Goal: Task Accomplishment & Management: Use online tool/utility

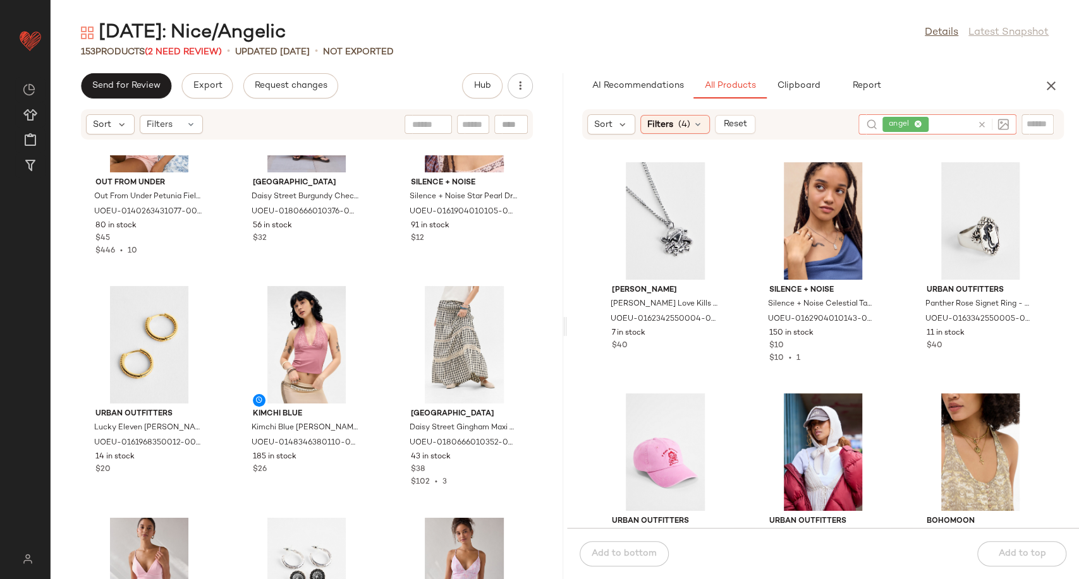
click at [981, 124] on icon at bounding box center [981, 124] width 9 height 9
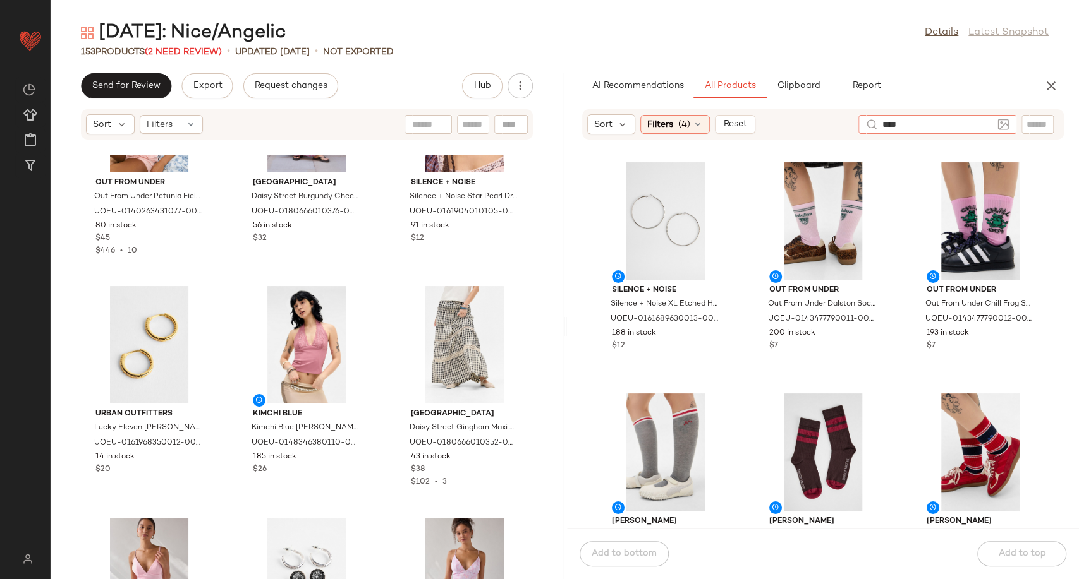
type input "*****"
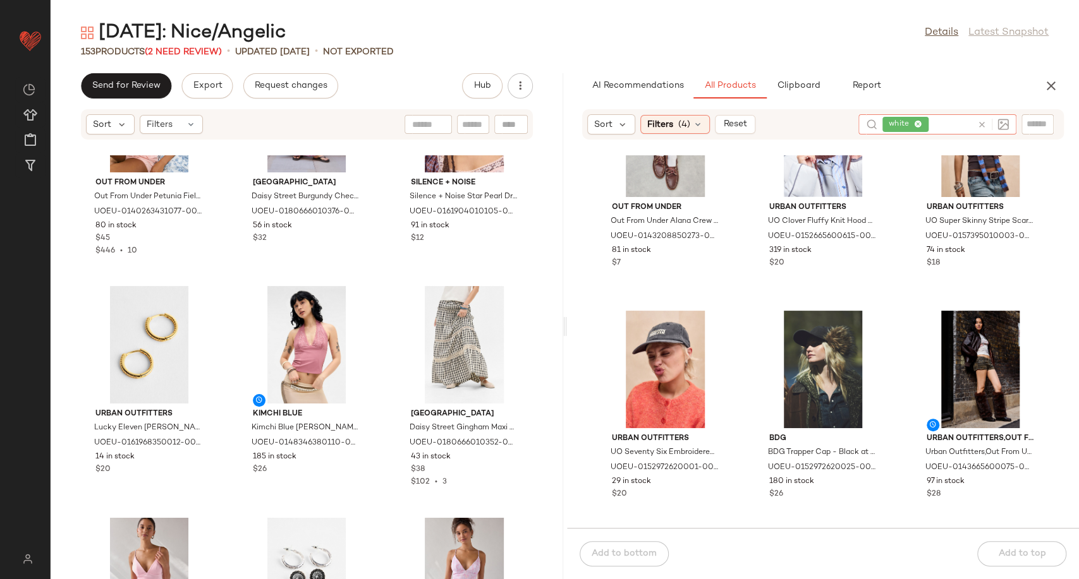
scroll to position [18965, 0]
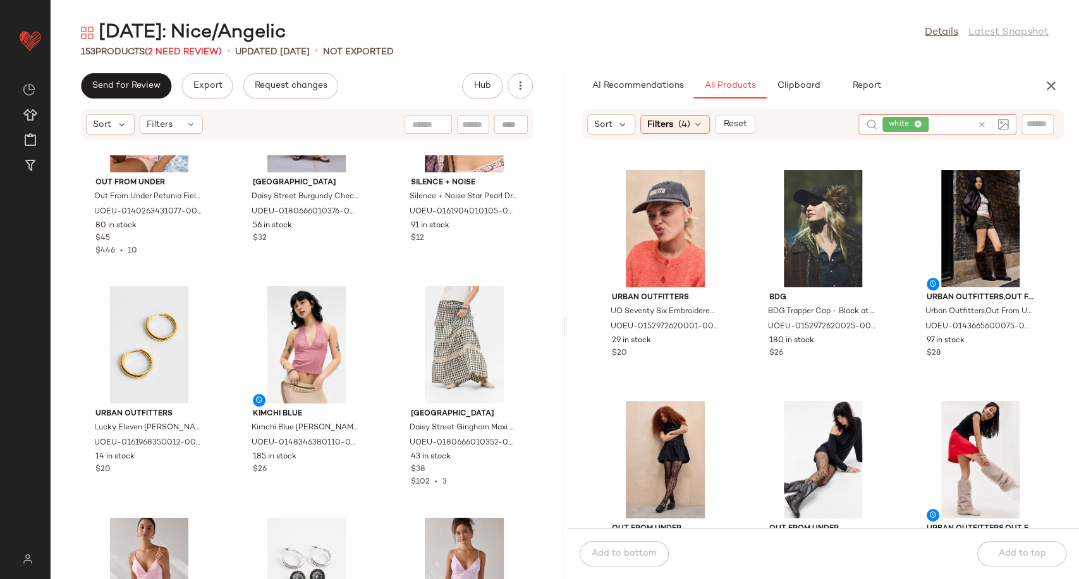
click at [978, 123] on icon at bounding box center [981, 124] width 9 height 9
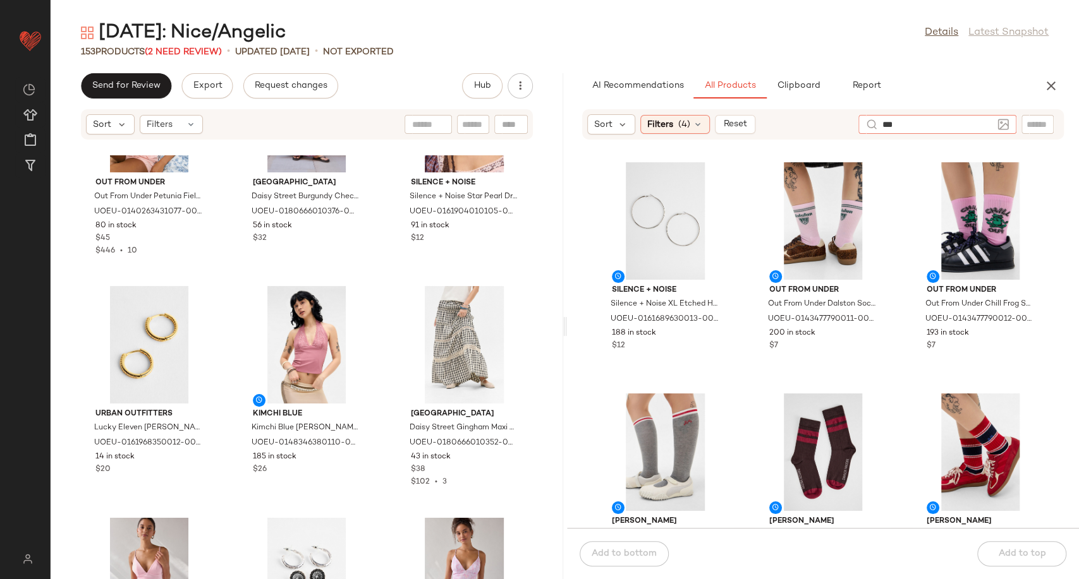
type input "****"
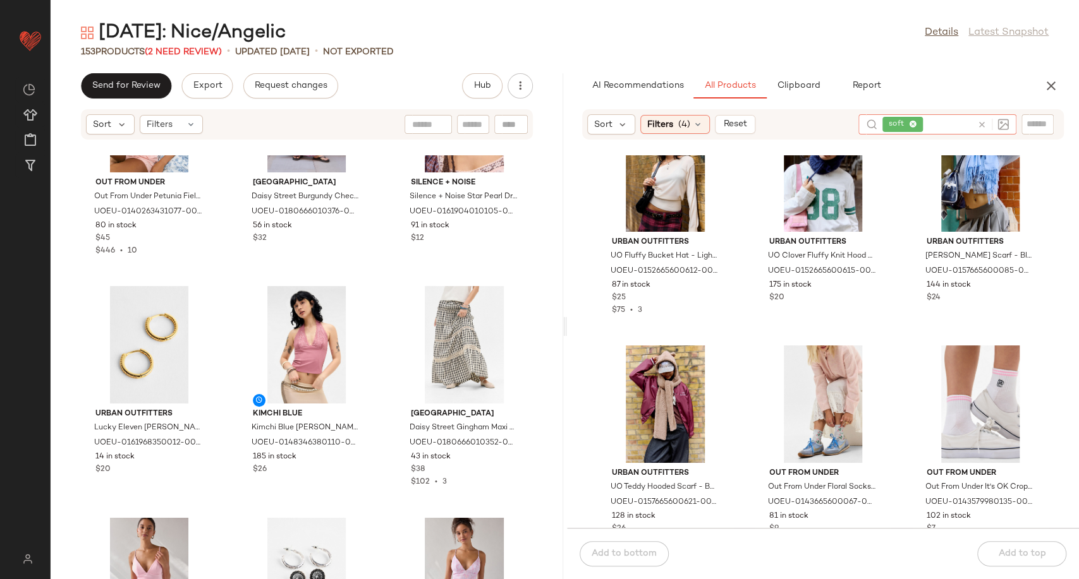
scroll to position [1624, 0]
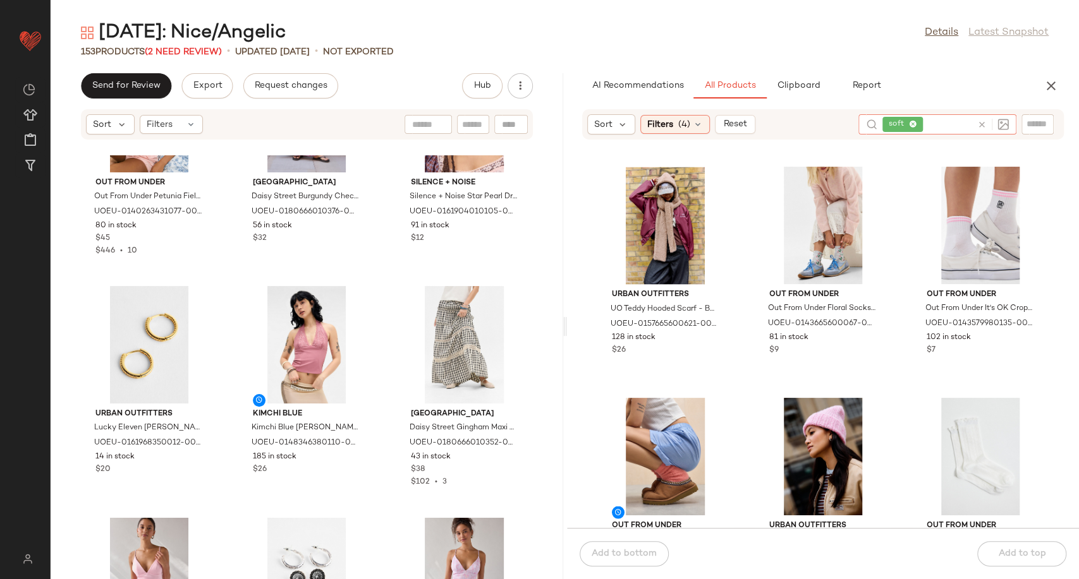
click at [982, 126] on icon at bounding box center [981, 124] width 9 height 9
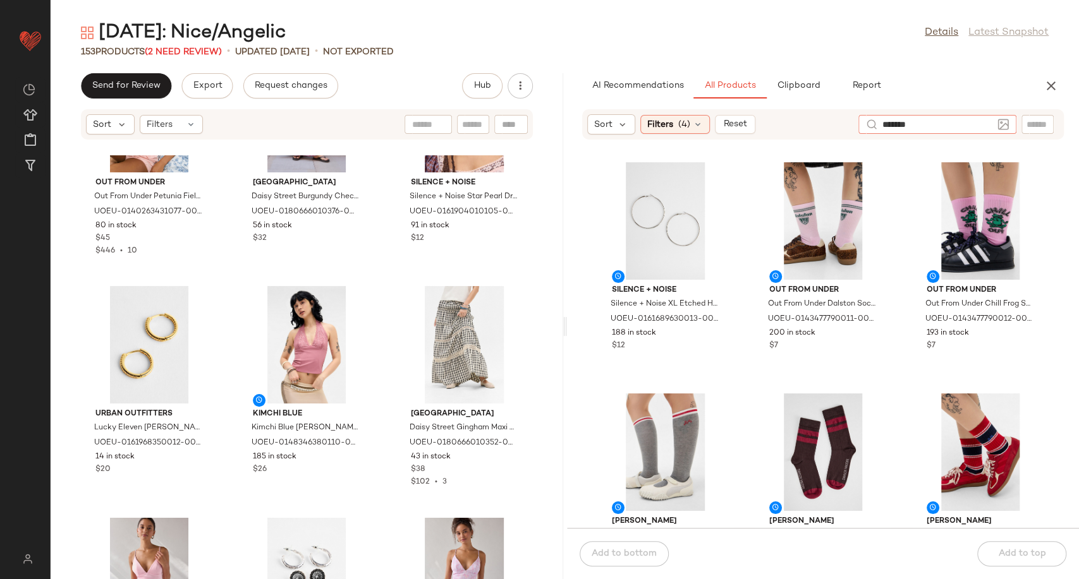
type input "********"
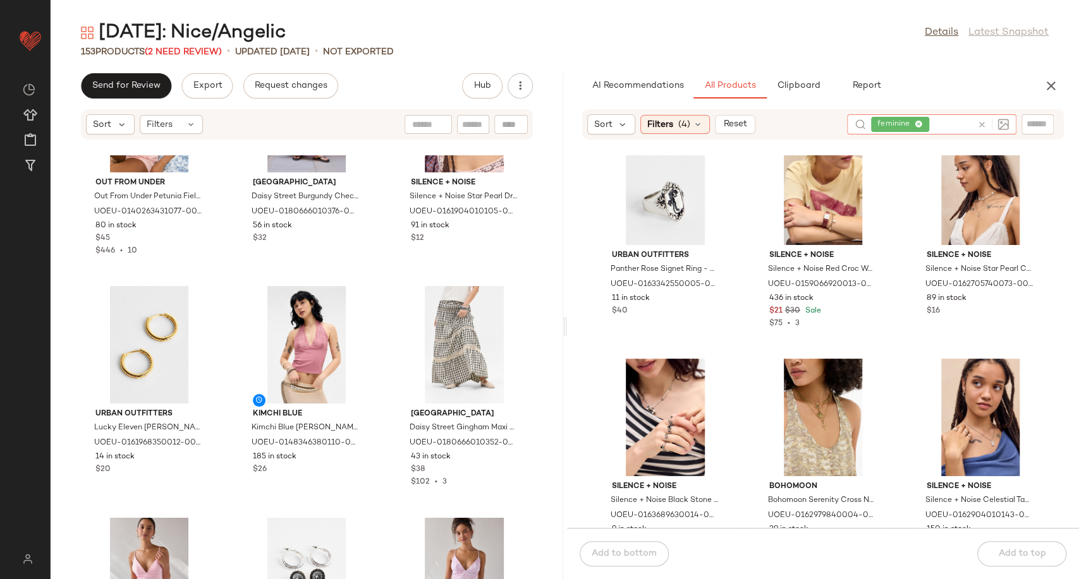
scroll to position [1203, 0]
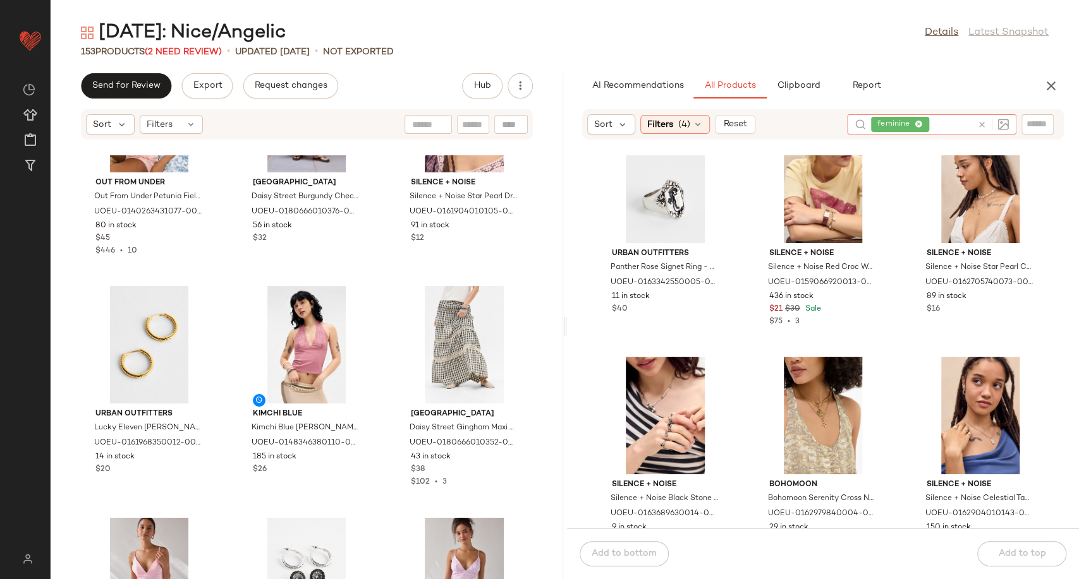
click at [981, 125] on icon at bounding box center [981, 124] width 9 height 9
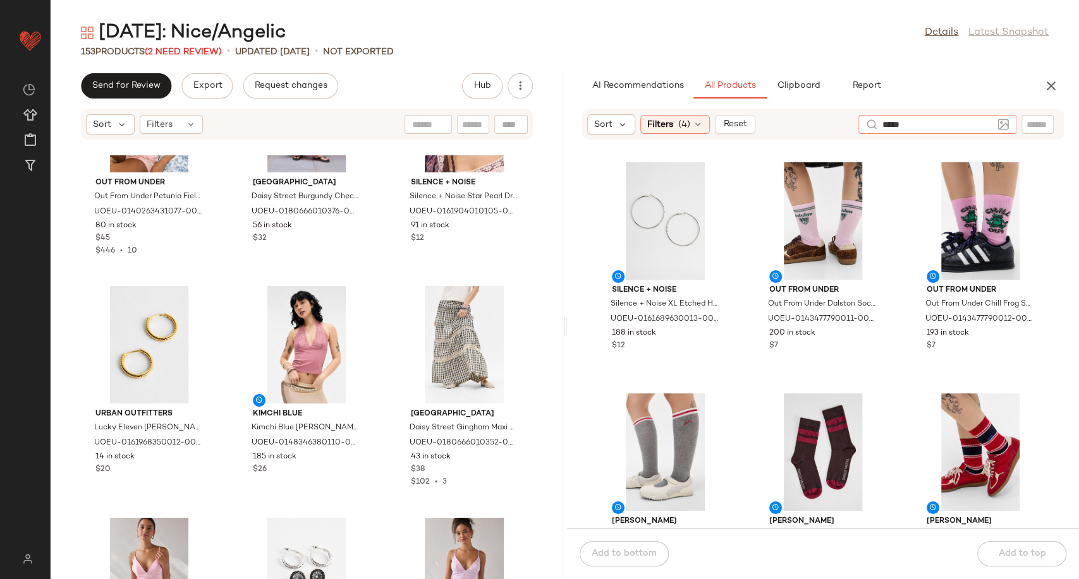
type input "******"
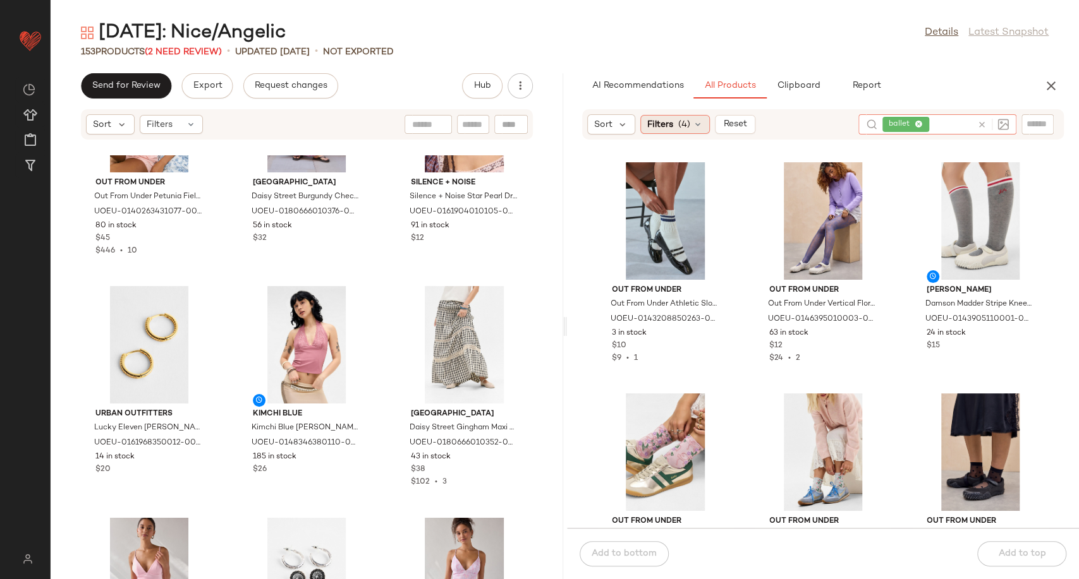
click at [703, 121] on div "Filters (4)" at bounding box center [675, 124] width 70 height 19
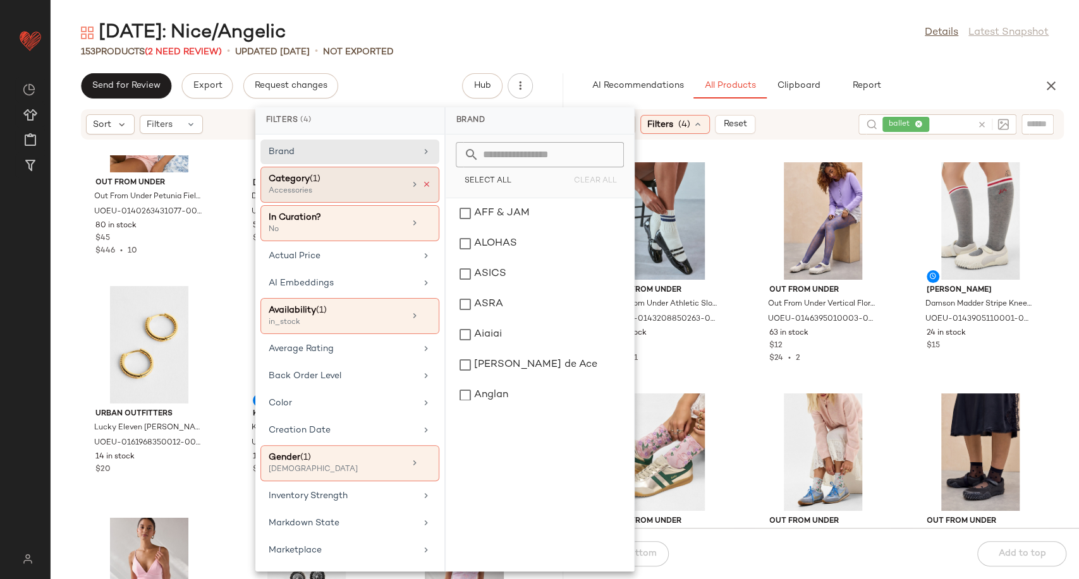
click at [425, 180] on icon at bounding box center [426, 184] width 9 height 9
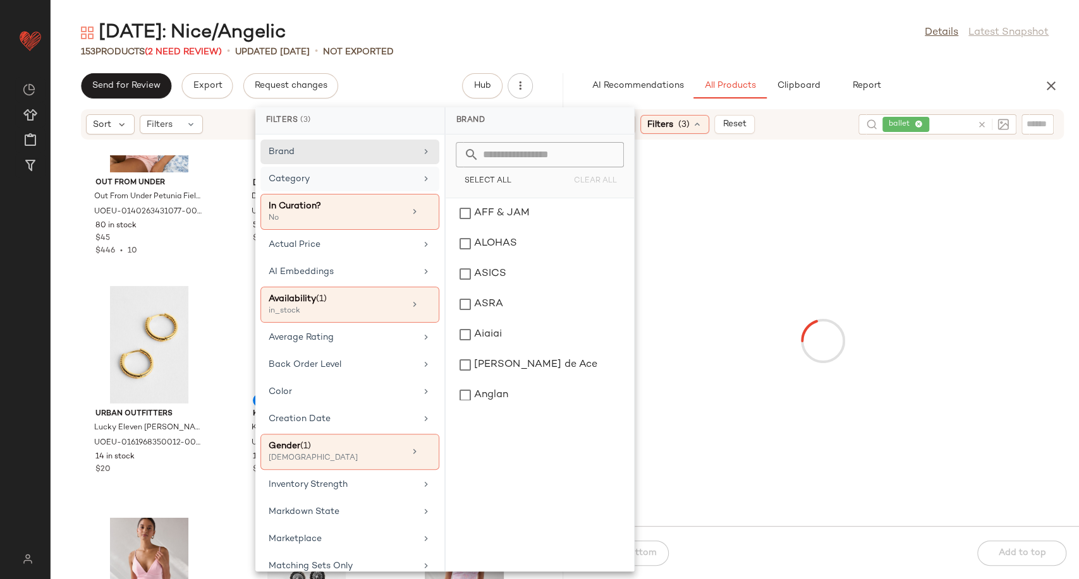
click at [404, 194] on div "Category" at bounding box center [349, 212] width 179 height 36
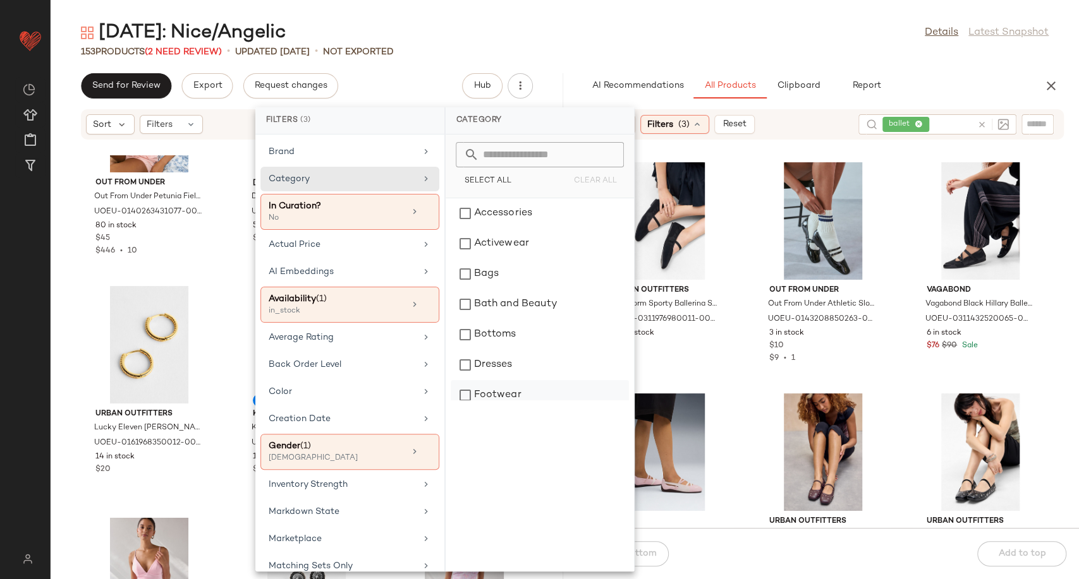
click at [505, 387] on div "Footwear" at bounding box center [539, 395] width 178 height 30
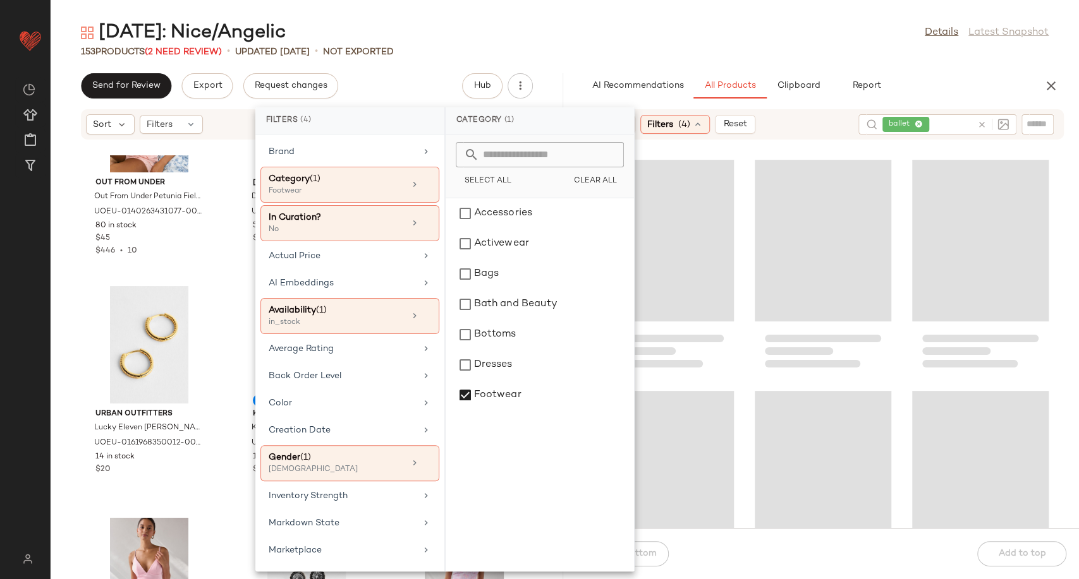
click at [740, 371] on div at bounding box center [823, 341] width 512 height 373
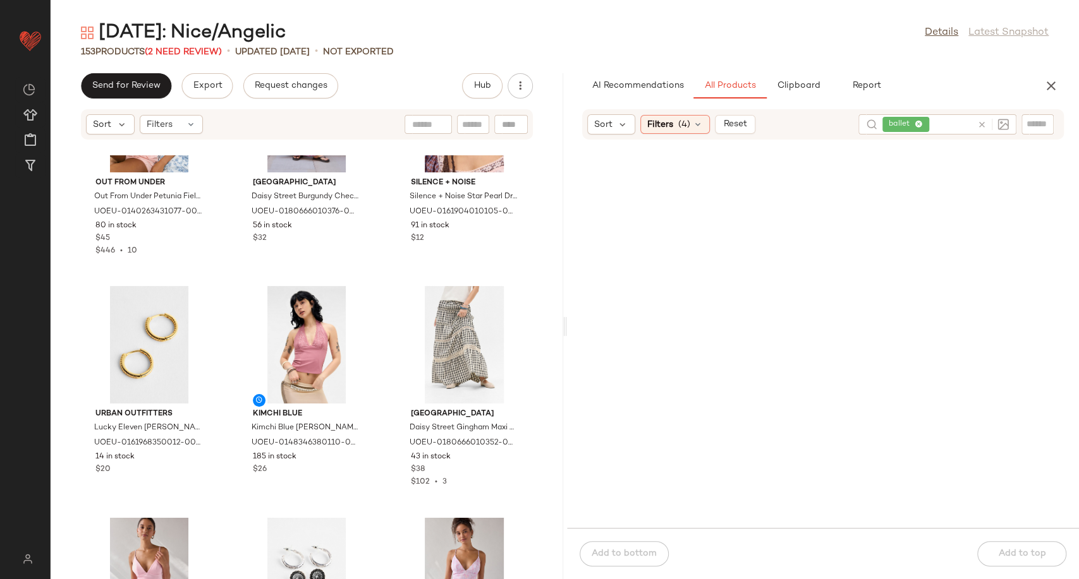
scroll to position [0, 0]
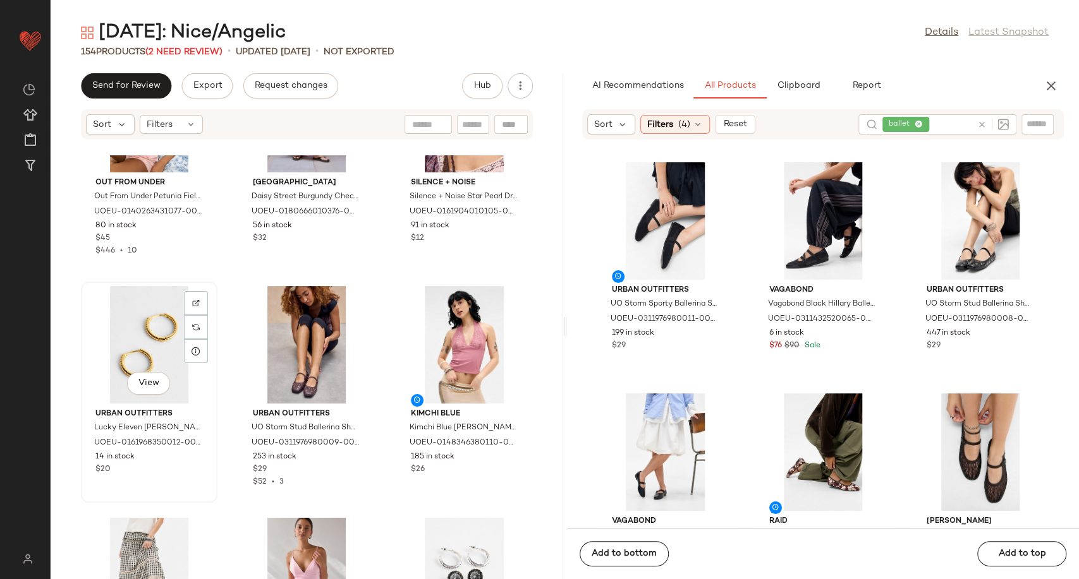
click at [148, 348] on div "View" at bounding box center [149, 345] width 128 height 118
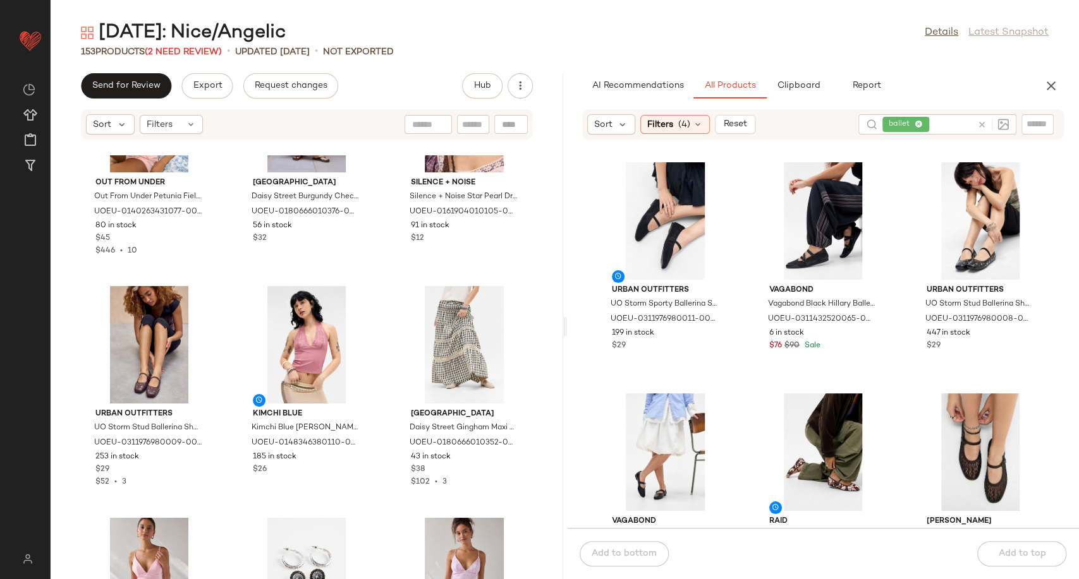
click at [378, 425] on div "Out From Under Out From Under Petunia Fields Corset Top - Pink M at Urban Outfi…" at bounding box center [307, 367] width 512 height 424
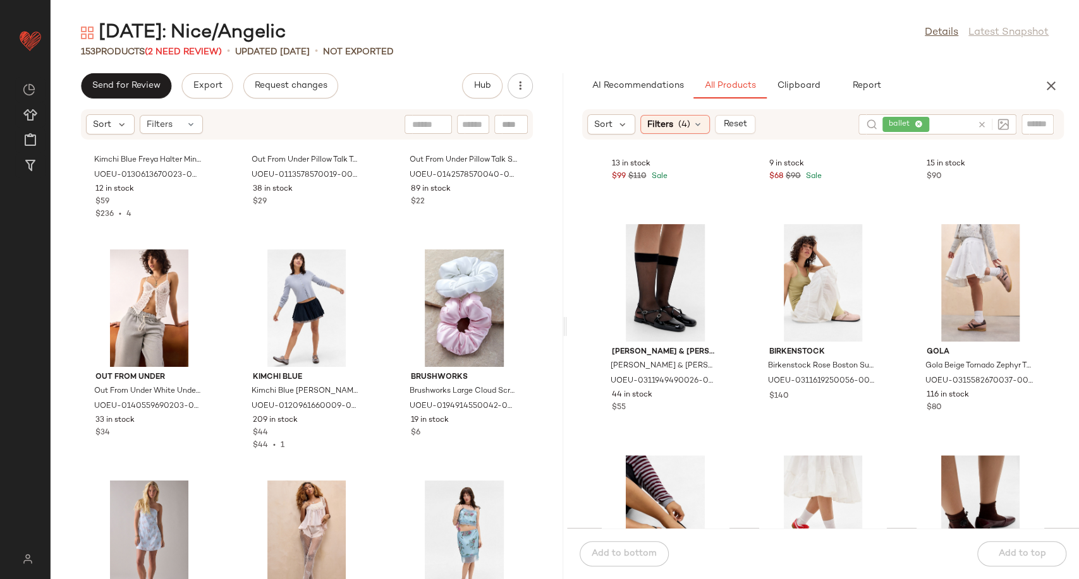
scroll to position [431, 0]
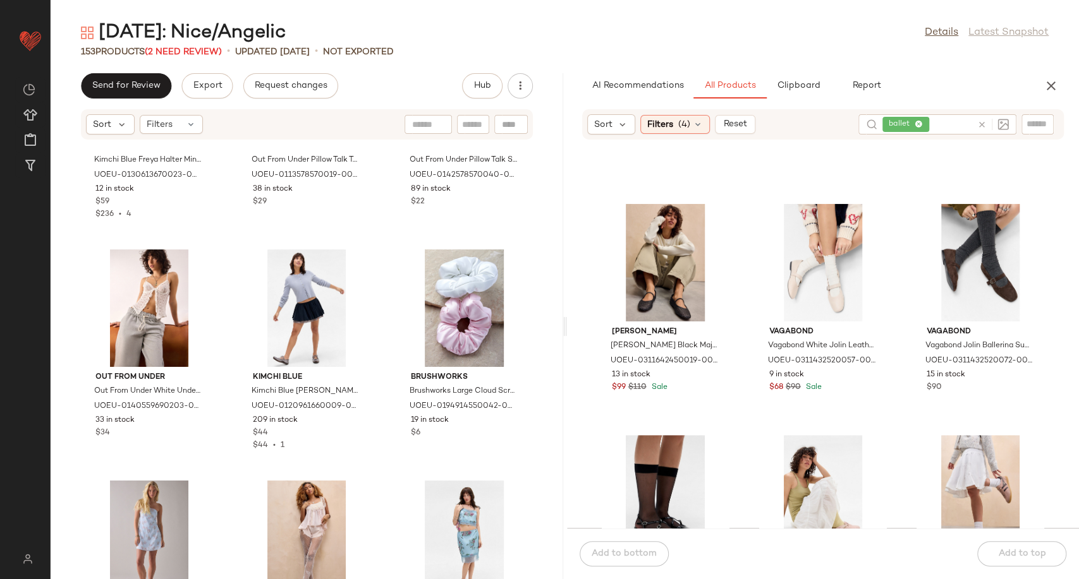
click at [981, 123] on icon at bounding box center [981, 124] width 9 height 9
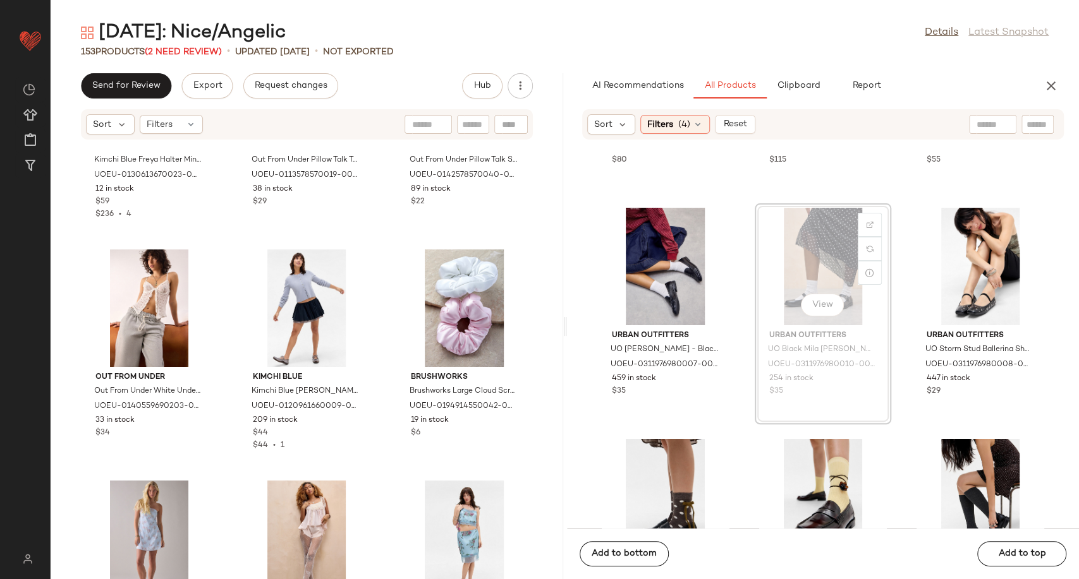
scroll to position [2045, 0]
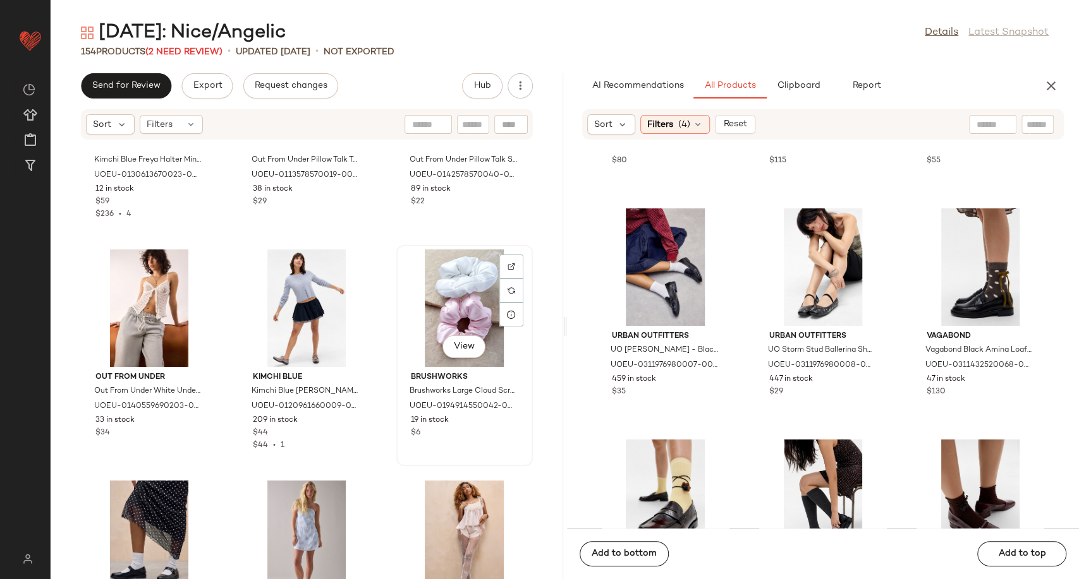
click at [459, 305] on div "View" at bounding box center [465, 309] width 128 height 118
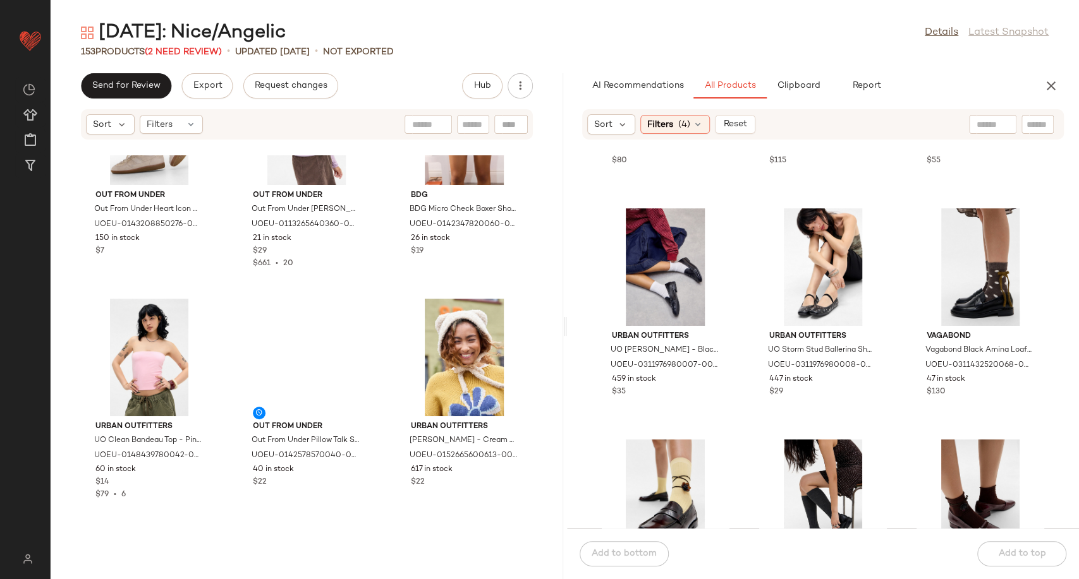
scroll to position [10049, 0]
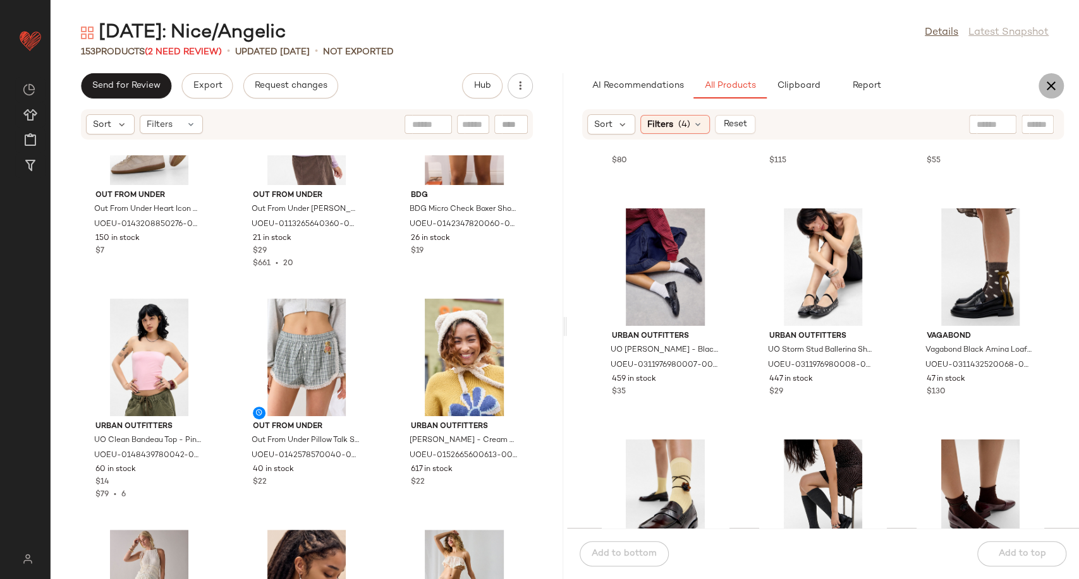
click at [1047, 88] on icon "button" at bounding box center [1050, 85] width 15 height 15
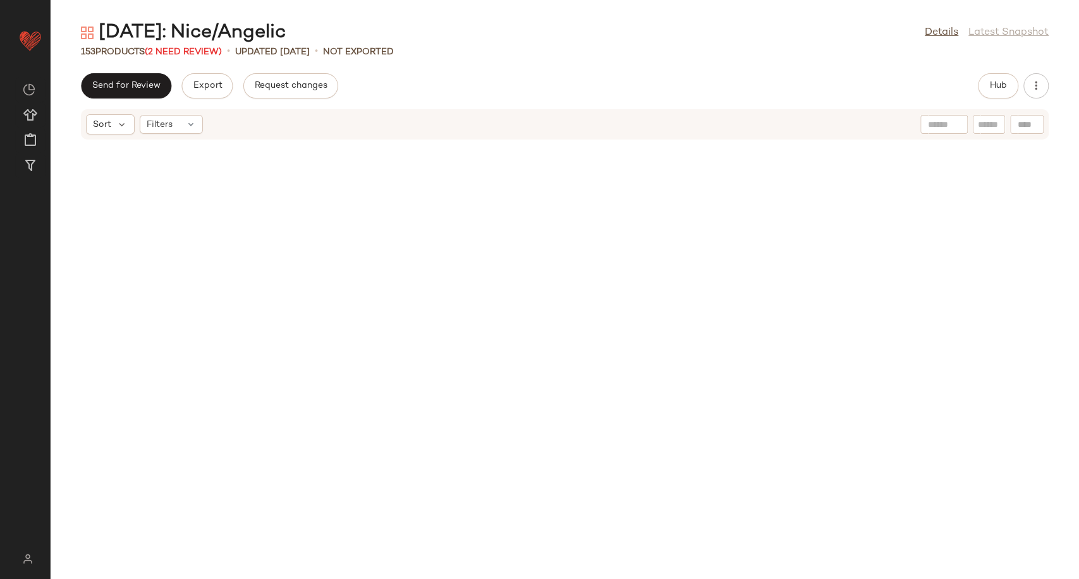
scroll to position [0, 0]
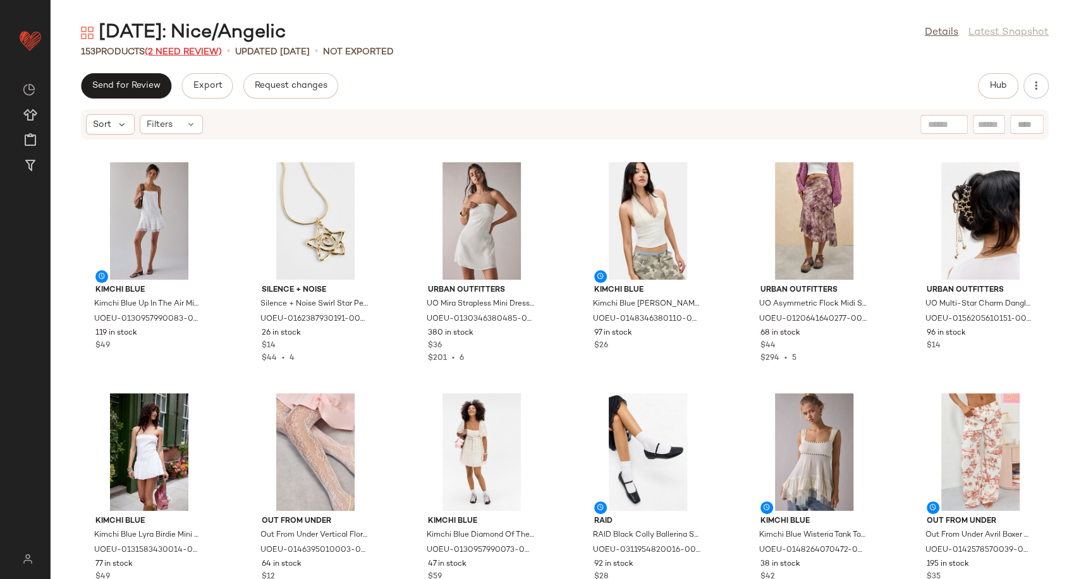
click at [207, 53] on span "(2 Need Review)" at bounding box center [183, 51] width 77 height 9
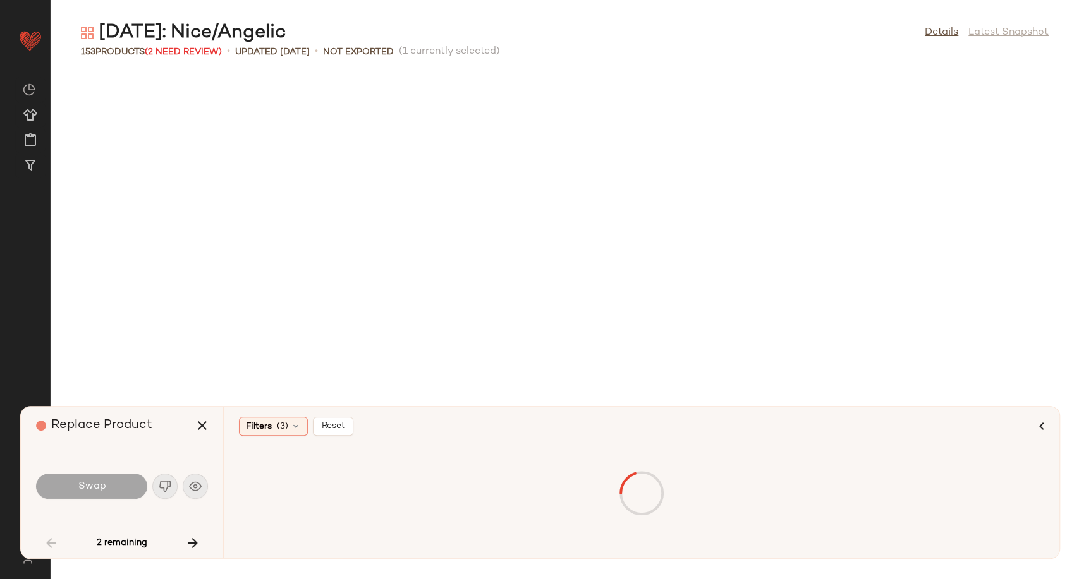
scroll to position [1618, 0]
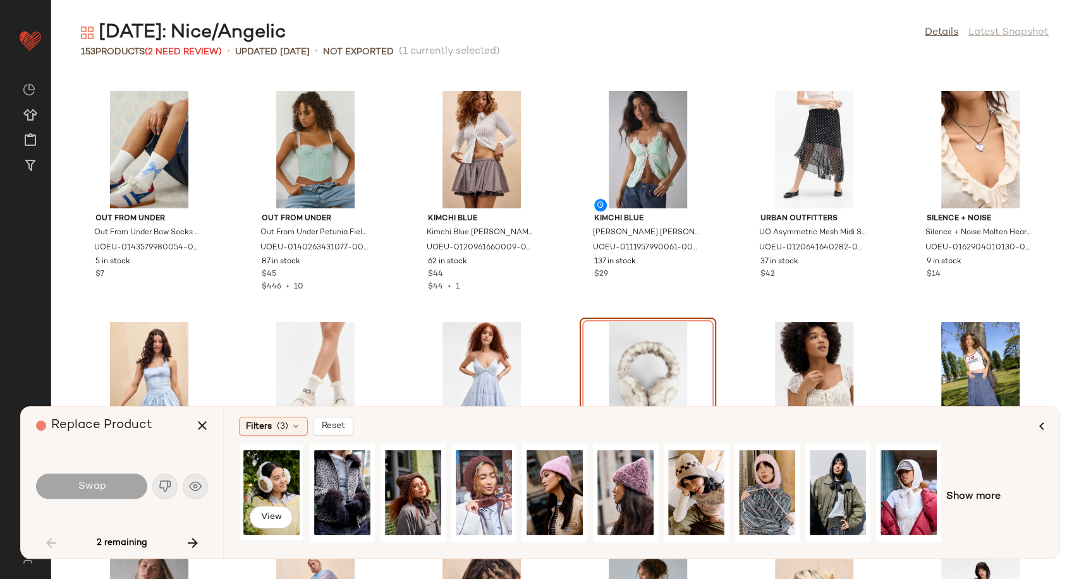
click at [283, 488] on div "View" at bounding box center [271, 493] width 56 height 90
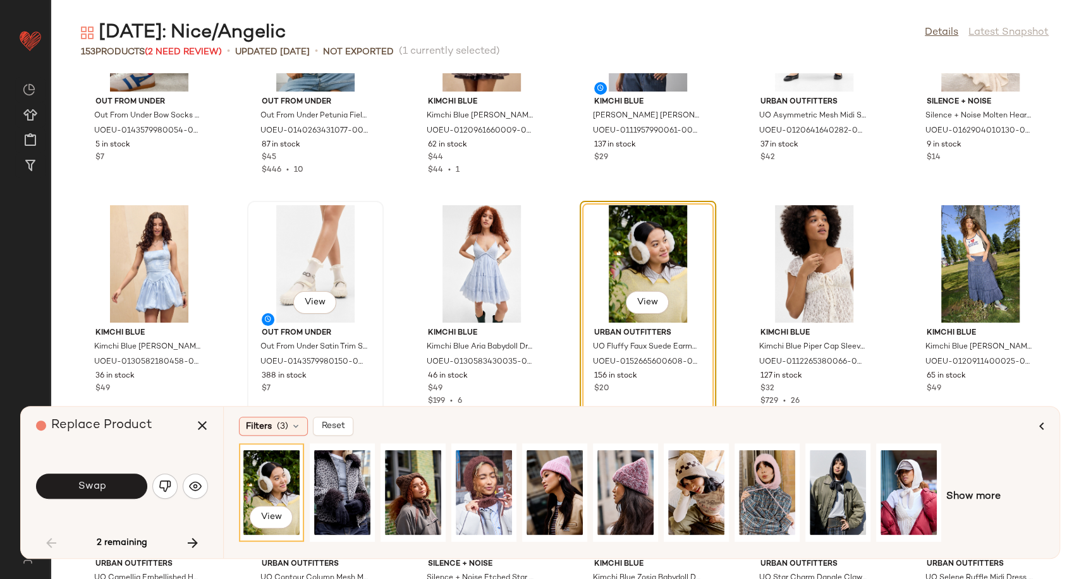
scroll to position [1759, 0]
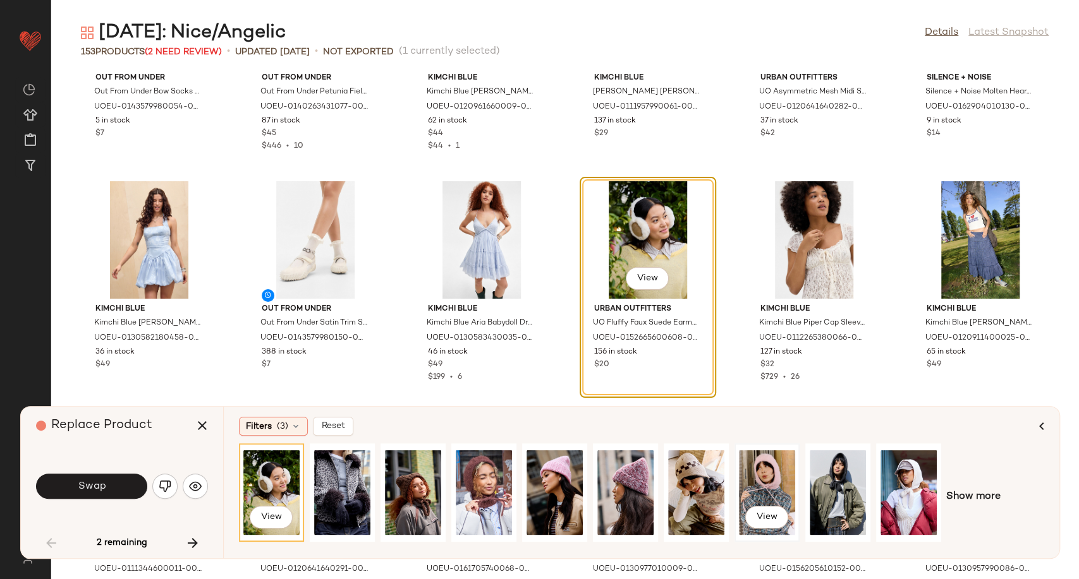
click at [763, 478] on div "View" at bounding box center [767, 493] width 56 height 90
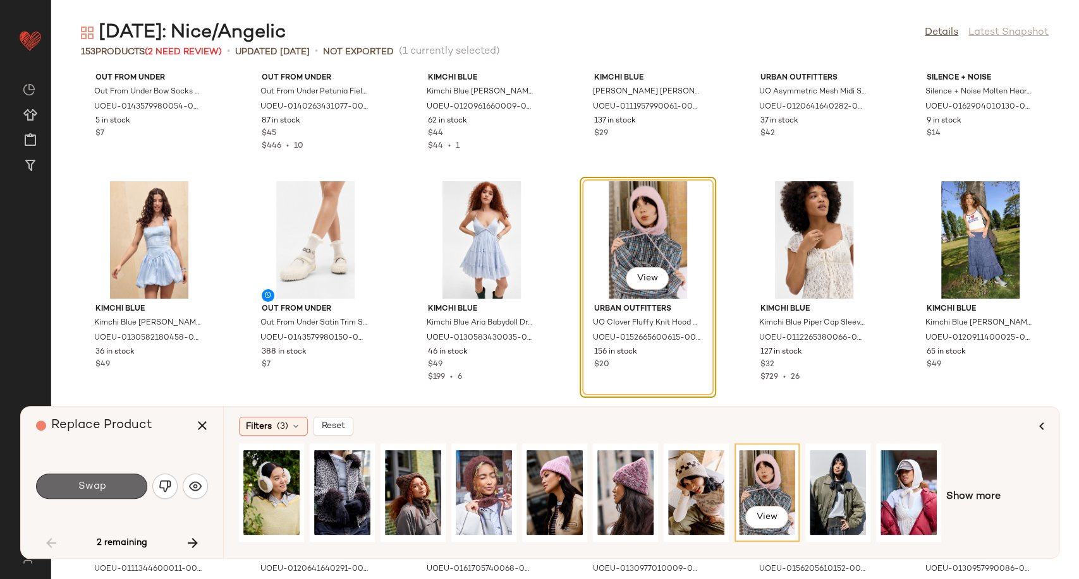
click at [95, 485] on span "Swap" at bounding box center [91, 487] width 28 height 12
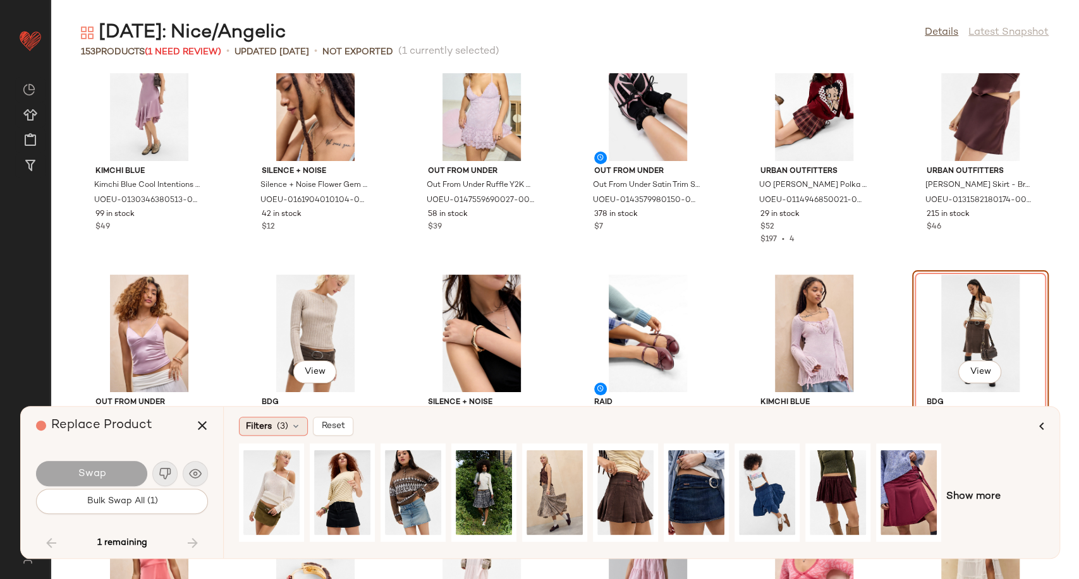
scroll to position [3538, 0]
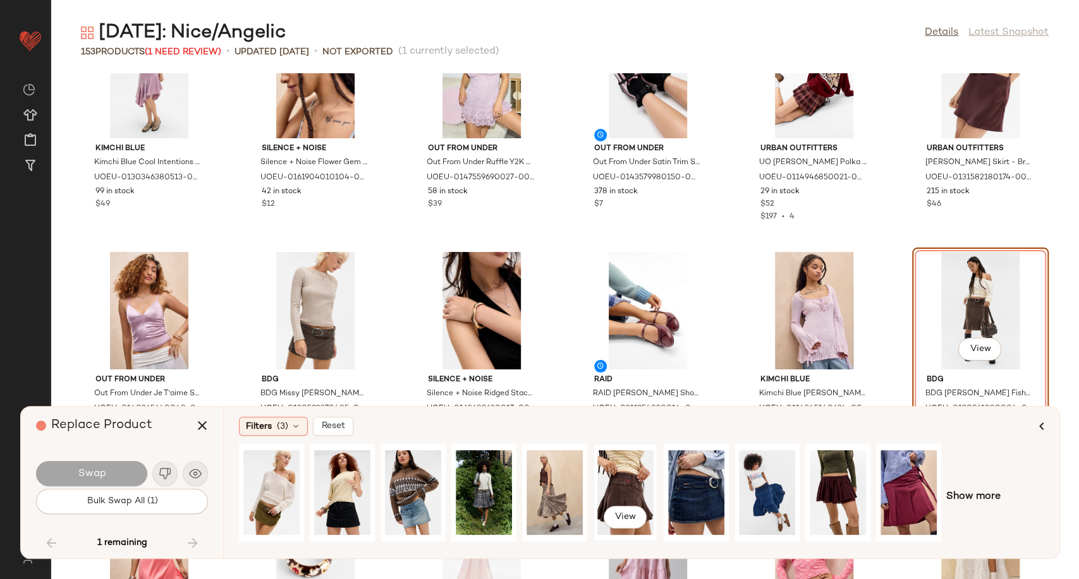
click at [625, 487] on div "View" at bounding box center [625, 493] width 56 height 90
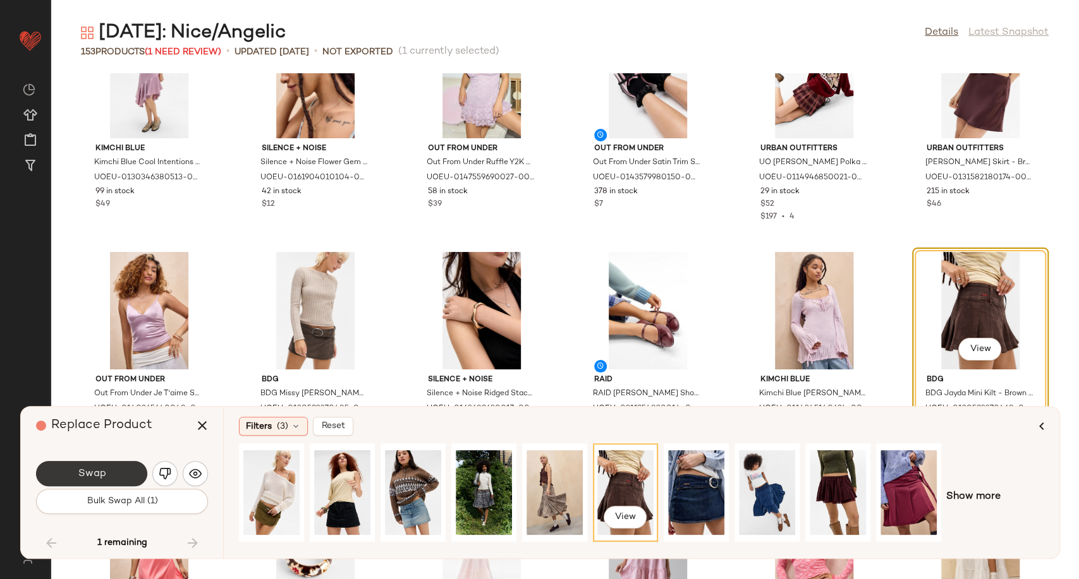
click at [89, 478] on span "Swap" at bounding box center [91, 474] width 28 height 12
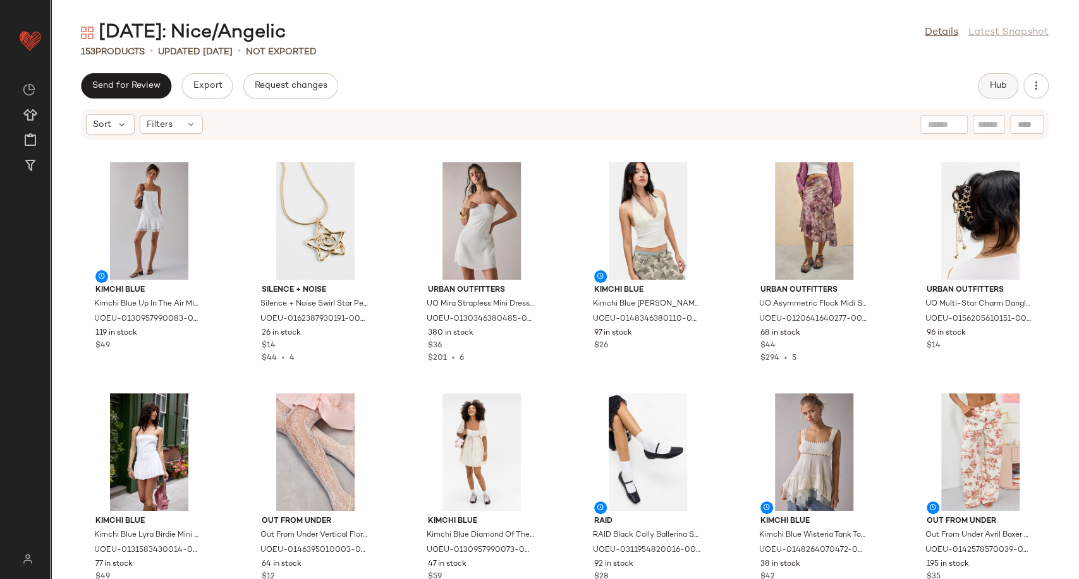
click at [1010, 87] on button "Hub" at bounding box center [997, 85] width 40 height 25
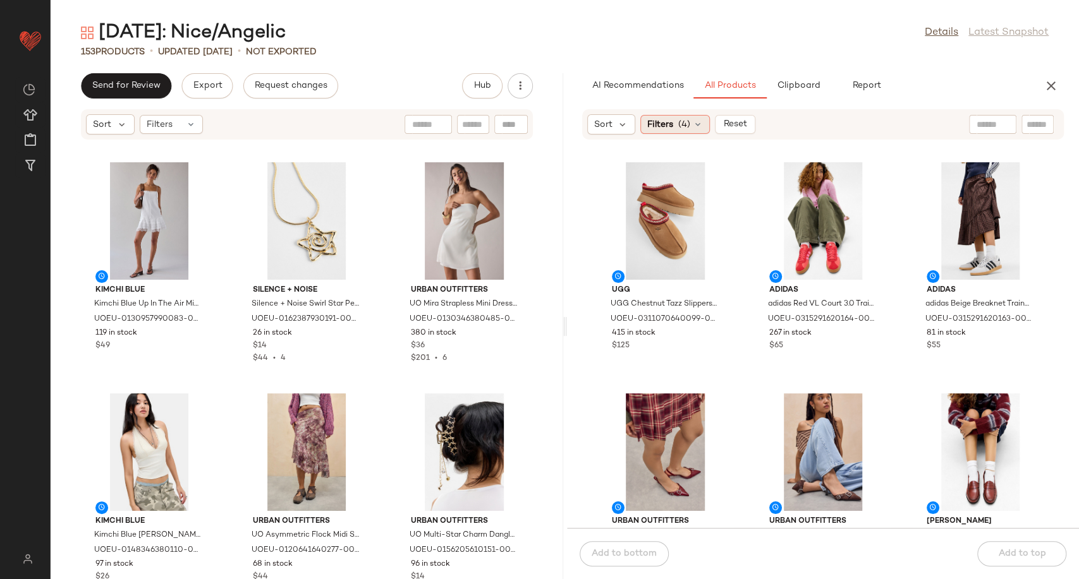
click at [701, 125] on icon at bounding box center [697, 124] width 10 height 10
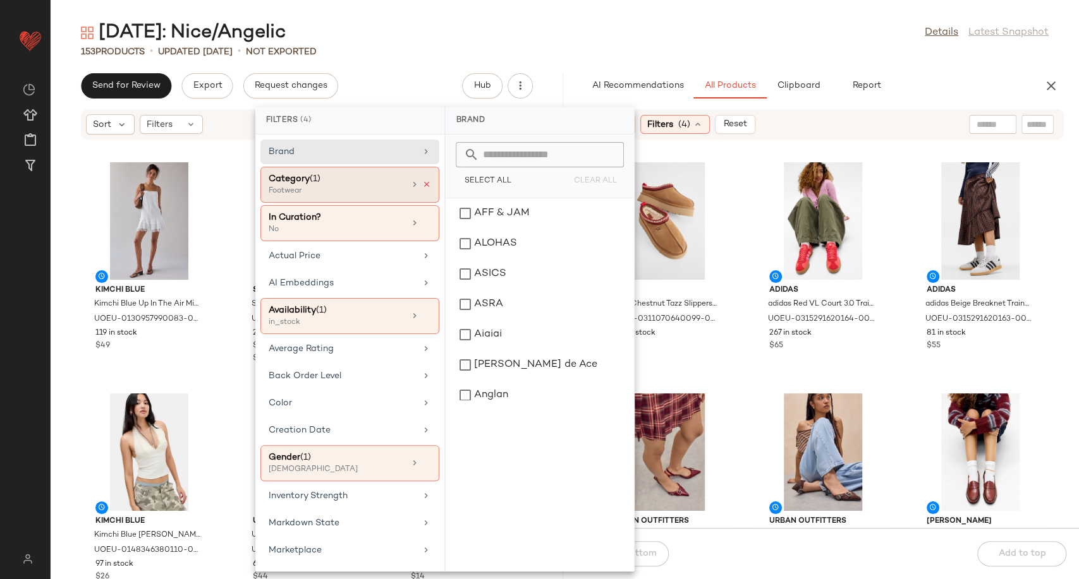
click at [422, 183] on icon at bounding box center [426, 184] width 9 height 9
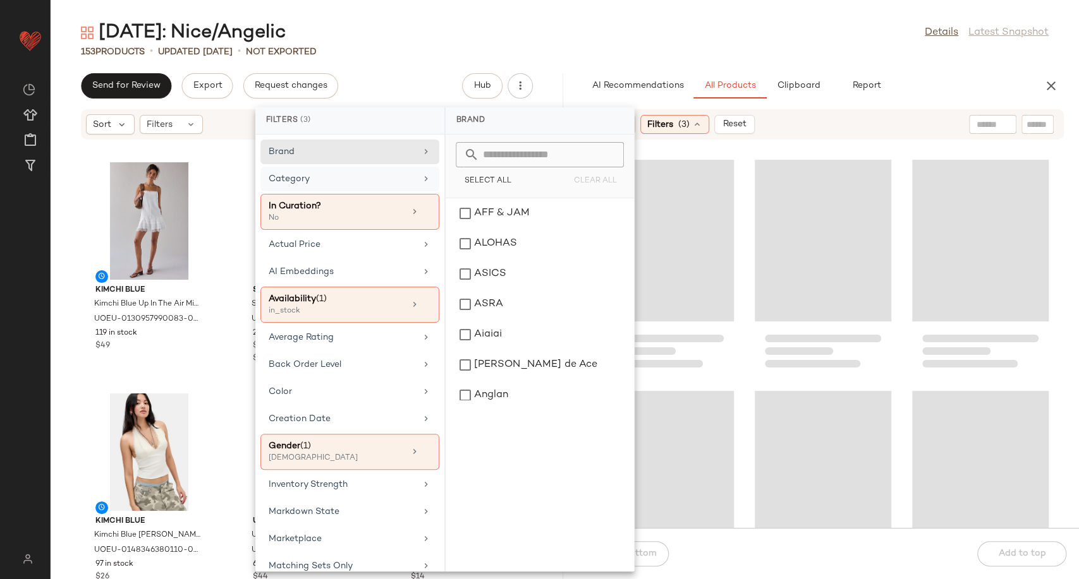
click at [979, 124] on input "text" at bounding box center [992, 124] width 32 height 13
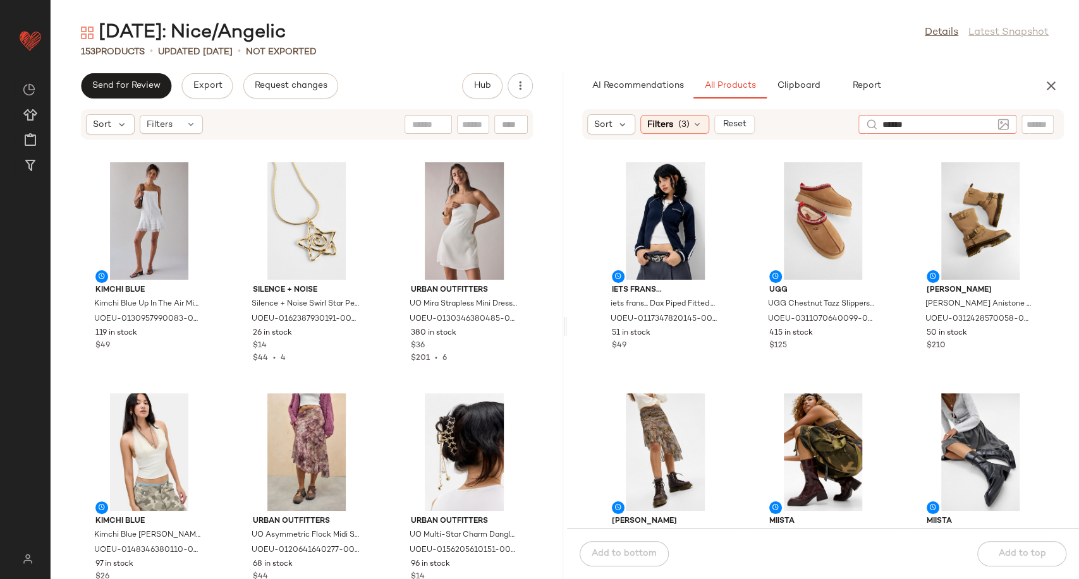
type input "*******"
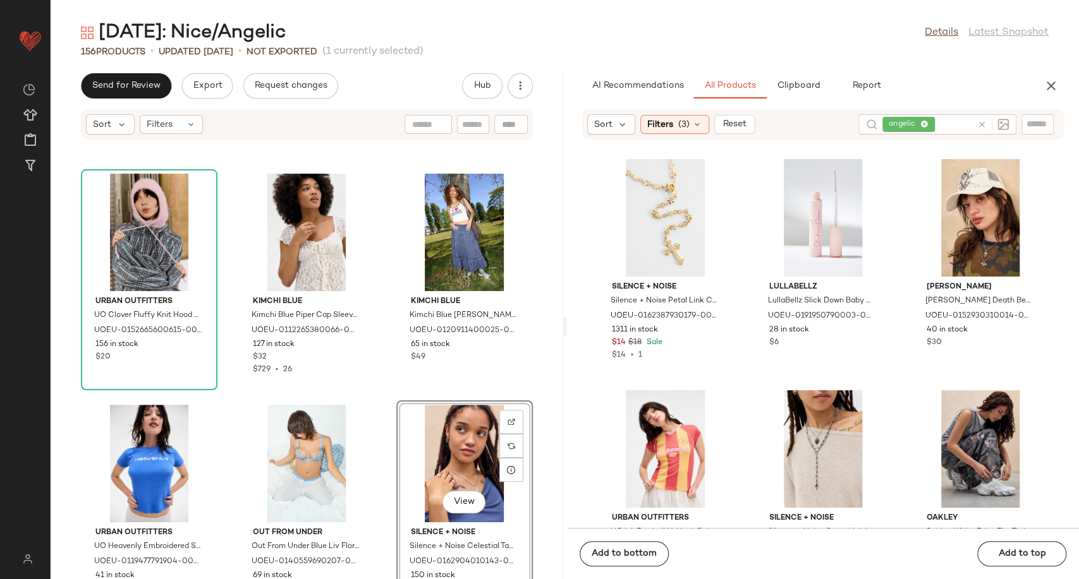
scroll to position [1053, 0]
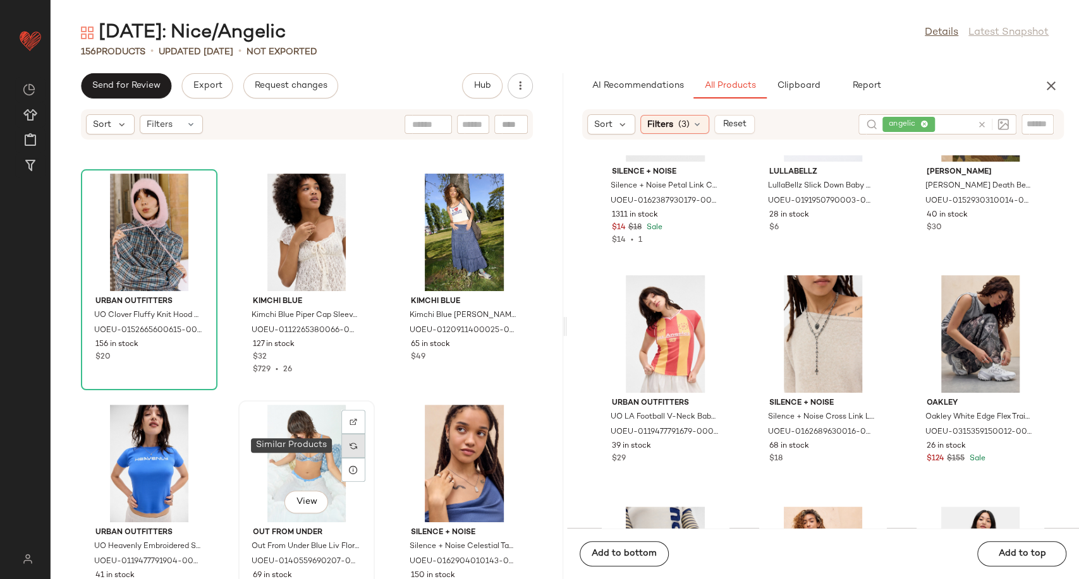
click at [349, 445] on img at bounding box center [353, 446] width 8 height 8
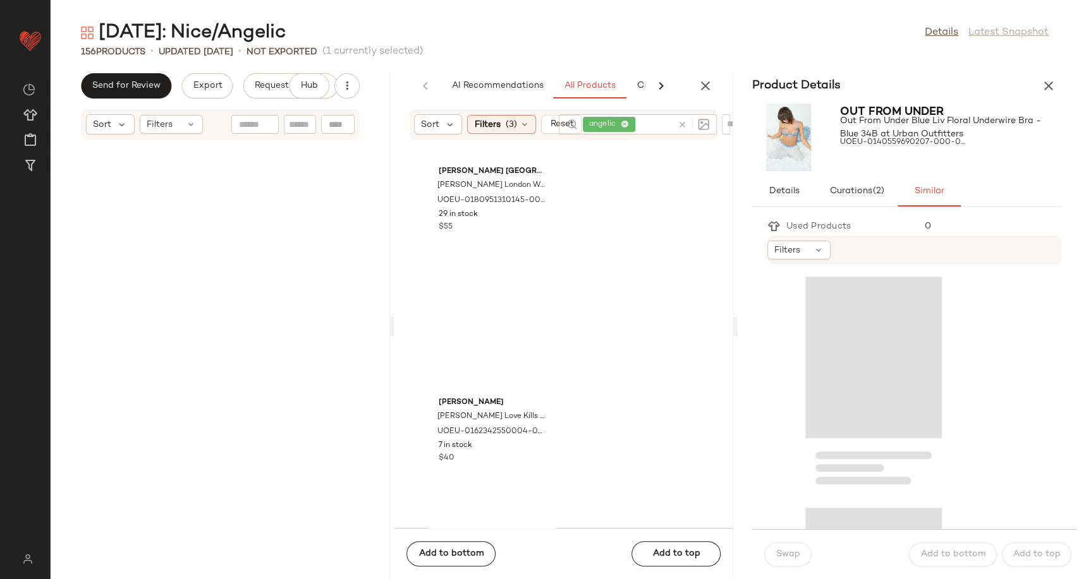
scroll to position [12718, 0]
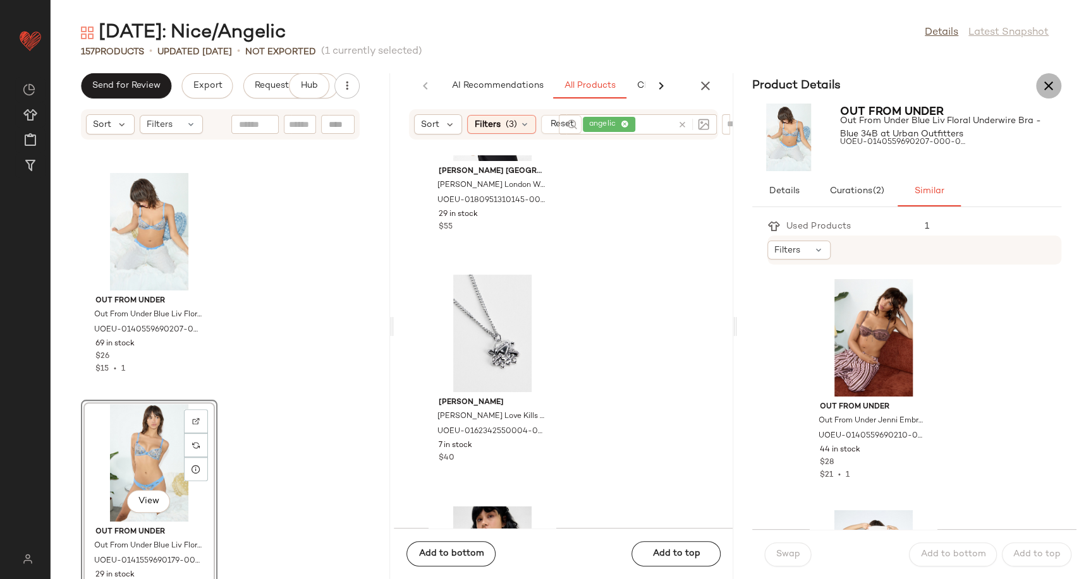
click at [1041, 85] on icon "button" at bounding box center [1048, 85] width 15 height 15
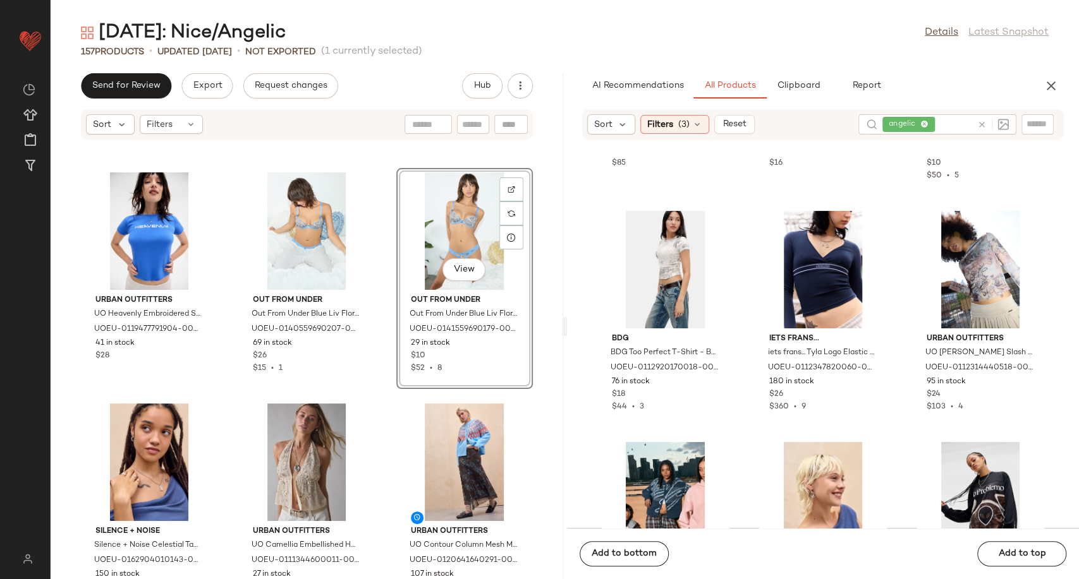
scroll to position [3259, 0]
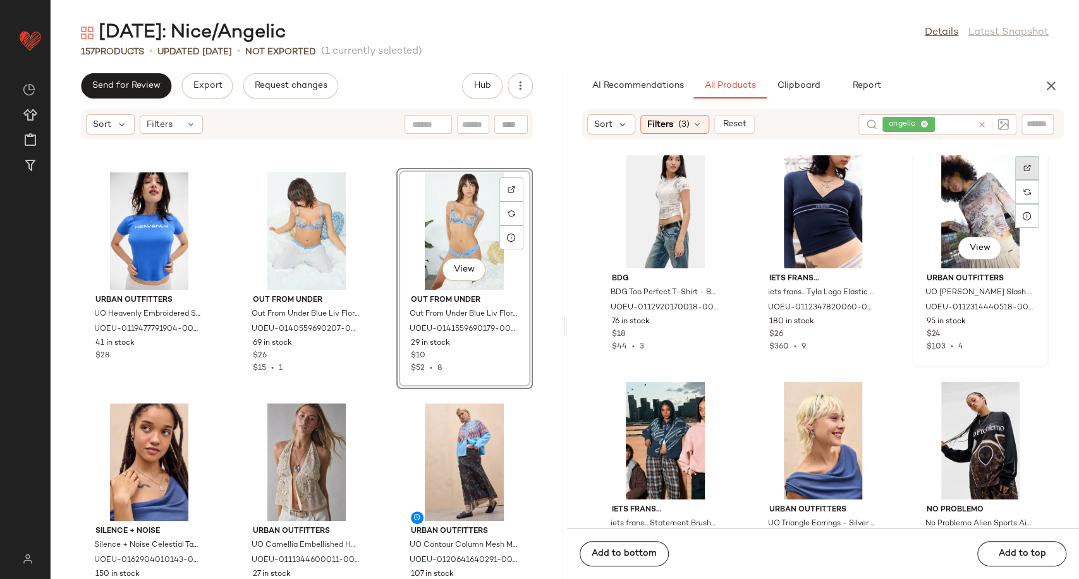
click at [1023, 165] on img at bounding box center [1027, 168] width 8 height 8
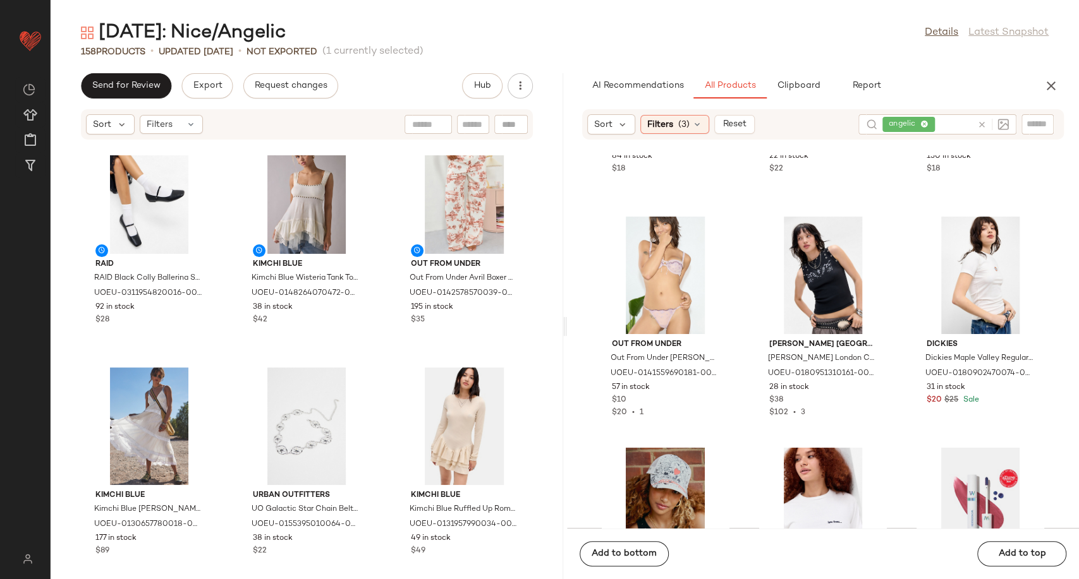
scroll to position [723, 0]
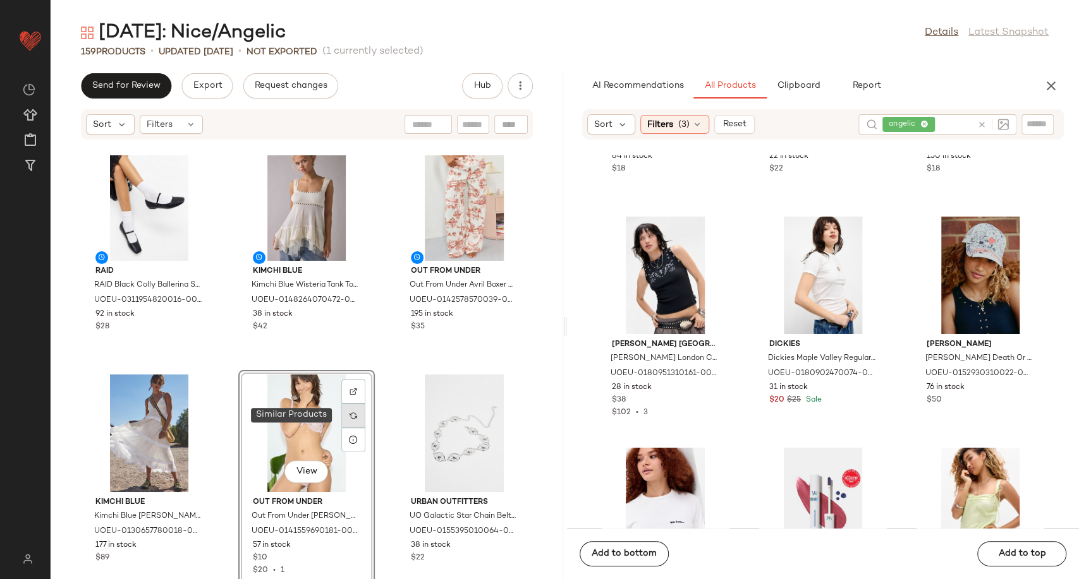
click at [351, 416] on img at bounding box center [353, 416] width 8 height 8
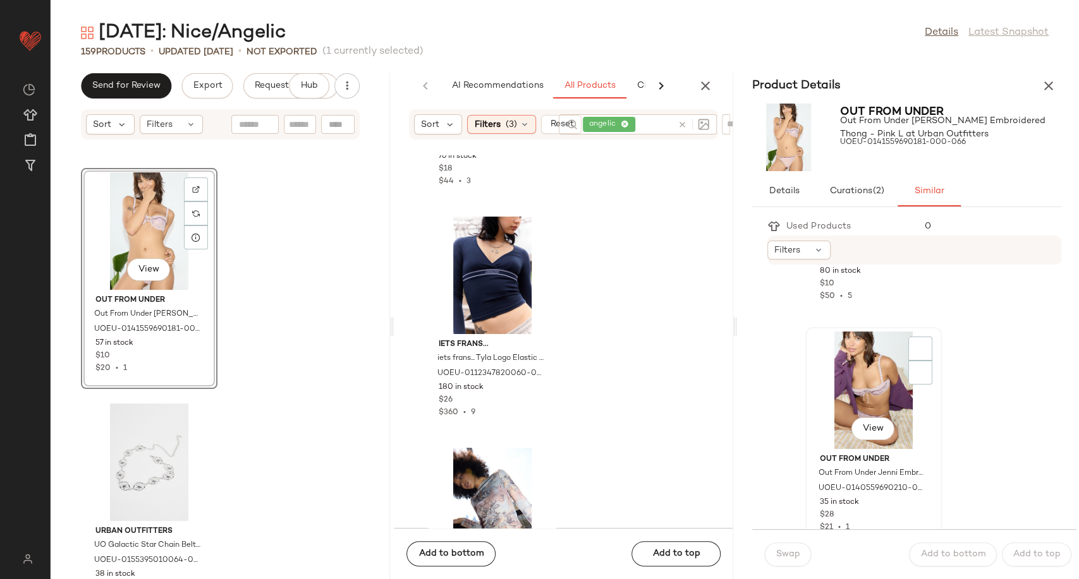
scroll to position [210, 0]
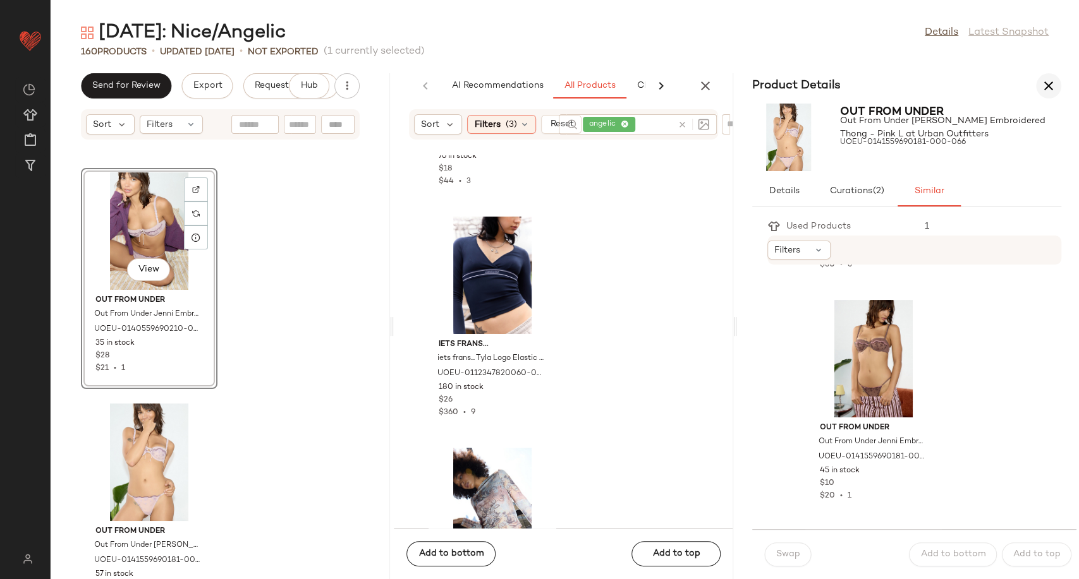
click at [1044, 85] on icon "button" at bounding box center [1048, 85] width 15 height 15
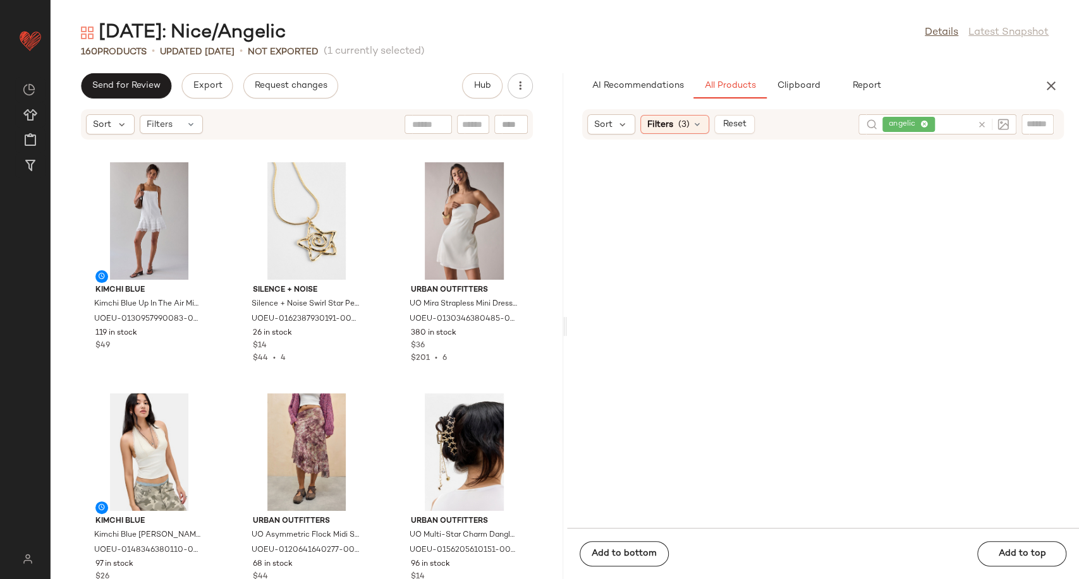
click at [979, 126] on icon at bounding box center [981, 124] width 9 height 9
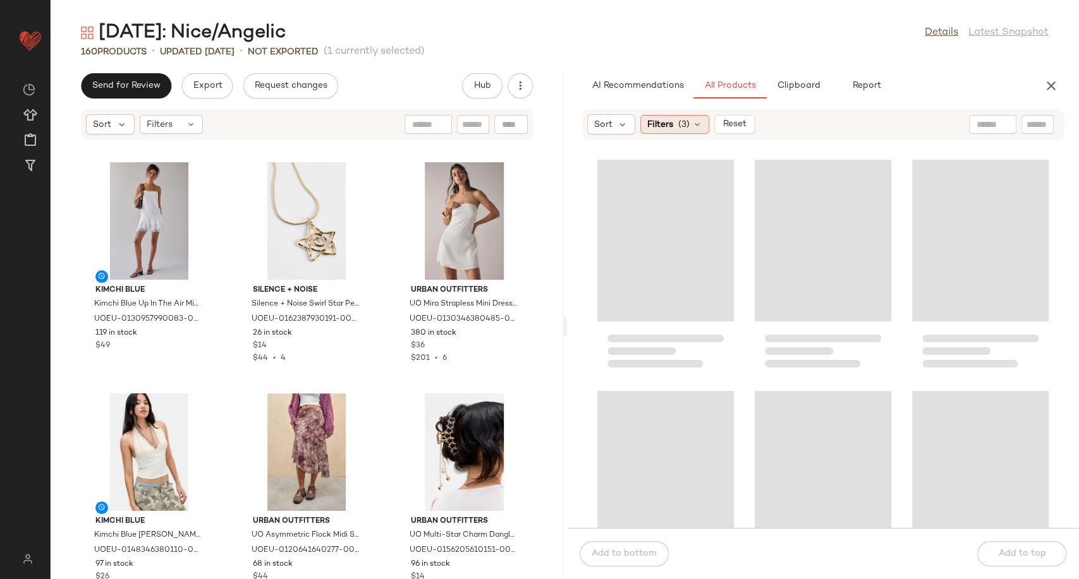
click at [701, 125] on div "Filters (3)" at bounding box center [674, 124] width 69 height 19
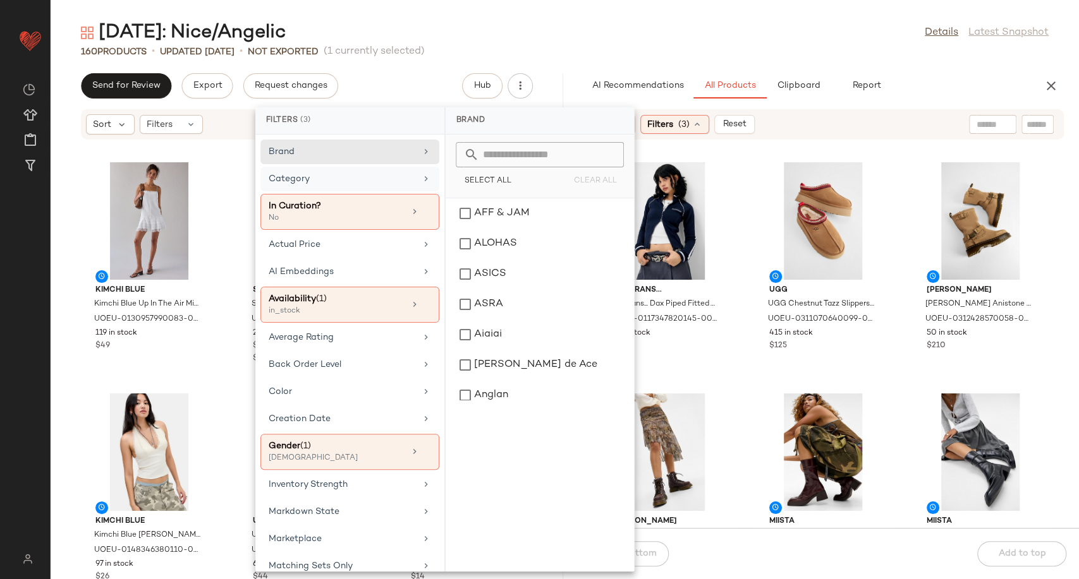
click at [424, 181] on icon at bounding box center [426, 179] width 10 height 10
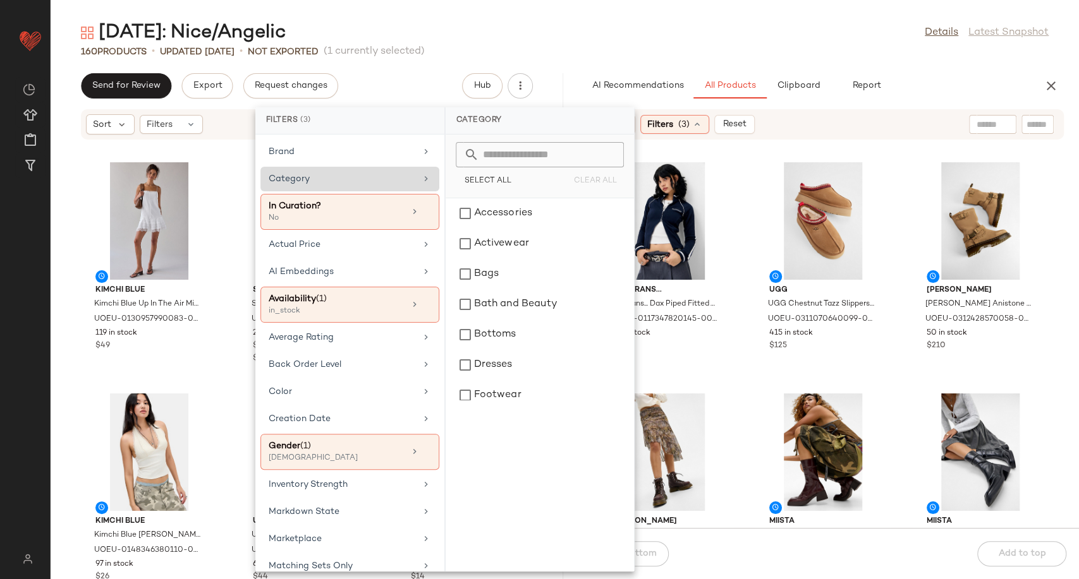
click at [385, 181] on div "Category" at bounding box center [342, 178] width 147 height 13
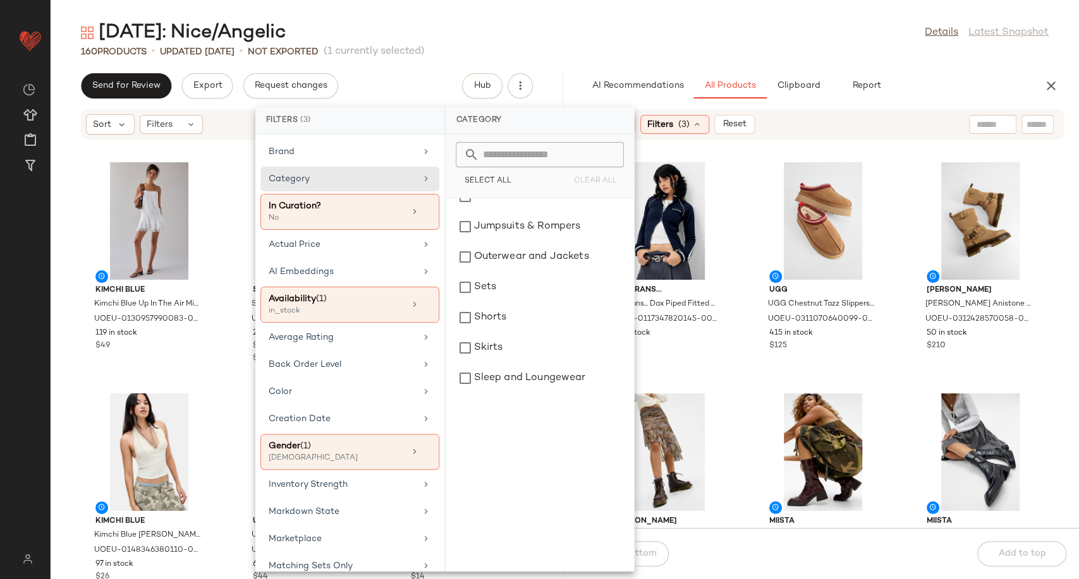
scroll to position [281, 0]
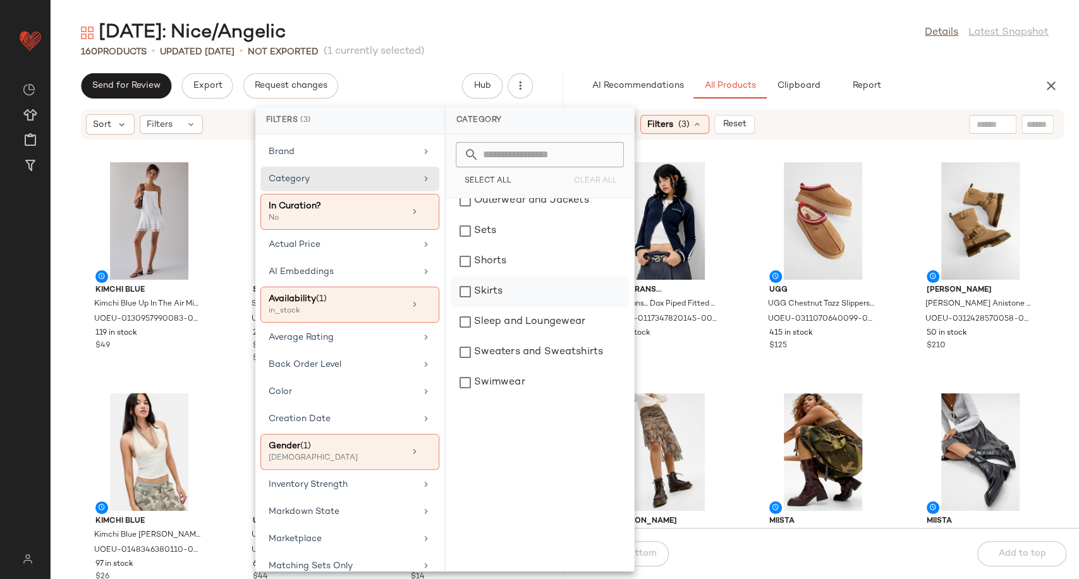
click at [491, 289] on div "Skirts" at bounding box center [539, 292] width 178 height 30
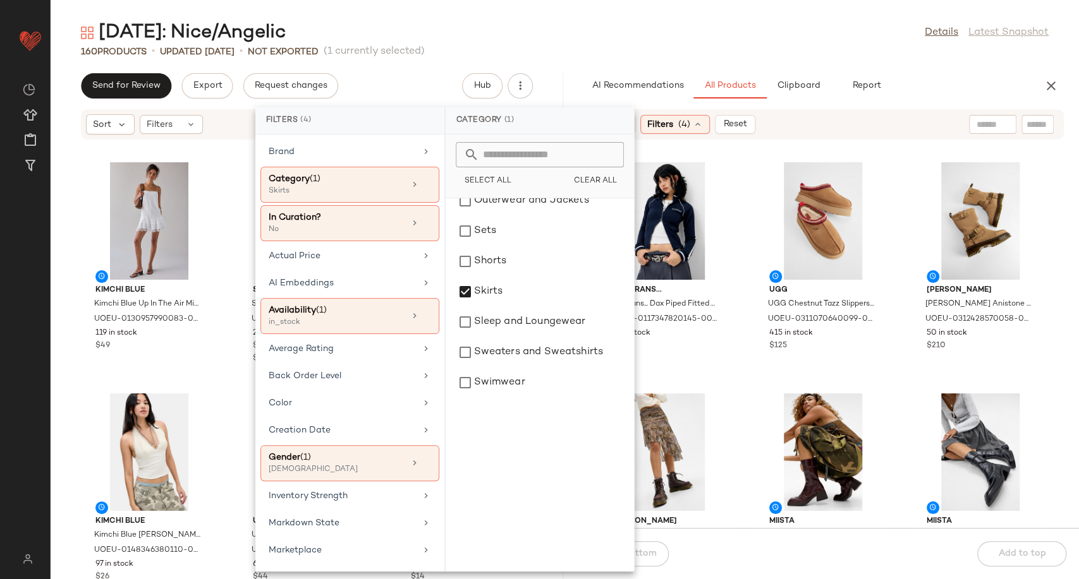
click at [744, 319] on div "iets frans... iets frans... Dax Piped Fitted Track Top - Navy S at Urban Outfit…" at bounding box center [823, 341] width 512 height 373
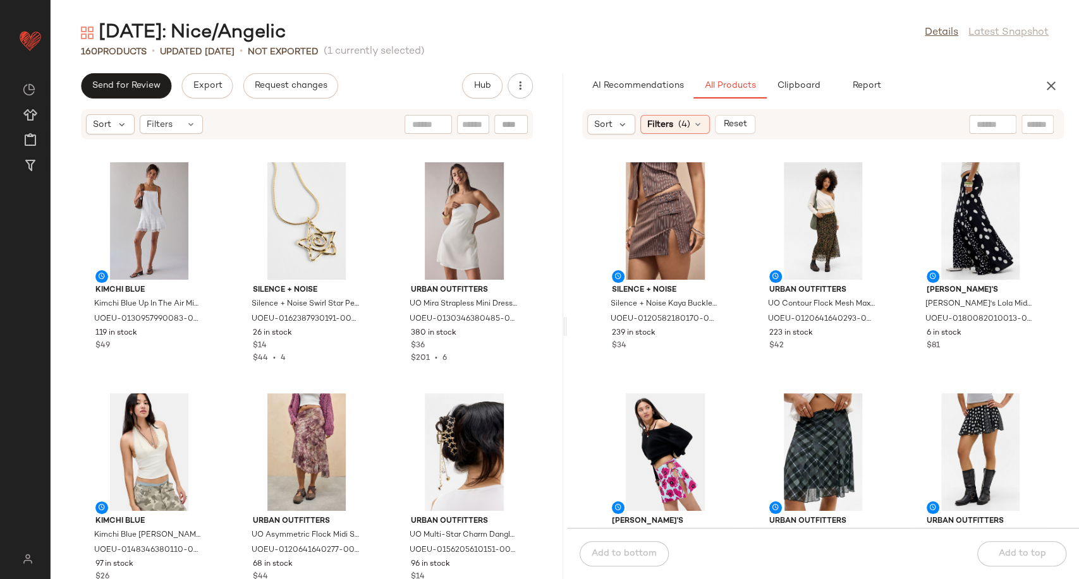
click at [981, 128] on input "text" at bounding box center [992, 124] width 32 height 13
type input "*****"
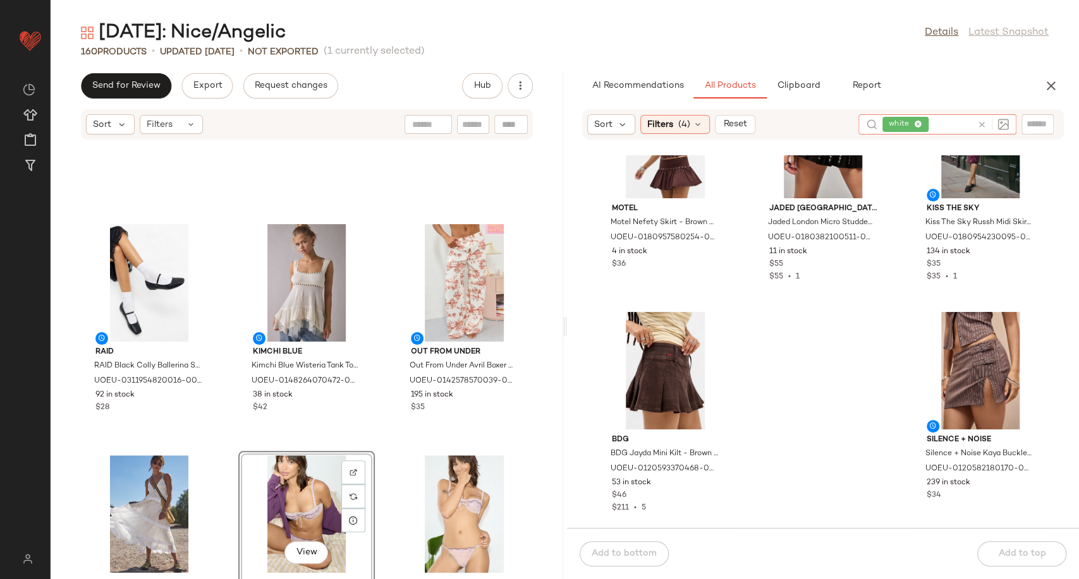
scroll to position [782, 0]
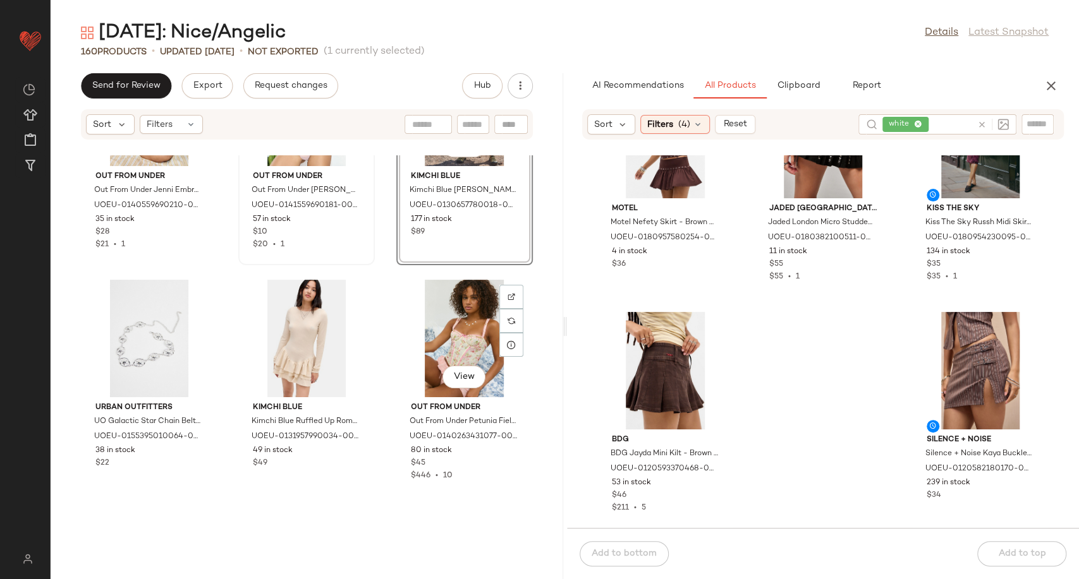
scroll to position [1063, 0]
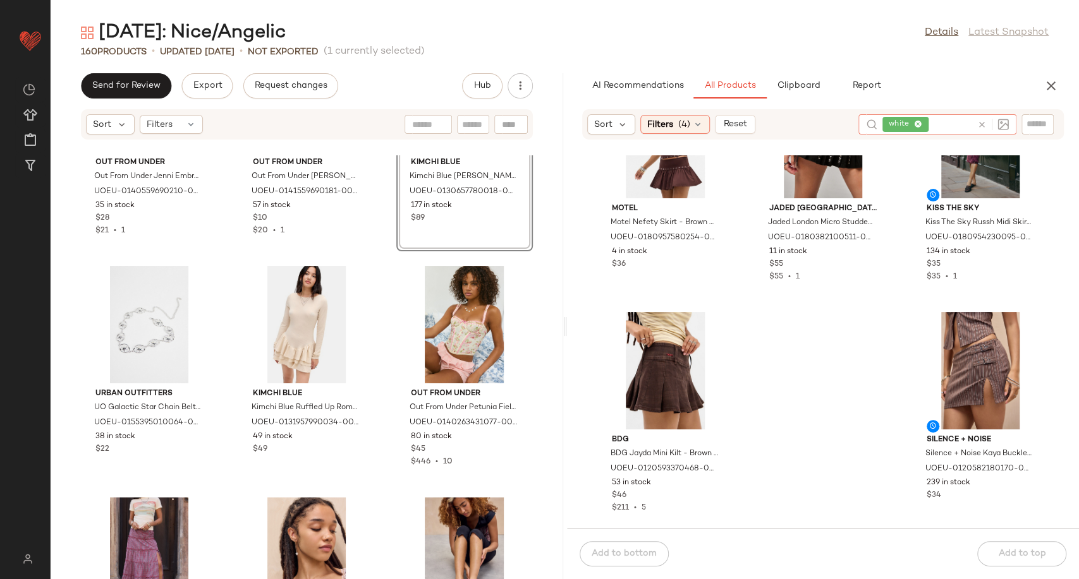
click at [977, 122] on icon at bounding box center [981, 124] width 9 height 9
click at [698, 121] on icon at bounding box center [697, 124] width 10 height 10
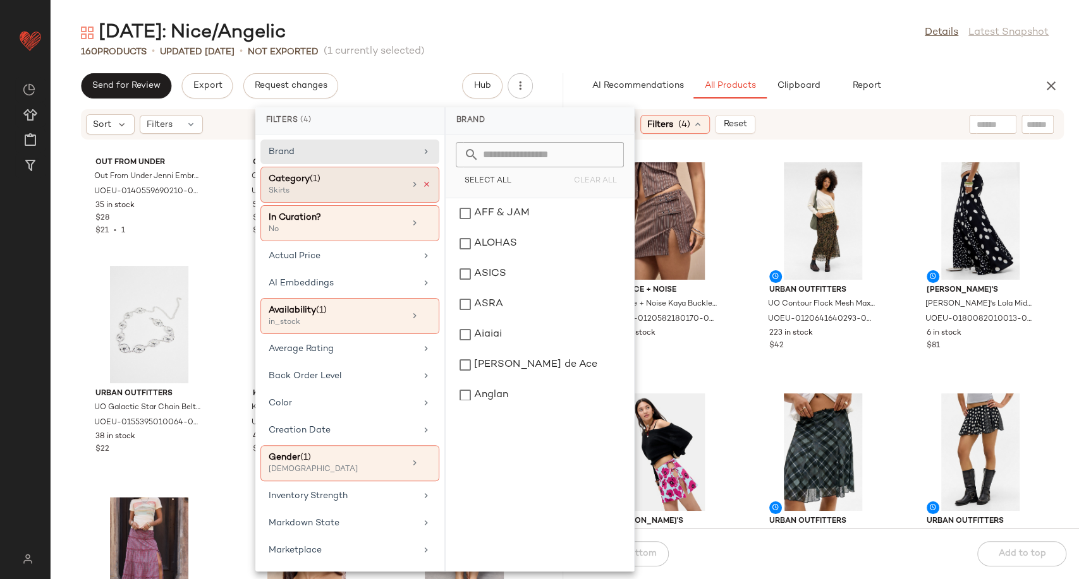
click at [423, 183] on icon at bounding box center [426, 184] width 9 height 9
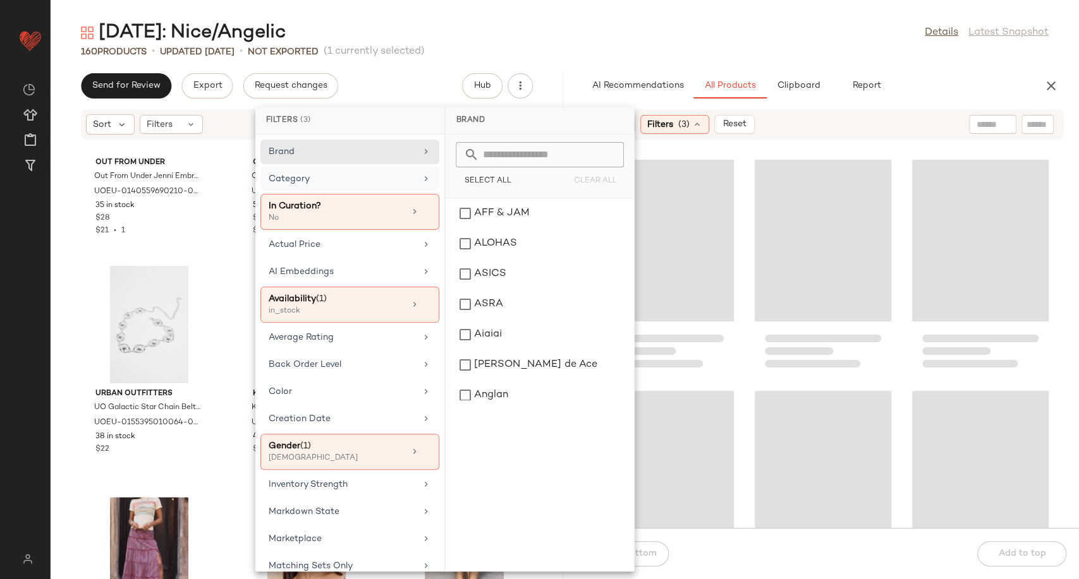
click at [404, 194] on div "Category" at bounding box center [349, 212] width 179 height 36
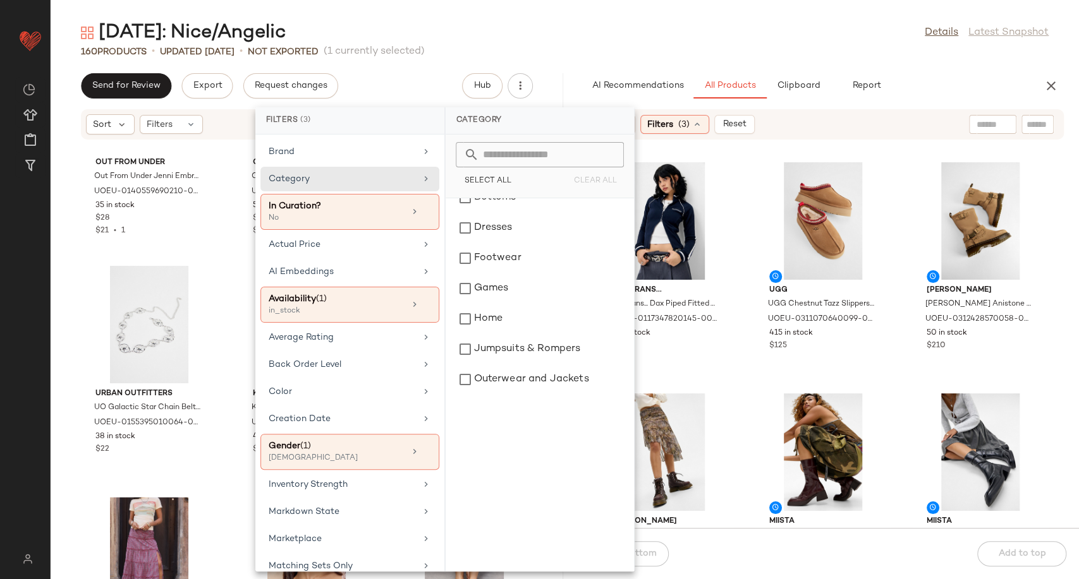
scroll to position [140, 0]
click at [494, 224] on div "Dresses" at bounding box center [539, 225] width 178 height 30
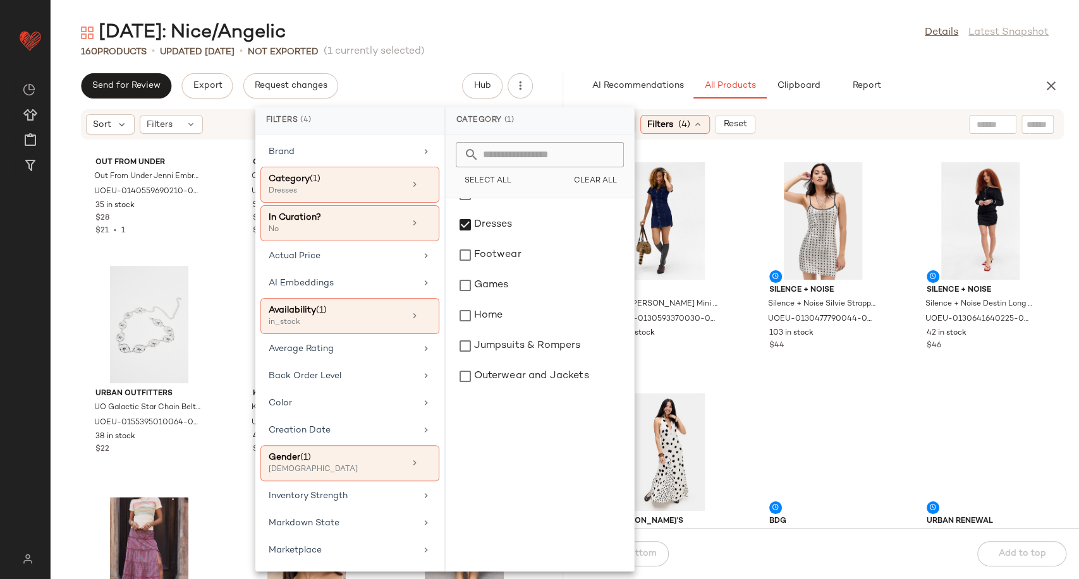
click at [737, 365] on div "BDG BDG Polly Denim Mini Dress - Tinted Denim 2XS at Urban Outfitters UOEU-0130…" at bounding box center [823, 341] width 512 height 373
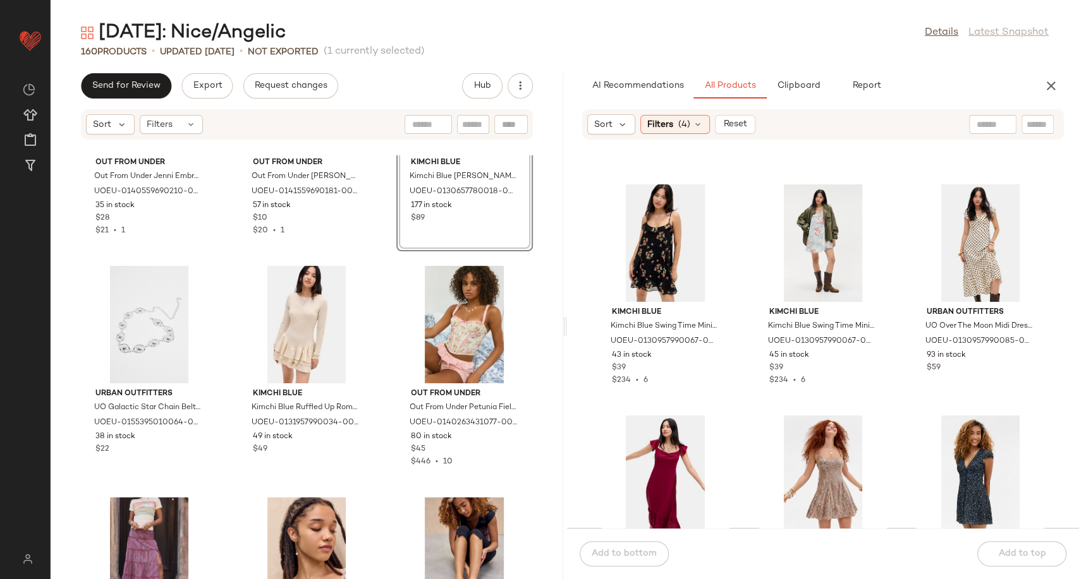
scroll to position [1835, 0]
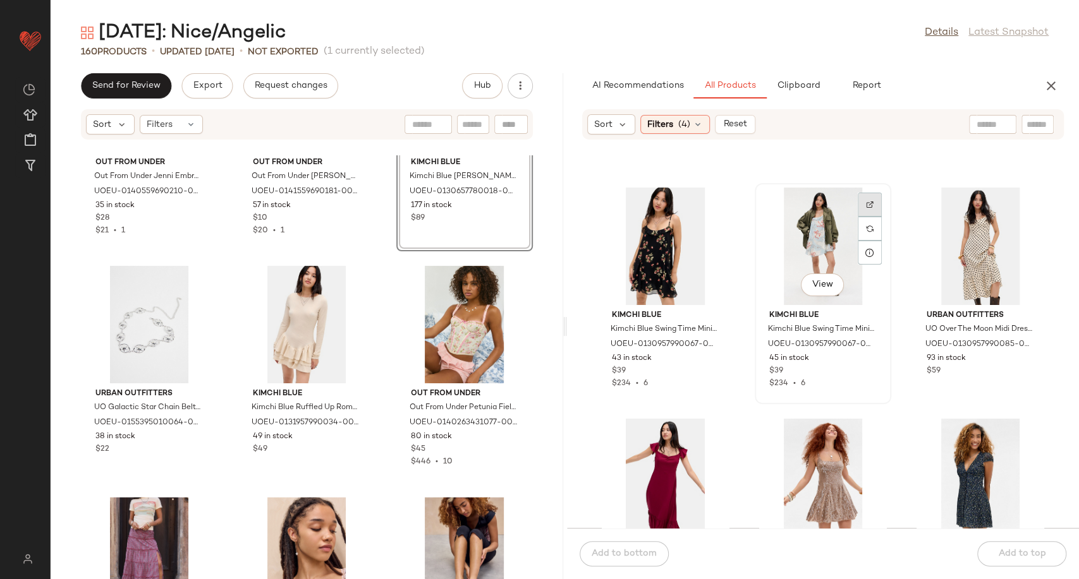
click at [867, 217] on div at bounding box center [869, 229] width 24 height 24
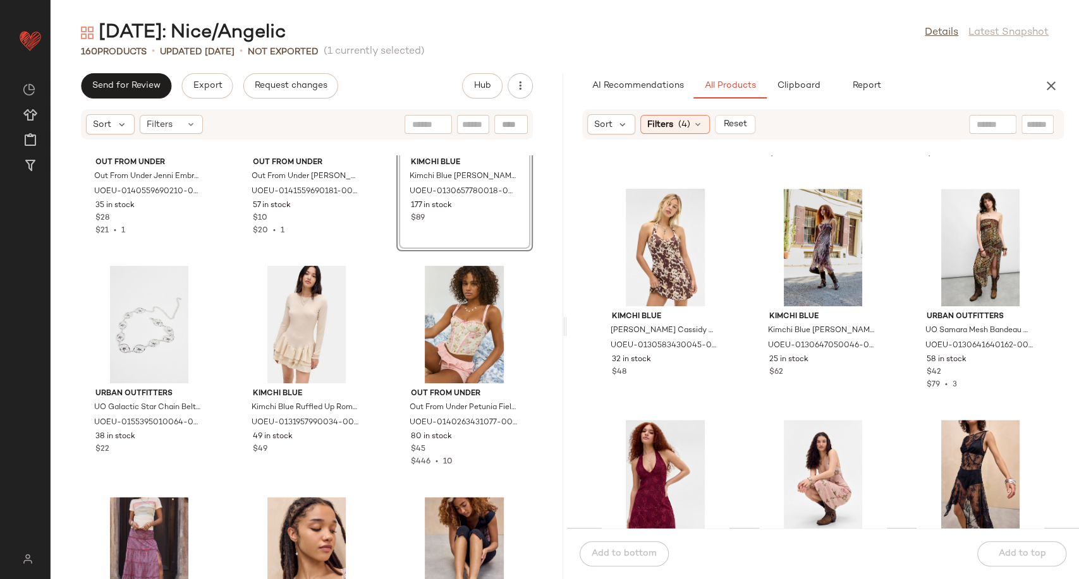
scroll to position [7459, 0]
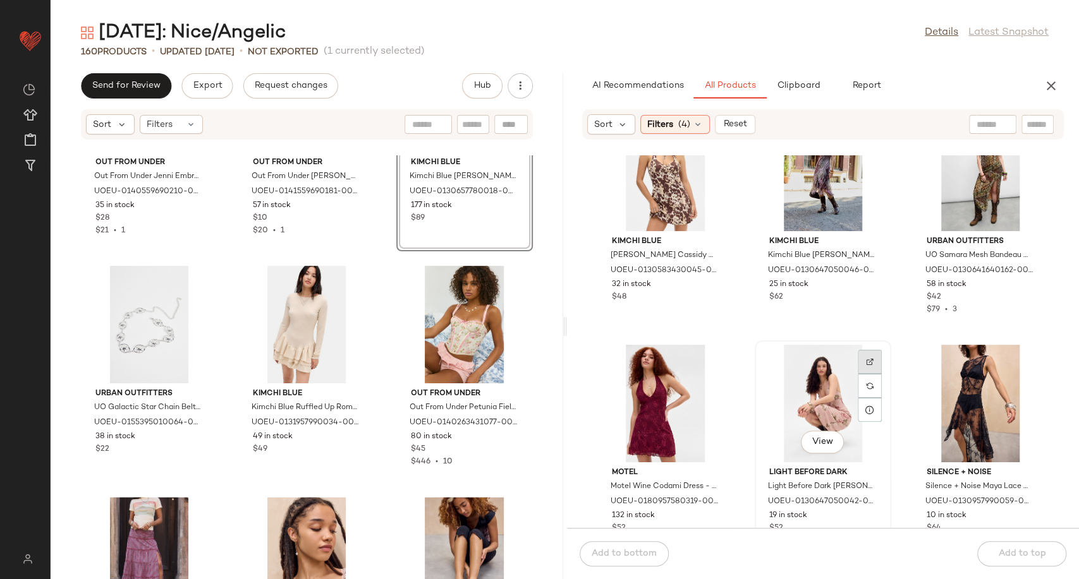
click at [864, 374] on div at bounding box center [869, 386] width 24 height 24
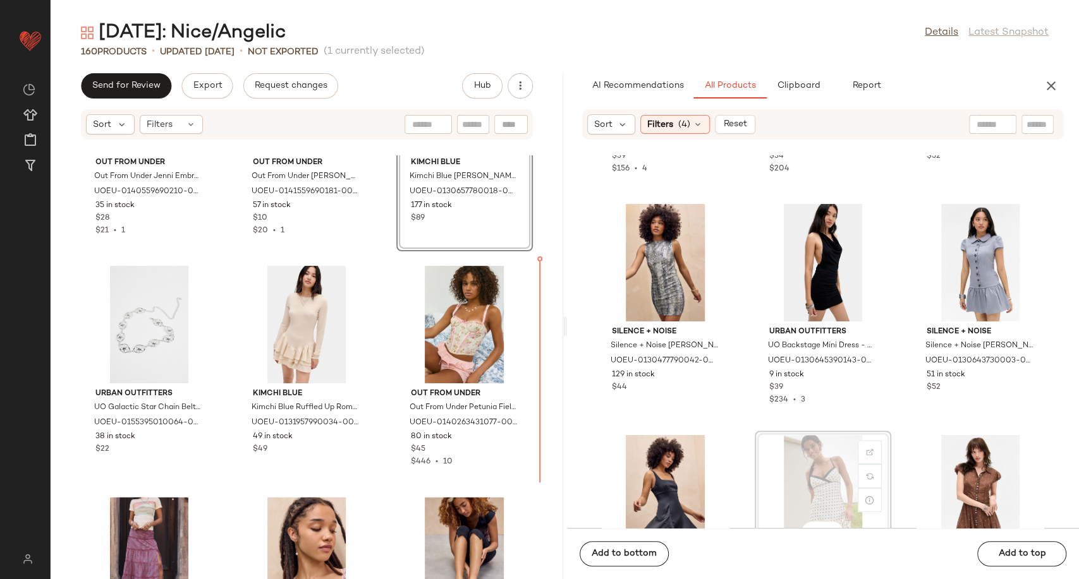
scroll to position [2975, 0]
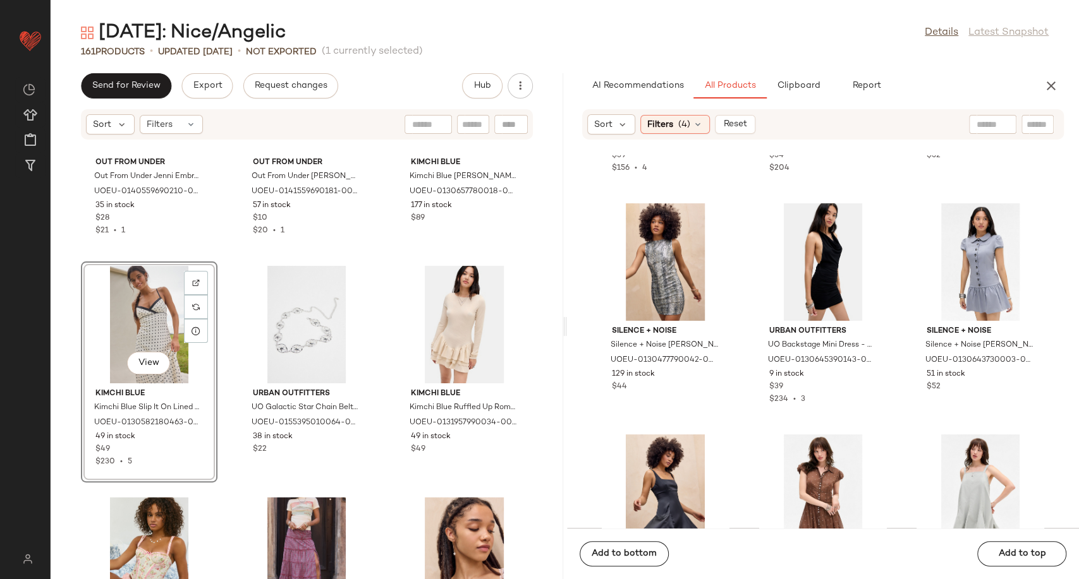
click at [380, 406] on div "Out From Under Out From Under Jenni Embroidered Tie Front Underwire Bra - Pink …" at bounding box center [307, 367] width 512 height 424
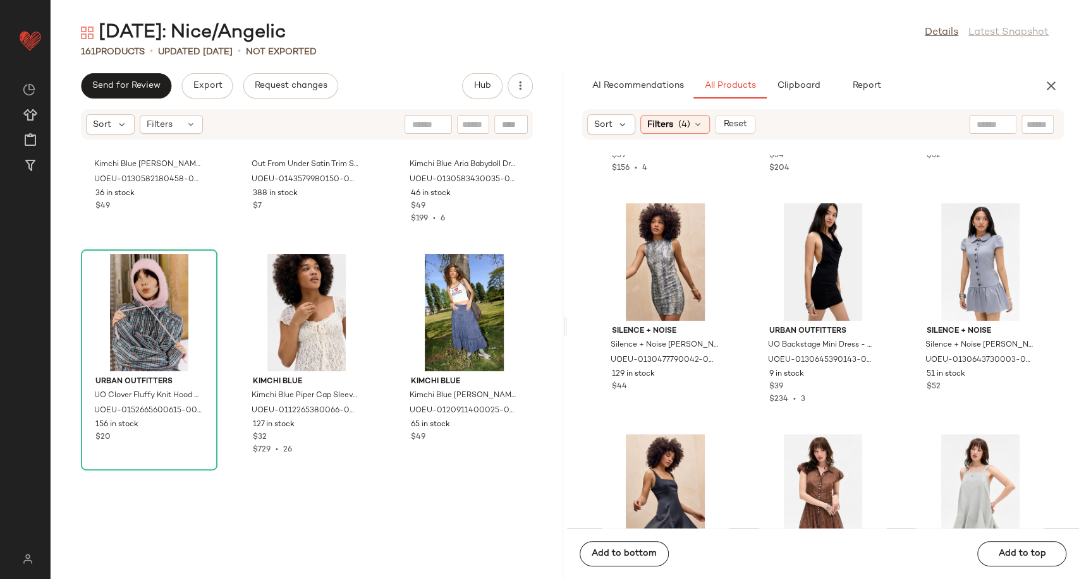
scroll to position [4082, 0]
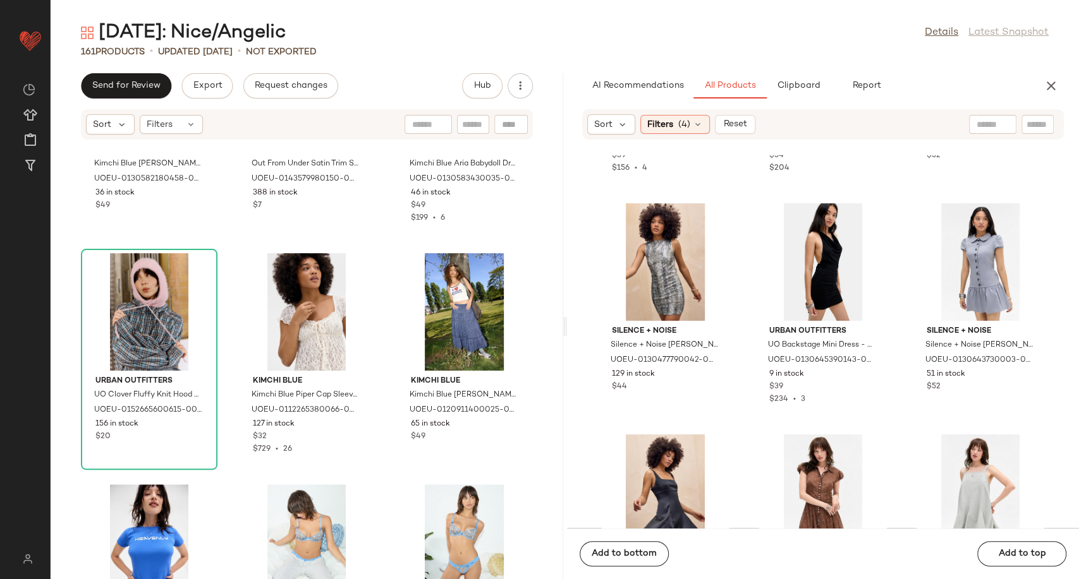
click at [382, 406] on div "Kimchi Blue Kimchi Blue Casey Bubble Mini Dress - Neutral L at Urban Outfitters…" at bounding box center [307, 367] width 512 height 424
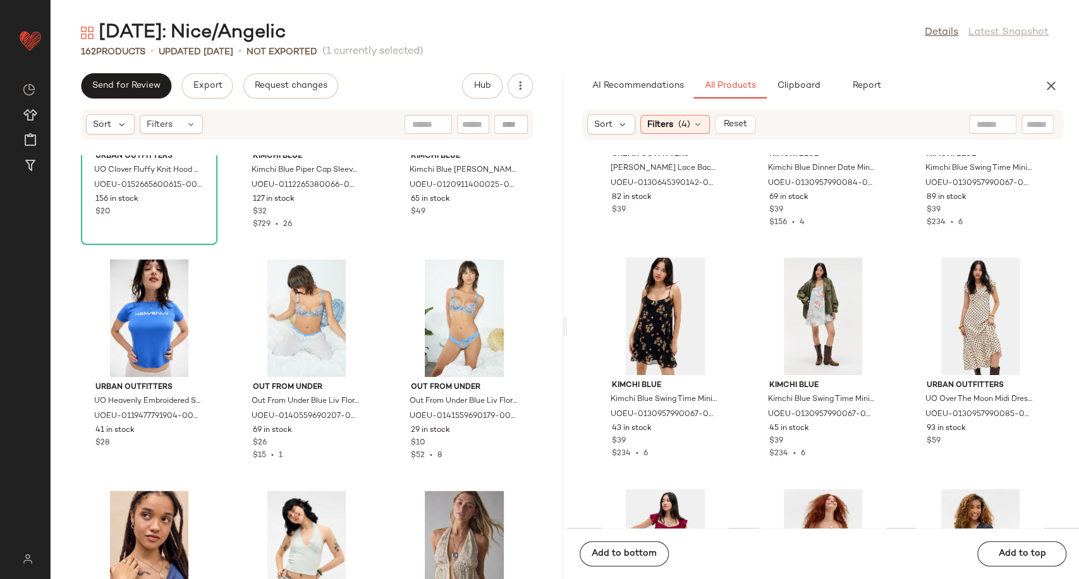
scroll to position [1695, 0]
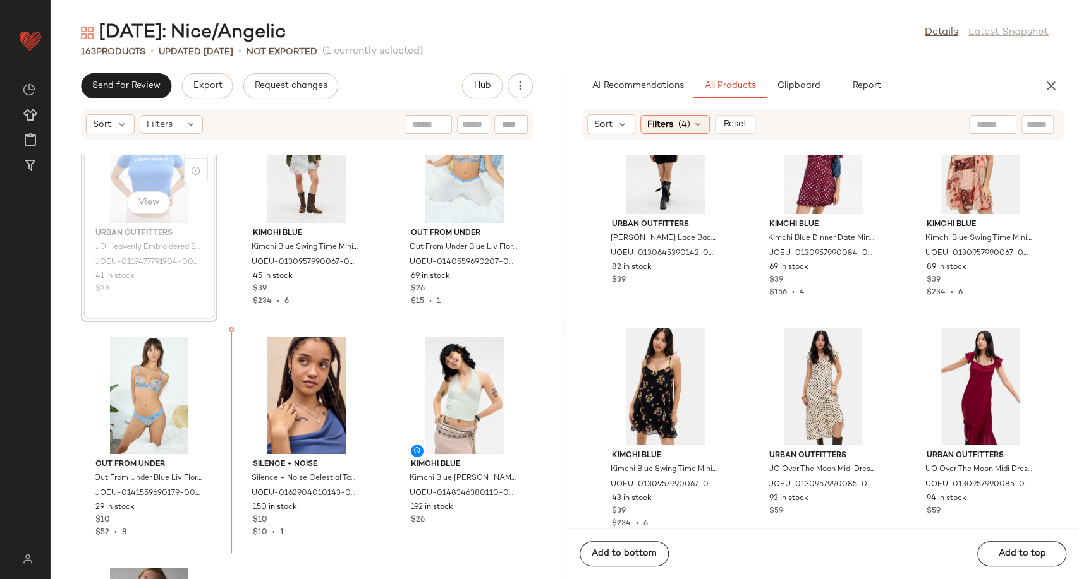
scroll to position [4463, 0]
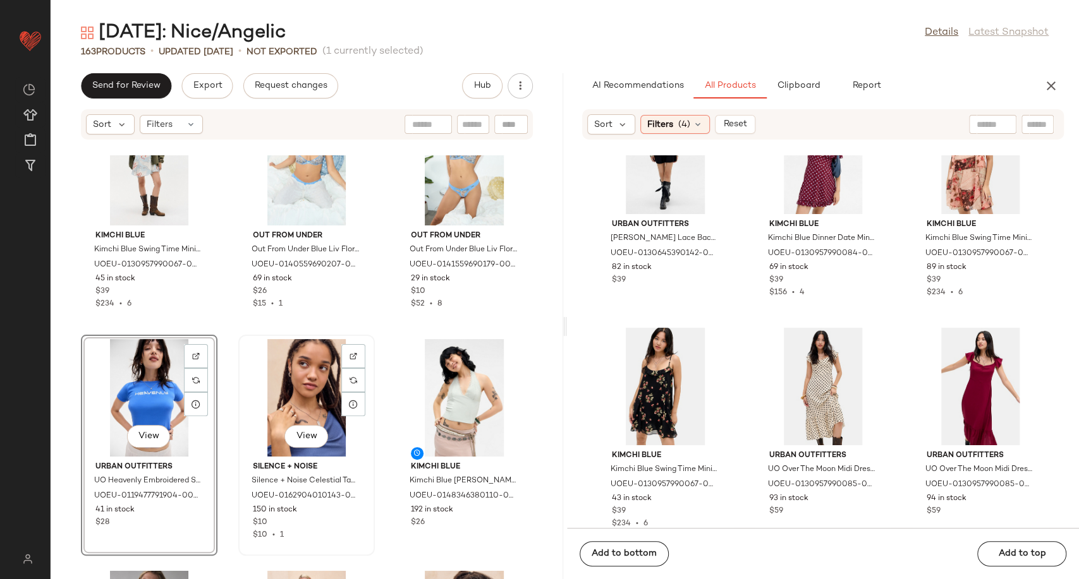
scroll to position [4533, 0]
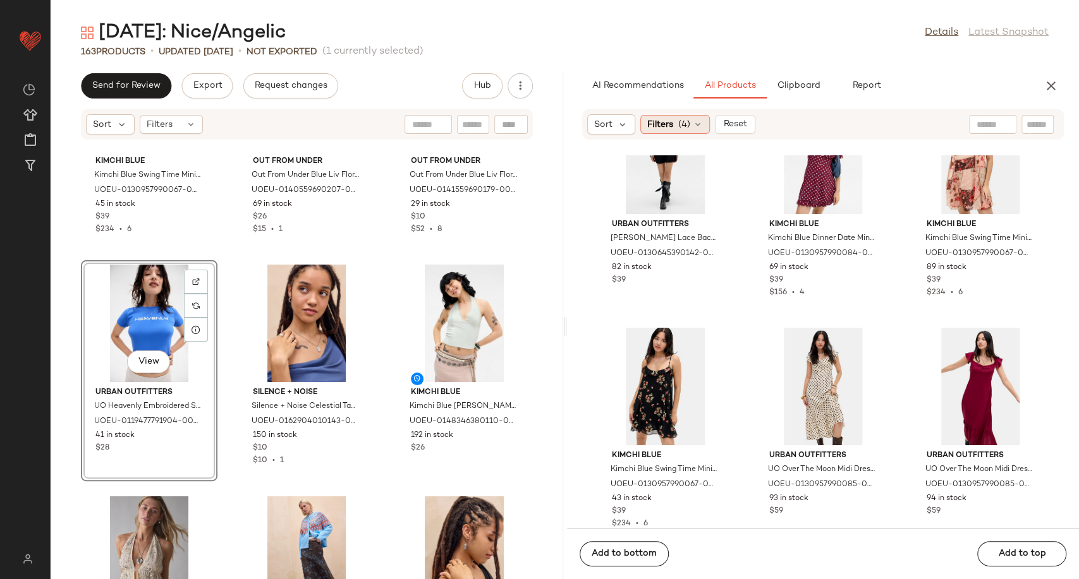
click at [692, 128] on icon at bounding box center [697, 124] width 10 height 10
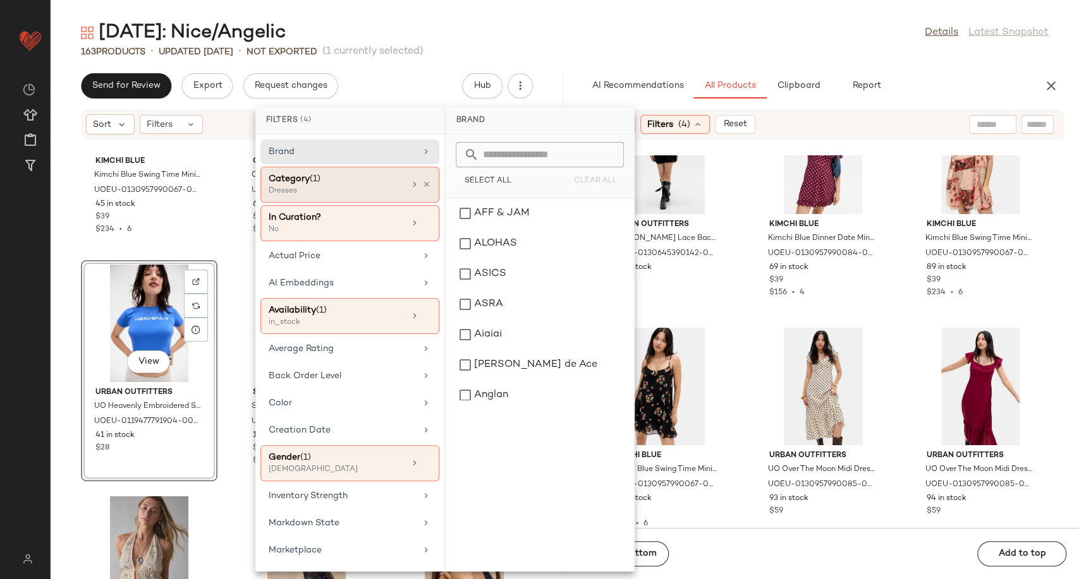
click at [423, 189] on div at bounding box center [419, 184] width 21 height 10
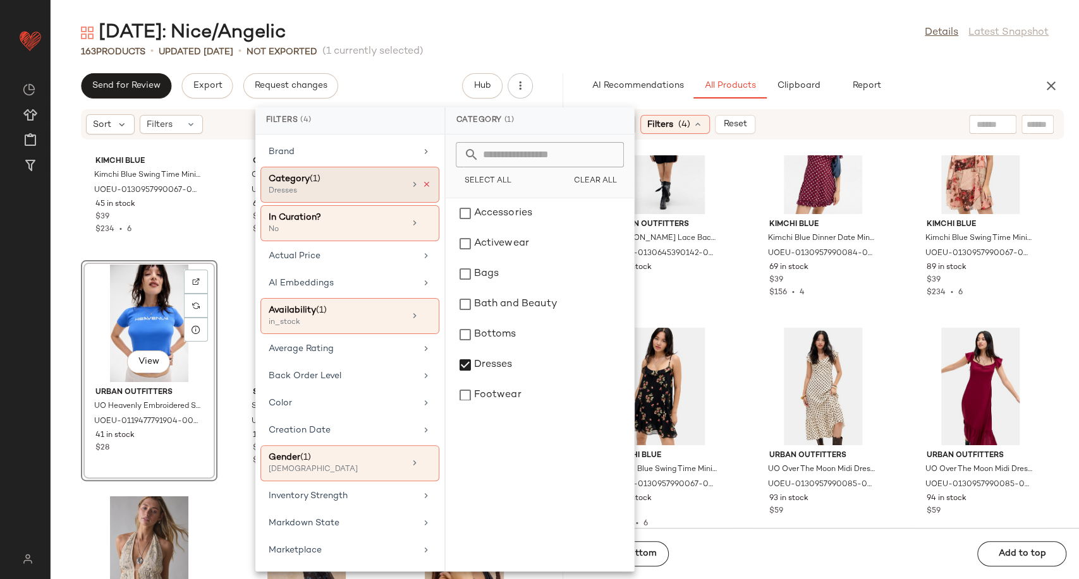
click at [422, 184] on icon at bounding box center [426, 184] width 9 height 9
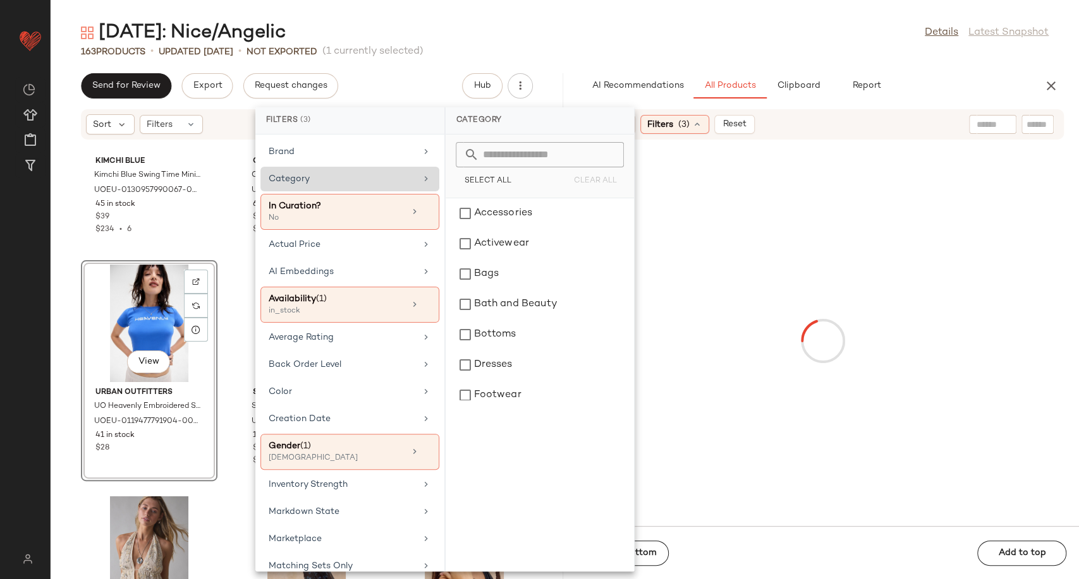
click at [392, 175] on div "Category" at bounding box center [342, 178] width 147 height 13
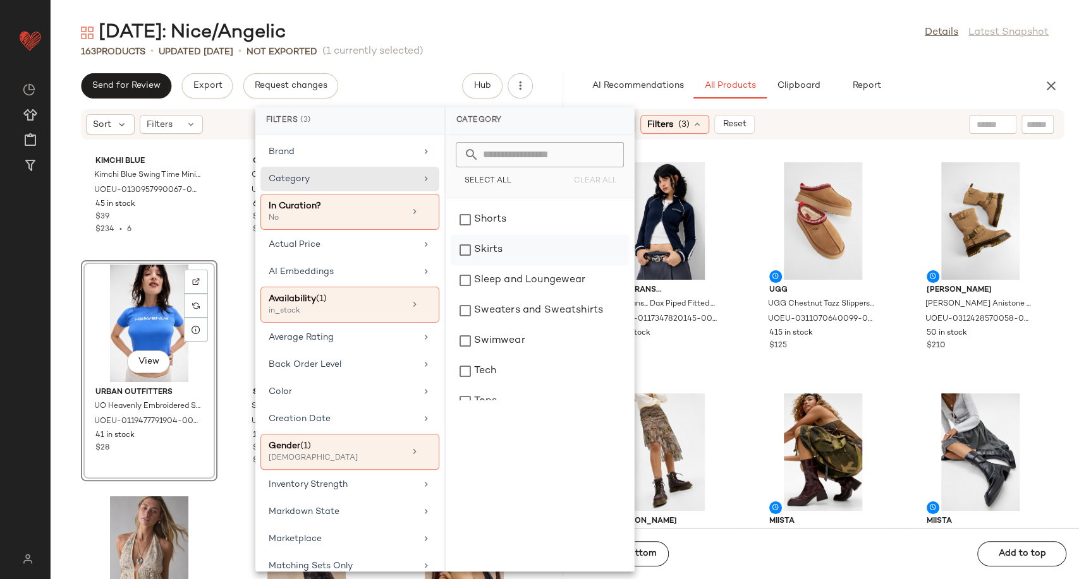
scroll to position [351, 0]
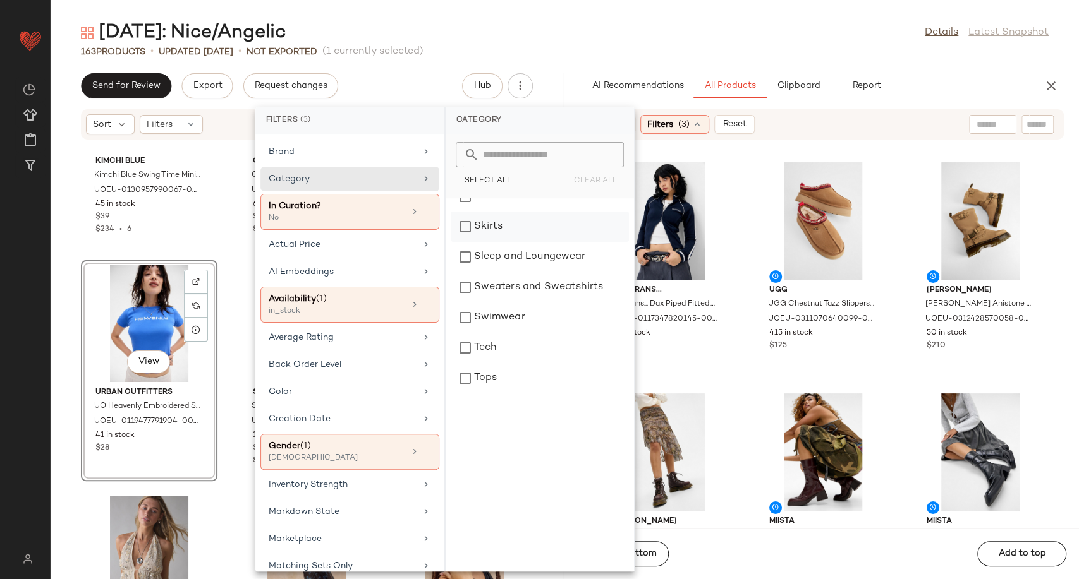
click at [483, 227] on div "Skirts" at bounding box center [539, 227] width 178 height 30
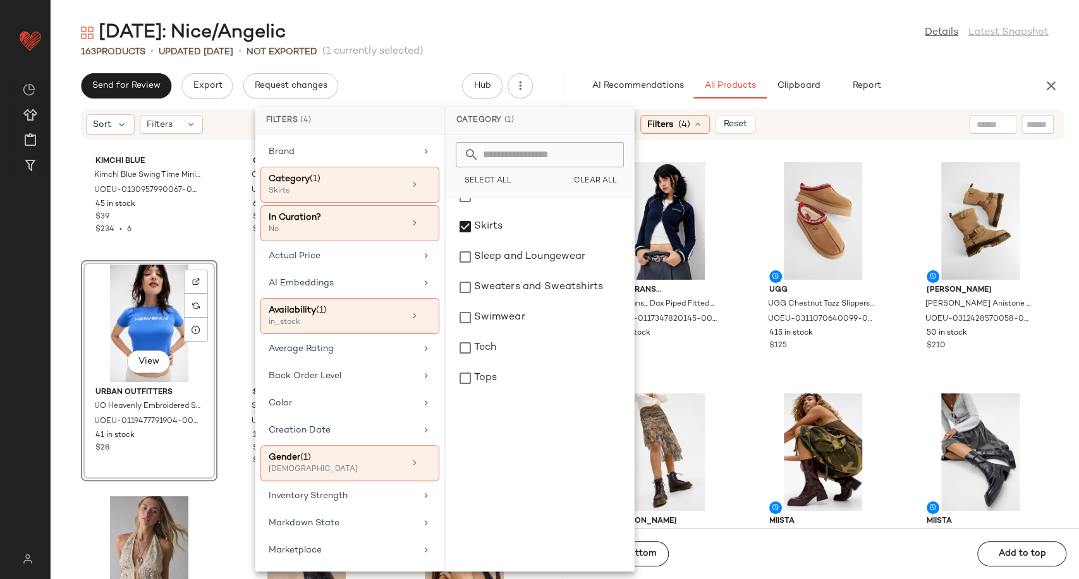
click at [747, 346] on div "iets frans... iets frans... Dax Piped Fitted Track Top - Navy S at Urban Outfit…" at bounding box center [823, 341] width 512 height 373
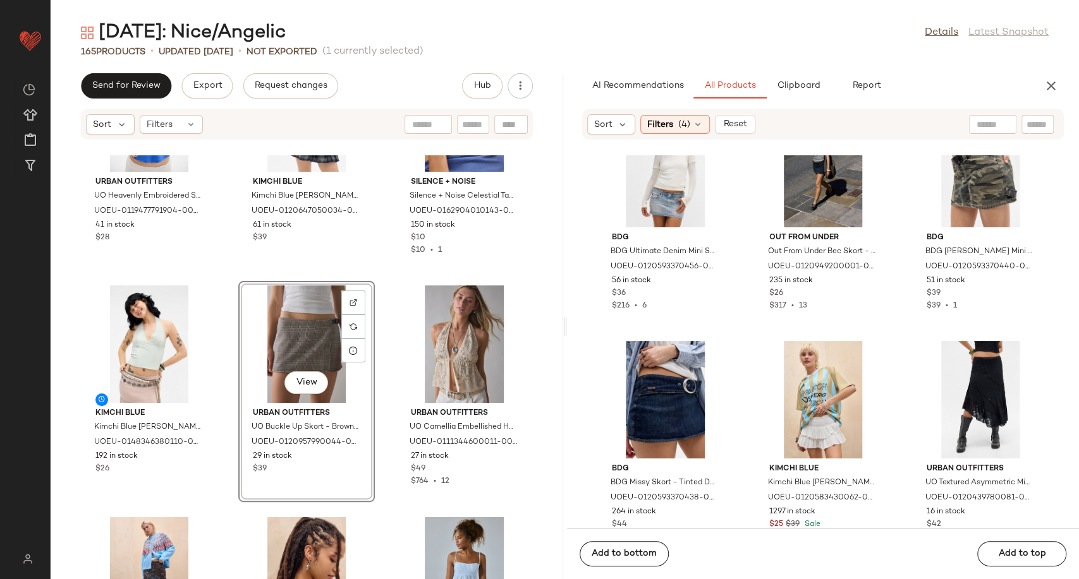
scroll to position [4989, 0]
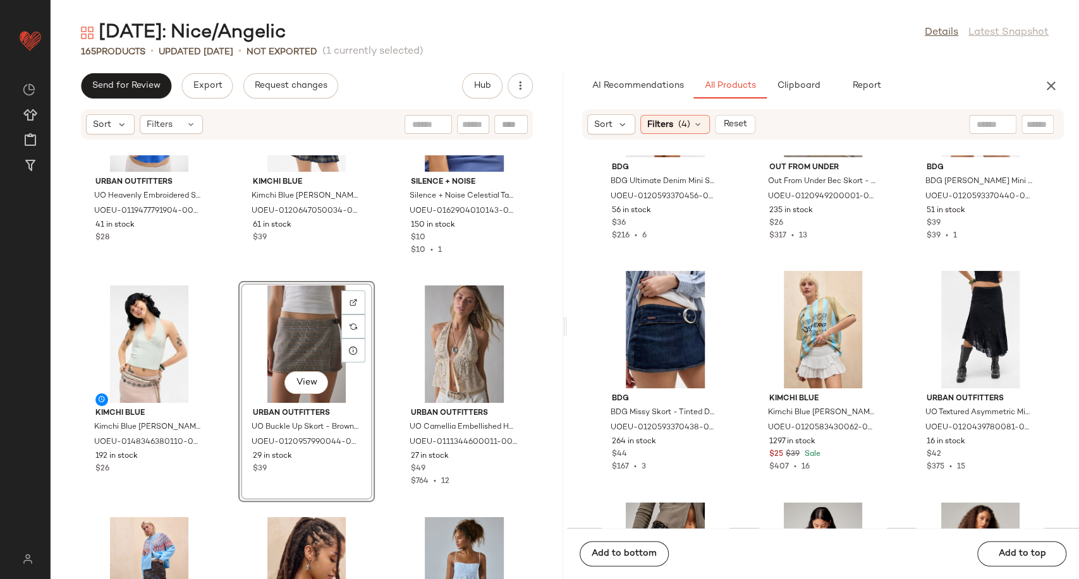
click at [274, 346] on div "View" at bounding box center [307, 345] width 128 height 118
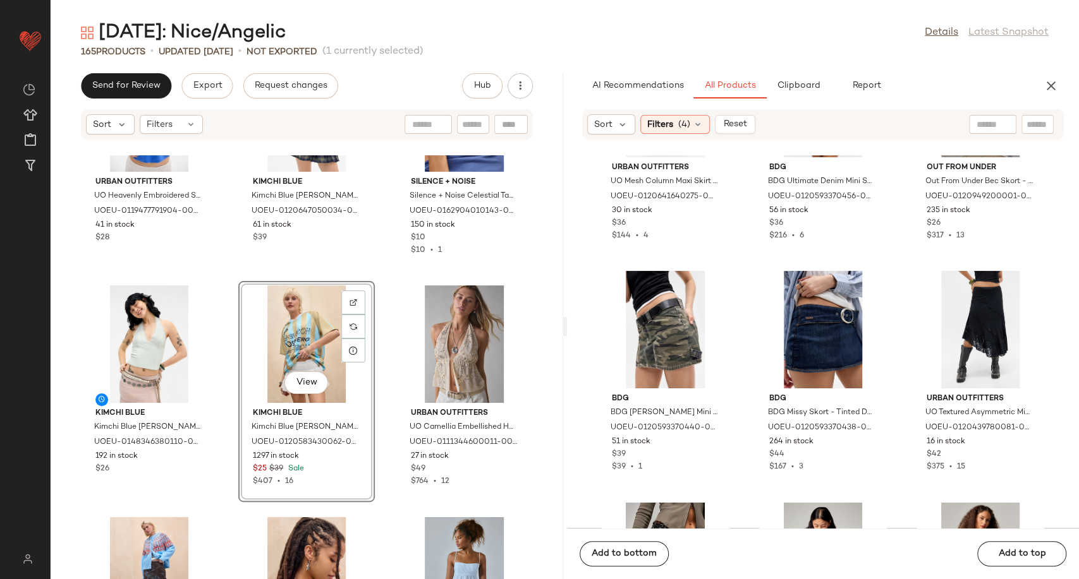
click at [384, 388] on div "Urban Outfitters UO Heavenly Embroidered Slogan Baby T-Shirt - Blue XS at Urban…" at bounding box center [307, 367] width 512 height 424
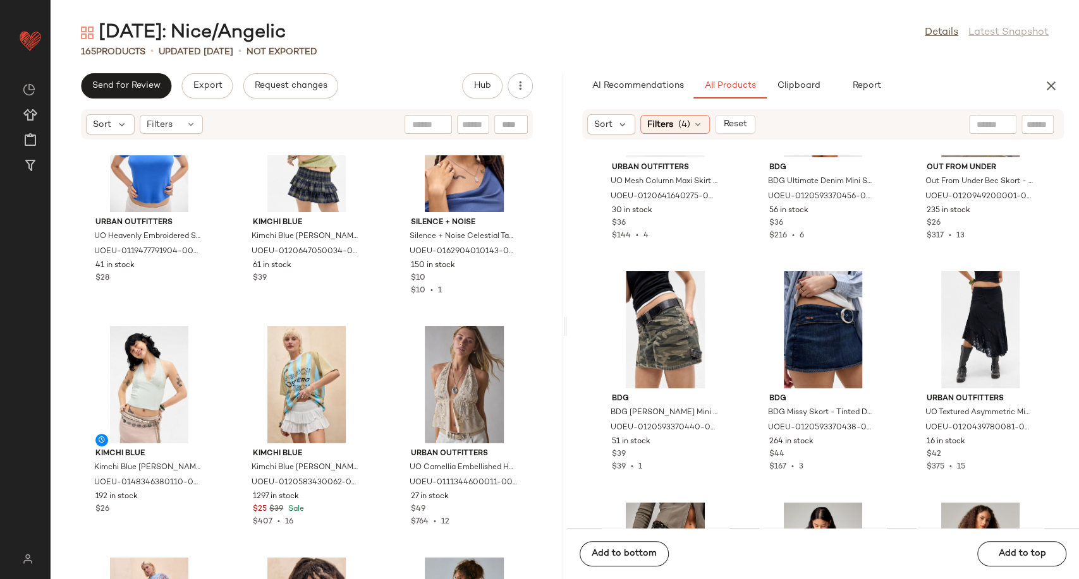
scroll to position [4673, 0]
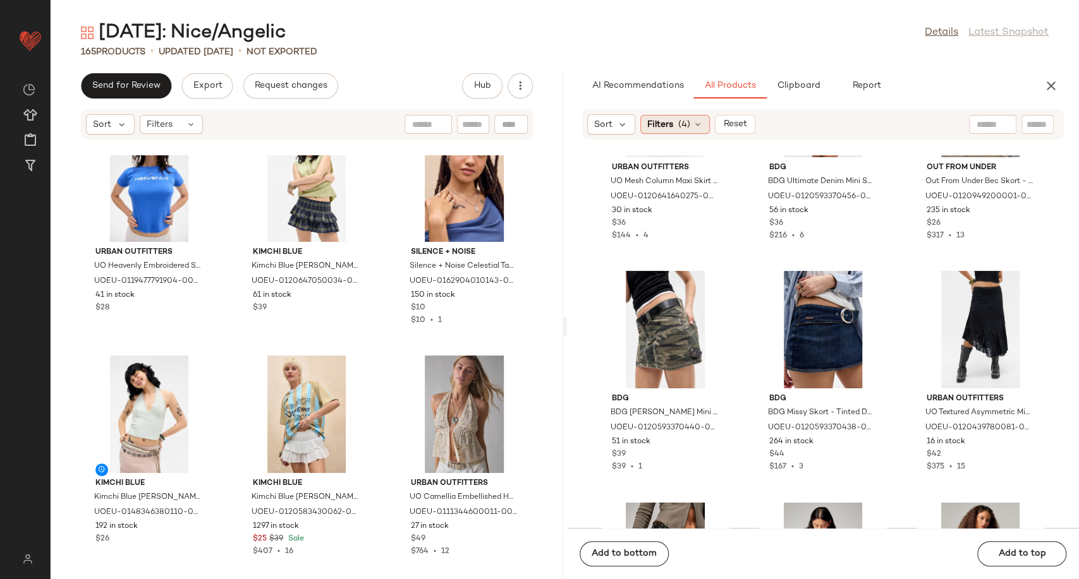
click at [693, 128] on icon at bounding box center [697, 124] width 10 height 10
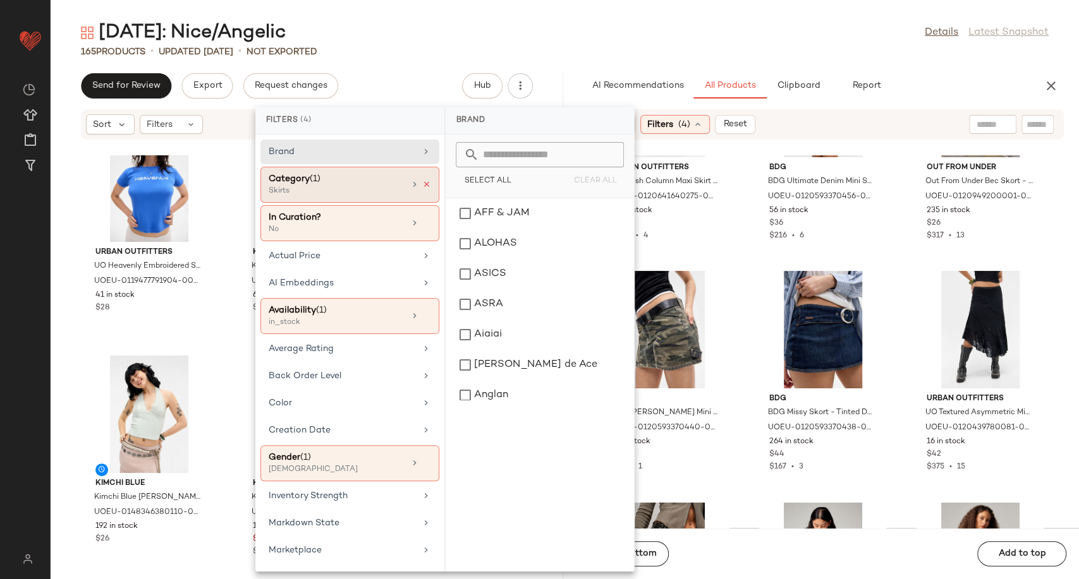
click at [422, 181] on icon at bounding box center [426, 184] width 9 height 9
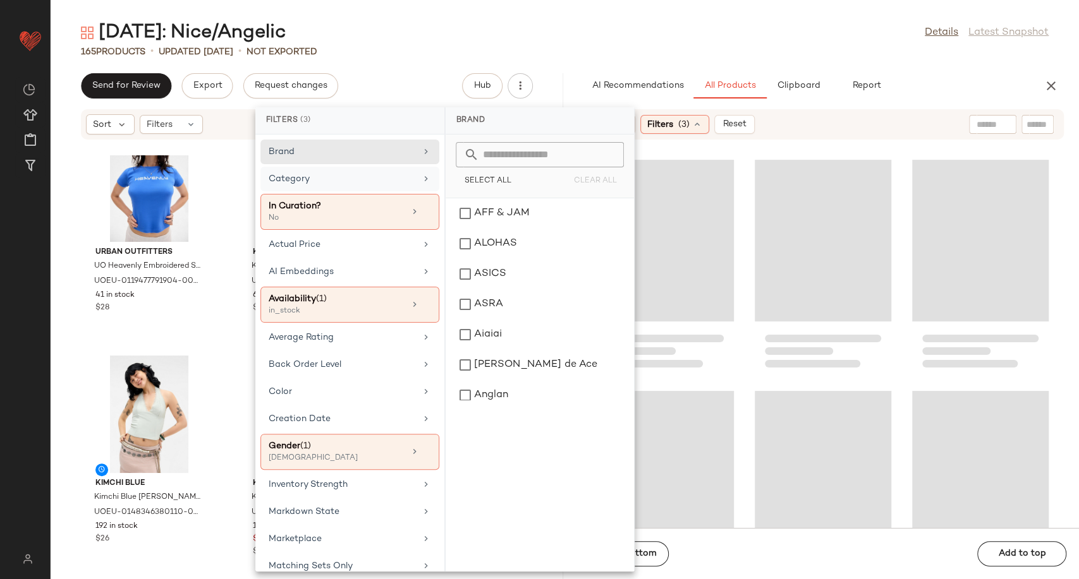
click at [399, 183] on div "Category" at bounding box center [342, 178] width 147 height 13
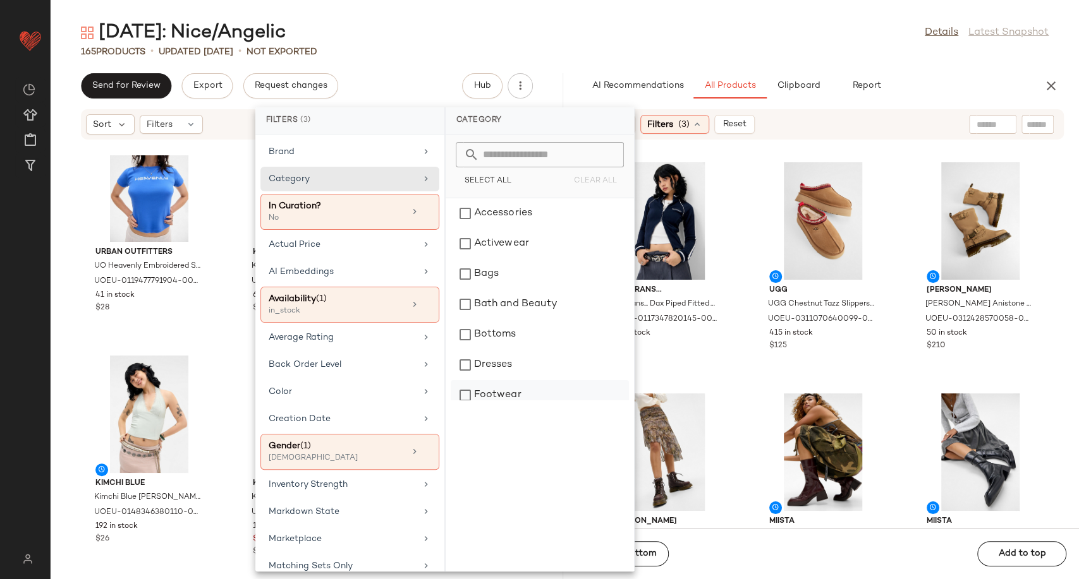
click at [507, 394] on div "Footwear" at bounding box center [539, 395] width 178 height 30
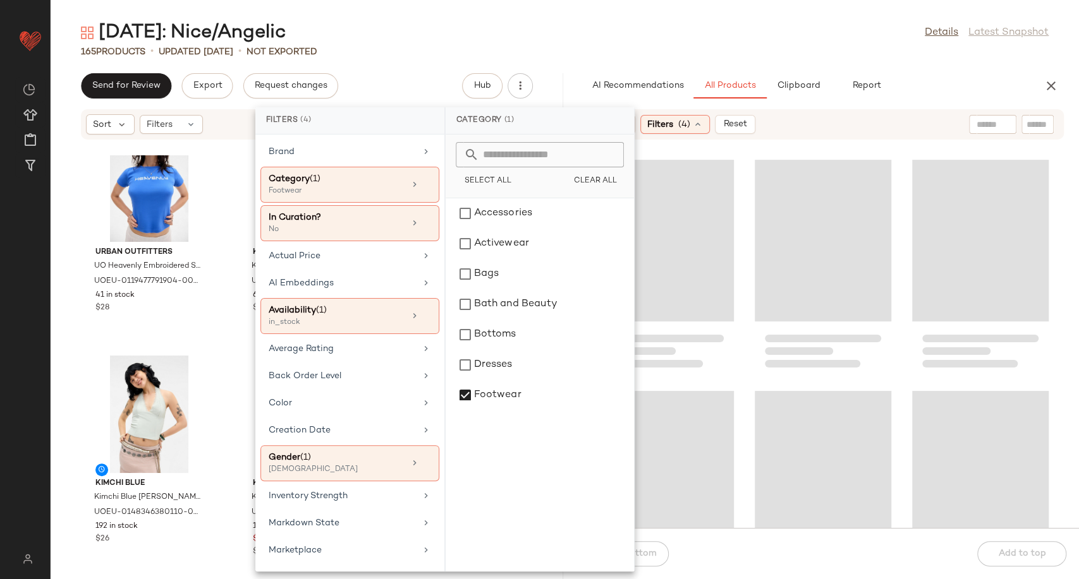
click at [737, 380] on div at bounding box center [823, 341] width 512 height 373
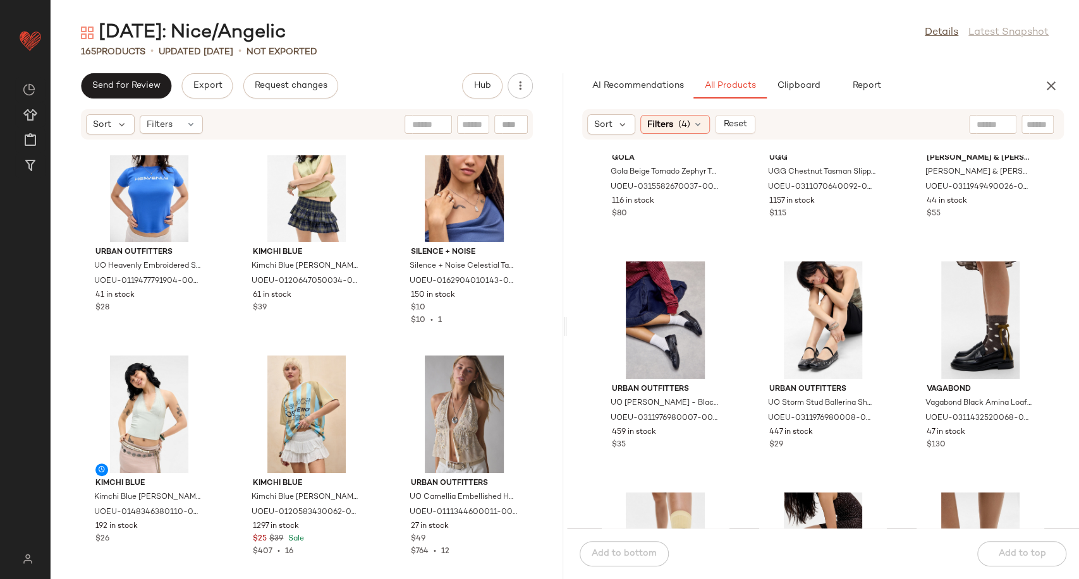
scroll to position [2046, 0]
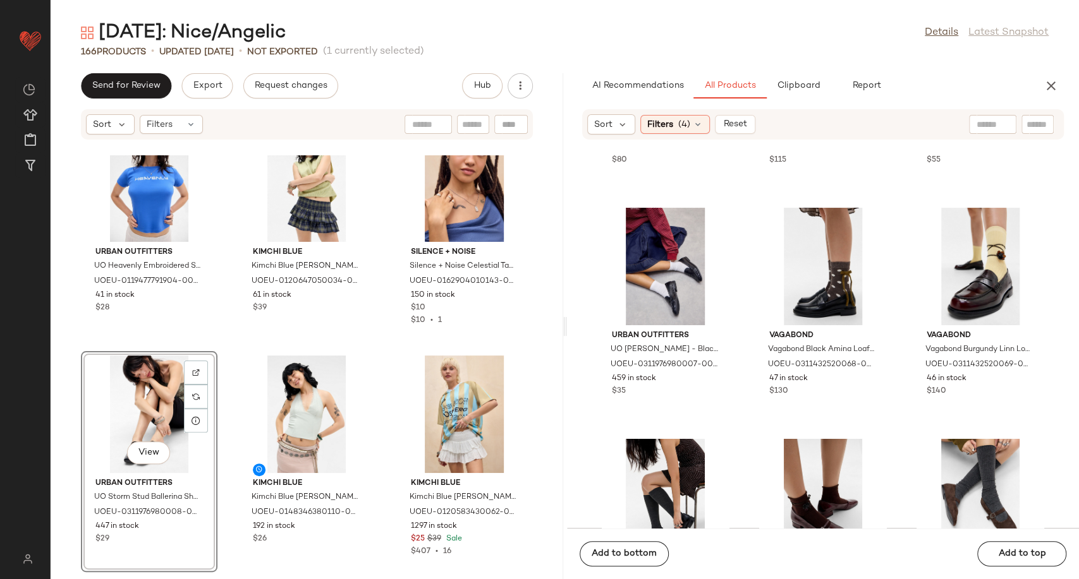
click at [383, 415] on div "Urban Outfitters UO Heavenly Embroidered Slogan Baby T-Shirt - Blue XS at Urban…" at bounding box center [307, 367] width 512 height 424
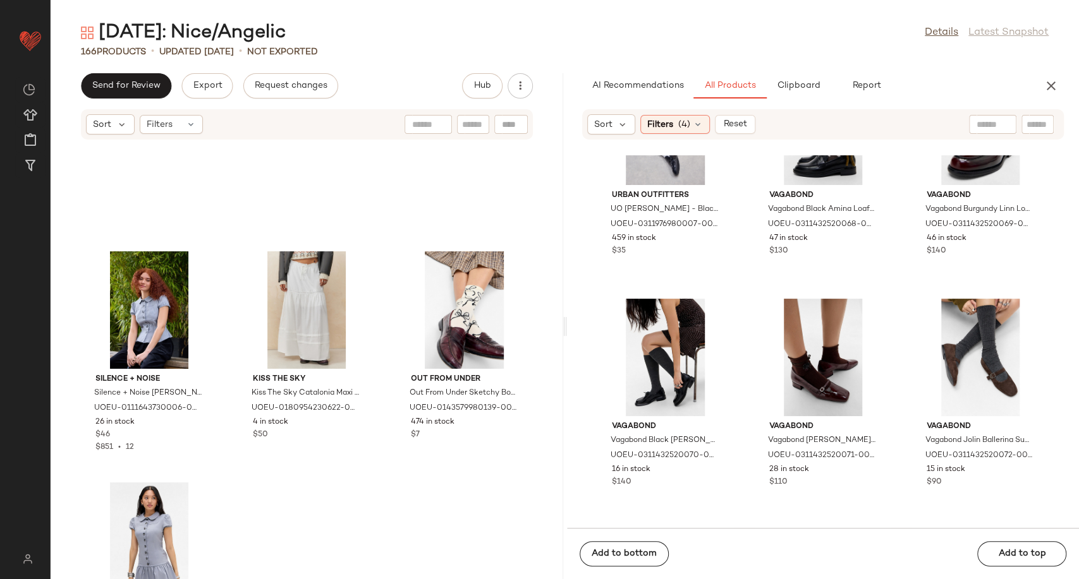
scroll to position [12528, 0]
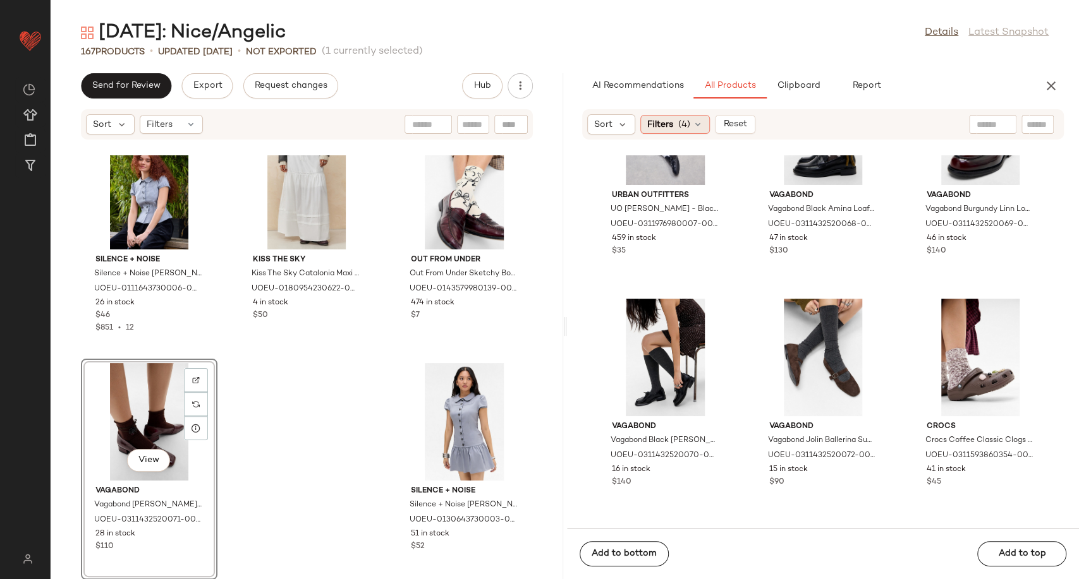
click at [697, 126] on icon at bounding box center [697, 124] width 10 height 10
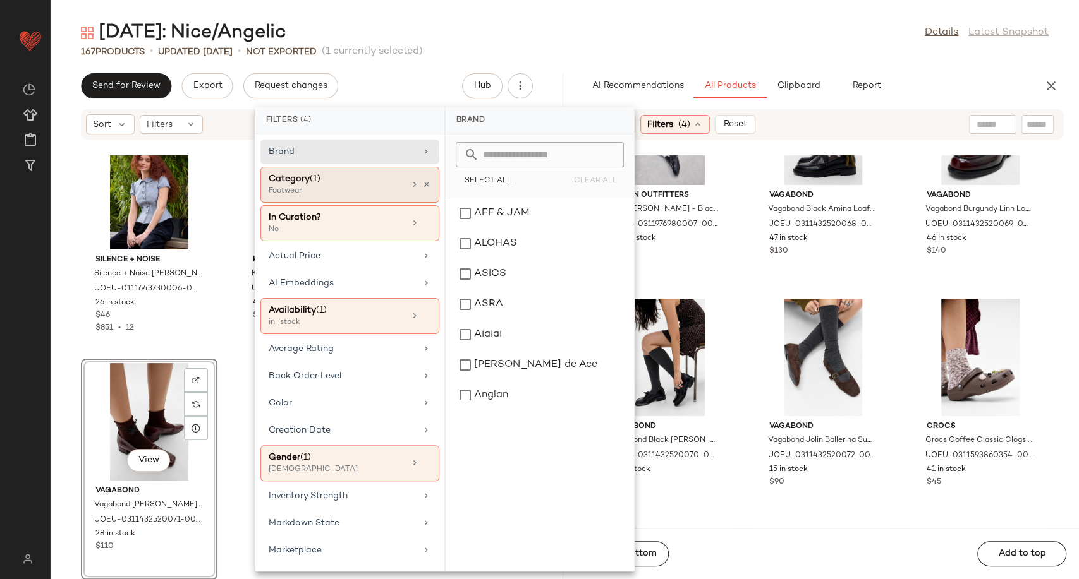
click at [422, 182] on icon at bounding box center [426, 184] width 9 height 9
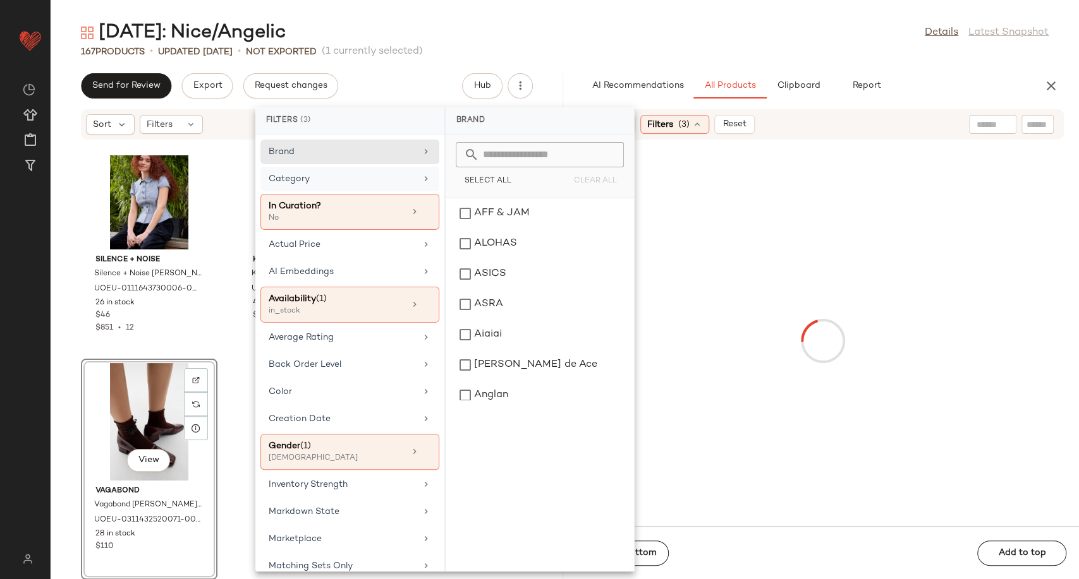
click at [396, 183] on div "Category" at bounding box center [342, 178] width 147 height 13
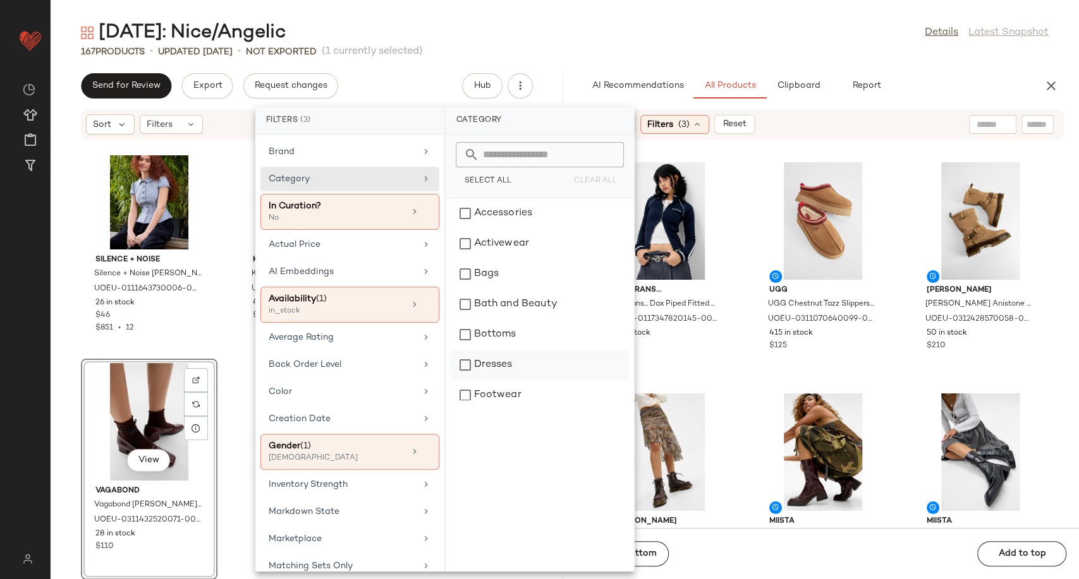
click at [512, 366] on div "Dresses" at bounding box center [539, 365] width 178 height 30
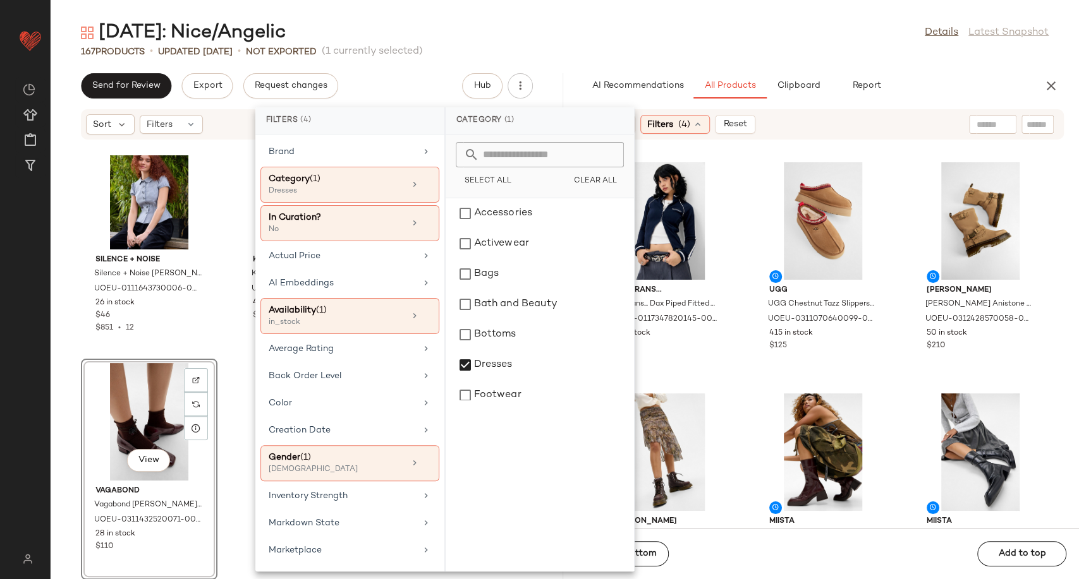
click at [742, 374] on div "iets frans... iets frans... Dax Piped Fitted Track Top - Navy S at Urban Outfit…" at bounding box center [823, 341] width 512 height 373
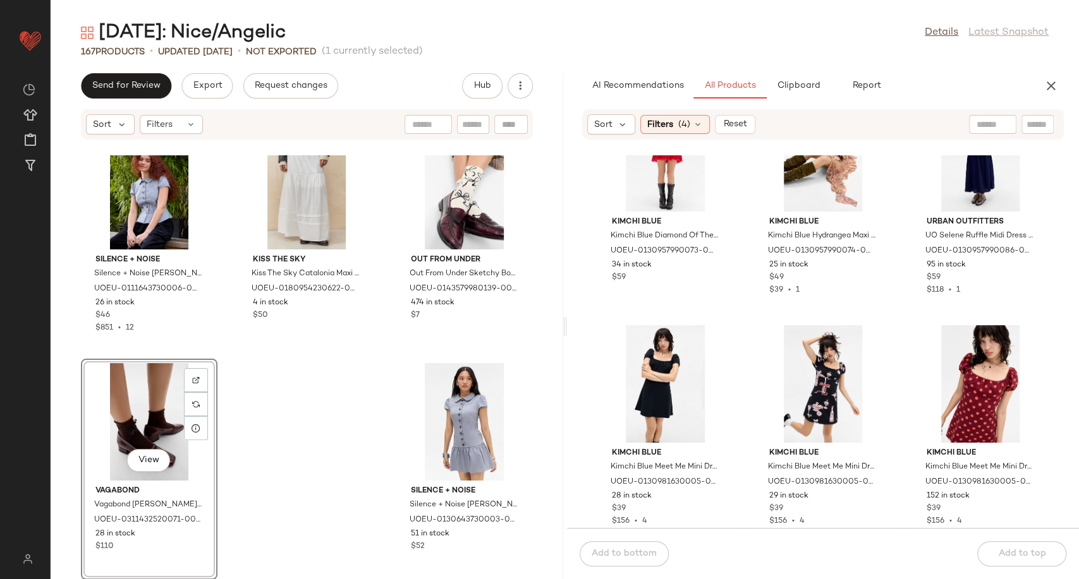
scroll to position [2467, 0]
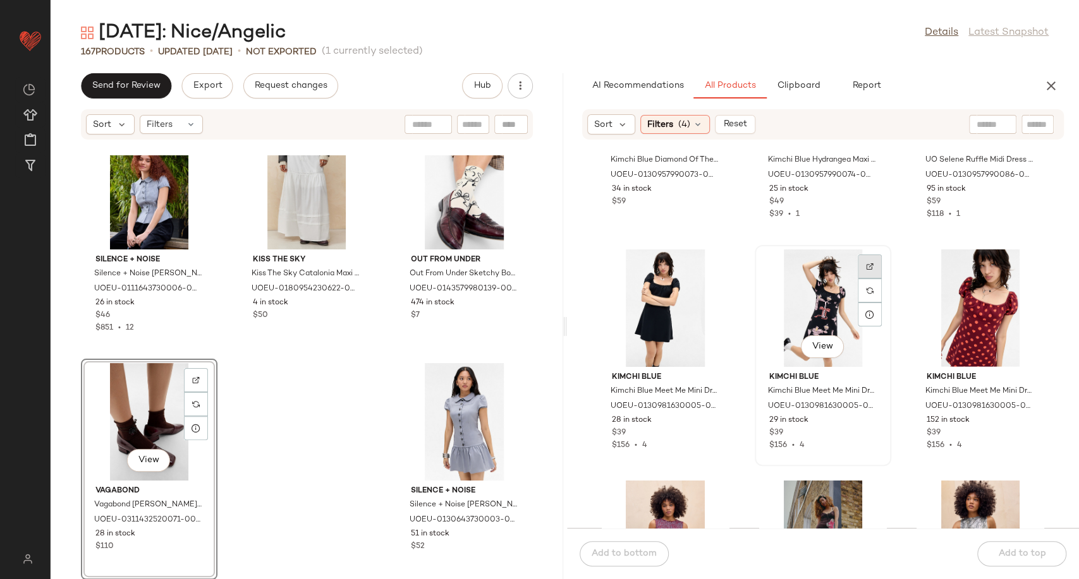
click at [861, 279] on div at bounding box center [869, 291] width 24 height 24
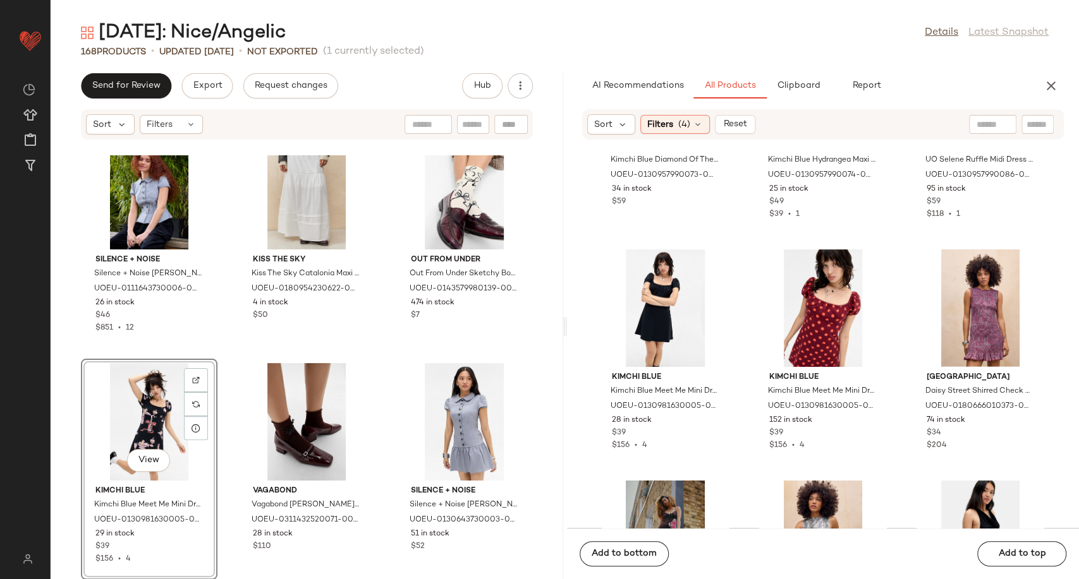
click at [372, 439] on div "Silence + Noise Silence + Noise Lyn Pea Jacket Blouse - Grey M at Urban Outfitt…" at bounding box center [307, 367] width 512 height 424
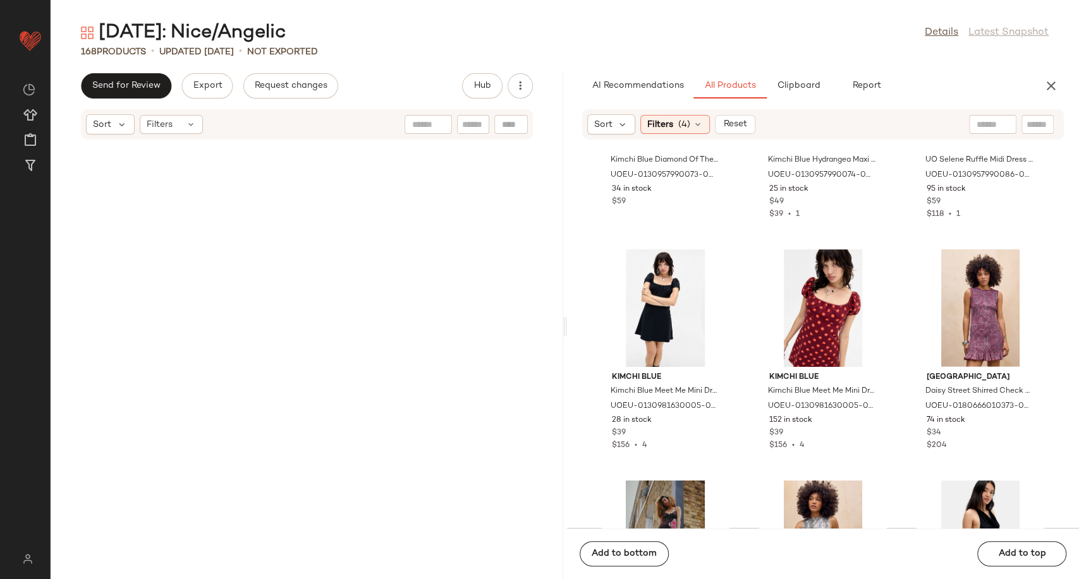
scroll to position [0, 0]
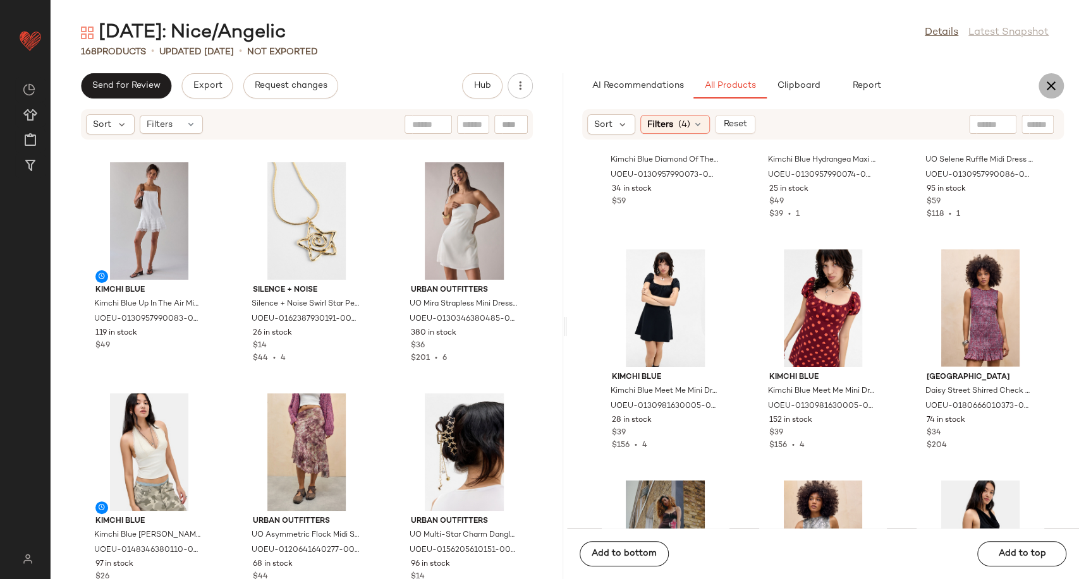
click at [1056, 82] on icon "button" at bounding box center [1050, 85] width 15 height 15
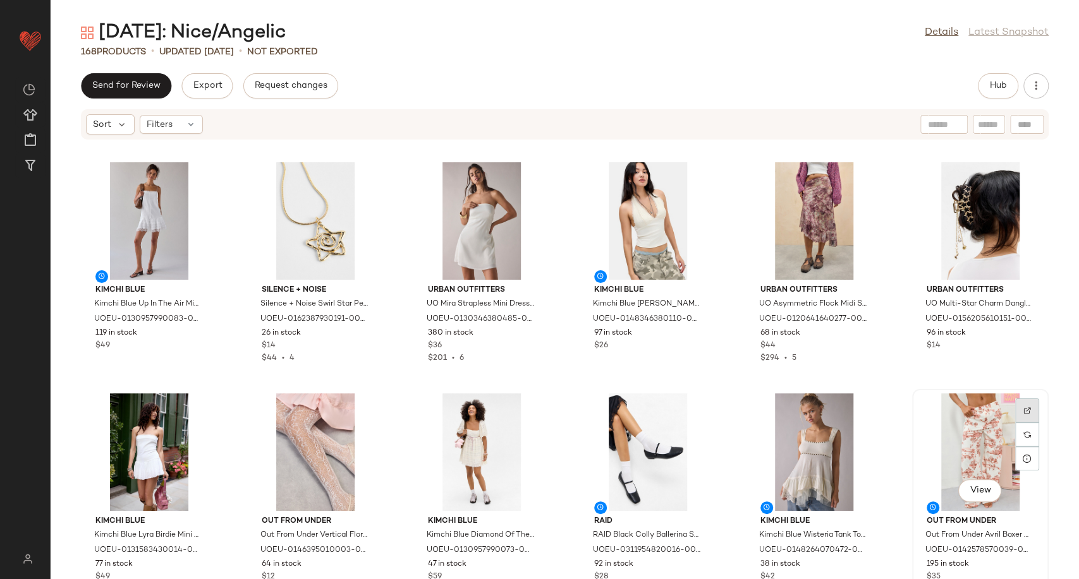
click at [1023, 408] on img at bounding box center [1027, 411] width 8 height 8
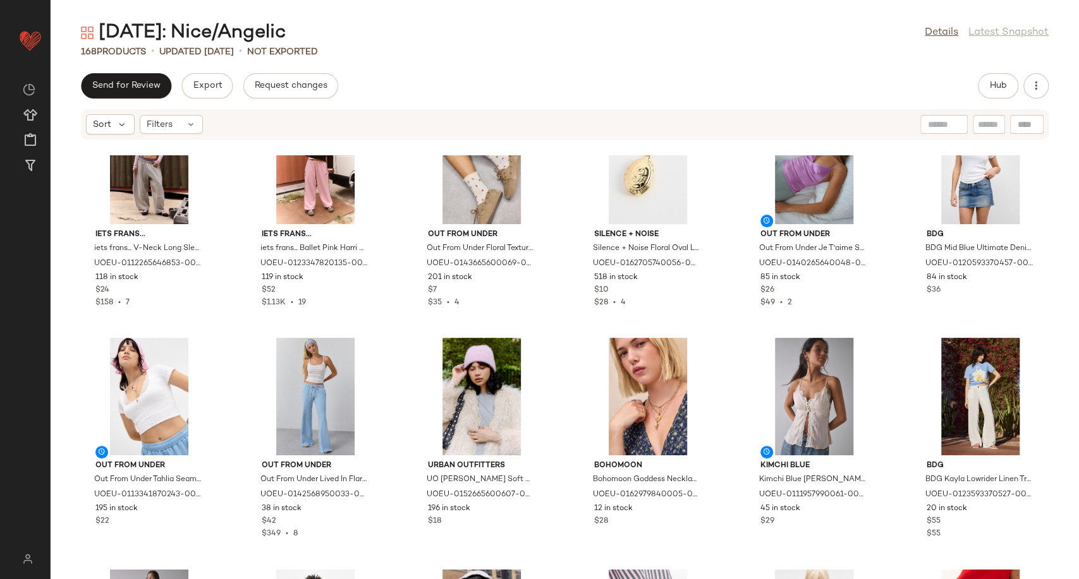
scroll to position [4924, 0]
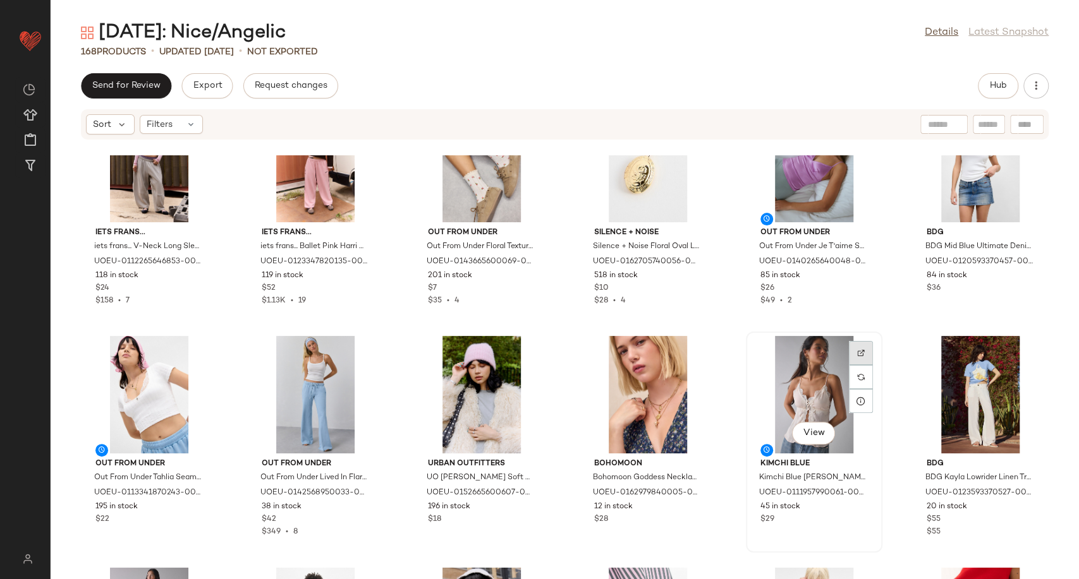
click at [849, 365] on div at bounding box center [861, 377] width 24 height 24
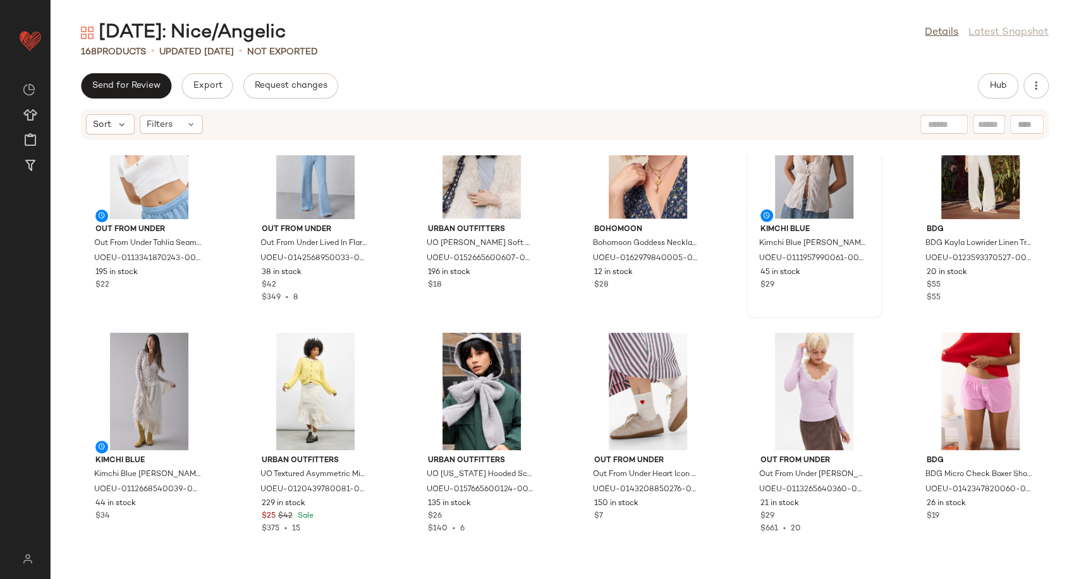
scroll to position [5205, 0]
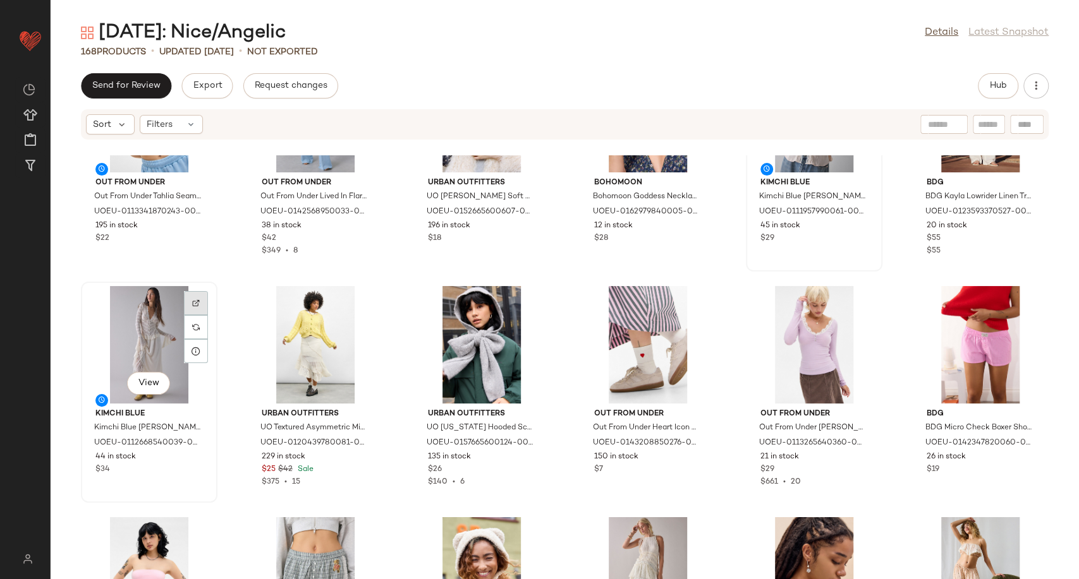
click at [191, 315] on div at bounding box center [196, 327] width 24 height 24
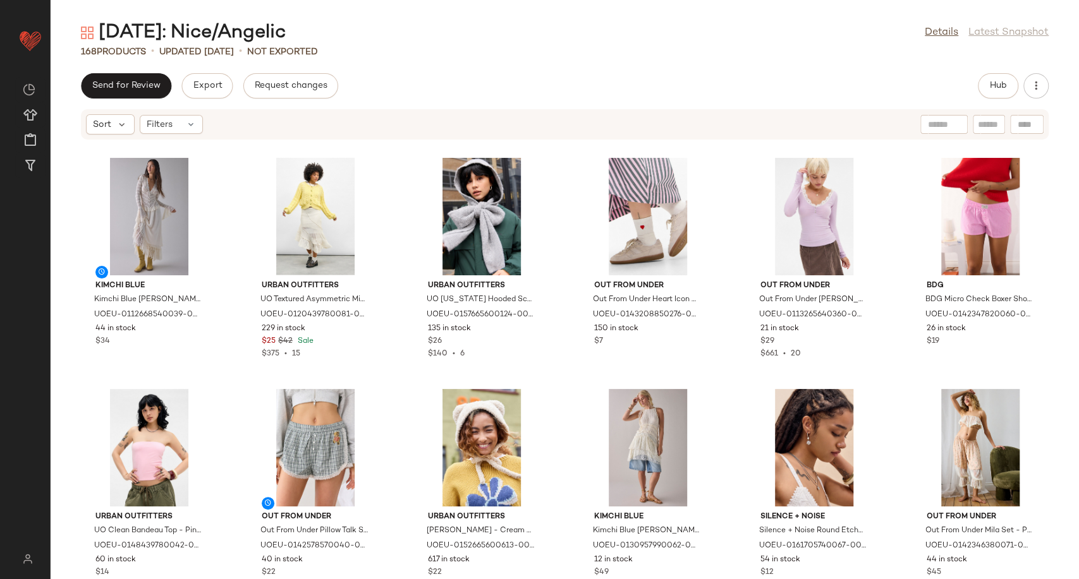
scroll to position [5257, 0]
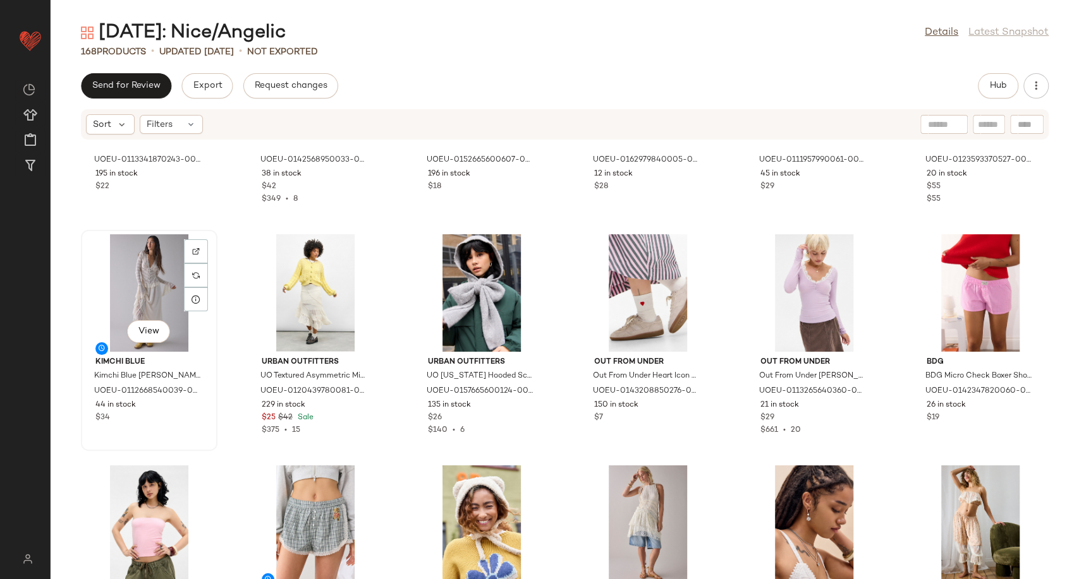
click at [157, 289] on div "View" at bounding box center [149, 293] width 128 height 118
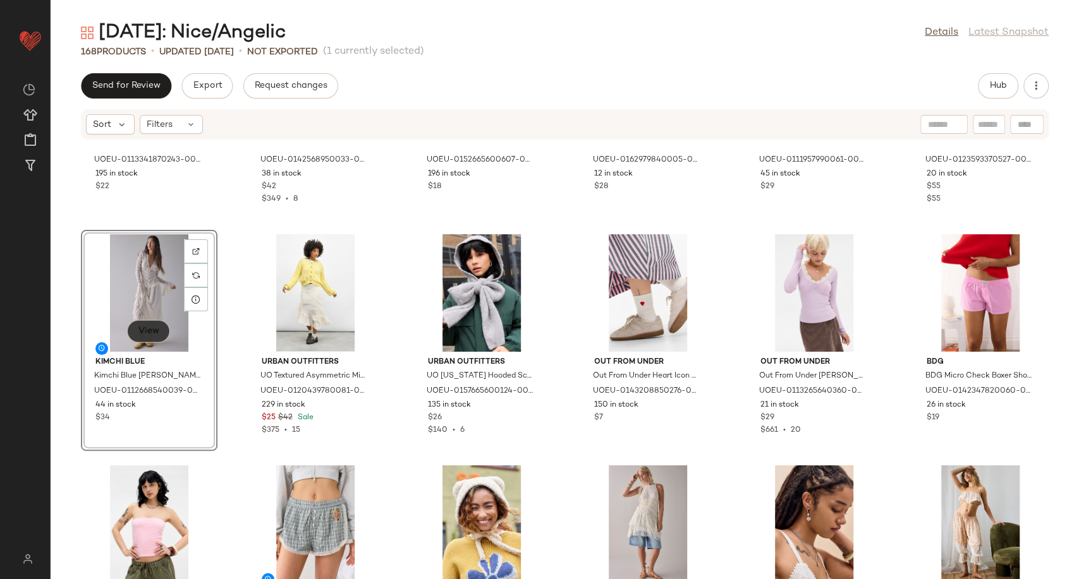
click at [162, 332] on button "View" at bounding box center [148, 331] width 43 height 23
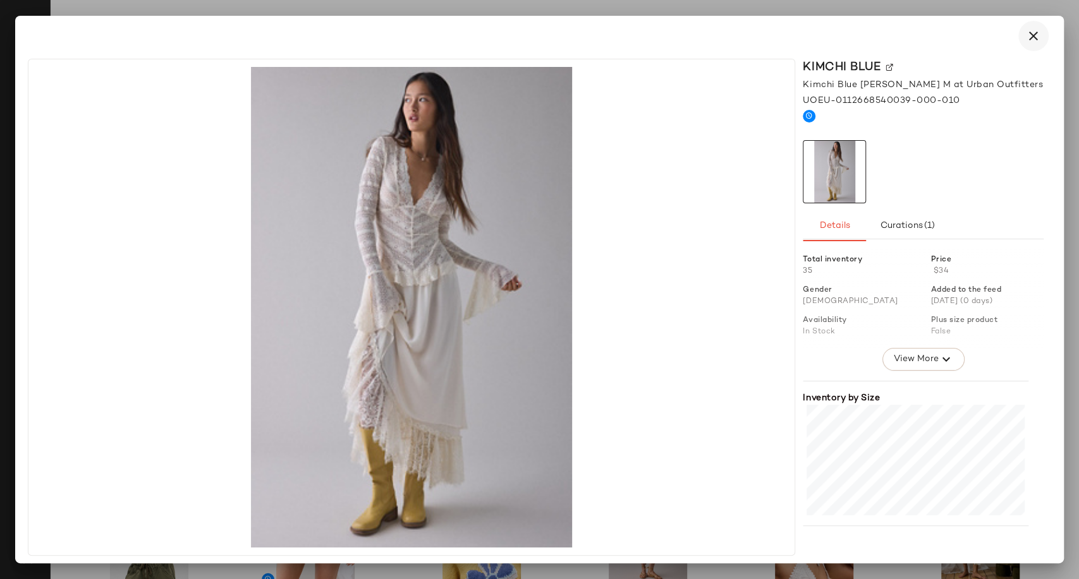
click at [1038, 37] on icon "button" at bounding box center [1032, 35] width 15 height 15
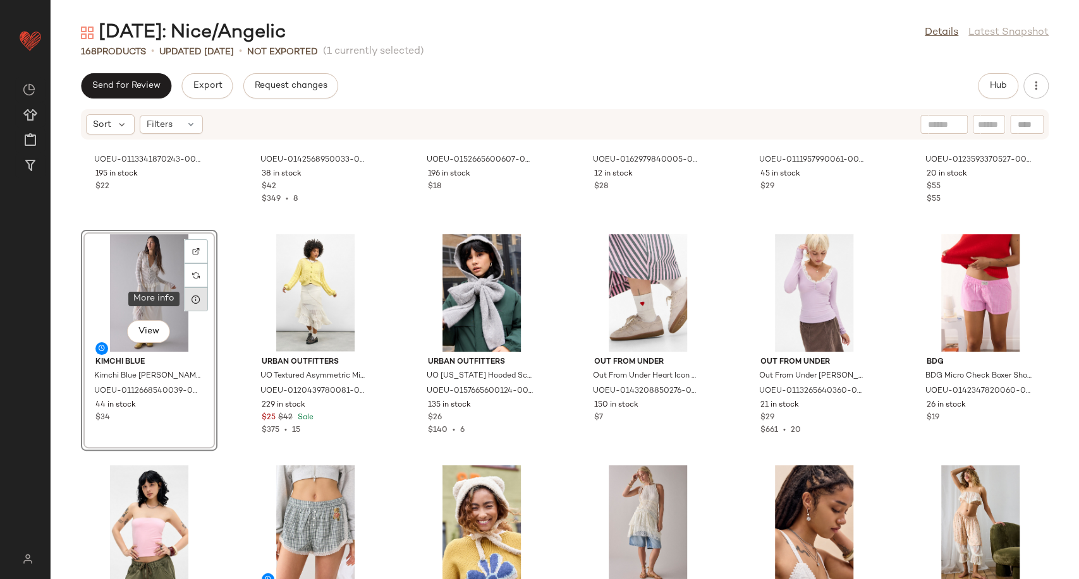
click at [197, 303] on icon at bounding box center [196, 299] width 10 height 10
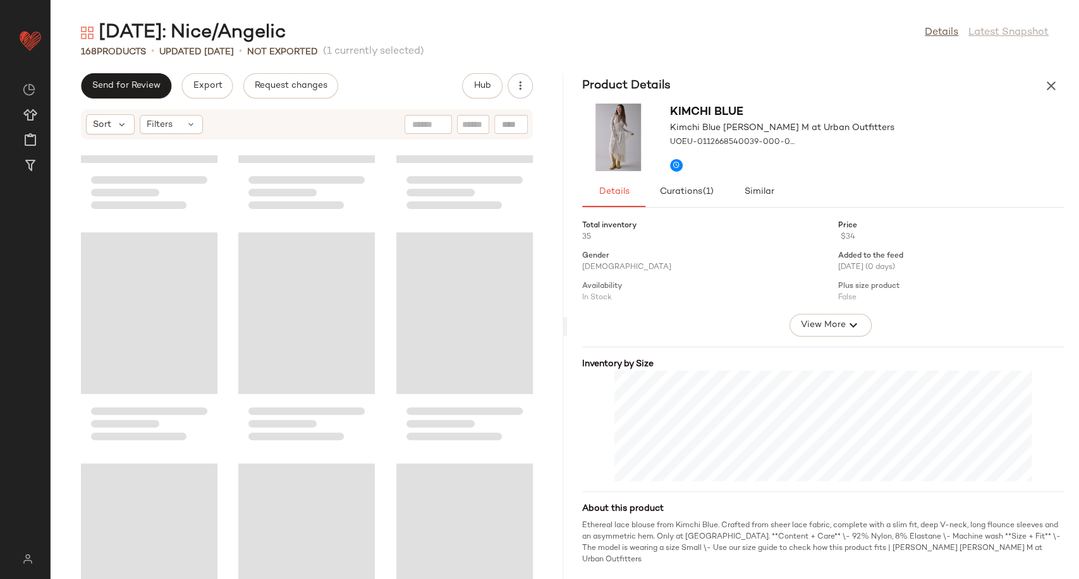
scroll to position [10638, 0]
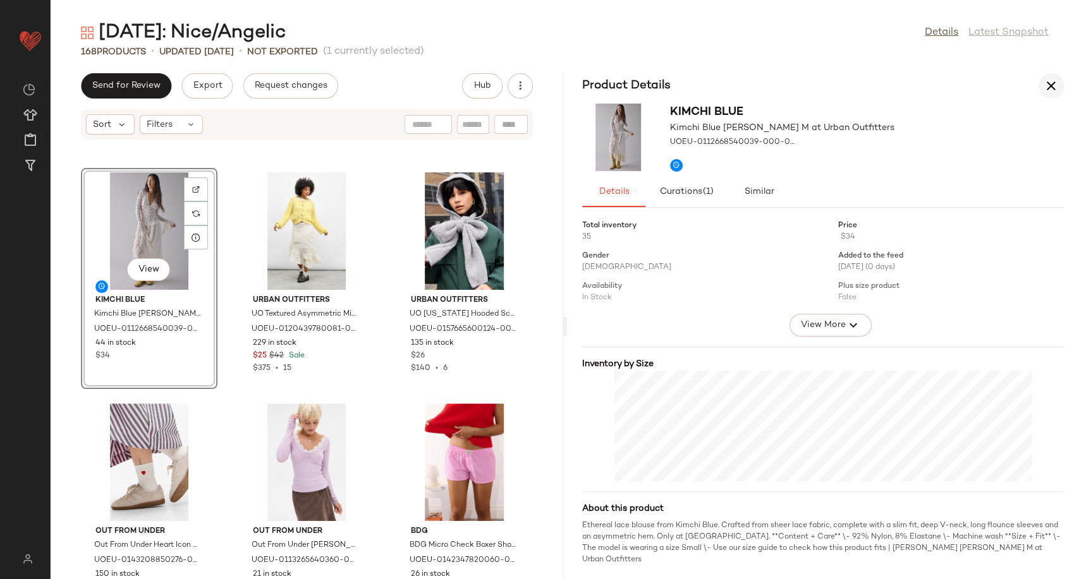
click at [1046, 95] on button "button" at bounding box center [1050, 85] width 25 height 25
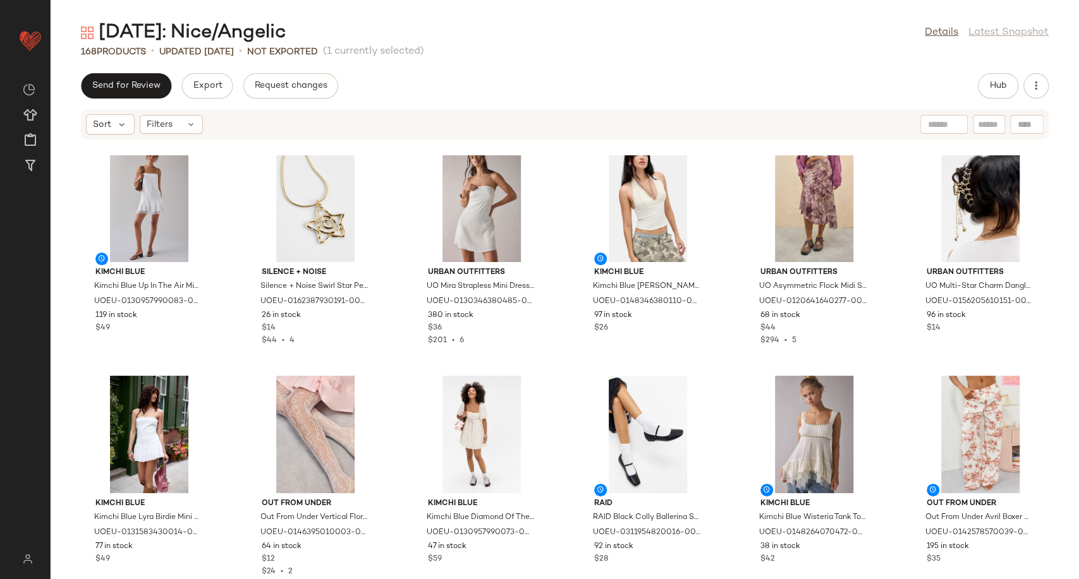
scroll to position [0, 0]
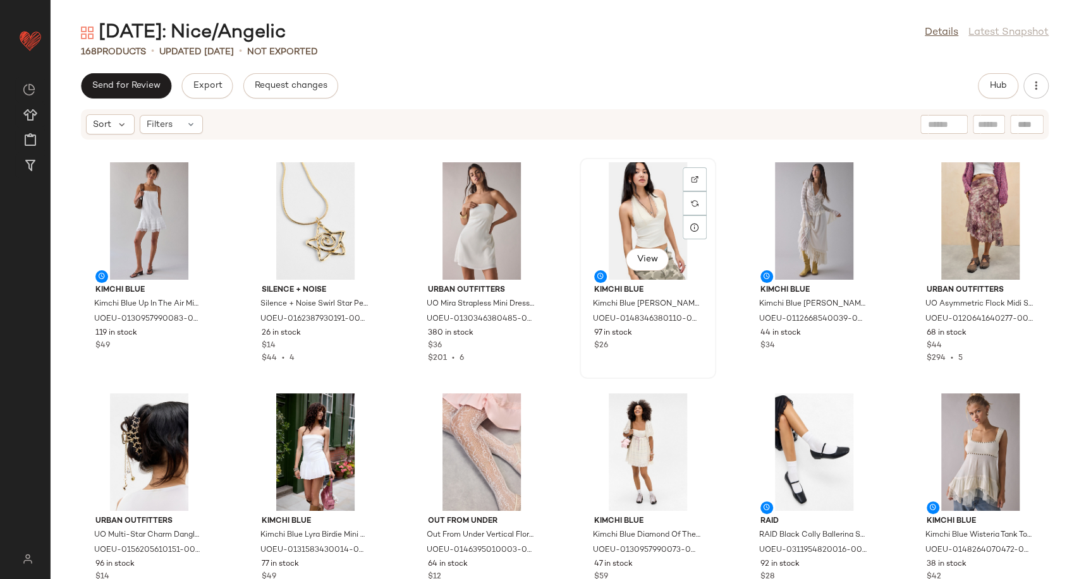
click at [639, 203] on div "View" at bounding box center [648, 221] width 128 height 118
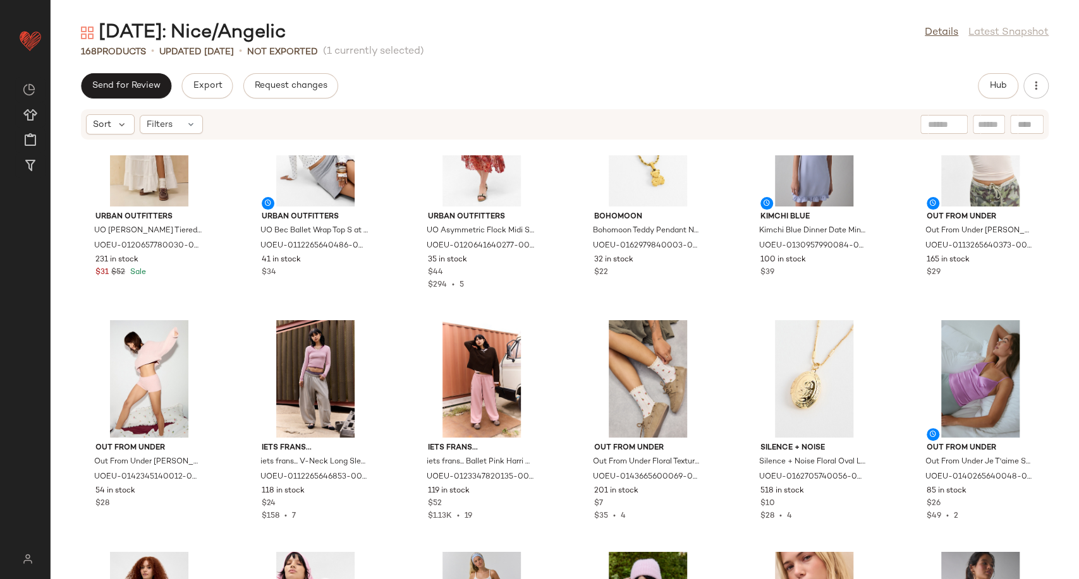
scroll to position [4748, 0]
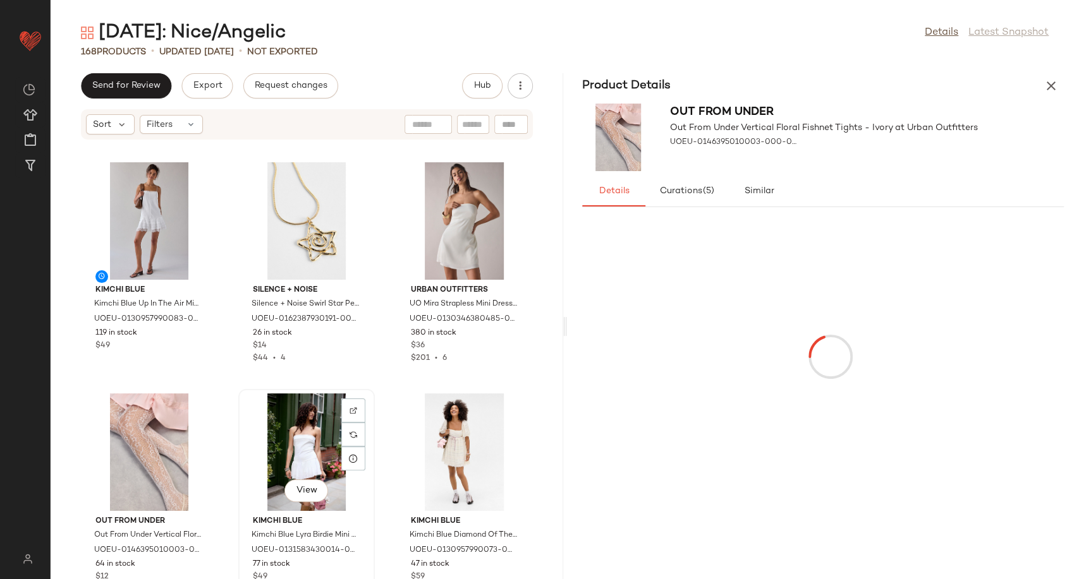
click at [298, 439] on div "View" at bounding box center [307, 453] width 128 height 118
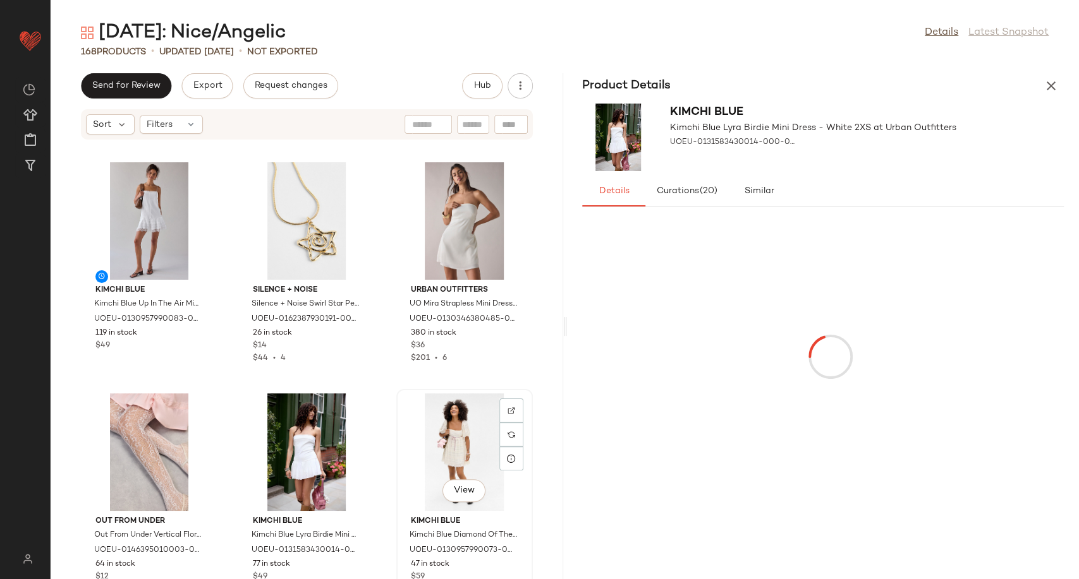
click at [436, 447] on div "View" at bounding box center [465, 453] width 128 height 118
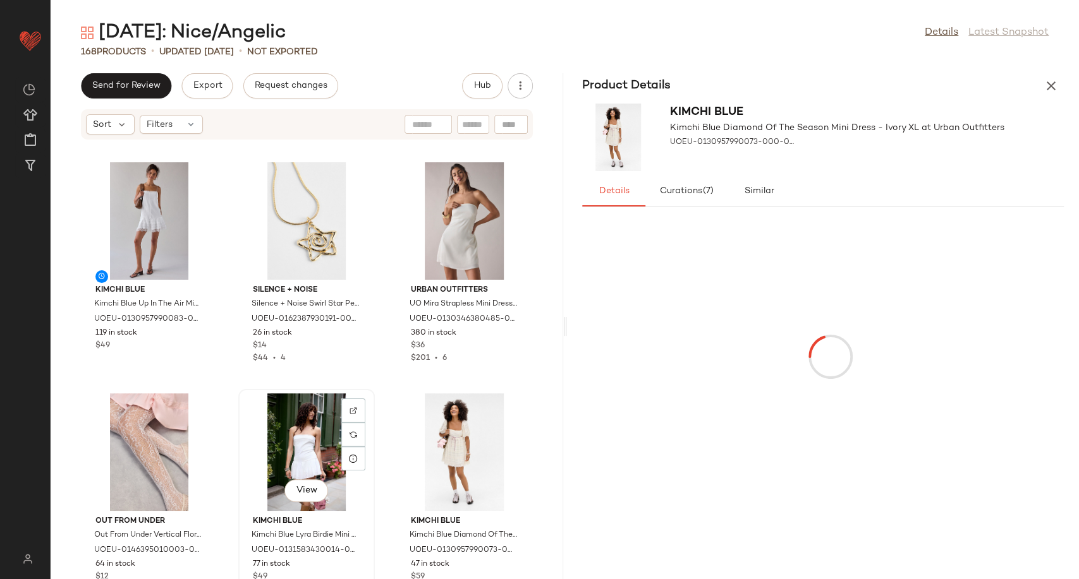
click at [272, 446] on div "View" at bounding box center [307, 453] width 128 height 118
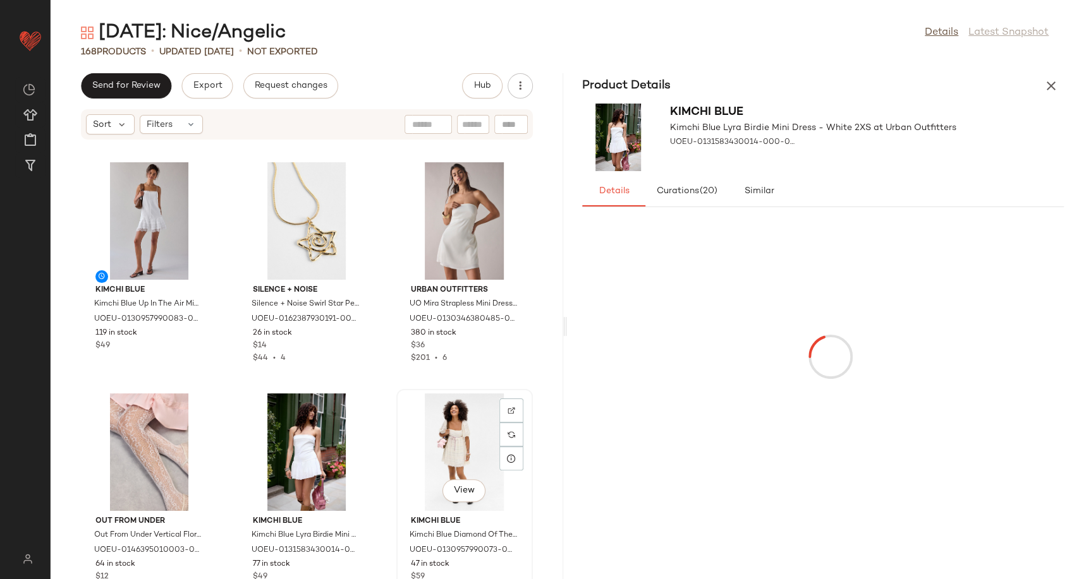
click at [449, 440] on div "View" at bounding box center [465, 453] width 128 height 118
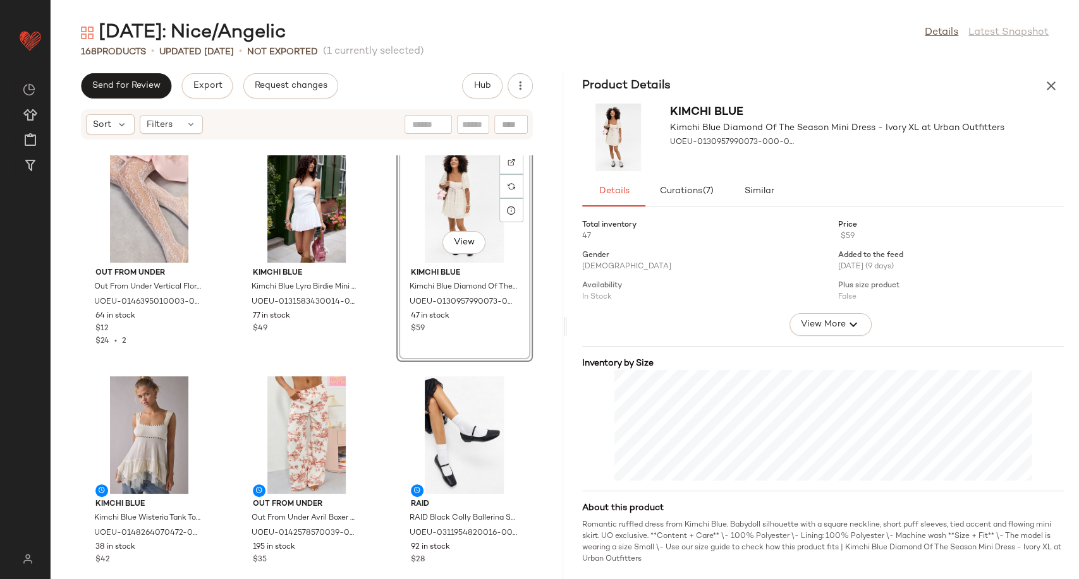
scroll to position [281, 0]
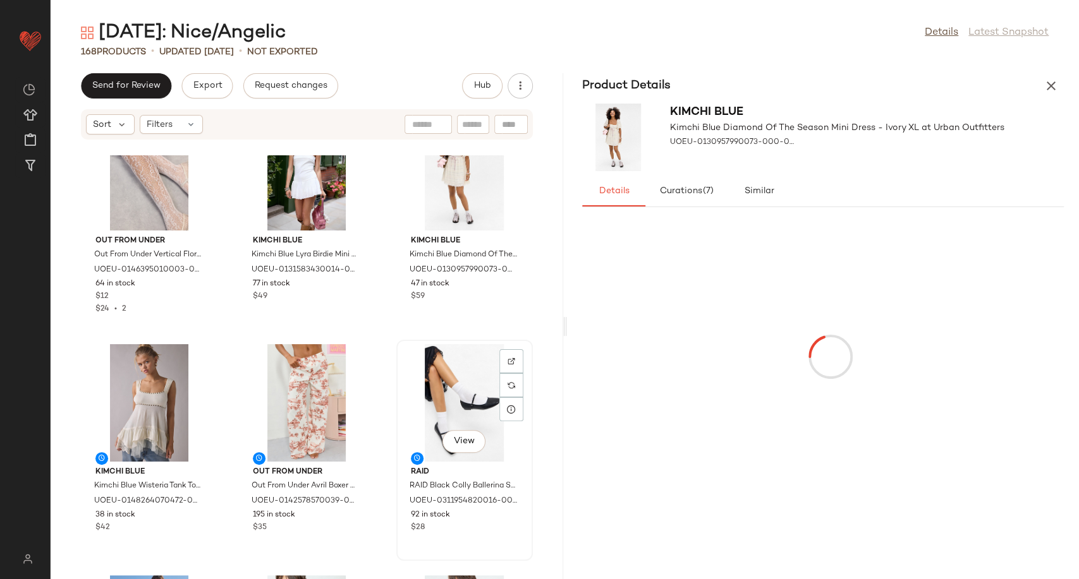
click at [438, 411] on div "View" at bounding box center [465, 403] width 128 height 118
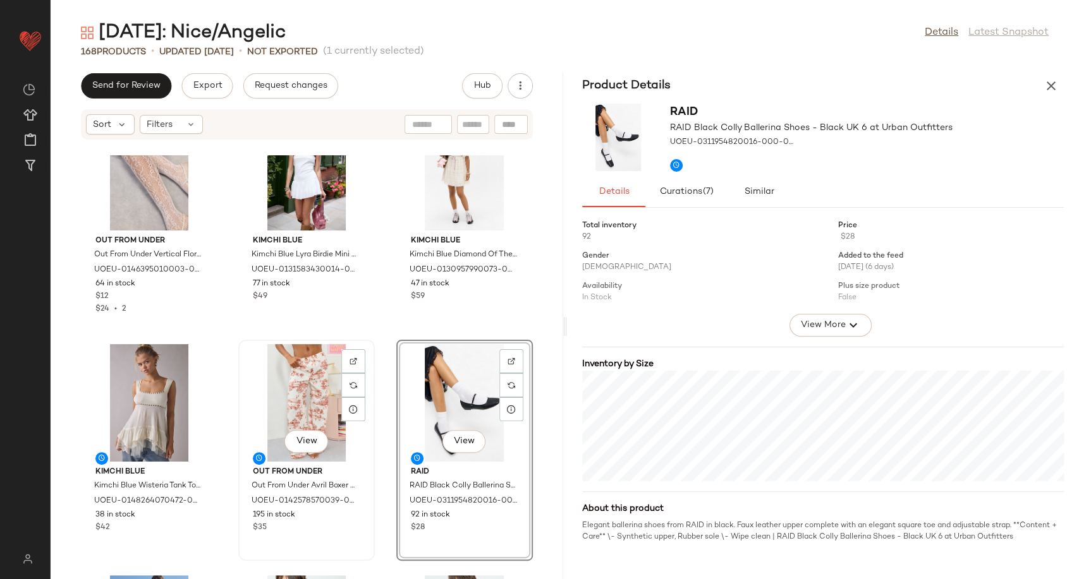
click at [306, 410] on div "View" at bounding box center [307, 403] width 128 height 118
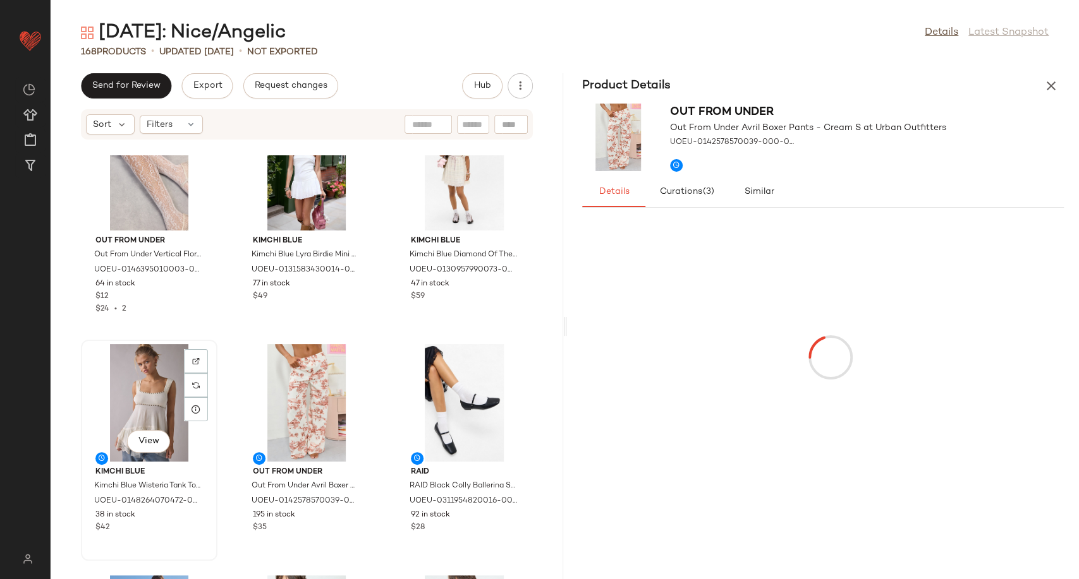
click at [167, 399] on div "View" at bounding box center [149, 403] width 128 height 118
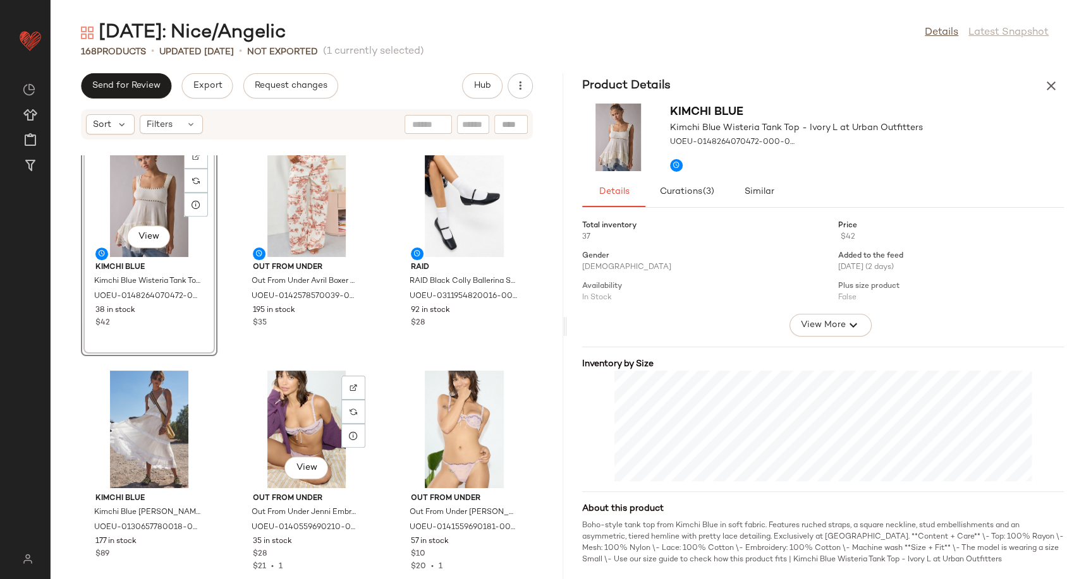
scroll to position [501, 0]
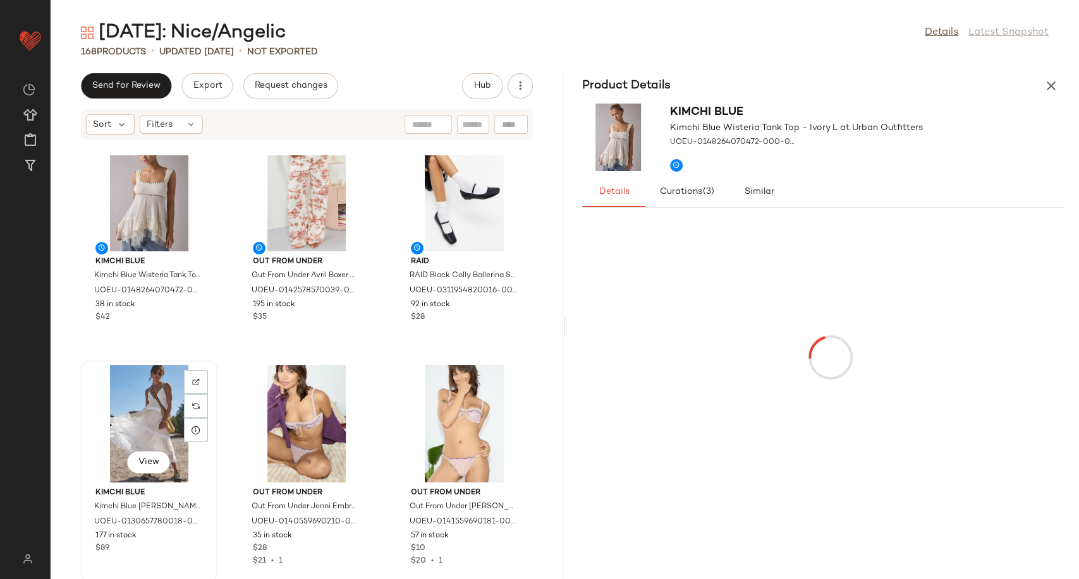
click at [169, 401] on div "View" at bounding box center [149, 424] width 128 height 118
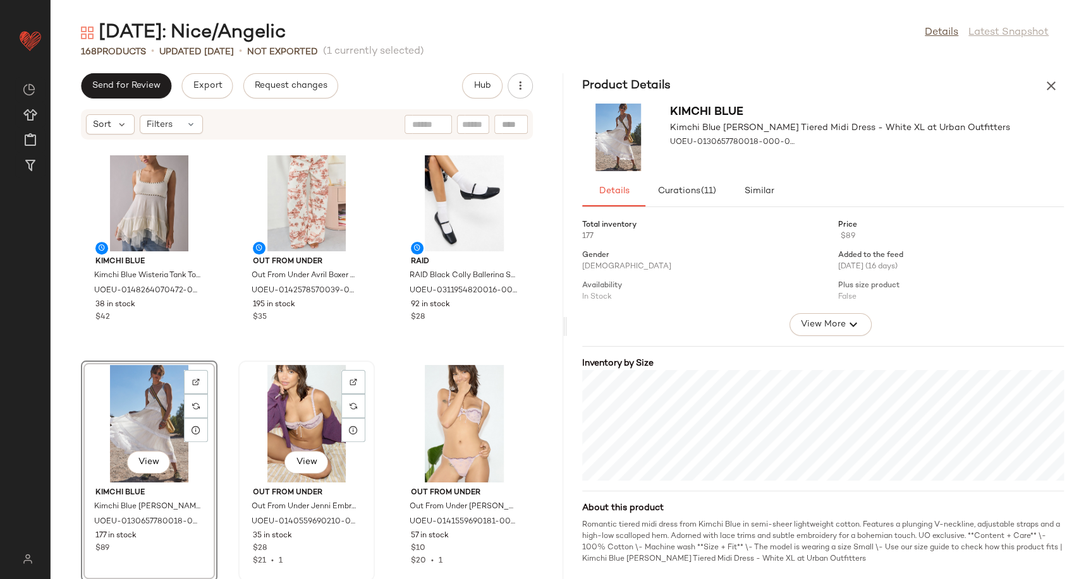
click at [260, 414] on div "View" at bounding box center [307, 424] width 128 height 118
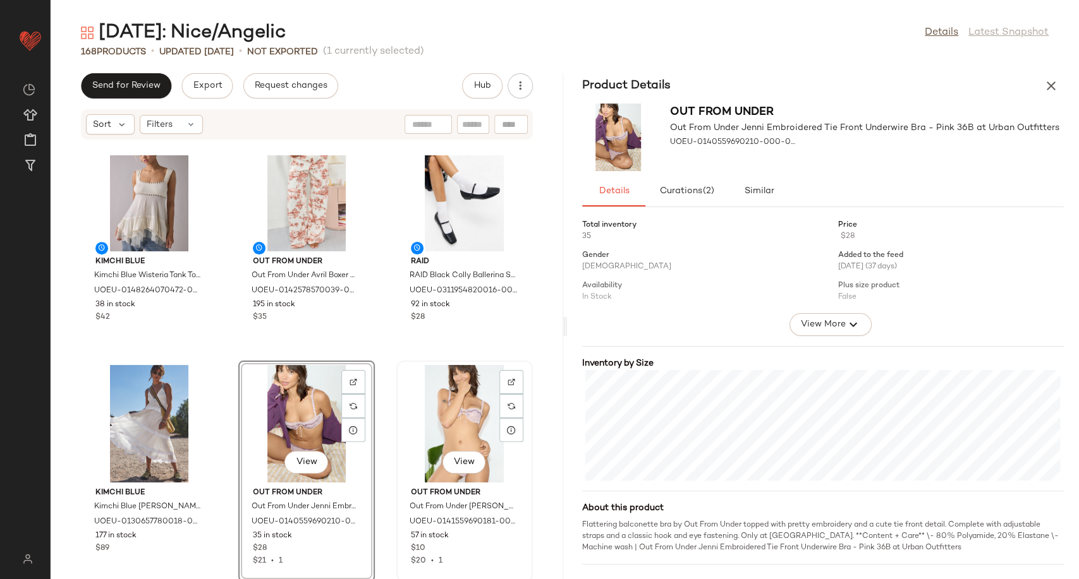
click at [456, 419] on div "View" at bounding box center [465, 424] width 128 height 118
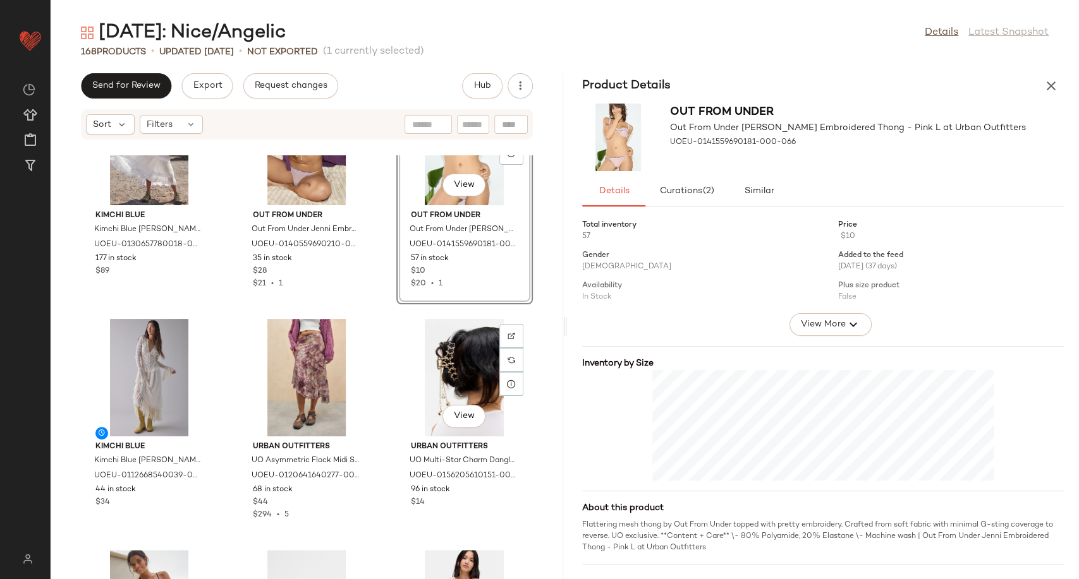
scroll to position [782, 0]
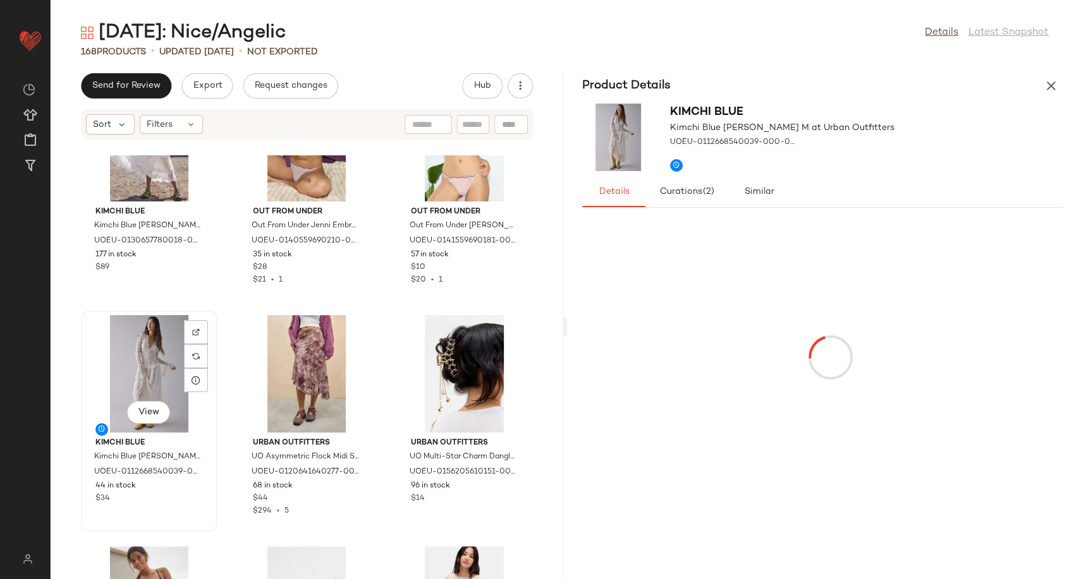
click at [167, 382] on div "View" at bounding box center [149, 374] width 128 height 118
click at [309, 385] on div "View" at bounding box center [307, 374] width 128 height 118
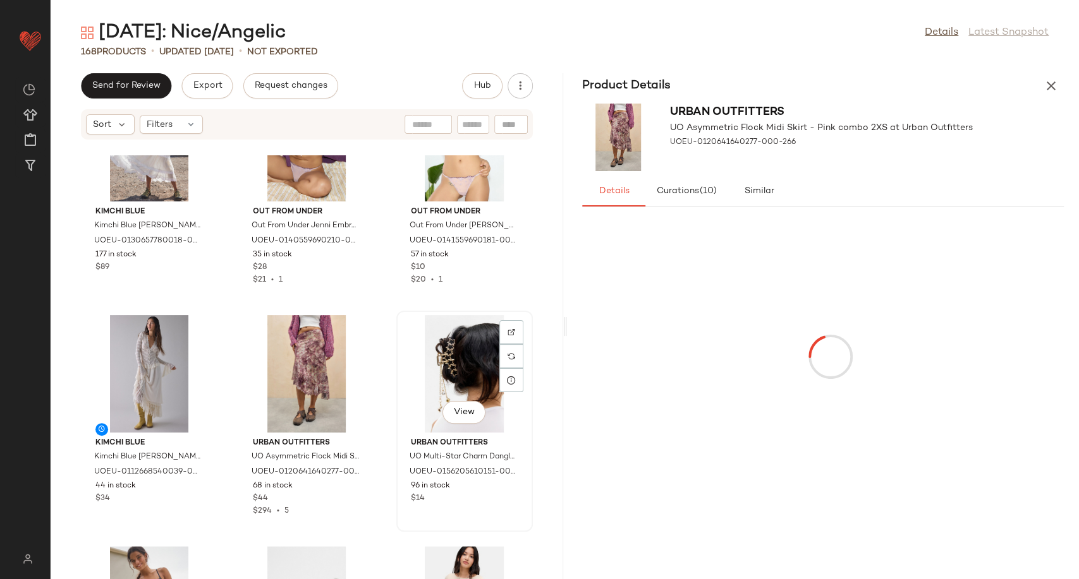
click at [435, 387] on div "View" at bounding box center [465, 374] width 128 height 118
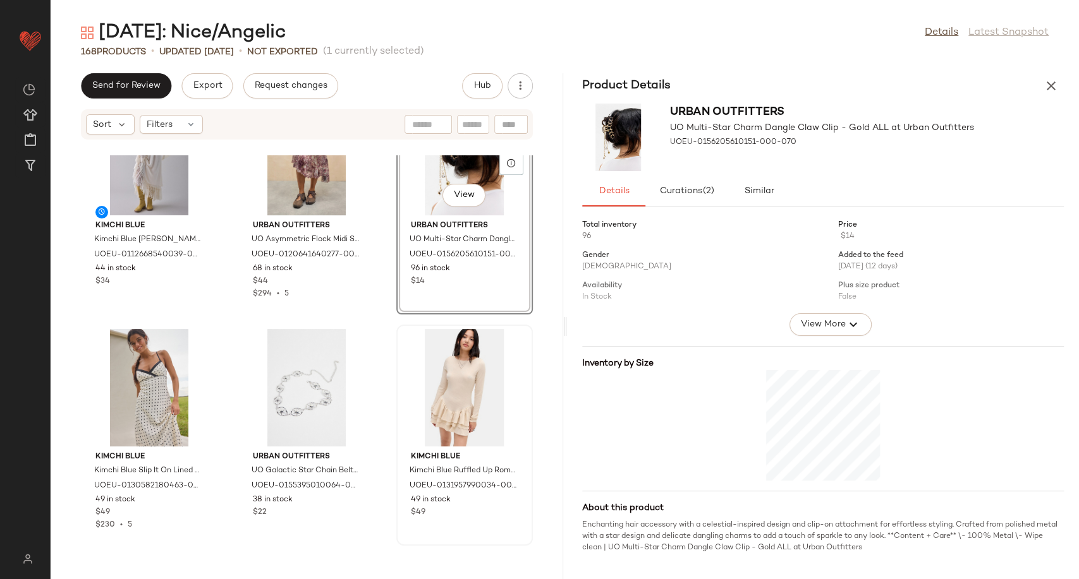
scroll to position [1063, 0]
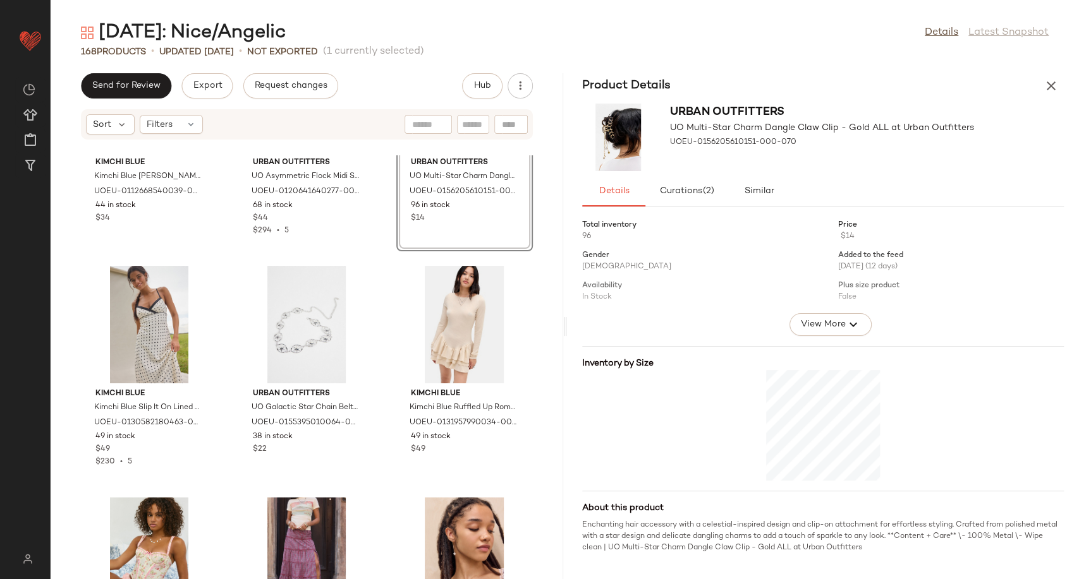
click at [372, 392] on div "Kimchi Blue Kimchi Blue Irene Blouse - White M at Urban Outfitters UOEU-0112668…" at bounding box center [307, 367] width 512 height 424
click at [1052, 82] on icon "button" at bounding box center [1050, 85] width 15 height 15
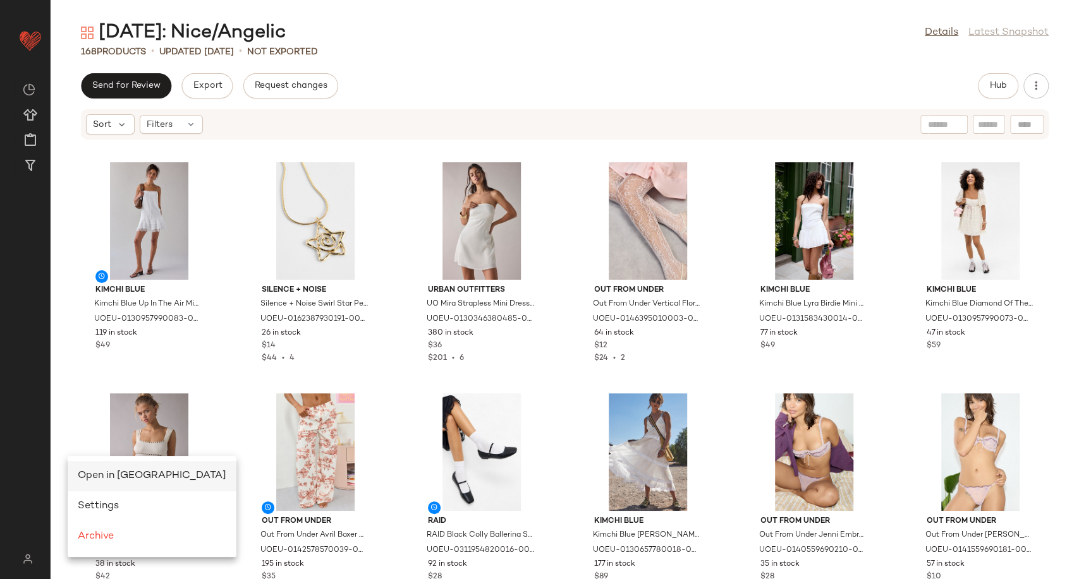
click at [139, 474] on span "Open in Split View" at bounding box center [152, 476] width 148 height 11
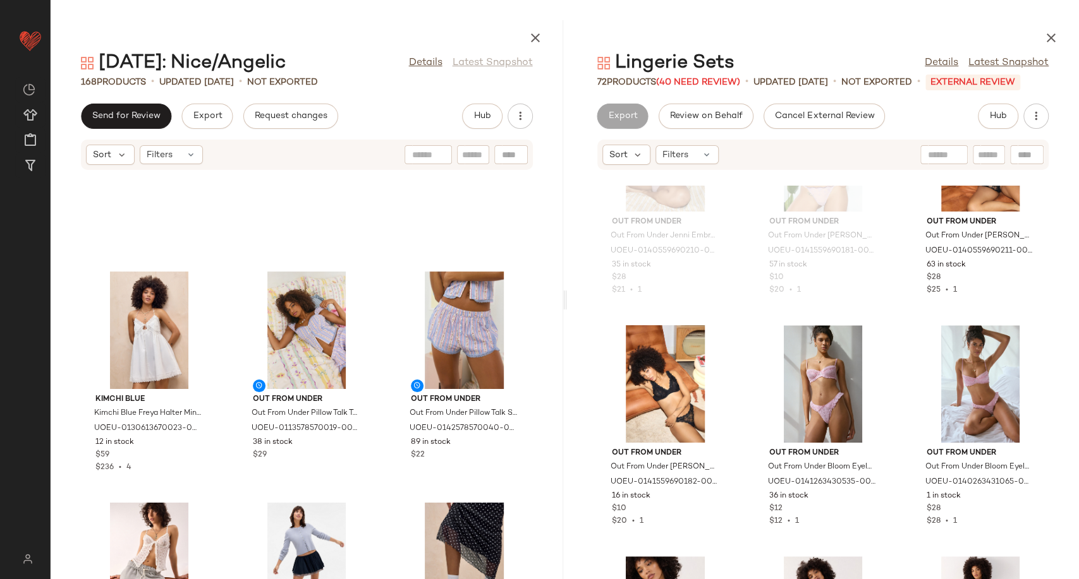
scroll to position [2467, 0]
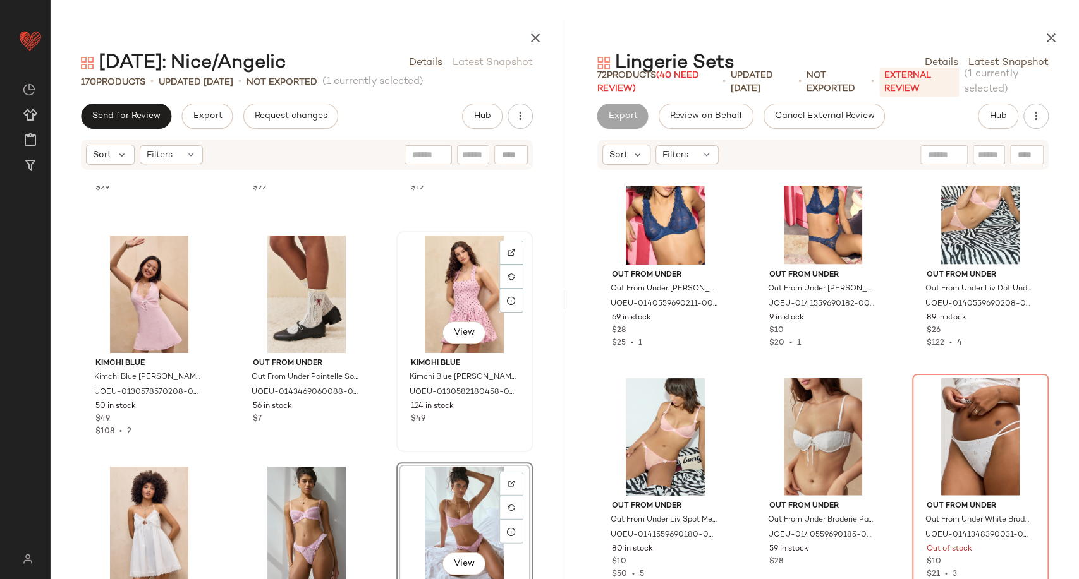
scroll to position [2256, 0]
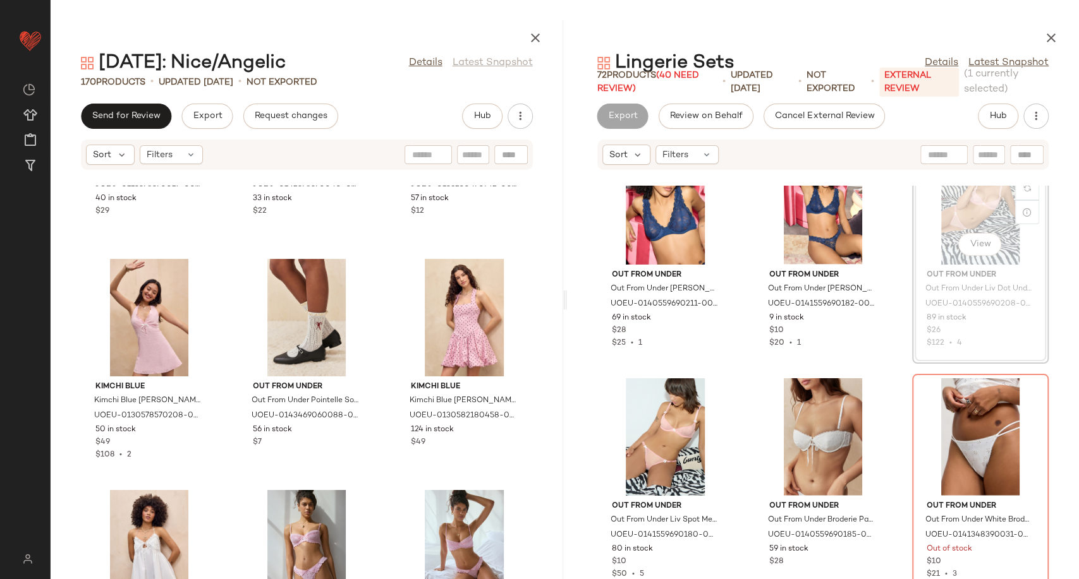
scroll to position [1896, 0]
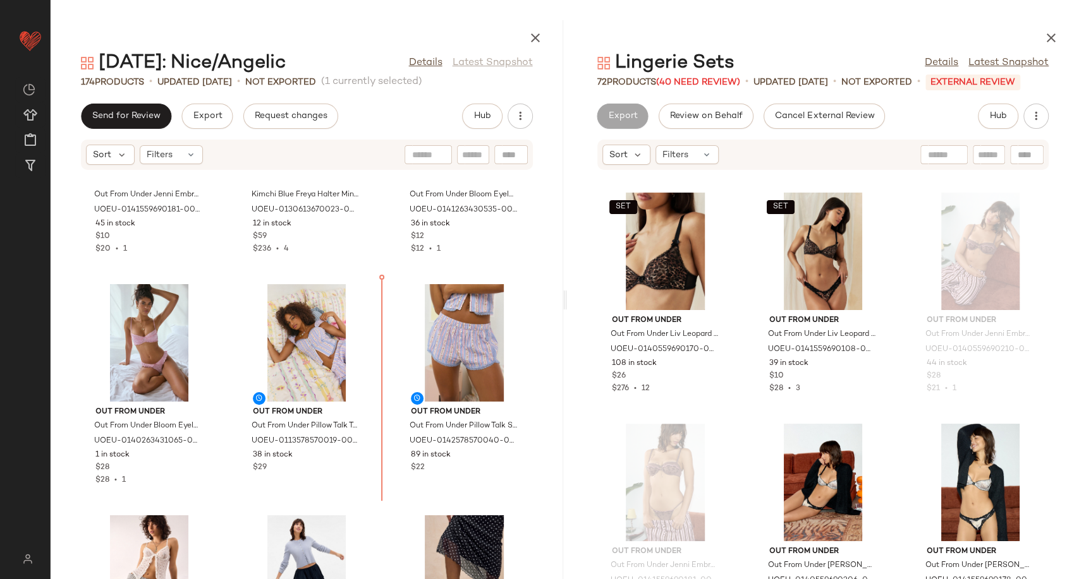
scroll to position [2937, 0]
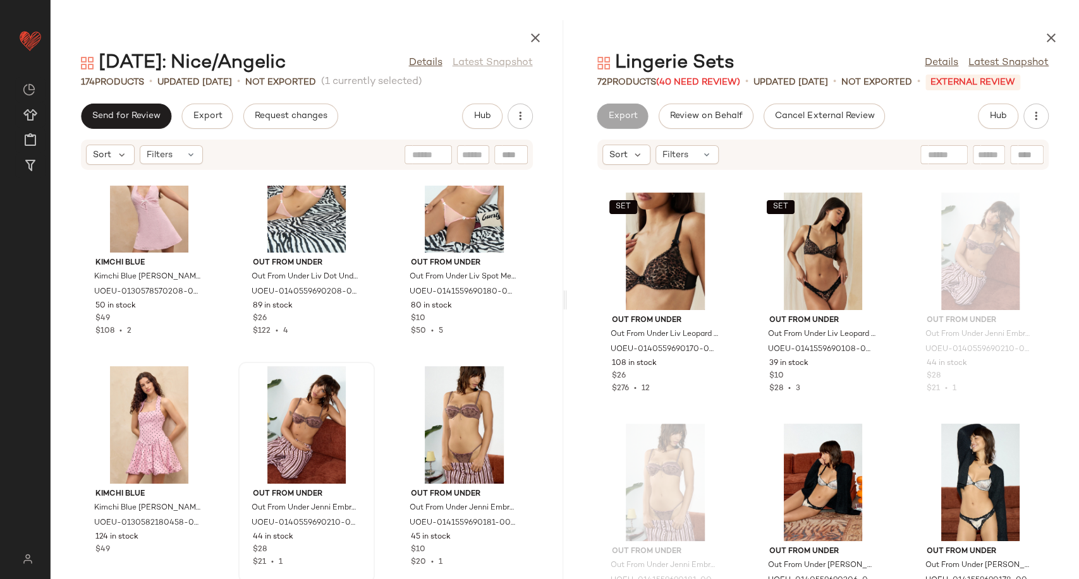
scroll to position [2375, 0]
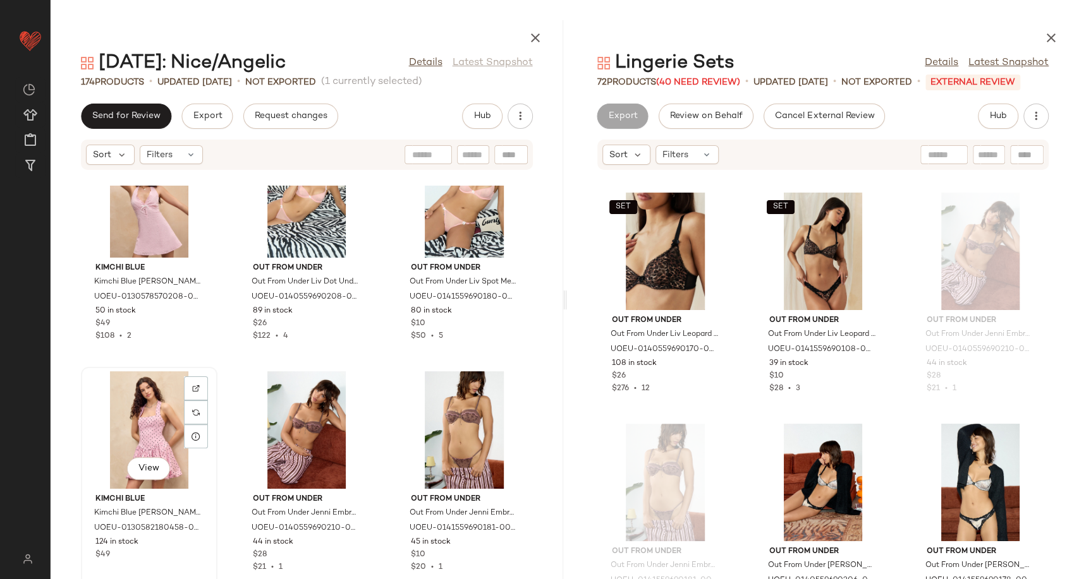
click at [155, 412] on div "View" at bounding box center [149, 431] width 128 height 118
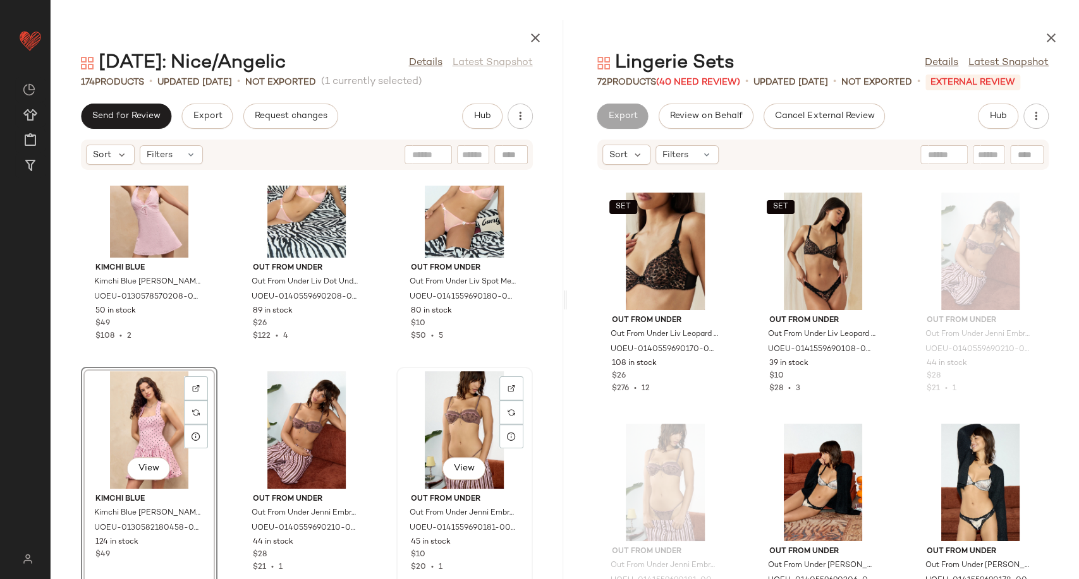
click at [435, 423] on div "View" at bounding box center [465, 431] width 128 height 118
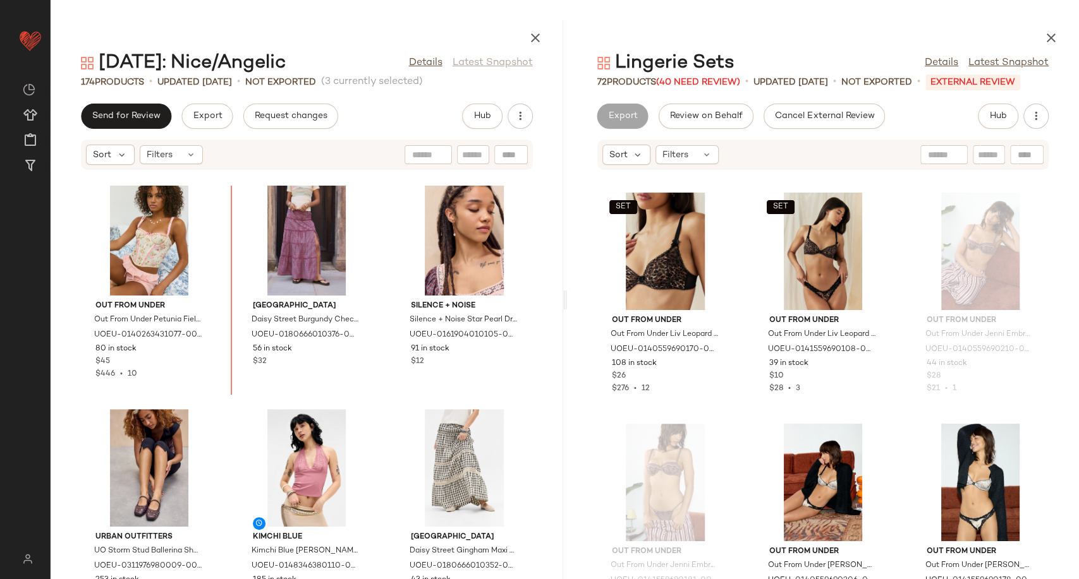
scroll to position [1376, 0]
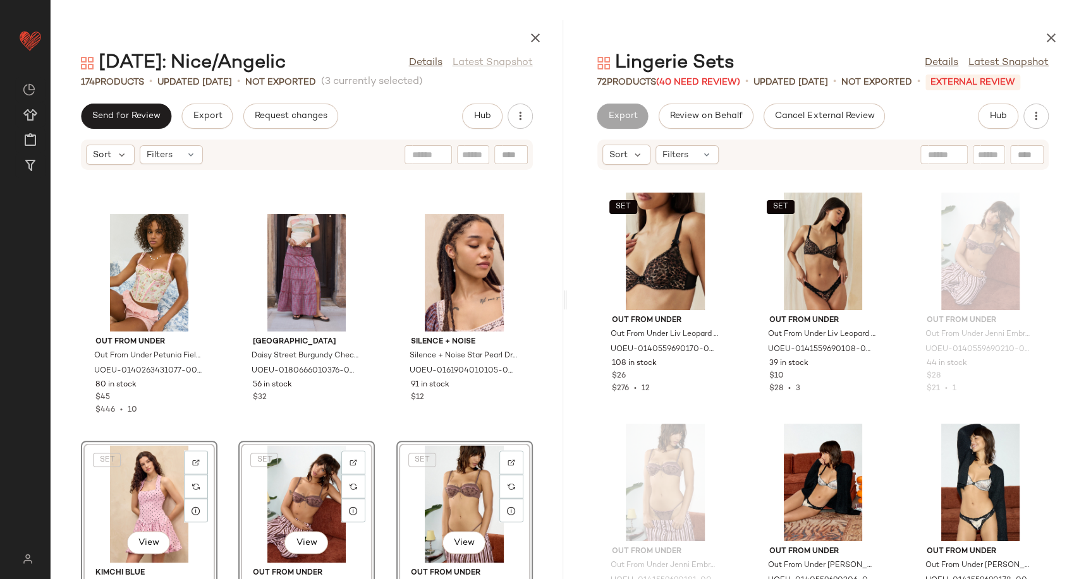
click at [378, 424] on div "Out From Under Out From Under Petunia Fields Corset Top - Pink M at Urban Outfi…" at bounding box center [307, 383] width 512 height 394
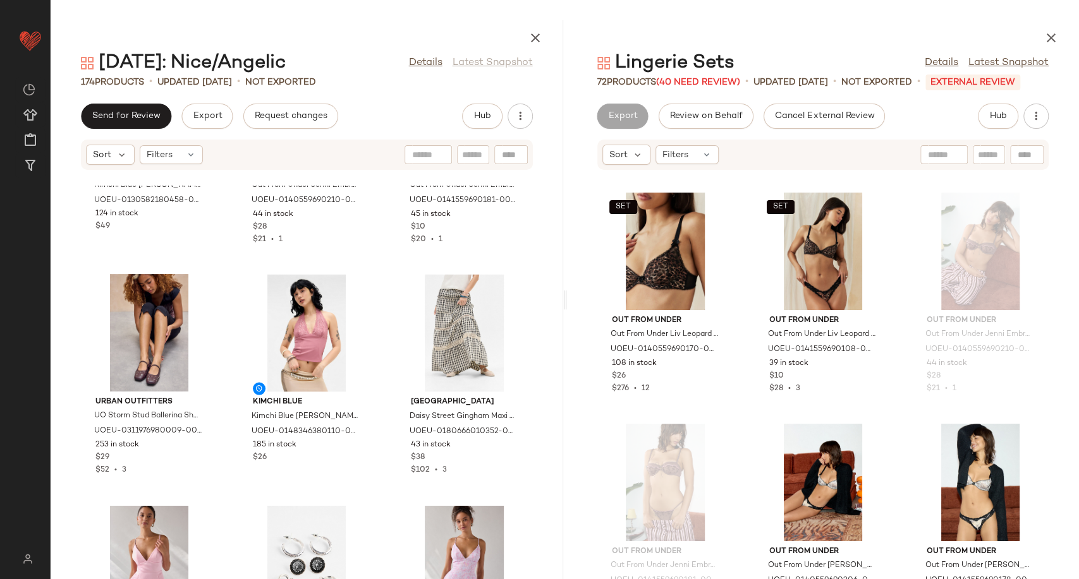
scroll to position [1798, 0]
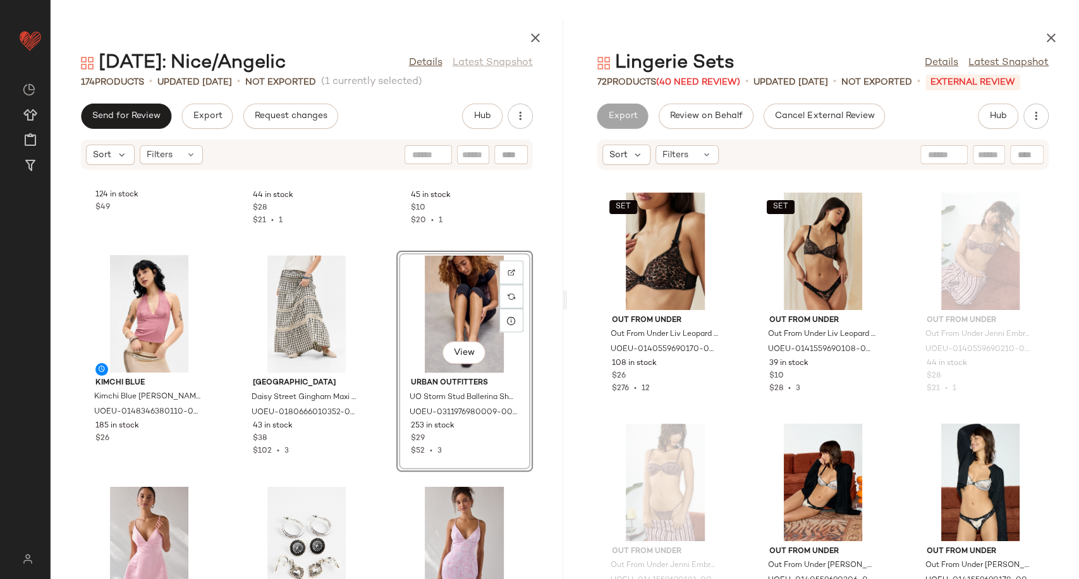
click at [377, 386] on div "Kimchi Blue Kimchi Blue Casey Bubble Mini Dress - Pink XS at Urban Outfitters U…" at bounding box center [307, 383] width 512 height 394
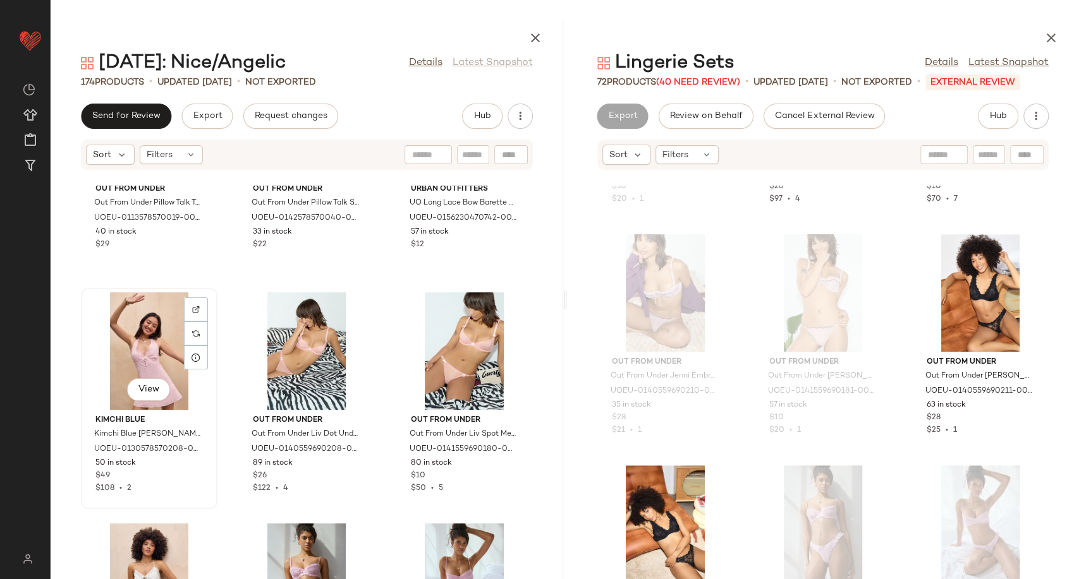
scroll to position [2429, 0]
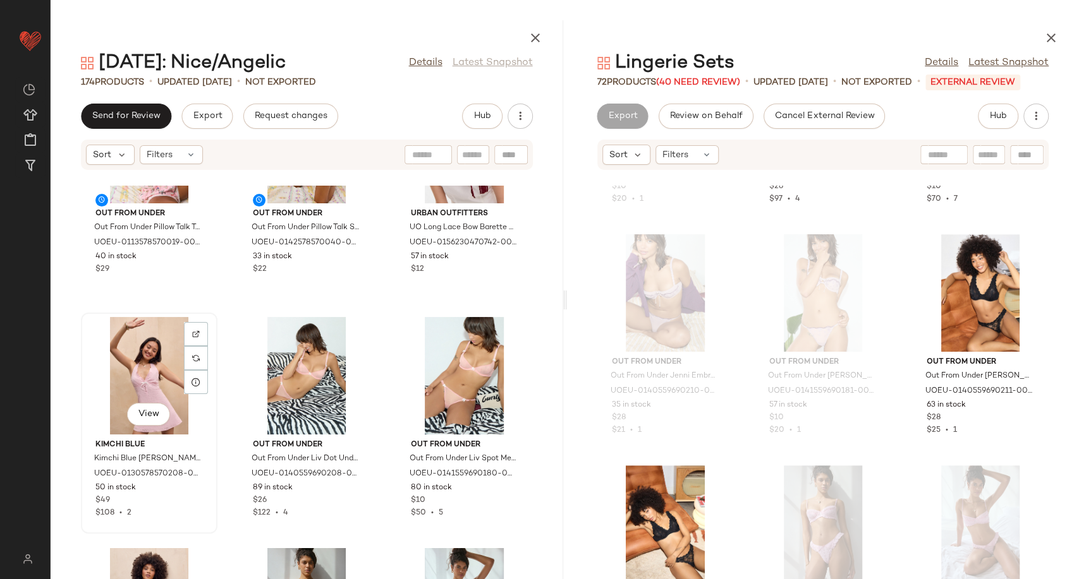
click at [155, 352] on div "View" at bounding box center [149, 376] width 128 height 118
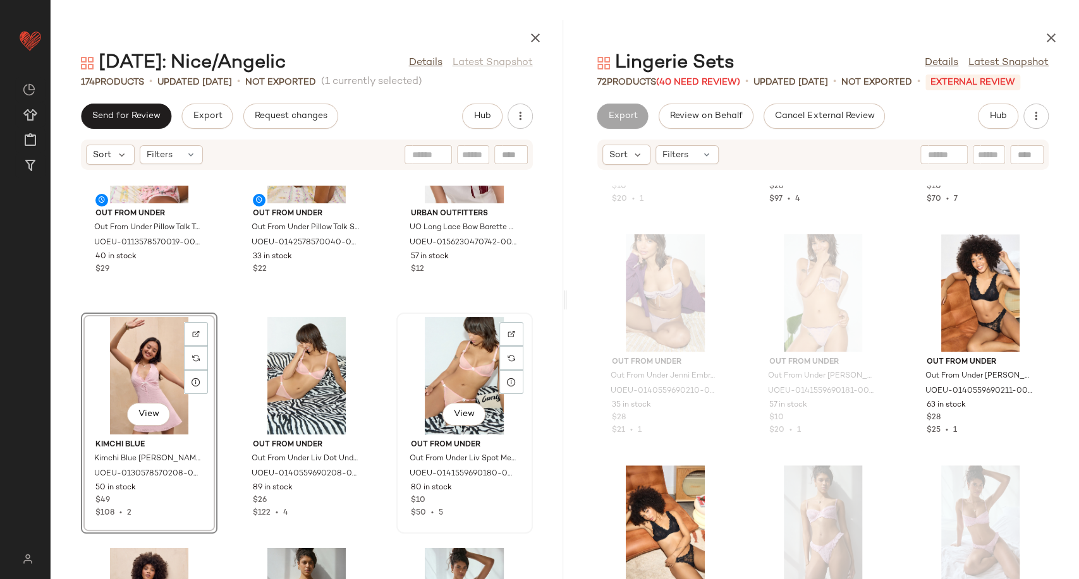
click at [435, 382] on div "View" at bounding box center [465, 376] width 128 height 118
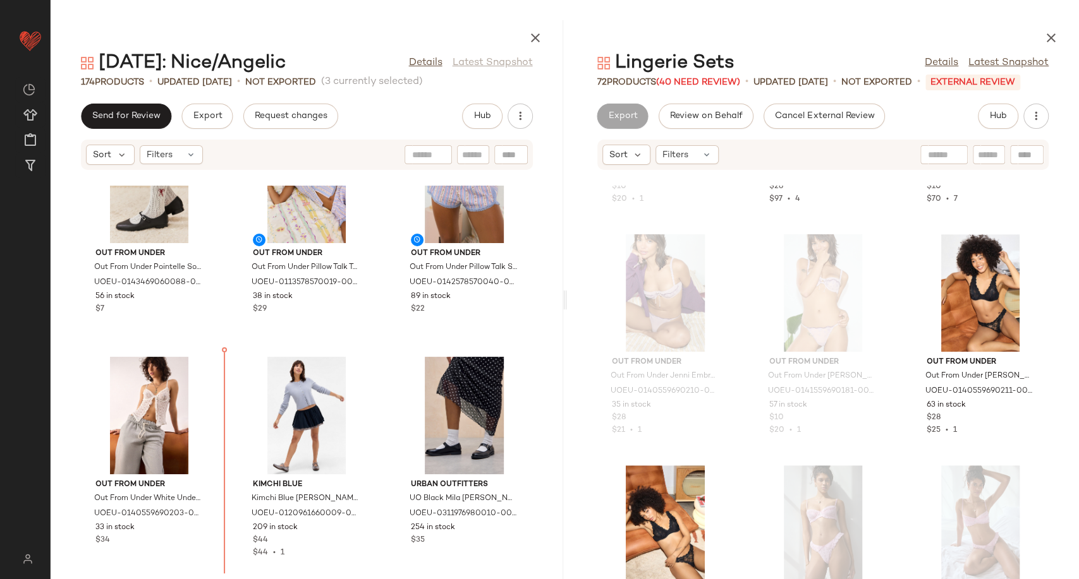
scroll to position [3093, 0]
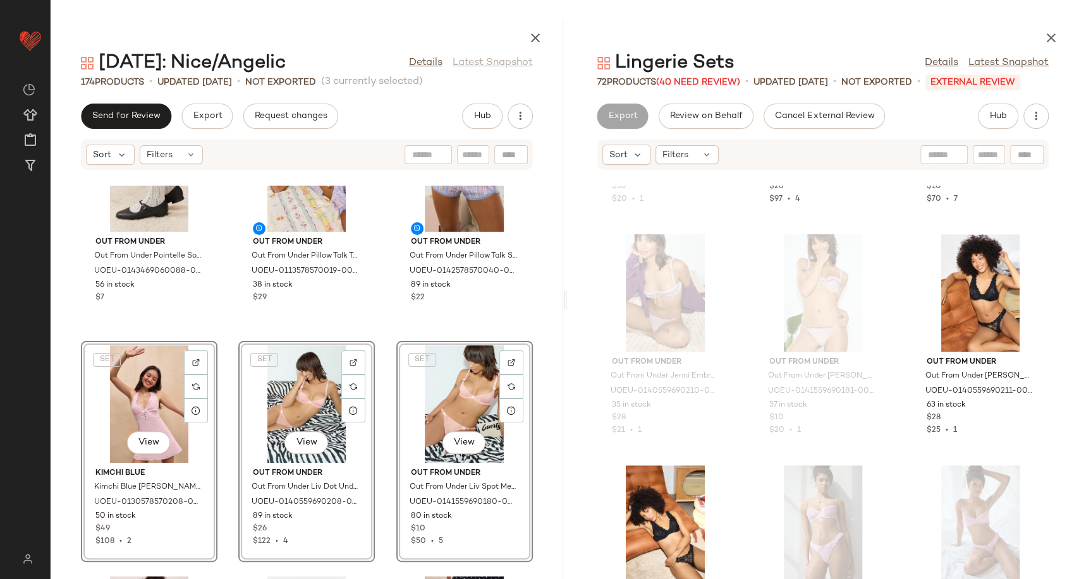
click at [382, 482] on div "Out From Under Out From Under Pointelle Socks - White at Urban Outfitters UOEU-…" at bounding box center [307, 383] width 512 height 394
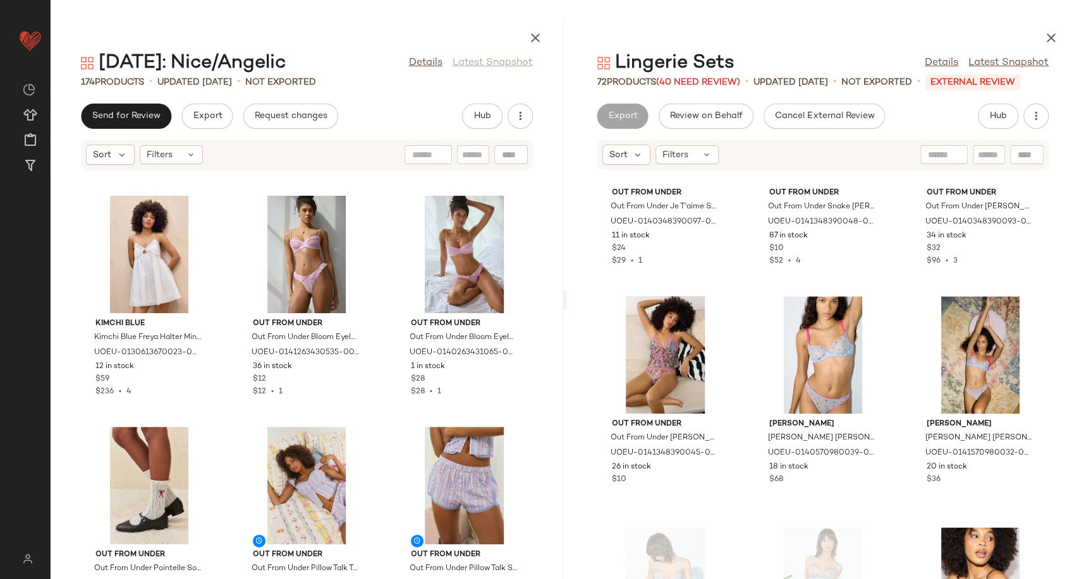
scroll to position [2583, 0]
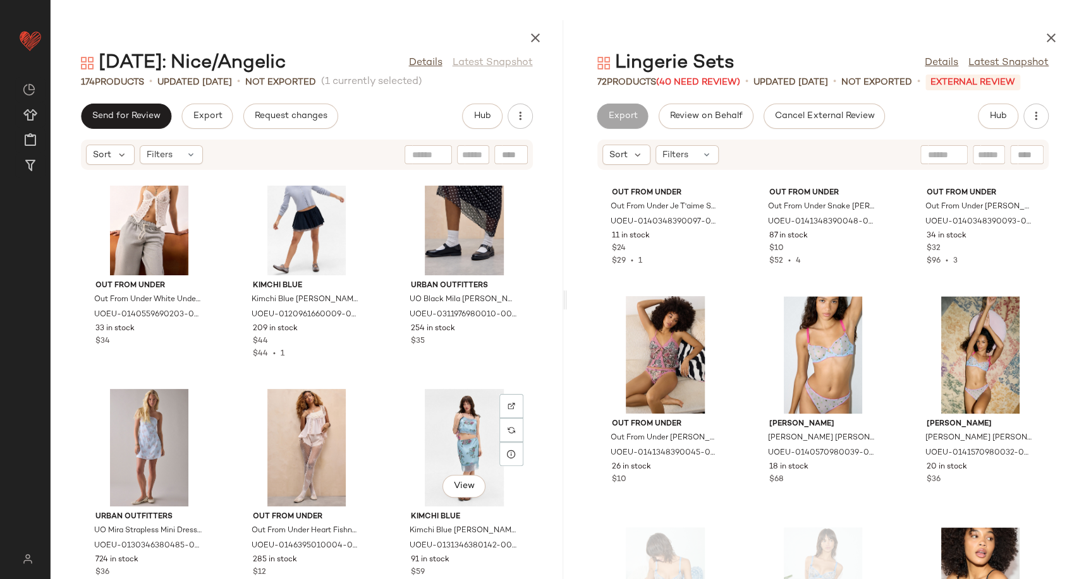
scroll to position [3285, 0]
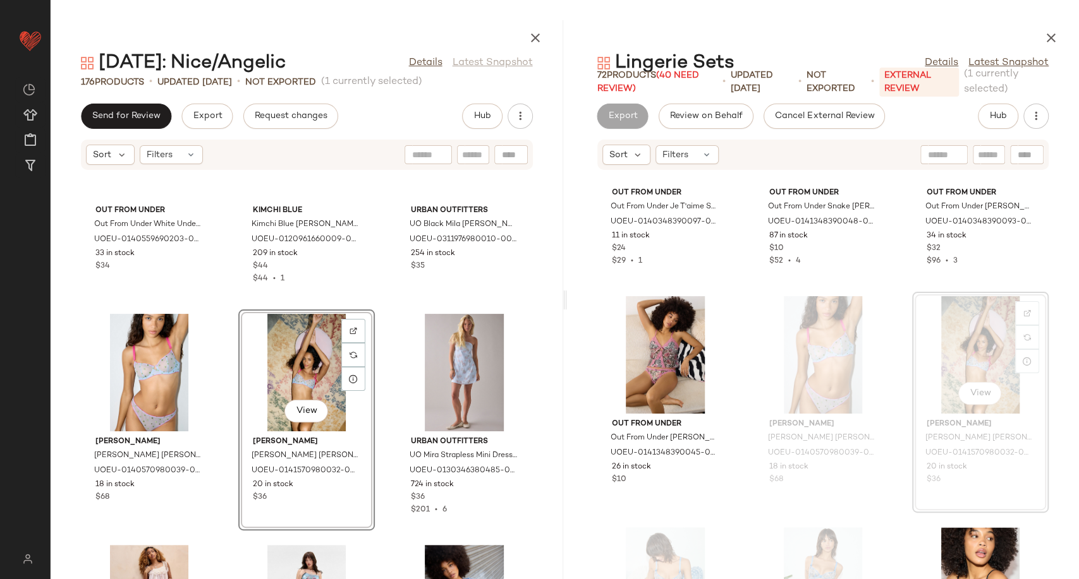
scroll to position [3355, 0]
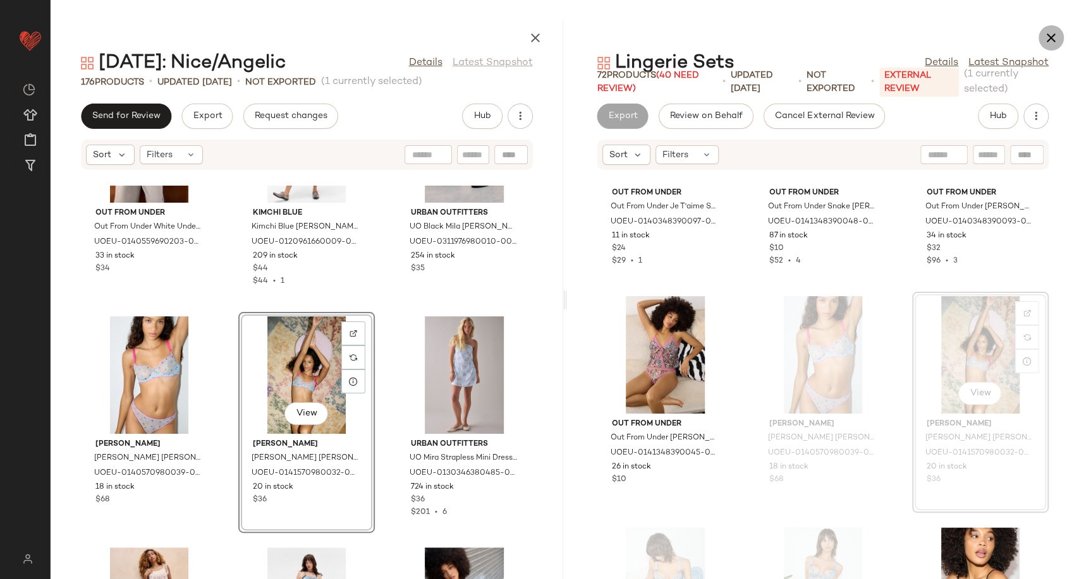
click at [1053, 32] on icon "button" at bounding box center [1050, 37] width 15 height 15
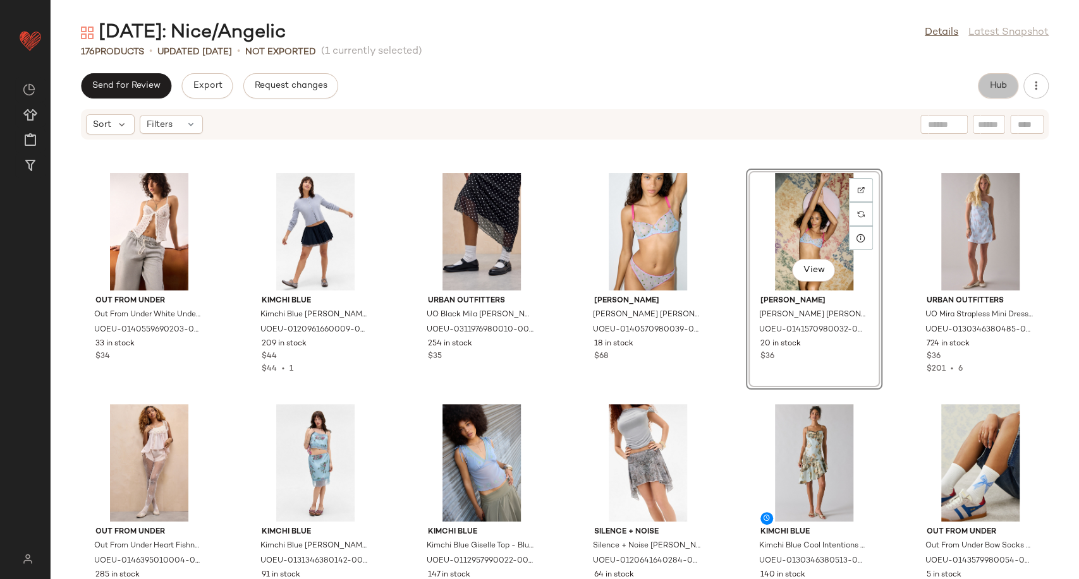
click at [1006, 76] on button "Hub" at bounding box center [997, 85] width 40 height 25
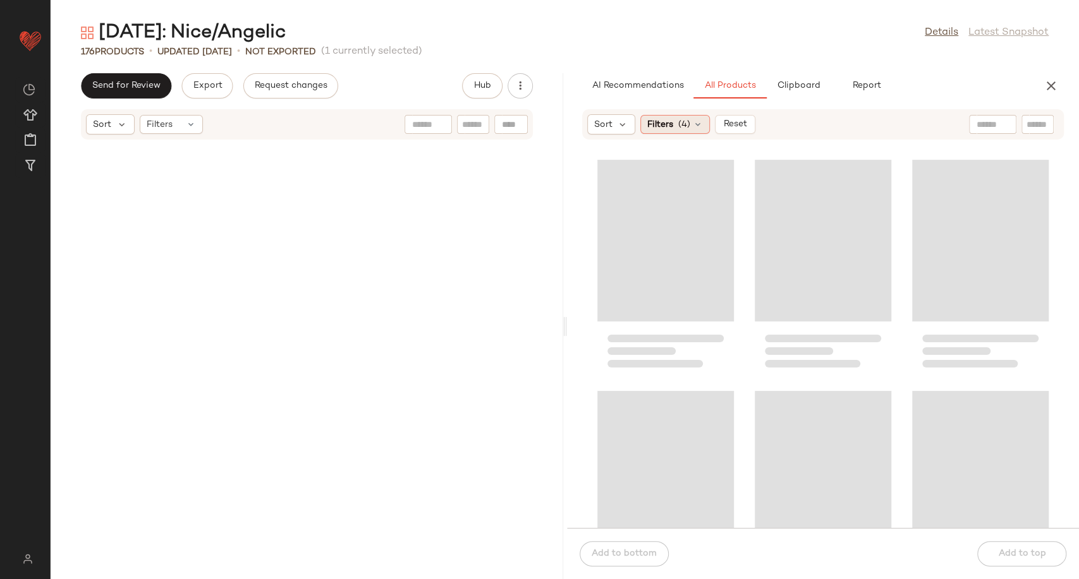
scroll to position [3238, 0]
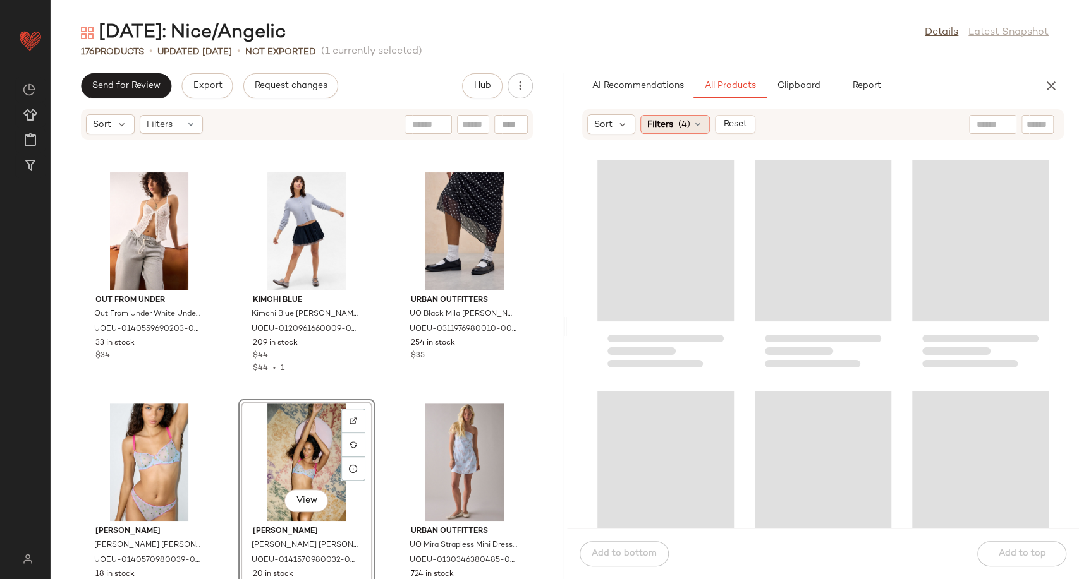
click at [697, 124] on icon at bounding box center [697, 124] width 10 height 10
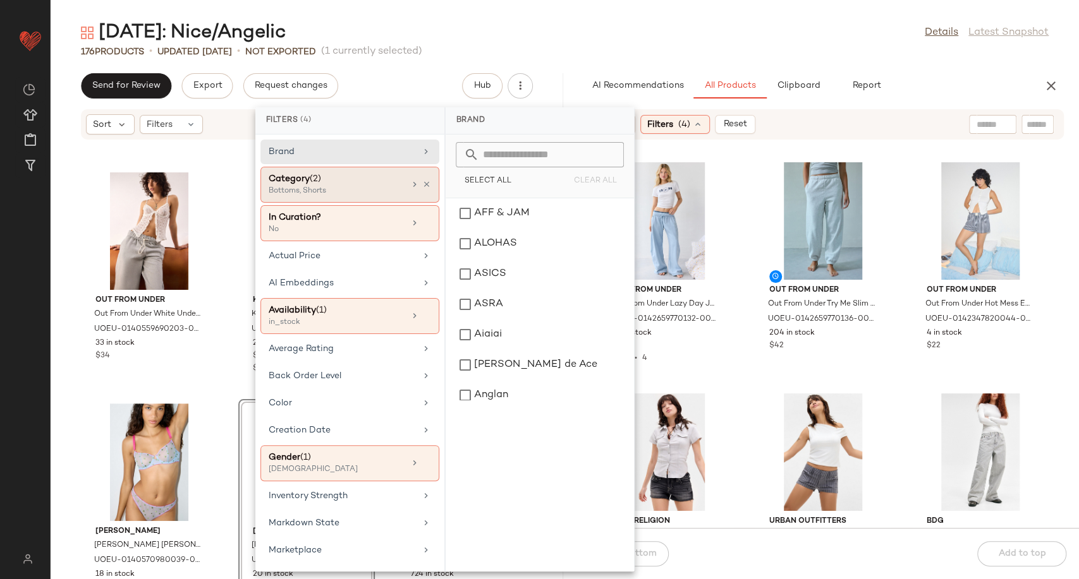
click at [429, 205] on div "Category (2) Bottoms, Shorts" at bounding box center [349, 223] width 179 height 36
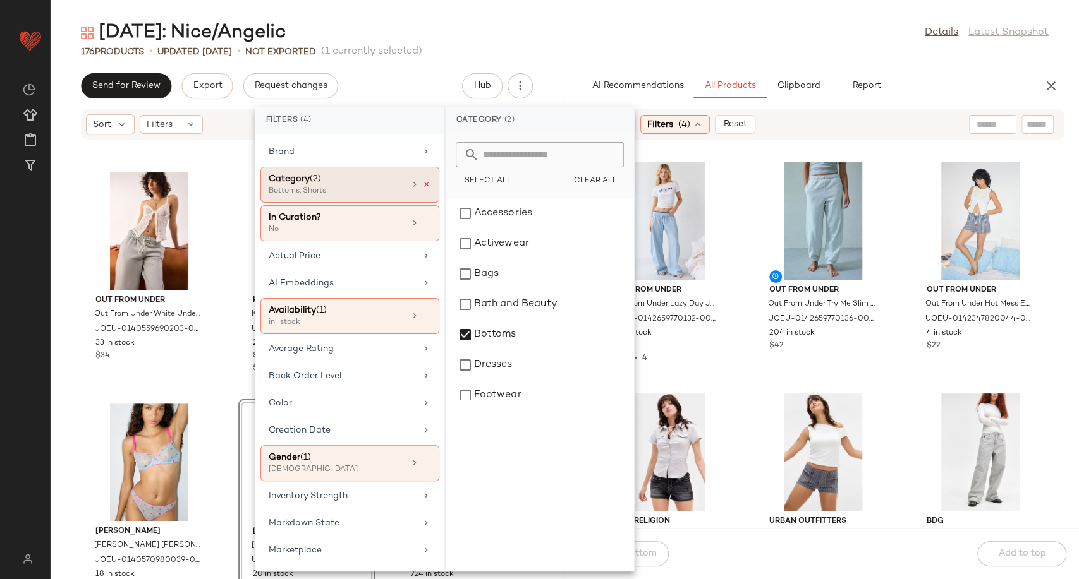
click at [422, 183] on icon at bounding box center [426, 184] width 9 height 9
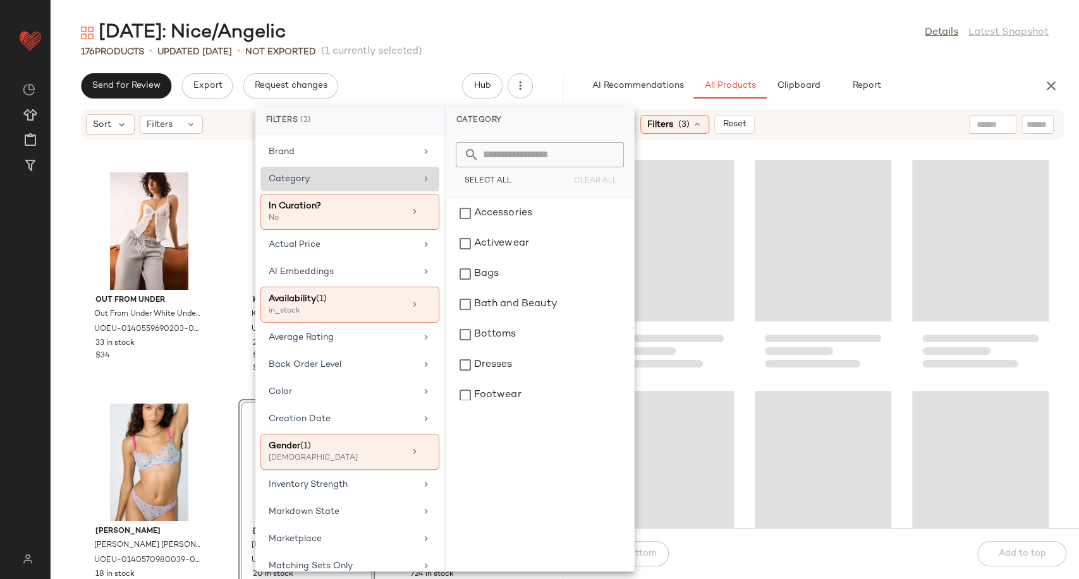
click at [393, 182] on div "Category" at bounding box center [342, 178] width 147 height 13
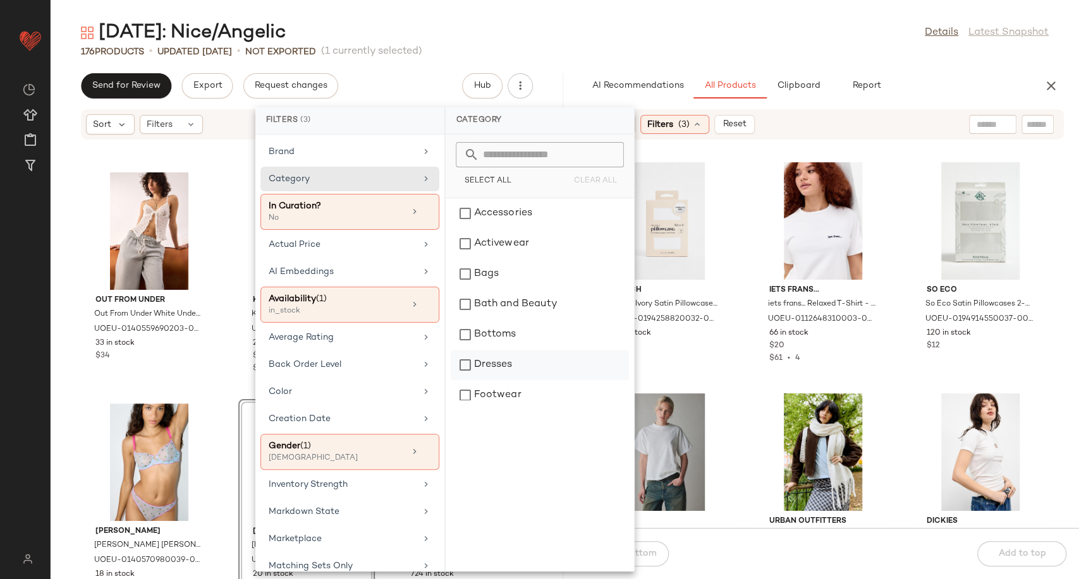
click at [514, 365] on div "Dresses" at bounding box center [539, 365] width 178 height 30
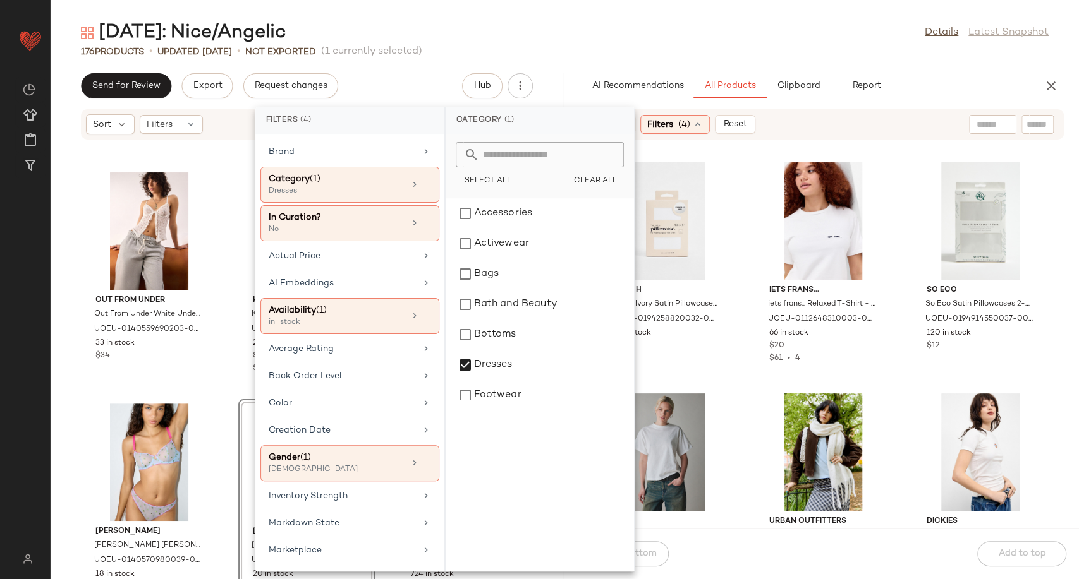
click at [744, 370] on div "KITSCH Kitsch Ivory Satin Pillowcase 66cm x 48cm at Urban Outfitters UOEU-01942…" at bounding box center [823, 341] width 512 height 373
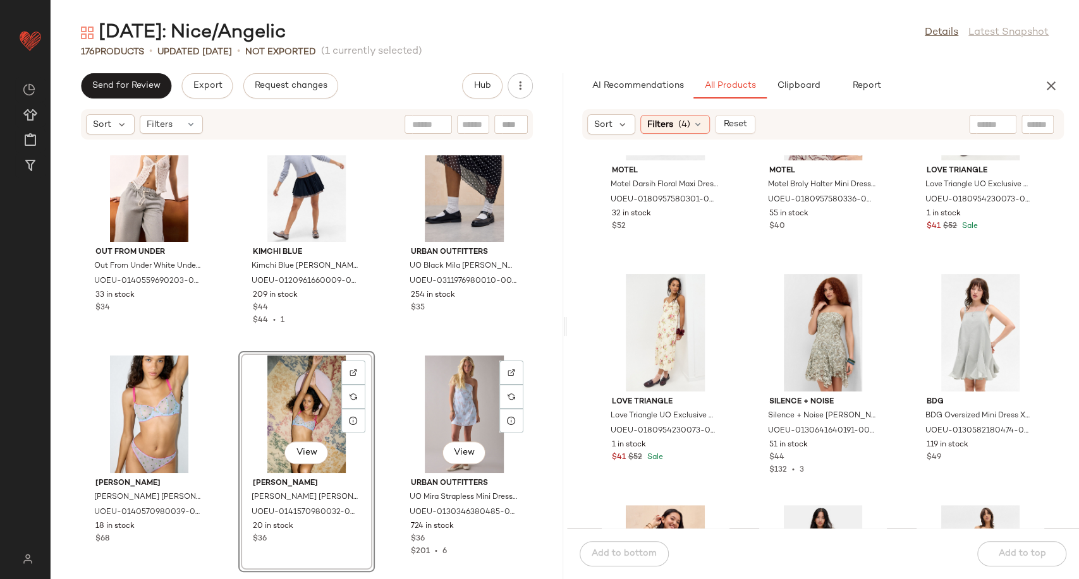
scroll to position [3308, 0]
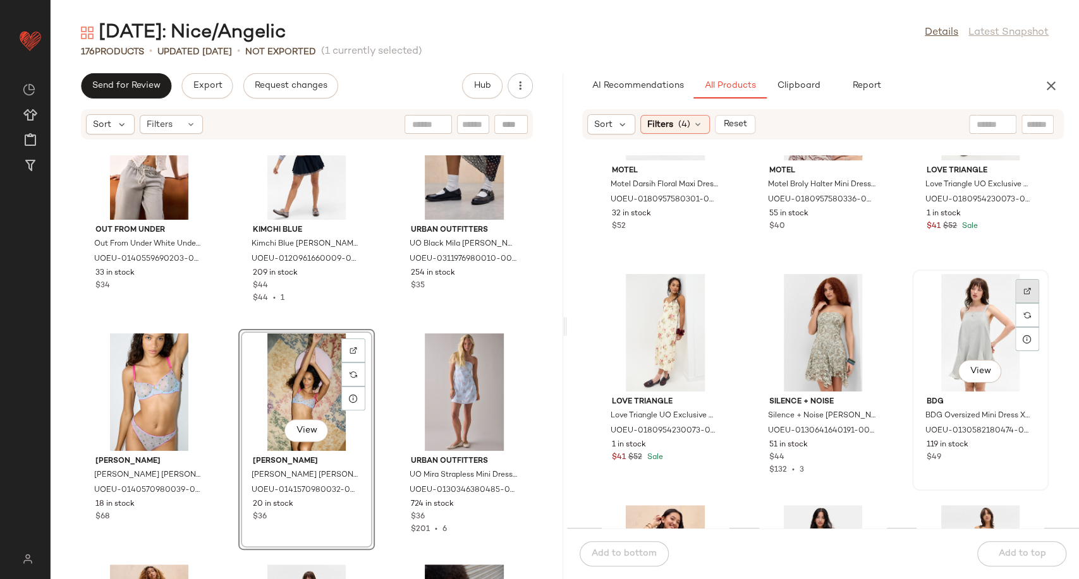
click at [1023, 287] on img at bounding box center [1027, 291] width 8 height 8
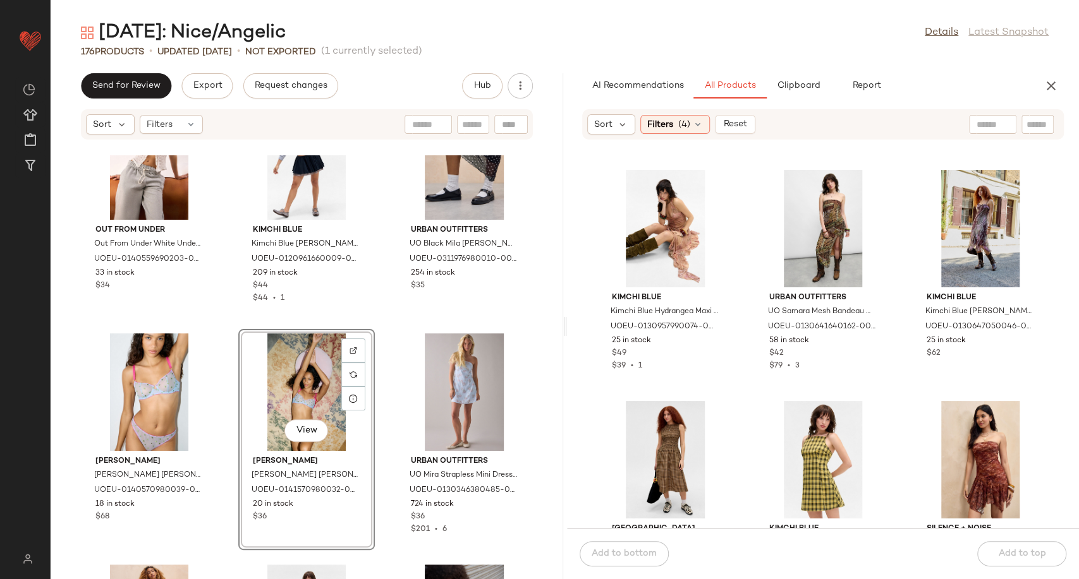
scroll to position [9488, 0]
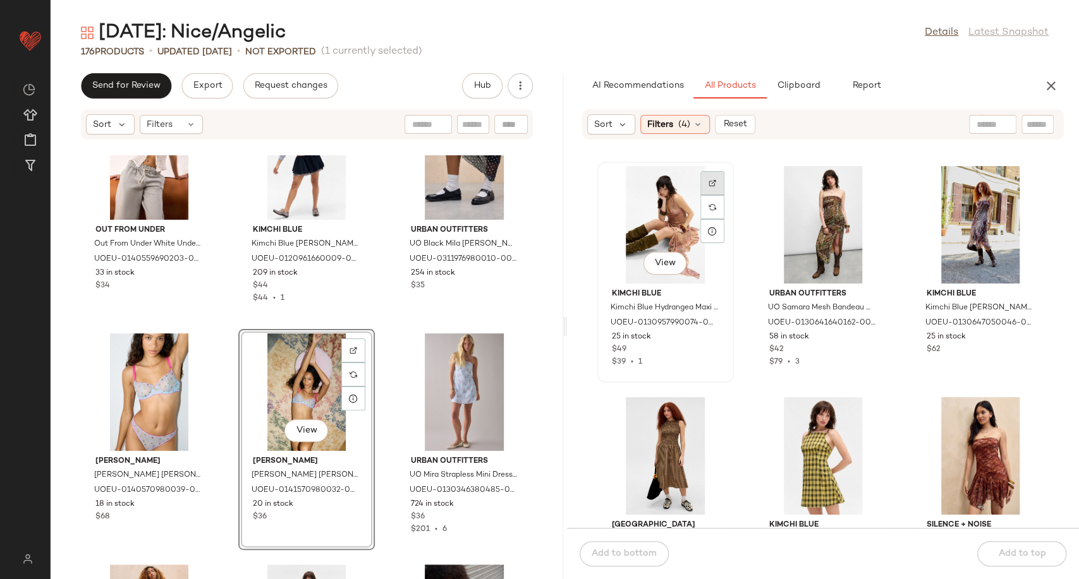
click at [713, 180] on img at bounding box center [712, 183] width 8 height 8
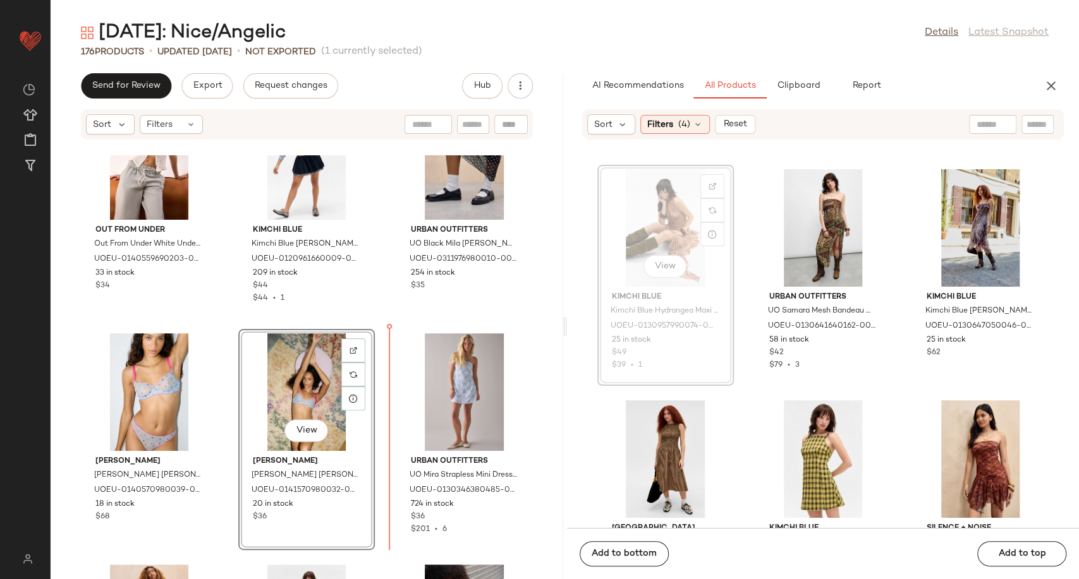
scroll to position [3307, 0]
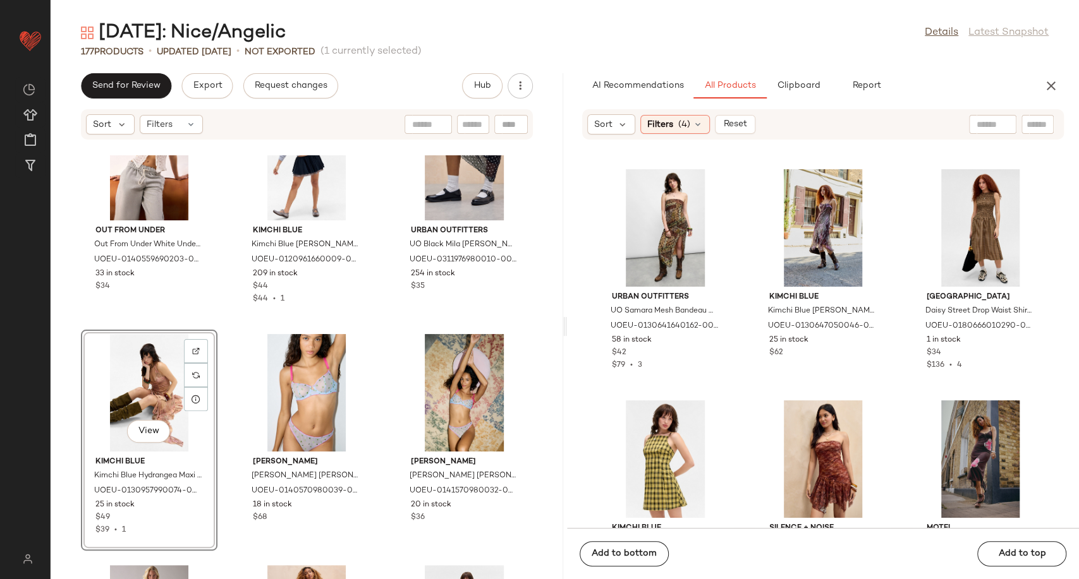
click at [378, 333] on div "Out From Under Out From Under White Underwire Lace Cami - White S at Urban Outf…" at bounding box center [307, 367] width 512 height 424
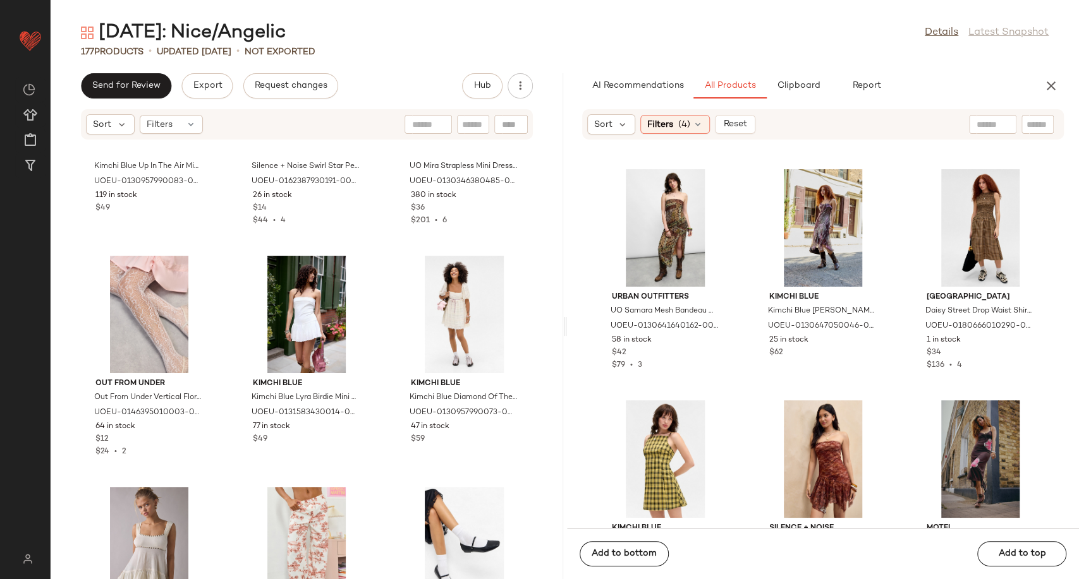
scroll to position [0, 0]
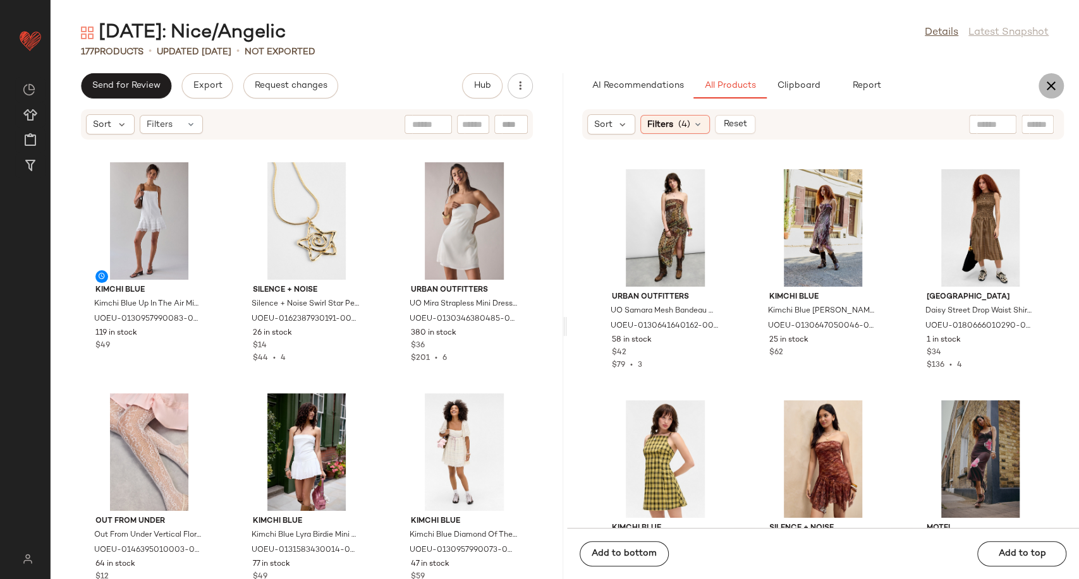
click at [1051, 86] on icon "button" at bounding box center [1050, 85] width 15 height 15
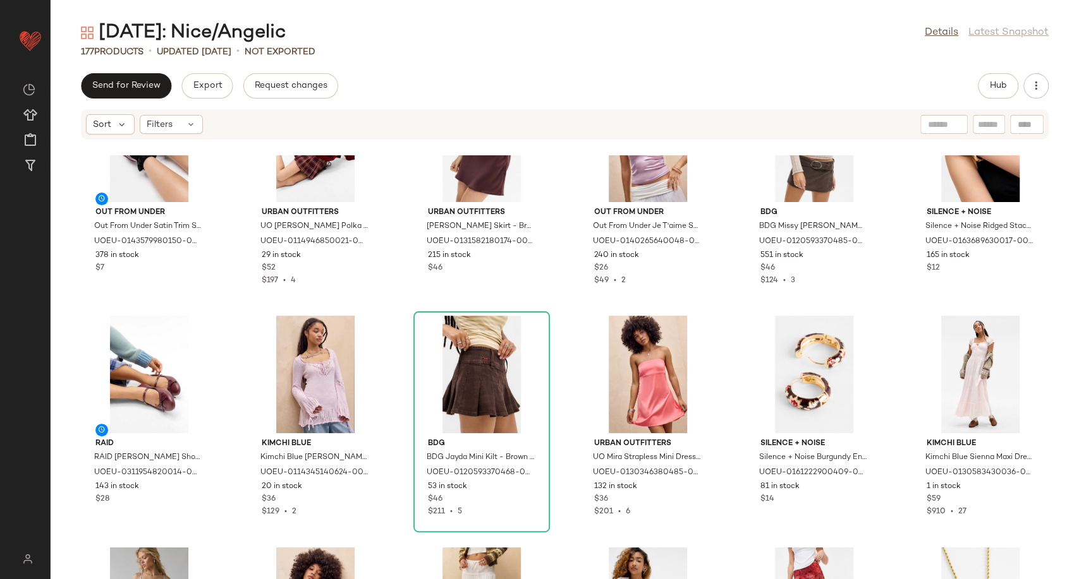
scroll to position [4480, 0]
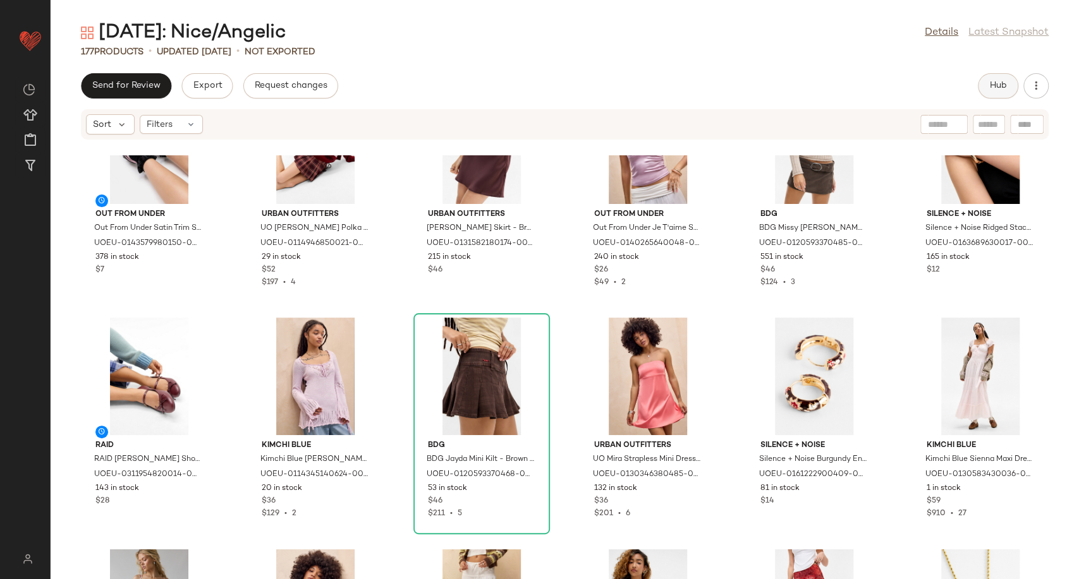
click at [995, 84] on span "Hub" at bounding box center [998, 86] width 18 height 10
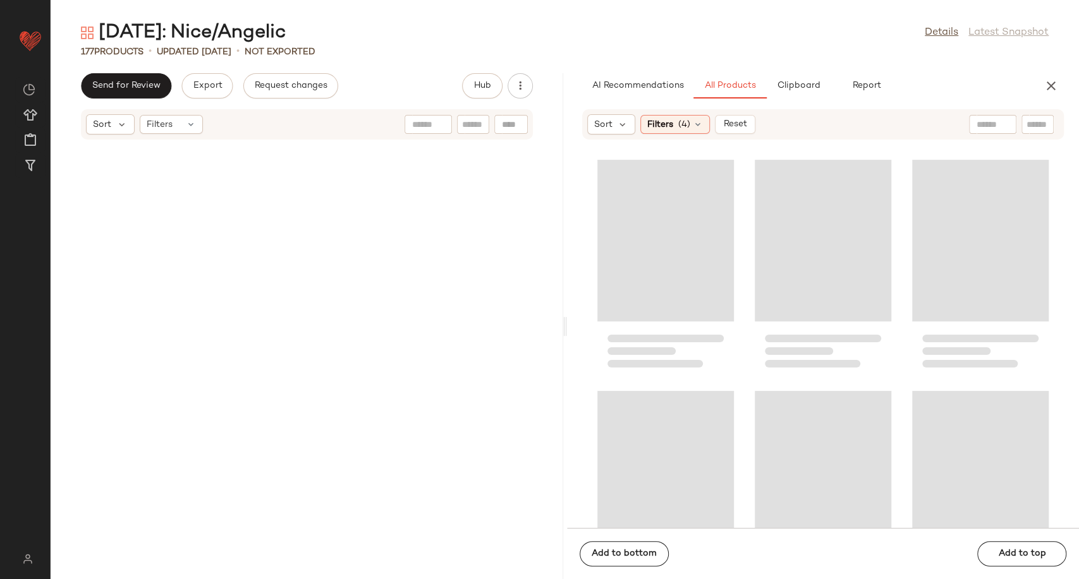
scroll to position [8788, 0]
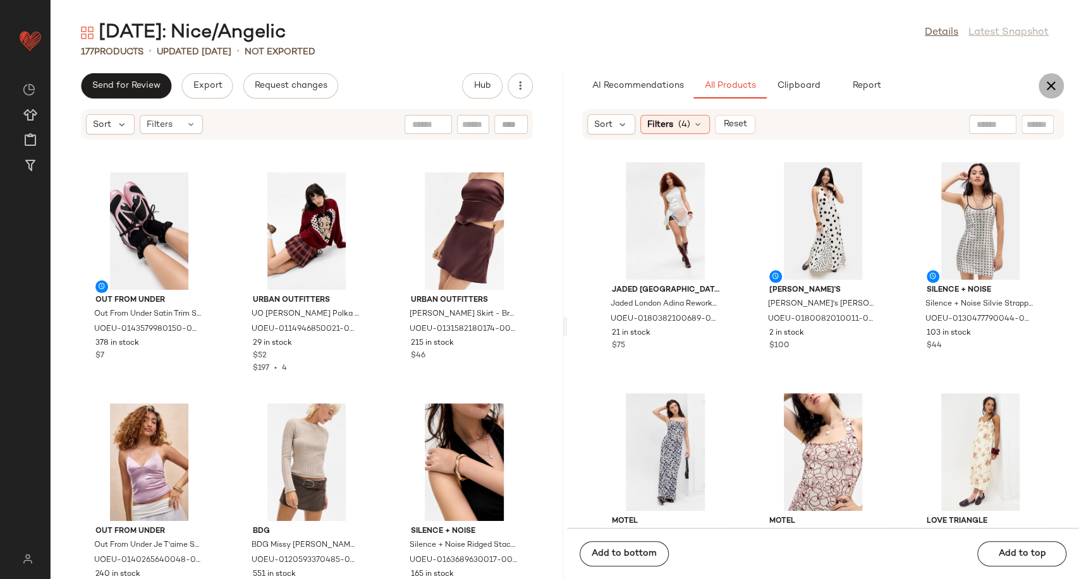
click at [1043, 87] on icon "button" at bounding box center [1050, 85] width 15 height 15
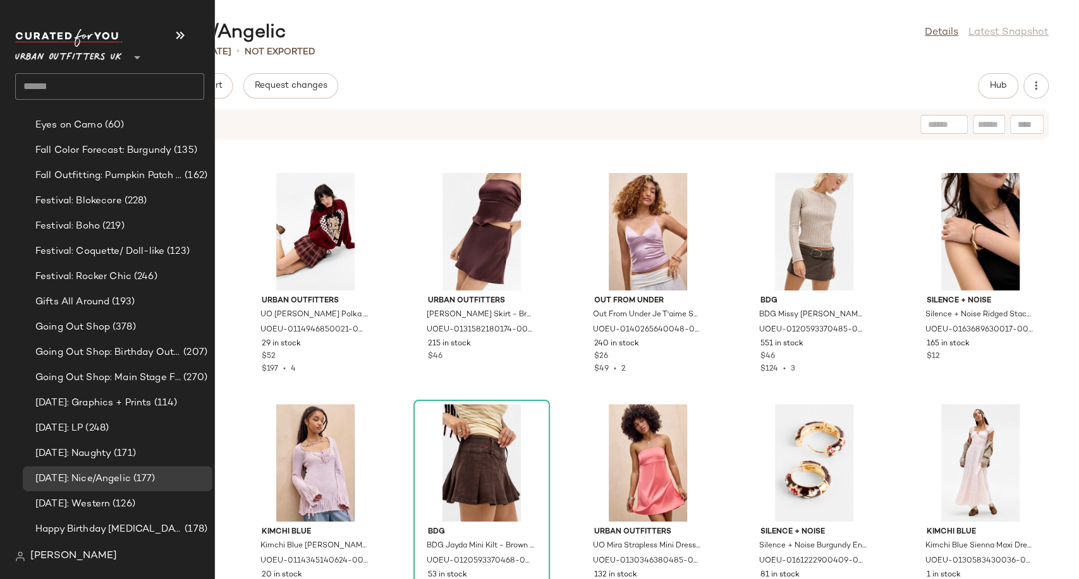
scroll to position [3018, 0]
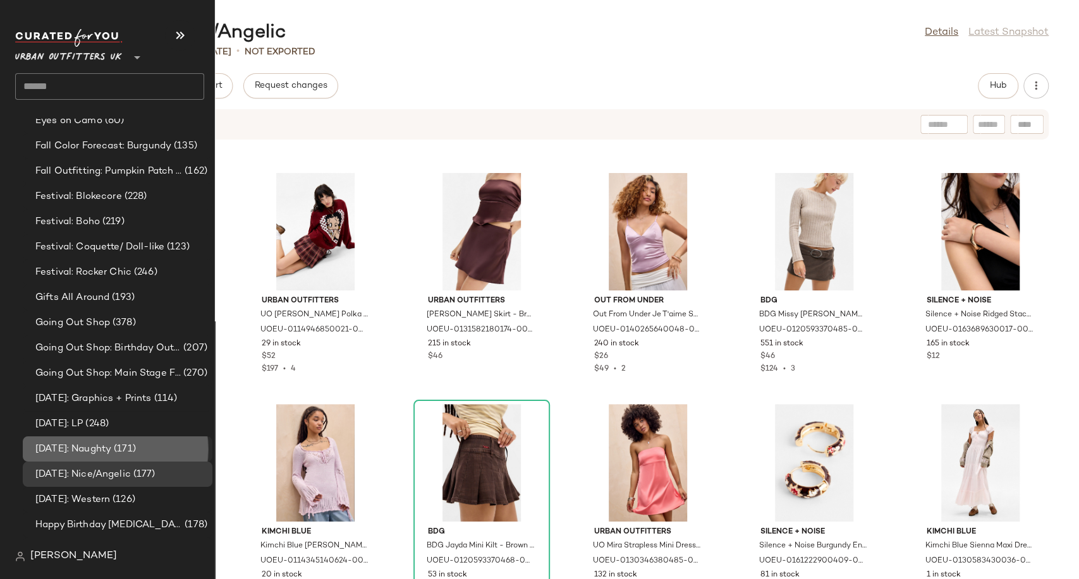
click at [104, 450] on span "[DATE]: Naughty" at bounding box center [73, 449] width 76 height 15
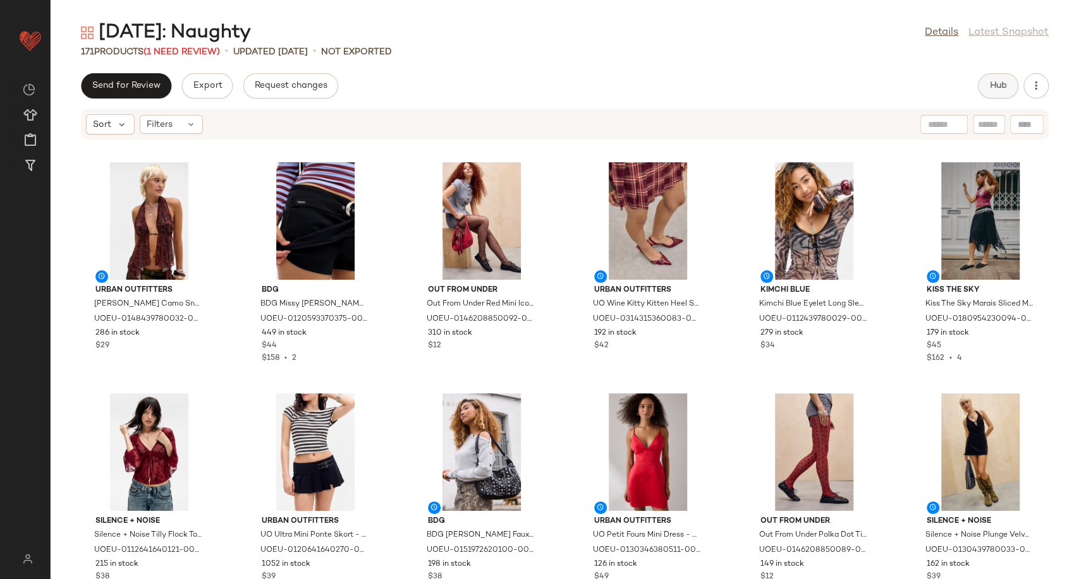
click at [997, 88] on span "Hub" at bounding box center [998, 86] width 18 height 10
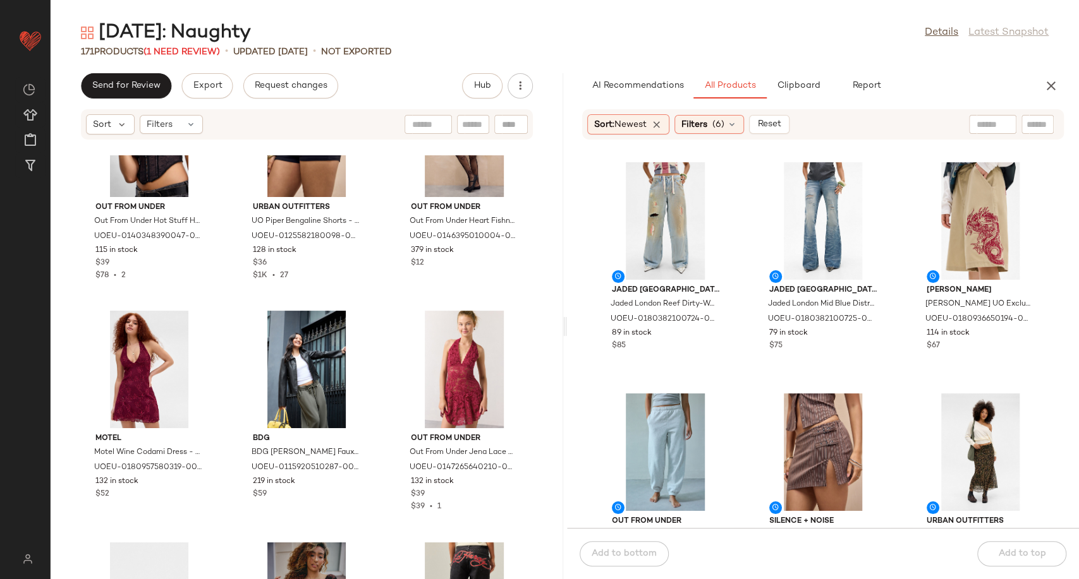
scroll to position [1695, 0]
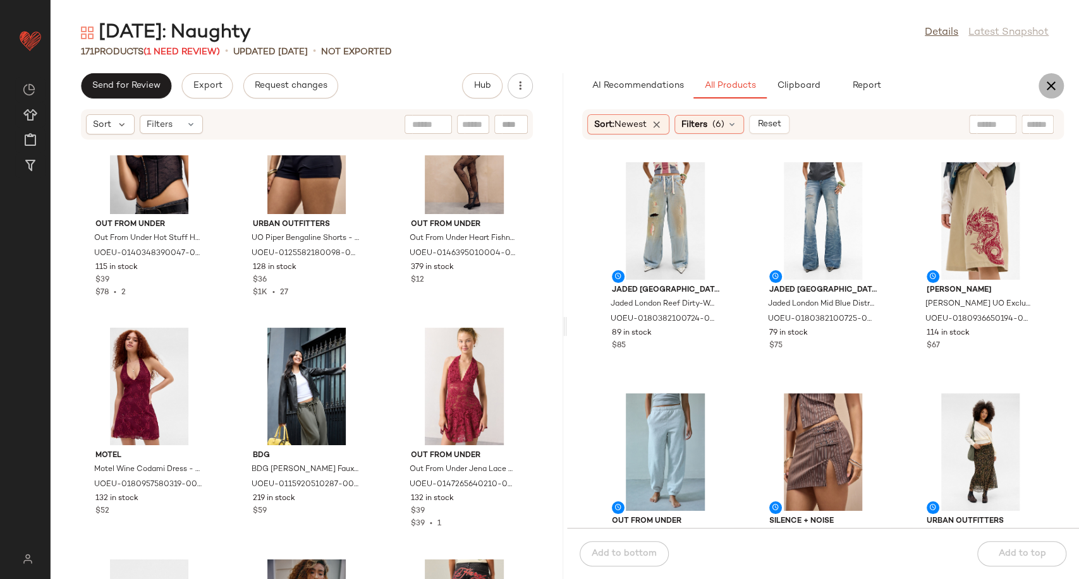
click at [1049, 83] on icon "button" at bounding box center [1050, 85] width 15 height 15
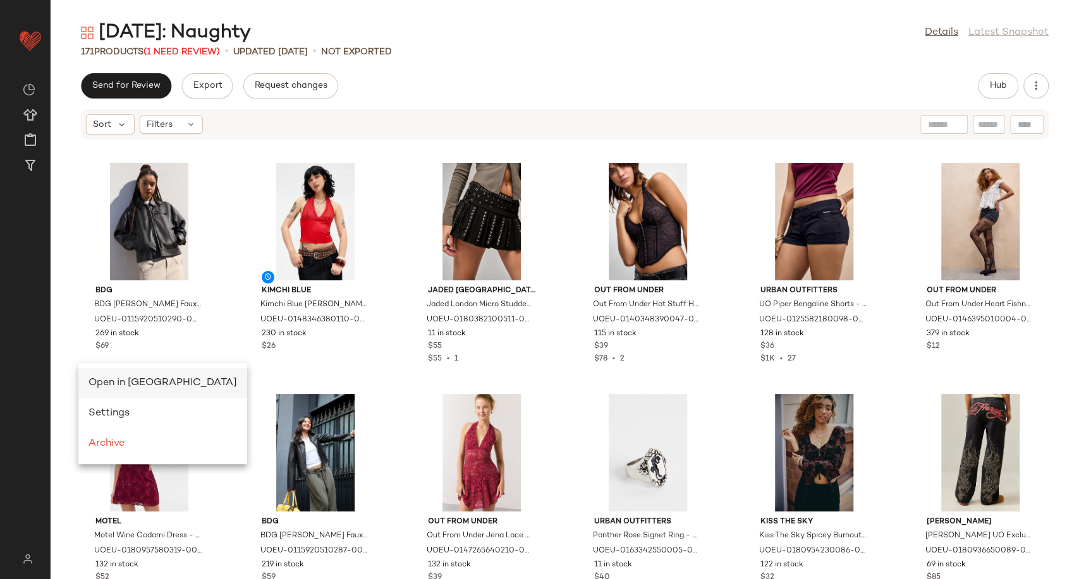
scroll to position [0, 0]
click at [134, 390] on div "Open in Split View" at bounding box center [162, 383] width 148 height 15
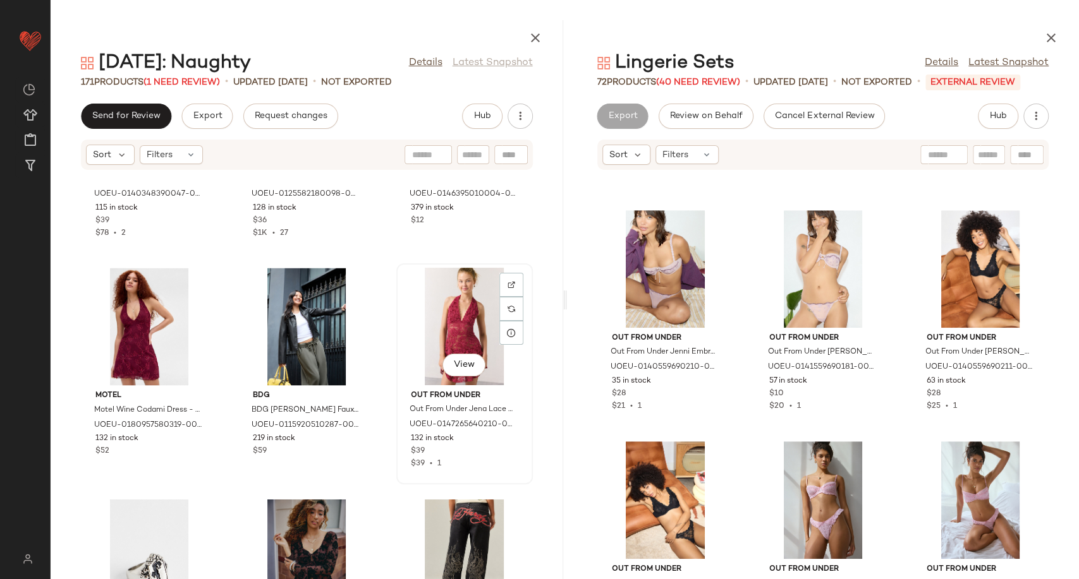
scroll to position [1809, 0]
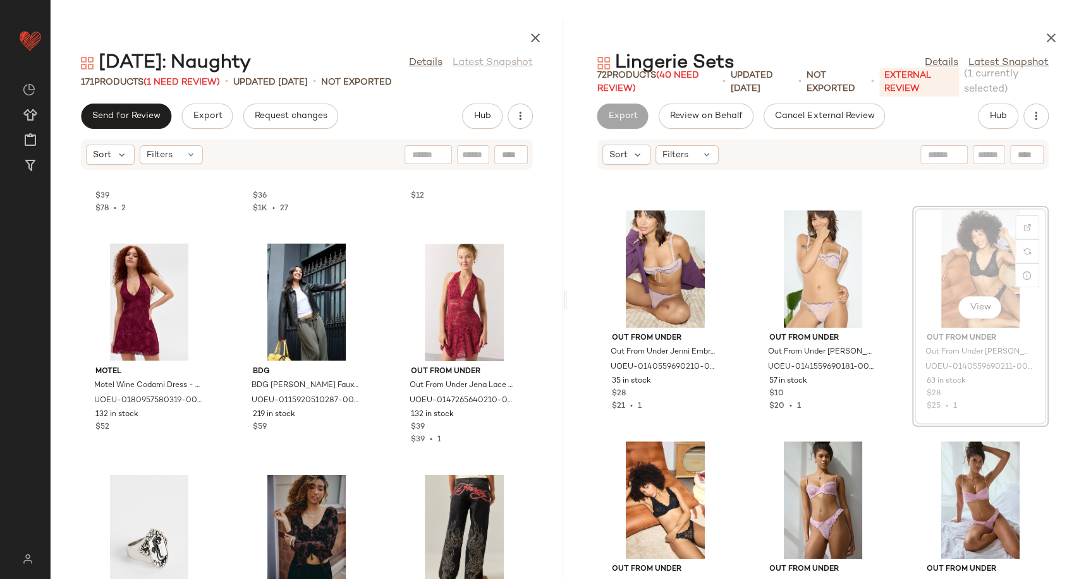
scroll to position [452, 0]
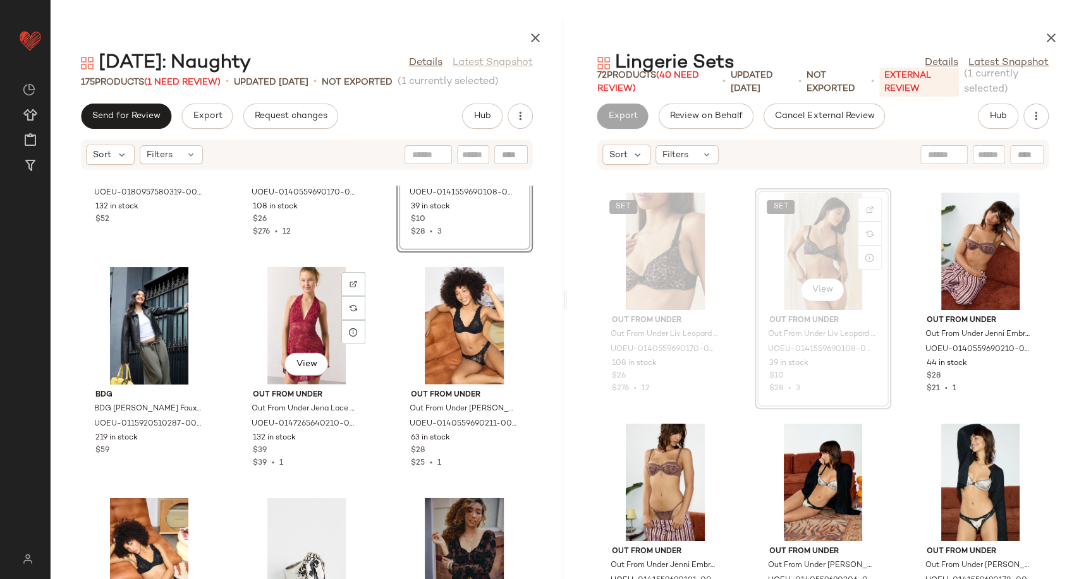
scroll to position [2015, 0]
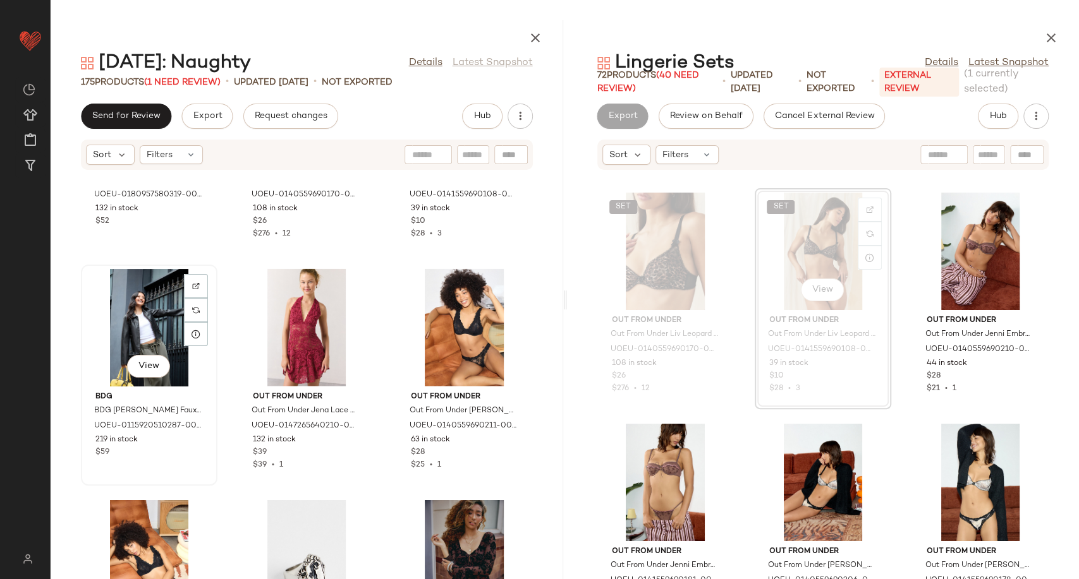
click at [157, 320] on div "View" at bounding box center [149, 328] width 128 height 118
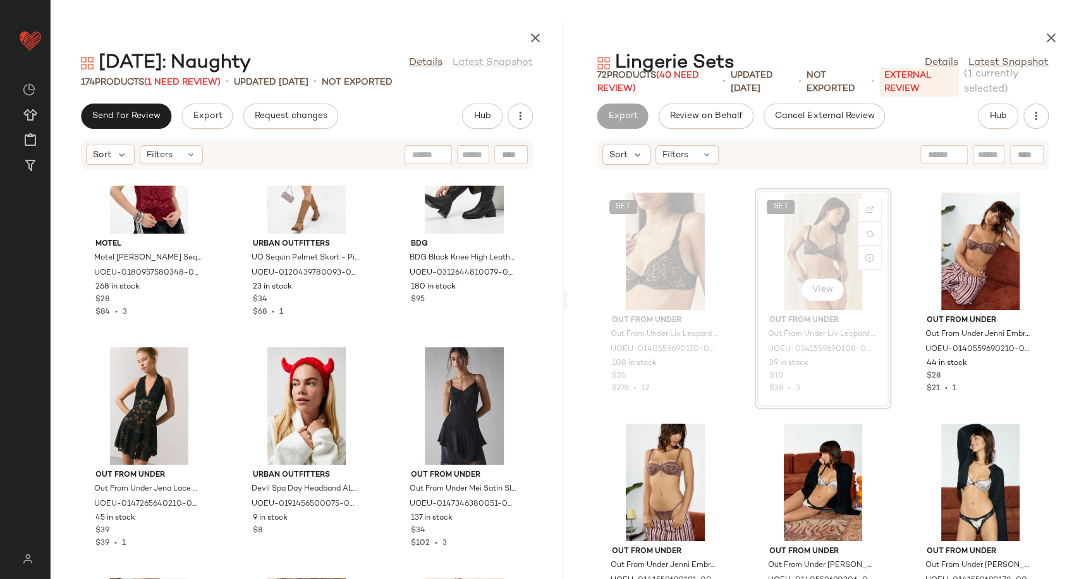
scroll to position [2717, 0]
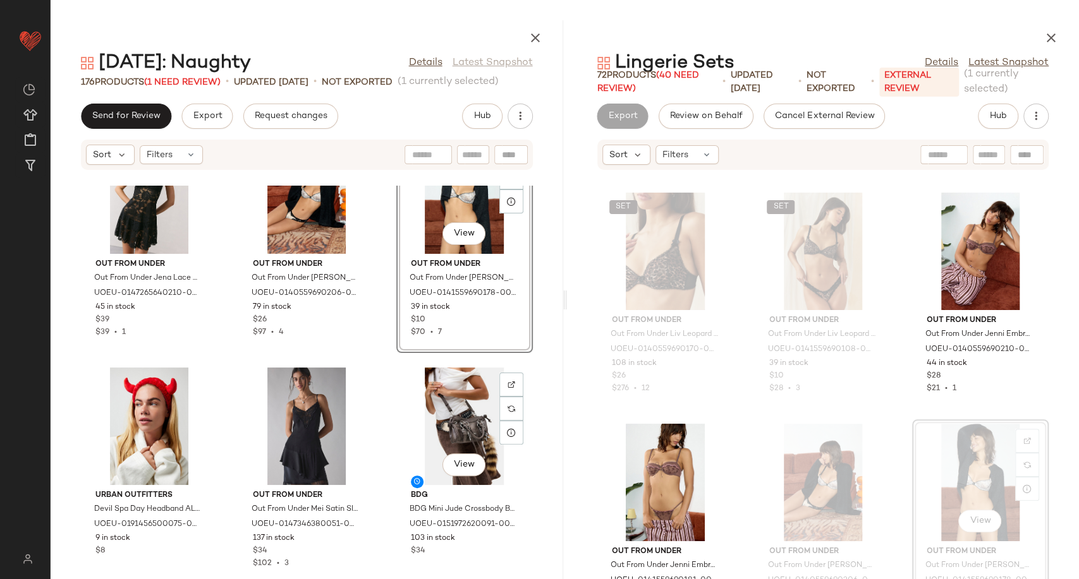
scroll to position [2927, 0]
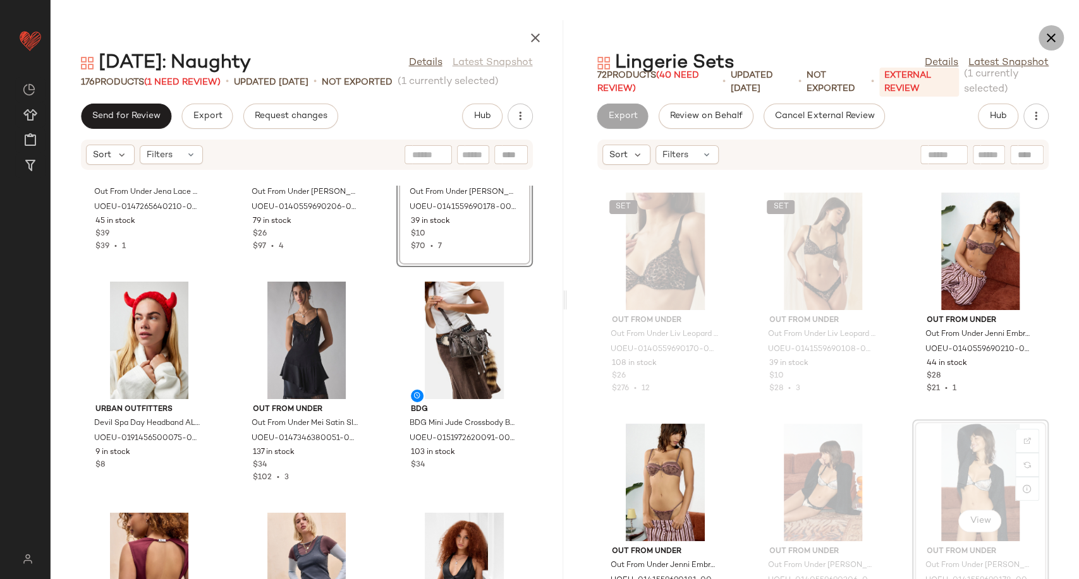
click at [1049, 38] on icon "button" at bounding box center [1050, 37] width 15 height 15
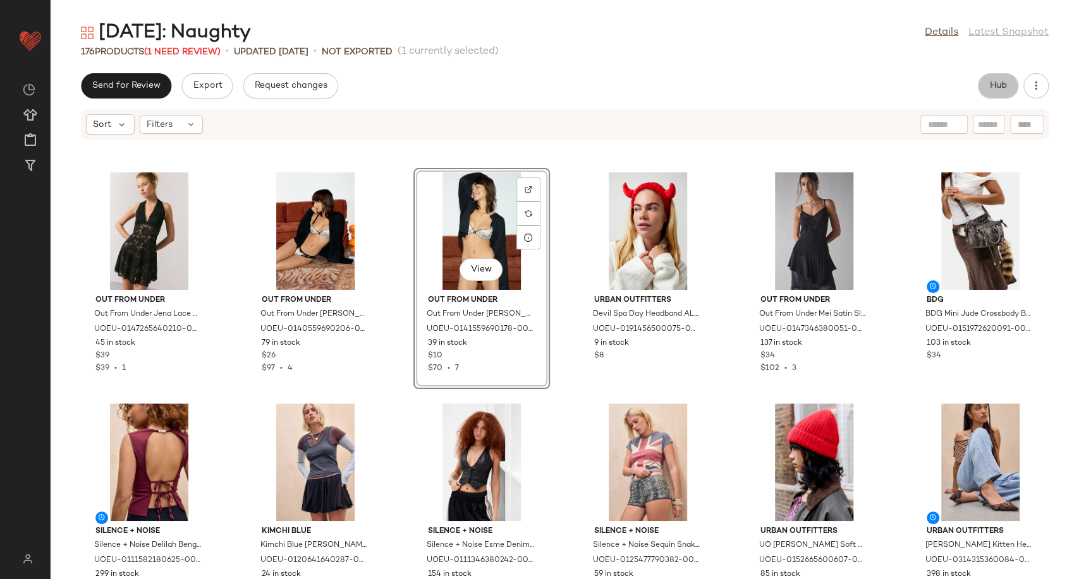
click at [996, 87] on span "Hub" at bounding box center [998, 86] width 18 height 10
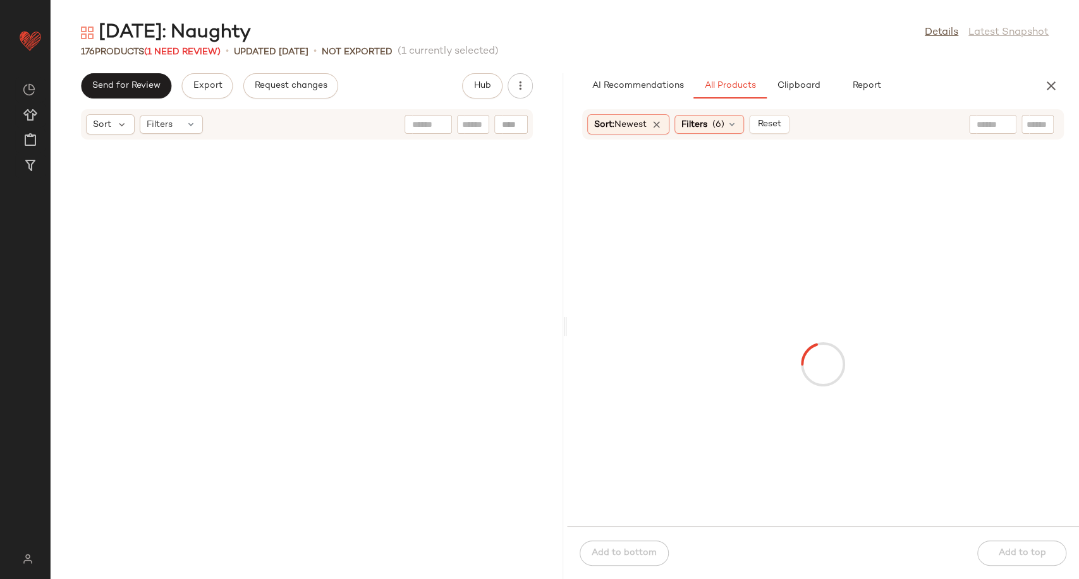
scroll to position [2775, 0]
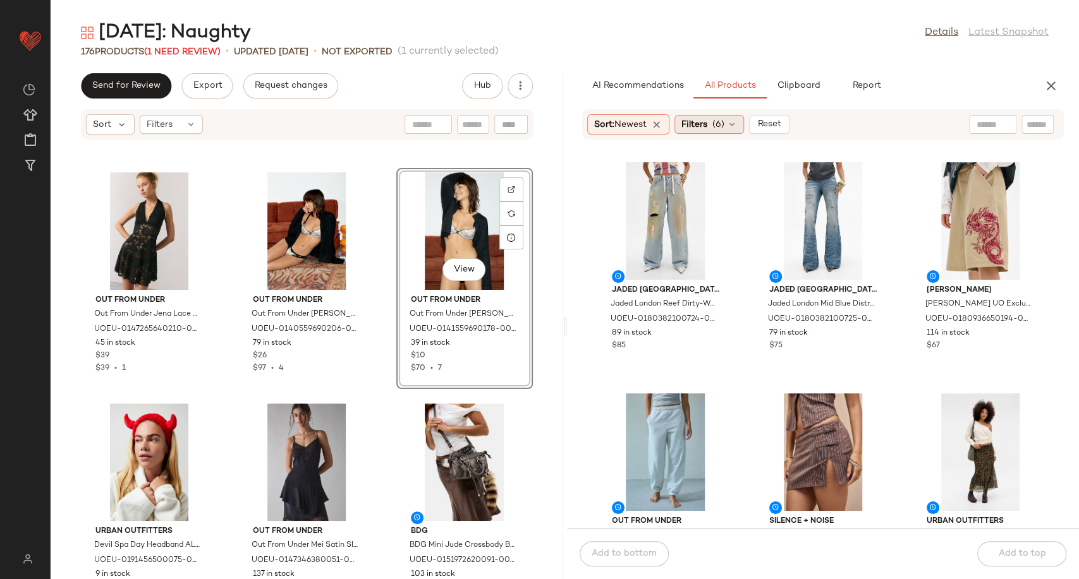
click at [737, 123] on icon at bounding box center [732, 124] width 10 height 10
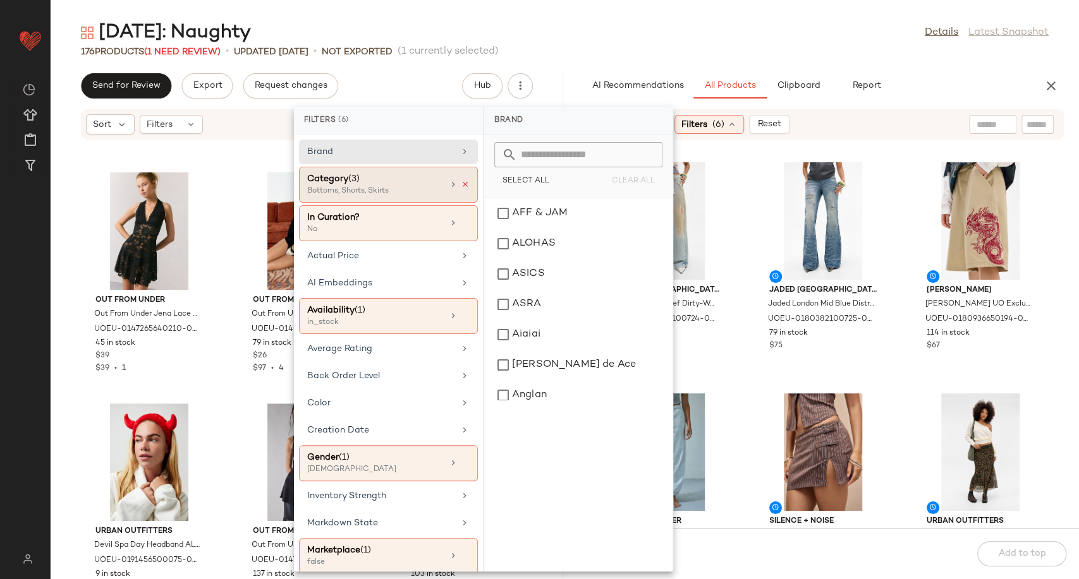
click at [461, 183] on icon at bounding box center [465, 184] width 9 height 9
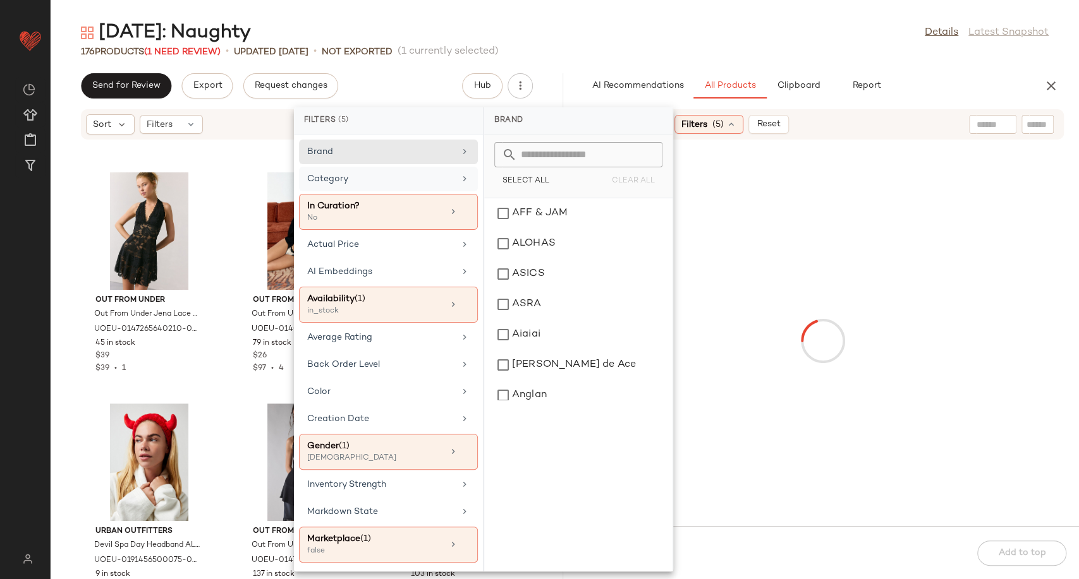
click at [441, 183] on div "Category" at bounding box center [380, 178] width 147 height 13
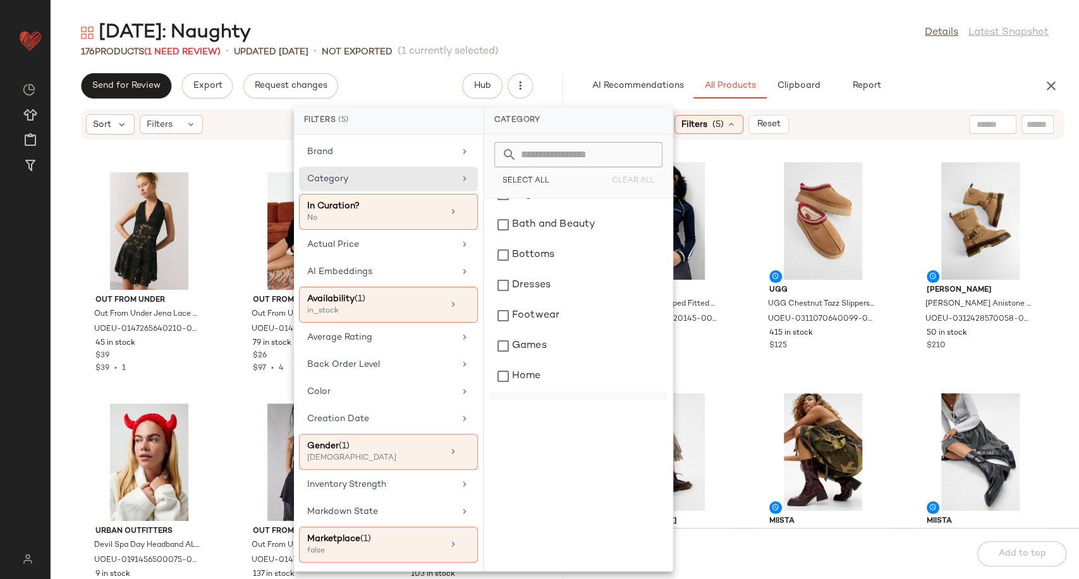
scroll to position [70, 0]
click at [549, 288] on div "Dresses" at bounding box center [578, 295] width 178 height 30
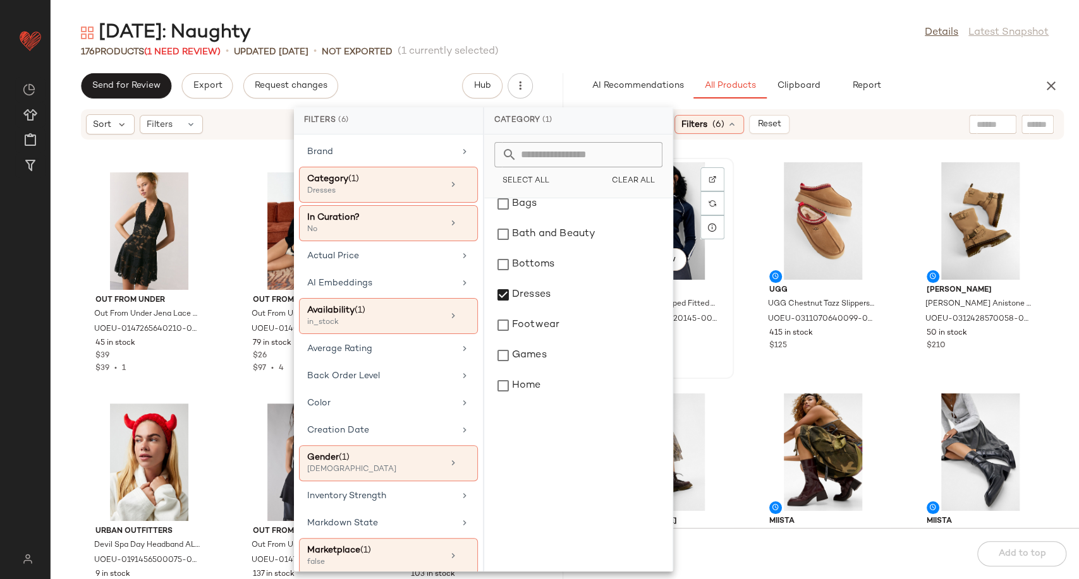
click at [732, 369] on div "View iets frans... iets frans... Dax Piped Fitted Track Top - Navy S at Urban O…" at bounding box center [665, 268] width 136 height 221
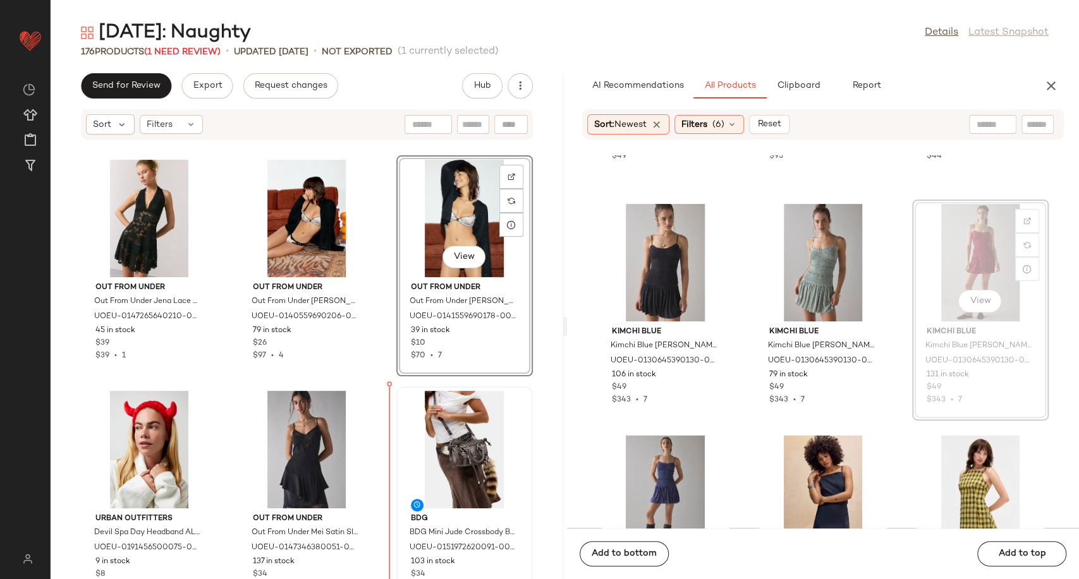
scroll to position [2792, 0]
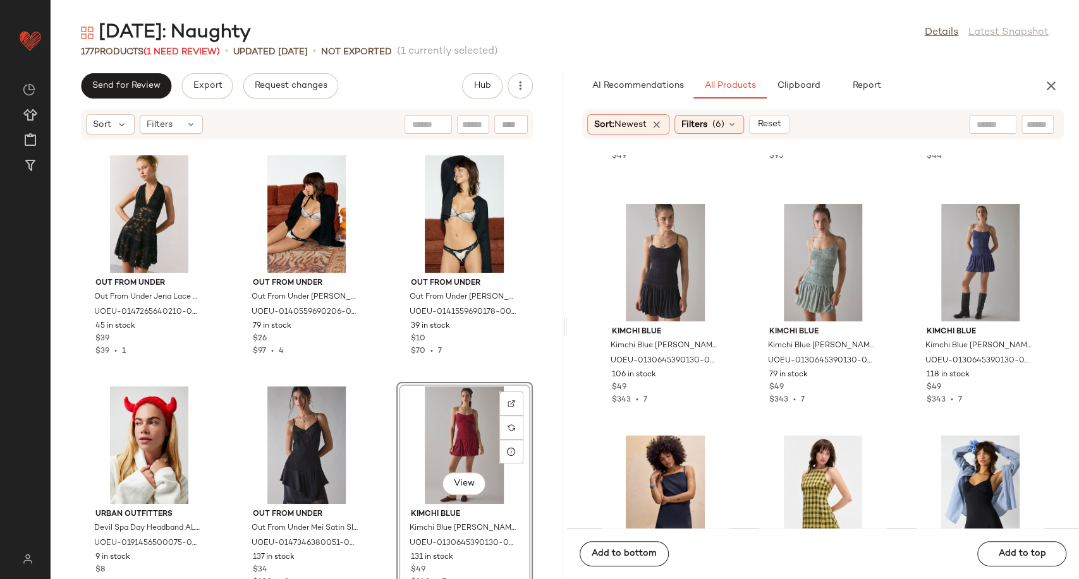
click at [382, 477] on div "Out From Under Out From Under Jena Lace Slip Dress - Black M at Urban Outfitter…" at bounding box center [307, 367] width 512 height 424
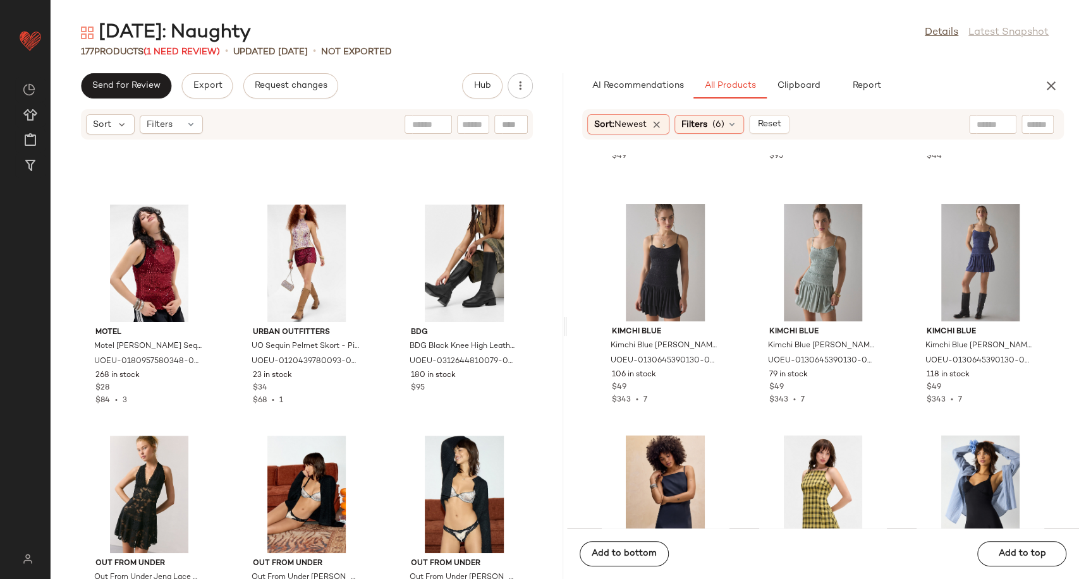
scroll to position [2652, 0]
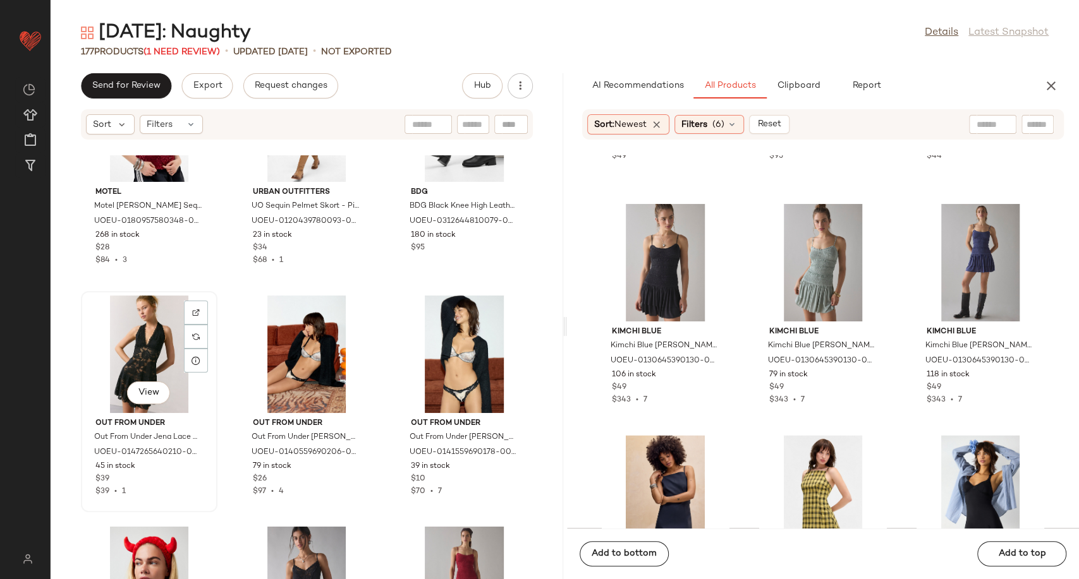
click at [135, 357] on div "View" at bounding box center [149, 355] width 128 height 118
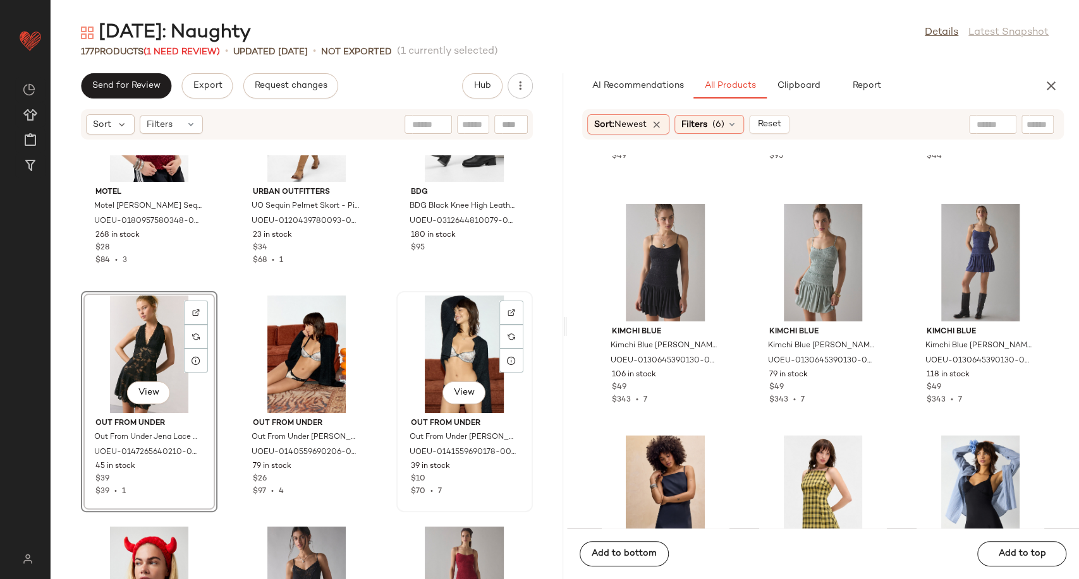
click at [431, 361] on div "View" at bounding box center [465, 355] width 128 height 118
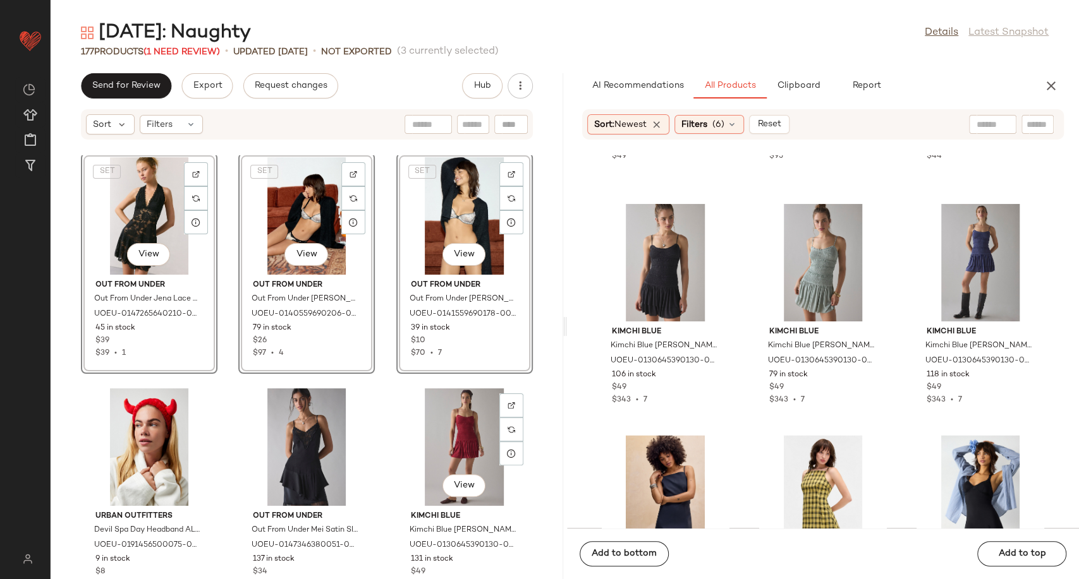
scroll to position [3022, 0]
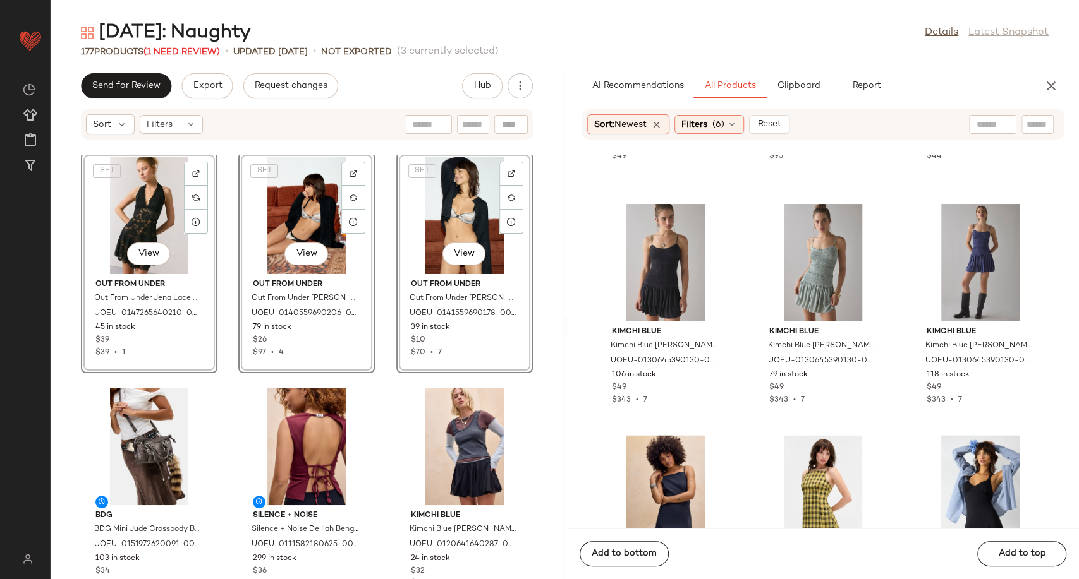
click at [386, 455] on div "SET View Out From Under Out From Under Jena Lace Slip Dress - Black M at Urban …" at bounding box center [307, 367] width 512 height 424
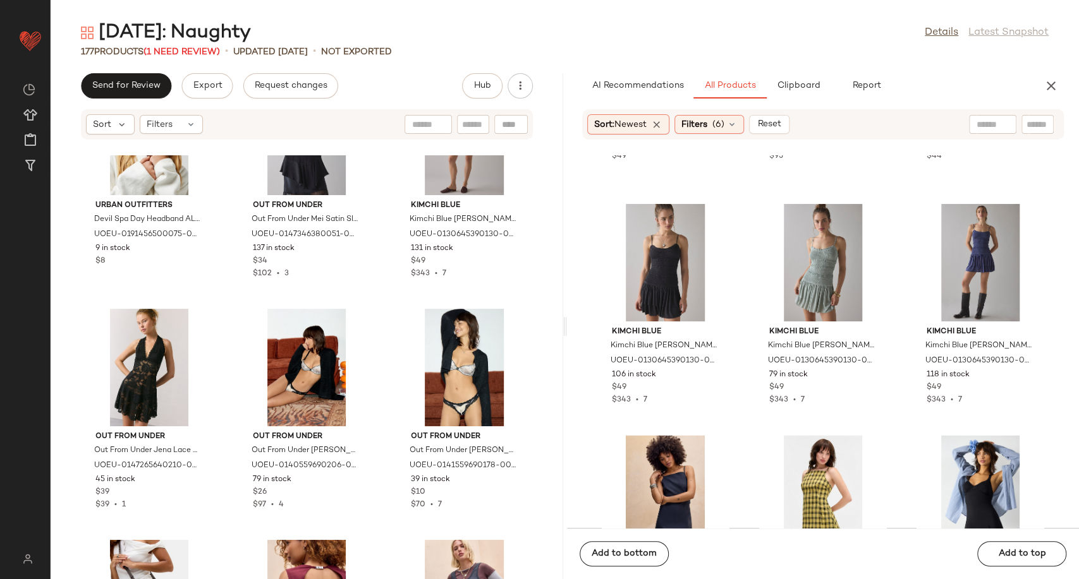
scroll to position [2952, 0]
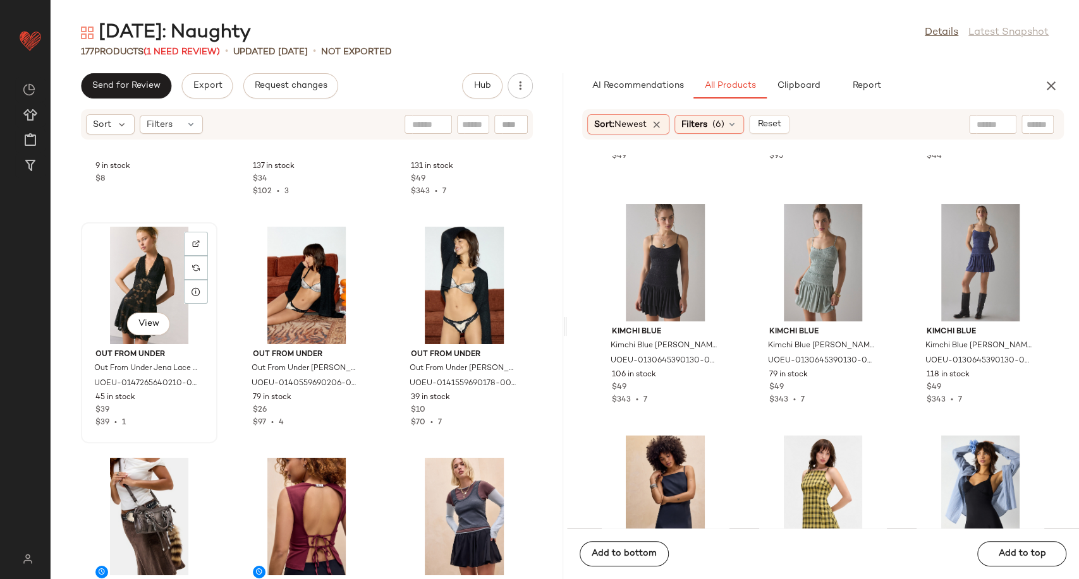
click at [141, 282] on div "View" at bounding box center [149, 286] width 128 height 118
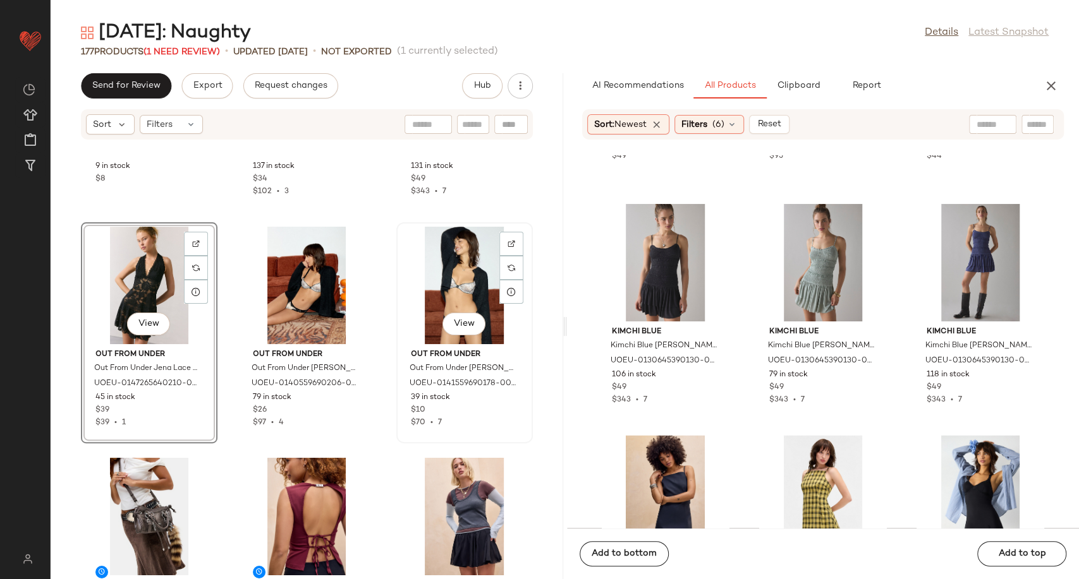
click at [454, 279] on div "View" at bounding box center [465, 286] width 128 height 118
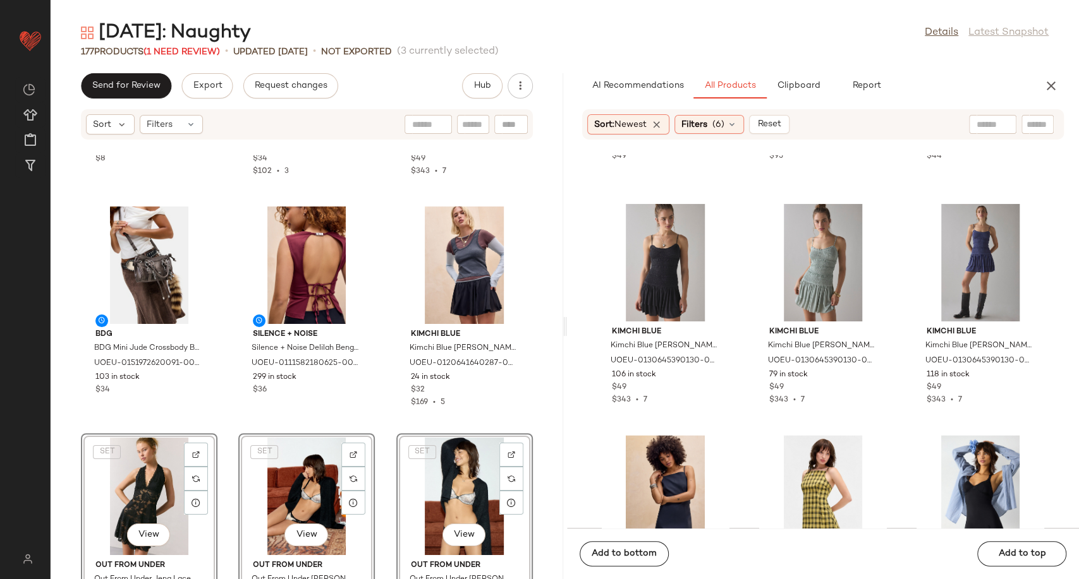
scroll to position [2831, 0]
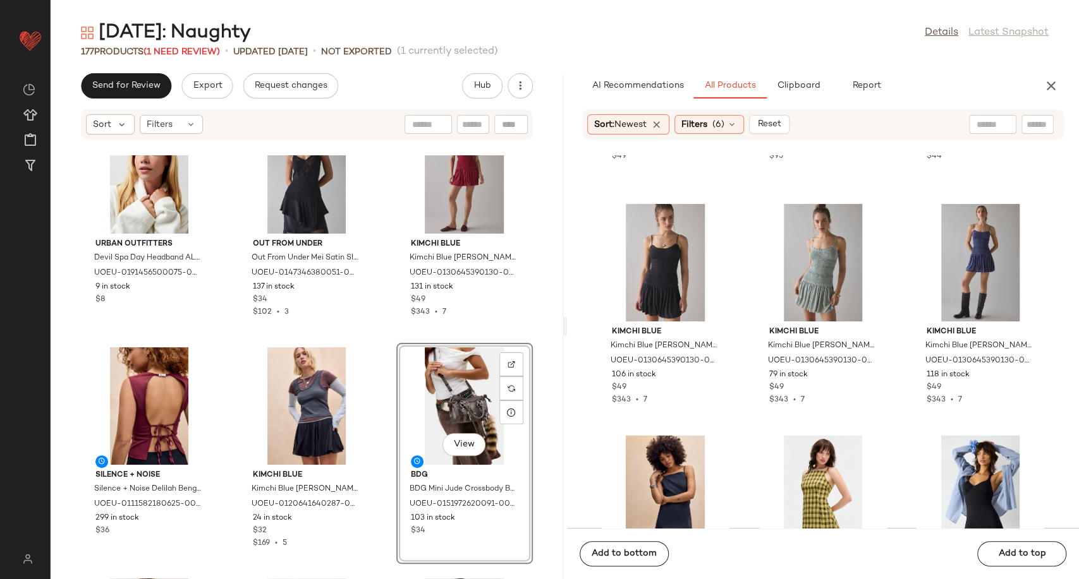
click at [379, 325] on div "Urban Outfitters Devil Spa Day Headband ALL at Urban Outfitters UOEU-0191456500…" at bounding box center [307, 367] width 512 height 424
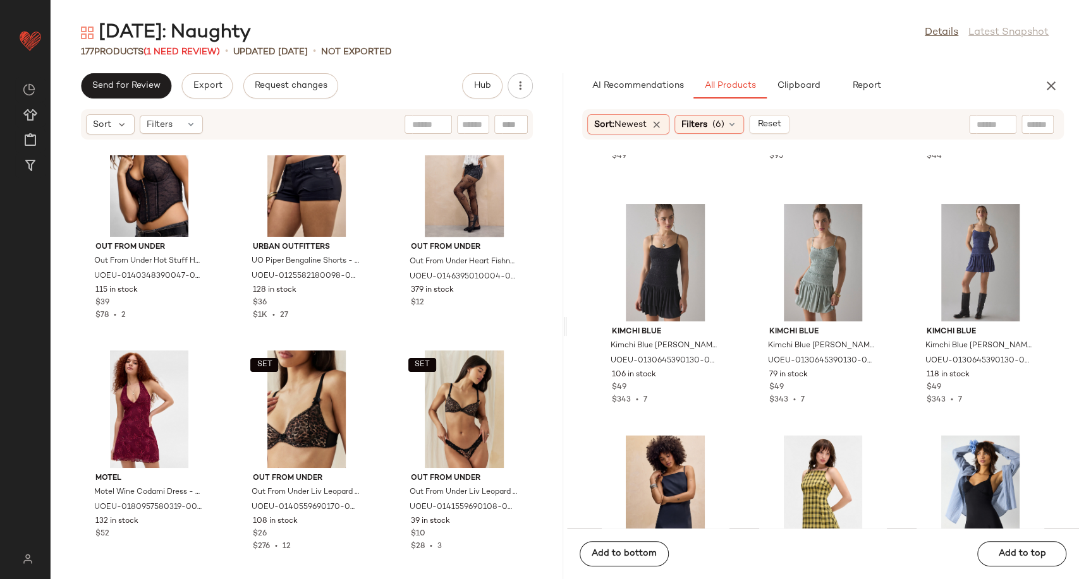
scroll to position [1708, 0]
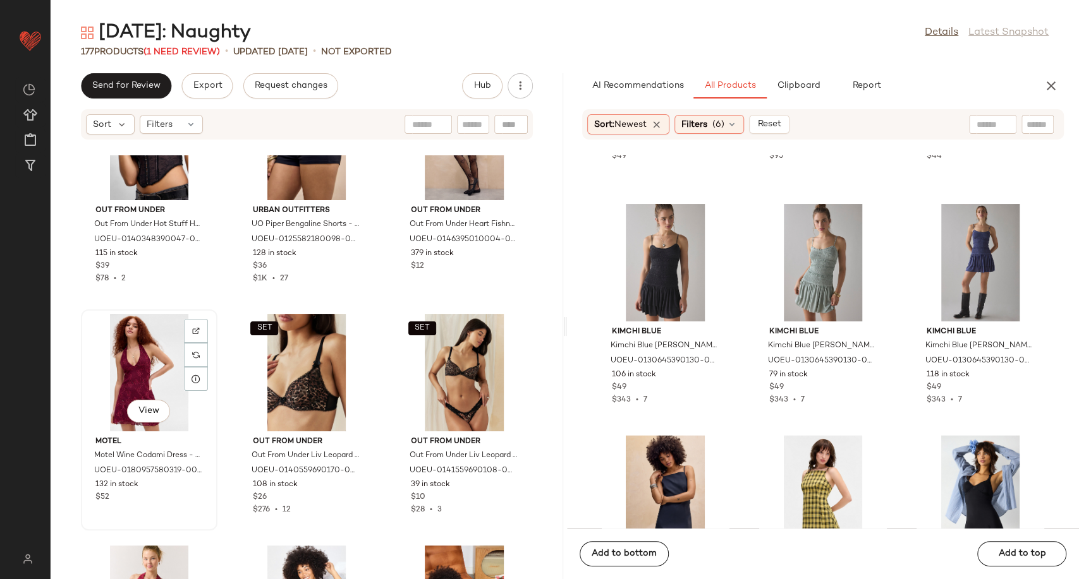
click at [154, 372] on div "View" at bounding box center [149, 373] width 128 height 118
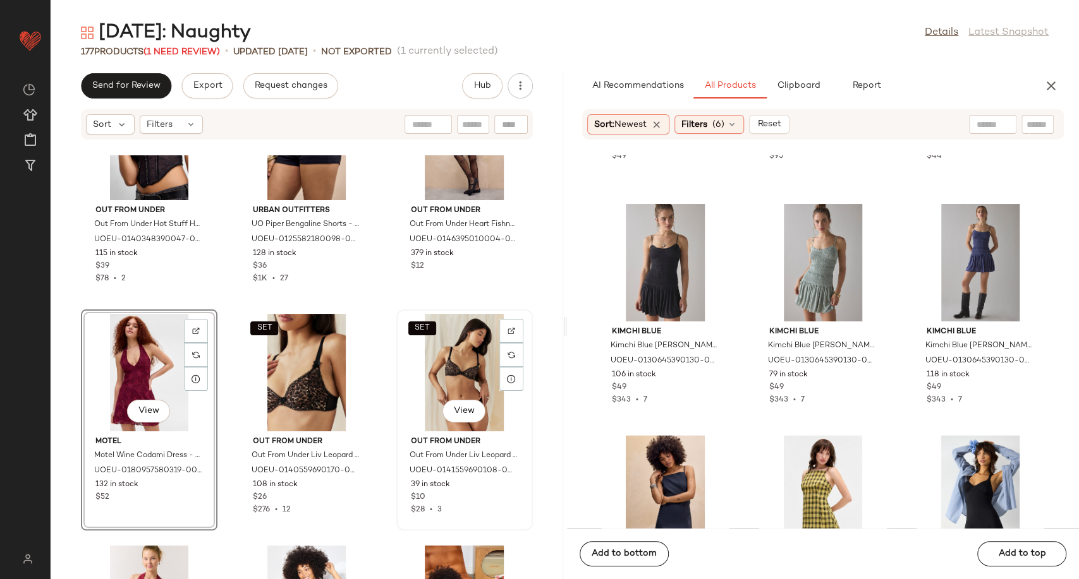
click at [449, 378] on div "SET View" at bounding box center [465, 373] width 128 height 118
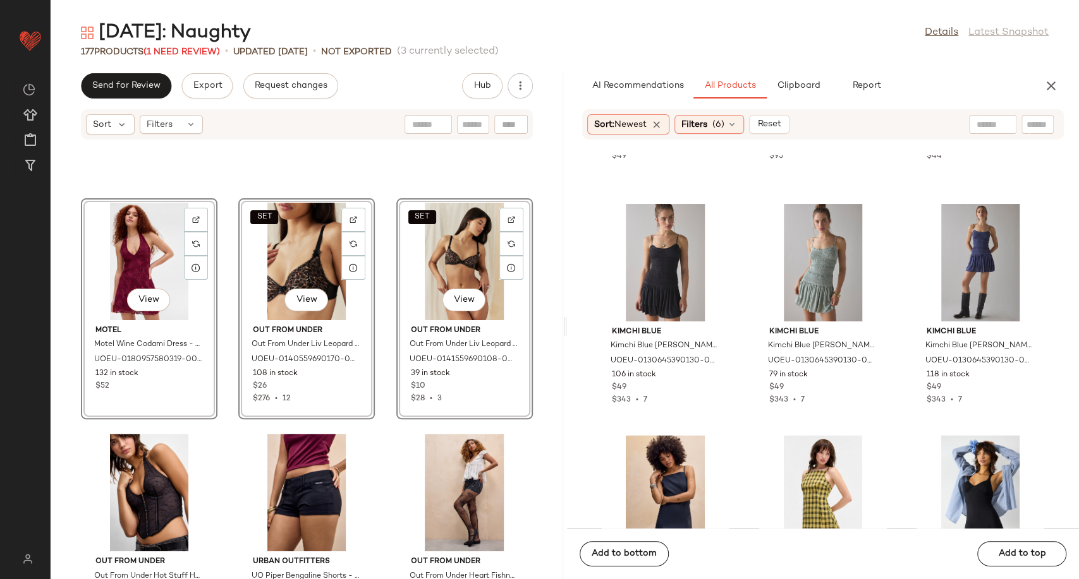
click at [380, 431] on div "View Motel Motel Wine Codami Dress - Maroon S at Urban Outfitters UOEU-01809575…" at bounding box center [307, 367] width 512 height 424
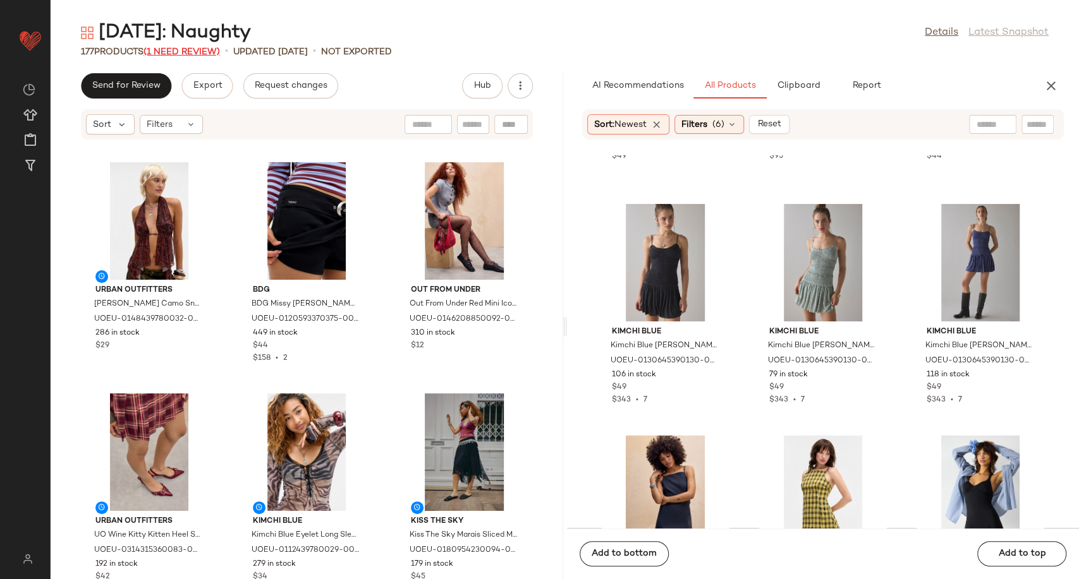
click at [171, 51] on span "(1 Need Review)" at bounding box center [181, 51] width 76 height 9
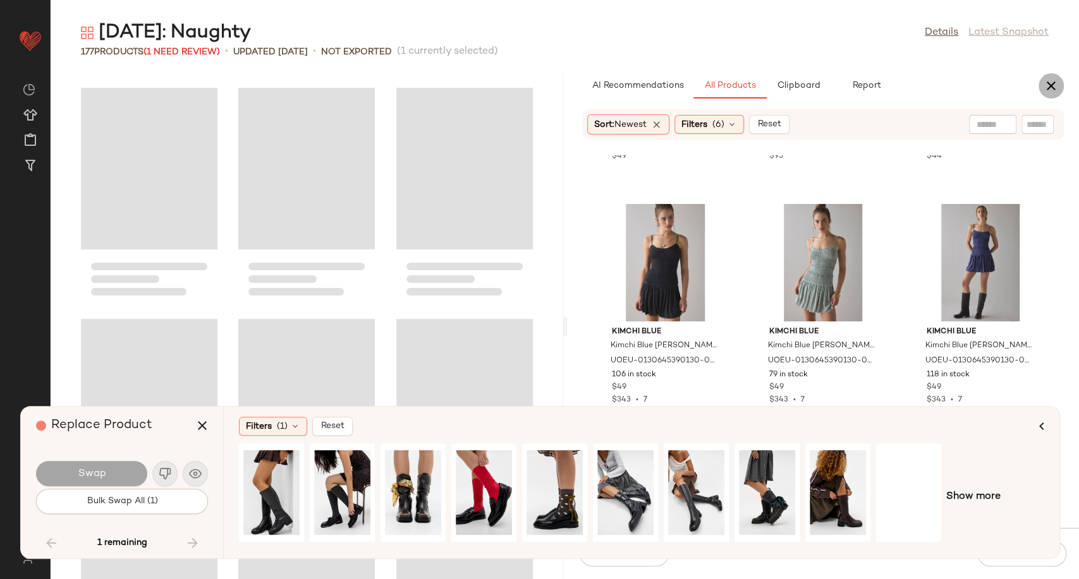
click at [1052, 87] on icon "button" at bounding box center [1050, 85] width 15 height 15
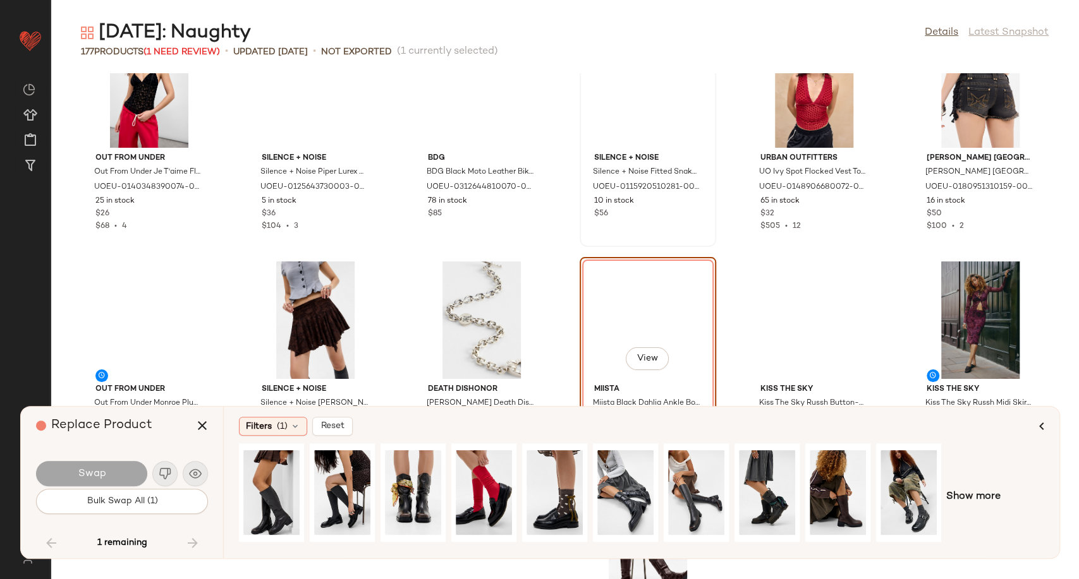
scroll to position [5760, 0]
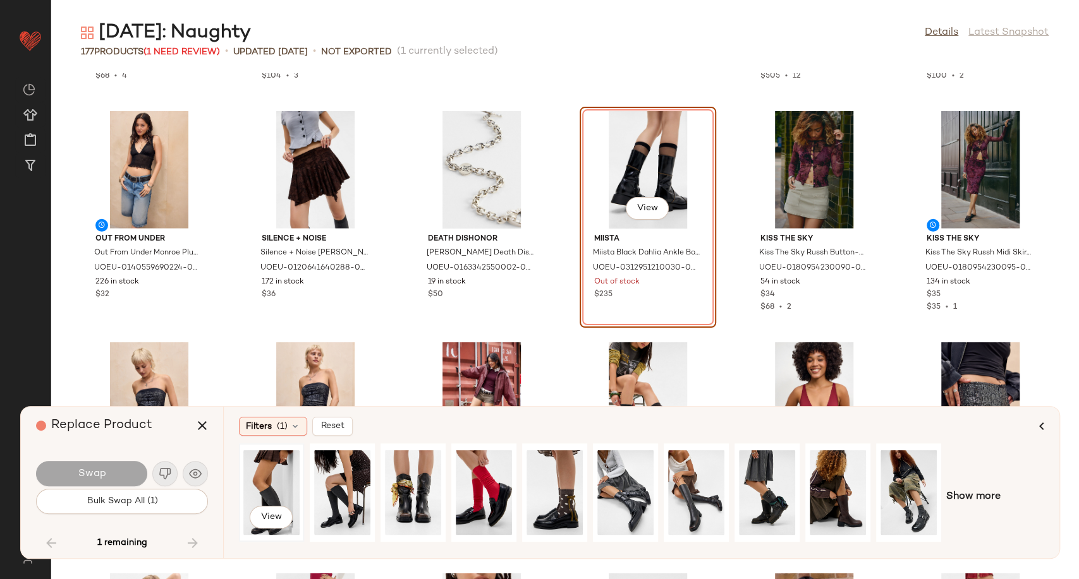
click at [268, 492] on div "View" at bounding box center [271, 493] width 56 height 90
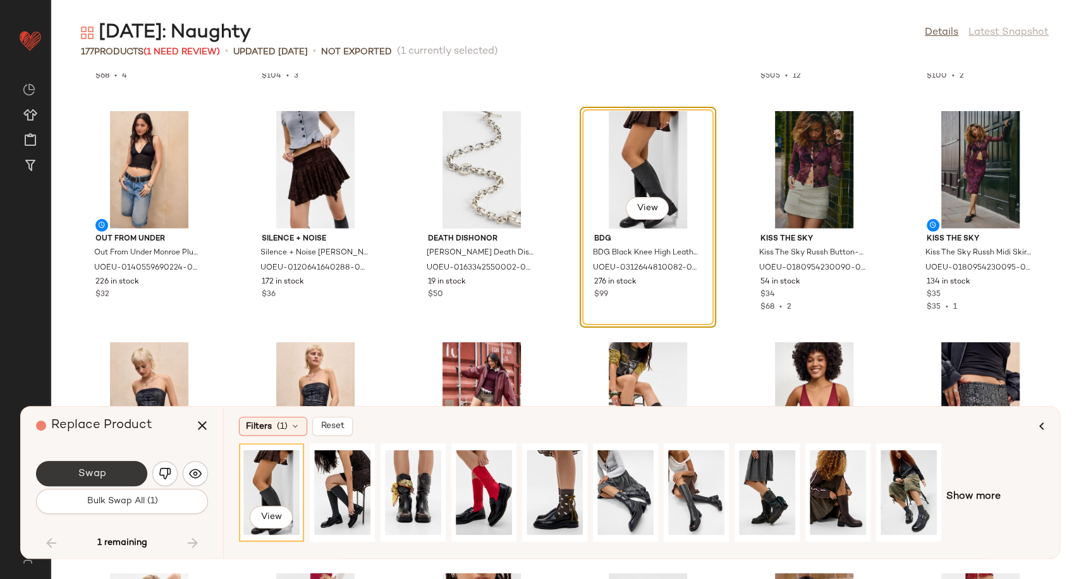
click at [114, 468] on button "Swap" at bounding box center [91, 473] width 111 height 25
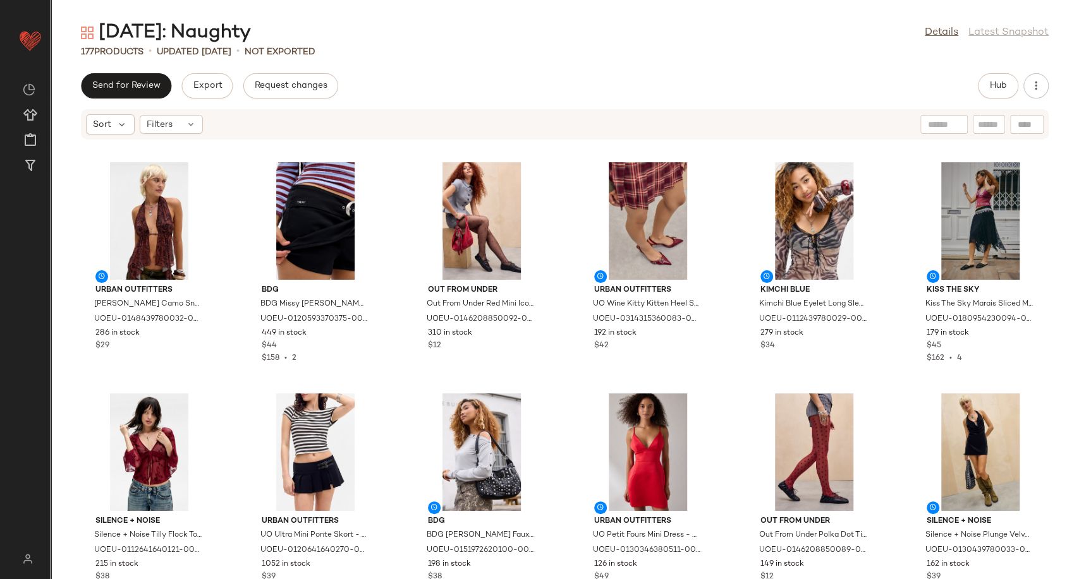
click at [694, 47] on div "177 Products • updated Aug 22nd • Not Exported" at bounding box center [565, 51] width 1028 height 13
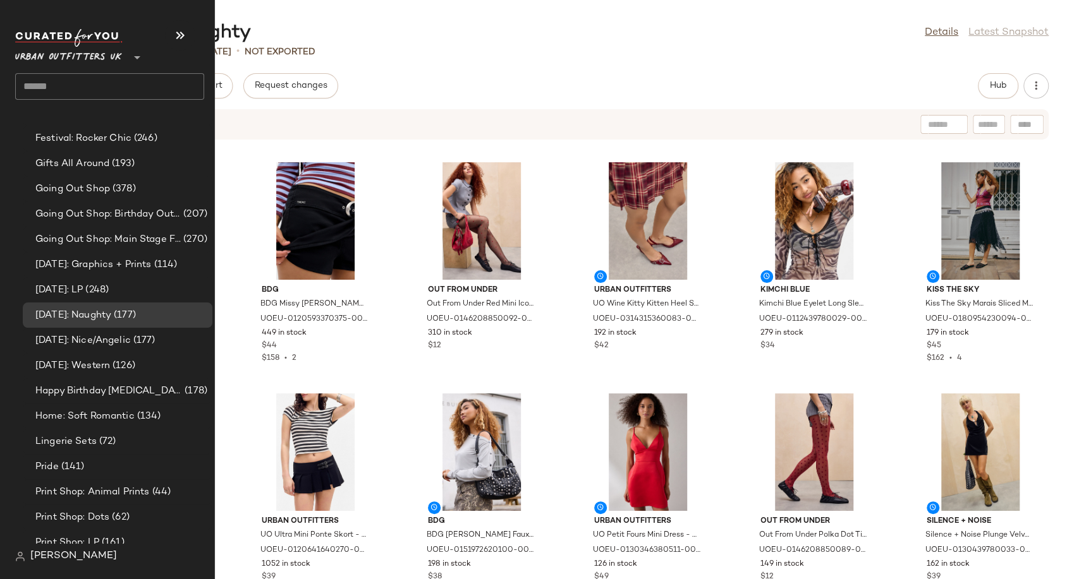
scroll to position [3159, 0]
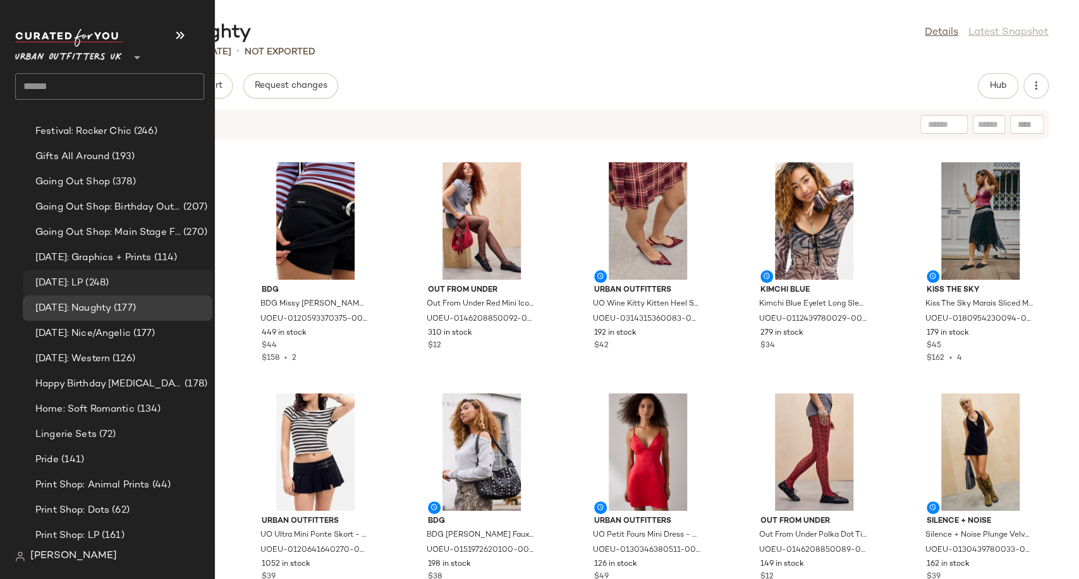
click at [83, 282] on span "[DATE]: LP" at bounding box center [58, 283] width 47 height 15
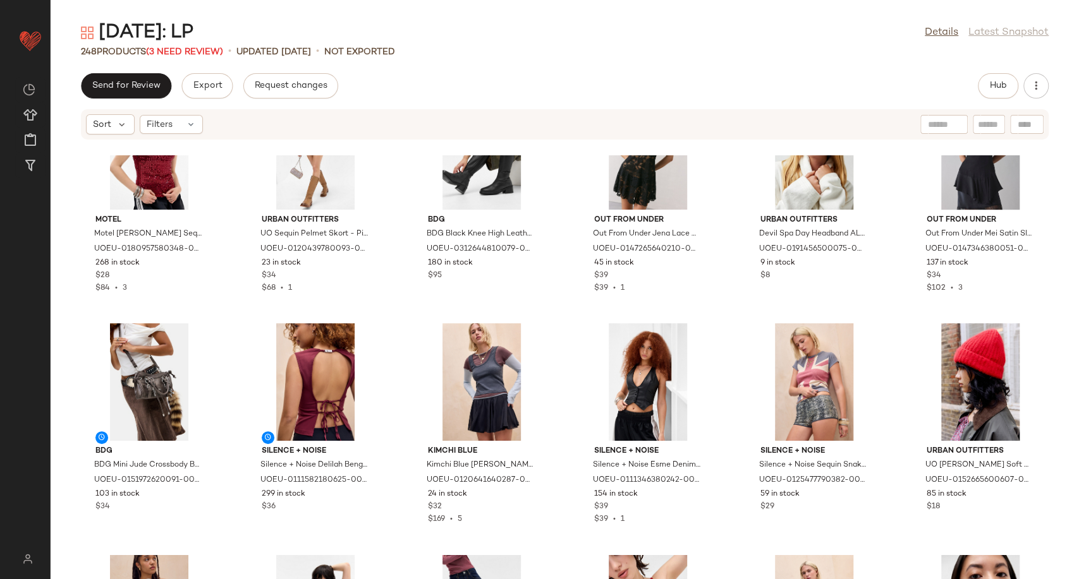
scroll to position [1005, 0]
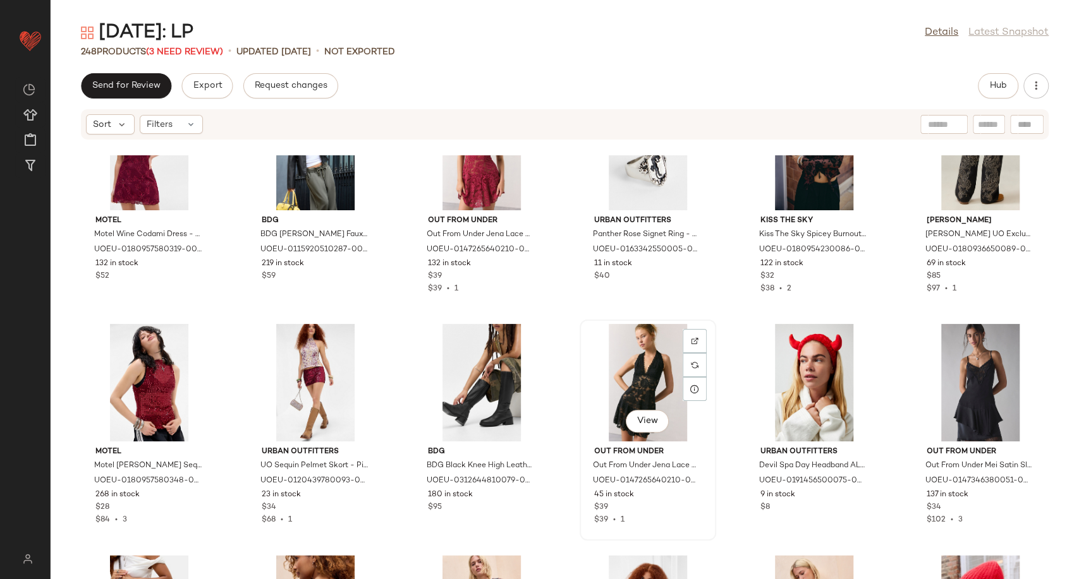
click at [636, 372] on div "View" at bounding box center [648, 383] width 128 height 118
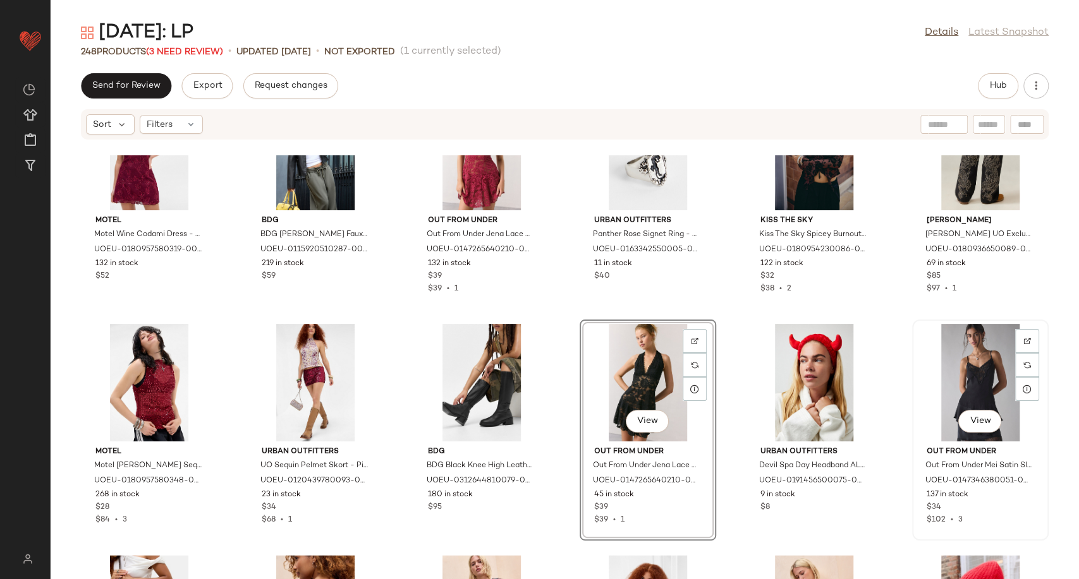
click at [977, 385] on div "View" at bounding box center [980, 383] width 128 height 118
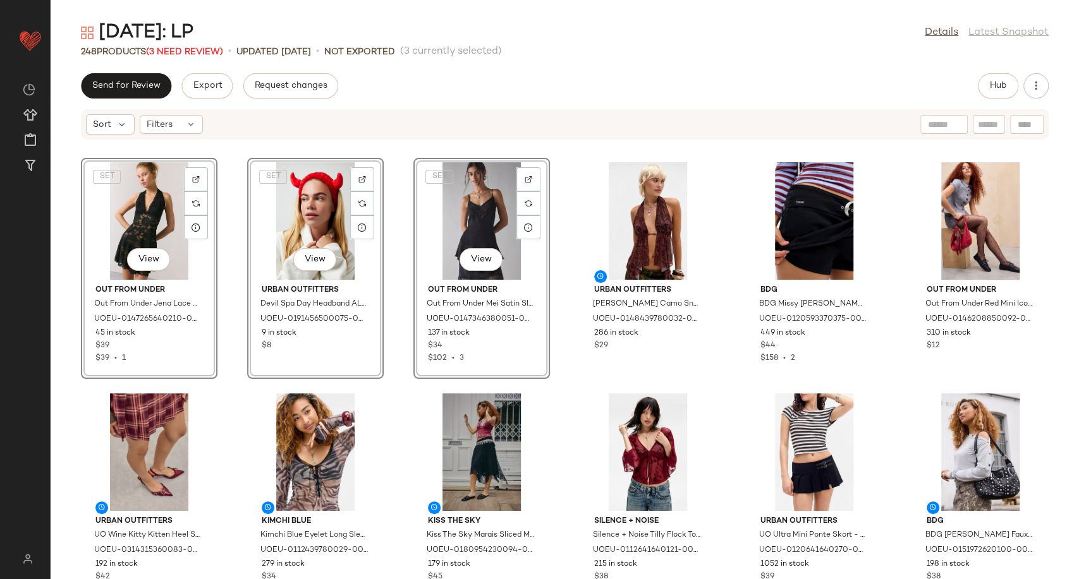
click at [394, 320] on div "SET View Out From Under Out From Under Jena Lace Slip Dress - Black M at Urban …" at bounding box center [565, 367] width 1028 height 424
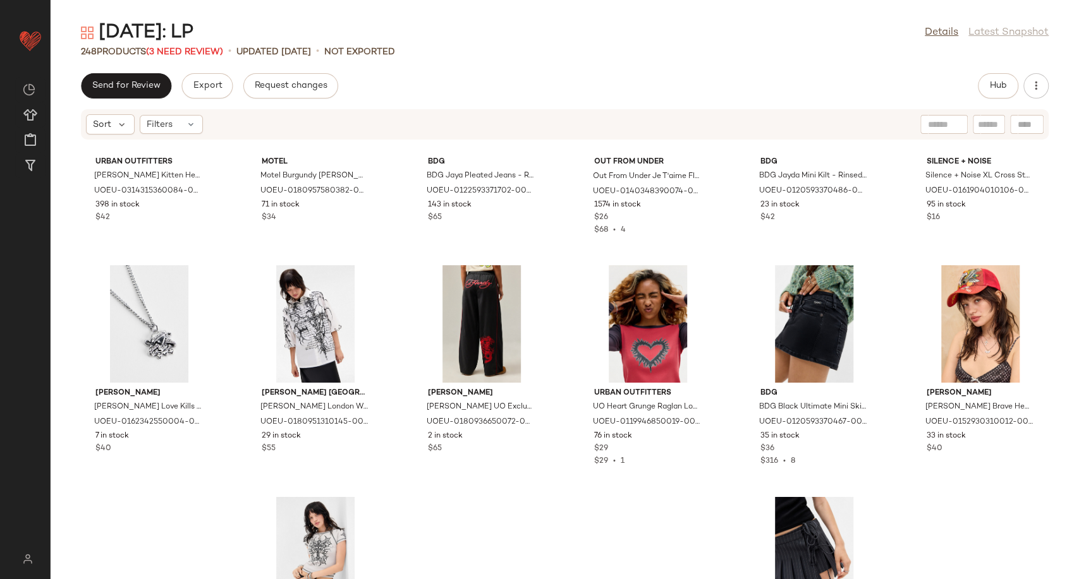
scroll to position [1765, 0]
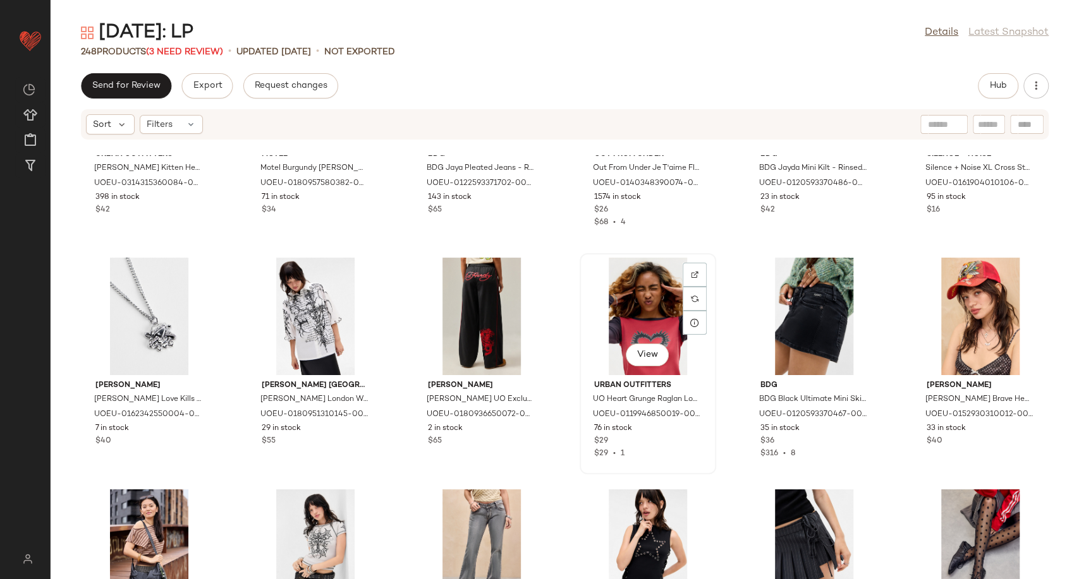
click at [643, 322] on div "View" at bounding box center [648, 317] width 128 height 118
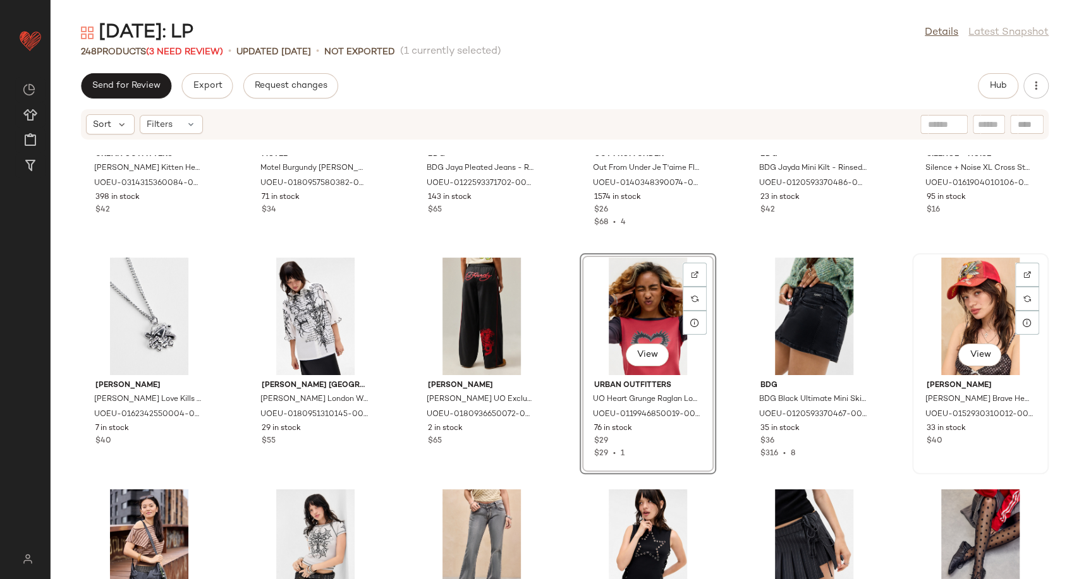
click at [965, 315] on div "View" at bounding box center [980, 317] width 128 height 118
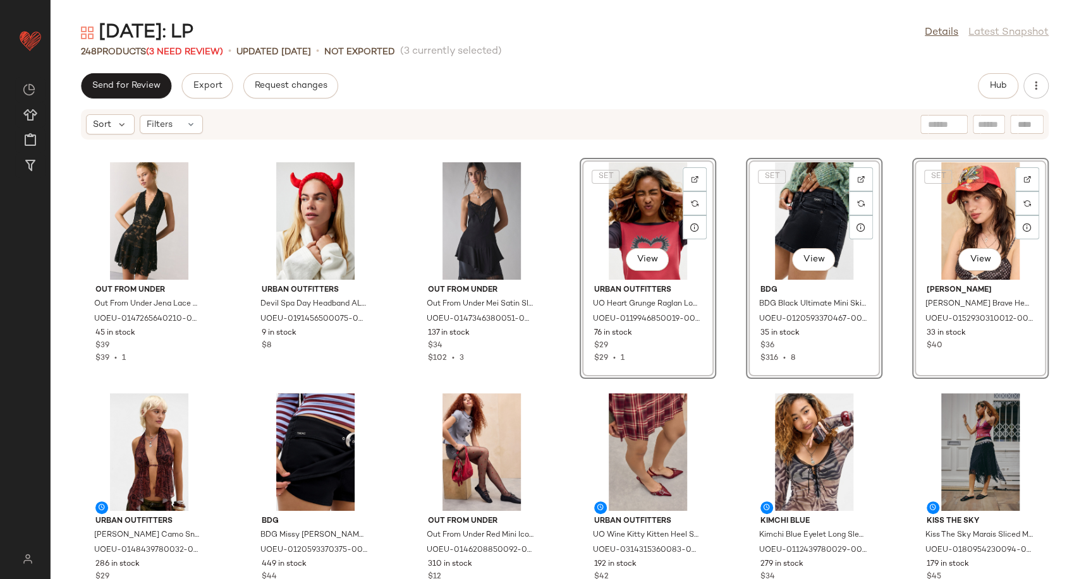
click at [567, 384] on div "Out From Under Out From Under Jena Lace Slip Dress - Black M at Urban Outfitter…" at bounding box center [565, 367] width 1028 height 424
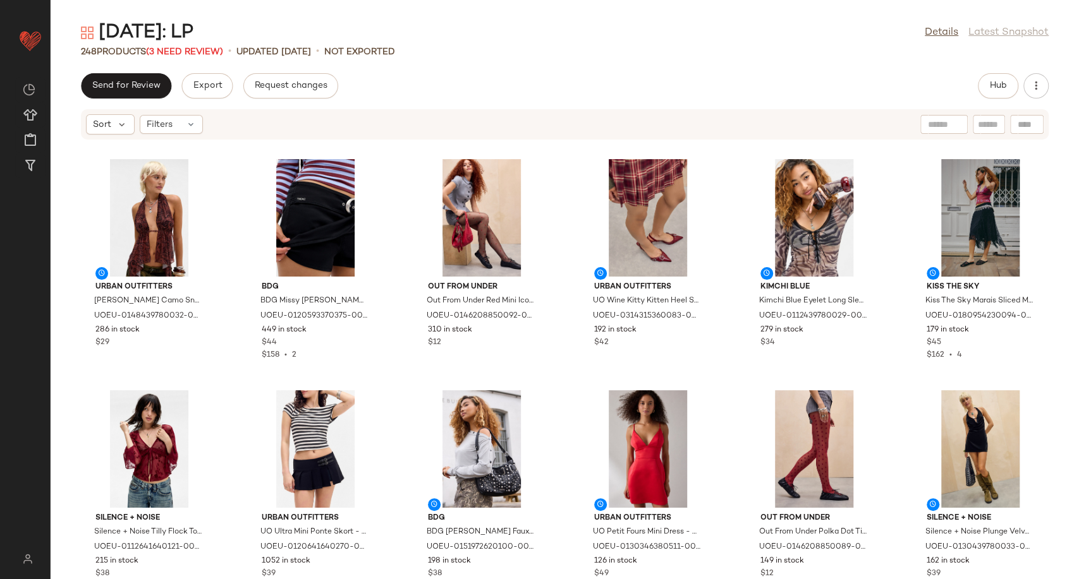
scroll to position [210, 0]
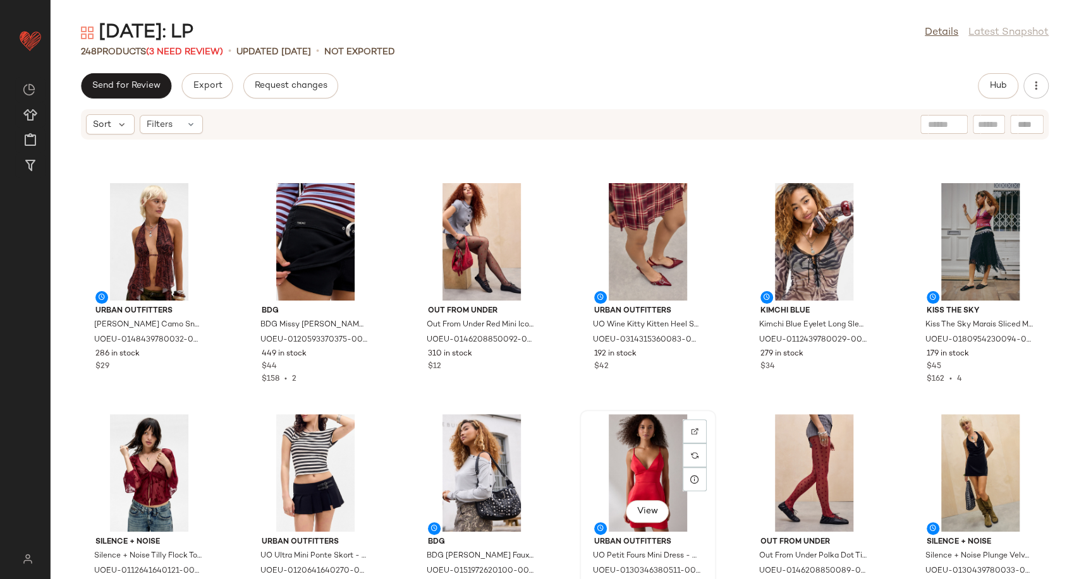
click at [641, 476] on div "View" at bounding box center [648, 473] width 128 height 118
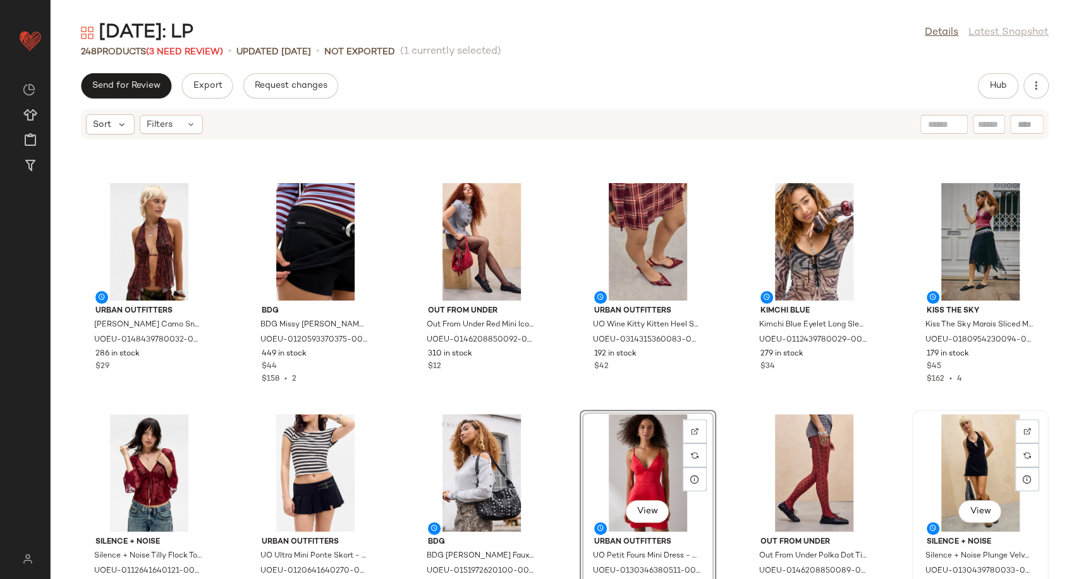
click at [942, 468] on div "View" at bounding box center [980, 473] width 128 height 118
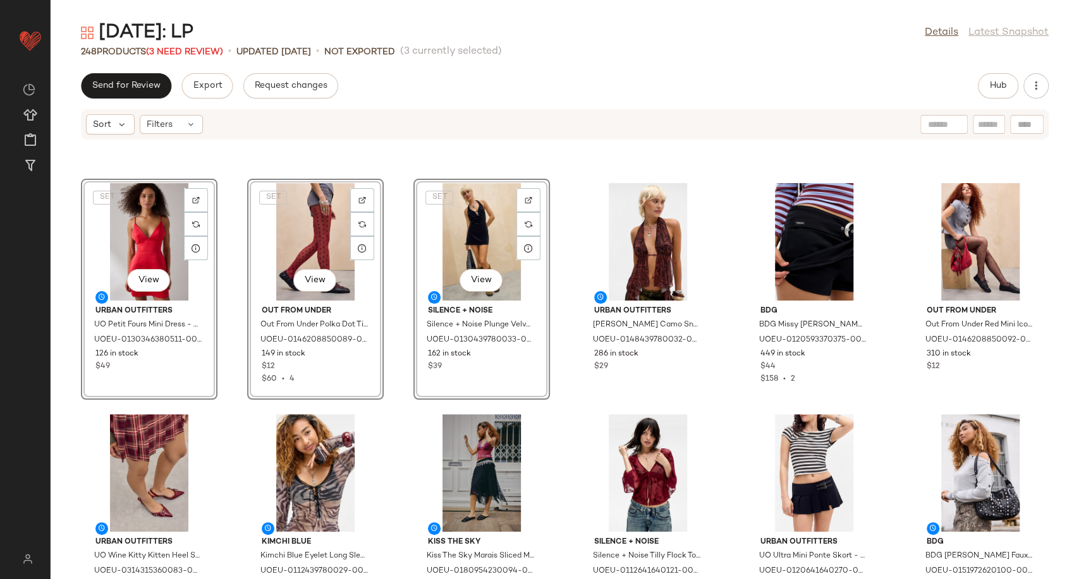
click at [559, 416] on div "Out From Under Out From Under Jena Lace Slip Dress - Black M at Urban Outfitter…" at bounding box center [565, 367] width 1028 height 424
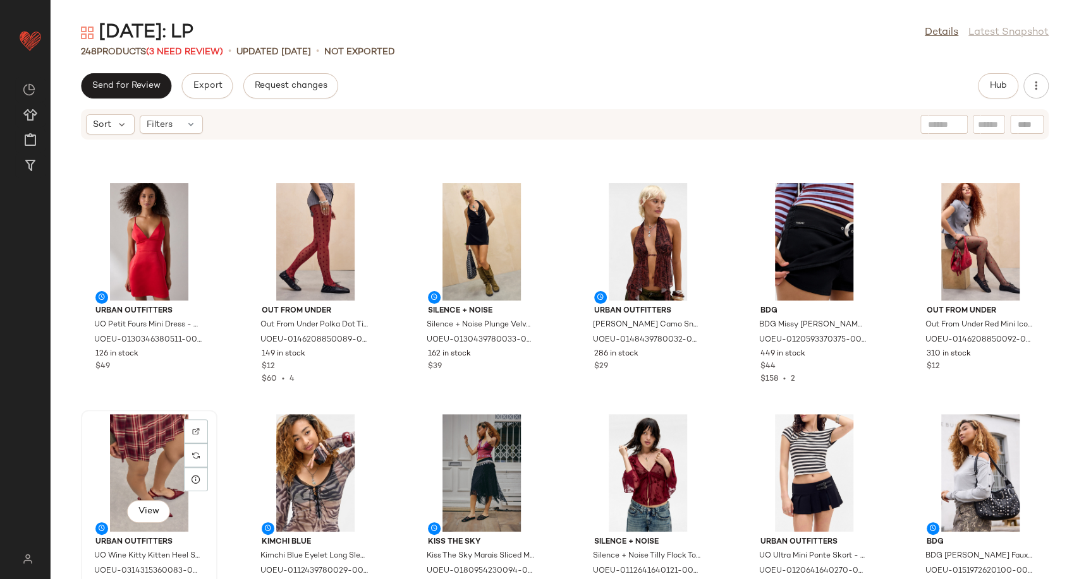
click at [142, 458] on div "View" at bounding box center [149, 473] width 128 height 118
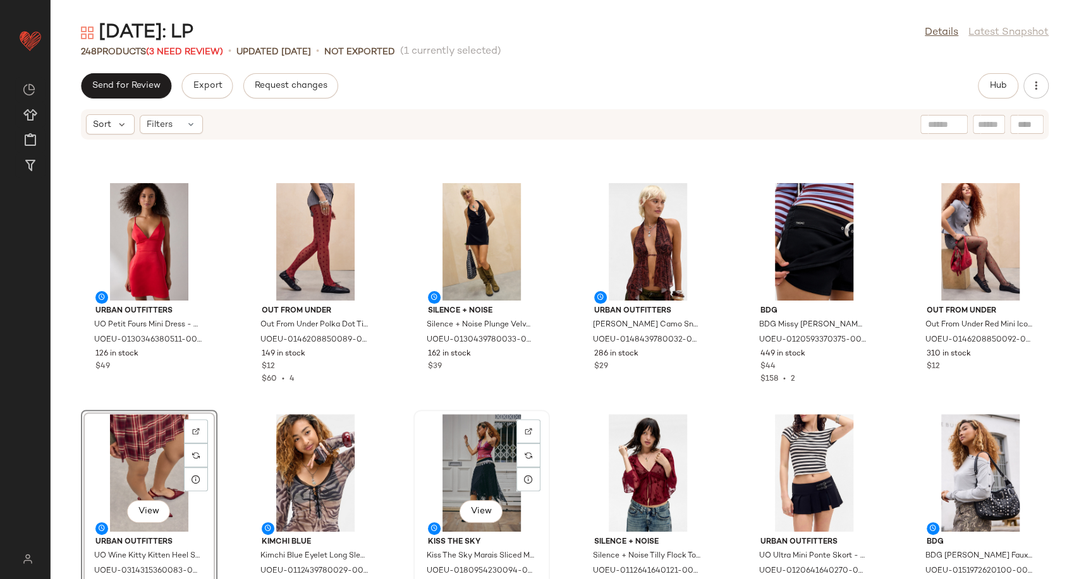
click at [458, 473] on div "View" at bounding box center [482, 473] width 128 height 118
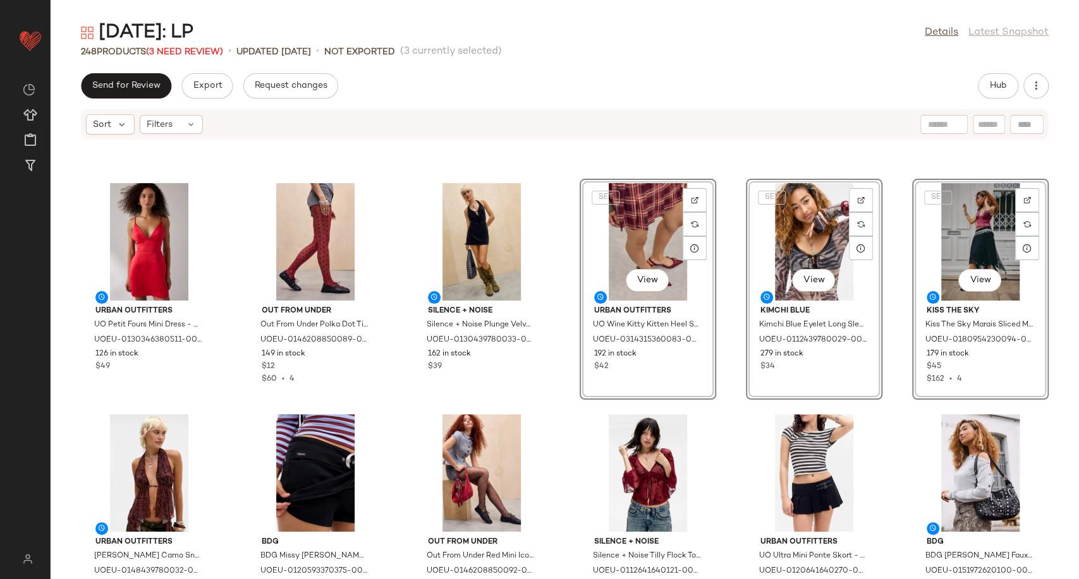
click at [564, 427] on div "Out From Under Out From Under Jena Lace Slip Dress - Black M at Urban Outfitter…" at bounding box center [565, 367] width 1028 height 424
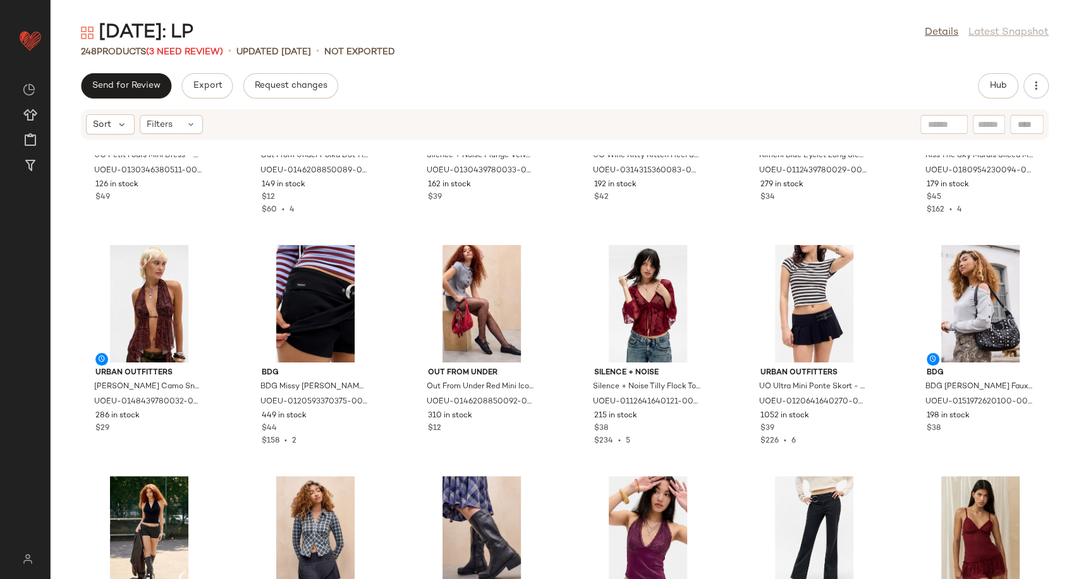
scroll to position [431, 0]
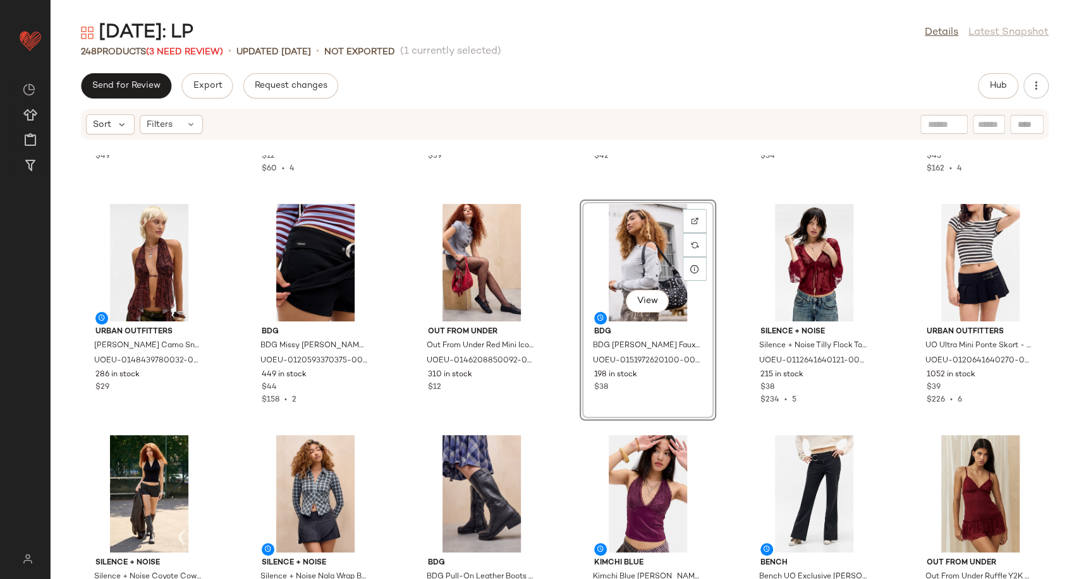
click at [561, 384] on div "Urban Outfitters UO Petit Fours Mini Dress - Red M at Urban Outfitters UOEU-013…" at bounding box center [565, 367] width 1028 height 424
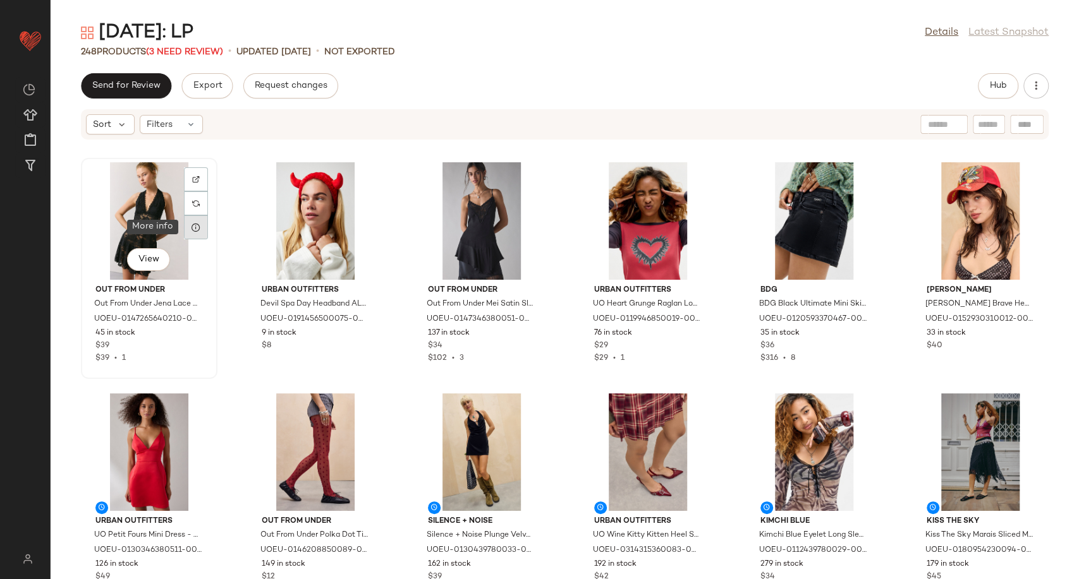
click at [193, 226] on icon at bounding box center [196, 227] width 10 height 10
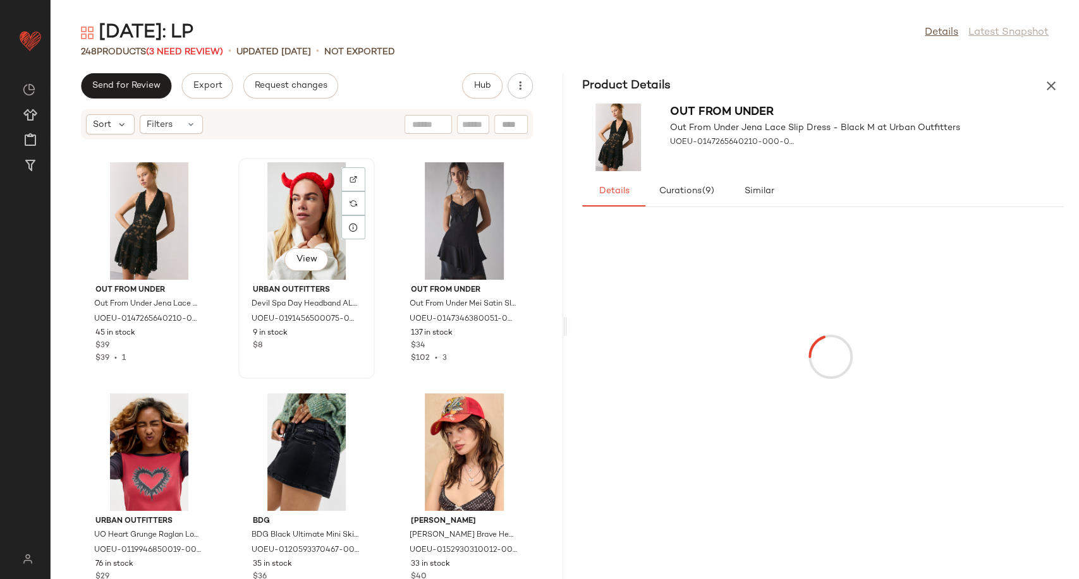
click at [283, 231] on div "View" at bounding box center [307, 221] width 128 height 118
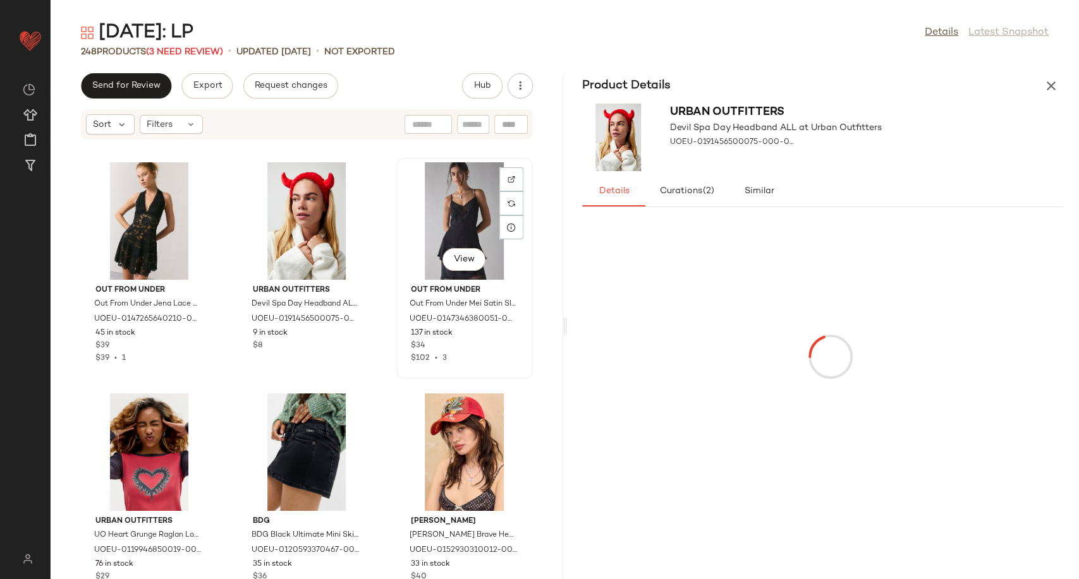
click at [459, 221] on div "View" at bounding box center [465, 221] width 128 height 118
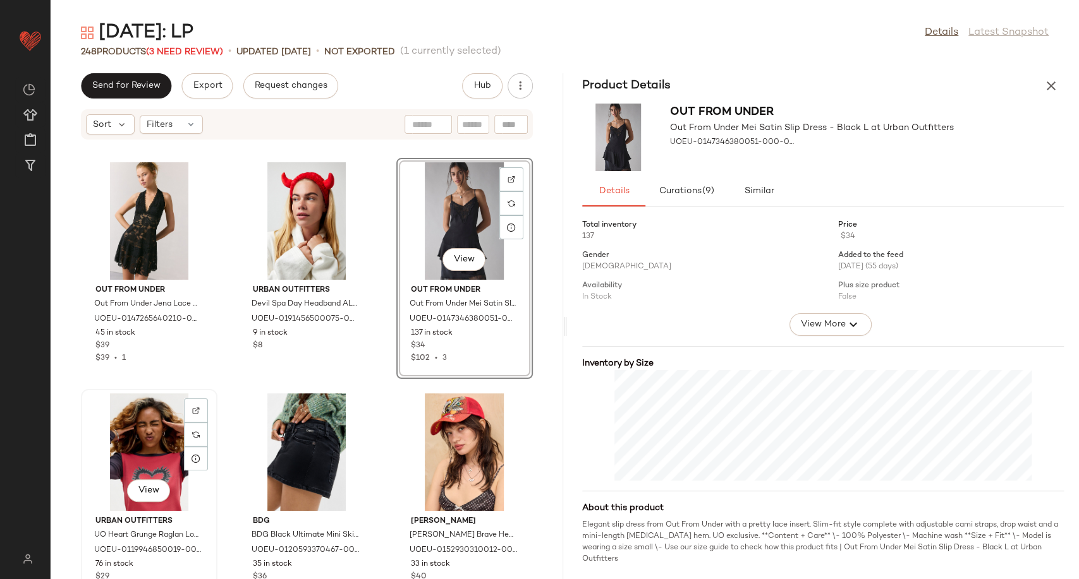
click at [145, 438] on div "View" at bounding box center [149, 453] width 128 height 118
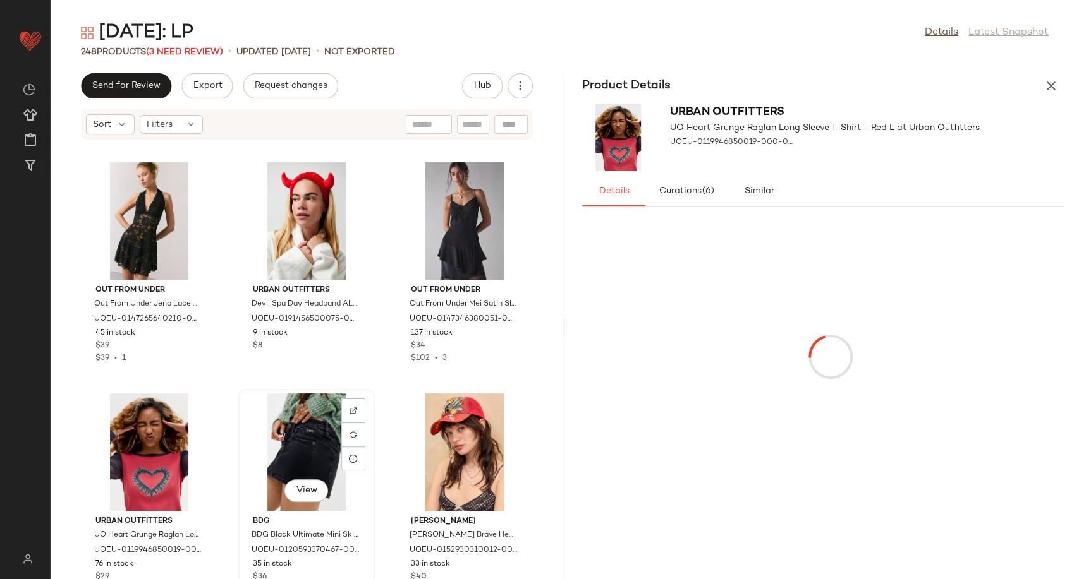
click at [296, 432] on div "View" at bounding box center [307, 453] width 128 height 118
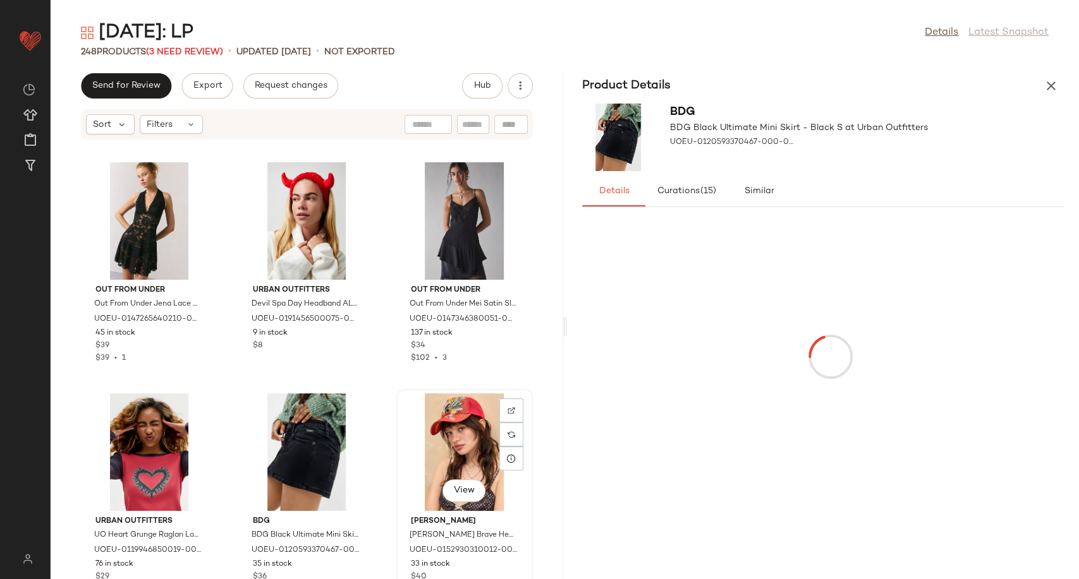
click at [445, 435] on div "View" at bounding box center [465, 453] width 128 height 118
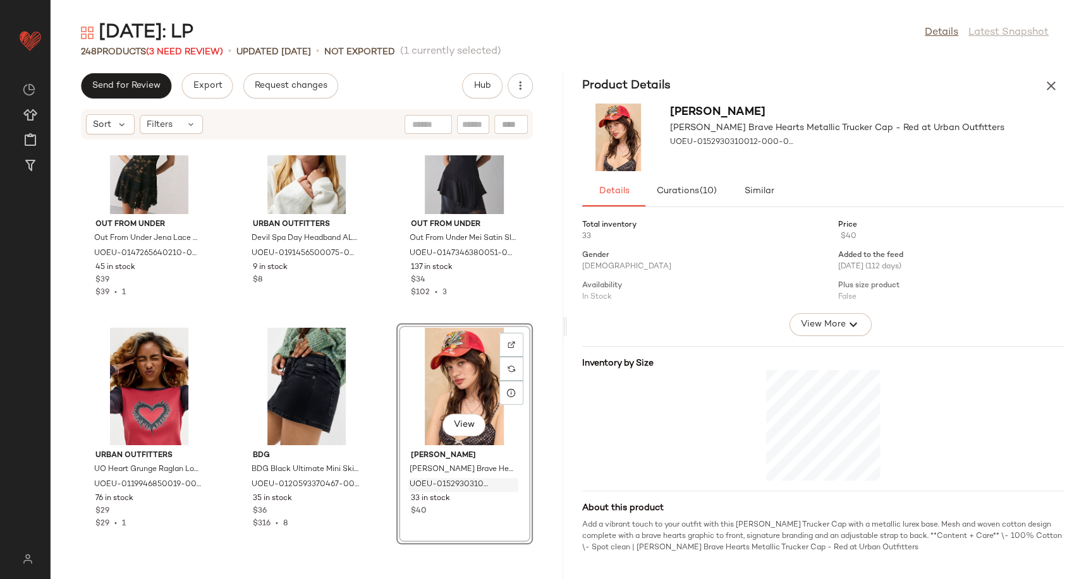
scroll to position [291, 0]
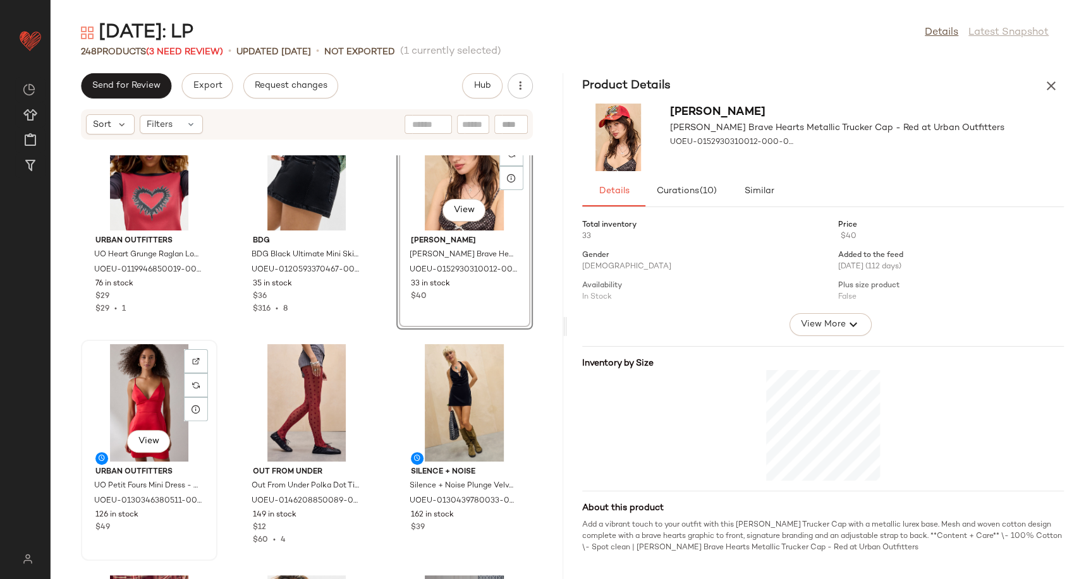
click at [140, 416] on div "View" at bounding box center [149, 403] width 128 height 118
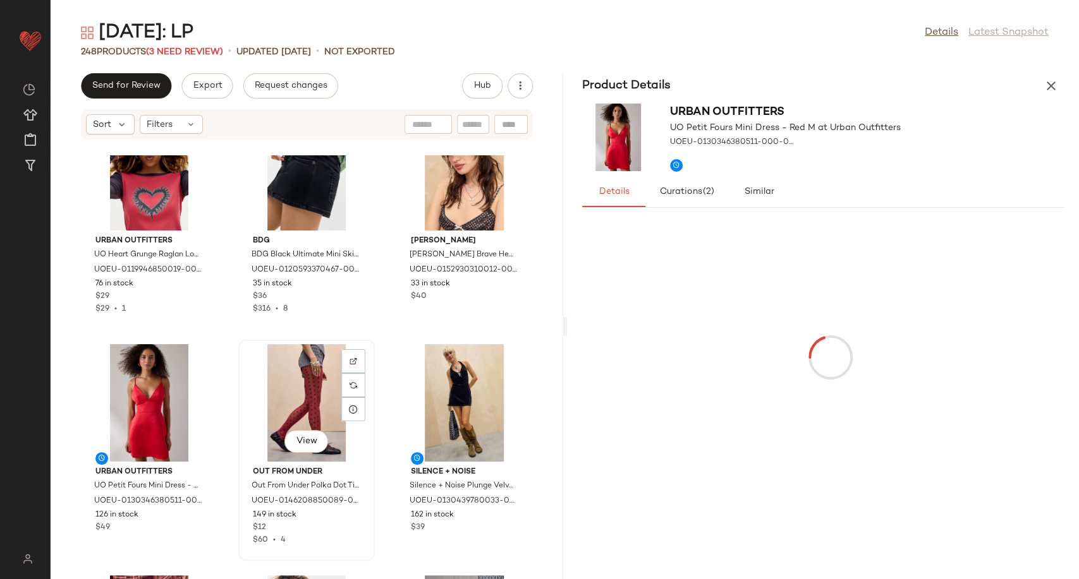
click at [297, 400] on div "View" at bounding box center [307, 403] width 128 height 118
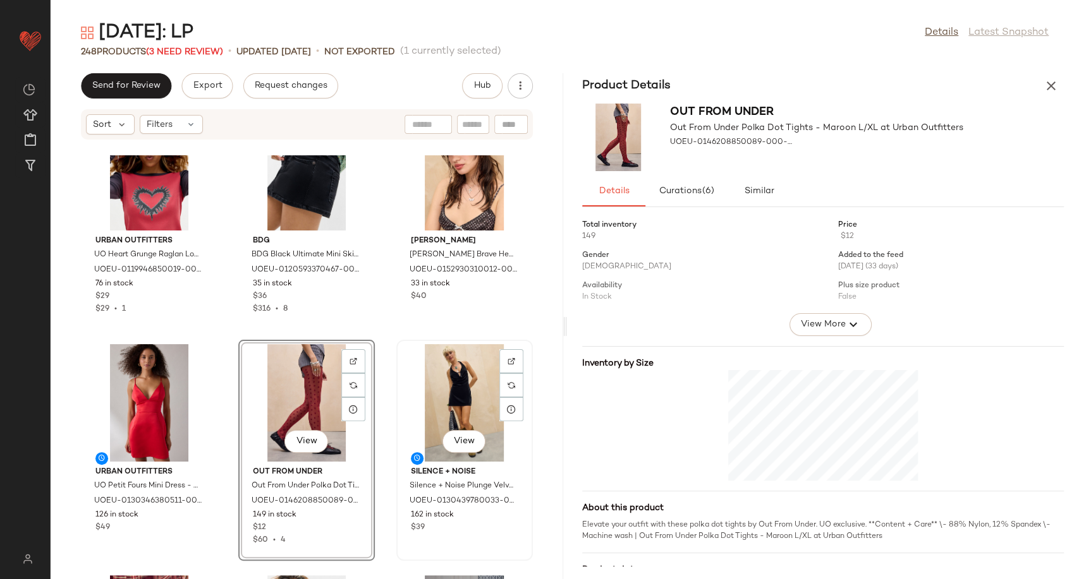
click at [452, 397] on div "View" at bounding box center [465, 403] width 128 height 118
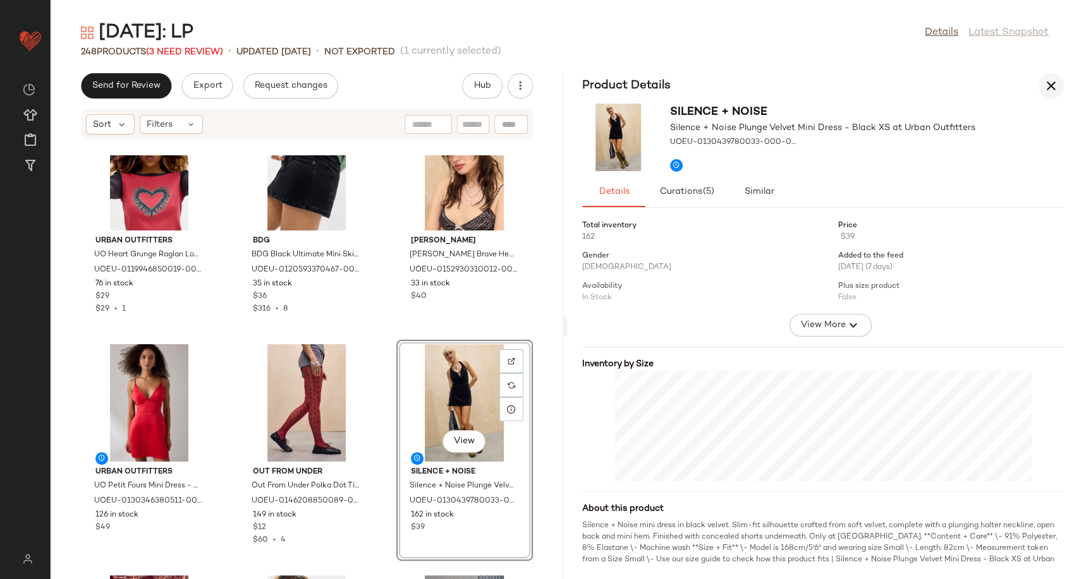
click at [1051, 82] on icon "button" at bounding box center [1050, 85] width 15 height 15
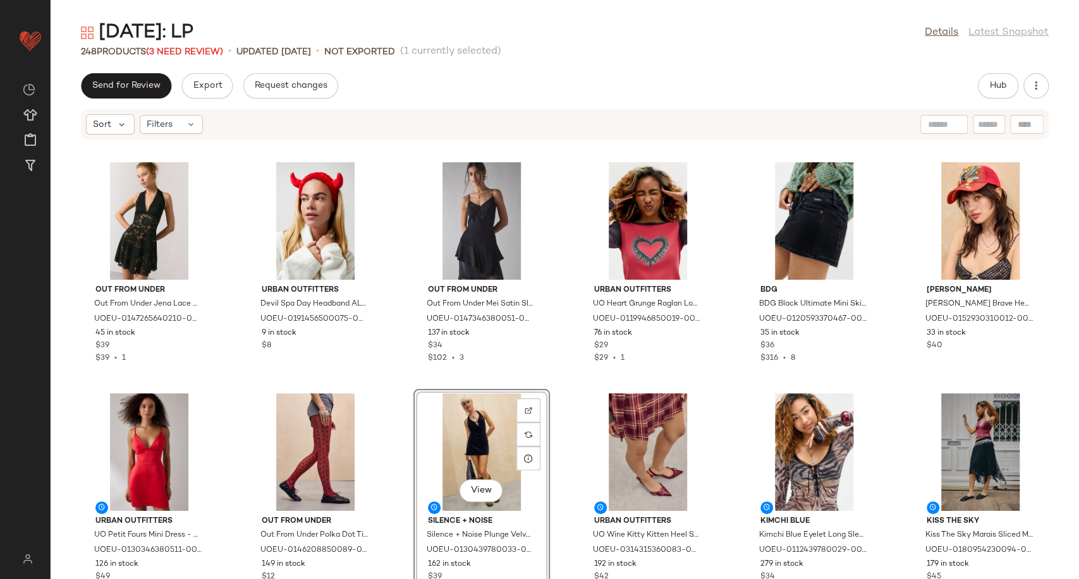
click at [565, 340] on div "Out From Under Out From Under Jena Lace Slip Dress - Black M at Urban Outfitter…" at bounding box center [565, 367] width 1028 height 424
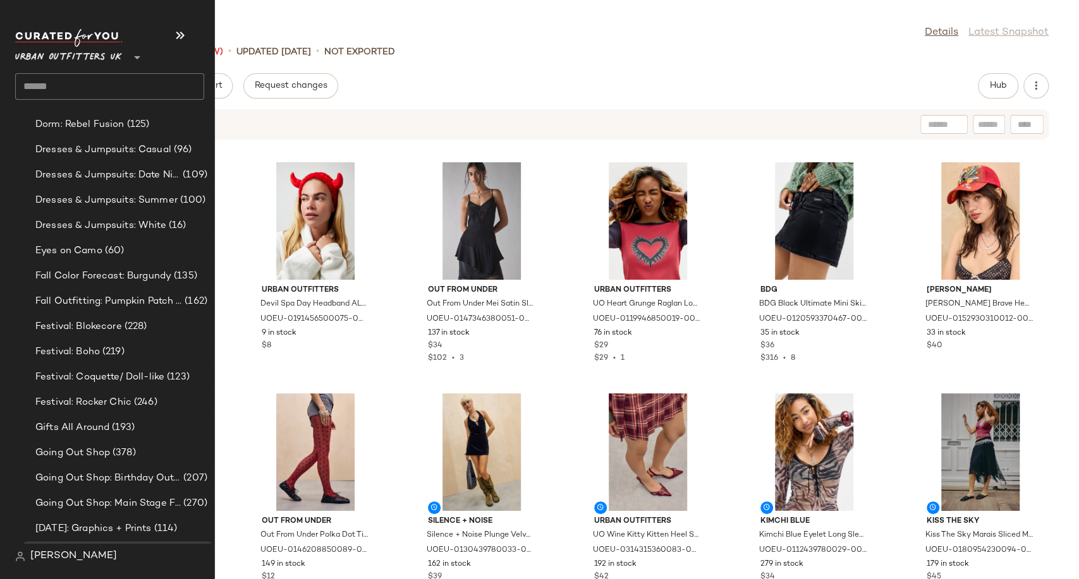
scroll to position [2876, 0]
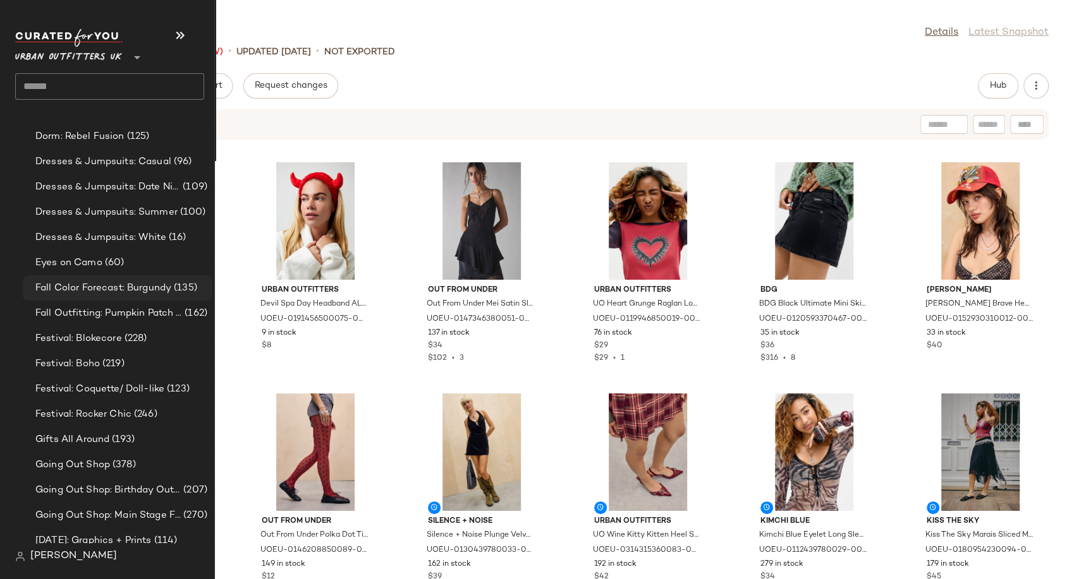
click at [129, 286] on span "Fall Color Forecast: Burgundy" at bounding box center [103, 288] width 136 height 15
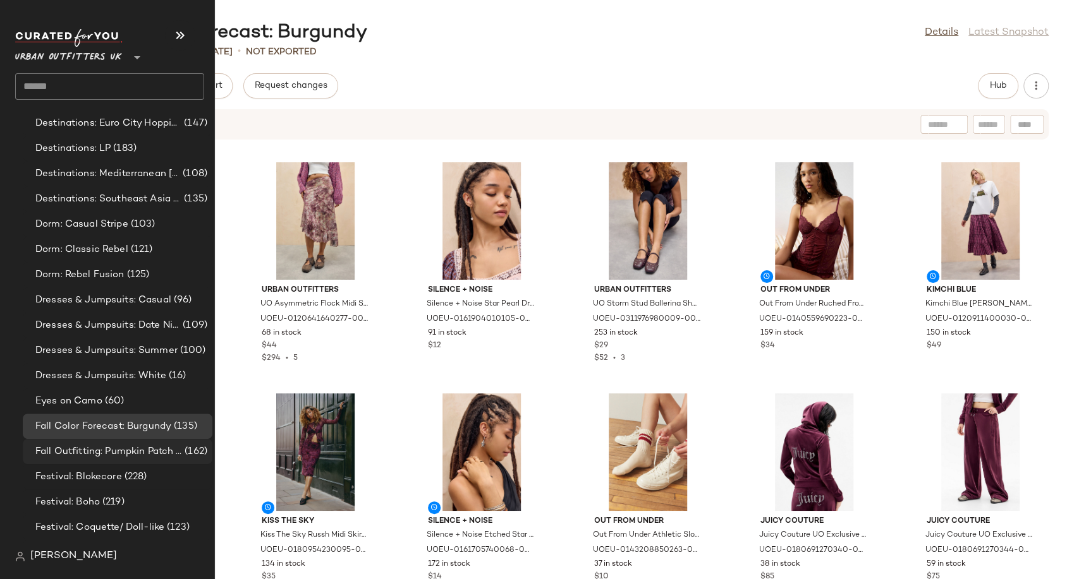
scroll to position [2765, 0]
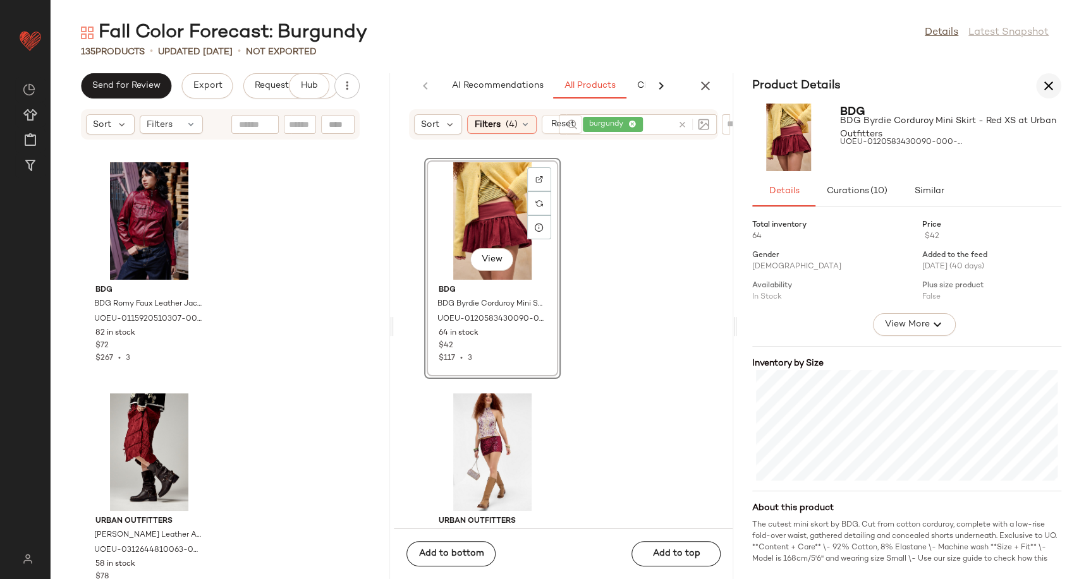
click at [1046, 76] on button "button" at bounding box center [1048, 85] width 25 height 25
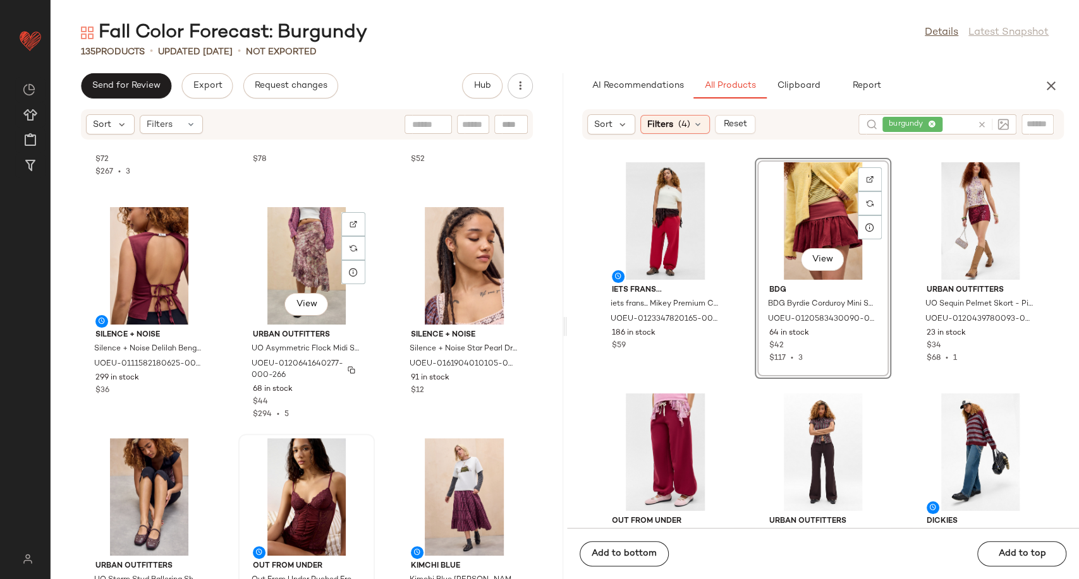
scroll to position [210, 0]
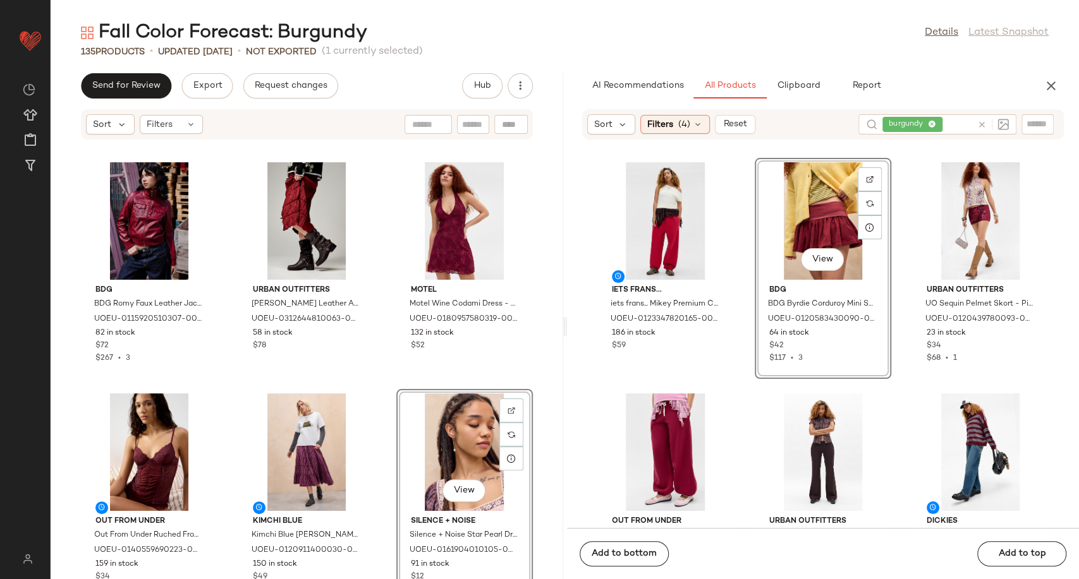
click at [380, 385] on div "BDG BDG Romy Faux Leather Jacket - Red S at Urban Outfitters UOEU-0115920510307…" at bounding box center [307, 367] width 512 height 424
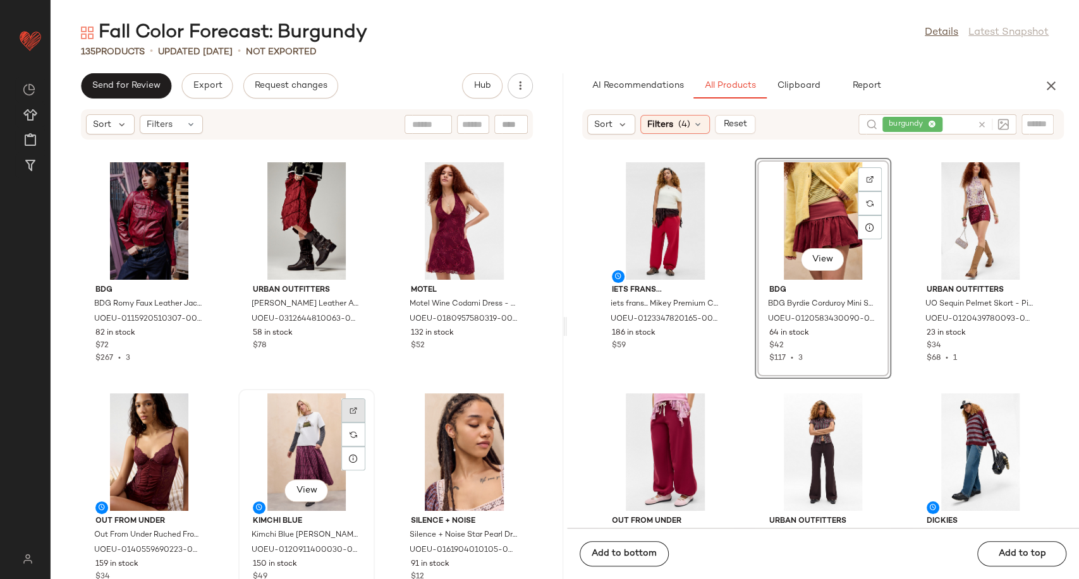
click at [346, 423] on div at bounding box center [353, 435] width 24 height 24
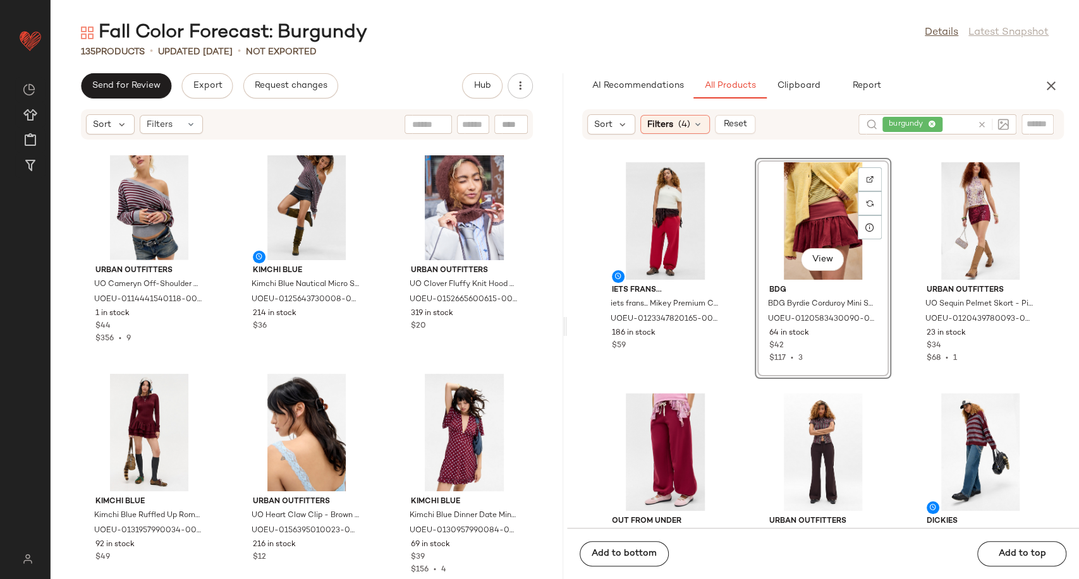
scroll to position [2678, 0]
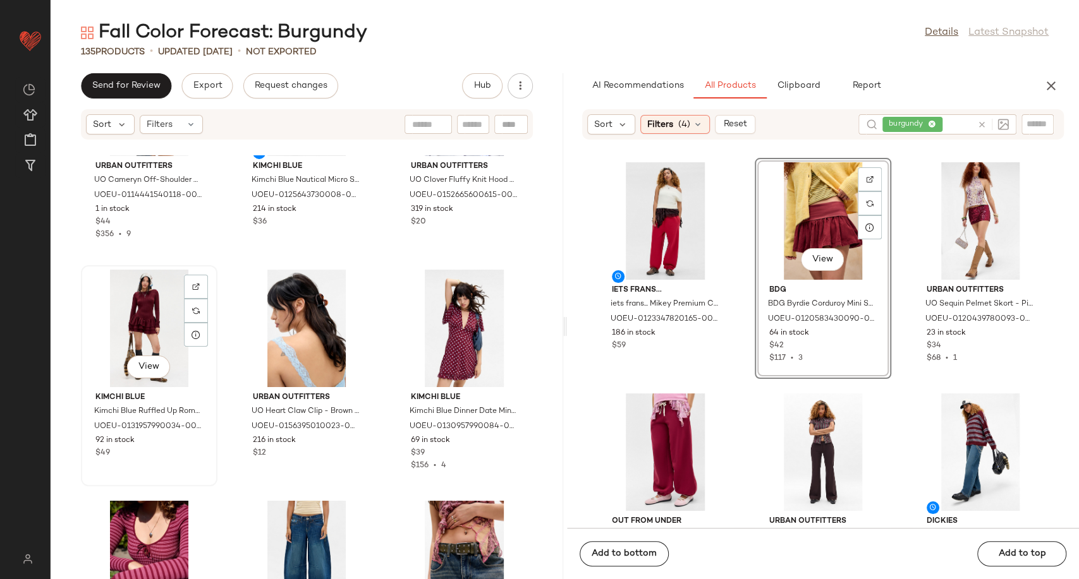
click at [145, 317] on div "View" at bounding box center [149, 329] width 128 height 118
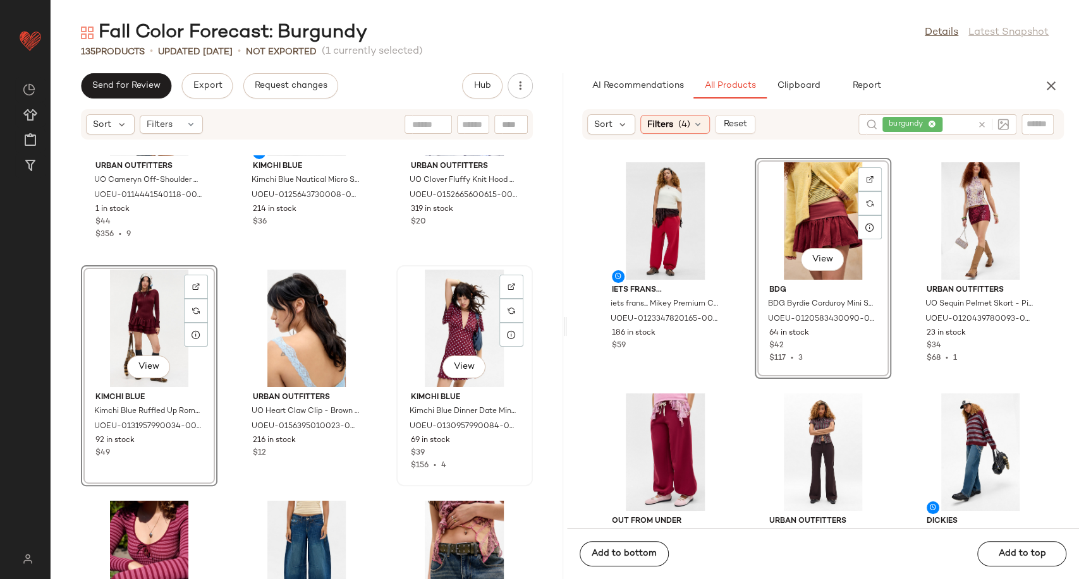
click at [471, 313] on div "View" at bounding box center [465, 329] width 128 height 118
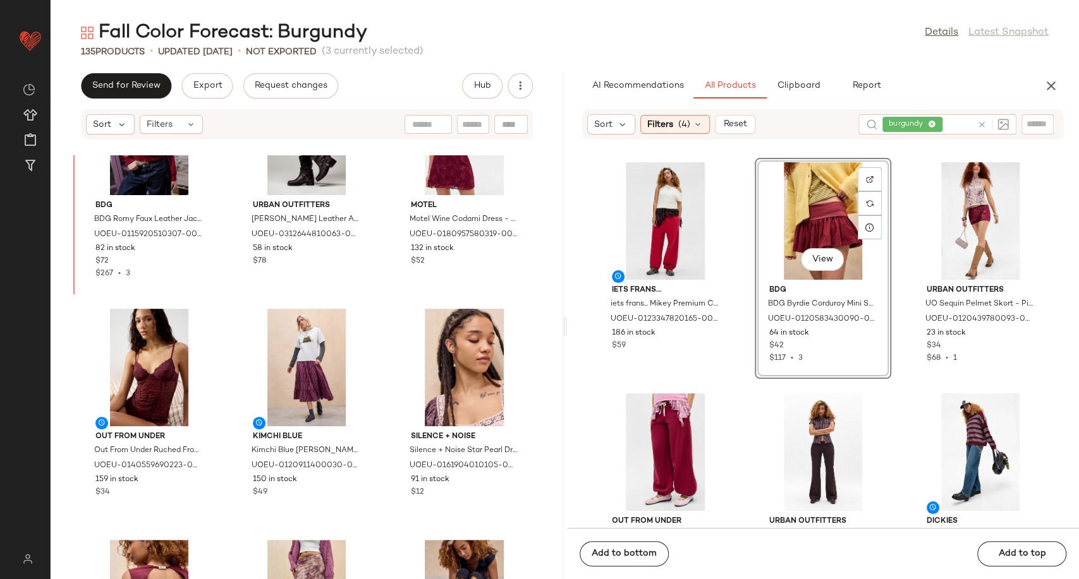
scroll to position [81, 0]
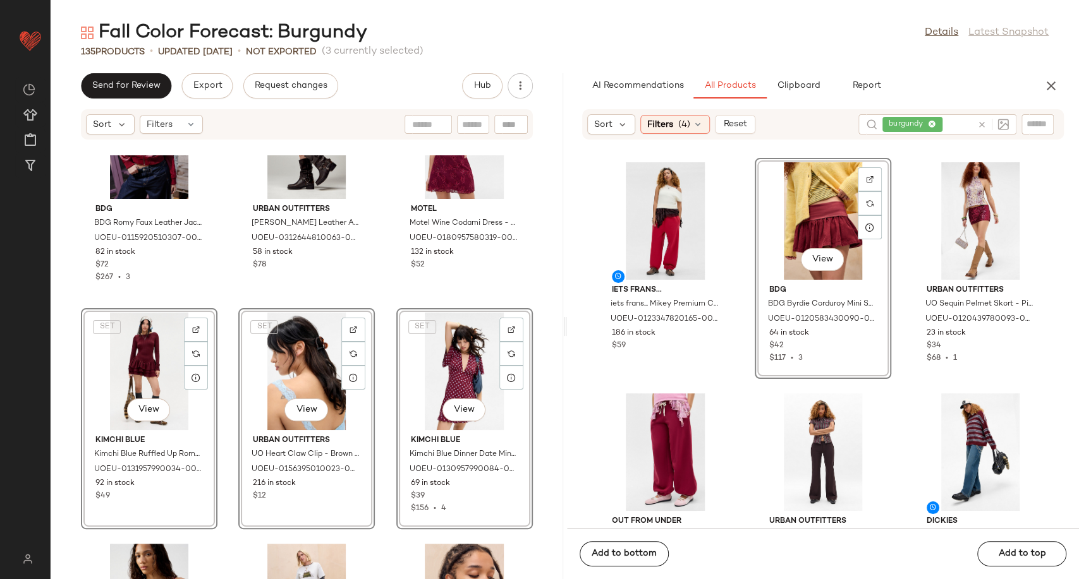
click at [382, 298] on div "BDG BDG Romy Faux Leather Jacket - Red S at Urban Outfitters UOEU-0115920510307…" at bounding box center [307, 367] width 512 height 424
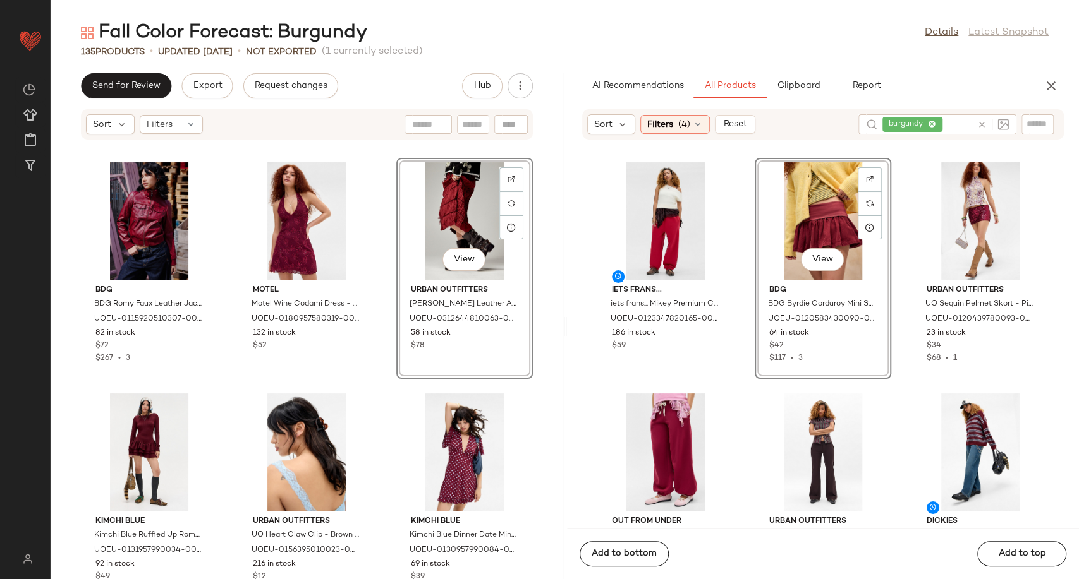
click at [380, 316] on div "BDG BDG Romy Faux Leather Jacket - Red S at Urban Outfitters UOEU-0115920510307…" at bounding box center [307, 367] width 512 height 424
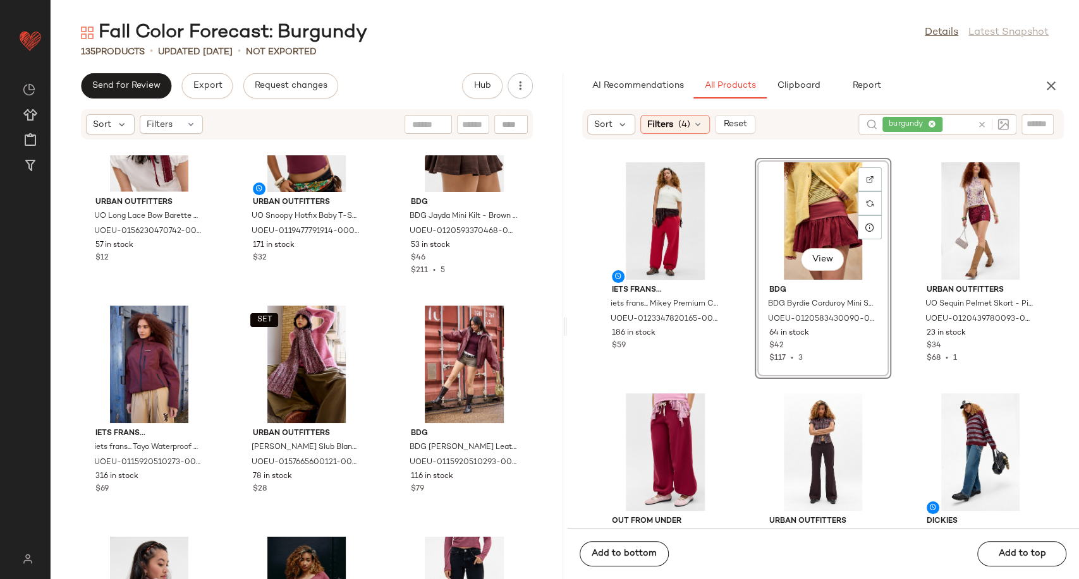
scroll to position [2186, 0]
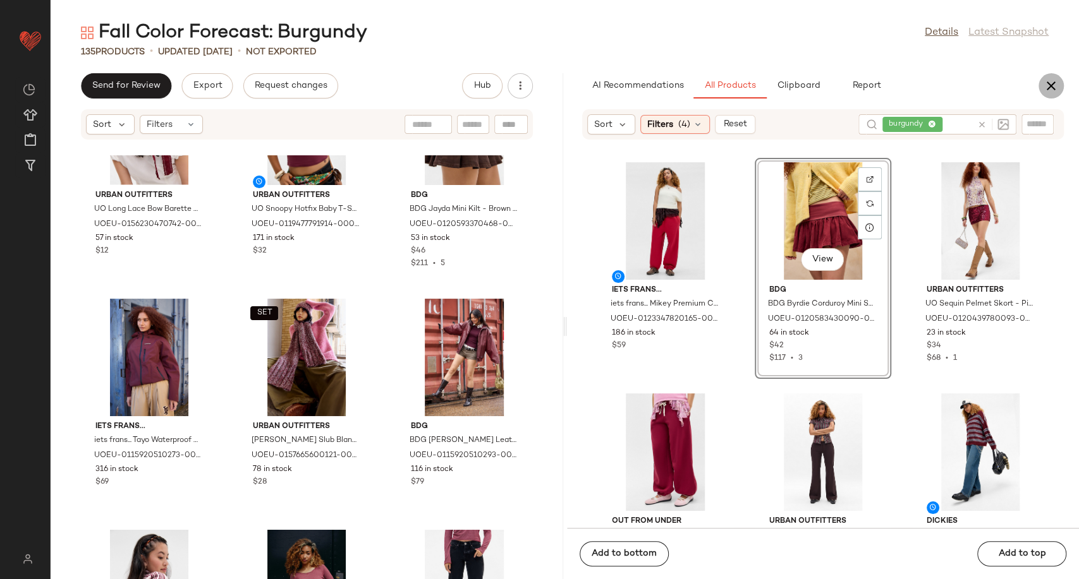
click at [1048, 88] on icon "button" at bounding box center [1050, 85] width 15 height 15
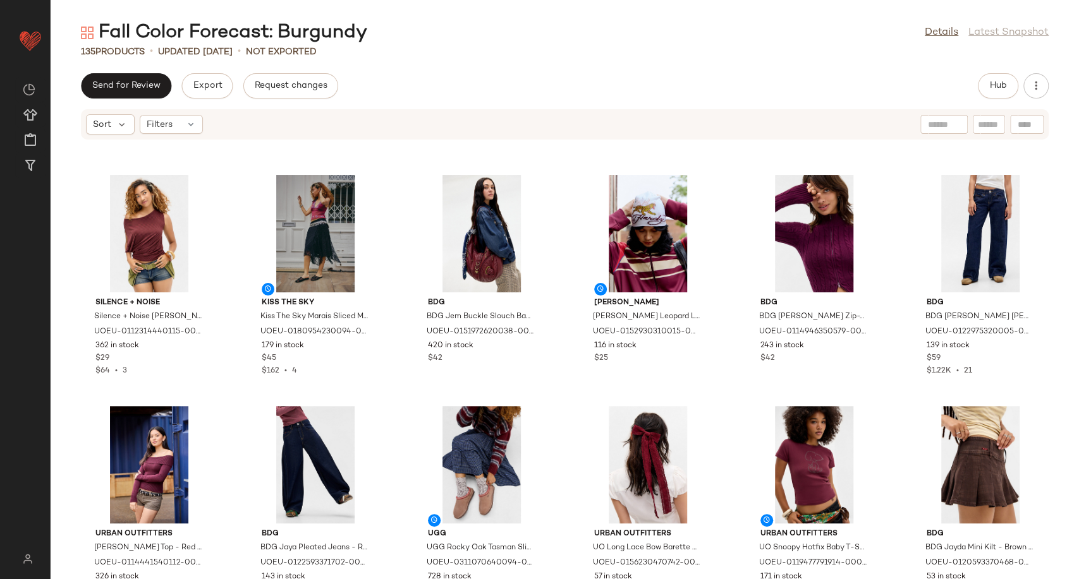
scroll to position [712, 0]
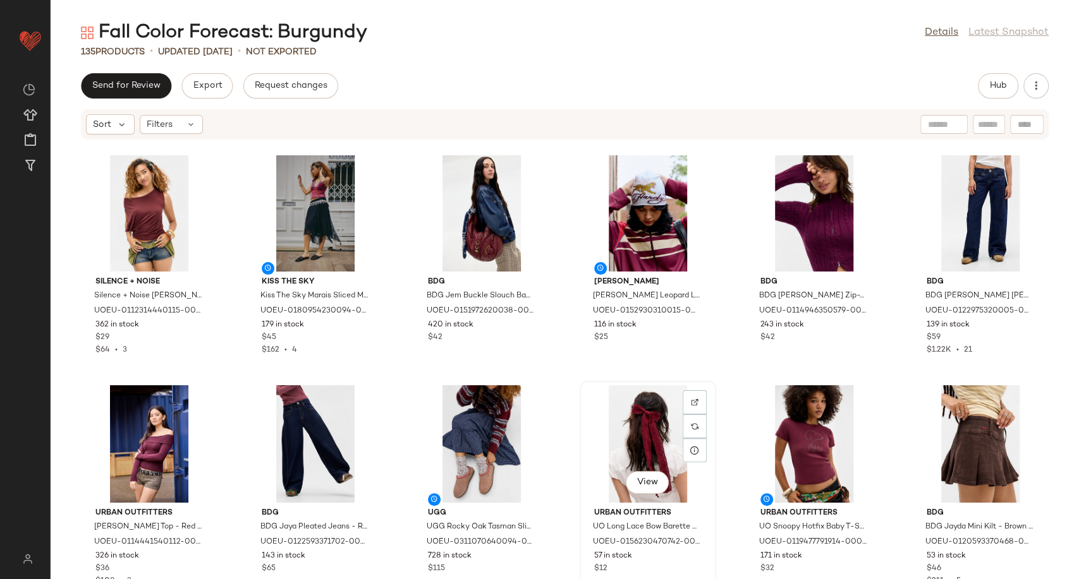
click at [639, 451] on div "View" at bounding box center [648, 444] width 128 height 118
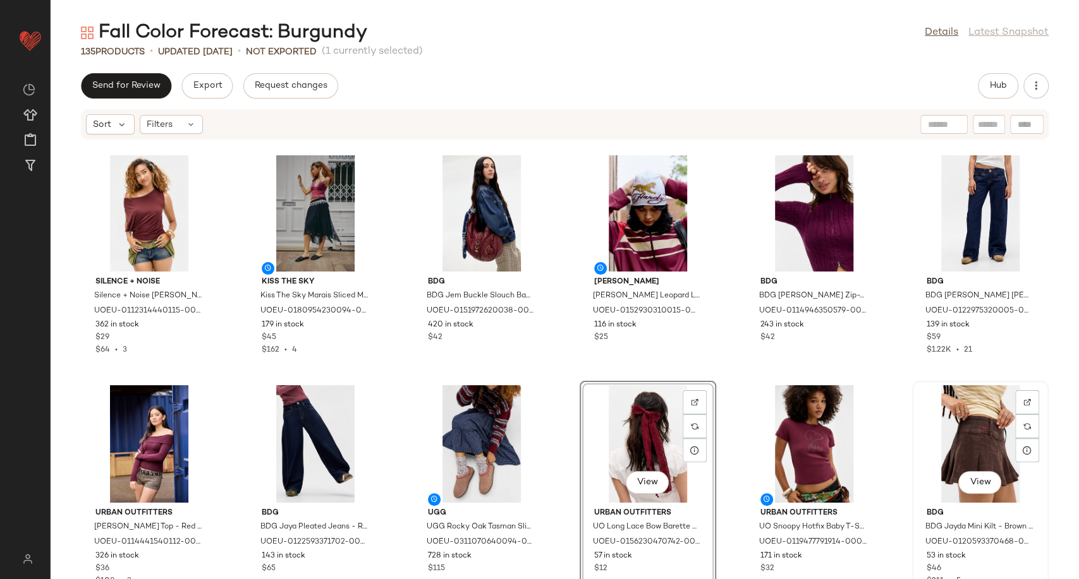
click at [988, 436] on div "View" at bounding box center [980, 444] width 128 height 118
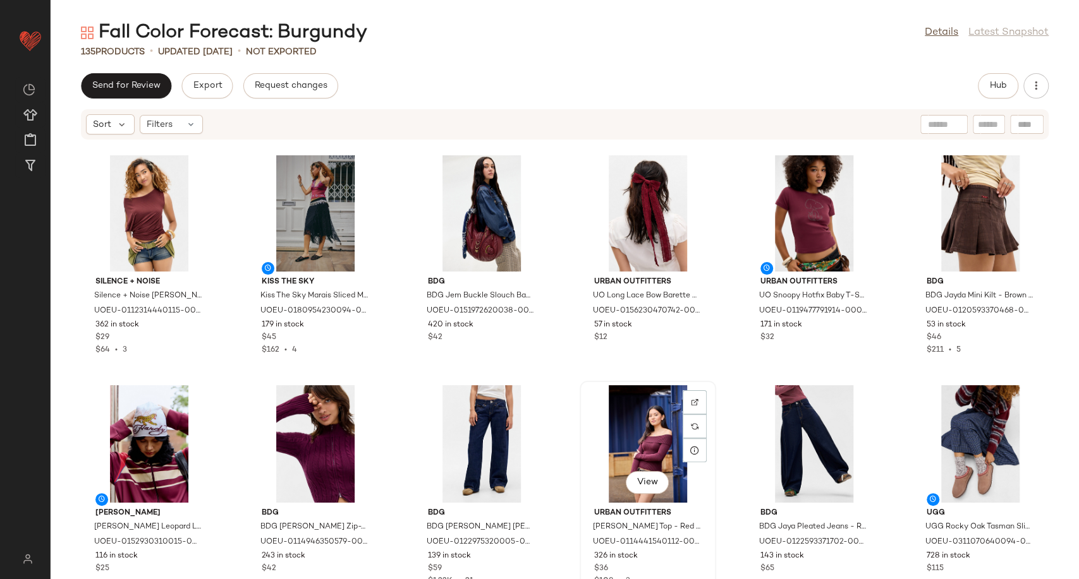
click at [634, 434] on div "View" at bounding box center [648, 444] width 128 height 118
click at [984, 436] on div "View" at bounding box center [980, 444] width 128 height 118
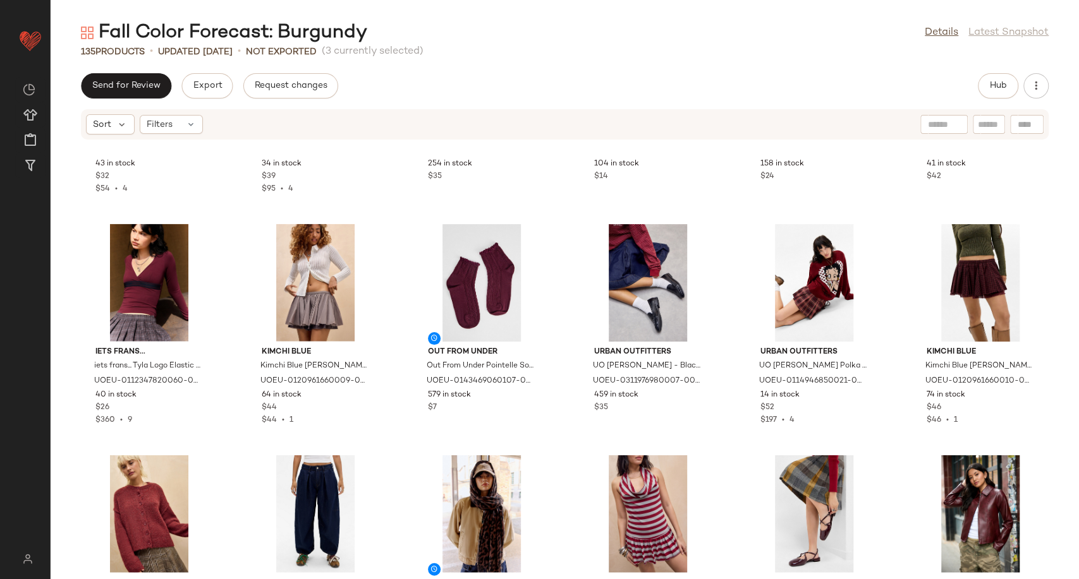
scroll to position [2046, 0]
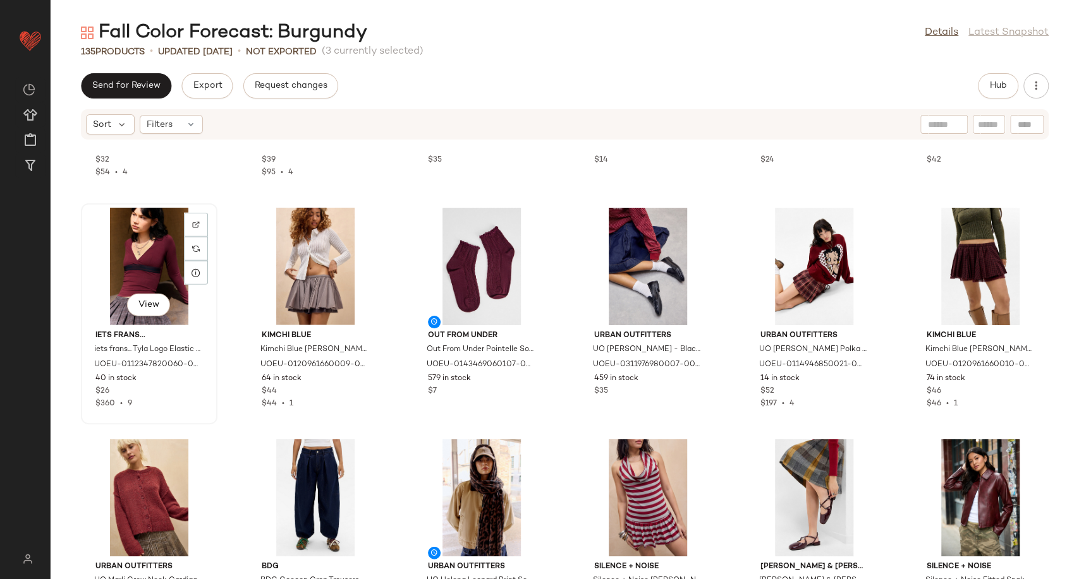
click at [158, 262] on div "View" at bounding box center [149, 267] width 128 height 118
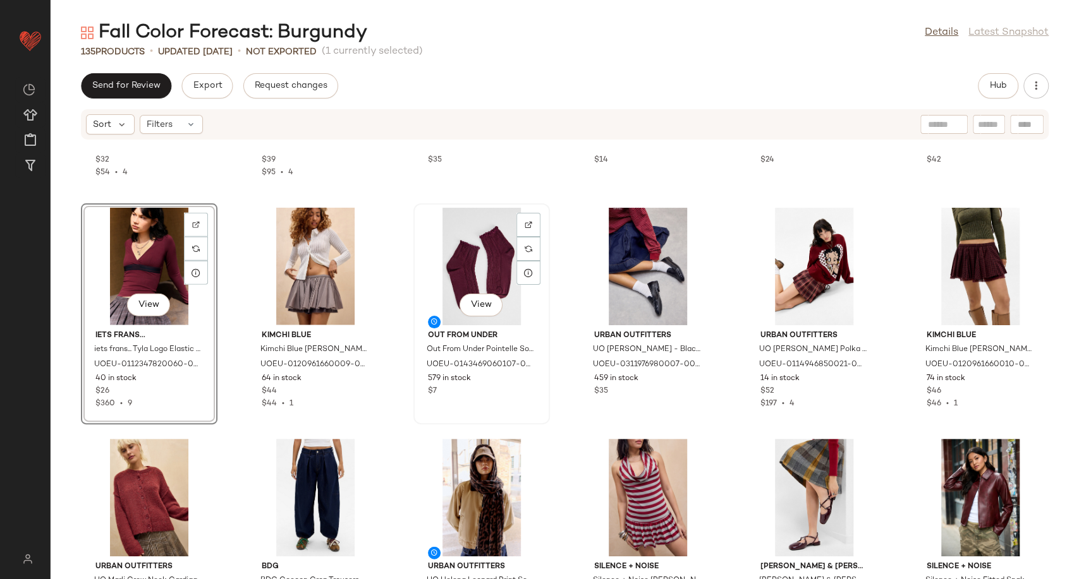
click at [438, 276] on div "View" at bounding box center [482, 267] width 128 height 118
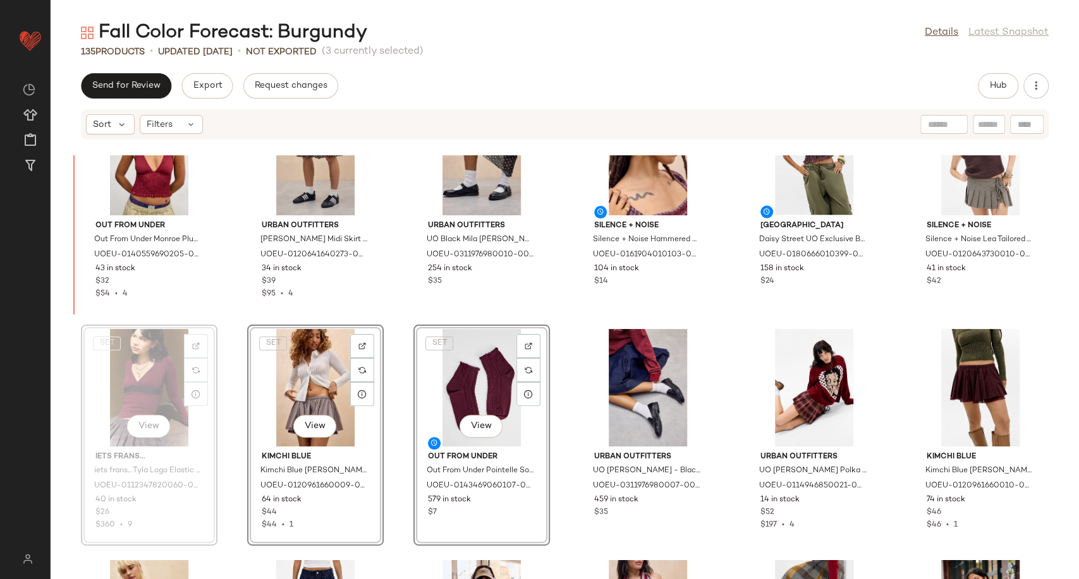
scroll to position [1959, 0]
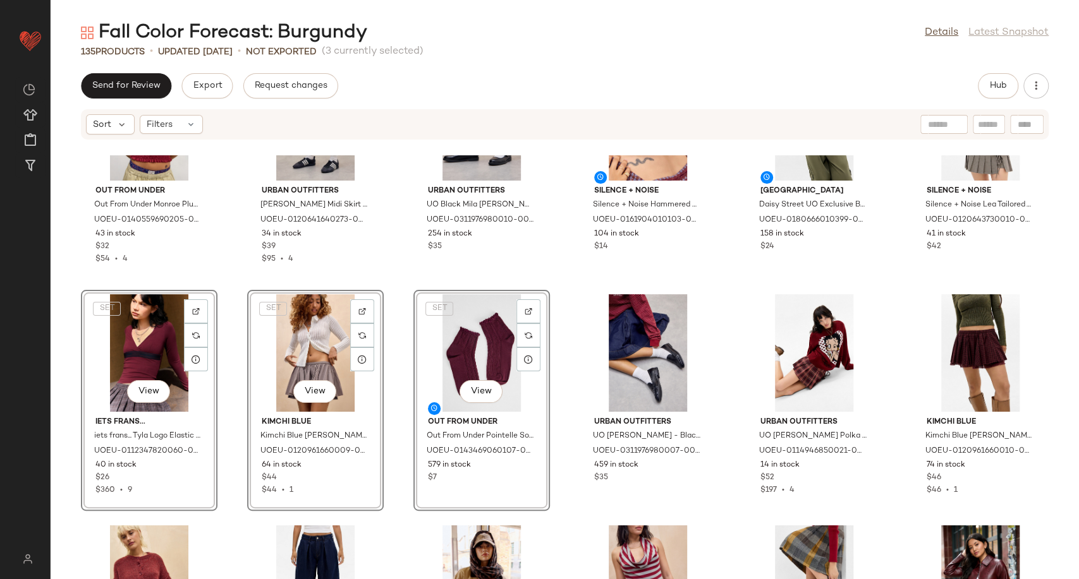
click at [565, 380] on div "Out From Under Out From Under Monroe Plunge Clean Cami XS at Urban Outfitters U…" at bounding box center [565, 367] width 1028 height 424
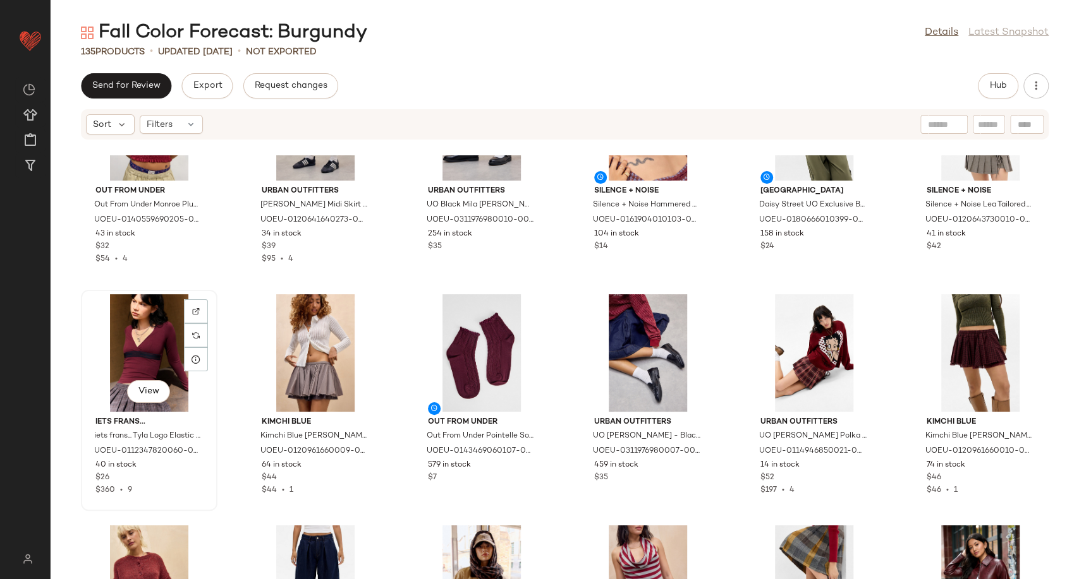
click at [153, 350] on div "View" at bounding box center [149, 353] width 128 height 118
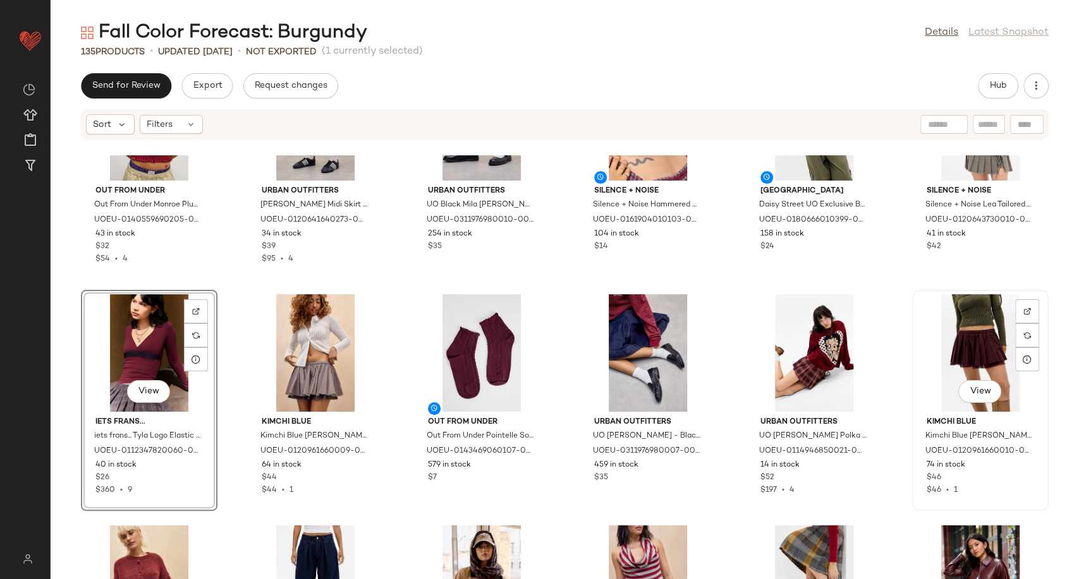
click at [970, 368] on div "View" at bounding box center [980, 353] width 128 height 118
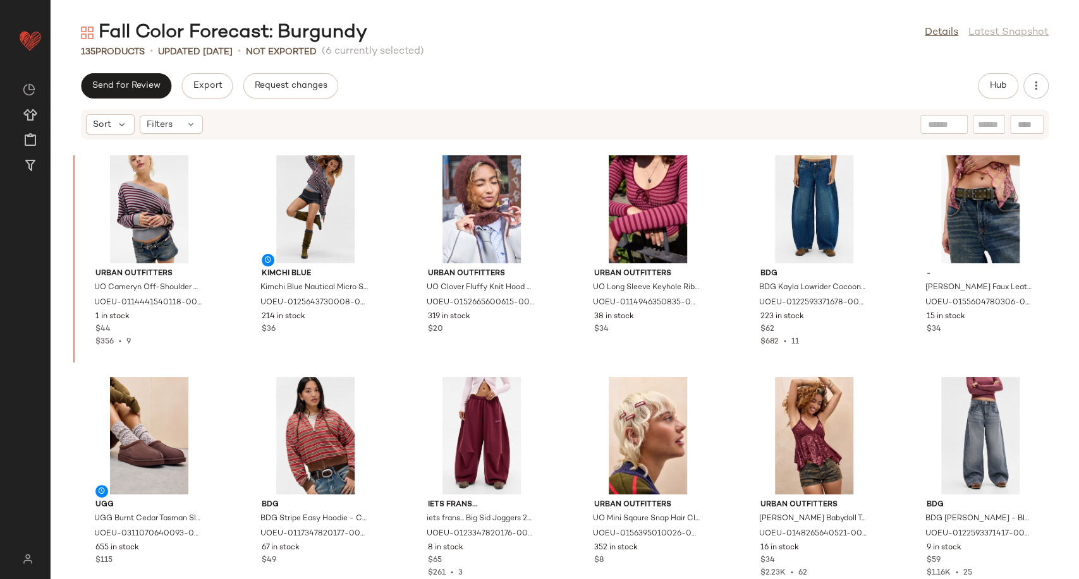
scroll to position [1374, 0]
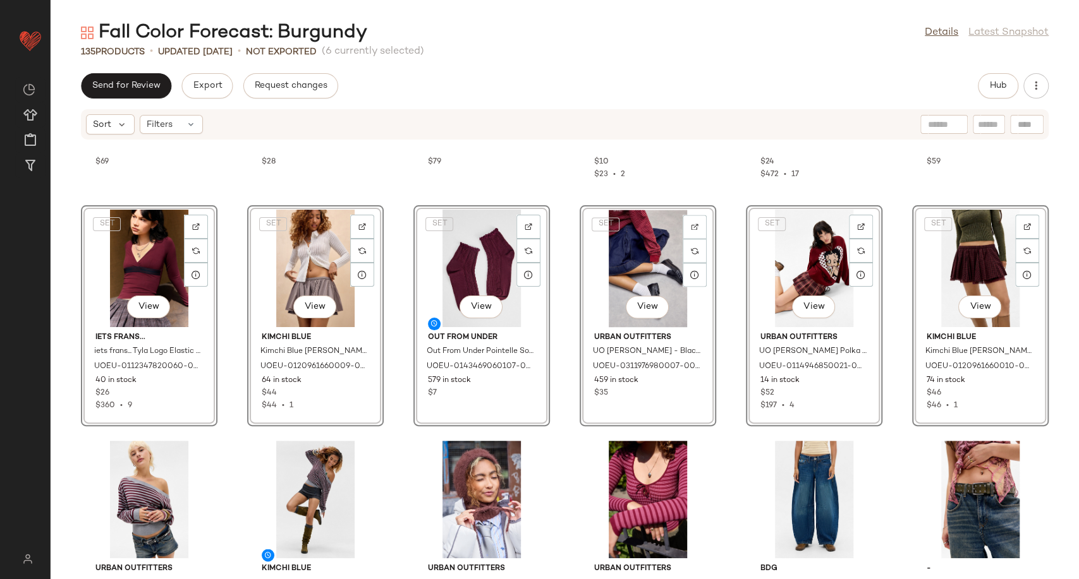
scroll to position [1374, 0]
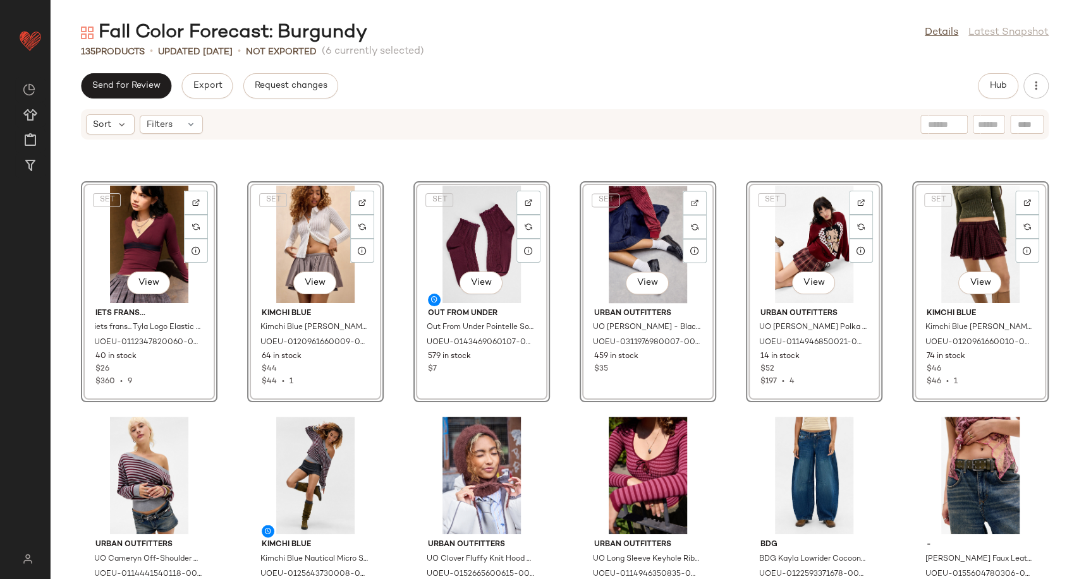
click at [561, 409] on div "iets frans... iets frans... Tayo Waterproof Shell Jacket M at Urban Outfitters …" at bounding box center [565, 367] width 1028 height 424
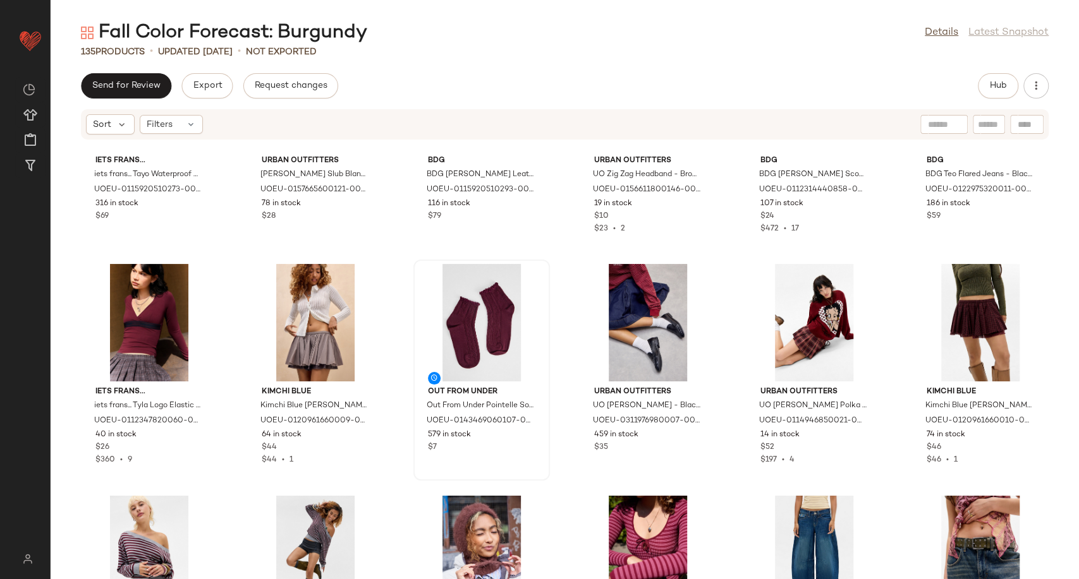
scroll to position [1304, 0]
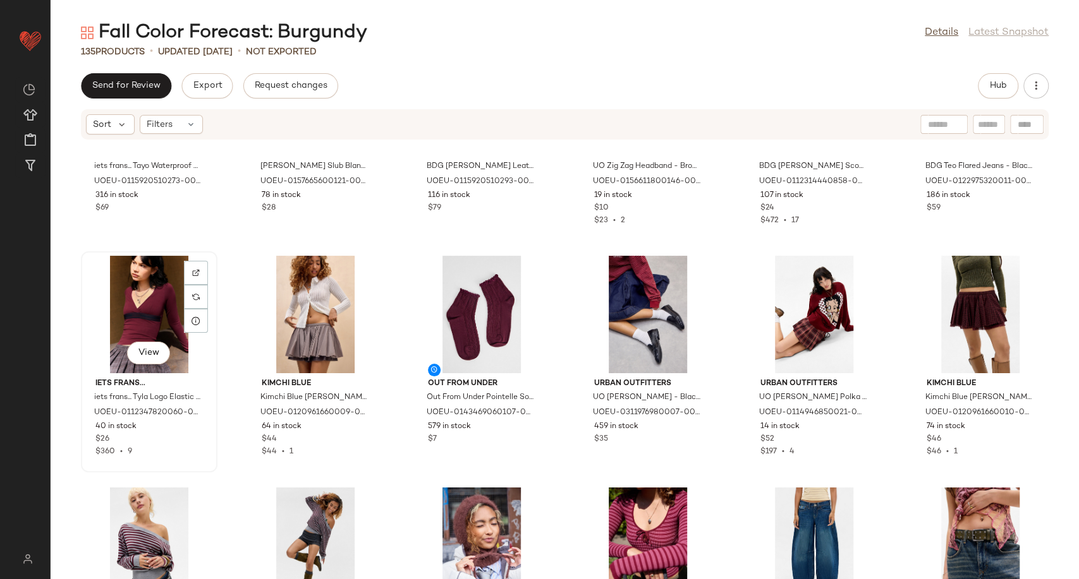
click at [126, 302] on div "View" at bounding box center [149, 315] width 128 height 118
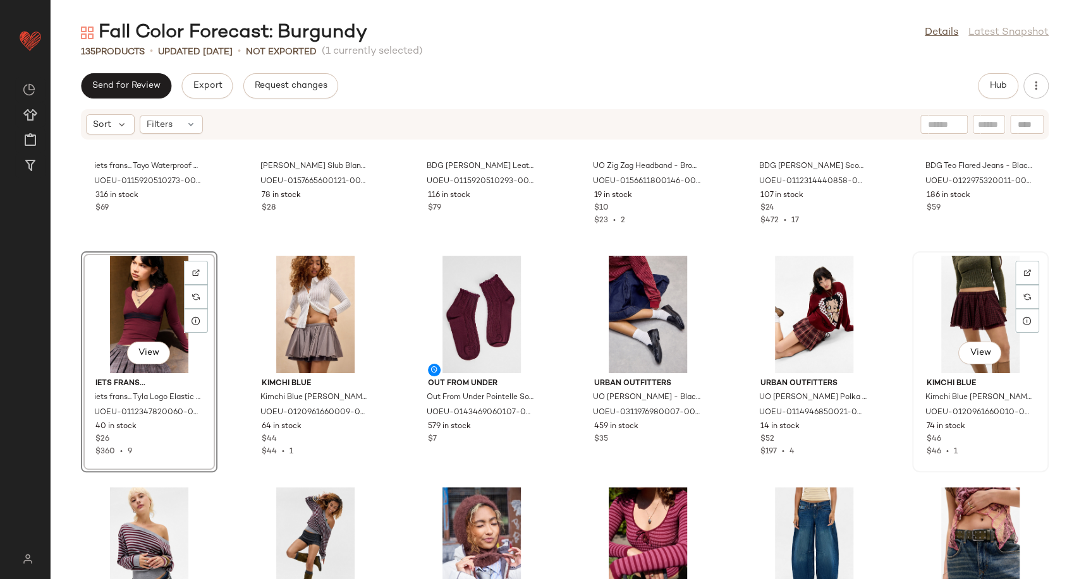
click at [965, 317] on div "View" at bounding box center [980, 315] width 128 height 118
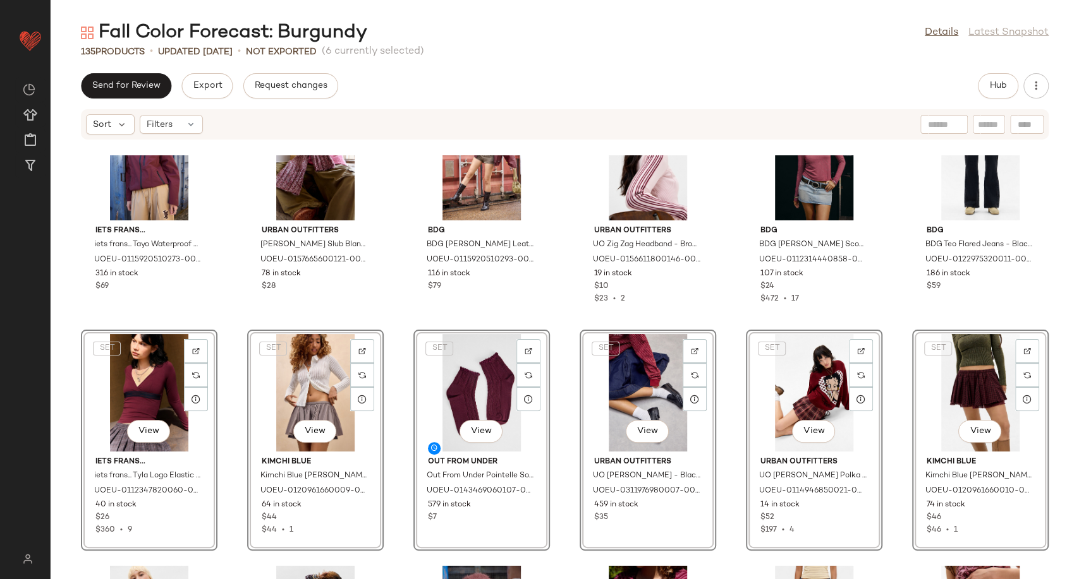
scroll to position [1163, 0]
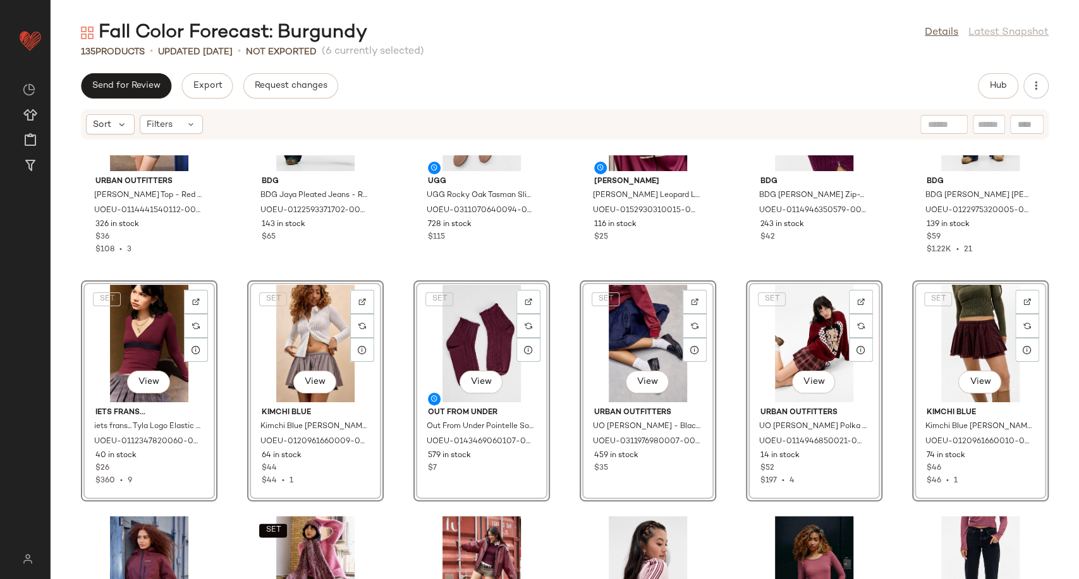
scroll to position [904, 0]
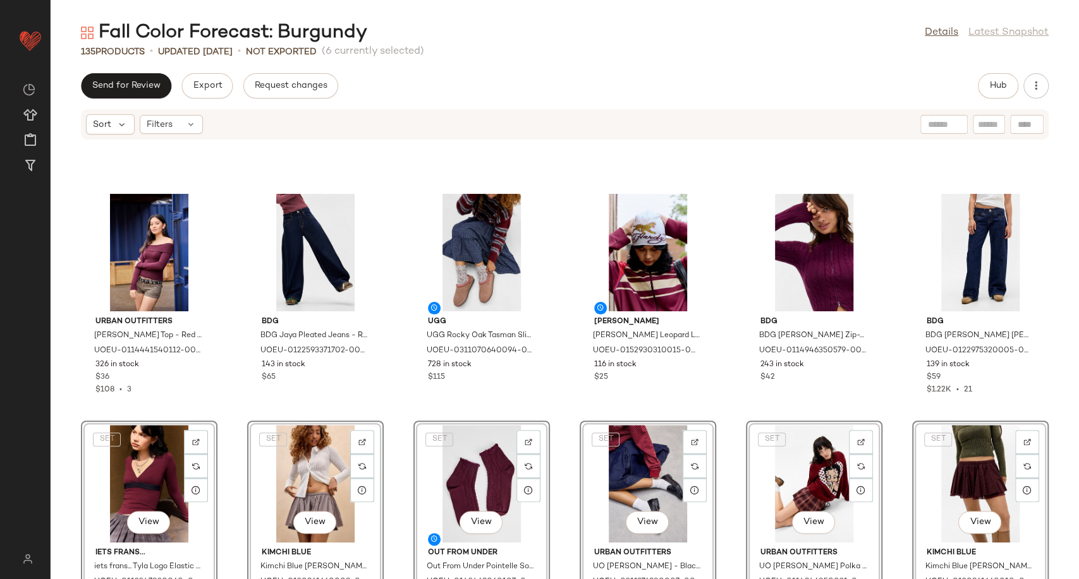
click at [566, 387] on div "Urban Outfitters UO Rylee Bardot Top - Red Berry L at Urban Outfitters UOEU-011…" at bounding box center [565, 367] width 1028 height 424
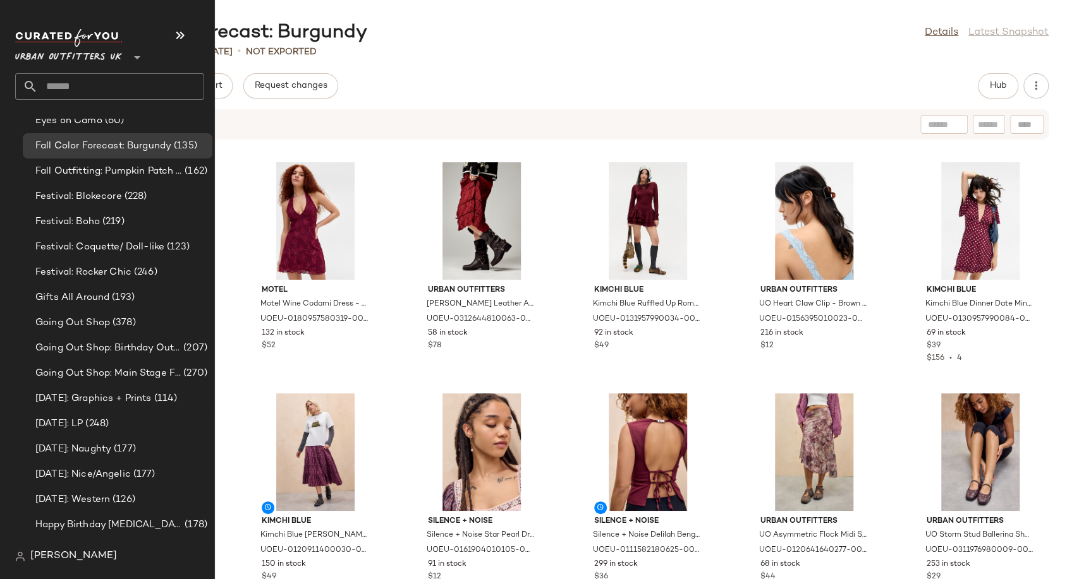
scroll to position [3088, 0]
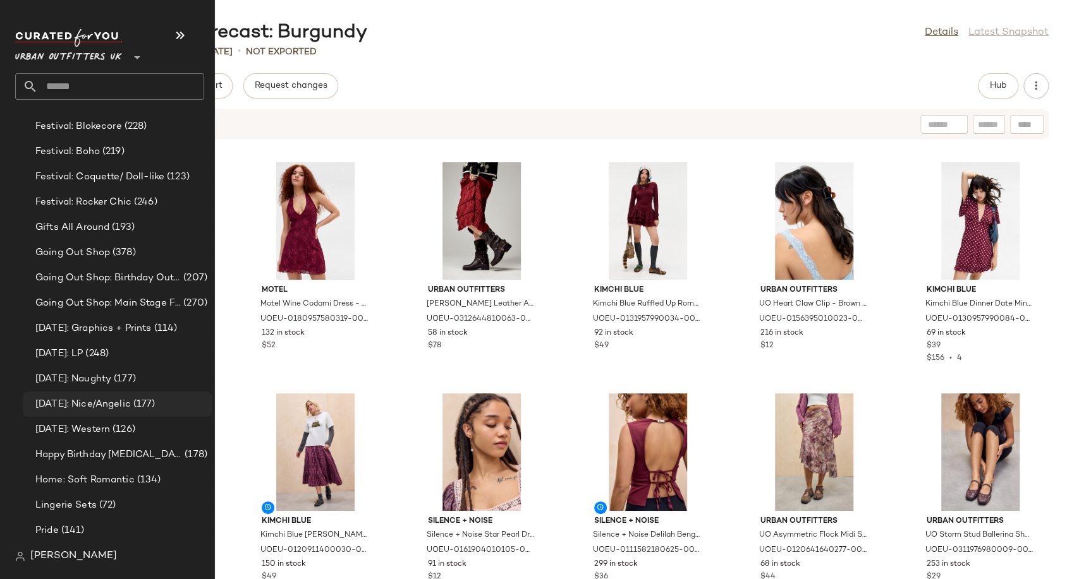
click at [113, 406] on span "[DATE]: Nice/Angelic" at bounding box center [82, 404] width 95 height 15
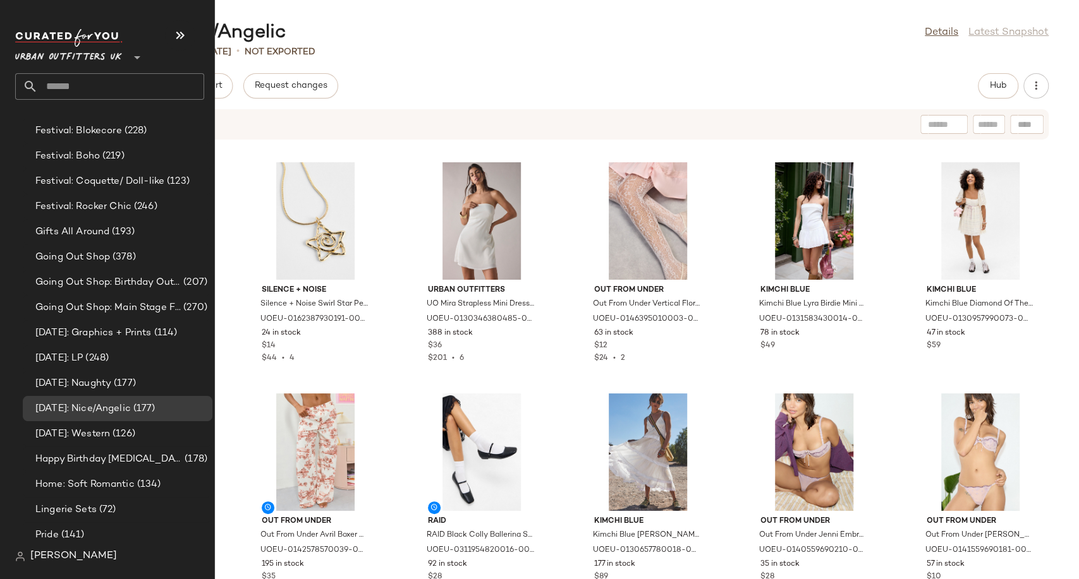
scroll to position [3159, 0]
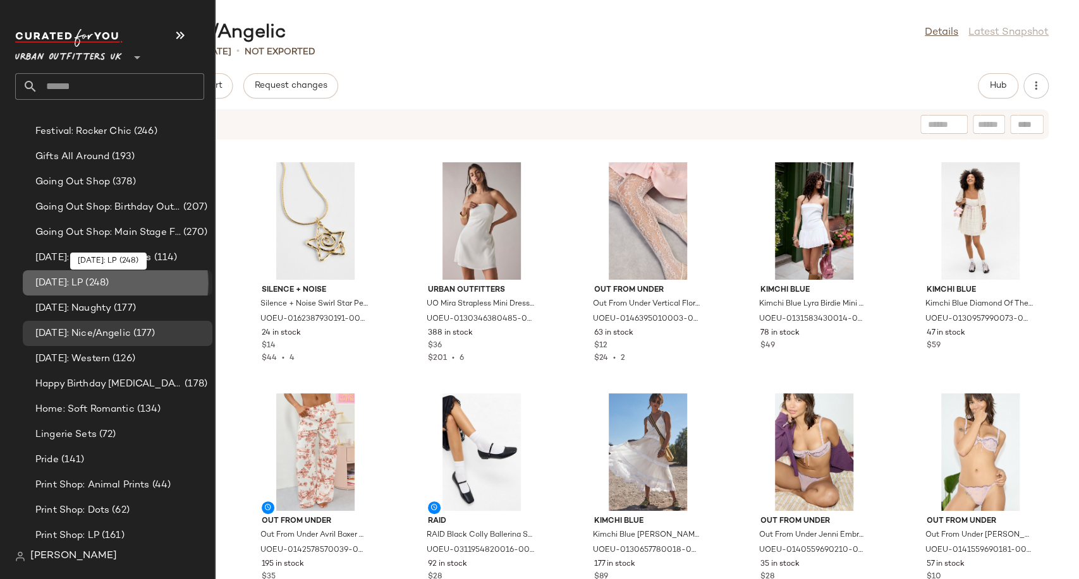
click at [68, 283] on span "[DATE]: LP" at bounding box center [58, 283] width 47 height 15
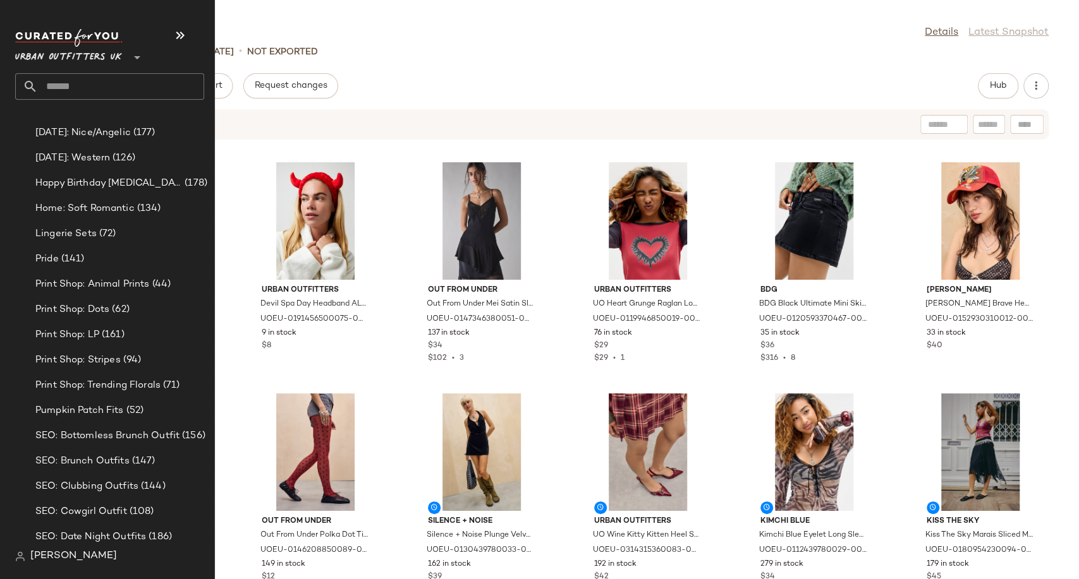
scroll to position [3370, 0]
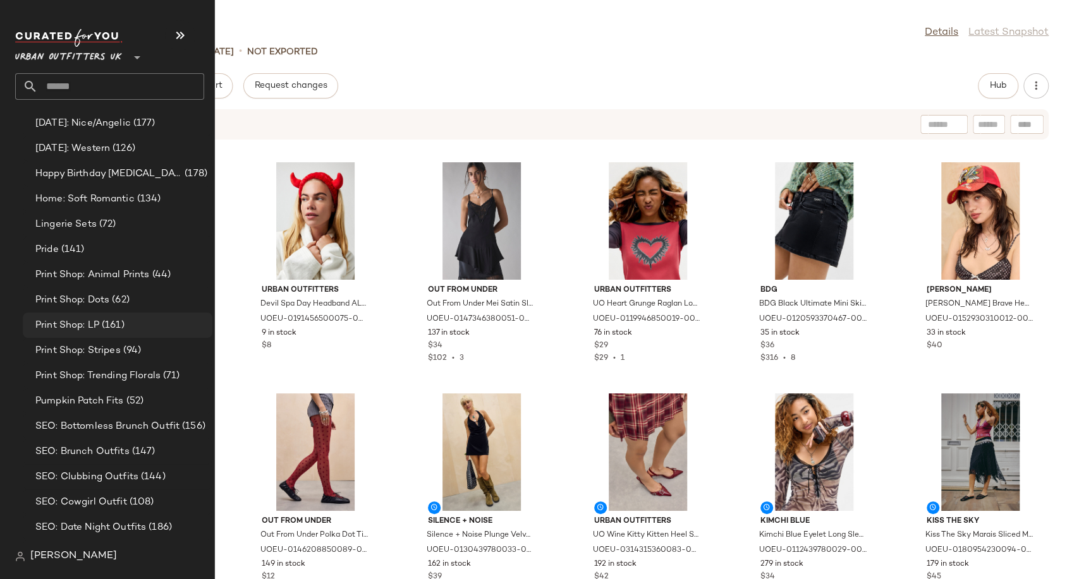
click at [55, 327] on span "Print Shop: LP" at bounding box center [67, 325] width 64 height 15
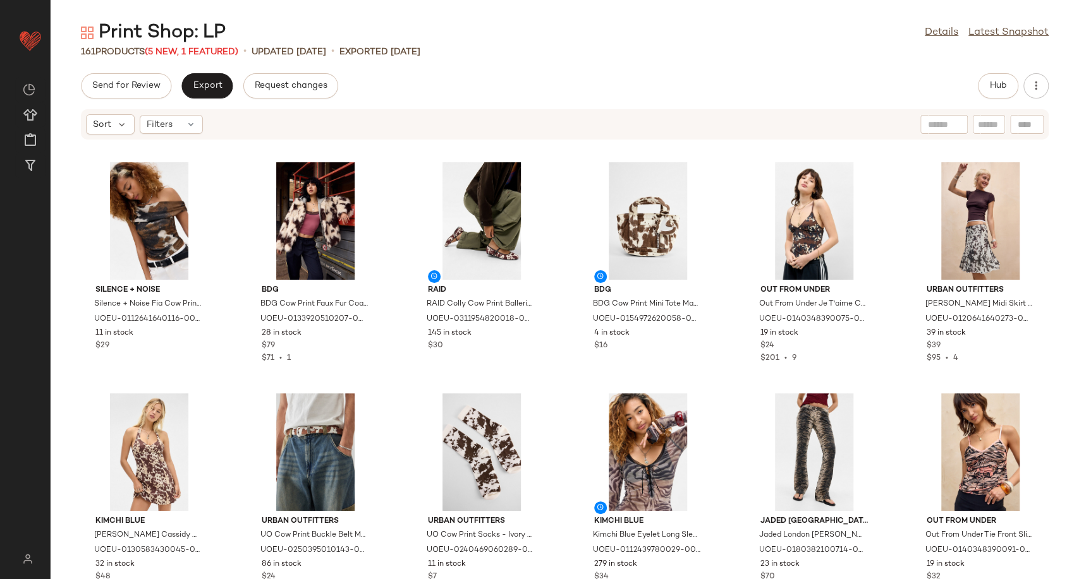
click at [171, 47] on span "(5 New, 1 Featured)" at bounding box center [192, 51] width 94 height 9
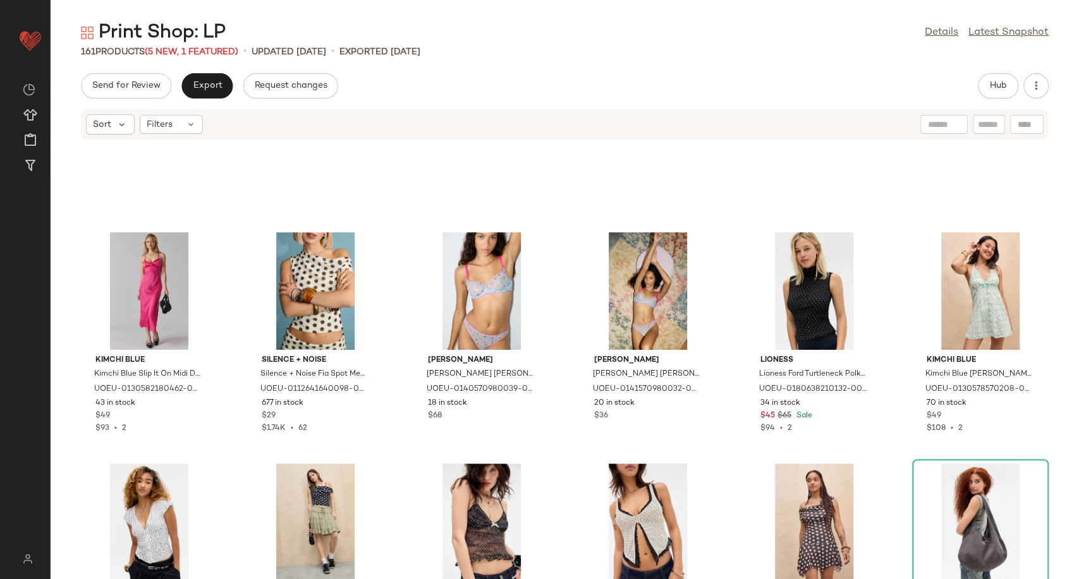
scroll to position [4152, 0]
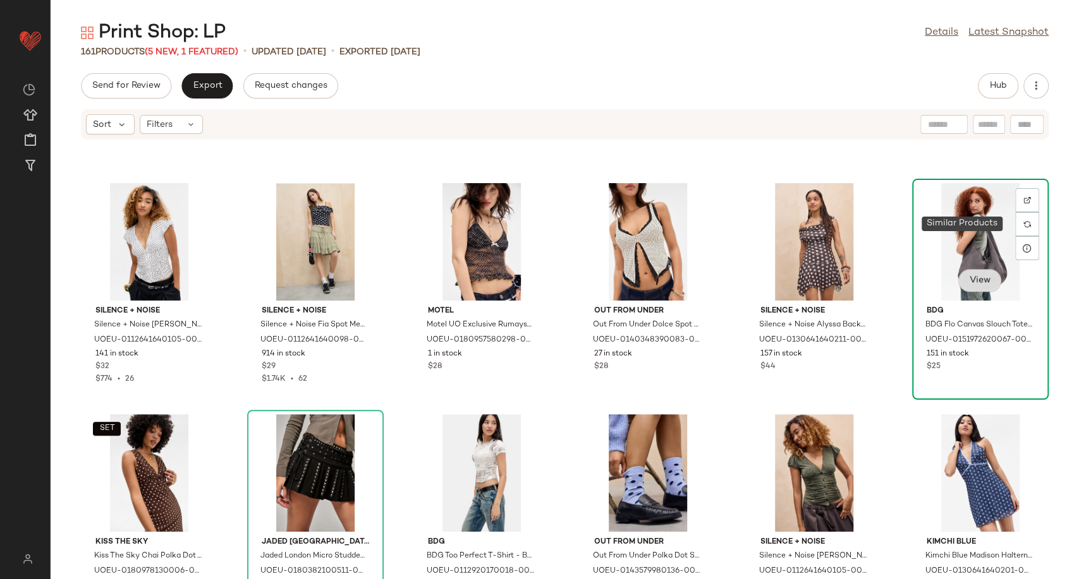
click at [969, 282] on span "View" at bounding box center [979, 280] width 21 height 10
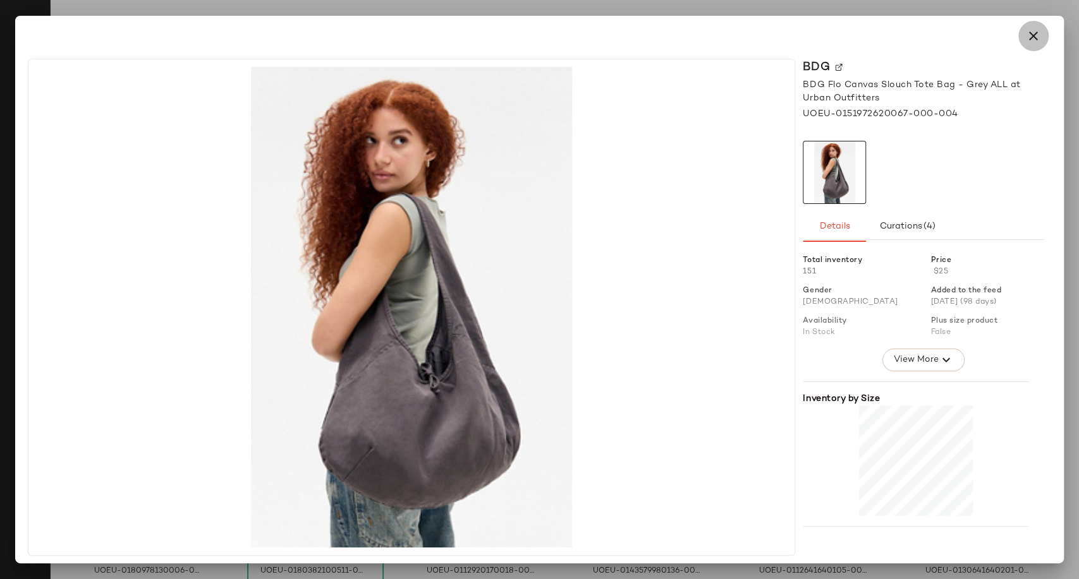
click at [1027, 48] on button "button" at bounding box center [1033, 36] width 30 height 30
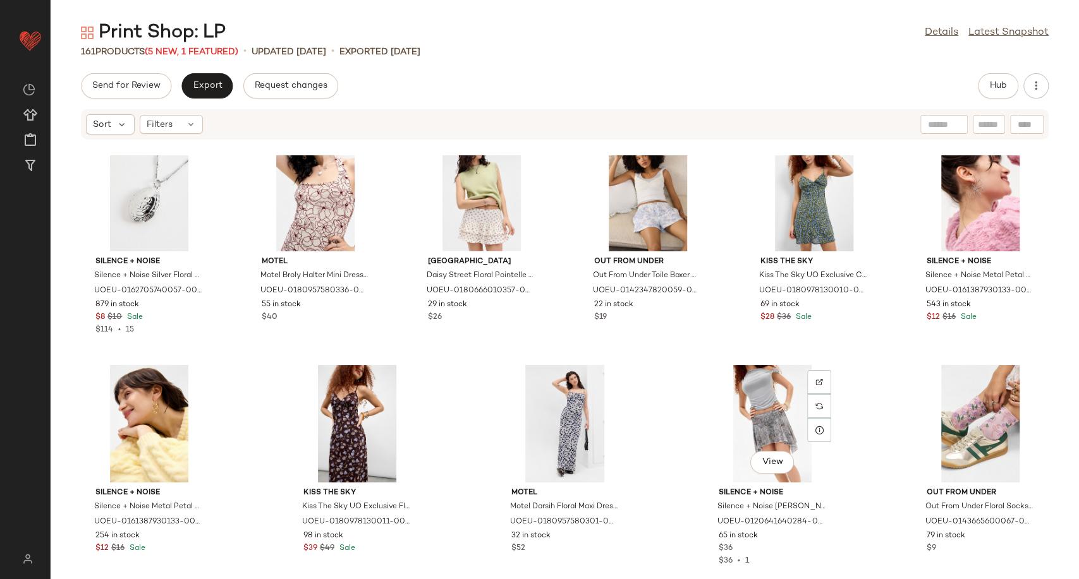
scroll to position [5822, 0]
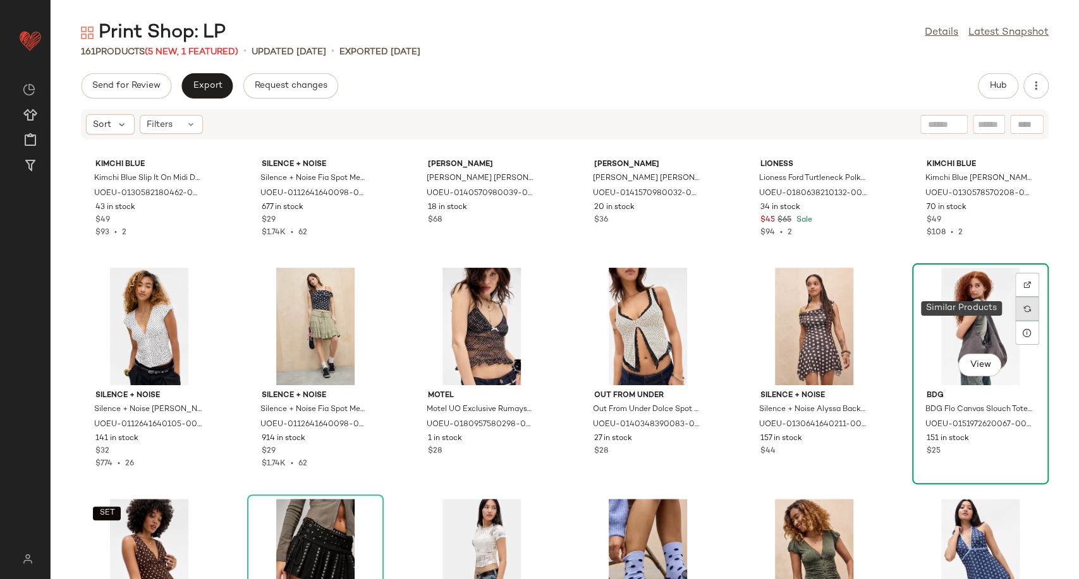
click at [1026, 305] on div at bounding box center [1027, 309] width 24 height 24
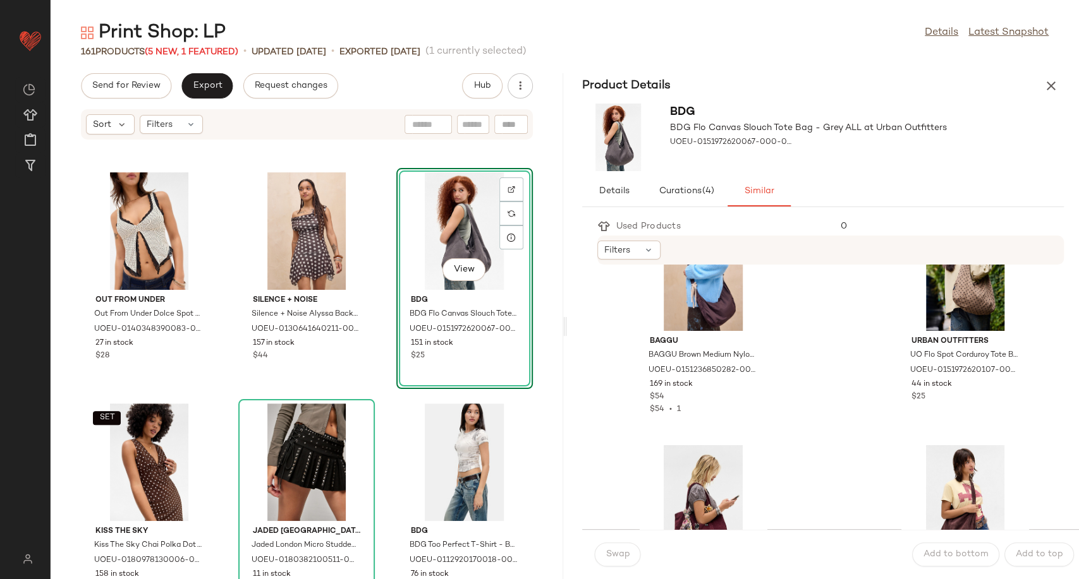
scroll to position [1614, 0]
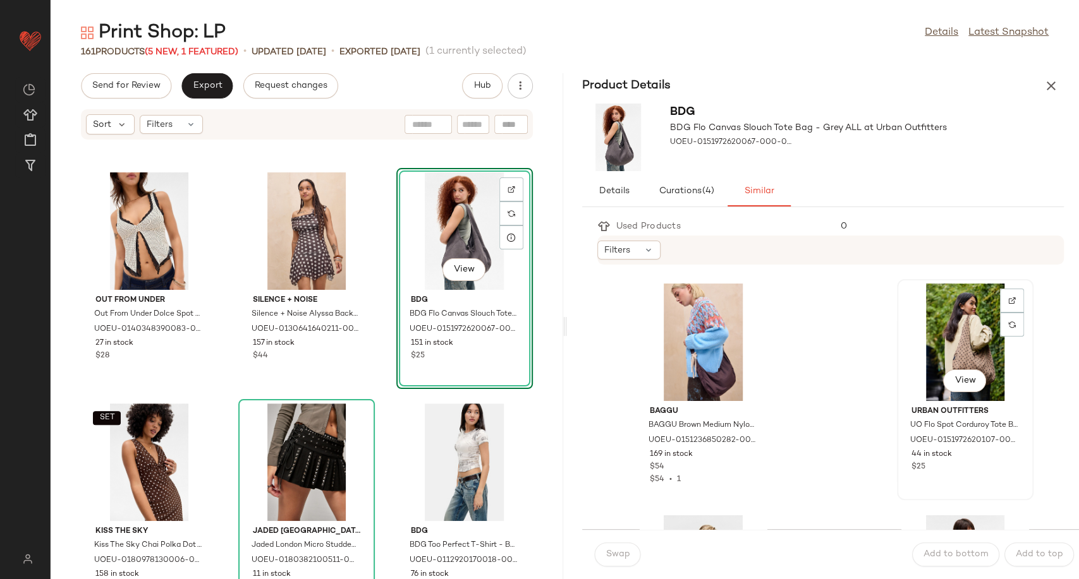
click at [952, 346] on div "View" at bounding box center [965, 343] width 128 height 118
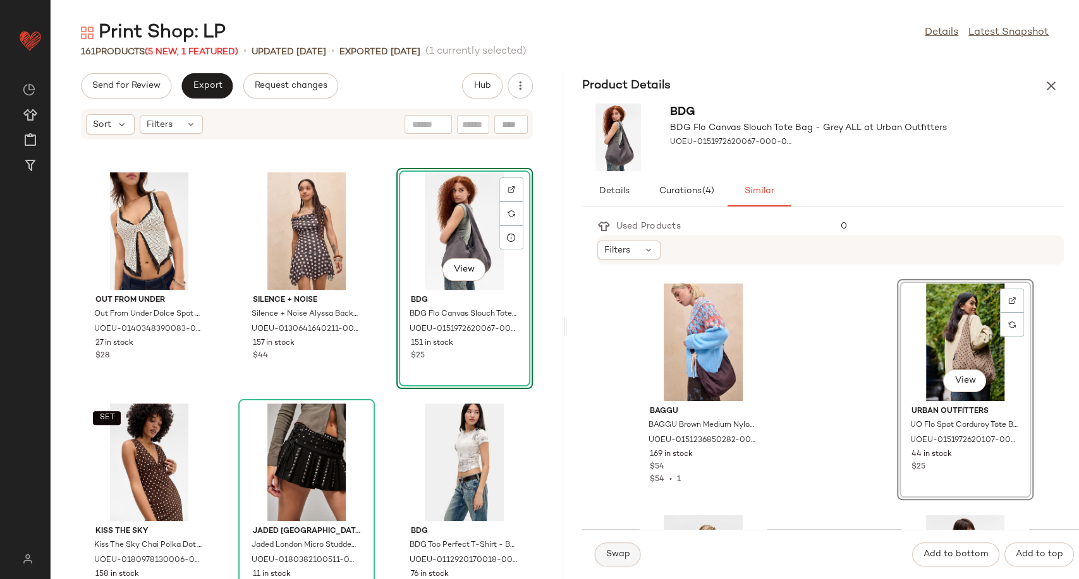
click at [630, 555] on button "Swap" at bounding box center [618, 555] width 46 height 24
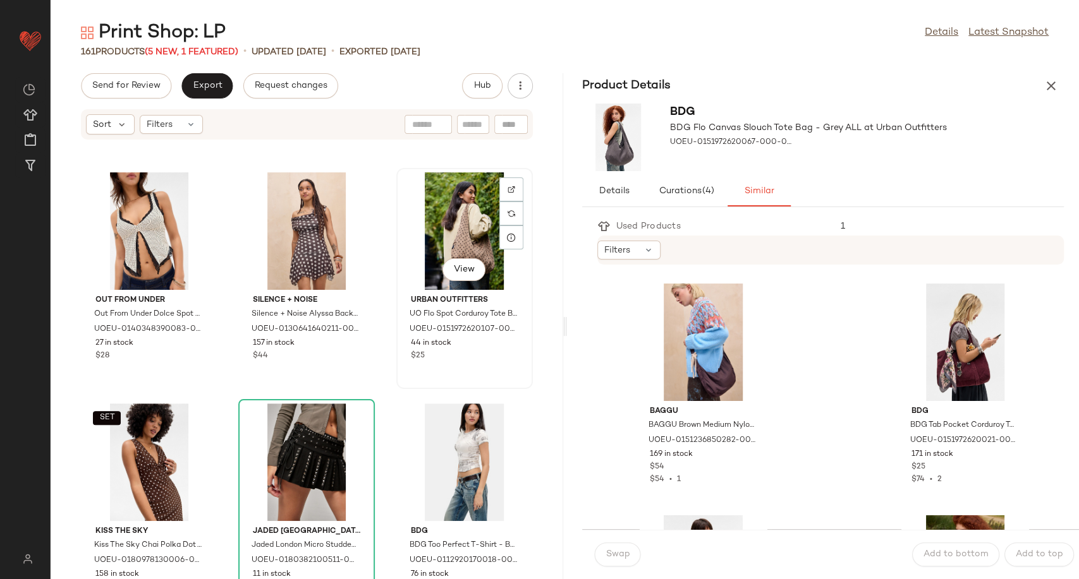
click at [396, 372] on div "View Urban Outfitters UO Flo Spot Corduroy Tote Bag - Brown ALL at Urban Outfit…" at bounding box center [464, 278] width 136 height 221
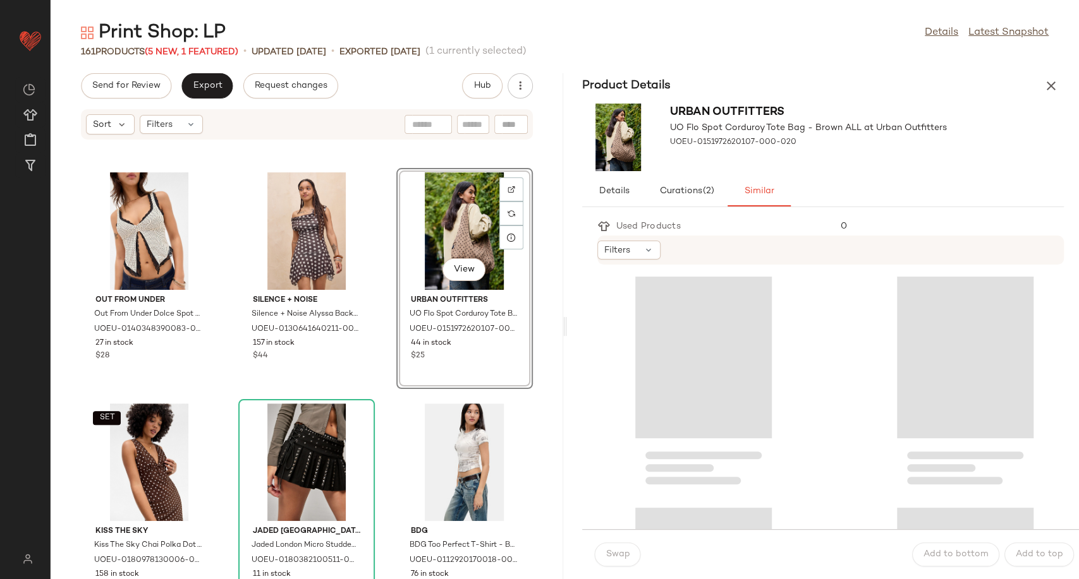
click at [380, 374] on div "Out From Under Out From Under Dolce Spot Split Front Cami - Ivory L at Urban Ou…" at bounding box center [307, 367] width 512 height 424
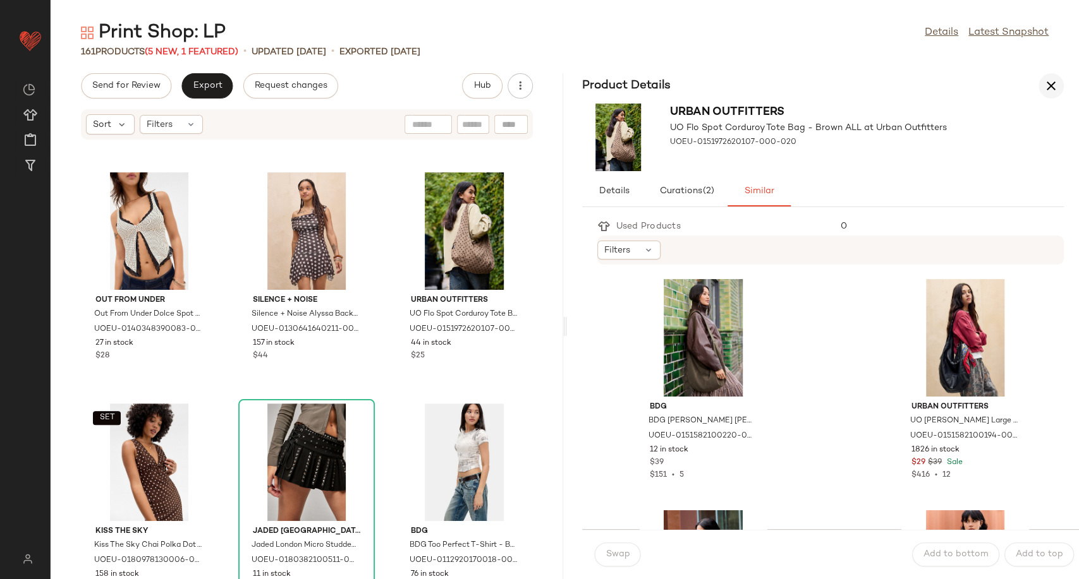
click at [1059, 85] on button "button" at bounding box center [1050, 85] width 25 height 25
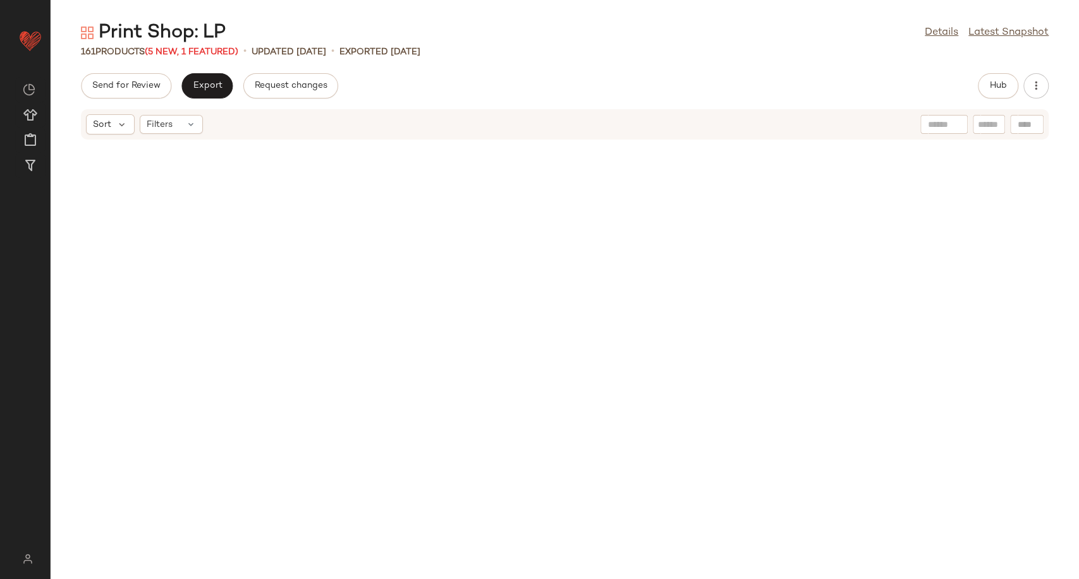
scroll to position [4163, 0]
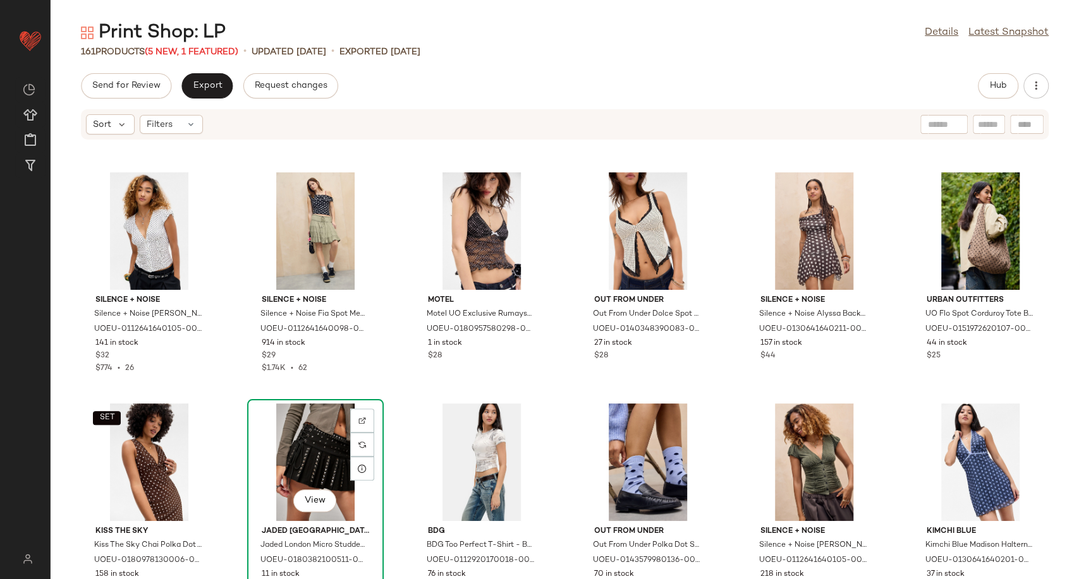
click at [303, 471] on div "View" at bounding box center [315, 463] width 128 height 118
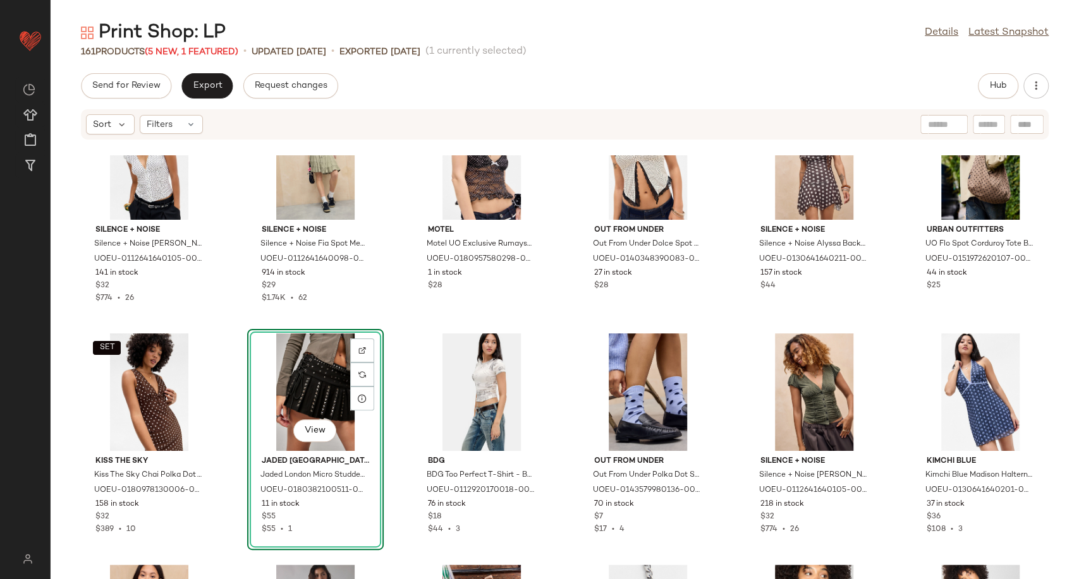
scroll to position [4303, 0]
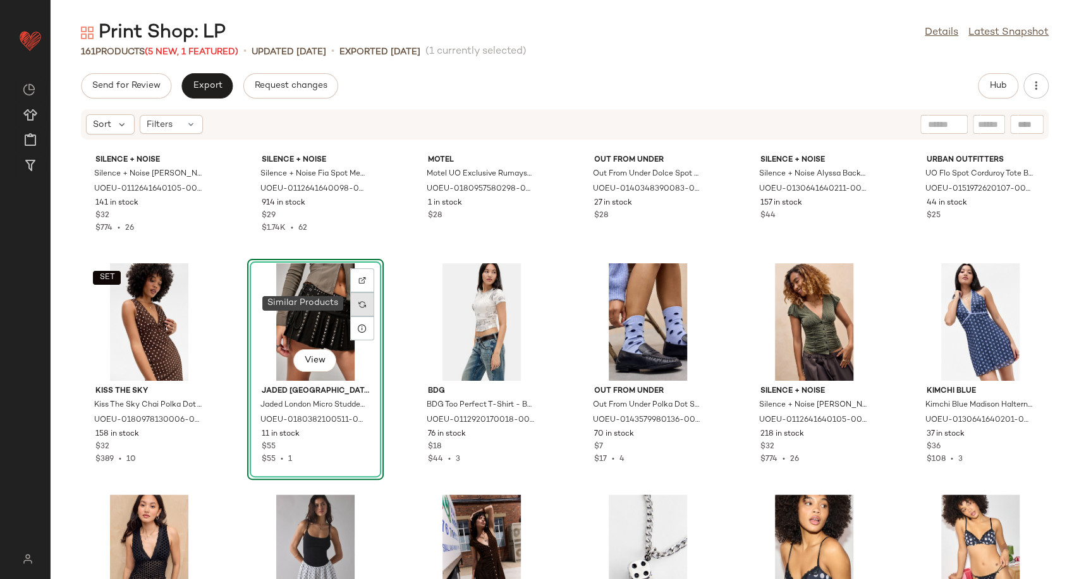
click at [362, 312] on div at bounding box center [362, 305] width 24 height 24
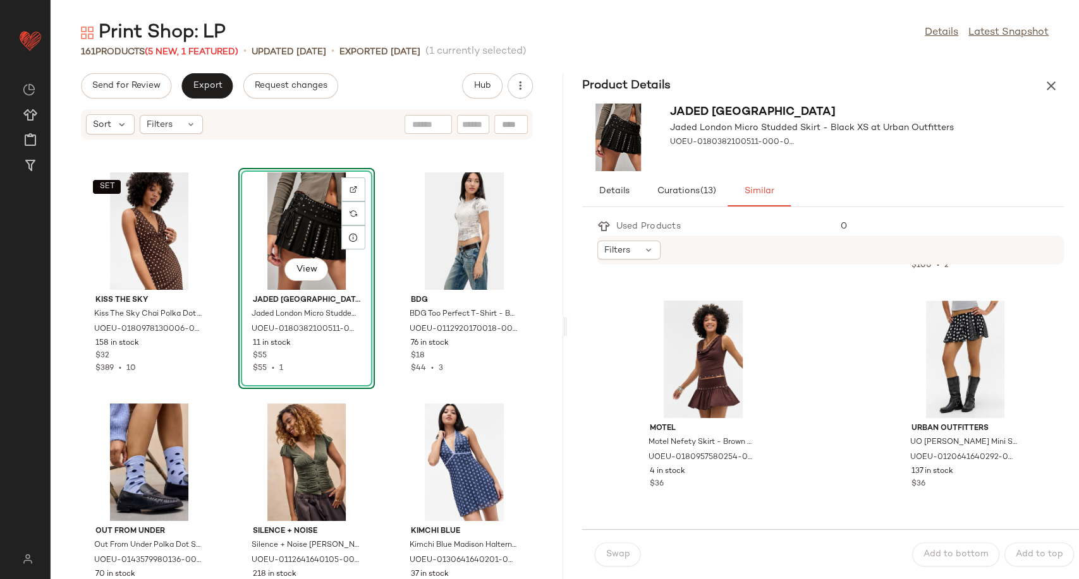
scroll to position [912, 0]
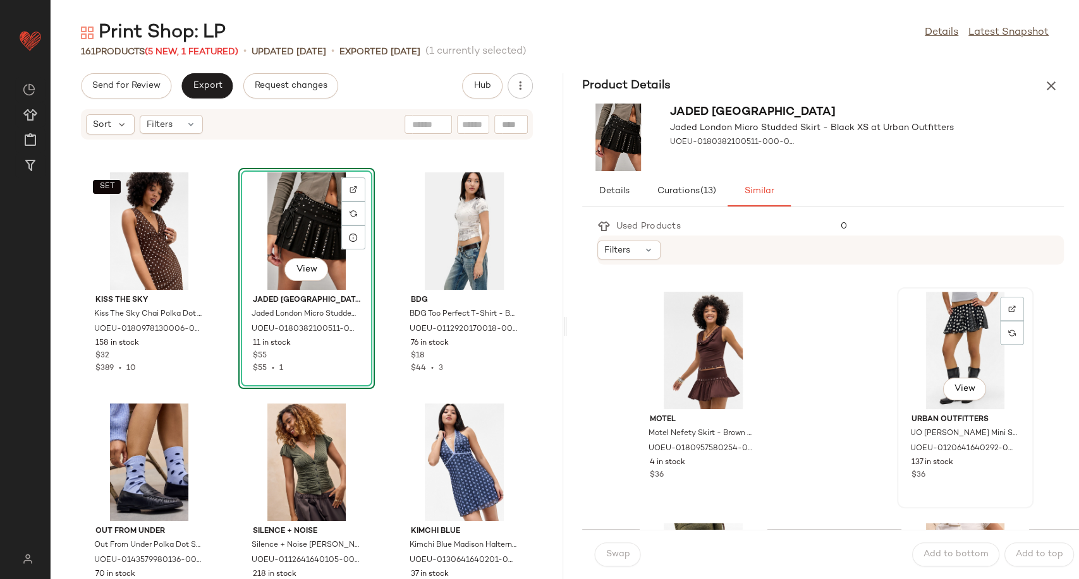
click at [940, 339] on div "View" at bounding box center [965, 351] width 128 height 118
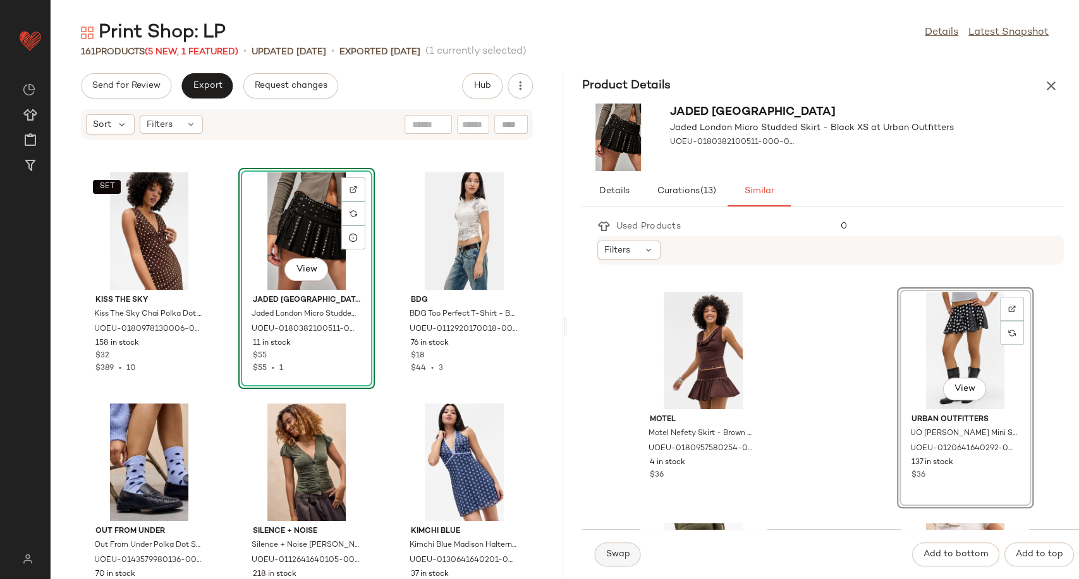
click at [609, 557] on span "Swap" at bounding box center [617, 555] width 25 height 10
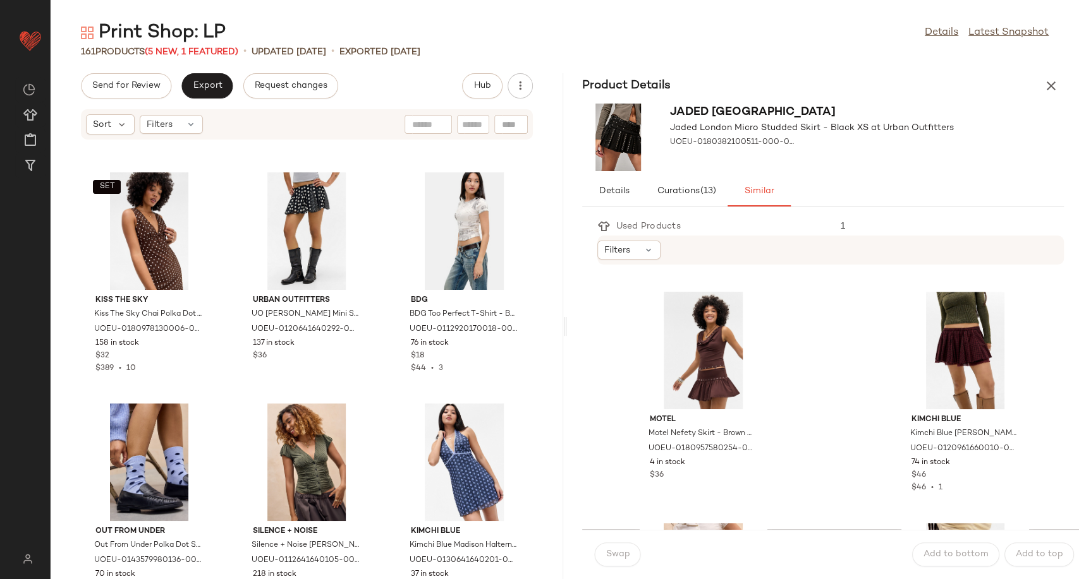
click at [374, 385] on div "SET Kiss The Sky Kiss The Sky Chai Polka Dot Top - Brown L at Urban Outfitters …" at bounding box center [307, 367] width 512 height 424
click at [1046, 87] on icon "button" at bounding box center [1050, 85] width 15 height 15
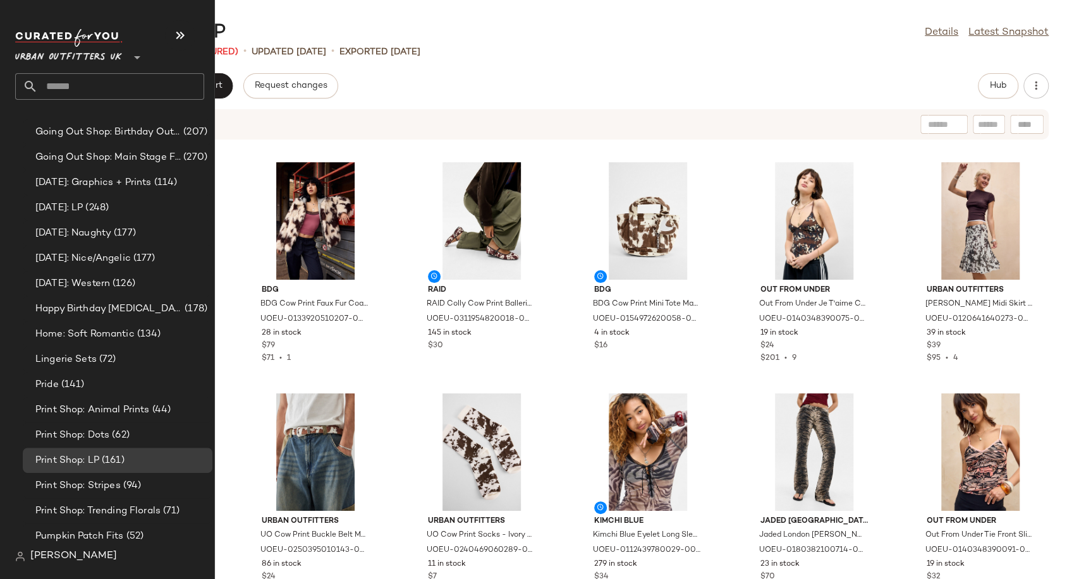
scroll to position [3299, 0]
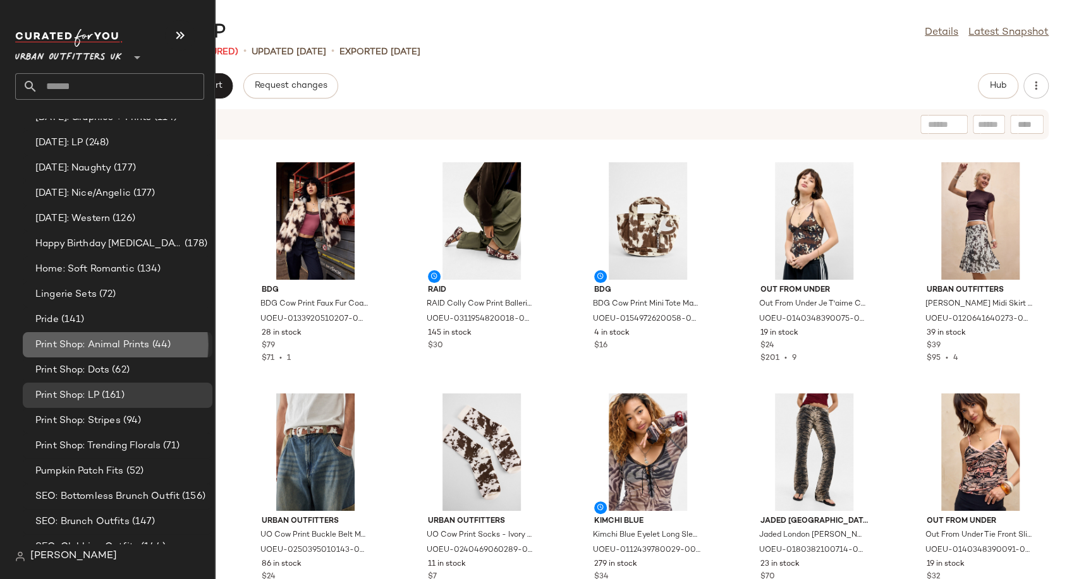
click at [93, 346] on span "Print Shop: Animal Prints" at bounding box center [92, 345] width 114 height 15
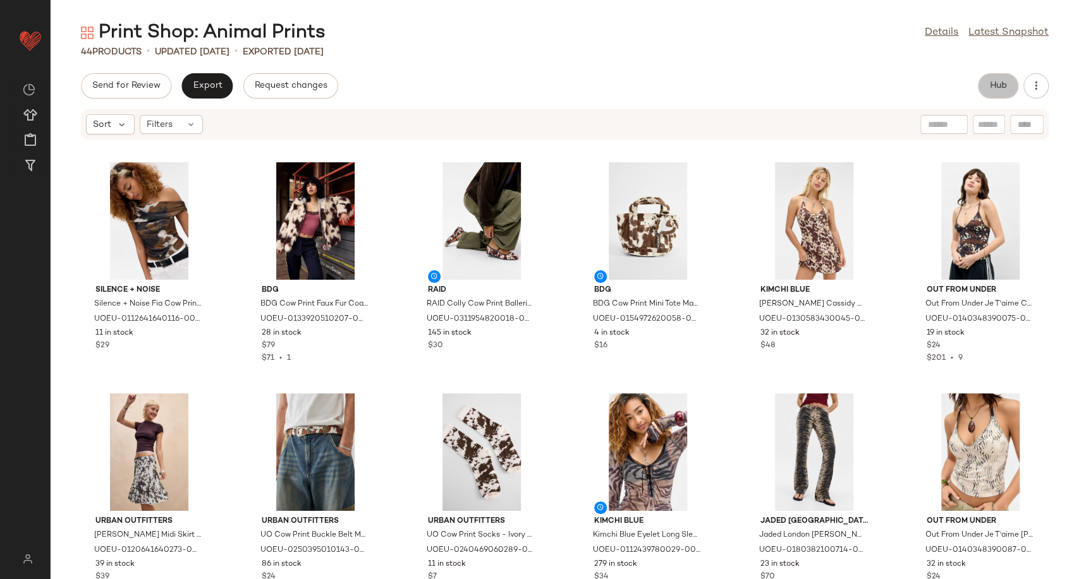
click at [997, 79] on button "Hub" at bounding box center [997, 85] width 40 height 25
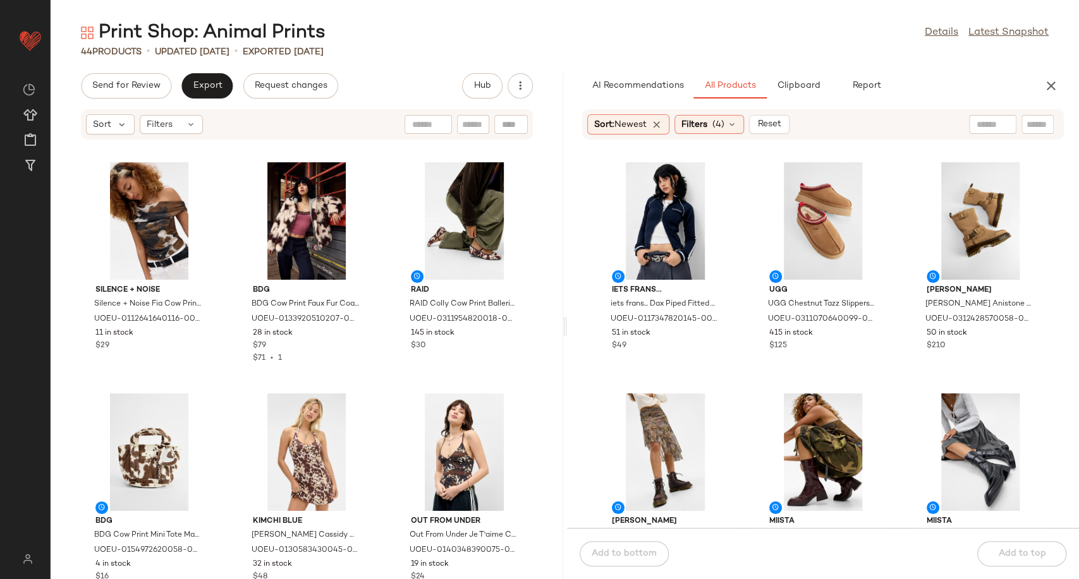
click at [977, 123] on input "text" at bounding box center [992, 124] width 32 height 13
type input "**********"
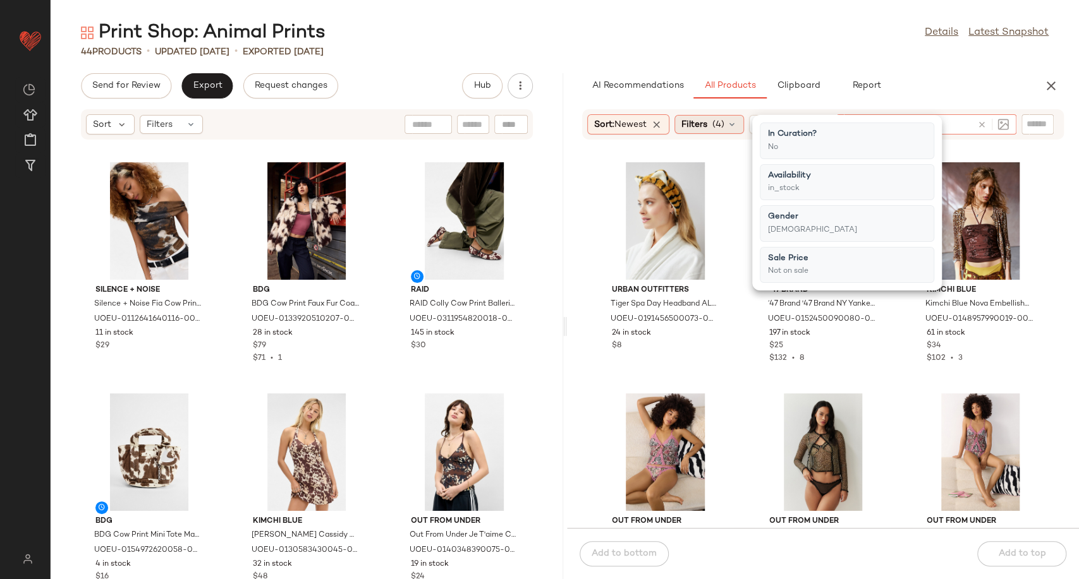
click at [735, 126] on icon at bounding box center [732, 124] width 10 height 10
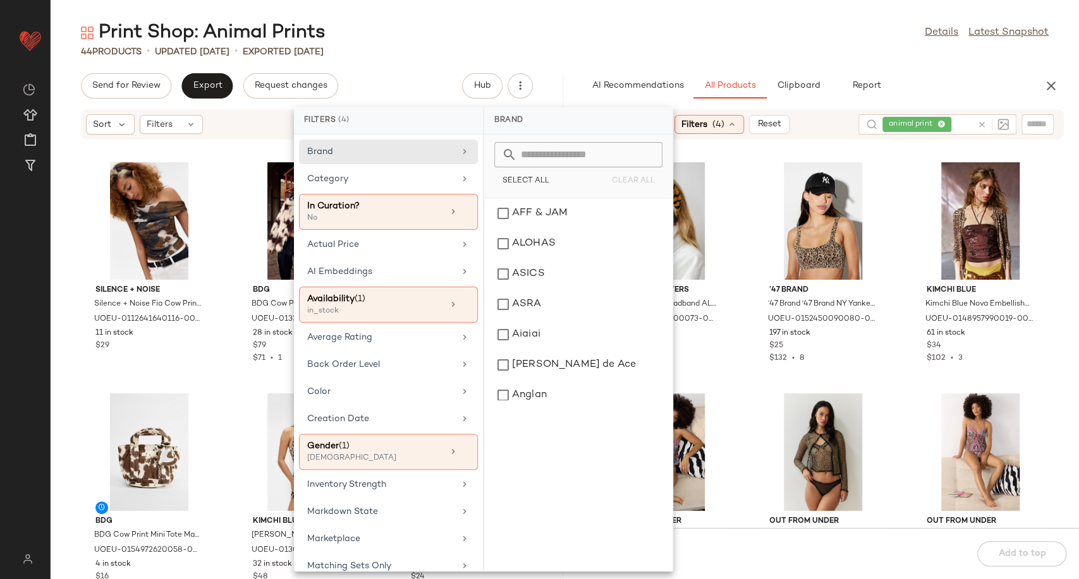
click at [735, 126] on icon at bounding box center [732, 124] width 10 height 10
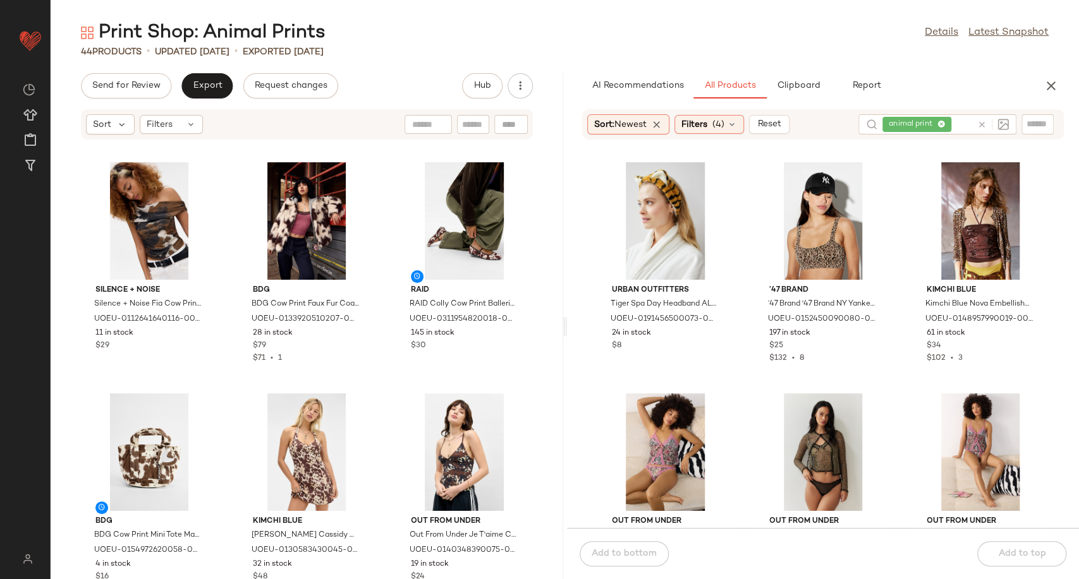
click at [745, 298] on div "Urban Outfitters Tiger Spa Day Headband ALL at Urban Outfitters UOEU-0191456500…" at bounding box center [823, 341] width 512 height 373
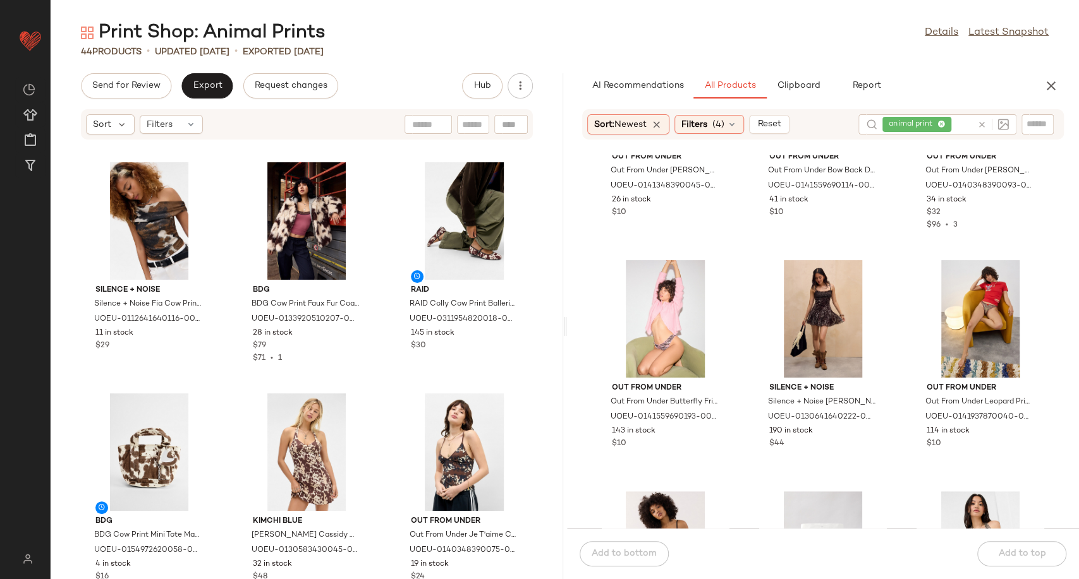
scroll to position [361, 0]
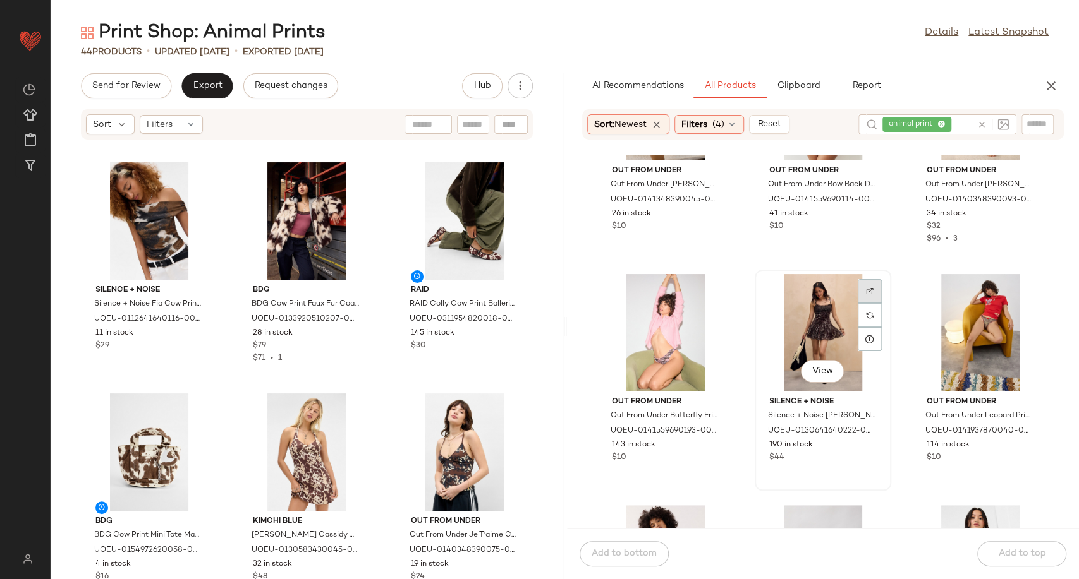
click at [866, 291] on img at bounding box center [870, 291] width 8 height 8
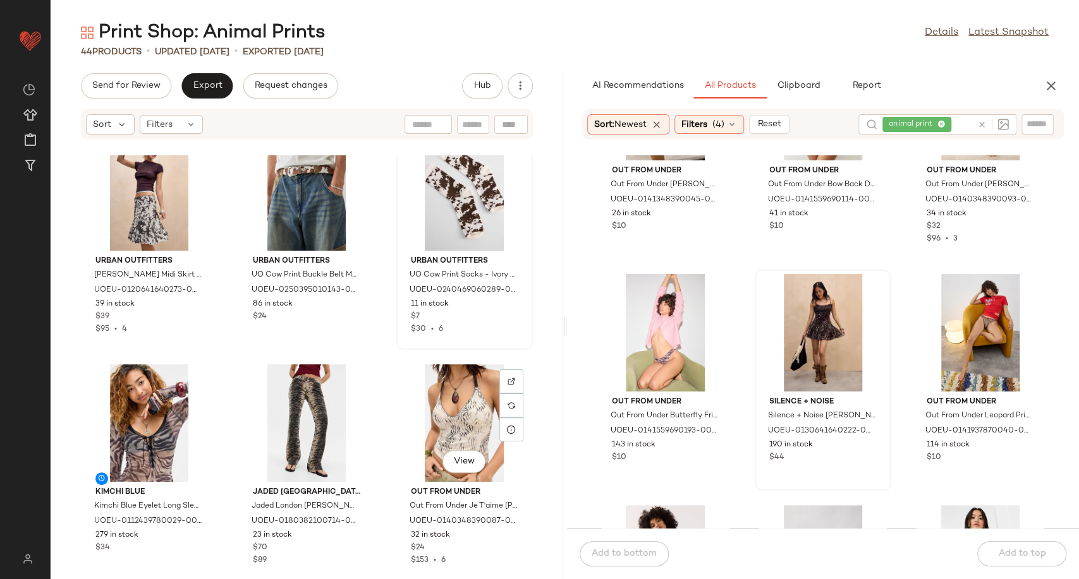
scroll to position [642, 0]
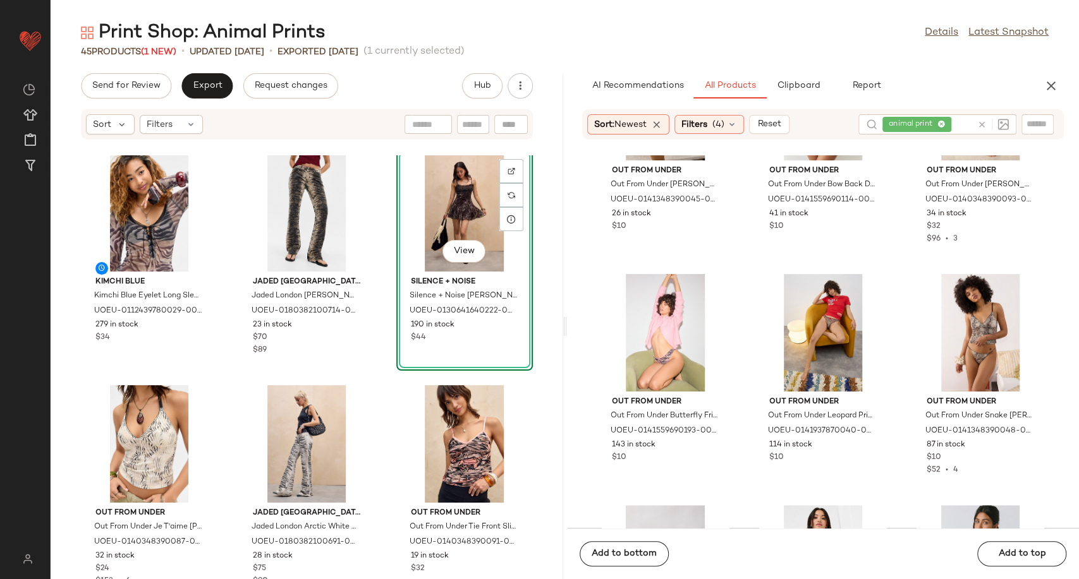
click at [371, 411] on div "Kimchi Blue Kimchi Blue Eyelet Long Sleeve Mesh Blouse - Black S at Urban Outfi…" at bounding box center [307, 367] width 512 height 424
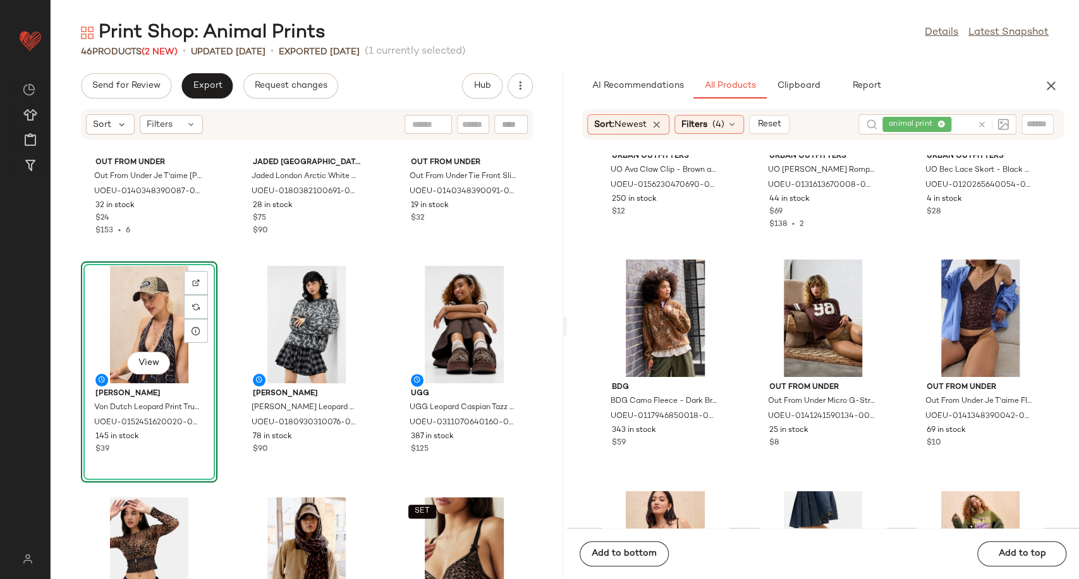
scroll to position [1903, 0]
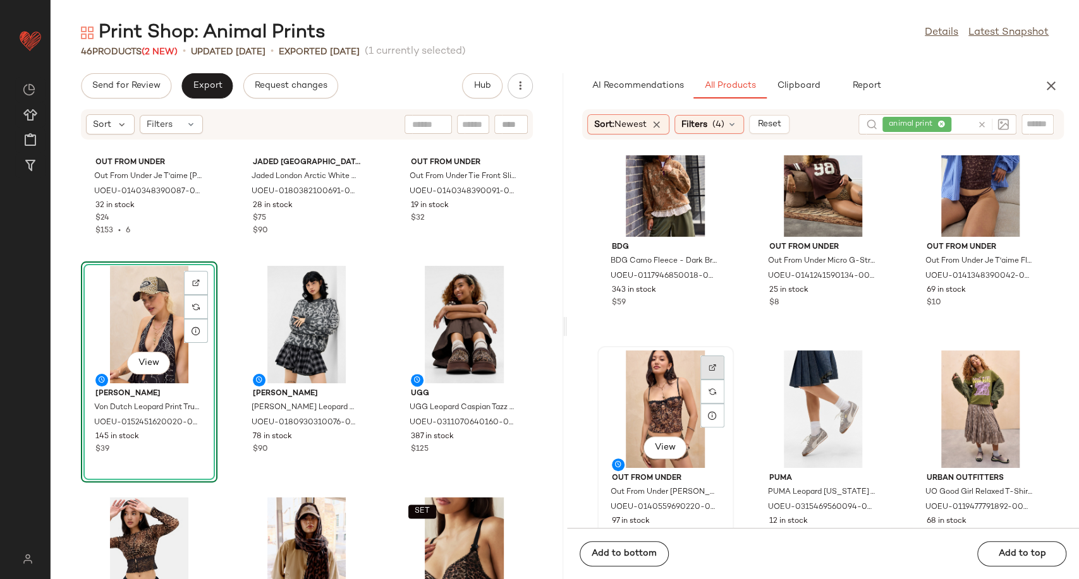
click at [712, 370] on img at bounding box center [712, 368] width 8 height 8
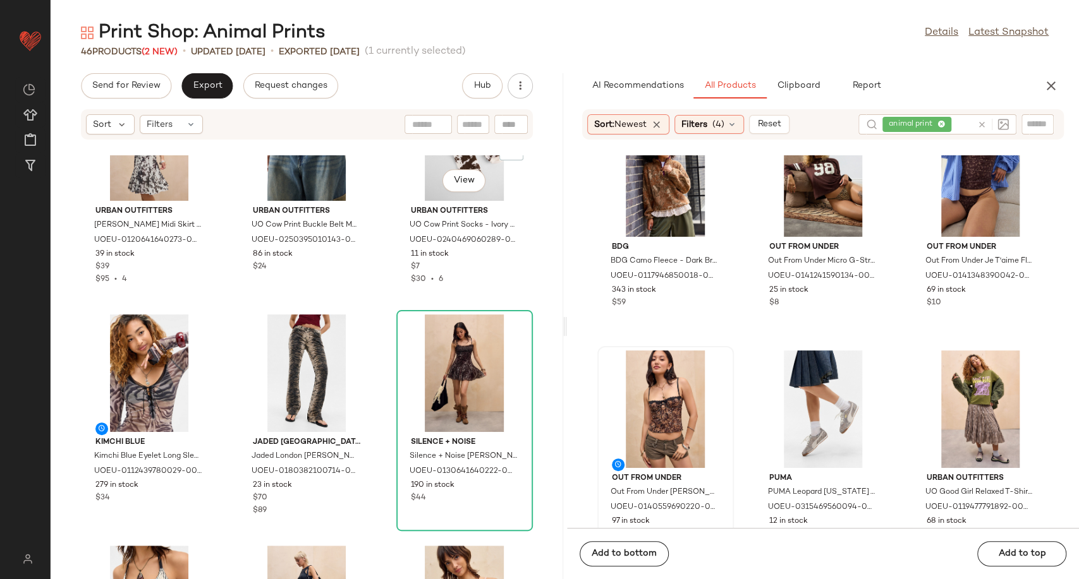
scroll to position [571, 0]
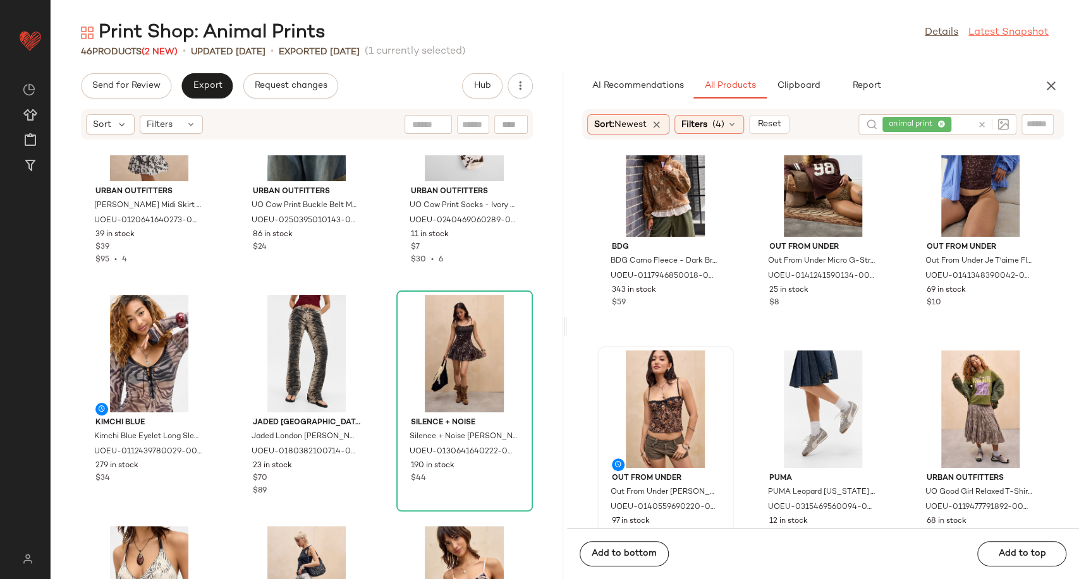
click at [1022, 32] on link "Latest Snapshot" at bounding box center [1008, 32] width 80 height 15
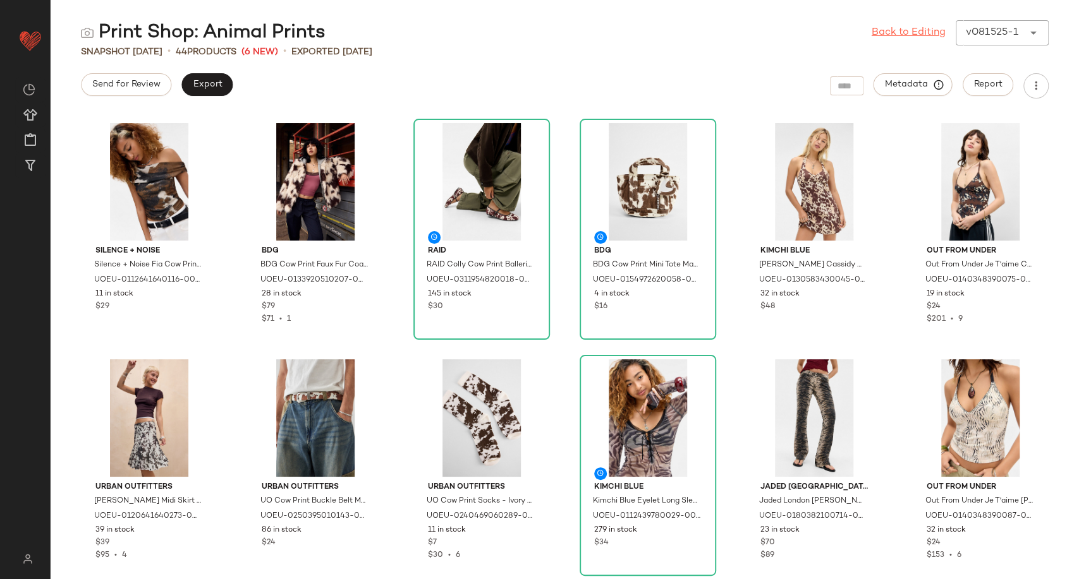
click at [906, 37] on link "Back to Editing" at bounding box center [908, 32] width 74 height 15
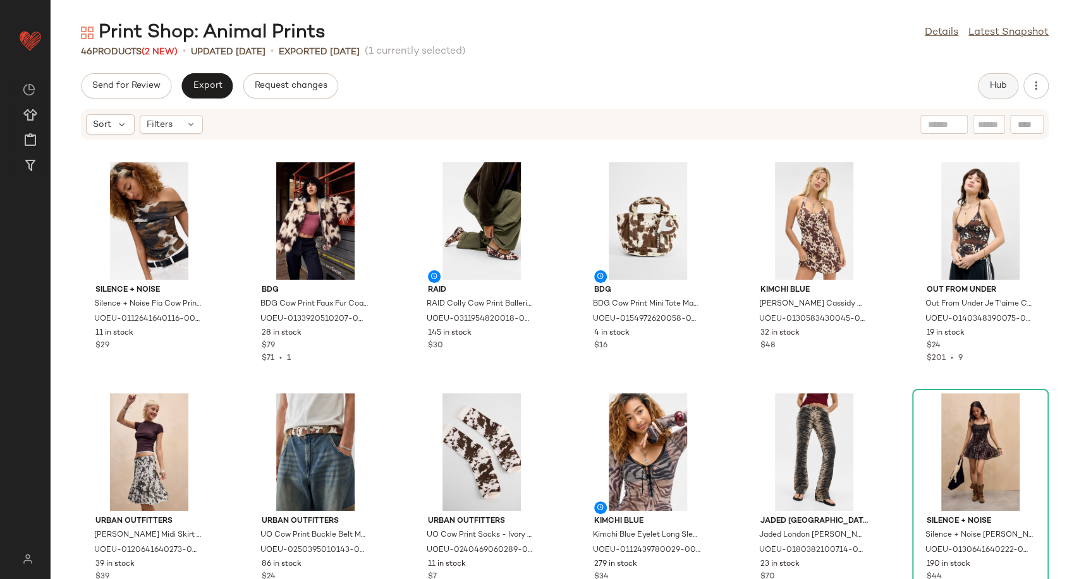
click at [996, 92] on button "Hub" at bounding box center [997, 85] width 40 height 25
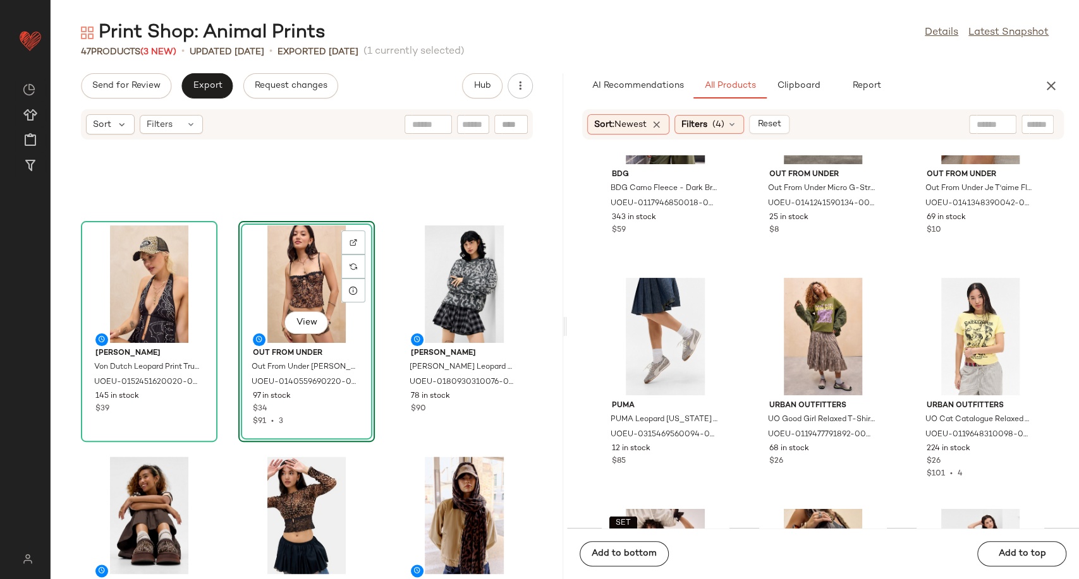
scroll to position [1063, 0]
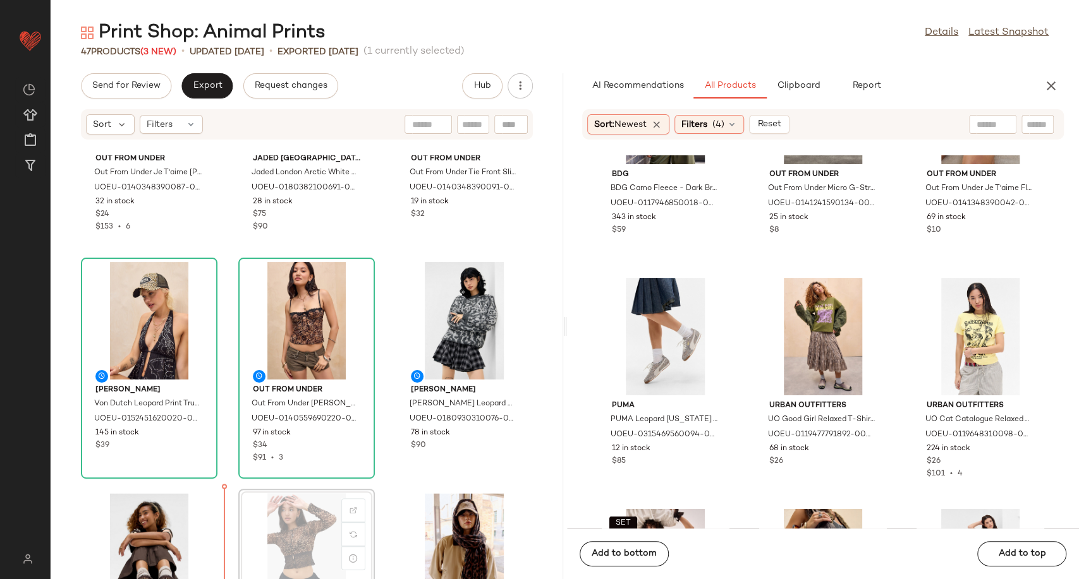
scroll to position [1067, 0]
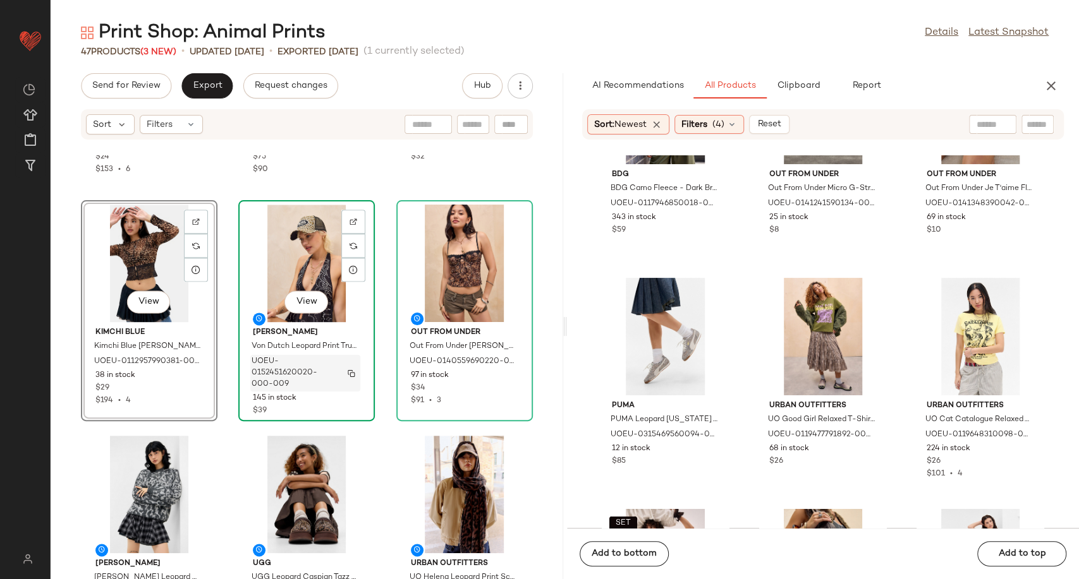
scroll to position [1207, 0]
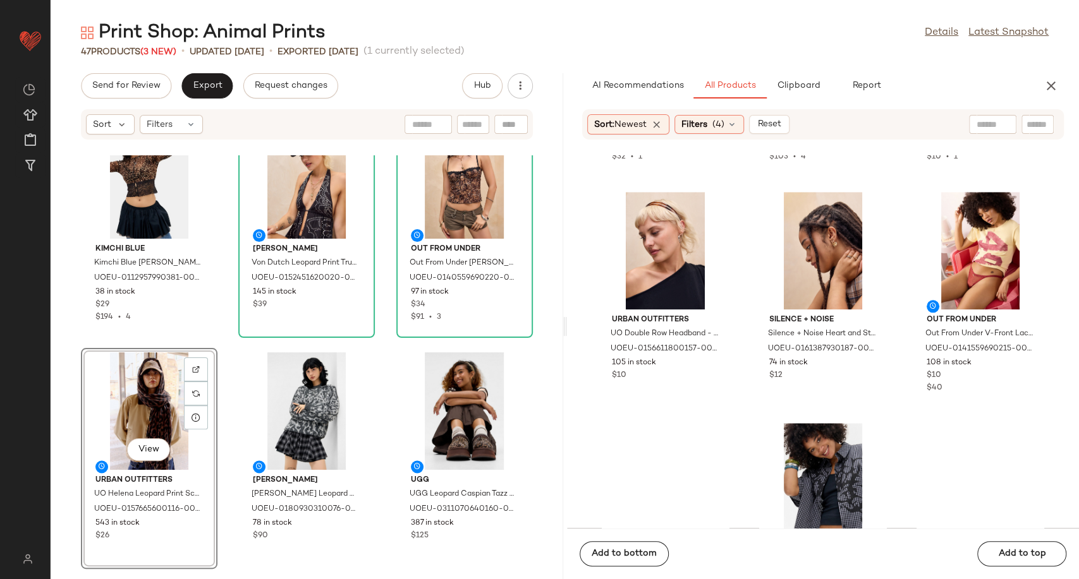
scroll to position [7381, 0]
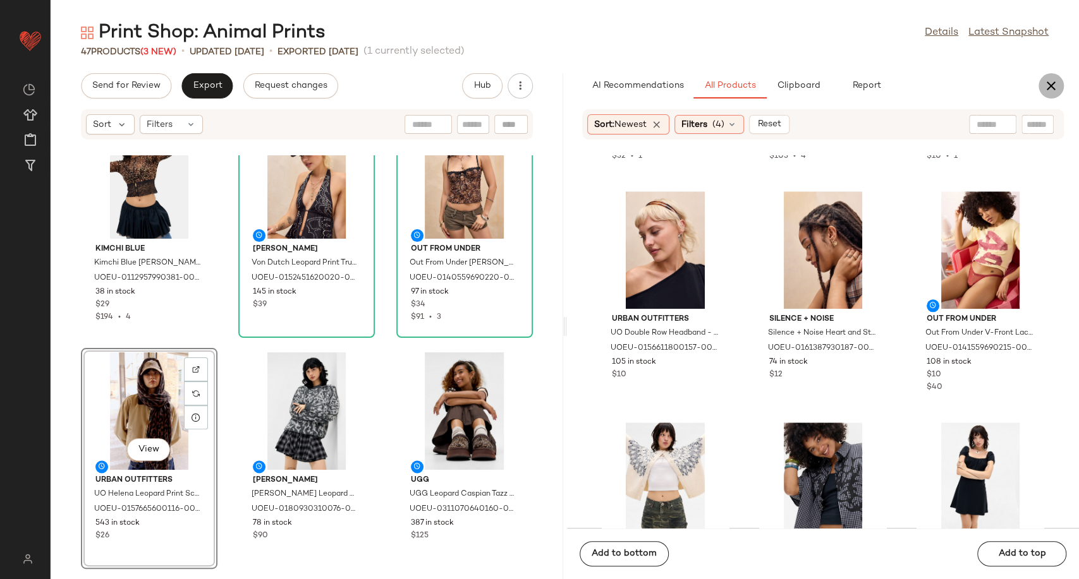
click at [1053, 81] on icon "button" at bounding box center [1050, 85] width 15 height 15
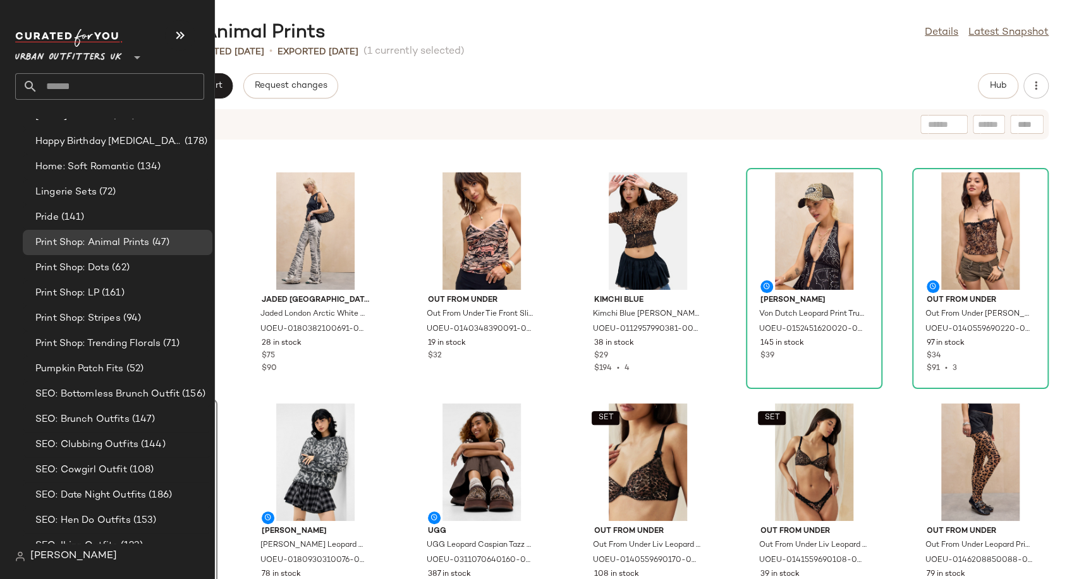
scroll to position [3370, 0]
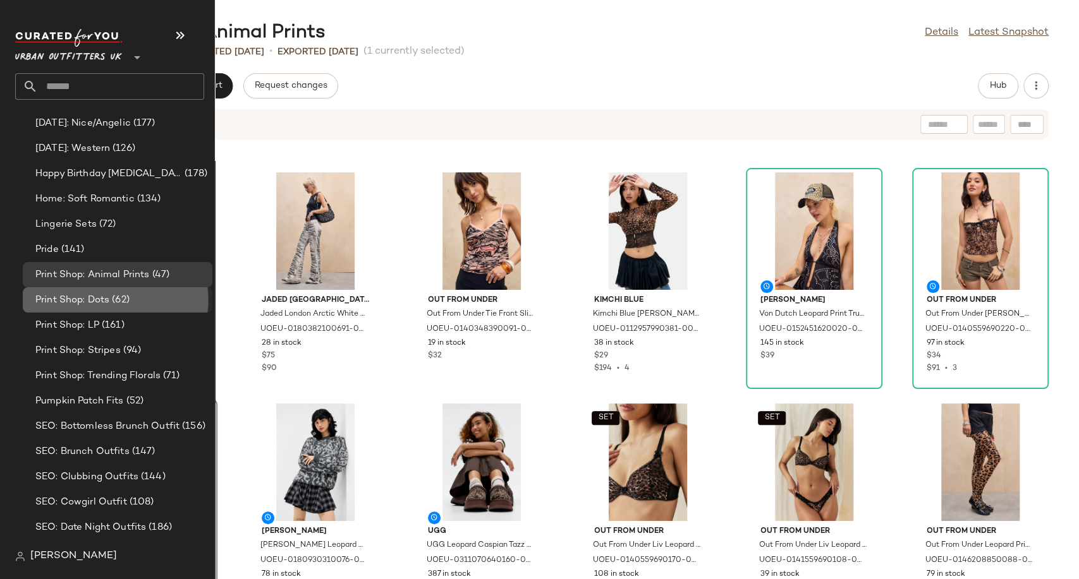
click at [64, 305] on span "Print Shop: Dots" at bounding box center [72, 300] width 74 height 15
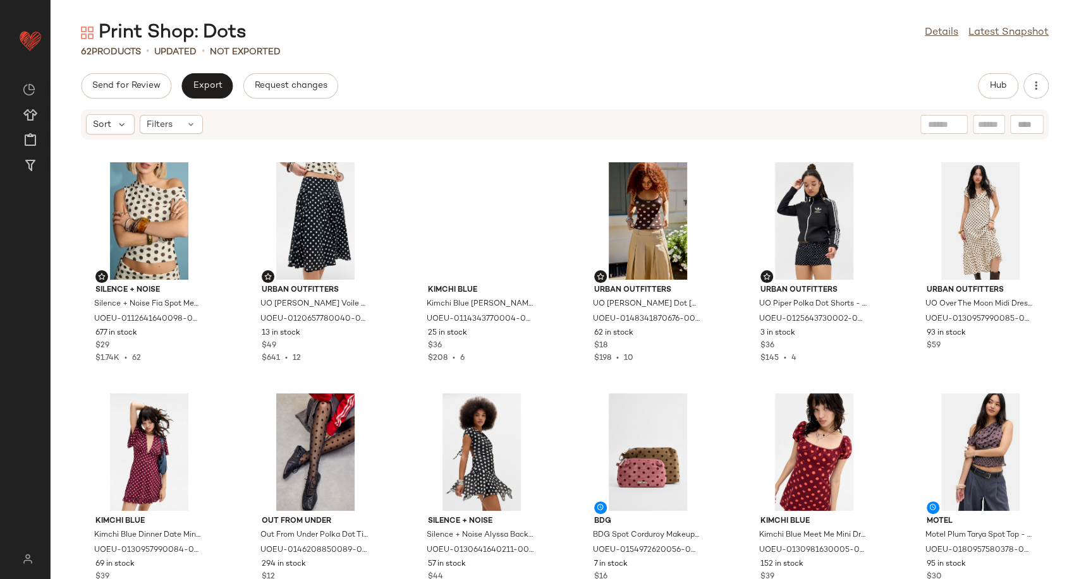
click at [517, 48] on div "62 Products • updated • Not Exported" at bounding box center [565, 51] width 1028 height 13
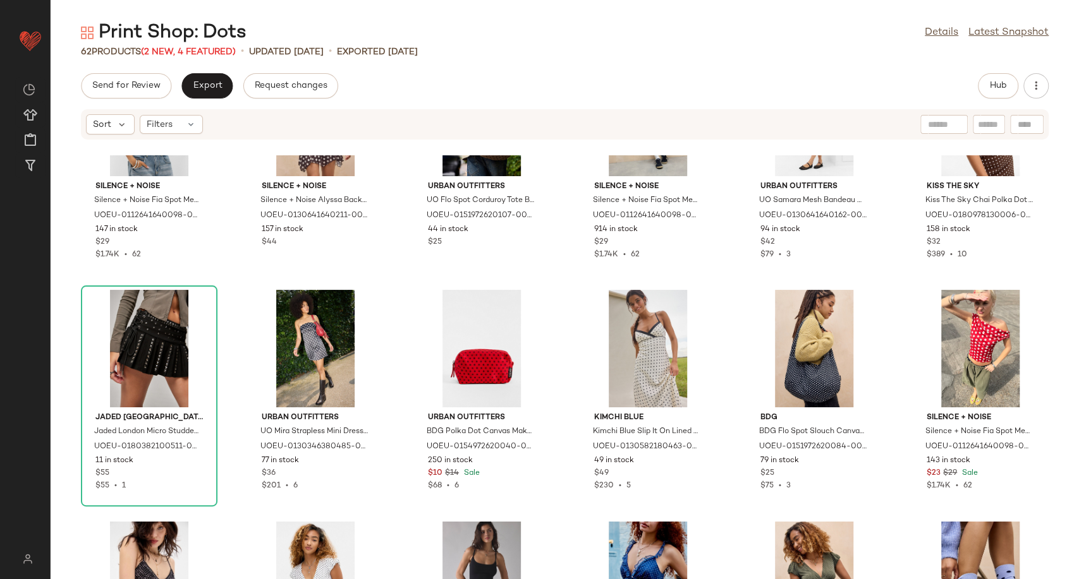
scroll to position [1274, 0]
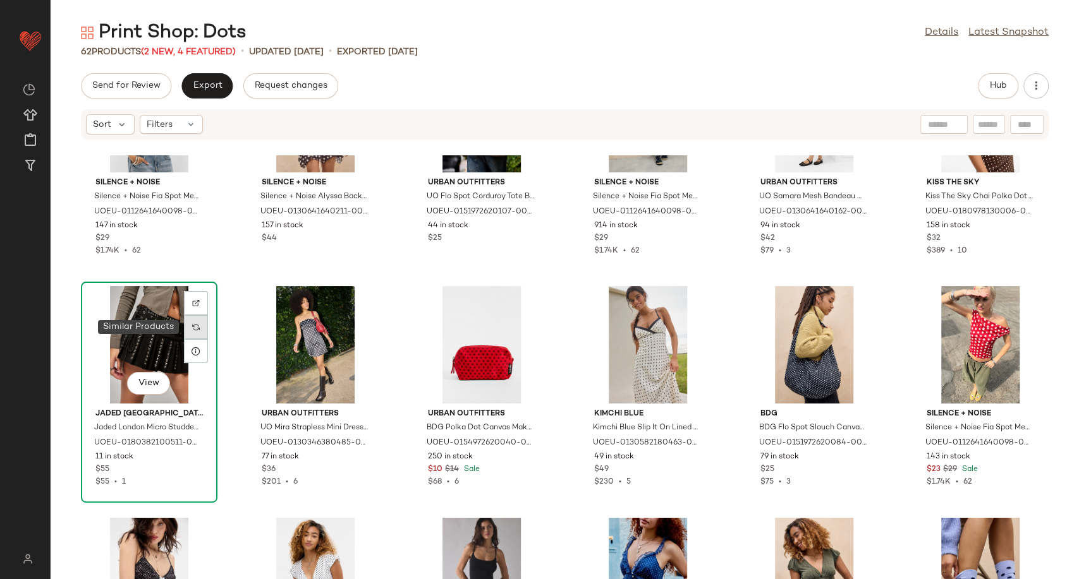
click at [190, 333] on div at bounding box center [196, 327] width 24 height 24
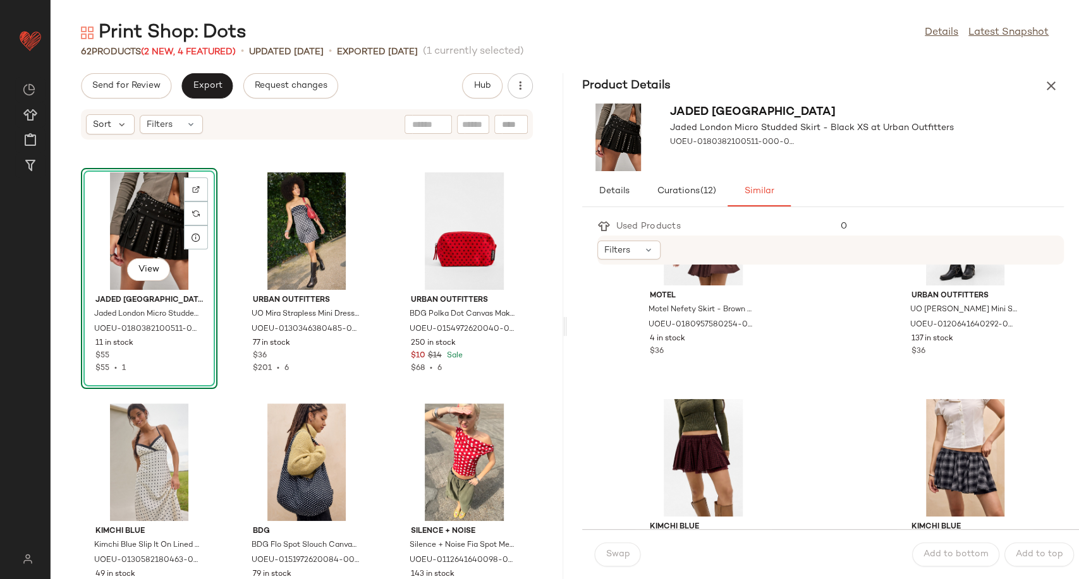
scroll to position [1123, 0]
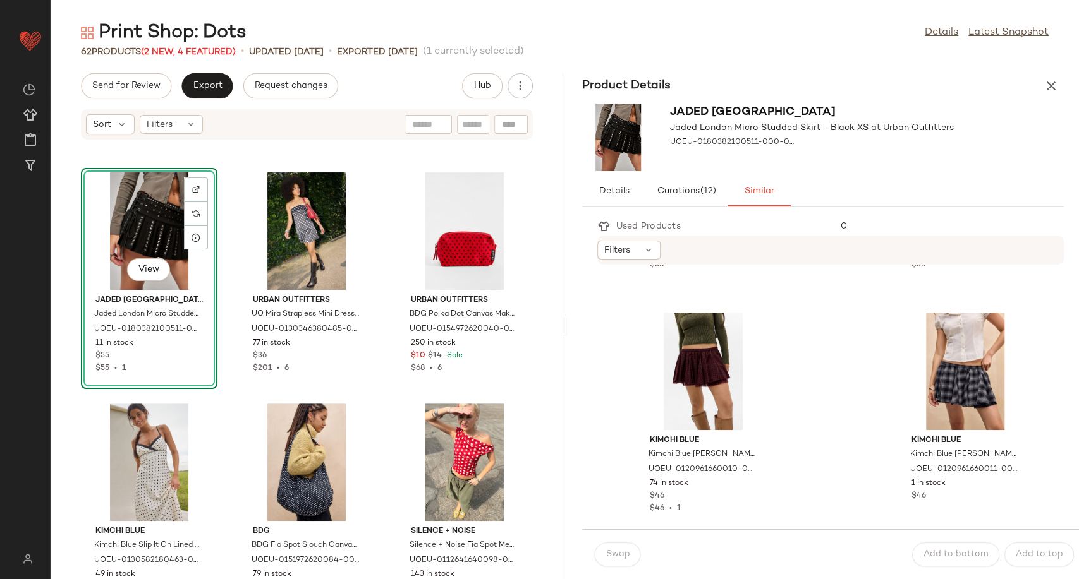
click at [1065, 82] on div "Product Details" at bounding box center [823, 85] width 512 height 25
click at [1049, 92] on icon "button" at bounding box center [1050, 85] width 15 height 15
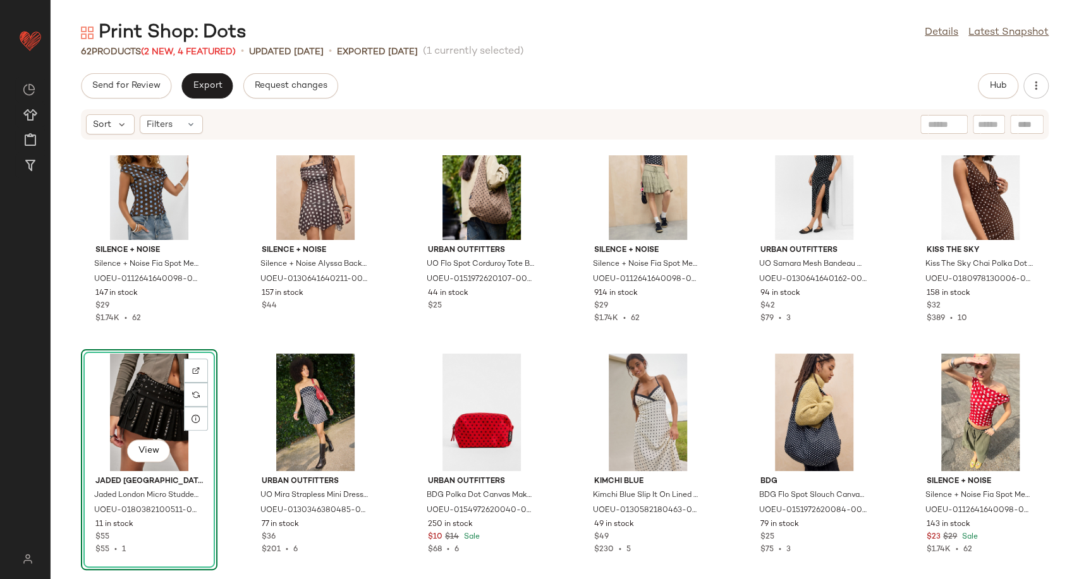
scroll to position [1209, 0]
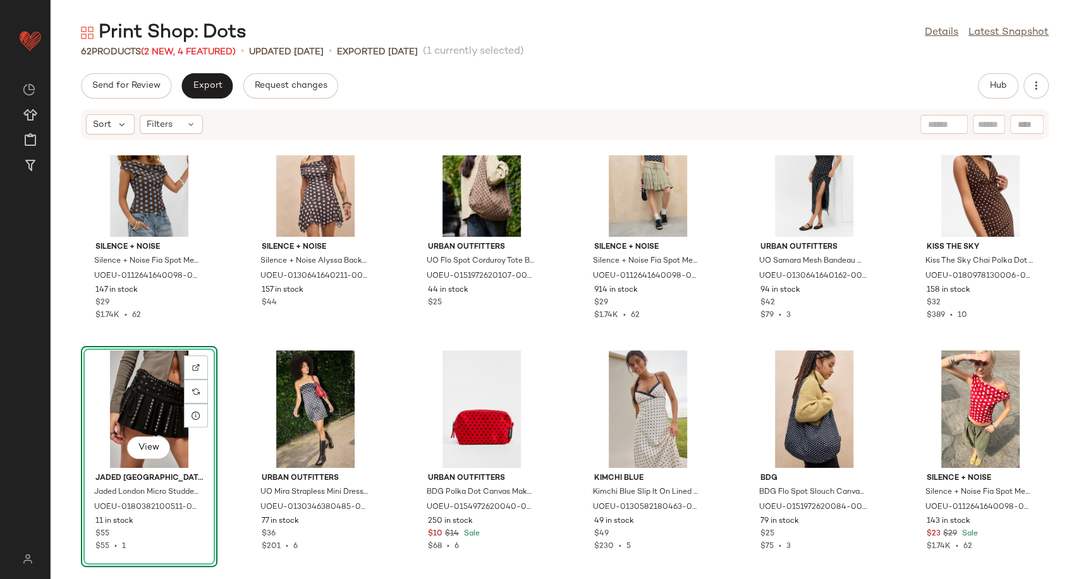
click at [157, 387] on div "View" at bounding box center [149, 410] width 128 height 118
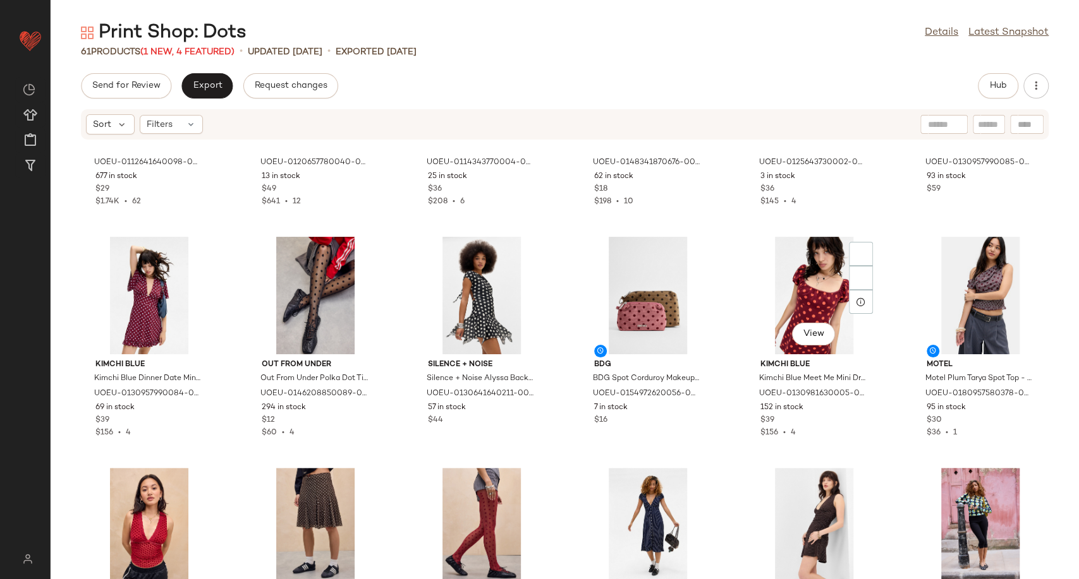
scroll to position [0, 0]
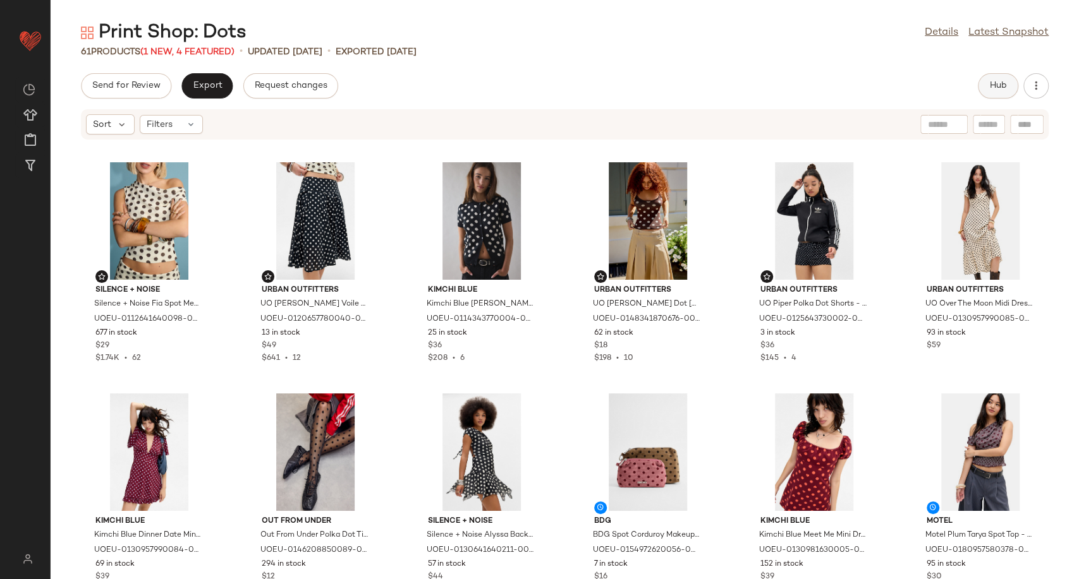
click at [986, 83] on button "Hub" at bounding box center [997, 85] width 40 height 25
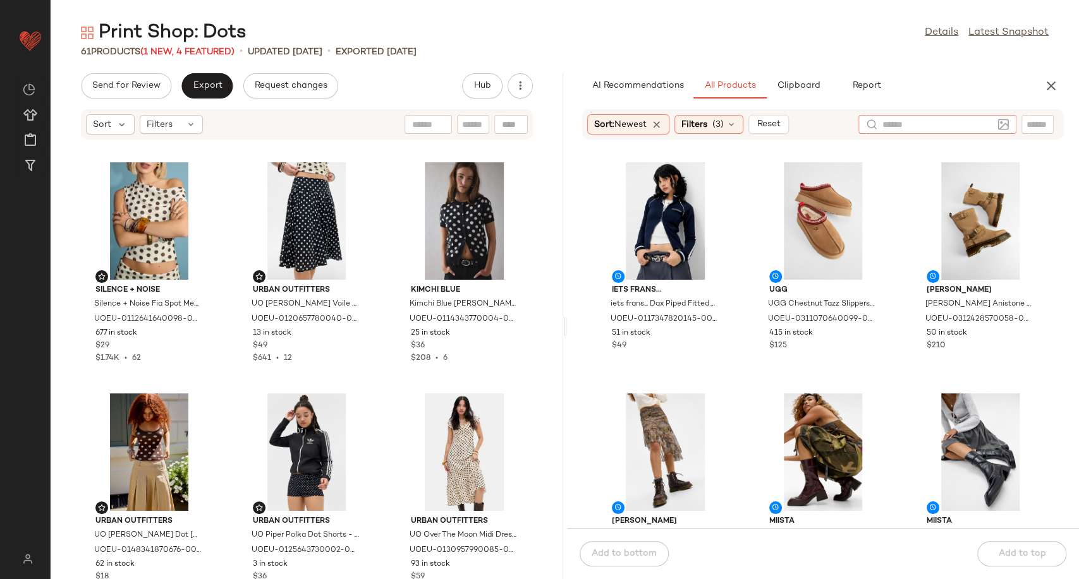
click at [969, 128] on div at bounding box center [937, 124] width 158 height 19
type input "*********"
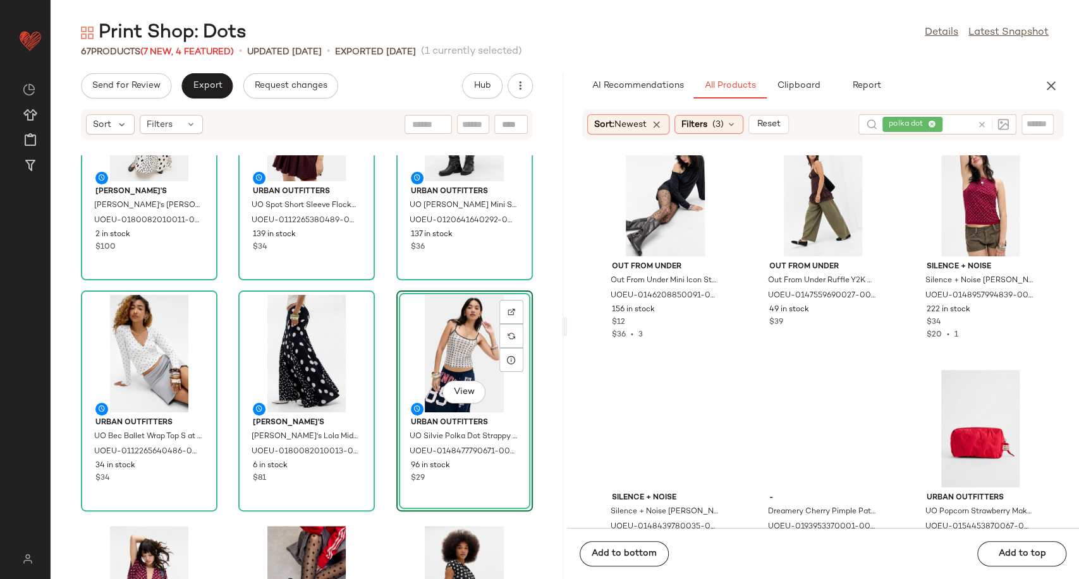
scroll to position [2612, 0]
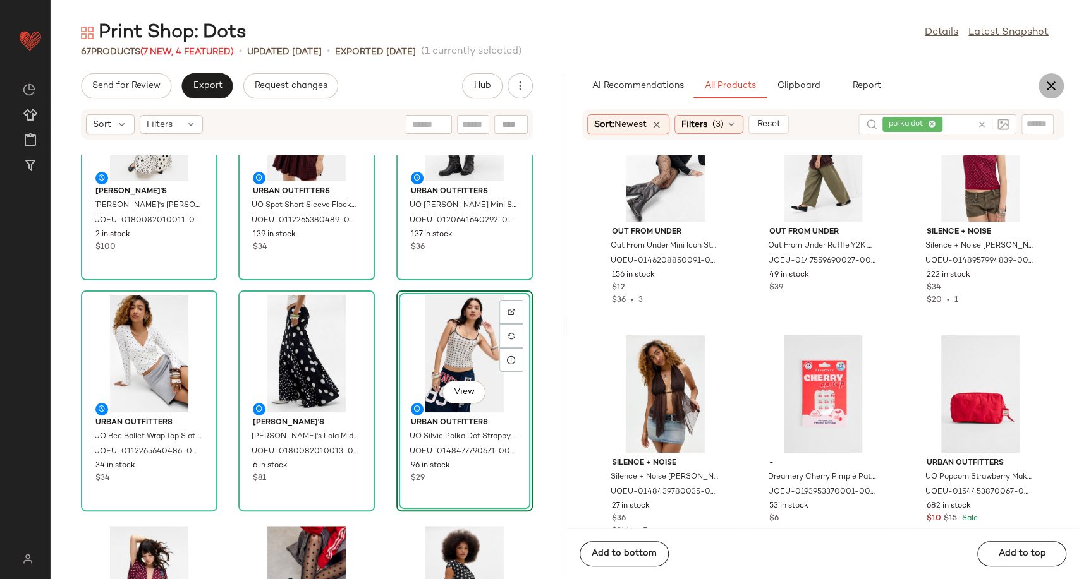
click at [1048, 85] on icon "button" at bounding box center [1050, 85] width 15 height 15
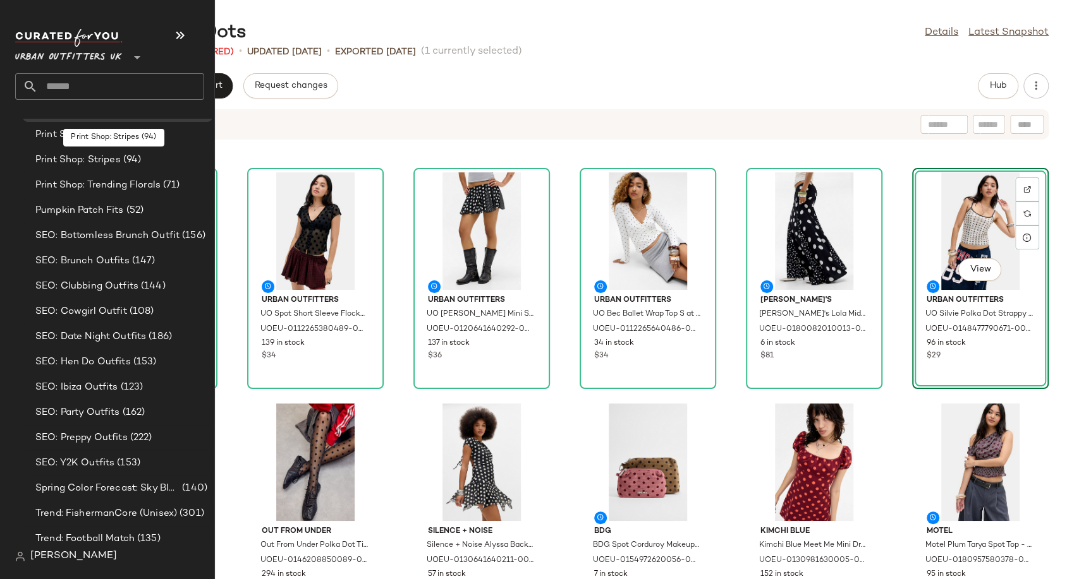
scroll to position [3370, 0]
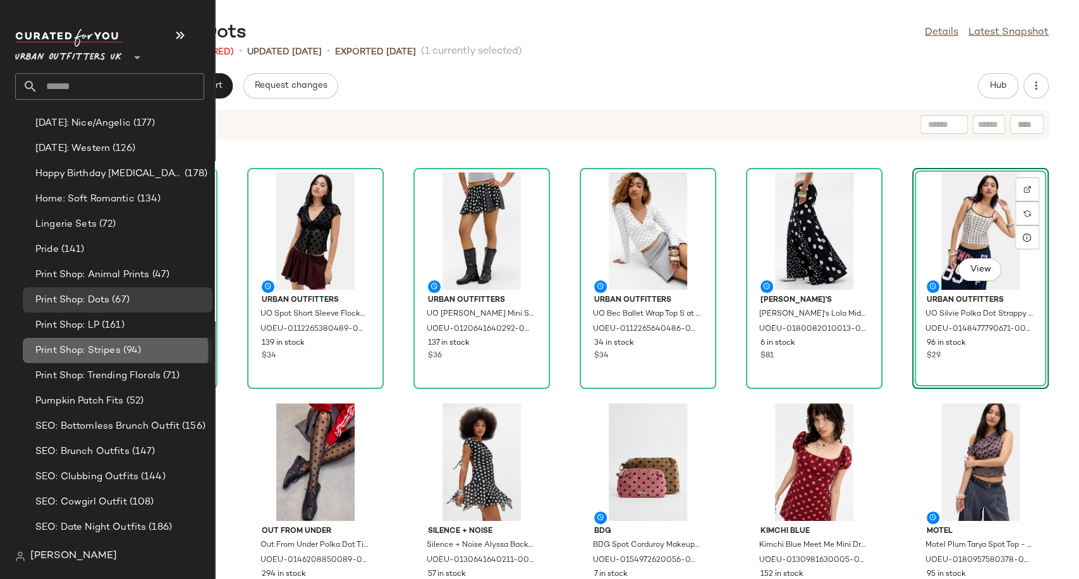
click at [101, 360] on div "Print Shop: Stripes (94)" at bounding box center [118, 350] width 190 height 25
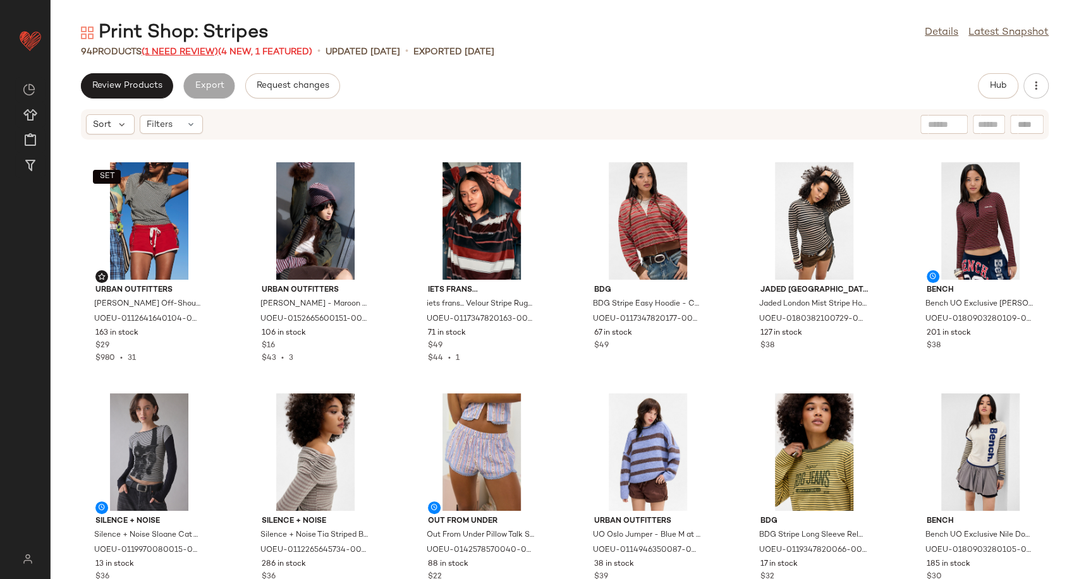
click at [204, 52] on span "(1 Need Review)" at bounding box center [180, 51] width 76 height 9
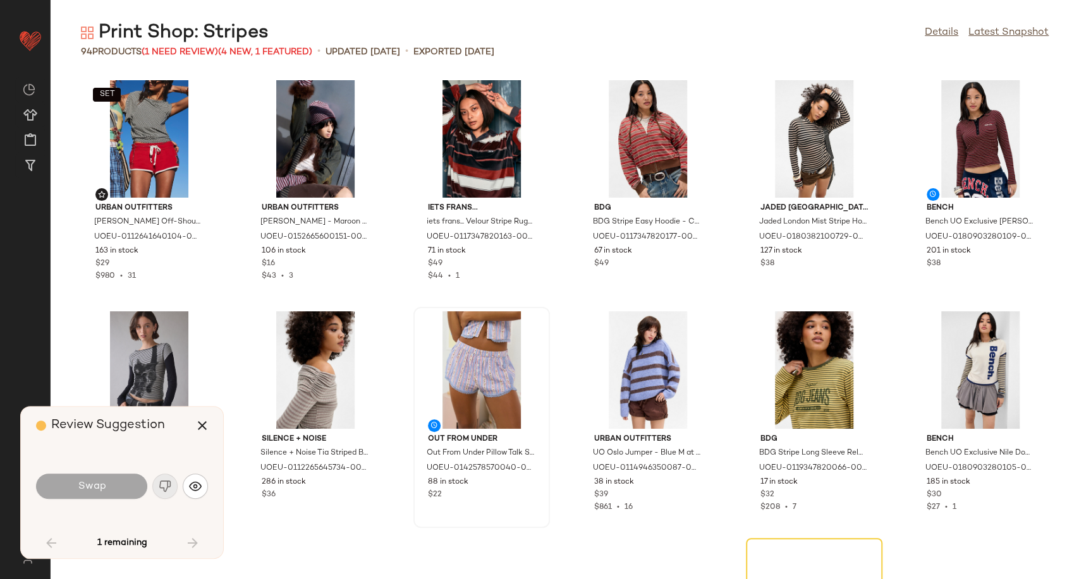
scroll to position [241, 0]
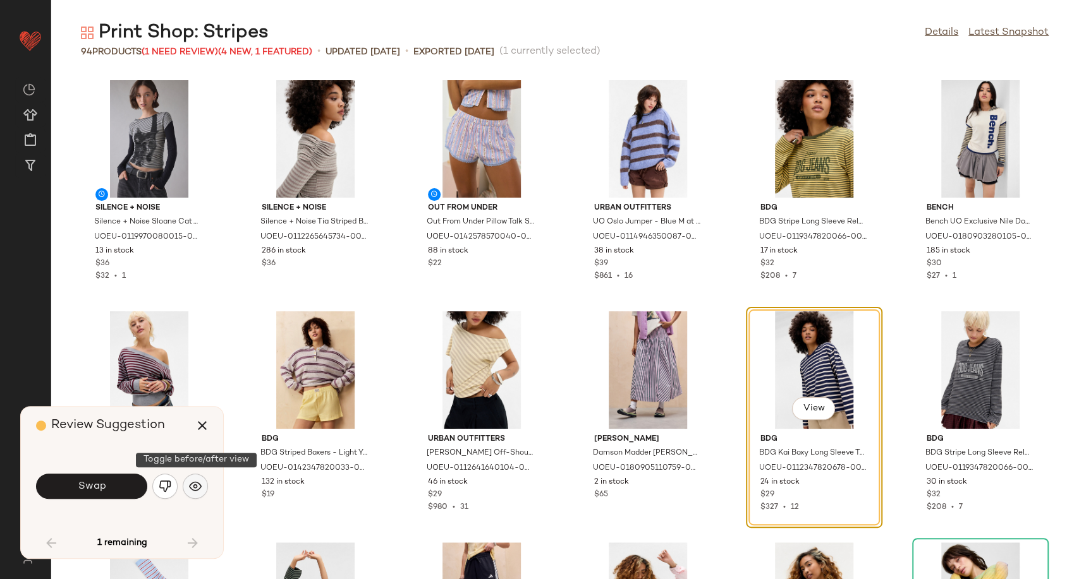
click at [197, 486] on img "button" at bounding box center [195, 486] width 13 height 13
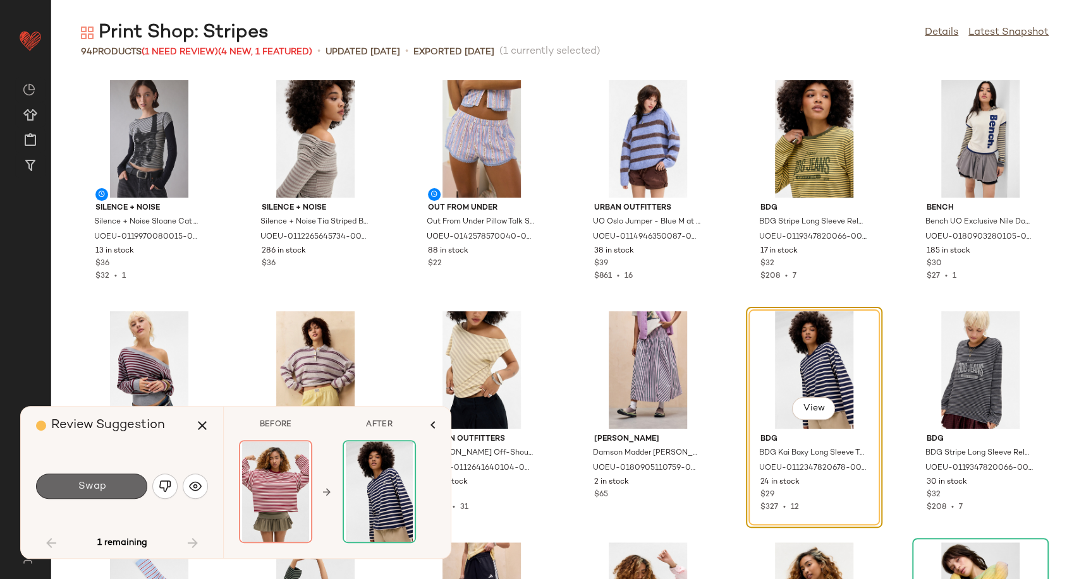
click at [126, 486] on button "Swap" at bounding box center [91, 486] width 111 height 25
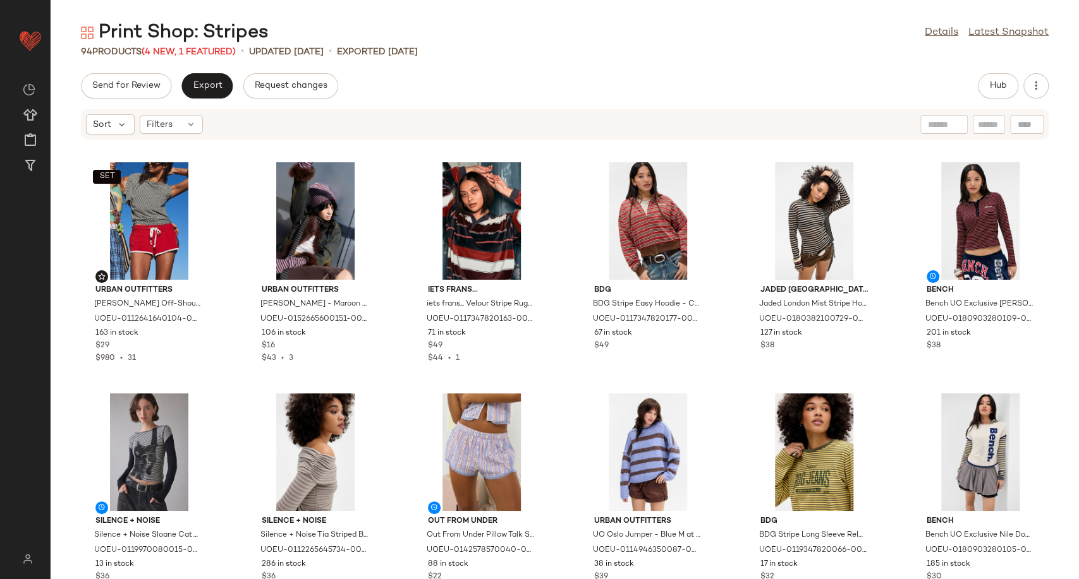
click at [213, 51] on span "(4 New, 1 Featured)" at bounding box center [189, 51] width 94 height 9
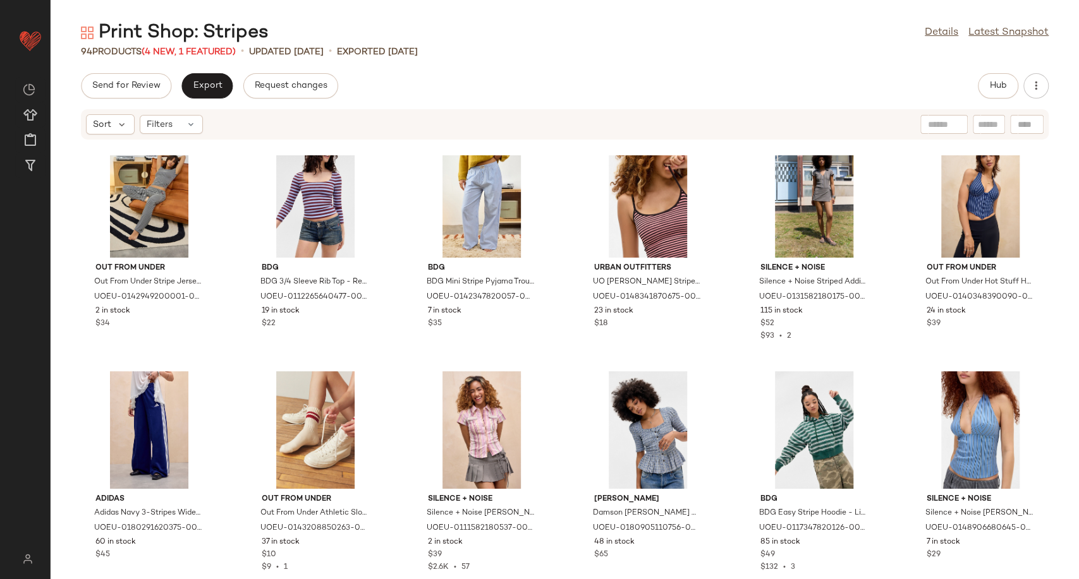
scroll to position [2225, 0]
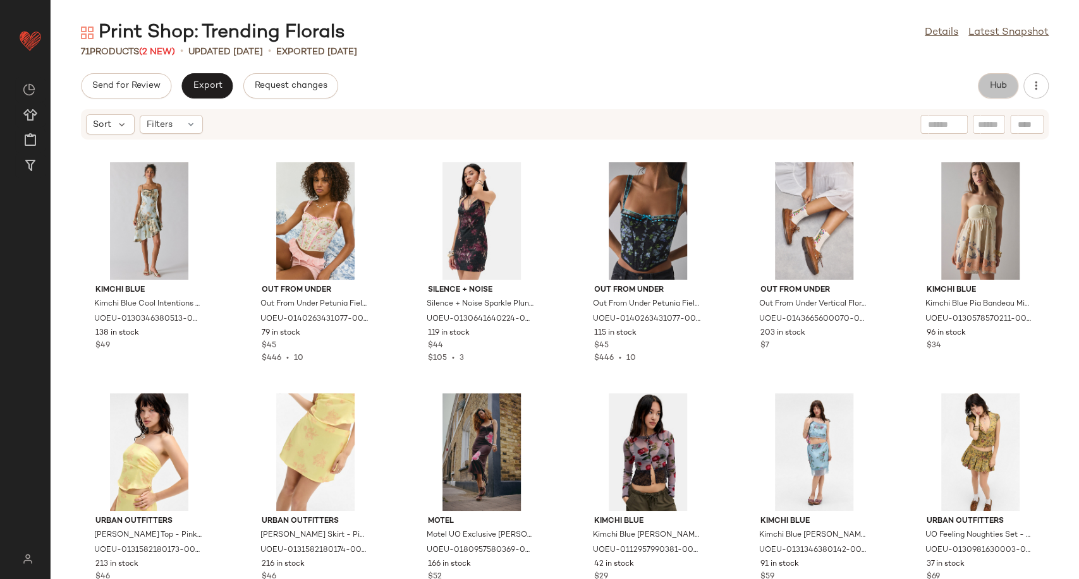
click at [986, 86] on button "Hub" at bounding box center [997, 85] width 40 height 25
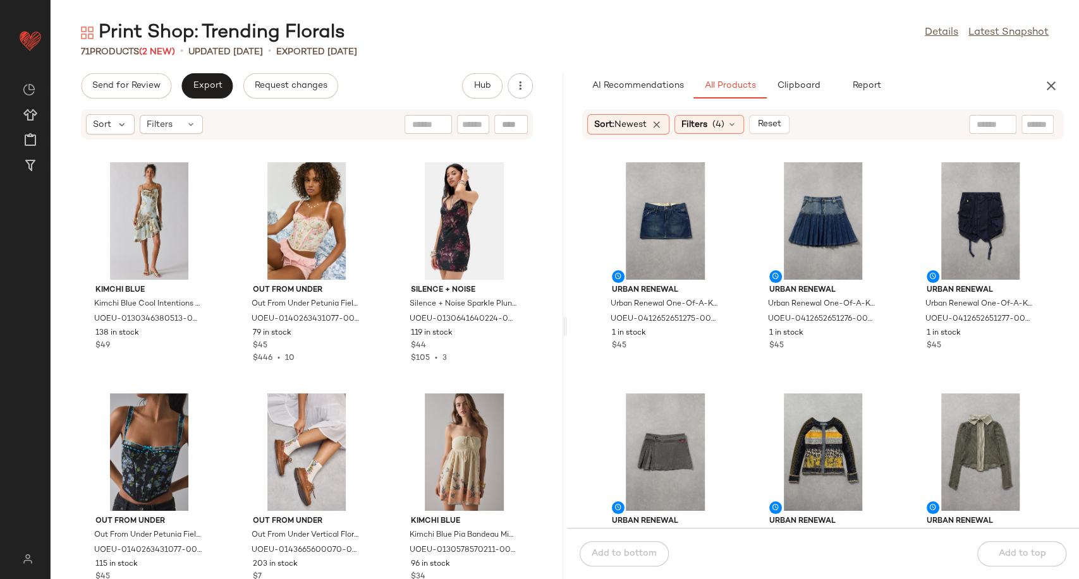
click at [973, 121] on div at bounding box center [992, 124] width 47 height 19
type input "******"
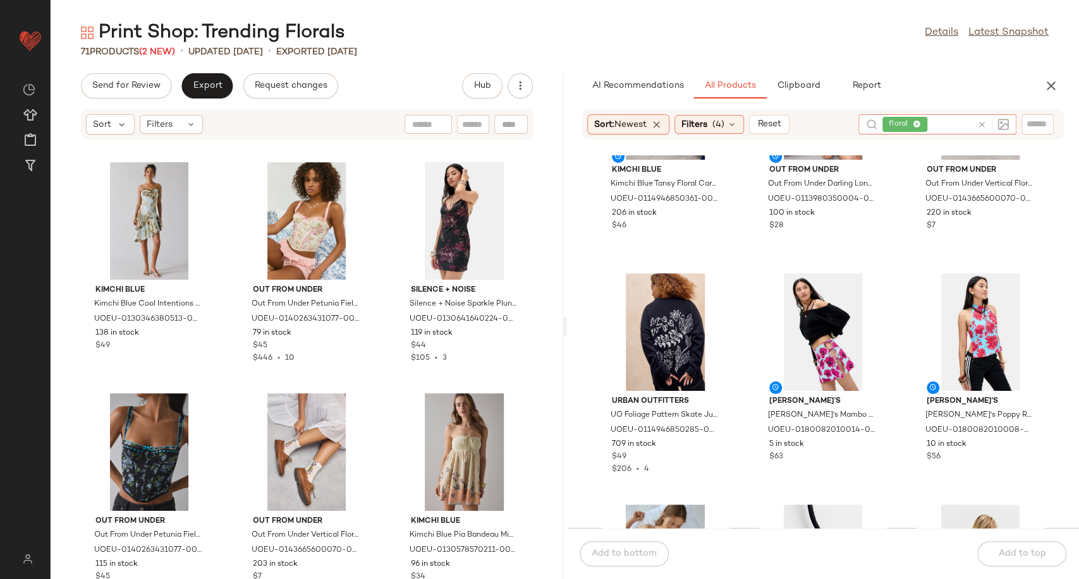
scroll to position [361, 0]
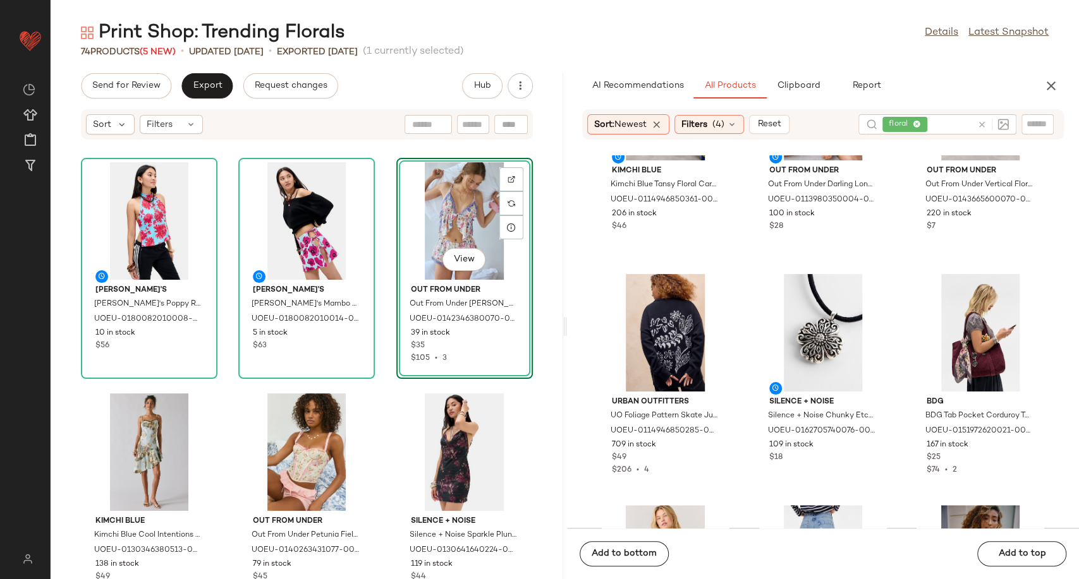
click at [374, 371] on div "[PERSON_NAME]'s [PERSON_NAME]'s Poppy Reversible Top at Urban Outfitters UOEU-0…" at bounding box center [307, 367] width 512 height 424
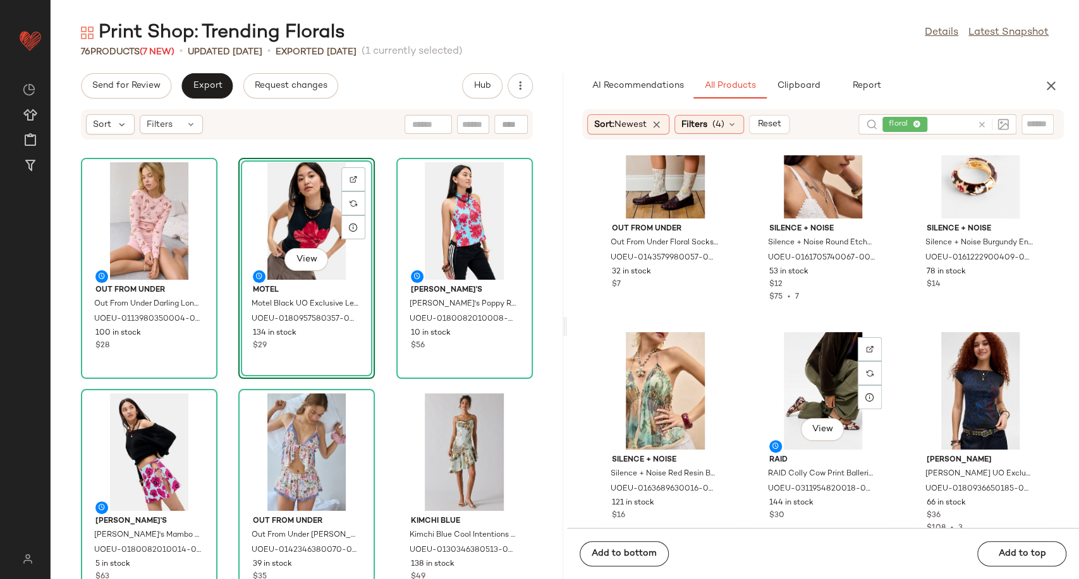
scroll to position [1906, 0]
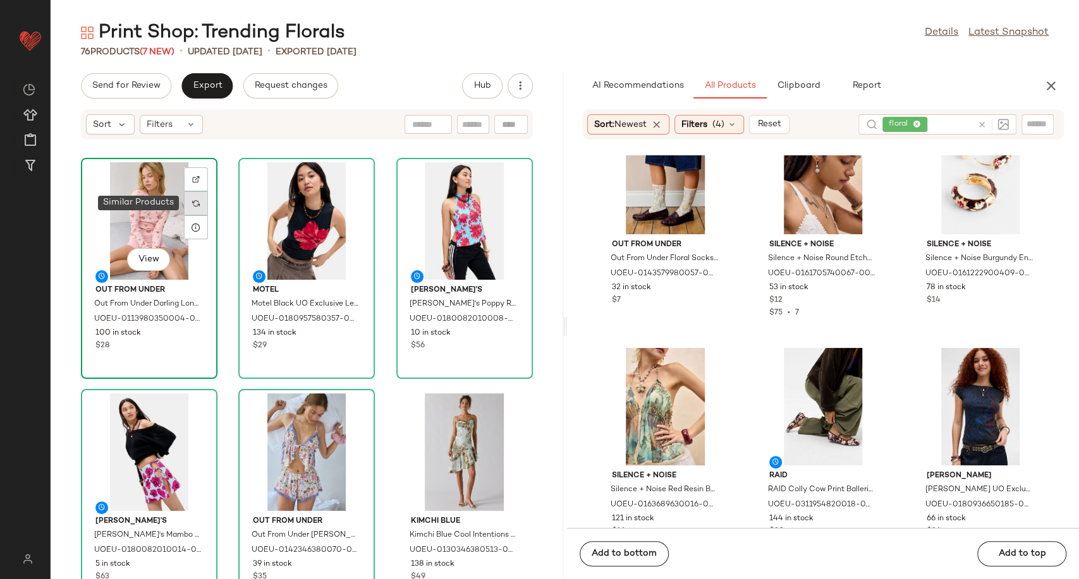
click at [198, 204] on img at bounding box center [196, 204] width 8 height 8
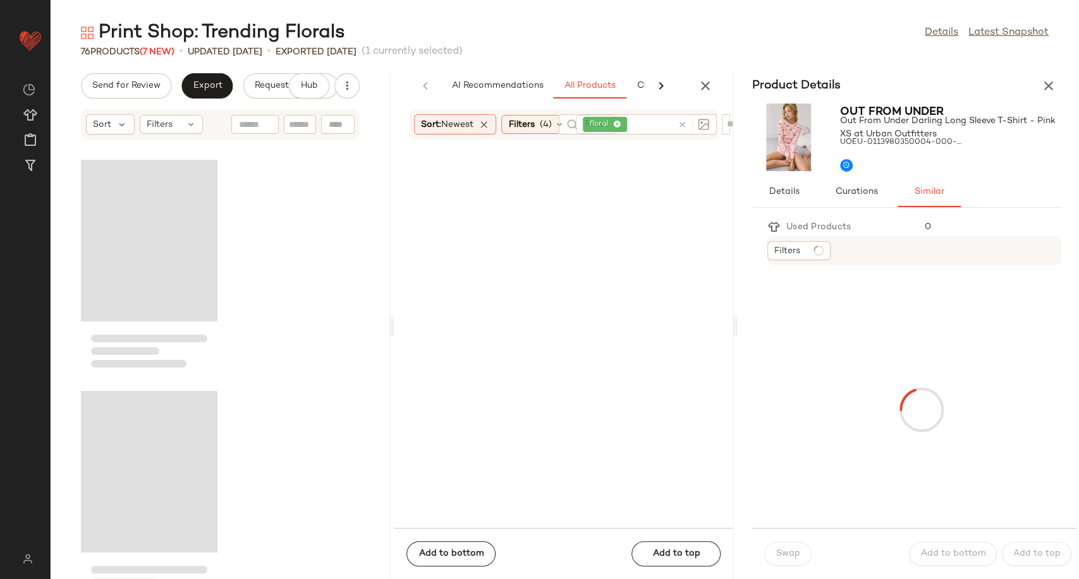
scroll to position [2368, 0]
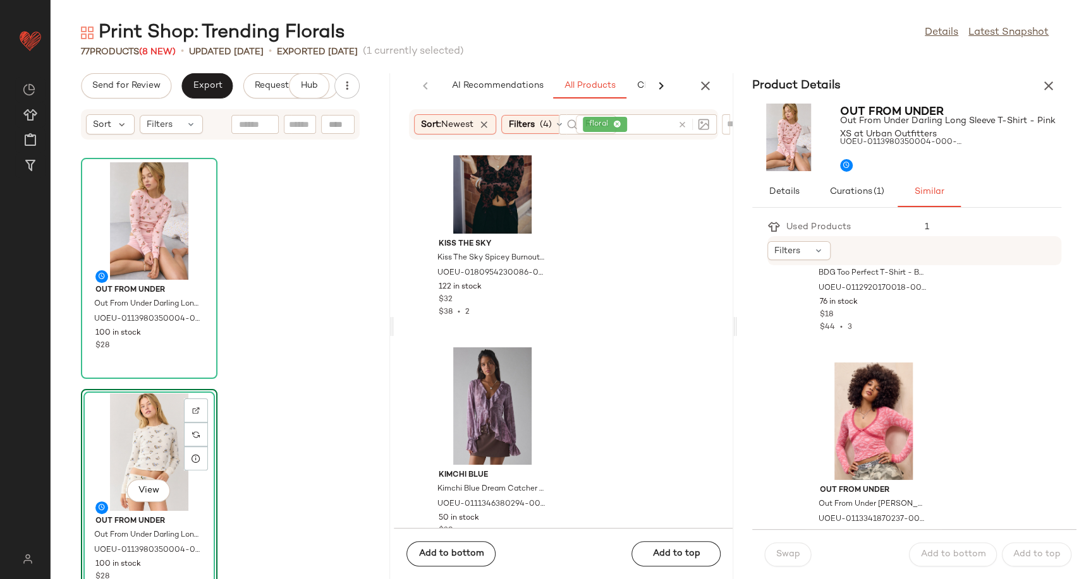
scroll to position [1053, 0]
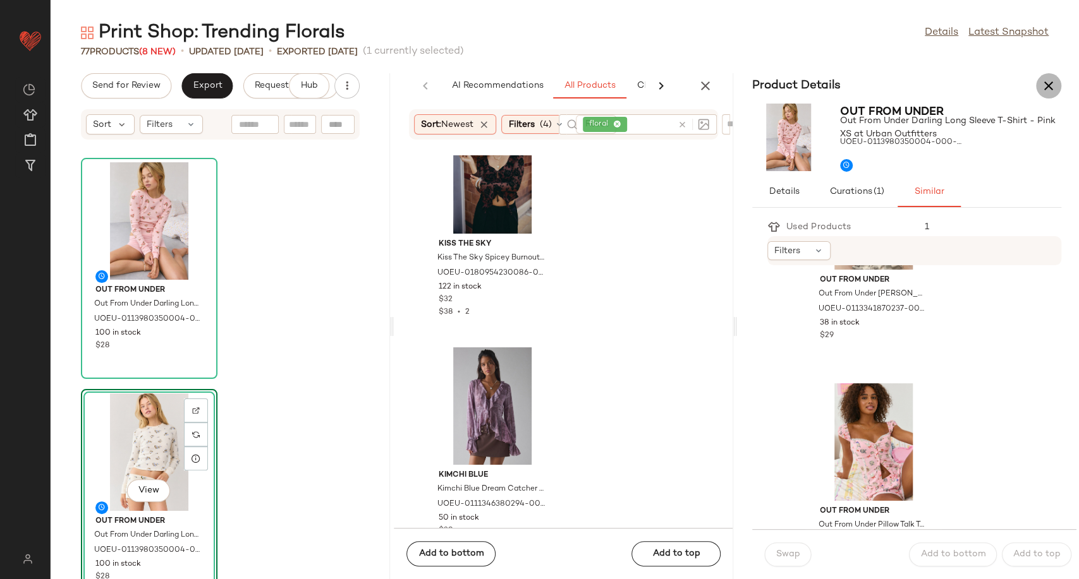
click at [1059, 86] on button "button" at bounding box center [1048, 85] width 25 height 25
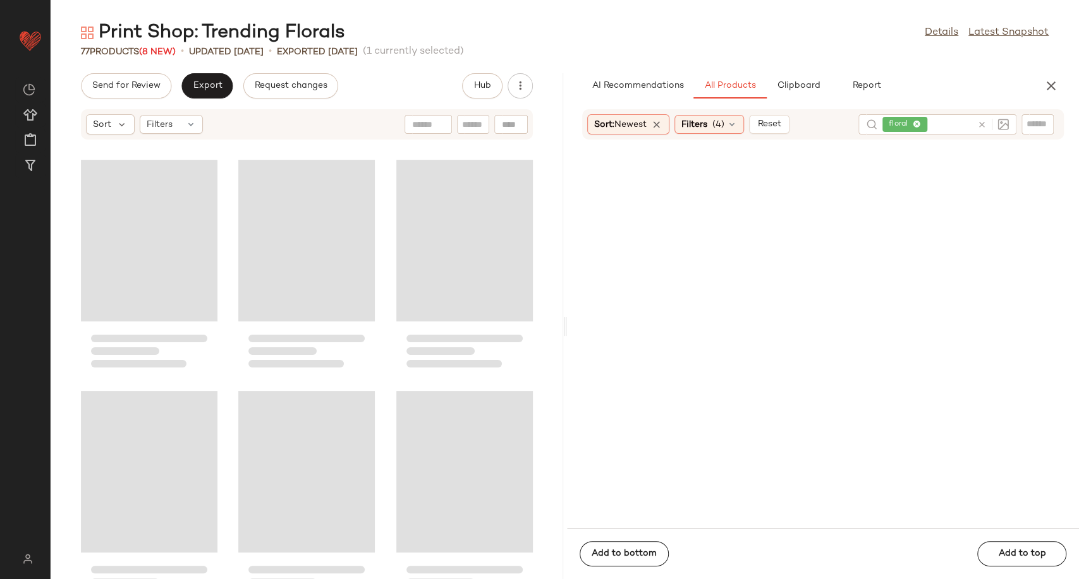
scroll to position [1674, 0]
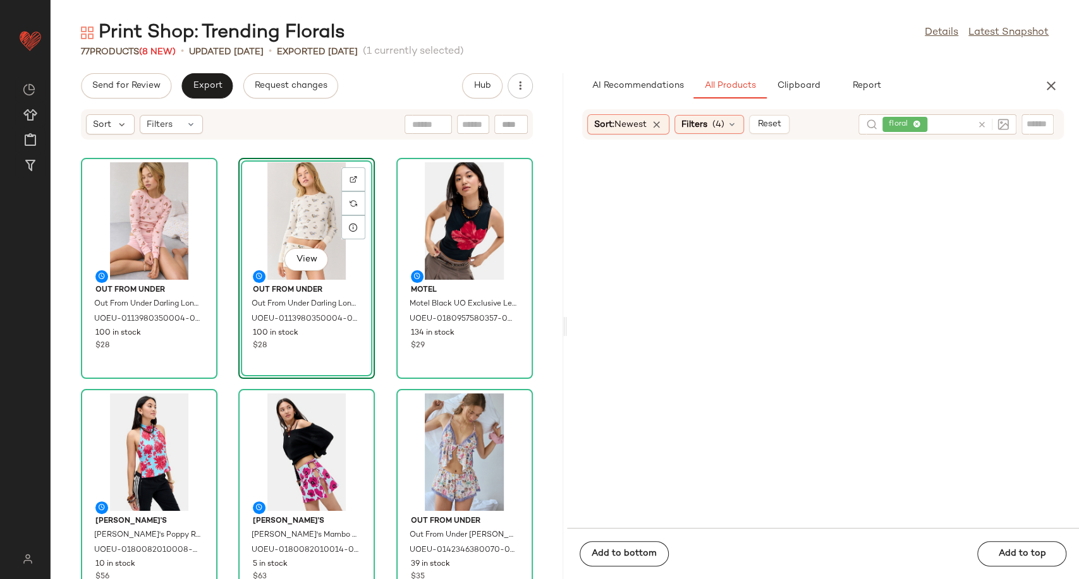
click at [377, 355] on div "Out From Under Out From Under Darling Long Sleeve T-Shirt - Pink XS at Urban Ou…" at bounding box center [307, 367] width 512 height 424
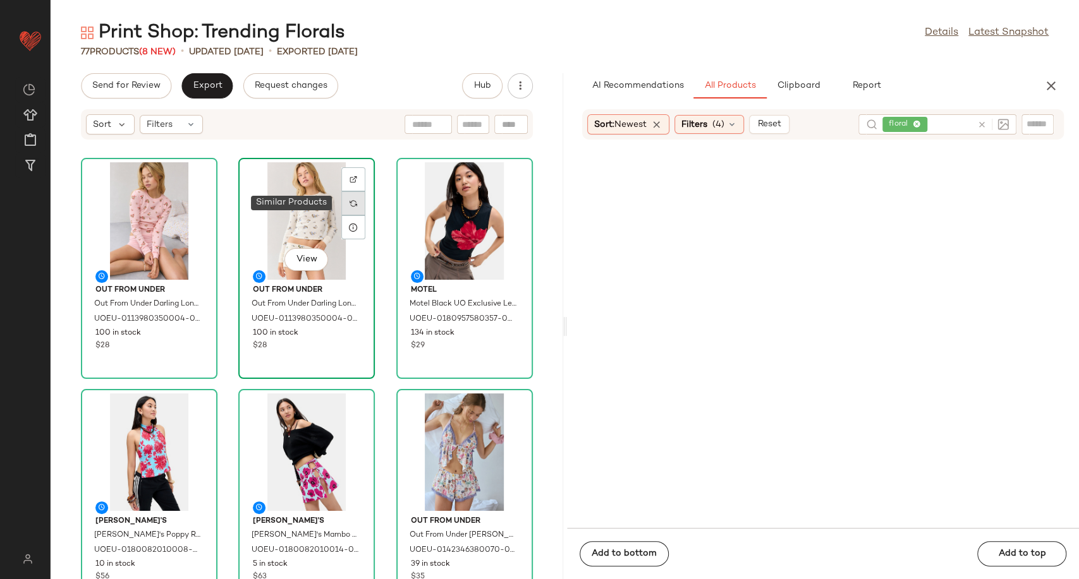
click at [345, 204] on div at bounding box center [353, 203] width 24 height 24
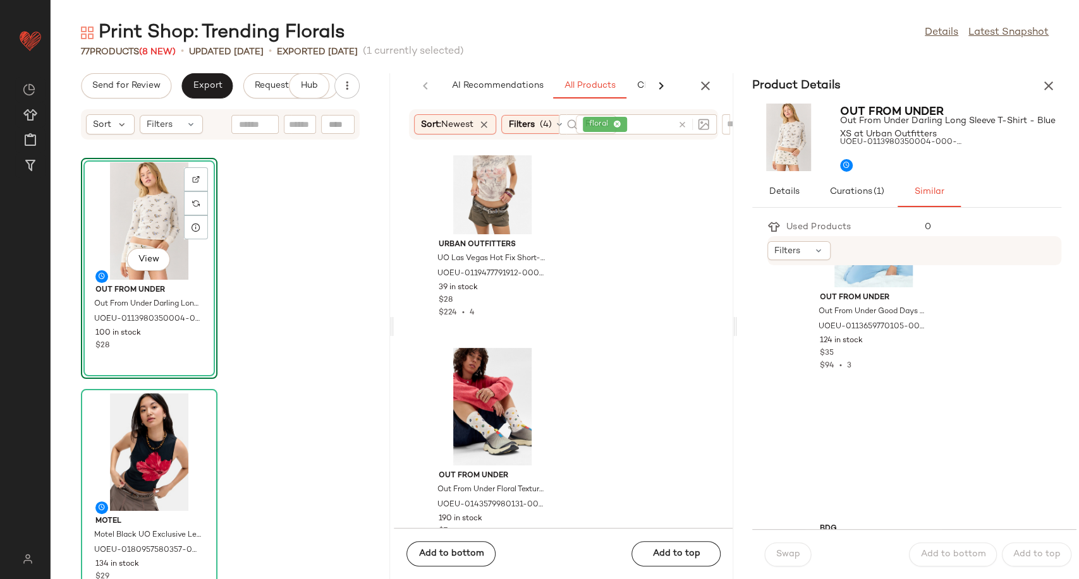
scroll to position [3931, 0]
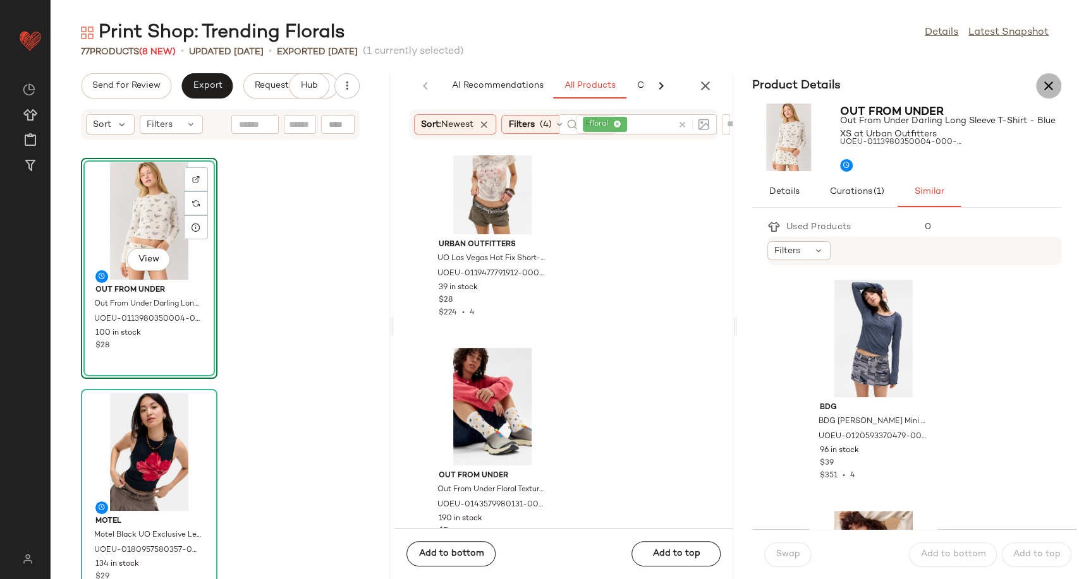
click at [1043, 84] on icon "button" at bounding box center [1048, 85] width 15 height 15
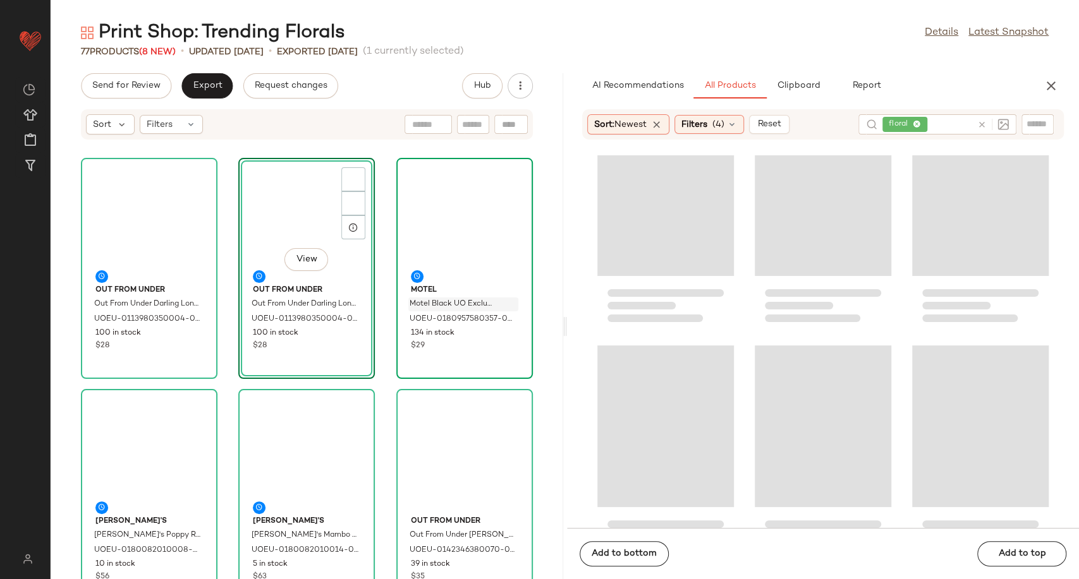
scroll to position [0, 0]
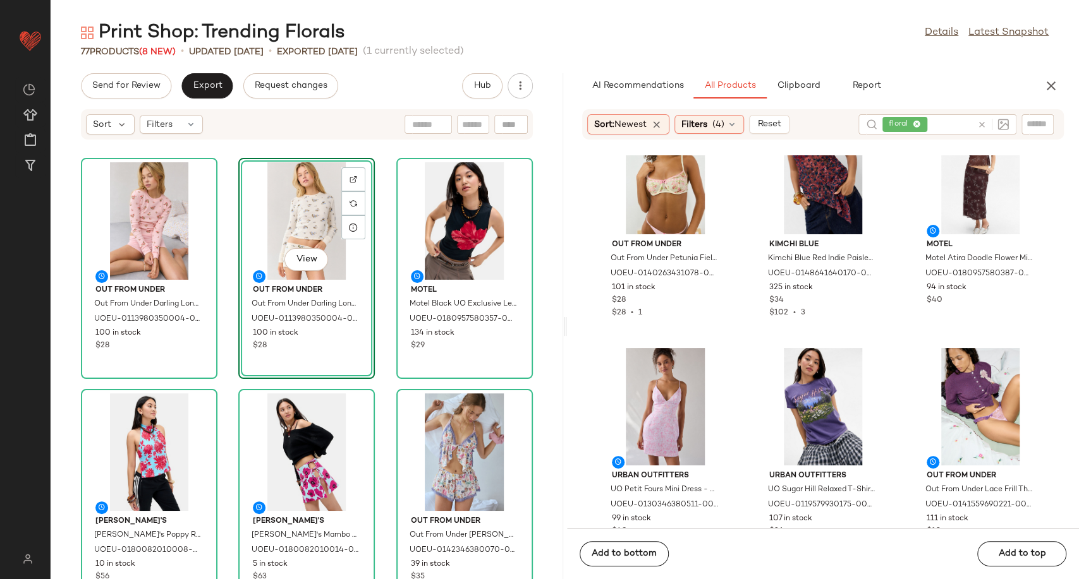
click at [385, 360] on div "Out From Under Out From Under Darling Long Sleeve T-Shirt - Pink XS at Urban Ou…" at bounding box center [307, 367] width 512 height 424
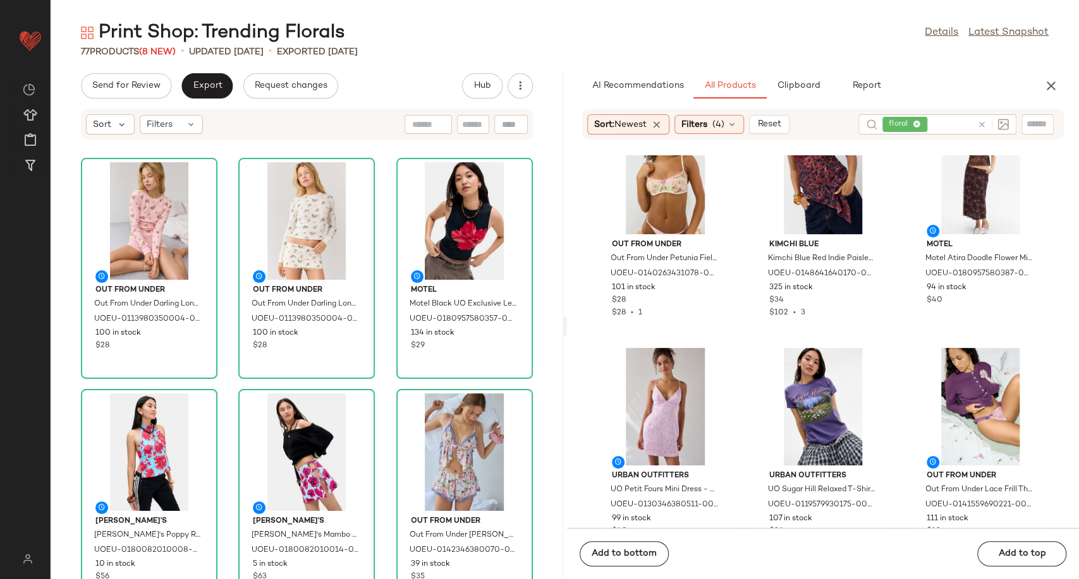
click at [982, 123] on icon at bounding box center [981, 124] width 9 height 9
click at [1004, 71] on div "Print Shop: Trending Florals Details Latest Snapshot 77 Products (8 New) • upda…" at bounding box center [565, 299] width 1028 height 559
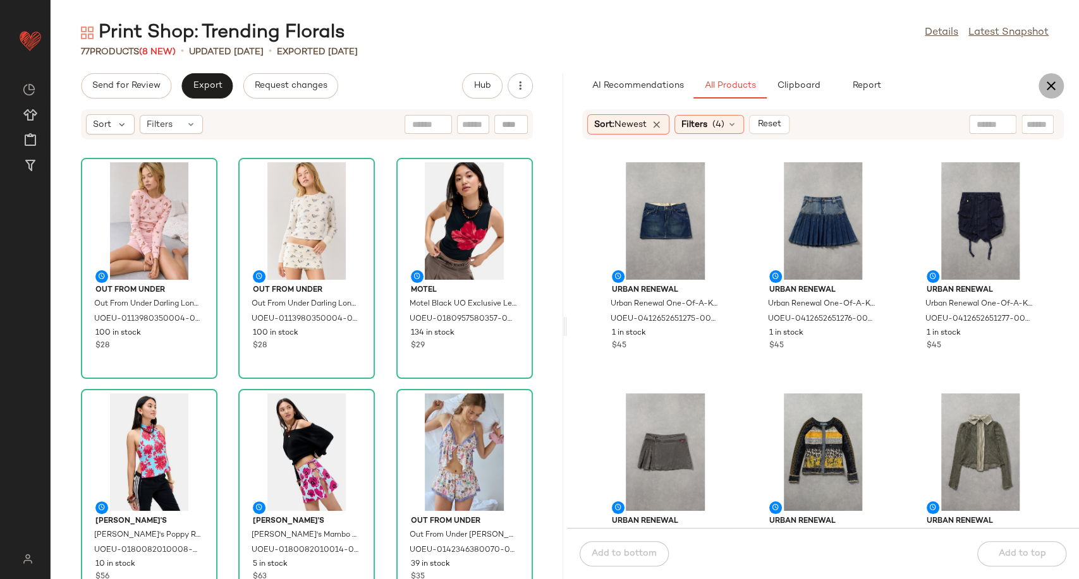
click at [1051, 83] on icon "button" at bounding box center [1050, 85] width 15 height 15
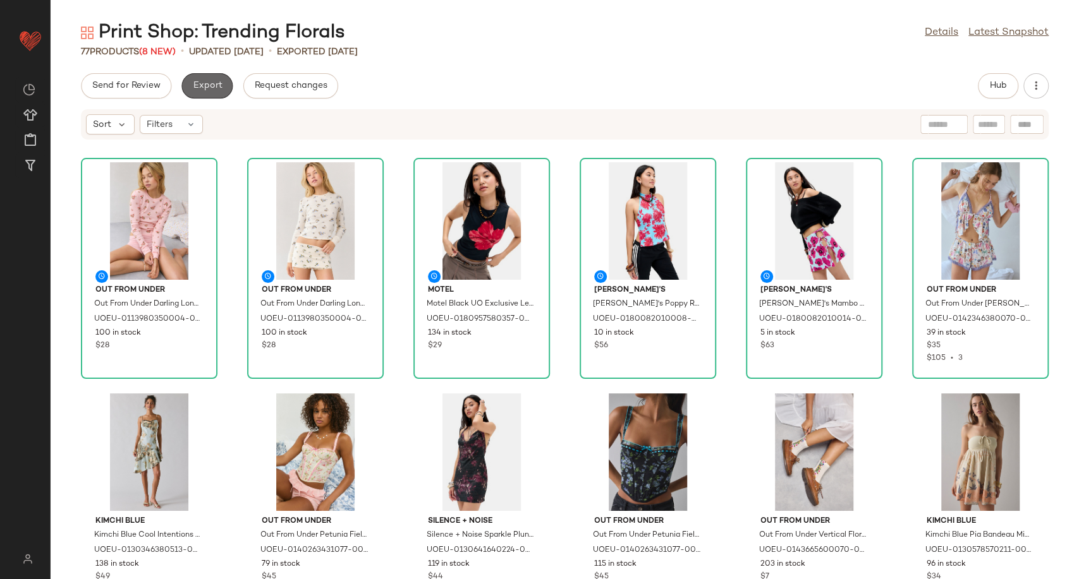
click at [223, 80] on button "Export" at bounding box center [206, 85] width 51 height 25
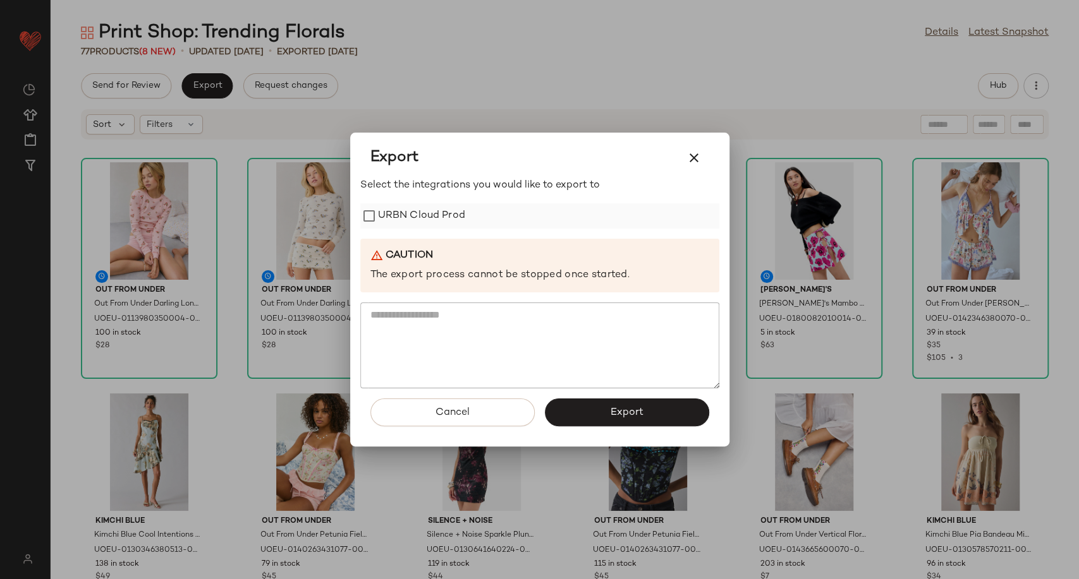
click at [433, 217] on label "URBN Cloud Prod" at bounding box center [421, 215] width 87 height 25
click at [622, 420] on button "Export" at bounding box center [627, 413] width 164 height 28
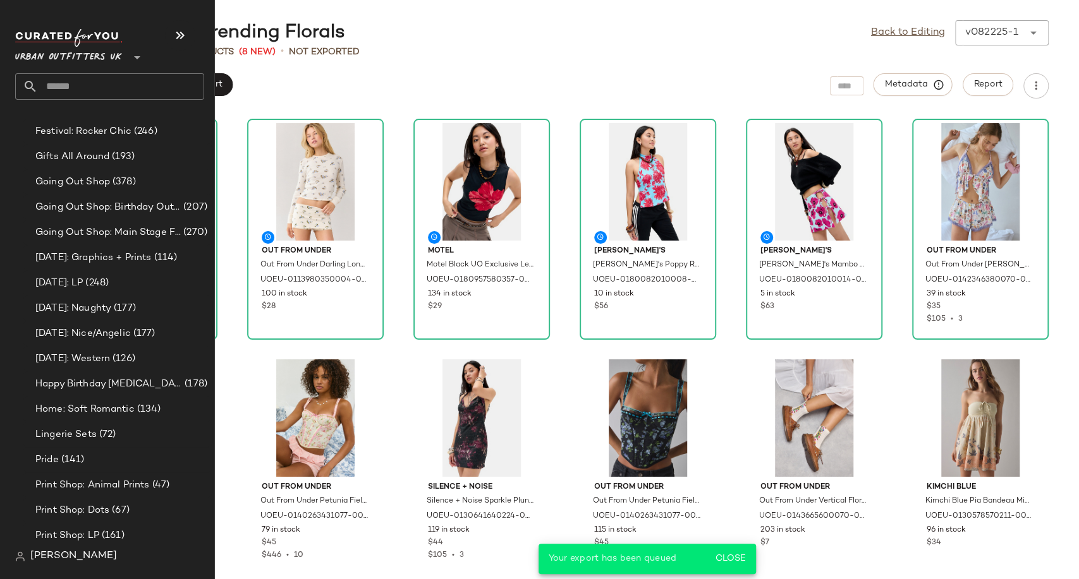
scroll to position [3510, 0]
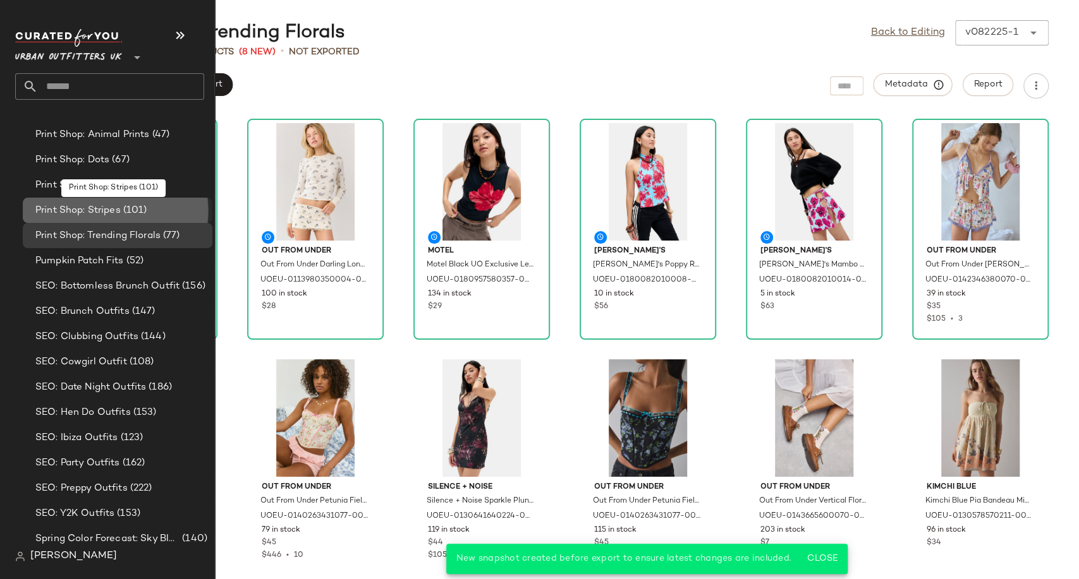
click at [76, 203] on span "Print Shop: Stripes" at bounding box center [77, 210] width 85 height 15
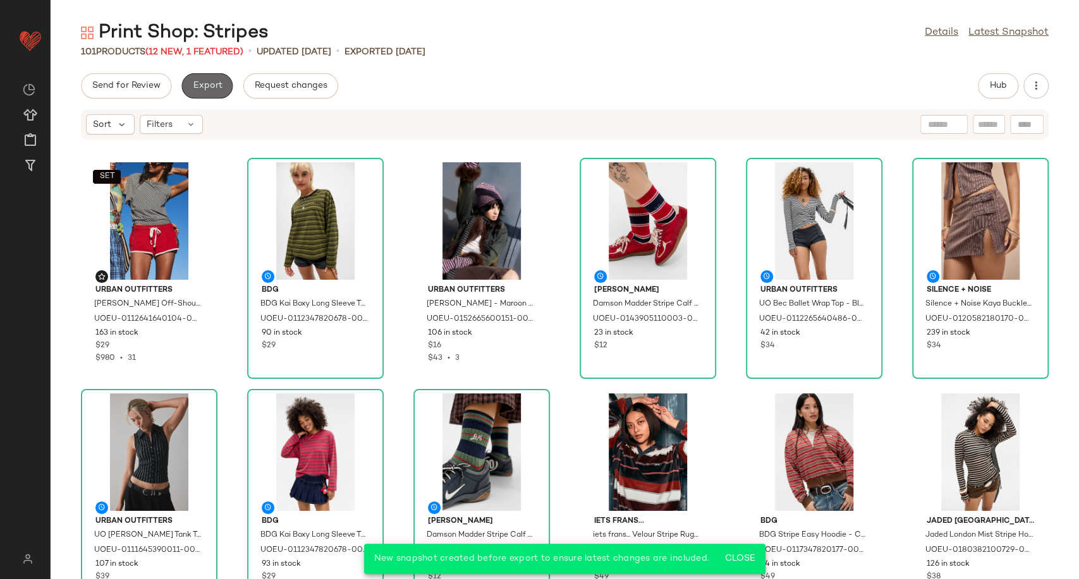
click at [222, 83] on button "Export" at bounding box center [206, 85] width 51 height 25
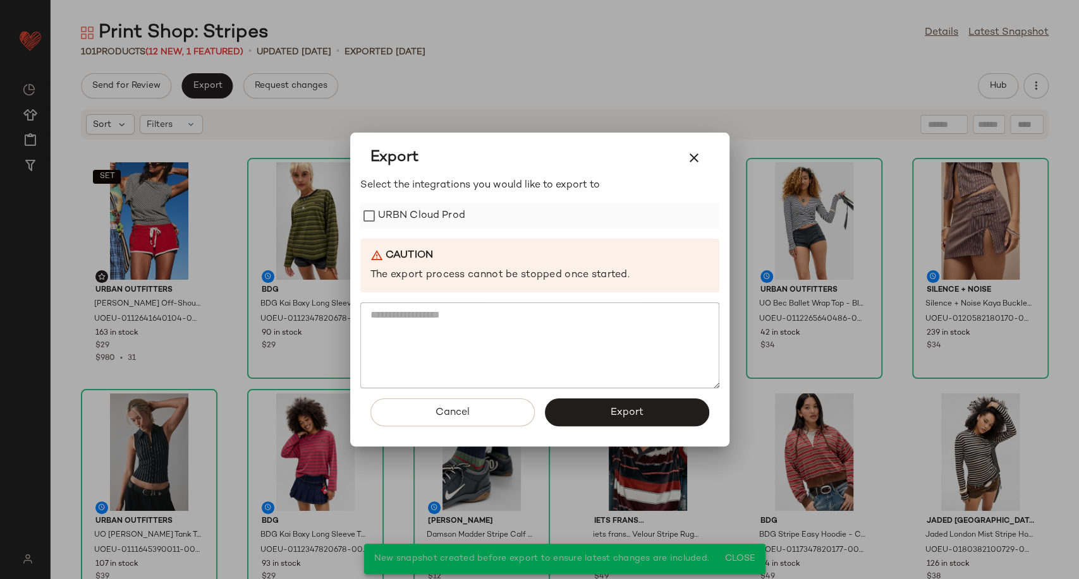
click at [407, 212] on label "URBN Cloud Prod" at bounding box center [421, 215] width 87 height 25
click at [600, 416] on button "Export" at bounding box center [627, 413] width 164 height 28
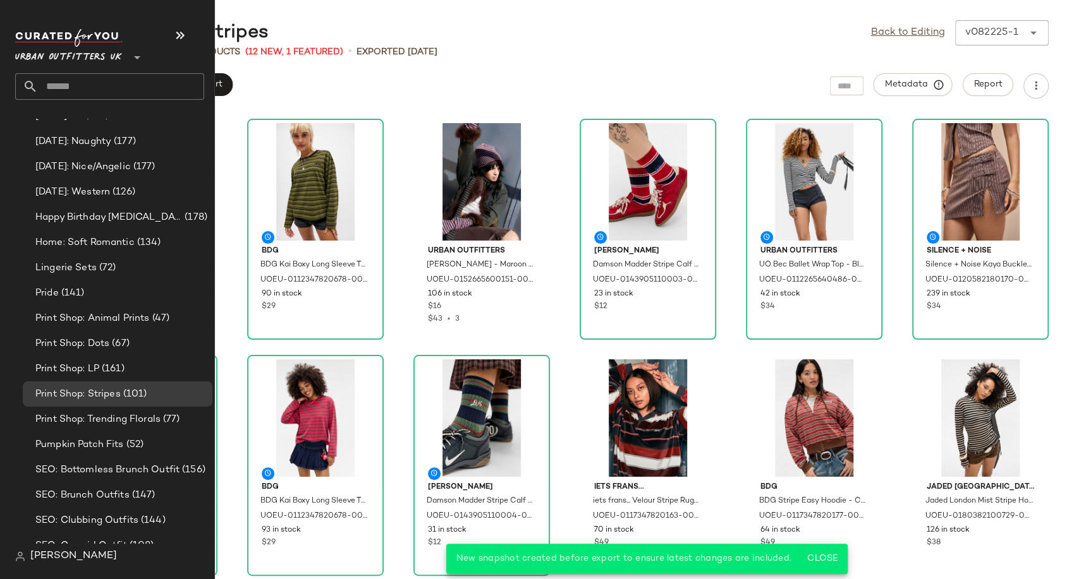
scroll to position [3440, 0]
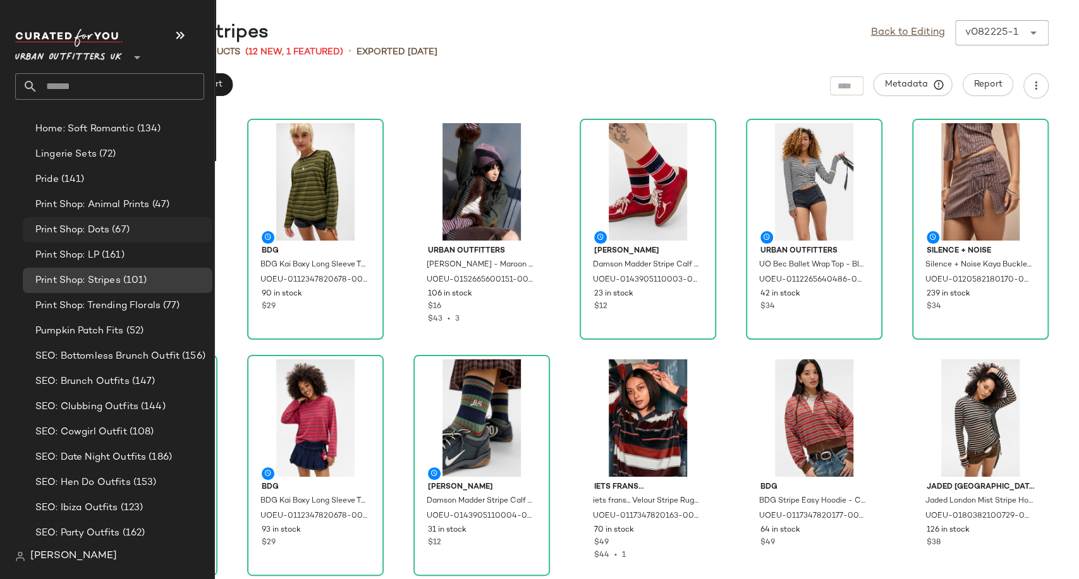
click at [66, 228] on span "Print Shop: Dots" at bounding box center [72, 230] width 74 height 15
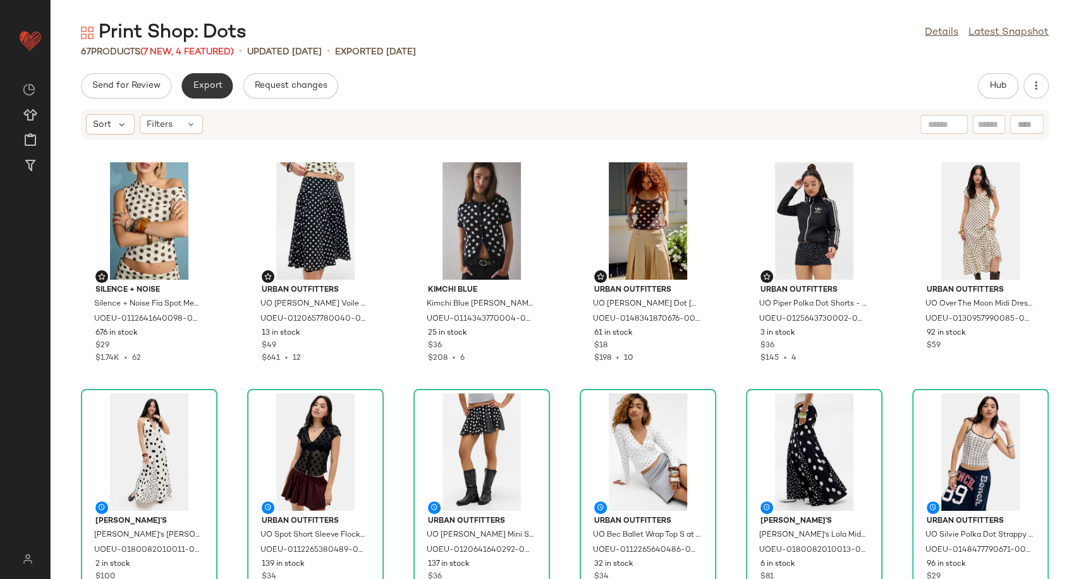
click at [193, 87] on span "Export" at bounding box center [207, 86] width 30 height 10
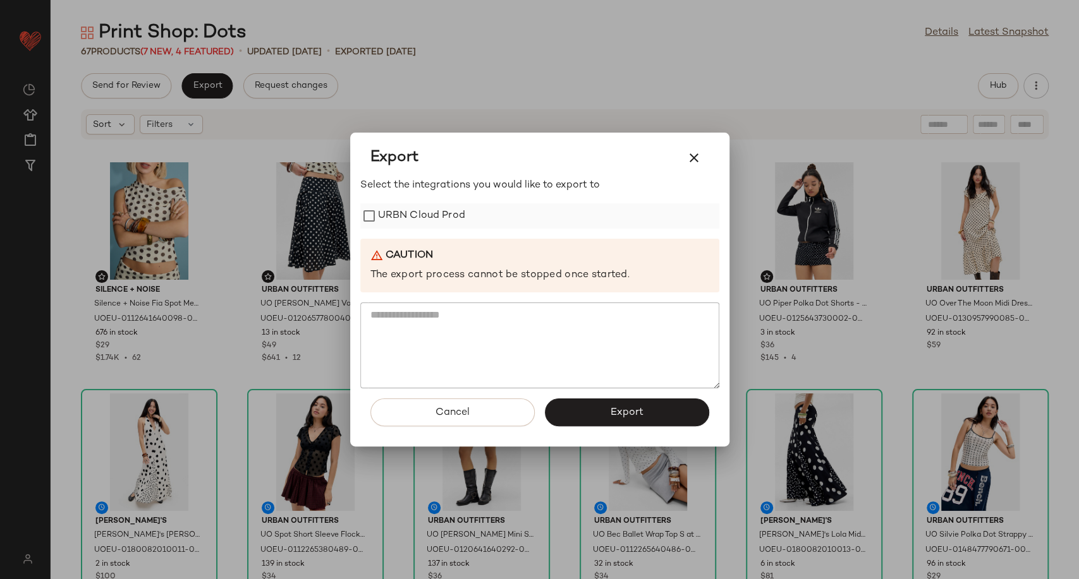
click at [411, 213] on label "URBN Cloud Prod" at bounding box center [421, 215] width 87 height 25
click at [612, 421] on button "Export" at bounding box center [627, 413] width 164 height 28
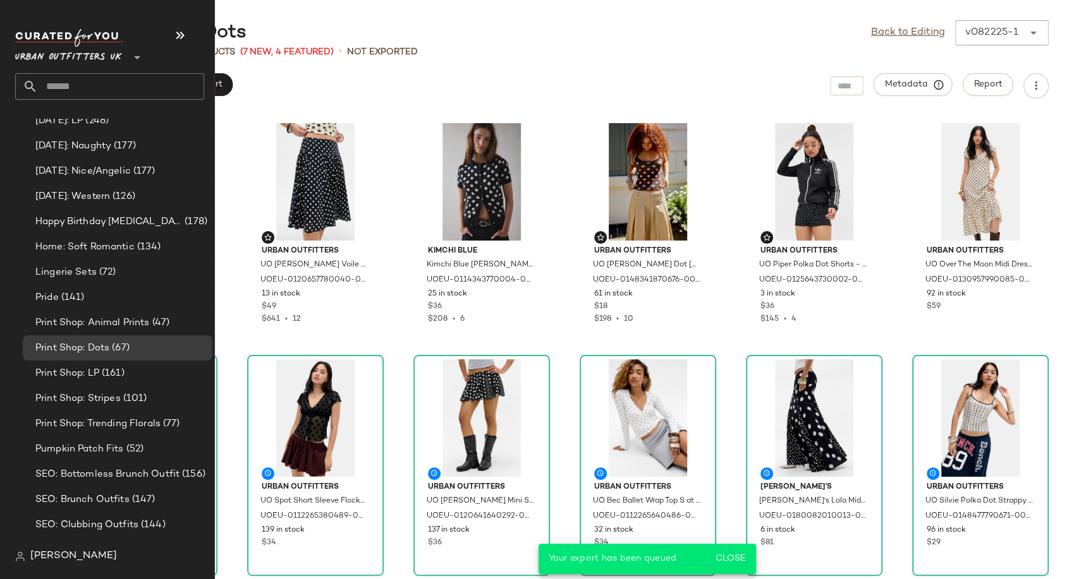
scroll to position [3370, 0]
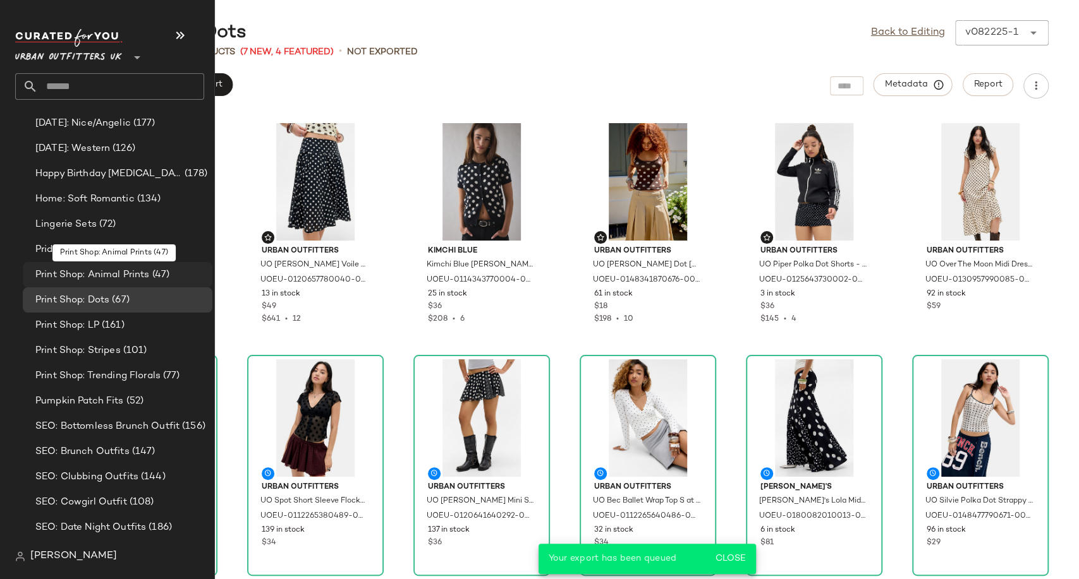
click at [73, 268] on span "Print Shop: Animal Prints" at bounding box center [92, 275] width 114 height 15
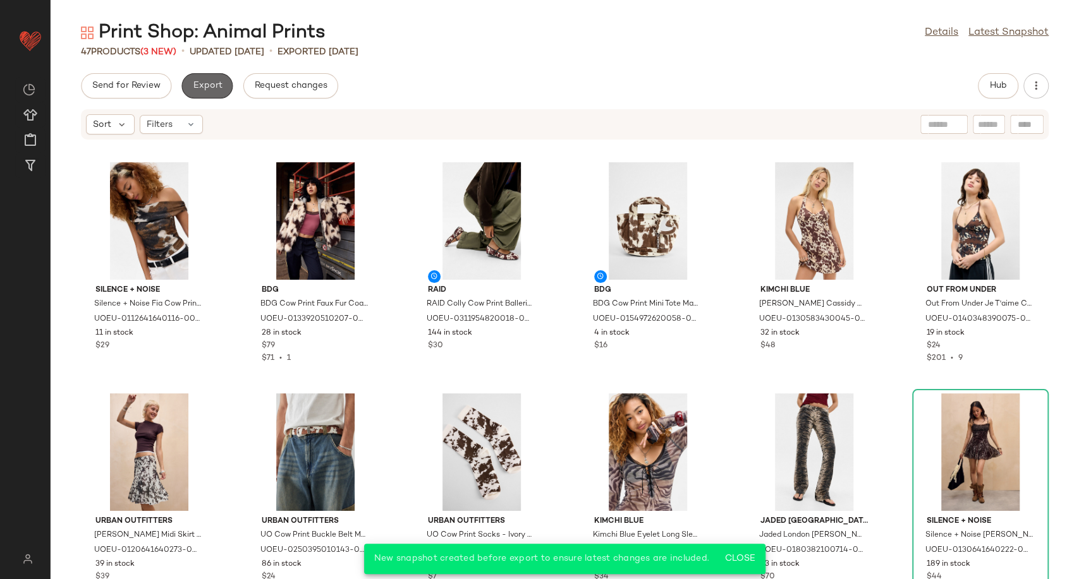
click at [198, 83] on span "Export" at bounding box center [207, 86] width 30 height 10
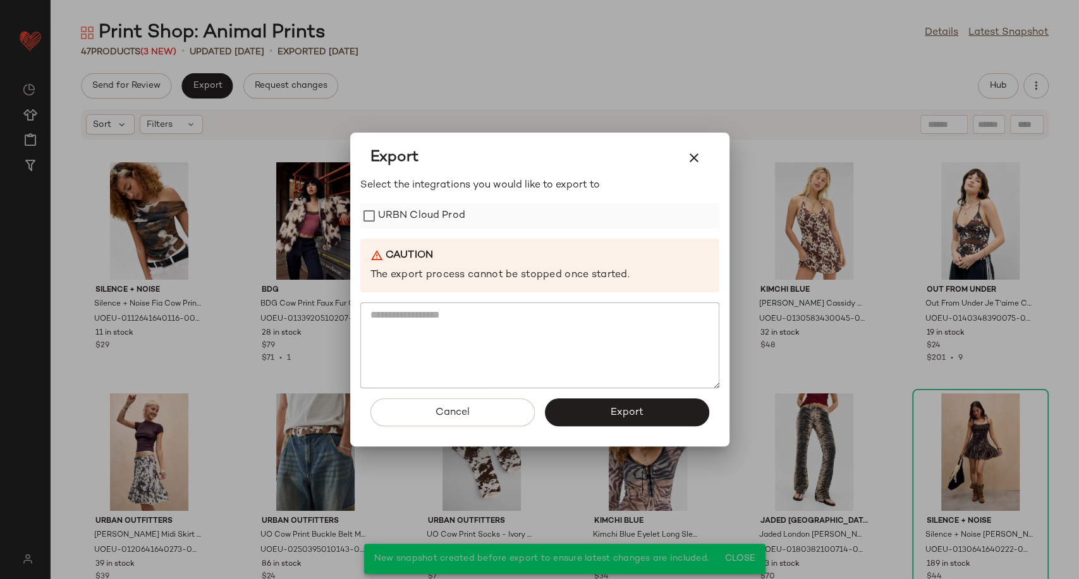
click at [397, 215] on label "URBN Cloud Prod" at bounding box center [421, 215] width 87 height 25
click at [629, 416] on span "Export" at bounding box center [626, 413] width 33 height 12
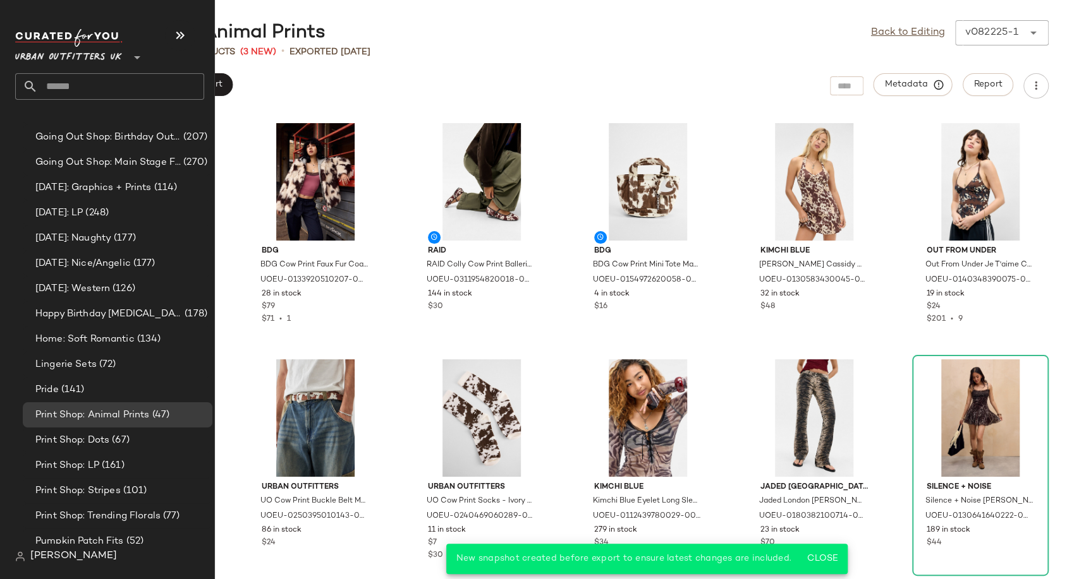
scroll to position [3370, 0]
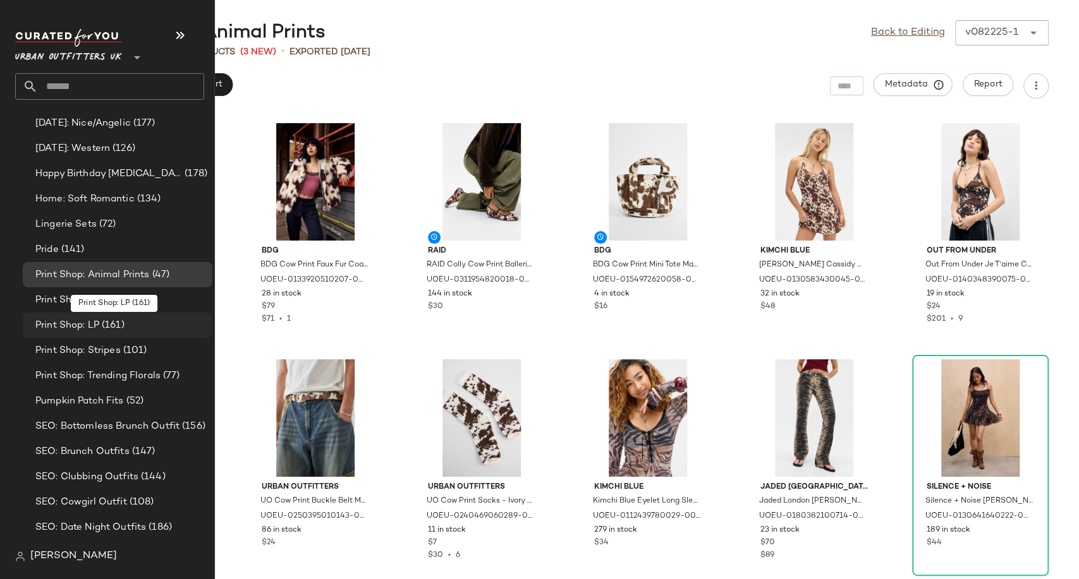
click at [78, 323] on span "Print Shop: LP" at bounding box center [67, 325] width 64 height 15
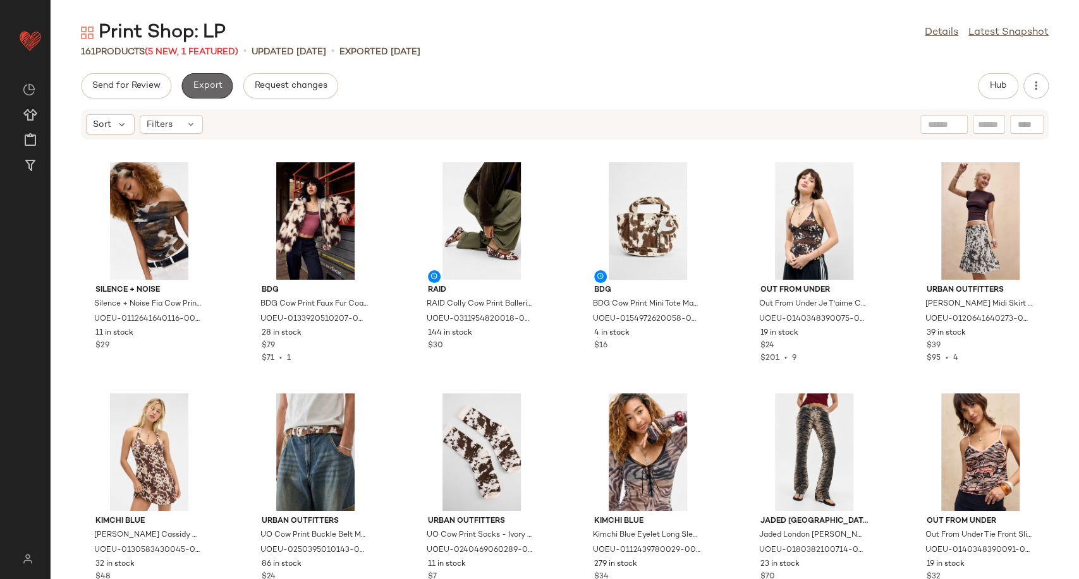
click at [209, 90] on span "Export" at bounding box center [207, 86] width 30 height 10
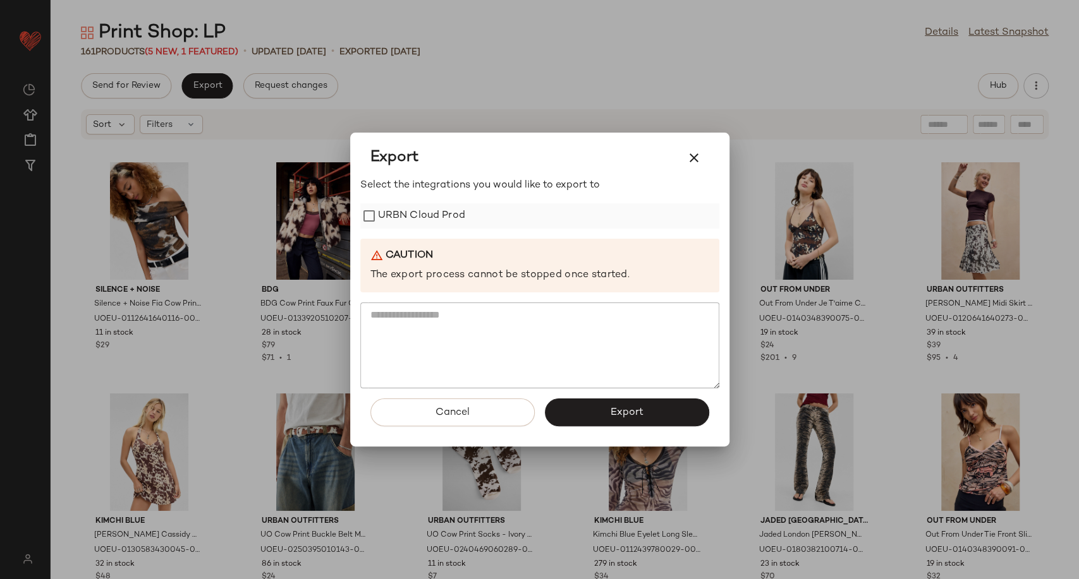
click at [413, 217] on label "URBN Cloud Prod" at bounding box center [421, 215] width 87 height 25
drag, startPoint x: 622, startPoint y: 420, endPoint x: 614, endPoint y: 413, distance: 11.2
click at [622, 420] on button "Export" at bounding box center [627, 413] width 164 height 28
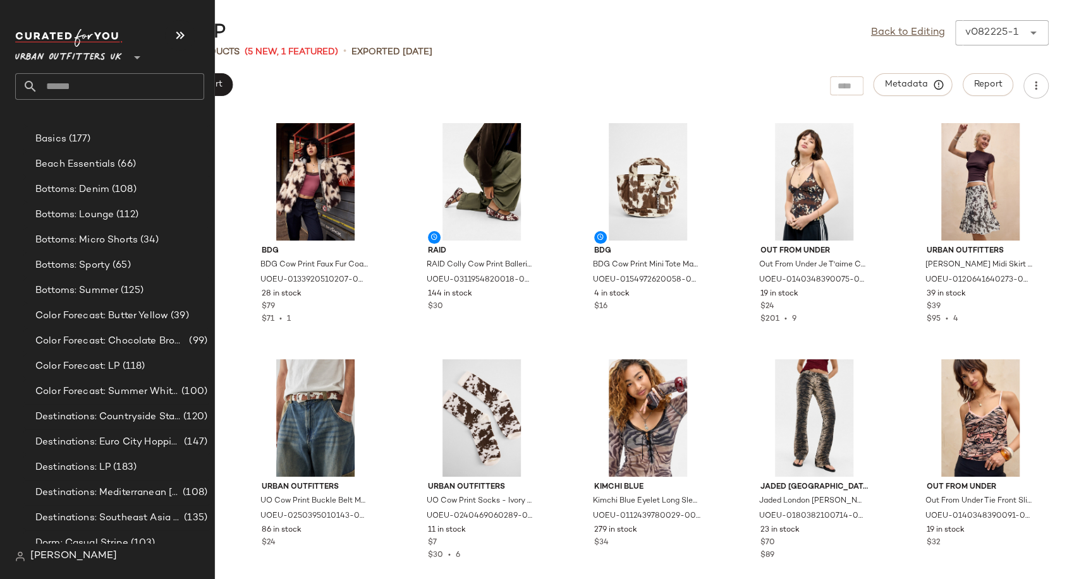
scroll to position [2386, 0]
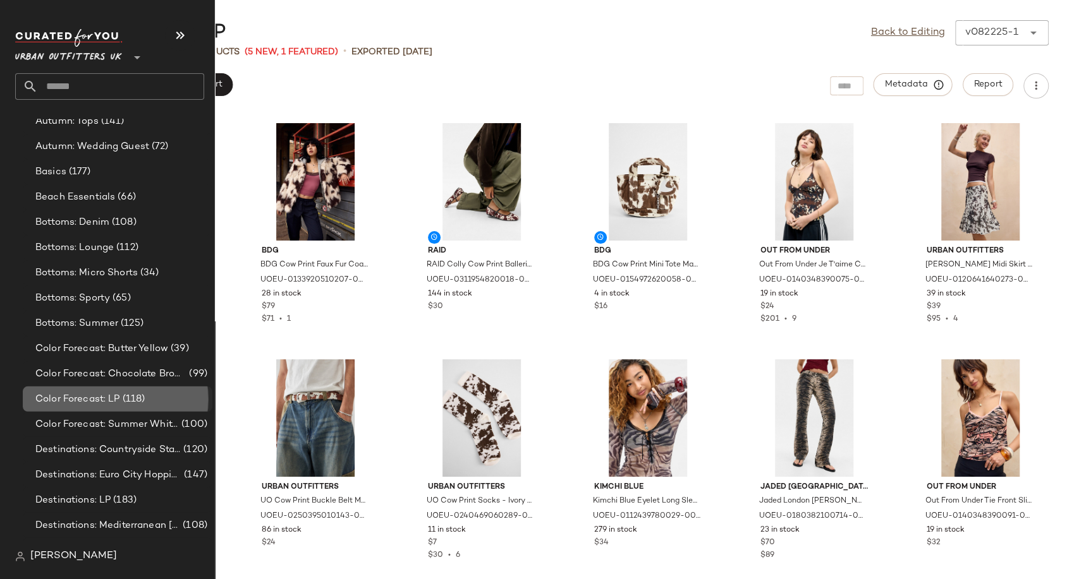
click at [132, 399] on span "(118)" at bounding box center [132, 399] width 25 height 15
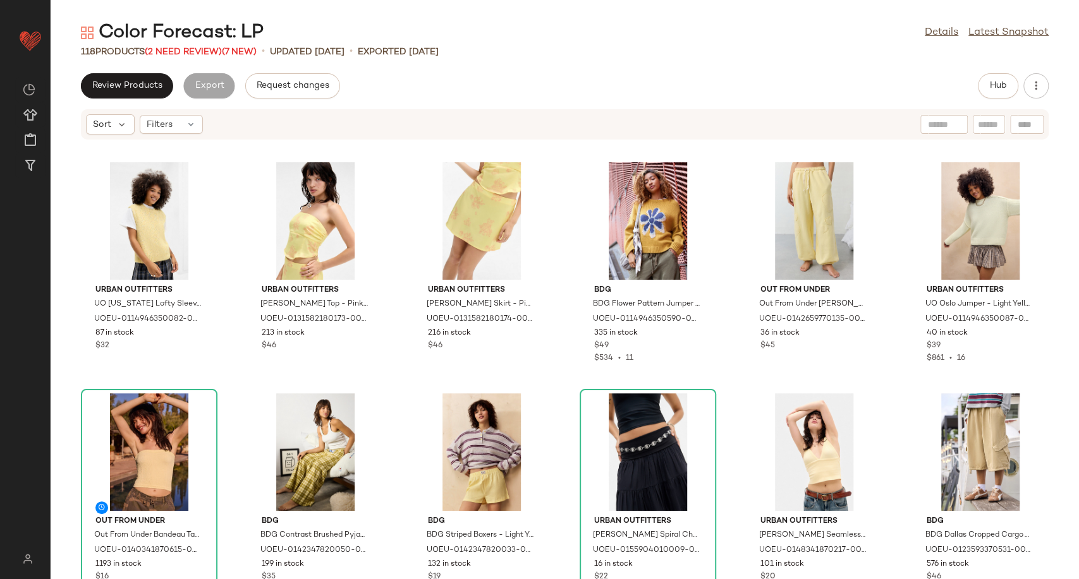
click at [611, 88] on div "Review Products Export Request changes Hub" at bounding box center [565, 85] width 1028 height 25
click at [195, 48] on span "(2 Need Review)" at bounding box center [183, 51] width 77 height 9
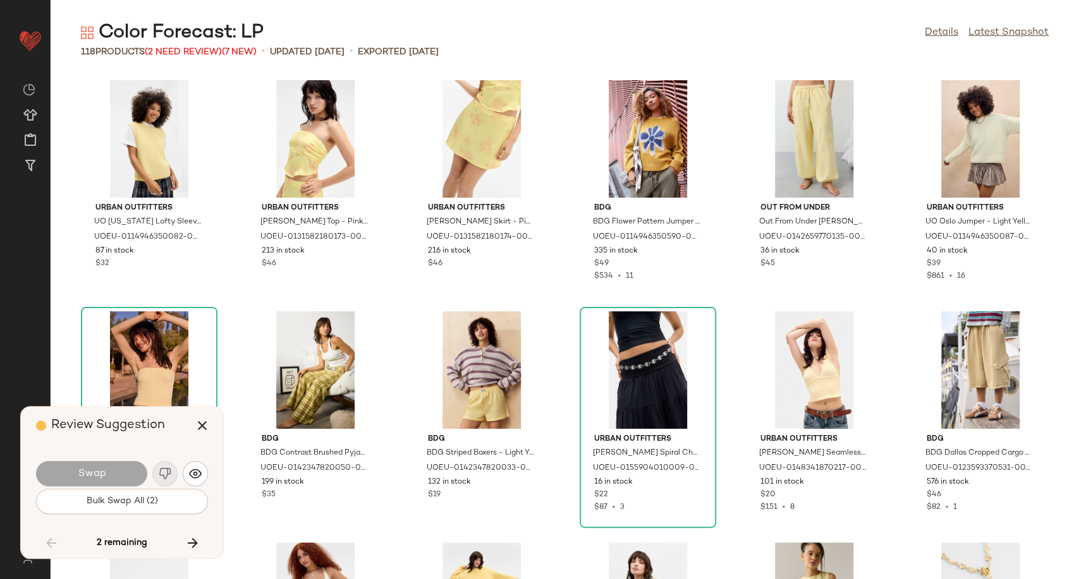
scroll to position [3006, 0]
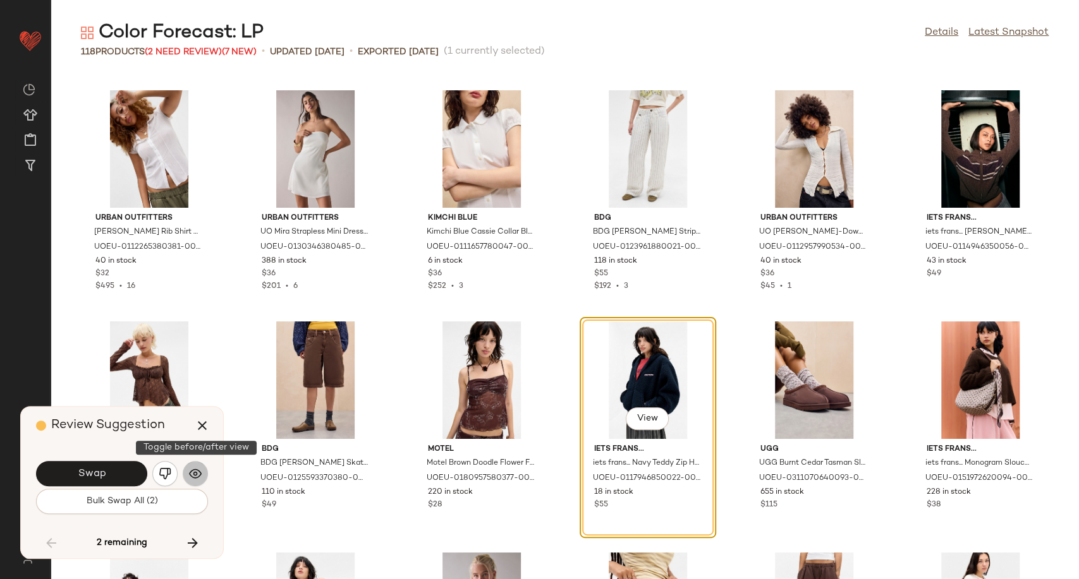
click at [191, 476] on img "button" at bounding box center [195, 474] width 13 height 13
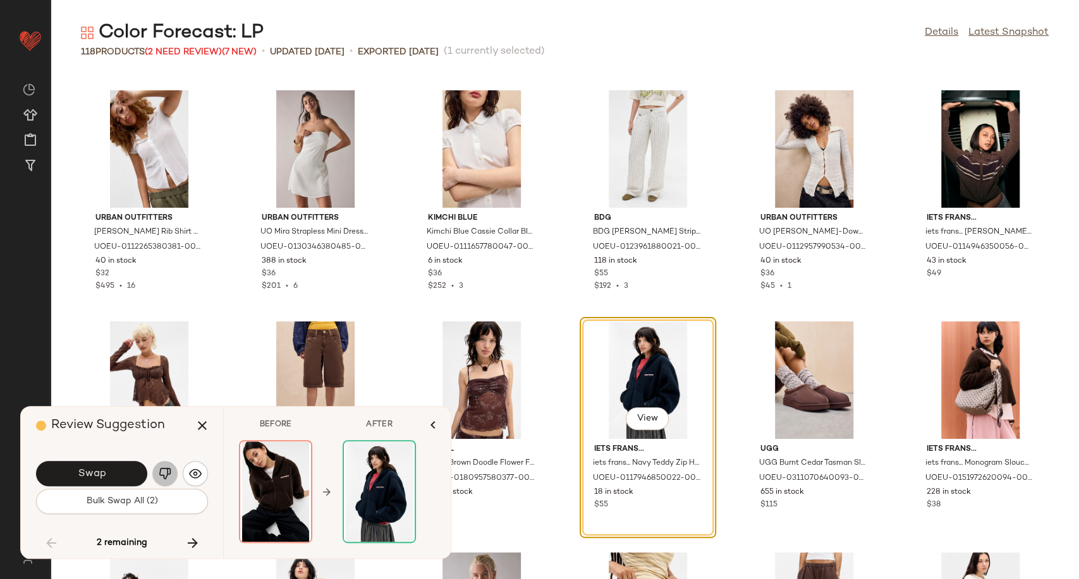
click at [170, 472] on img "button" at bounding box center [165, 474] width 13 height 13
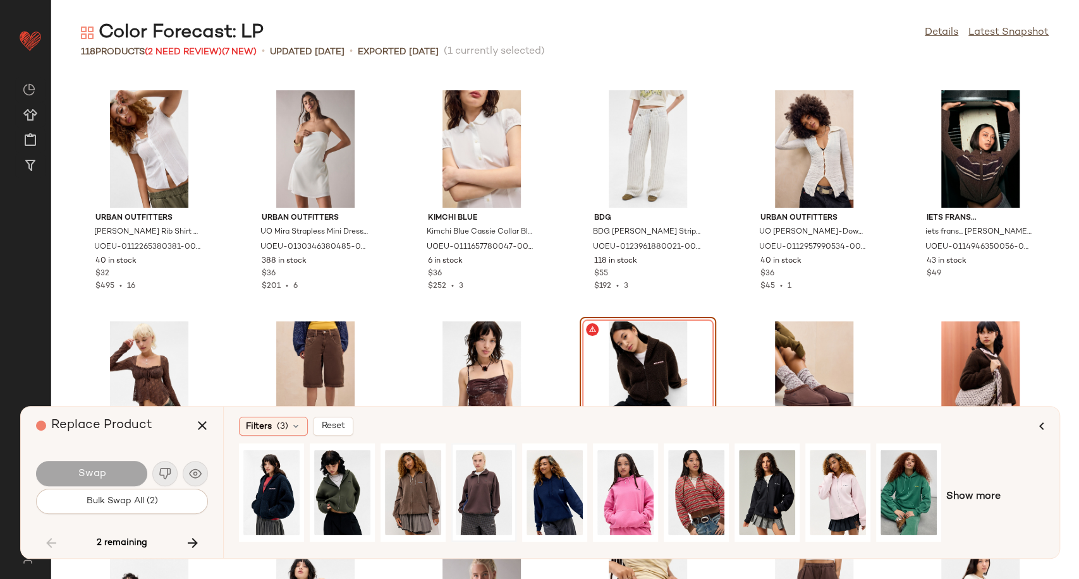
click at [517, 494] on div at bounding box center [590, 497] width 702 height 107
click at [493, 492] on div "View" at bounding box center [484, 493] width 56 height 90
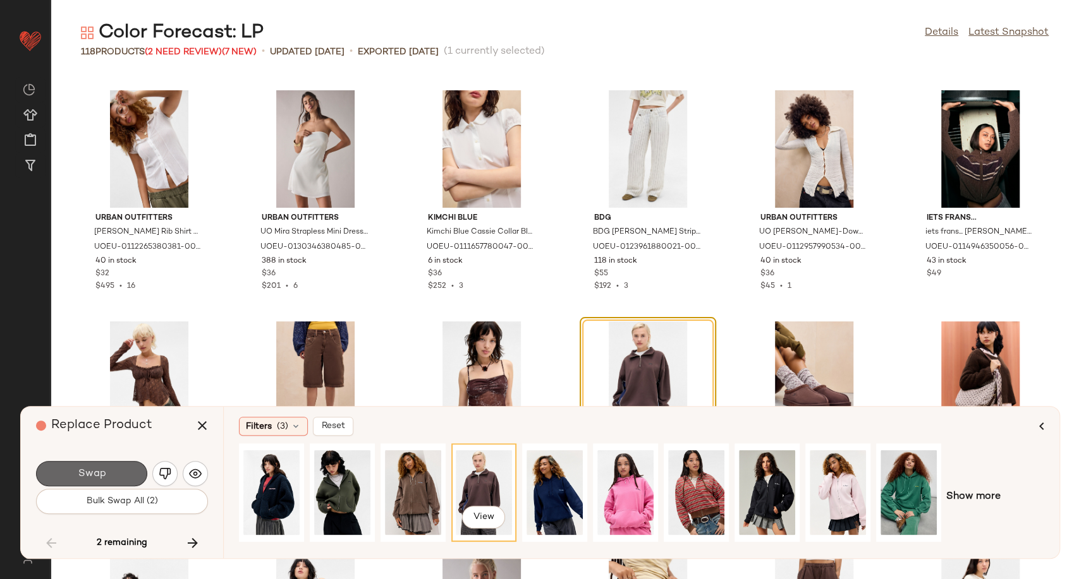
click at [123, 476] on button "Swap" at bounding box center [91, 473] width 111 height 25
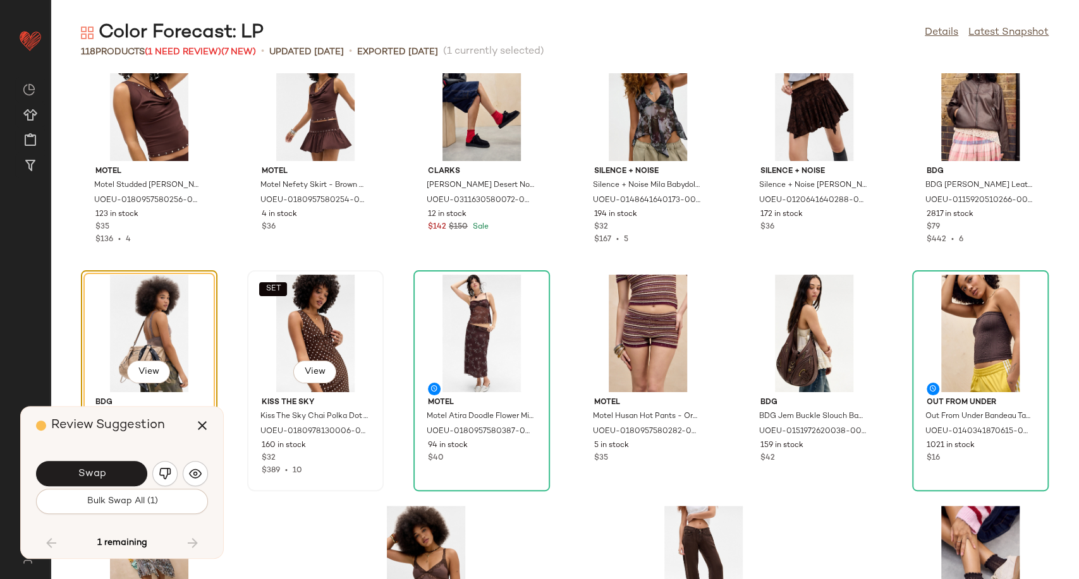
scroll to position [4001, 0]
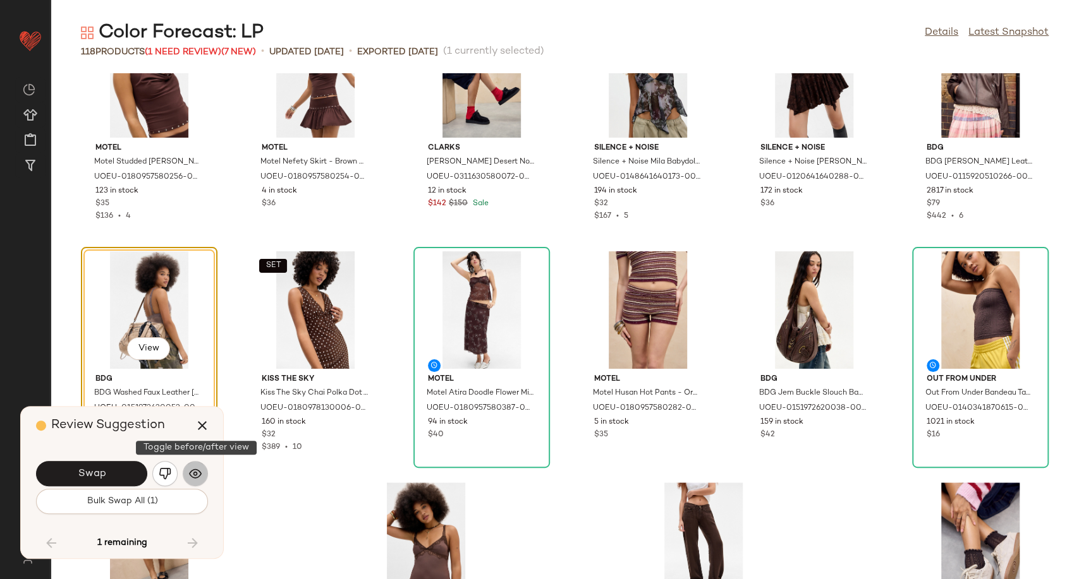
click at [192, 476] on img "button" at bounding box center [195, 474] width 13 height 13
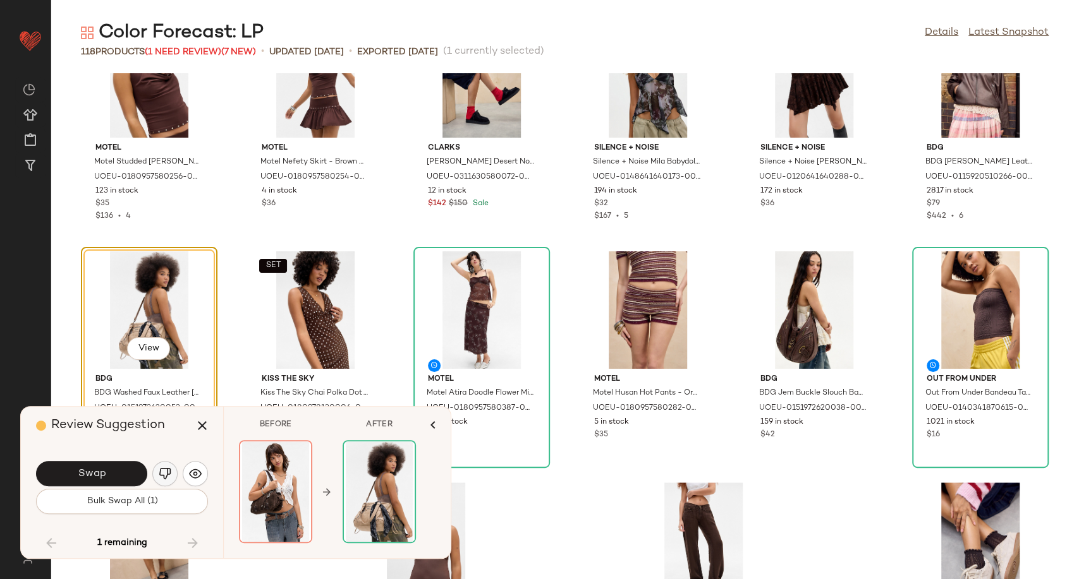
click at [159, 475] on img "button" at bounding box center [165, 474] width 13 height 13
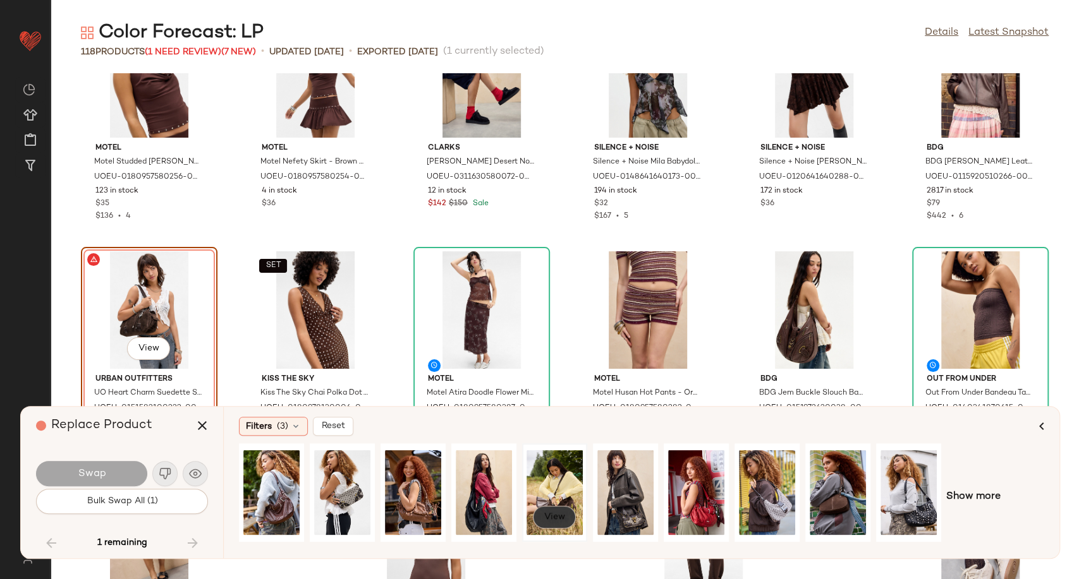
click at [558, 517] on span "View" at bounding box center [553, 517] width 21 height 10
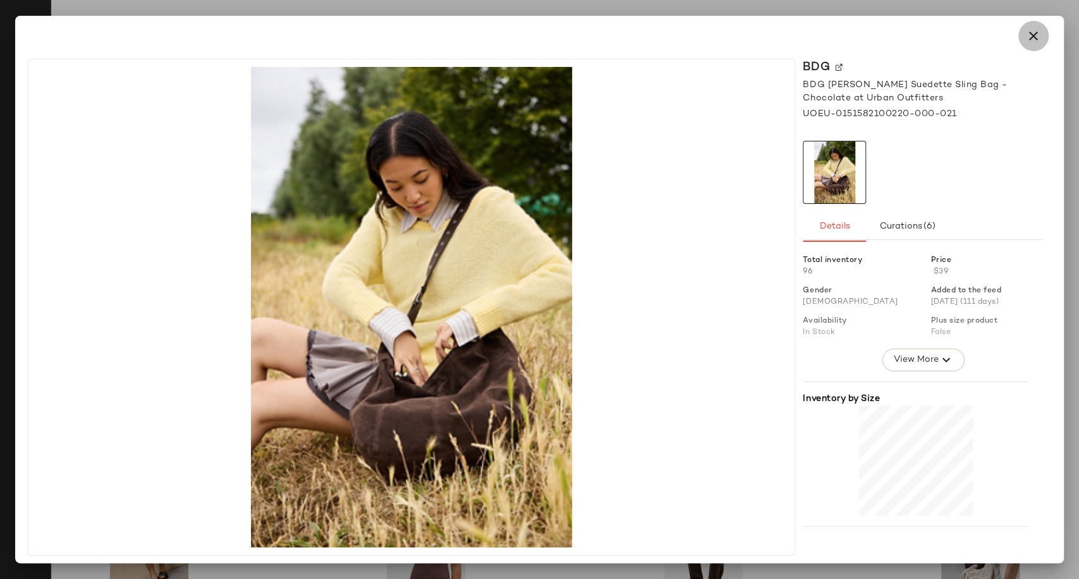
click at [1029, 38] on icon "button" at bounding box center [1032, 35] width 15 height 15
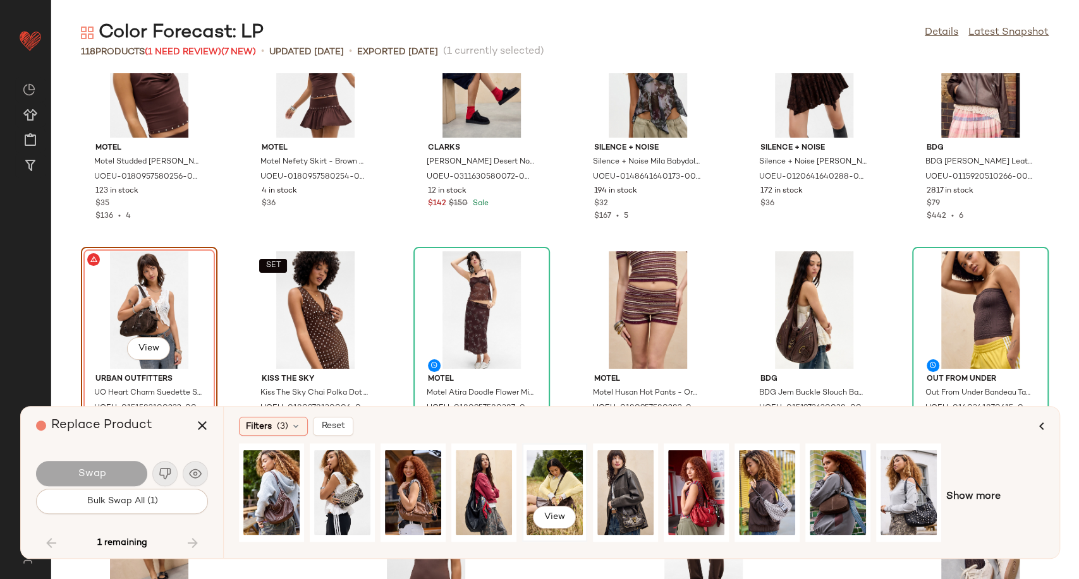
click at [552, 480] on div "View" at bounding box center [554, 493] width 56 height 90
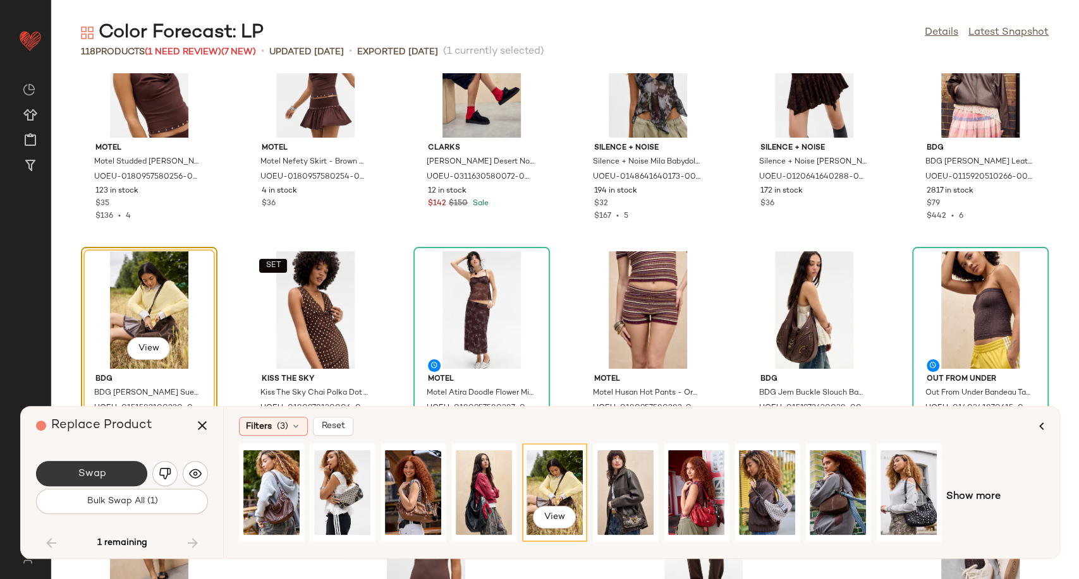
click at [116, 470] on button "Swap" at bounding box center [91, 473] width 111 height 25
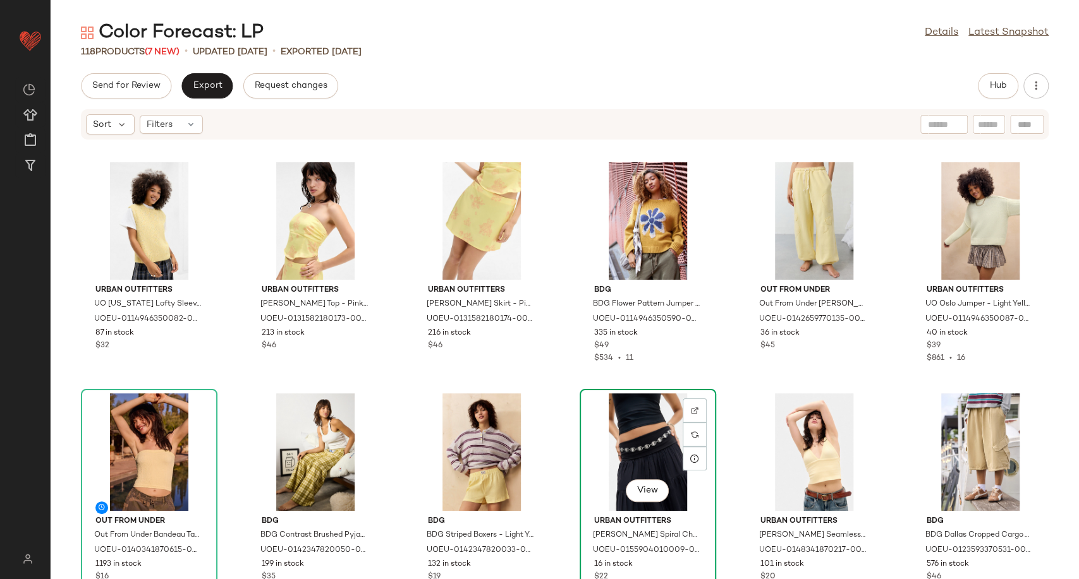
click at [707, 430] on div "View Urban Outfitters [PERSON_NAME] Spiral Chain Belt - Silver at Urban Outfitt…" at bounding box center [648, 499] width 134 height 219
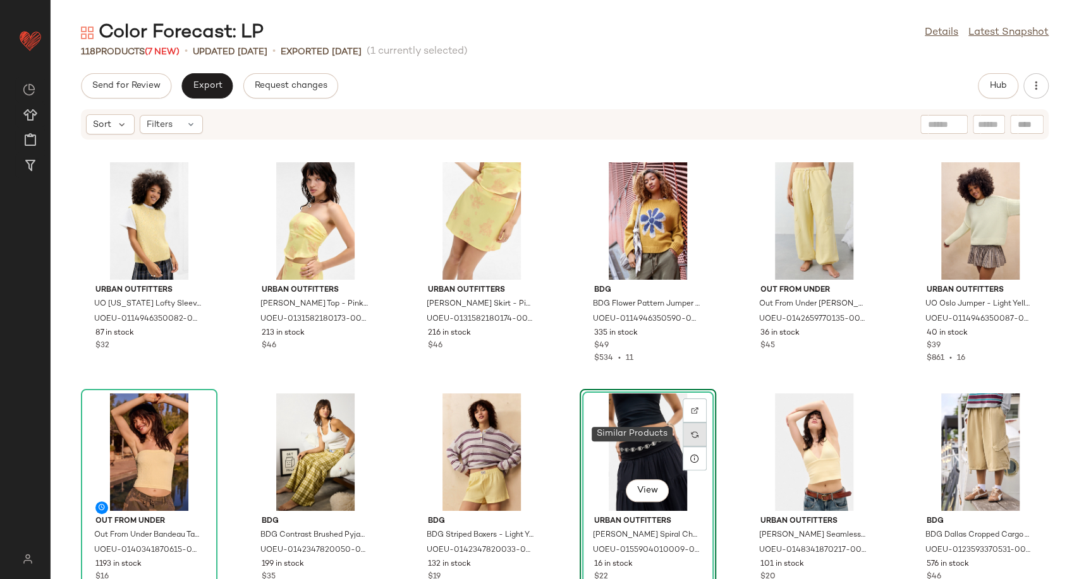
click at [692, 435] on img at bounding box center [695, 435] width 8 height 8
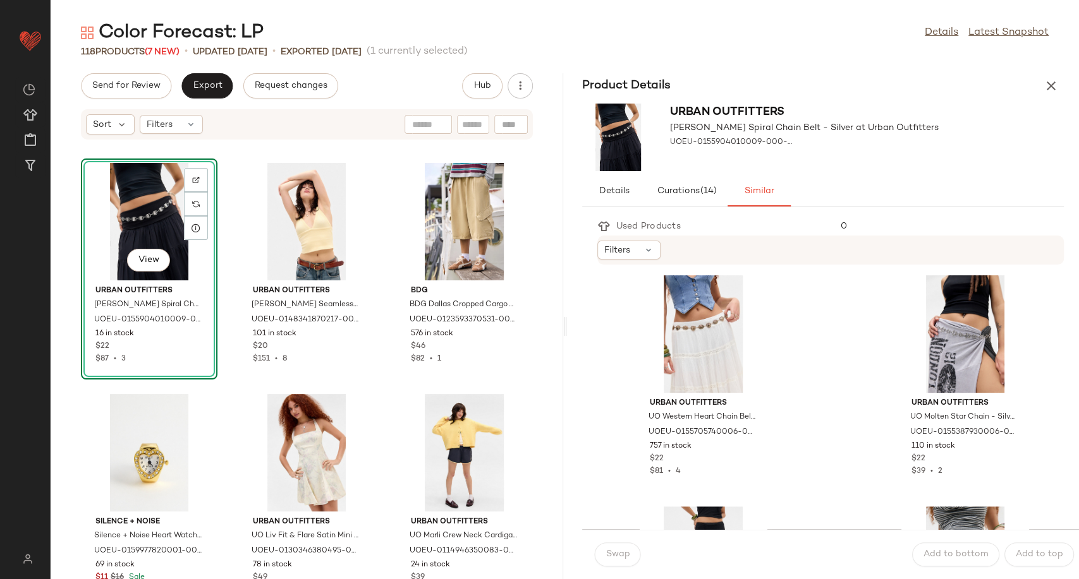
scroll to position [210, 0]
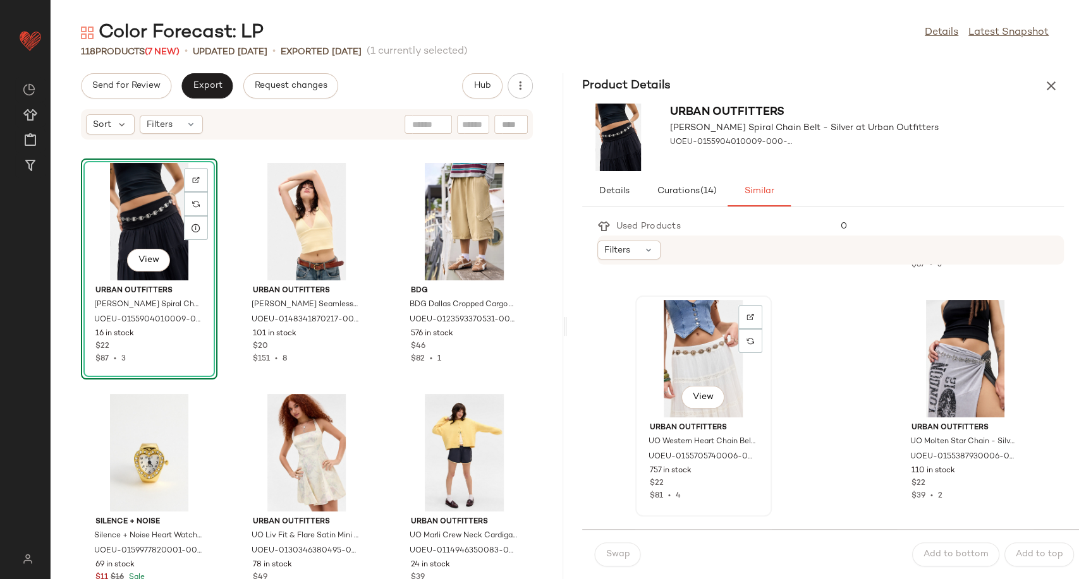
click at [699, 372] on div "View" at bounding box center [703, 359] width 128 height 118
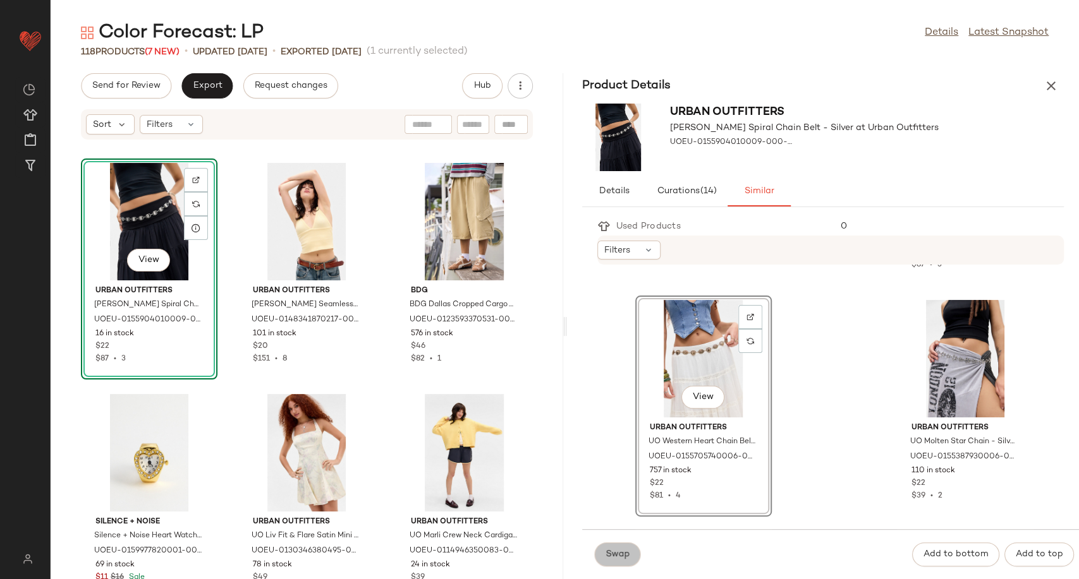
click at [613, 559] on span "Swap" at bounding box center [617, 555] width 25 height 10
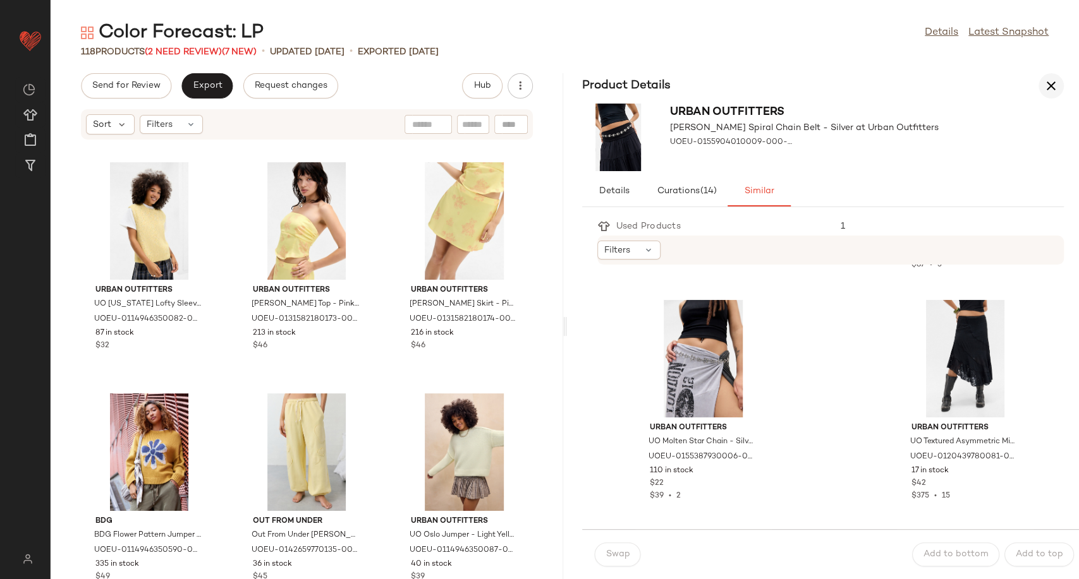
click at [1055, 91] on icon "button" at bounding box center [1050, 85] width 15 height 15
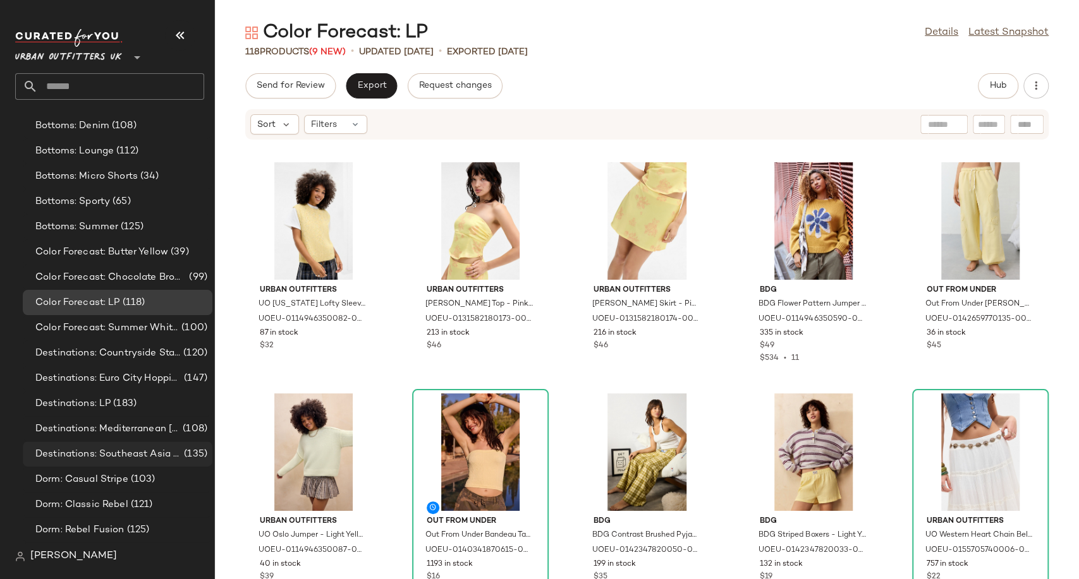
scroll to position [2457, 0]
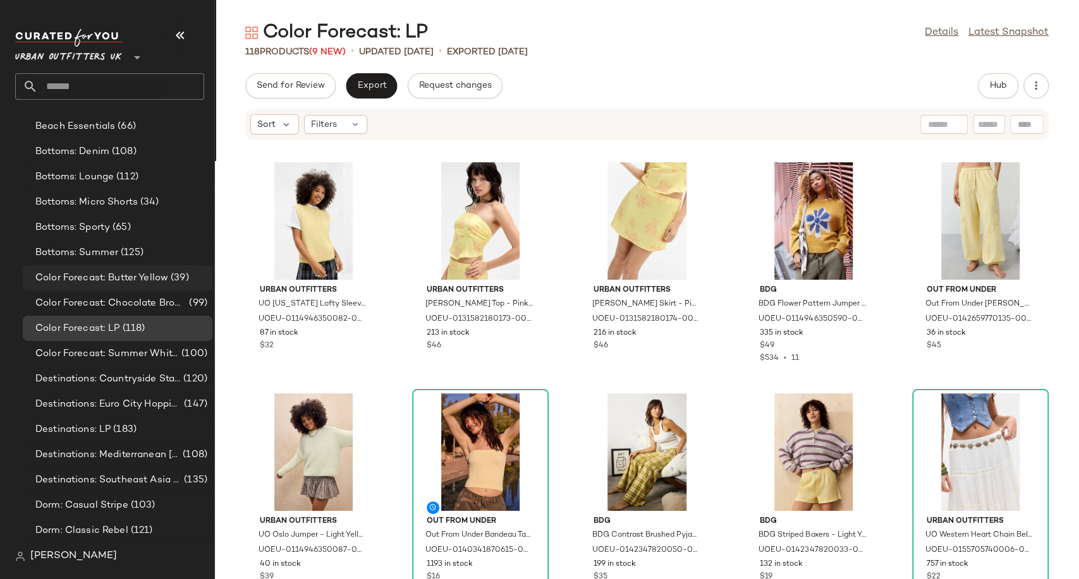
click at [96, 287] on div "Color Forecast: Butter Yellow (39)" at bounding box center [118, 277] width 190 height 25
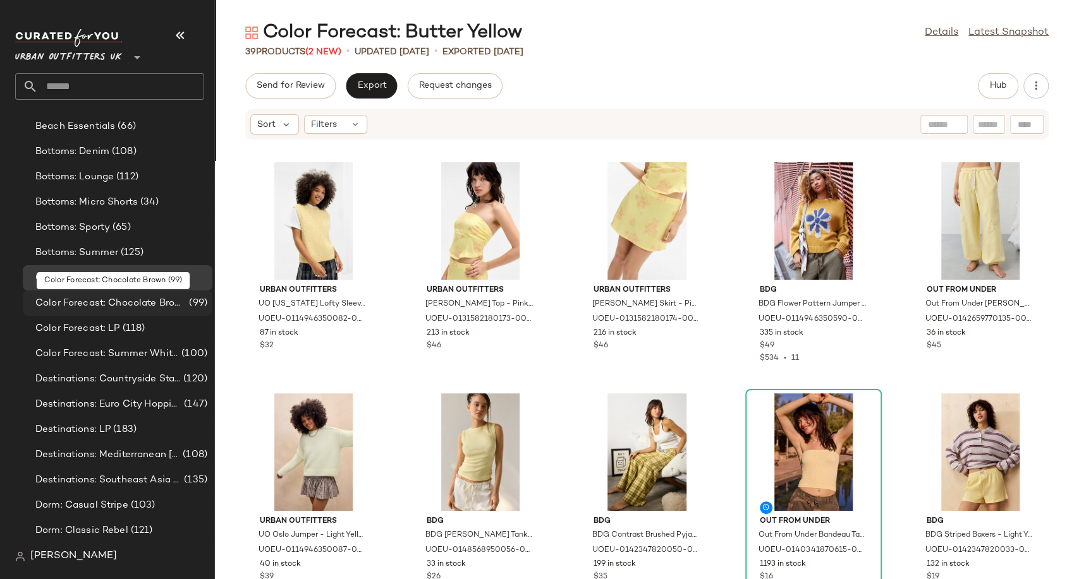
click at [106, 307] on span "Color Forecast: Chocolate Brown" at bounding box center [110, 303] width 151 height 15
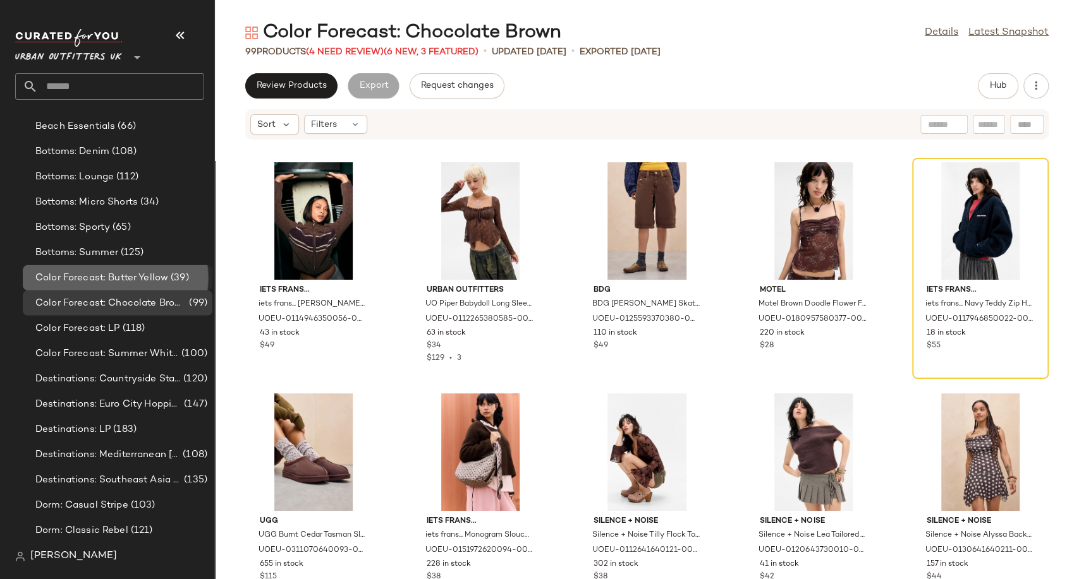
click at [121, 279] on span "Color Forecast: Butter Yellow" at bounding box center [101, 278] width 133 height 15
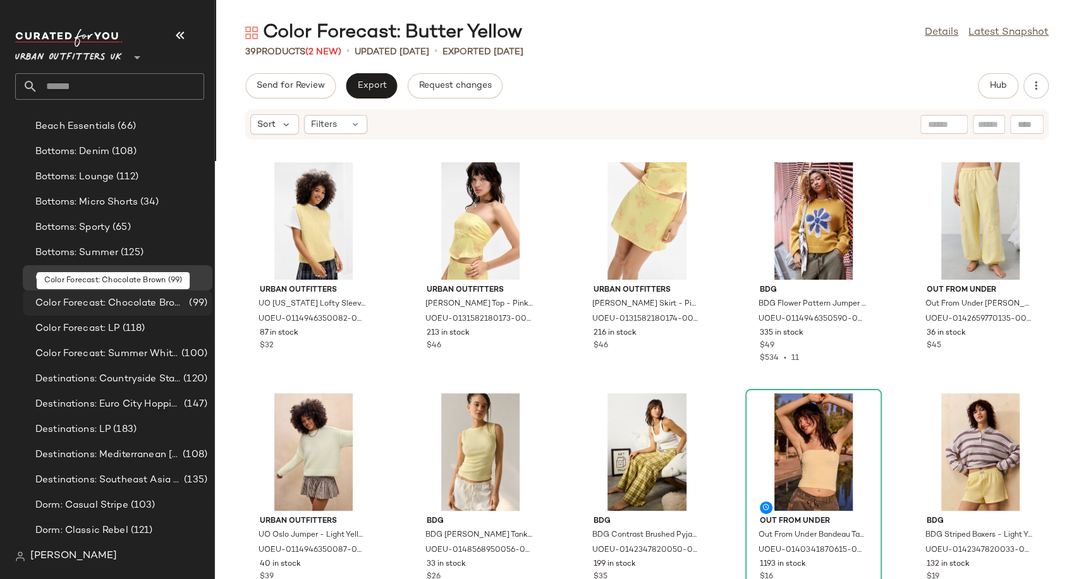
click at [126, 306] on span "Color Forecast: Chocolate Brown" at bounding box center [110, 303] width 151 height 15
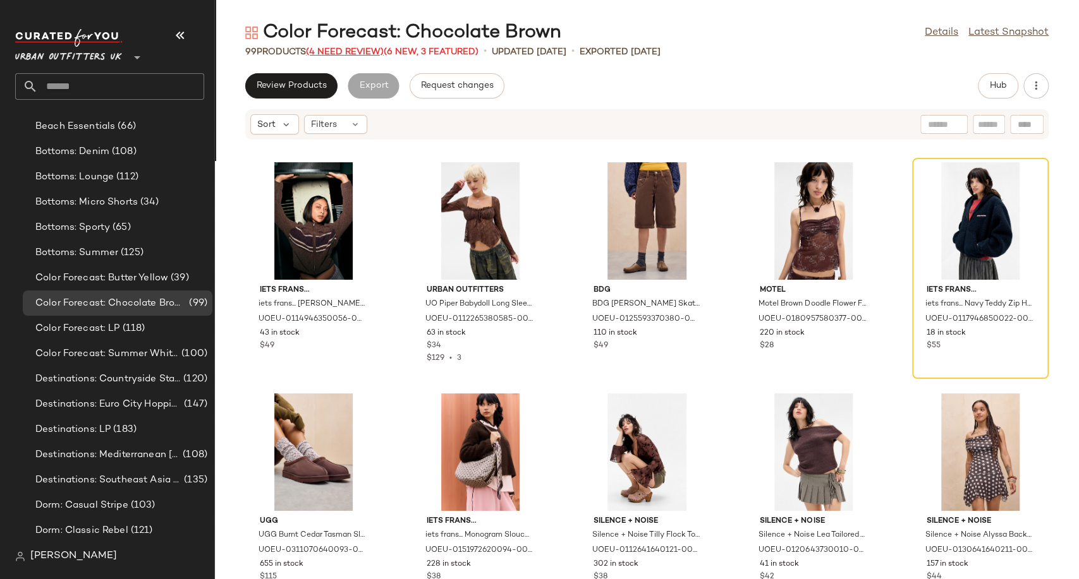
click at [339, 51] on span "(4 Need Review)" at bounding box center [345, 51] width 78 height 9
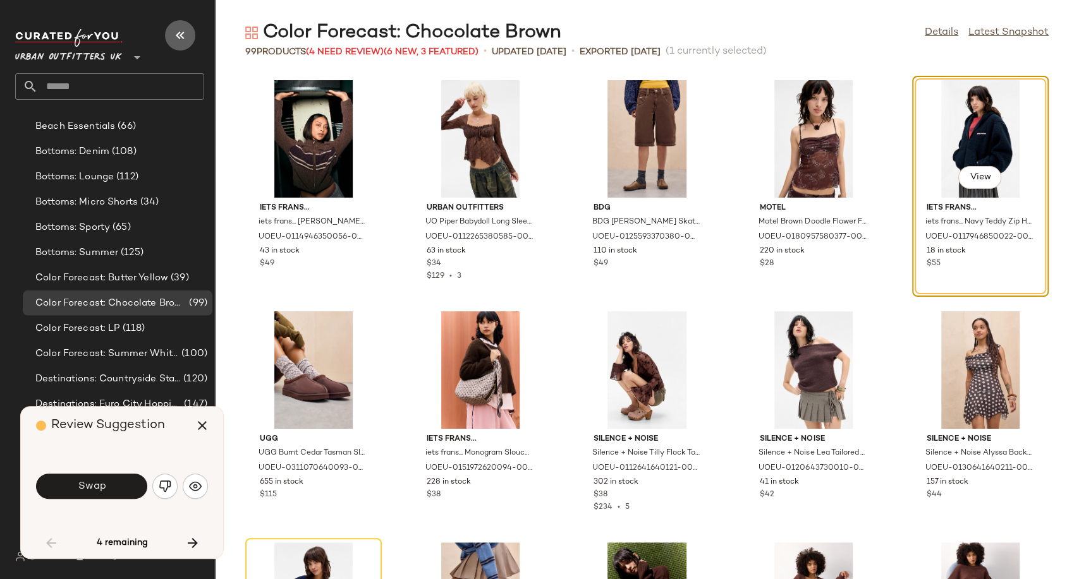
click at [180, 33] on icon "button" at bounding box center [179, 35] width 15 height 15
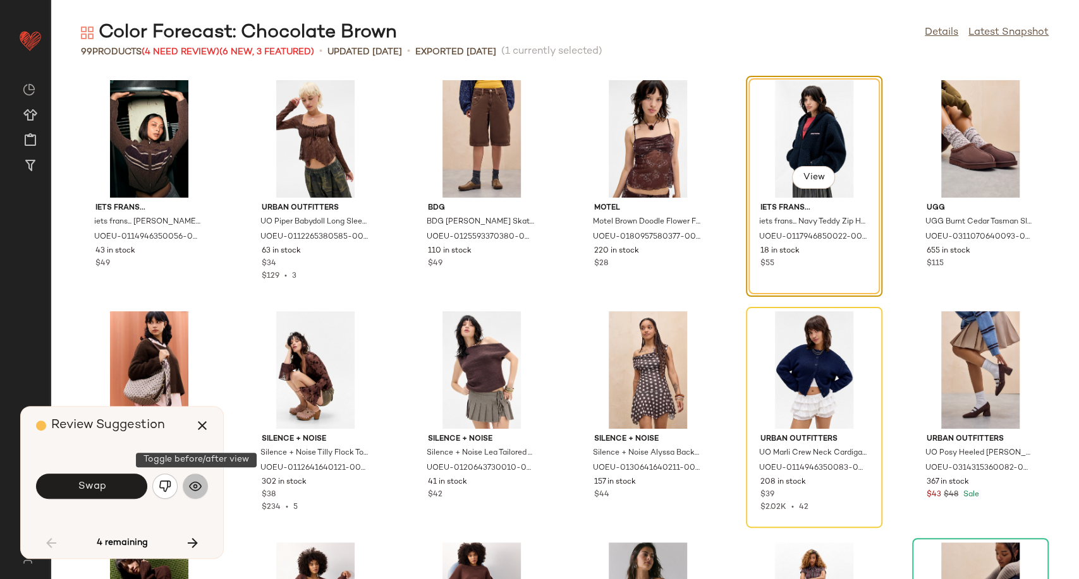
click at [200, 483] on img "button" at bounding box center [195, 486] width 13 height 13
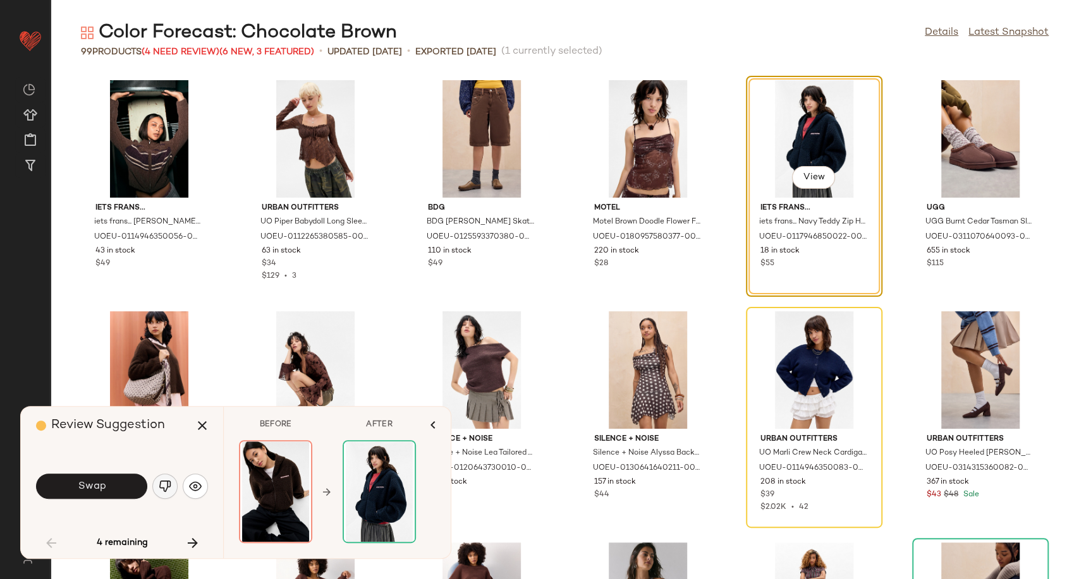
click at [170, 488] on img "button" at bounding box center [165, 486] width 13 height 13
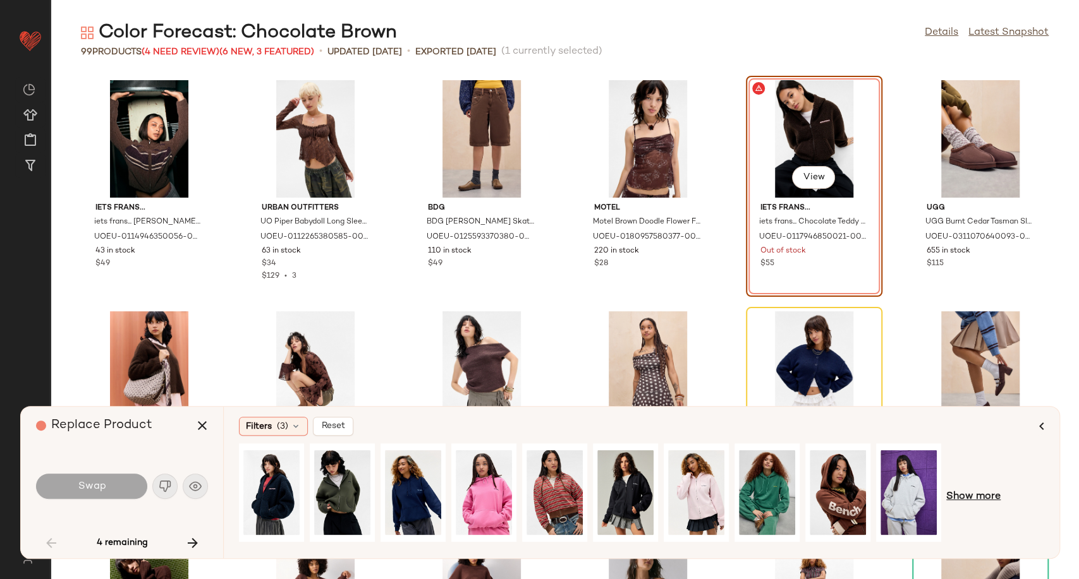
click at [958, 498] on span "Show more" at bounding box center [973, 497] width 54 height 15
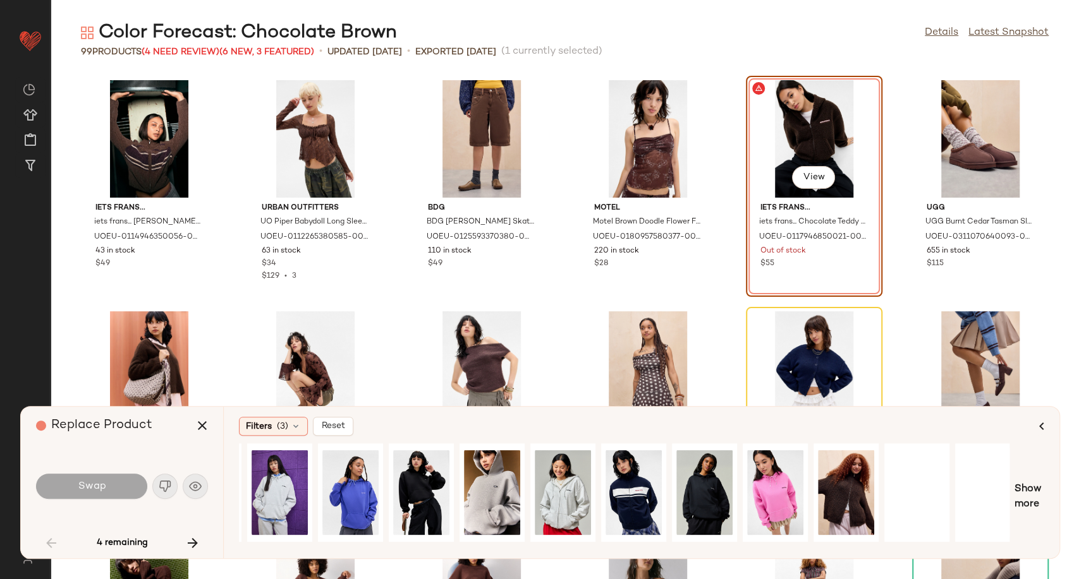
scroll to position [0, 639]
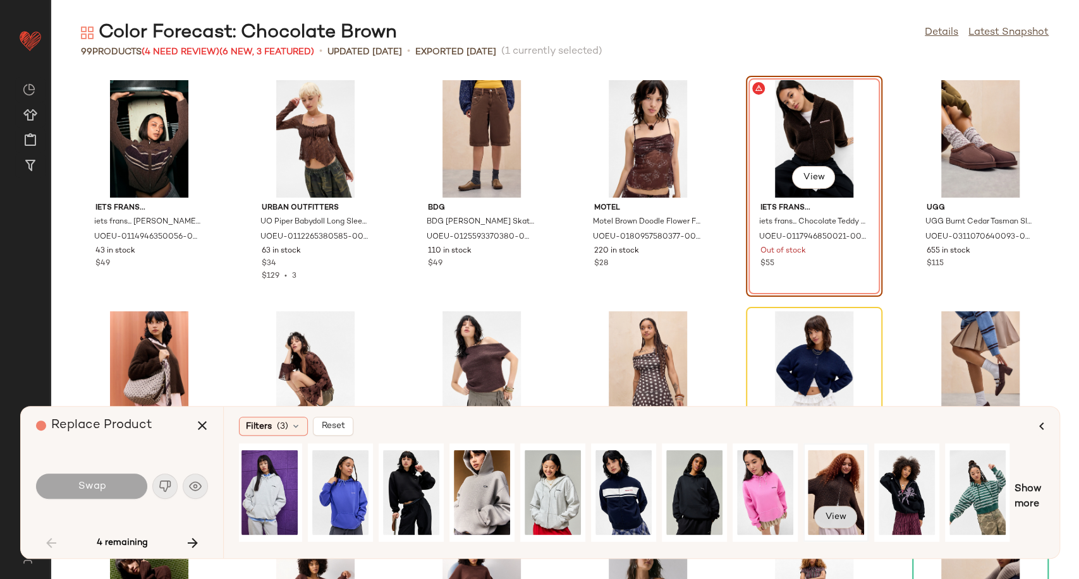
click at [837, 511] on button "View" at bounding box center [835, 517] width 43 height 23
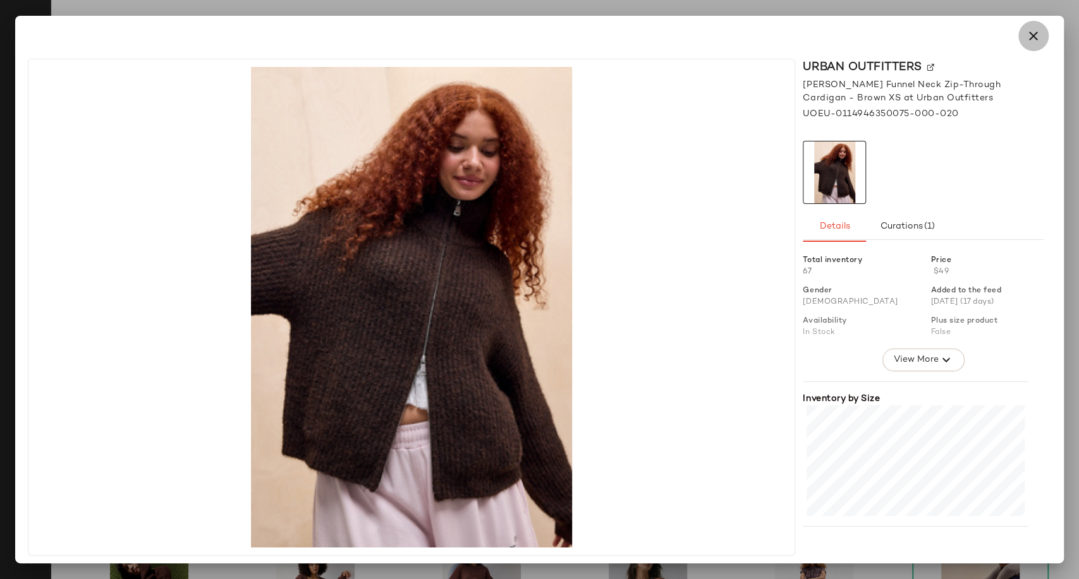
click at [1036, 33] on icon "button" at bounding box center [1032, 35] width 15 height 15
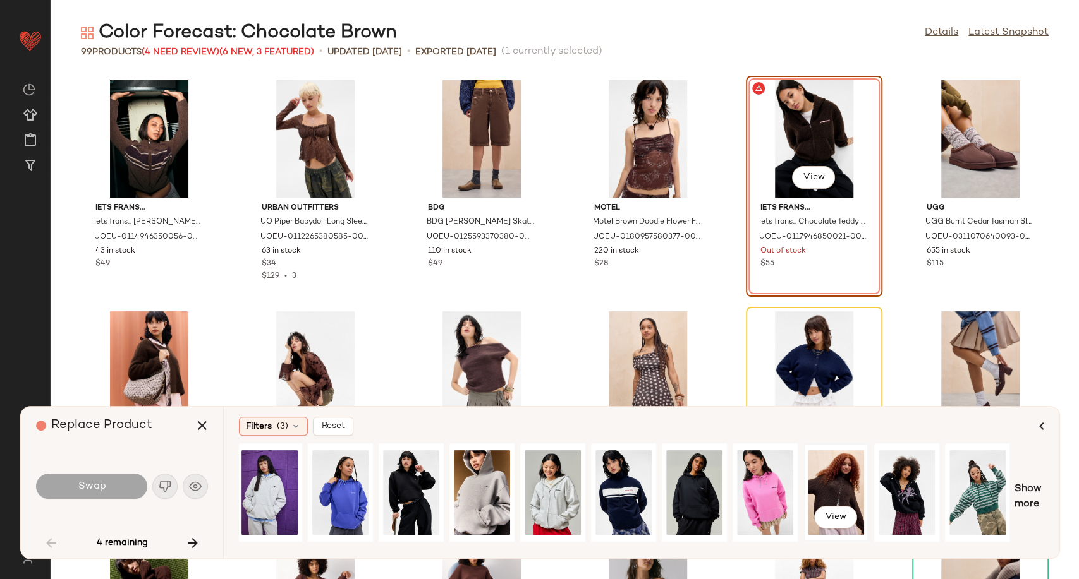
click at [842, 499] on div "View" at bounding box center [835, 493] width 56 height 90
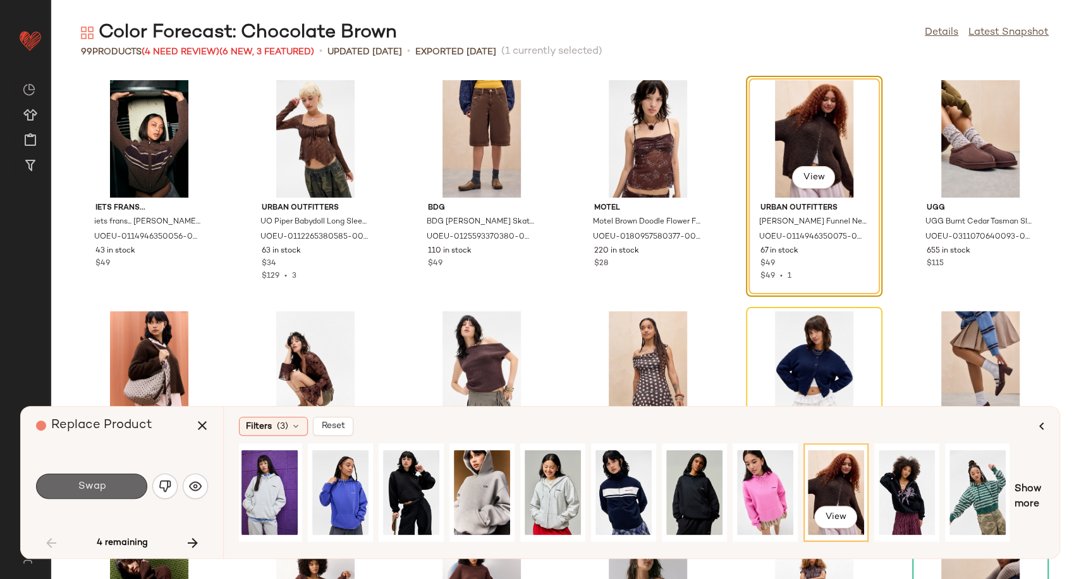
click at [80, 495] on button "Swap" at bounding box center [91, 486] width 111 height 25
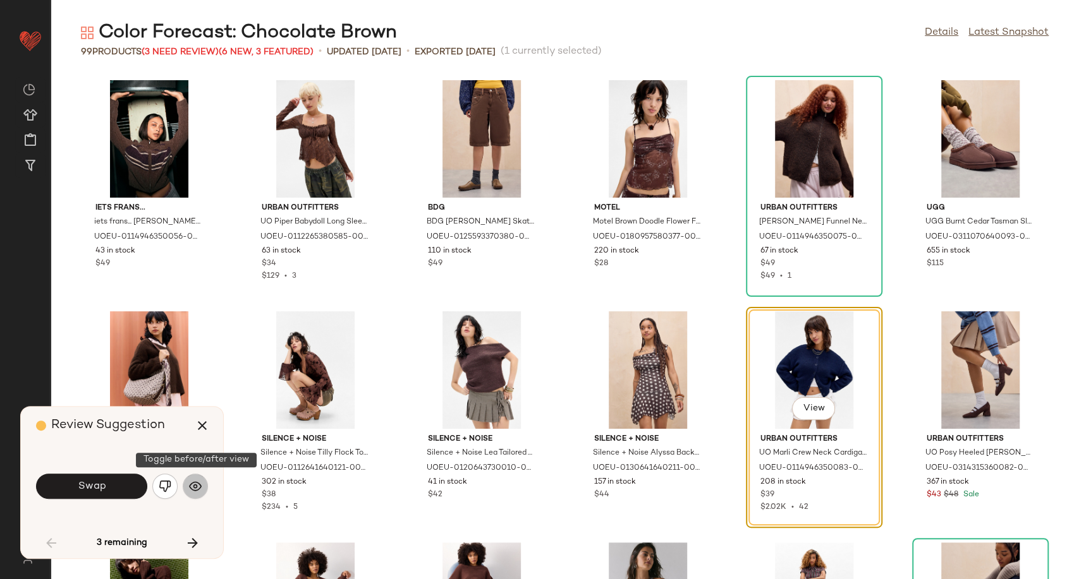
click at [201, 487] on img "button" at bounding box center [195, 486] width 13 height 13
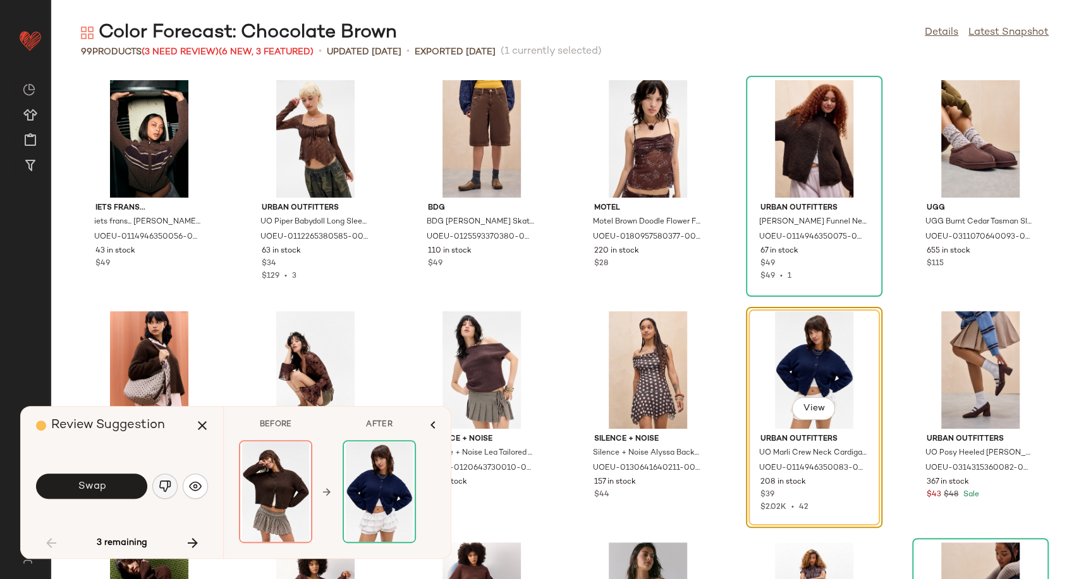
click at [169, 481] on img "button" at bounding box center [165, 486] width 13 height 13
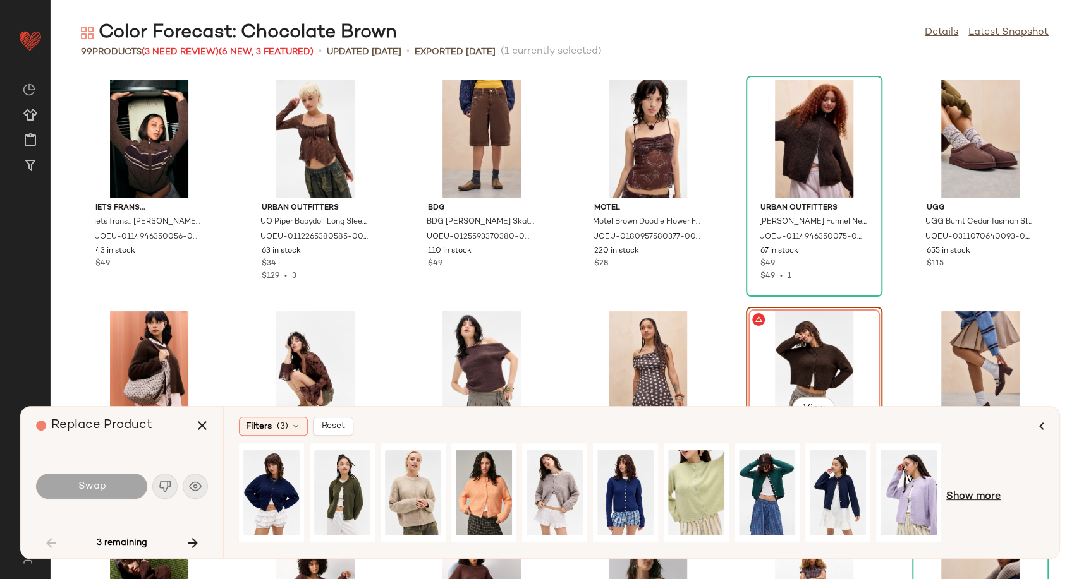
click at [982, 493] on span "Show more" at bounding box center [973, 497] width 54 height 15
drag, startPoint x: 627, startPoint y: 544, endPoint x: 637, endPoint y: 547, distance: 10.0
click at [637, 547] on div at bounding box center [624, 497] width 770 height 107
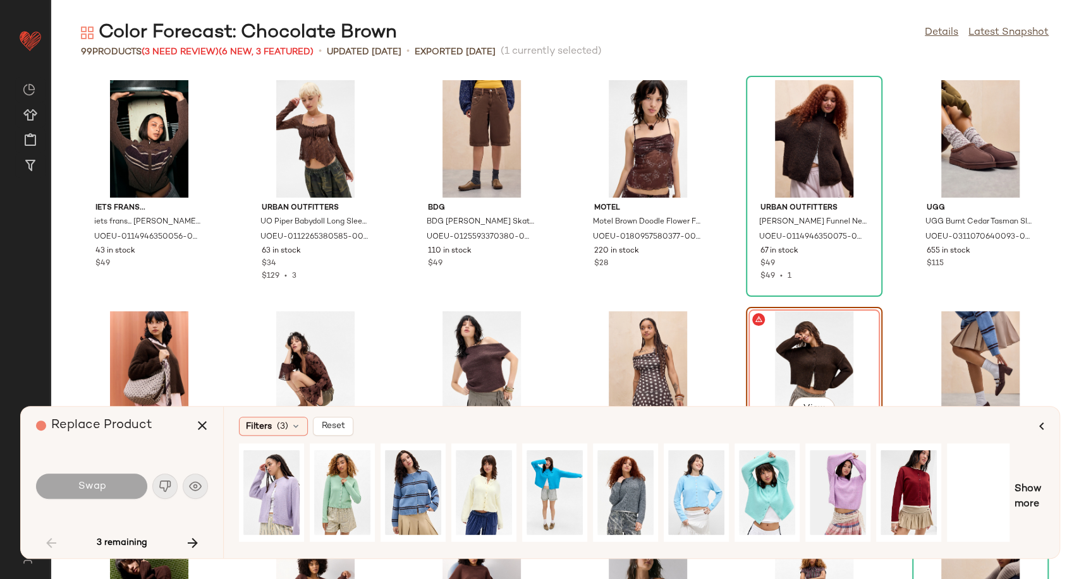
scroll to position [0, 639]
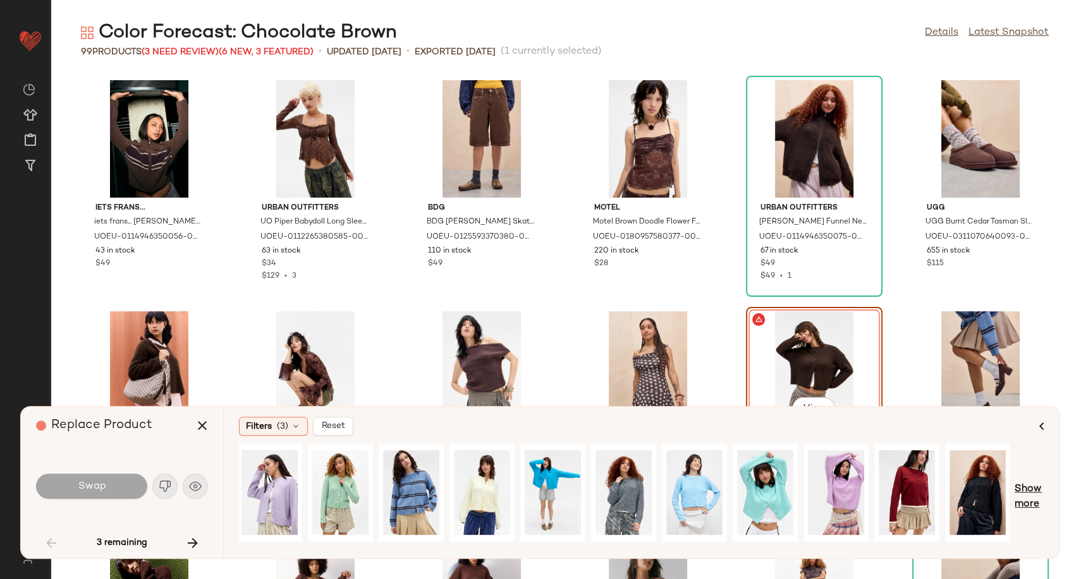
click at [1030, 497] on span "Show more" at bounding box center [1029, 497] width 30 height 30
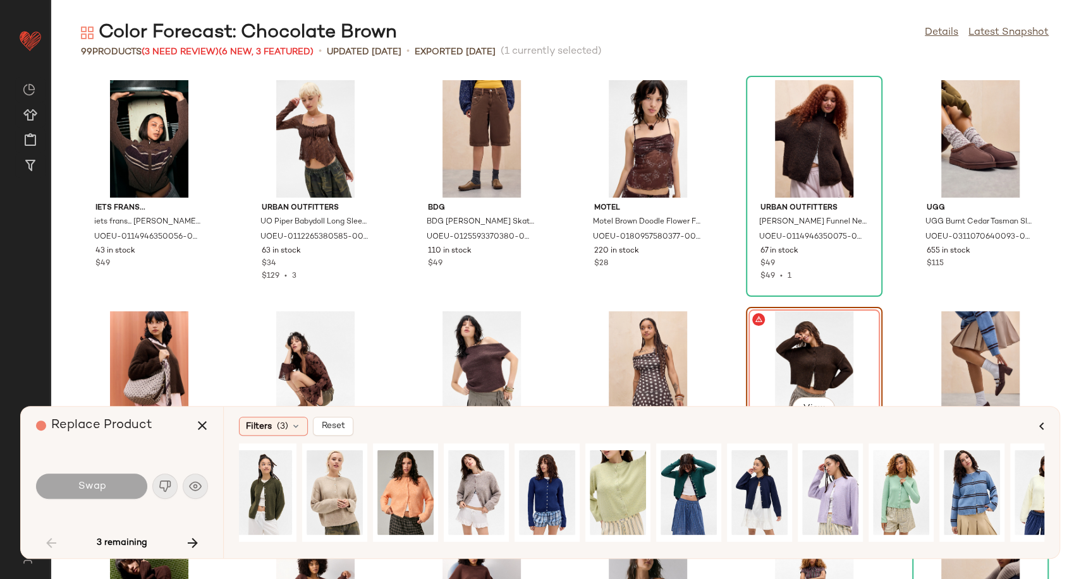
scroll to position [0, 0]
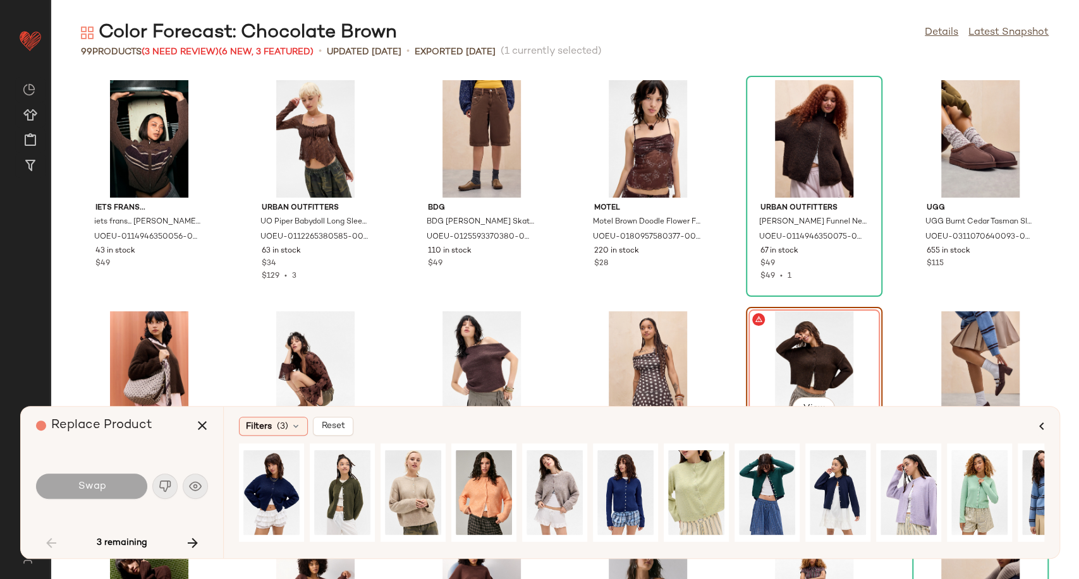
click at [466, 551] on div at bounding box center [641, 497] width 805 height 107
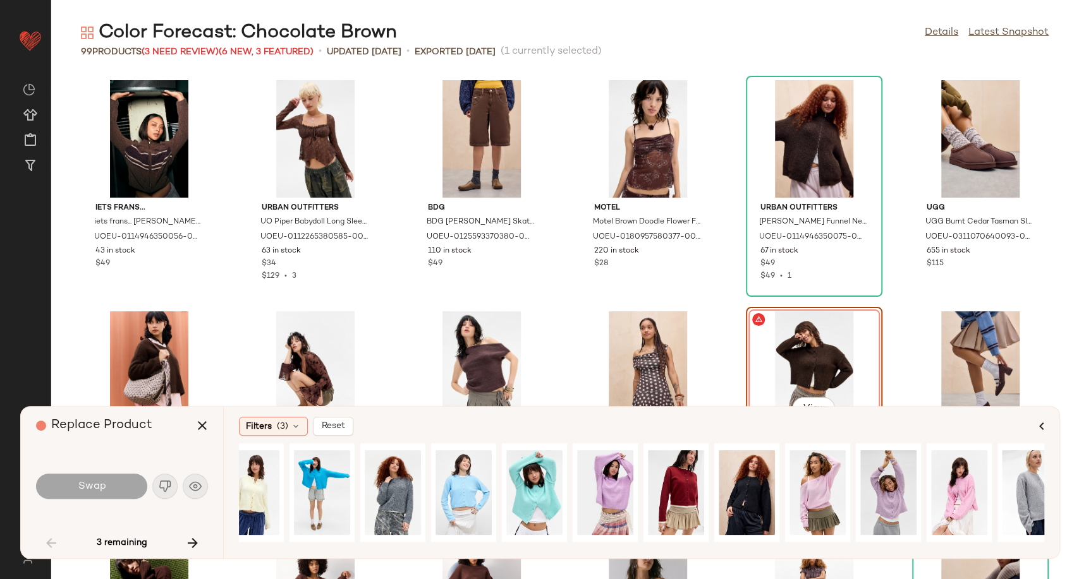
scroll to position [0, 958]
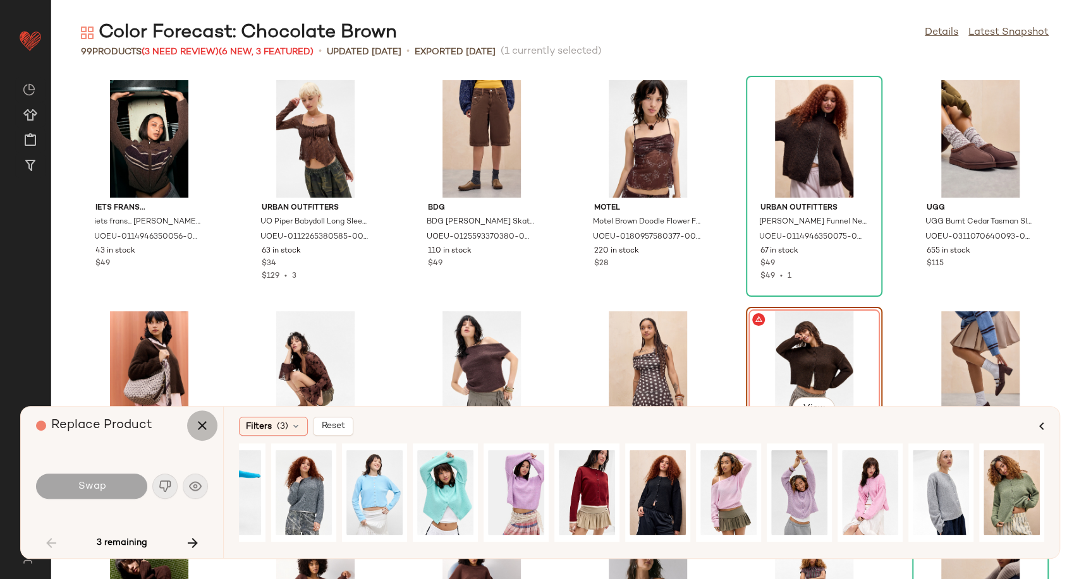
click at [206, 423] on icon "button" at bounding box center [202, 425] width 15 height 15
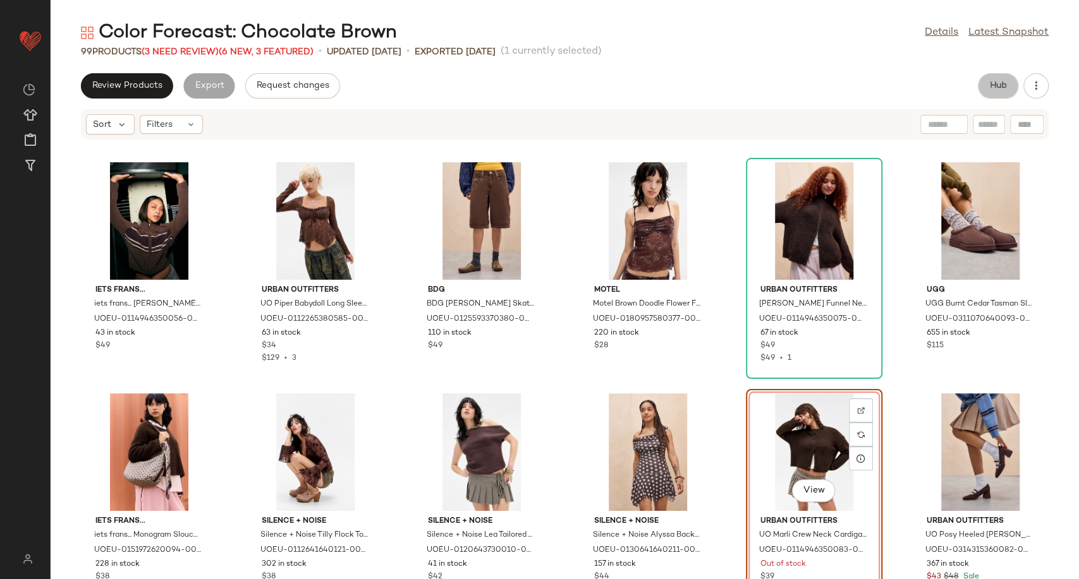
click at [992, 88] on span "Hub" at bounding box center [998, 86] width 18 height 10
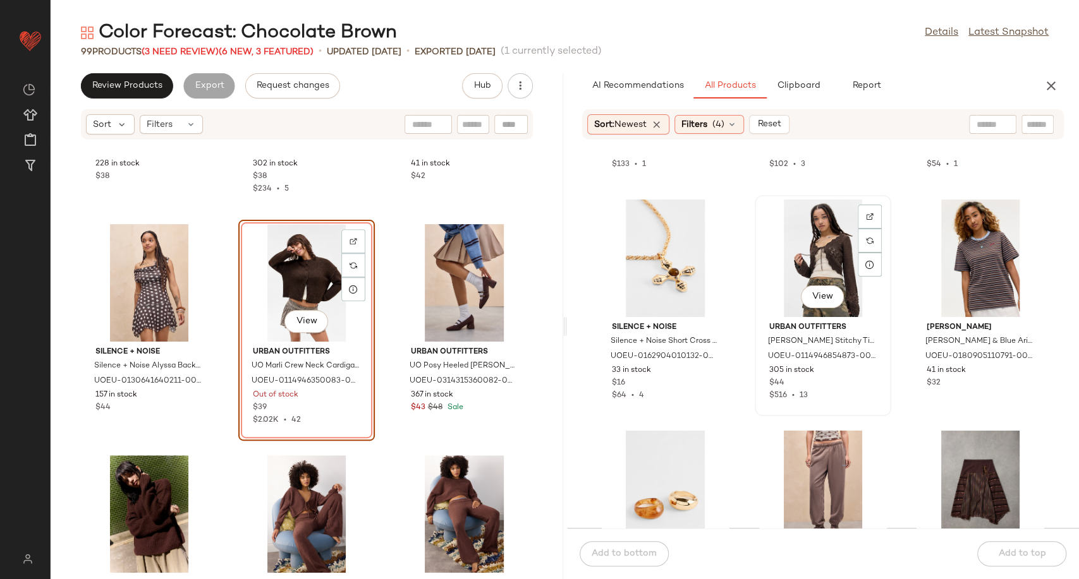
scroll to position [2747, 0]
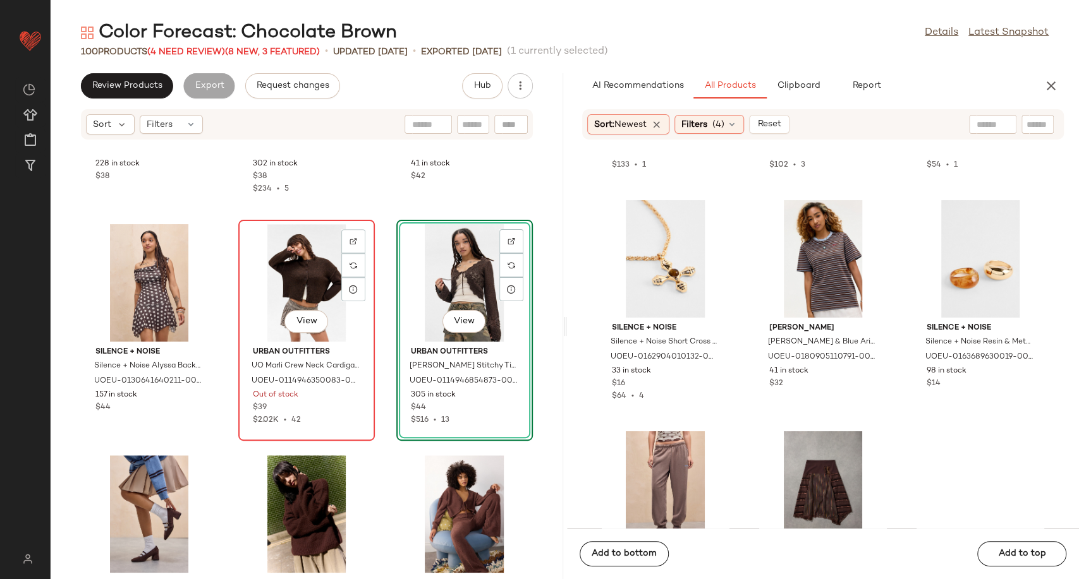
click at [278, 269] on div "View" at bounding box center [307, 283] width 128 height 118
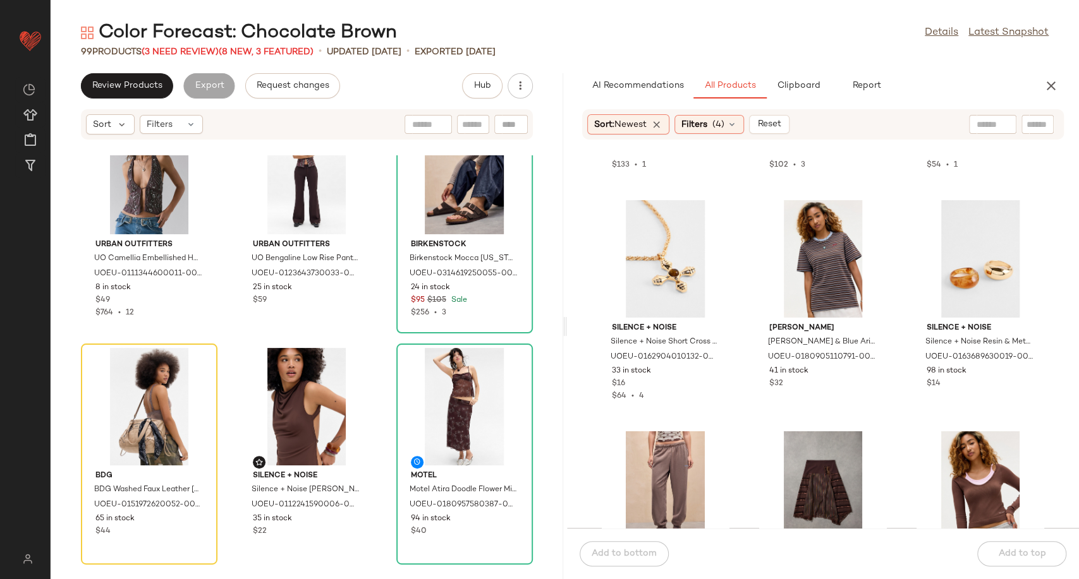
scroll to position [1274, 0]
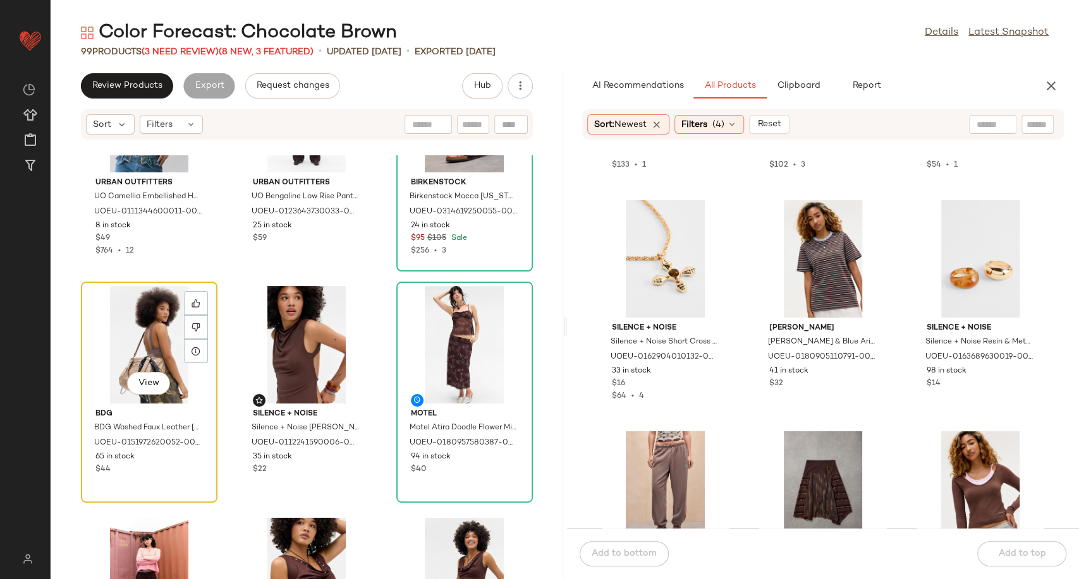
click at [165, 335] on div "View" at bounding box center [149, 345] width 128 height 118
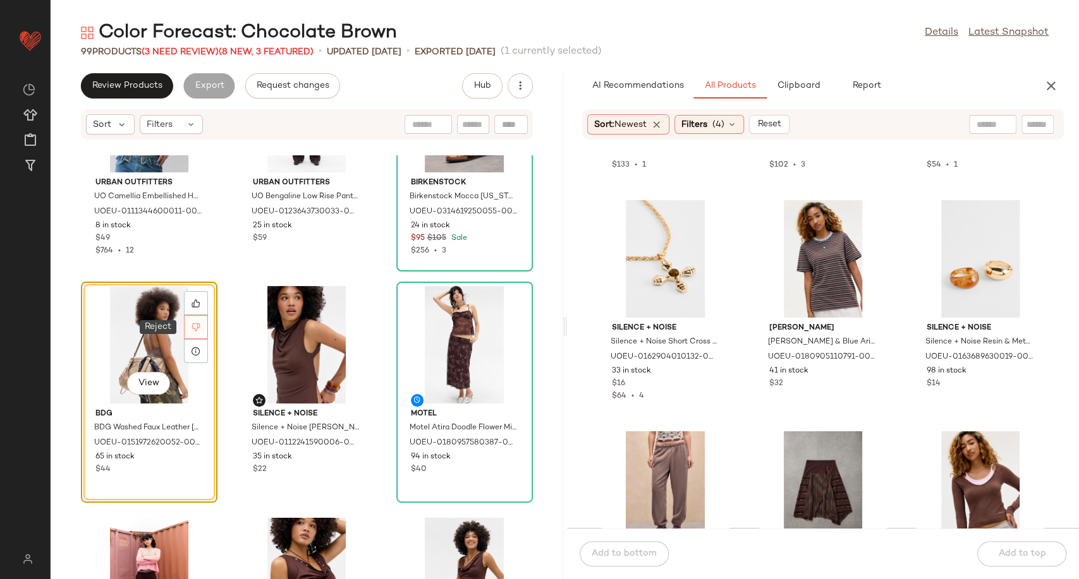
click at [197, 325] on icon at bounding box center [195, 327] width 9 height 9
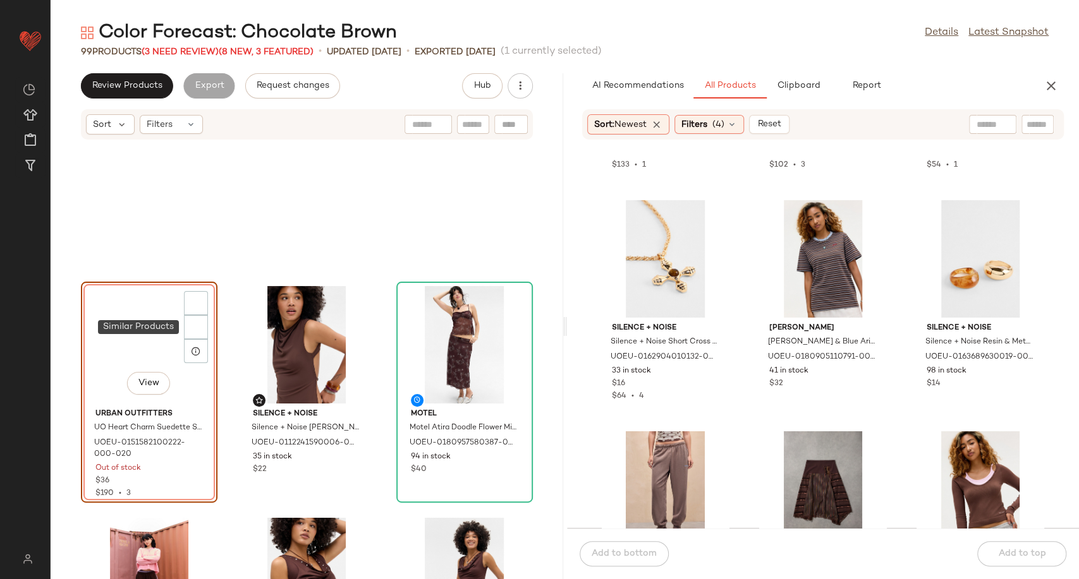
scroll to position [1388, 0]
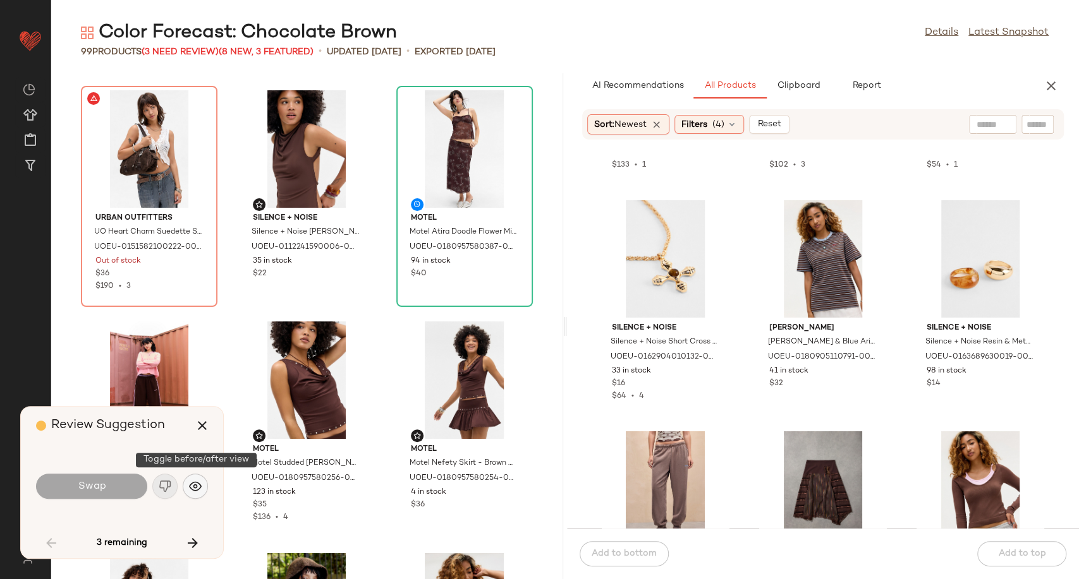
click at [202, 487] on button "button" at bounding box center [195, 486] width 25 height 25
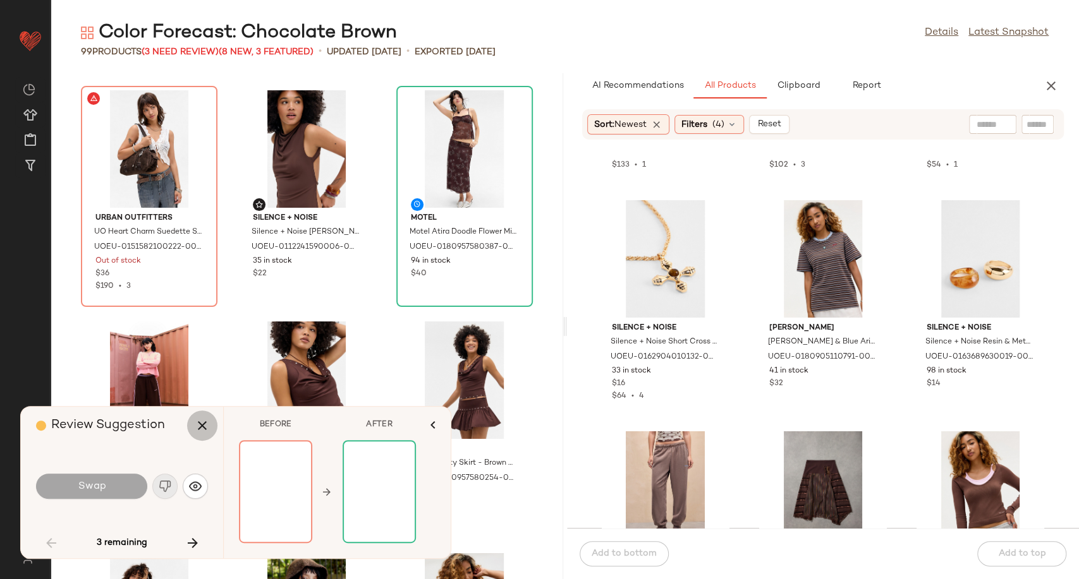
drag, startPoint x: 197, startPoint y: 426, endPoint x: 189, endPoint y: 414, distance: 14.0
click at [197, 426] on icon "button" at bounding box center [202, 425] width 15 height 15
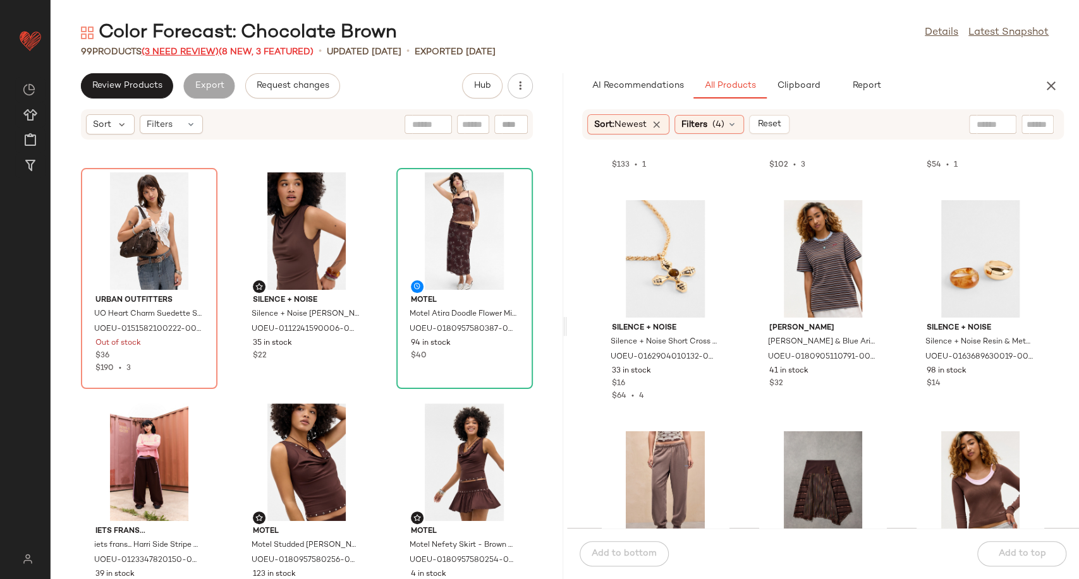
click at [157, 52] on span "(3 Need Review)" at bounding box center [180, 51] width 77 height 9
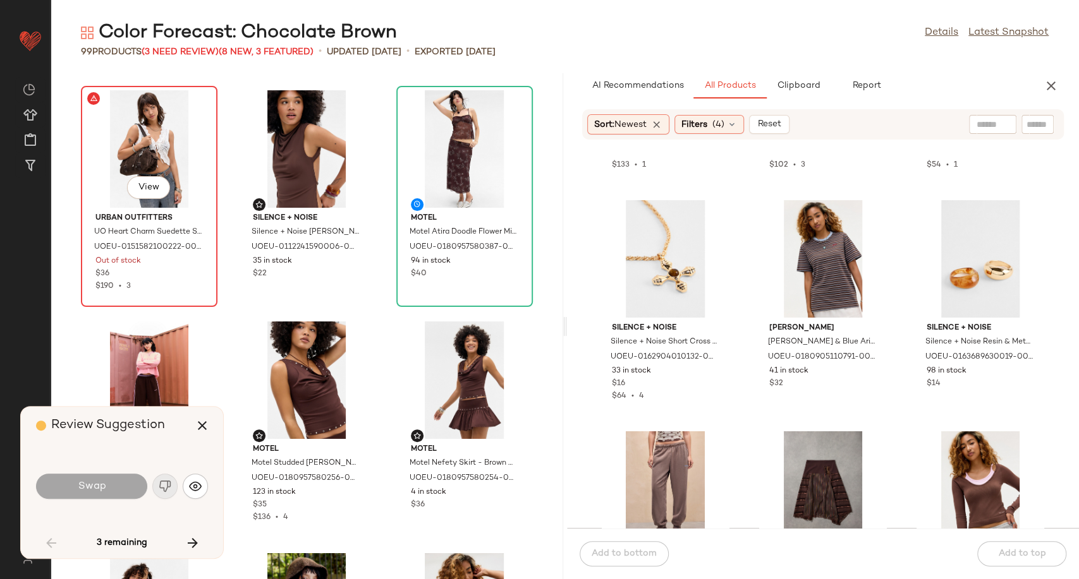
click at [136, 144] on div "View" at bounding box center [149, 149] width 128 height 118
click at [201, 428] on icon "button" at bounding box center [202, 425] width 15 height 15
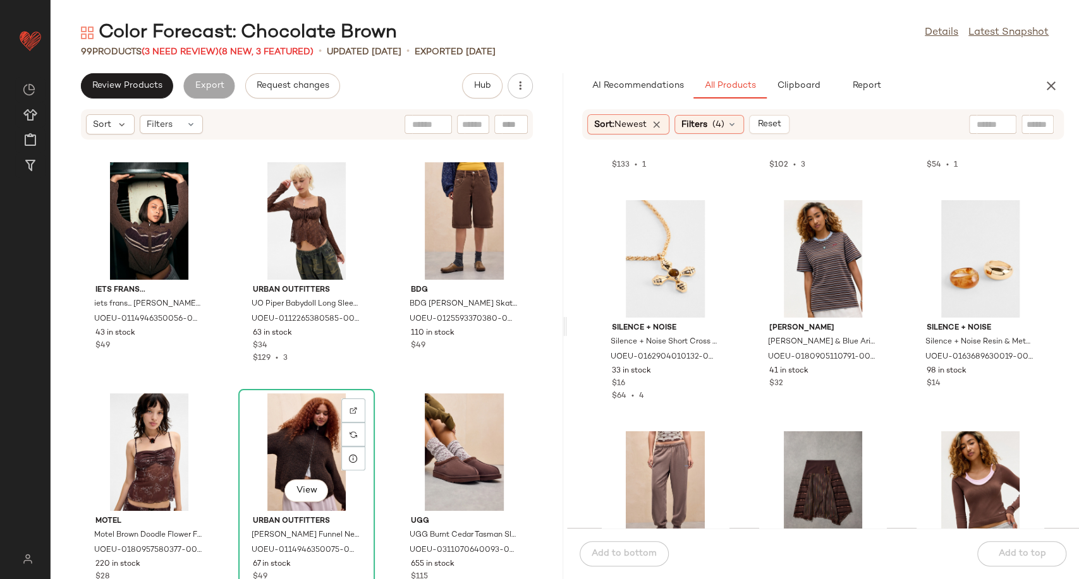
scroll to position [291, 0]
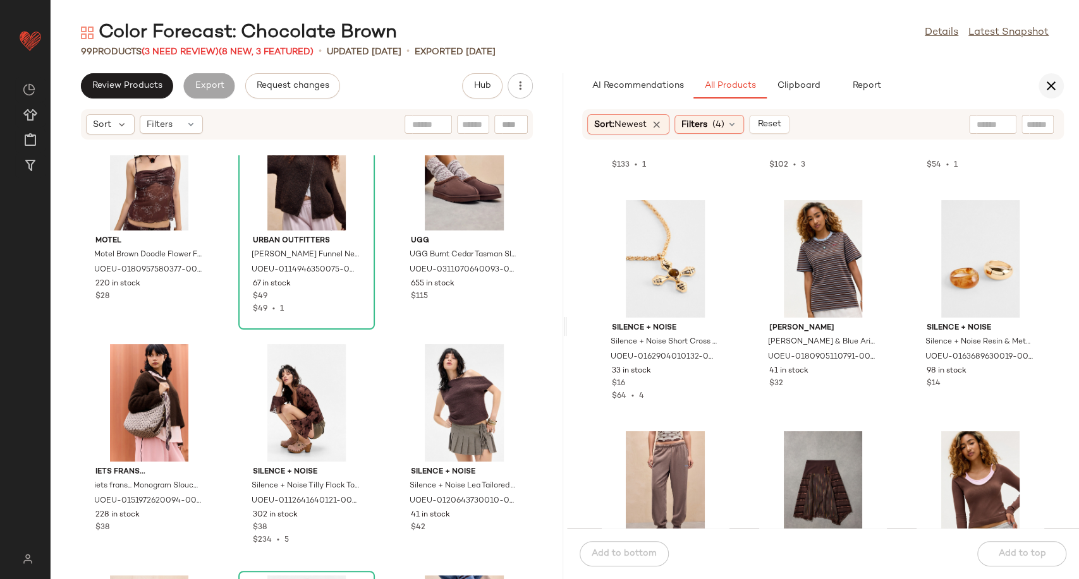
click at [1053, 88] on icon "button" at bounding box center [1050, 85] width 15 height 15
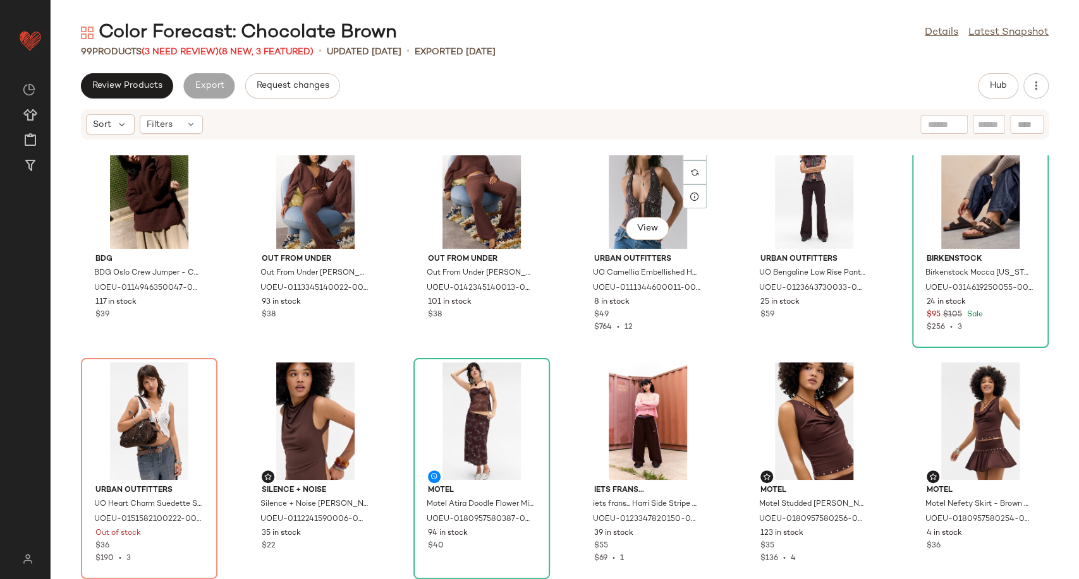
scroll to position [501, 0]
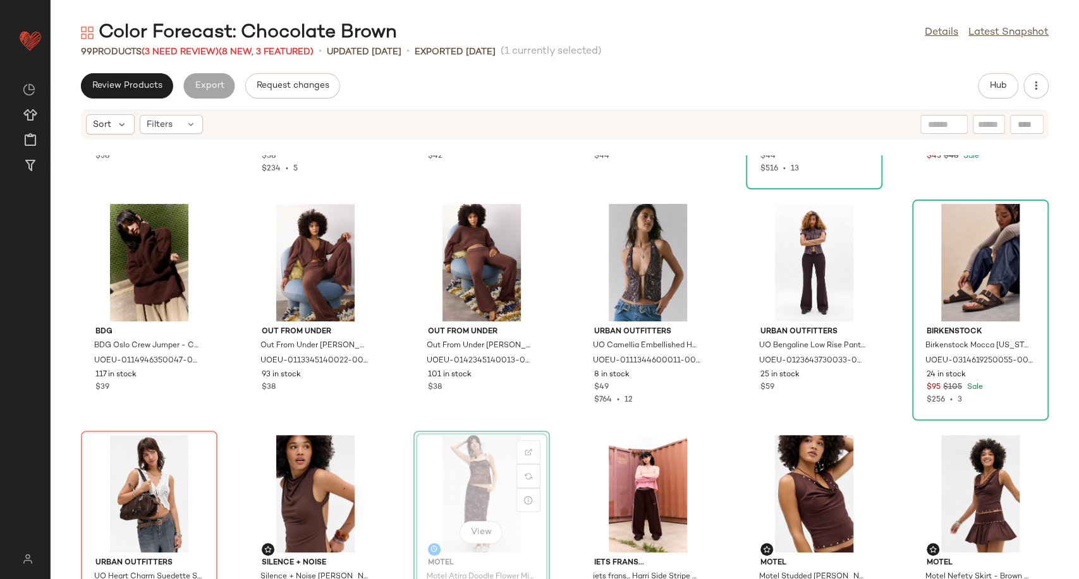
scroll to position [432, 0]
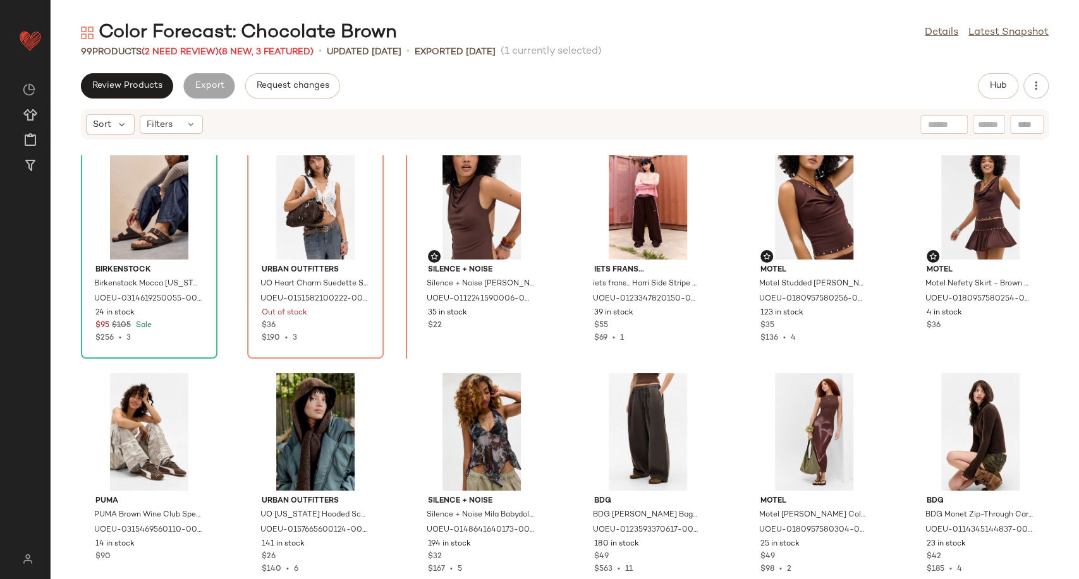
scroll to position [720, 0]
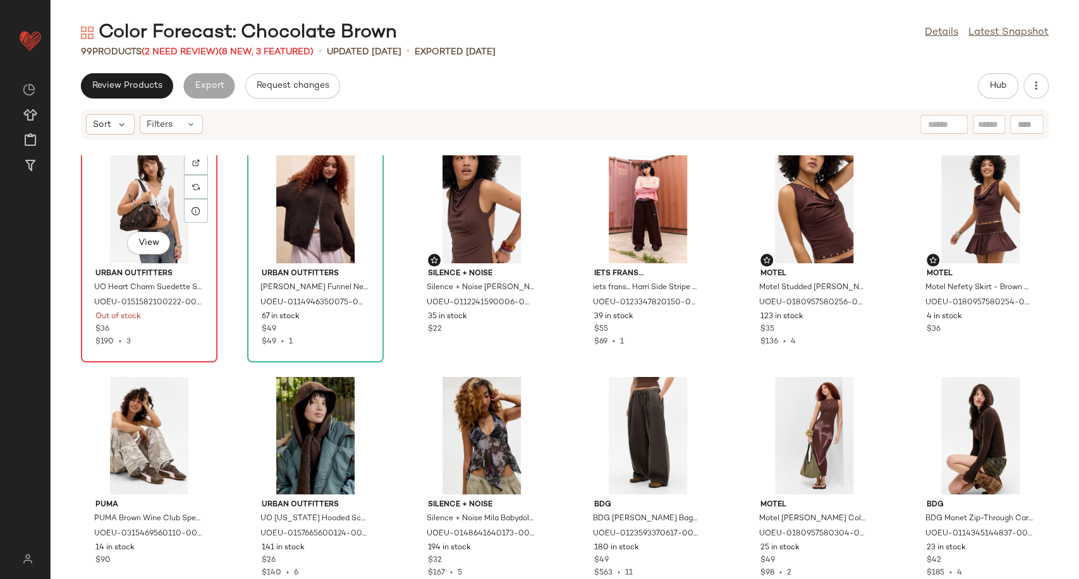
click at [134, 201] on div "View" at bounding box center [149, 205] width 128 height 118
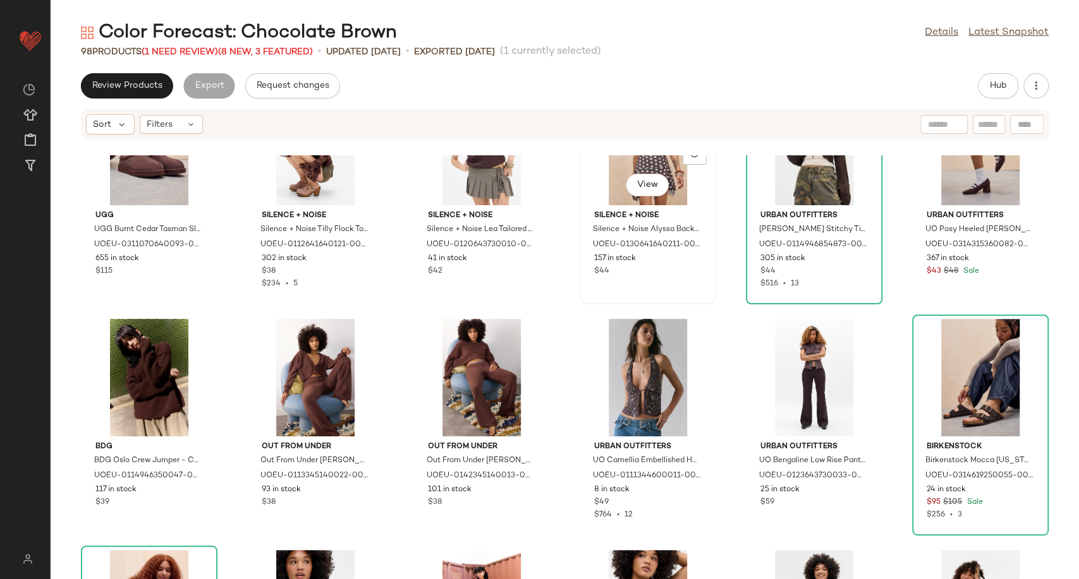
scroll to position [431, 0]
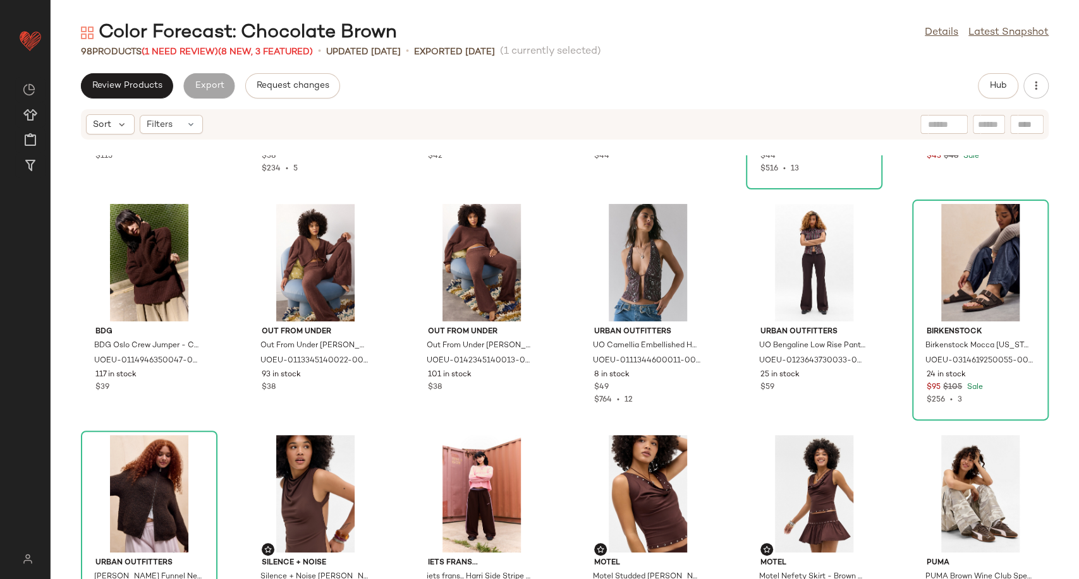
click at [192, 57] on div "98 Products (1 Need Review) (8 New, 3 Featured)" at bounding box center [197, 51] width 232 height 13
click at [190, 50] on span "(1 Need Review)" at bounding box center [180, 51] width 76 height 9
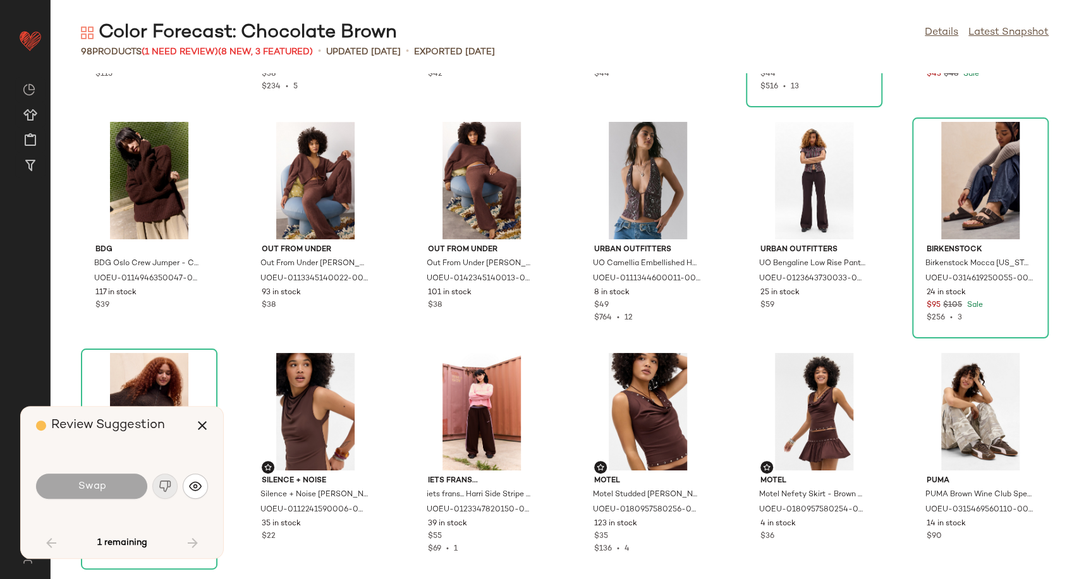
scroll to position [2081, 0]
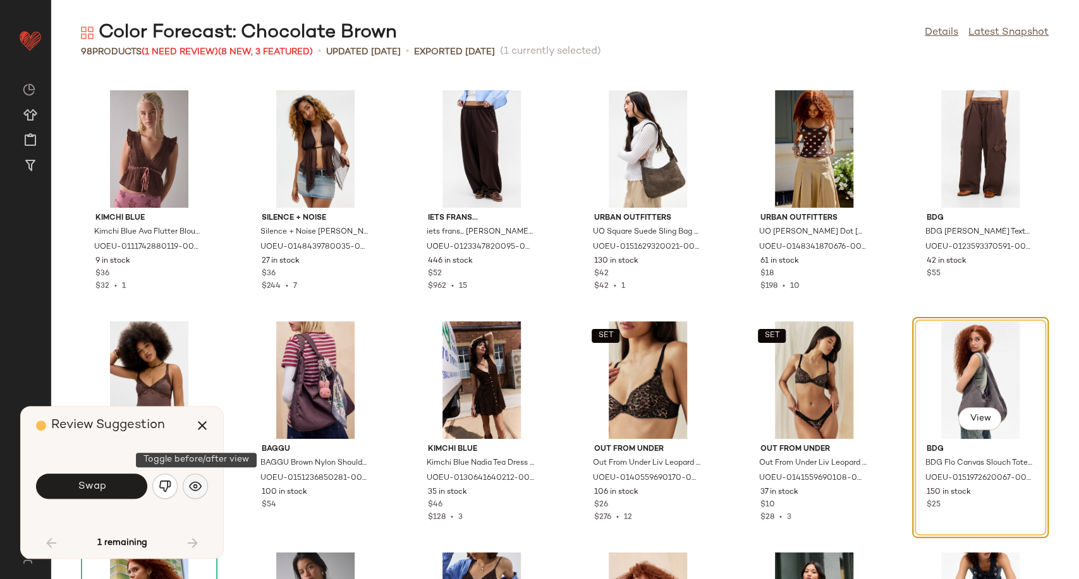
click at [199, 483] on img "button" at bounding box center [195, 486] width 13 height 13
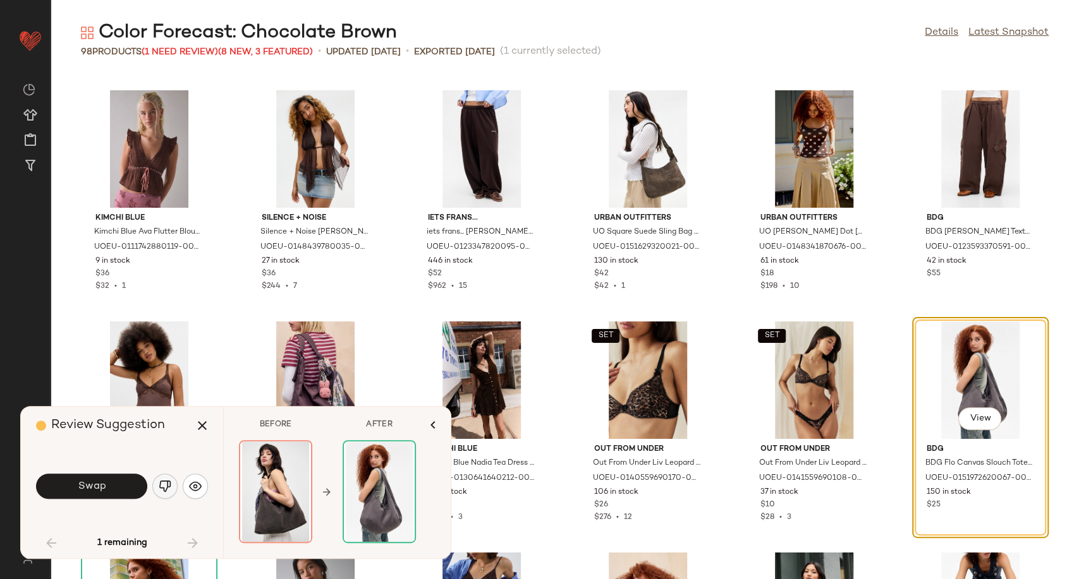
click at [167, 485] on img "button" at bounding box center [165, 486] width 13 height 13
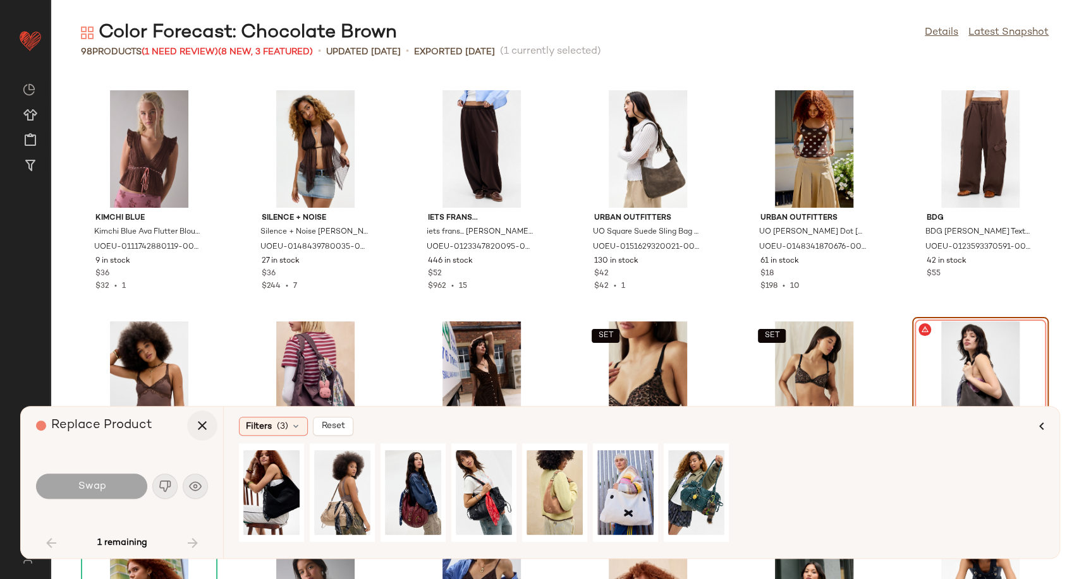
click at [201, 421] on icon "button" at bounding box center [202, 425] width 15 height 15
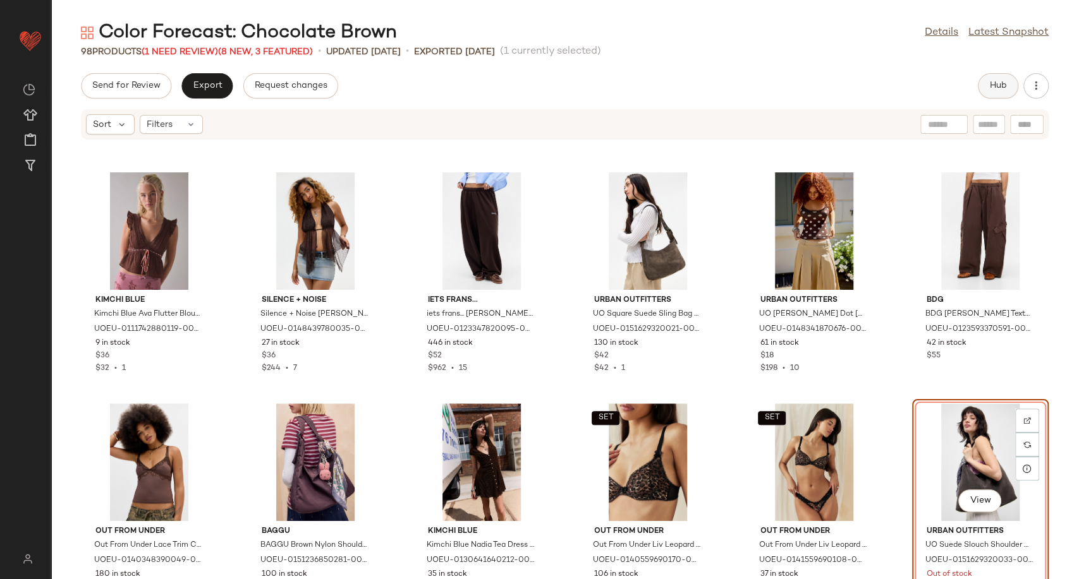
click at [989, 75] on button "Hub" at bounding box center [997, 85] width 40 height 25
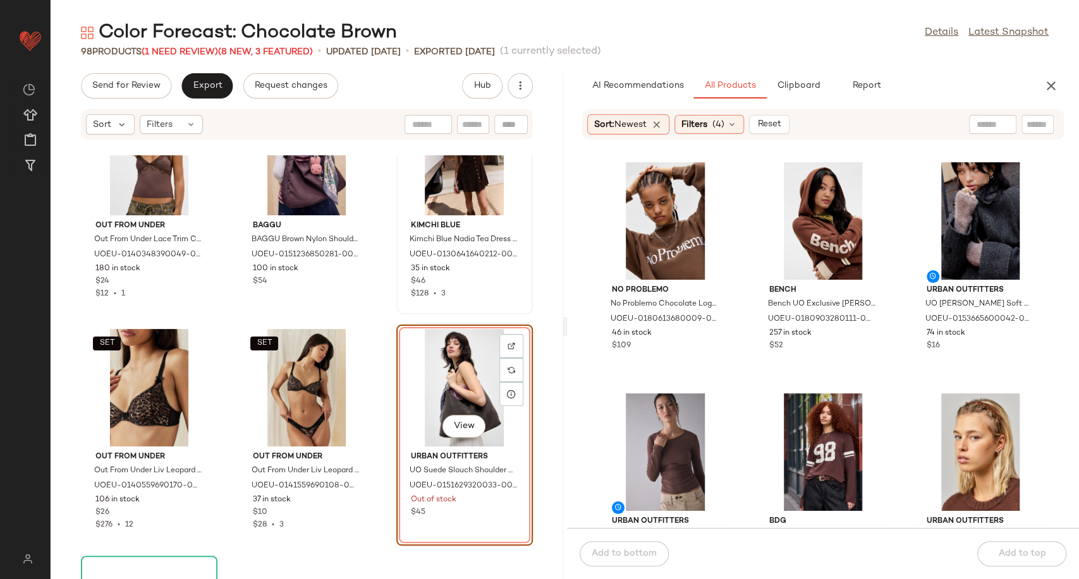
scroll to position [4724, 0]
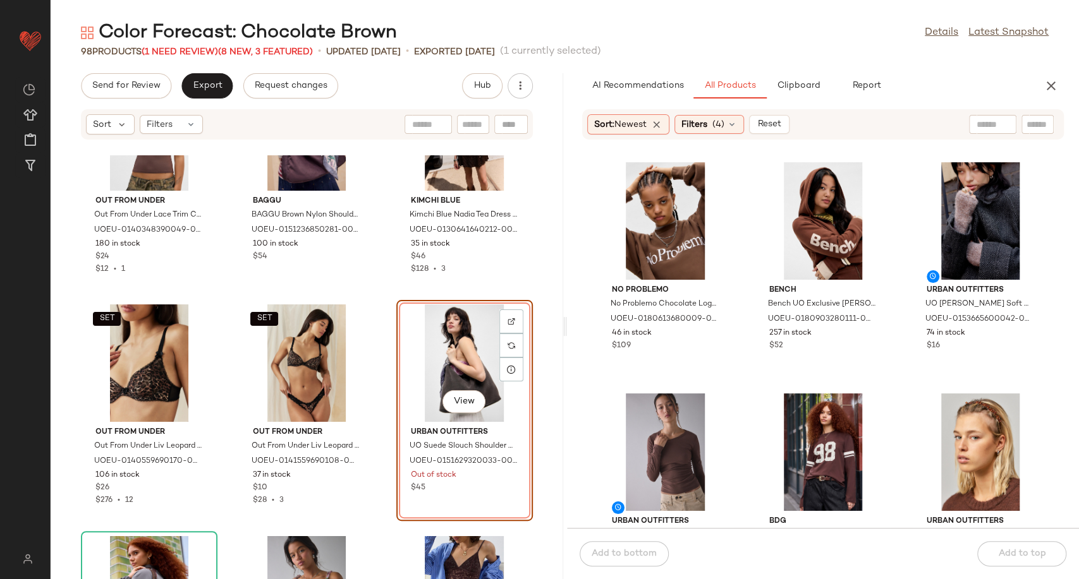
click at [452, 377] on div "View" at bounding box center [465, 364] width 128 height 118
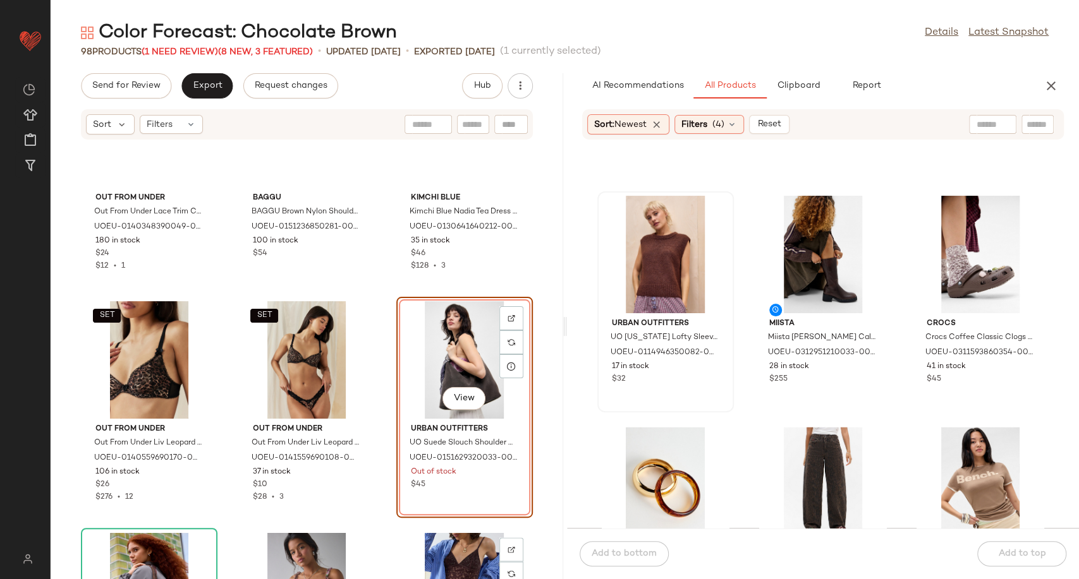
scroll to position [4724, 0]
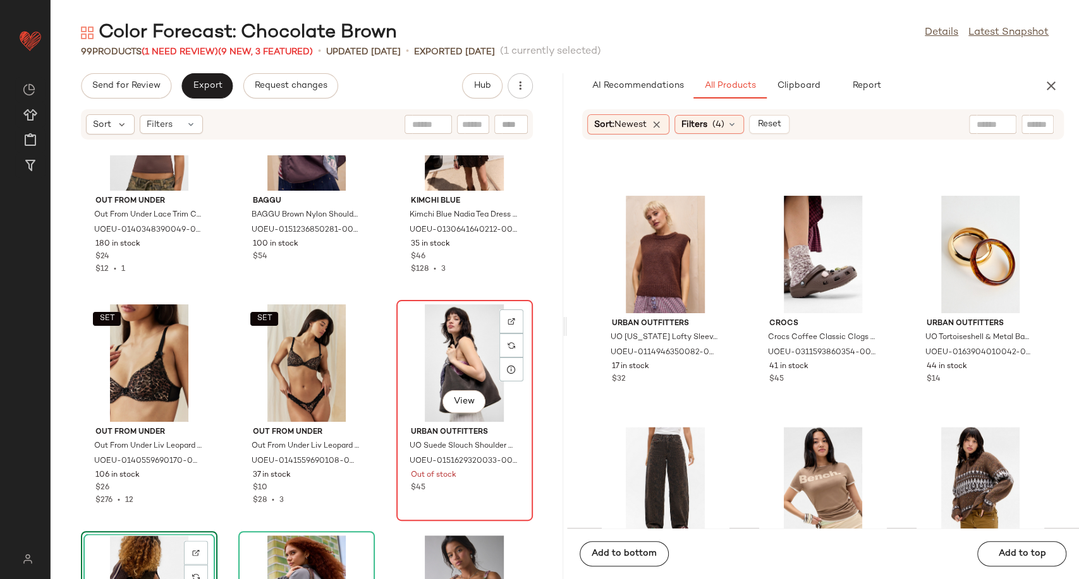
click at [452, 354] on div "View" at bounding box center [465, 364] width 128 height 118
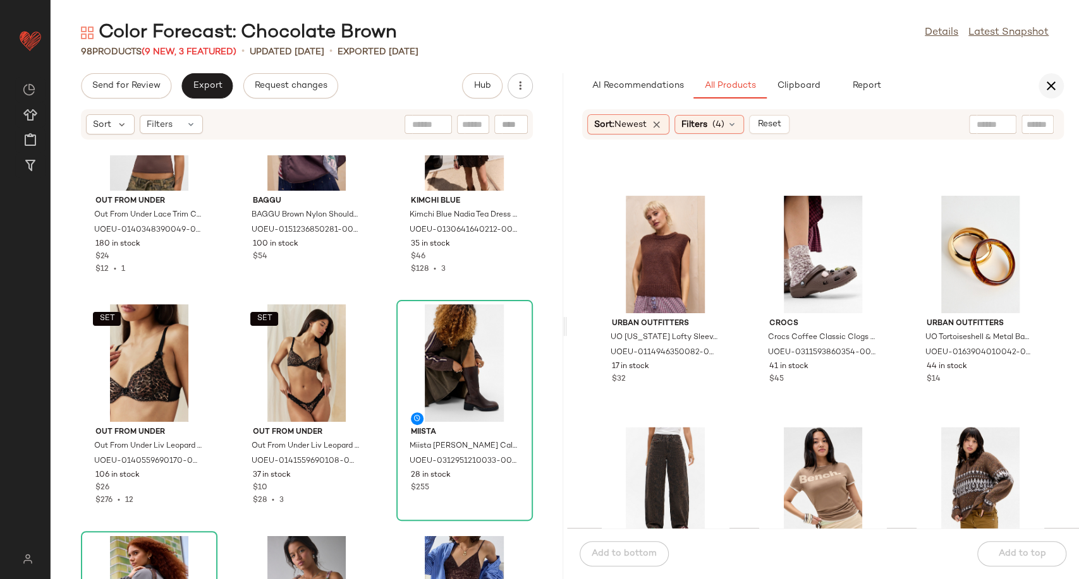
click at [1041, 91] on button "button" at bounding box center [1050, 85] width 25 height 25
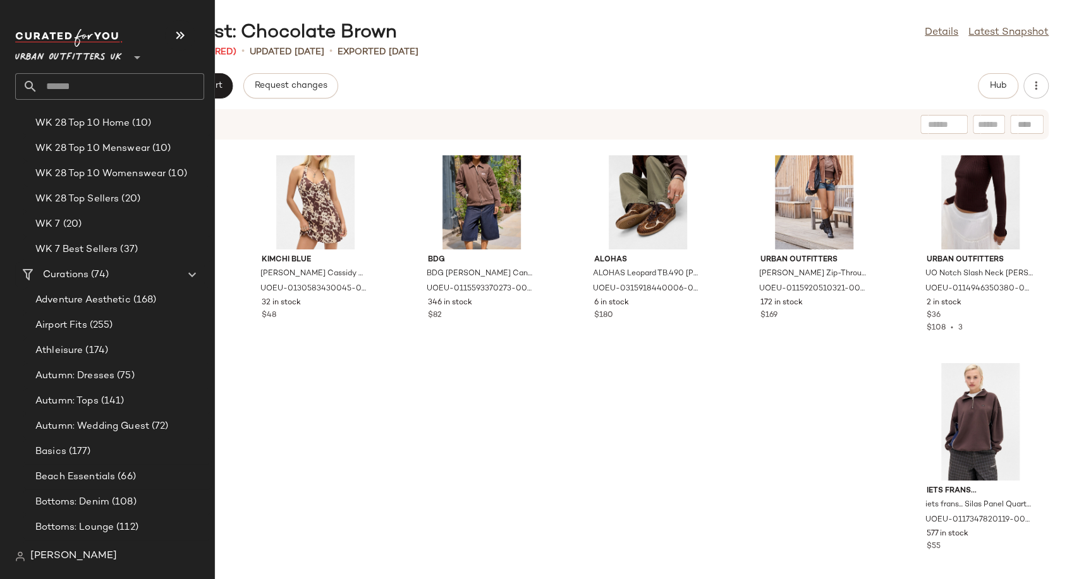
scroll to position [2386, 0]
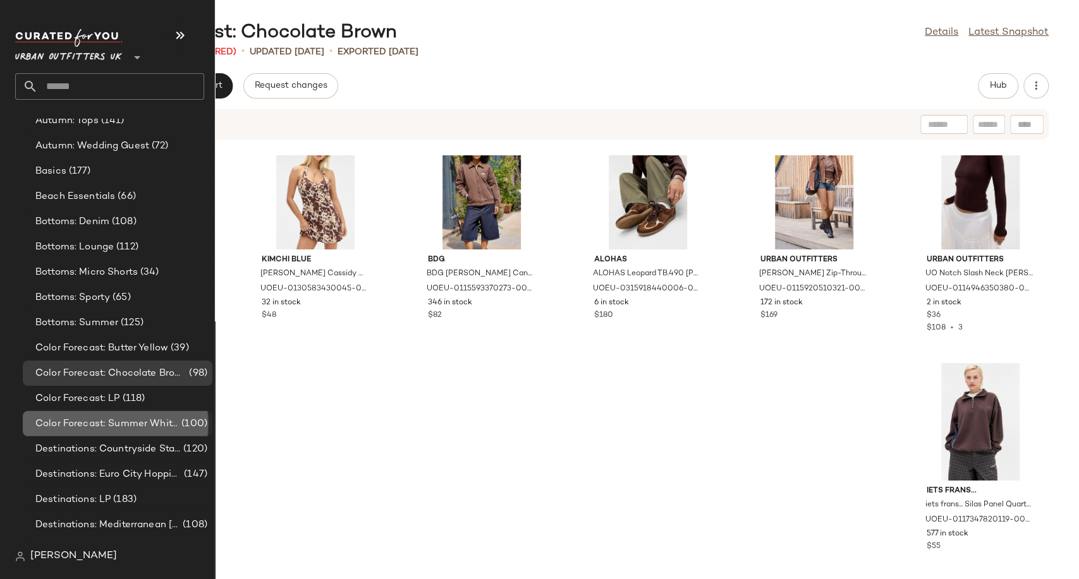
click at [111, 428] on span "Color Forecast: Summer Whites" at bounding box center [106, 424] width 143 height 15
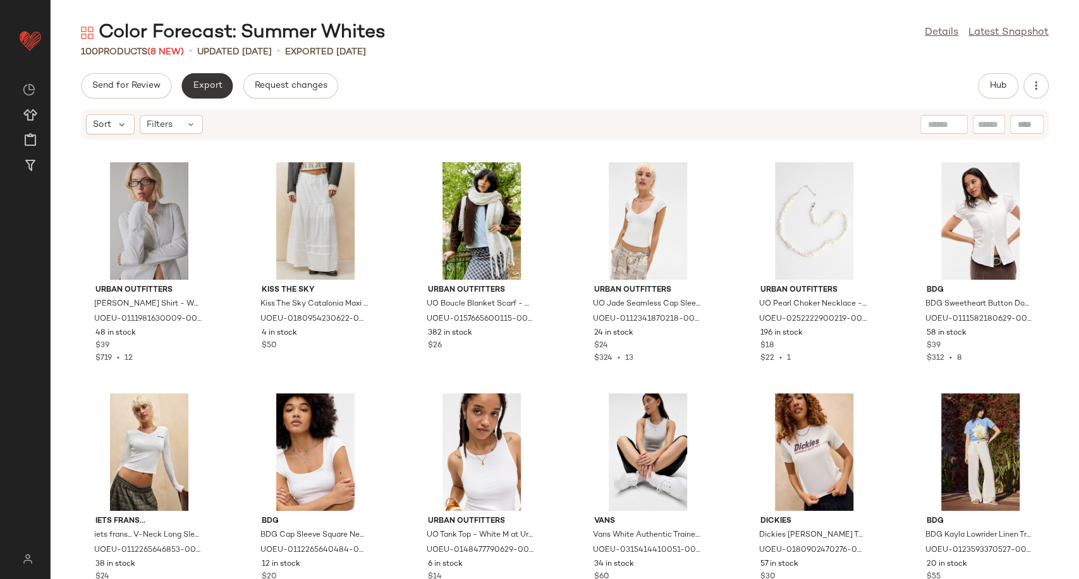
click at [200, 88] on span "Export" at bounding box center [207, 86] width 30 height 10
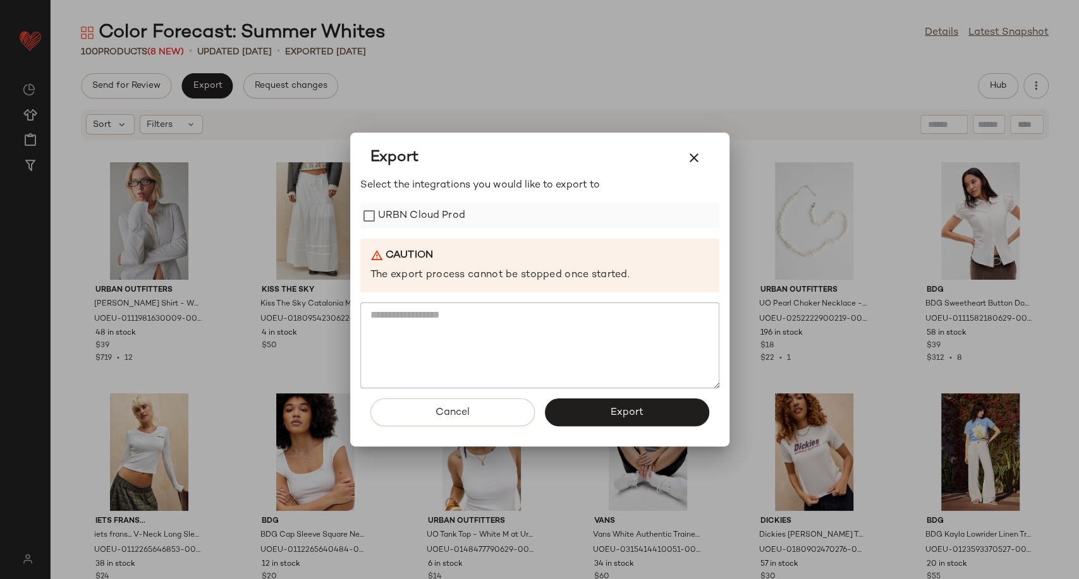
click at [402, 209] on label "URBN Cloud Prod" at bounding box center [421, 215] width 87 height 25
click at [595, 423] on button "Export" at bounding box center [627, 413] width 164 height 28
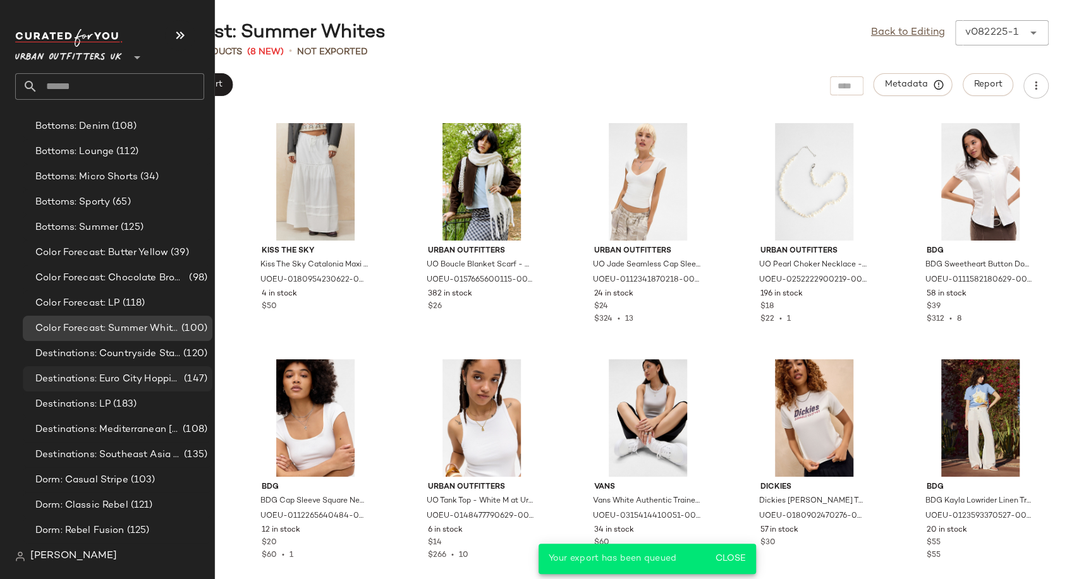
scroll to position [2457, 0]
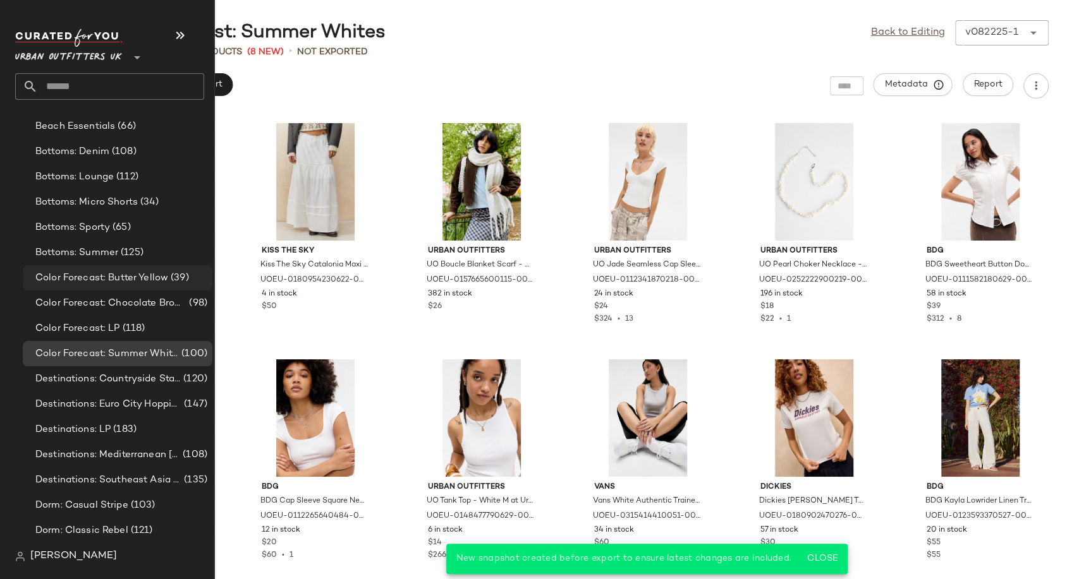
click at [155, 279] on span "Color Forecast: Butter Yellow" at bounding box center [101, 278] width 133 height 15
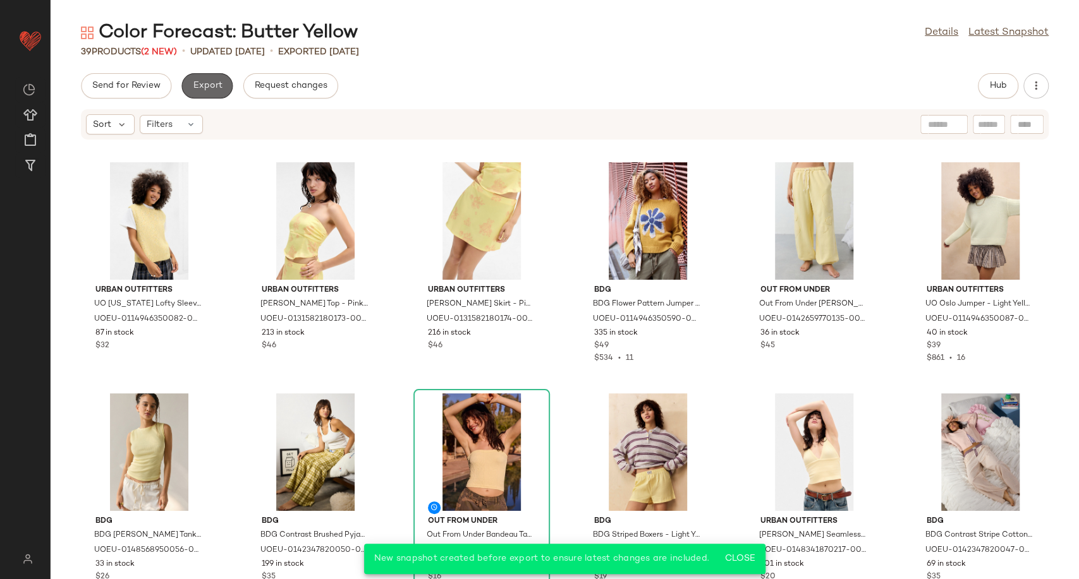
click at [217, 82] on span "Export" at bounding box center [207, 86] width 30 height 10
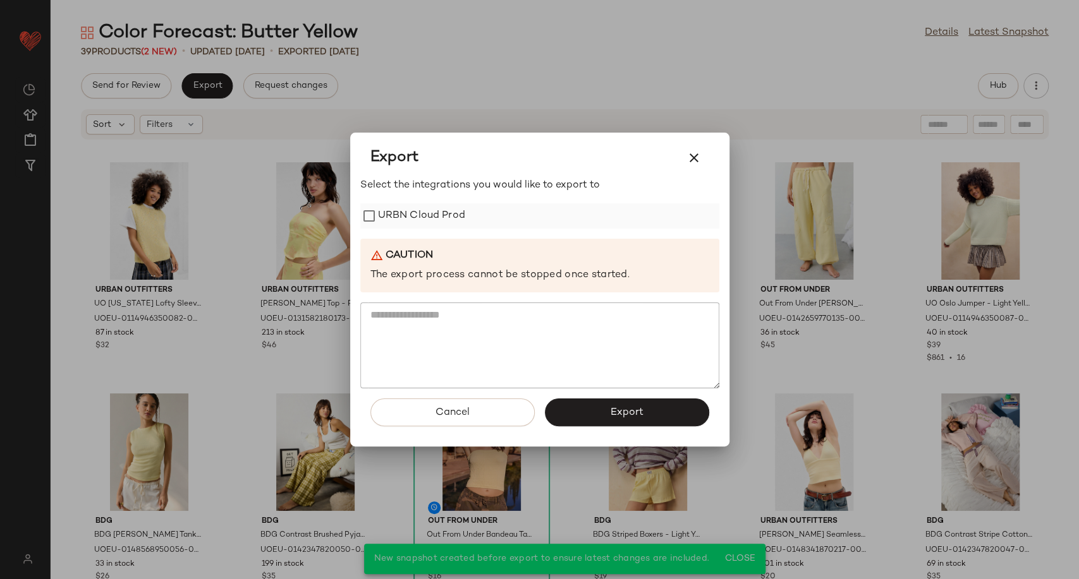
click at [419, 211] on label "URBN Cloud Prod" at bounding box center [421, 215] width 87 height 25
click at [613, 414] on span "Export" at bounding box center [626, 413] width 33 height 12
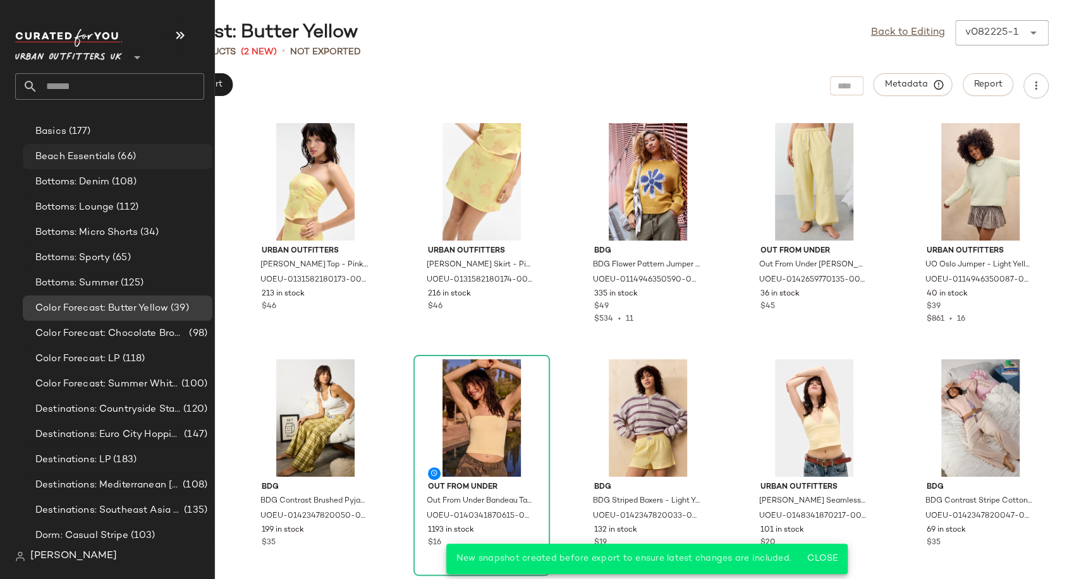
scroll to position [2527, 0]
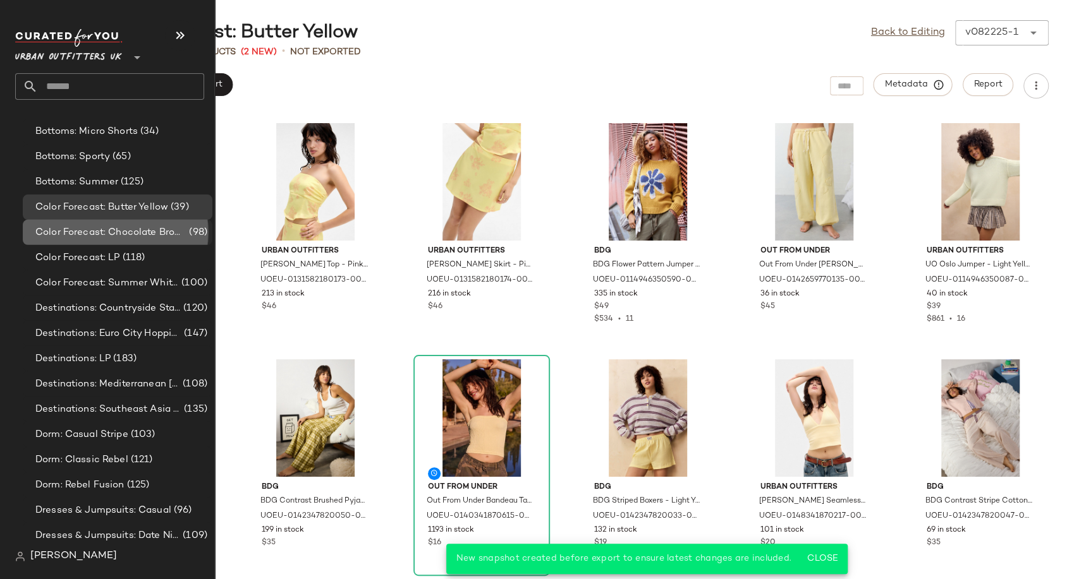
click at [111, 228] on span "Color Forecast: Chocolate Brown" at bounding box center [110, 233] width 151 height 15
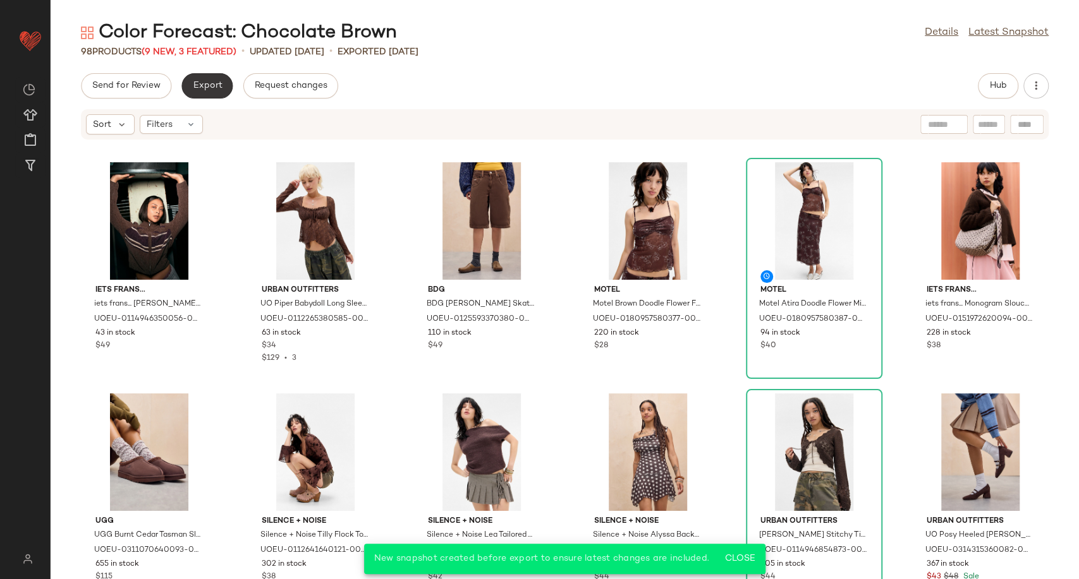
click at [192, 88] on span "Export" at bounding box center [207, 86] width 30 height 10
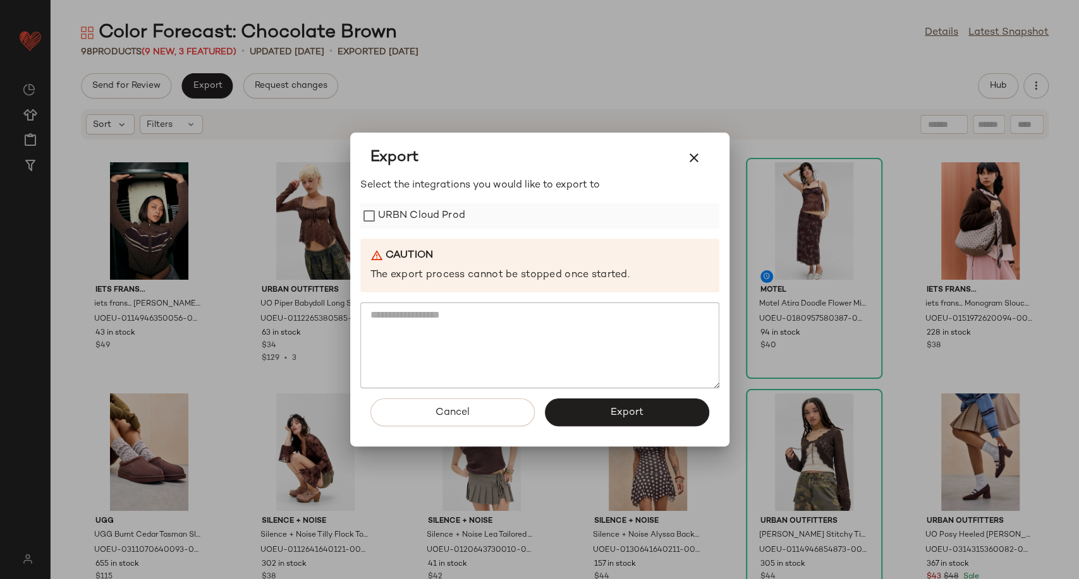
click at [403, 211] on label "URBN Cloud Prod" at bounding box center [421, 215] width 87 height 25
click at [637, 420] on button "Export" at bounding box center [627, 413] width 164 height 28
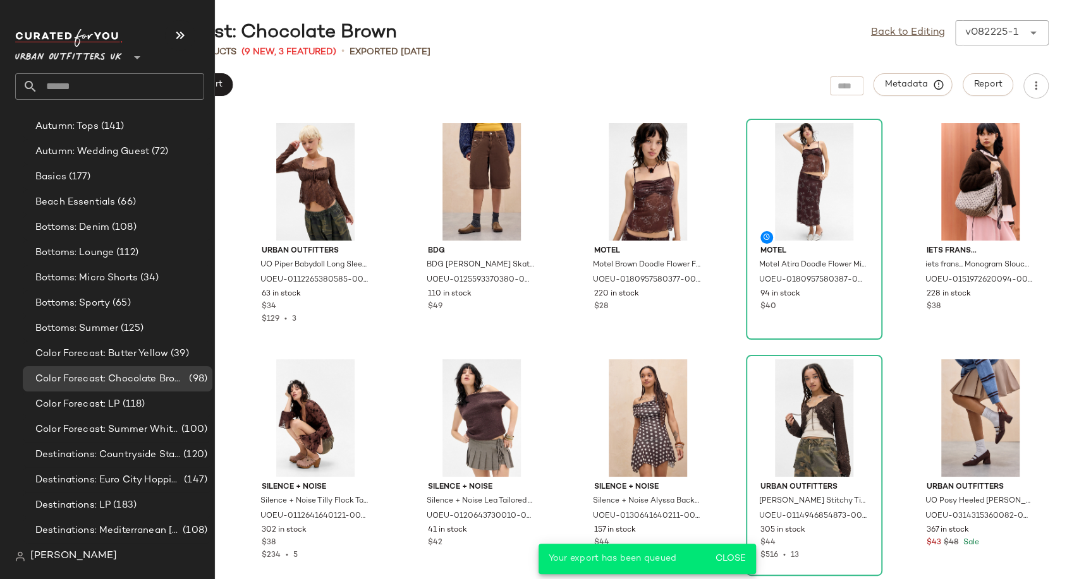
scroll to position [2527, 0]
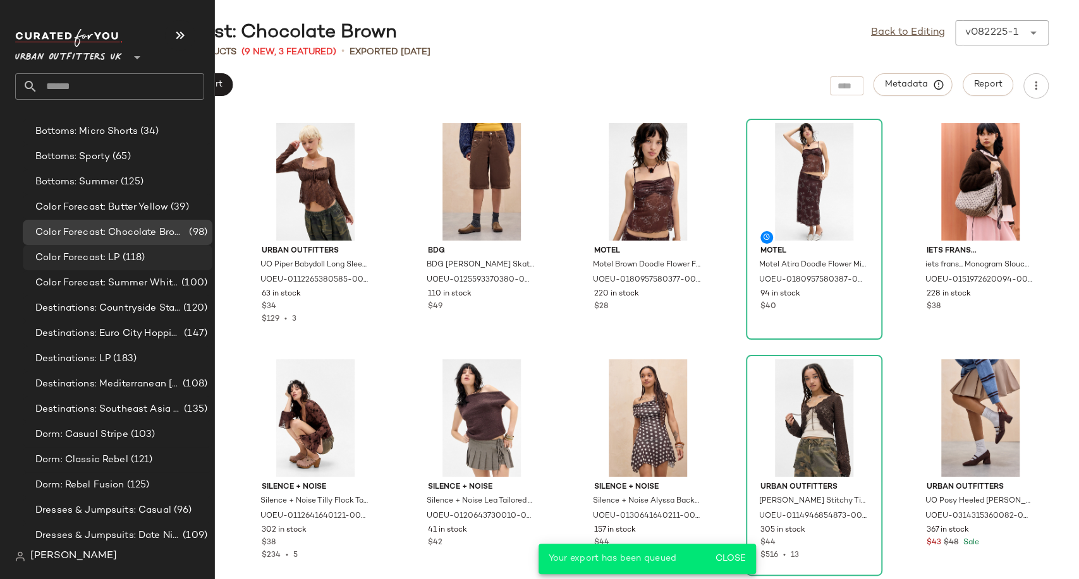
click at [99, 257] on span "Color Forecast: LP" at bounding box center [77, 258] width 85 height 15
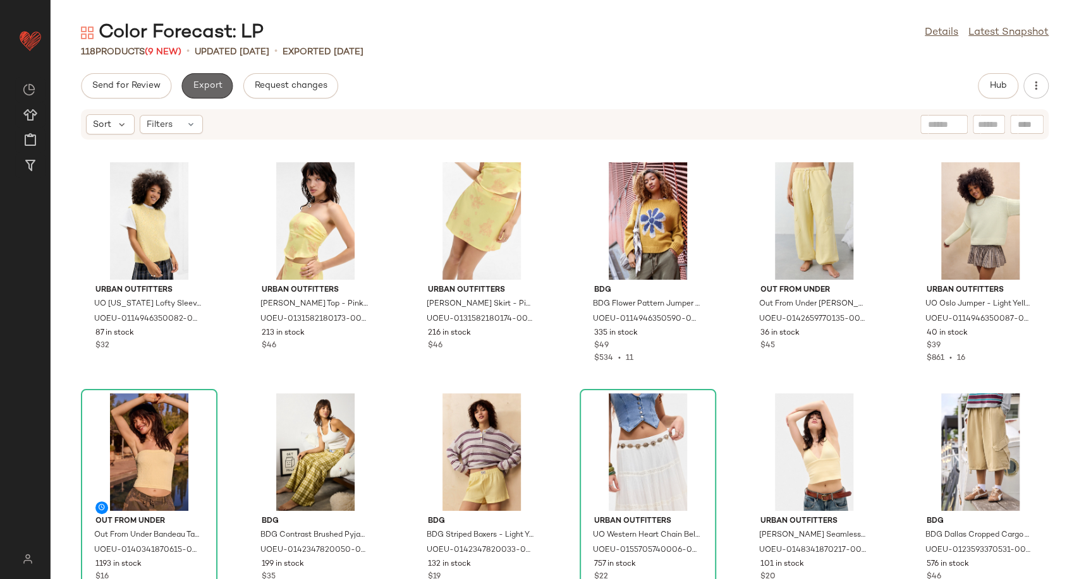
click at [205, 88] on span "Export" at bounding box center [207, 86] width 30 height 10
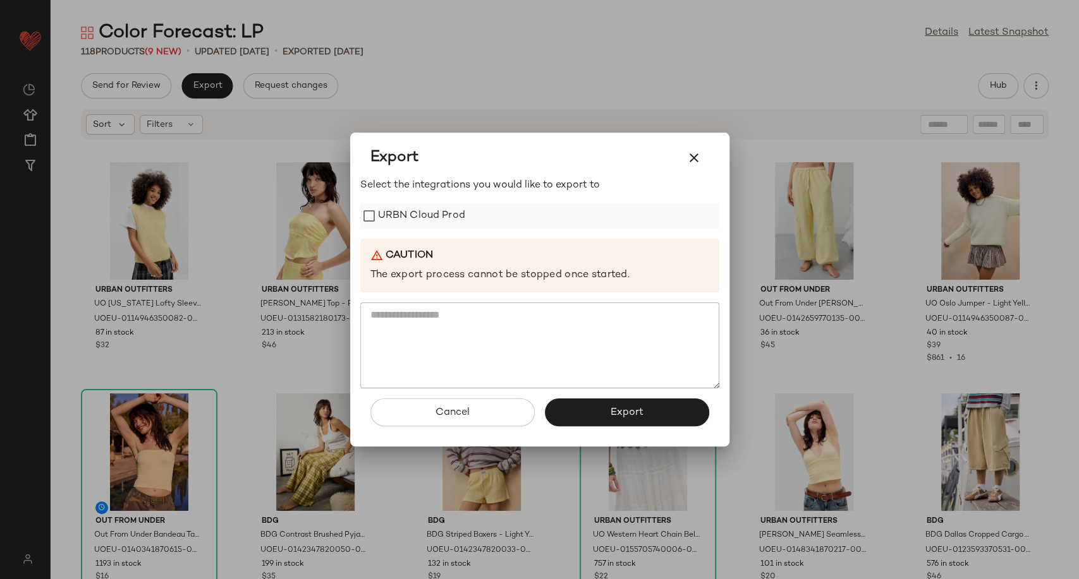
click at [434, 210] on label "URBN Cloud Prod" at bounding box center [421, 215] width 87 height 25
click at [624, 414] on span "Export" at bounding box center [626, 413] width 33 height 12
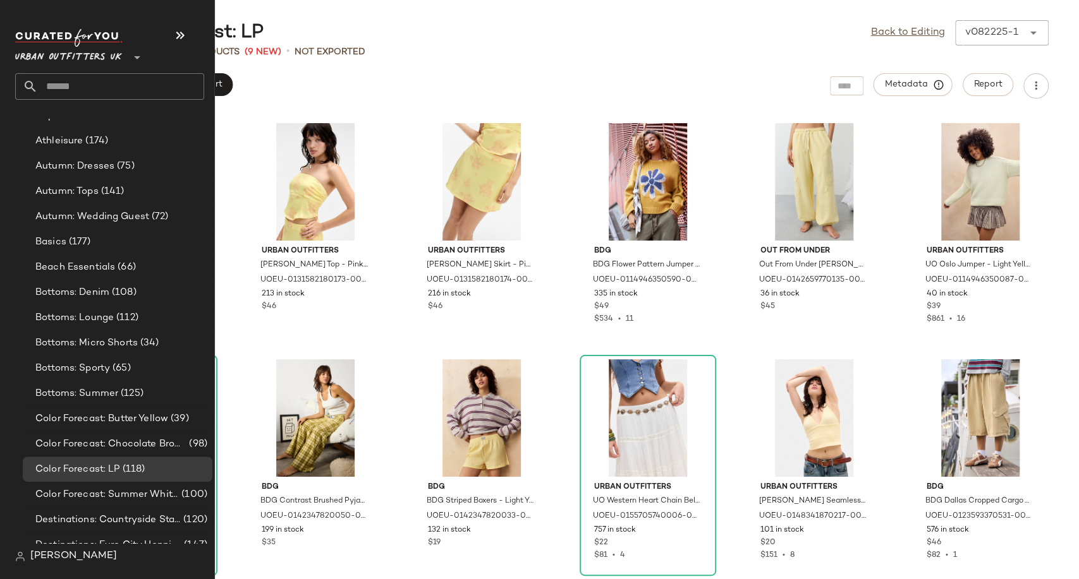
scroll to position [2316, 0]
click at [103, 339] on span "Bottoms: Micro Shorts" at bounding box center [86, 343] width 102 height 15
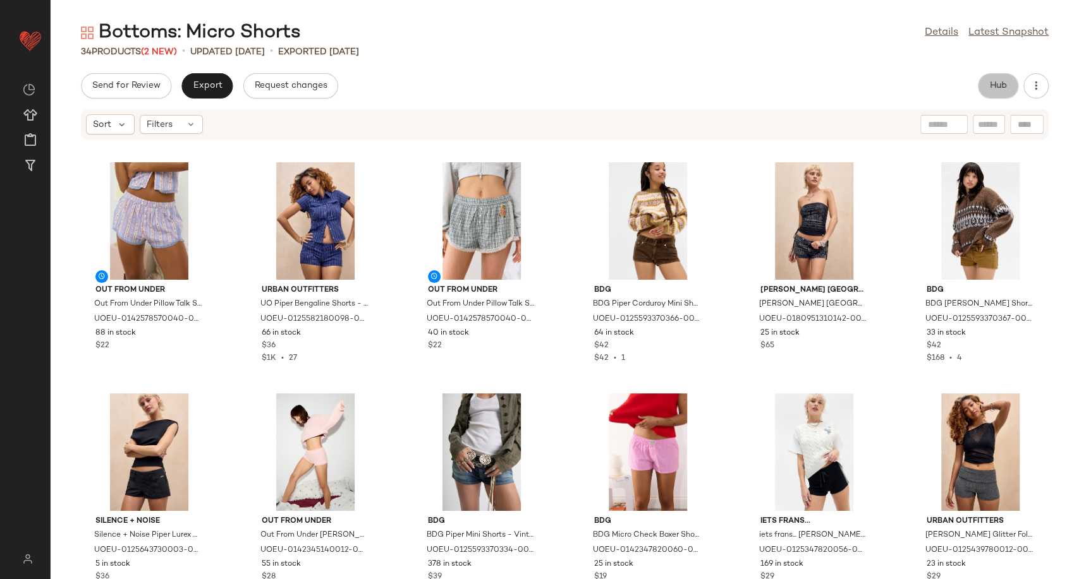
click at [1005, 92] on button "Hub" at bounding box center [997, 85] width 40 height 25
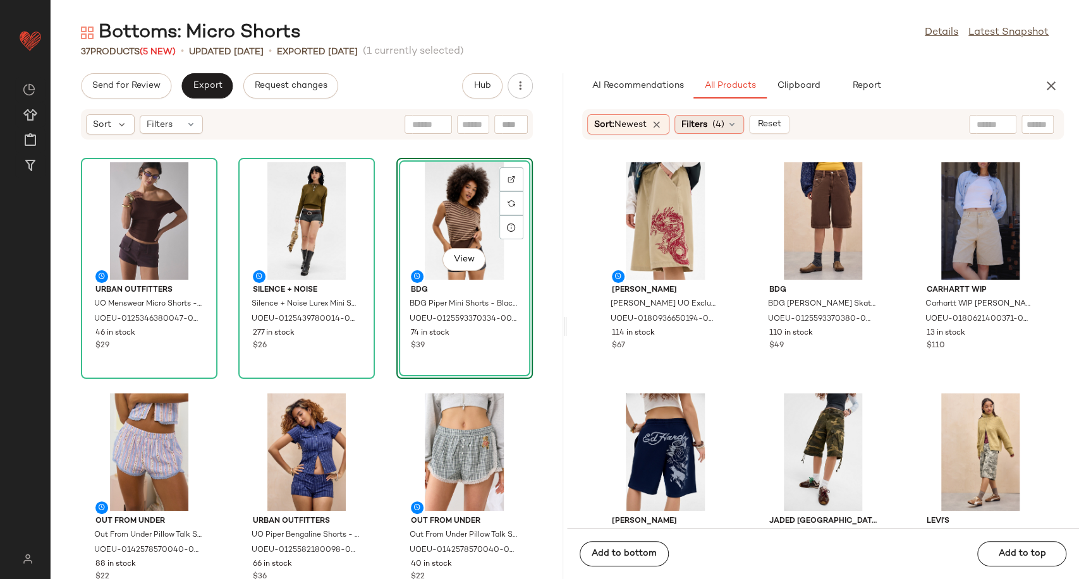
click at [735, 128] on icon at bounding box center [732, 124] width 10 height 10
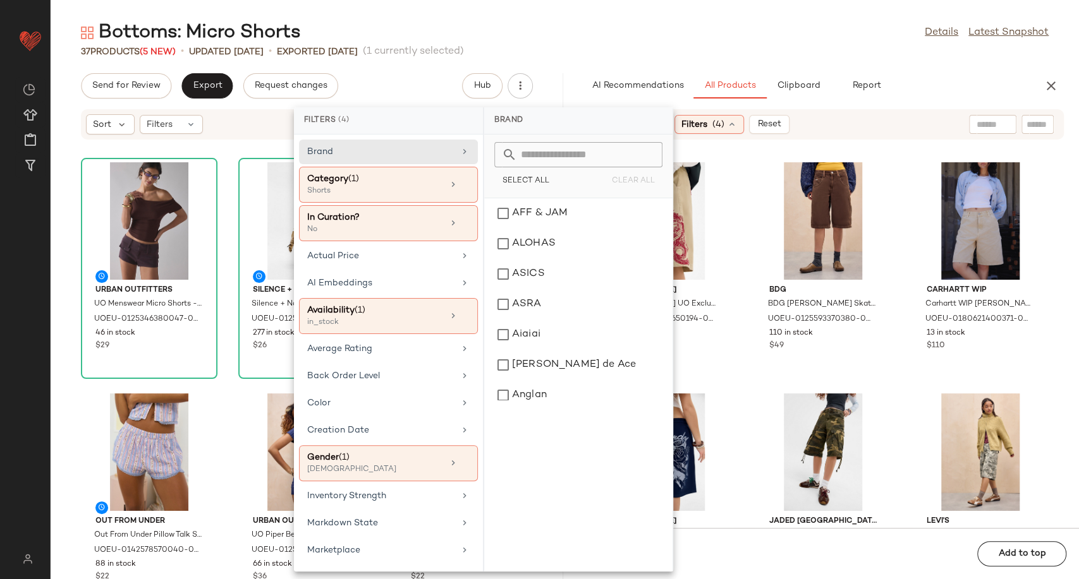
click at [741, 184] on div "Ed Hardy Ed Hardy UO Exclusive Dragon Jorts - Beige L at Urban Outfitters UOEU-…" at bounding box center [823, 341] width 512 height 373
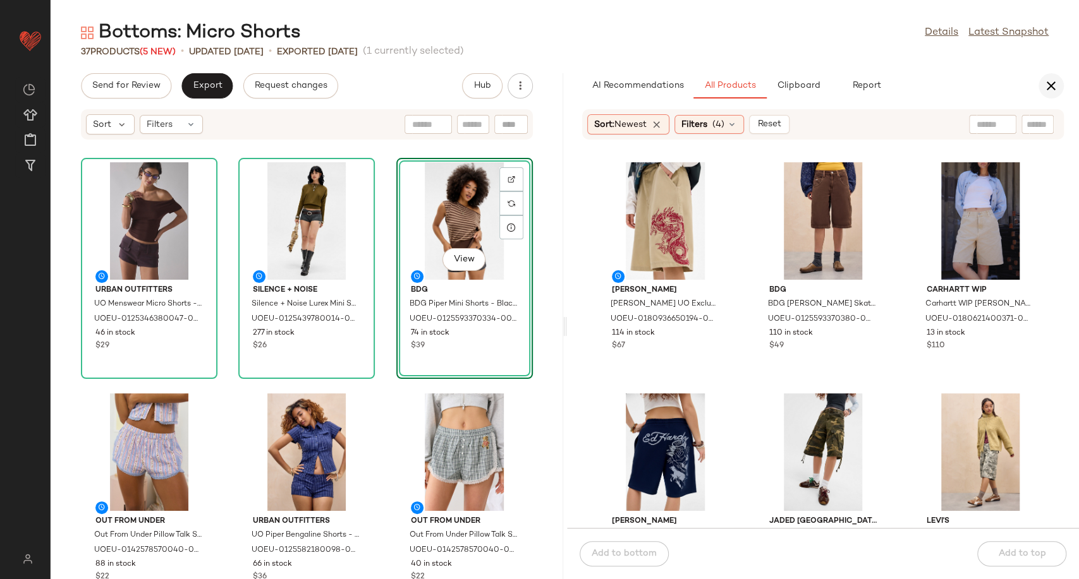
click at [1057, 94] on button "button" at bounding box center [1050, 85] width 25 height 25
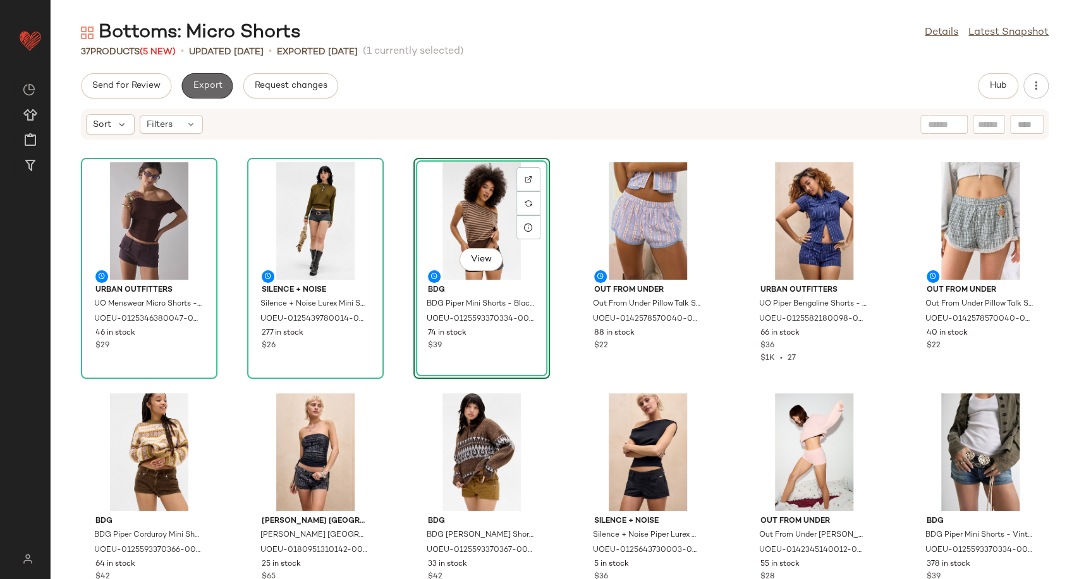
click at [209, 87] on span "Export" at bounding box center [207, 86] width 30 height 10
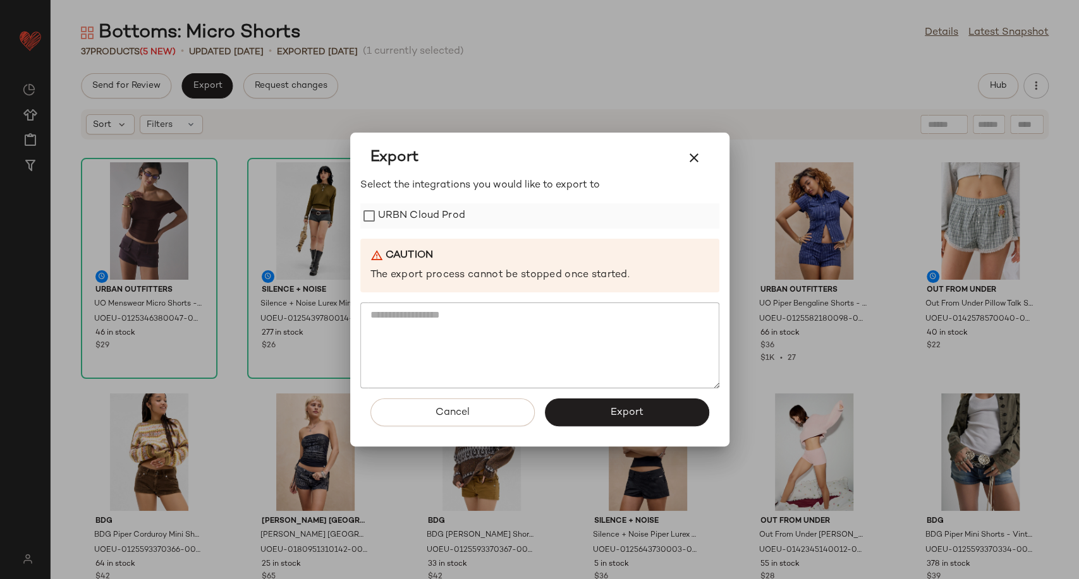
click at [425, 204] on label "URBN Cloud Prod" at bounding box center [421, 215] width 87 height 25
click at [612, 412] on span "Export" at bounding box center [626, 413] width 33 height 12
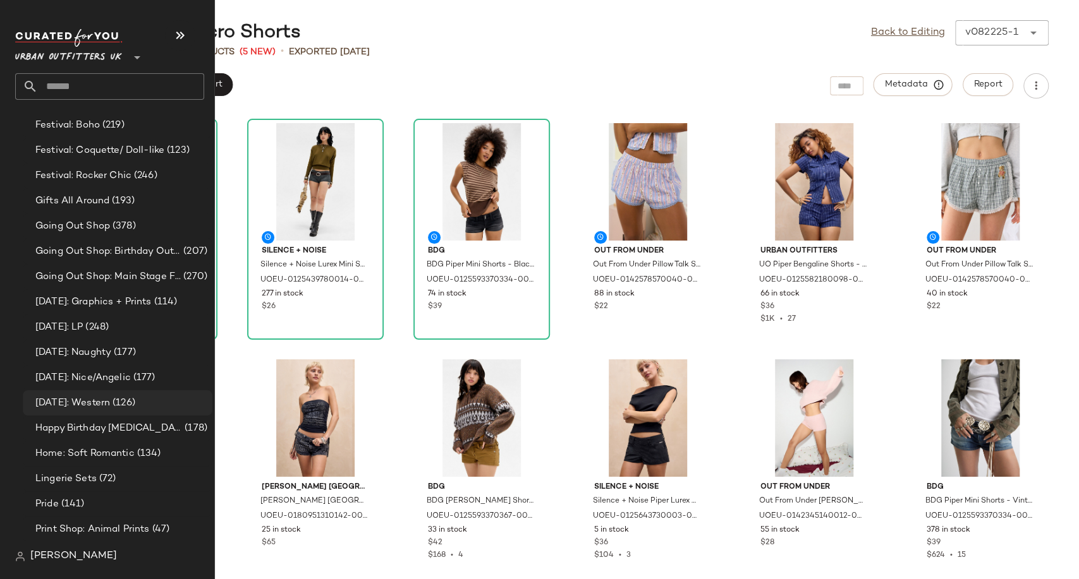
scroll to position [3140, 0]
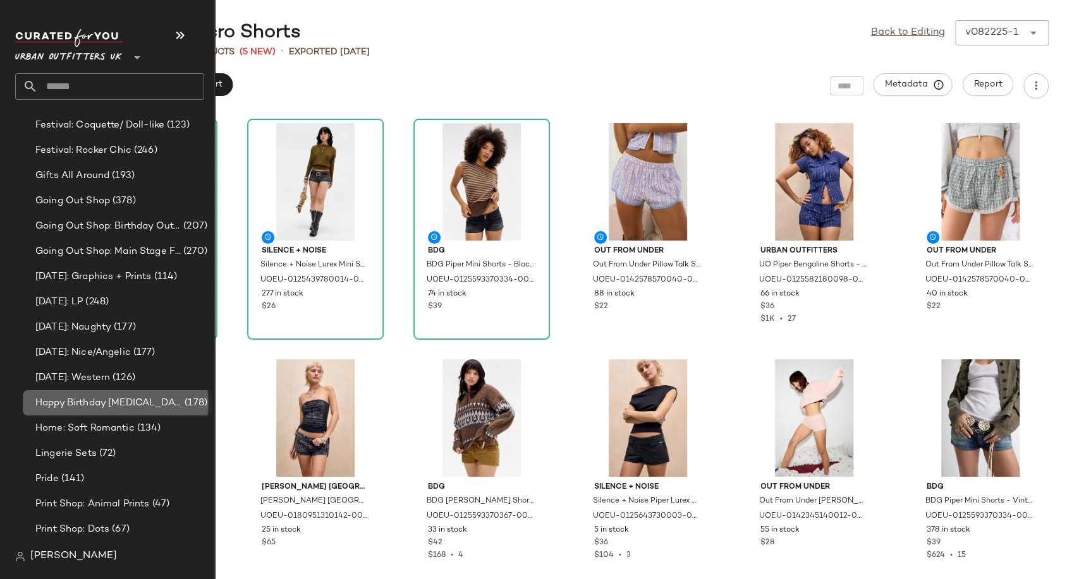
click at [42, 405] on span "Happy Birthday [MEDICAL_DATA]" at bounding box center [108, 403] width 147 height 15
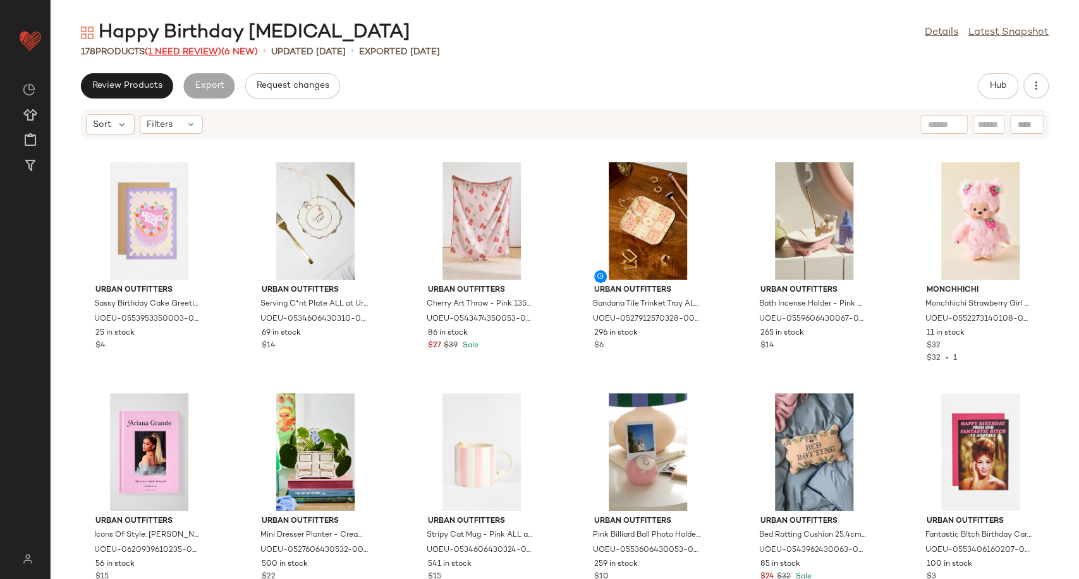
click at [164, 49] on span "(1 Need Review)" at bounding box center [183, 51] width 76 height 9
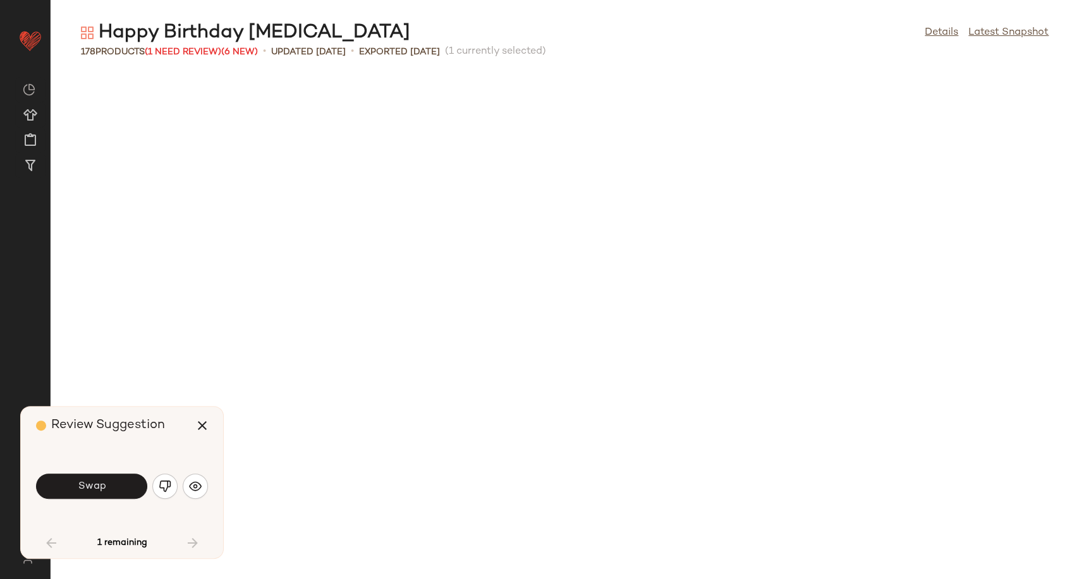
scroll to position [703, 0]
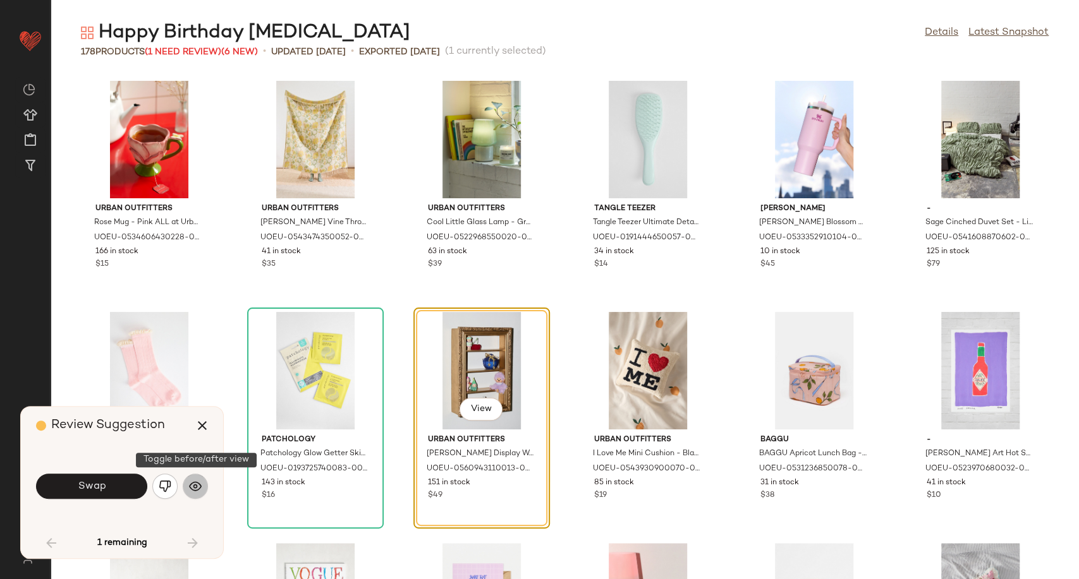
click at [200, 490] on img "button" at bounding box center [195, 486] width 13 height 13
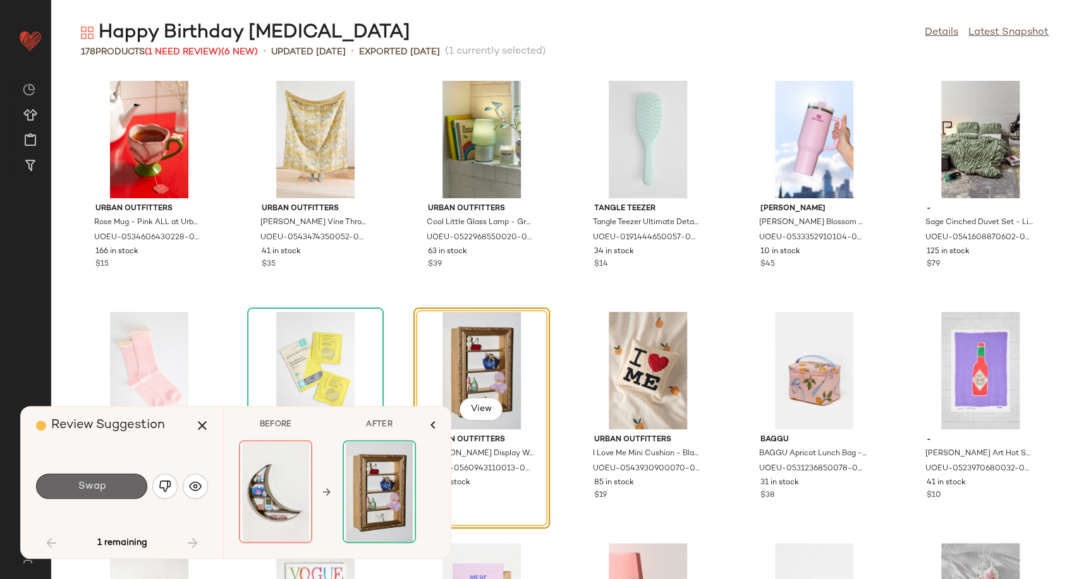
click at [132, 487] on button "Swap" at bounding box center [91, 486] width 111 height 25
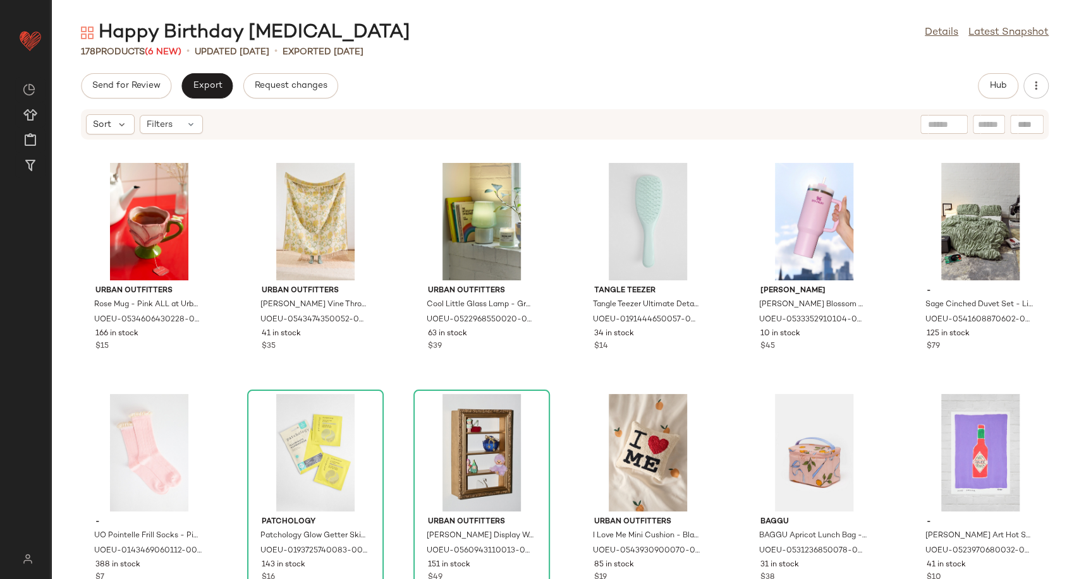
click at [556, 383] on div "Urban Outfitters Rose Mug - Pink ALL at Urban Outfitters UOEU-0534606430228-000…" at bounding box center [565, 367] width 1028 height 424
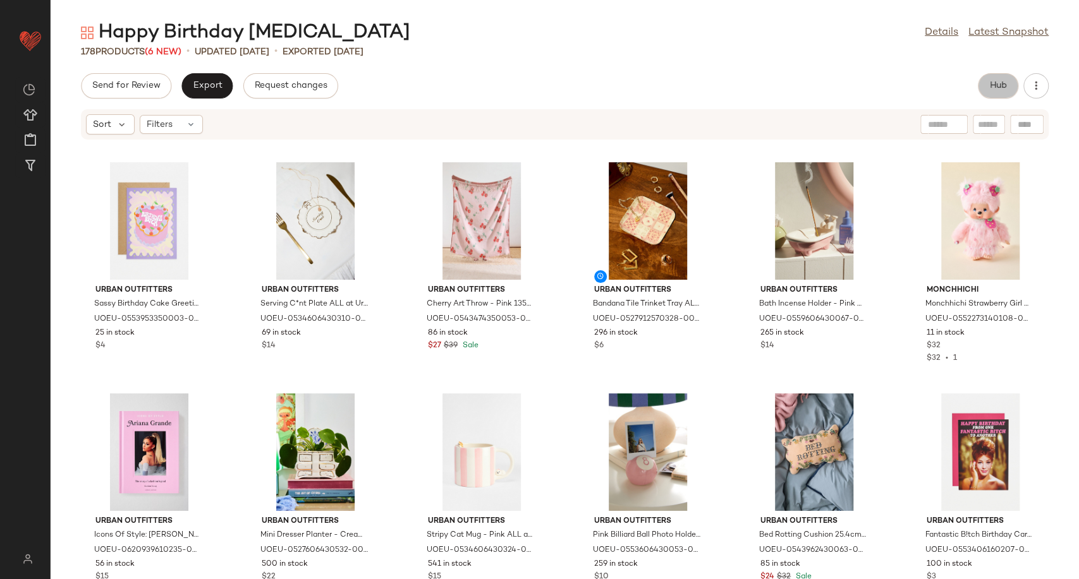
click at [996, 91] on span "Hub" at bounding box center [998, 86] width 18 height 10
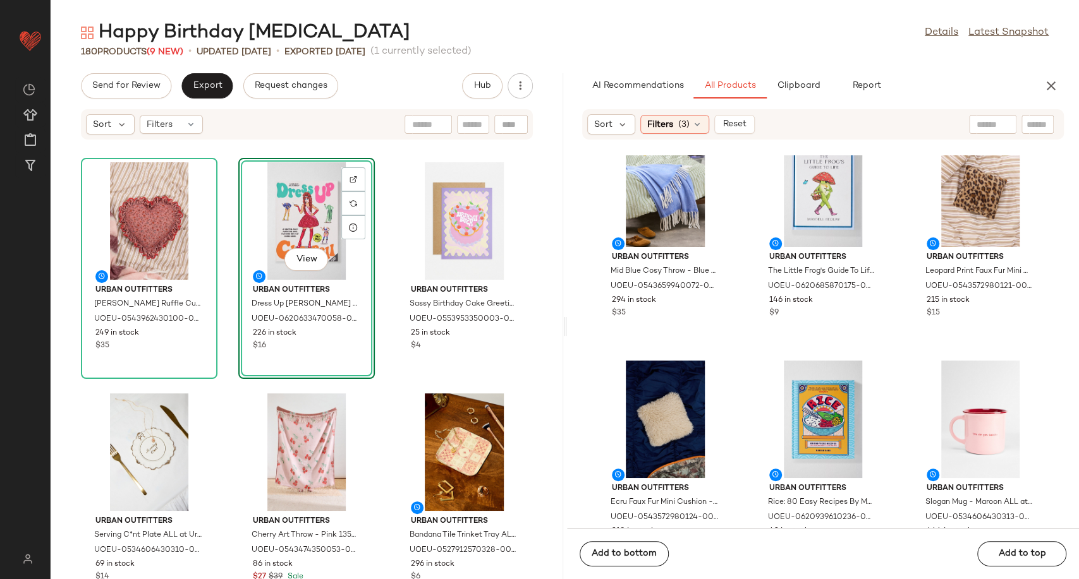
scroll to position [2611, 0]
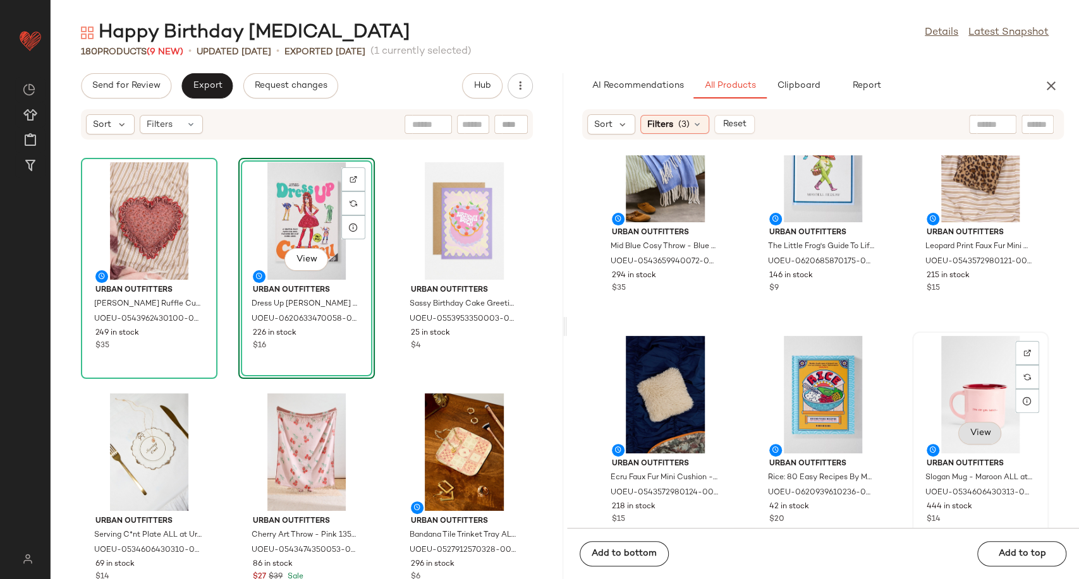
click at [977, 431] on span "View" at bounding box center [979, 433] width 21 height 10
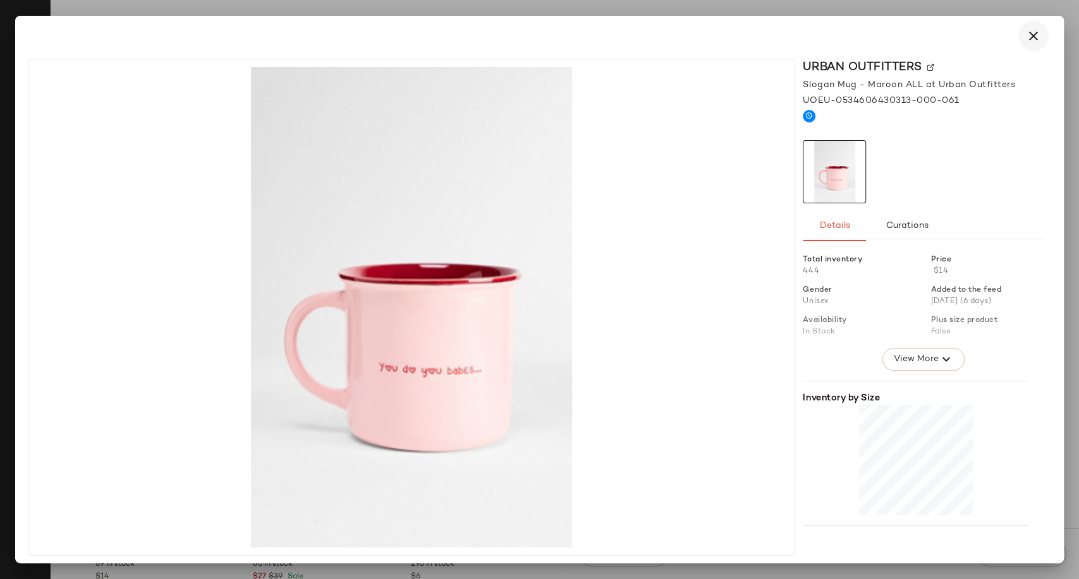
click at [1031, 39] on icon "button" at bounding box center [1032, 35] width 15 height 15
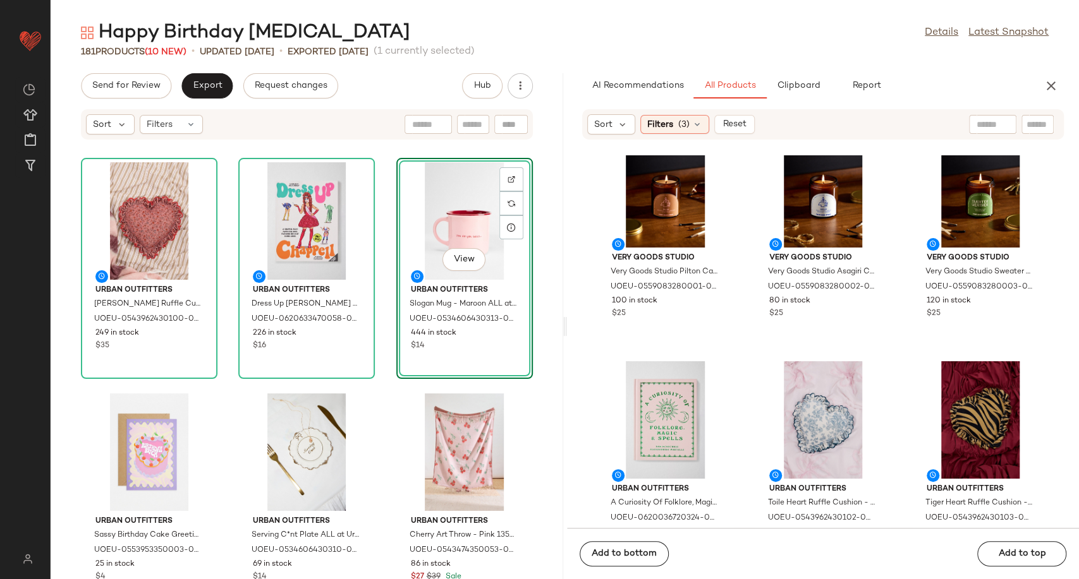
scroll to position [0, 0]
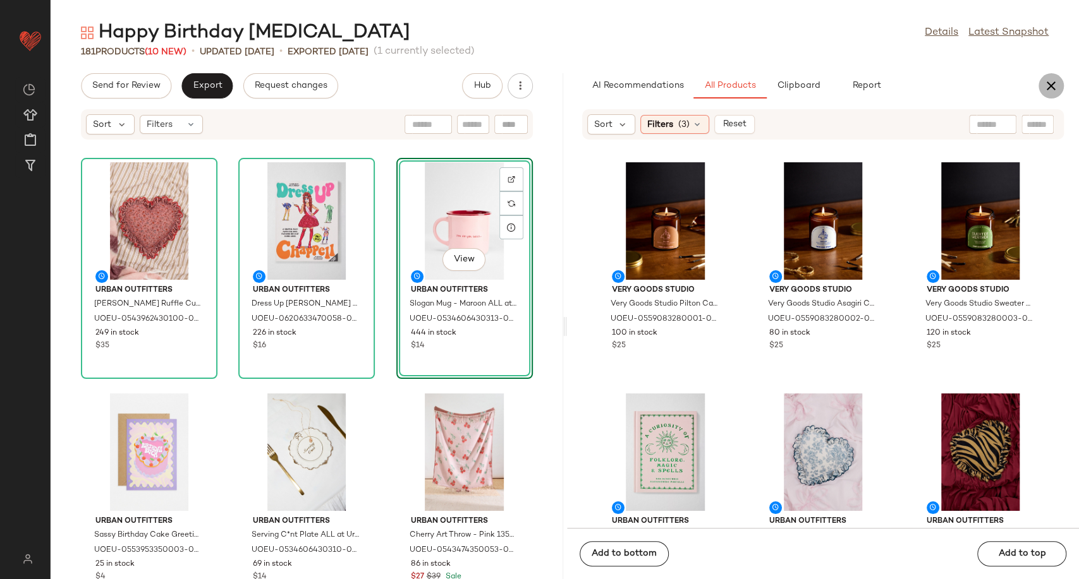
click at [1041, 88] on button "button" at bounding box center [1050, 85] width 25 height 25
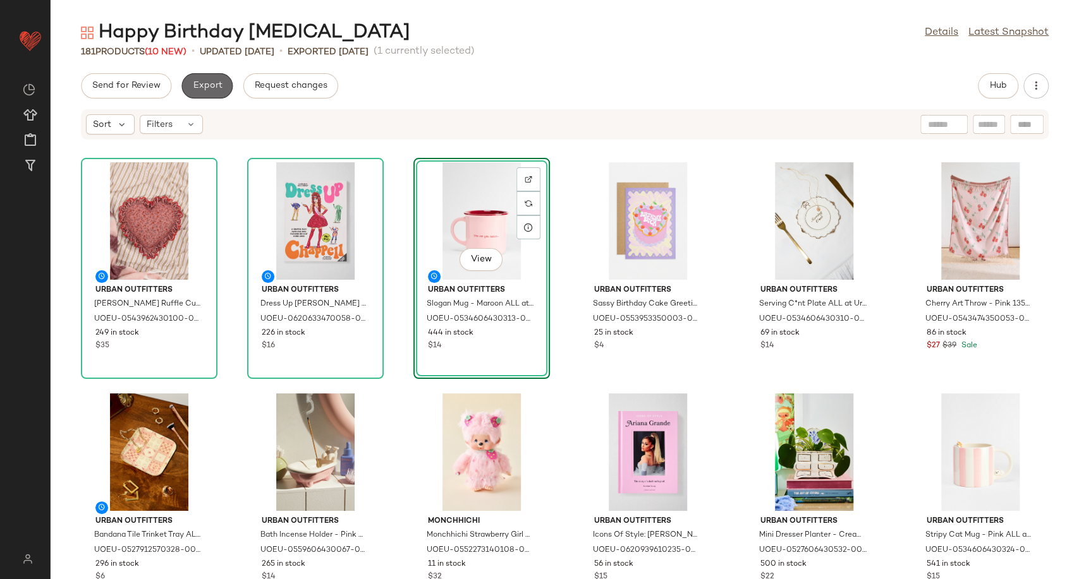
click at [222, 87] on button "Export" at bounding box center [206, 85] width 51 height 25
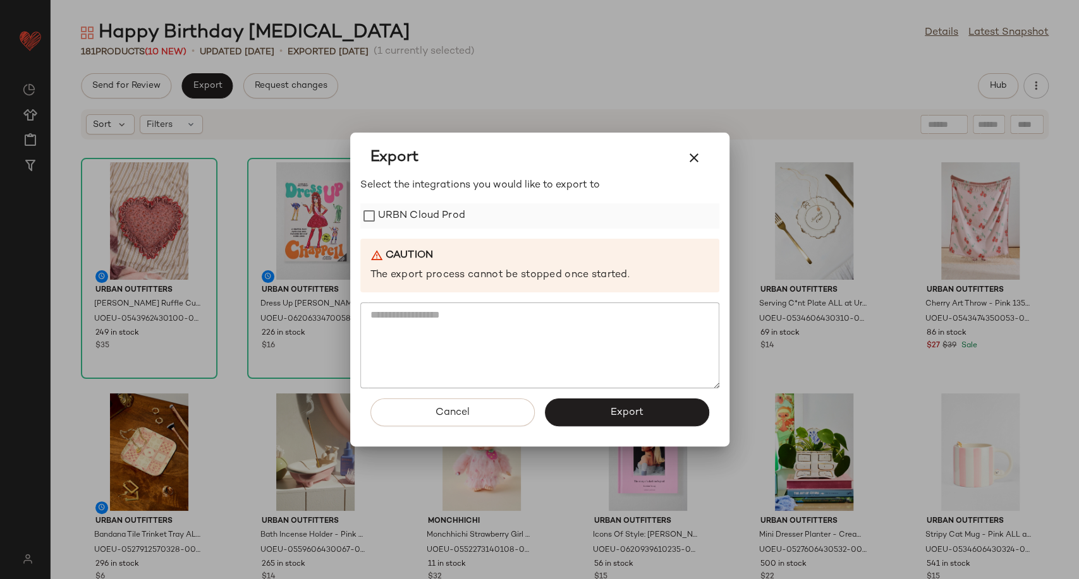
click at [415, 224] on label "URBN Cloud Prod" at bounding box center [421, 215] width 87 height 25
click at [593, 411] on button "Export" at bounding box center [627, 413] width 164 height 28
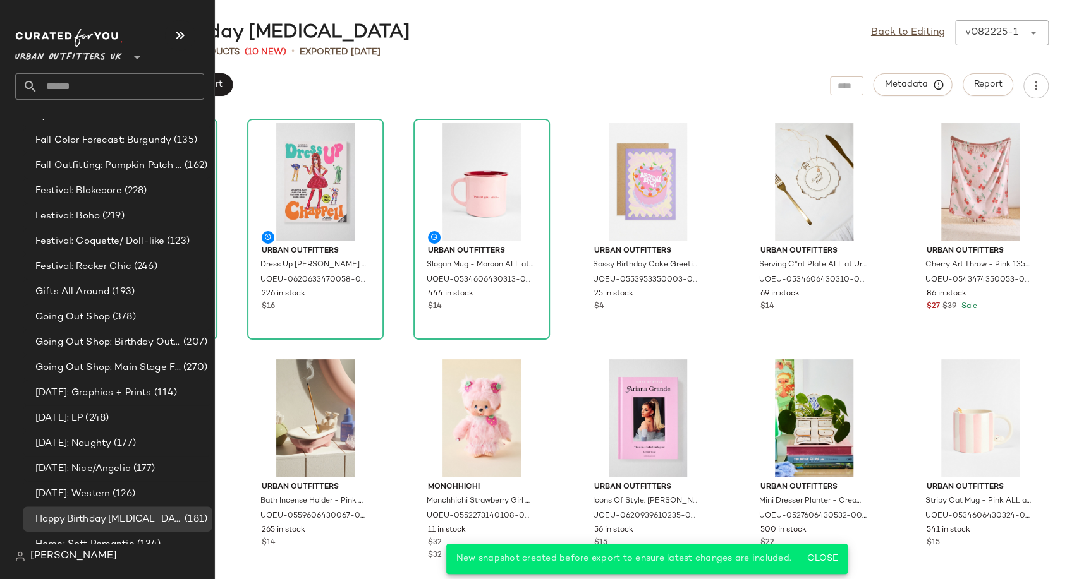
scroll to position [3018, 0]
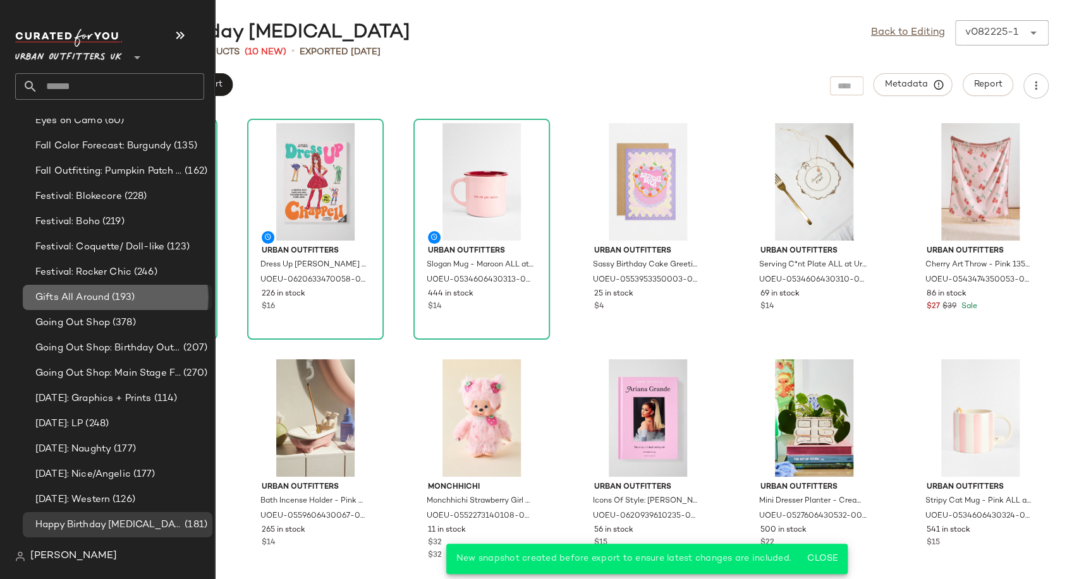
click at [63, 300] on span "Gifts All Around" at bounding box center [72, 298] width 74 height 15
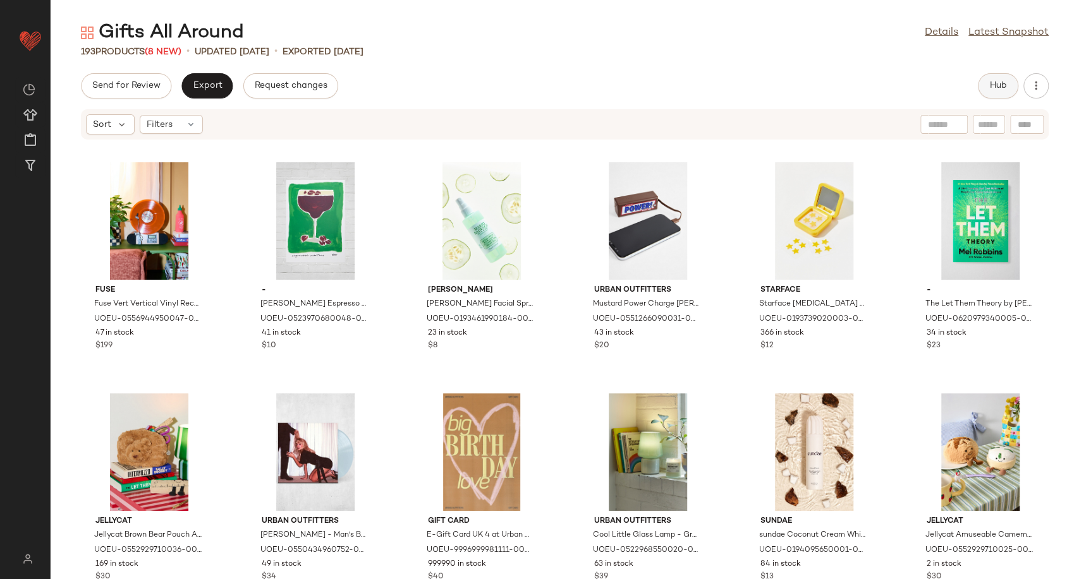
click at [984, 85] on button "Hub" at bounding box center [997, 85] width 40 height 25
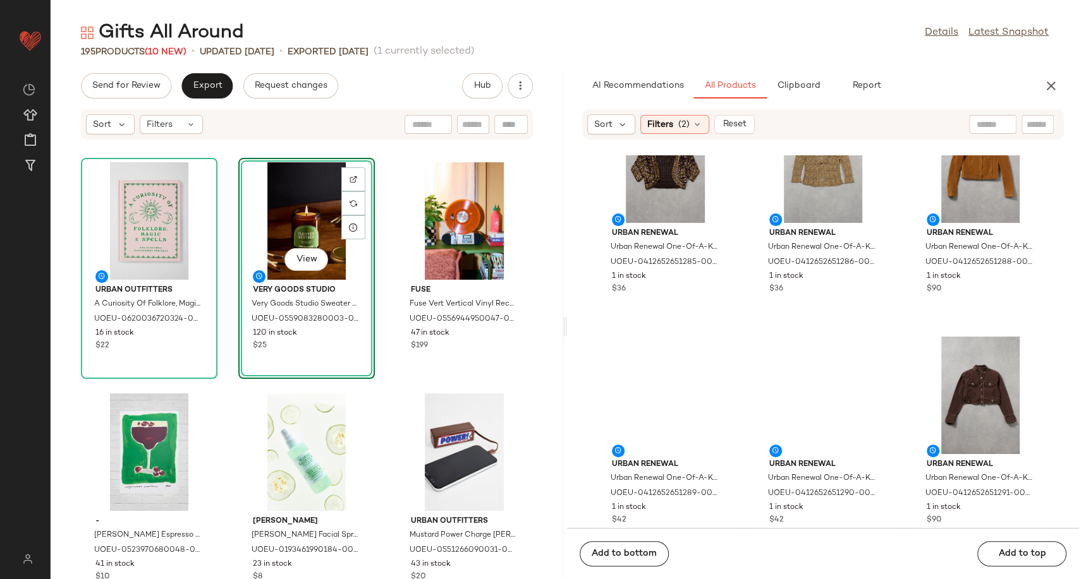
scroll to position [993, 0]
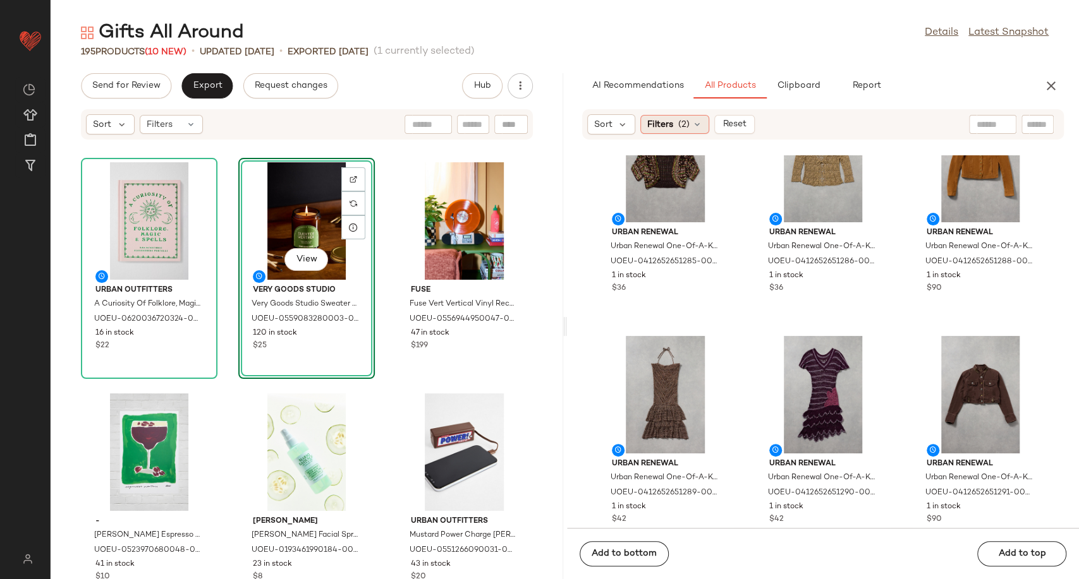
click at [704, 129] on div "Filters (2)" at bounding box center [674, 124] width 69 height 19
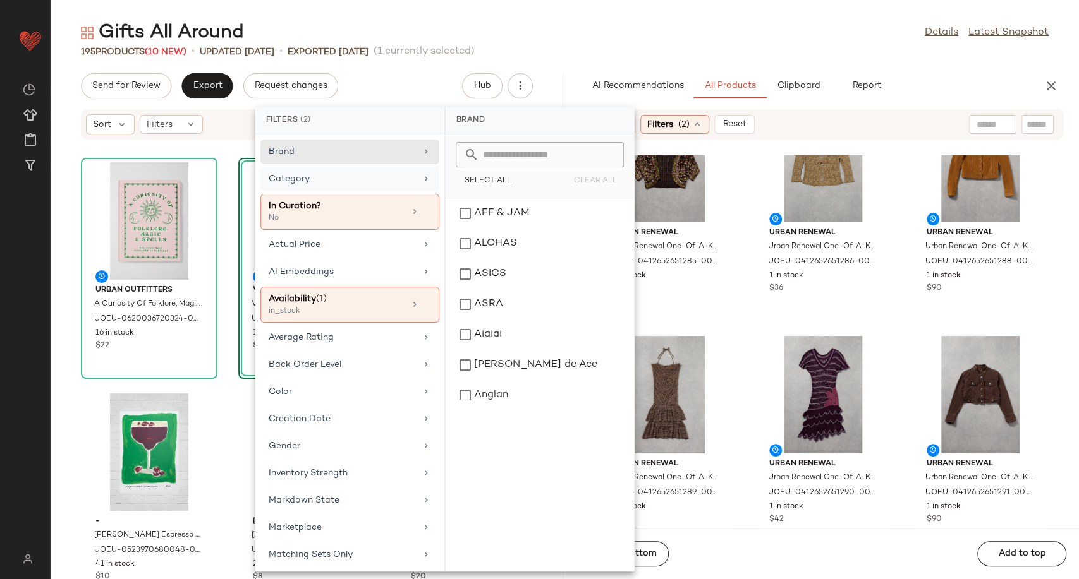
click at [341, 194] on div "Category" at bounding box center [349, 212] width 179 height 36
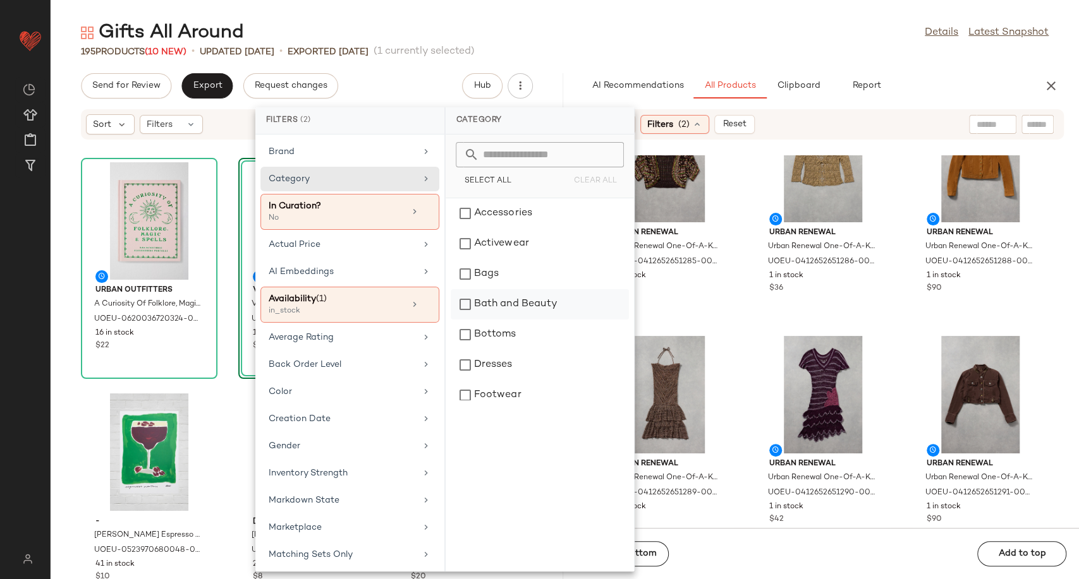
click at [511, 308] on div "Bath and Beauty" at bounding box center [539, 304] width 178 height 30
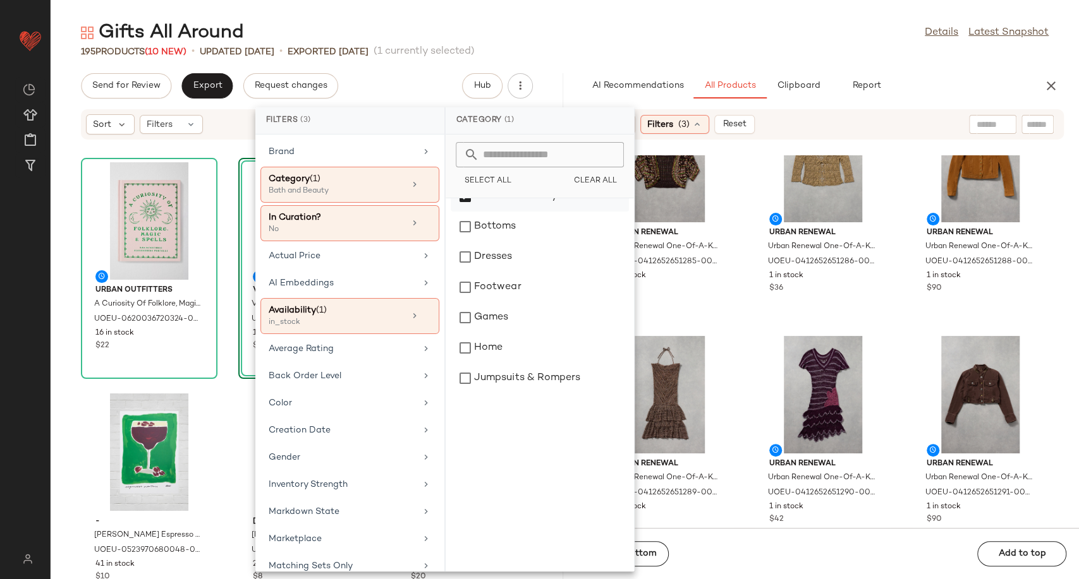
scroll to position [140, 0]
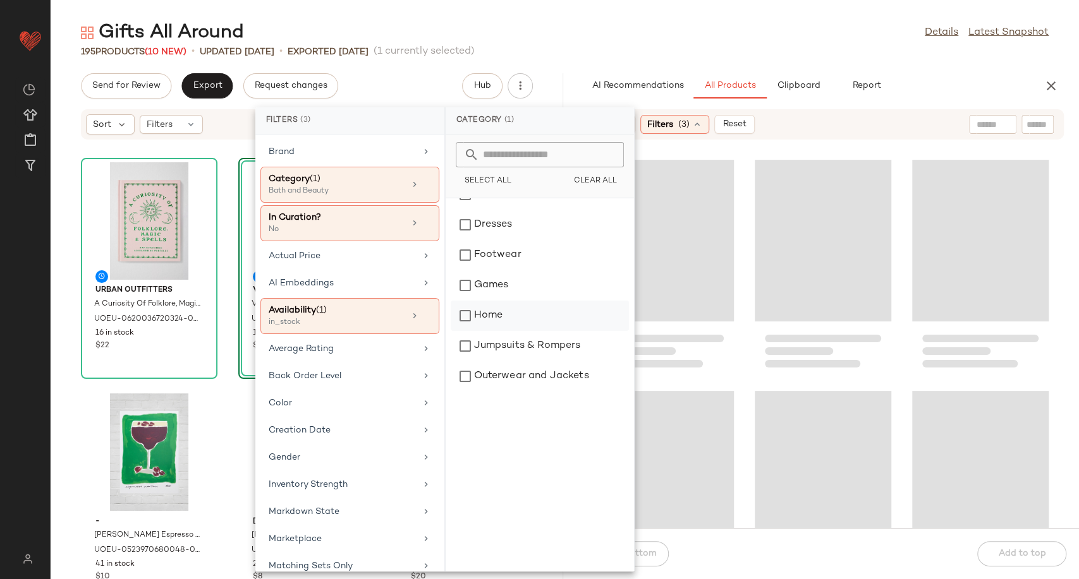
click at [504, 312] on div "Home" at bounding box center [539, 316] width 178 height 30
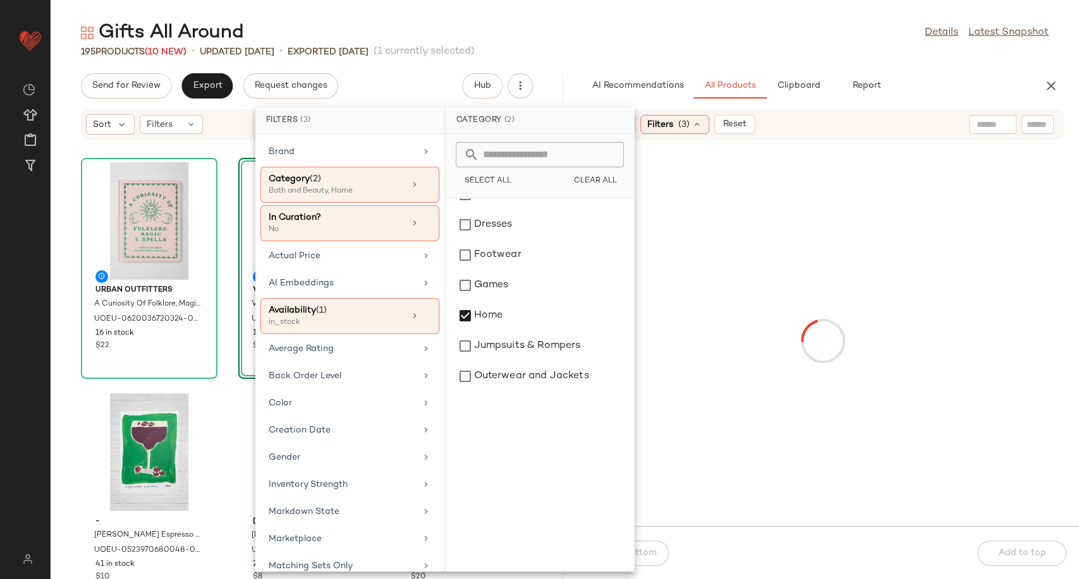
click at [750, 392] on div at bounding box center [822, 341] width 507 height 366
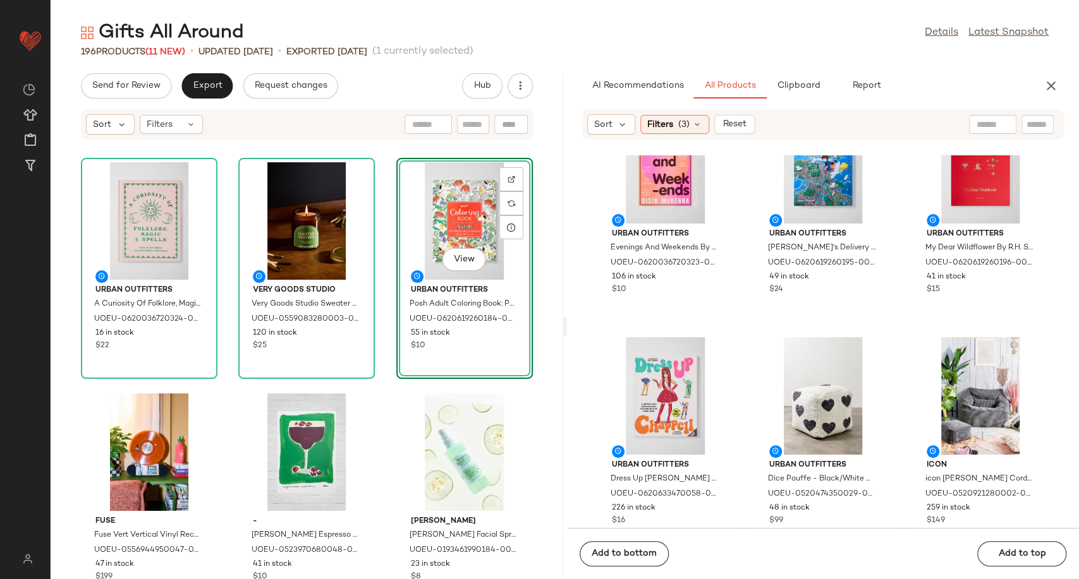
scroll to position [571, 0]
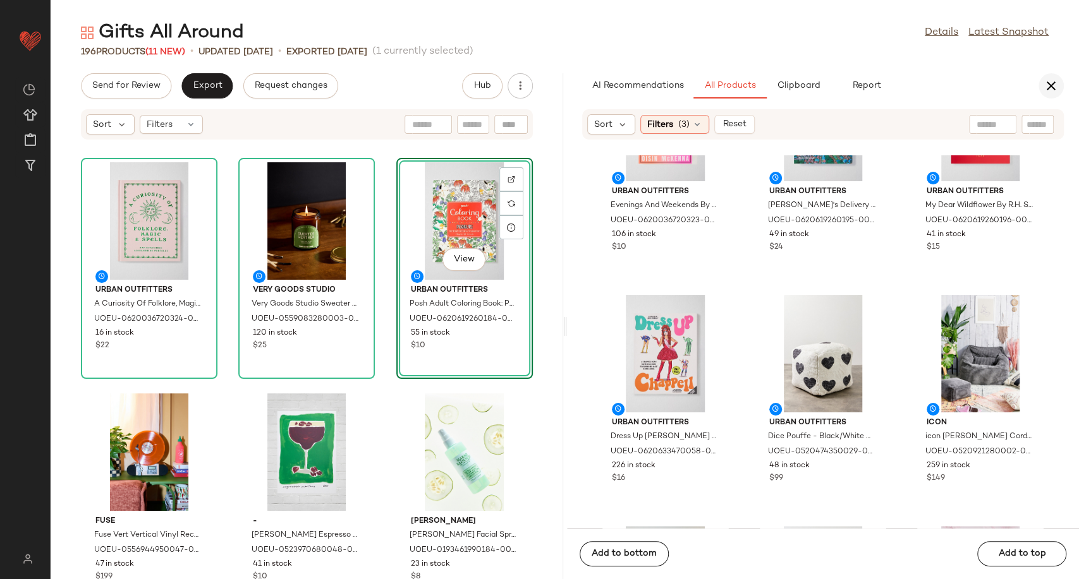
click at [1054, 87] on icon "button" at bounding box center [1050, 85] width 15 height 15
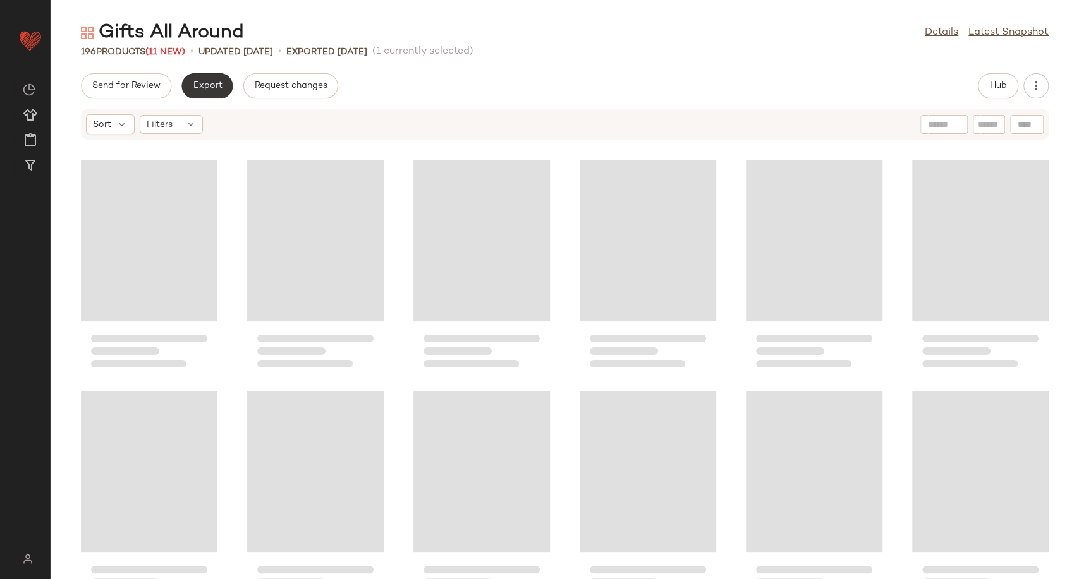
click at [197, 87] on span "Export" at bounding box center [207, 86] width 30 height 10
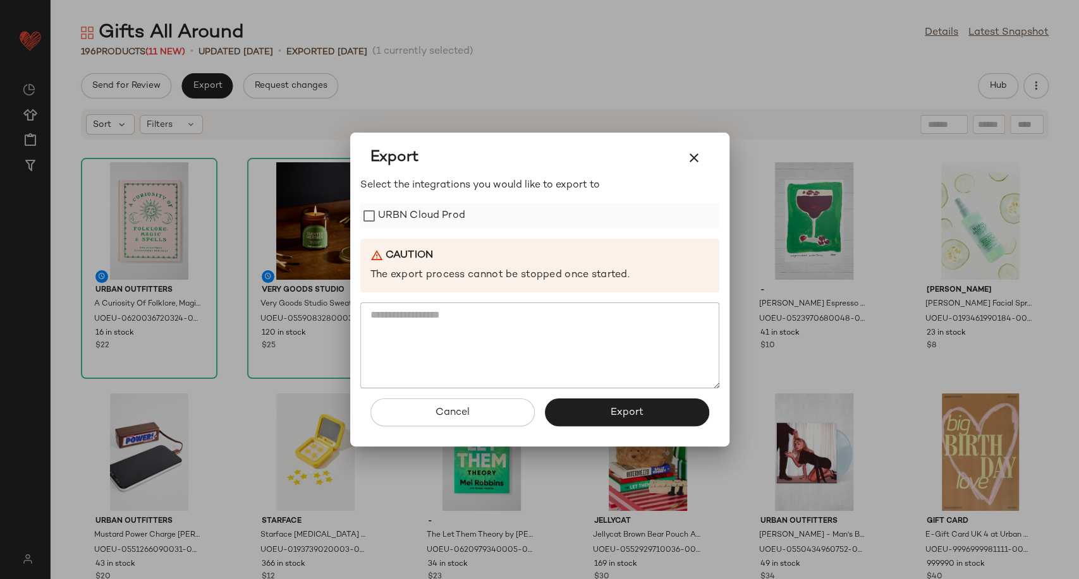
click at [451, 227] on label "URBN Cloud Prod" at bounding box center [421, 215] width 87 height 25
click at [603, 402] on button "Export" at bounding box center [627, 413] width 164 height 28
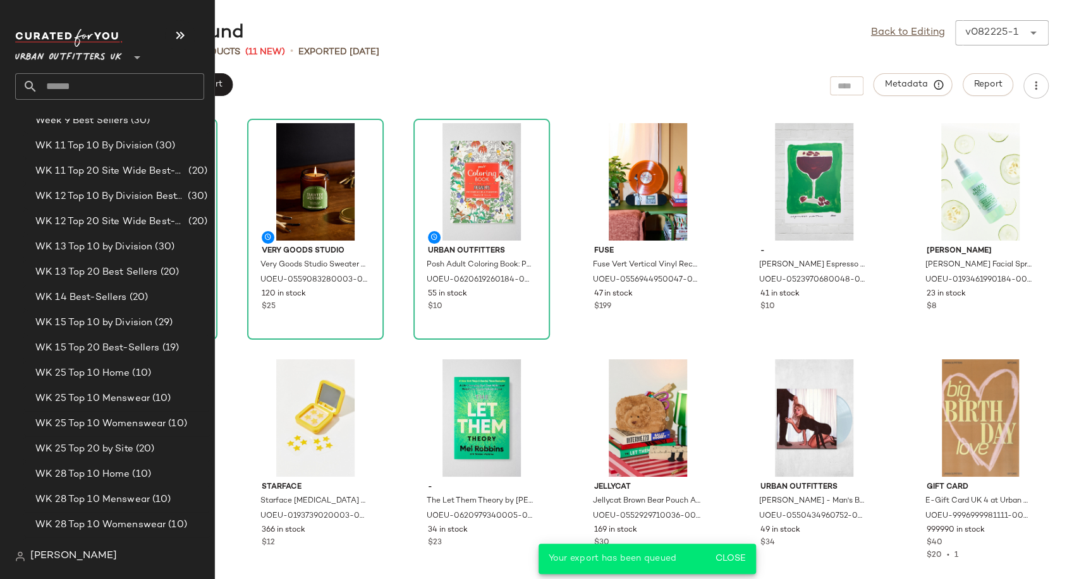
scroll to position [2106, 0]
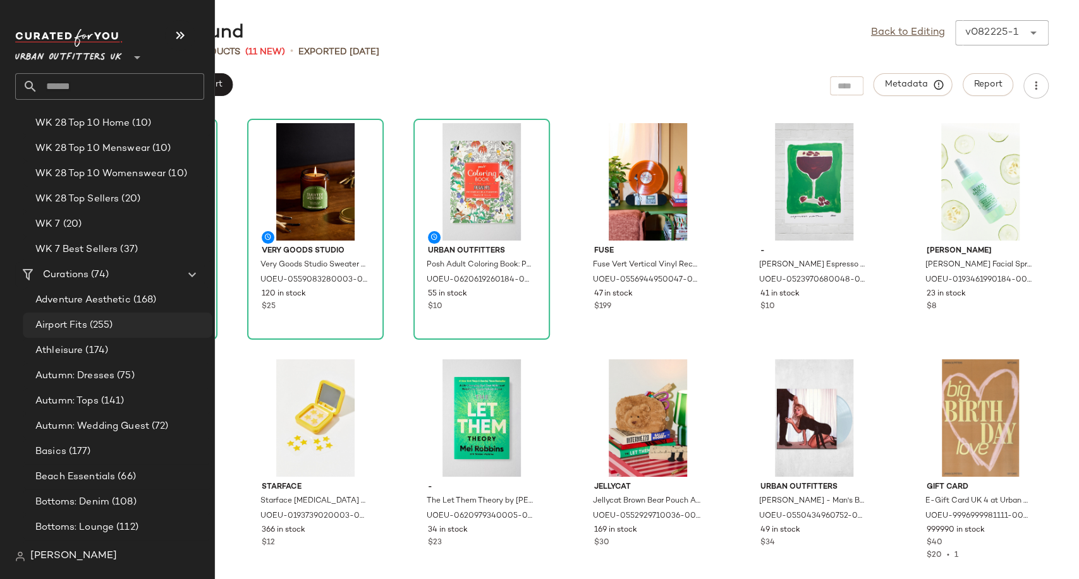
click at [78, 326] on span "Airport Fits" at bounding box center [61, 325] width 52 height 15
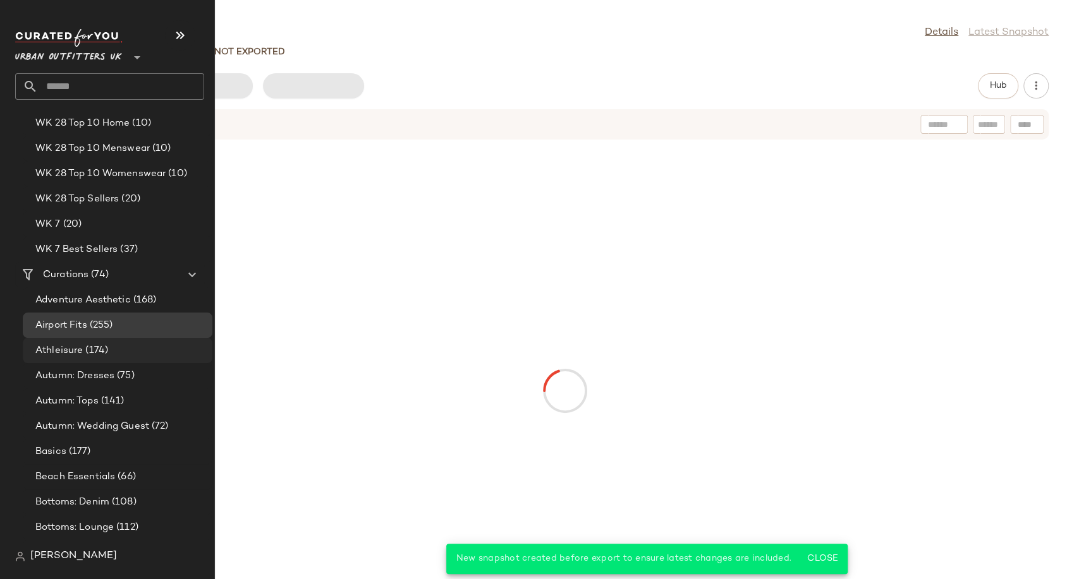
click at [70, 356] on span "Athleisure" at bounding box center [58, 351] width 47 height 15
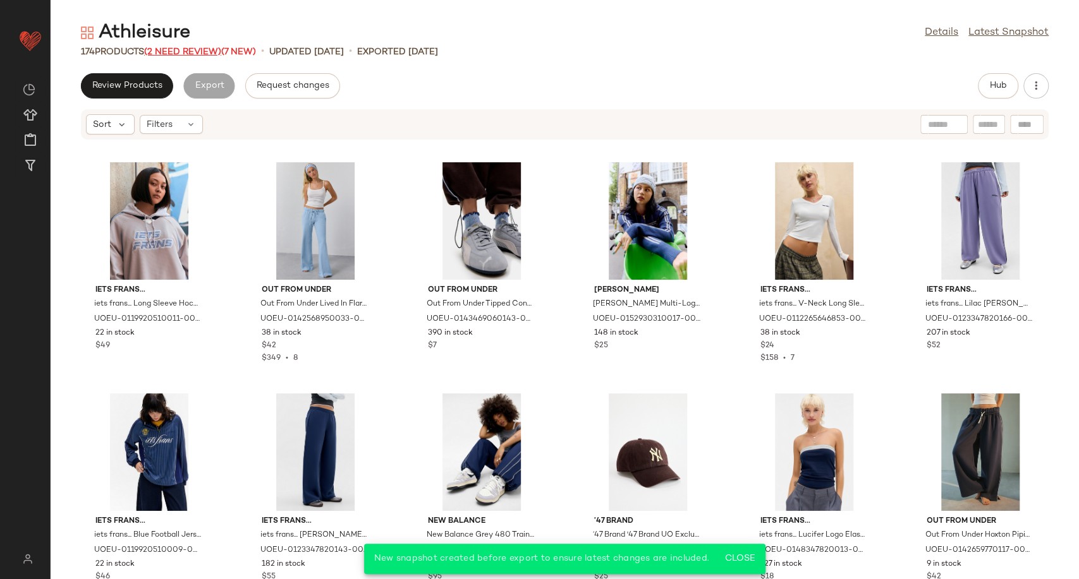
click at [198, 52] on span "(2 Need Review)" at bounding box center [182, 51] width 77 height 9
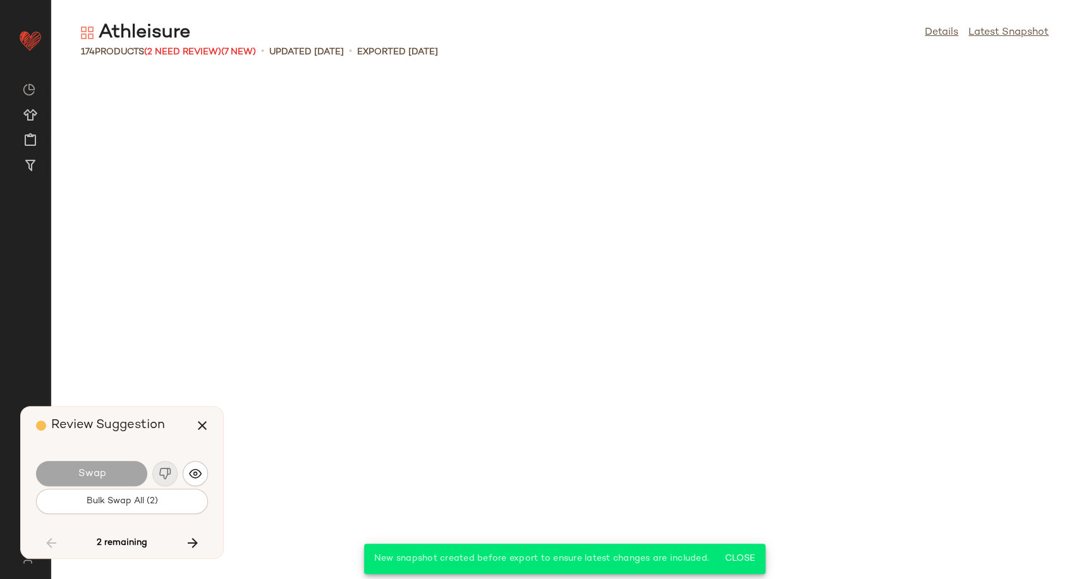
scroll to position [3238, 0]
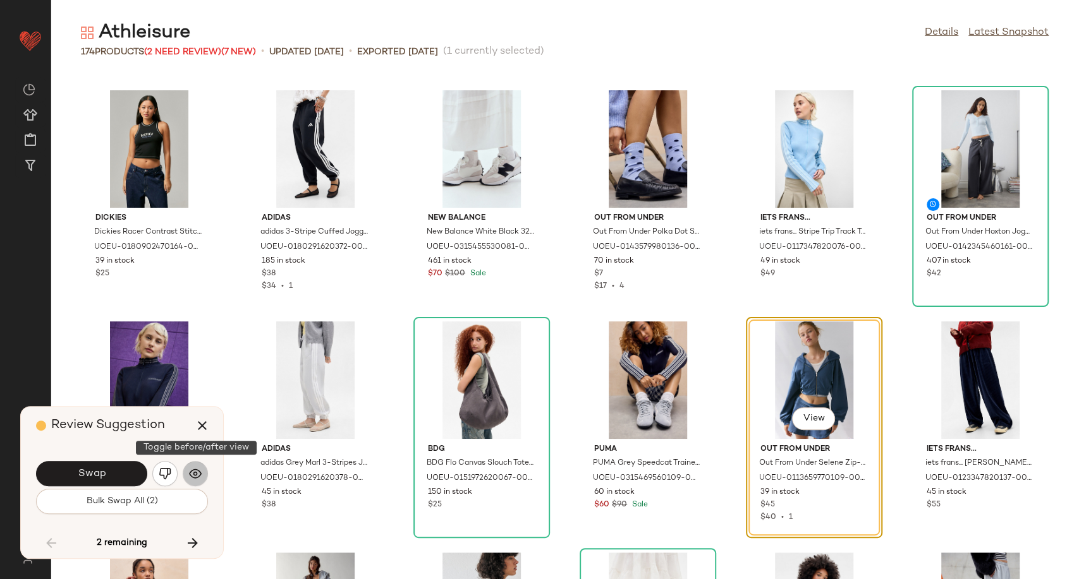
click at [186, 473] on button "button" at bounding box center [195, 473] width 25 height 25
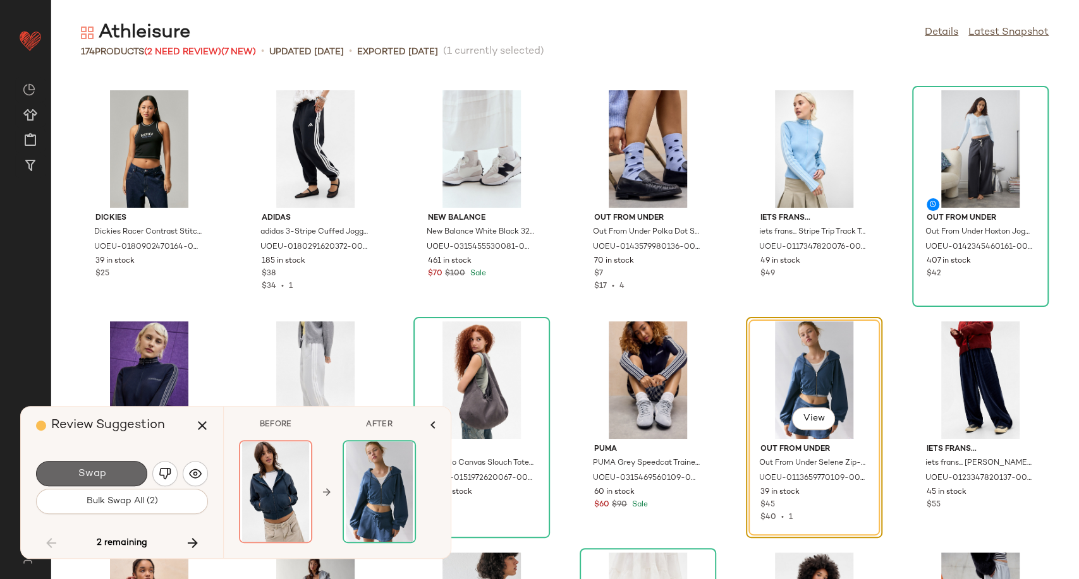
click at [126, 472] on button "Swap" at bounding box center [91, 473] width 111 height 25
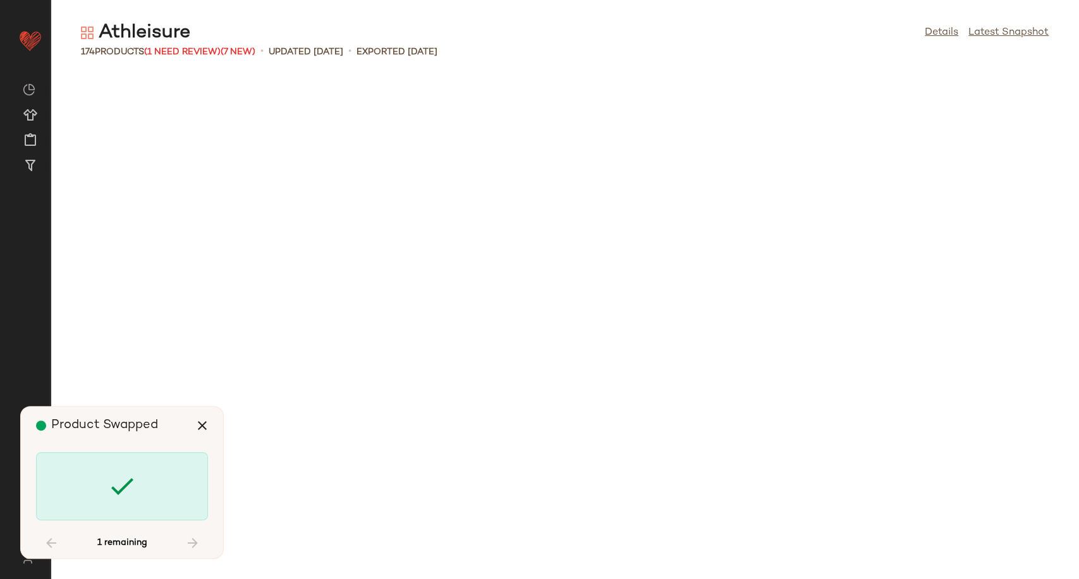
scroll to position [5318, 0]
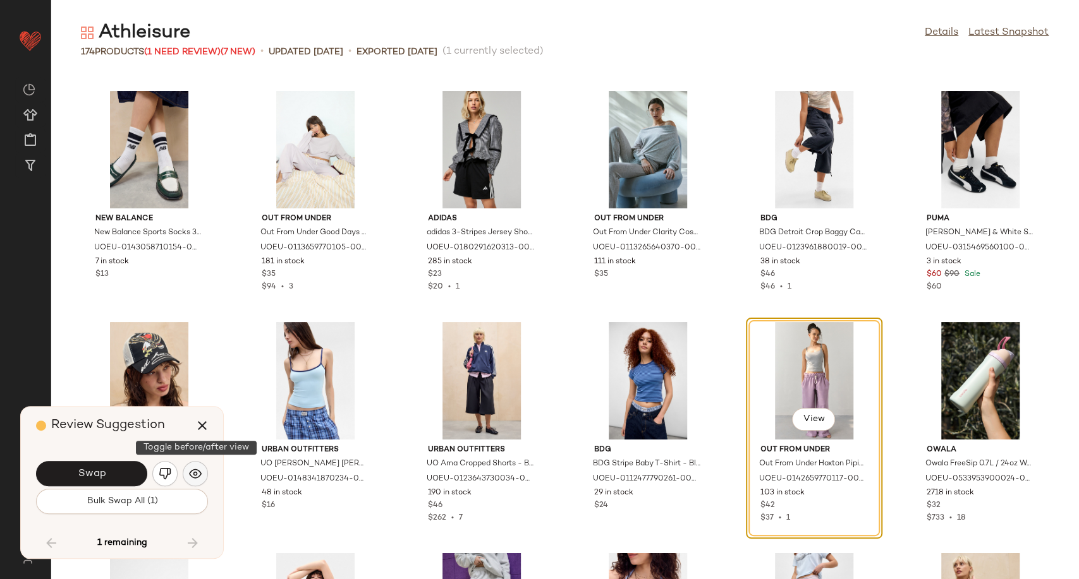
click at [192, 477] on img "button" at bounding box center [195, 474] width 13 height 13
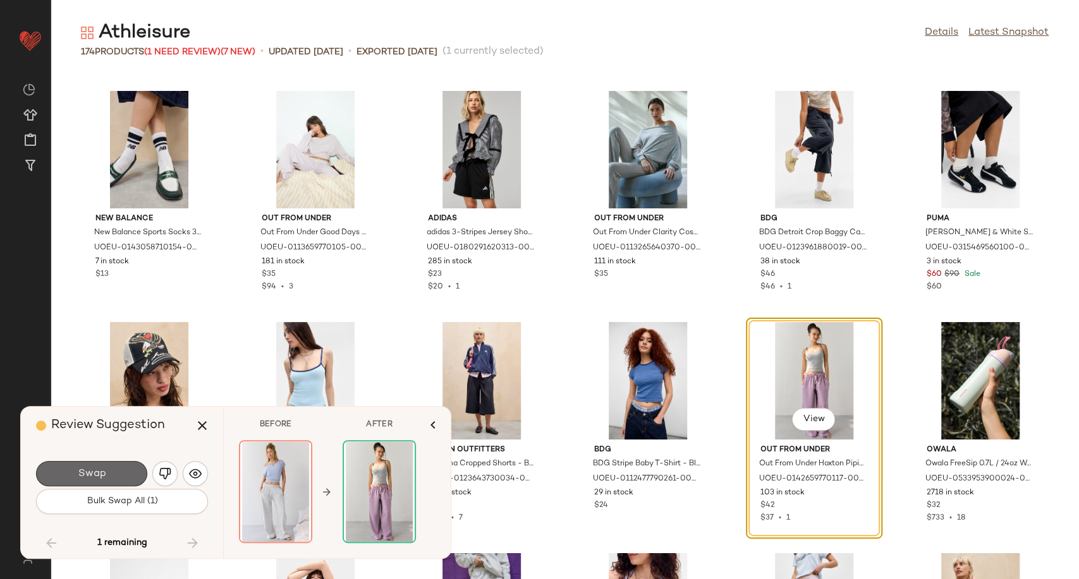
click at [108, 478] on button "Swap" at bounding box center [91, 473] width 111 height 25
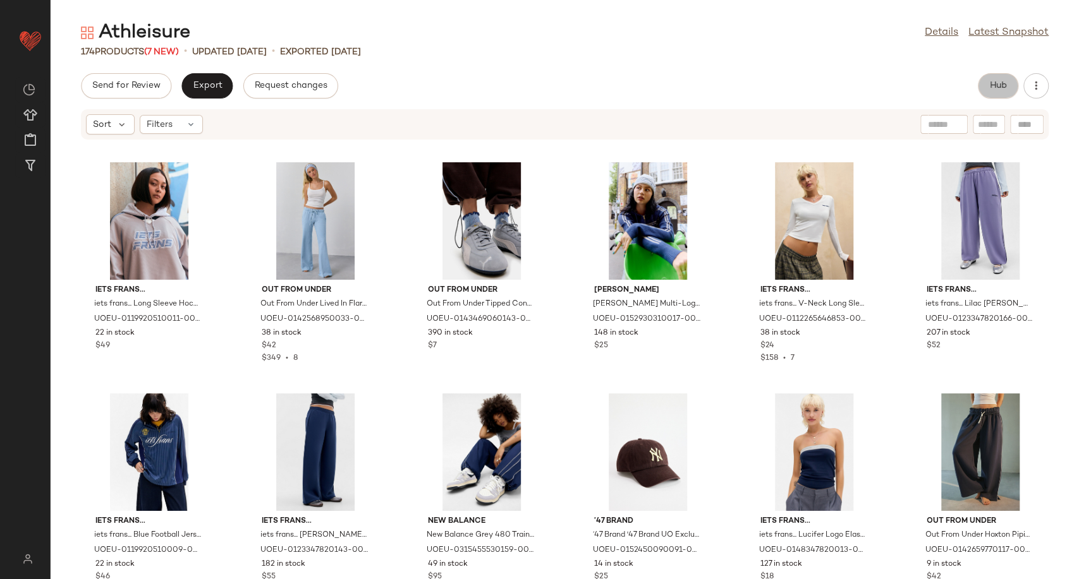
click at [1009, 80] on button "Hub" at bounding box center [997, 85] width 40 height 25
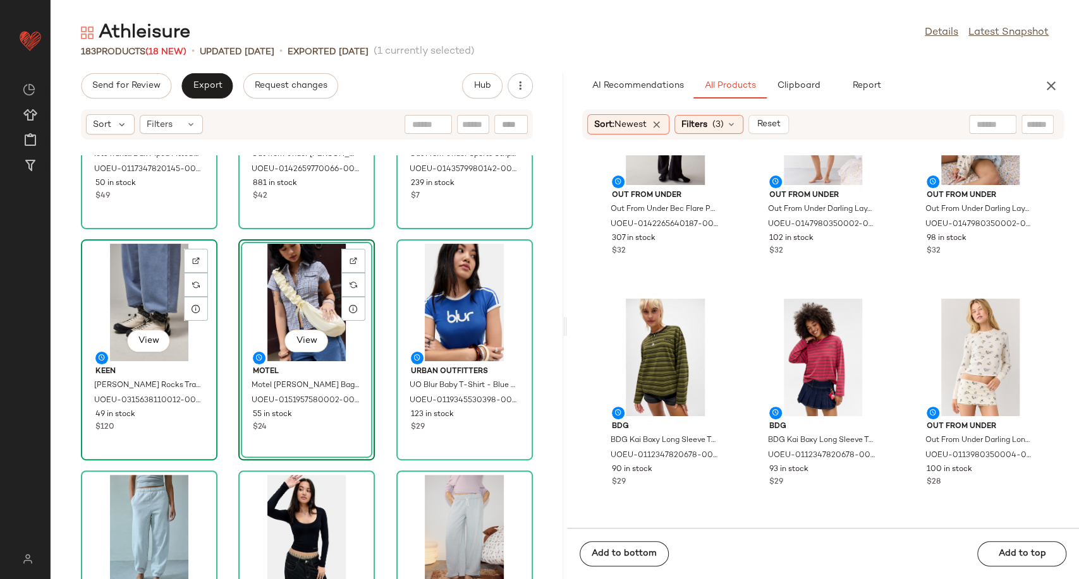
scroll to position [210, 0]
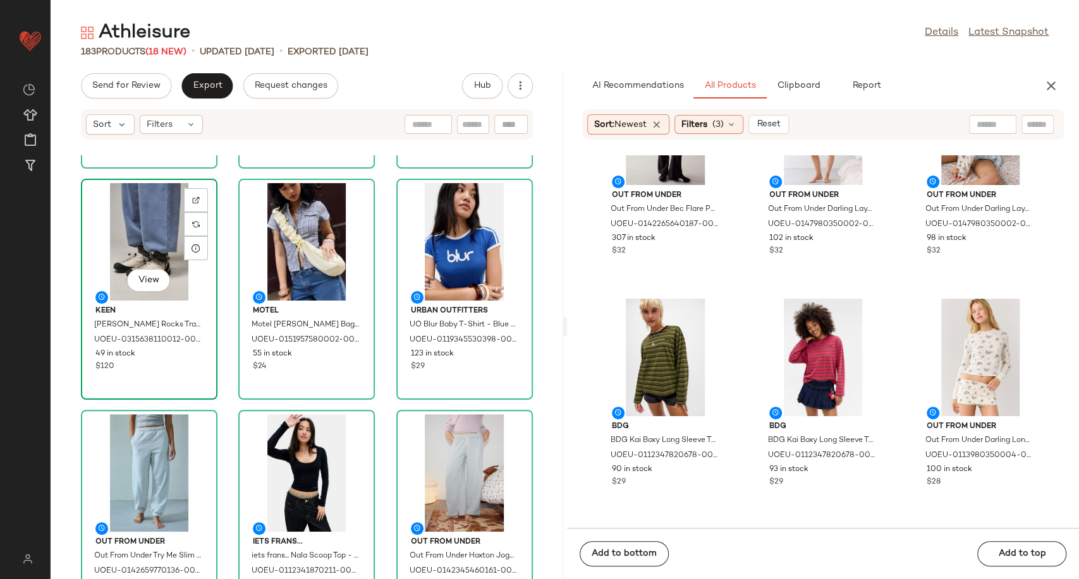
click at [172, 229] on div "View" at bounding box center [149, 242] width 128 height 118
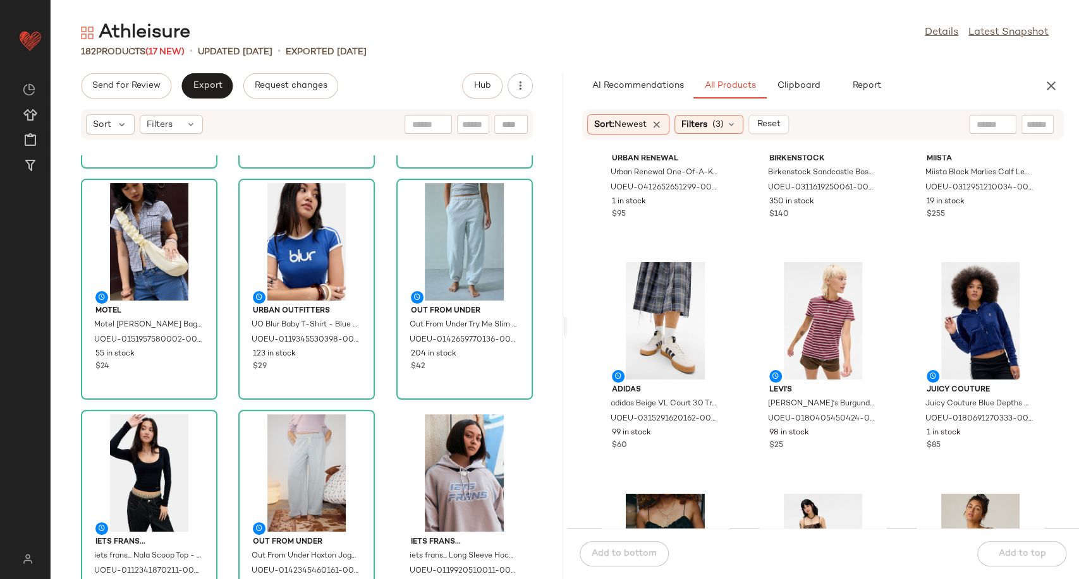
scroll to position [1554, 0]
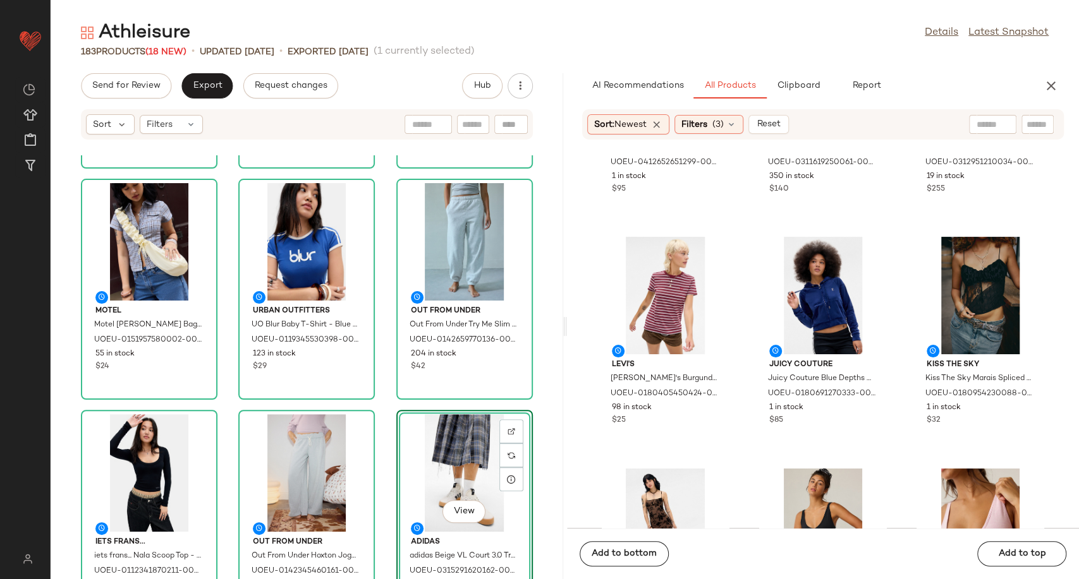
click at [396, 413] on div "View adidas adidas Beige VL Court 3.0 Trainers - Beige Shoe UK 5 at Urban Outfi…" at bounding box center [464, 520] width 136 height 221
click at [380, 404] on div "iets frans... iets frans... Dax Piped Fitted Track Top - Navy S at Urban Outfit…" at bounding box center [307, 367] width 512 height 424
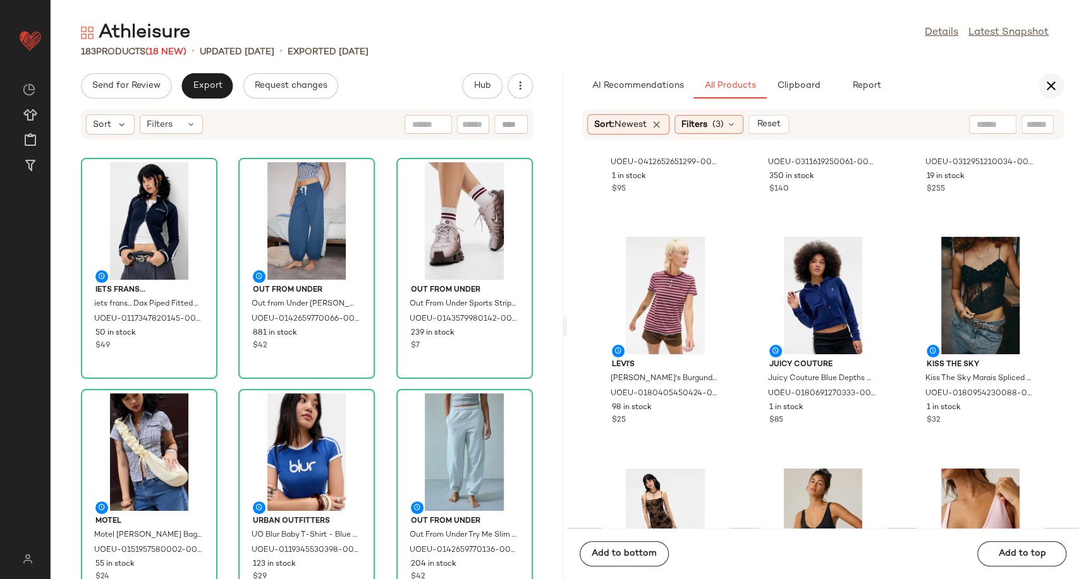
click at [1055, 82] on icon "button" at bounding box center [1050, 85] width 15 height 15
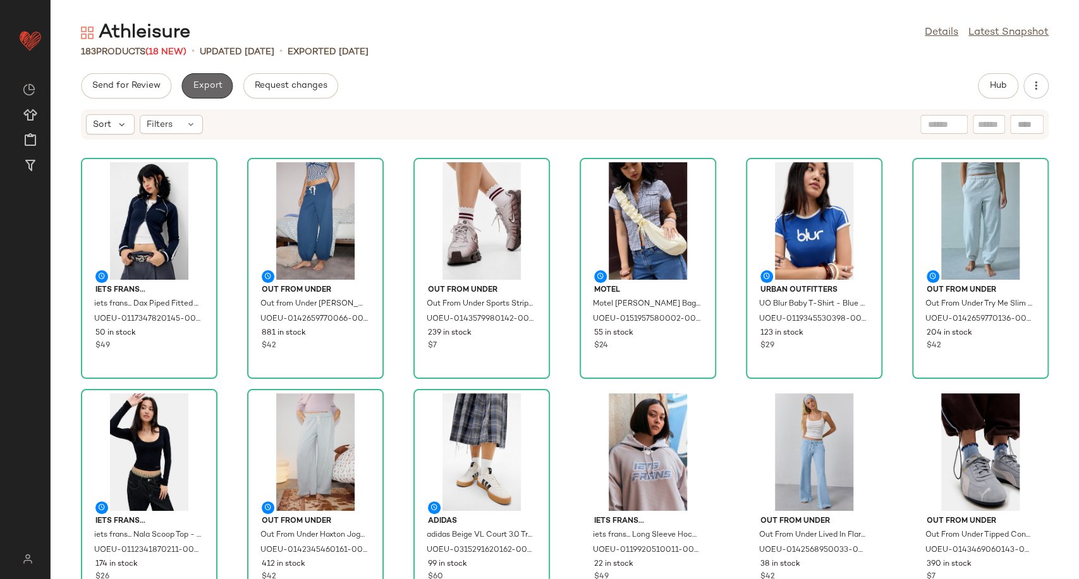
click at [200, 82] on span "Export" at bounding box center [207, 86] width 30 height 10
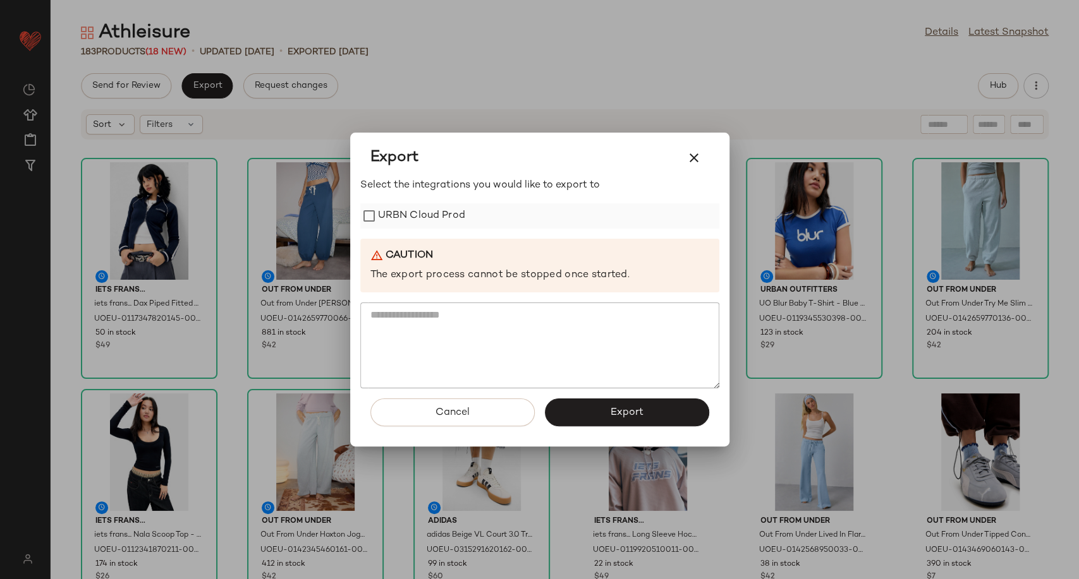
click at [408, 214] on label "URBN Cloud Prod" at bounding box center [421, 215] width 87 height 25
click at [592, 408] on button "Export" at bounding box center [627, 413] width 164 height 28
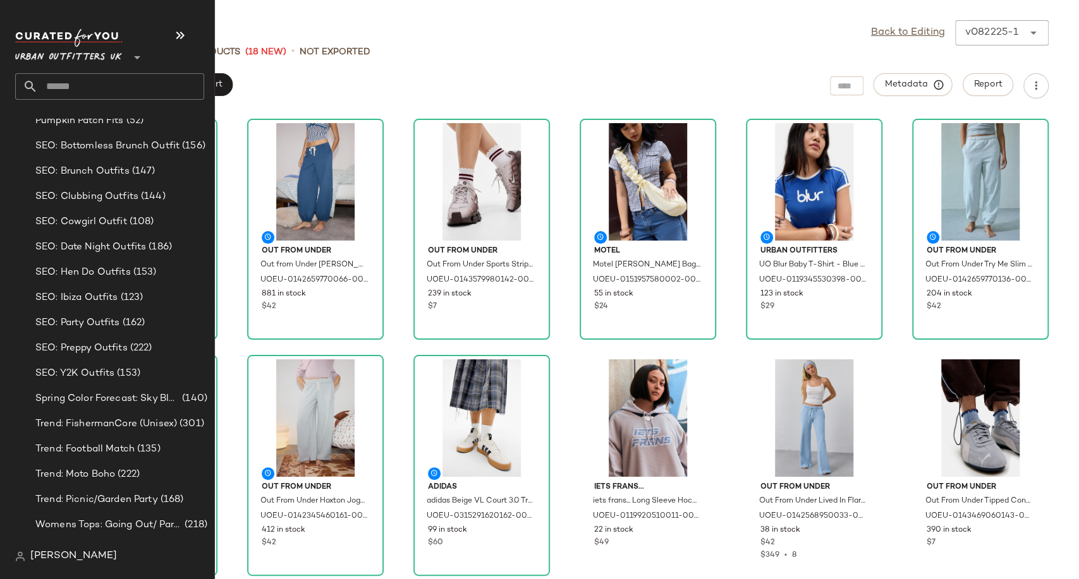
scroll to position [3719, 0]
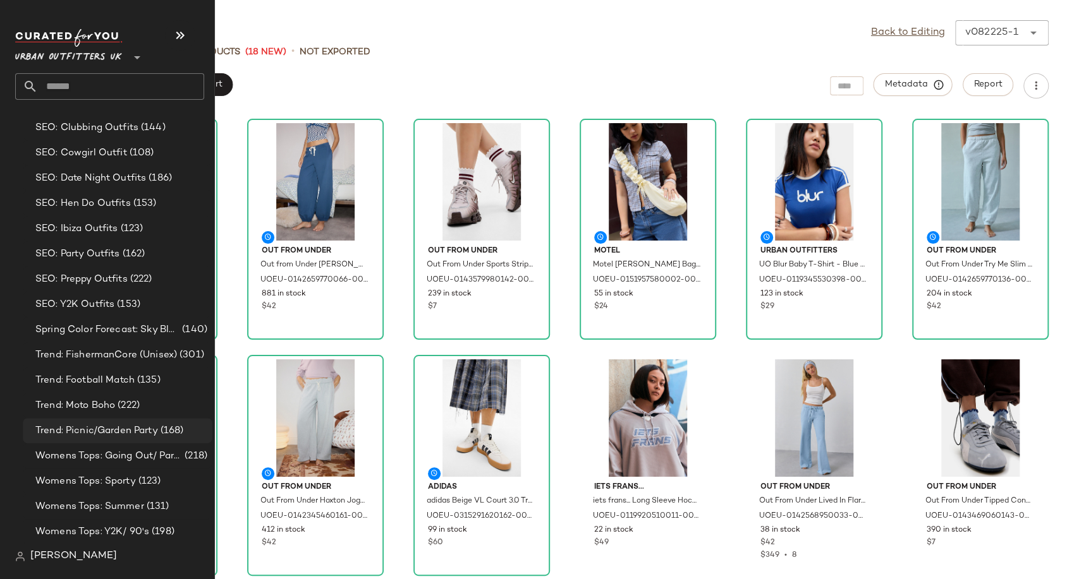
click at [85, 426] on span "Trend: Picnic/Garden Party" at bounding box center [96, 431] width 123 height 15
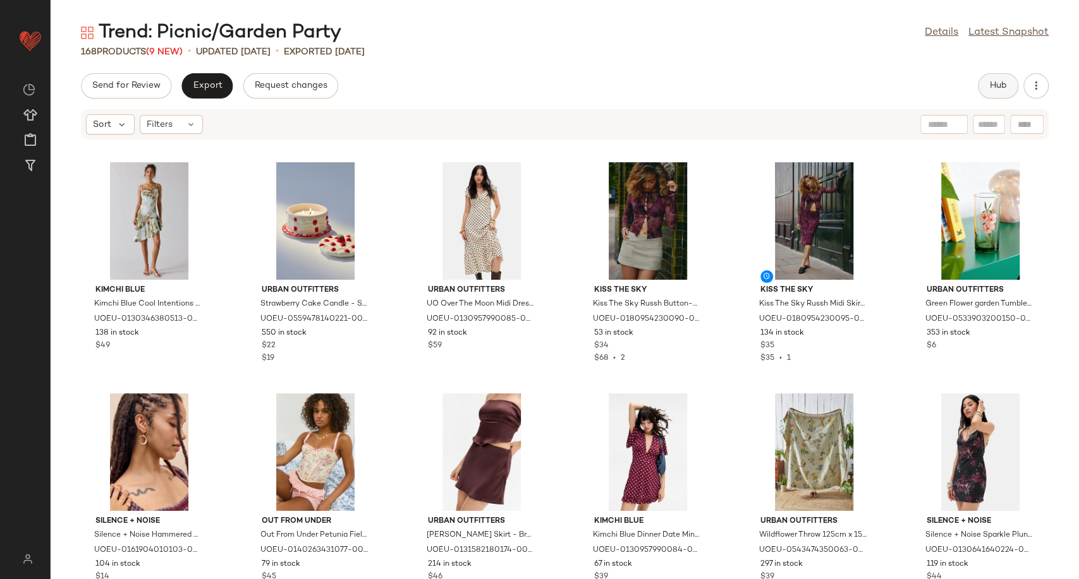
click at [981, 87] on button "Hub" at bounding box center [997, 85] width 40 height 25
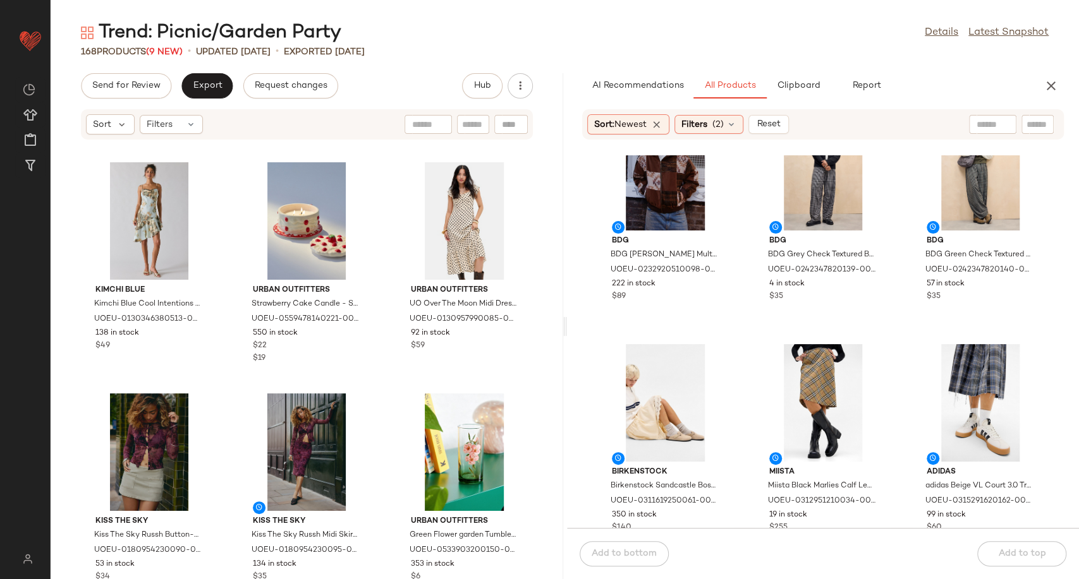
scroll to position [2608, 0]
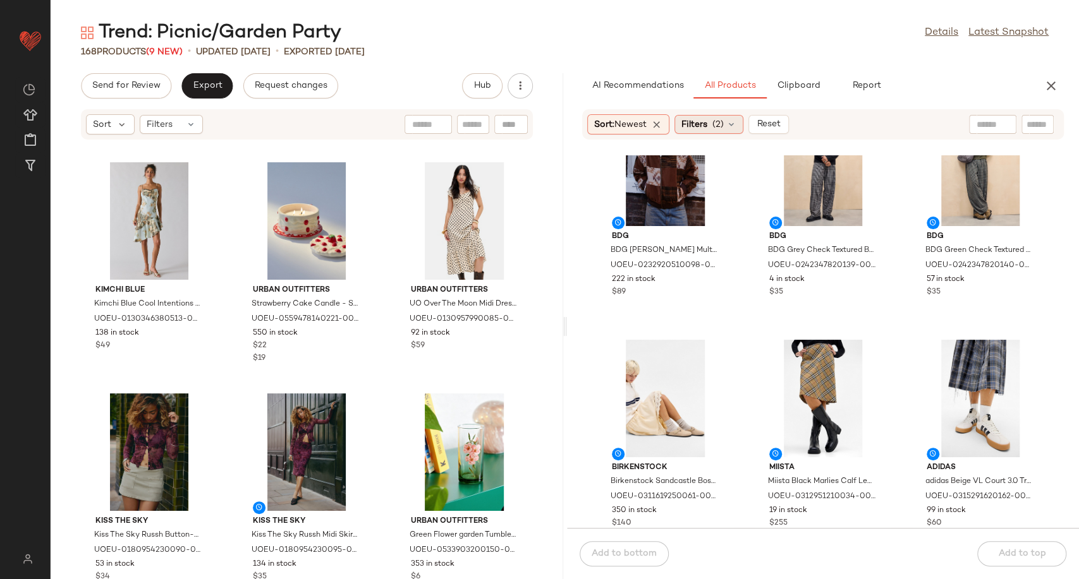
click at [734, 120] on icon at bounding box center [731, 124] width 10 height 10
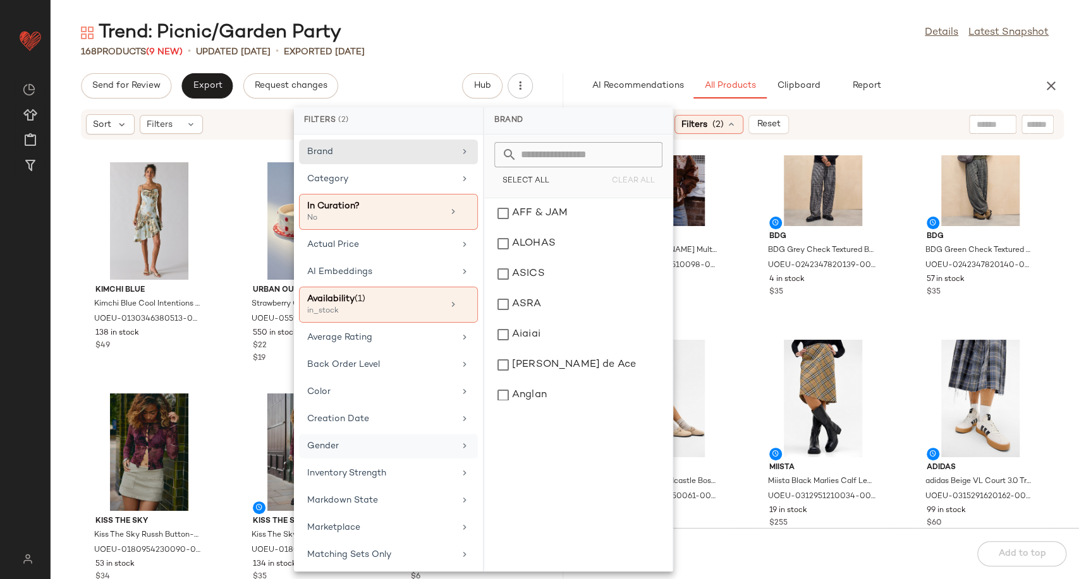
click at [341, 449] on div "Gender" at bounding box center [380, 446] width 147 height 13
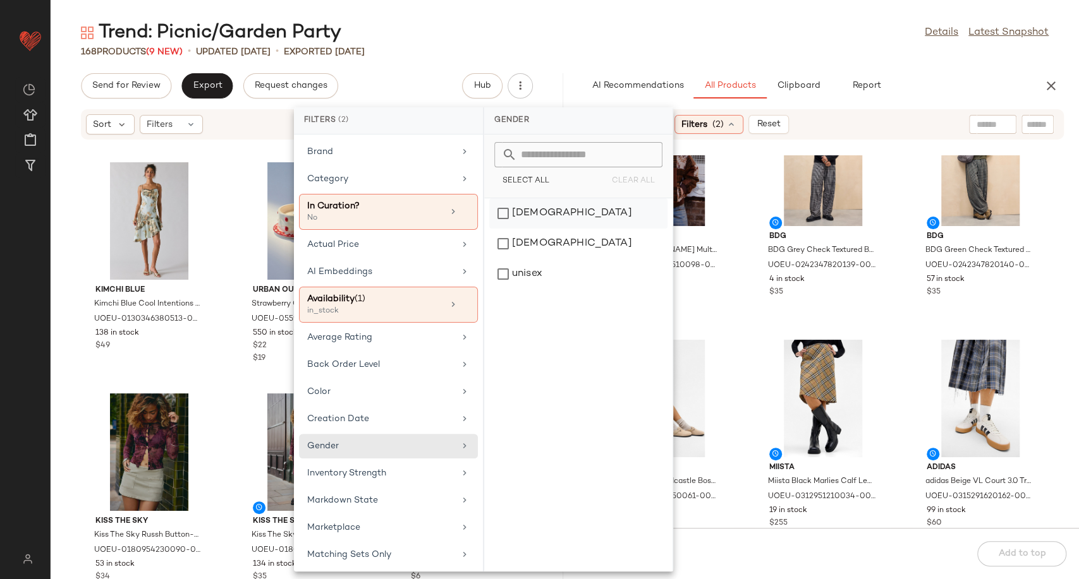
click at [519, 229] on div "[DEMOGRAPHIC_DATA]" at bounding box center [578, 244] width 178 height 30
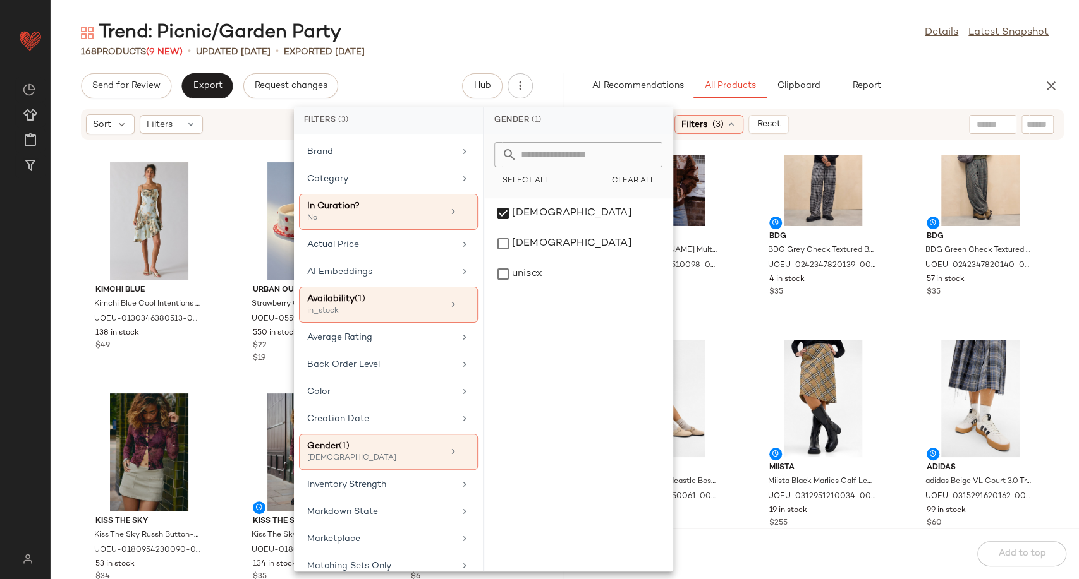
click at [739, 332] on div "BDG BDG Silvio Multi Patch Jacket S at Urban Outfitters UOEU-0232920510098-000-…" at bounding box center [823, 341] width 512 height 373
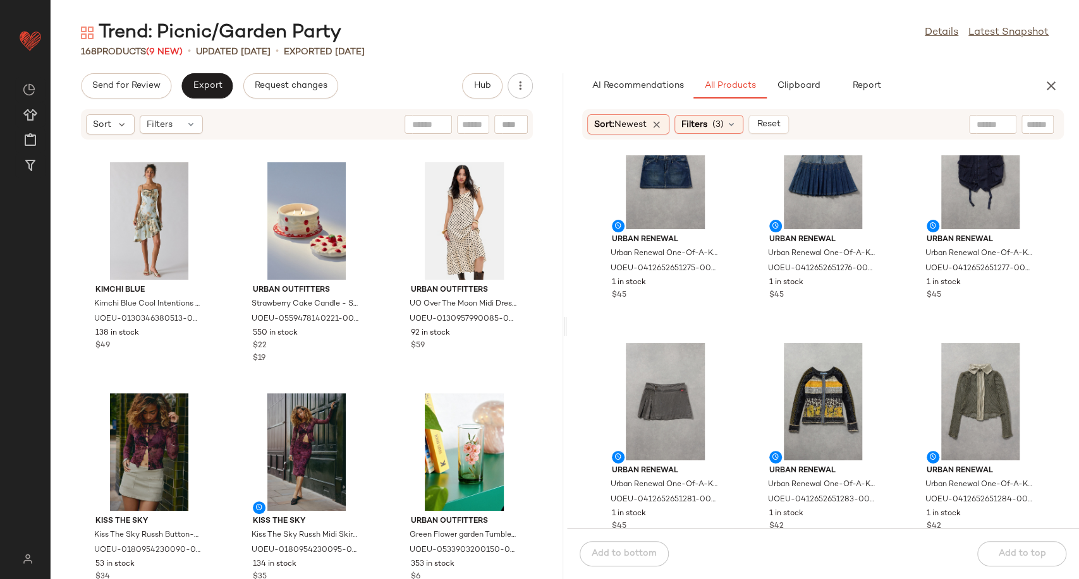
scroll to position [0, 0]
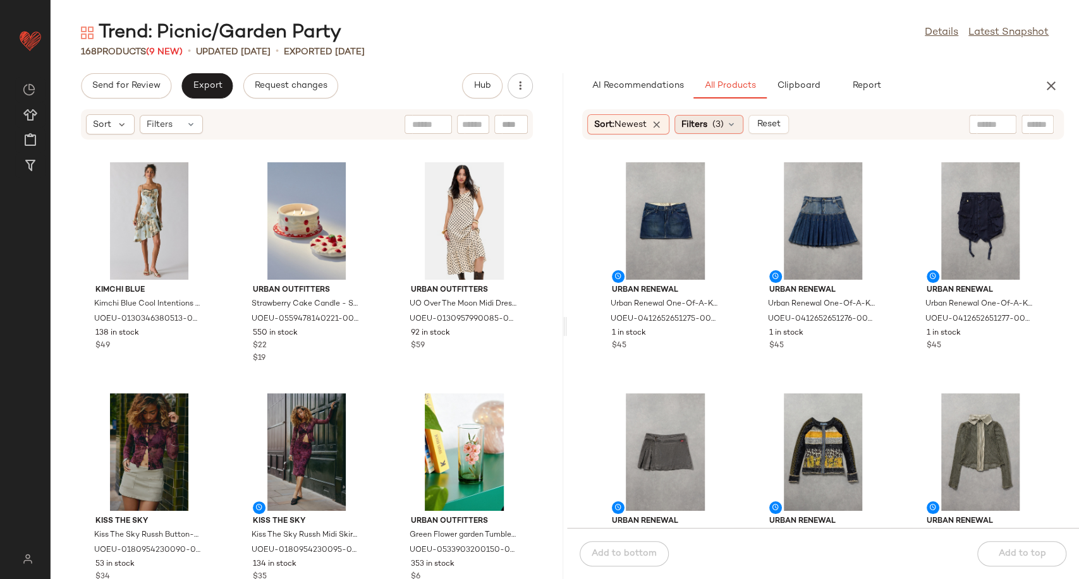
click at [742, 121] on div "Filters (3)" at bounding box center [708, 124] width 69 height 19
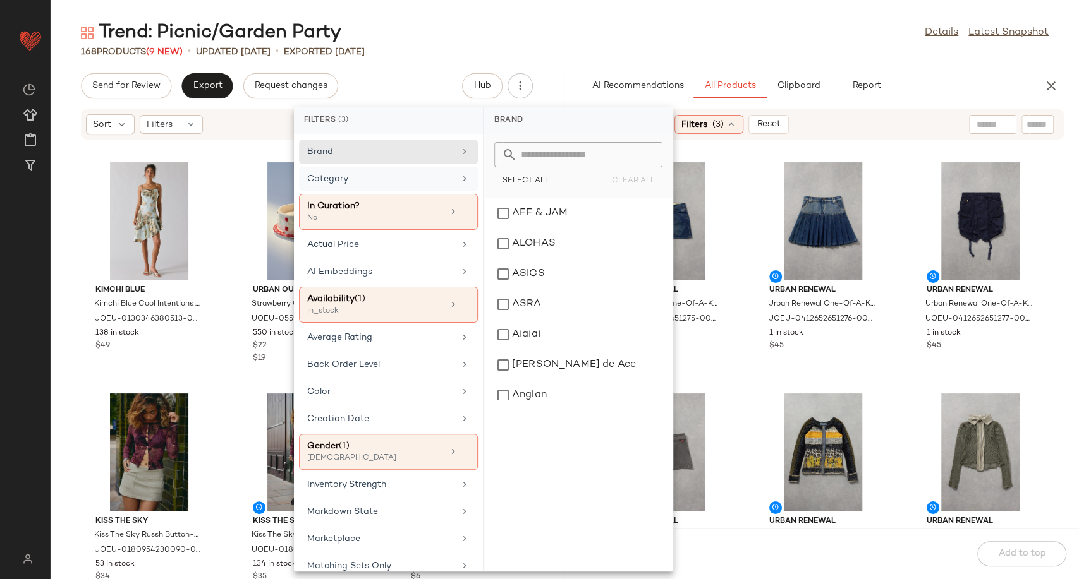
click at [365, 182] on div "Category" at bounding box center [380, 178] width 147 height 13
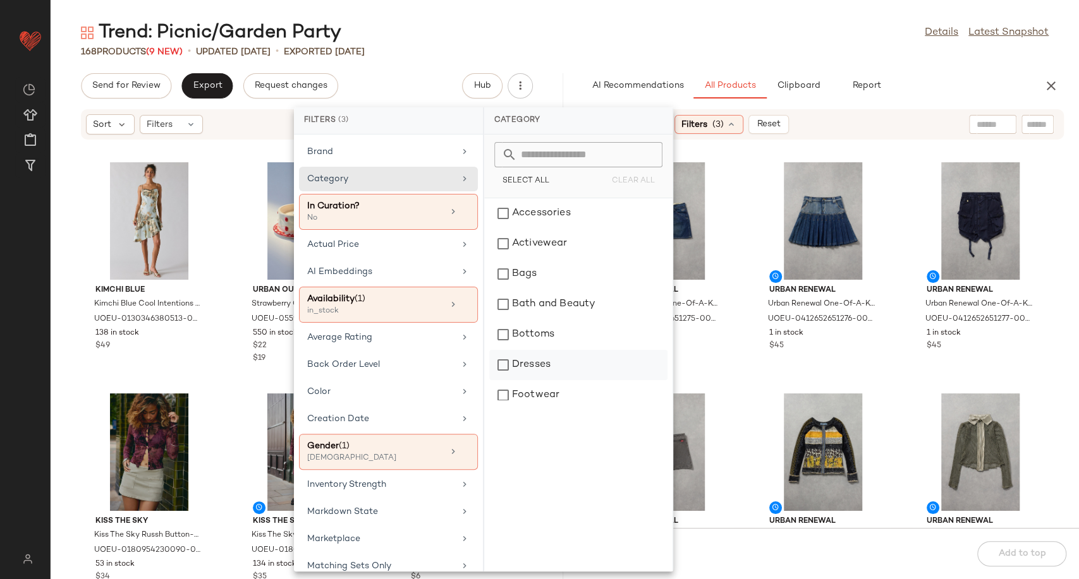
drag, startPoint x: 543, startPoint y: 355, endPoint x: 563, endPoint y: 355, distance: 20.2
click at [543, 356] on div "Dresses" at bounding box center [578, 365] width 178 height 30
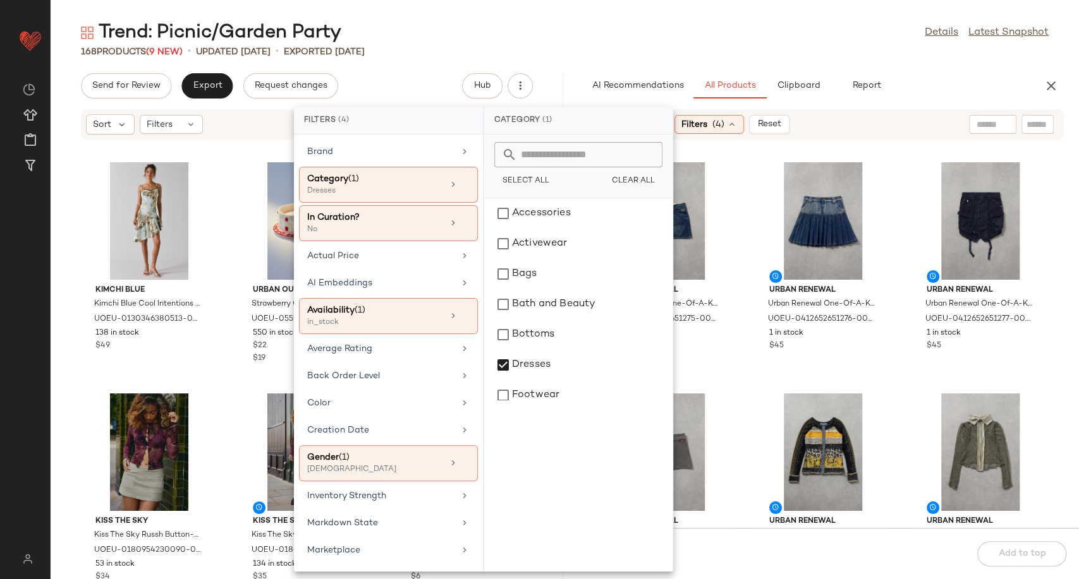
click at [741, 363] on div "Urban Renewal Urban Renewal One-Of-A-Kind G-STAR Mini Skirt - Indigo S at Urban…" at bounding box center [823, 341] width 512 height 373
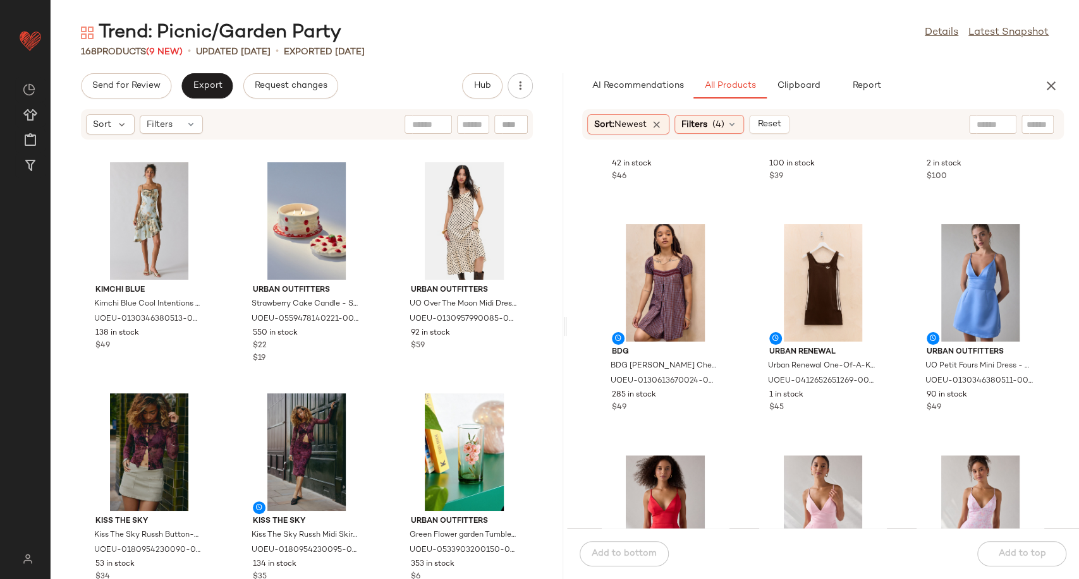
scroll to position [431, 0]
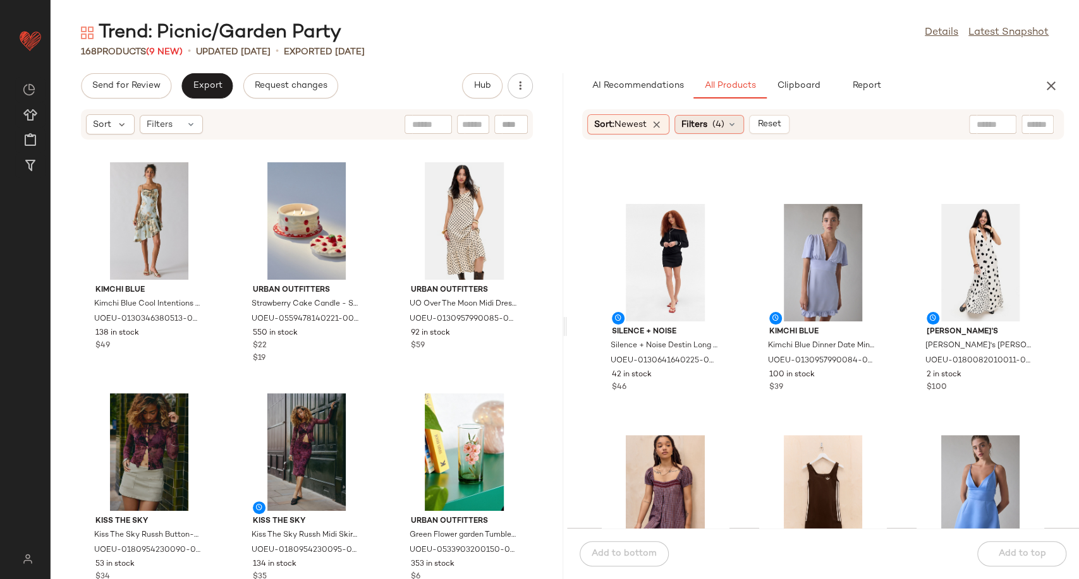
click at [735, 126] on icon at bounding box center [732, 124] width 10 height 10
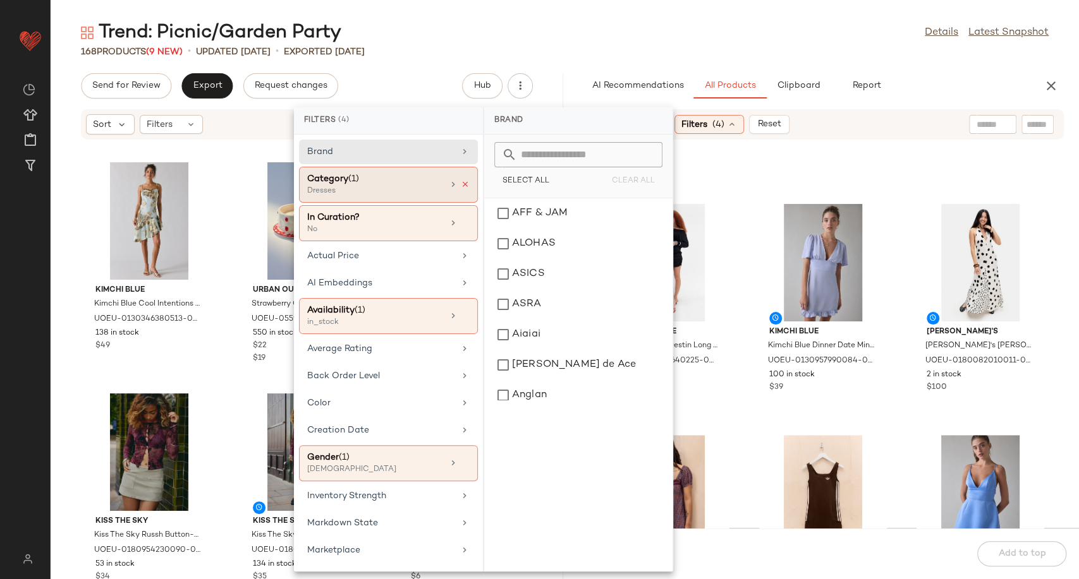
click at [462, 183] on icon at bounding box center [465, 184] width 9 height 9
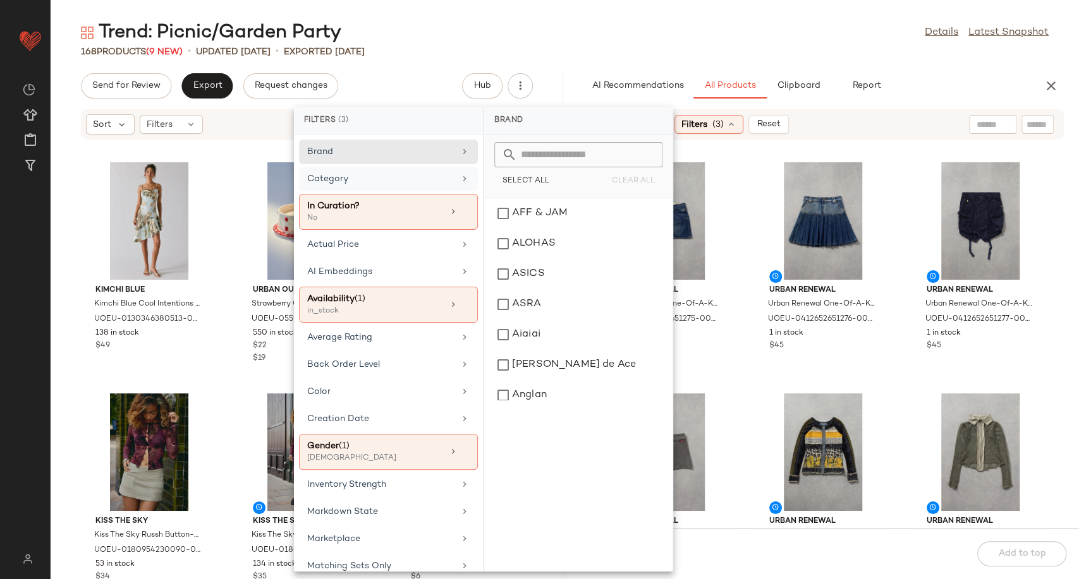
click at [450, 194] on div "Category" at bounding box center [388, 212] width 179 height 36
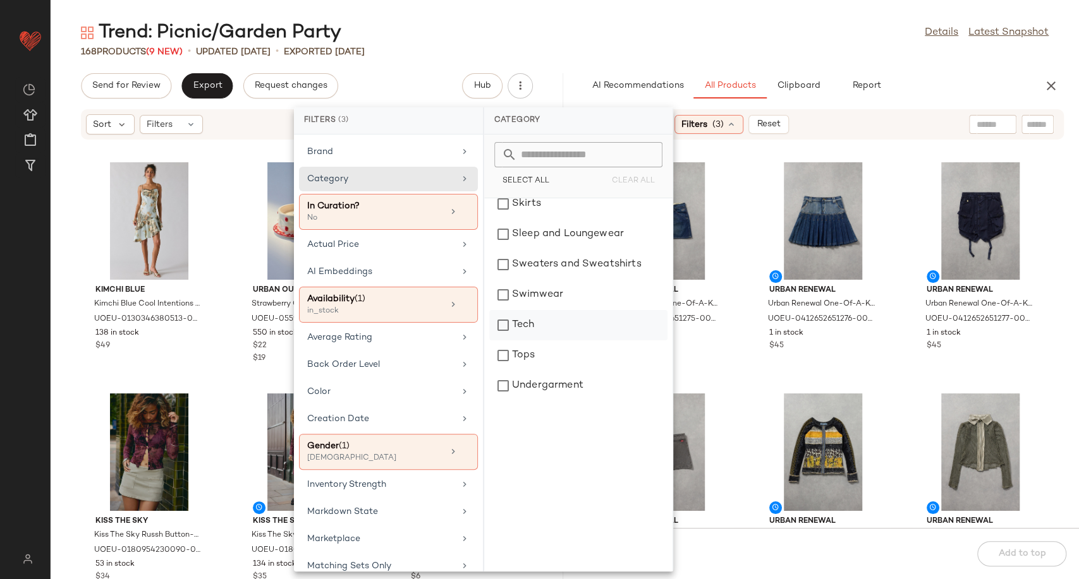
scroll to position [399, 0]
click at [543, 325] on div "Tops" at bounding box center [578, 325] width 178 height 30
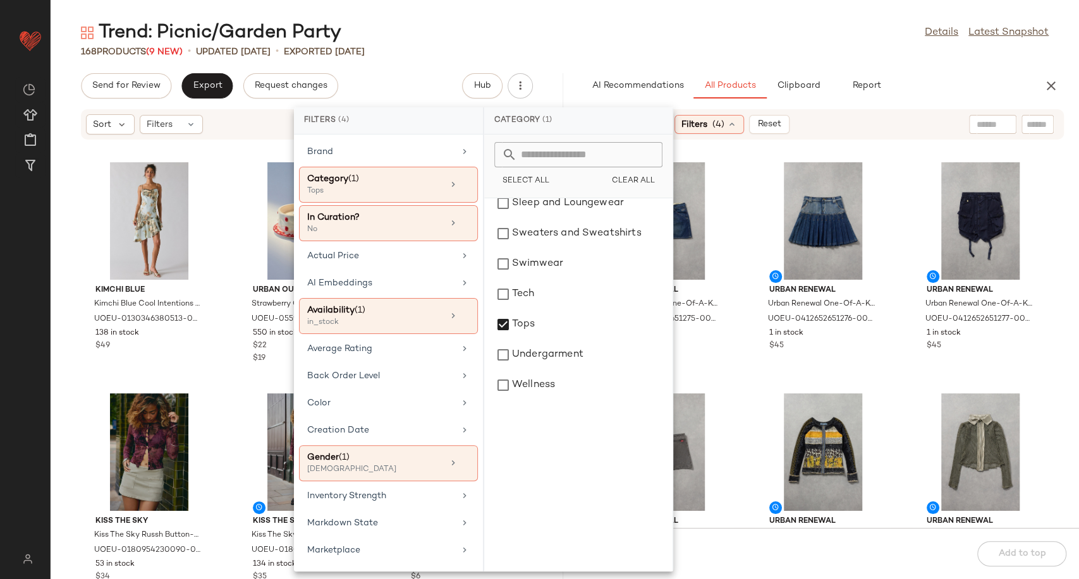
click at [736, 363] on div "Urban Renewal Urban Renewal One-Of-A-Kind G-STAR Mini Skirt - Indigo S at Urban…" at bounding box center [823, 341] width 512 height 373
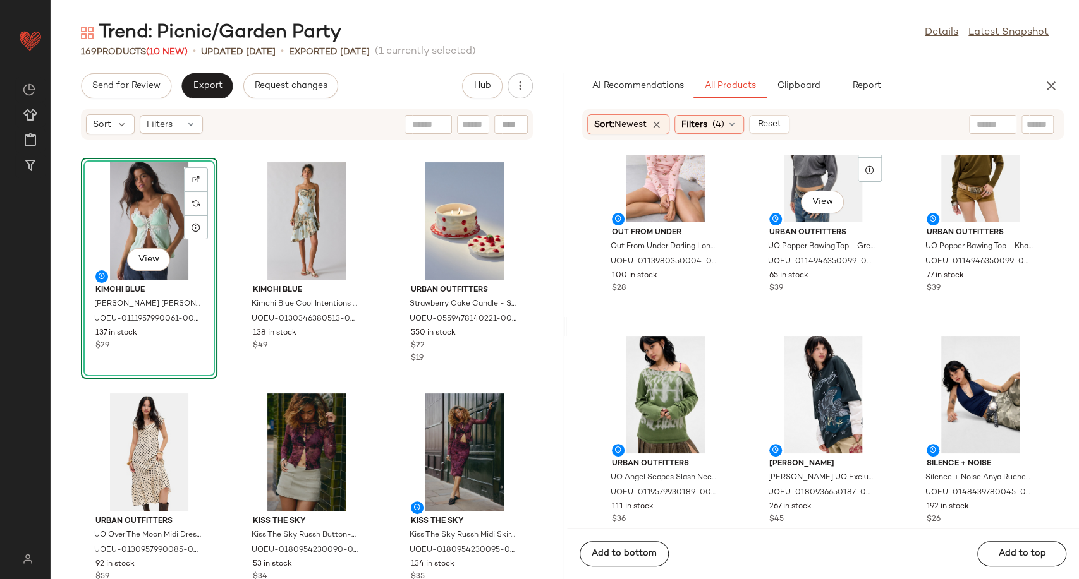
scroll to position [1203, 0]
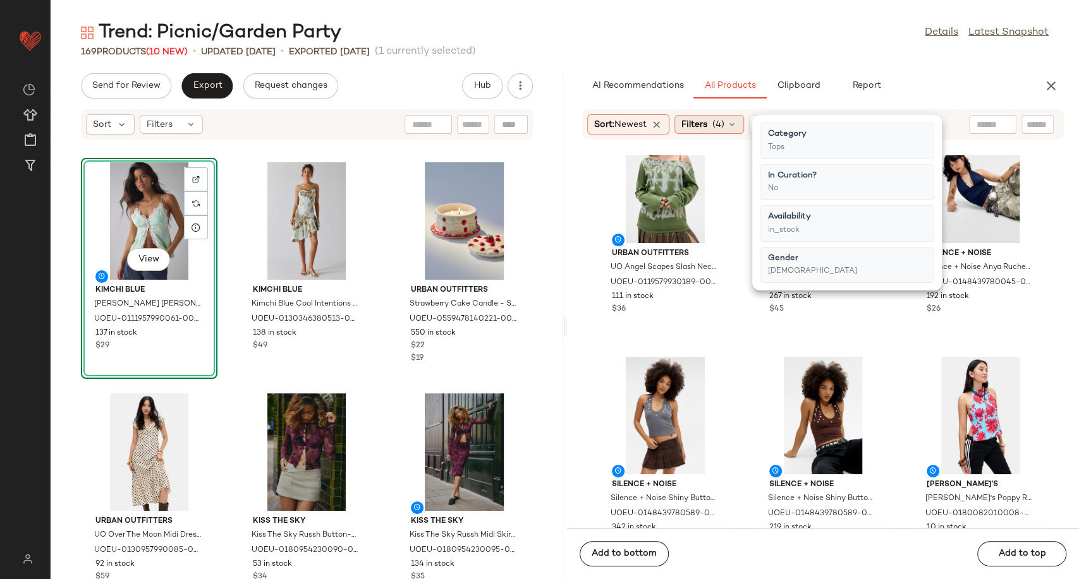
click at [736, 120] on icon at bounding box center [732, 124] width 10 height 10
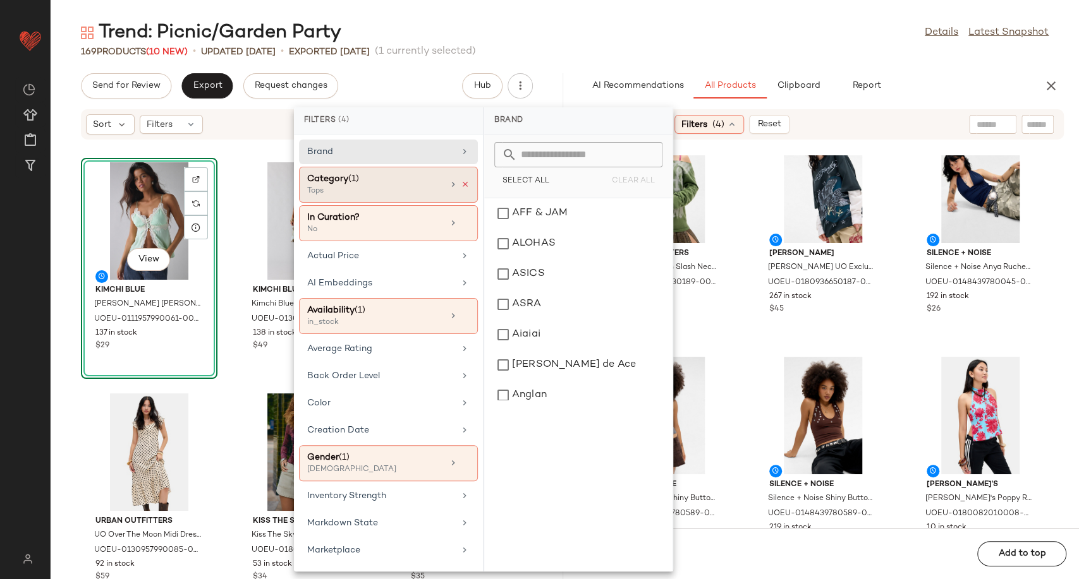
click at [461, 184] on icon at bounding box center [465, 184] width 9 height 9
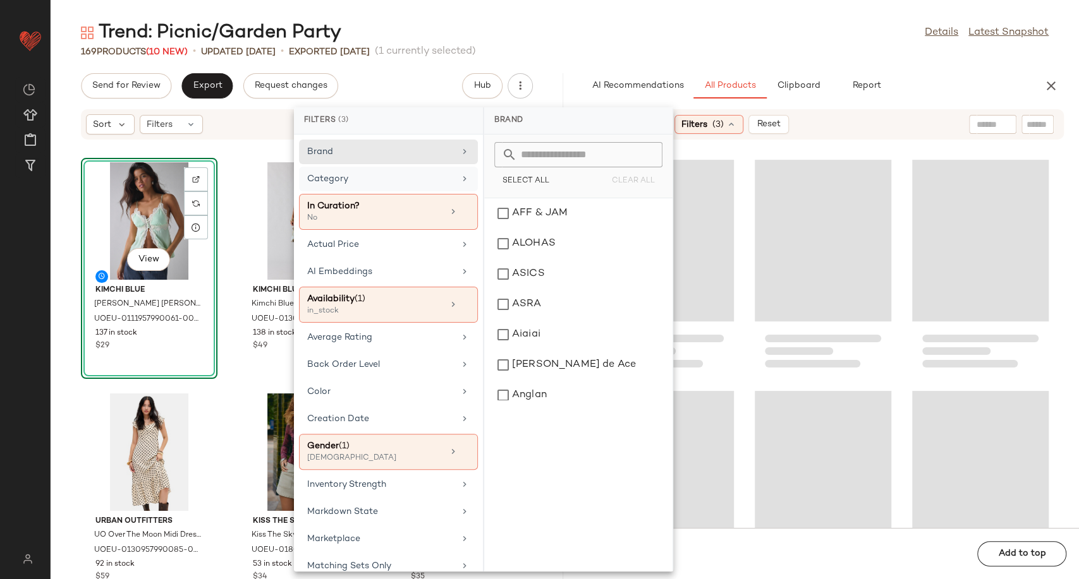
click at [435, 180] on div "Category" at bounding box center [380, 178] width 147 height 13
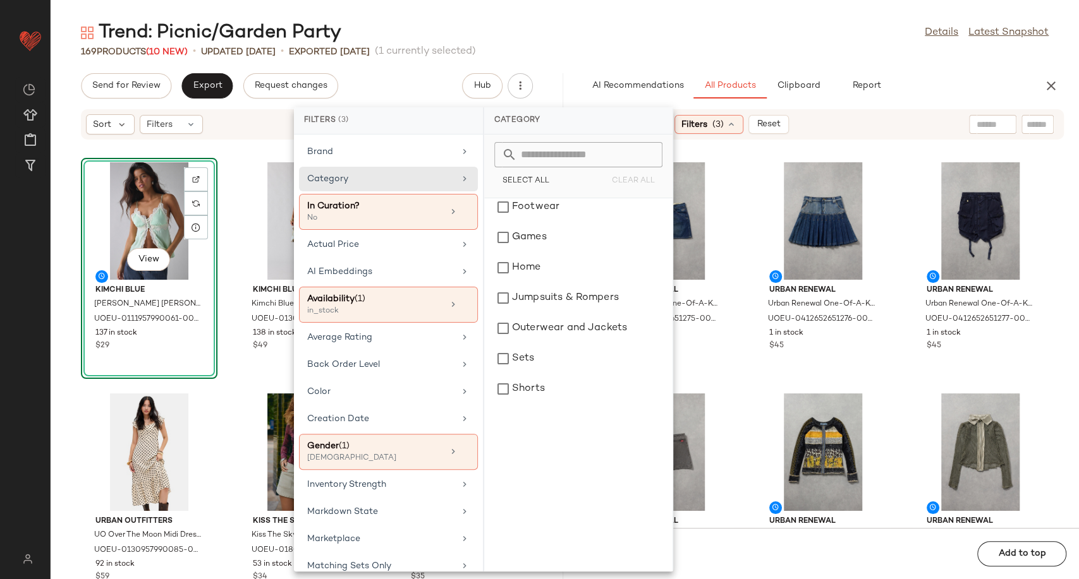
scroll to position [233, 0]
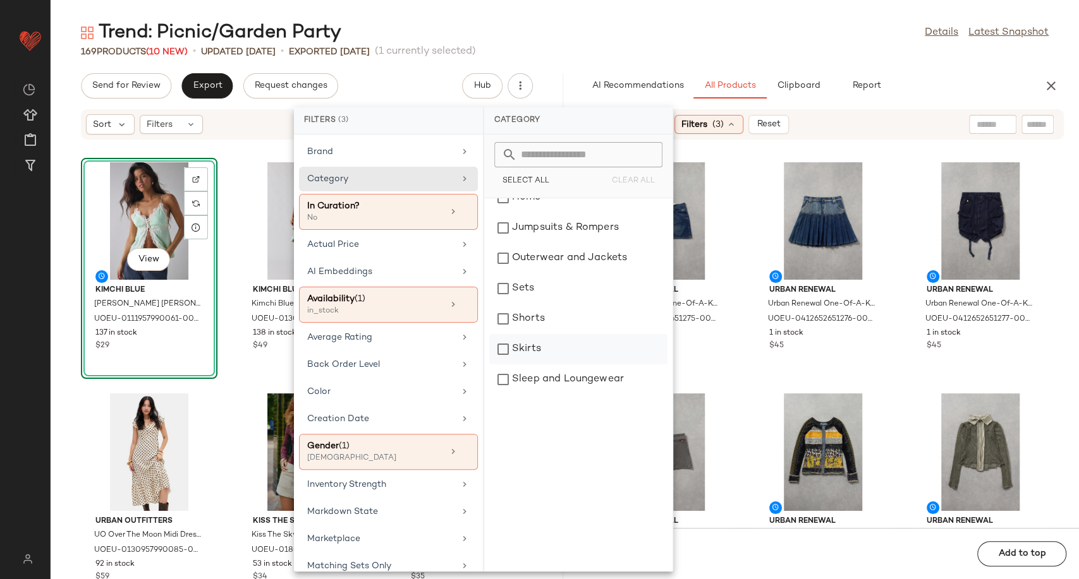
click at [546, 353] on div "Skirts" at bounding box center [578, 349] width 178 height 30
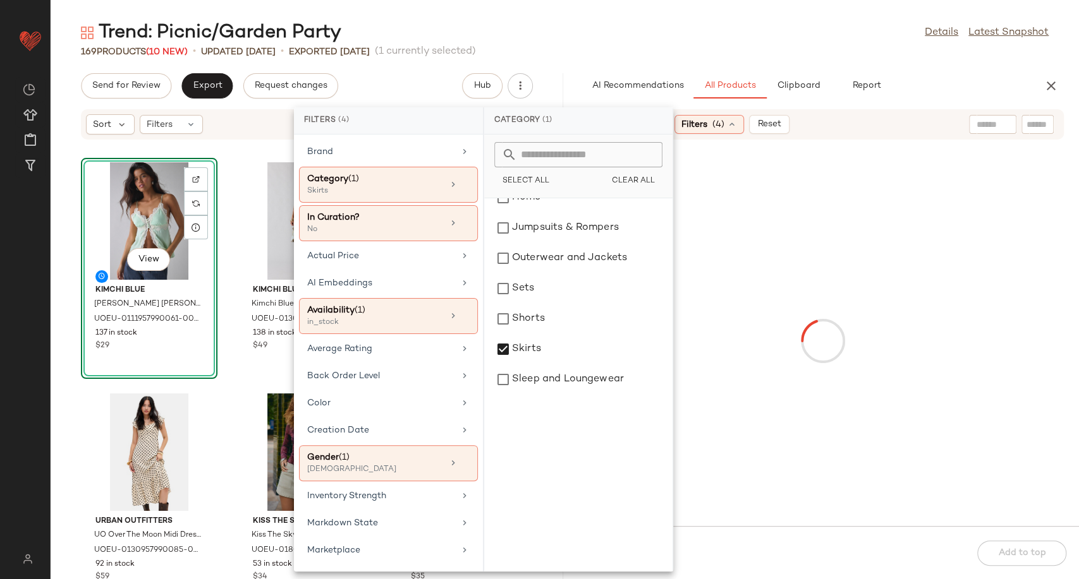
click at [742, 368] on div at bounding box center [822, 341] width 507 height 366
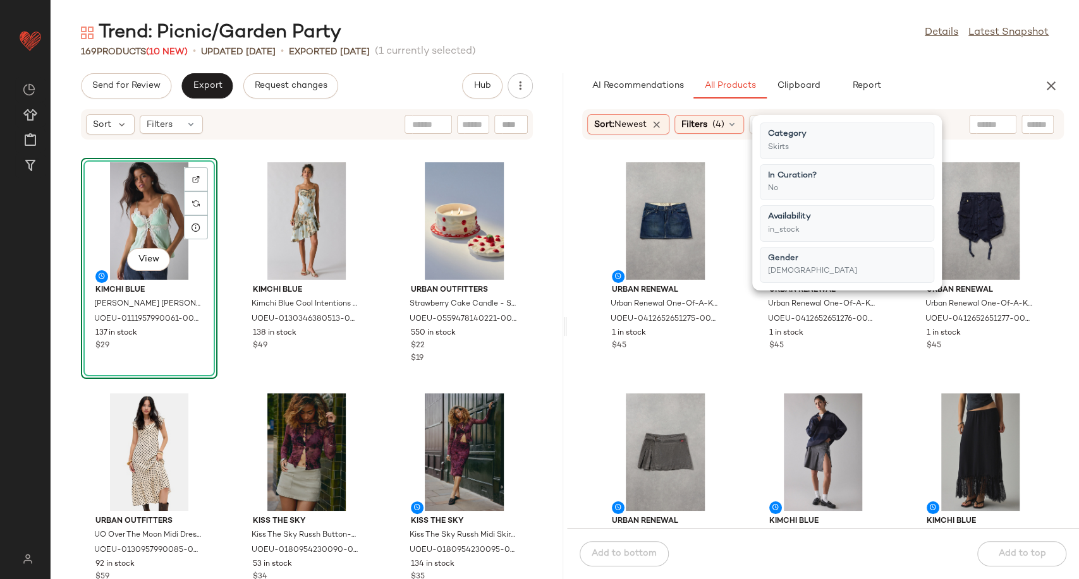
click at [742, 368] on div "Urban Renewal Urban Renewal One-Of-A-Kind G-STAR Mini Skirt - Indigo S at Urban…" at bounding box center [823, 341] width 512 height 373
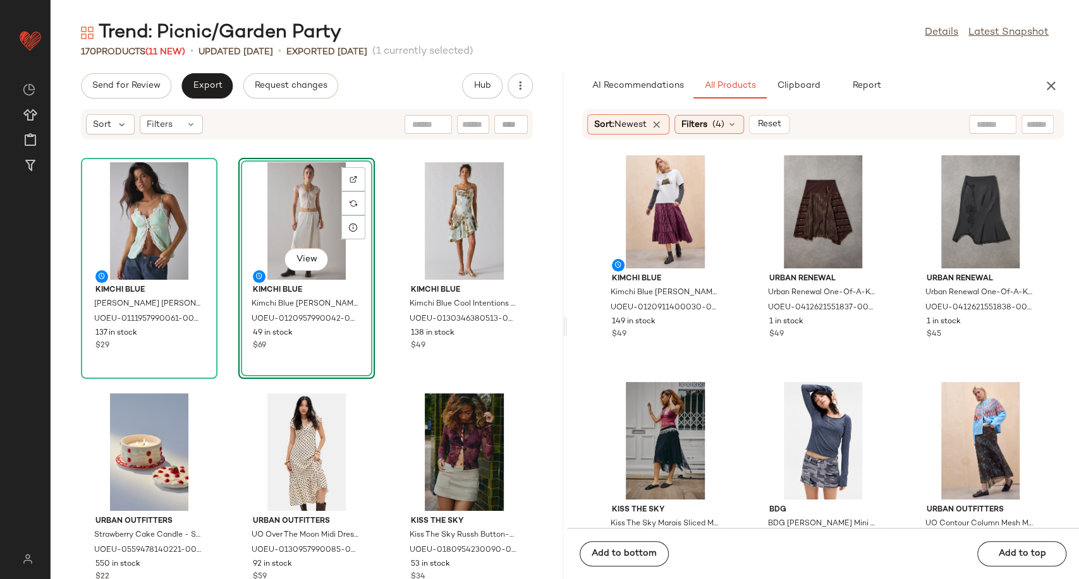
scroll to position [1061, 0]
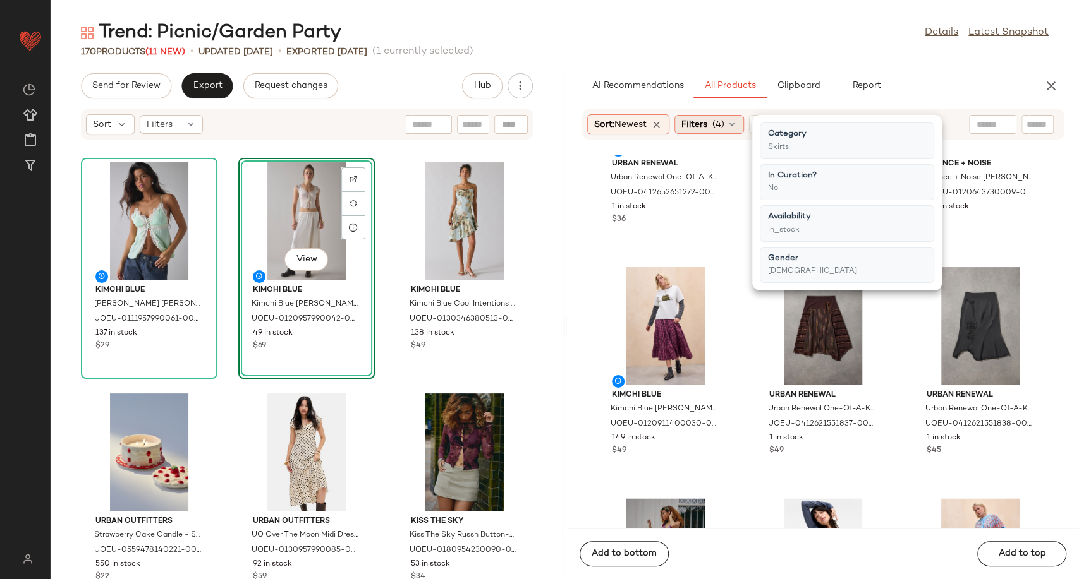
click at [735, 128] on icon at bounding box center [732, 124] width 10 height 10
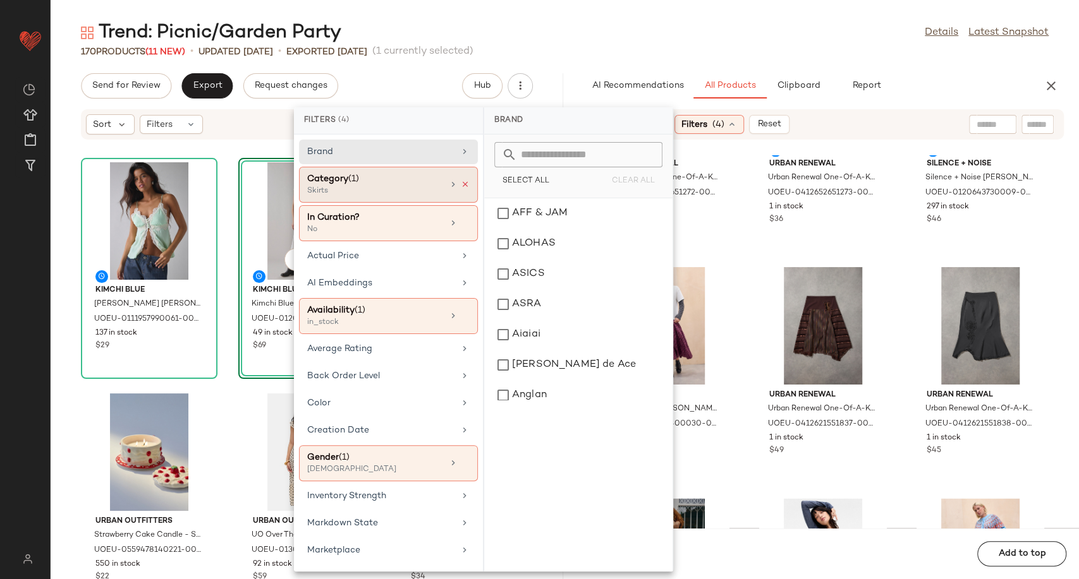
click at [461, 186] on icon at bounding box center [465, 184] width 9 height 9
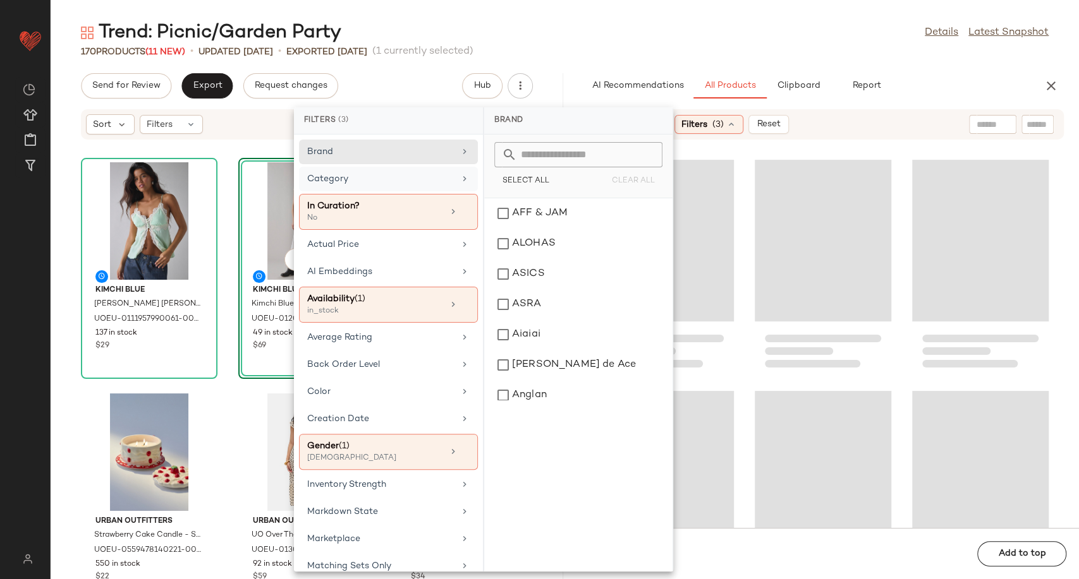
click at [435, 184] on div "Category" at bounding box center [380, 178] width 147 height 13
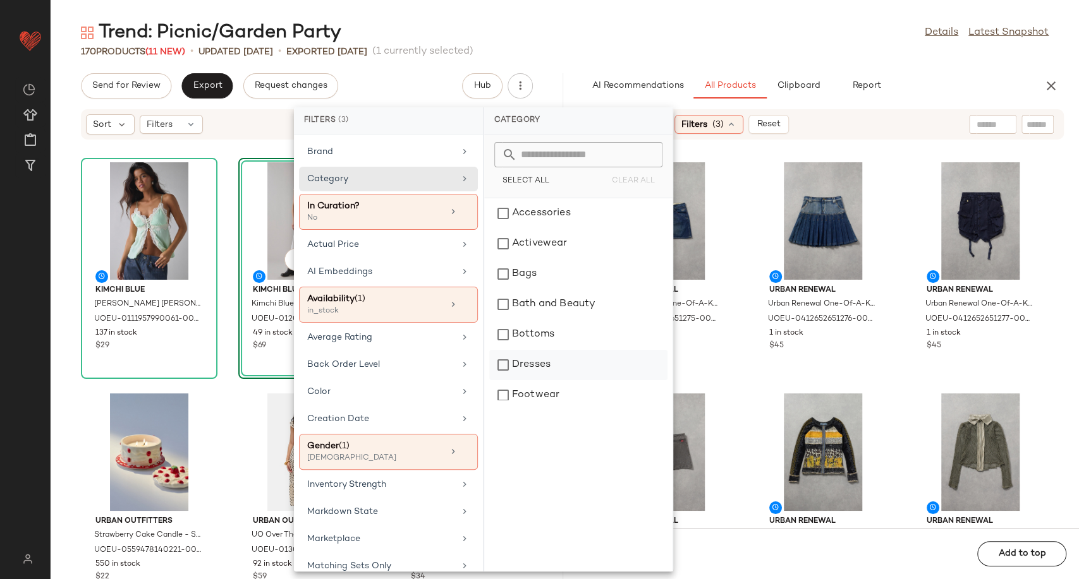
click at [561, 372] on div "Dresses" at bounding box center [578, 365] width 178 height 30
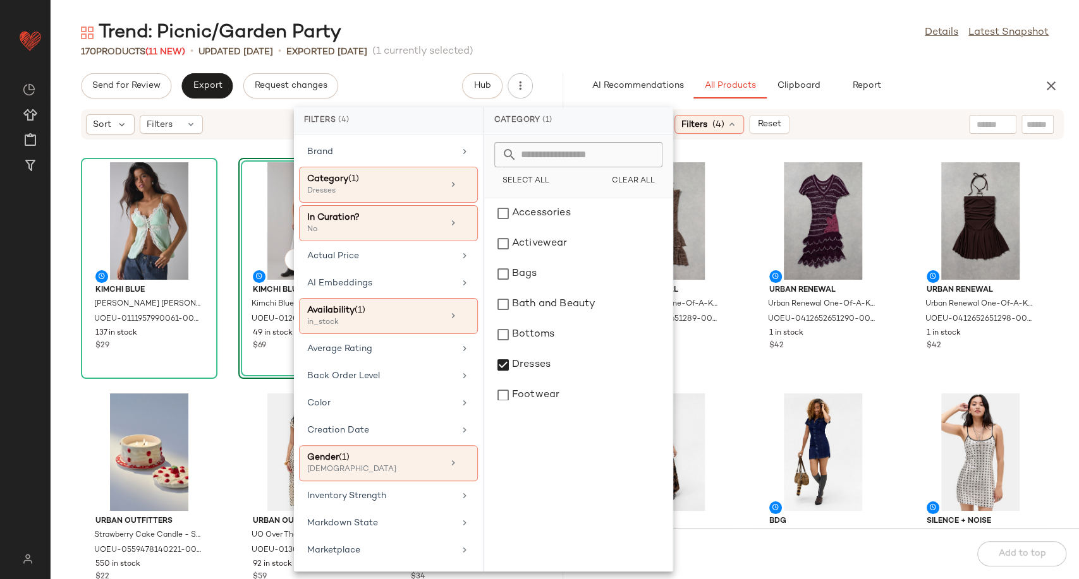
click at [735, 382] on div "Urban Renewal Urban Renewal One-Of-A-Kind Crochet Ruffle Mini Dress - Brown S a…" at bounding box center [823, 341] width 512 height 373
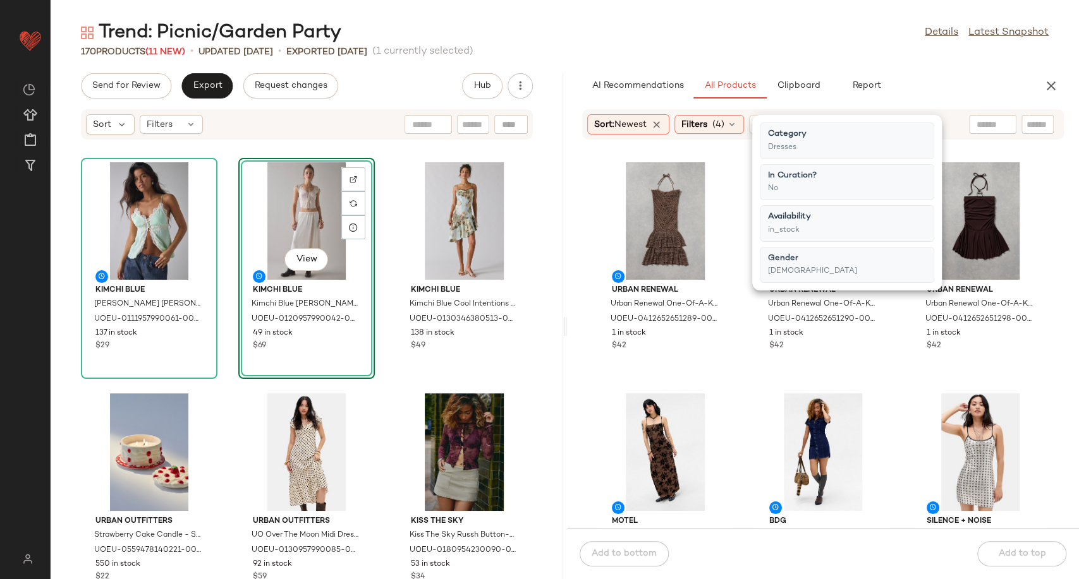
click at [735, 382] on div "Urban Renewal Urban Renewal One-Of-A-Kind Crochet Ruffle Mini Dress - Brown S a…" at bounding box center [823, 341] width 512 height 373
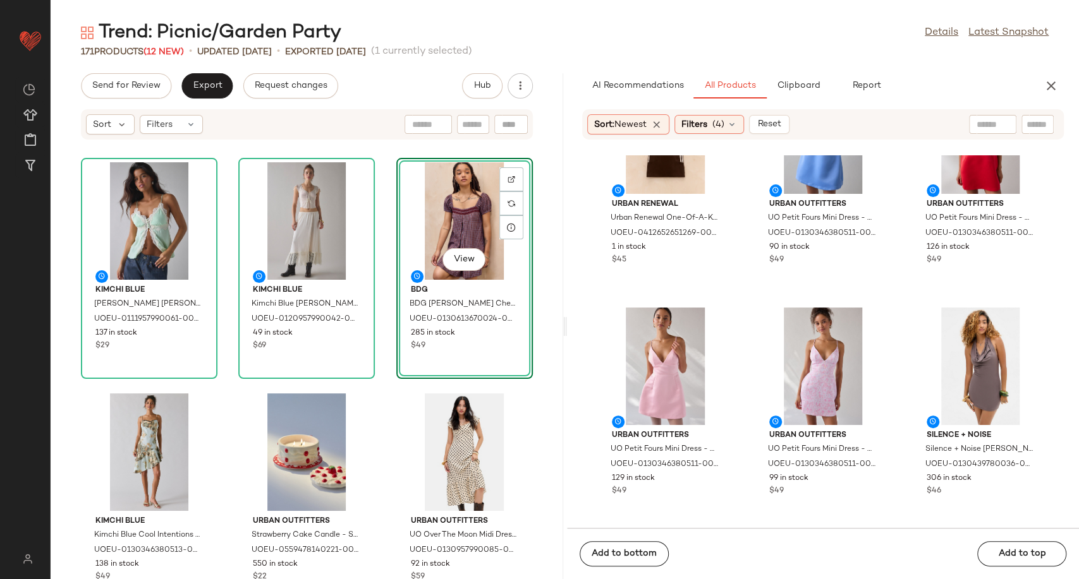
scroll to position [852, 0]
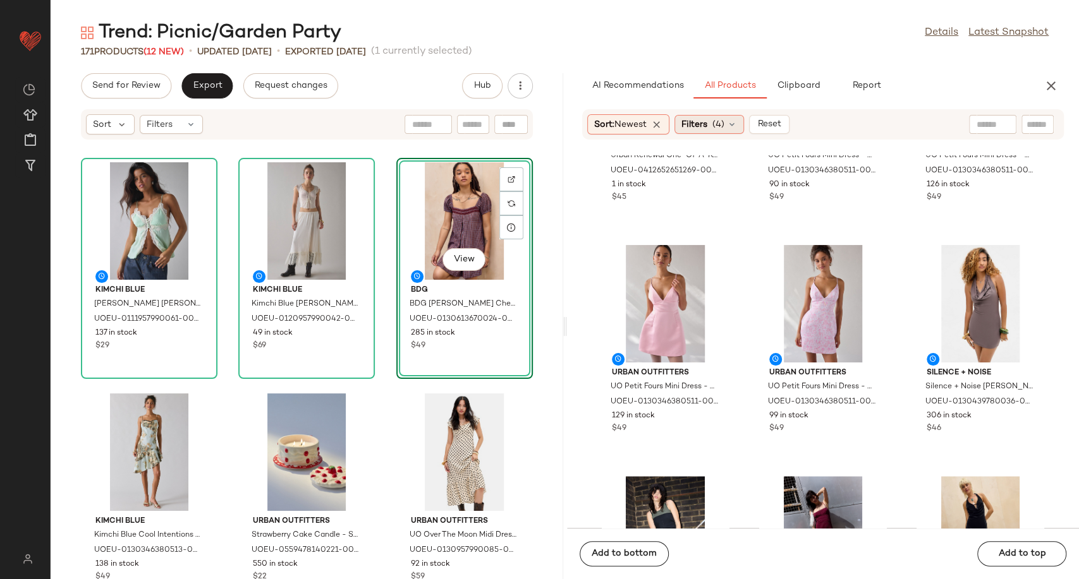
click at [743, 121] on div "Filters (4)" at bounding box center [709, 124] width 70 height 19
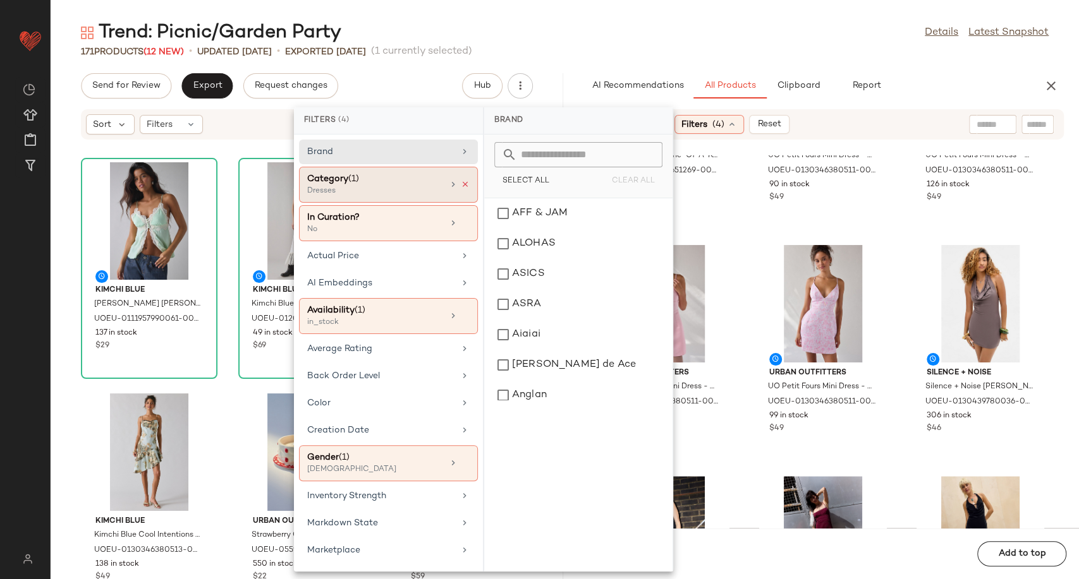
click at [463, 183] on icon at bounding box center [465, 184] width 9 height 9
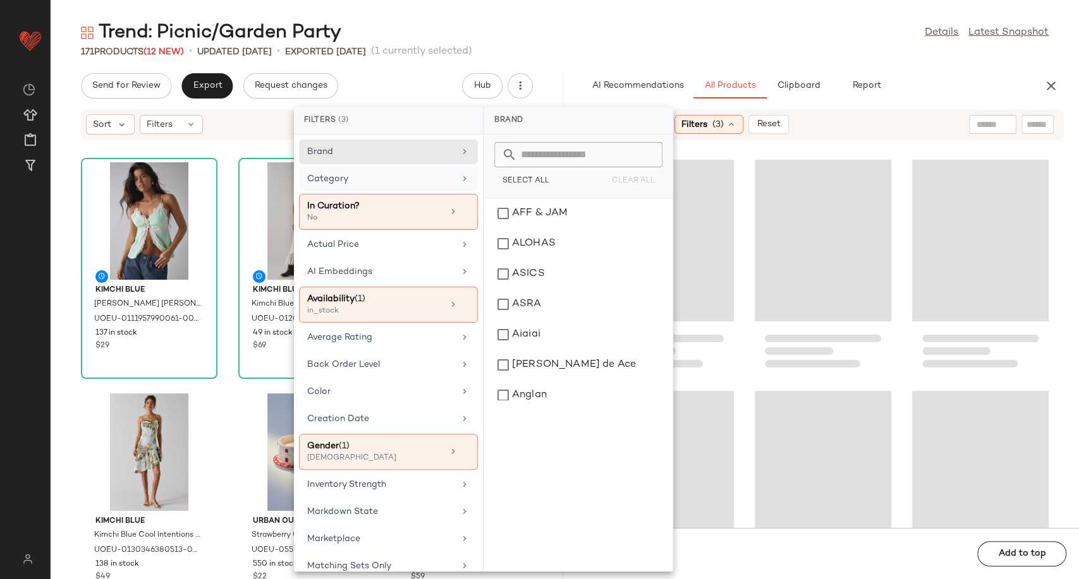
click at [449, 194] on div "Category" at bounding box center [388, 212] width 179 height 36
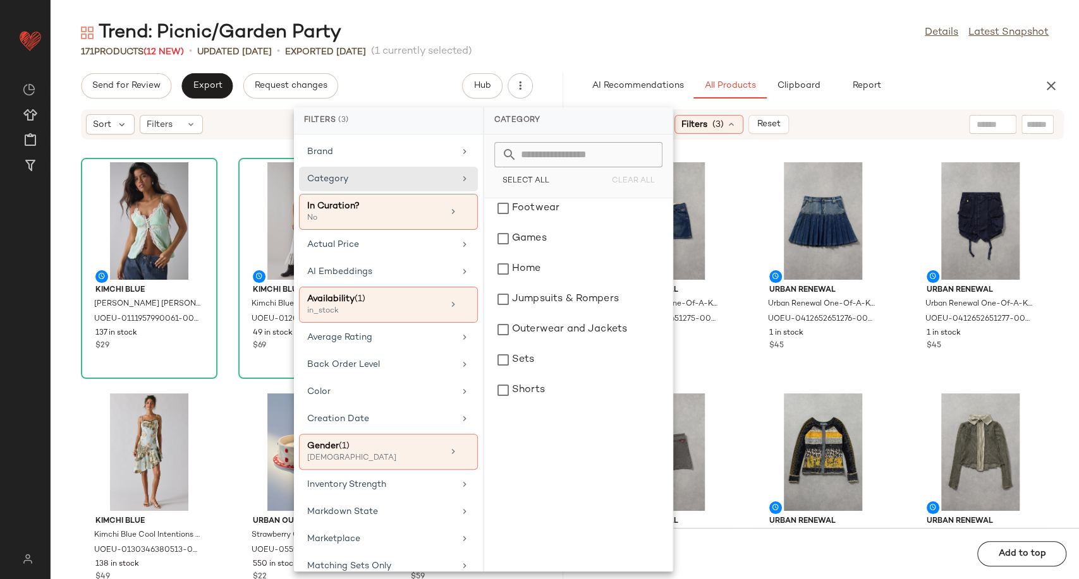
scroll to position [210, 0]
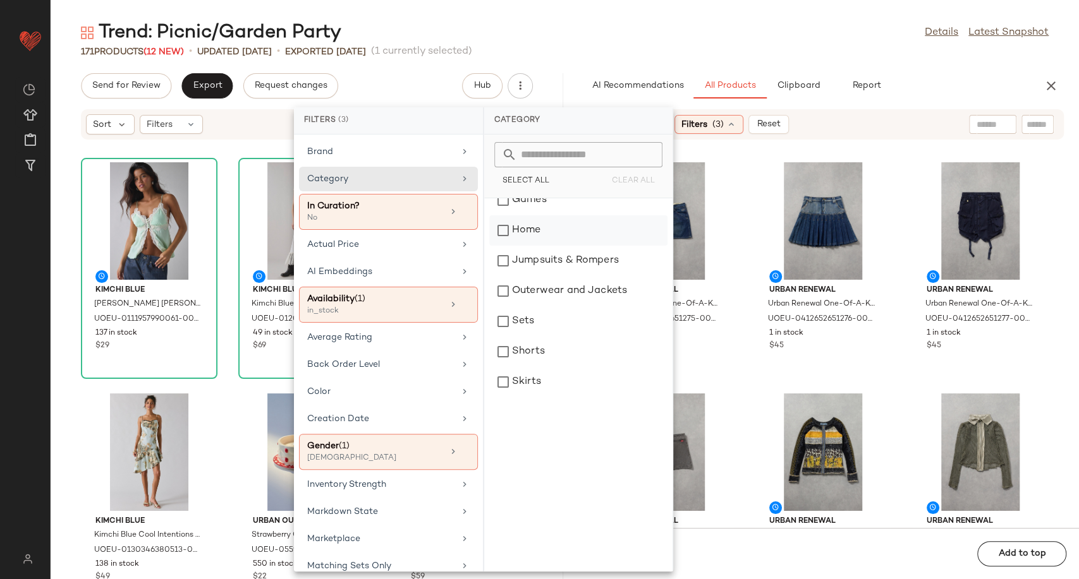
click at [526, 229] on div "Home" at bounding box center [578, 230] width 178 height 30
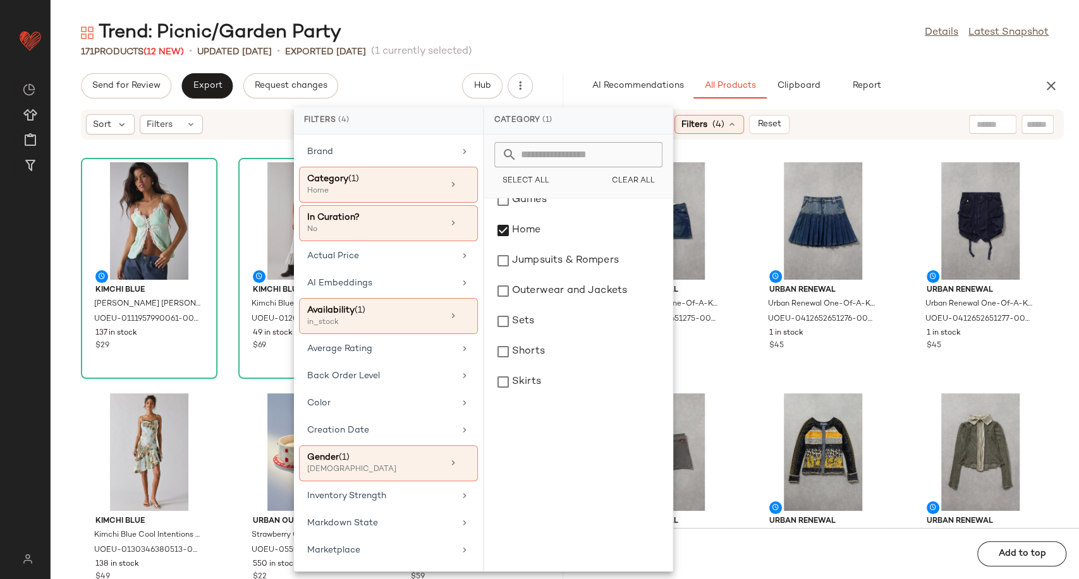
click at [745, 382] on div "Urban Renewal Urban Renewal One-Of-A-Kind G-STAR Mini Skirt - Indigo S at Urban…" at bounding box center [823, 341] width 512 height 373
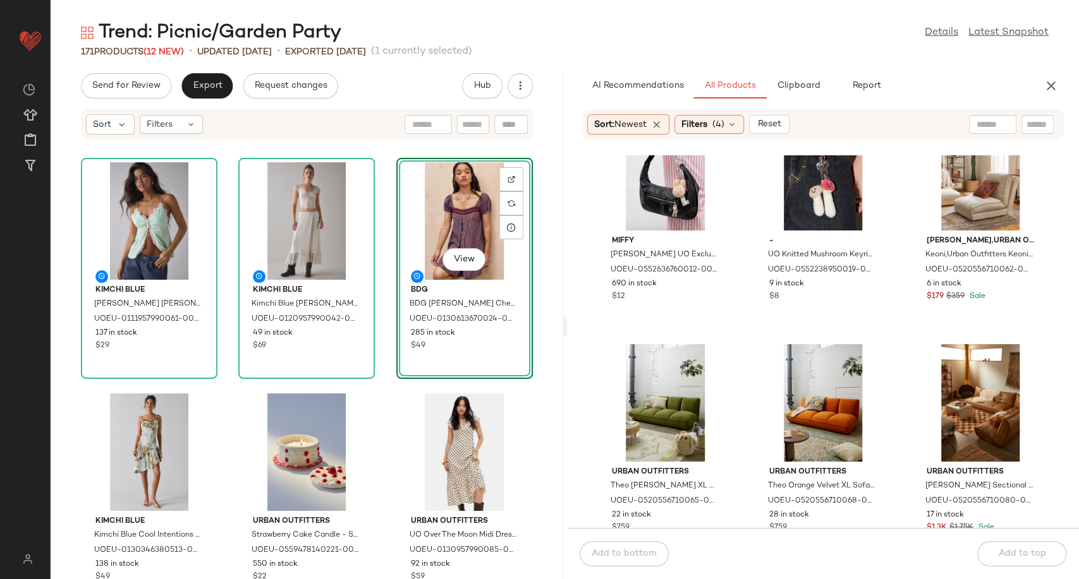
scroll to position [642, 0]
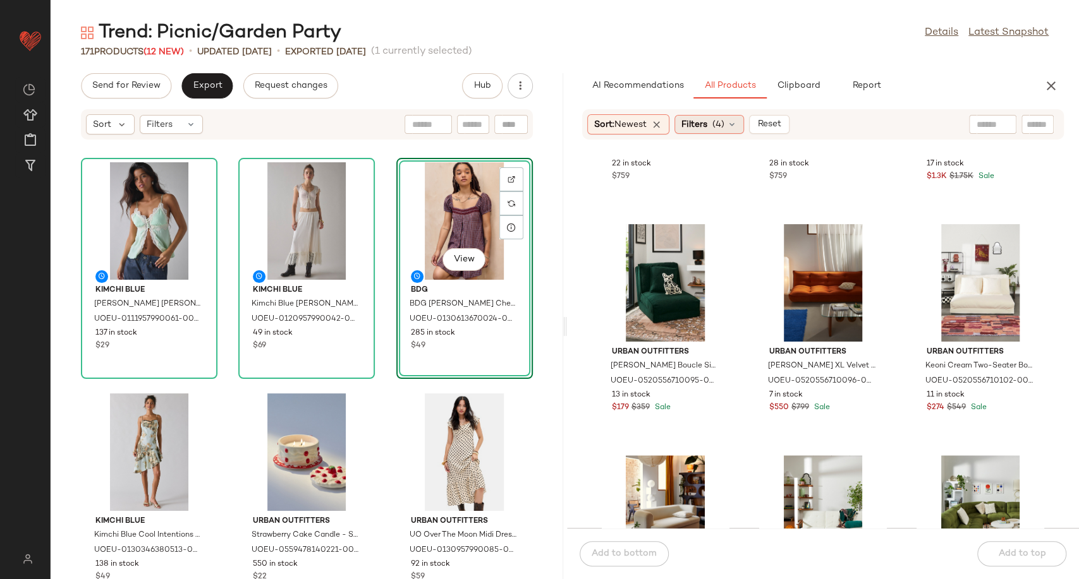
click at [734, 118] on div "Filters (4)" at bounding box center [709, 124] width 70 height 19
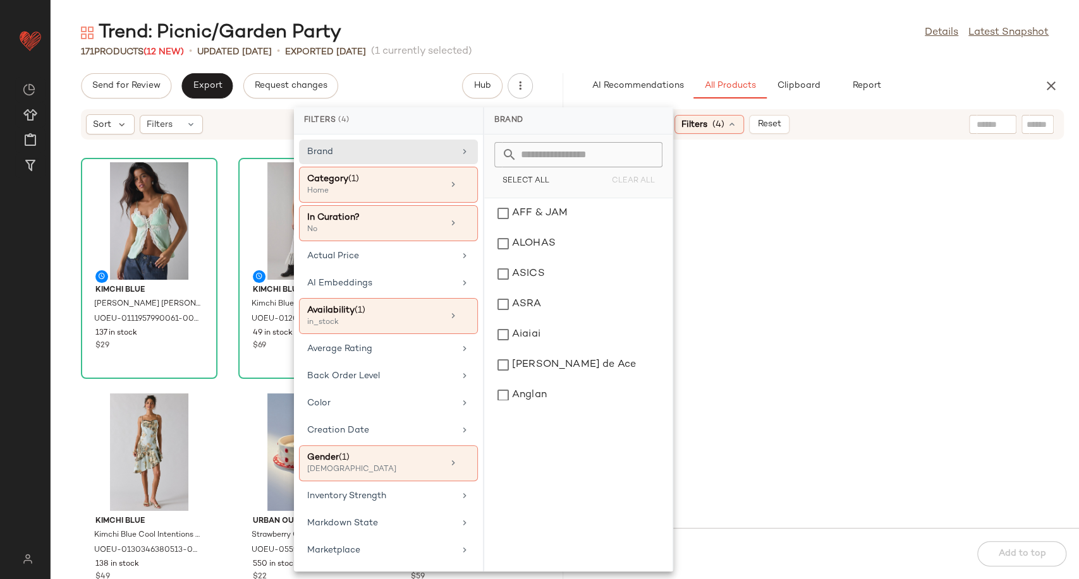
scroll to position [642, 0]
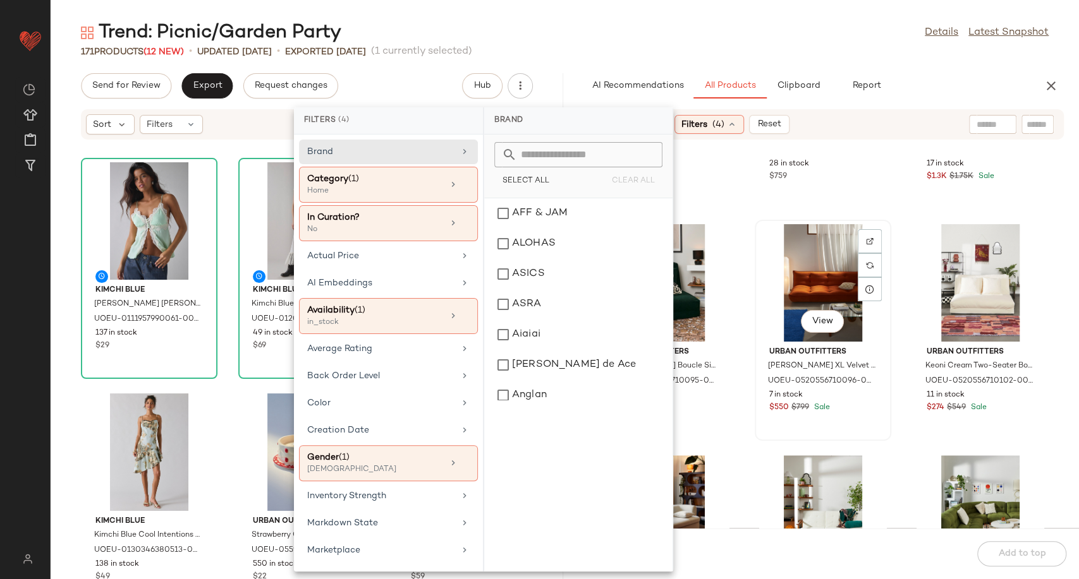
click at [756, 237] on div "View Urban Outfitters [PERSON_NAME] XL Velvet Sofa Bed - Orange L: 208cm x W: 1…" at bounding box center [823, 330] width 134 height 219
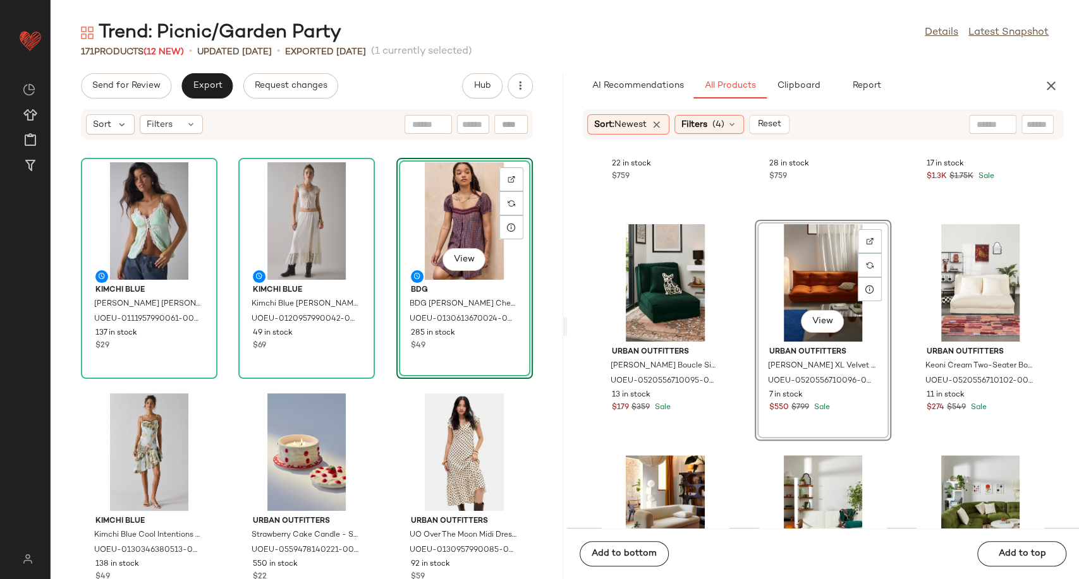
click at [742, 253] on div "Urban Outfitters Theo [PERSON_NAME] XL Sofa Bed - Green 206cm x 100cm x 74cm at…" at bounding box center [823, 341] width 512 height 373
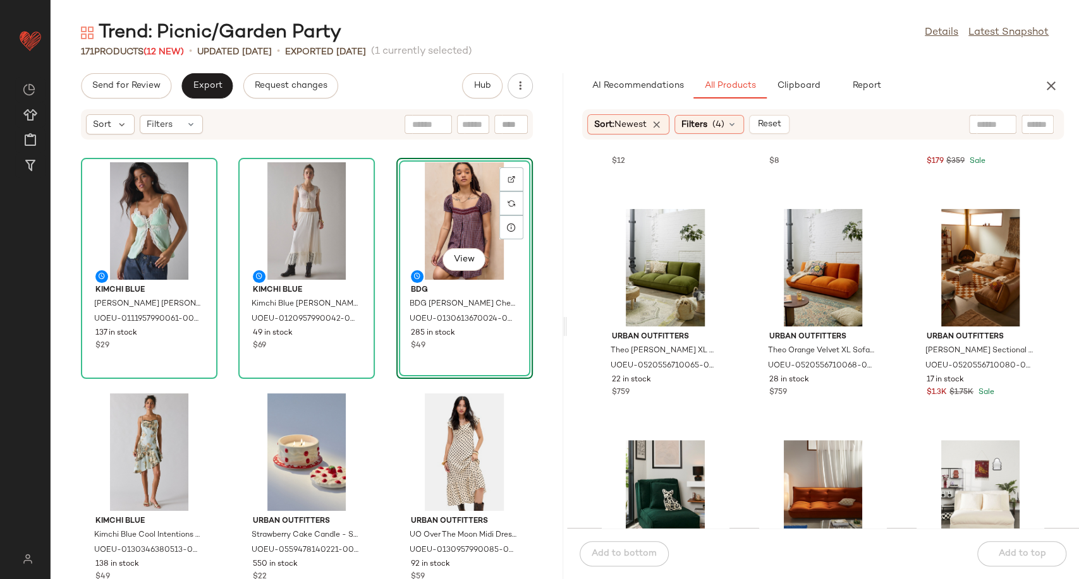
scroll to position [0, 0]
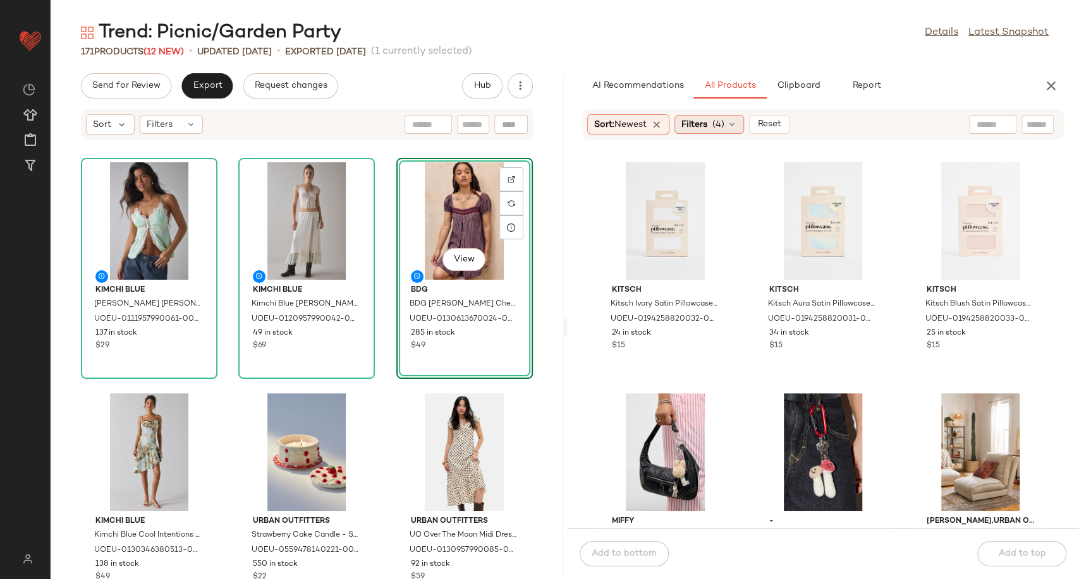
click at [735, 128] on icon at bounding box center [732, 124] width 10 height 10
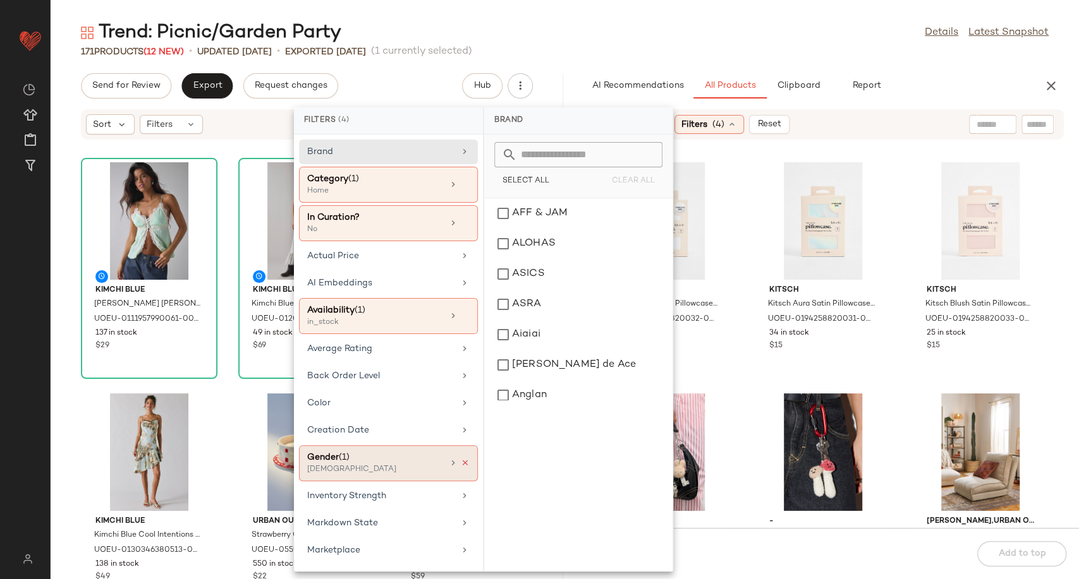
click at [462, 459] on icon at bounding box center [465, 463] width 9 height 9
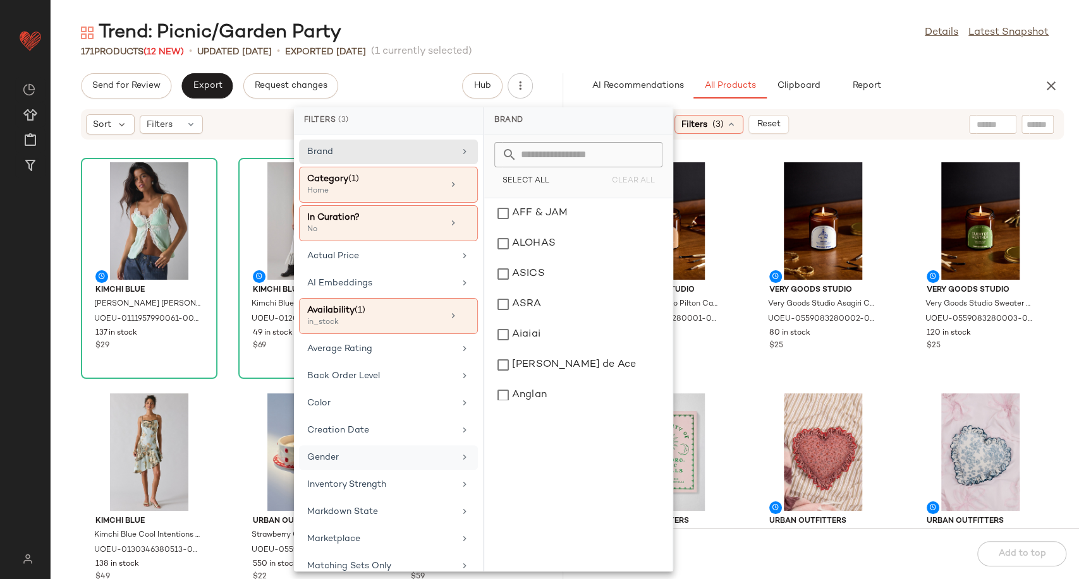
click at [738, 363] on div "Very Goods Studio Very Goods Studio Pilton Candle - Pilton 170ml at Urban Outfi…" at bounding box center [823, 341] width 512 height 373
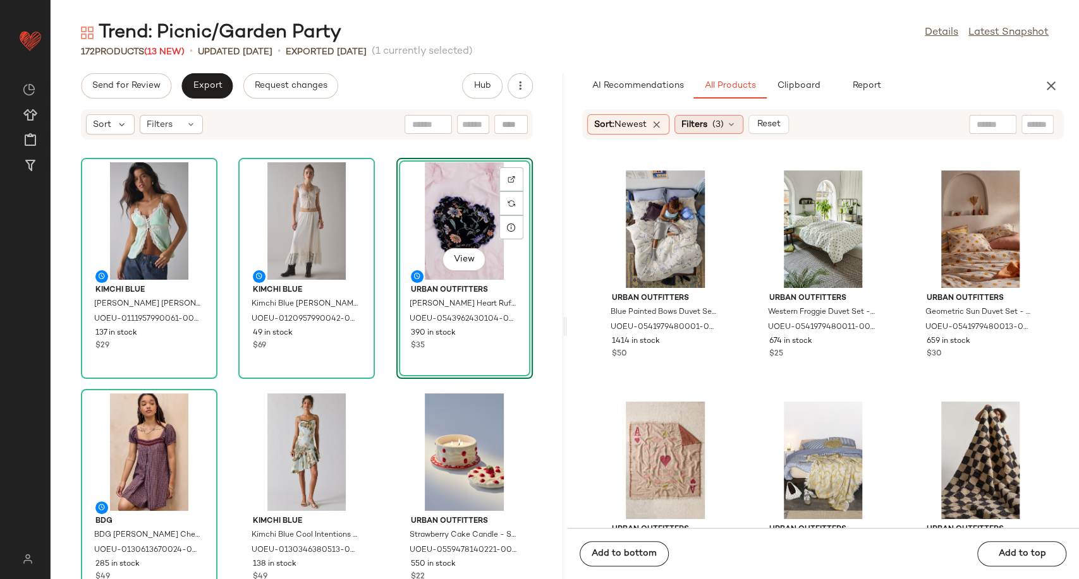
click at [736, 123] on icon at bounding box center [731, 124] width 10 height 10
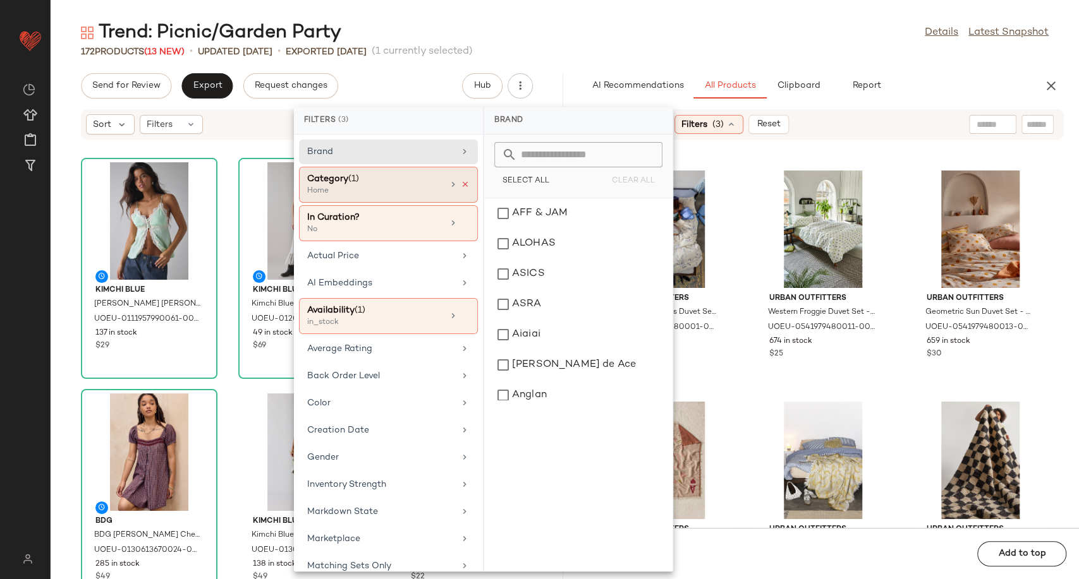
click at [463, 186] on icon at bounding box center [465, 184] width 9 height 9
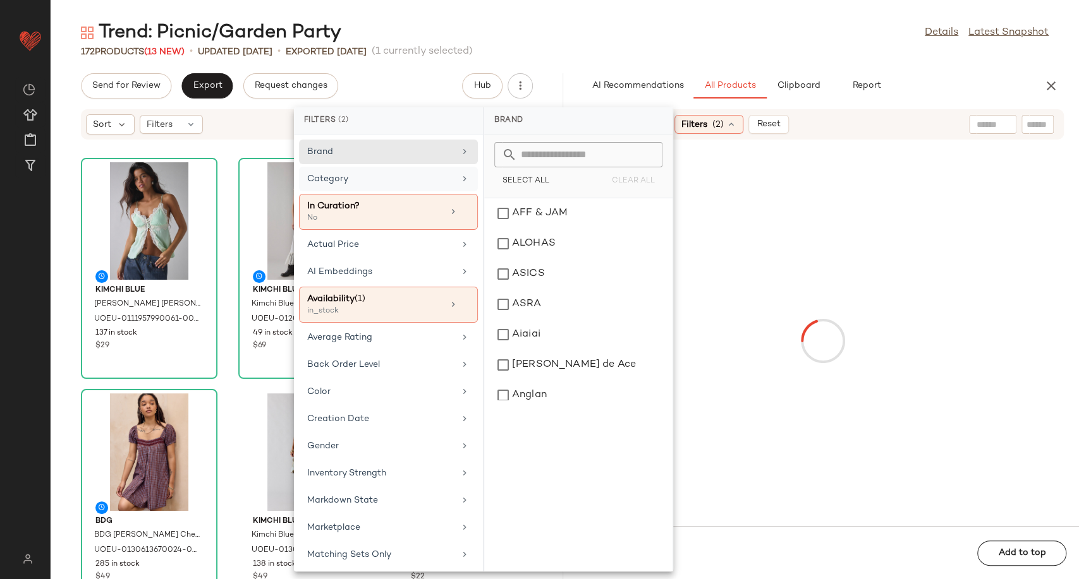
click at [459, 177] on icon at bounding box center [464, 179] width 10 height 10
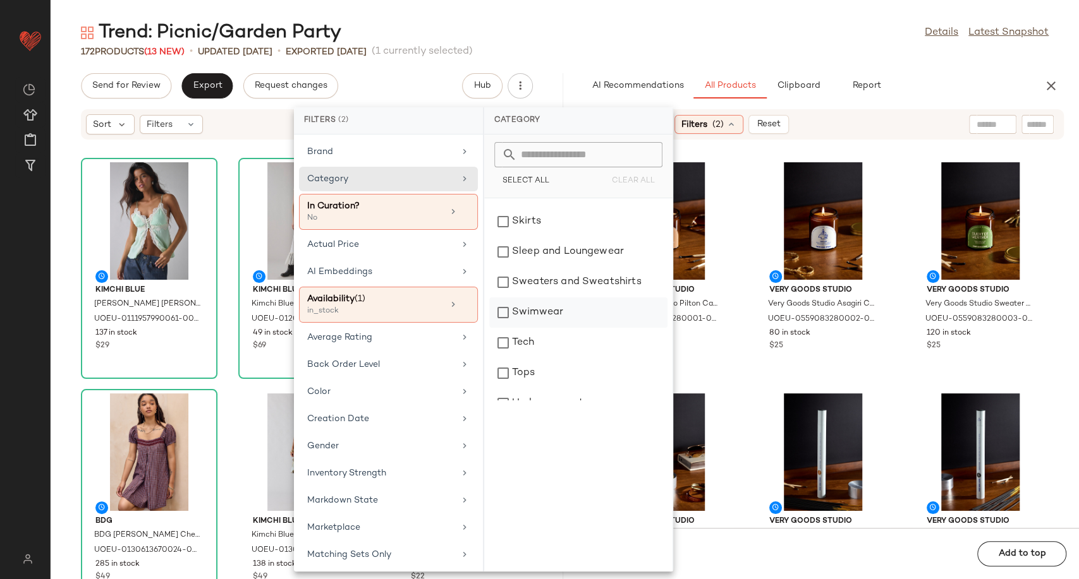
scroll to position [281, 0]
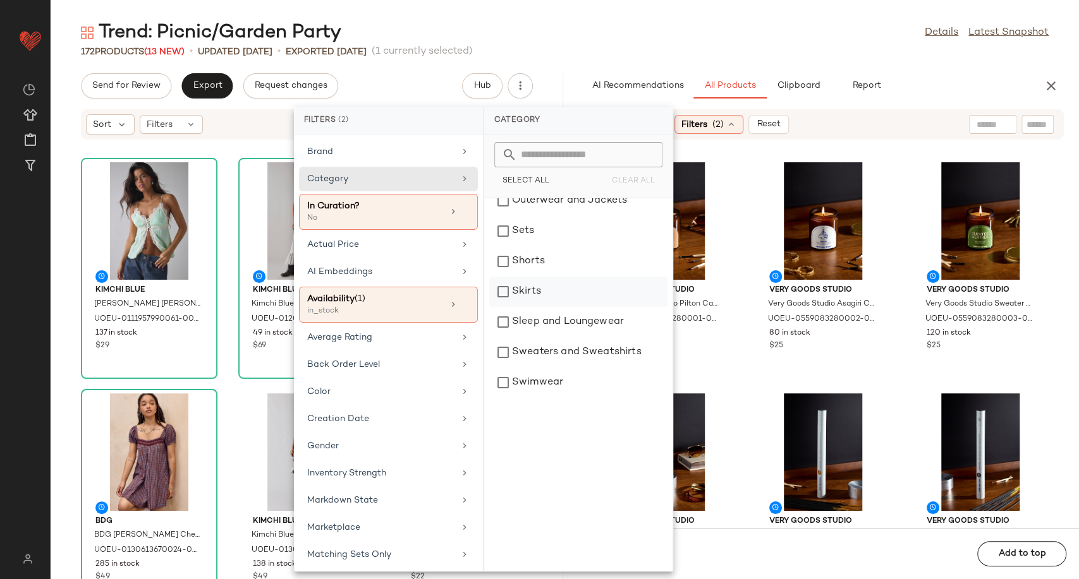
click at [548, 294] on div "Skirts" at bounding box center [578, 292] width 178 height 30
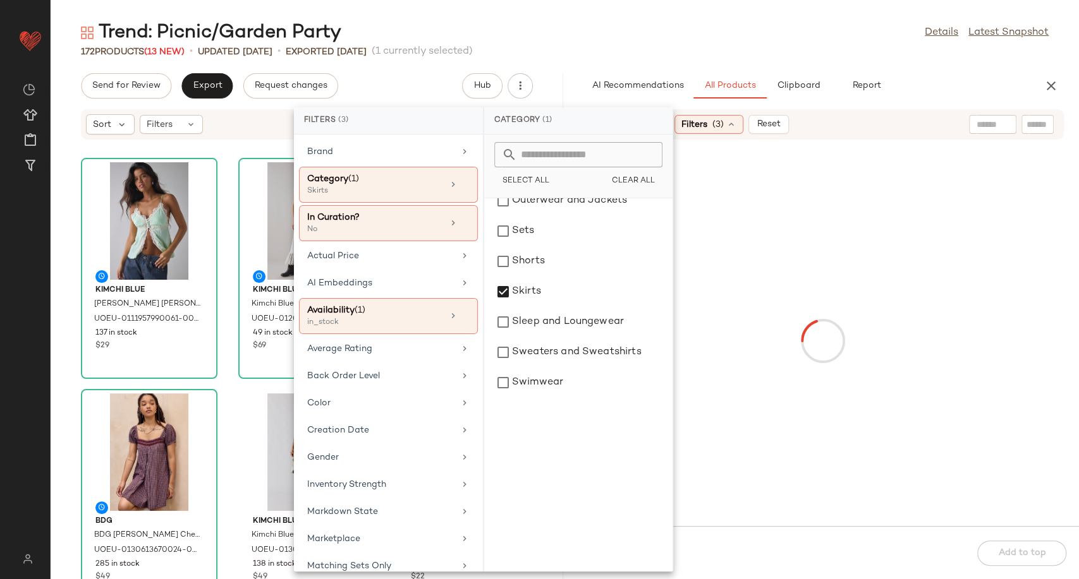
click at [739, 333] on div at bounding box center [822, 341] width 507 height 366
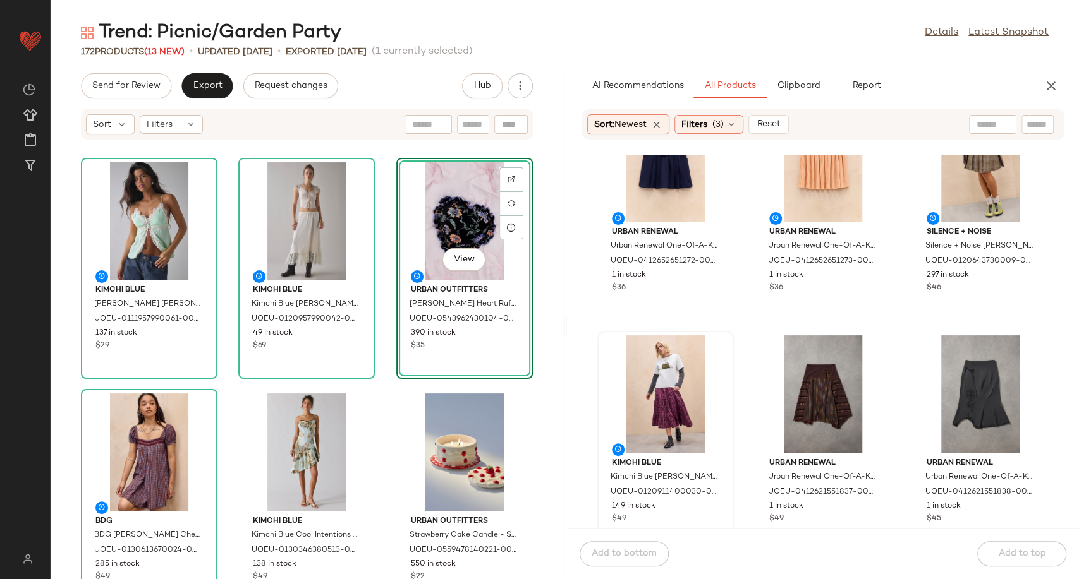
scroll to position [993, 0]
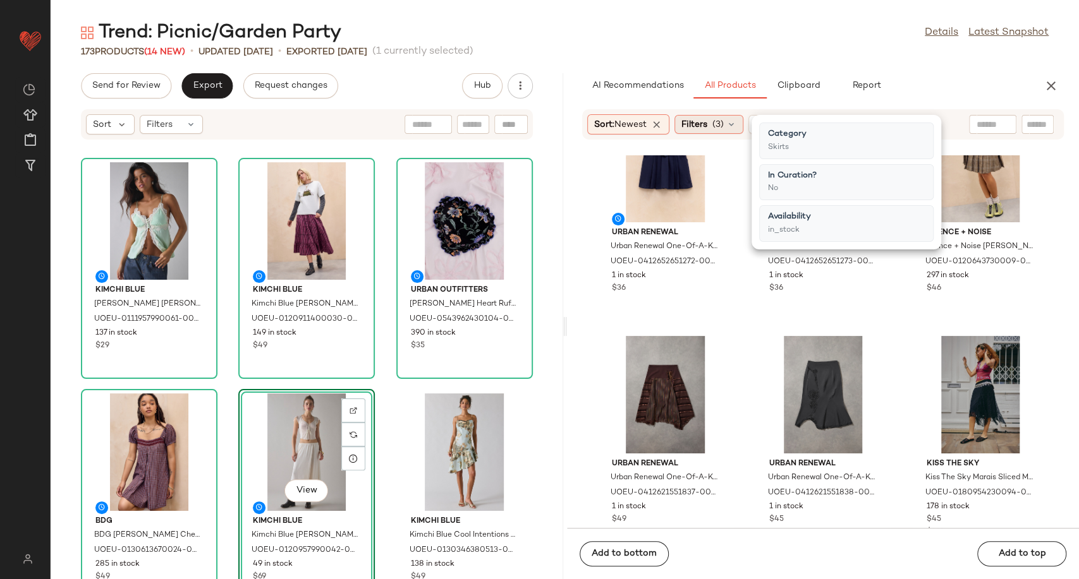
click at [730, 127] on icon at bounding box center [731, 124] width 10 height 10
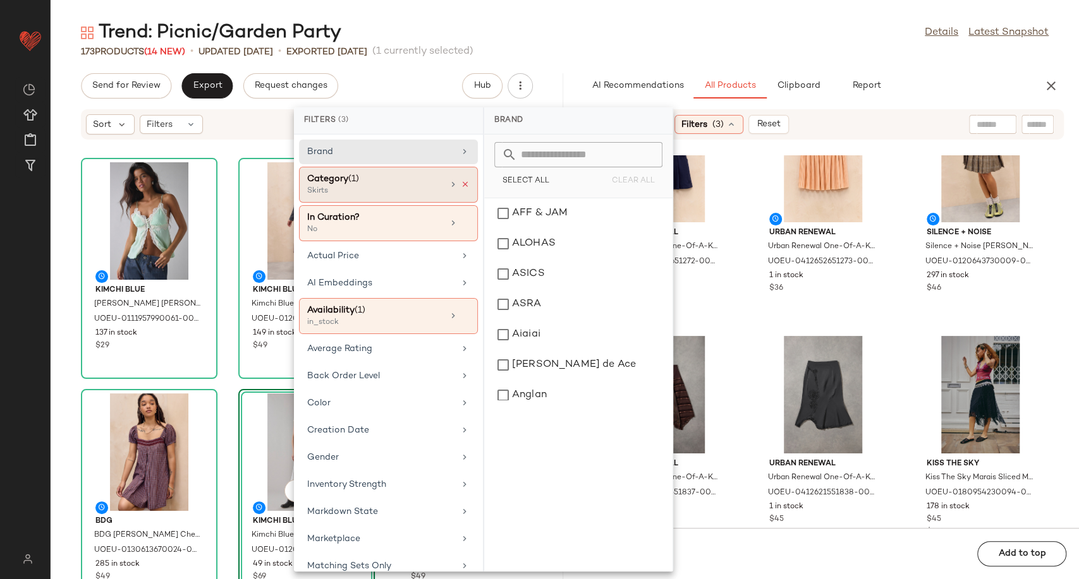
click at [462, 184] on icon at bounding box center [465, 184] width 9 height 9
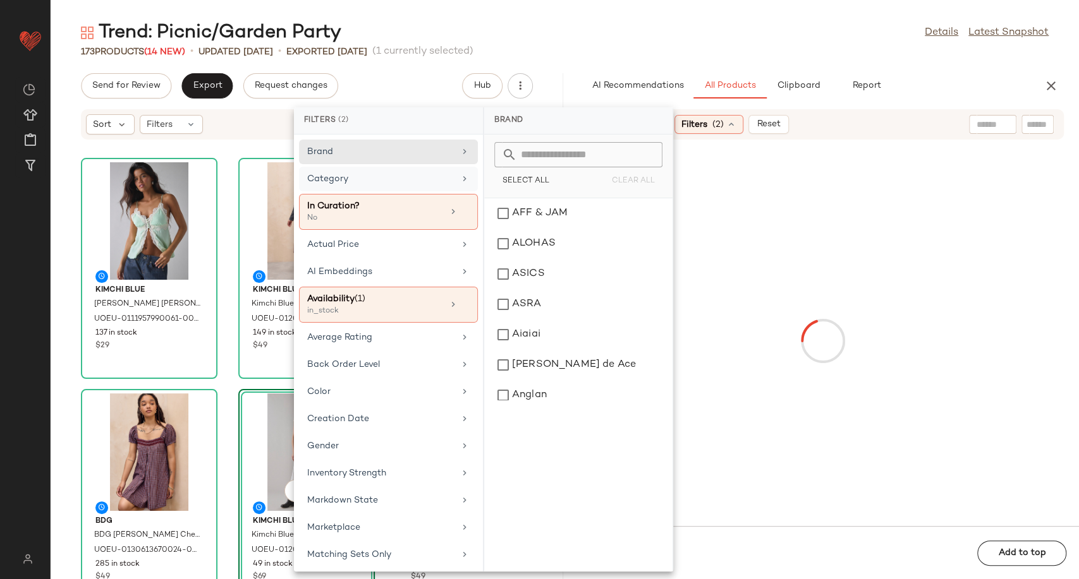
drag, startPoint x: 440, startPoint y: 183, endPoint x: 448, endPoint y: 184, distance: 8.3
click at [440, 183] on div "Category" at bounding box center [380, 178] width 147 height 13
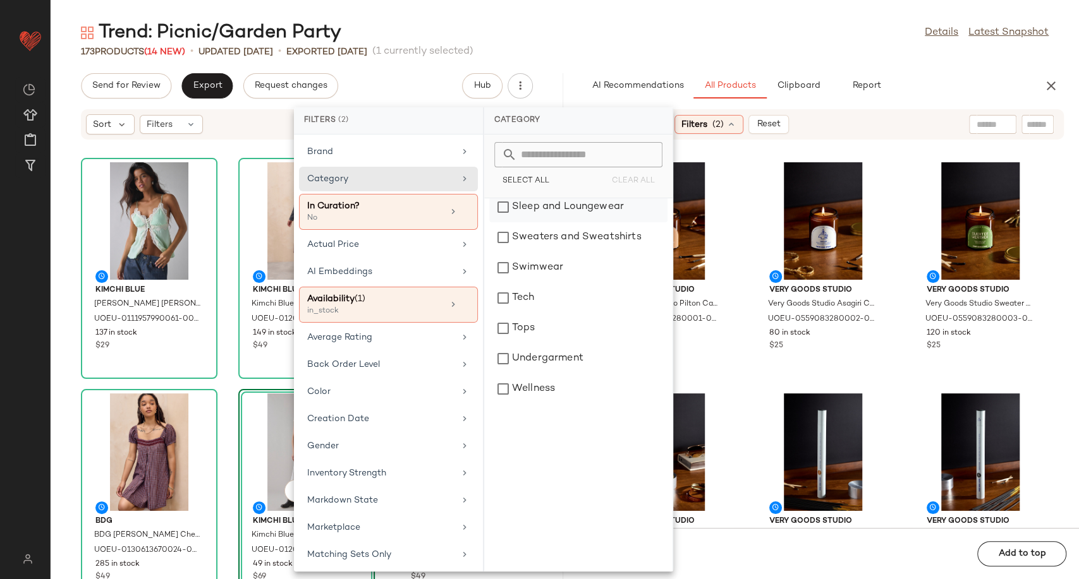
scroll to position [399, 0]
click at [536, 324] on div "Tops" at bounding box center [578, 325] width 178 height 30
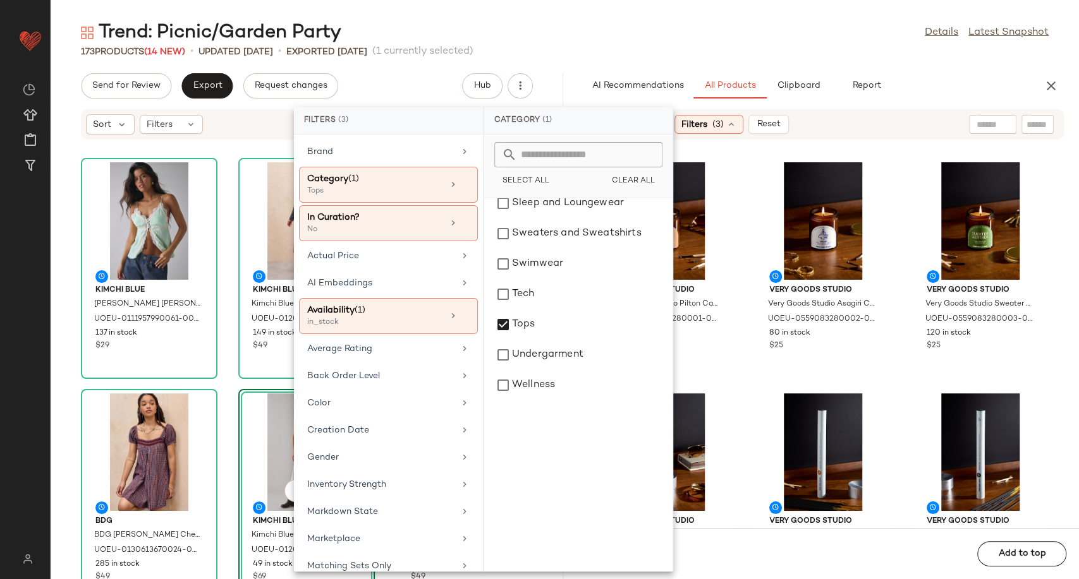
click at [743, 408] on div "Very Goods Studio Very Goods Studio Pilton Candle - Pilton 170ml at Urban Outfi…" at bounding box center [823, 341] width 512 height 373
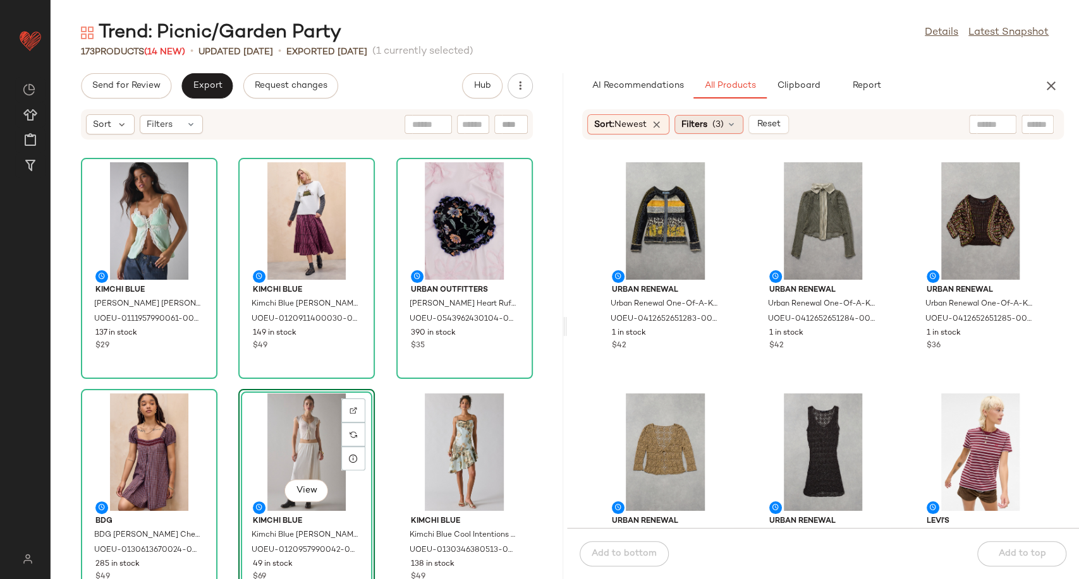
click at [742, 118] on div "Filters (3)" at bounding box center [708, 124] width 69 height 19
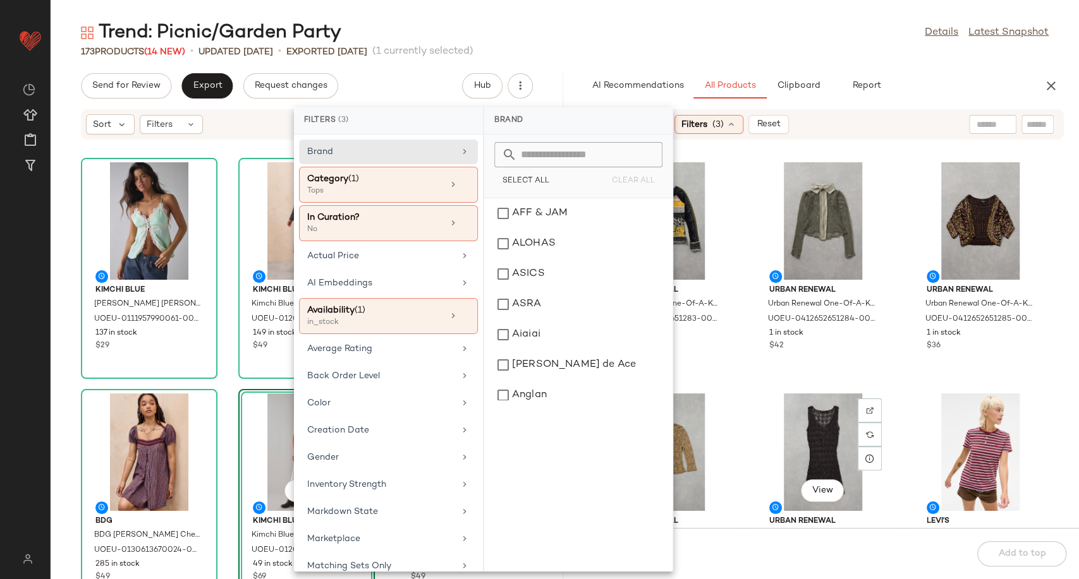
click at [746, 401] on div "Urban Renewal Urban Renewal One-Of-A-Kind LULU-H Stripe & [PERSON_NAME] S at Ur…" at bounding box center [823, 341] width 512 height 373
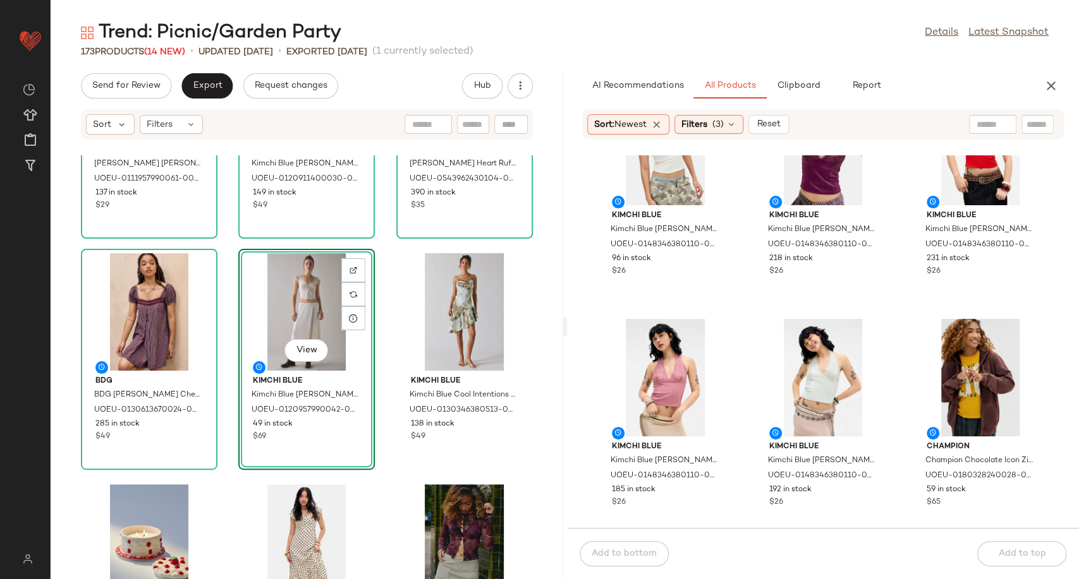
scroll to position [8434, 0]
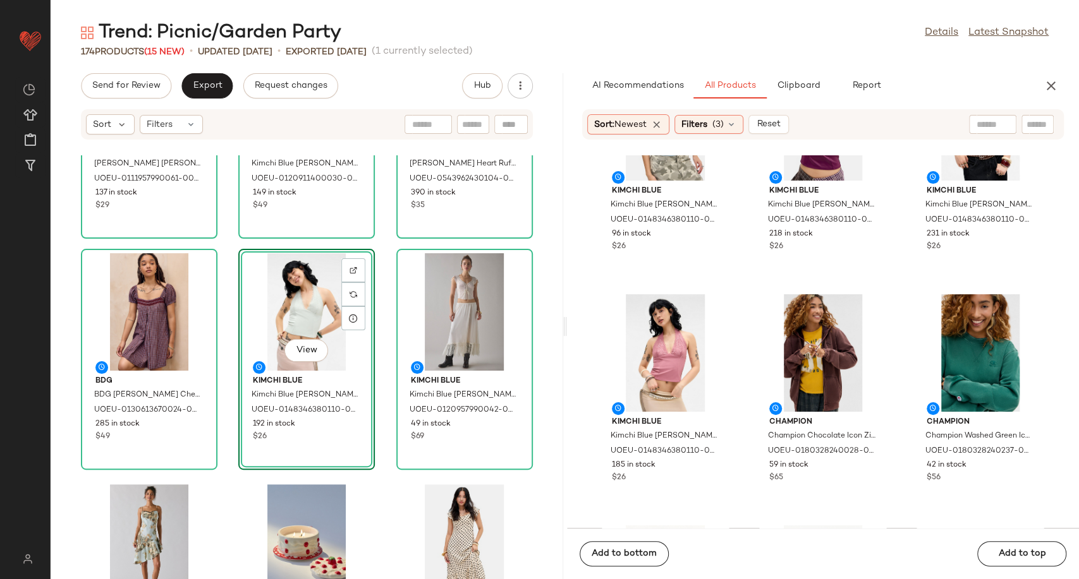
click at [379, 428] on div "Kimchi Blue Kimchi Blue Kristina Cami - Green L at Urban Outfitters UOEU-011195…" at bounding box center [307, 367] width 512 height 424
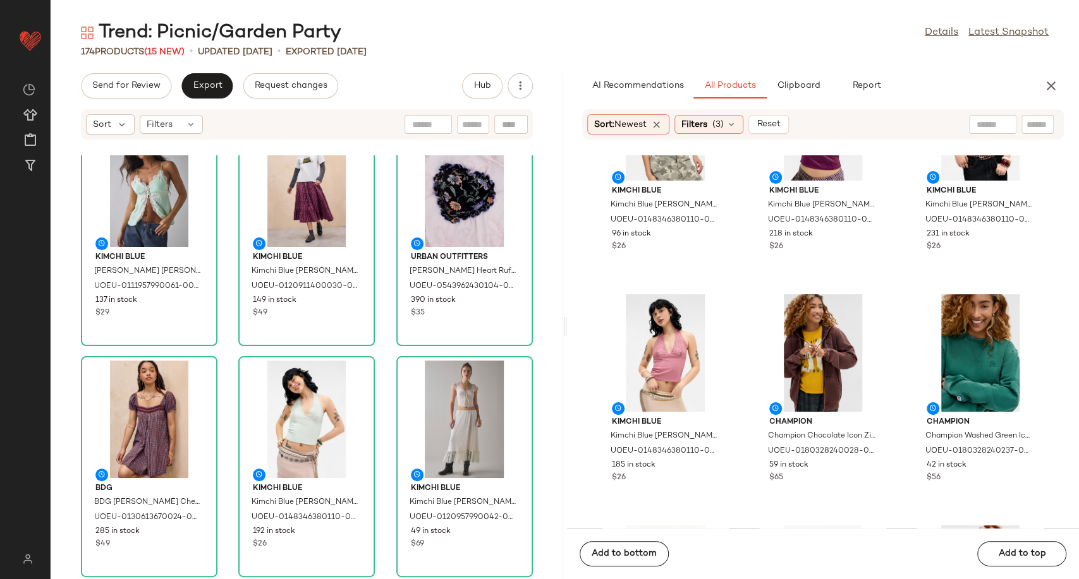
scroll to position [0, 0]
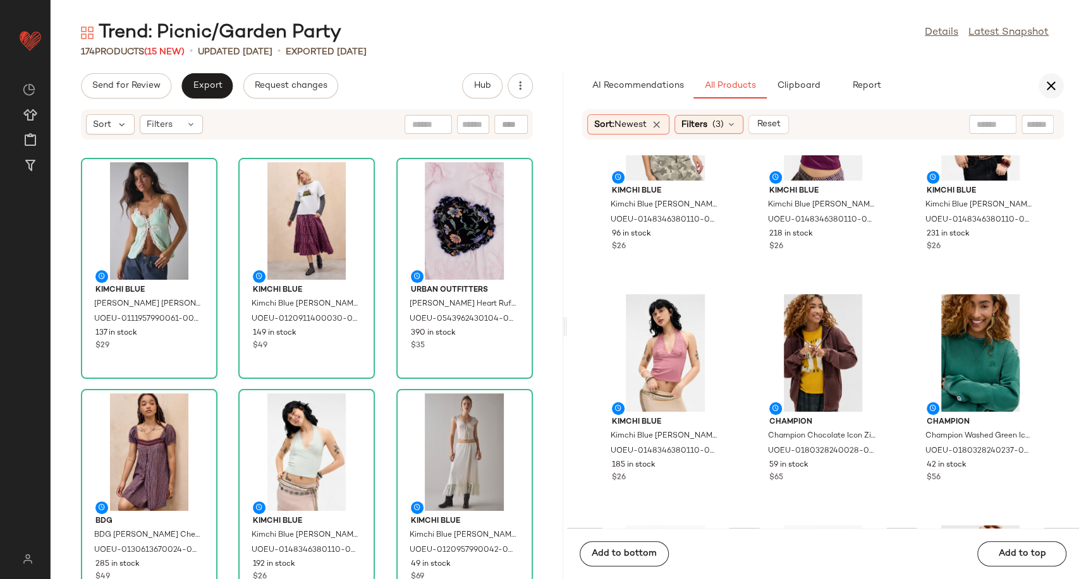
click at [1038, 85] on button "button" at bounding box center [1050, 85] width 25 height 25
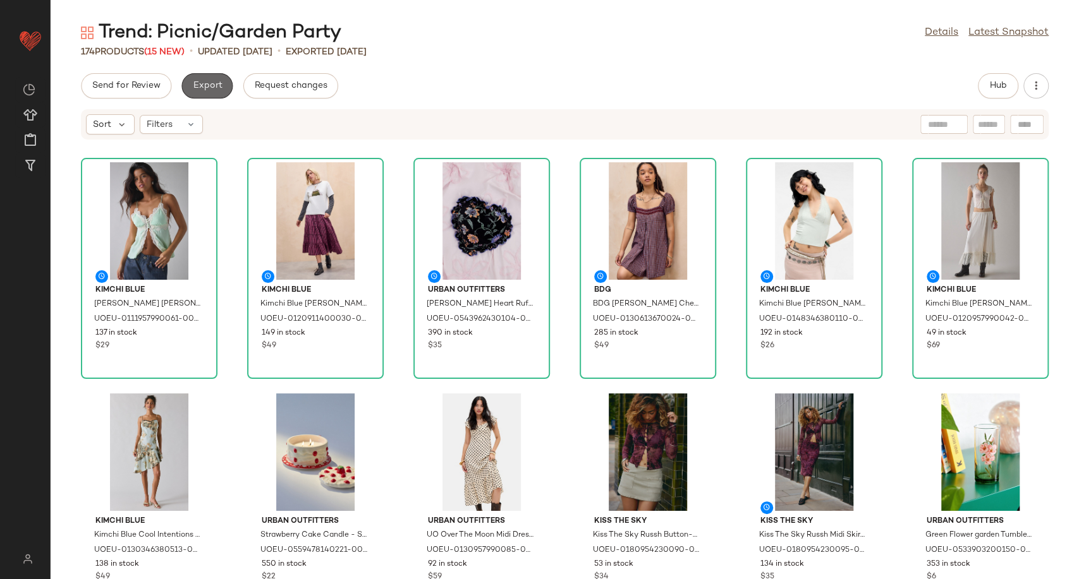
click at [197, 90] on span "Export" at bounding box center [207, 86] width 30 height 10
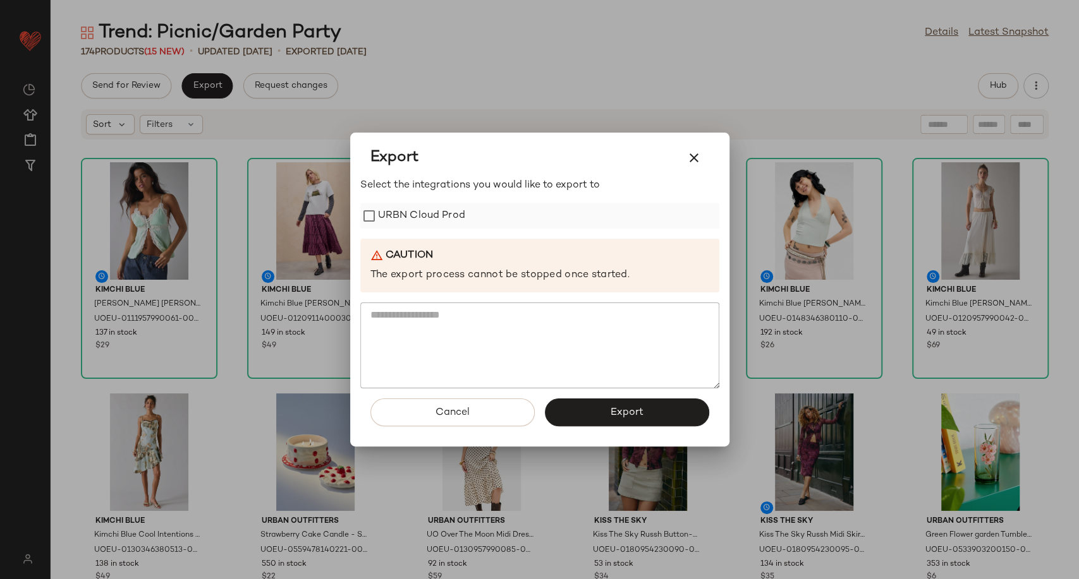
click at [414, 212] on label "URBN Cloud Prod" at bounding box center [421, 215] width 87 height 25
click at [591, 412] on button "Export" at bounding box center [627, 413] width 164 height 28
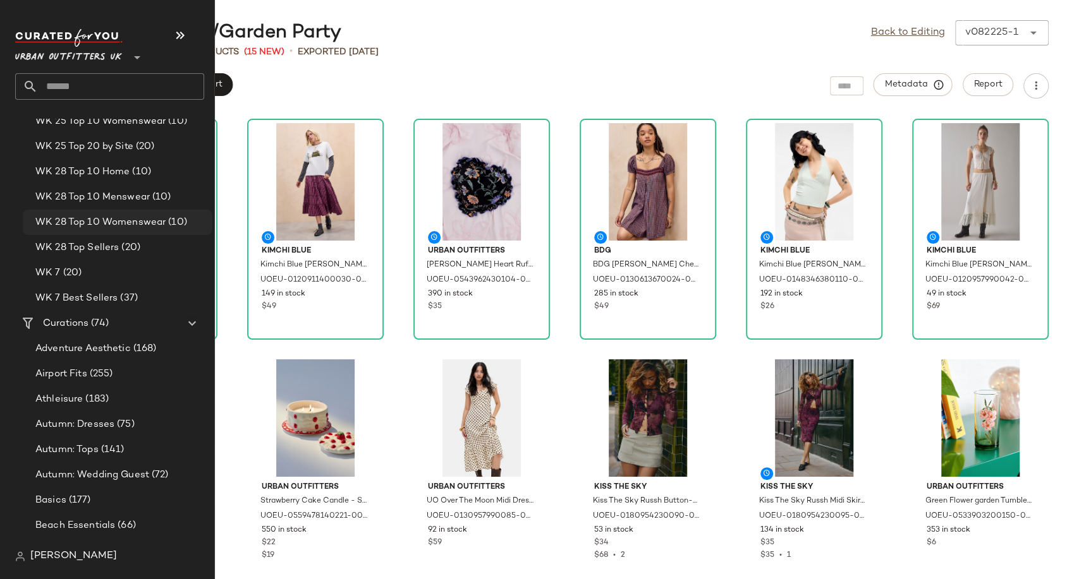
scroll to position [2176, 0]
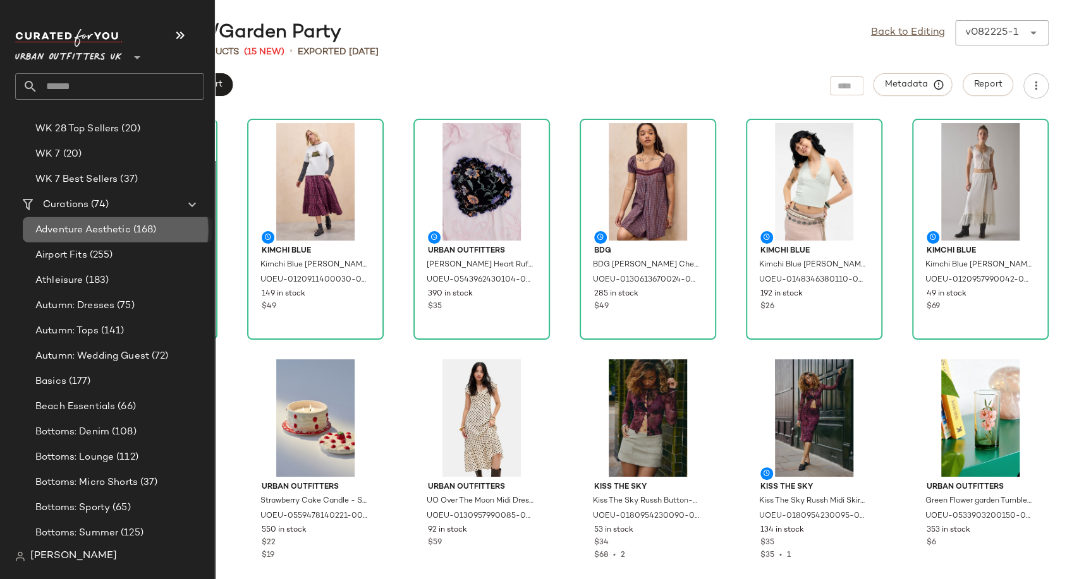
click at [66, 232] on span "Adventure Aesthetic" at bounding box center [82, 230] width 95 height 15
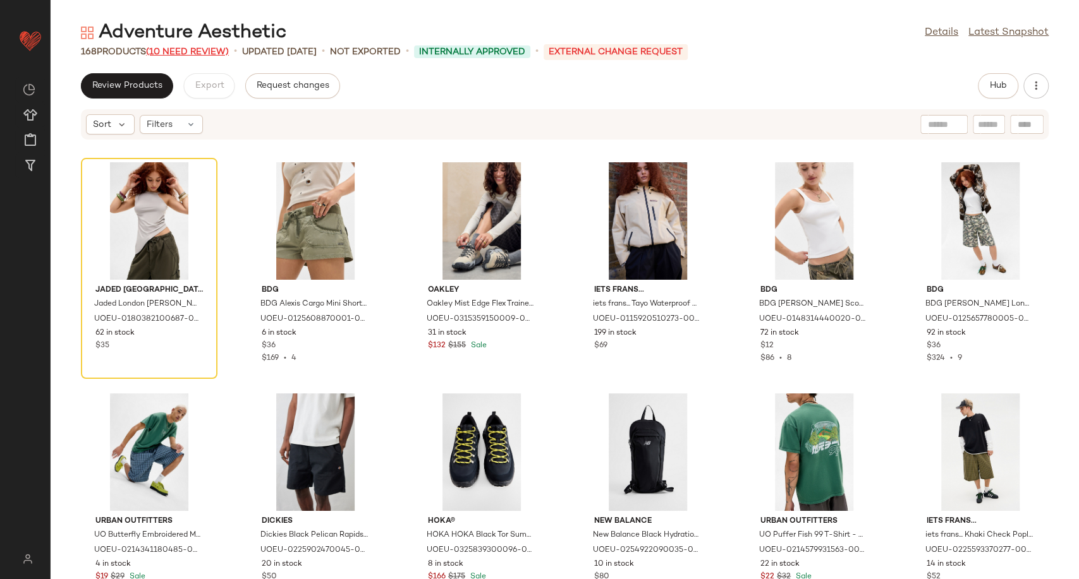
click at [200, 47] on span "(10 Need Review)" at bounding box center [187, 51] width 83 height 9
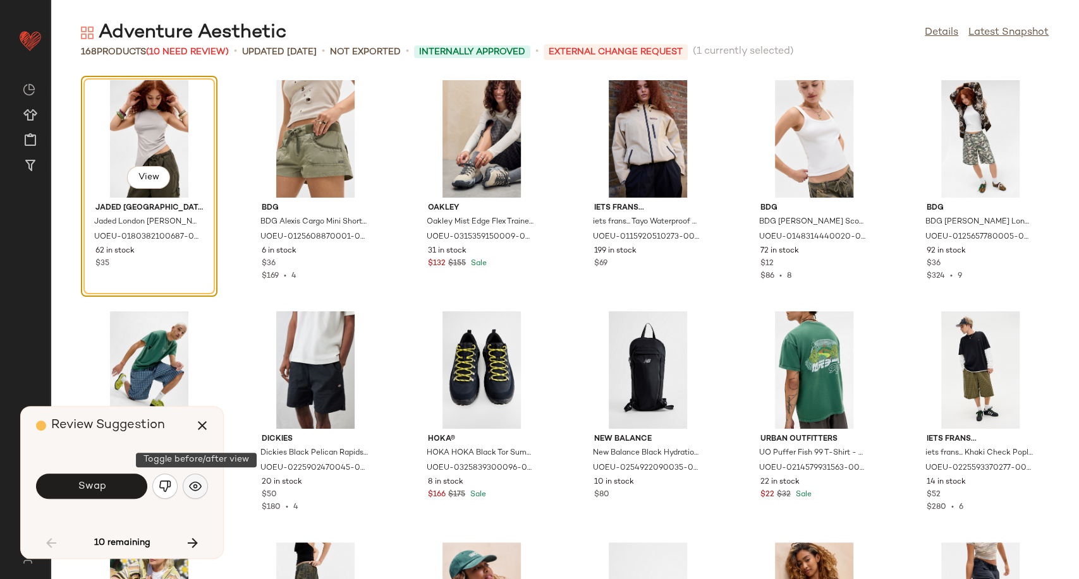
click at [195, 488] on img "button" at bounding box center [195, 486] width 13 height 13
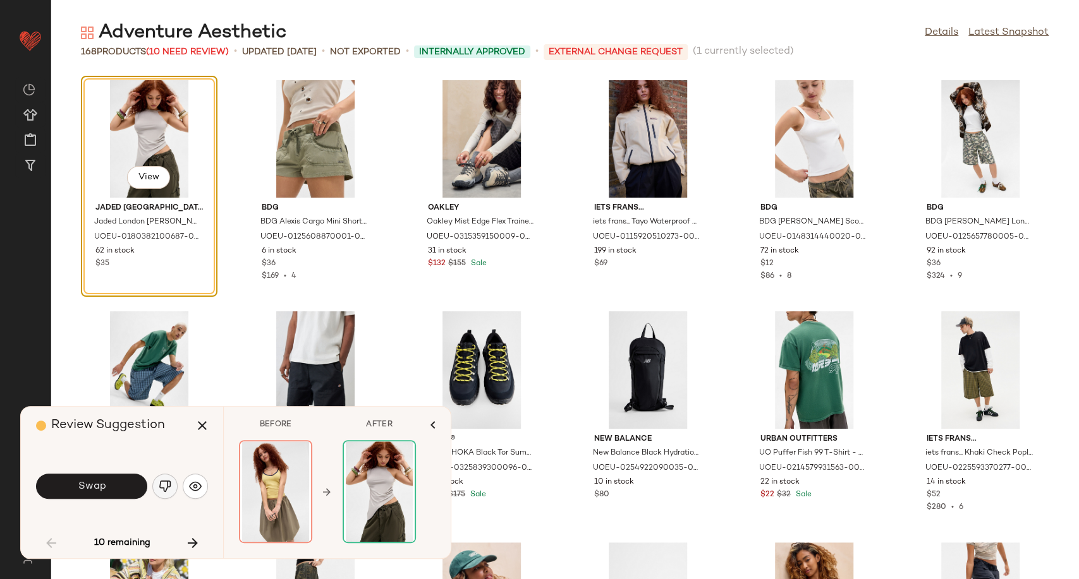
click at [171, 492] on button "button" at bounding box center [164, 486] width 25 height 25
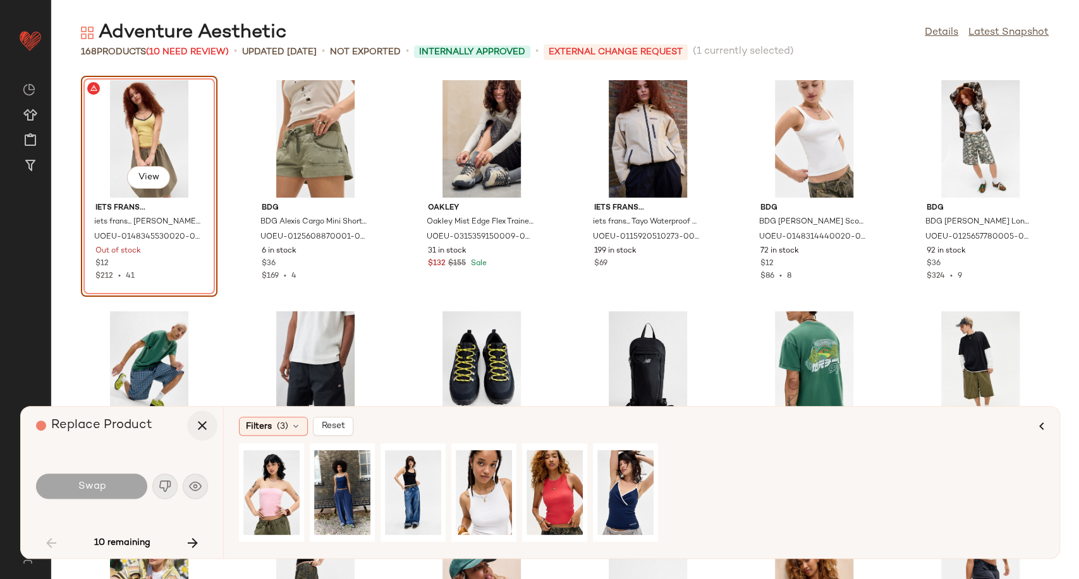
click at [203, 421] on icon "button" at bounding box center [202, 425] width 15 height 15
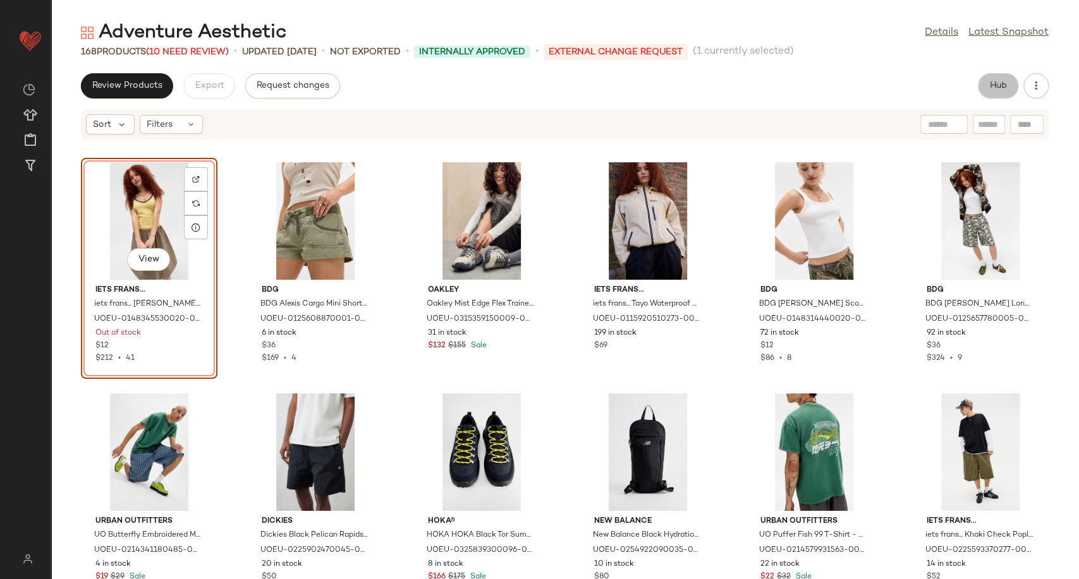
click at [1004, 81] on span "Hub" at bounding box center [998, 86] width 18 height 10
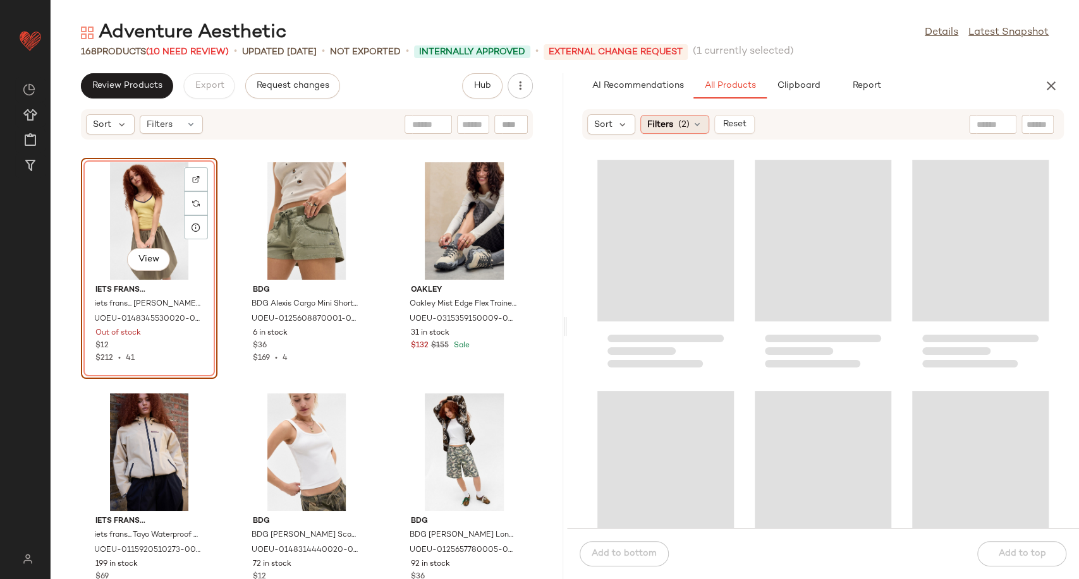
click at [695, 128] on icon at bounding box center [697, 124] width 10 height 10
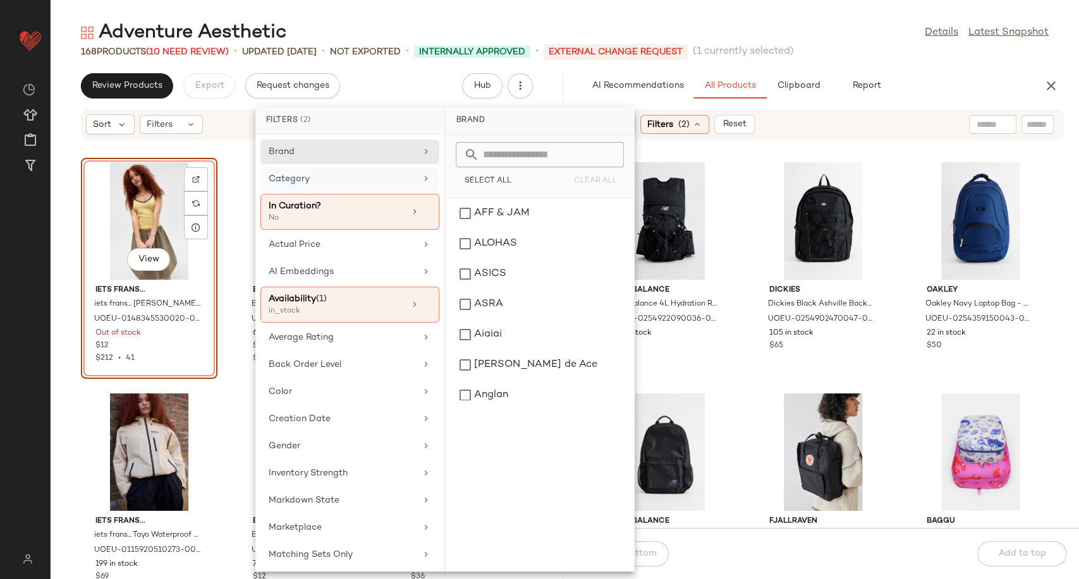
click at [377, 182] on div "Category" at bounding box center [342, 178] width 147 height 13
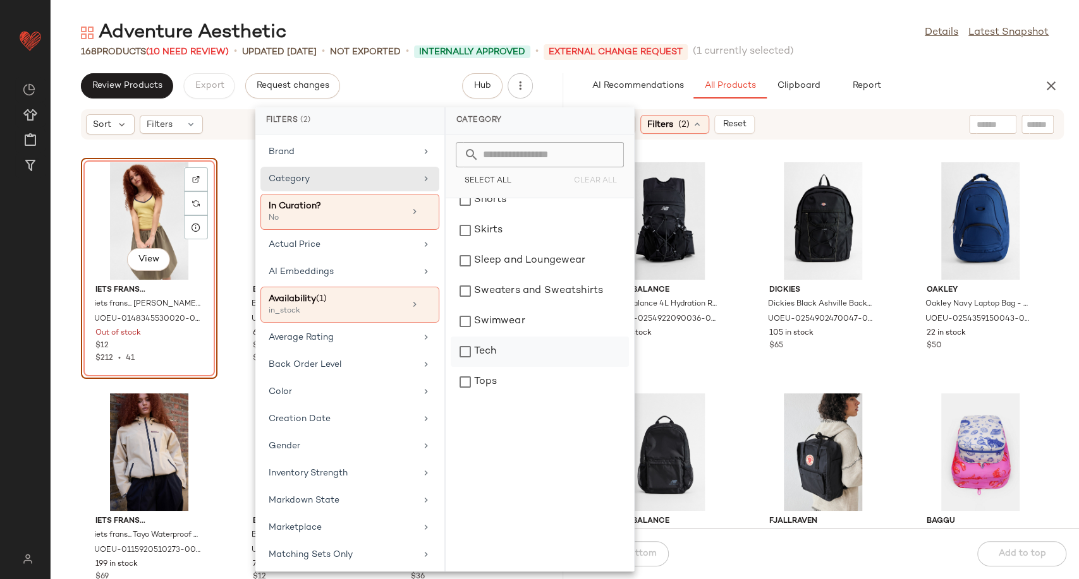
scroll to position [351, 0]
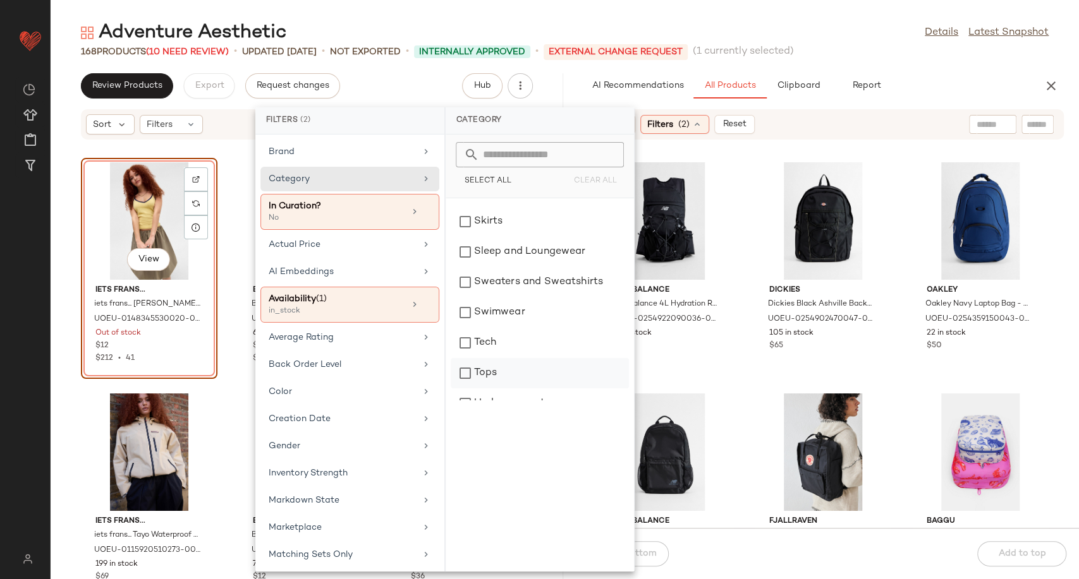
click at [488, 360] on div "Tops" at bounding box center [539, 373] width 178 height 30
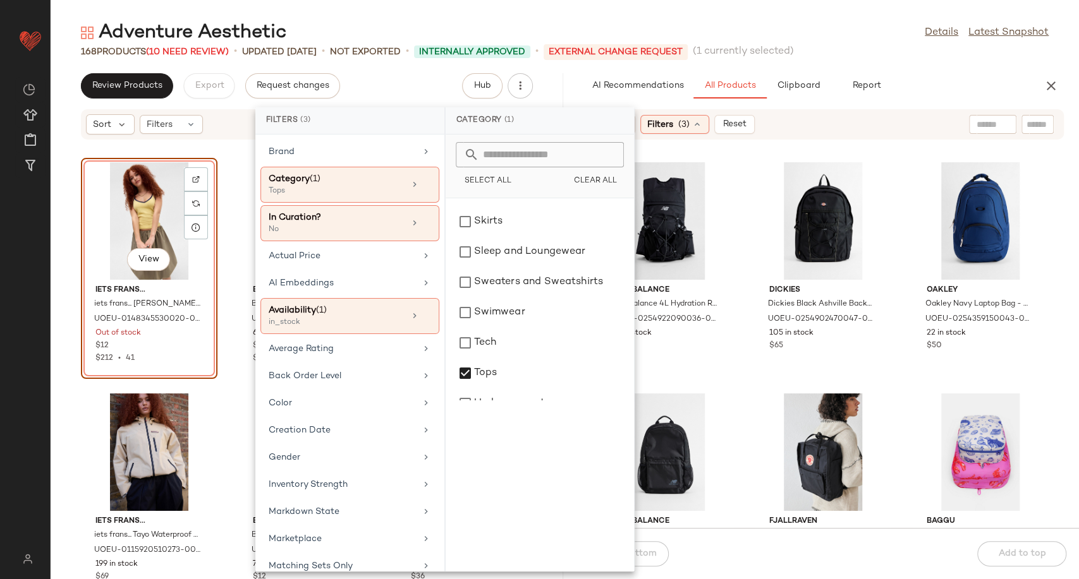
click at [736, 366] on div "New Balance New Balance 4L Hydration Running Backpack - Black ALL at Urban Outf…" at bounding box center [823, 341] width 512 height 373
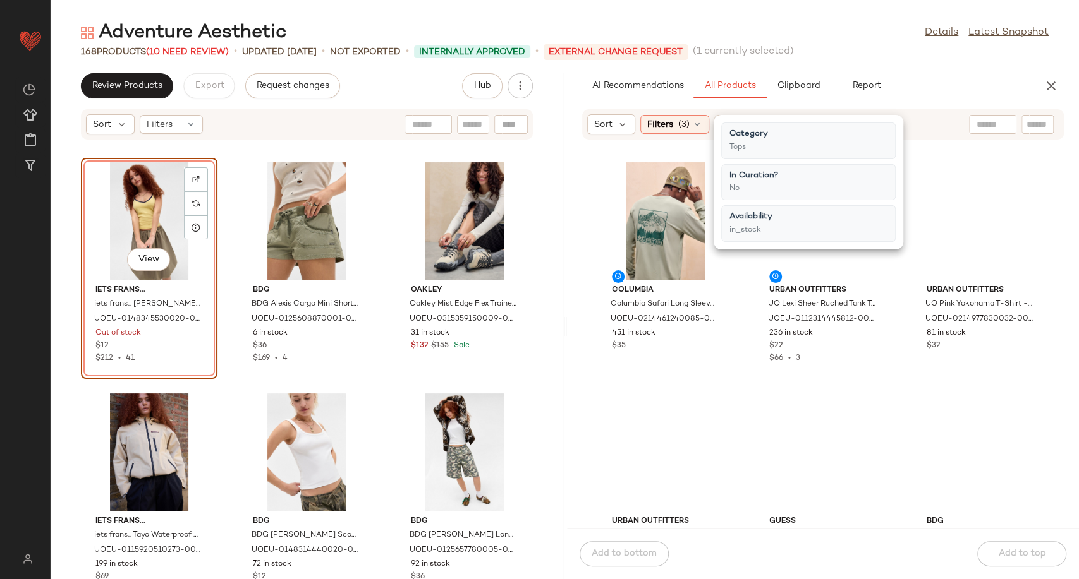
click at [736, 366] on div "Columbia Columbia Safari Long Sleeve T-Shirt - Green XL at Urban Outfitters UOE…" at bounding box center [823, 341] width 512 height 373
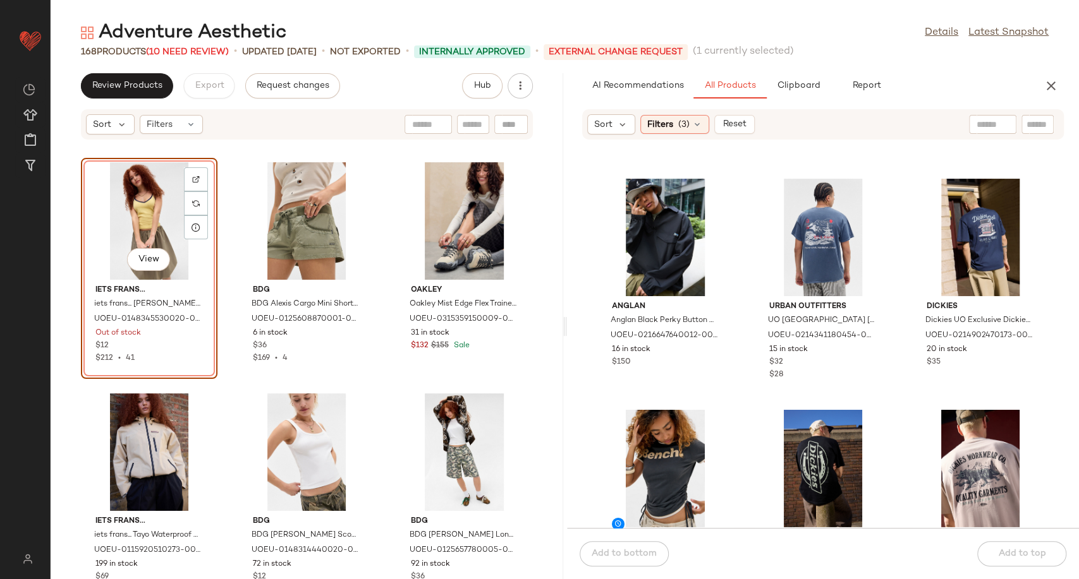
scroll to position [2256, 0]
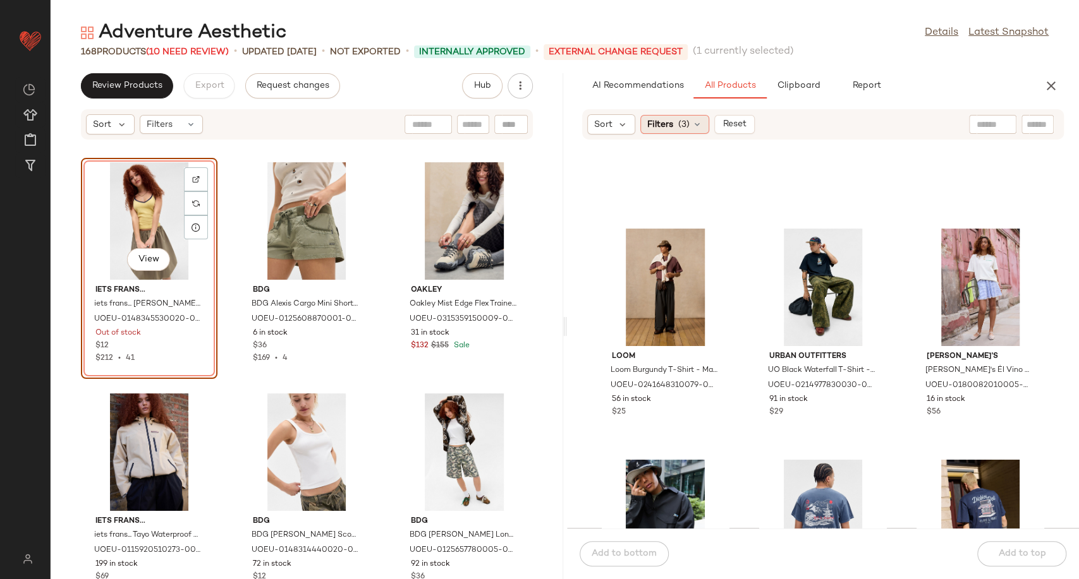
click at [699, 126] on icon at bounding box center [697, 124] width 10 height 10
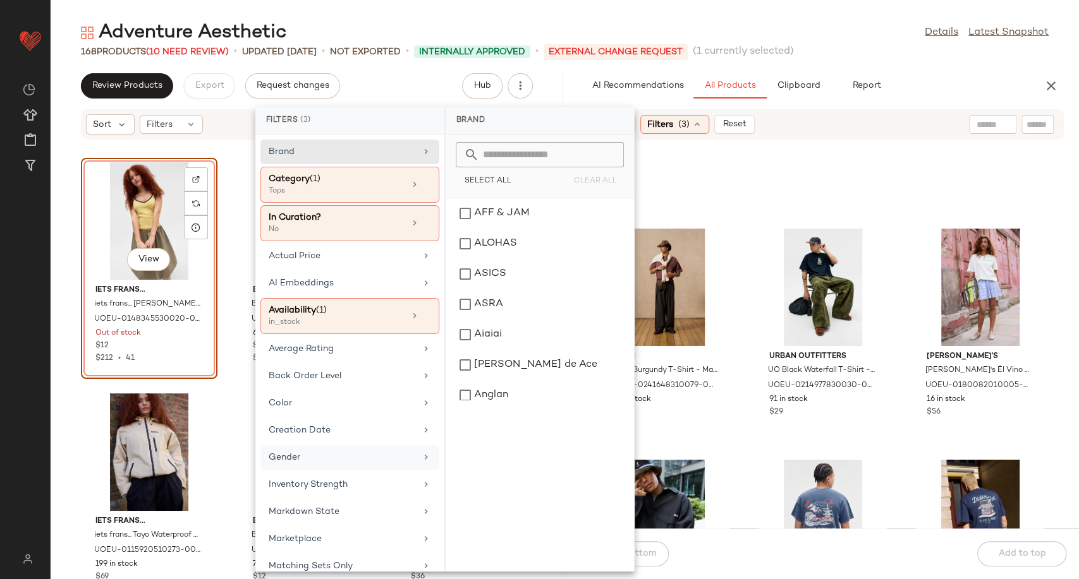
click at [363, 456] on div "Gender" at bounding box center [342, 457] width 147 height 13
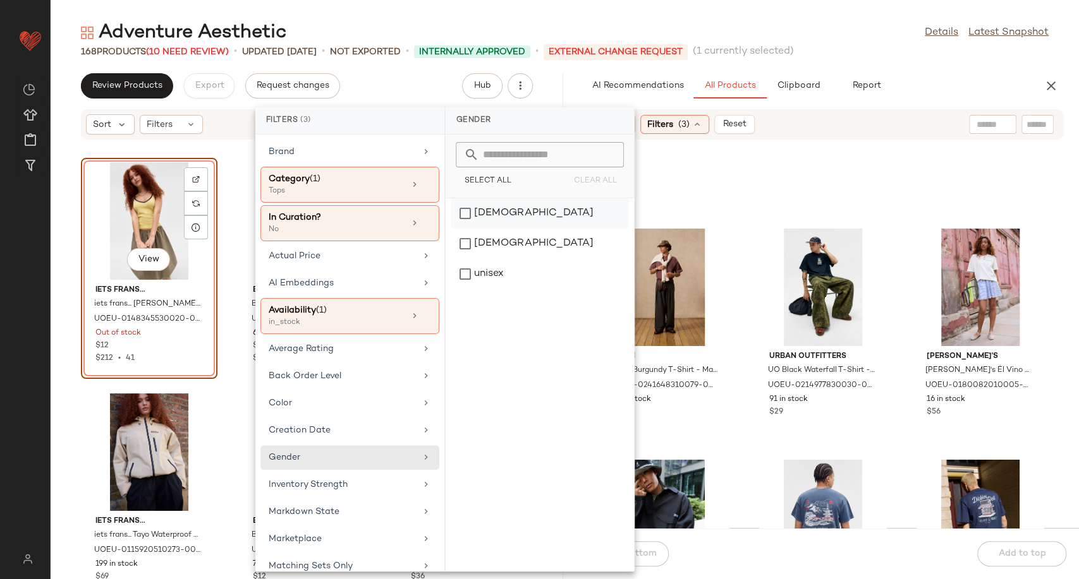
click at [505, 229] on div "[DEMOGRAPHIC_DATA]" at bounding box center [539, 244] width 178 height 30
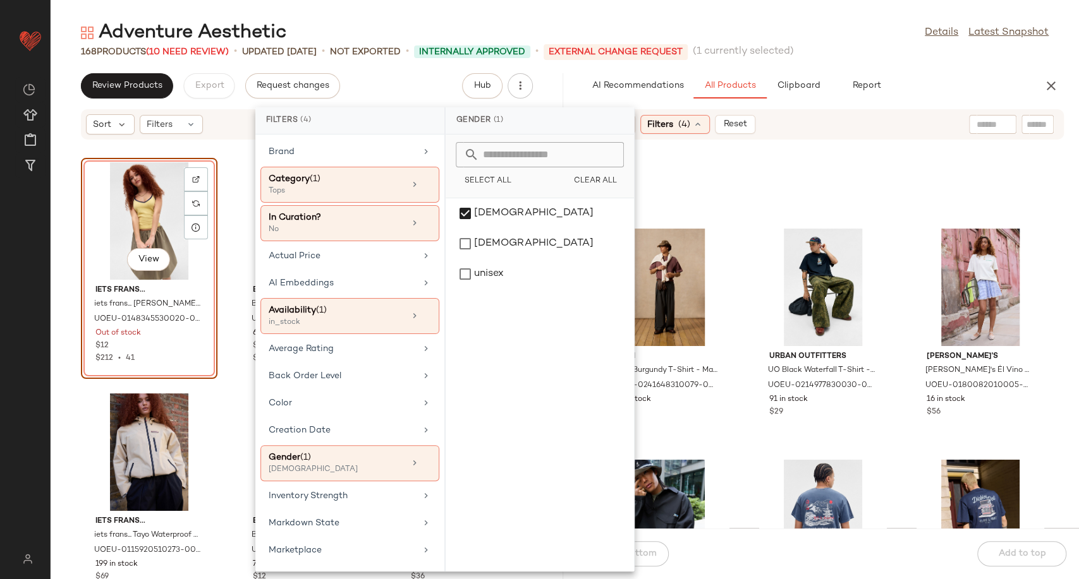
click at [746, 308] on div "Loom Loom Burgundy T-Shirt - Maroon M at Urban Outfitters UOEU-0241648310079-00…" at bounding box center [823, 341] width 512 height 373
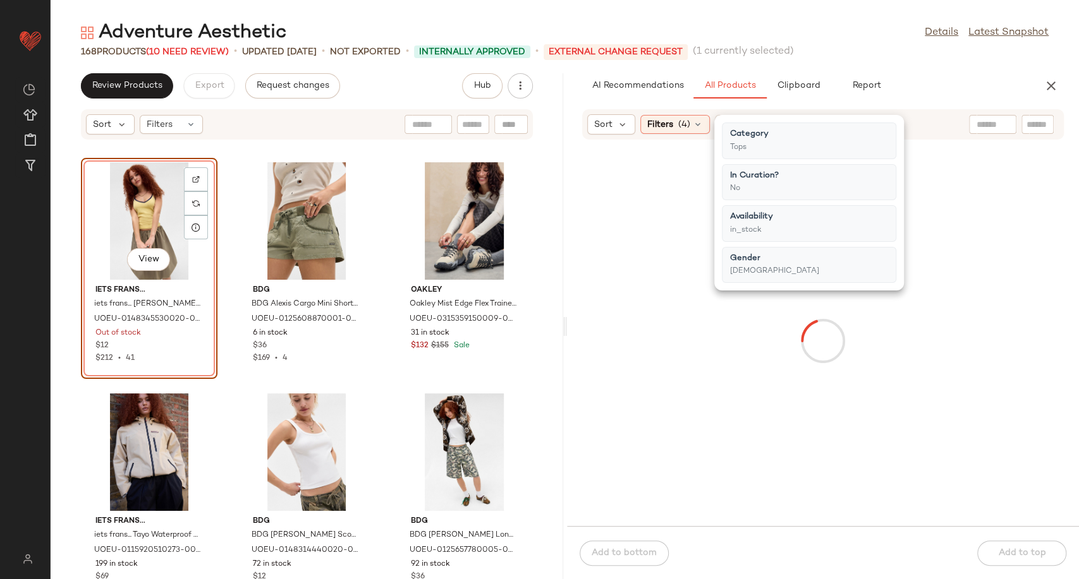
click at [742, 325] on div at bounding box center [822, 341] width 507 height 366
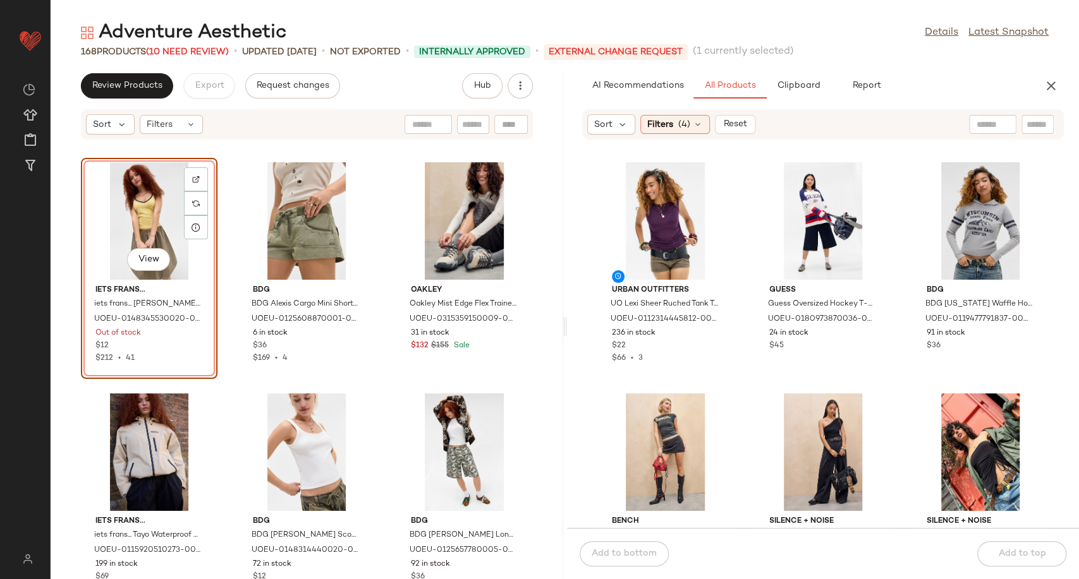
click at [967, 131] on div "Sort Filters (4) Reset" at bounding box center [823, 124] width 482 height 30
click at [972, 124] on div at bounding box center [992, 124] width 47 height 19
type input "******"
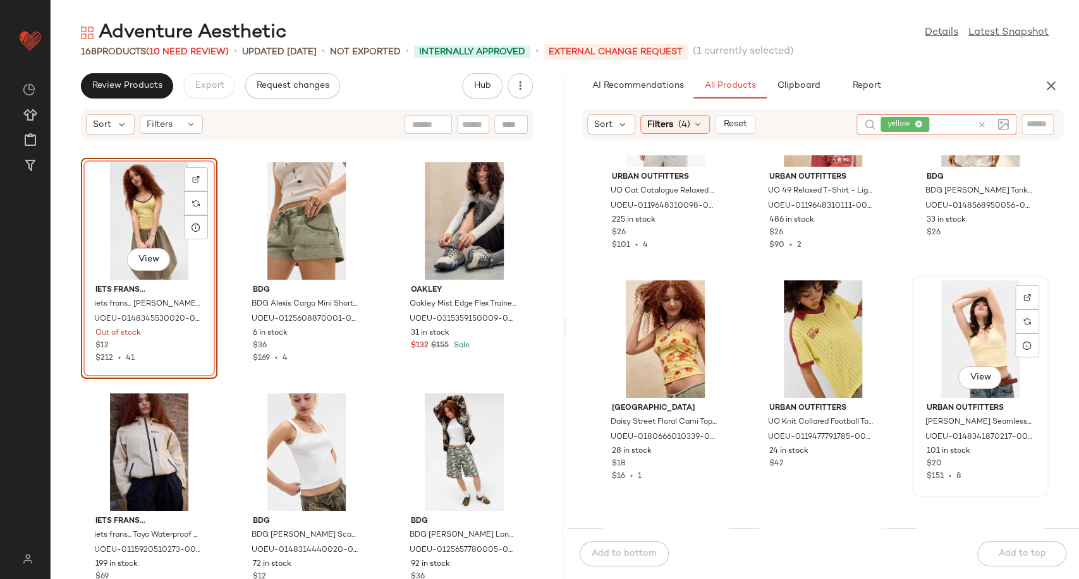
scroll to position [361, 0]
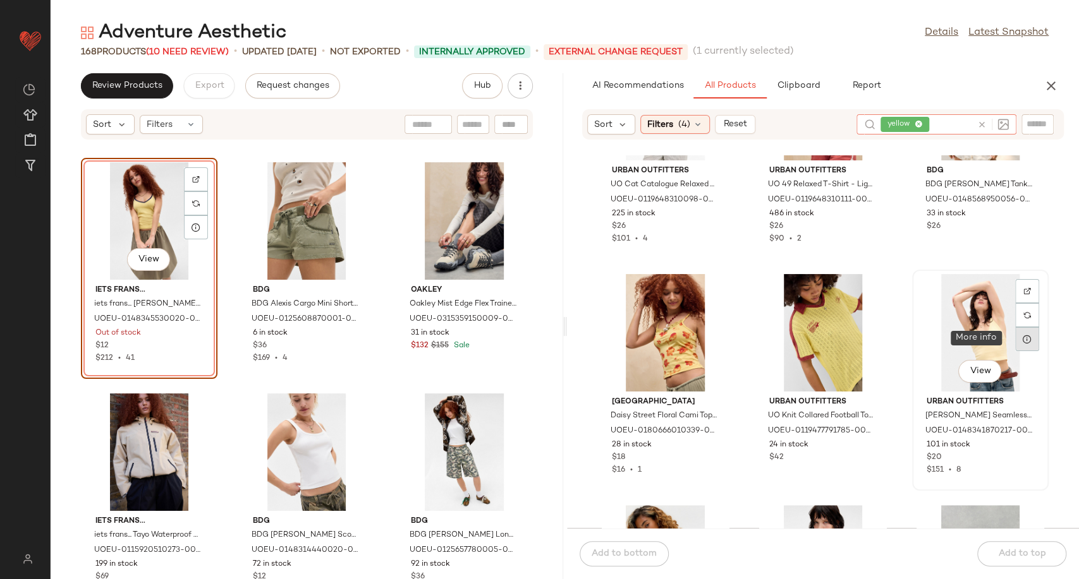
click at [1022, 336] on icon at bounding box center [1027, 339] width 10 height 10
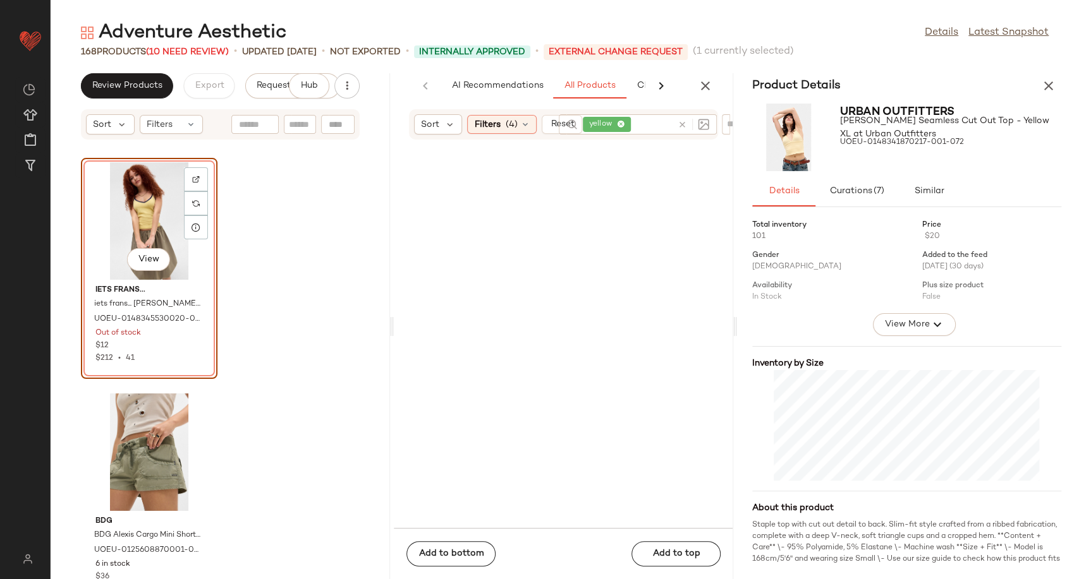
scroll to position [1850, 0]
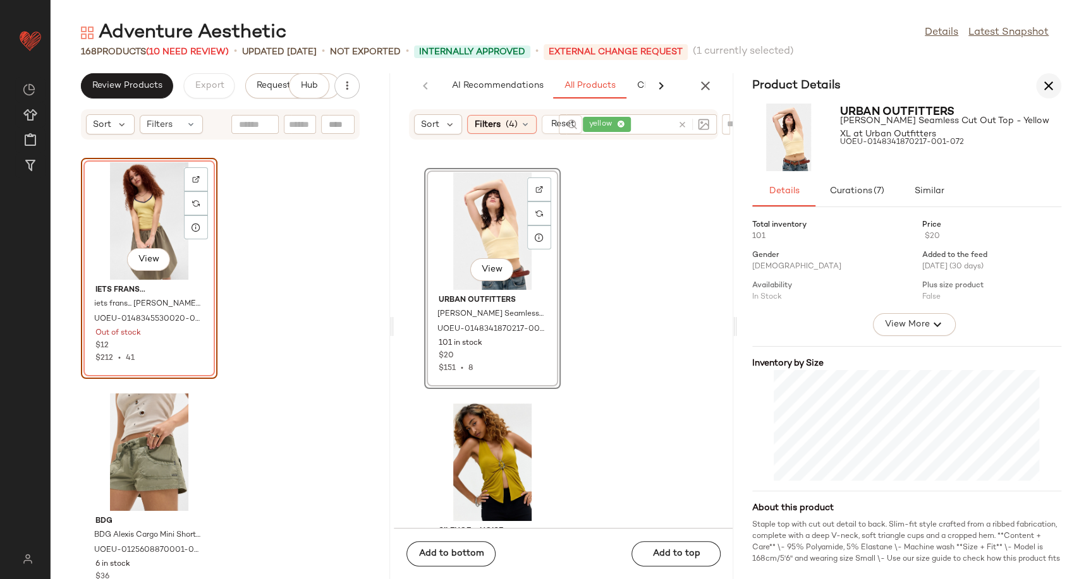
click at [1051, 87] on icon "button" at bounding box center [1048, 85] width 15 height 15
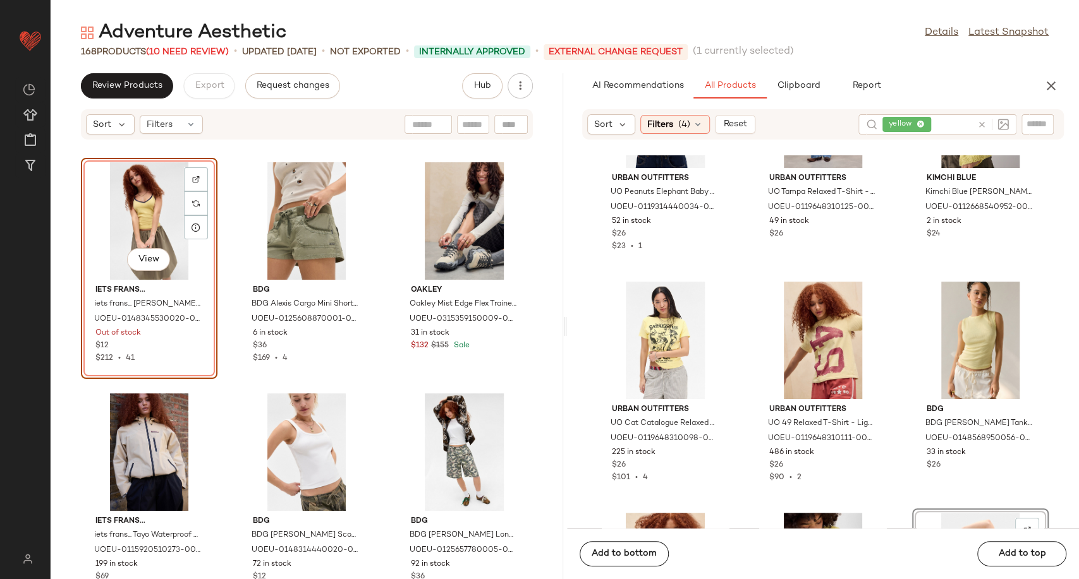
scroll to position [0, 0]
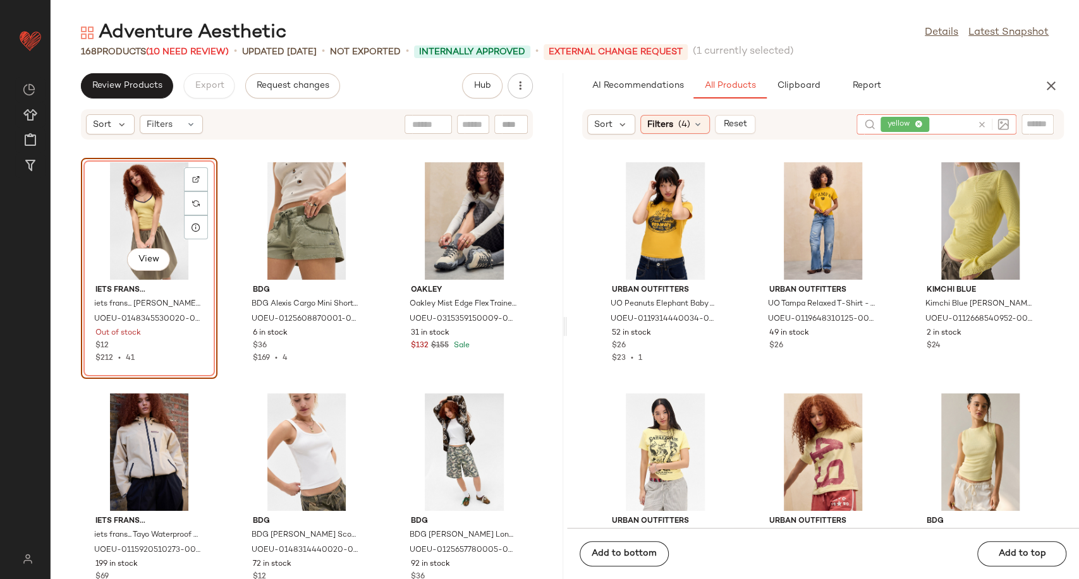
click at [981, 126] on icon at bounding box center [981, 124] width 9 height 9
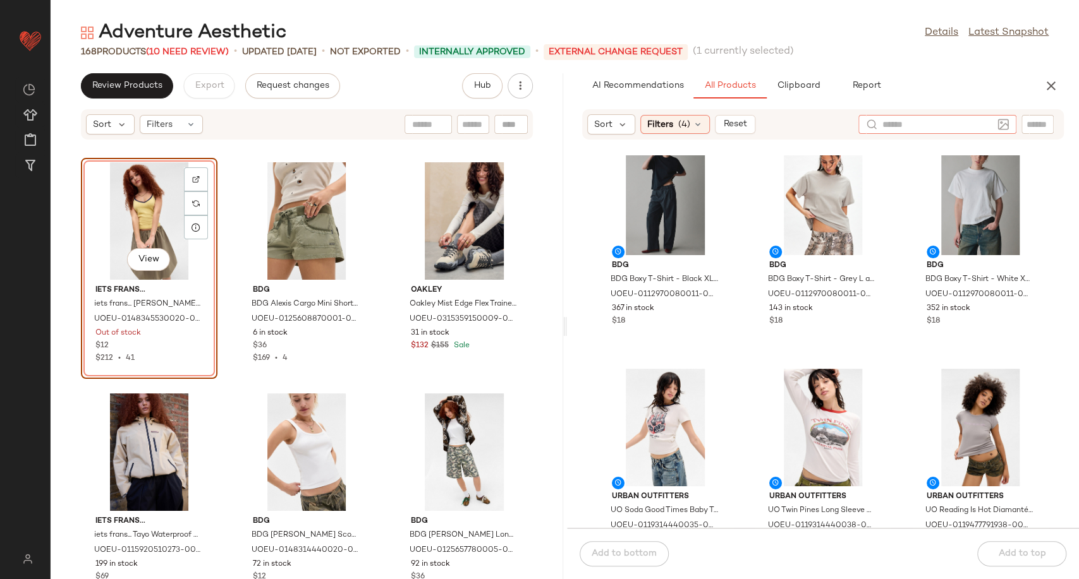
scroll to position [6117, 0]
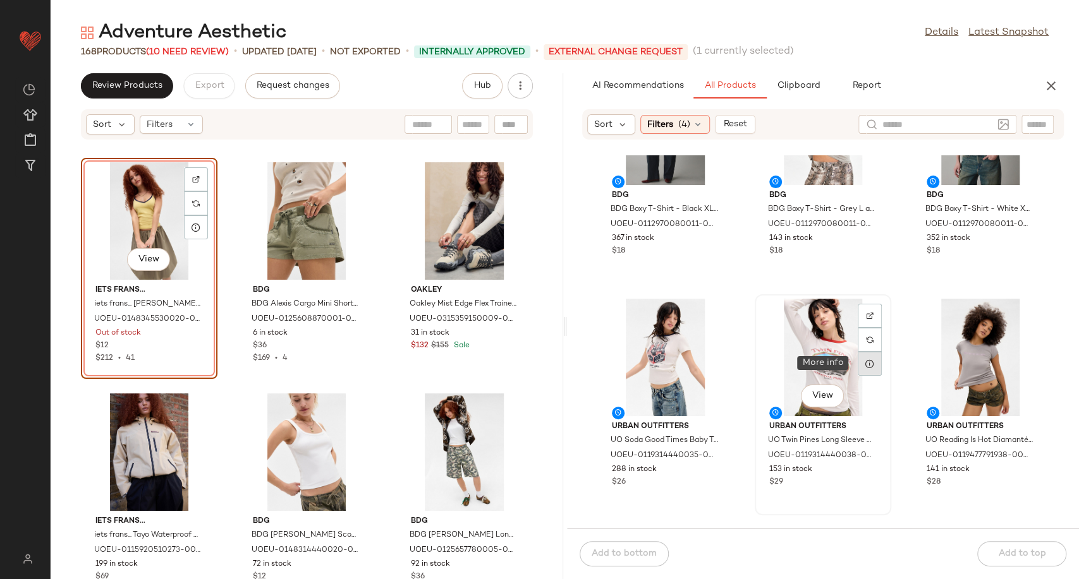
click at [873, 363] on div at bounding box center [869, 364] width 24 height 24
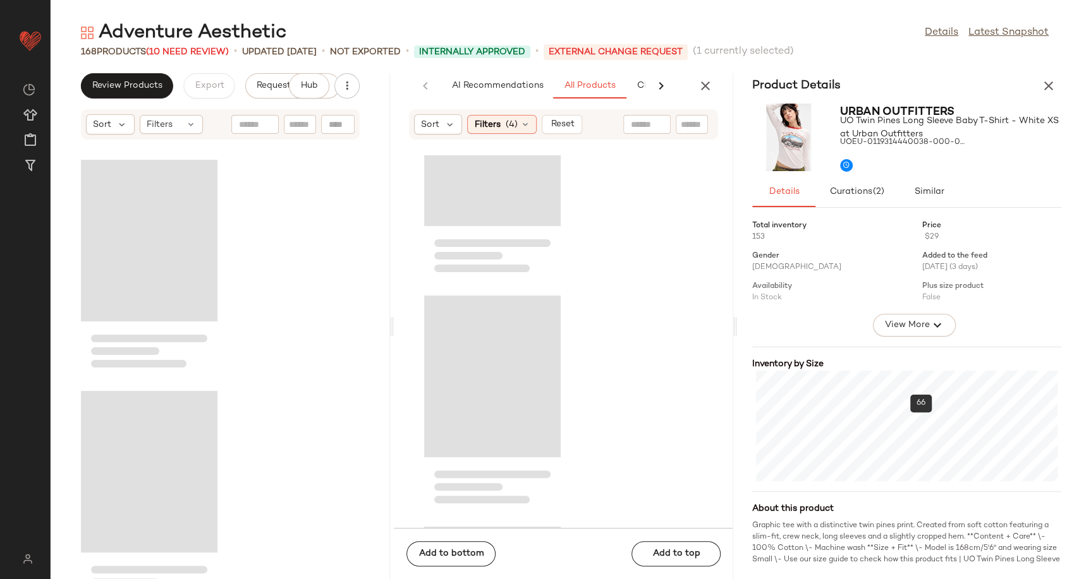
scroll to position [18963, 0]
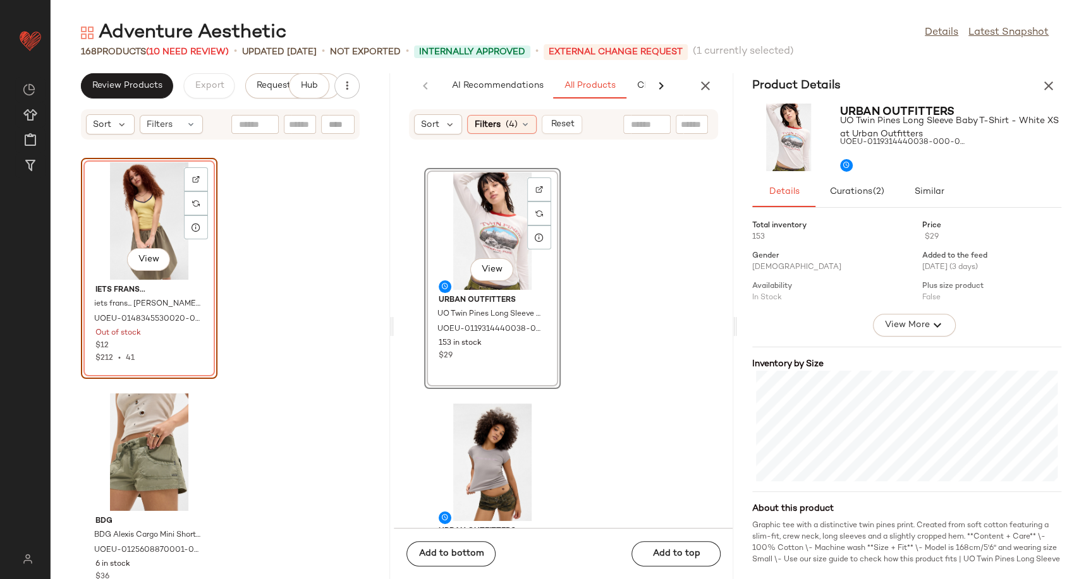
click at [1046, 85] on icon "button" at bounding box center [1048, 85] width 15 height 15
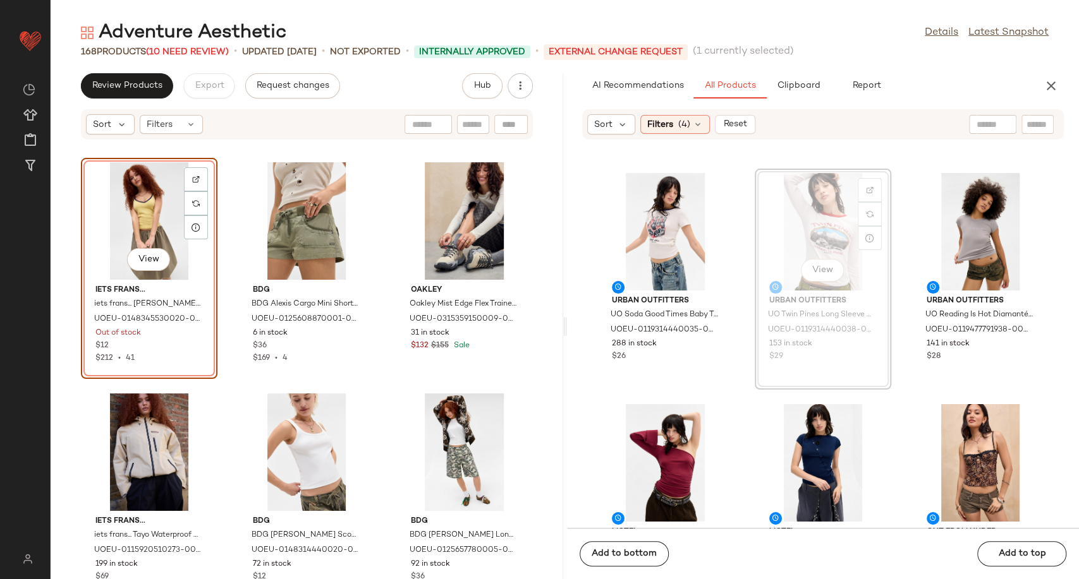
scroll to position [6241, 0]
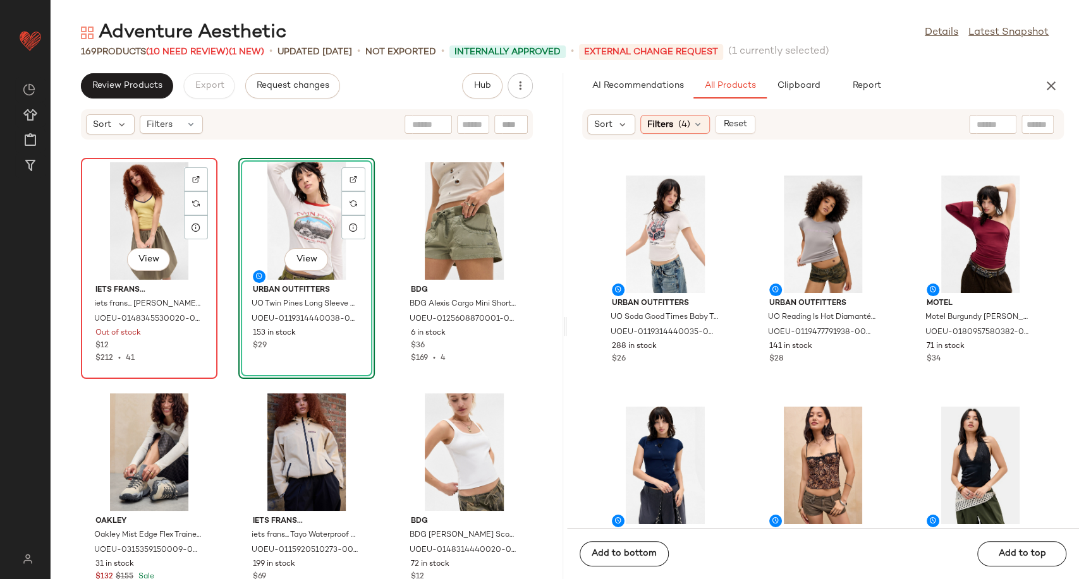
click at [147, 210] on div "View" at bounding box center [149, 221] width 128 height 118
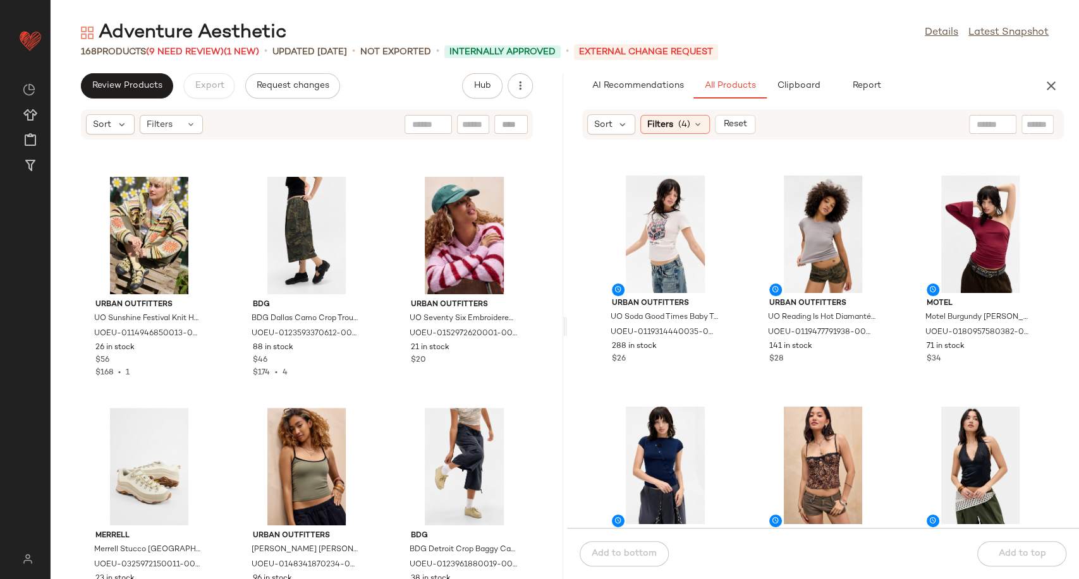
scroll to position [993, 0]
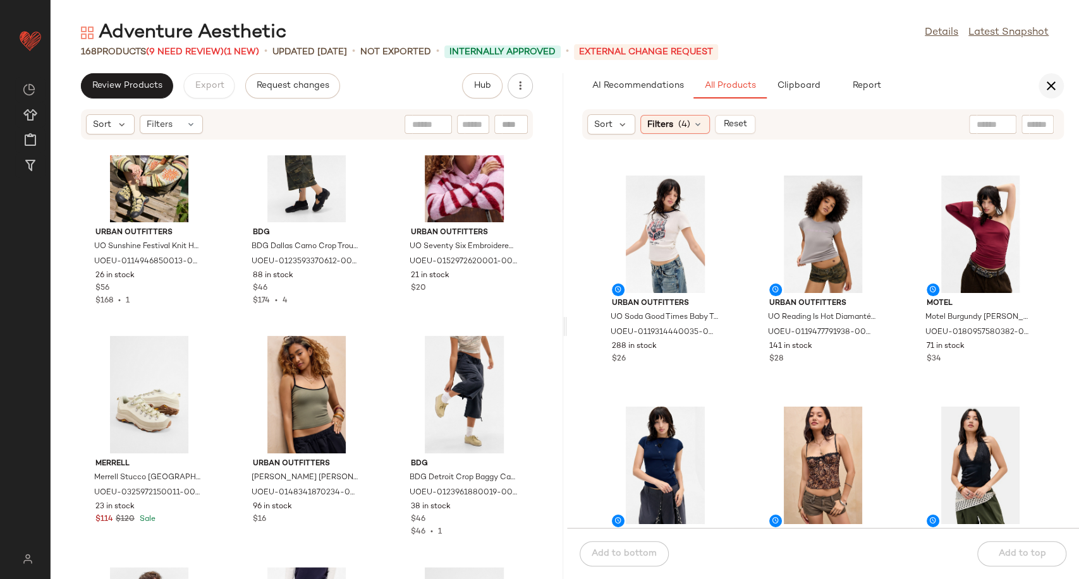
click at [1048, 82] on icon "button" at bounding box center [1050, 85] width 15 height 15
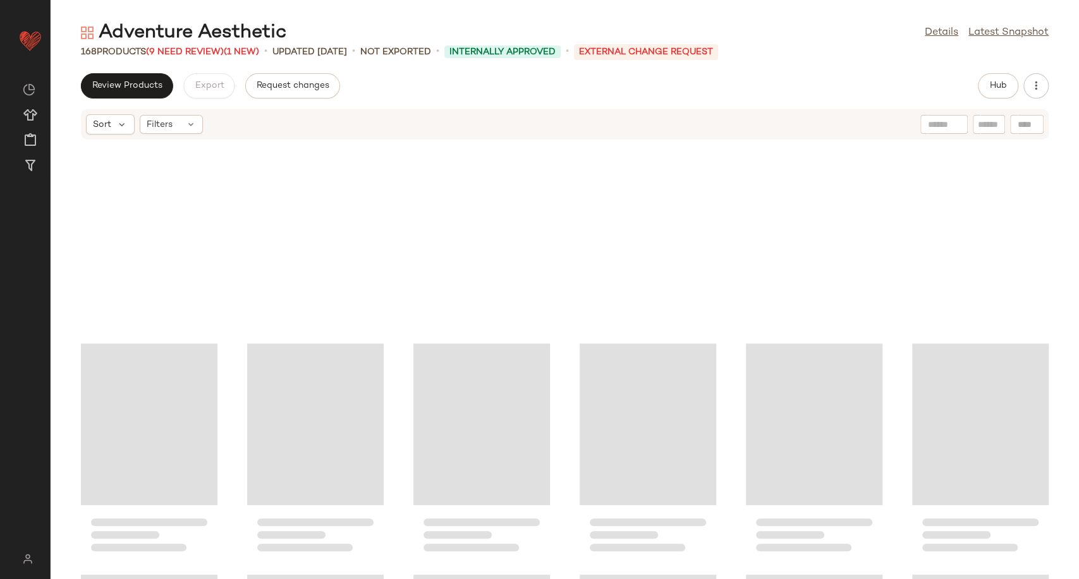
scroll to position [530, 0]
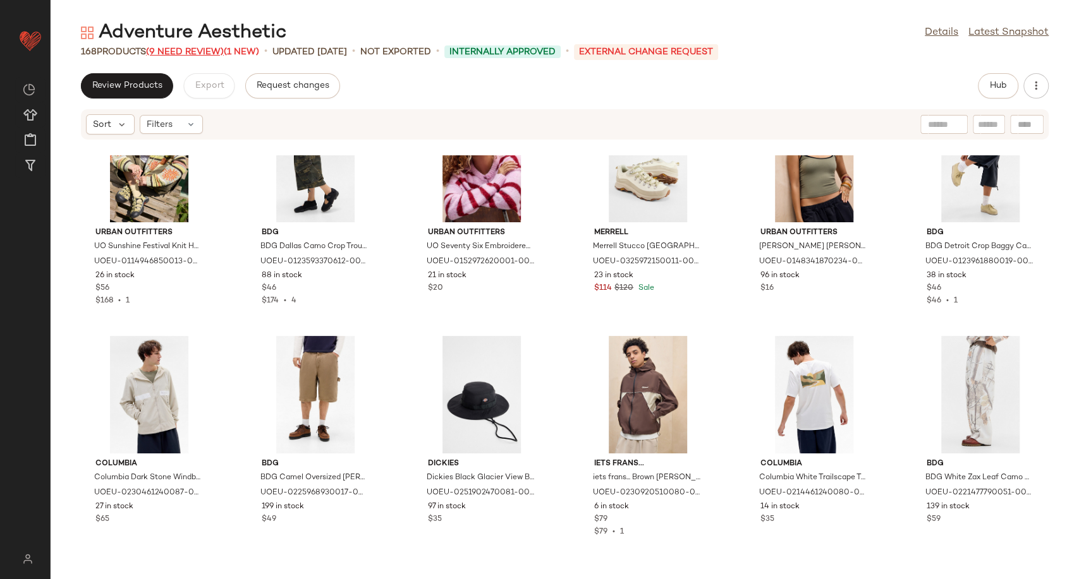
click at [211, 51] on span "(9 Need Review)" at bounding box center [185, 51] width 78 height 9
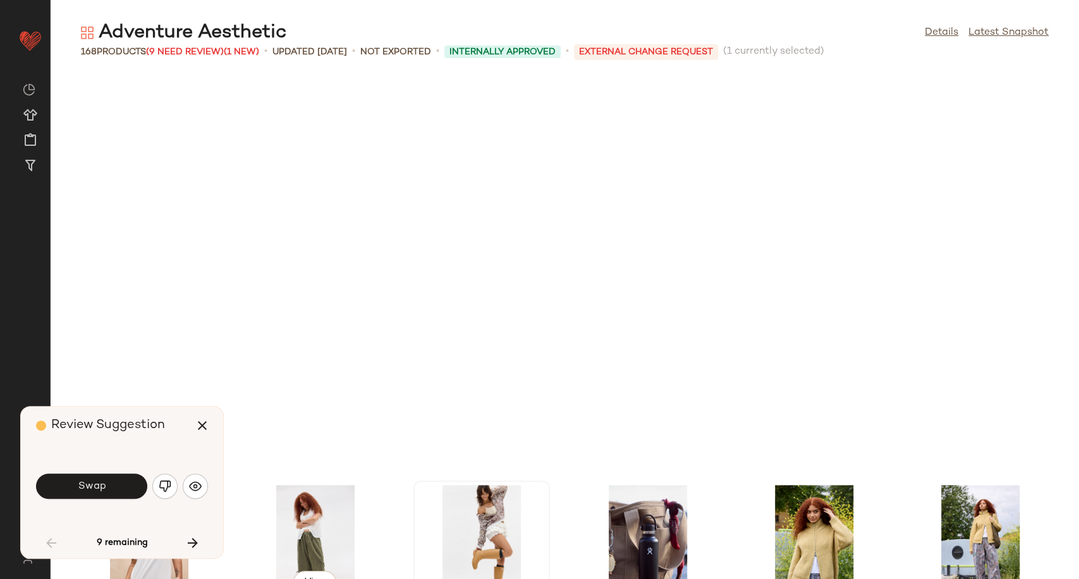
scroll to position [925, 0]
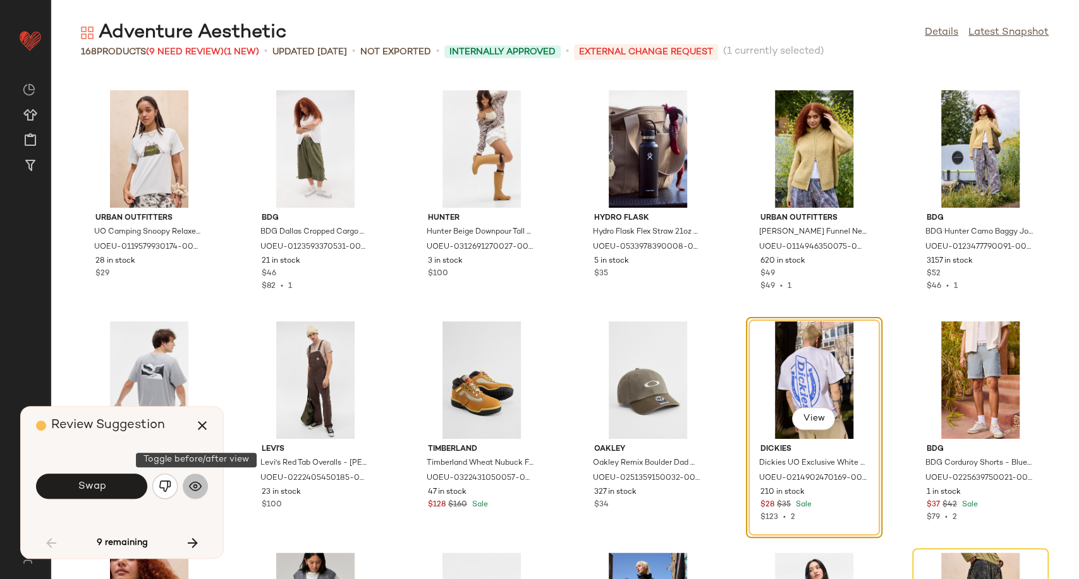
click at [199, 483] on img "button" at bounding box center [195, 486] width 13 height 13
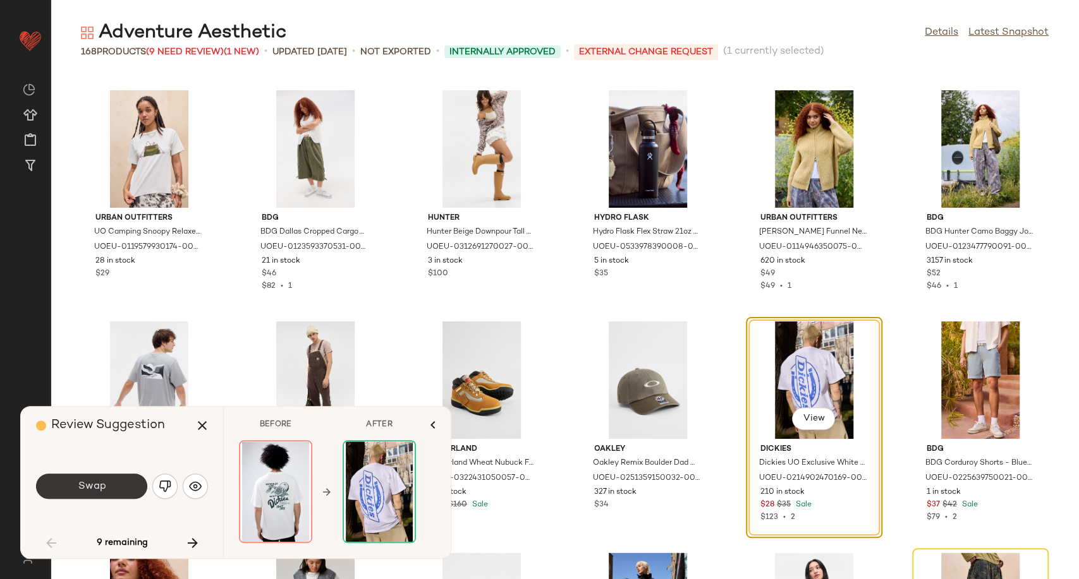
click at [88, 493] on button "Swap" at bounding box center [91, 486] width 111 height 25
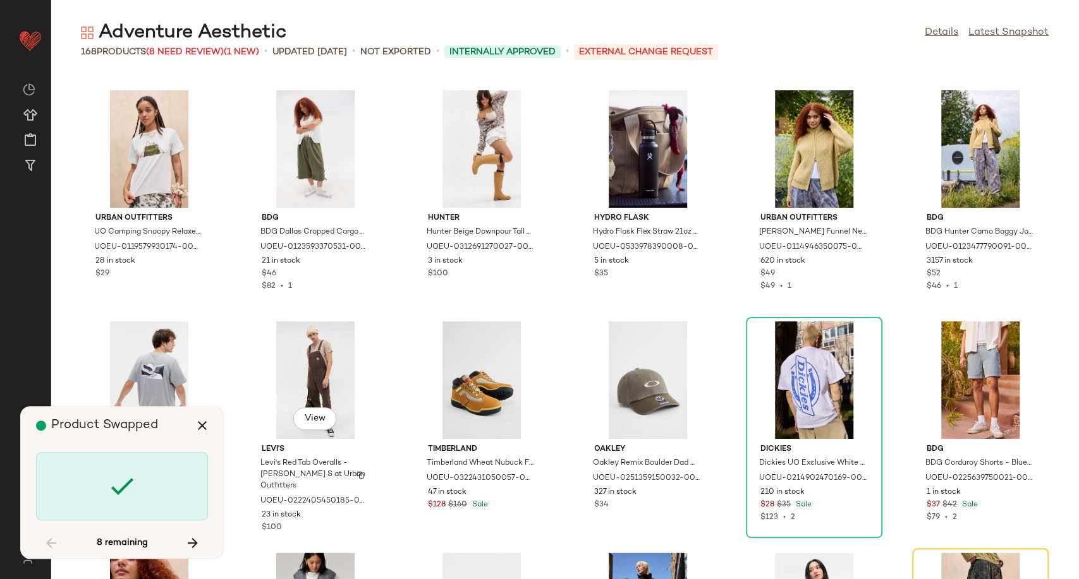
scroll to position [1156, 0]
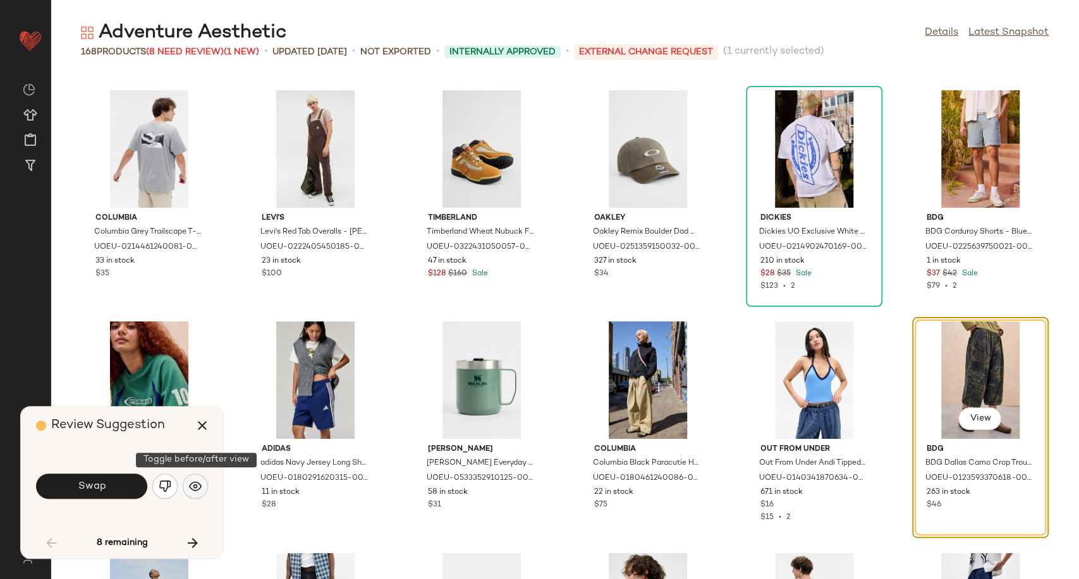
click at [198, 490] on img "button" at bounding box center [195, 486] width 13 height 13
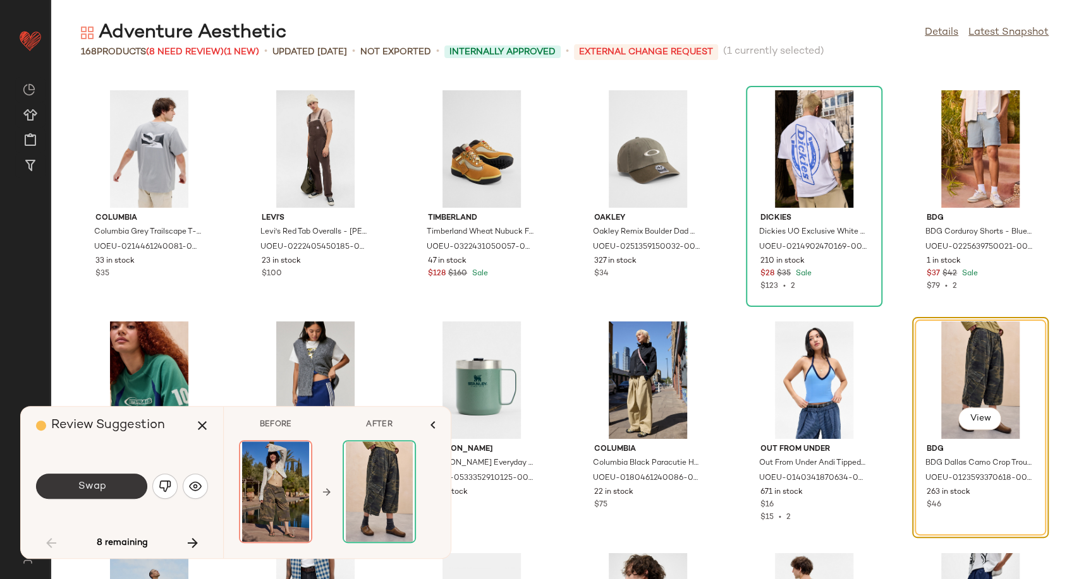
click at [109, 487] on button "Swap" at bounding box center [91, 486] width 111 height 25
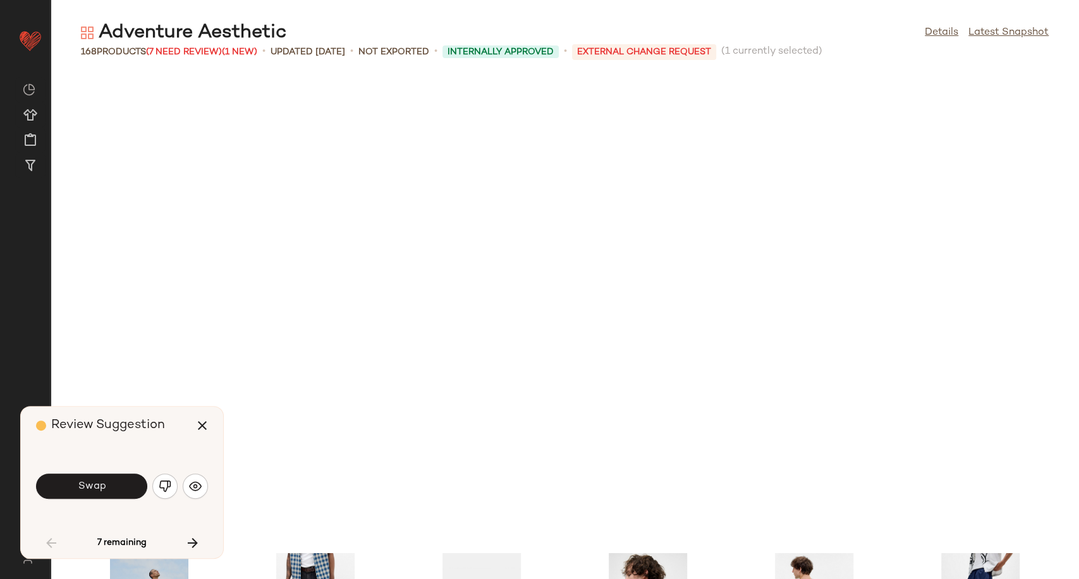
scroll to position [1618, 0]
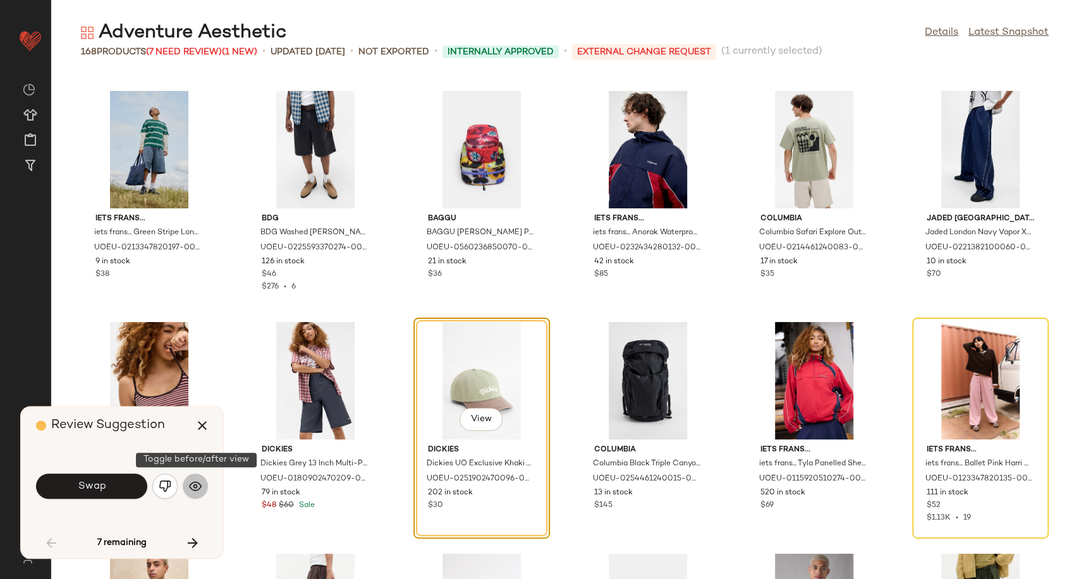
click at [198, 482] on img "button" at bounding box center [195, 486] width 13 height 13
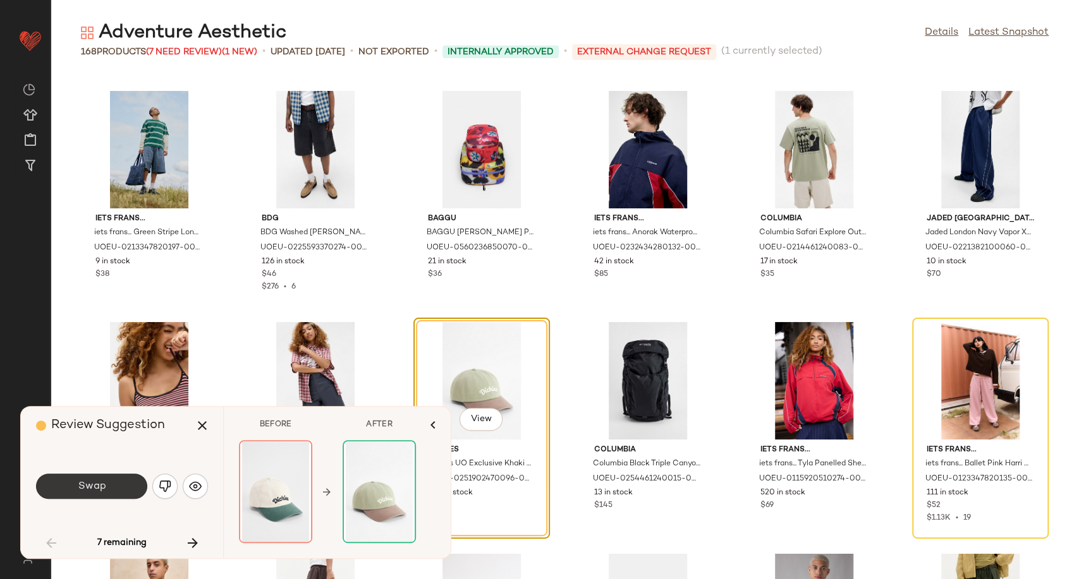
click at [128, 492] on button "Swap" at bounding box center [91, 486] width 111 height 25
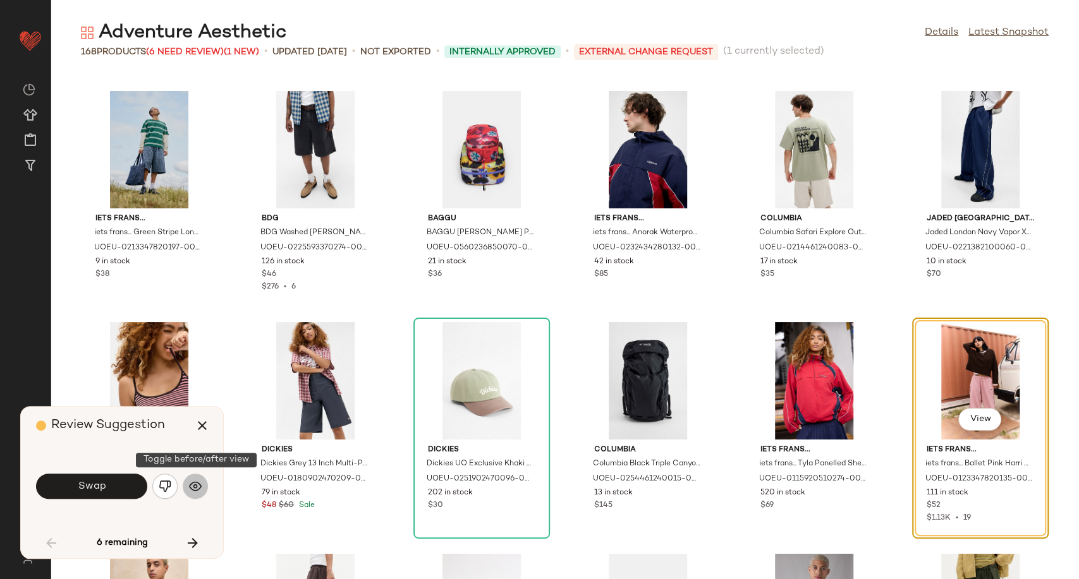
click at [198, 484] on img "button" at bounding box center [195, 486] width 13 height 13
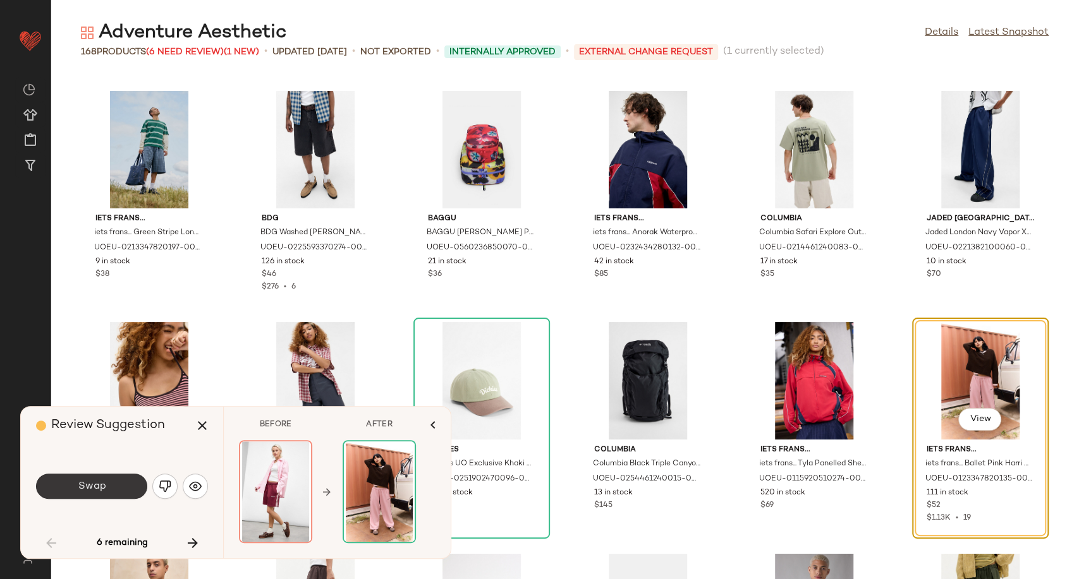
click at [124, 487] on button "Swap" at bounding box center [91, 486] width 111 height 25
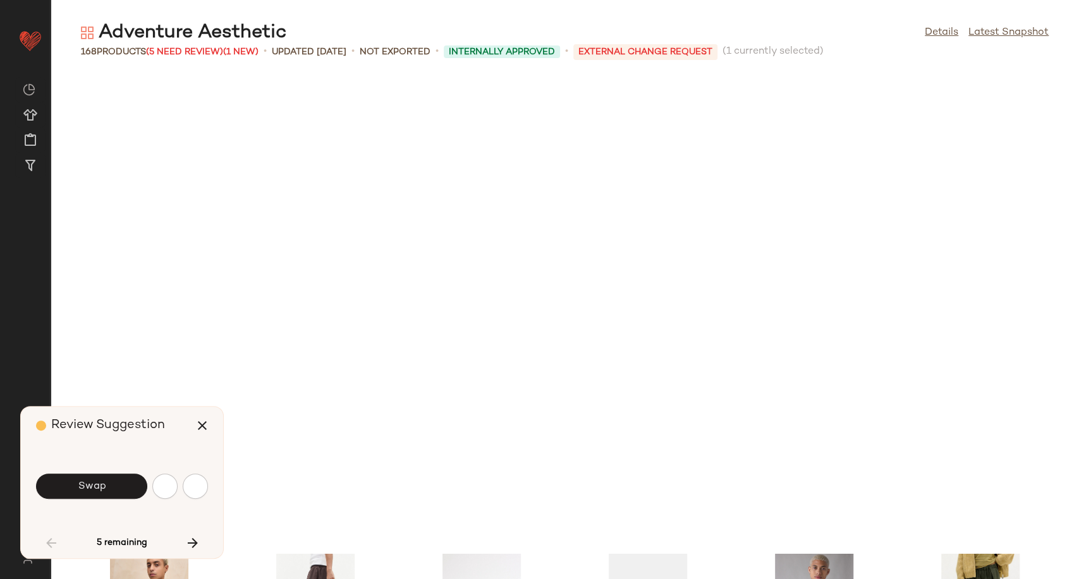
scroll to position [2081, 0]
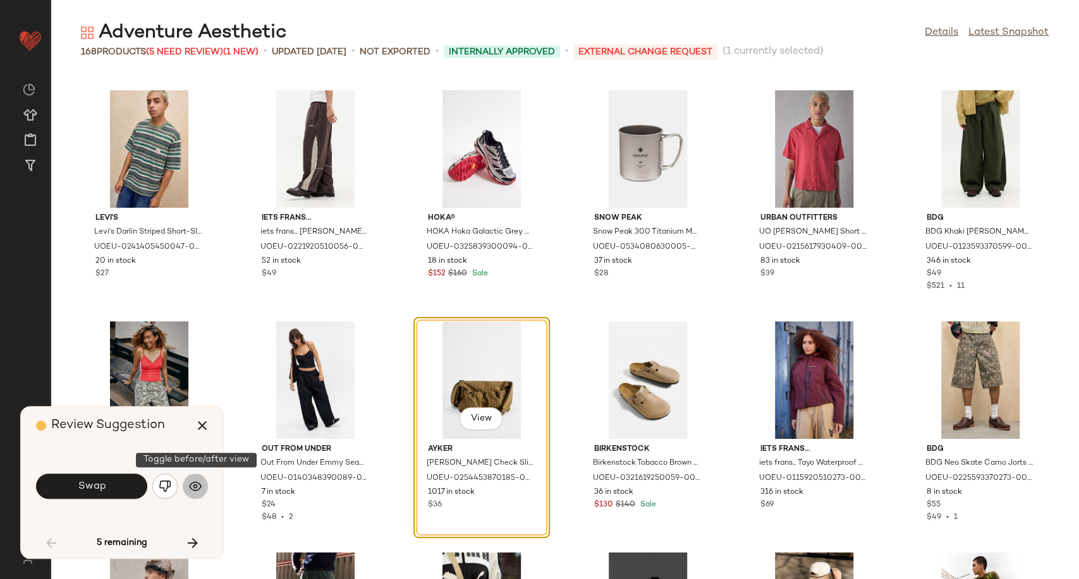
click at [199, 485] on img "button" at bounding box center [195, 486] width 13 height 13
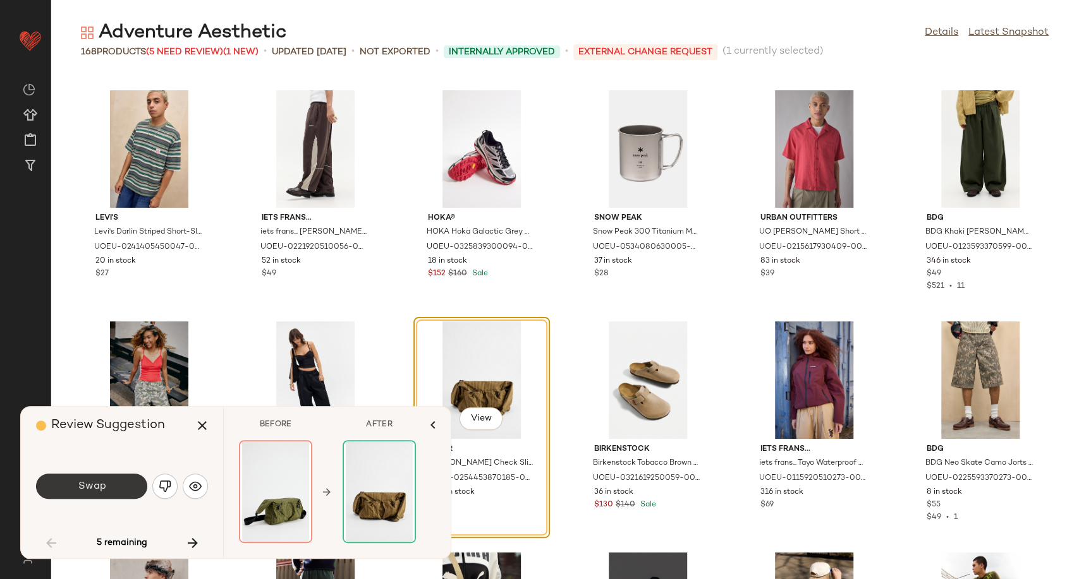
click at [116, 487] on button "Swap" at bounding box center [91, 486] width 111 height 25
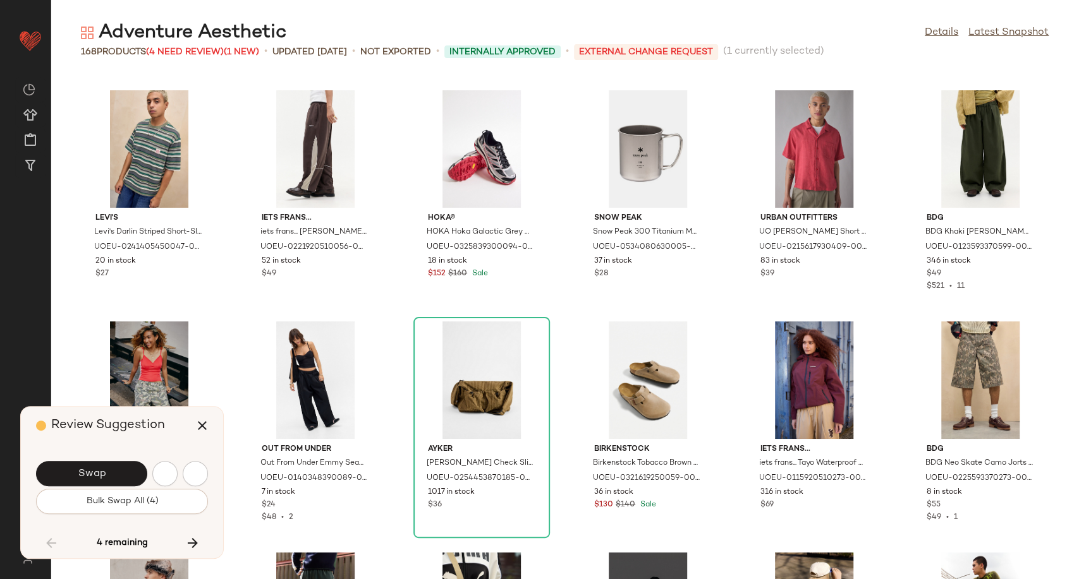
scroll to position [2543, 0]
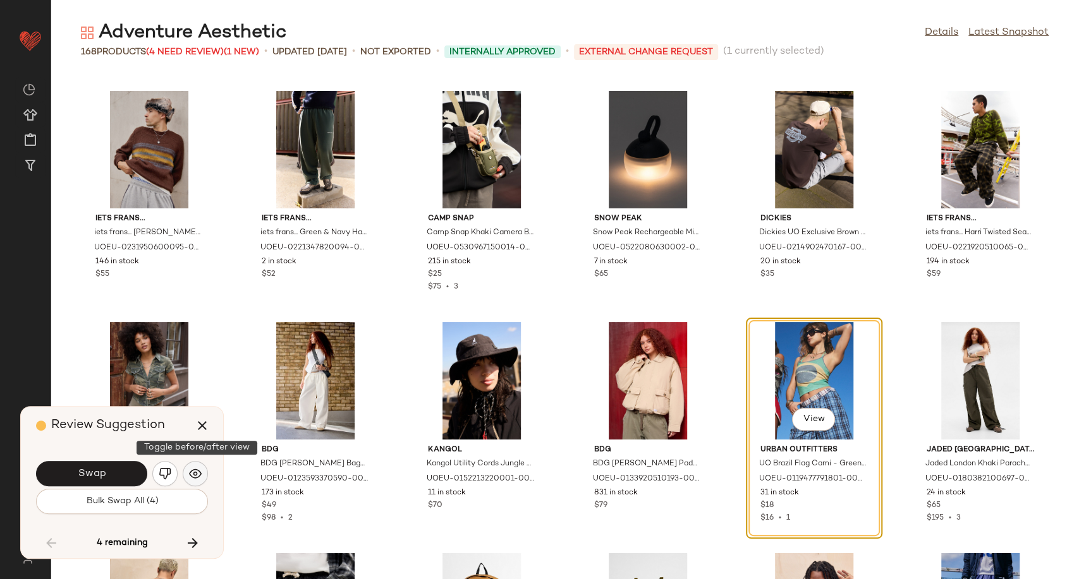
click at [193, 476] on img "button" at bounding box center [195, 474] width 13 height 13
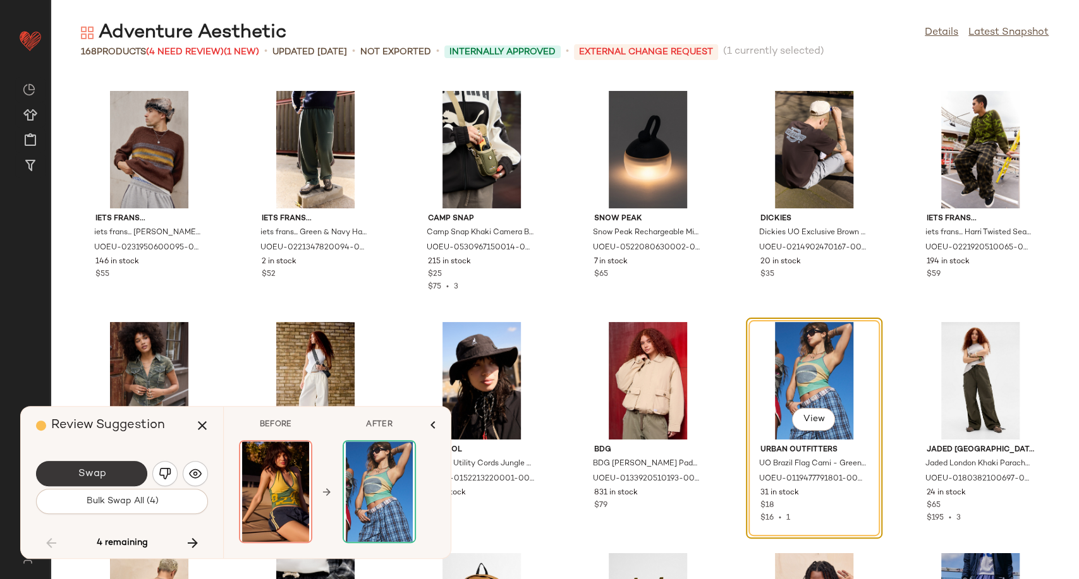
click at [123, 475] on button "Swap" at bounding box center [91, 473] width 111 height 25
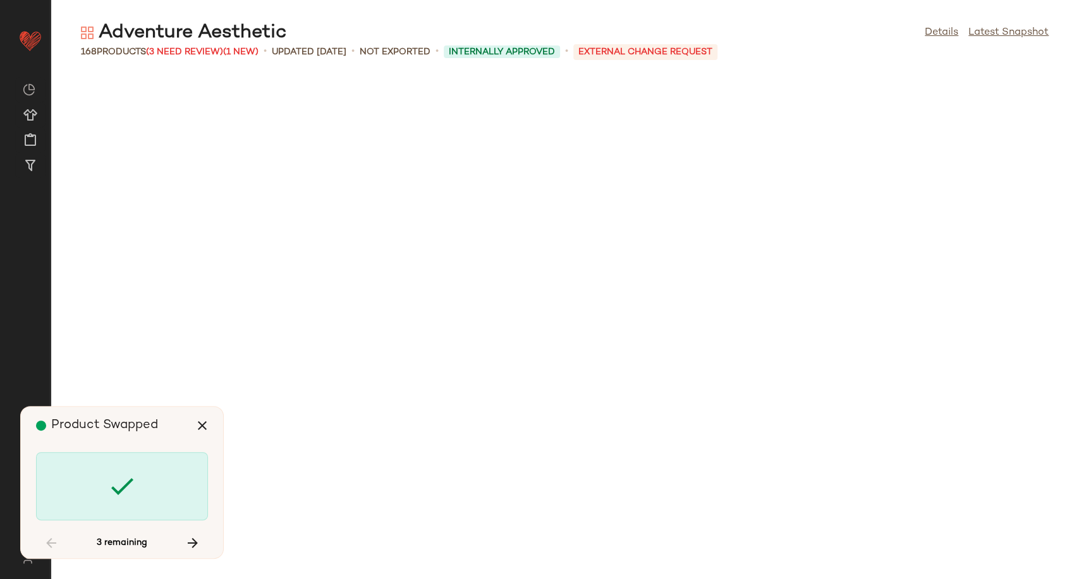
scroll to position [4625, 0]
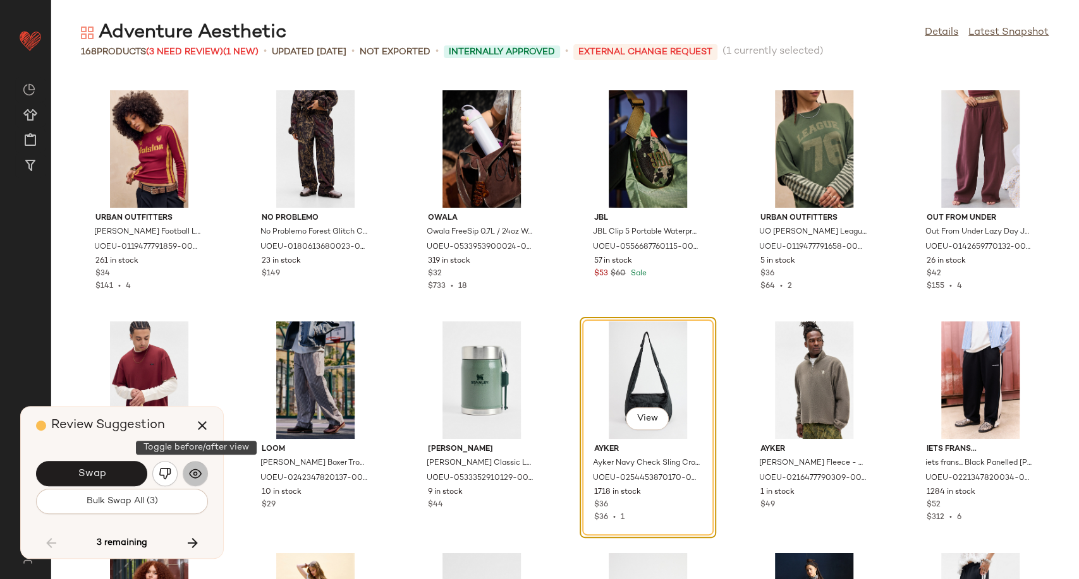
click at [202, 476] on button "button" at bounding box center [195, 473] width 25 height 25
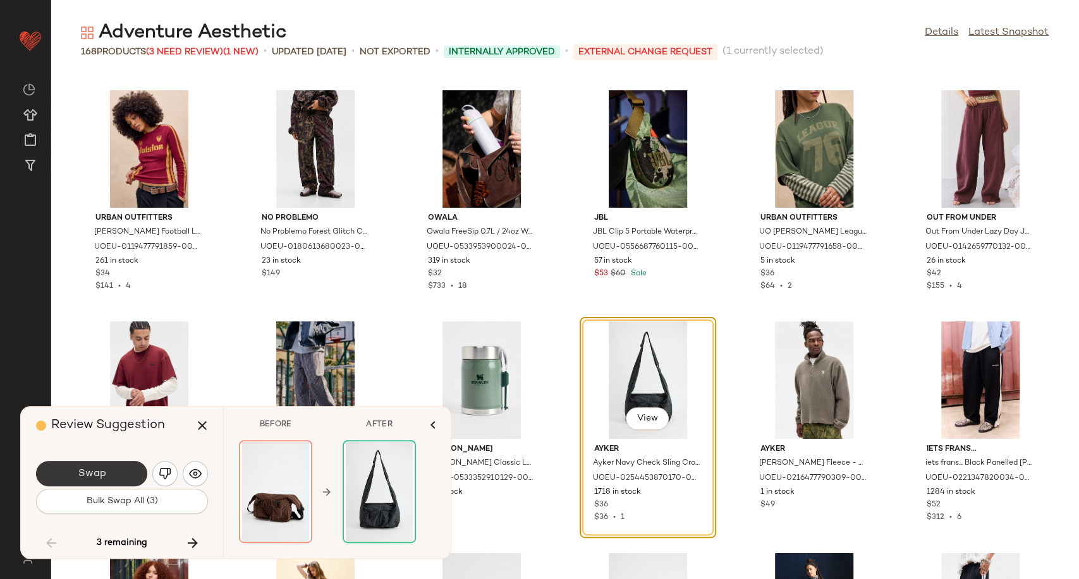
click at [123, 477] on button "Swap" at bounding box center [91, 473] width 111 height 25
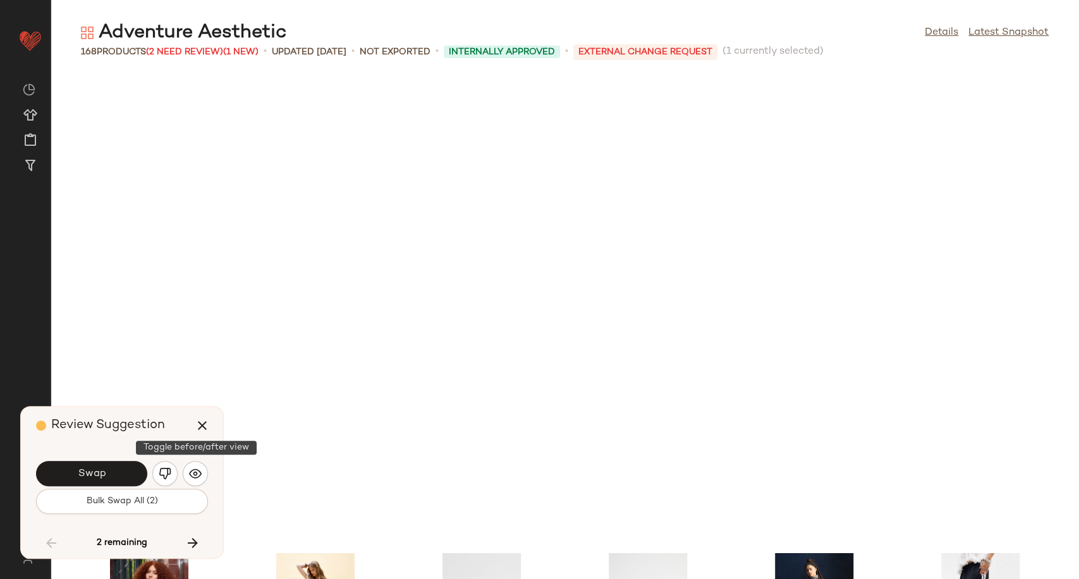
scroll to position [5088, 0]
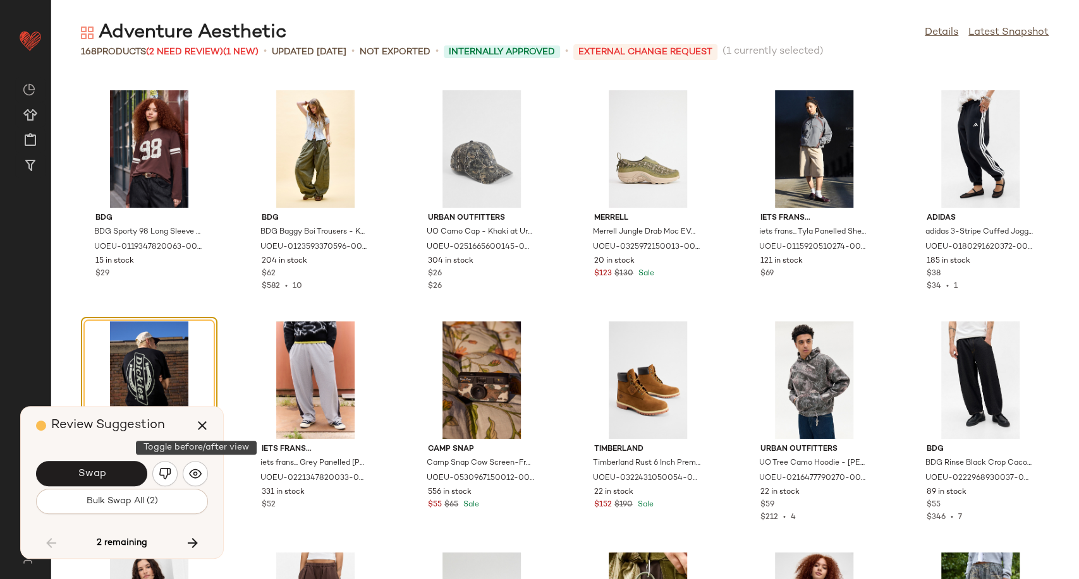
click at [203, 477] on button "button" at bounding box center [195, 473] width 25 height 25
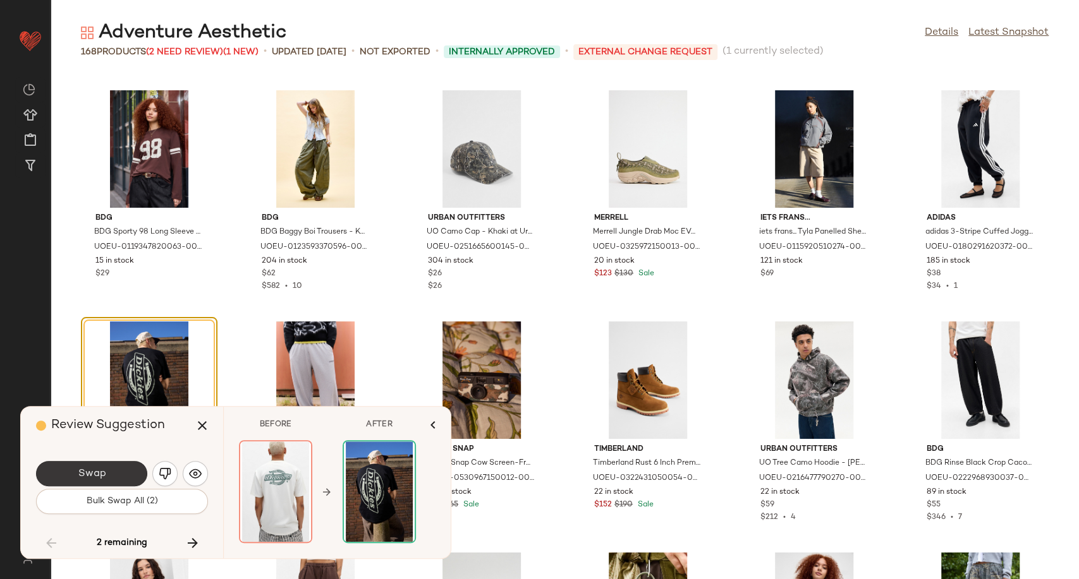
click at [121, 476] on button "Swap" at bounding box center [91, 473] width 111 height 25
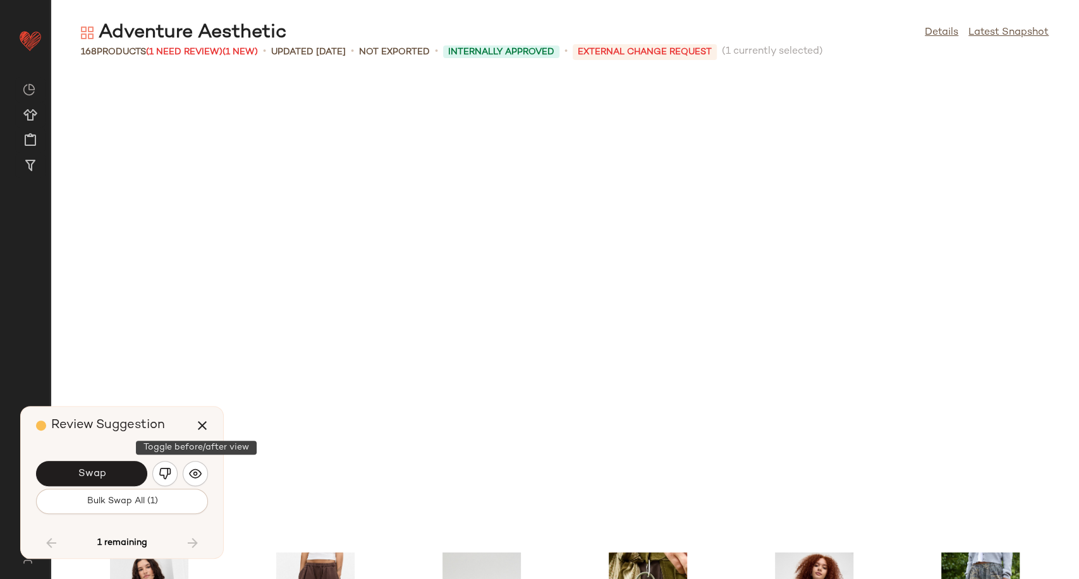
scroll to position [5550, 0]
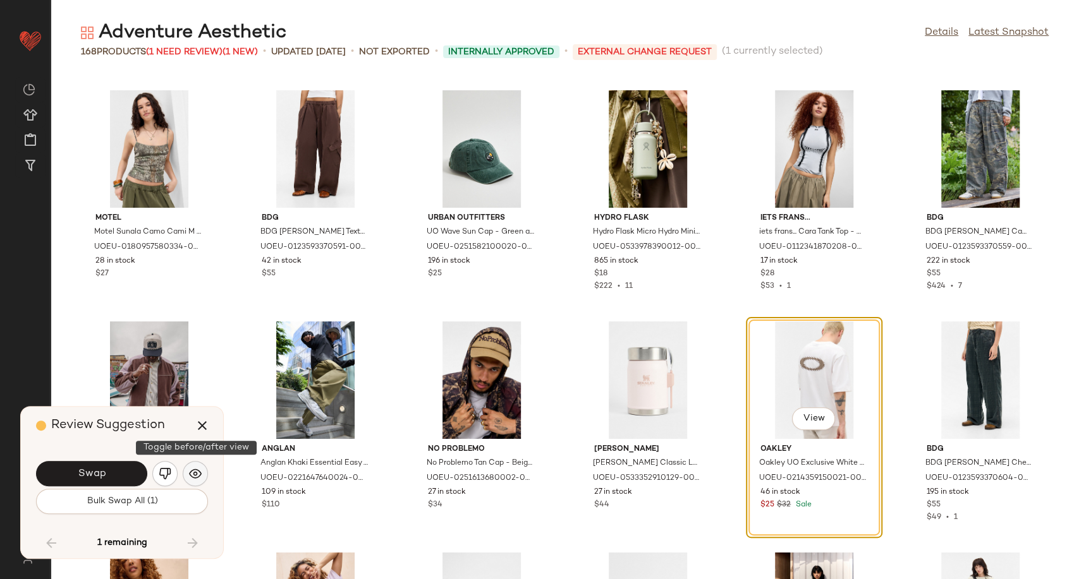
click at [191, 481] on button "button" at bounding box center [195, 473] width 25 height 25
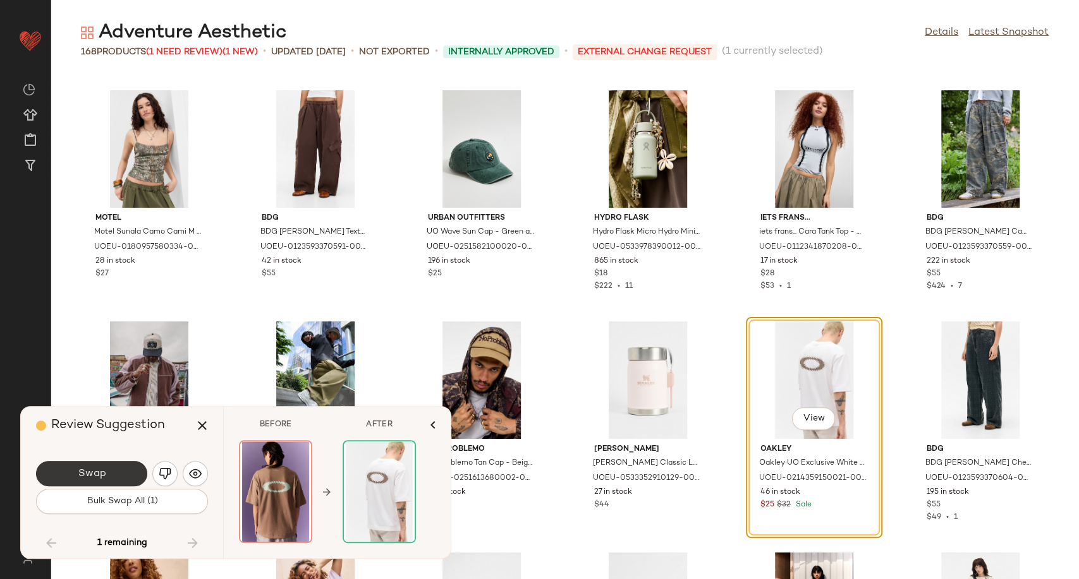
click at [111, 476] on button "Swap" at bounding box center [91, 473] width 111 height 25
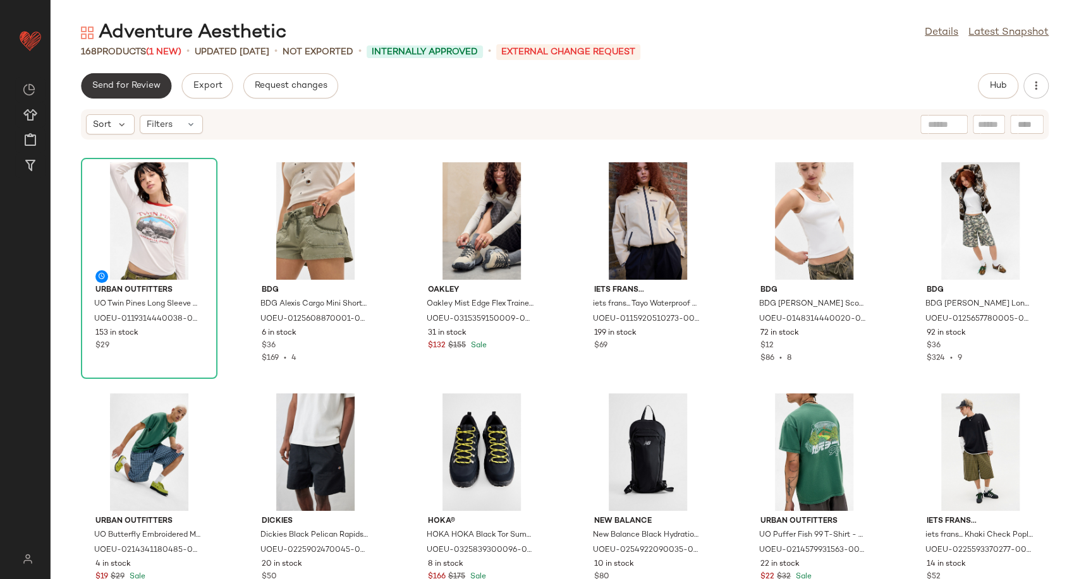
click at [131, 89] on span "Send for Review" at bounding box center [126, 86] width 69 height 10
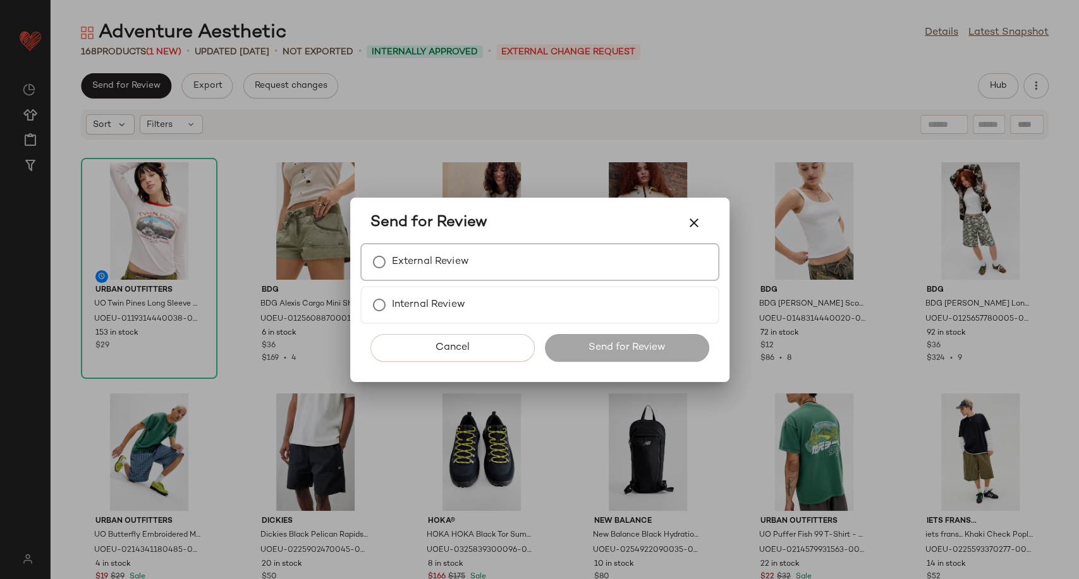
click at [466, 260] on label "External Review" at bounding box center [430, 262] width 77 height 25
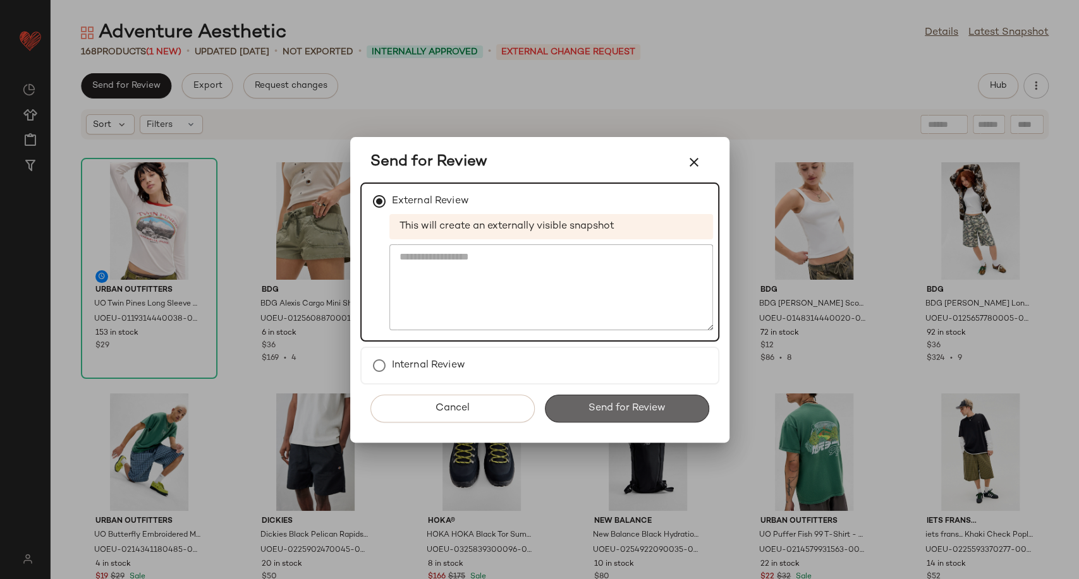
click at [598, 403] on span "Send for Review" at bounding box center [627, 408] width 78 height 12
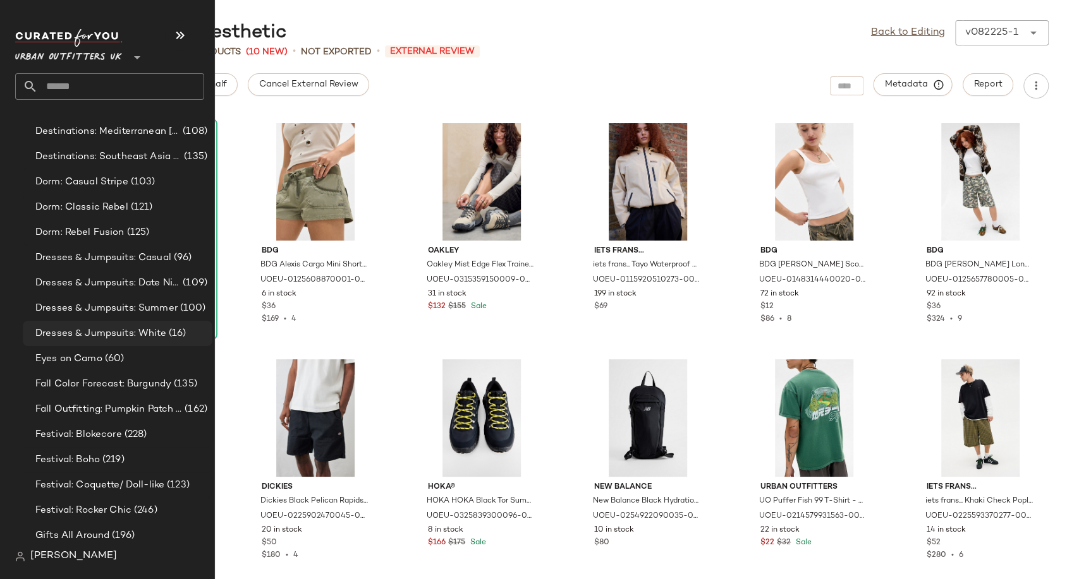
scroll to position [3018, 0]
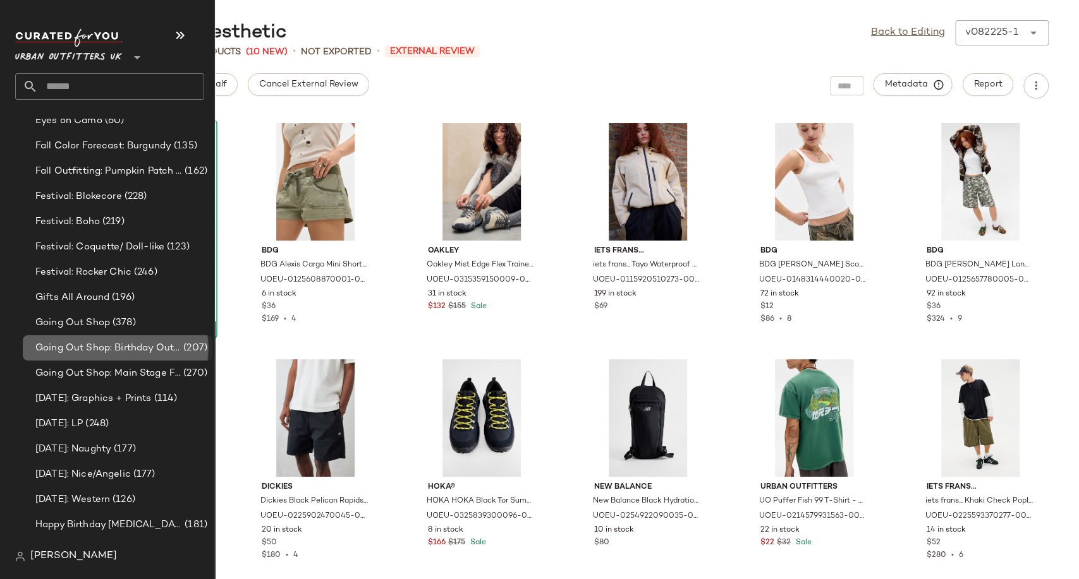
click at [114, 345] on span "Going Out Shop: Birthday Outfit" at bounding box center [107, 348] width 145 height 15
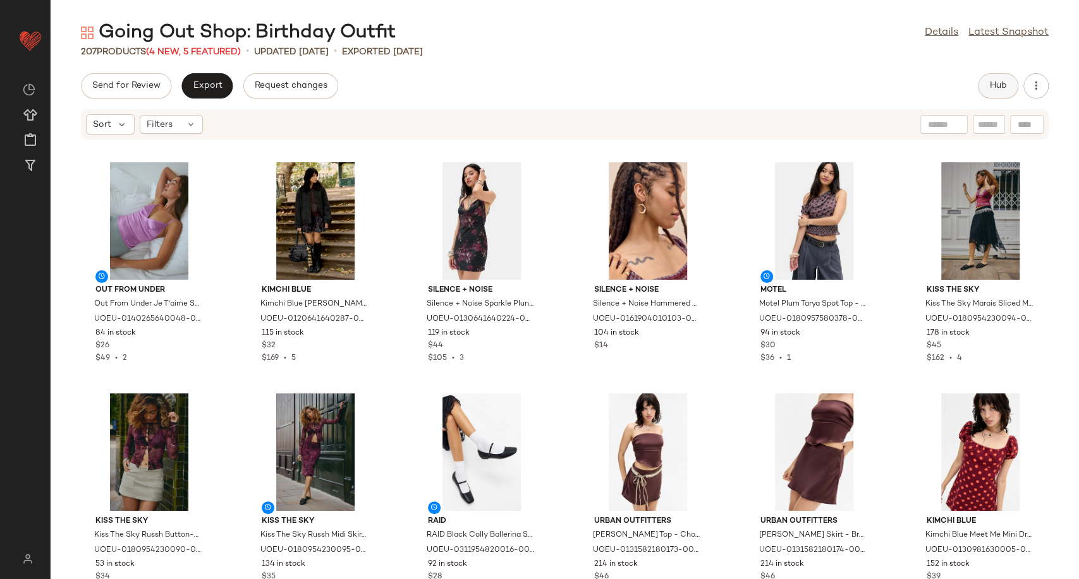
click at [1007, 85] on button "Hub" at bounding box center [997, 85] width 40 height 25
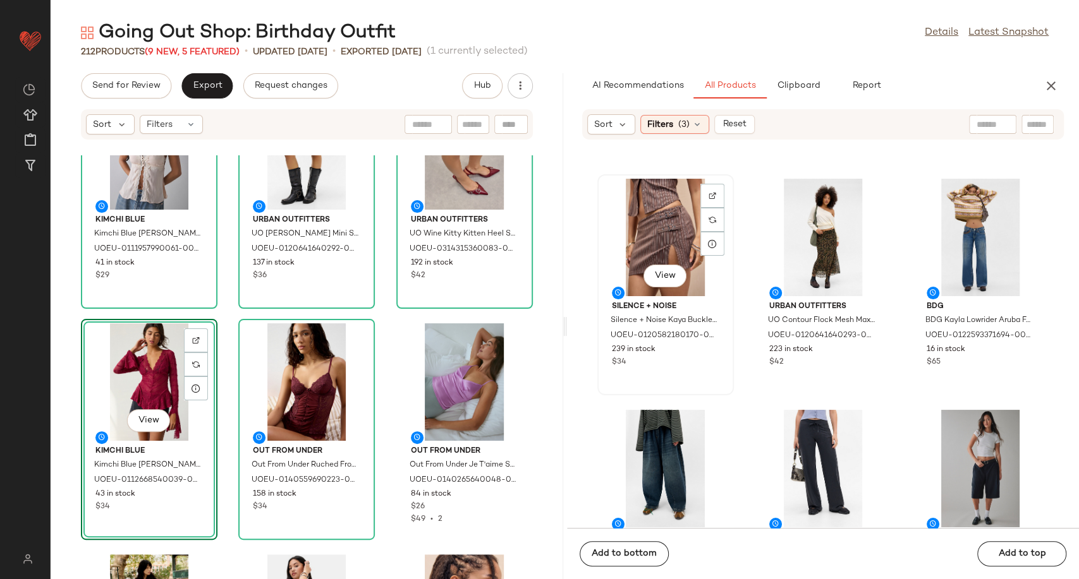
scroll to position [6467, 0]
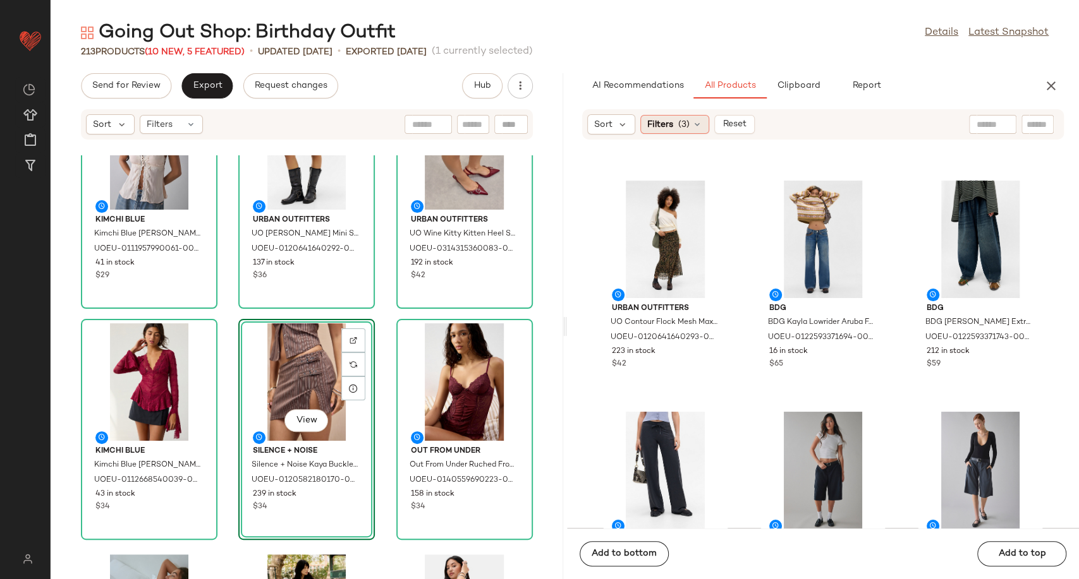
click at [696, 128] on icon at bounding box center [697, 124] width 10 height 10
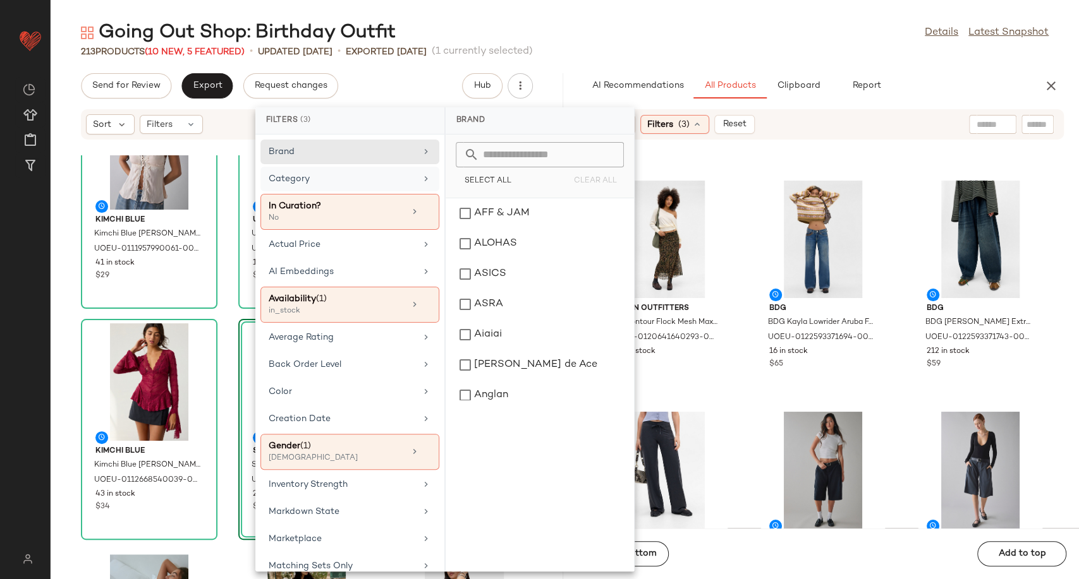
click at [402, 180] on div "Category" at bounding box center [342, 178] width 147 height 13
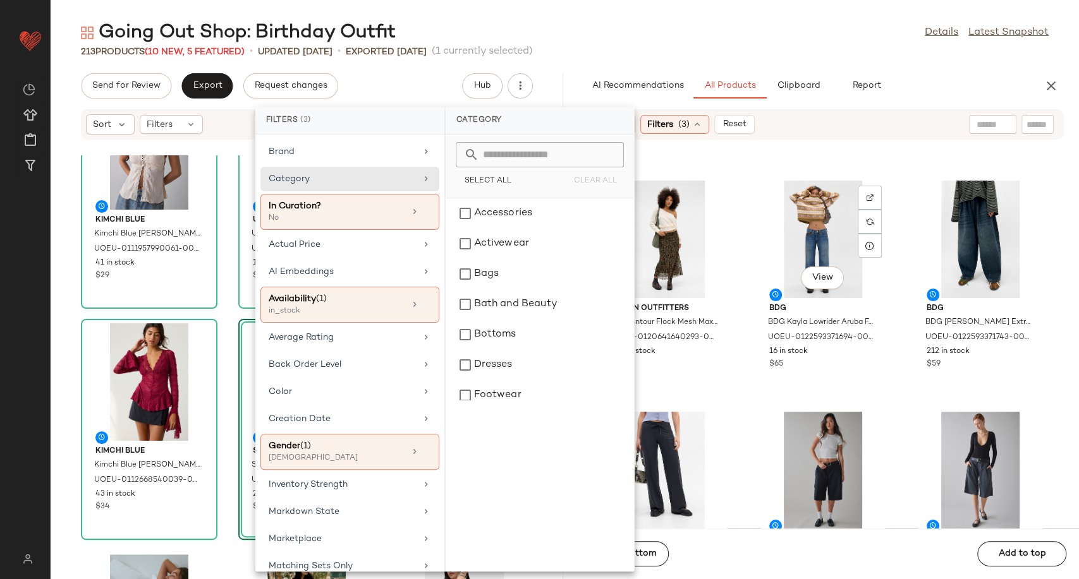
click at [749, 282] on div "Urban Outfitters UO Monet Star Zip-Up Cardigan - Red M at Urban Outfitters UOEU…" at bounding box center [823, 341] width 512 height 373
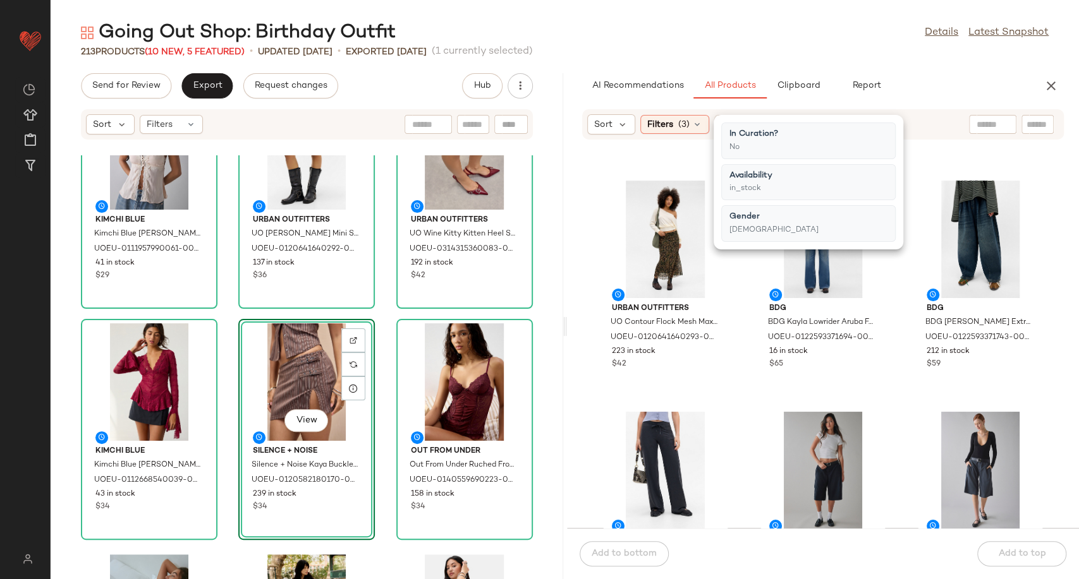
click at [744, 282] on div "Urban Outfitters UO Monet Star Zip-Up Cardigan - Red M at Urban Outfitters UOEU…" at bounding box center [823, 341] width 512 height 373
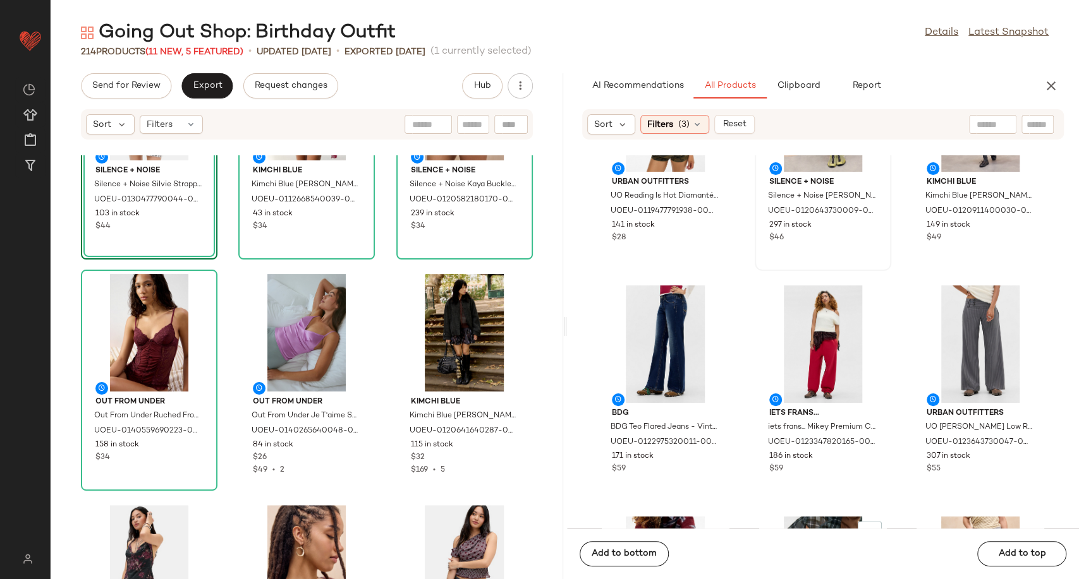
scroll to position [15102, 0]
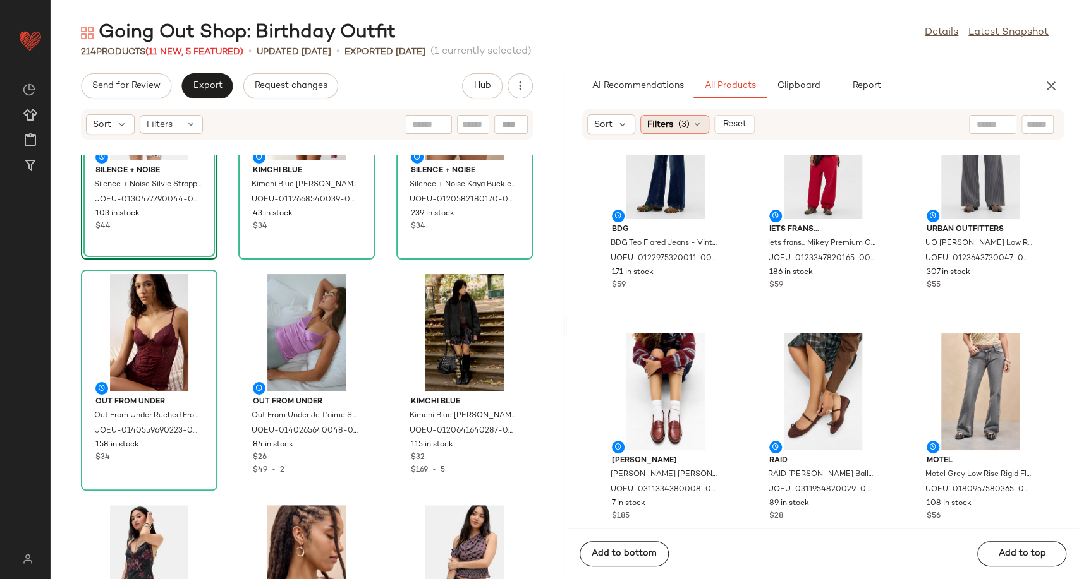
click at [696, 124] on icon at bounding box center [697, 124] width 10 height 10
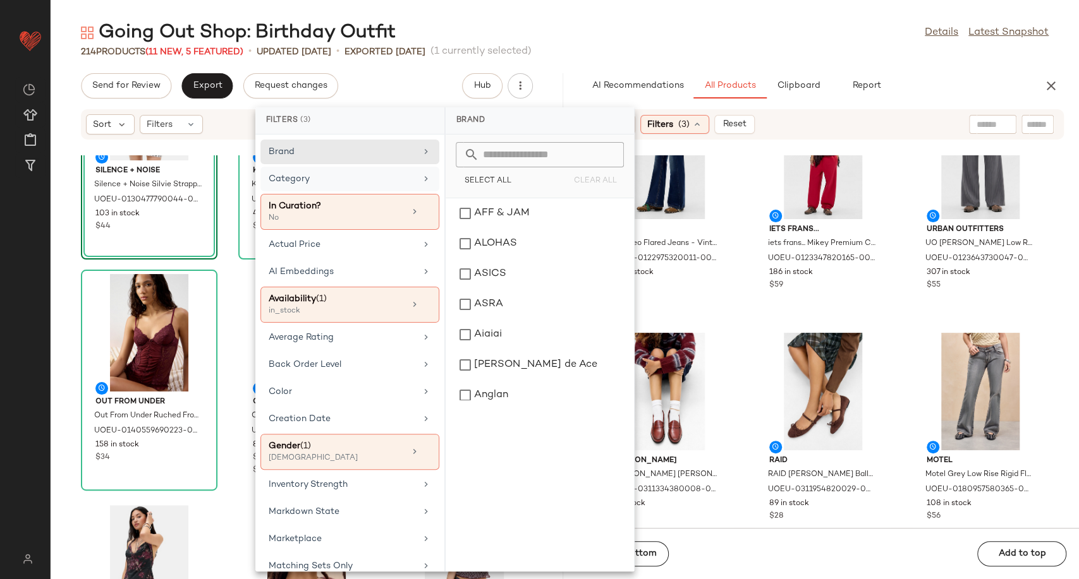
click at [349, 184] on div "Category" at bounding box center [342, 178] width 147 height 13
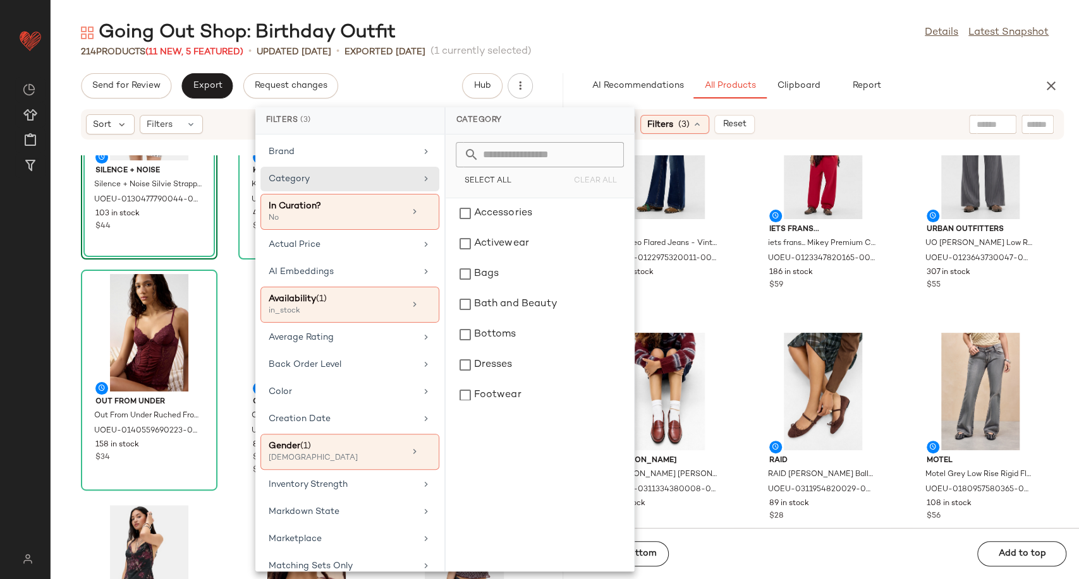
scroll to position [281, 0]
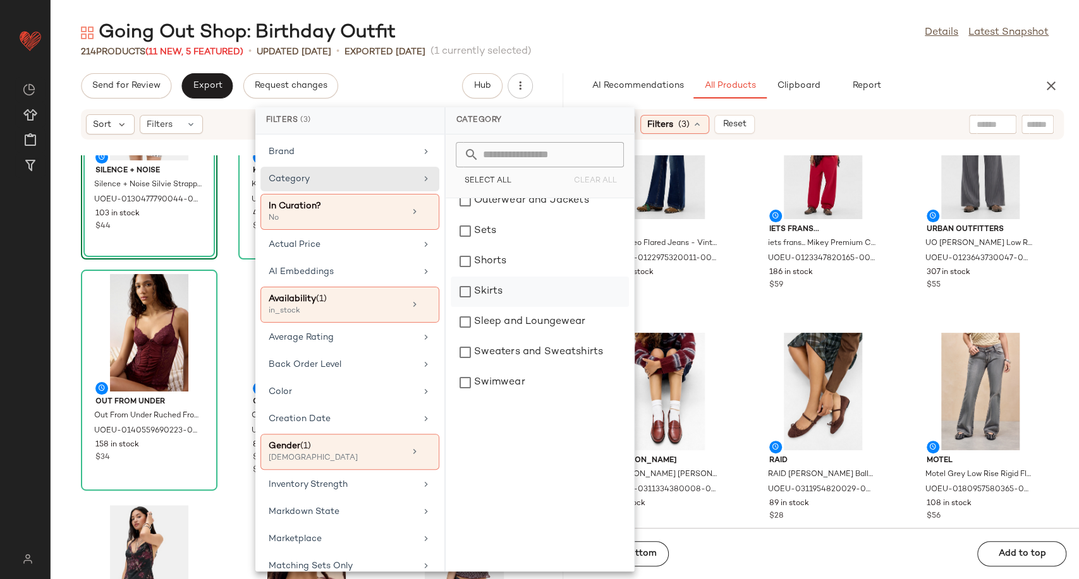
click at [480, 299] on div "Skirts" at bounding box center [539, 292] width 178 height 30
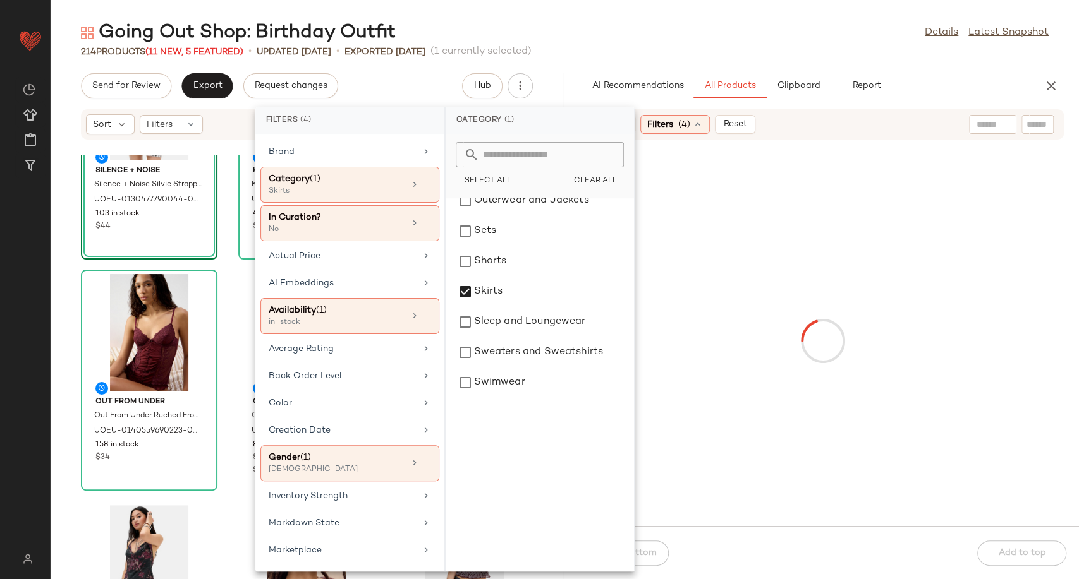
click at [738, 377] on div at bounding box center [822, 341] width 507 height 366
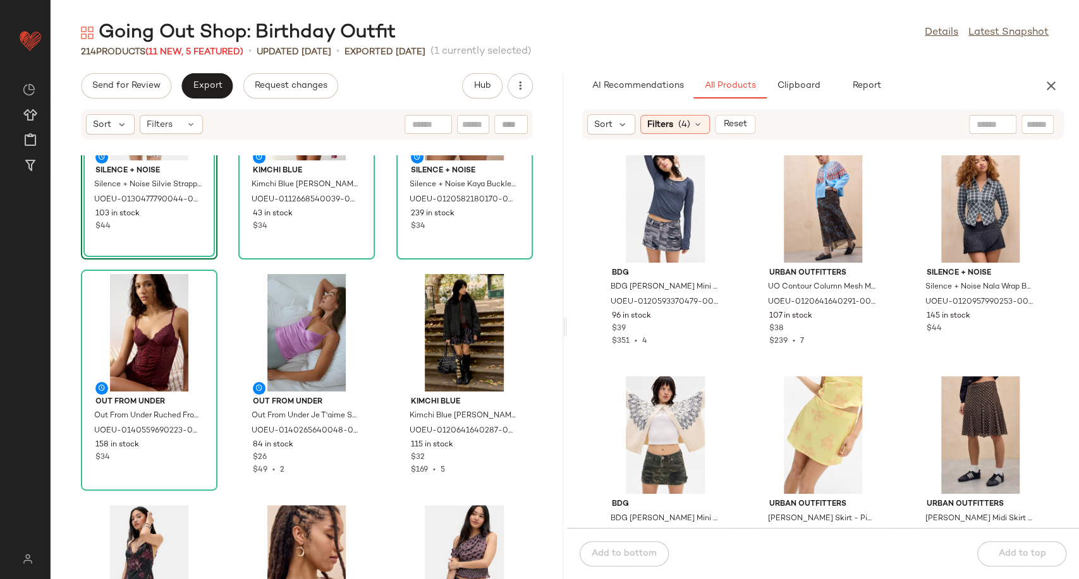
scroll to position [1484, 0]
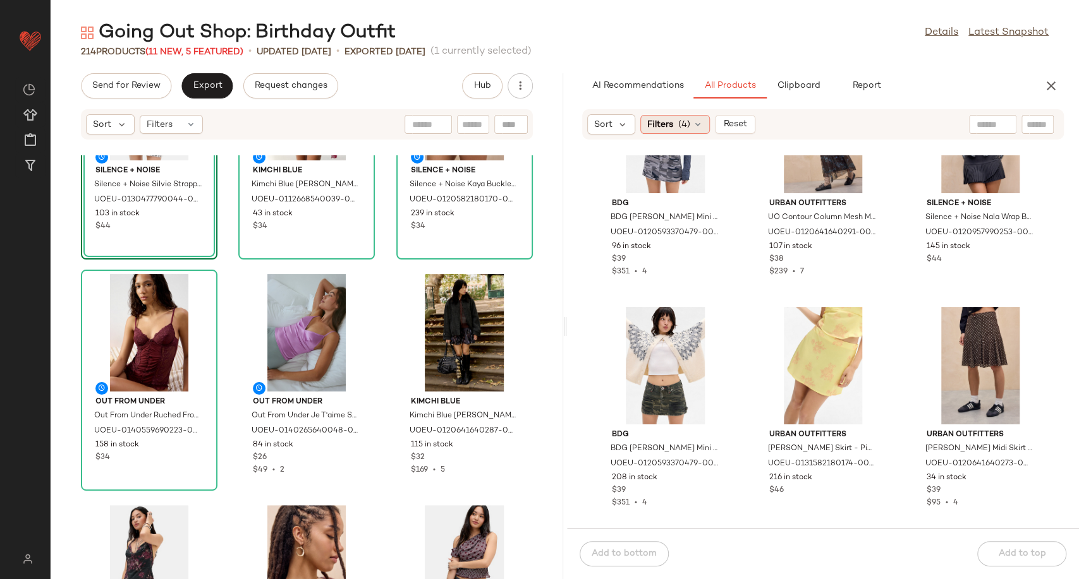
click at [699, 126] on icon at bounding box center [697, 124] width 10 height 10
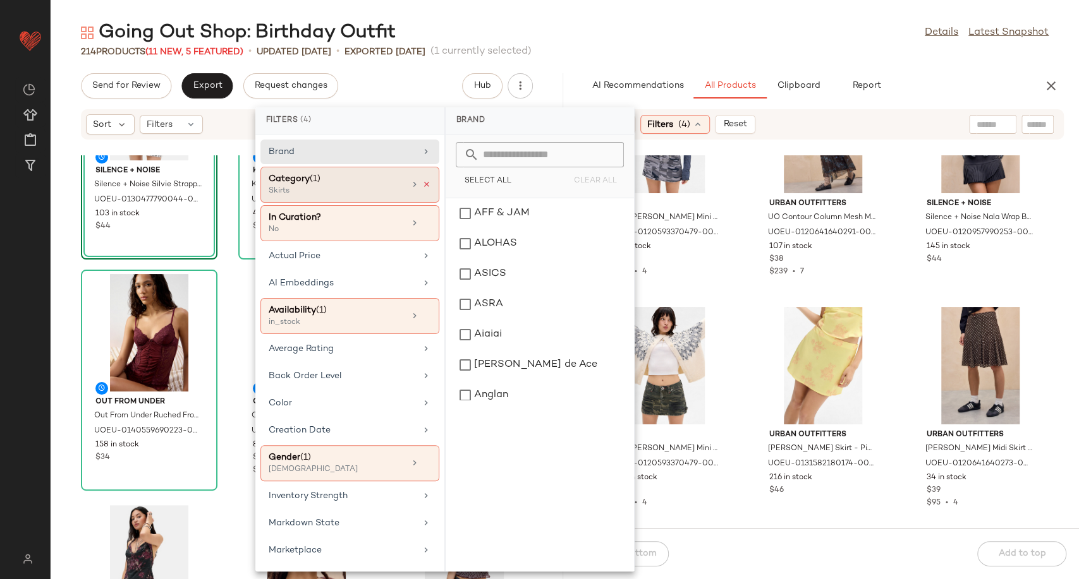
click at [422, 184] on icon at bounding box center [426, 184] width 9 height 9
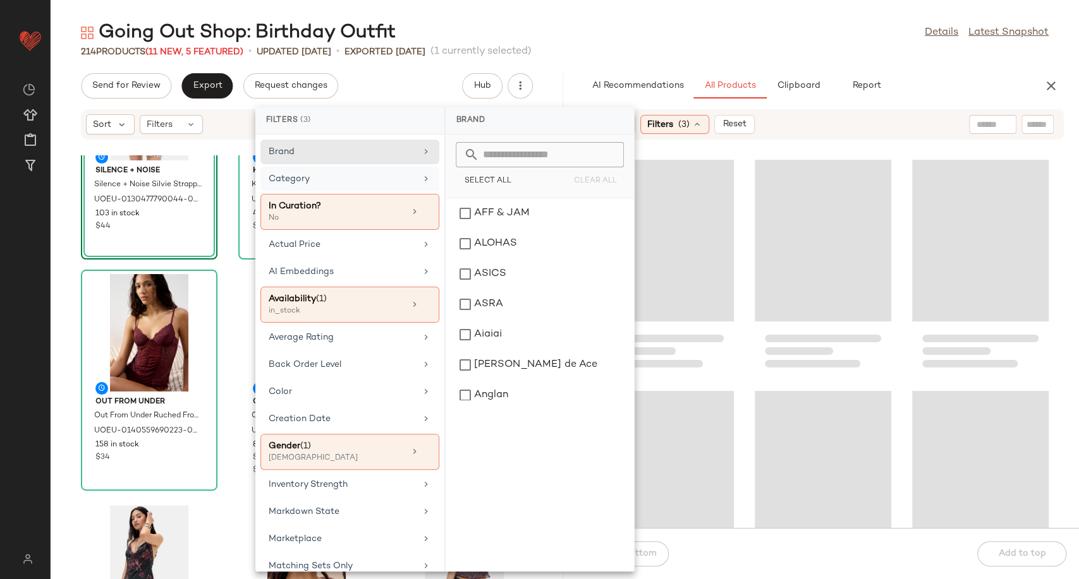
click at [404, 175] on div "Category" at bounding box center [342, 178] width 147 height 13
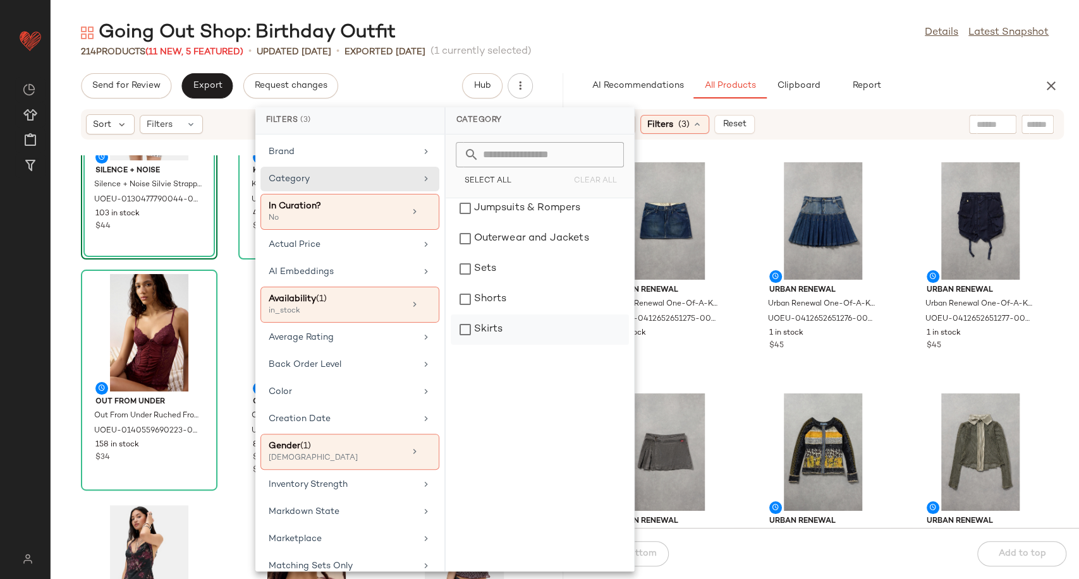
scroll to position [281, 0]
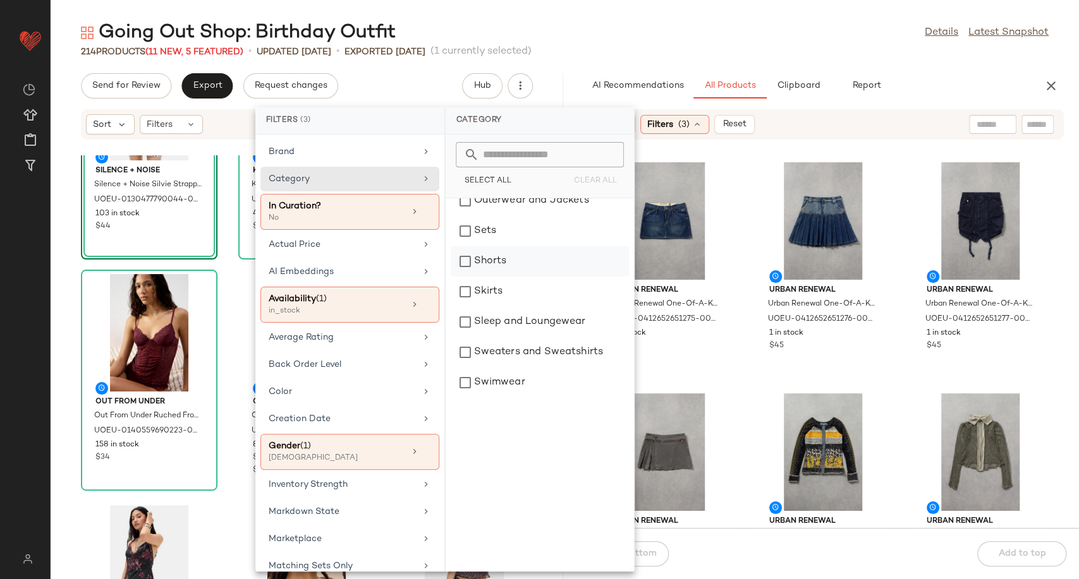
click at [499, 265] on div "Shorts" at bounding box center [539, 261] width 178 height 30
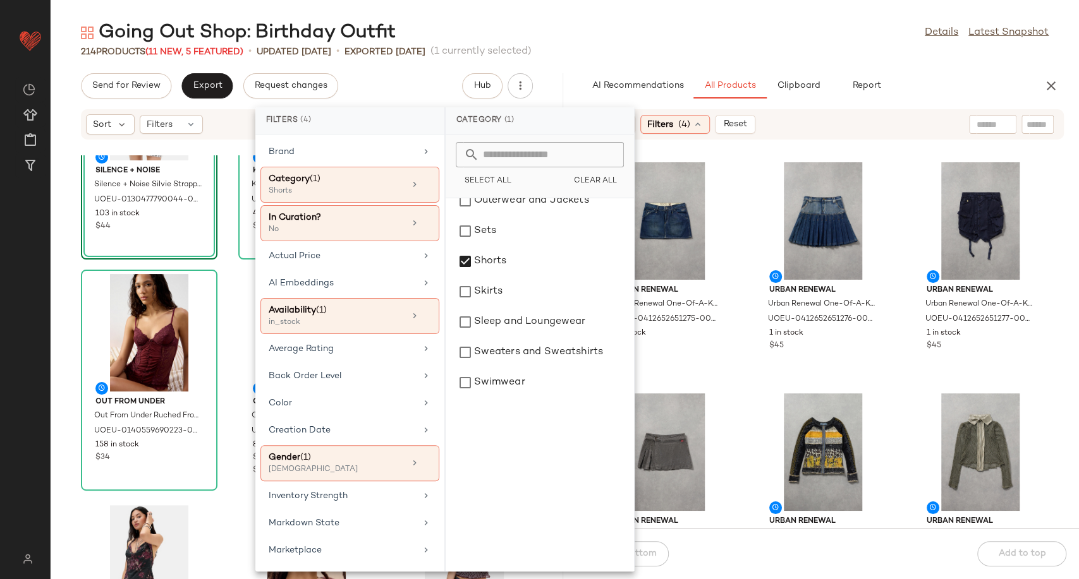
click at [743, 391] on div "Urban Renewal Urban Renewal One-Of-A-Kind G-STAR Mini Skirt - Indigo S at Urban…" at bounding box center [823, 341] width 512 height 373
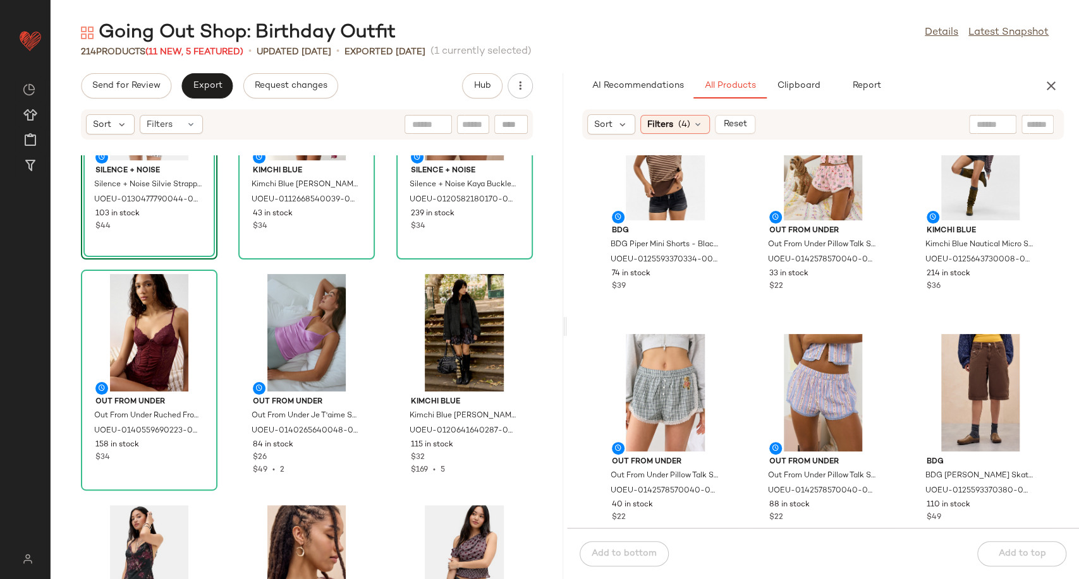
scroll to position [0, 0]
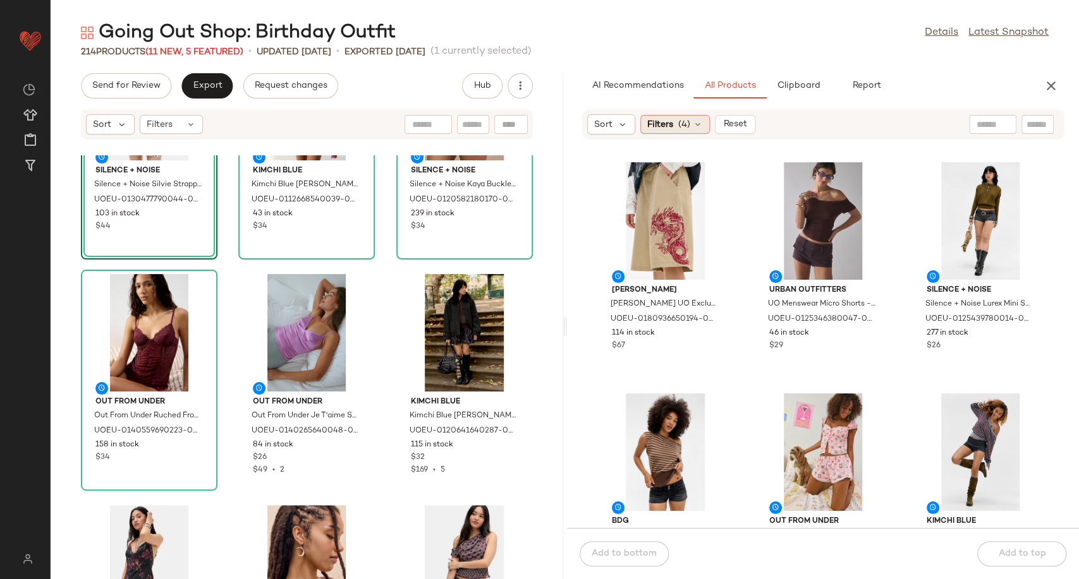
click at [698, 126] on icon at bounding box center [697, 124] width 10 height 10
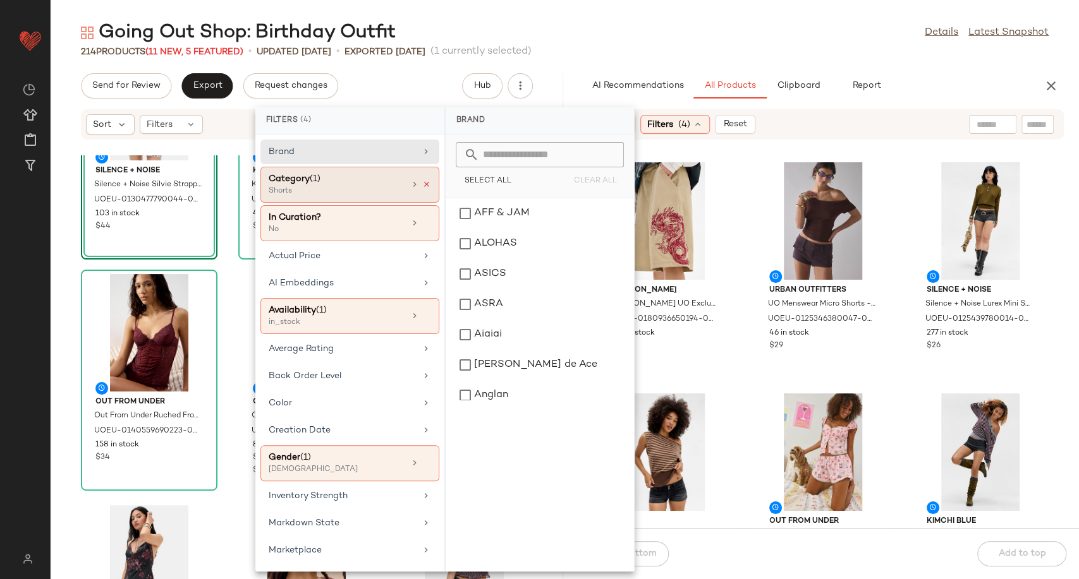
click at [422, 184] on icon at bounding box center [426, 184] width 9 height 9
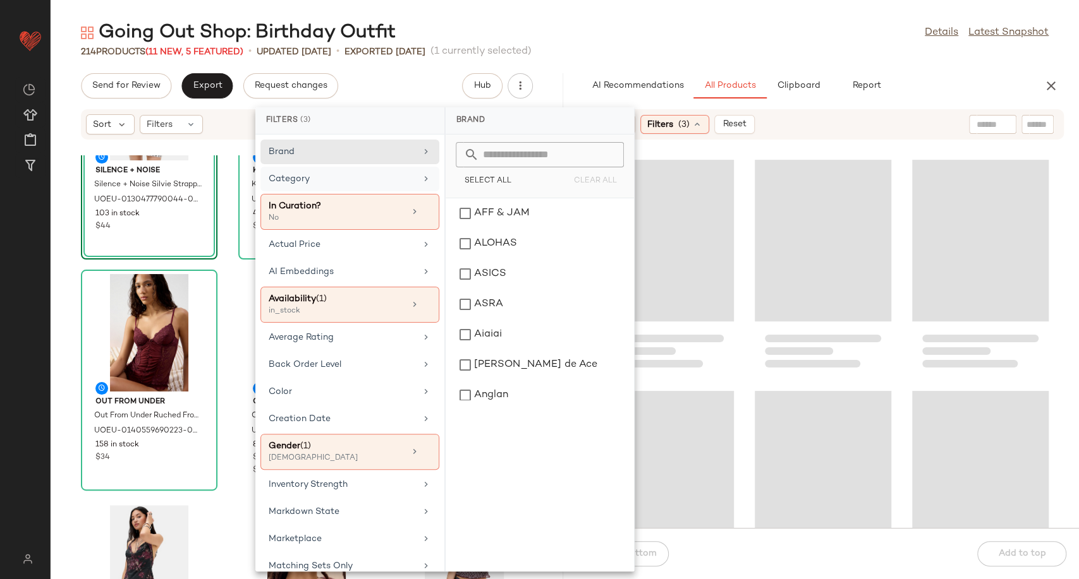
click at [378, 182] on div "Category" at bounding box center [342, 178] width 147 height 13
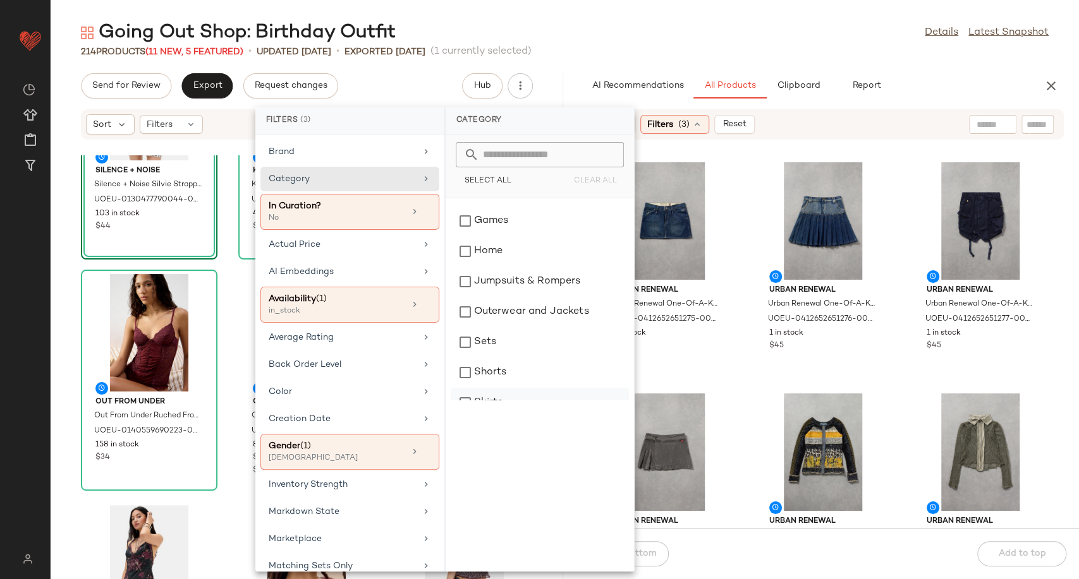
scroll to position [281, 0]
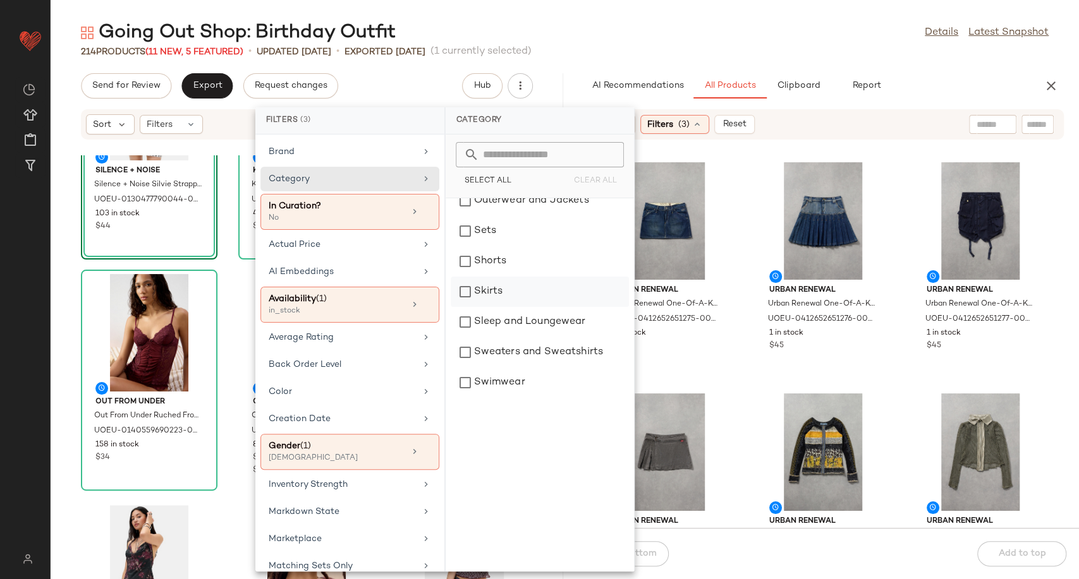
click at [490, 294] on div "Skirts" at bounding box center [539, 292] width 178 height 30
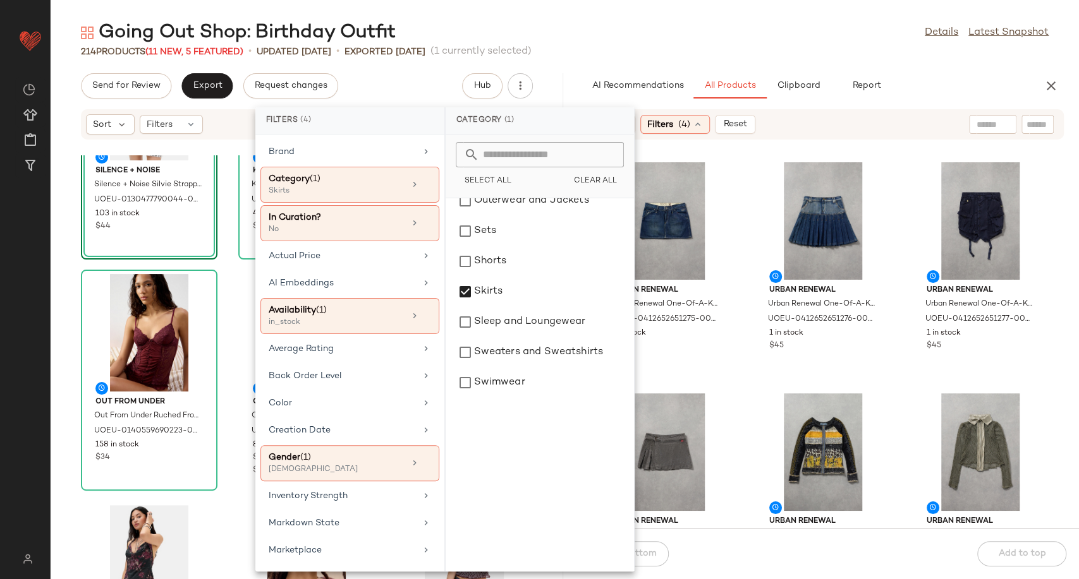
click at [747, 380] on div "Urban Renewal Urban Renewal One-Of-A-Kind G-STAR Mini Skirt - Indigo S at Urban…" at bounding box center [823, 341] width 512 height 373
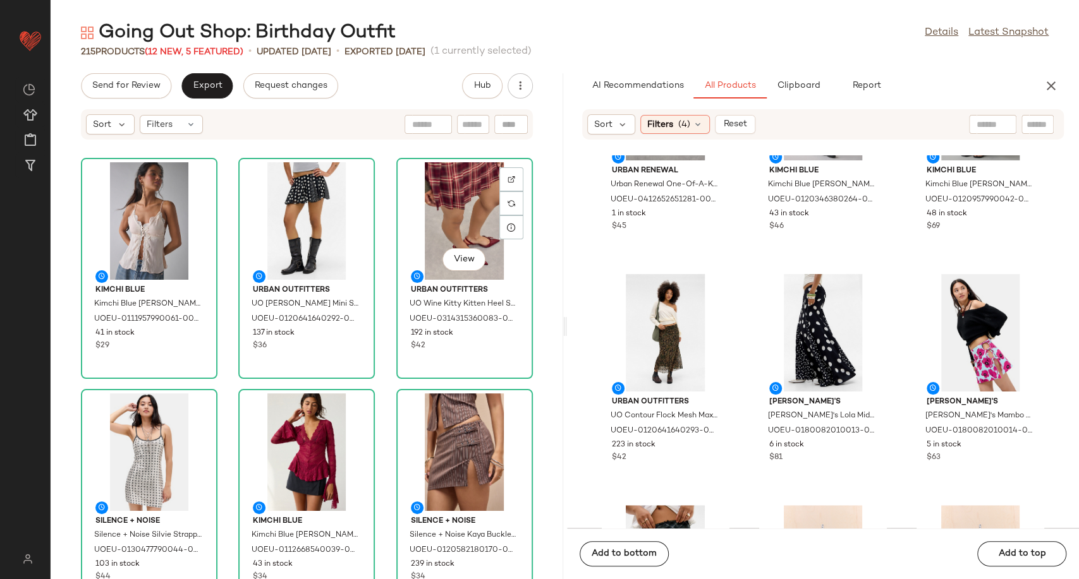
scroll to position [210, 0]
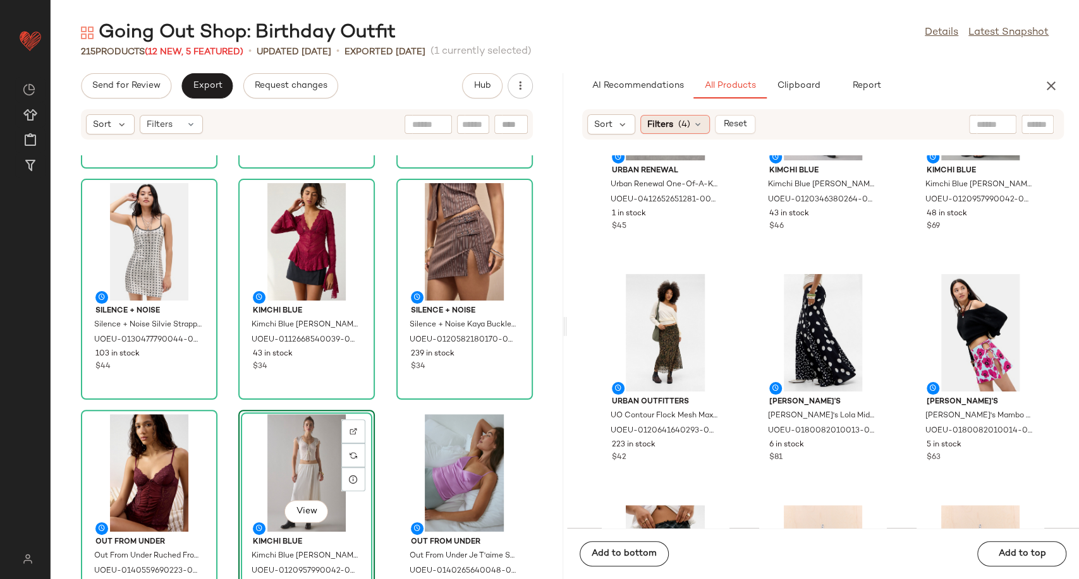
click at [703, 123] on div "Filters (4)" at bounding box center [675, 124] width 70 height 19
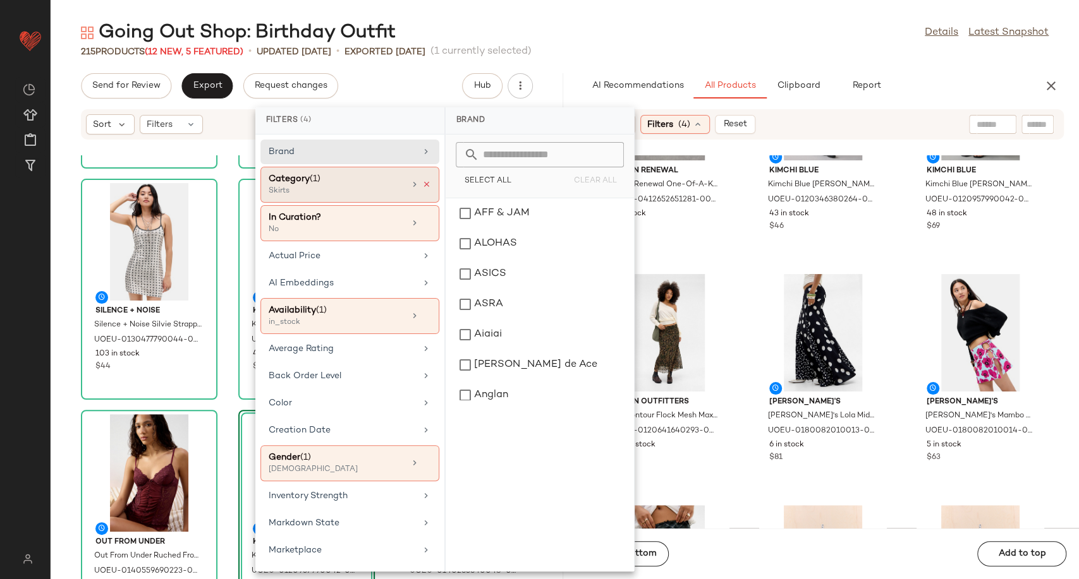
click at [422, 185] on icon at bounding box center [426, 184] width 9 height 9
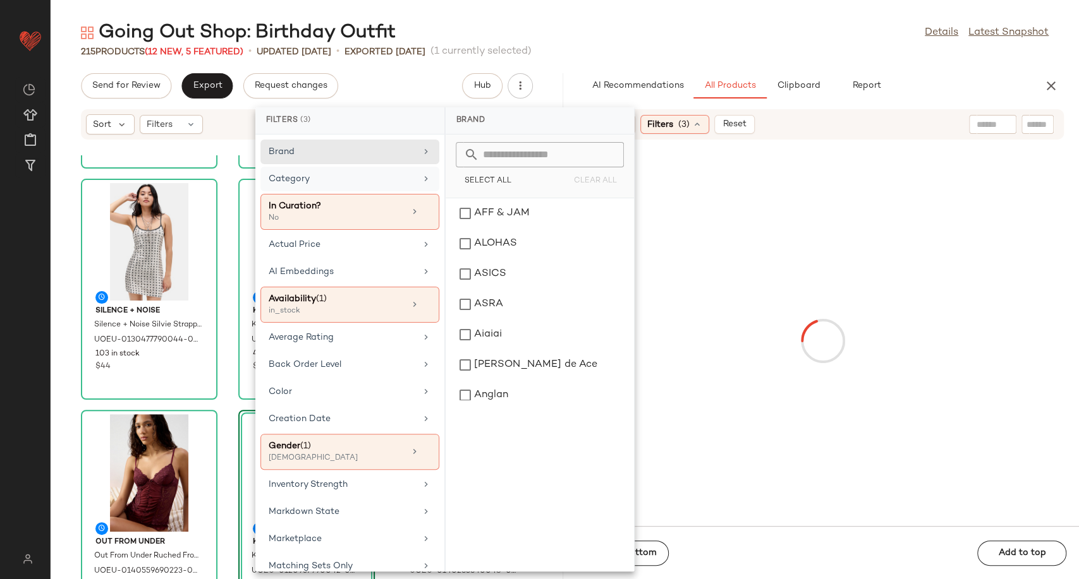
click at [399, 181] on div "Category" at bounding box center [342, 178] width 147 height 13
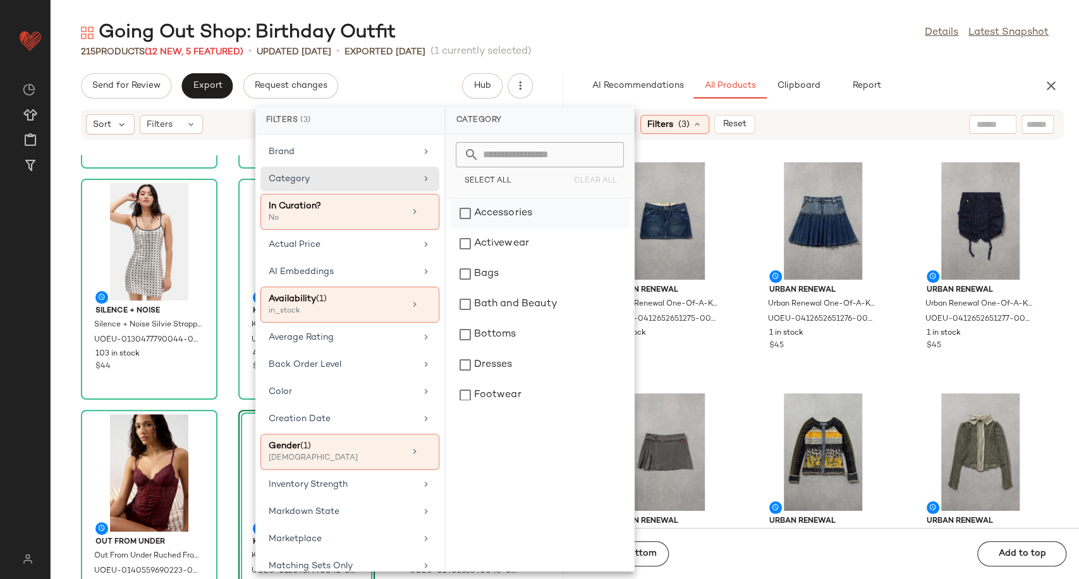
click at [495, 227] on div "Accessories" at bounding box center [539, 213] width 178 height 30
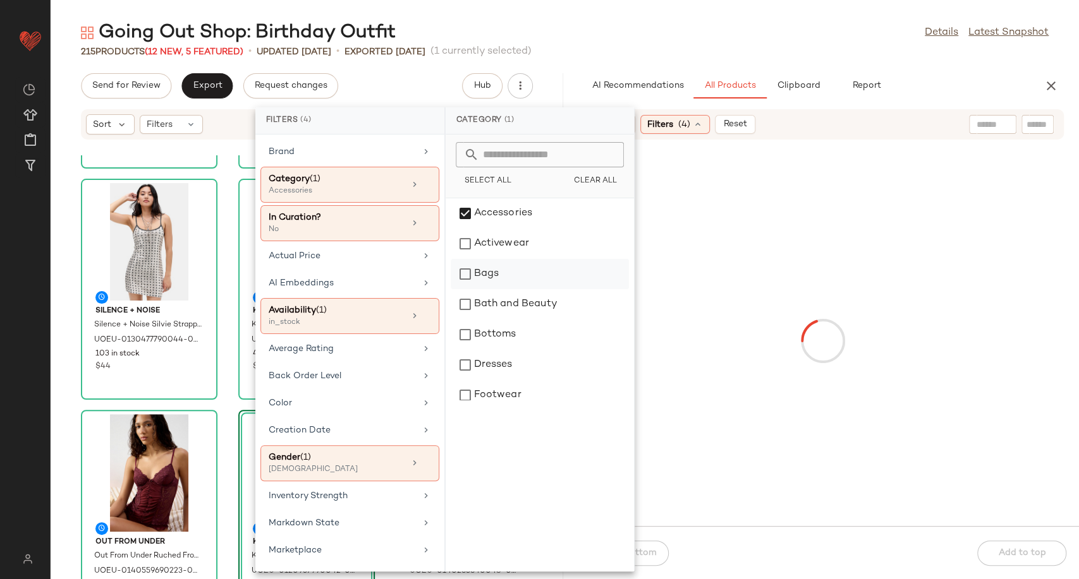
click at [490, 278] on div "Bags" at bounding box center [539, 274] width 178 height 30
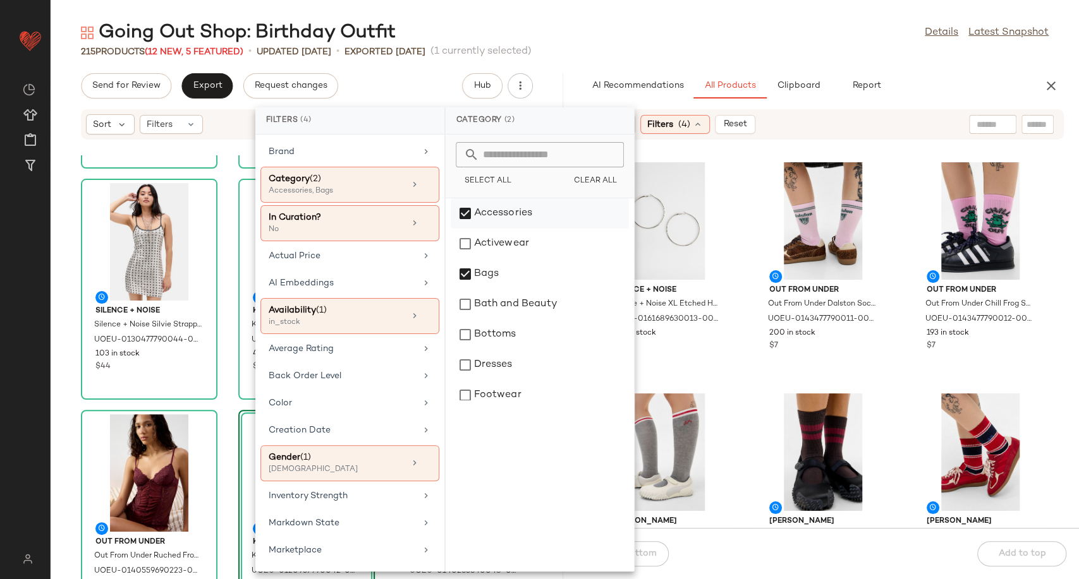
click at [462, 208] on div "Accessories" at bounding box center [539, 213] width 178 height 30
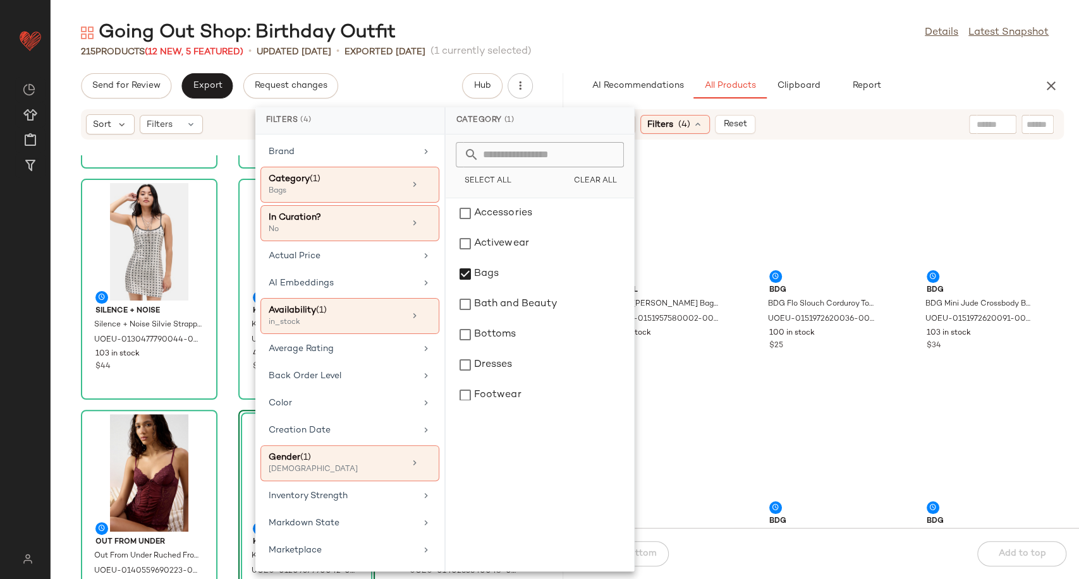
click at [742, 372] on div "Motel Motel Ali Parachute Bag - White at Urban Outfitters UOEU-0151957580002-00…" at bounding box center [823, 341] width 512 height 373
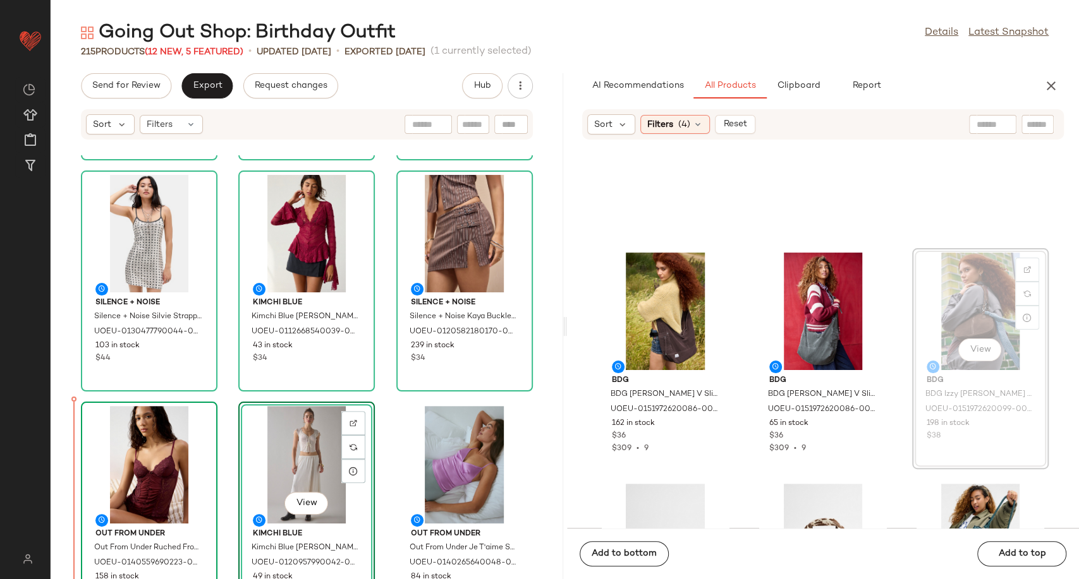
scroll to position [219, 0]
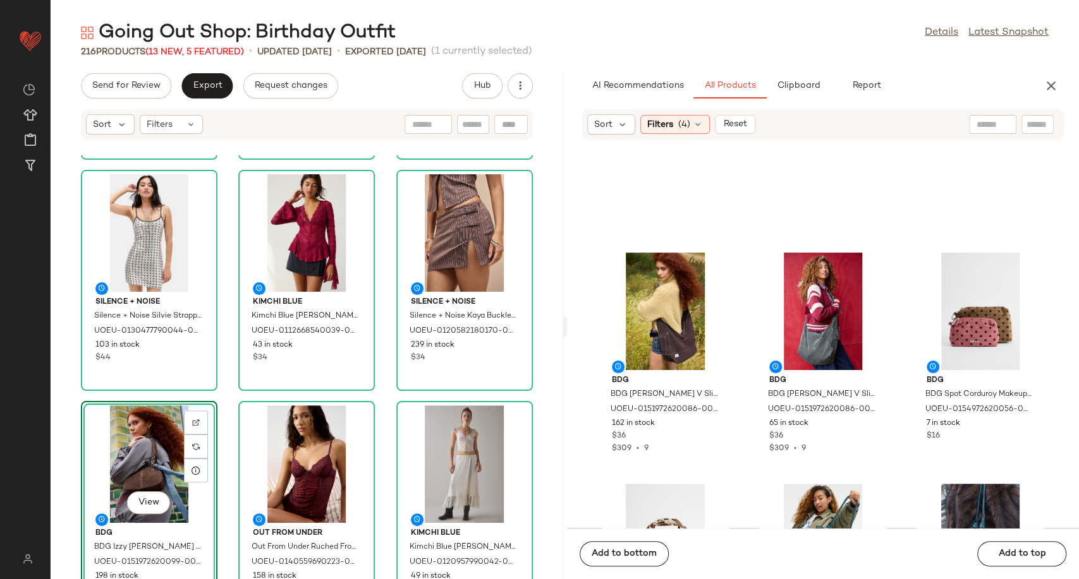
click at [379, 405] on div "Kimchi Blue Kimchi Blue Kristina Cami - Pink S at Urban Outfitters UOEU-0111957…" at bounding box center [307, 367] width 512 height 424
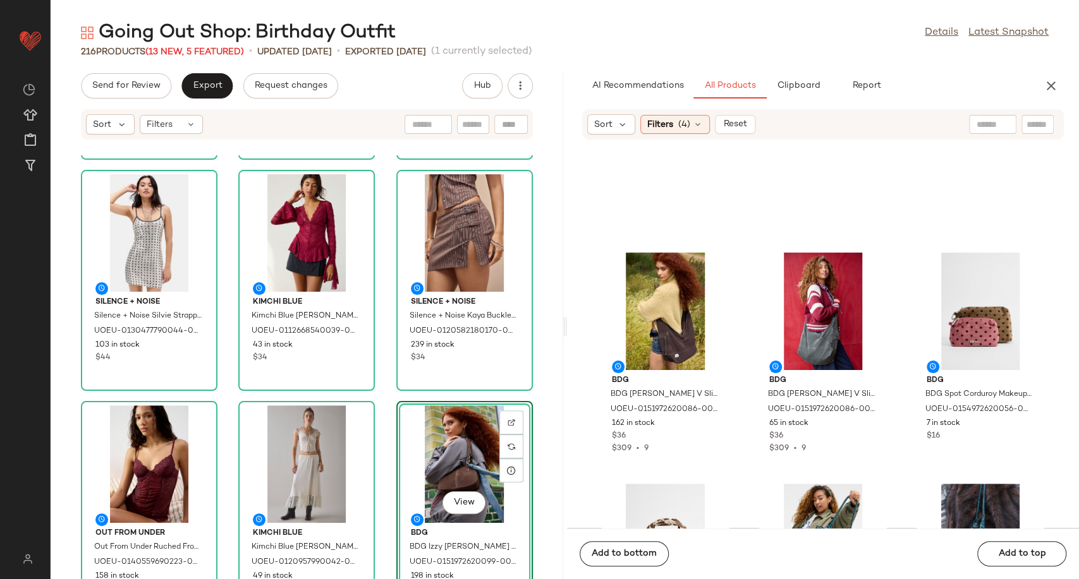
click at [535, 396] on div "Kimchi Blue Kimchi Blue Kristina Cami - Pink S at Urban Outfitters UOEU-0111957…" at bounding box center [307, 367] width 512 height 424
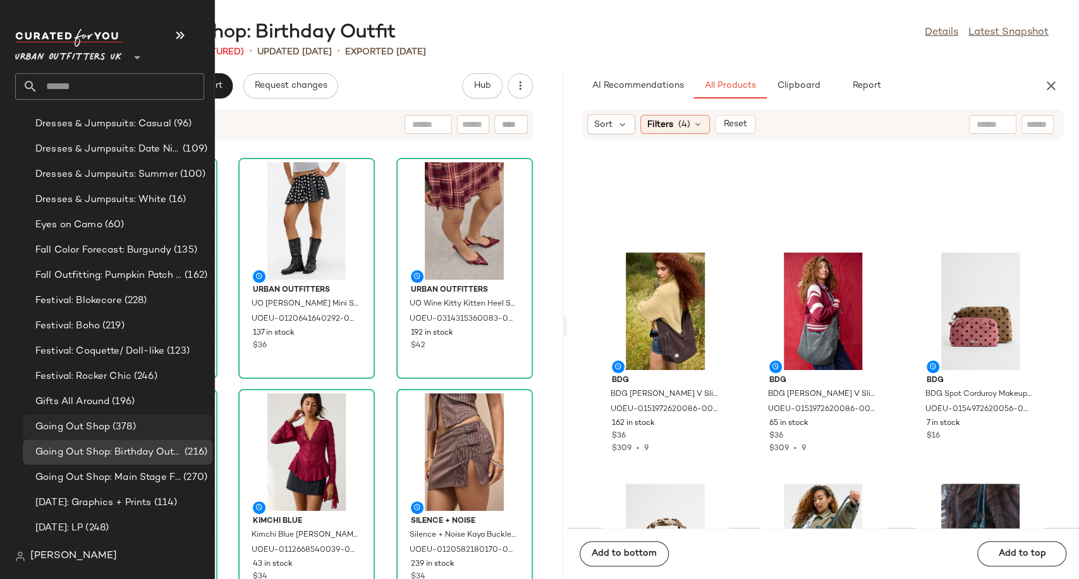
scroll to position [2948, 0]
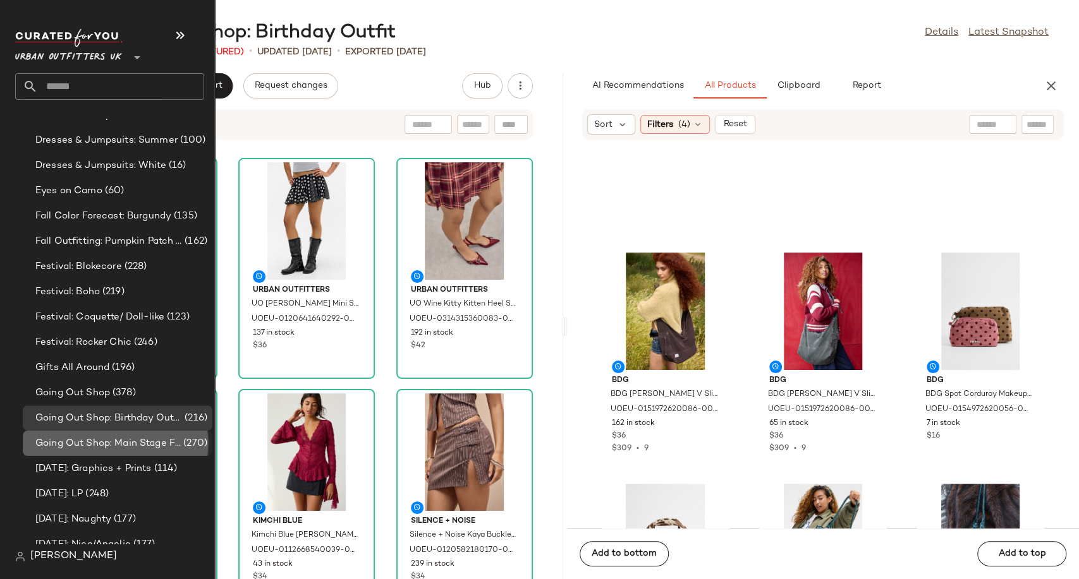
click at [128, 447] on span "Going Out Shop: Main Stage Fits" at bounding box center [107, 444] width 145 height 15
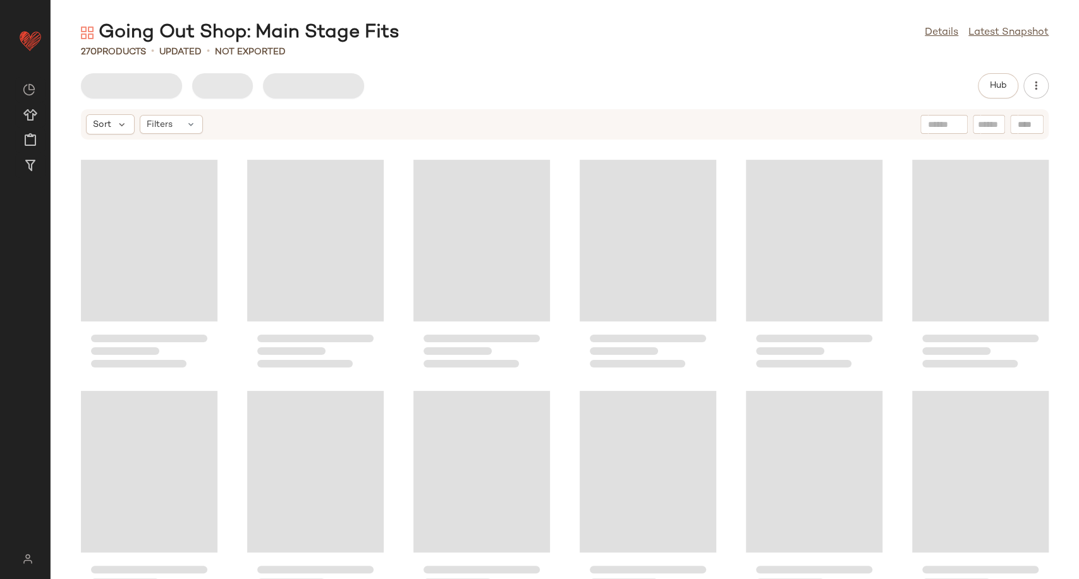
click at [627, 69] on div "Going Out Shop: Main Stage Fits Details Latest Snapshot 270 Products • updated …" at bounding box center [565, 299] width 1028 height 559
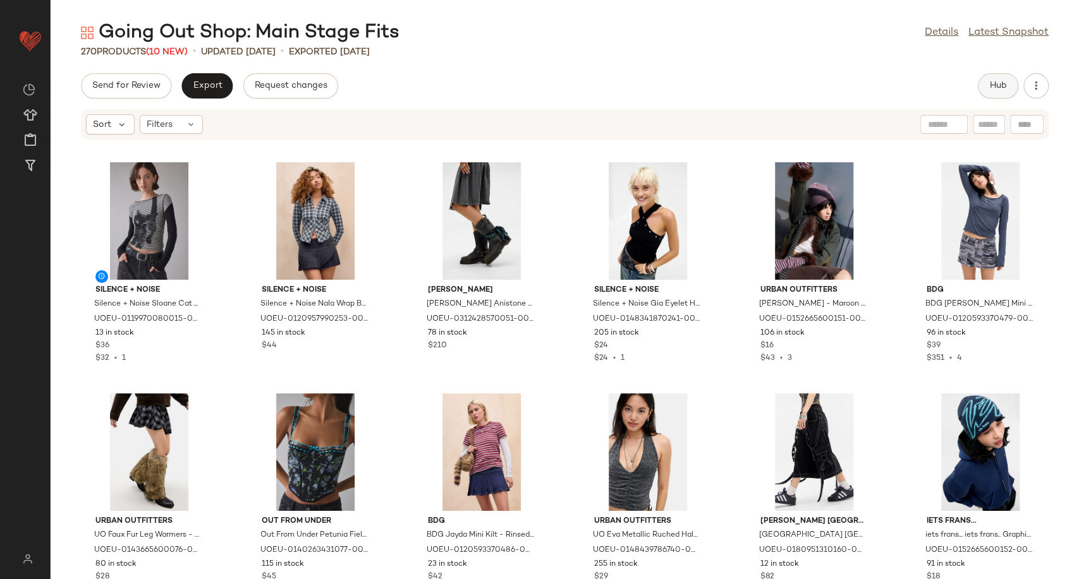
click at [987, 91] on button "Hub" at bounding box center [997, 85] width 40 height 25
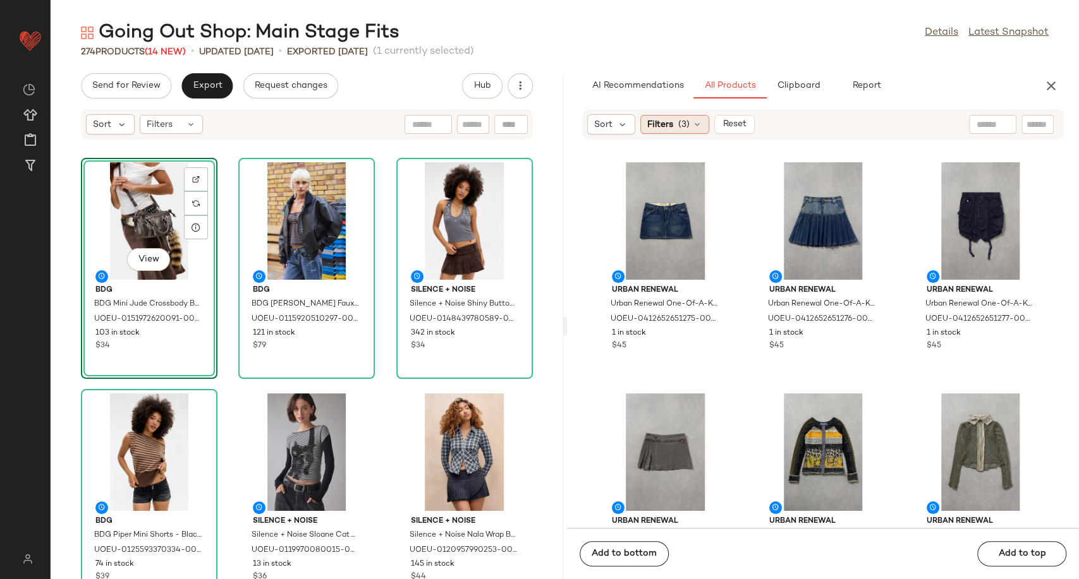
click at [692, 122] on icon at bounding box center [697, 124] width 10 height 10
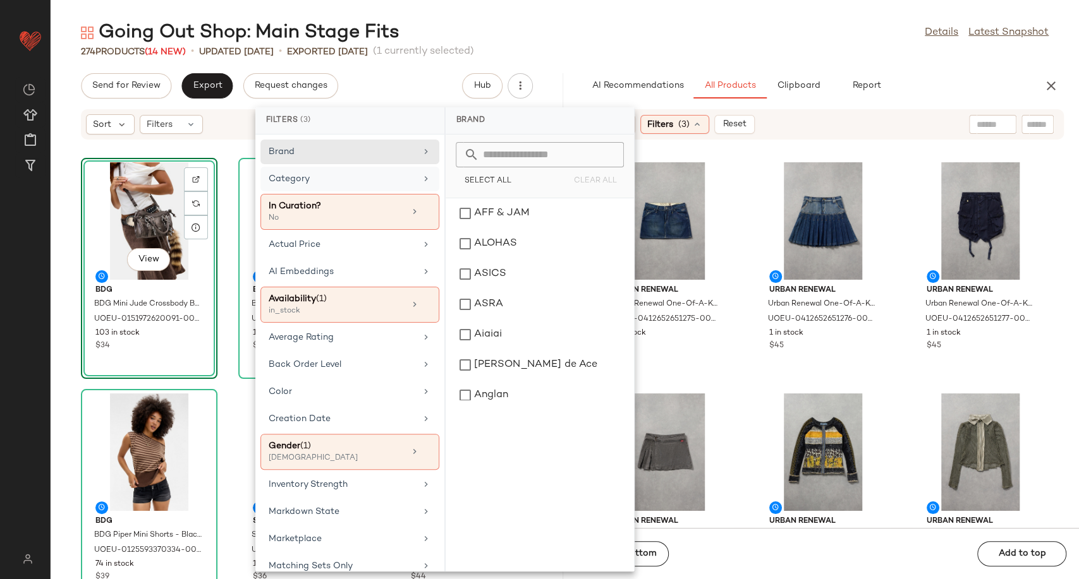
click at [421, 178] on icon at bounding box center [426, 179] width 10 height 10
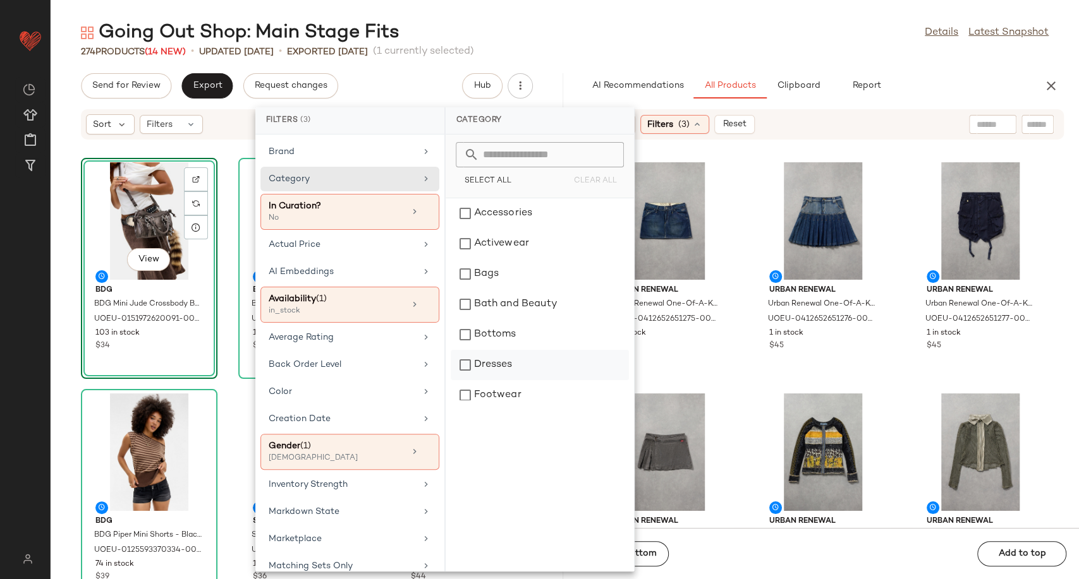
click at [523, 360] on div "Dresses" at bounding box center [539, 365] width 178 height 30
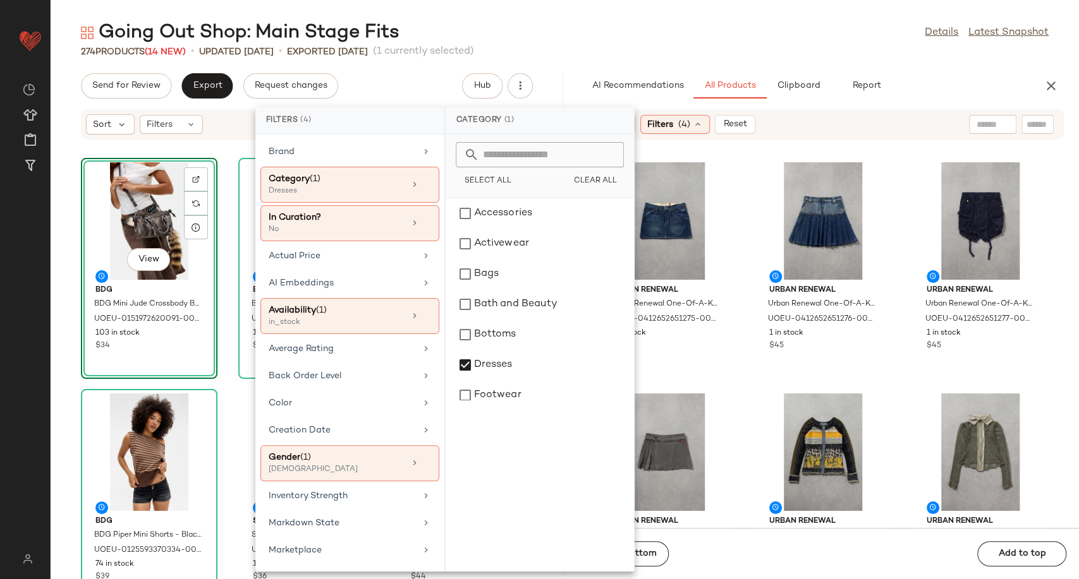
click at [742, 353] on div "Urban Renewal Urban Renewal One-Of-A-Kind G-STAR Mini Skirt - Indigo S at Urban…" at bounding box center [823, 341] width 512 height 373
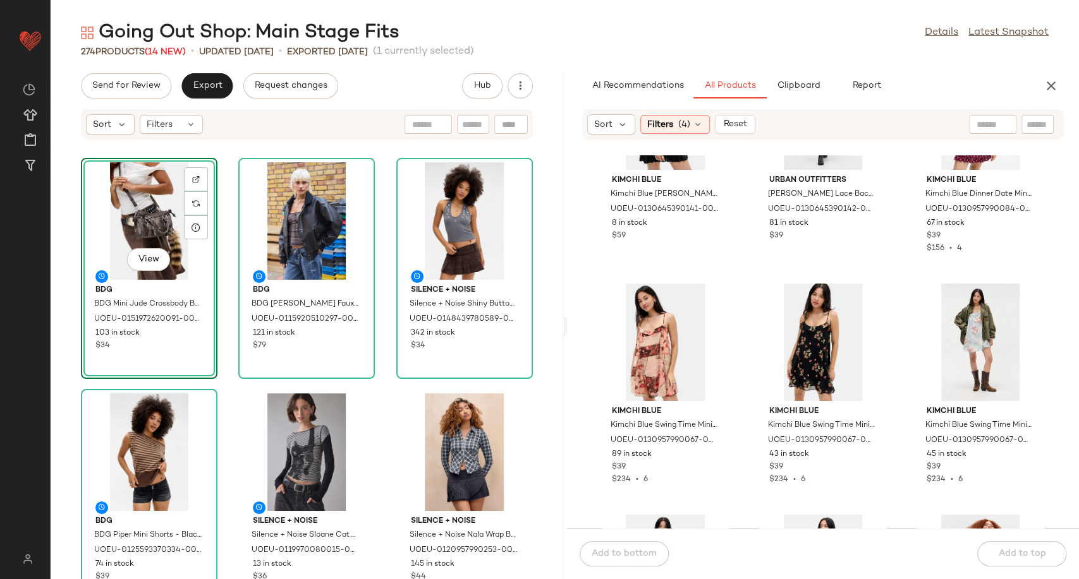
scroll to position [2326, 0]
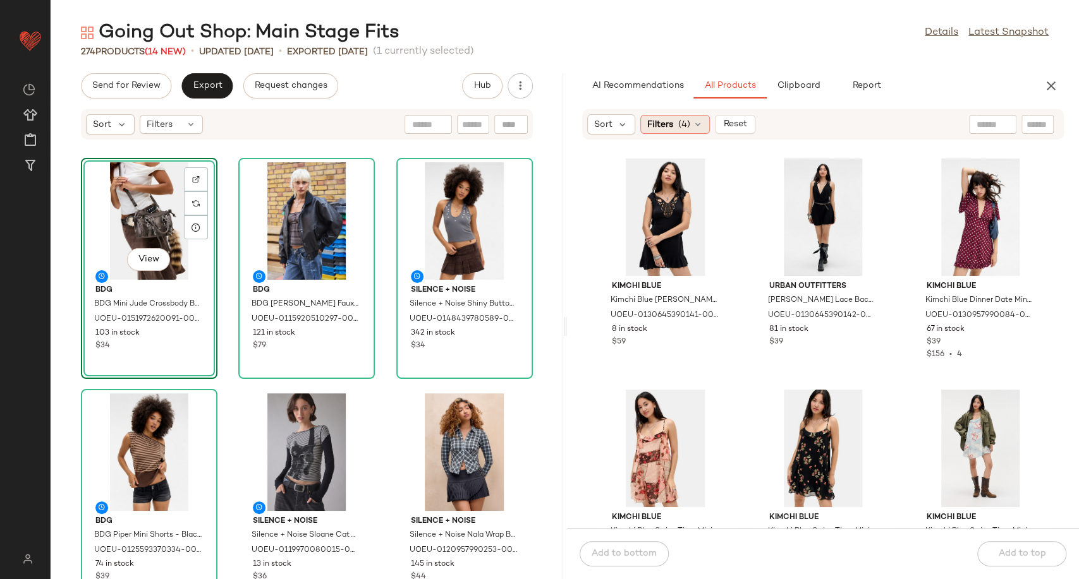
click at [696, 126] on icon at bounding box center [697, 124] width 10 height 10
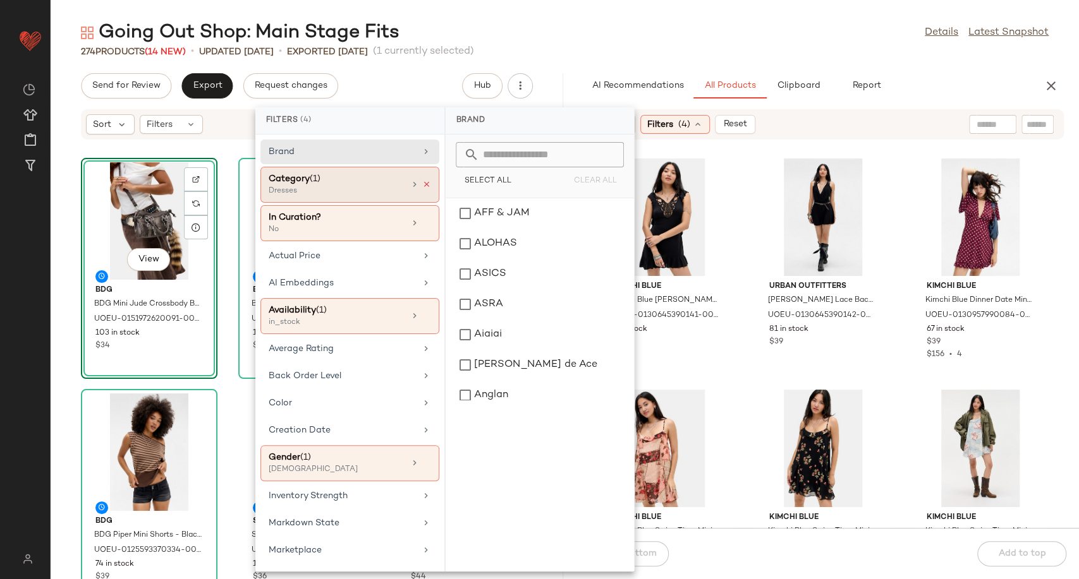
click at [422, 184] on icon at bounding box center [426, 184] width 9 height 9
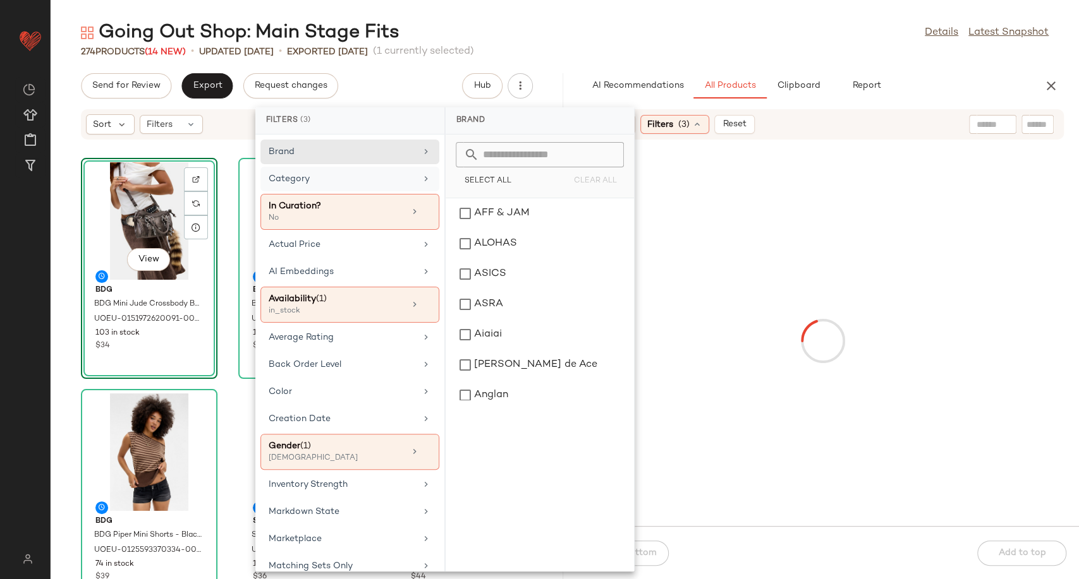
click at [401, 180] on div "Category" at bounding box center [342, 178] width 147 height 13
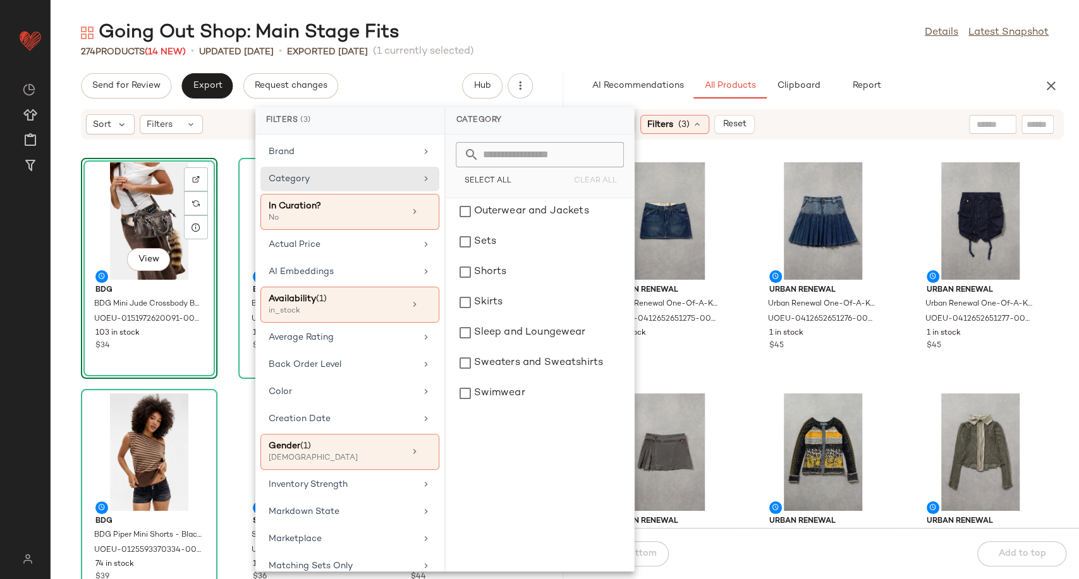
scroll to position [351, 0]
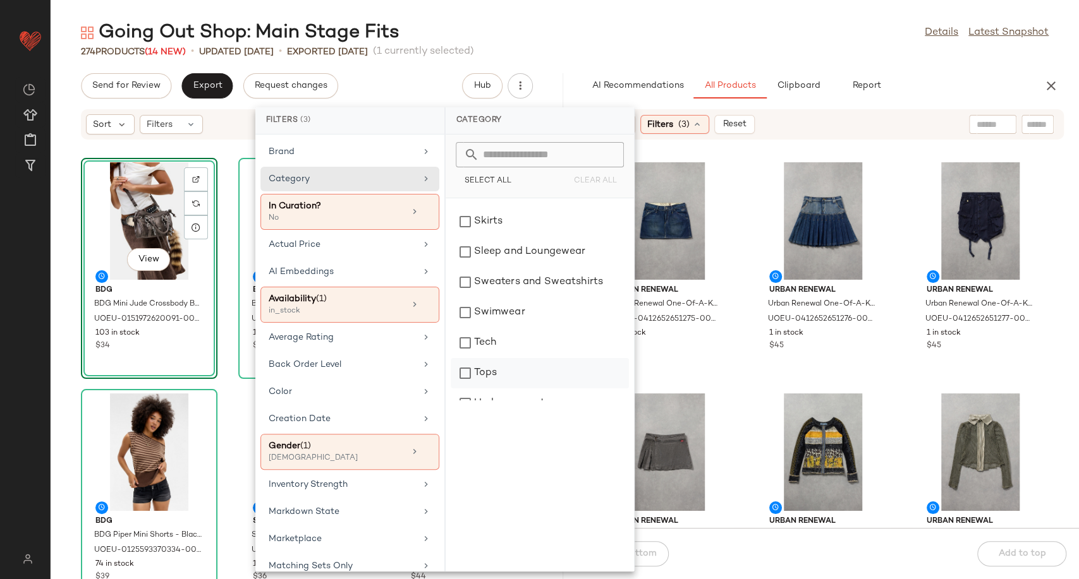
click at [511, 366] on div "Tops" at bounding box center [539, 373] width 178 height 30
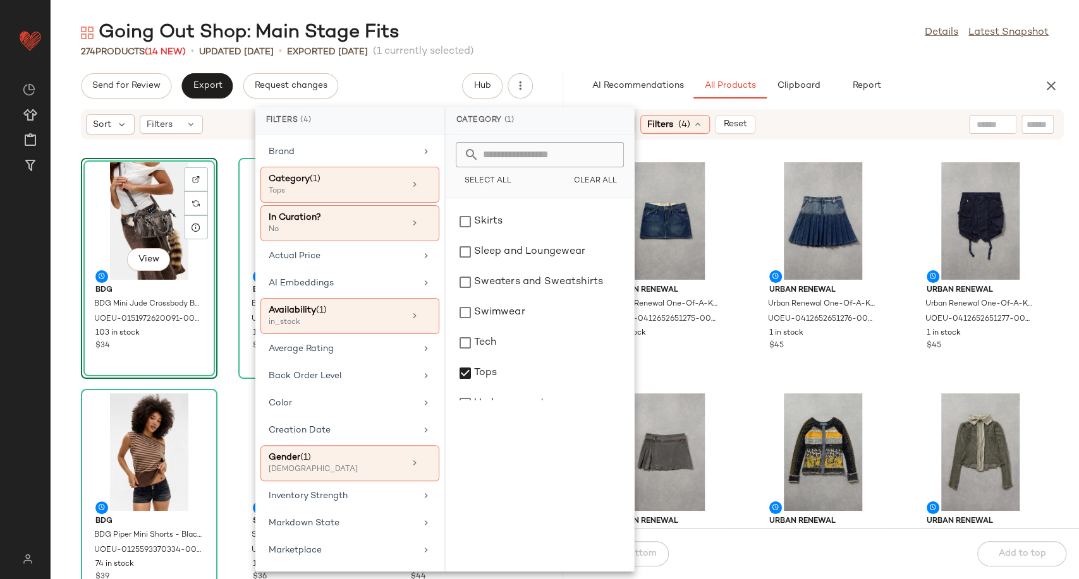
click at [746, 377] on div "Urban Renewal Urban Renewal One-Of-A-Kind G-STAR Mini Skirt - Indigo S at Urban…" at bounding box center [823, 341] width 512 height 373
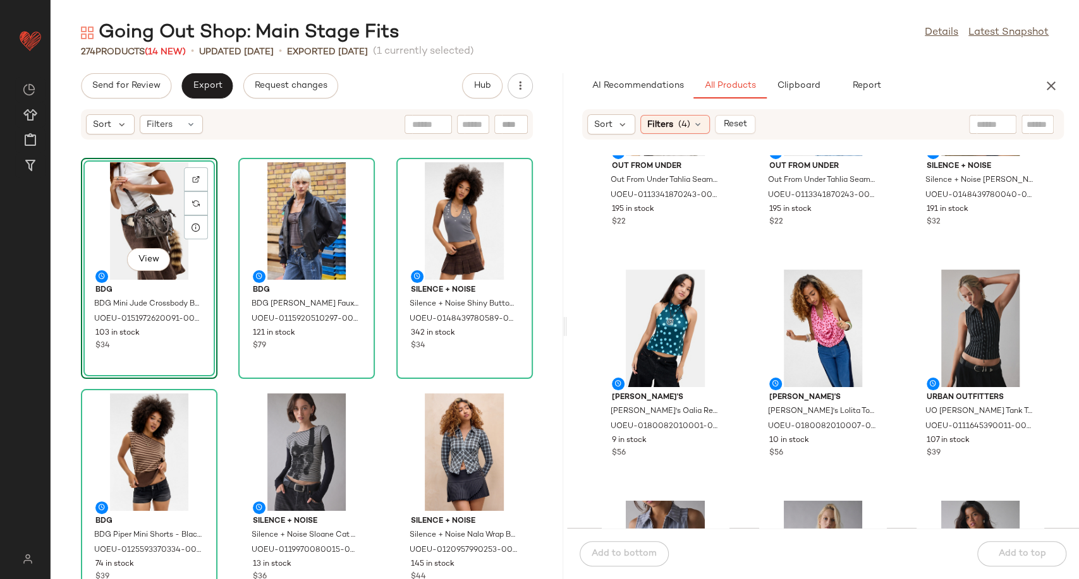
scroll to position [2467, 0]
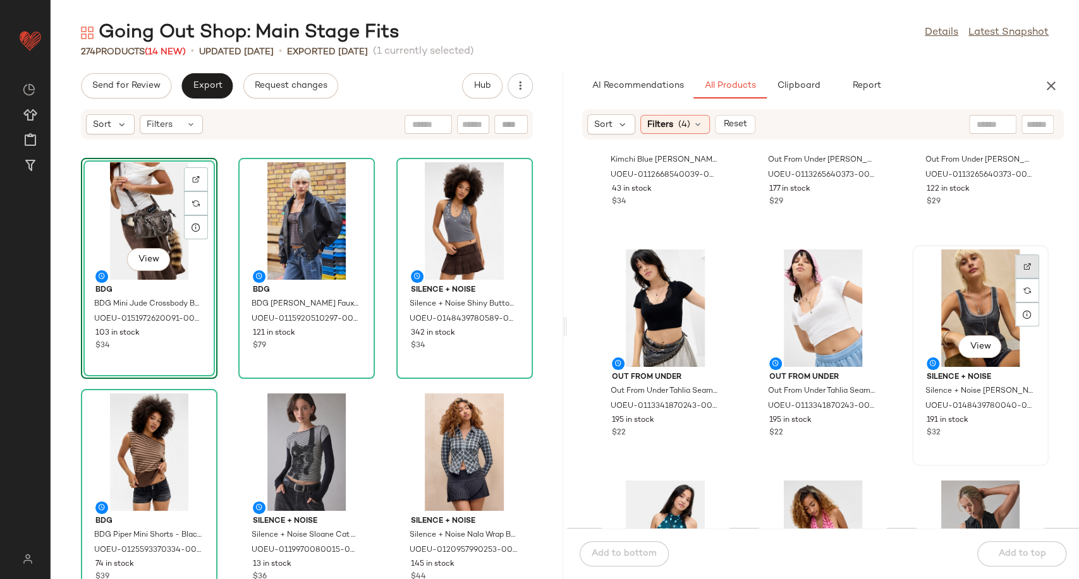
click at [1023, 267] on img at bounding box center [1027, 267] width 8 height 8
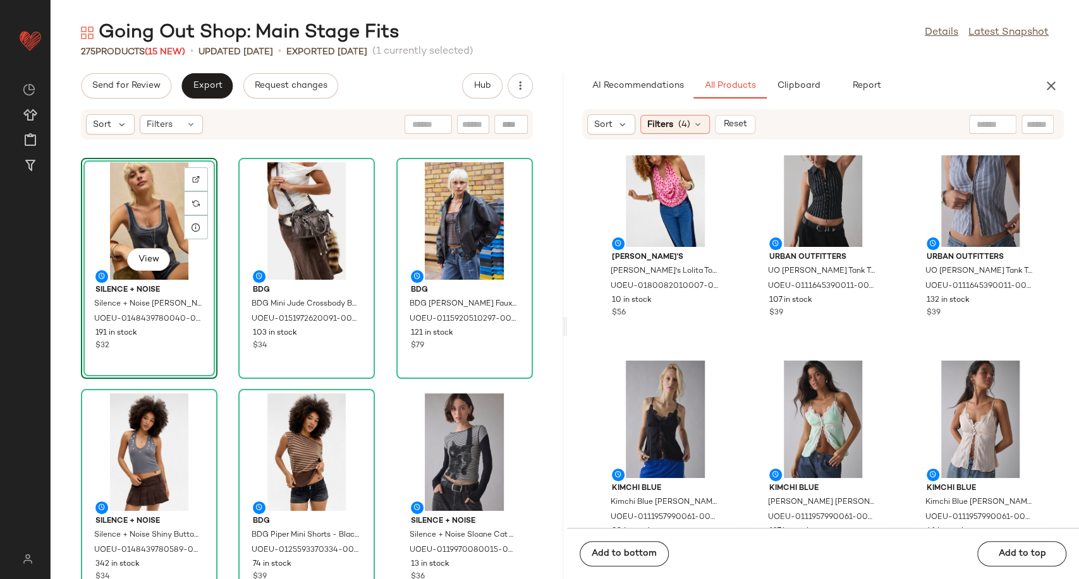
scroll to position [2748, 0]
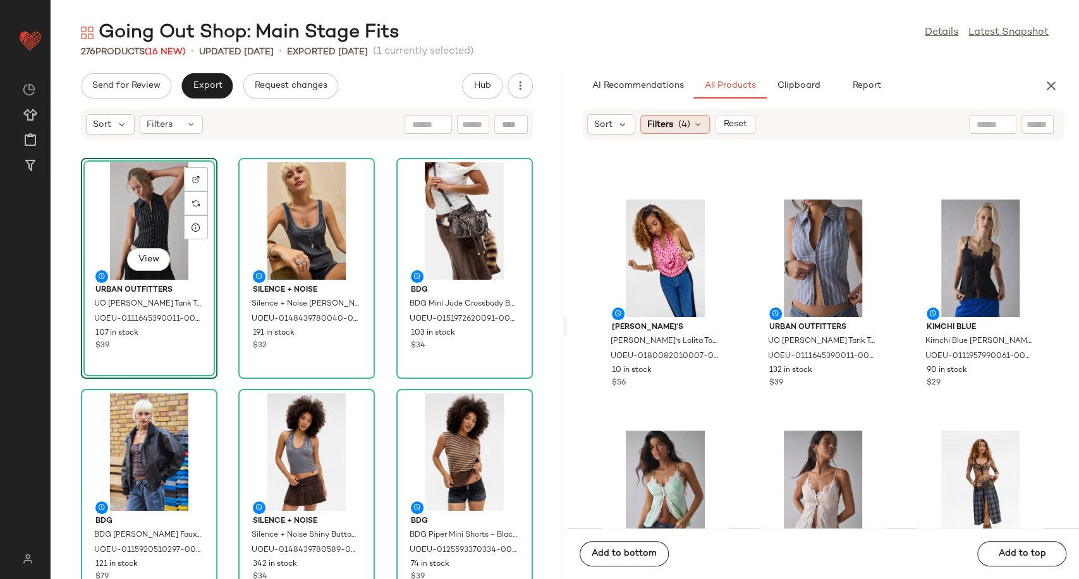
click at [697, 123] on icon at bounding box center [697, 124] width 10 height 10
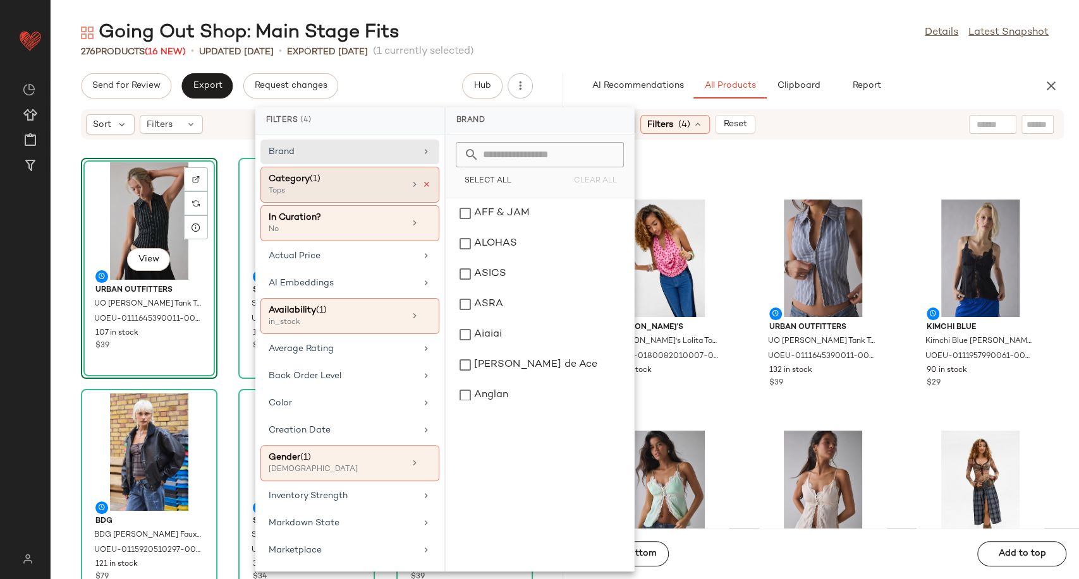
click at [422, 184] on icon at bounding box center [426, 184] width 9 height 9
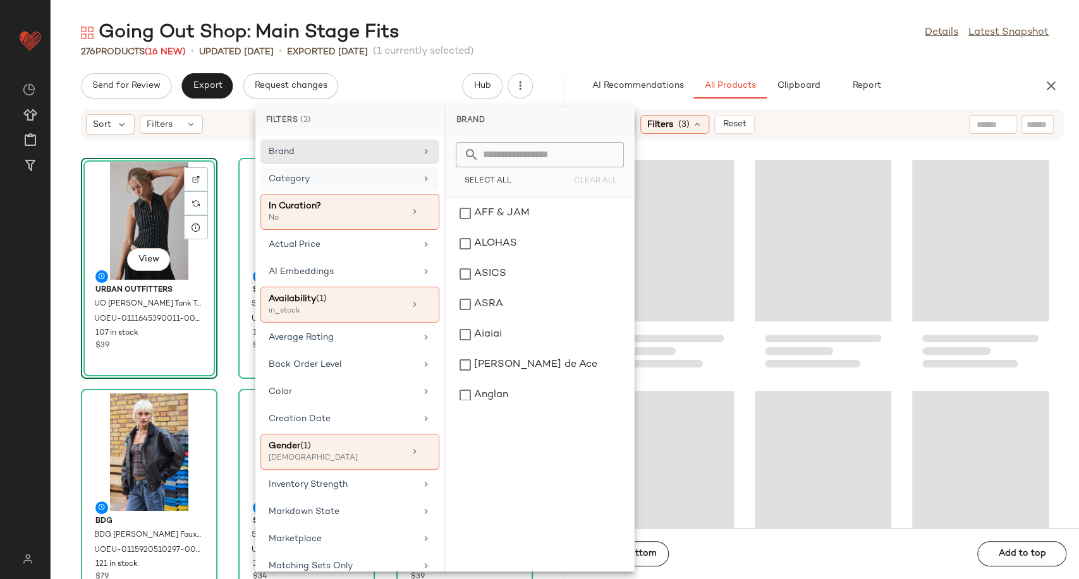
click at [399, 184] on div "Category" at bounding box center [342, 178] width 147 height 13
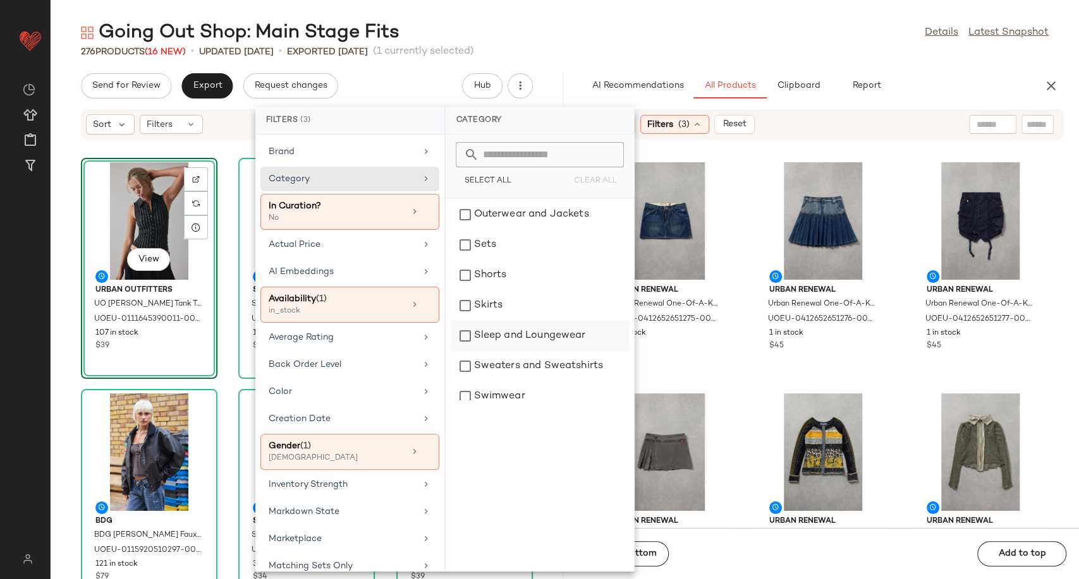
scroll to position [281, 0]
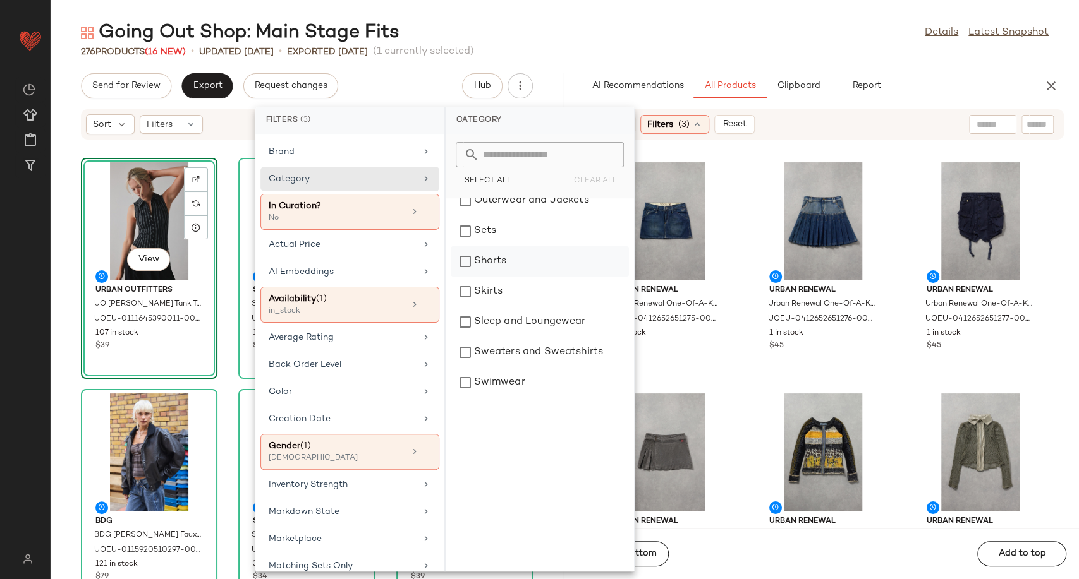
click at [501, 264] on div "Shorts" at bounding box center [539, 261] width 178 height 30
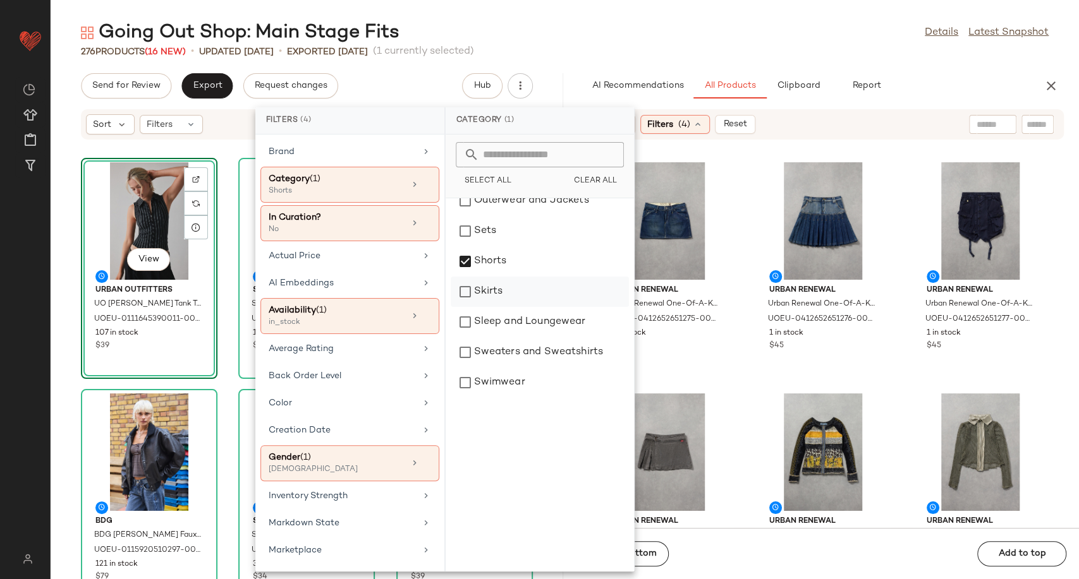
click at [511, 289] on div "Skirts" at bounding box center [539, 292] width 178 height 30
click at [739, 368] on div "Urban Renewal Urban Renewal One-Of-A-Kind G-STAR Mini Skirt - Indigo S at Urban…" at bounding box center [823, 341] width 512 height 373
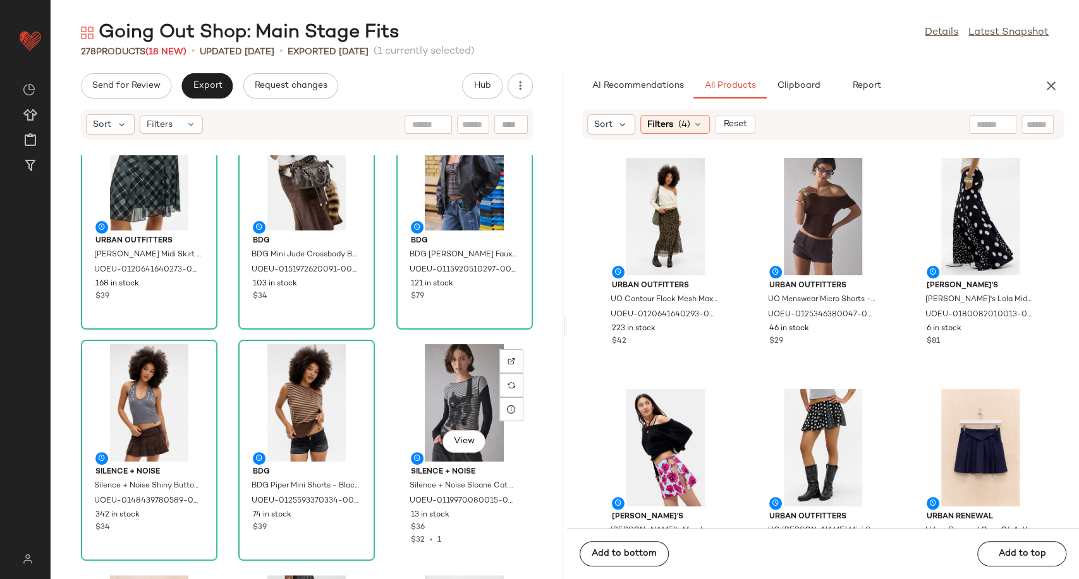
scroll to position [0, 0]
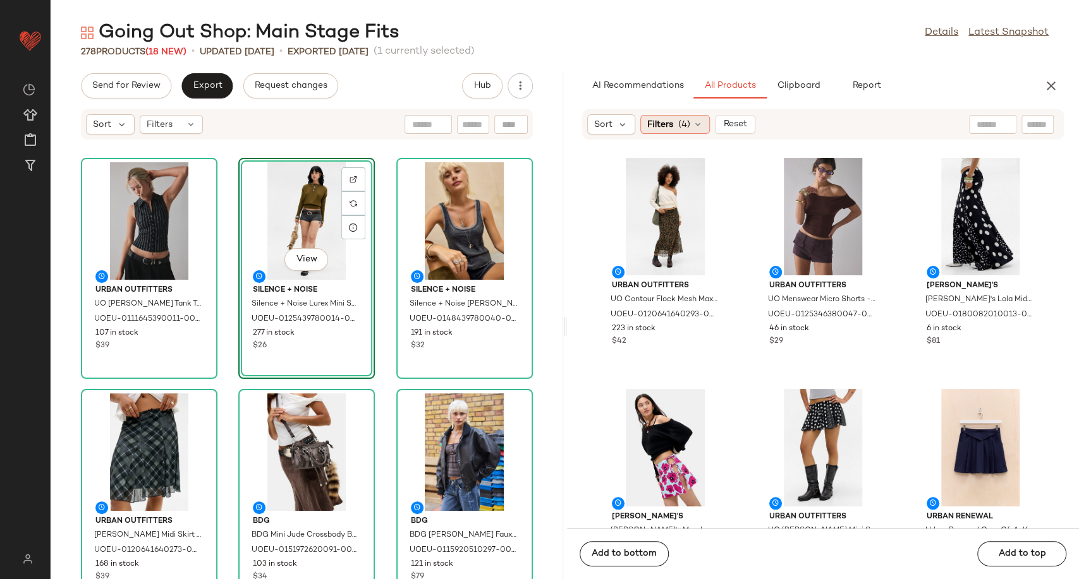
click at [694, 123] on icon at bounding box center [697, 124] width 10 height 10
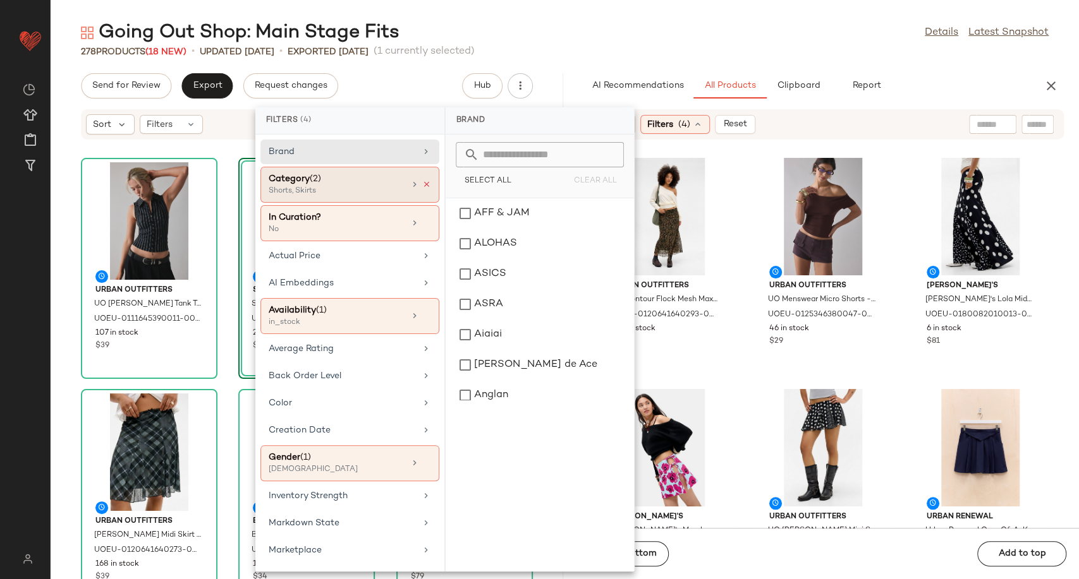
click at [422, 182] on icon at bounding box center [426, 184] width 9 height 9
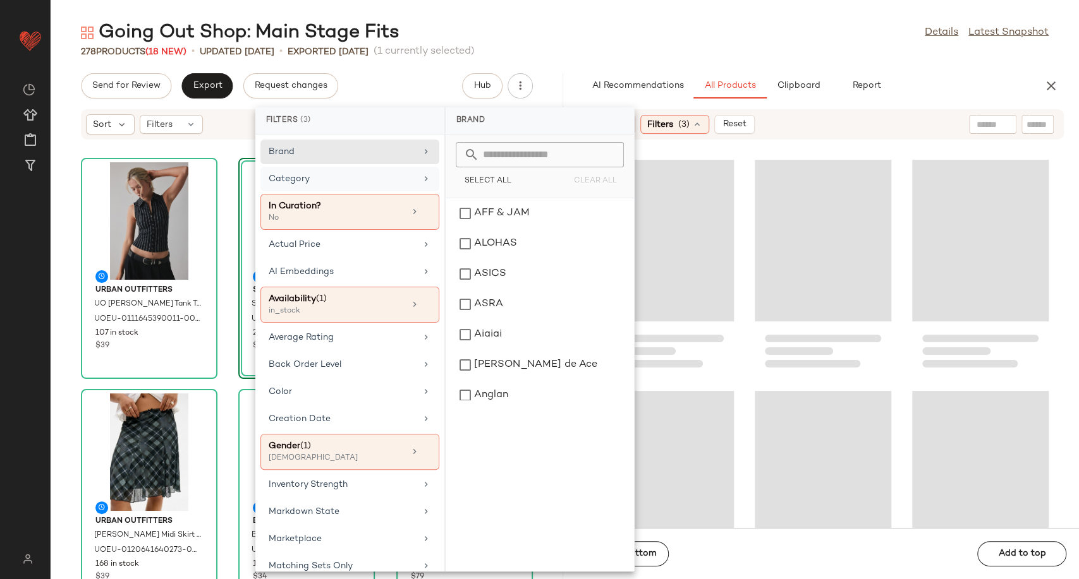
click at [396, 183] on div "Category" at bounding box center [342, 178] width 147 height 13
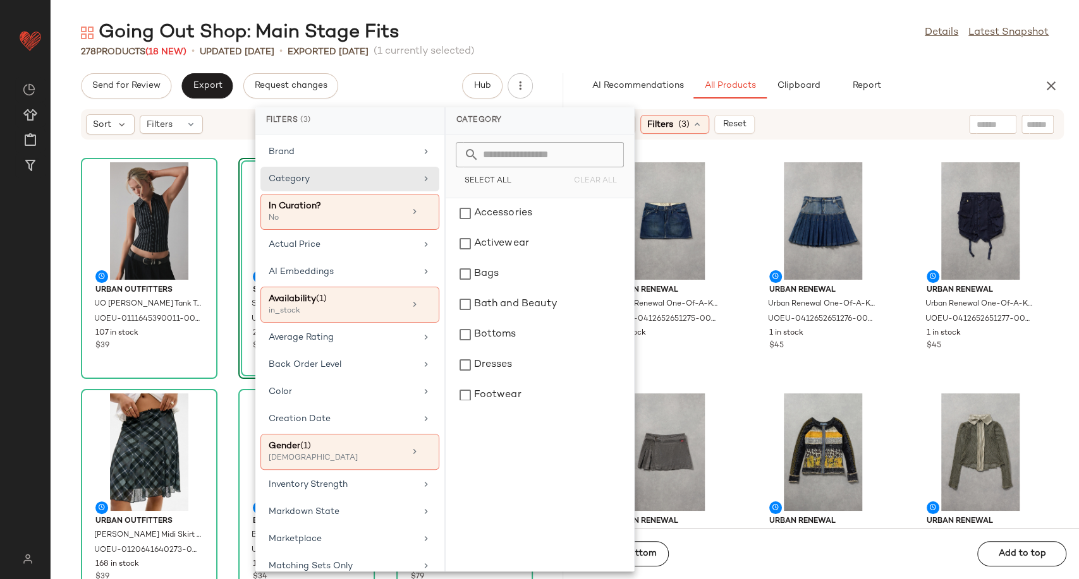
click at [501, 402] on div "Accessories Activewear Bags Bath and Beauty Bottoms Dresses Footwear Games Home…" at bounding box center [539, 384] width 188 height 373
click at [502, 394] on div "Footwear" at bounding box center [539, 395] width 178 height 30
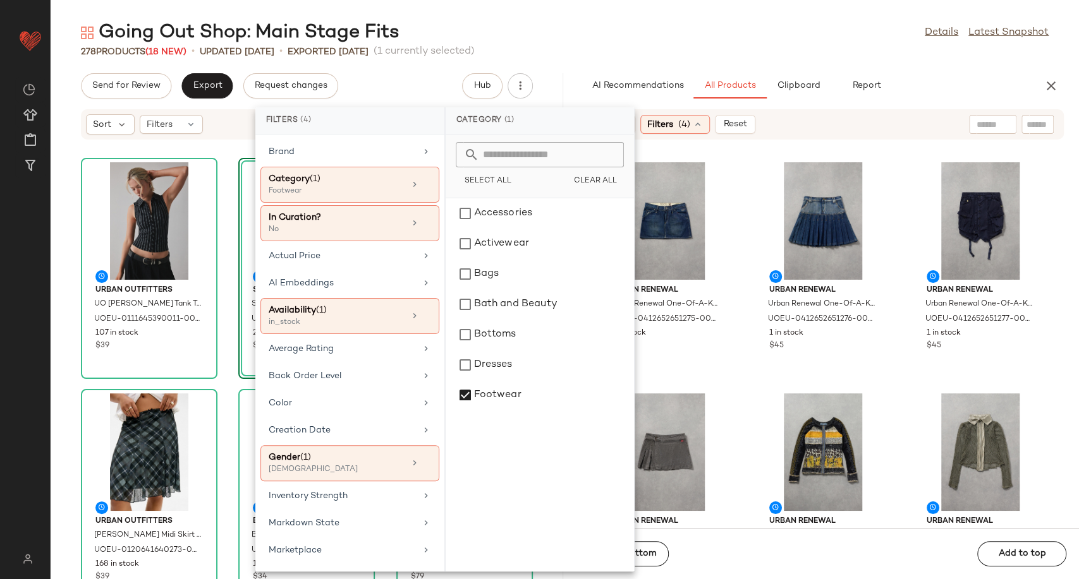
click at [742, 375] on div "Urban Renewal Urban Renewal One-Of-A-Kind G-STAR Mini Skirt - Indigo S at Urban…" at bounding box center [823, 341] width 512 height 373
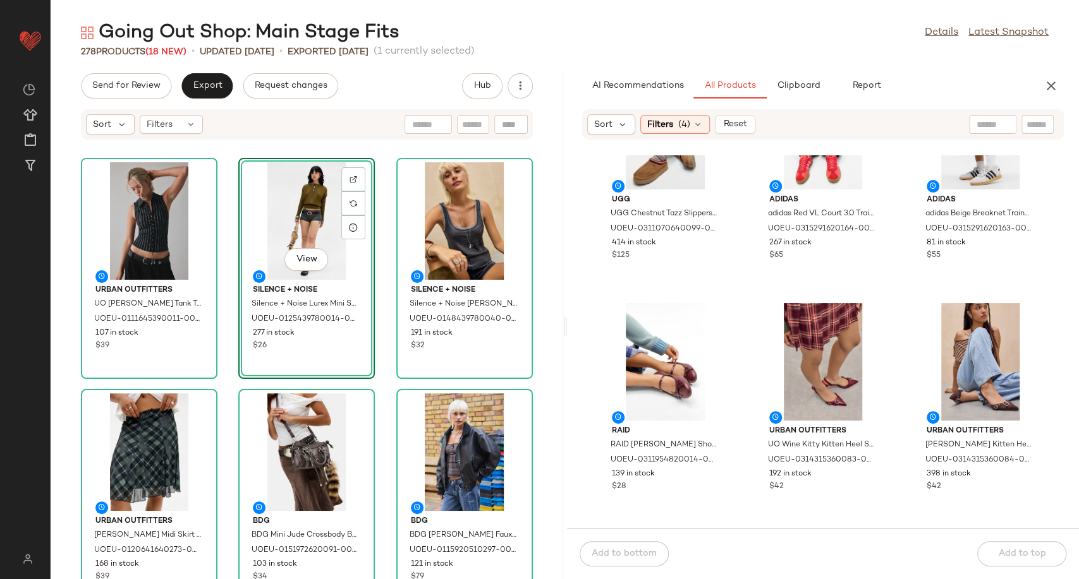
scroll to position [431, 0]
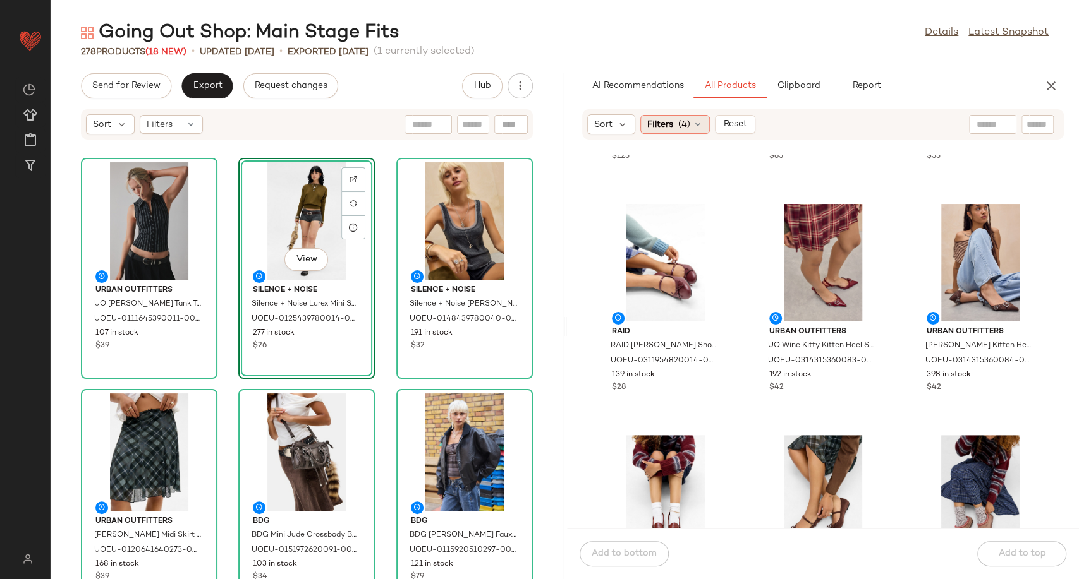
click at [698, 123] on icon at bounding box center [697, 124] width 10 height 10
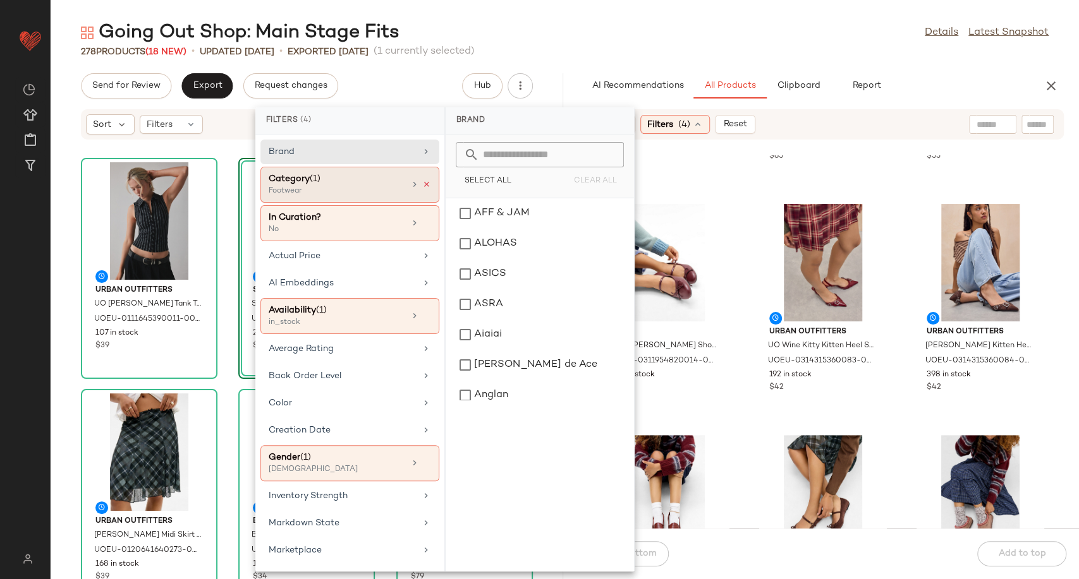
click at [423, 183] on icon at bounding box center [426, 184] width 9 height 9
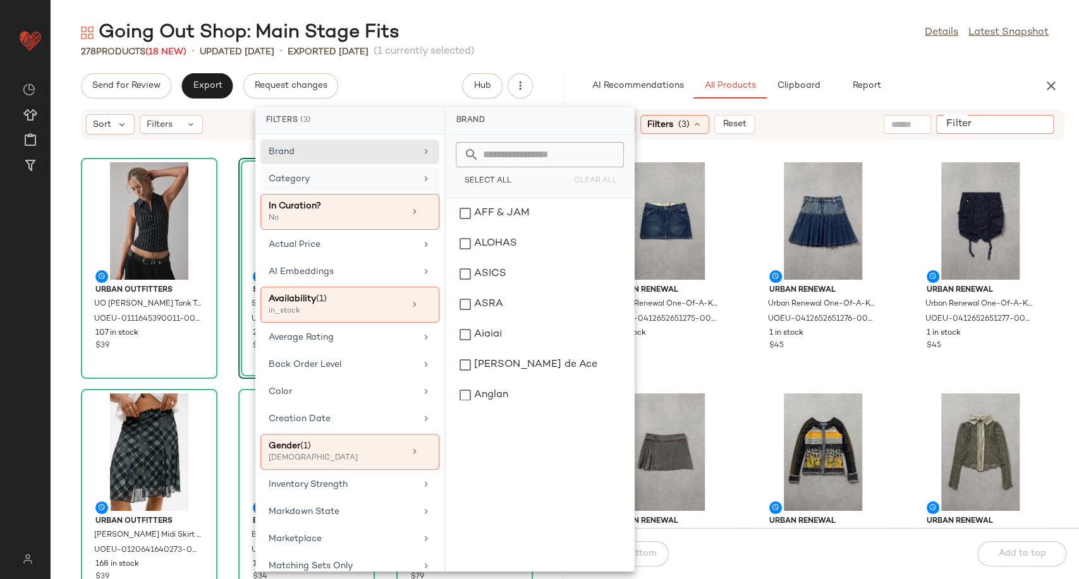
click at [1031, 127] on input "Filter" at bounding box center [994, 124] width 107 height 13
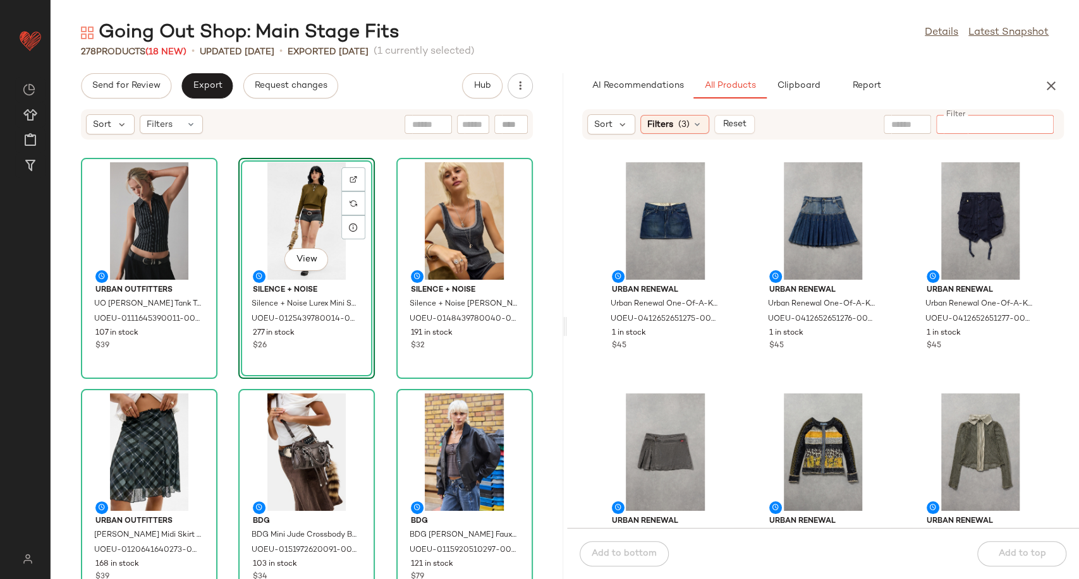
click at [894, 123] on input "text" at bounding box center [907, 124] width 32 height 13
type input "*****"
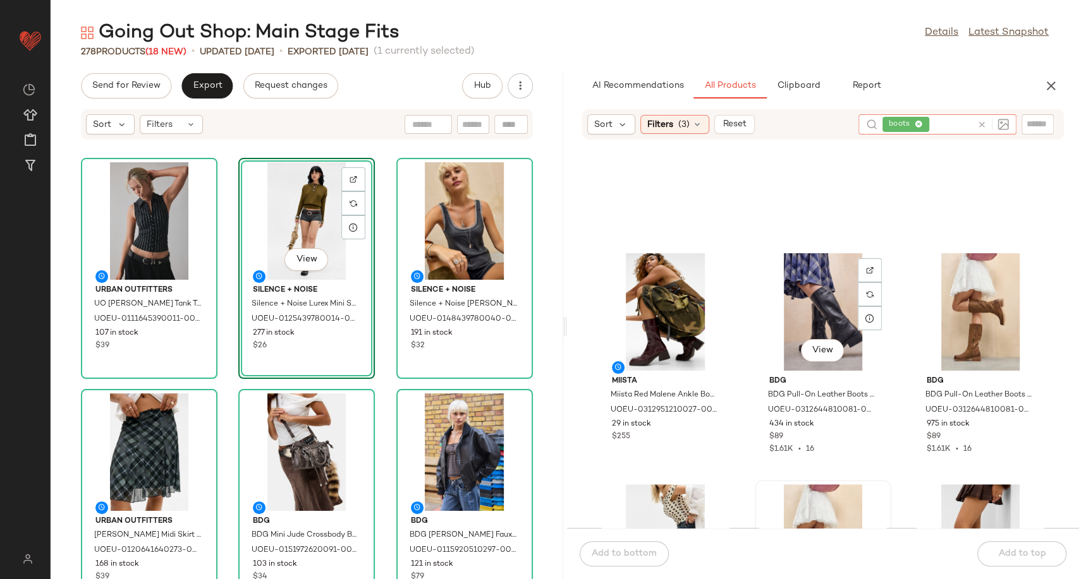
scroll to position [70, 0]
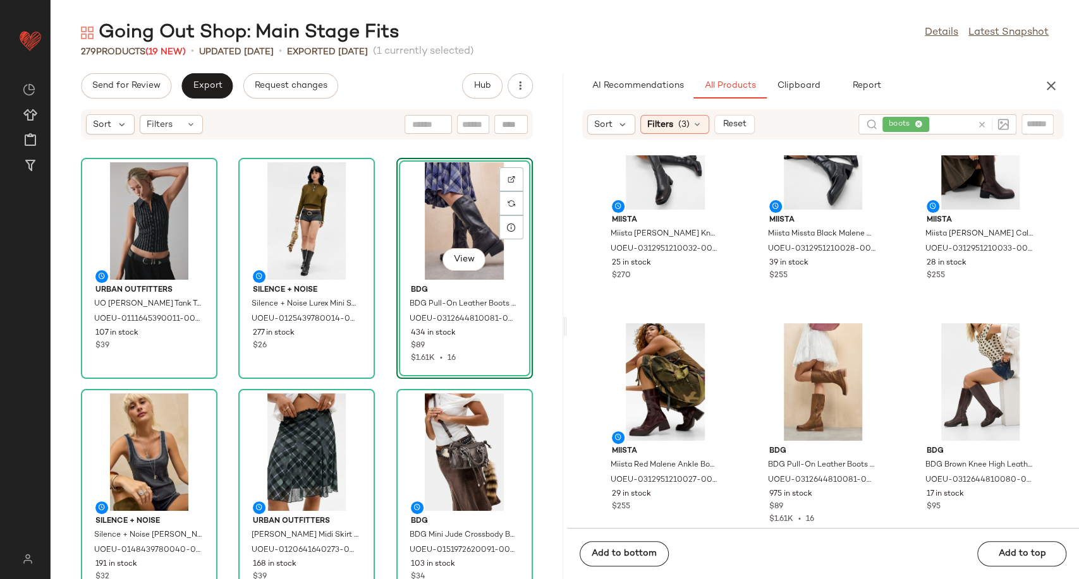
click at [385, 380] on div "Urban Outfitters UO Ledia Tank Top - Black XS at Urban Outfitters UOEU-01116453…" at bounding box center [307, 367] width 512 height 424
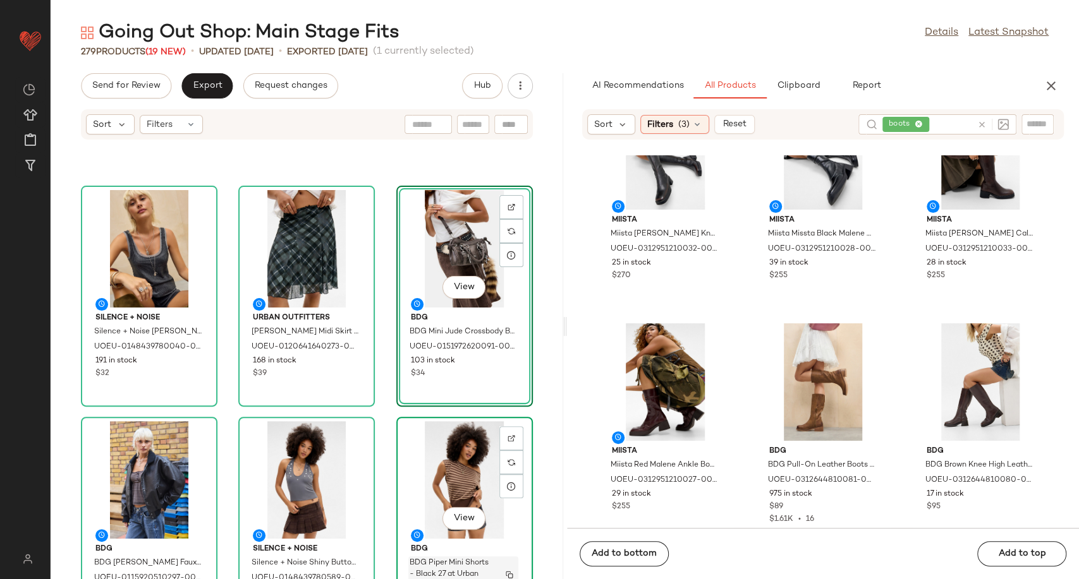
scroll to position [210, 0]
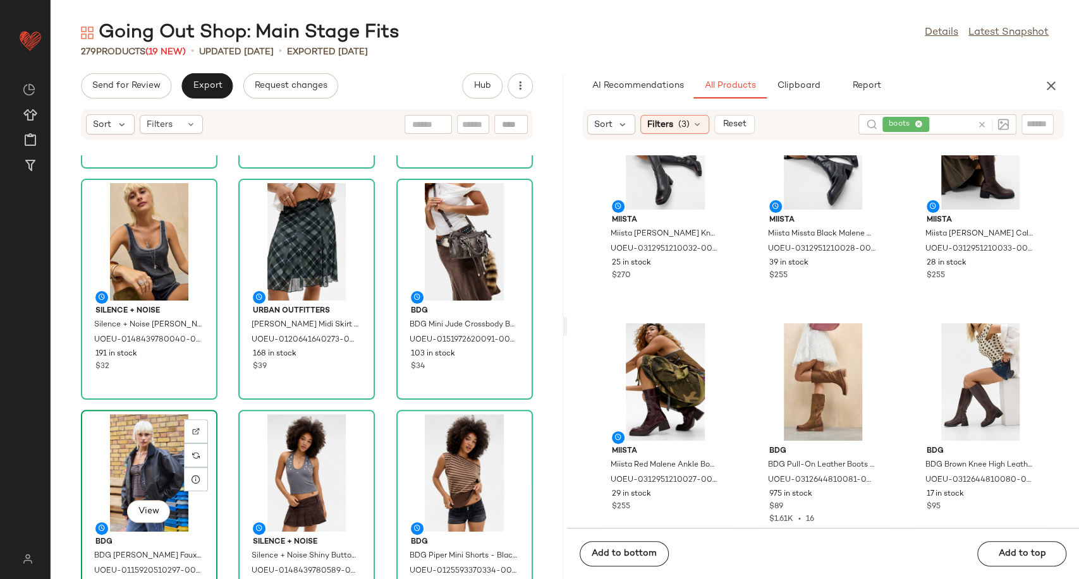
click at [152, 474] on div "View" at bounding box center [149, 473] width 128 height 118
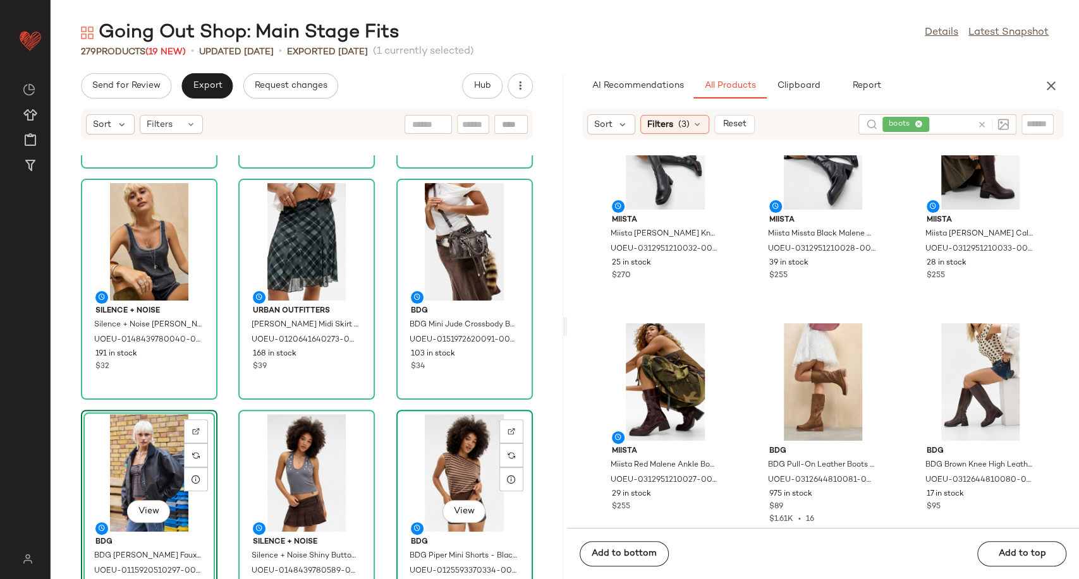
click at [445, 457] on div "View" at bounding box center [465, 473] width 128 height 118
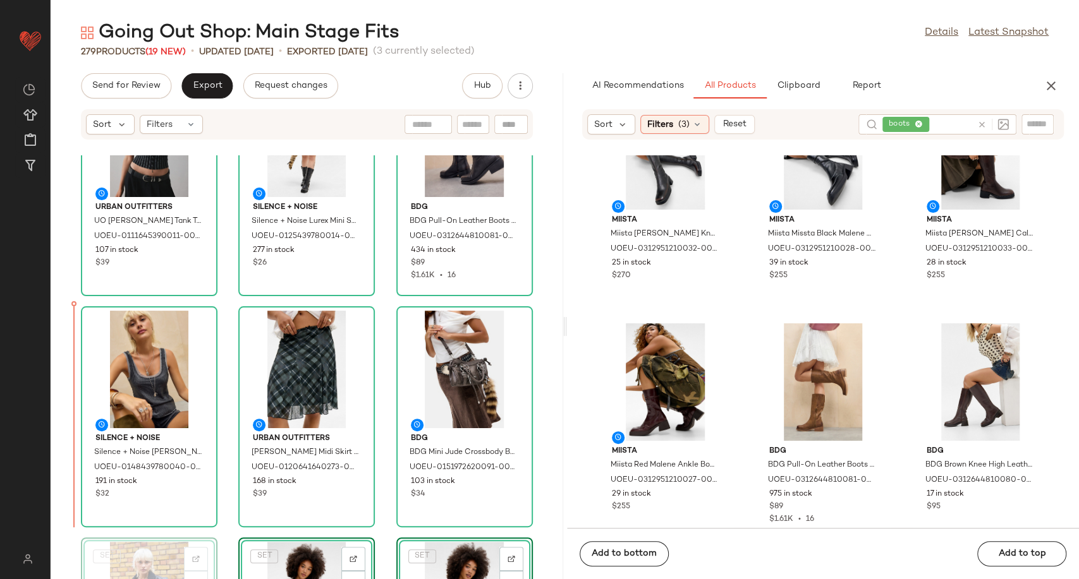
scroll to position [88, 0]
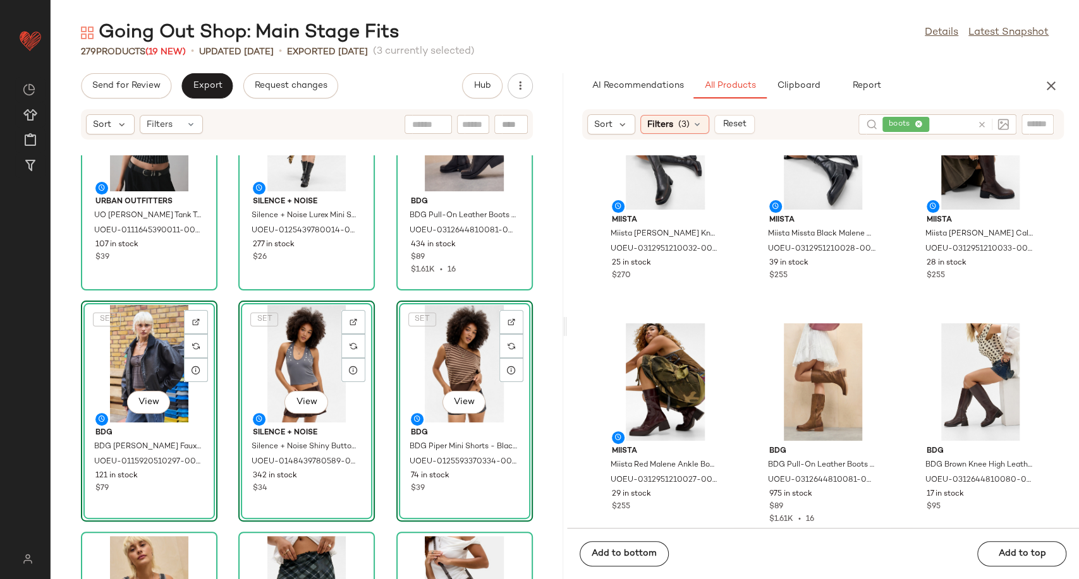
click at [385, 435] on div "Urban Outfitters UO Ledia Tank Top - Black XS at Urban Outfitters UOEU-01116453…" at bounding box center [307, 367] width 512 height 424
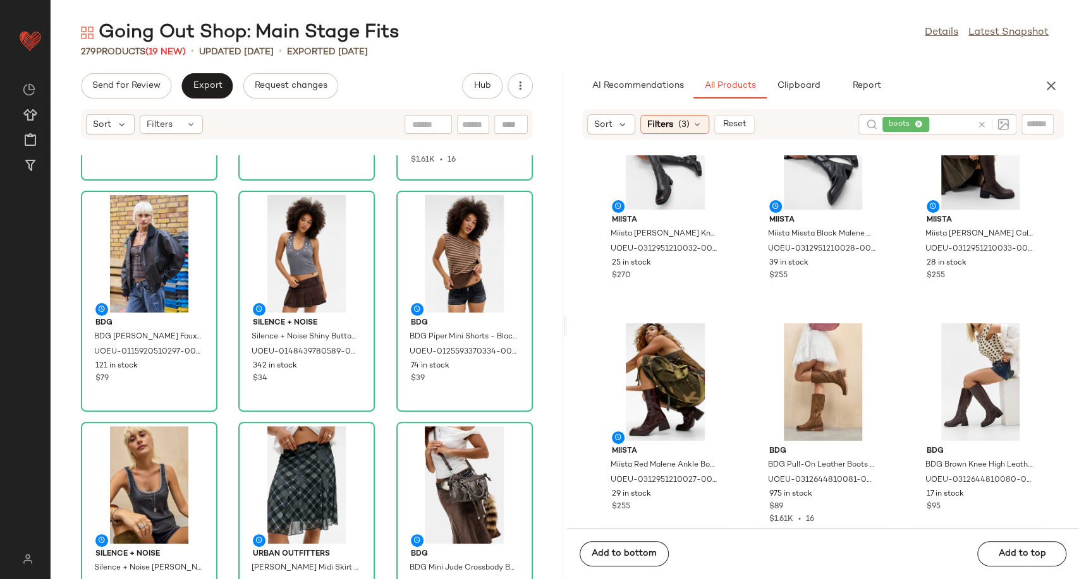
scroll to position [210, 0]
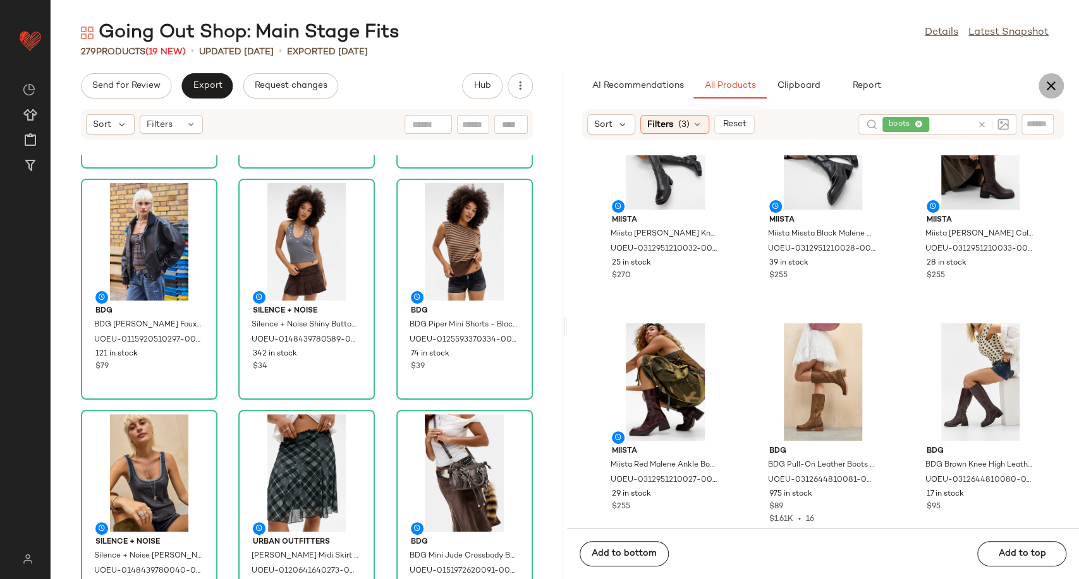
click at [1046, 82] on icon "button" at bounding box center [1050, 85] width 15 height 15
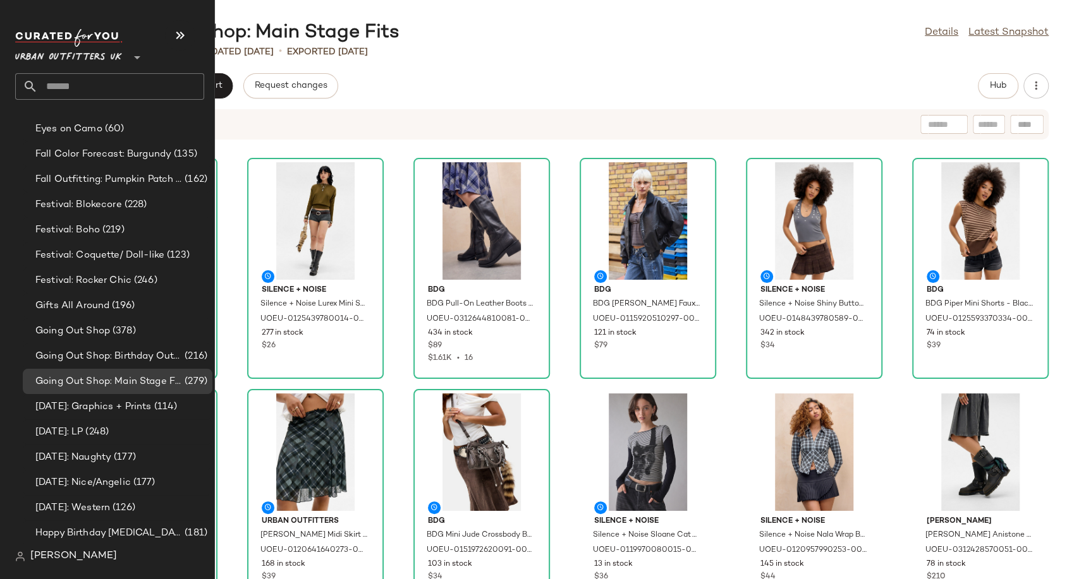
scroll to position [3018, 0]
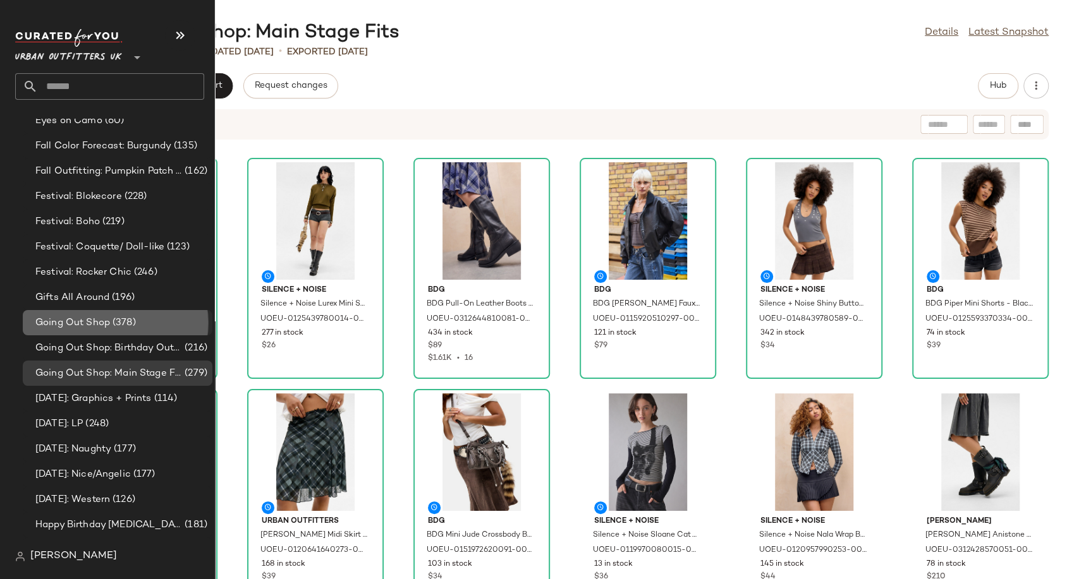
click at [107, 321] on span "Going Out Shop" at bounding box center [72, 323] width 75 height 15
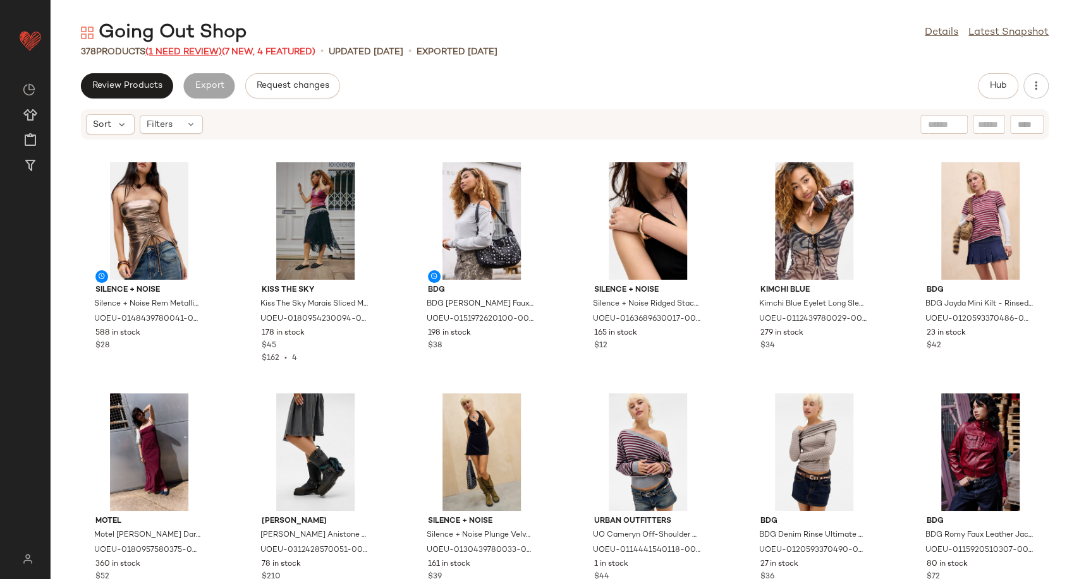
click at [212, 51] on span "(1 Need Review)" at bounding box center [183, 51] width 76 height 9
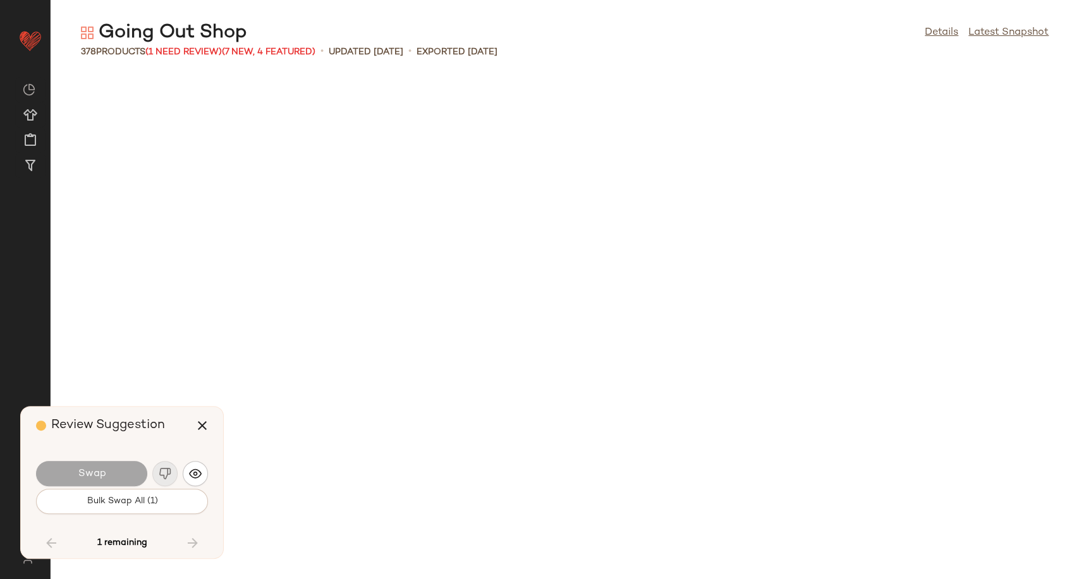
scroll to position [4393, 0]
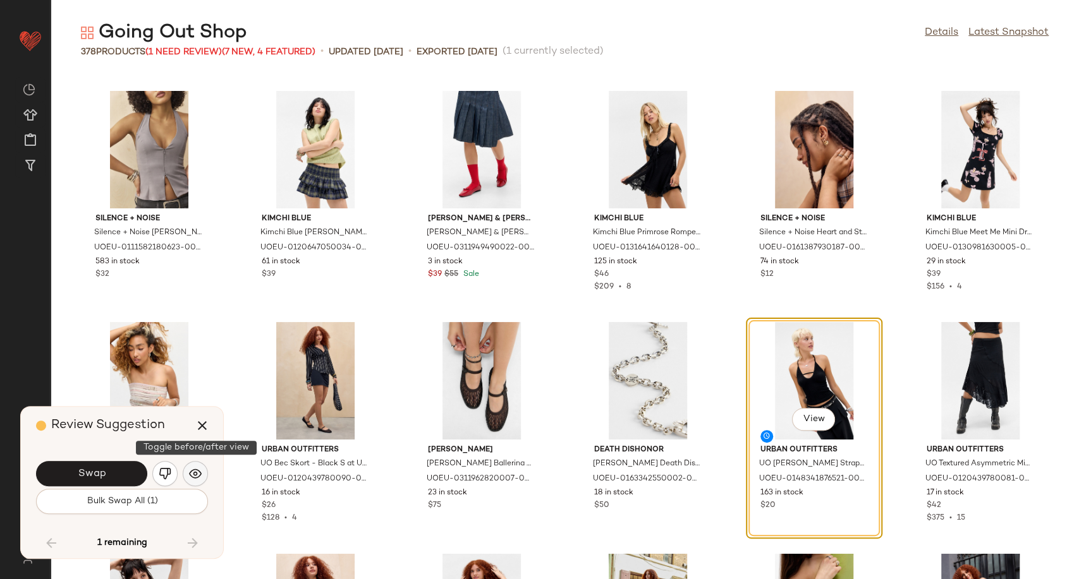
click at [192, 466] on button "button" at bounding box center [195, 473] width 25 height 25
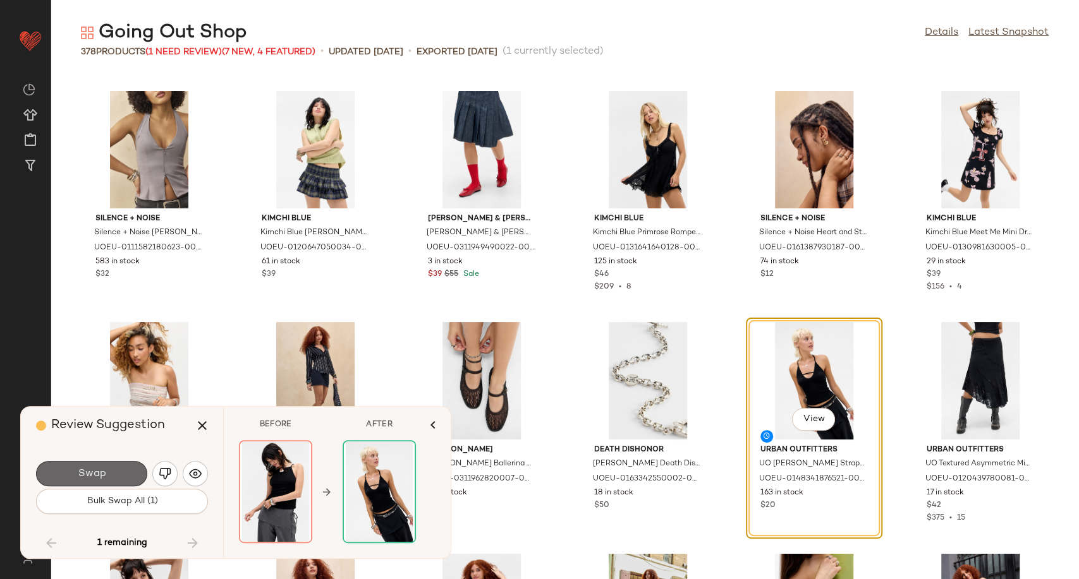
click at [118, 476] on button "Swap" at bounding box center [91, 473] width 111 height 25
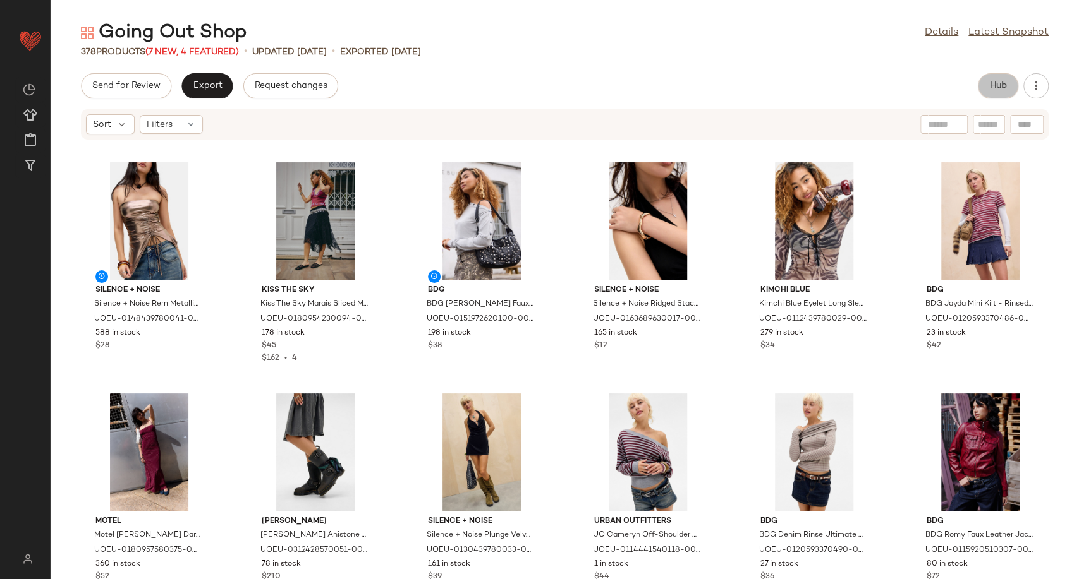
click at [991, 87] on span "Hub" at bounding box center [998, 86] width 18 height 10
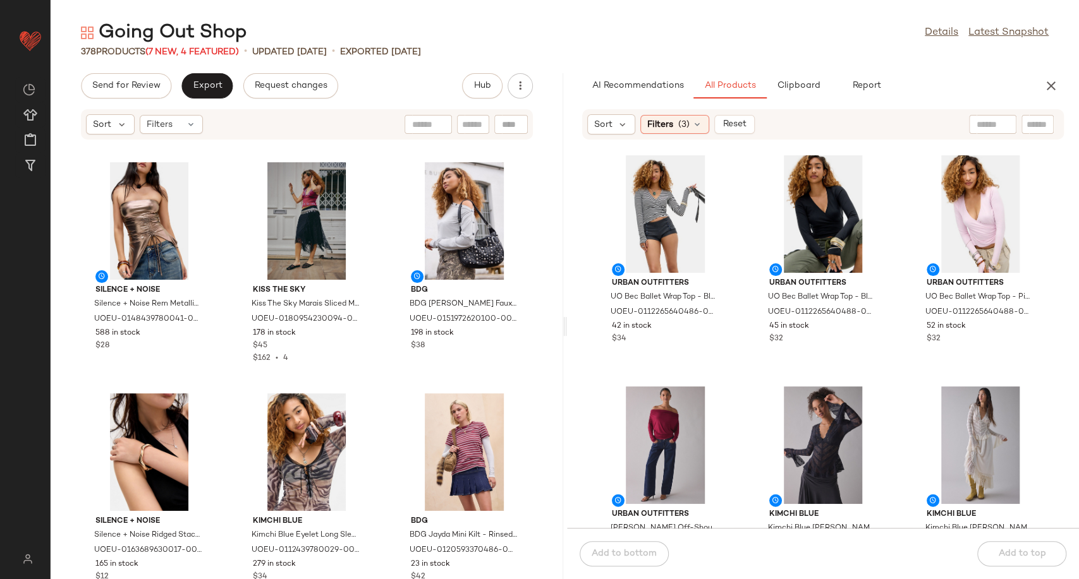
scroll to position [5345, 0]
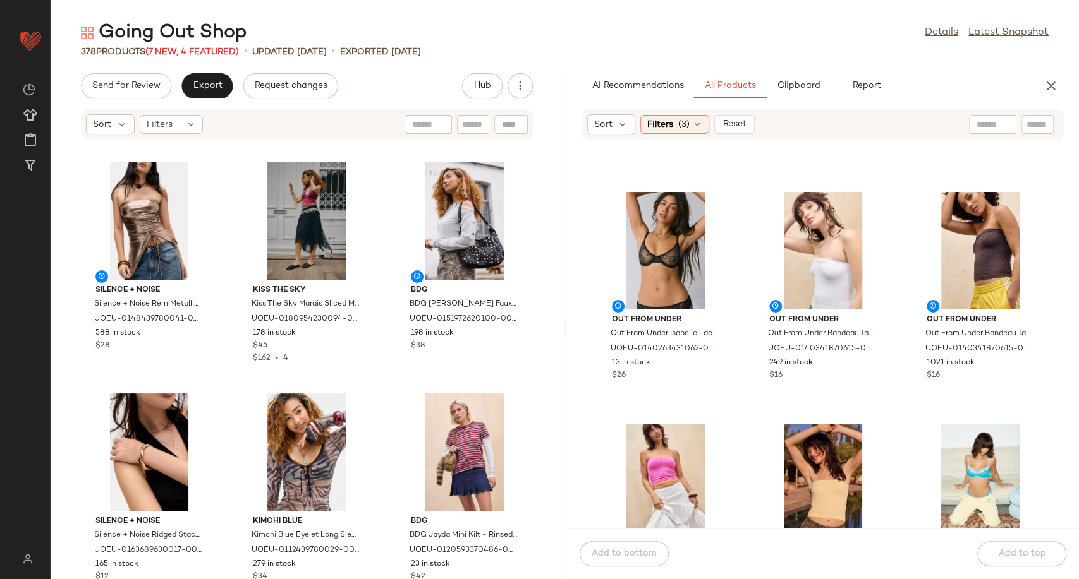
scroll to position [7873, 0]
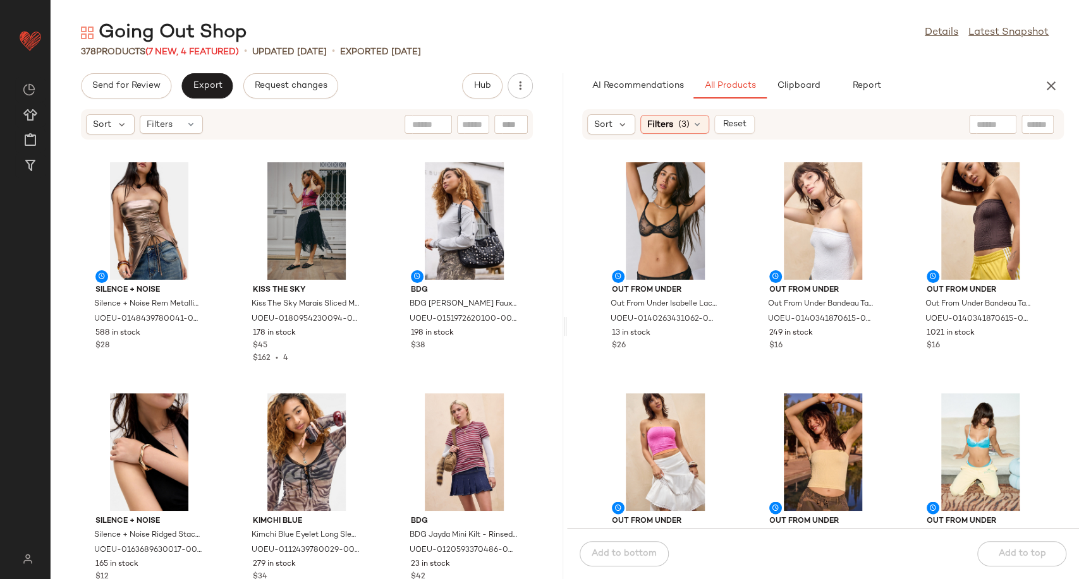
click at [740, 401] on div "Silence + Noise Silence + Noise Destin Long Sleeve Mini Dress - Black XL at Urb…" at bounding box center [823, 341] width 512 height 373
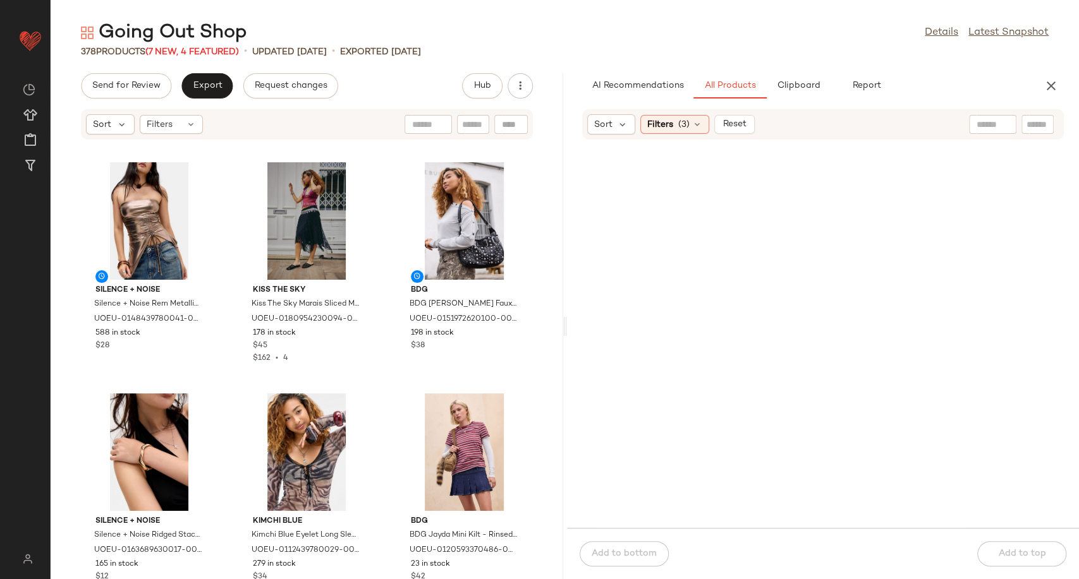
scroll to position [0, 0]
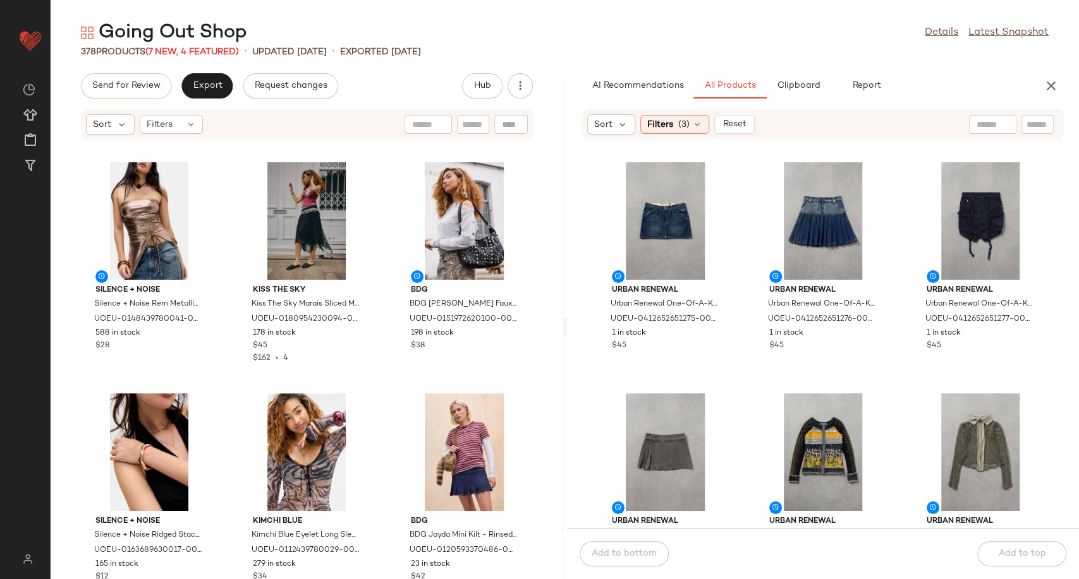
click at [736, 255] on div "Urban Renewal Urban Renewal One-Of-A-Kind G-STAR Mini Skirt - Indigo S at Urban…" at bounding box center [823, 341] width 512 height 373
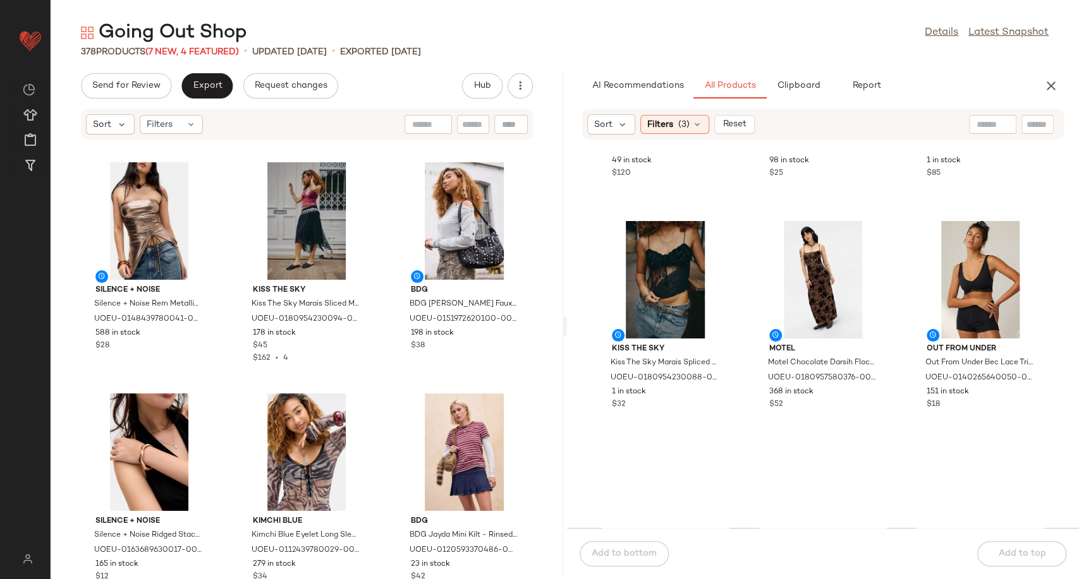
scroll to position [1835, 0]
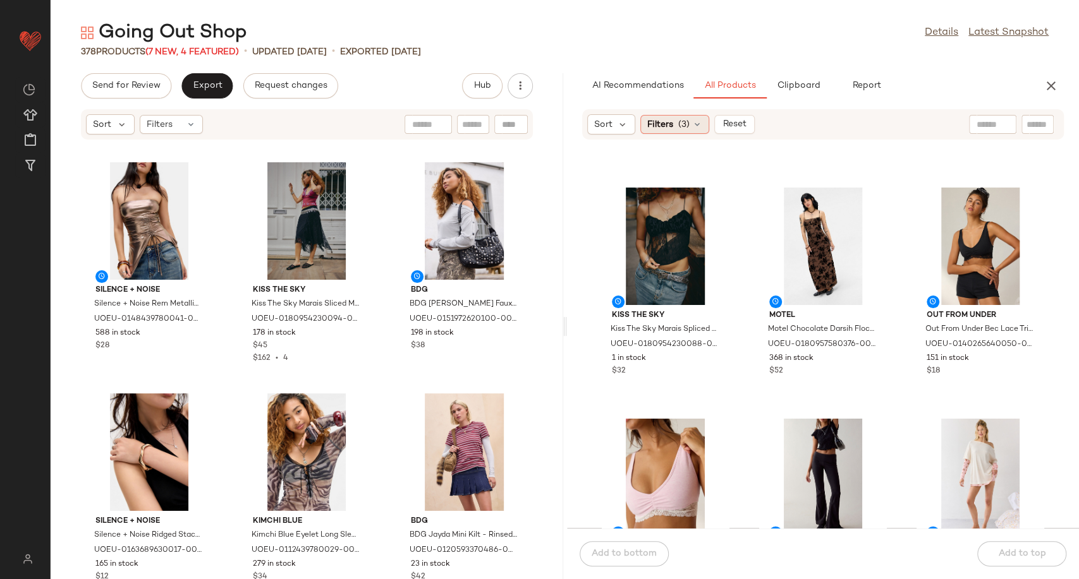
click at [692, 126] on icon at bounding box center [697, 124] width 10 height 10
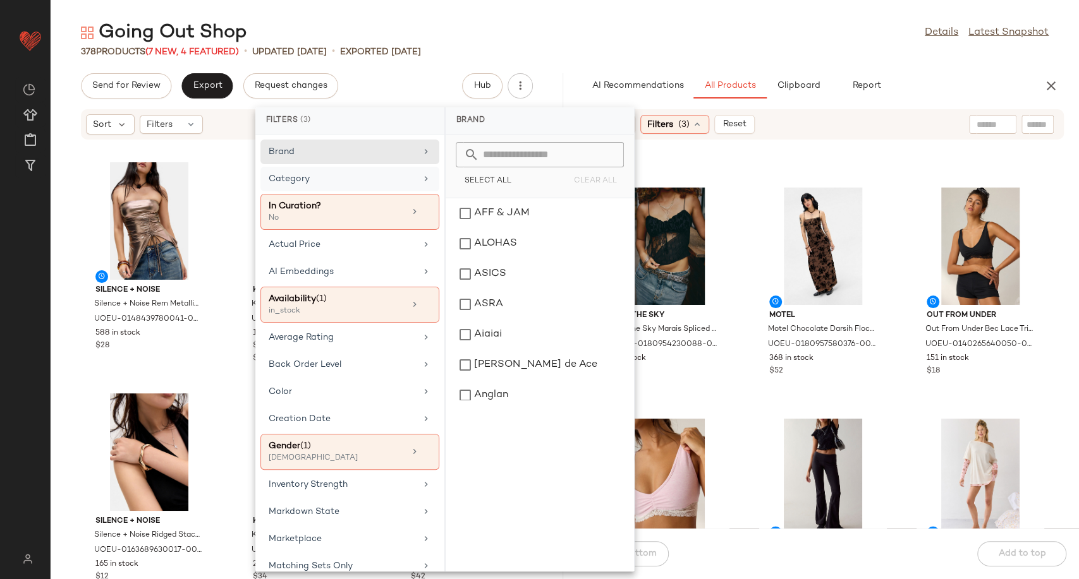
click at [403, 179] on div "Category" at bounding box center [342, 178] width 147 height 13
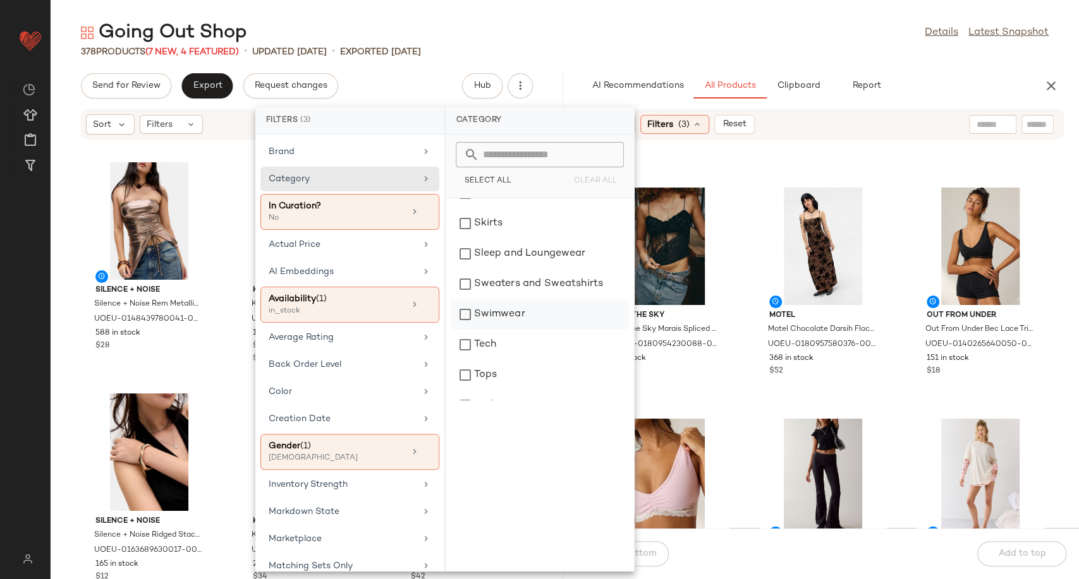
scroll to position [351, 0]
click at [507, 368] on div "Tops" at bounding box center [539, 373] width 178 height 30
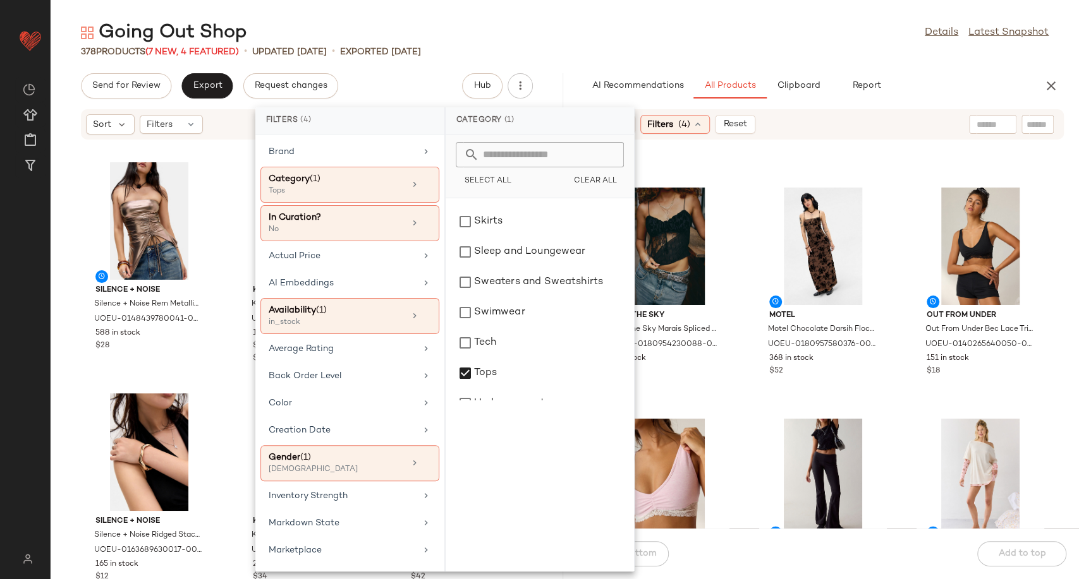
click at [748, 392] on div "KEEN Keen Birch Jasper Rocks Trainers - Cream Shoe UK 4 at Urban Outfitters UOE…" at bounding box center [823, 341] width 512 height 373
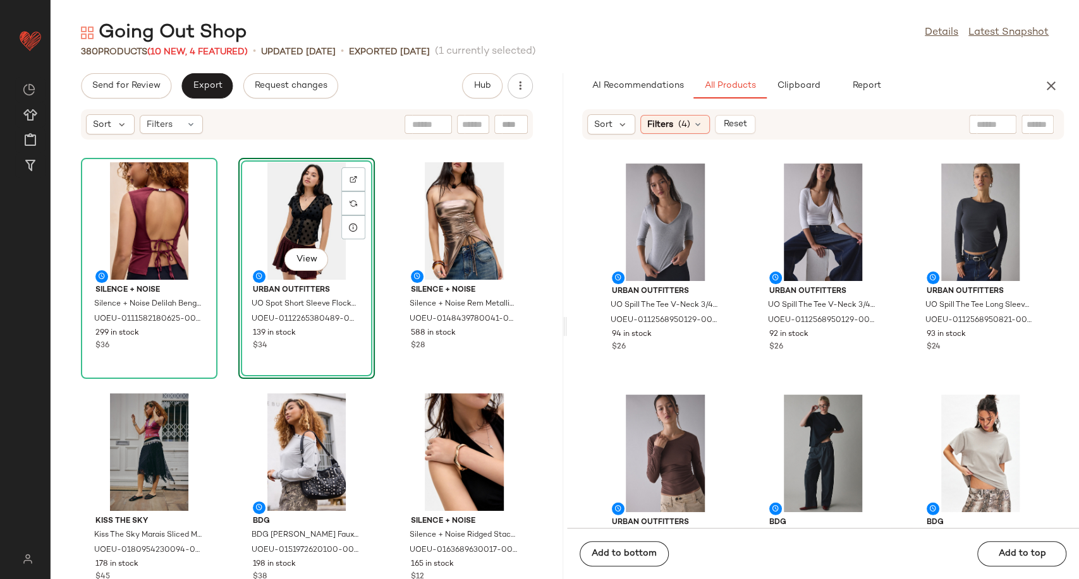
scroll to position [5697, 0]
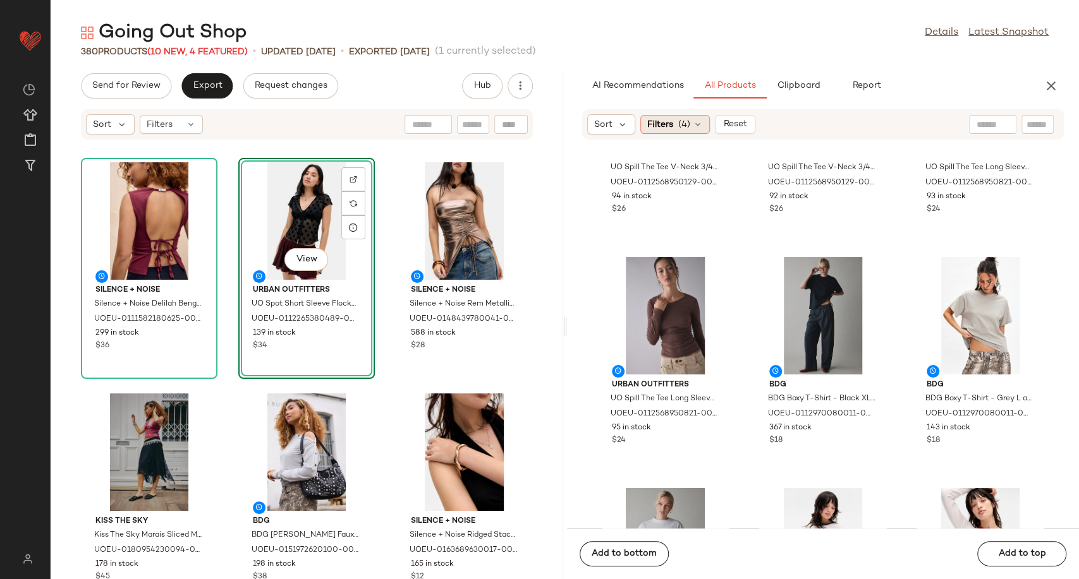
click at [707, 121] on div "Filters (4)" at bounding box center [675, 124] width 70 height 19
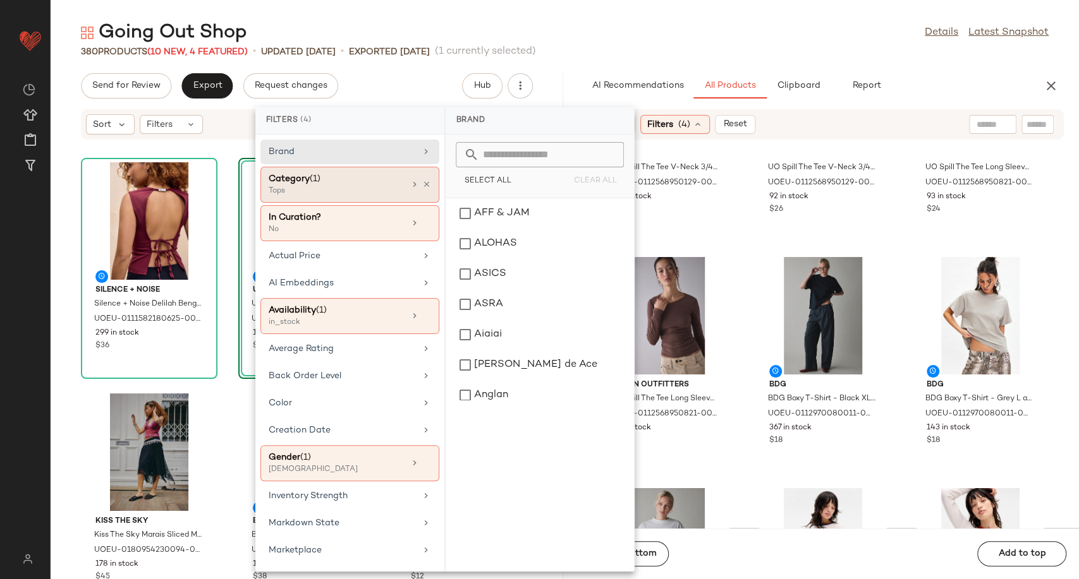
click at [427, 205] on div "Category (1) Tops" at bounding box center [349, 223] width 179 height 36
click at [392, 182] on div "Category (1)" at bounding box center [337, 178] width 136 height 13
click at [422, 183] on icon at bounding box center [426, 184] width 9 height 9
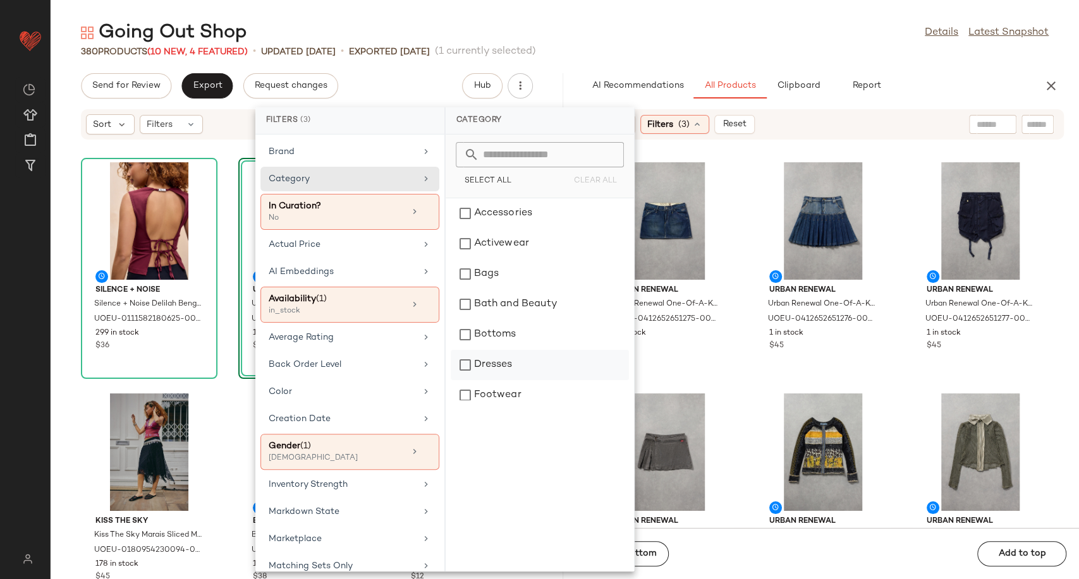
click at [509, 364] on div "Dresses" at bounding box center [539, 365] width 178 height 30
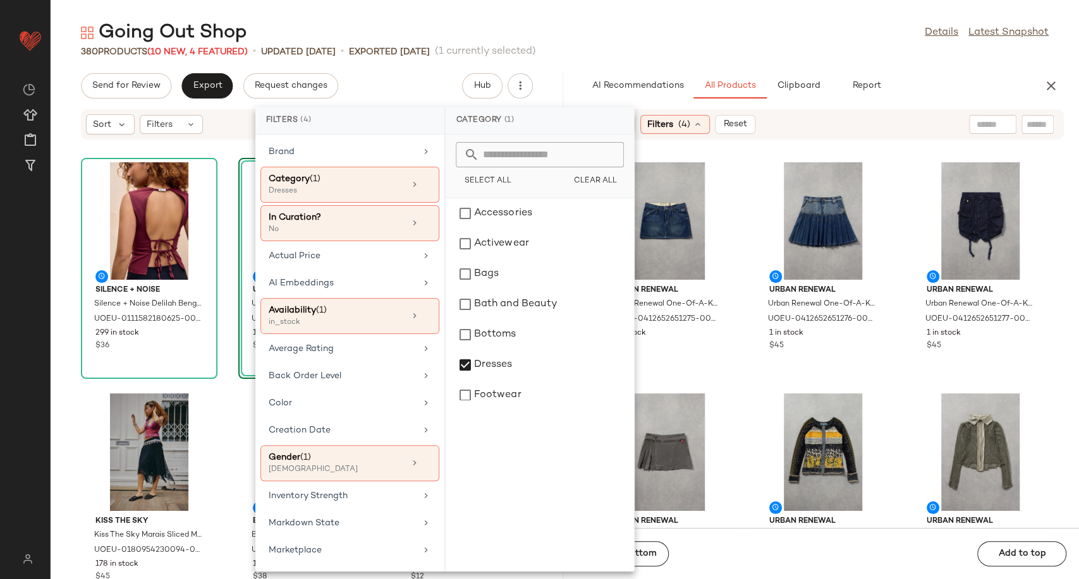
click at [738, 384] on div "Urban Renewal Urban Renewal One-Of-A-Kind G-STAR Mini Skirt - Indigo S at Urban…" at bounding box center [823, 341] width 512 height 373
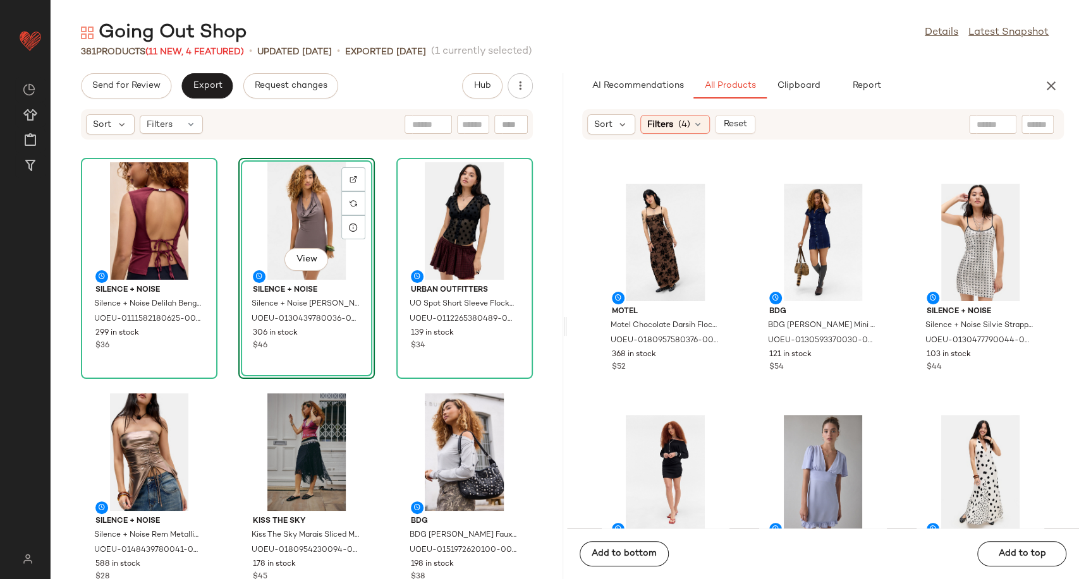
scroll to position [210, 0]
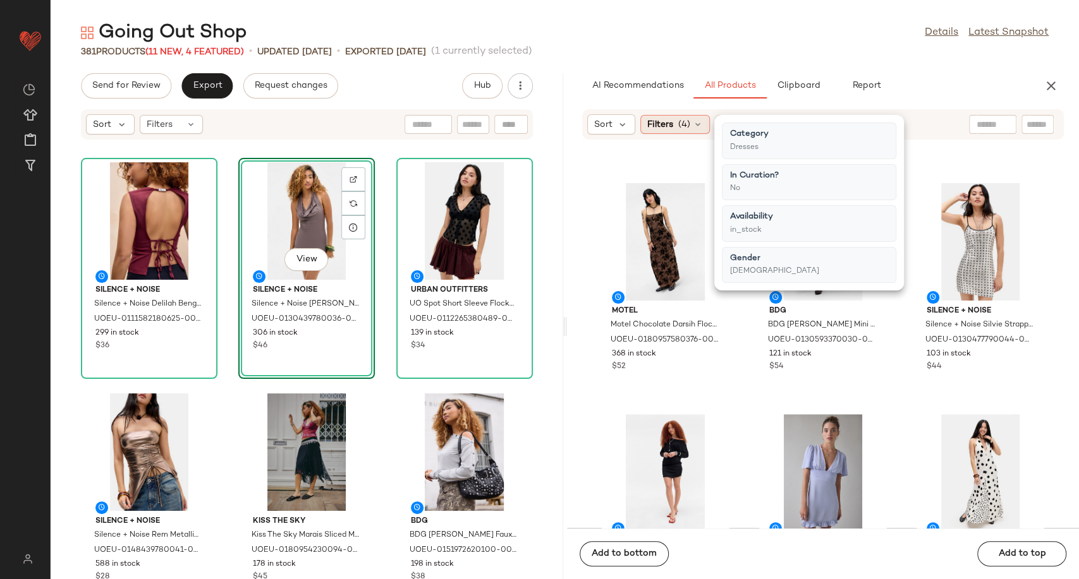
click at [699, 128] on icon at bounding box center [697, 124] width 10 height 10
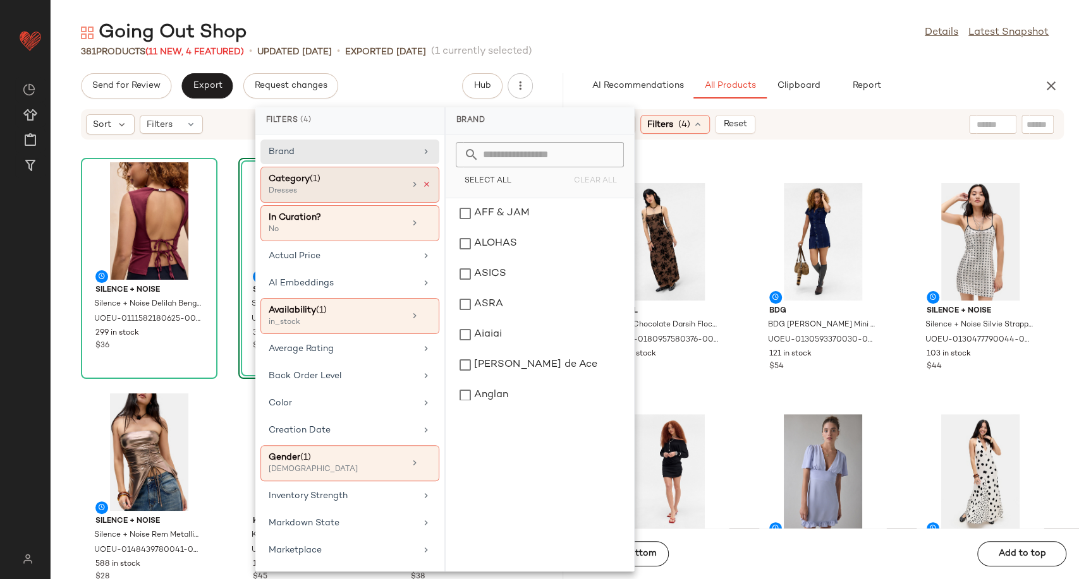
click at [422, 183] on icon at bounding box center [426, 184] width 9 height 9
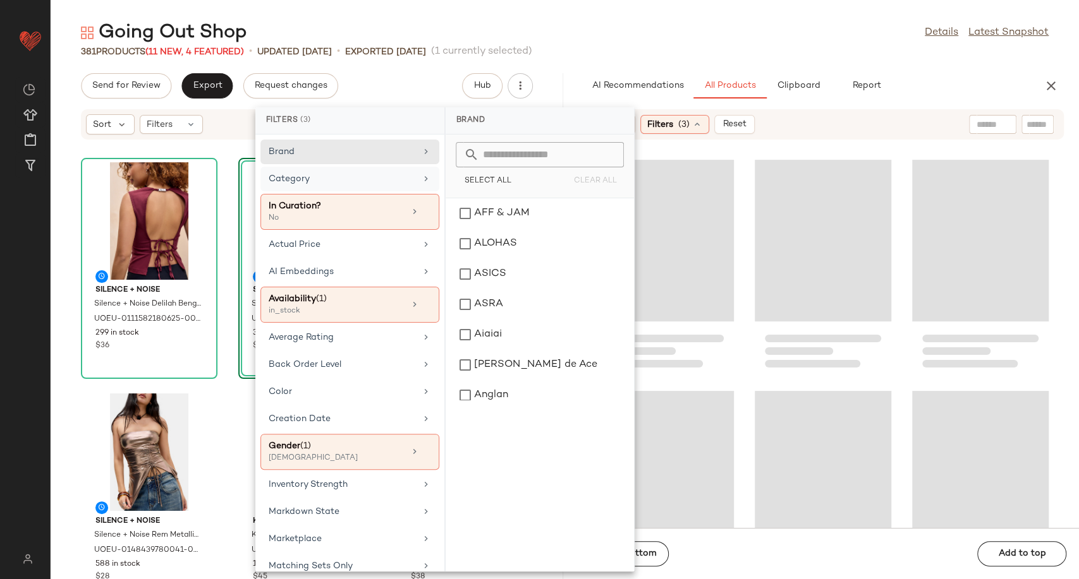
click at [389, 174] on div "Category" at bounding box center [342, 178] width 147 height 13
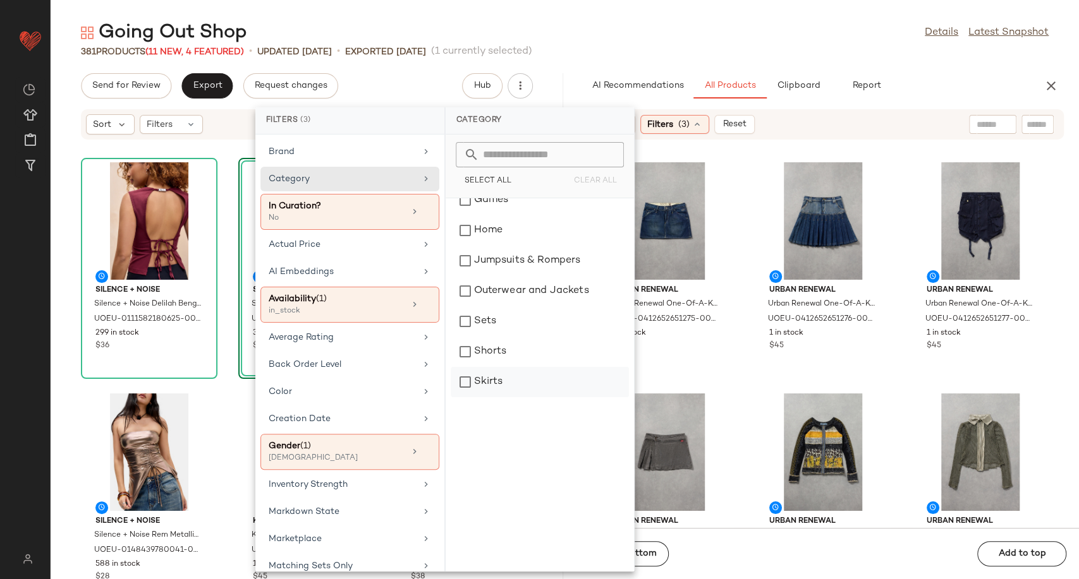
click at [495, 380] on div "Skirts" at bounding box center [539, 382] width 178 height 30
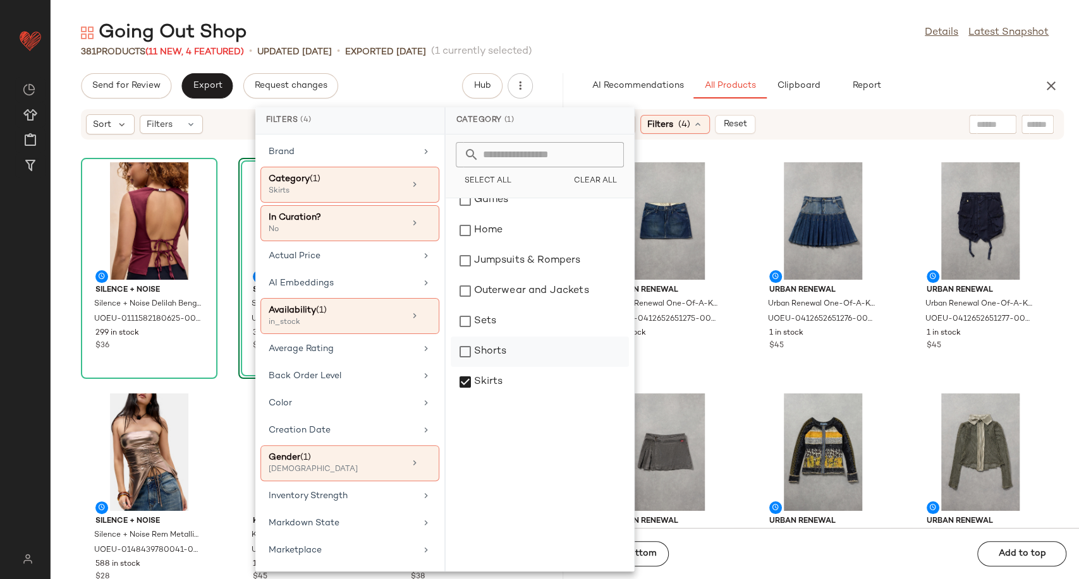
click at [490, 353] on div "Shorts" at bounding box center [539, 352] width 178 height 30
click at [741, 384] on div "Urban Renewal Urban Renewal One-Of-A-Kind G-STAR Mini Skirt - Indigo S at Urban…" at bounding box center [823, 341] width 512 height 373
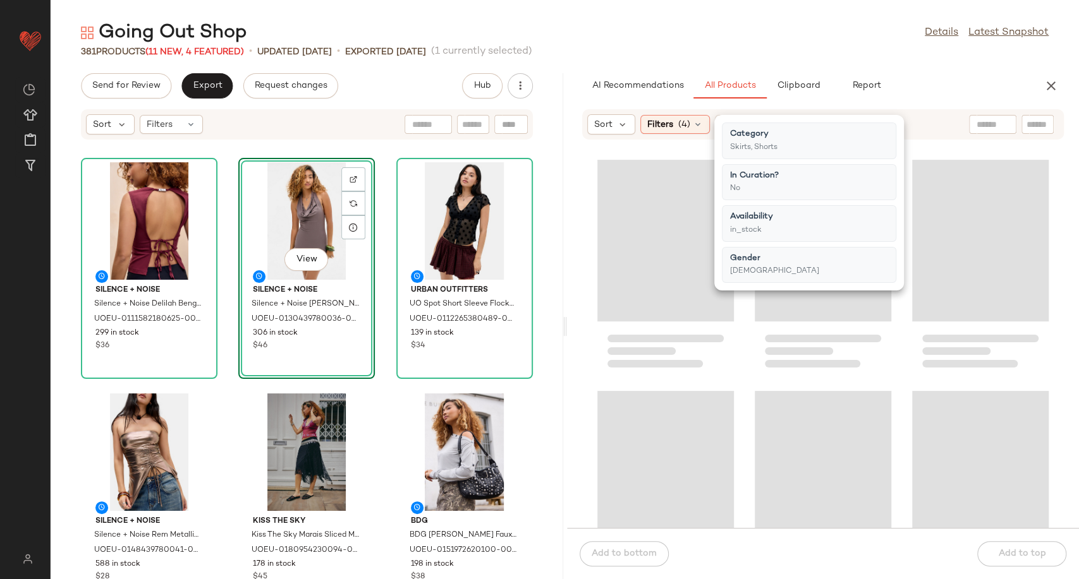
click at [741, 384] on div at bounding box center [823, 341] width 512 height 373
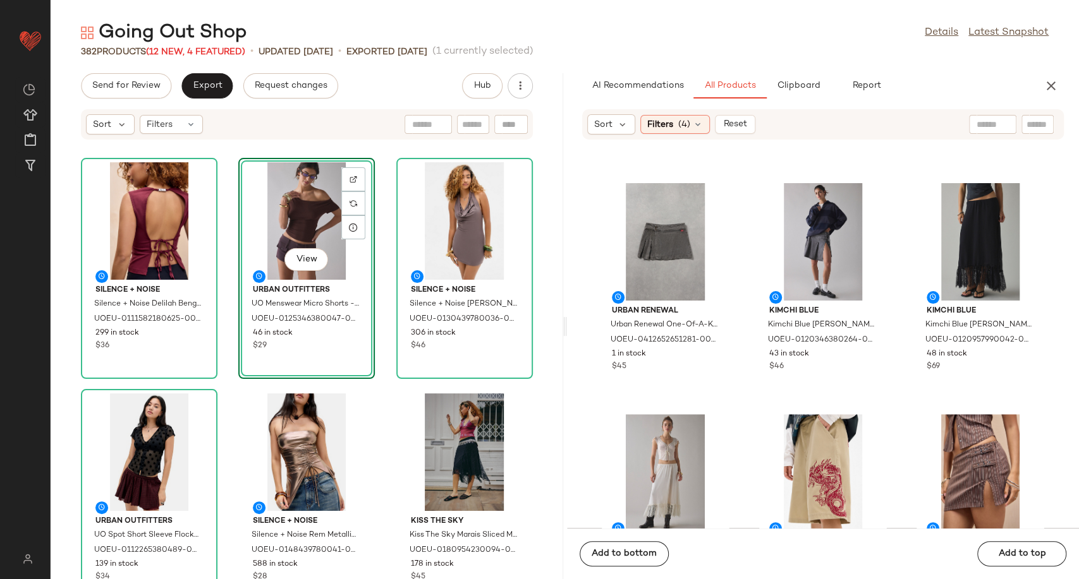
scroll to position [0, 0]
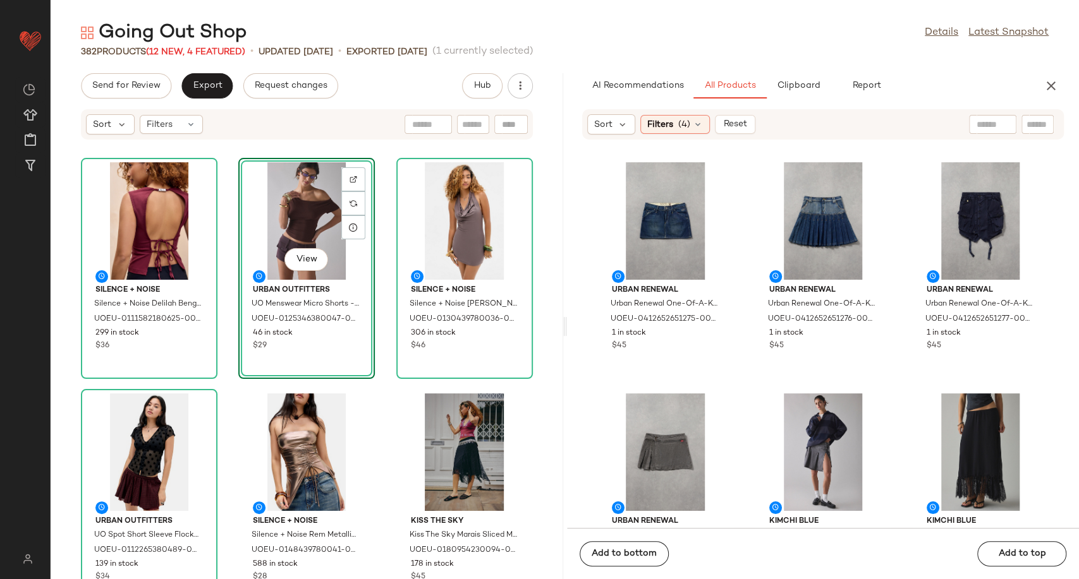
click at [737, 385] on div "Urban Renewal Urban Renewal One-Of-A-Kind G-STAR Mini Skirt - Indigo S at Urban…" at bounding box center [823, 341] width 512 height 373
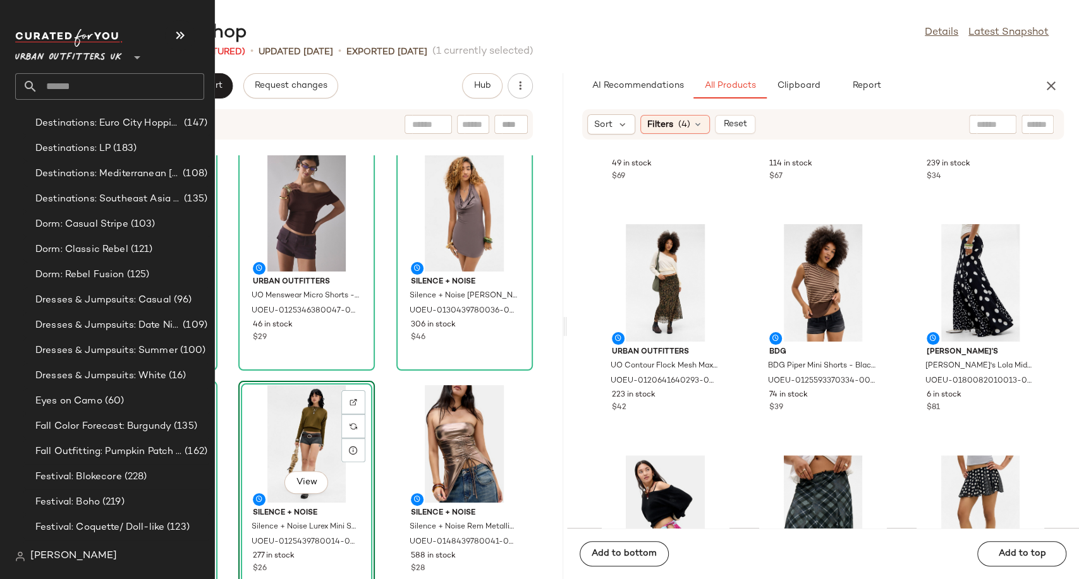
scroll to position [2948, 0]
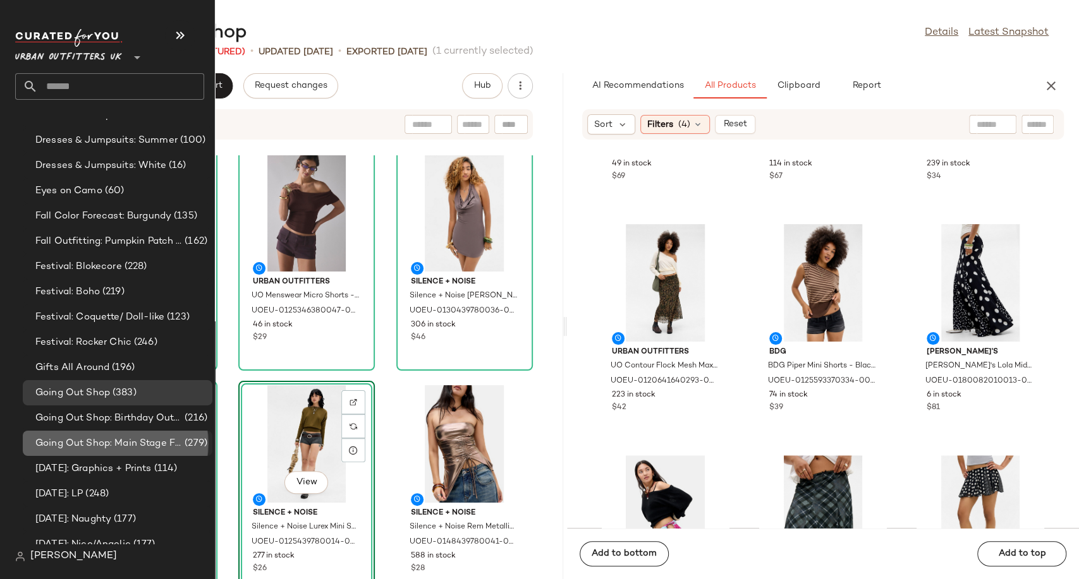
click at [106, 445] on span "Going Out Shop: Main Stage Fits" at bounding box center [108, 444] width 147 height 15
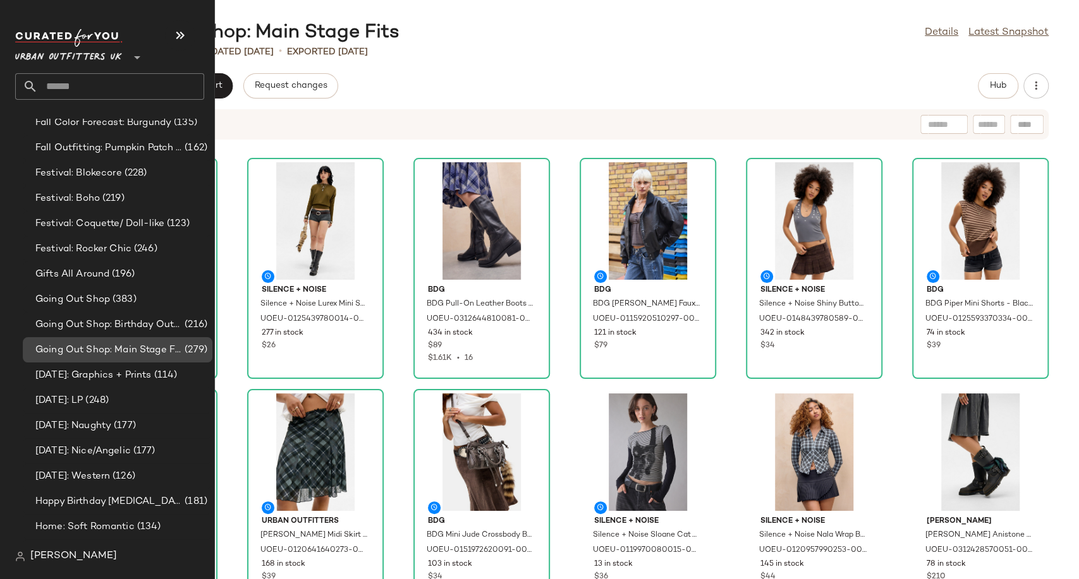
scroll to position [2948, 0]
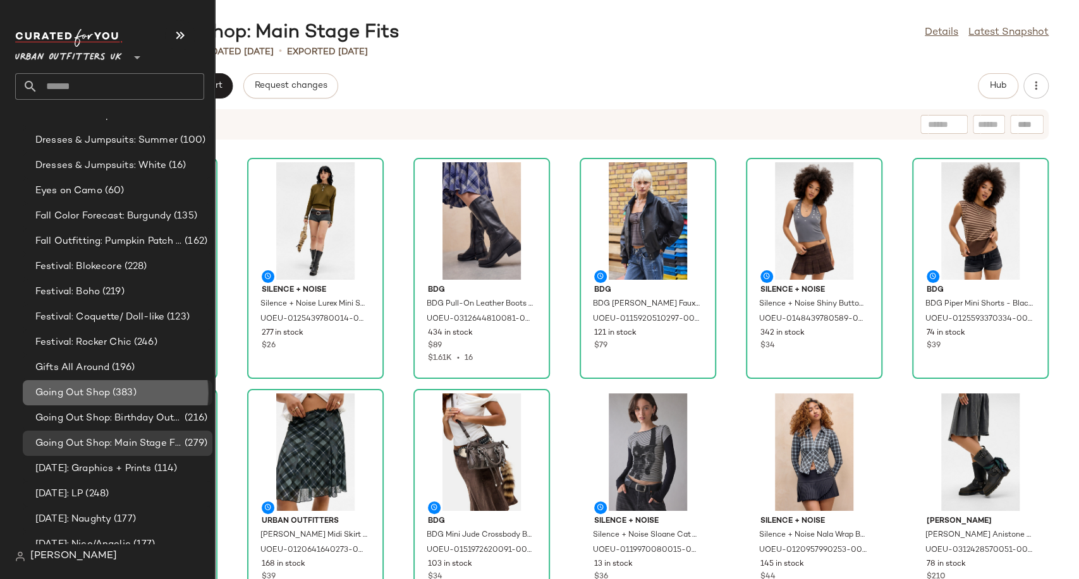
click at [110, 389] on span "(383)" at bounding box center [123, 393] width 27 height 15
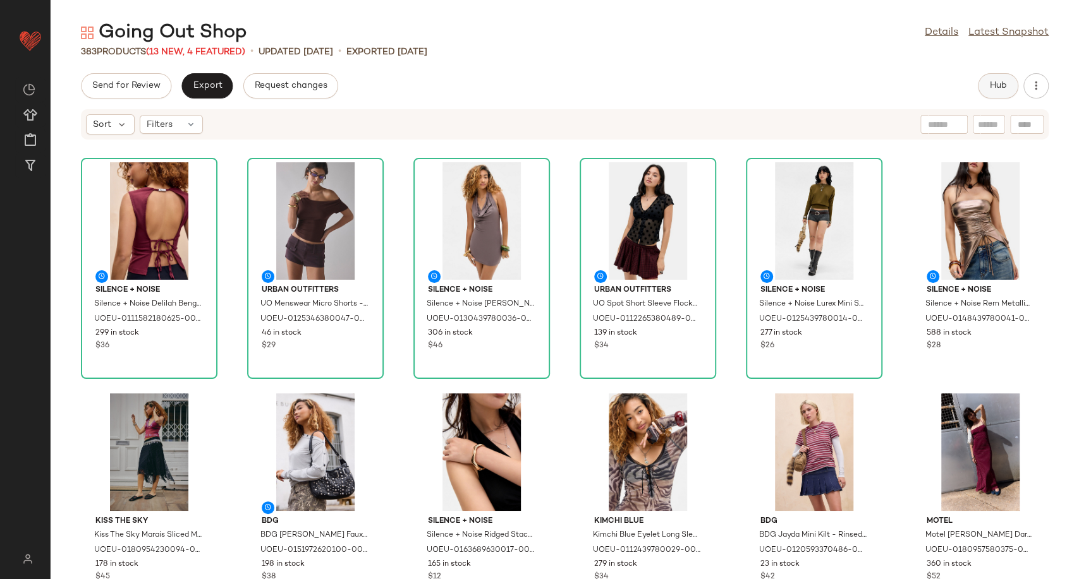
click at [995, 84] on span "Hub" at bounding box center [998, 86] width 18 height 10
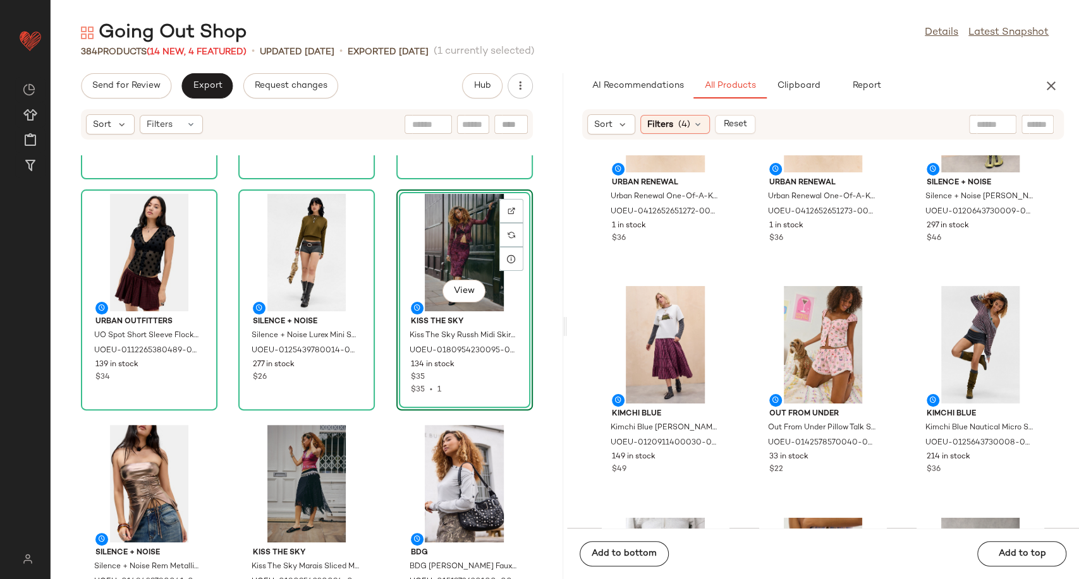
scroll to position [210, 0]
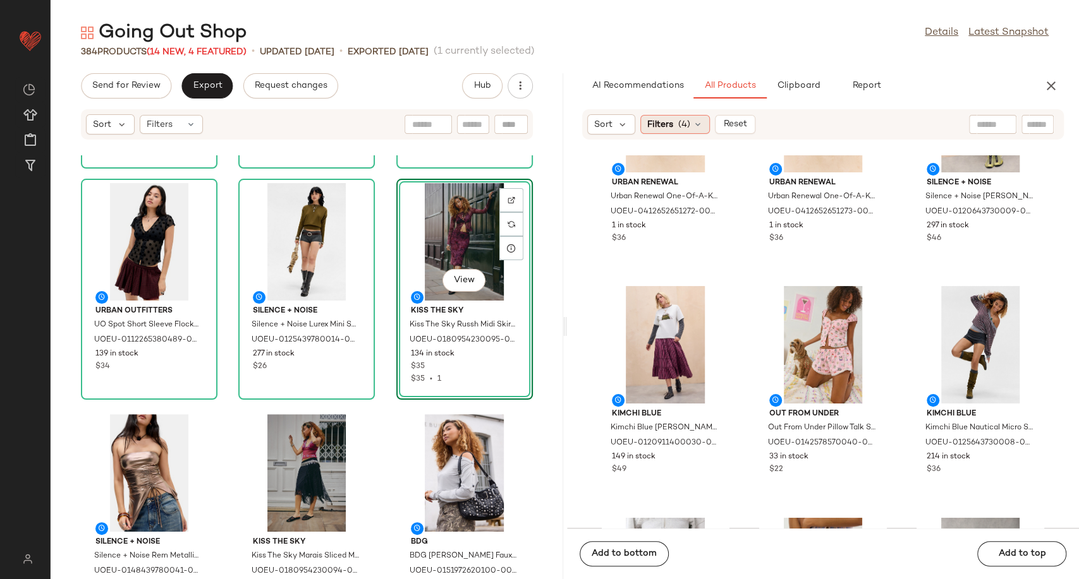
click at [698, 130] on div "Filters (4)" at bounding box center [675, 124] width 70 height 19
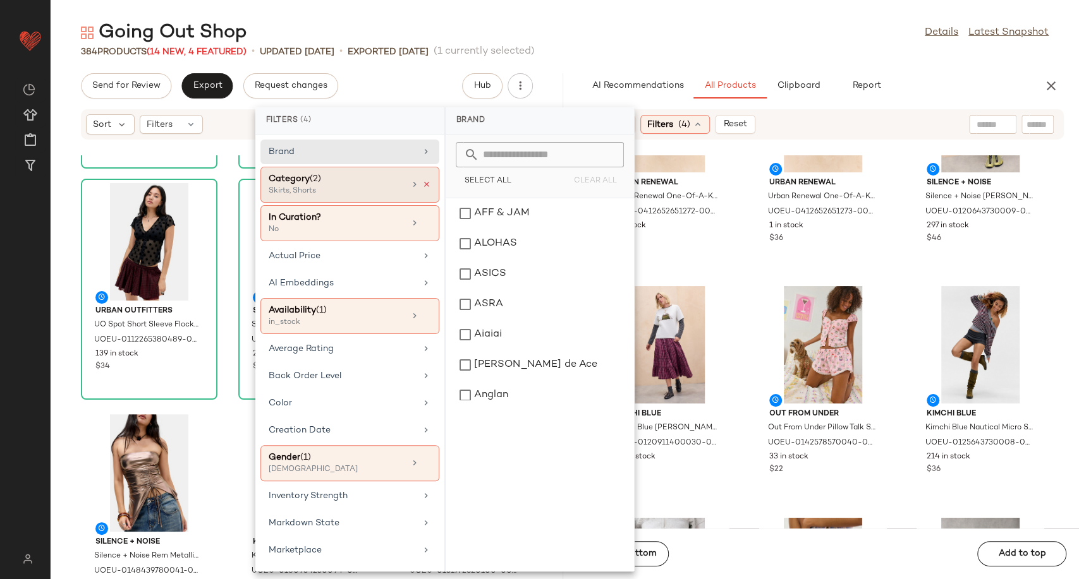
click at [422, 183] on icon at bounding box center [426, 184] width 9 height 9
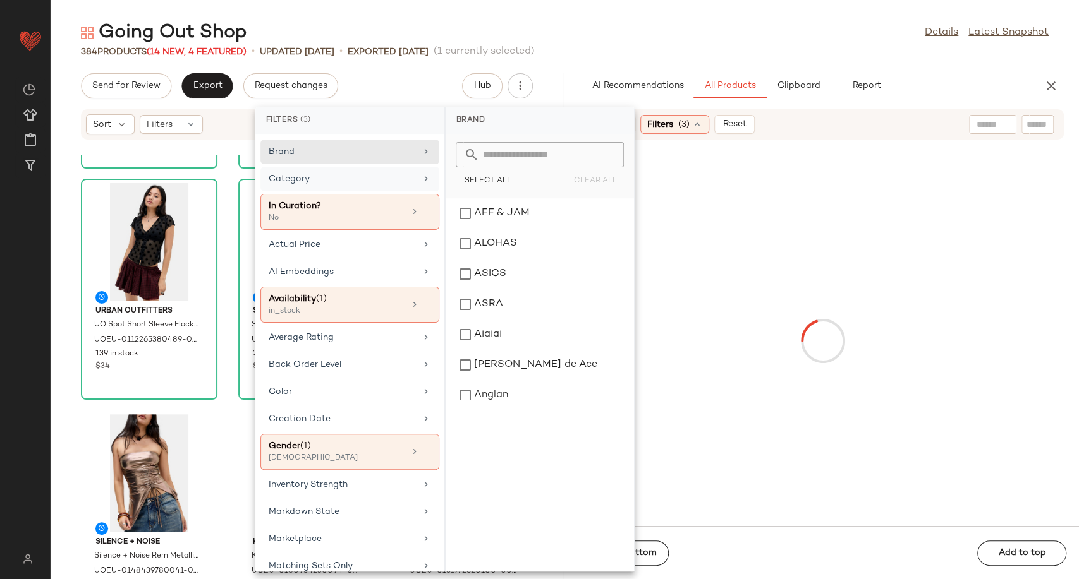
click at [399, 183] on div "Category" at bounding box center [342, 178] width 147 height 13
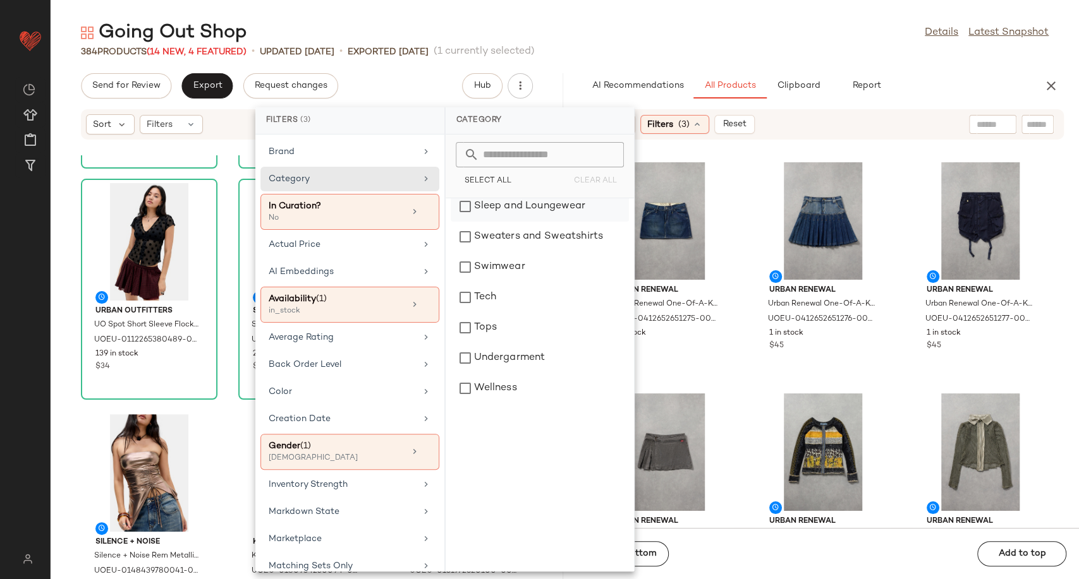
scroll to position [399, 0]
click at [499, 327] on div "Tops" at bounding box center [539, 325] width 178 height 30
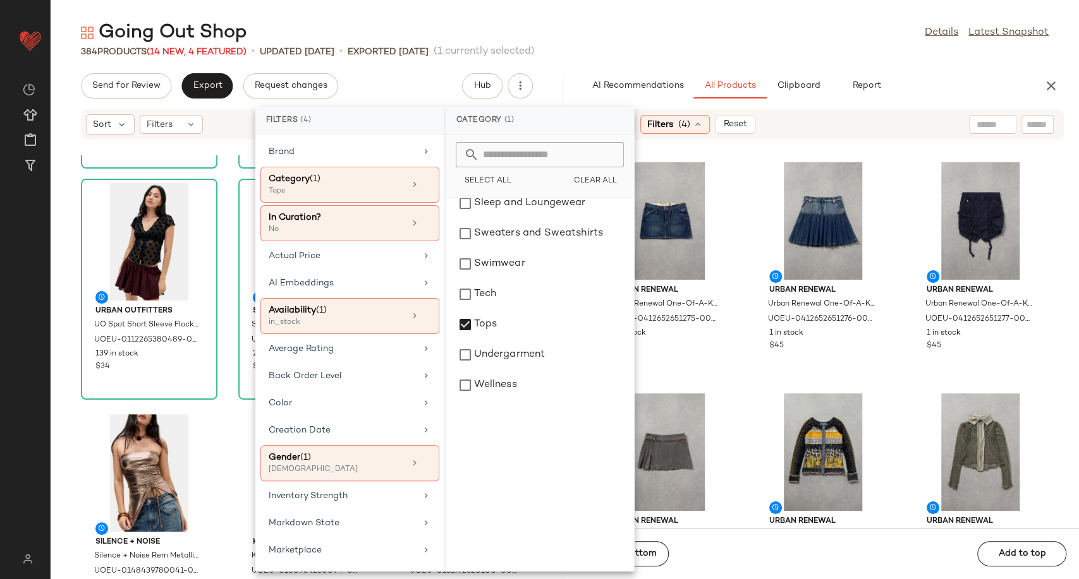
click at [744, 366] on div "Urban Renewal Urban Renewal One-Of-A-Kind G-STAR Mini Skirt - Indigo S at Urban…" at bounding box center [823, 341] width 512 height 373
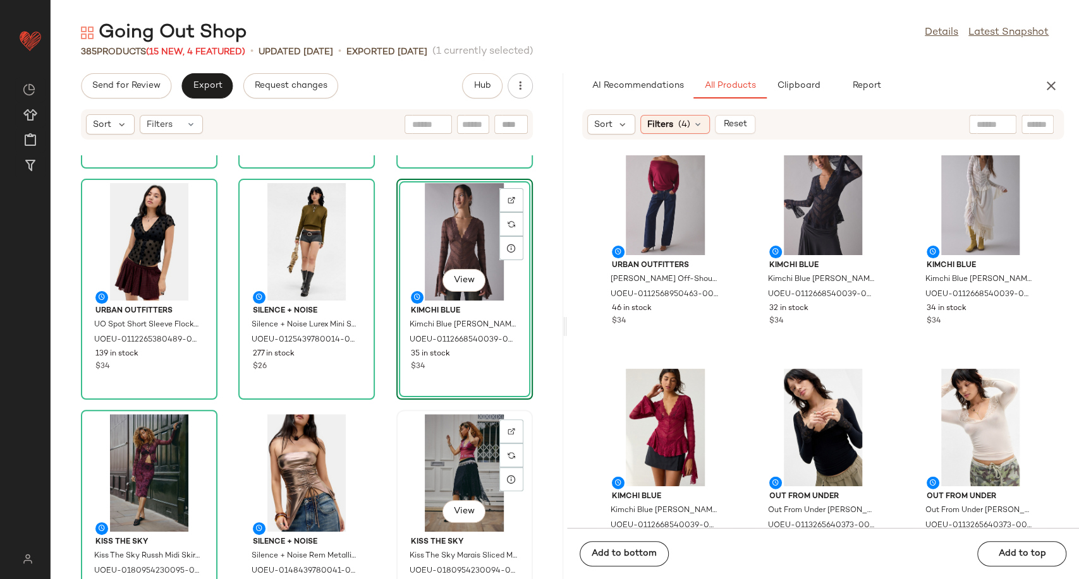
scroll to position [0, 0]
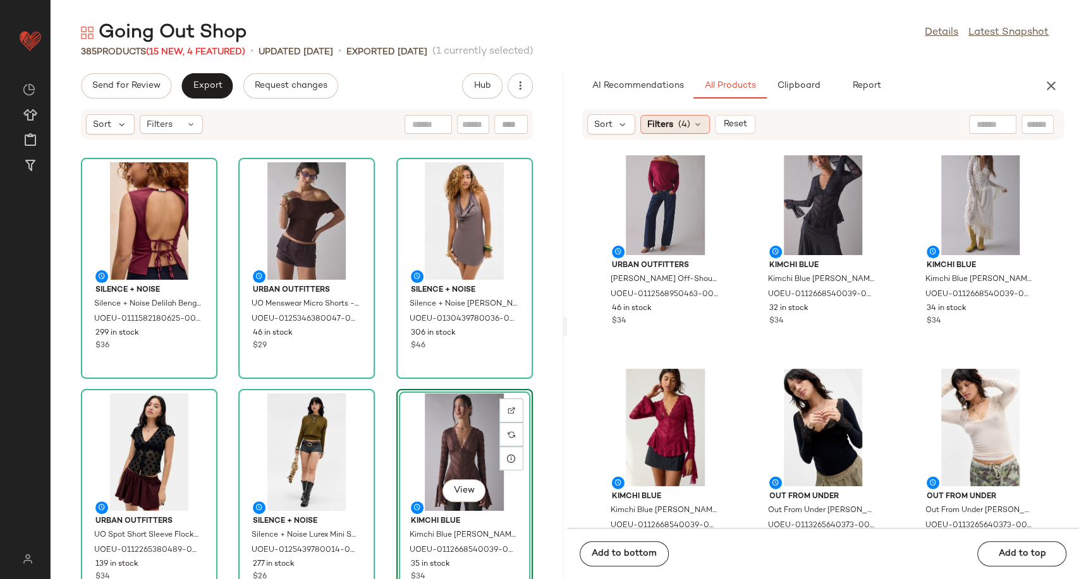
click at [686, 125] on span "(4)" at bounding box center [684, 124] width 12 height 13
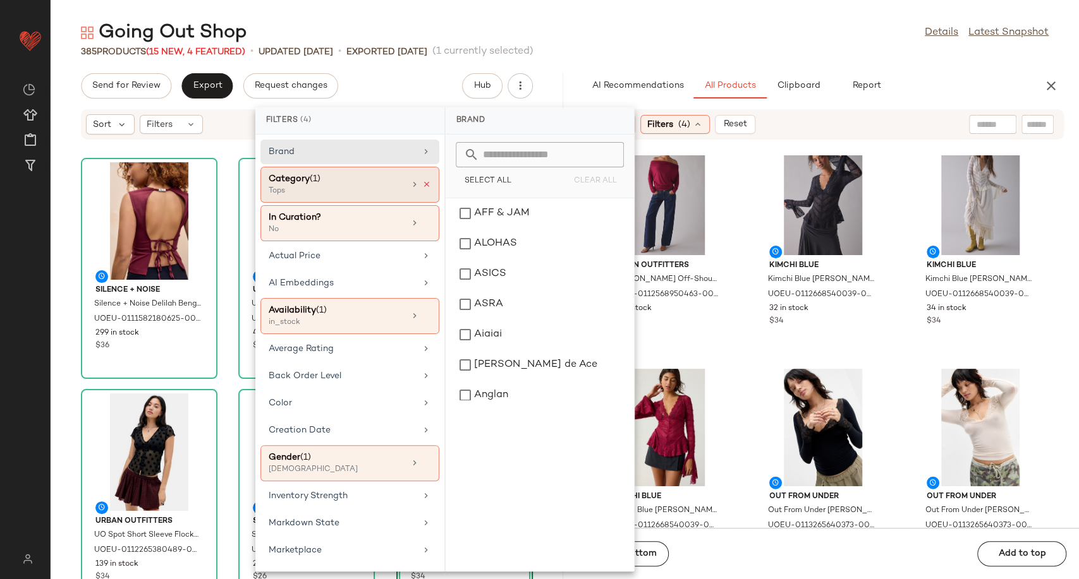
click at [423, 182] on icon at bounding box center [426, 184] width 9 height 9
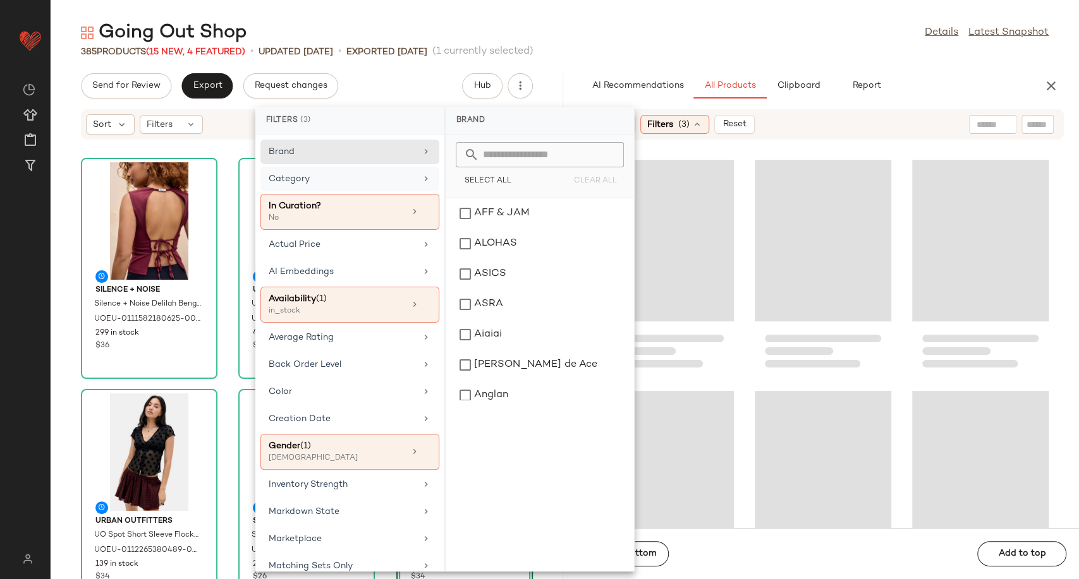
click at [413, 194] on div "Category" at bounding box center [349, 212] width 179 height 36
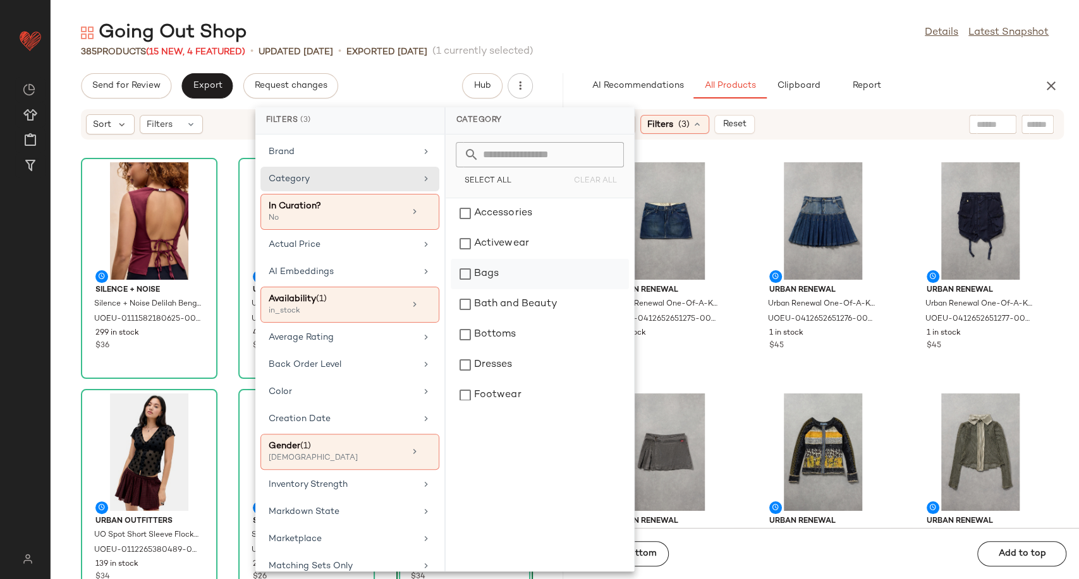
click at [498, 269] on div "Bags" at bounding box center [539, 274] width 178 height 30
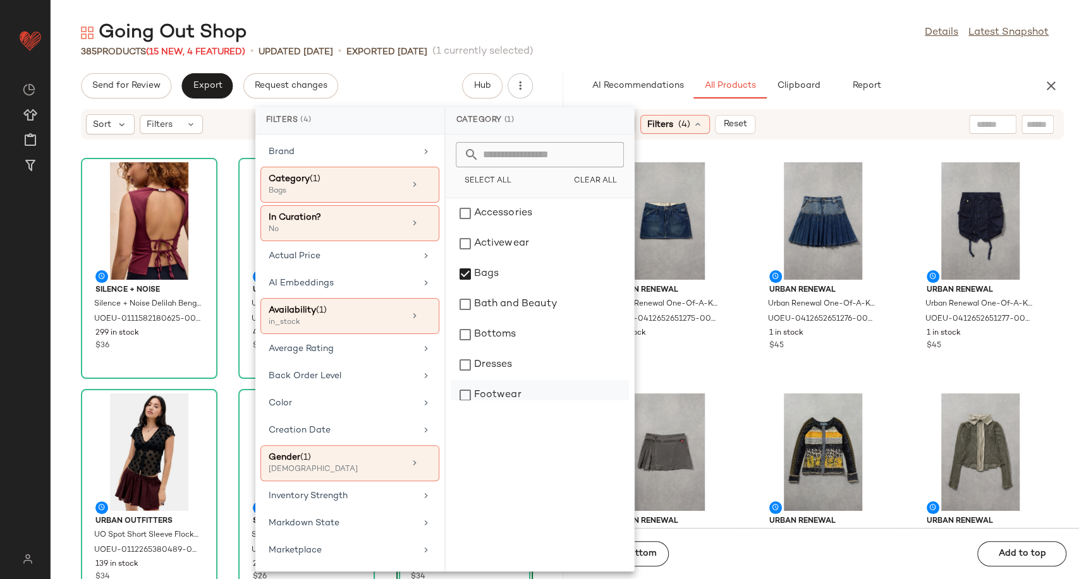
click at [504, 389] on div "Footwear" at bounding box center [539, 395] width 178 height 30
click at [742, 382] on div "Urban Renewal Urban Renewal One-Of-A-Kind G-STAR Mini Skirt - Indigo S at Urban…" at bounding box center [823, 341] width 512 height 373
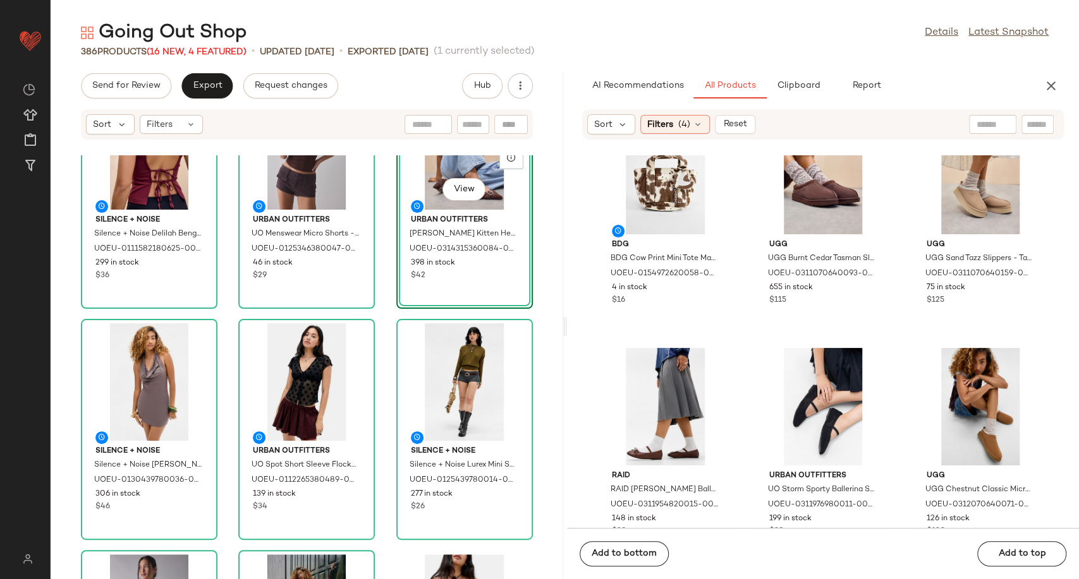
scroll to position [2186, 0]
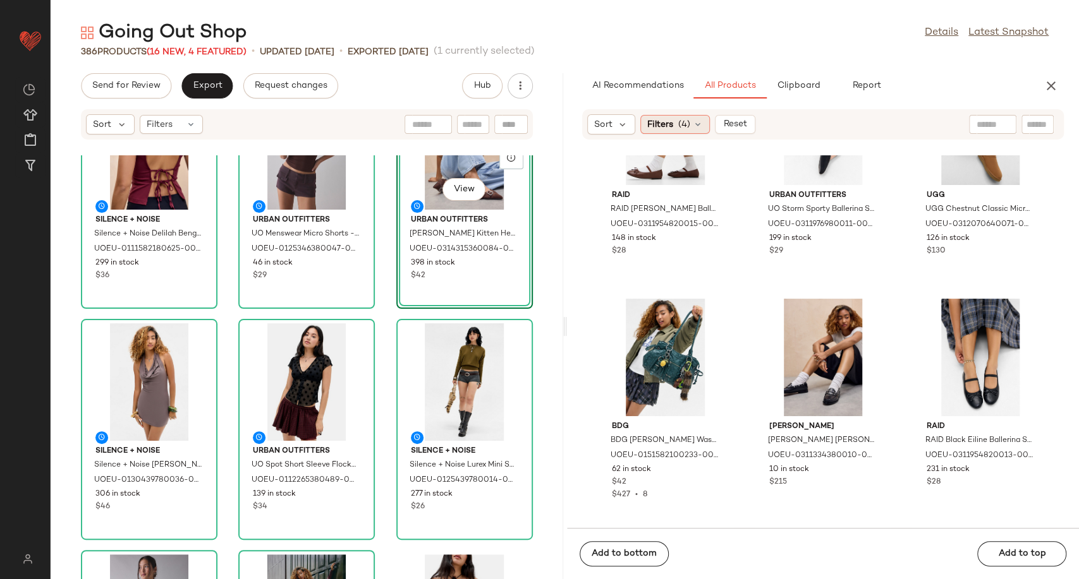
click at [696, 128] on icon at bounding box center [697, 124] width 10 height 10
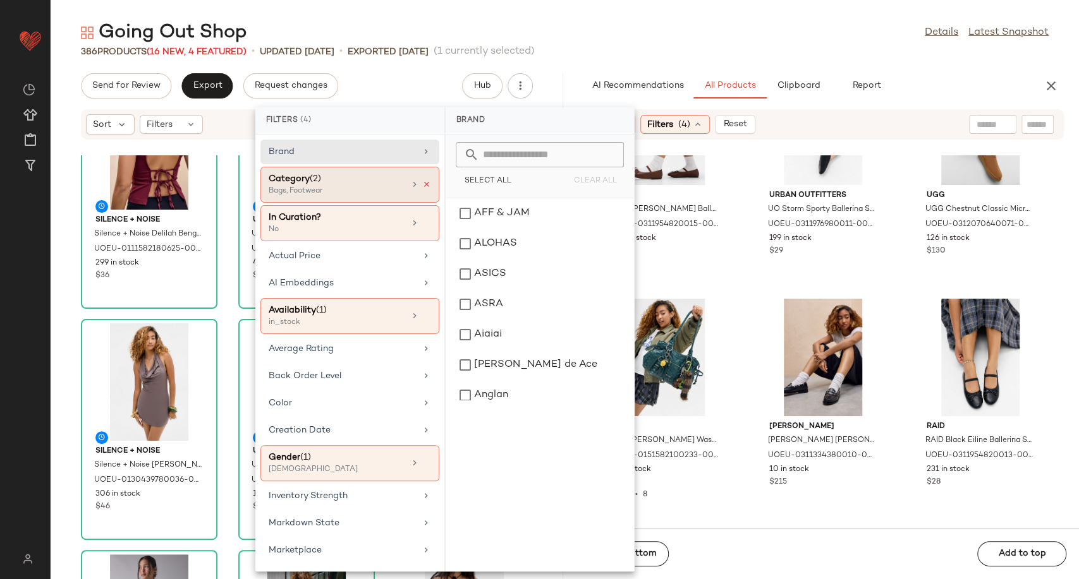
click at [422, 186] on icon at bounding box center [426, 184] width 9 height 9
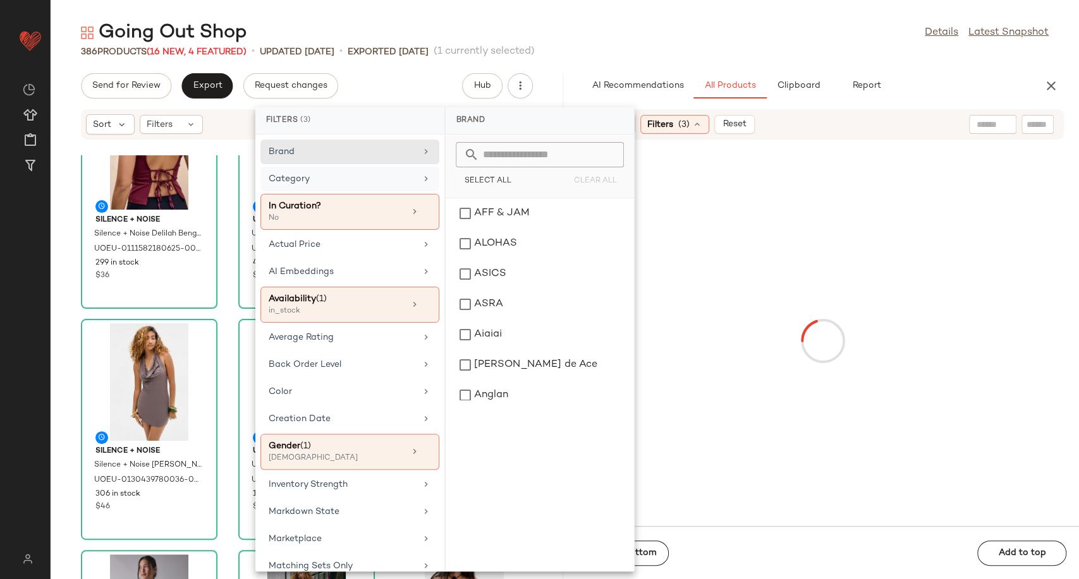
click at [389, 184] on div "Category" at bounding box center [342, 178] width 147 height 13
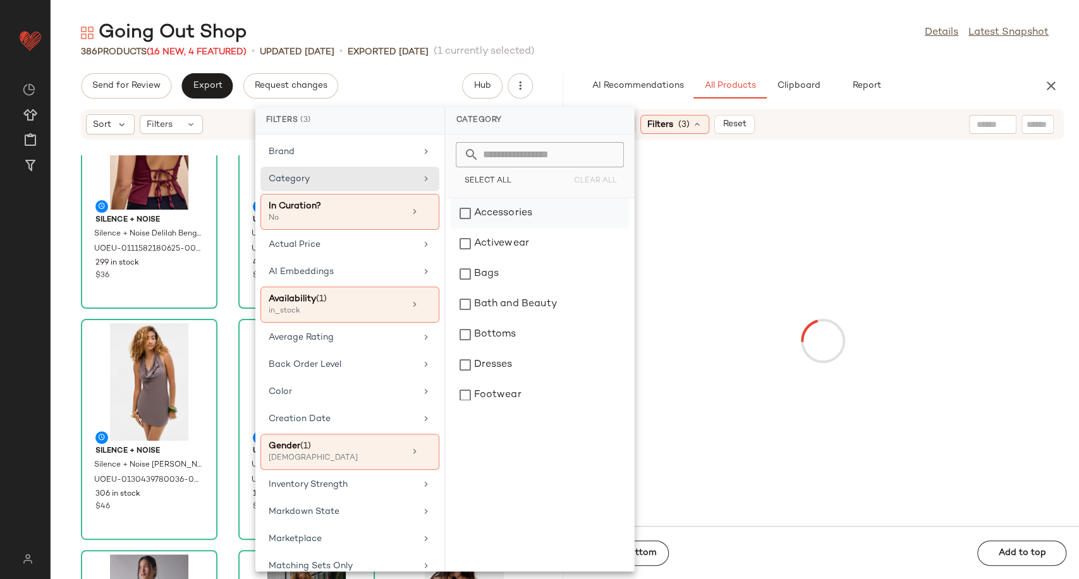
click at [504, 216] on div "Accessories" at bounding box center [539, 213] width 178 height 30
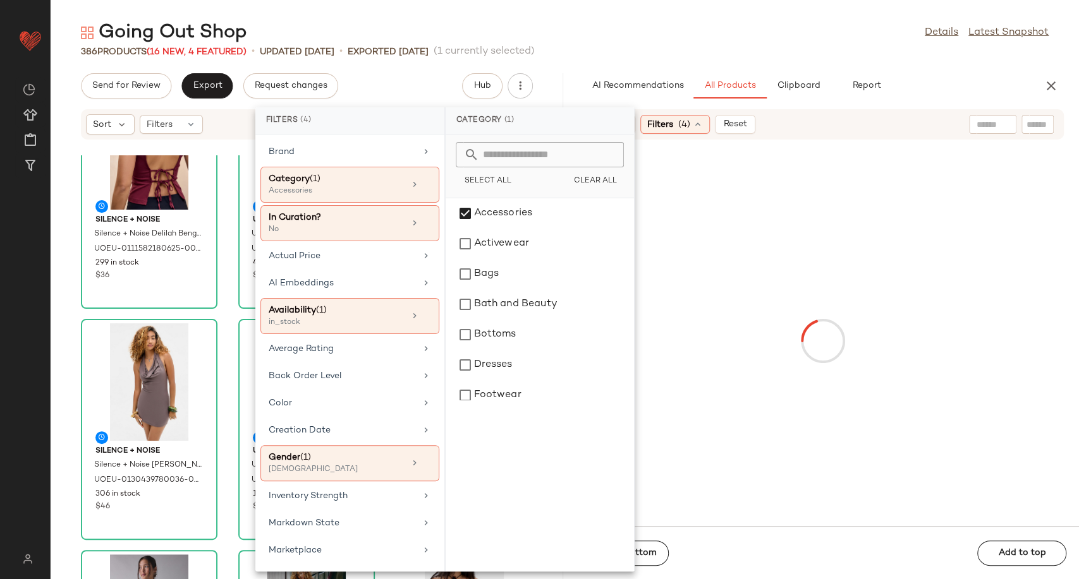
click at [706, 321] on div at bounding box center [822, 341] width 507 height 366
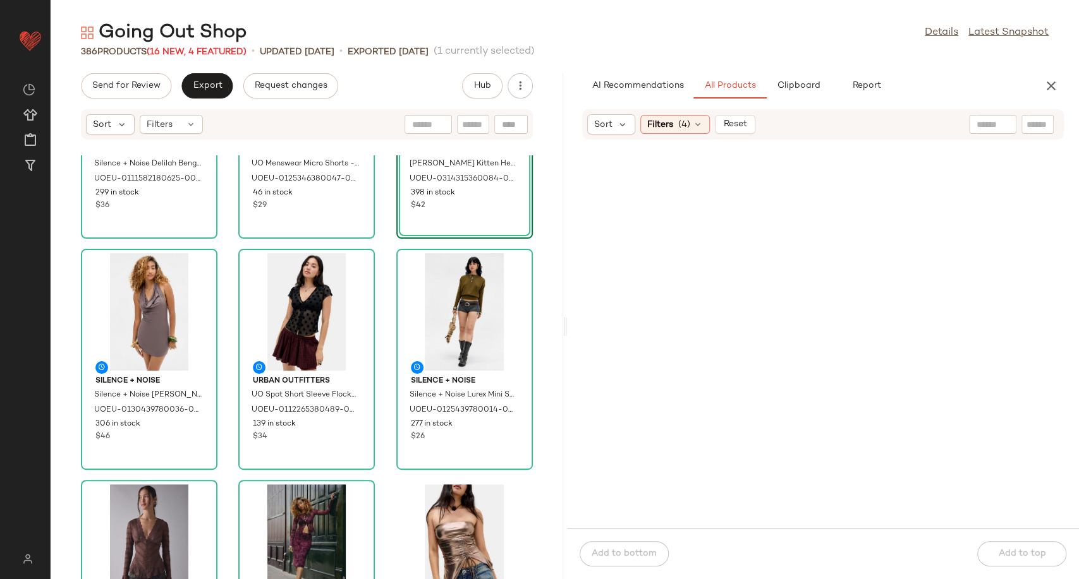
scroll to position [0, 0]
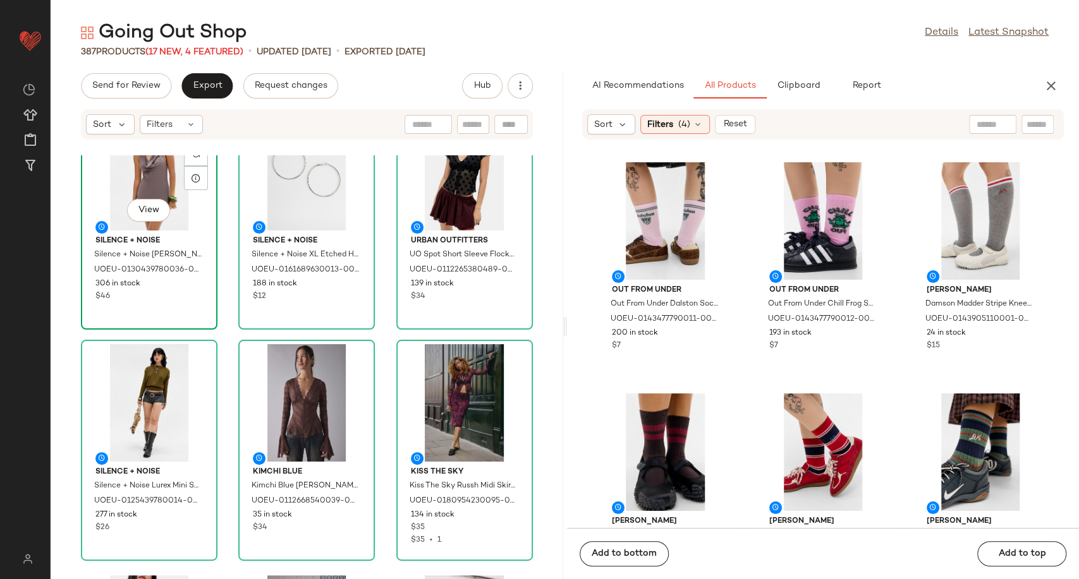
scroll to position [287, 0]
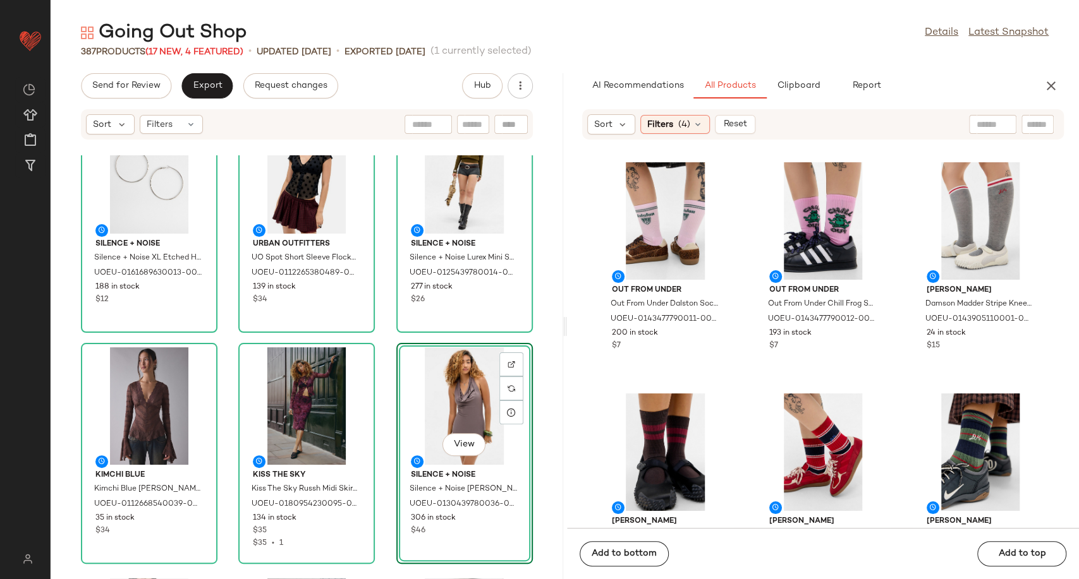
click at [378, 437] on div "Silence + Noise Silence + Noise XL Etched Hoop Earrings - Silver at Urban Outfi…" at bounding box center [307, 367] width 512 height 424
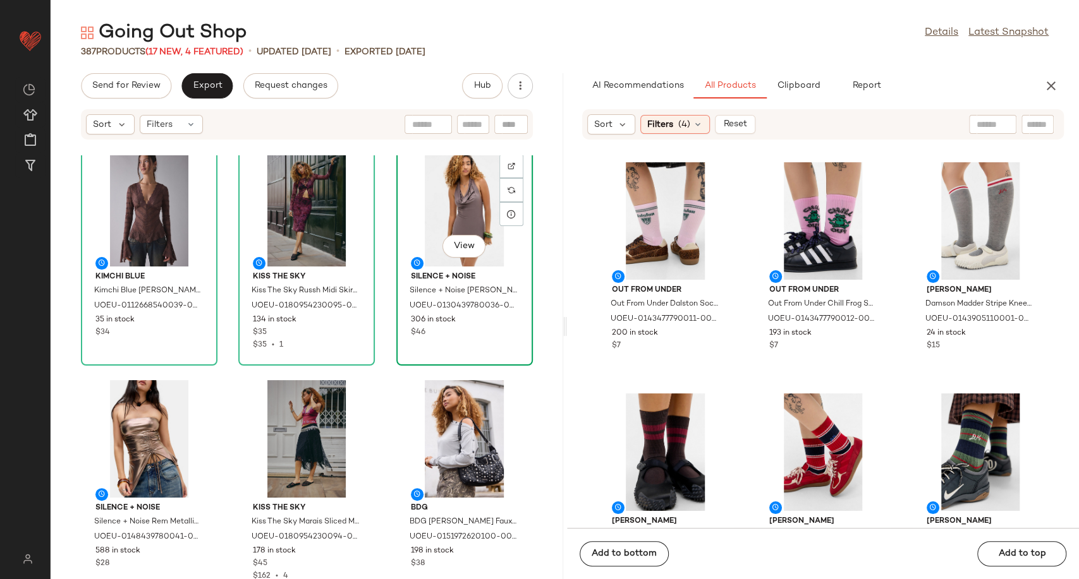
scroll to position [498, 0]
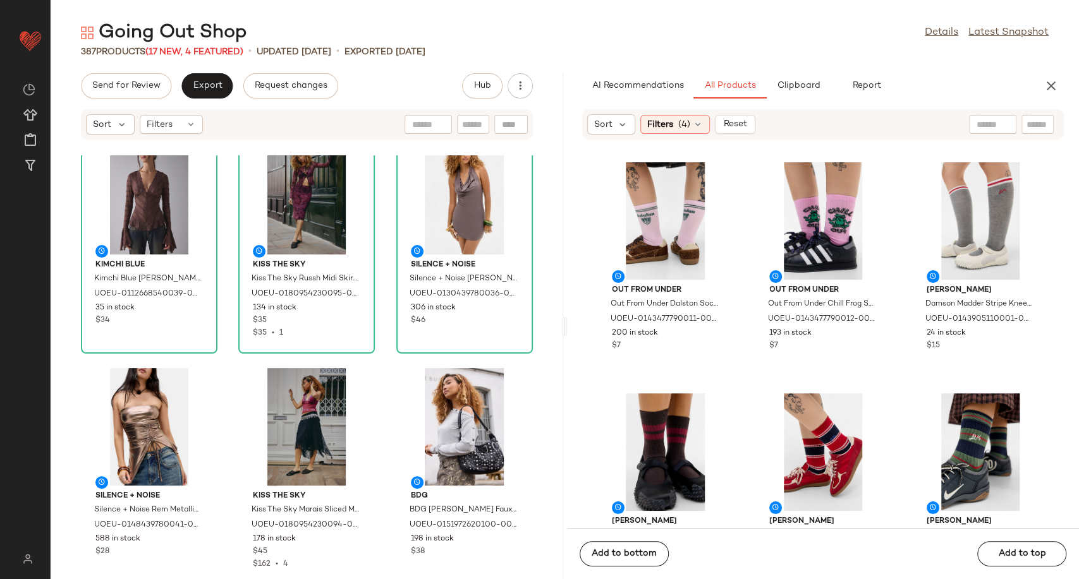
click at [384, 510] on div "Kimchi Blue Kimchi Blue Irene Blouse - Brown XL at Urban Outfitters UOEU-011266…" at bounding box center [307, 367] width 512 height 424
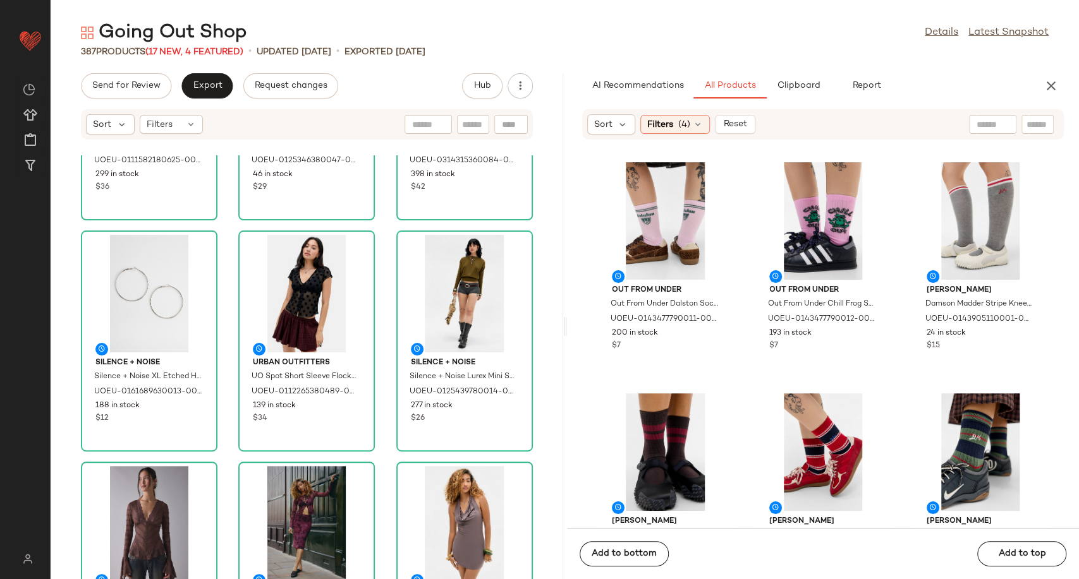
scroll to position [0, 0]
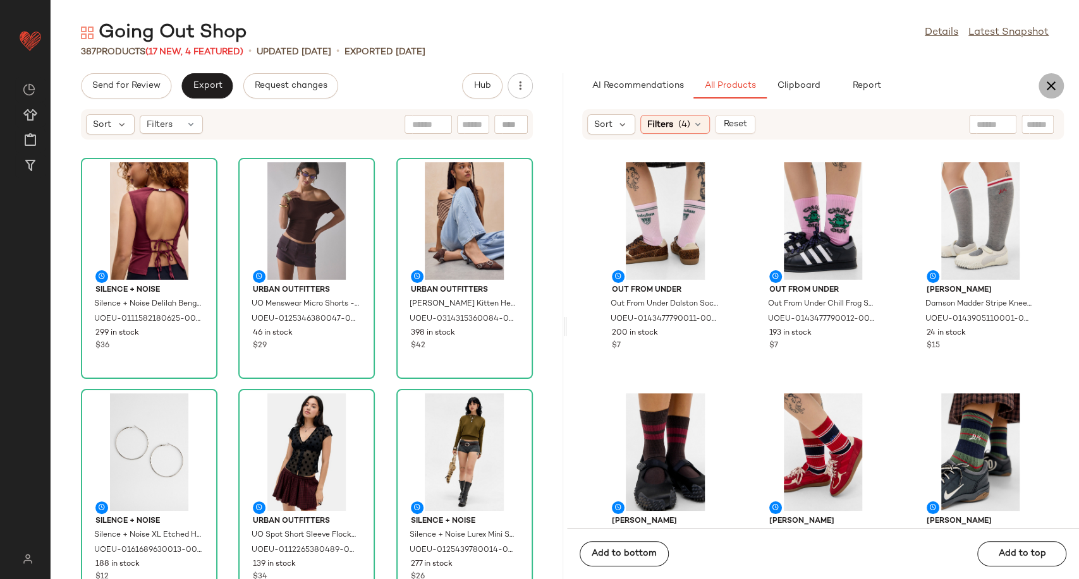
click at [1053, 92] on icon "button" at bounding box center [1050, 85] width 15 height 15
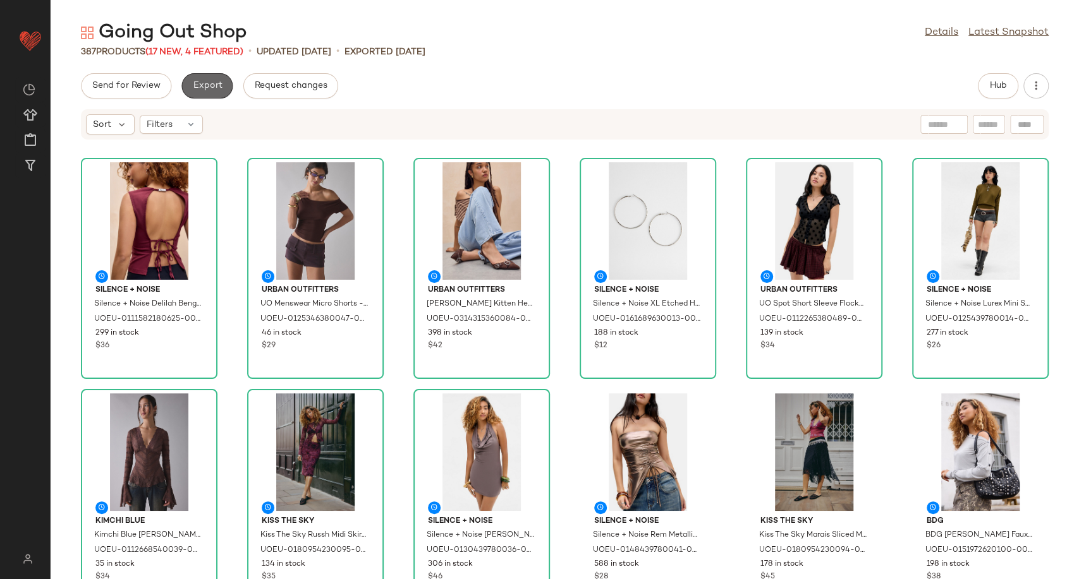
click at [194, 85] on span "Export" at bounding box center [207, 86] width 30 height 10
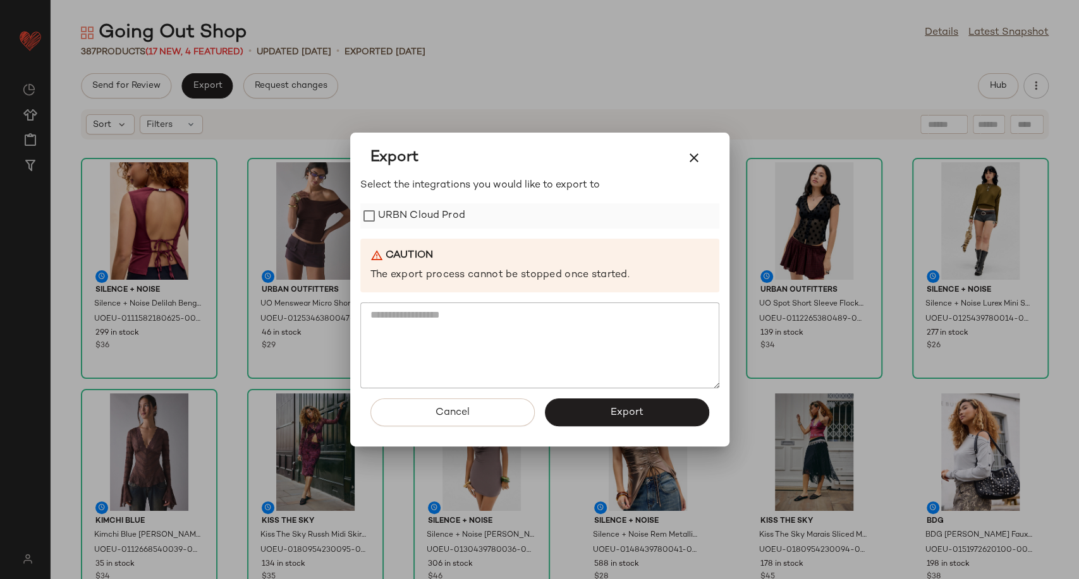
click at [409, 211] on label "URBN Cloud Prod" at bounding box center [421, 215] width 87 height 25
click at [617, 409] on span "Export" at bounding box center [626, 413] width 33 height 12
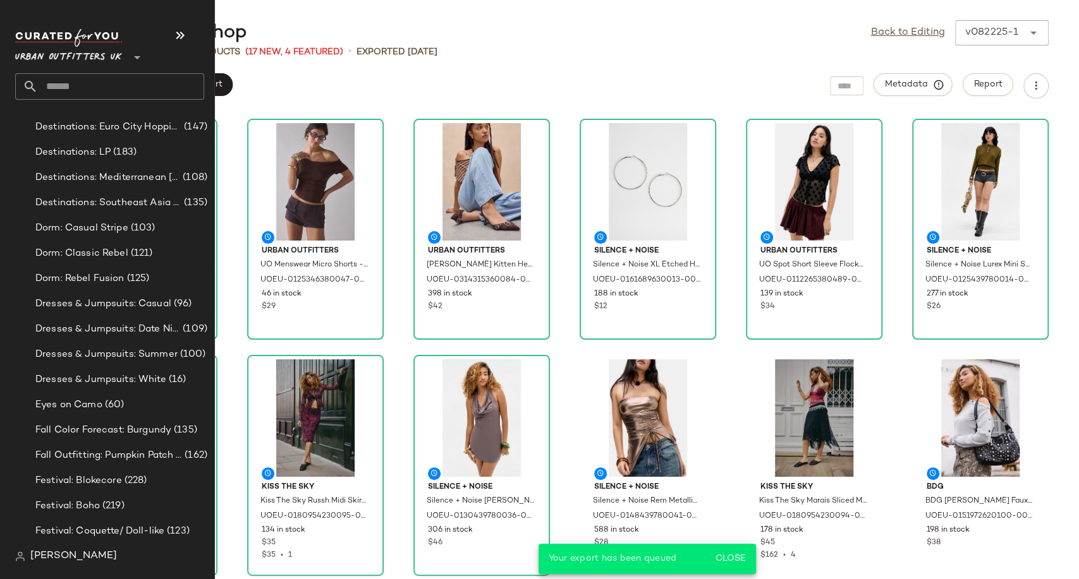
scroll to position [2878, 0]
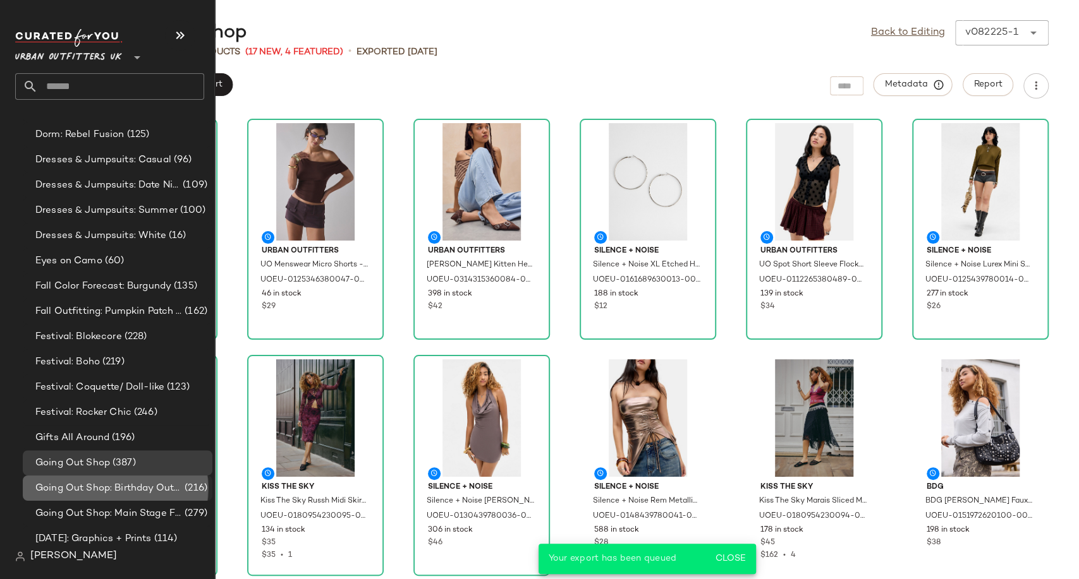
click at [136, 492] on span "Going Out Shop: Birthday Outfit" at bounding box center [108, 488] width 147 height 15
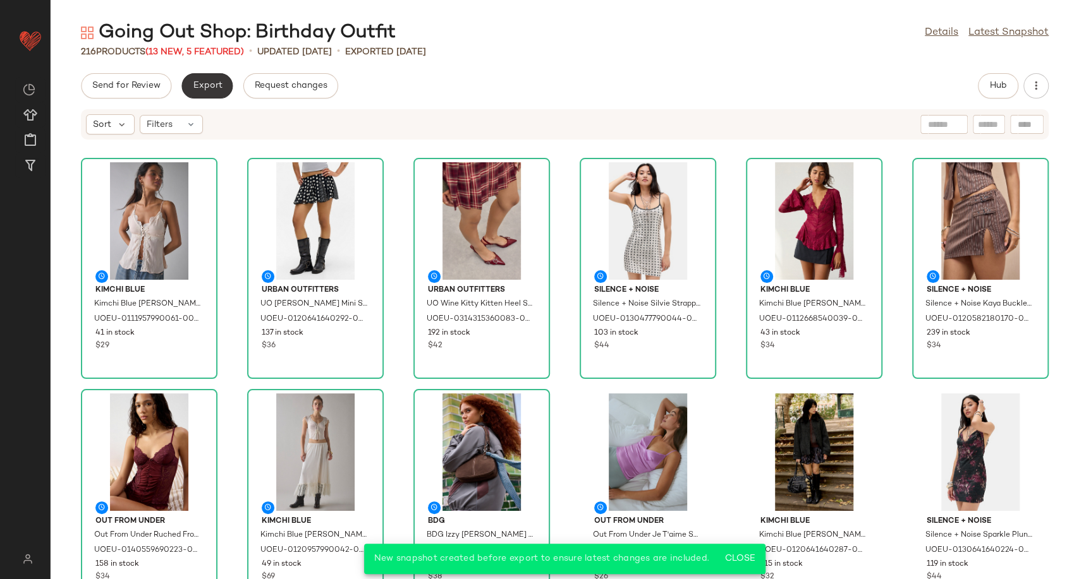
click at [205, 85] on span "Export" at bounding box center [207, 86] width 30 height 10
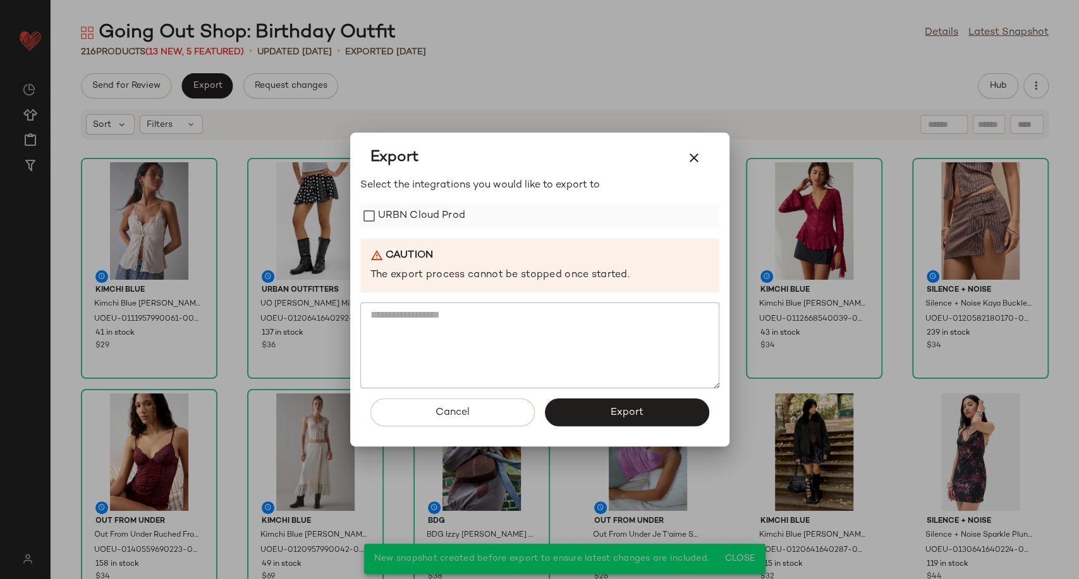
click at [452, 217] on label "URBN Cloud Prod" at bounding box center [421, 215] width 87 height 25
click at [591, 406] on button "Export" at bounding box center [627, 413] width 164 height 28
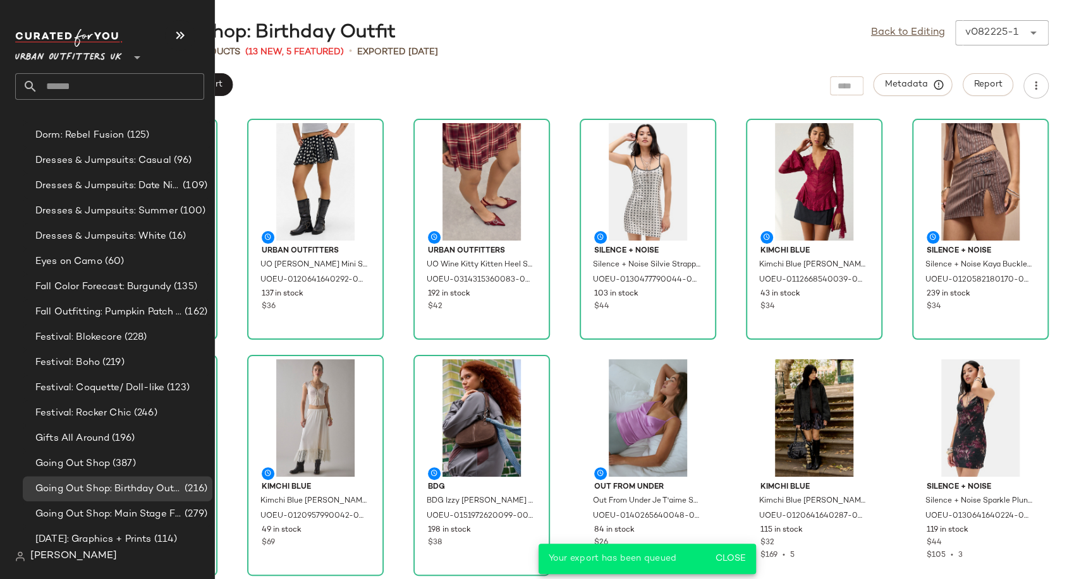
scroll to position [2878, 0]
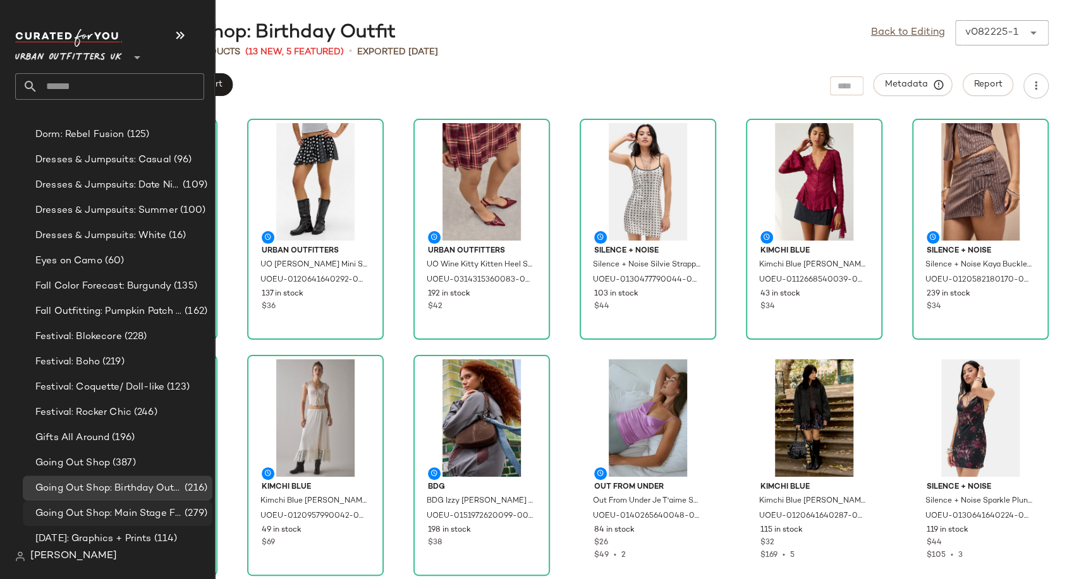
click at [145, 517] on span "Going Out Shop: Main Stage Fits" at bounding box center [108, 514] width 147 height 15
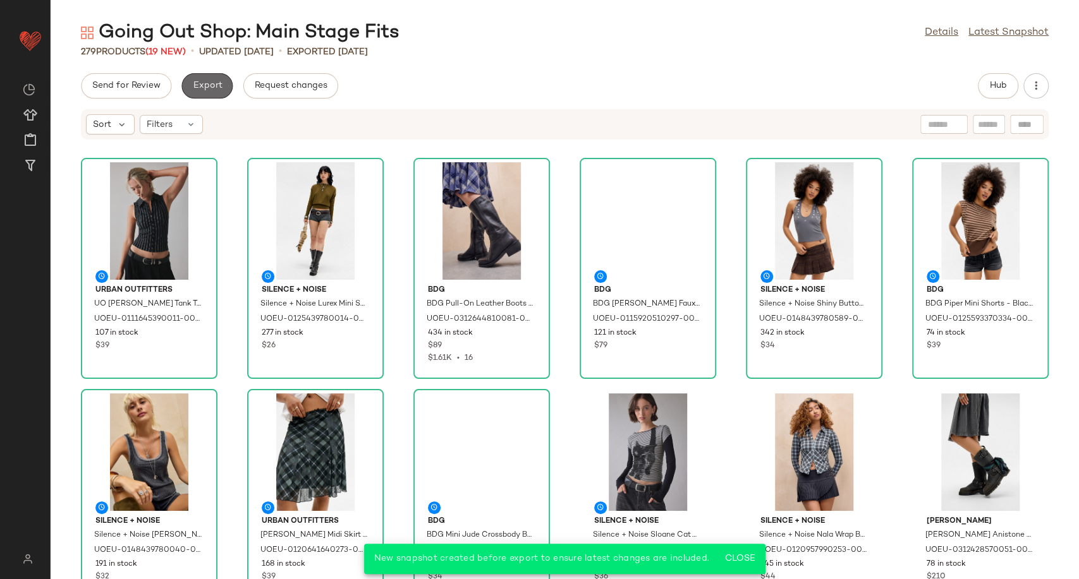
click at [193, 87] on span "Export" at bounding box center [207, 86] width 30 height 10
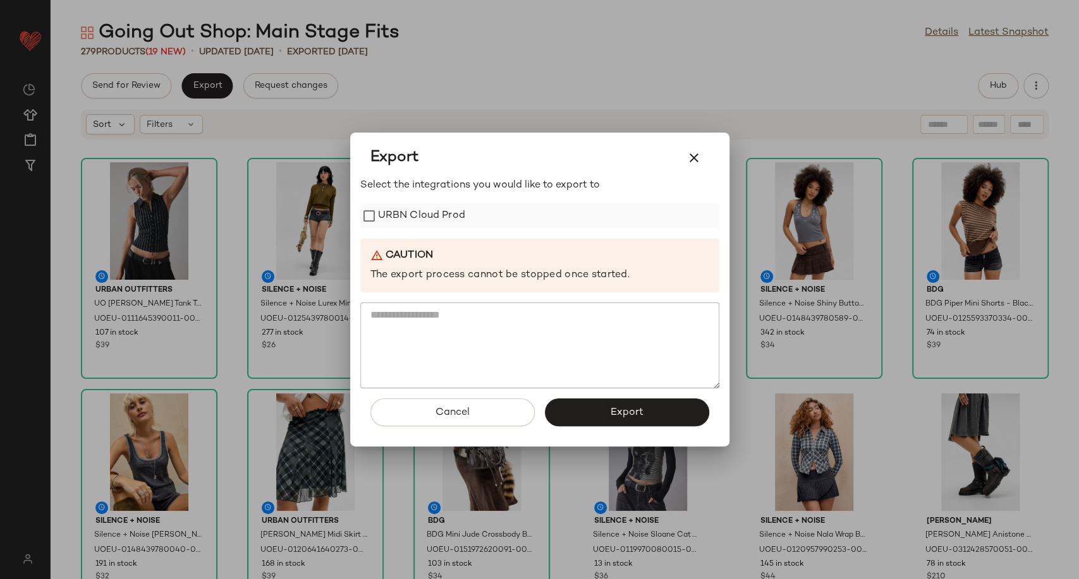
click at [523, 217] on div "URBN Cloud Prod" at bounding box center [539, 215] width 359 height 25
click at [394, 206] on label "URBN Cloud Prod" at bounding box center [421, 215] width 87 height 25
click at [596, 401] on button "Export" at bounding box center [627, 413] width 164 height 28
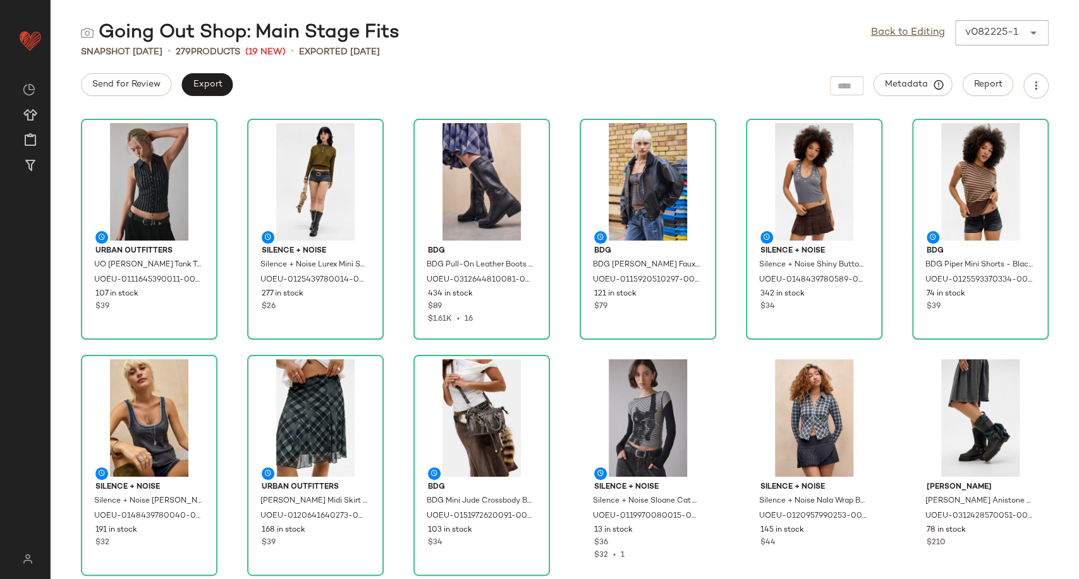
click at [568, 269] on div "Urban Outfitters UO Ledia Tank Top - Black XS at Urban Outfitters UOEU-01116453…" at bounding box center [565, 347] width 1028 height 466
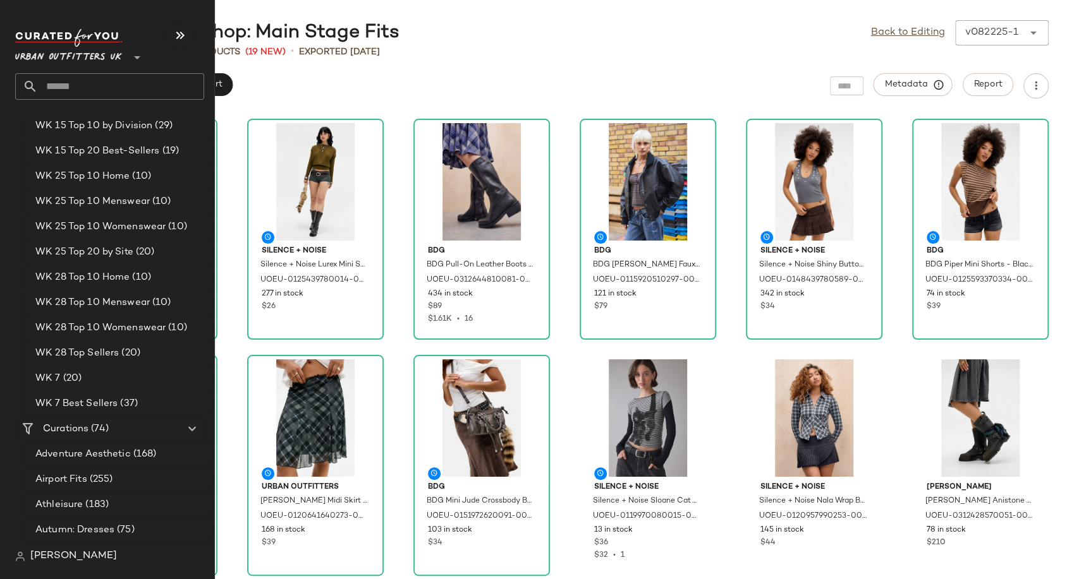
scroll to position [1966, 0]
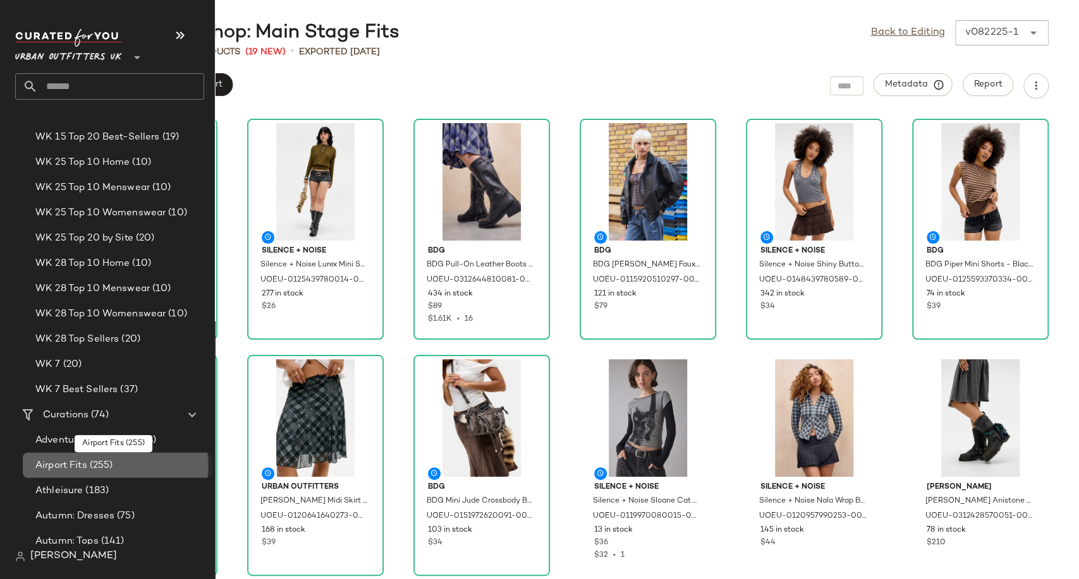
click at [96, 464] on span "(255)" at bounding box center [100, 466] width 26 height 15
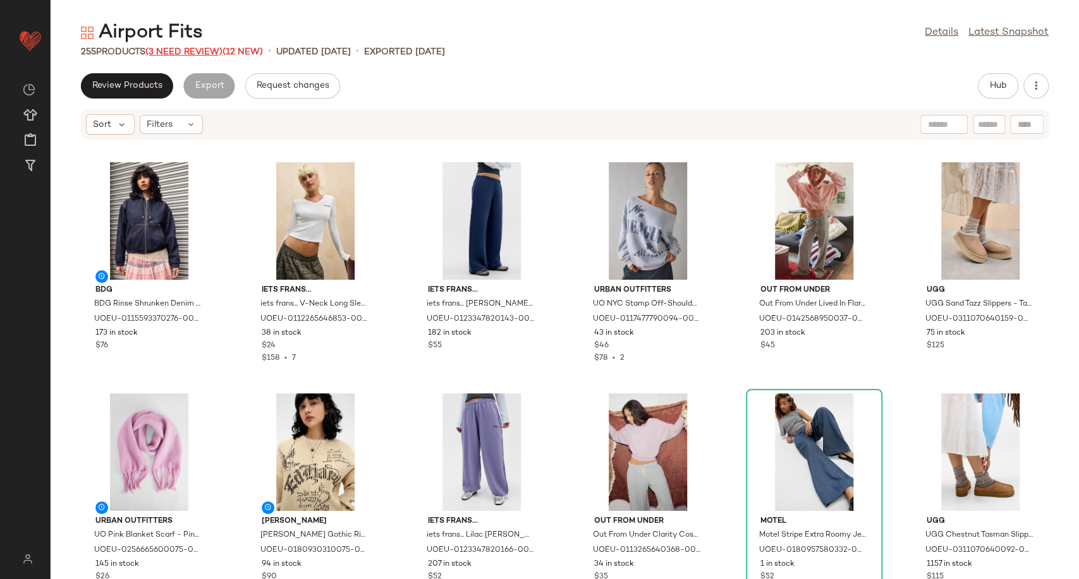
click at [171, 56] on span "(3 Need Review)" at bounding box center [183, 51] width 77 height 9
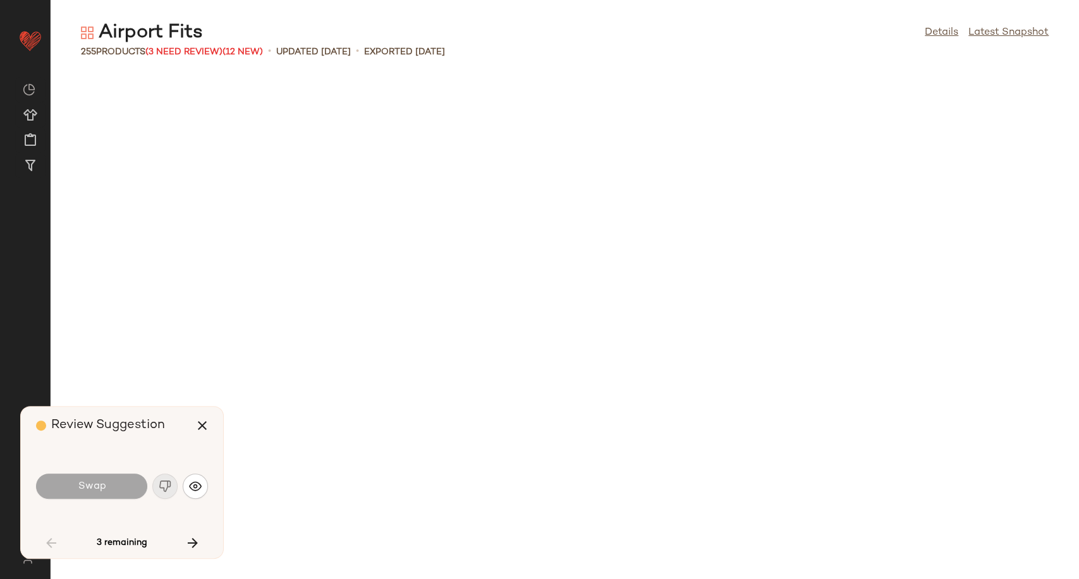
scroll to position [1618, 0]
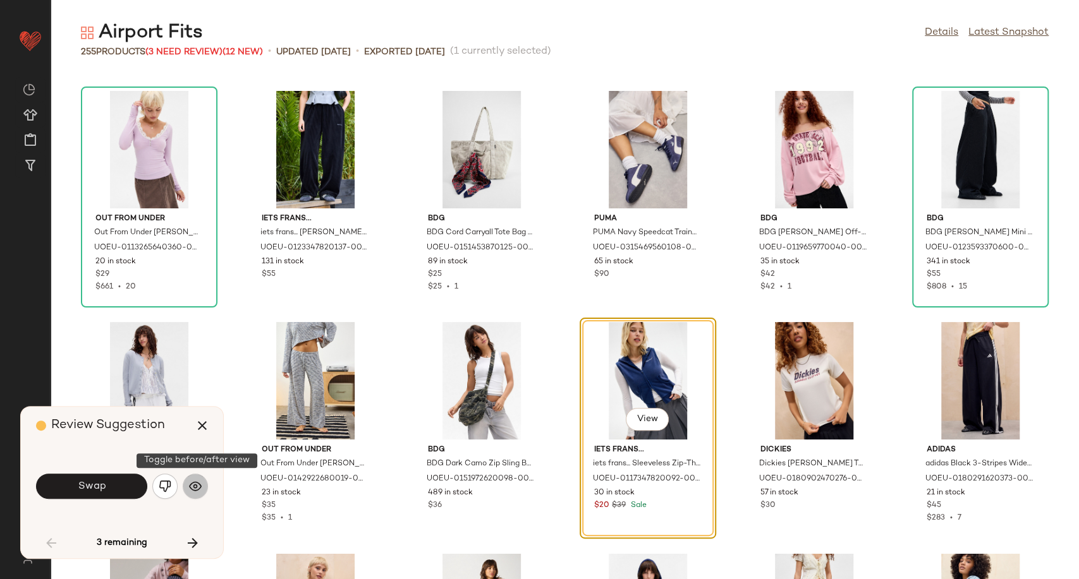
click at [201, 483] on img "button" at bounding box center [195, 486] width 13 height 13
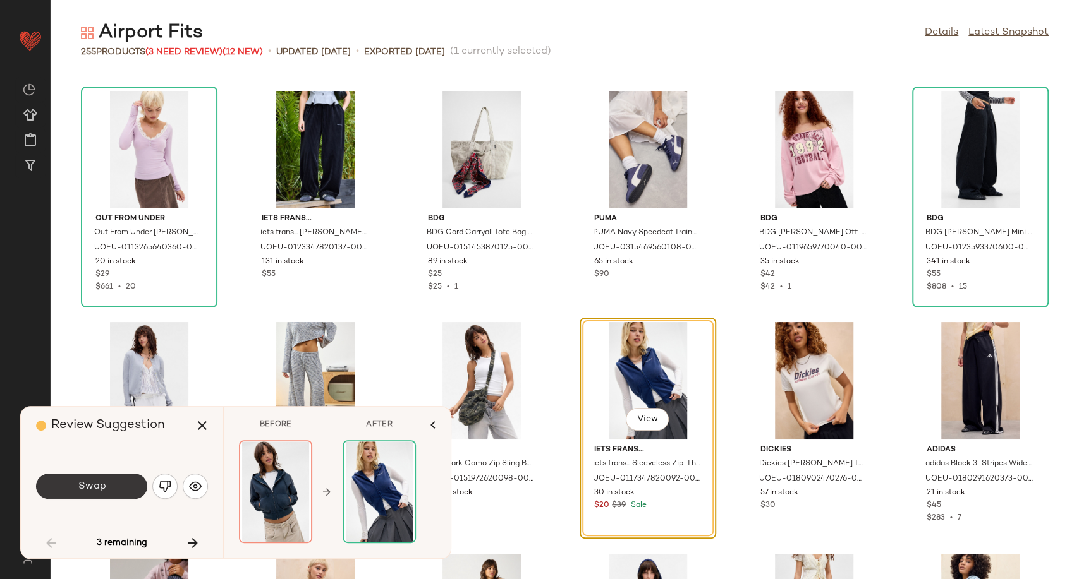
click at [122, 485] on button "Swap" at bounding box center [91, 486] width 111 height 25
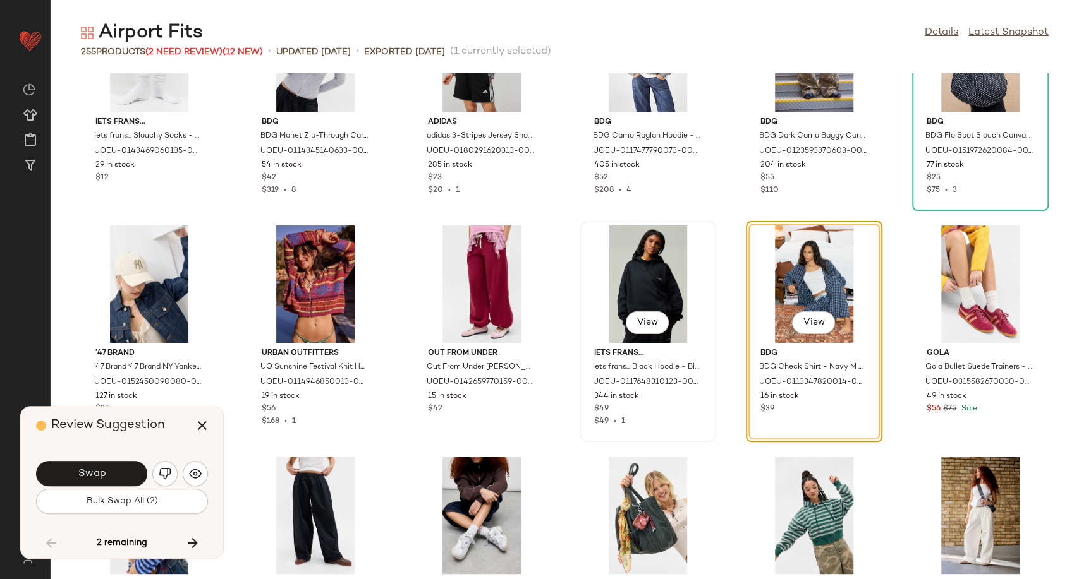
scroll to position [4005, 0]
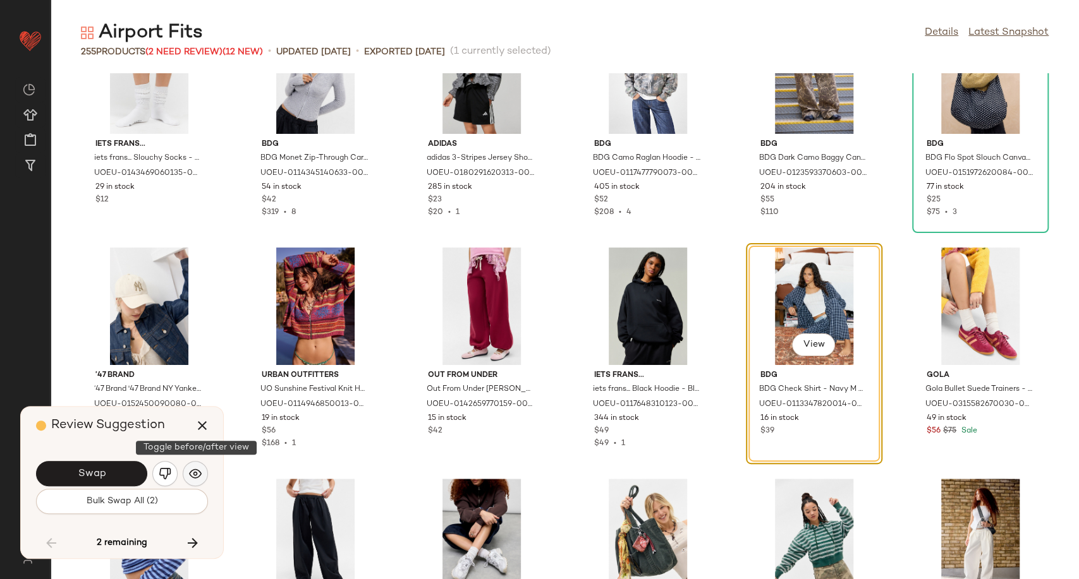
click at [197, 471] on img "button" at bounding box center [195, 474] width 13 height 13
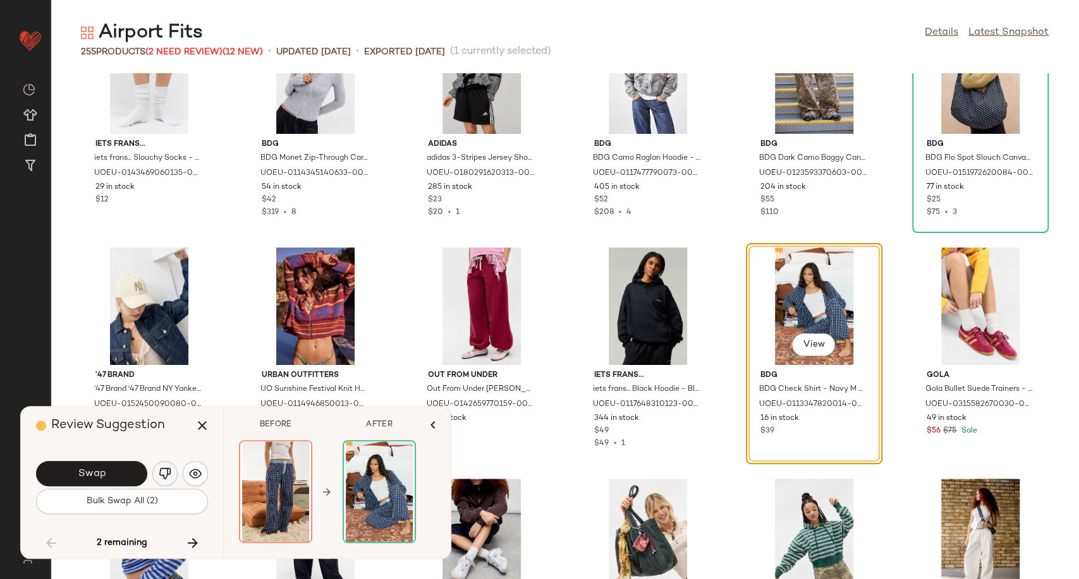
click at [172, 473] on button "button" at bounding box center [164, 473] width 25 height 25
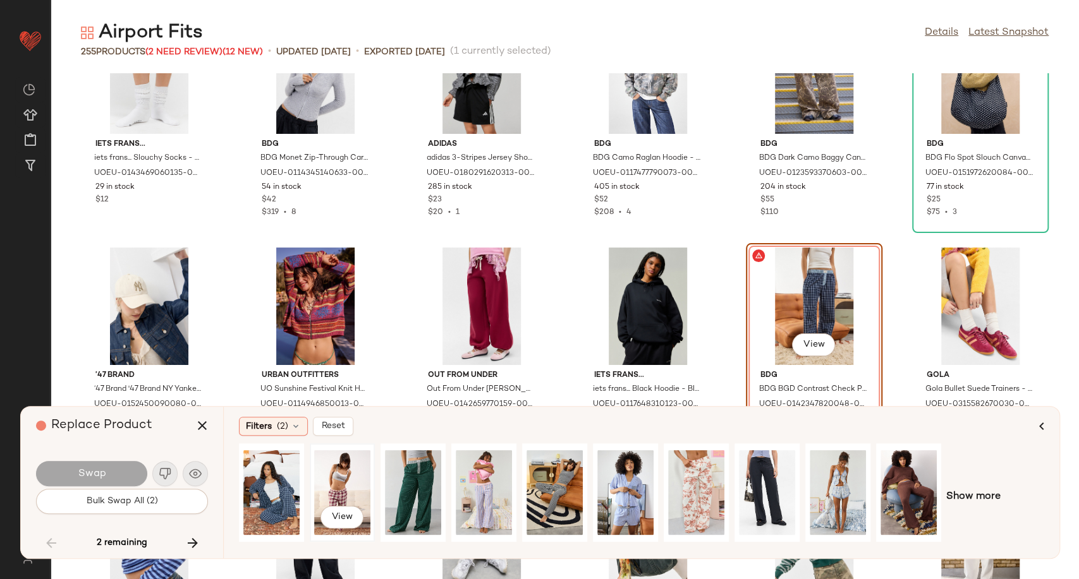
click at [353, 486] on div "View" at bounding box center [342, 493] width 56 height 90
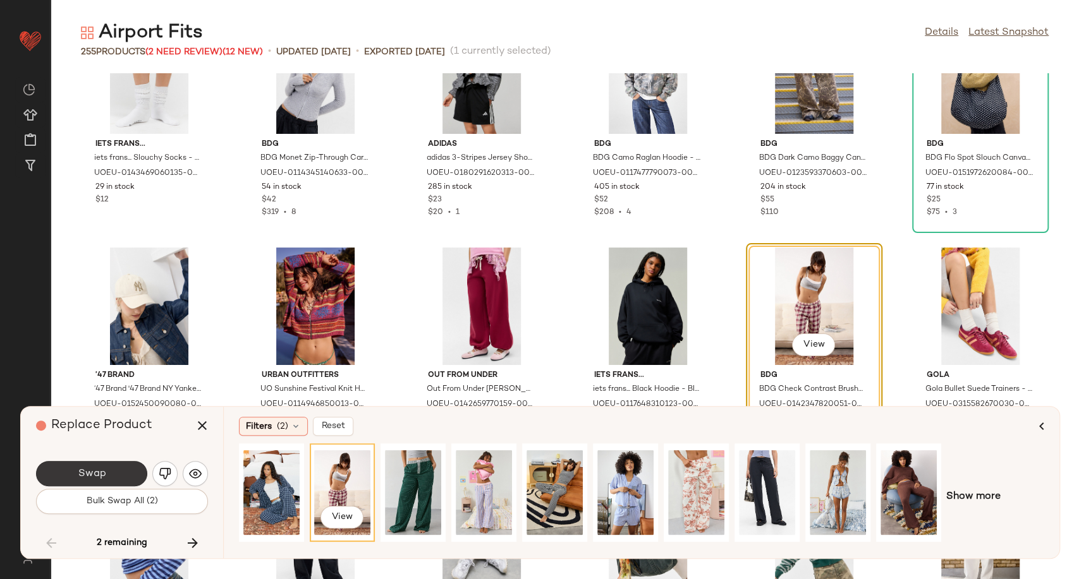
click at [131, 472] on button "Swap" at bounding box center [91, 473] width 111 height 25
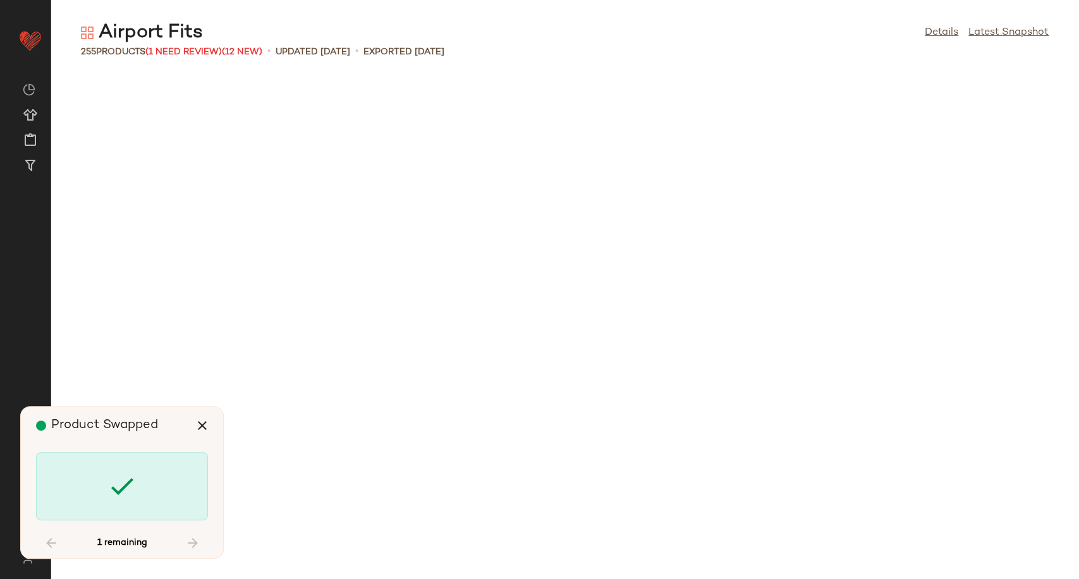
scroll to position [9250, 0]
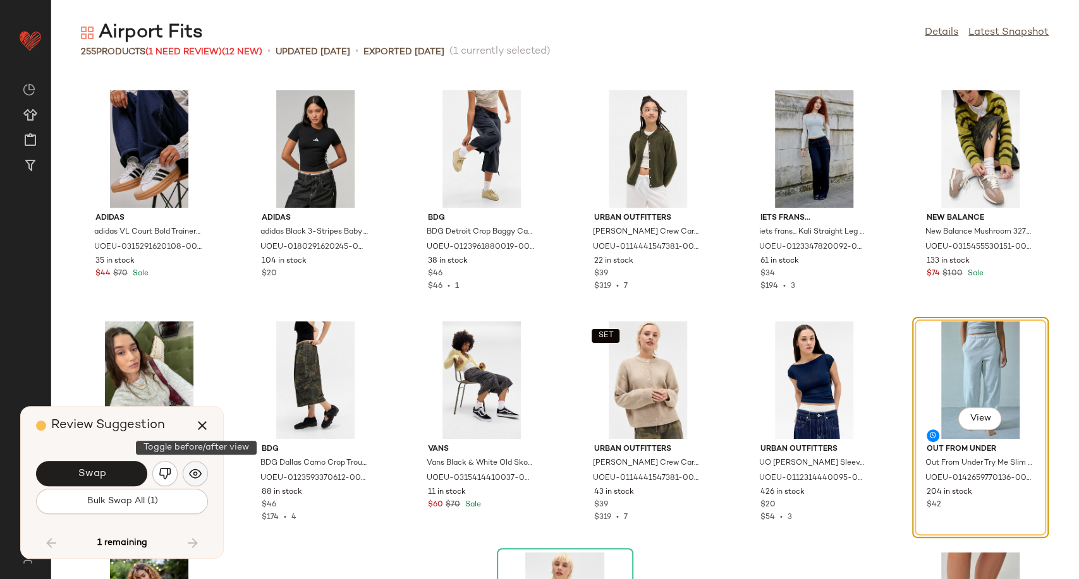
click at [193, 469] on img "button" at bounding box center [195, 474] width 13 height 13
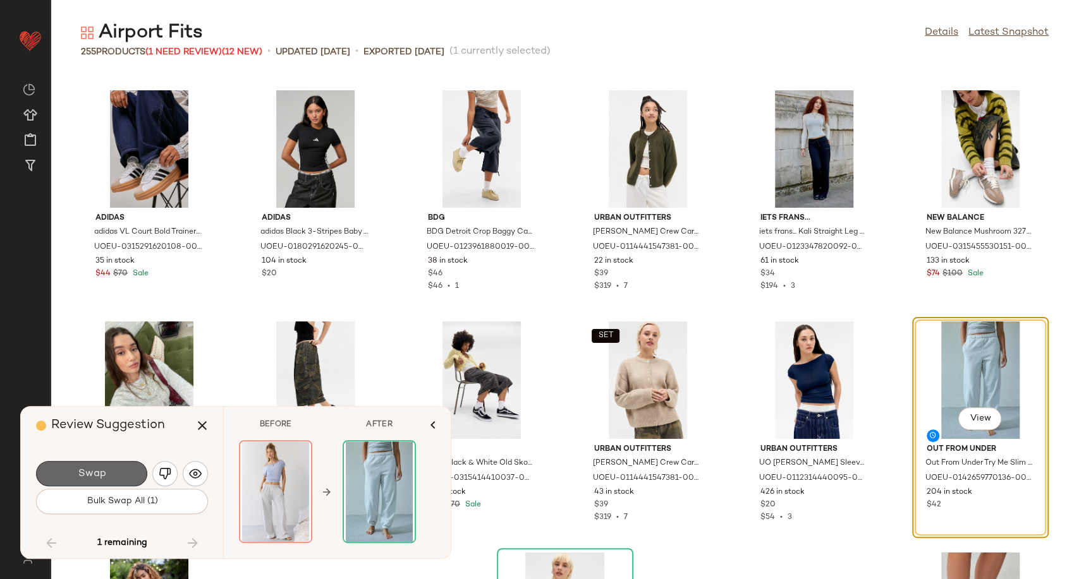
click at [101, 469] on span "Swap" at bounding box center [91, 474] width 28 height 12
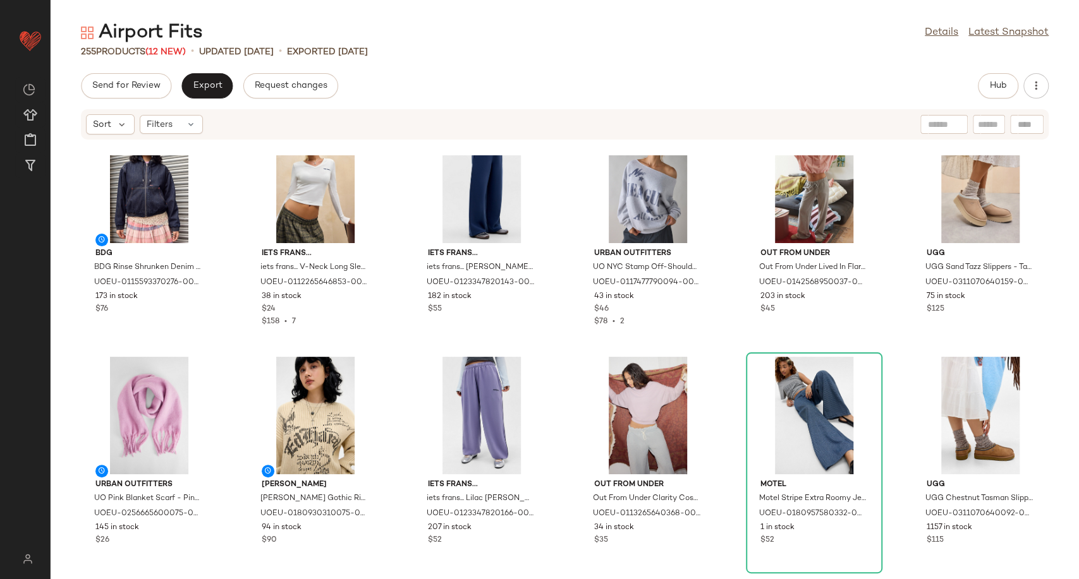
scroll to position [70, 0]
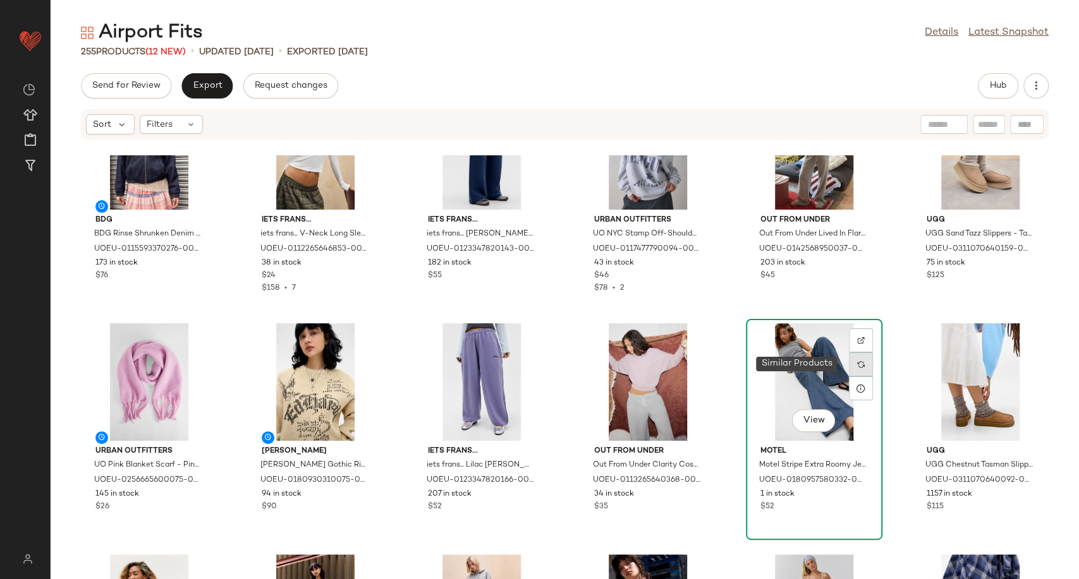
click at [850, 367] on div at bounding box center [861, 365] width 24 height 24
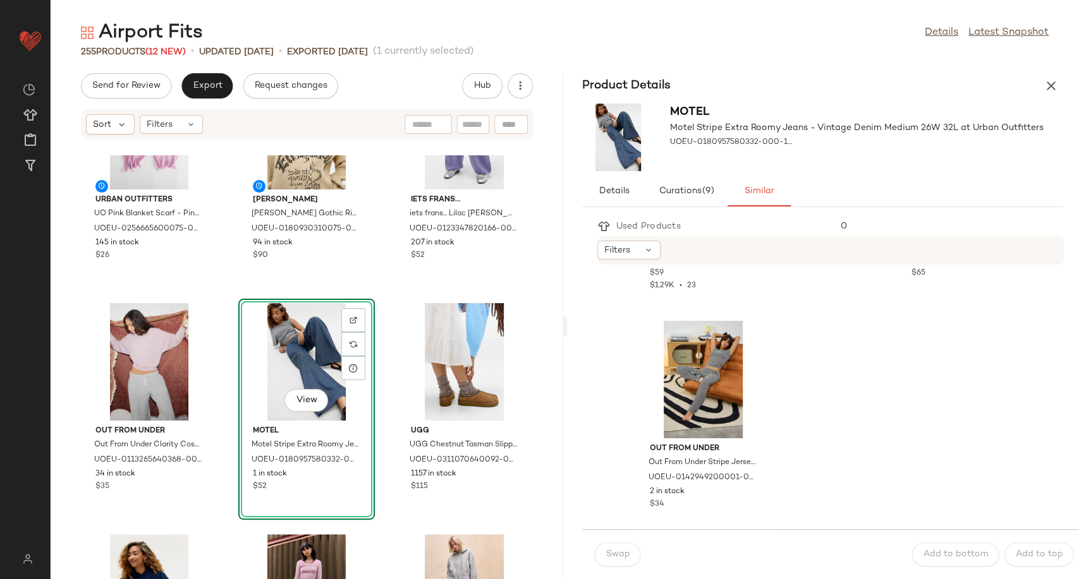
scroll to position [2741, 0]
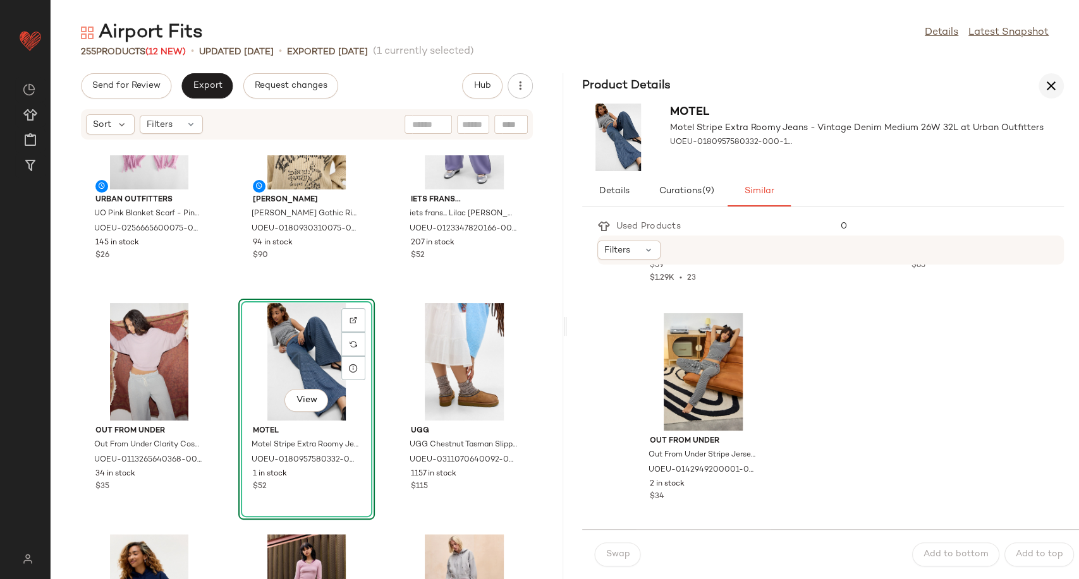
click at [1039, 85] on button "button" at bounding box center [1050, 85] width 25 height 25
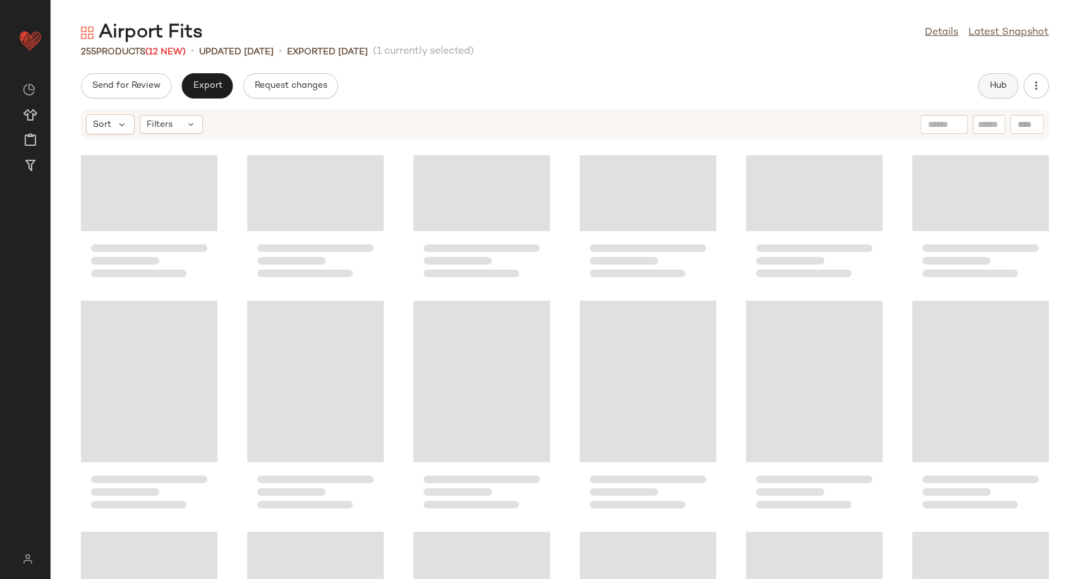
click at [992, 84] on span "Hub" at bounding box center [998, 86] width 18 height 10
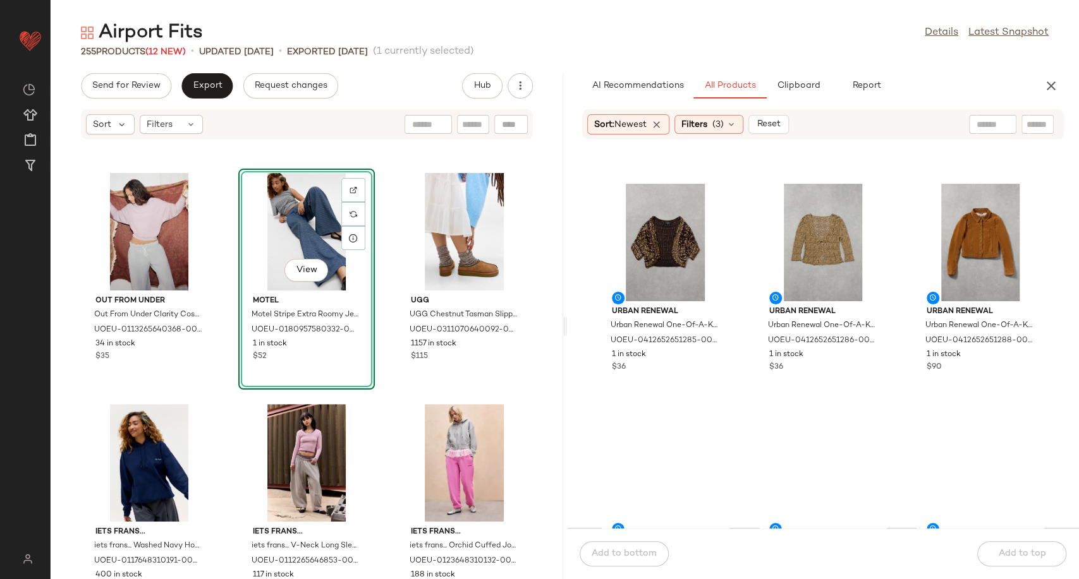
scroll to position [571, 0]
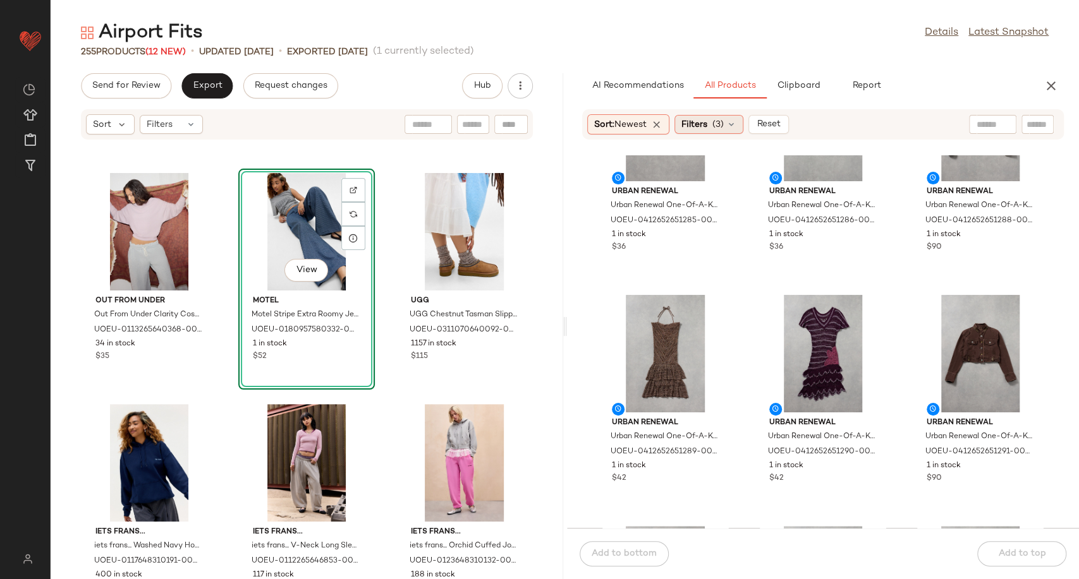
click at [721, 126] on span "(3)" at bounding box center [717, 124] width 11 height 13
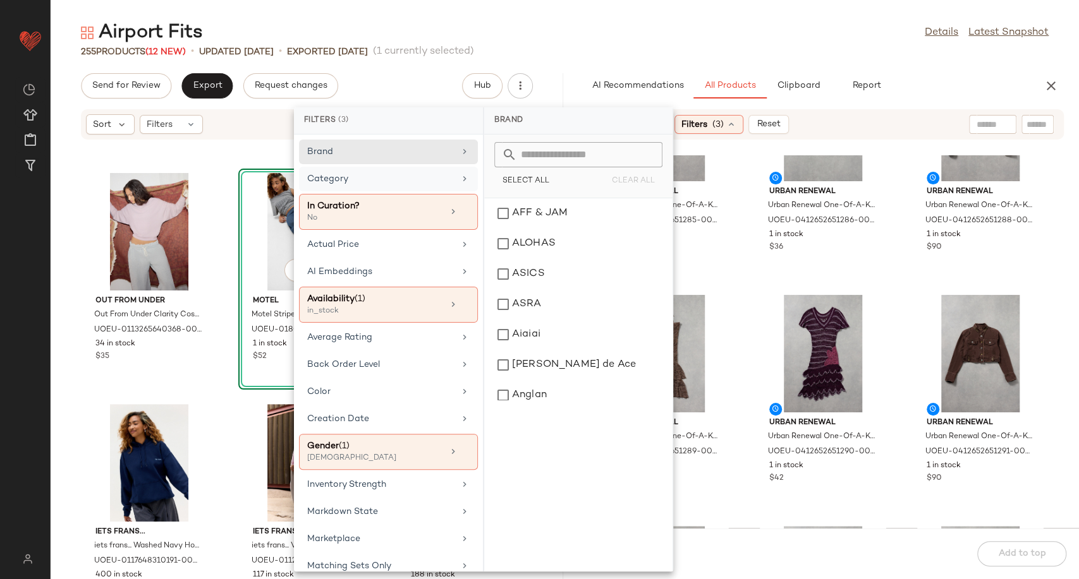
click at [436, 184] on div "Category" at bounding box center [380, 178] width 147 height 13
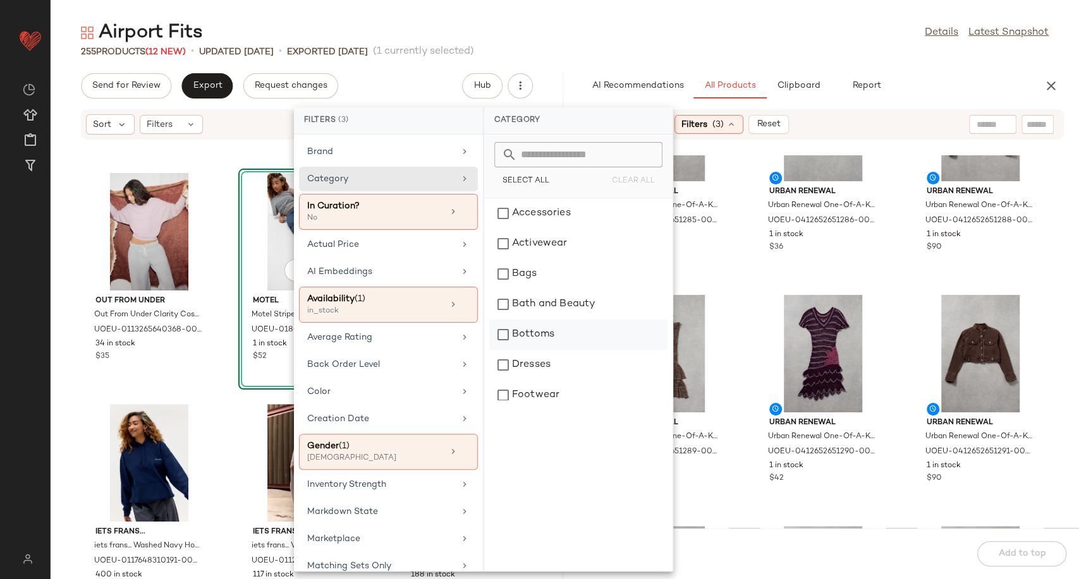
click at [550, 329] on div "Bottoms" at bounding box center [578, 335] width 178 height 30
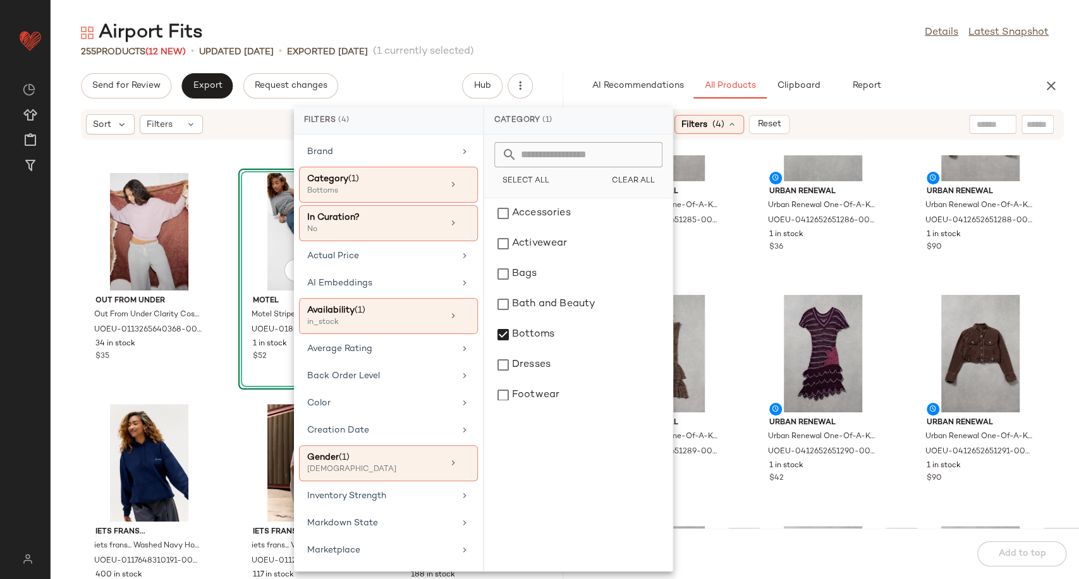
click at [743, 269] on div "Urban Renewal Urban Renewal One-Of-A-Kind Star Stripe Sequin Bolero S at Urban …" at bounding box center [823, 341] width 512 height 373
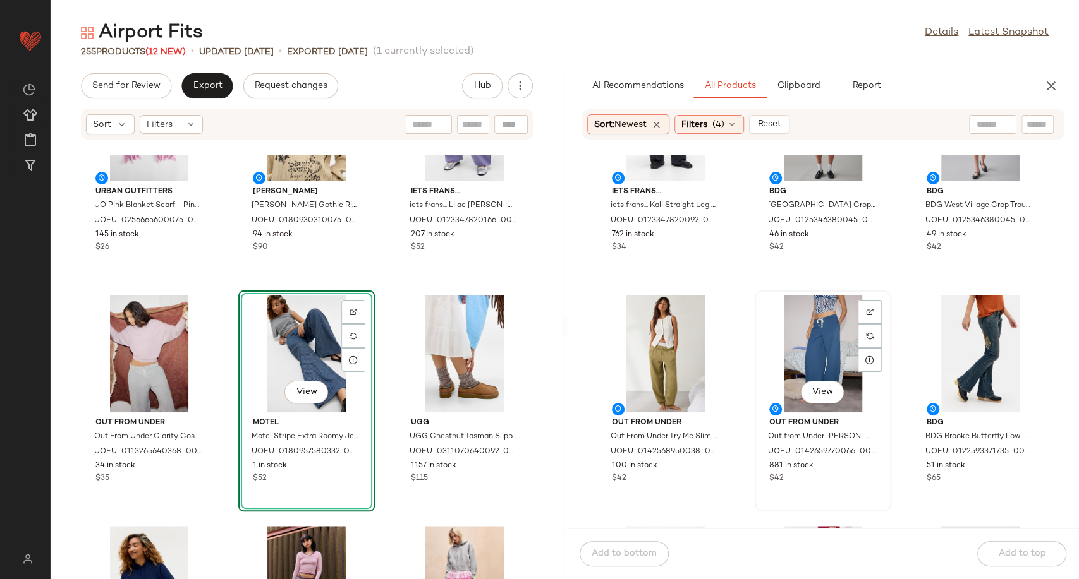
click at [796, 356] on div "View" at bounding box center [823, 354] width 128 height 118
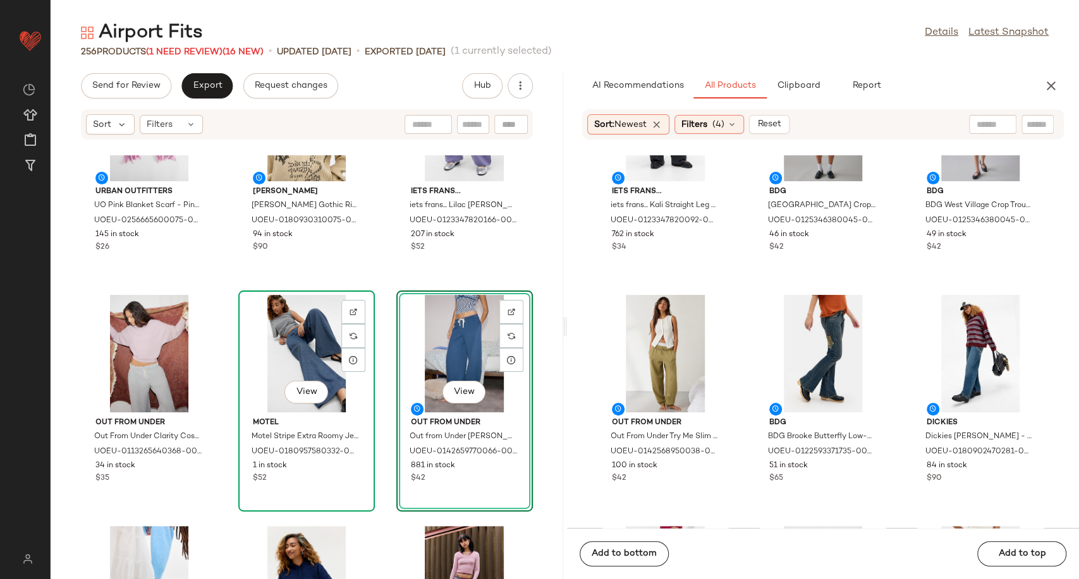
click at [253, 351] on div "View" at bounding box center [307, 354] width 128 height 118
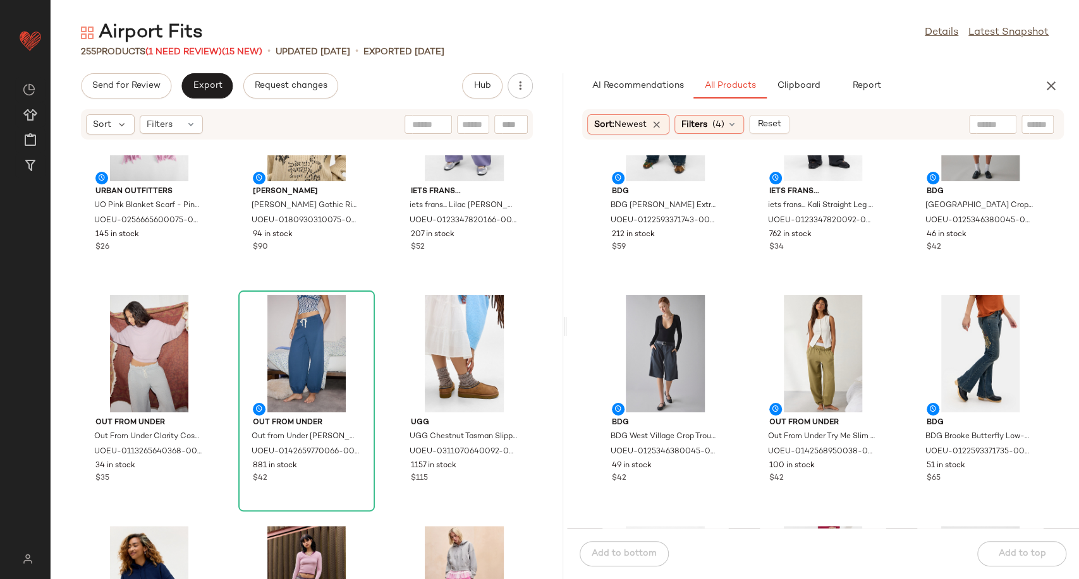
click at [380, 358] on div "Urban Outfitters UO Pink Blanket Scarf - Pink at Urban Outfitters UOEU-02566656…" at bounding box center [307, 367] width 512 height 424
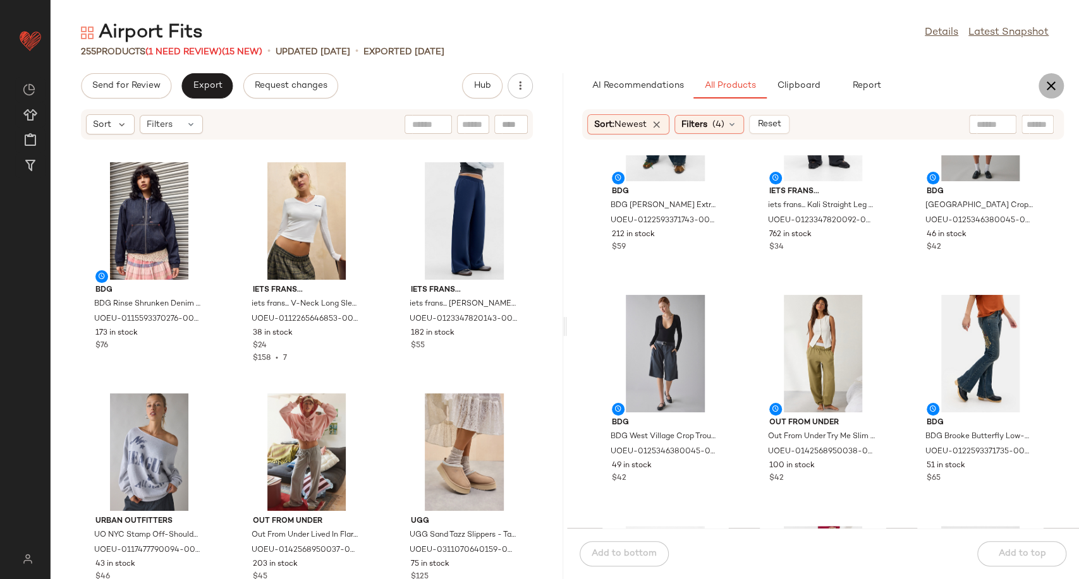
click at [1051, 88] on icon "button" at bounding box center [1050, 85] width 15 height 15
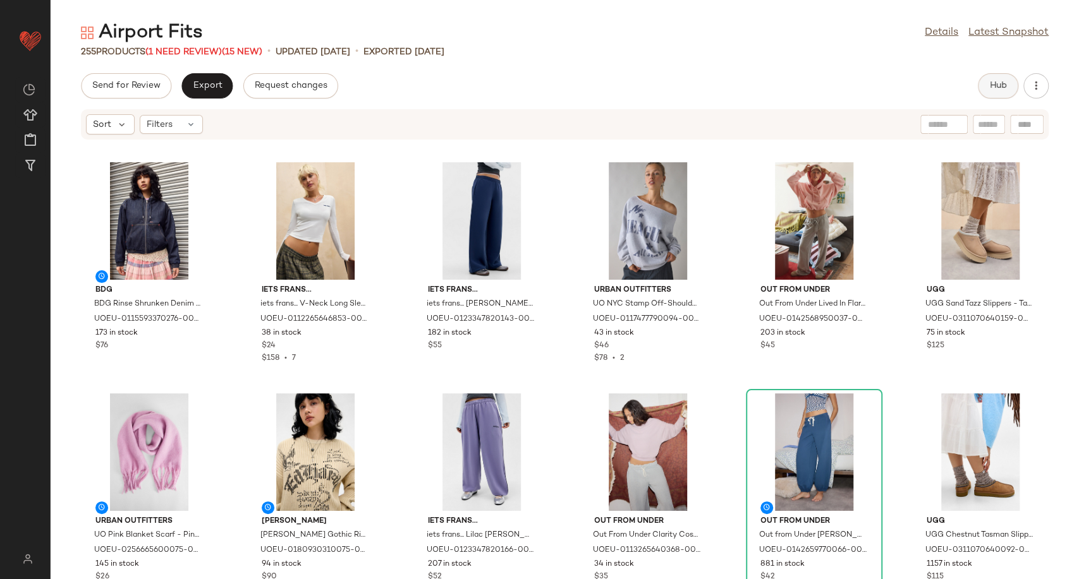
click at [1005, 86] on span "Hub" at bounding box center [998, 86] width 18 height 10
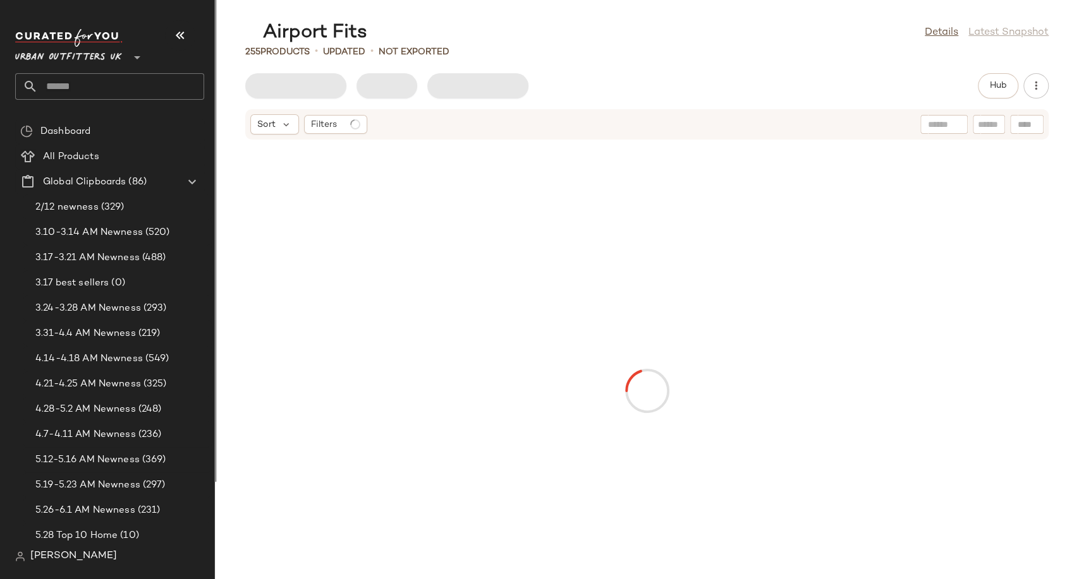
click at [186, 35] on icon "button" at bounding box center [179, 35] width 15 height 15
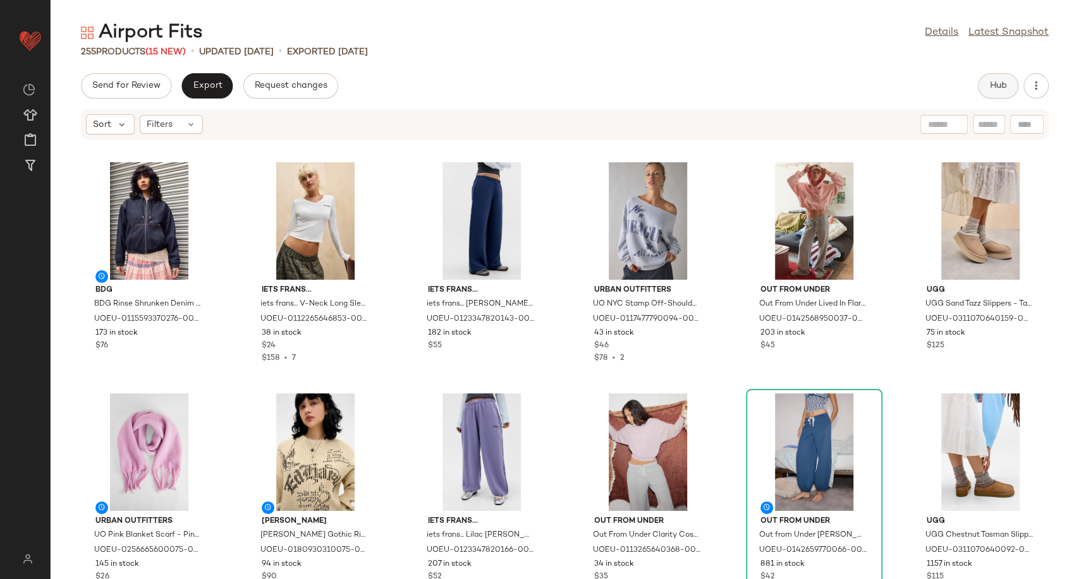
click at [1000, 87] on span "Hub" at bounding box center [998, 86] width 18 height 10
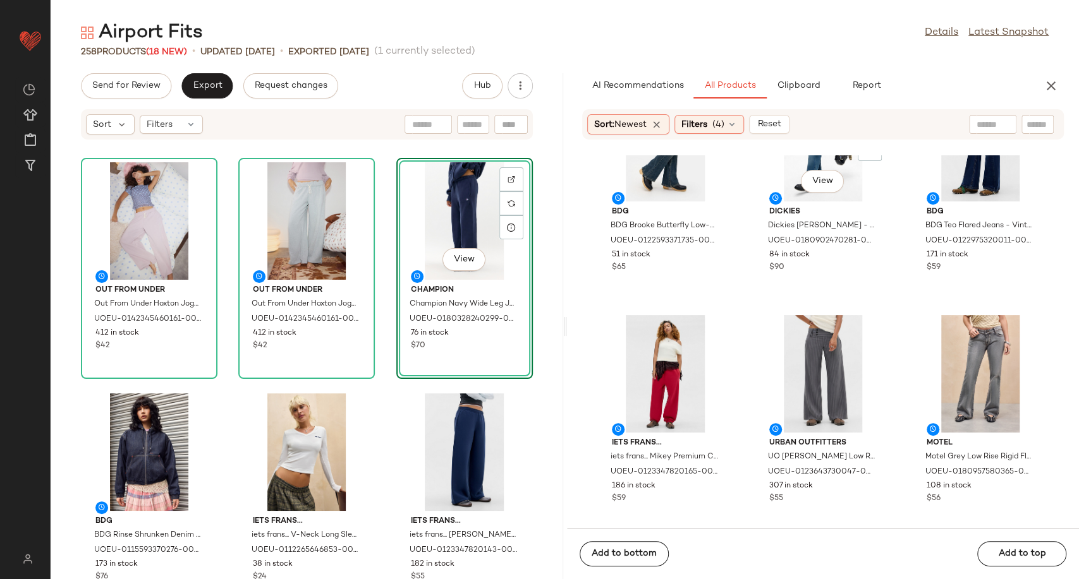
scroll to position [291, 0]
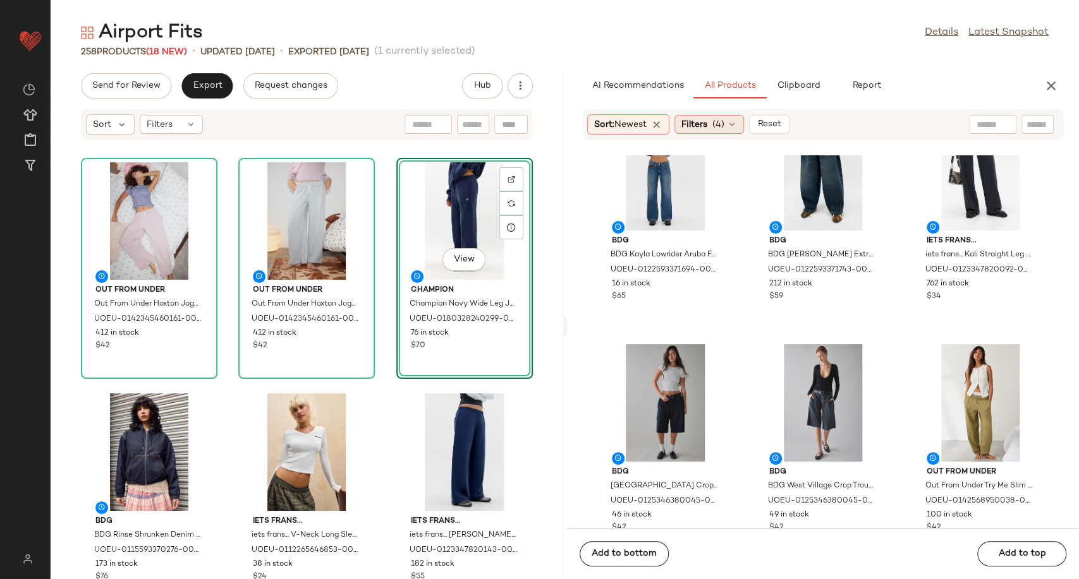
click at [723, 128] on span "(4)" at bounding box center [718, 124] width 12 height 13
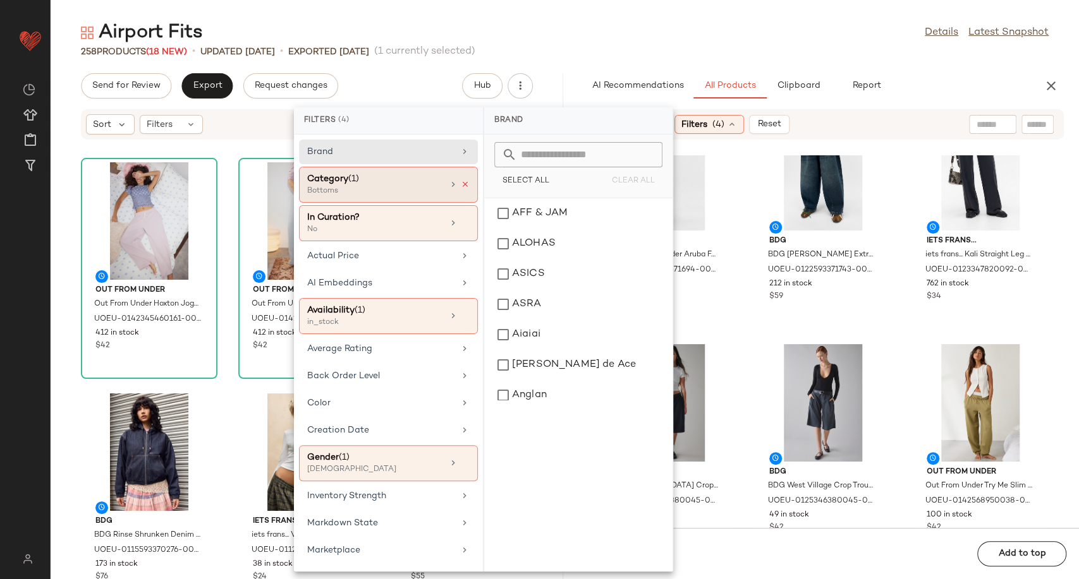
click at [461, 182] on icon at bounding box center [465, 184] width 9 height 9
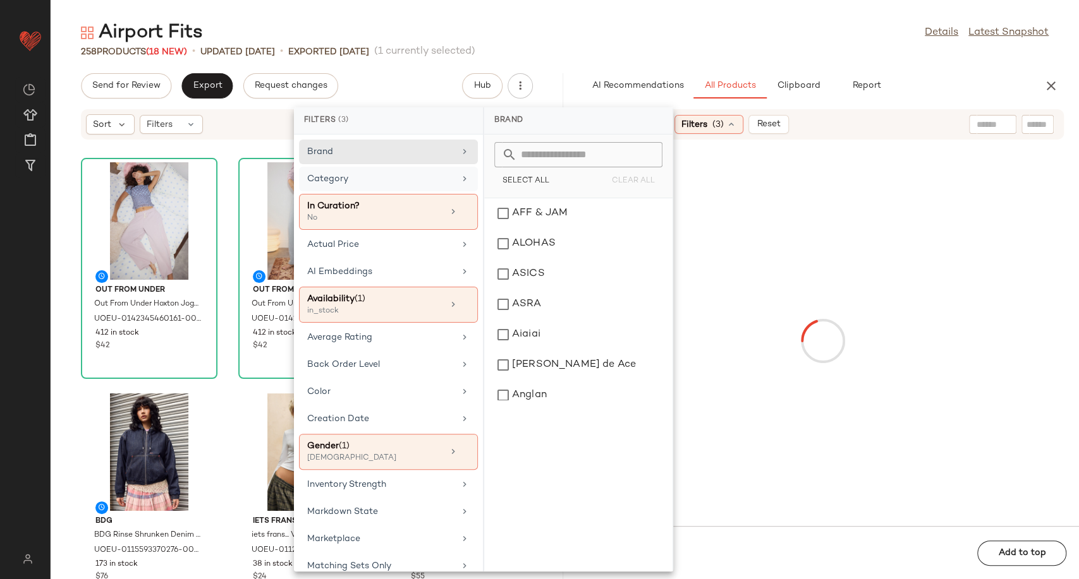
click at [432, 175] on div "Category" at bounding box center [380, 178] width 147 height 13
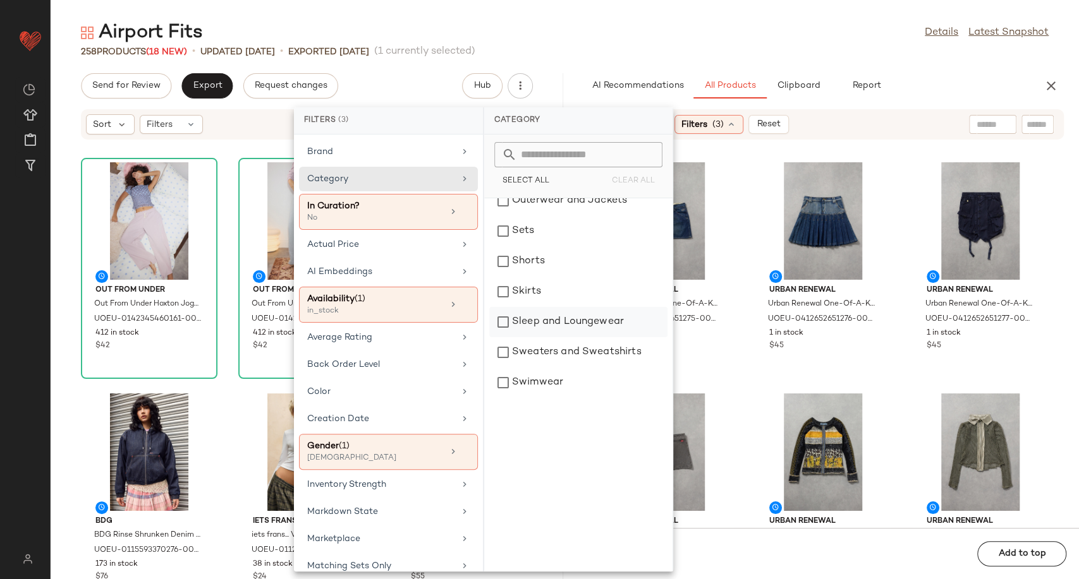
scroll to position [351, 0]
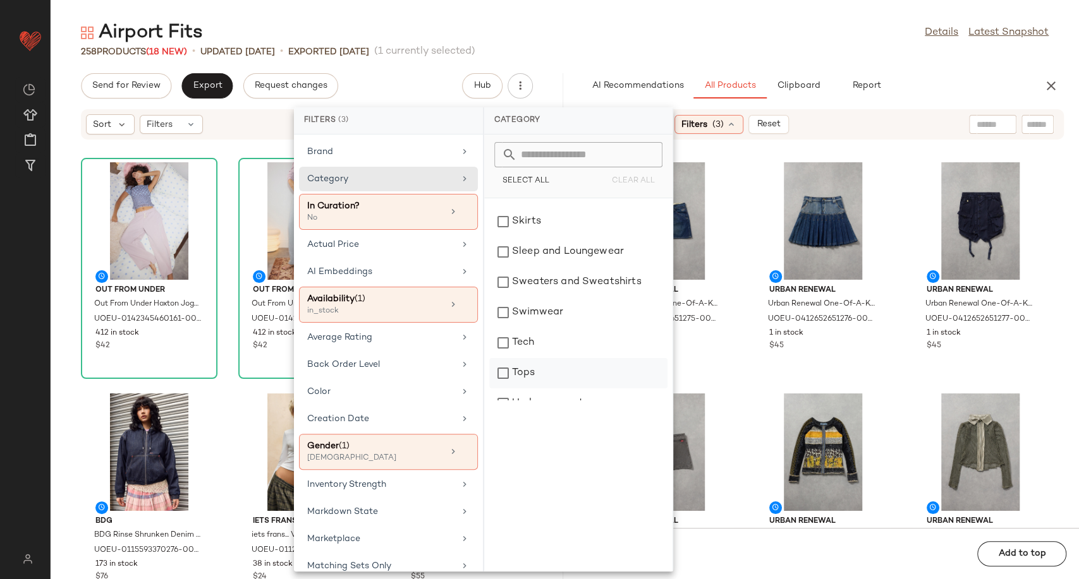
click at [535, 368] on div "Tops" at bounding box center [578, 373] width 178 height 30
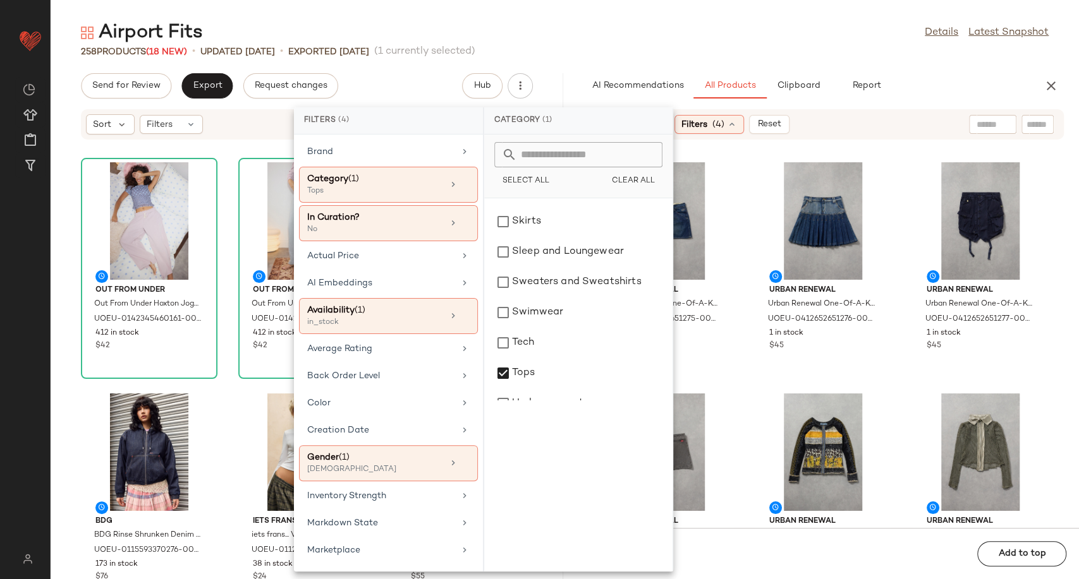
click at [733, 392] on div "Urban Renewal Urban Renewal One-Of-A-Kind Miss Sixty Grey Mini Skirt - Grey S a…" at bounding box center [665, 499] width 136 height 221
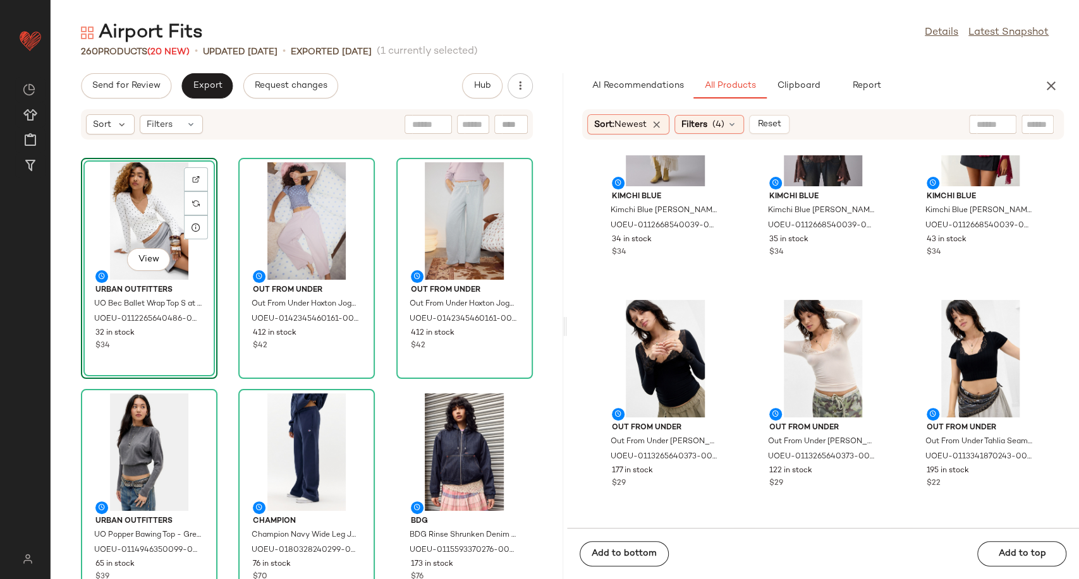
scroll to position [2283, 0]
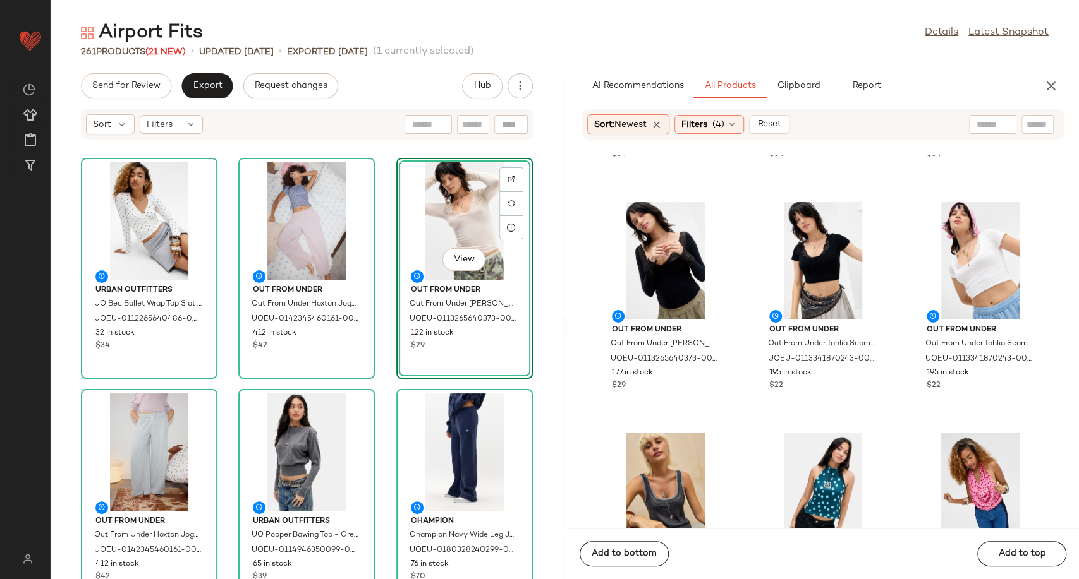
click at [384, 345] on div "Urban Outfitters UO Bec Ballet Wrap Top S at Urban Outfitters UOEU-011226564048…" at bounding box center [307, 367] width 512 height 424
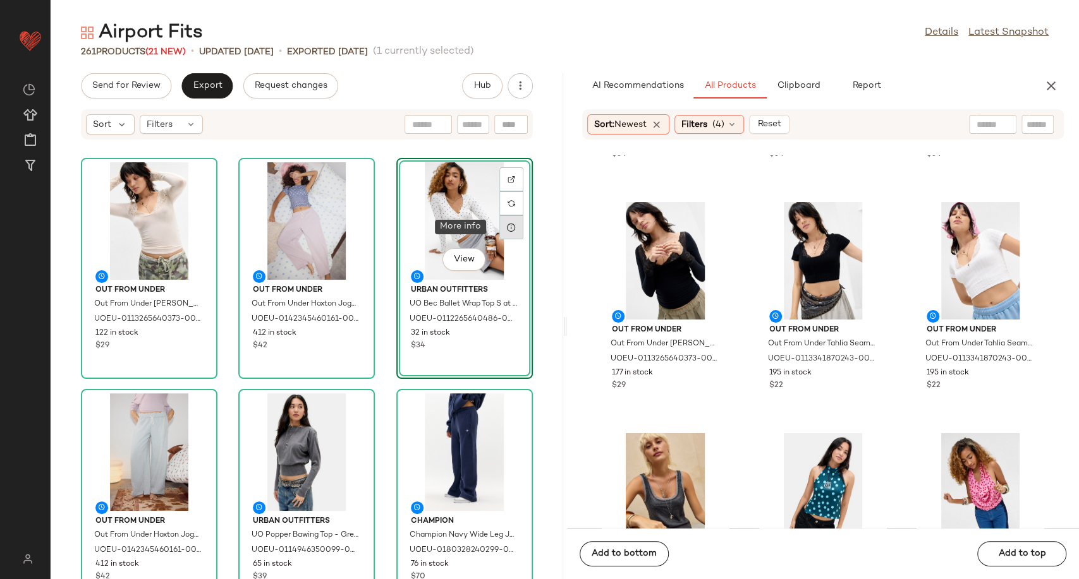
click at [499, 236] on div at bounding box center [511, 227] width 24 height 24
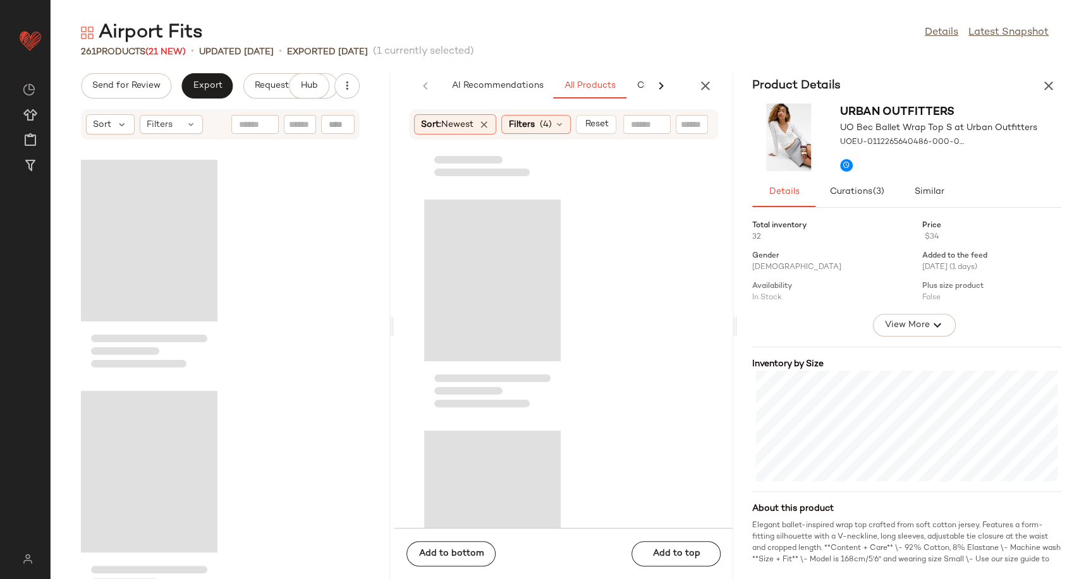
scroll to position [473, 0]
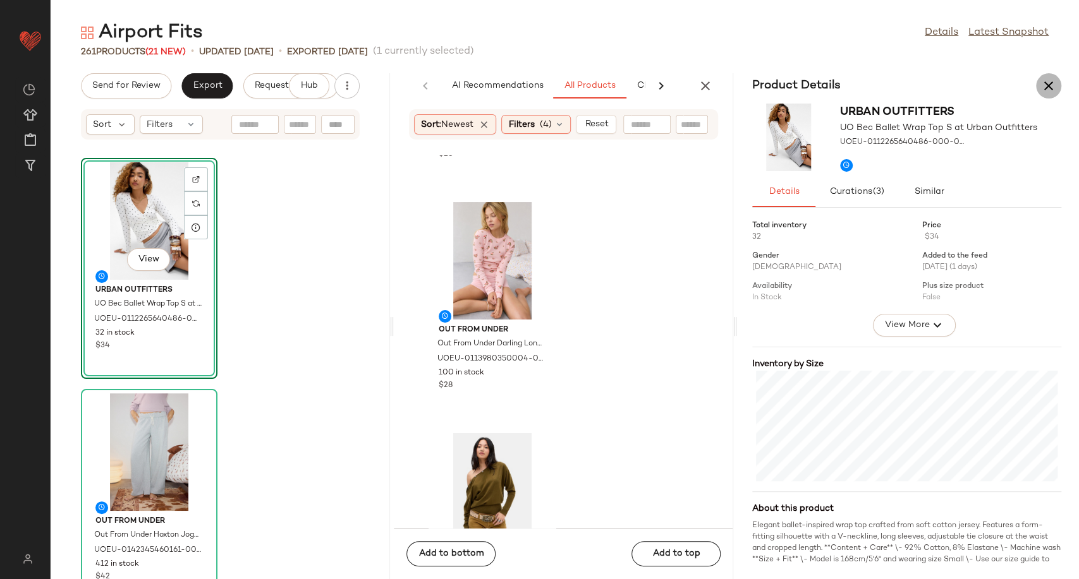
click at [1042, 80] on icon "button" at bounding box center [1048, 85] width 15 height 15
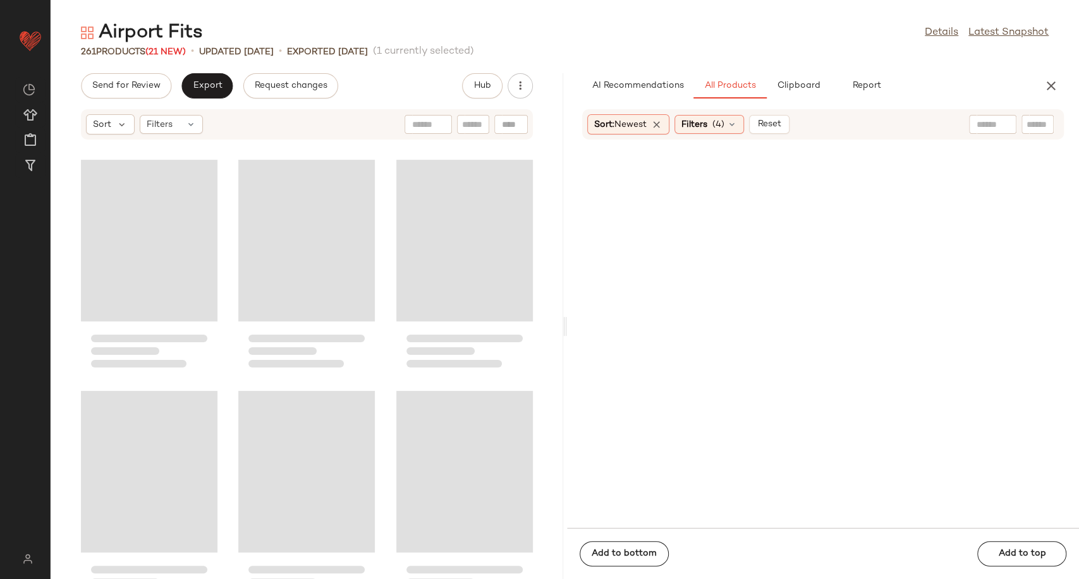
scroll to position [0, 0]
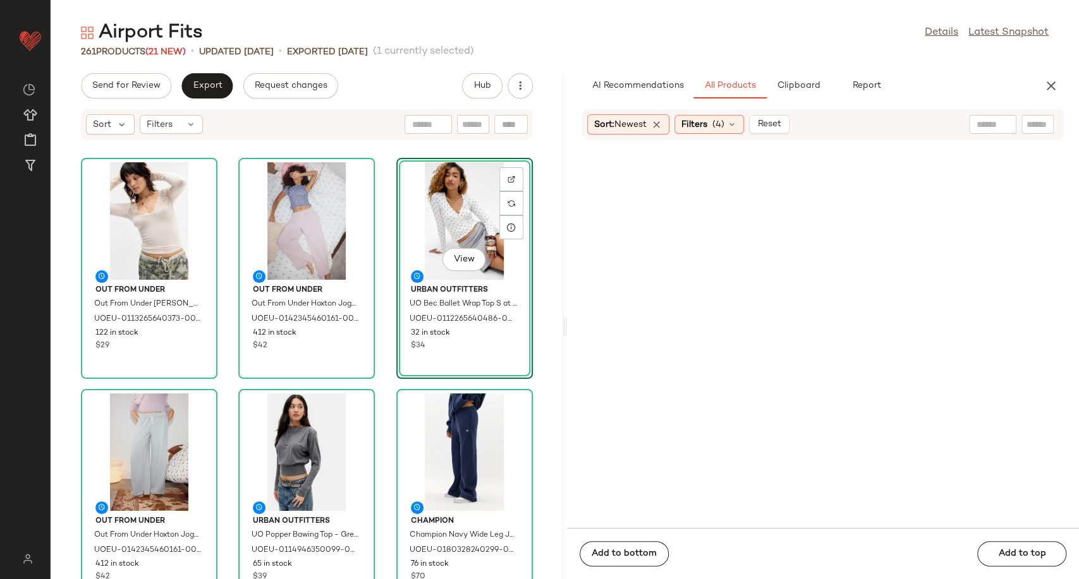
click at [382, 362] on div "Out From Under Out From Under [PERSON_NAME] Trim Top - Ivory S at Urban Outfitt…" at bounding box center [307, 367] width 512 height 424
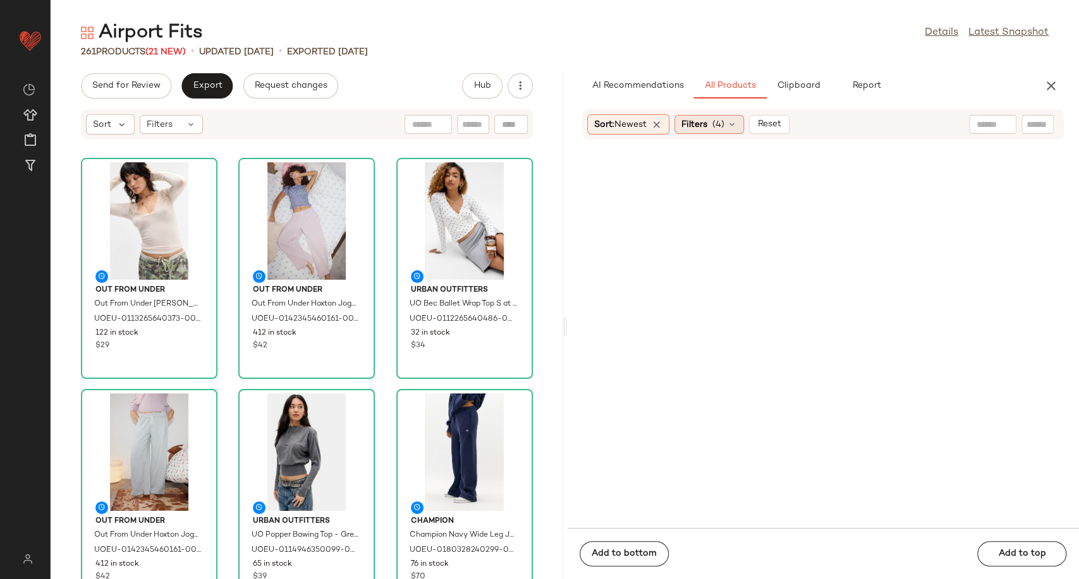
click at [741, 124] on div "Filters (4)" at bounding box center [709, 124] width 70 height 19
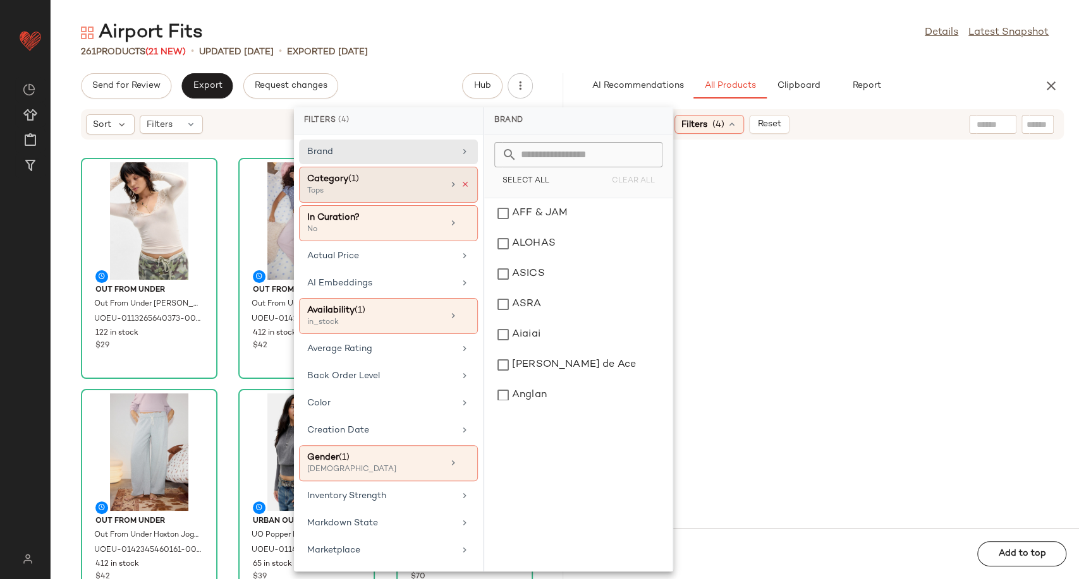
click at [464, 183] on icon at bounding box center [465, 184] width 9 height 9
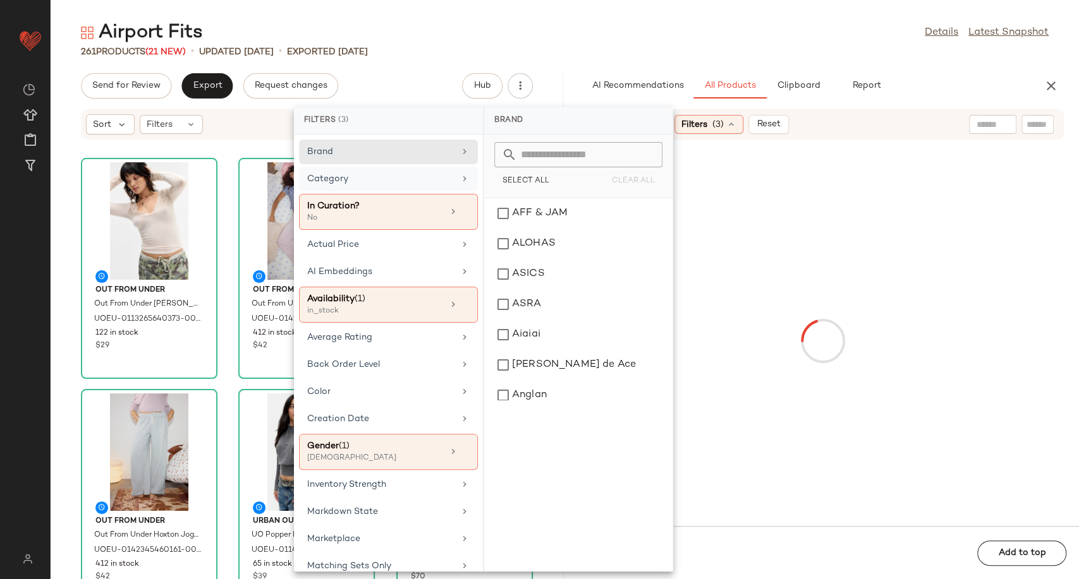
click at [440, 183] on div "Category" at bounding box center [380, 178] width 147 height 13
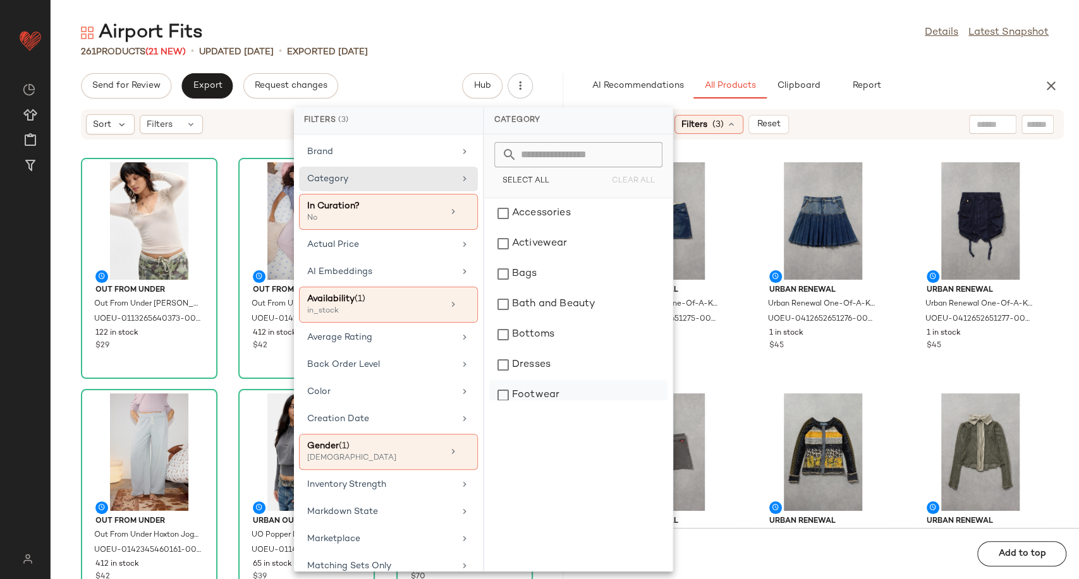
click at [548, 396] on div "Footwear" at bounding box center [578, 395] width 178 height 30
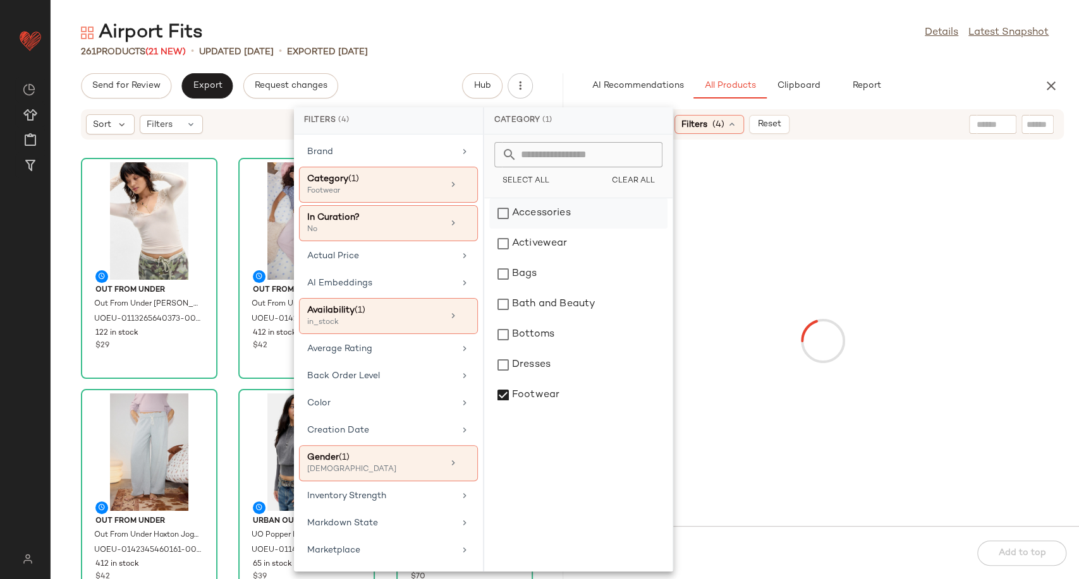
click at [530, 216] on div "Accessories" at bounding box center [578, 213] width 178 height 30
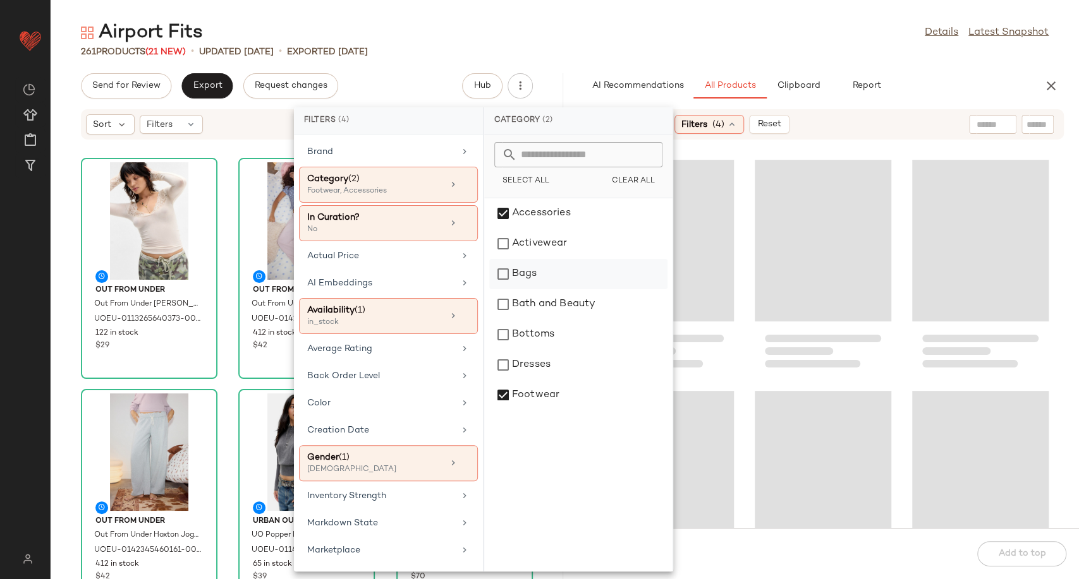
click at [521, 278] on div "Bags" at bounding box center [578, 274] width 178 height 30
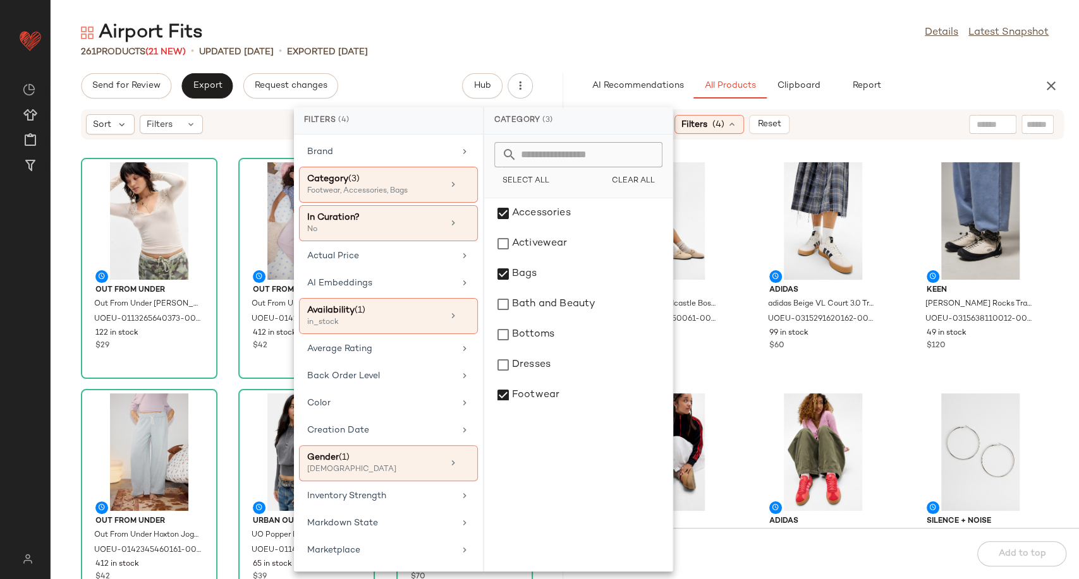
click at [746, 383] on div "Birkenstock Birkenstock Sandcastle Boston Clogs - Sand UK 7 at Urban Outfitters…" at bounding box center [823, 341] width 512 height 373
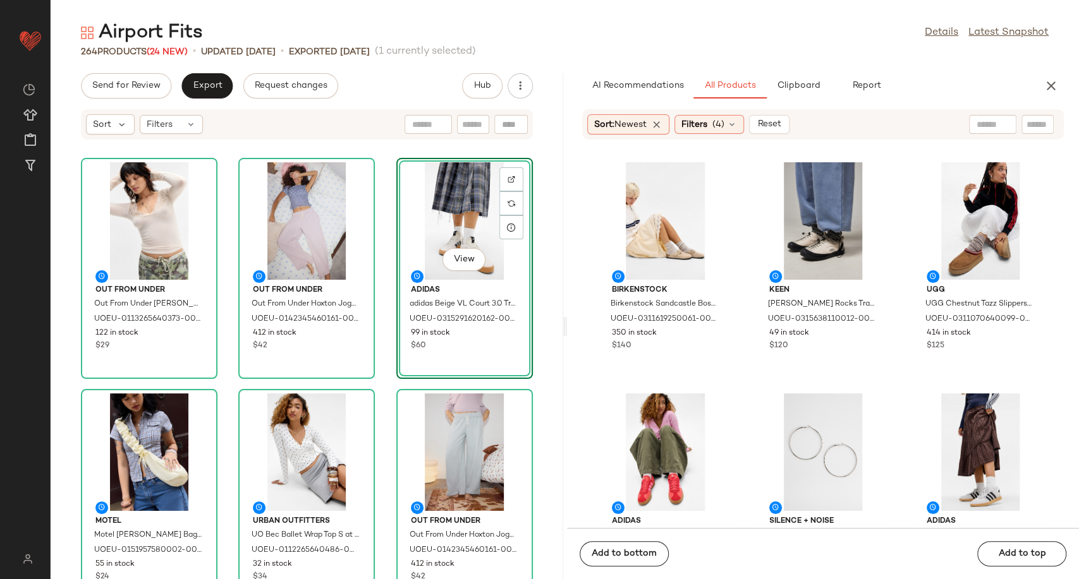
click at [384, 386] on div "Out From Under Out From Under [PERSON_NAME] Trim Top - Ivory S at Urban Outfitt…" at bounding box center [307, 367] width 512 height 424
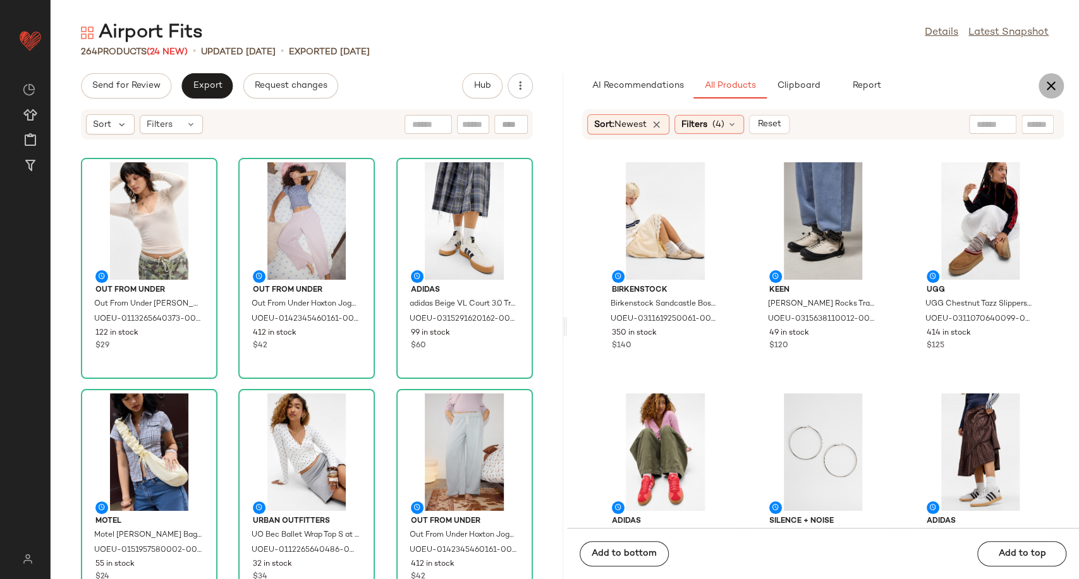
click at [1055, 83] on icon "button" at bounding box center [1050, 85] width 15 height 15
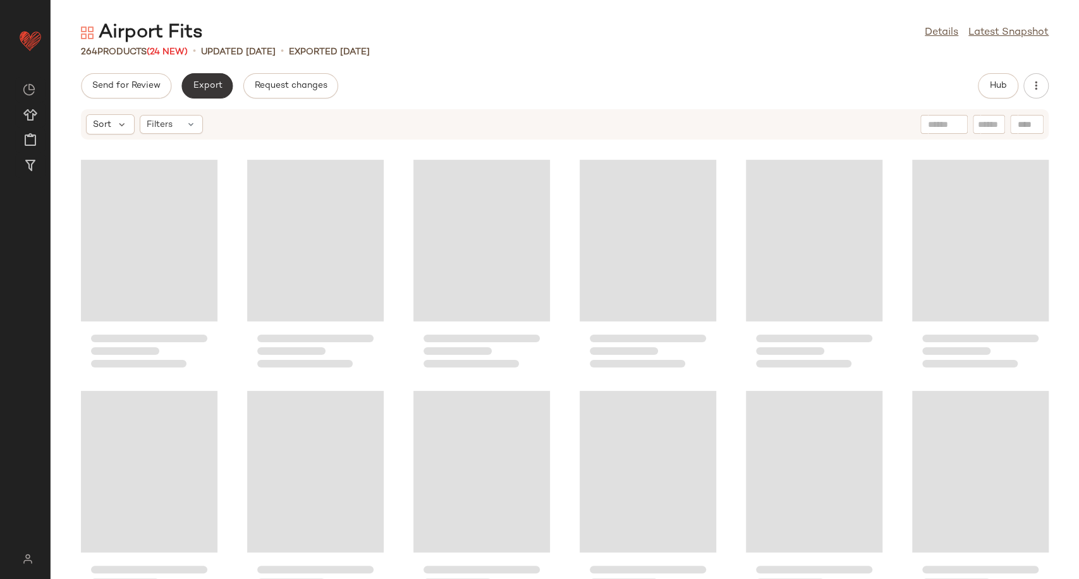
click at [222, 88] on button "Export" at bounding box center [206, 85] width 51 height 25
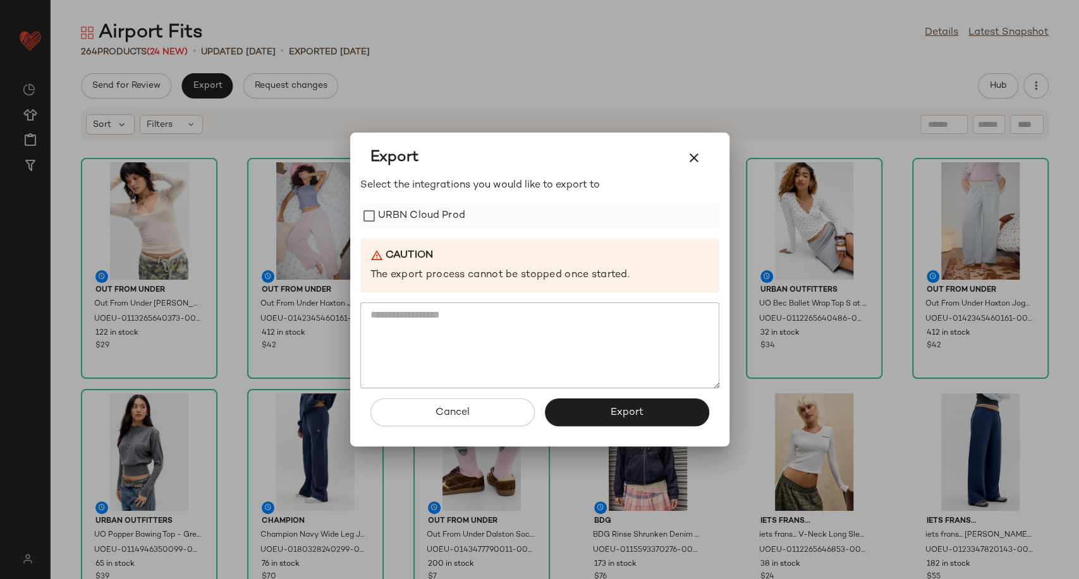
click at [411, 210] on label "URBN Cloud Prod" at bounding box center [421, 215] width 87 height 25
click at [603, 419] on button "Export" at bounding box center [627, 413] width 164 height 28
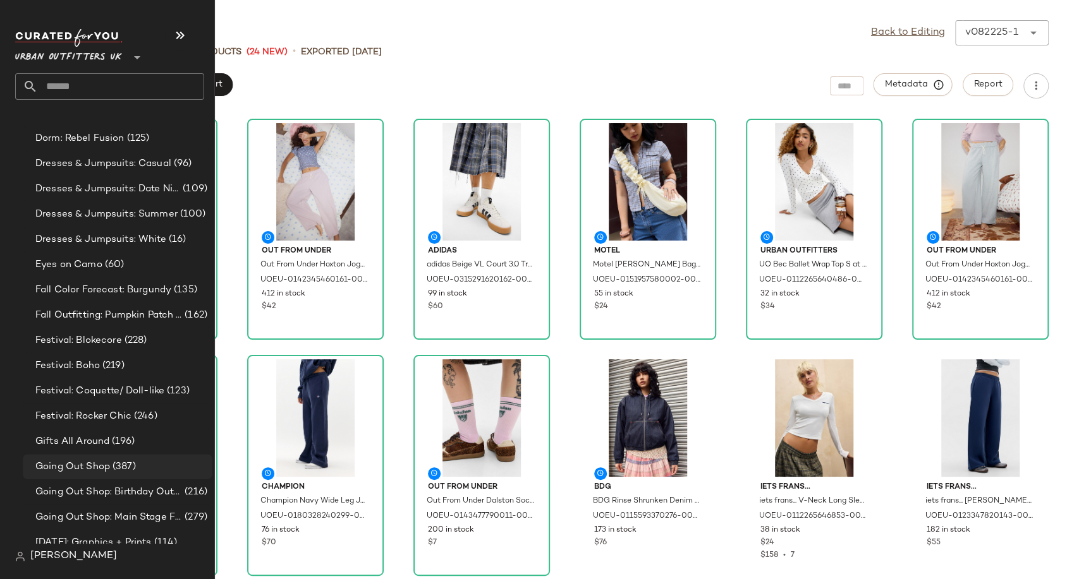
scroll to position [2948, 0]
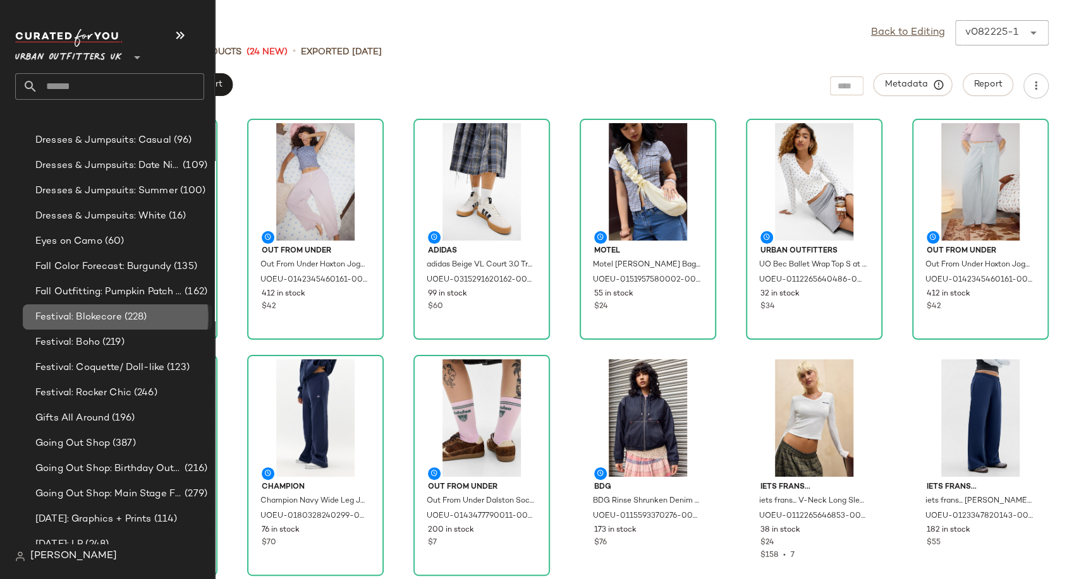
click at [88, 317] on span "Festival: Blokecore" at bounding box center [78, 317] width 87 height 15
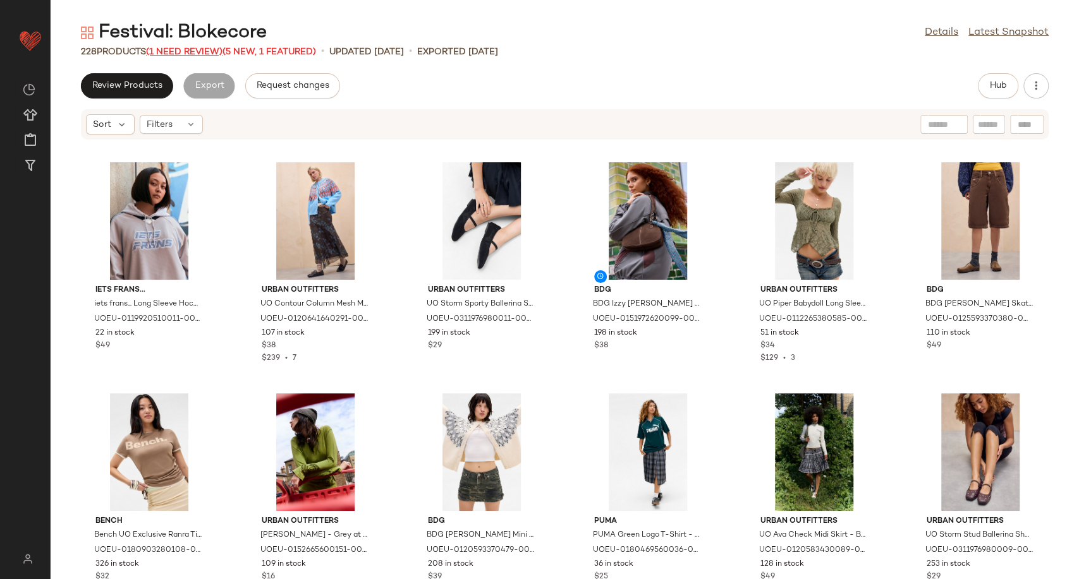
click at [205, 52] on span "(1 Need Review)" at bounding box center [184, 51] width 76 height 9
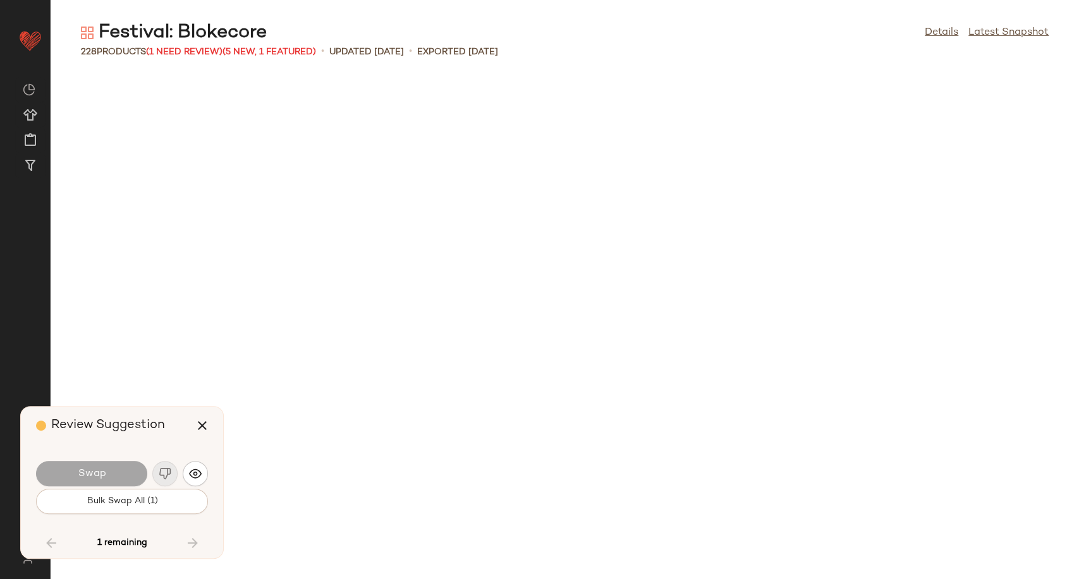
scroll to position [7631, 0]
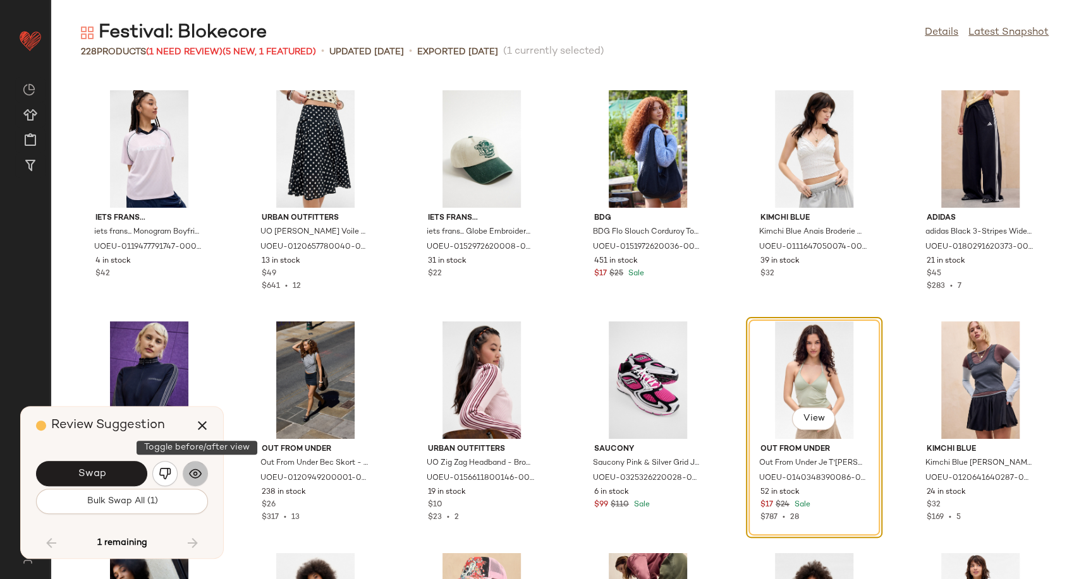
click at [197, 473] on img "button" at bounding box center [195, 474] width 13 height 13
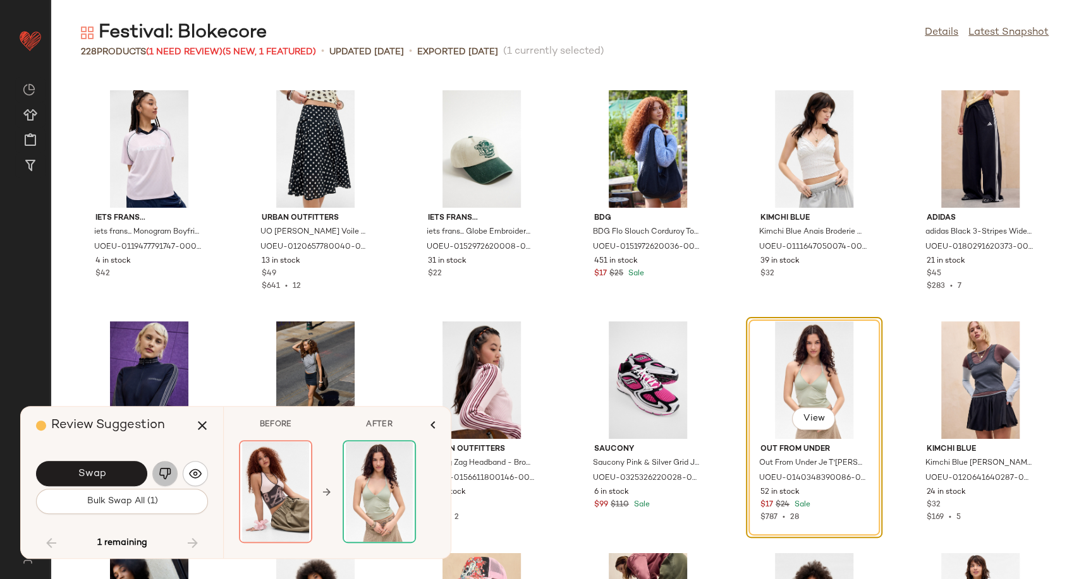
click at [169, 473] on img "button" at bounding box center [165, 474] width 13 height 13
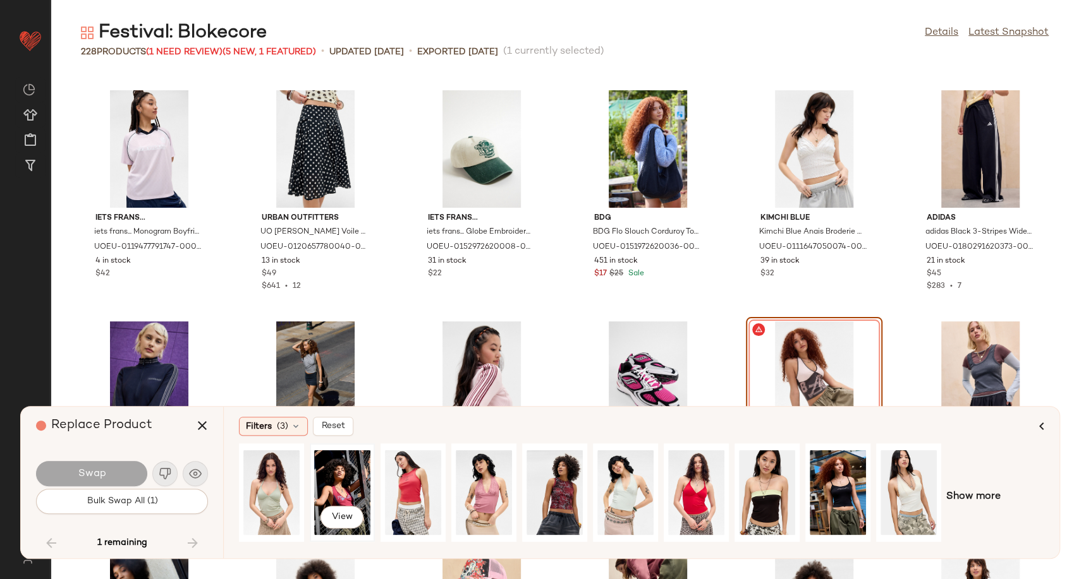
click at [353, 488] on div "View" at bounding box center [342, 493] width 56 height 90
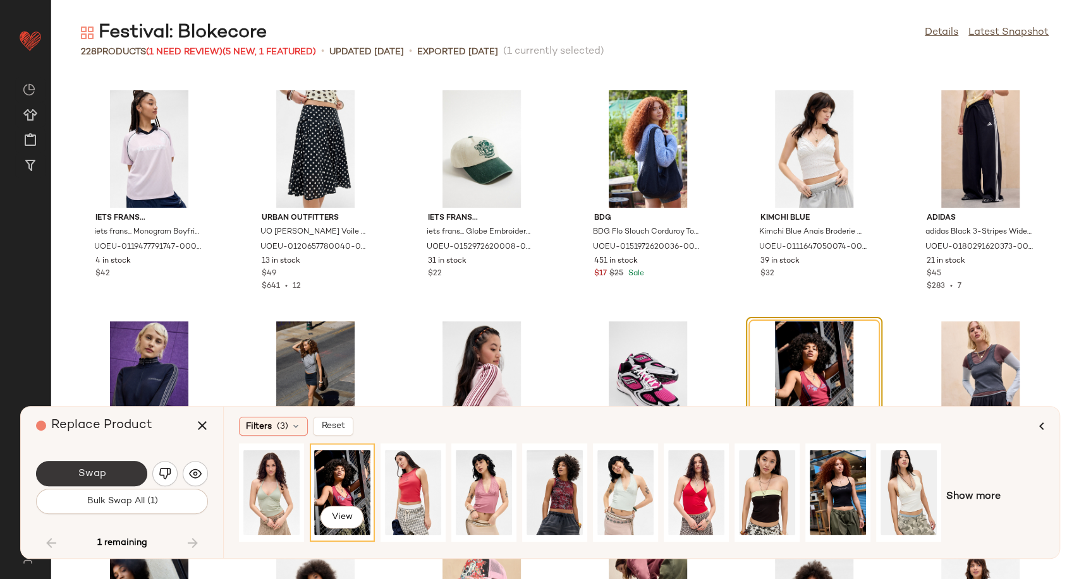
click at [104, 476] on span "Swap" at bounding box center [91, 474] width 28 height 12
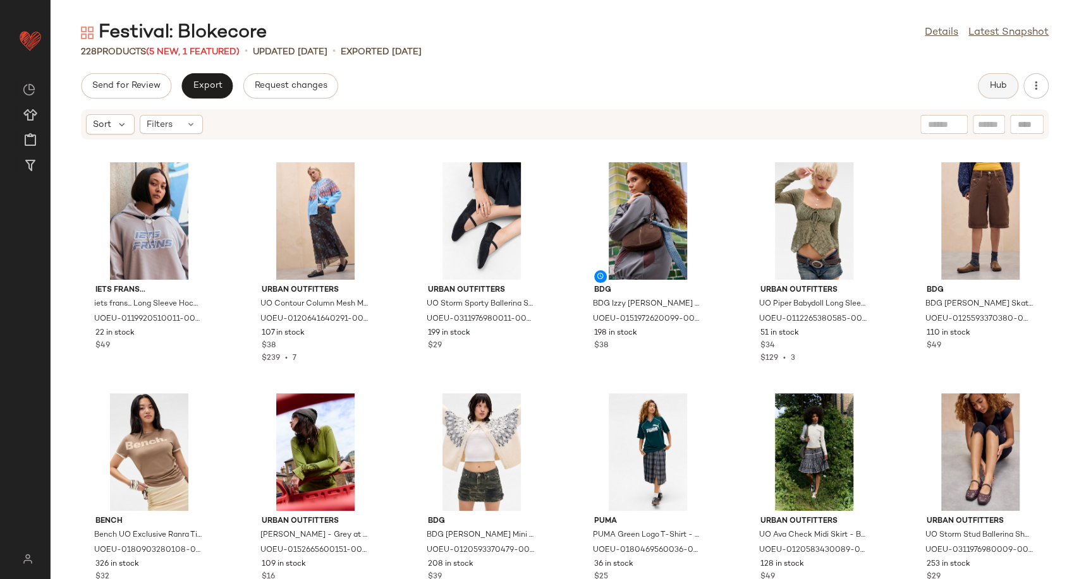
click at [993, 82] on span "Hub" at bounding box center [998, 86] width 18 height 10
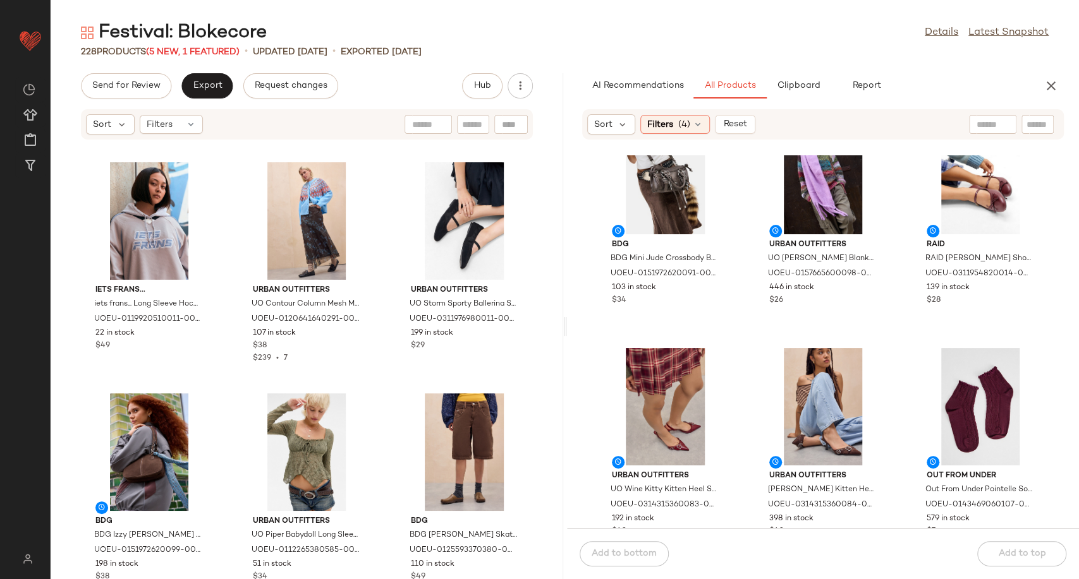
scroll to position [1274, 0]
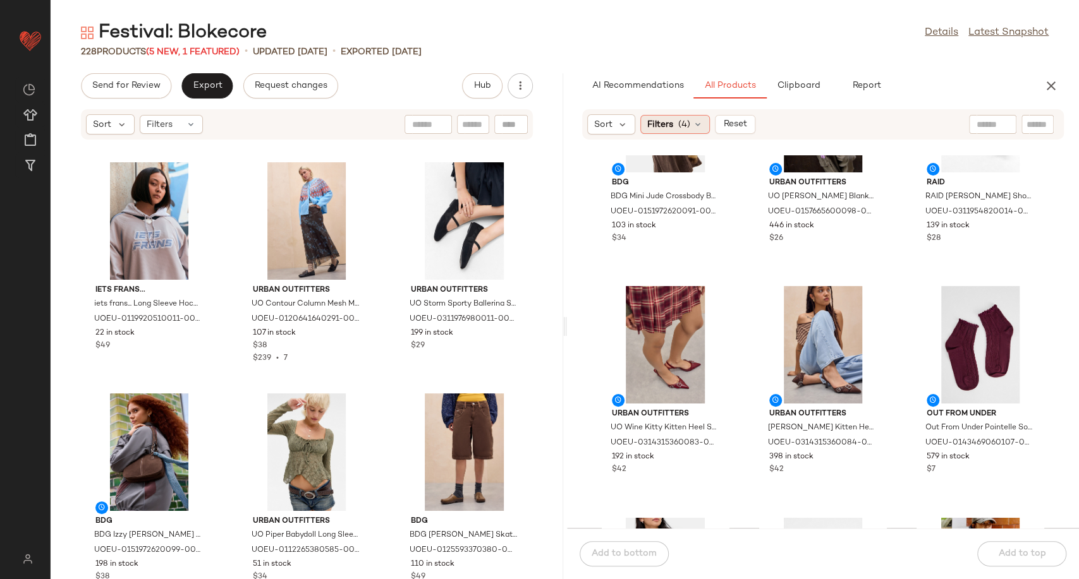
click at [696, 119] on icon at bounding box center [697, 124] width 10 height 10
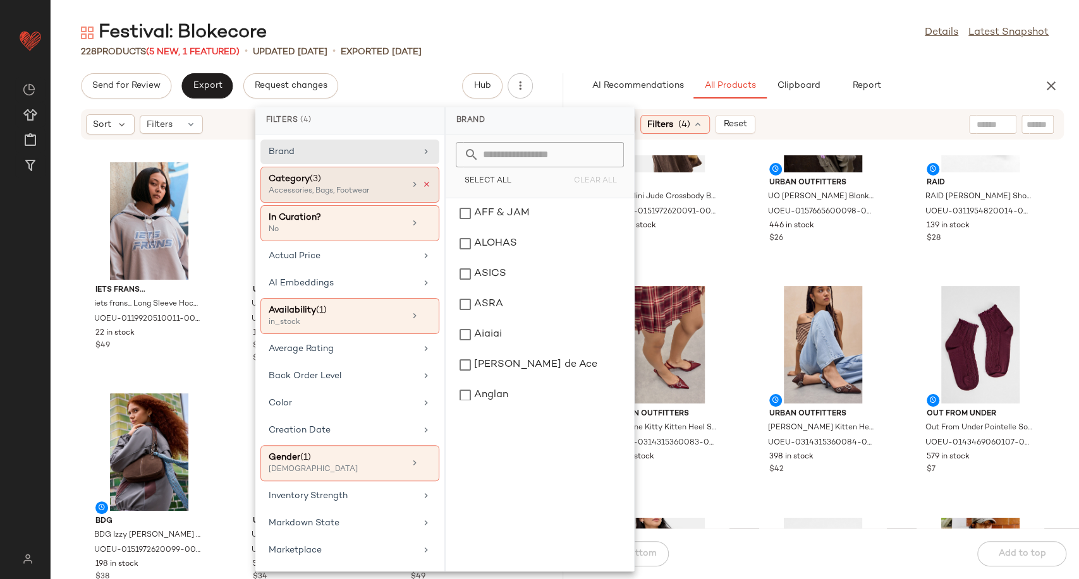
click at [425, 180] on icon at bounding box center [426, 184] width 9 height 9
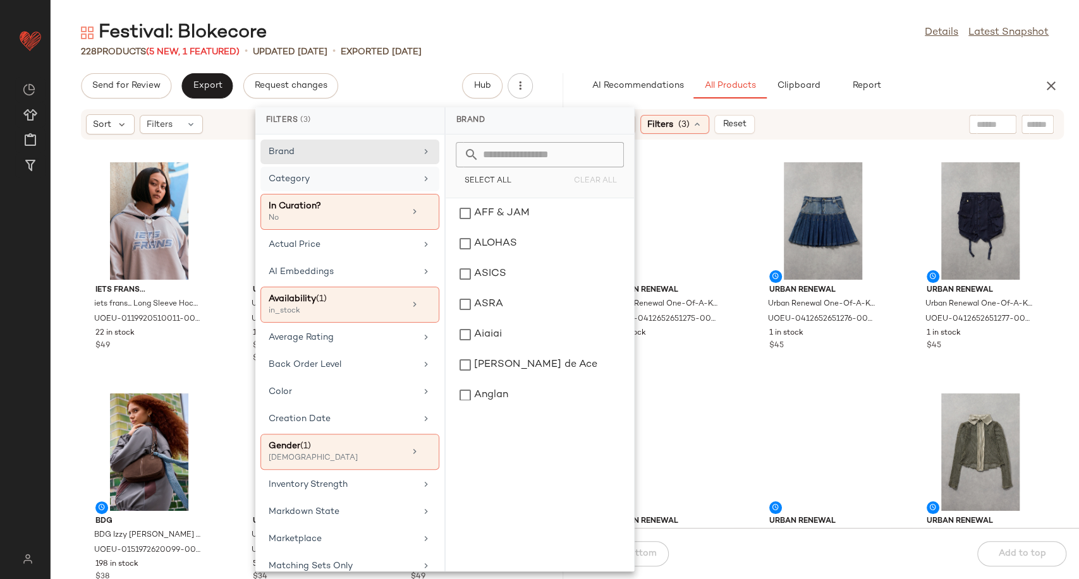
click at [387, 181] on div "Category" at bounding box center [342, 178] width 147 height 13
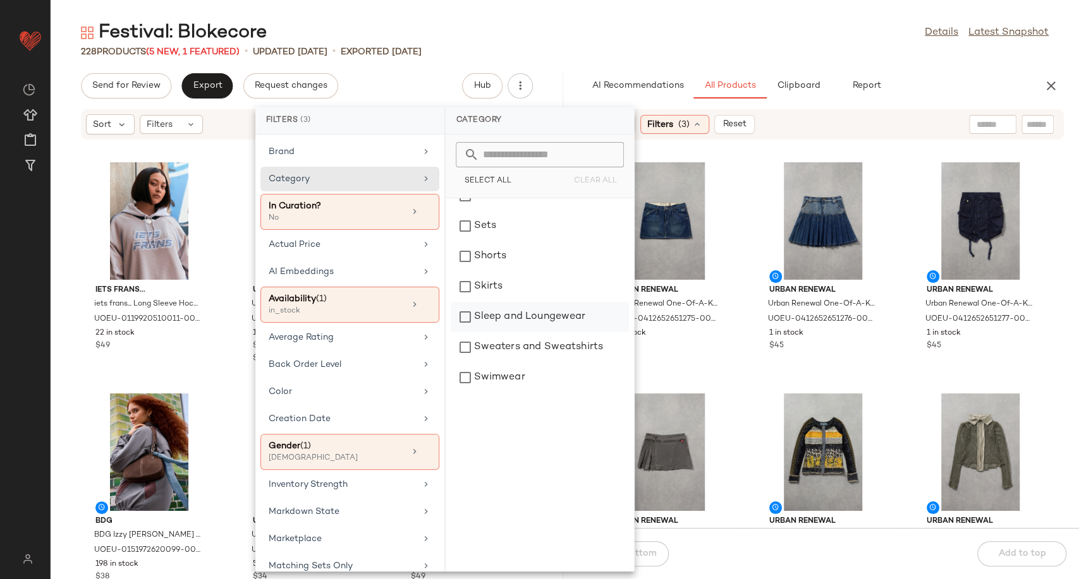
scroll to position [364, 0]
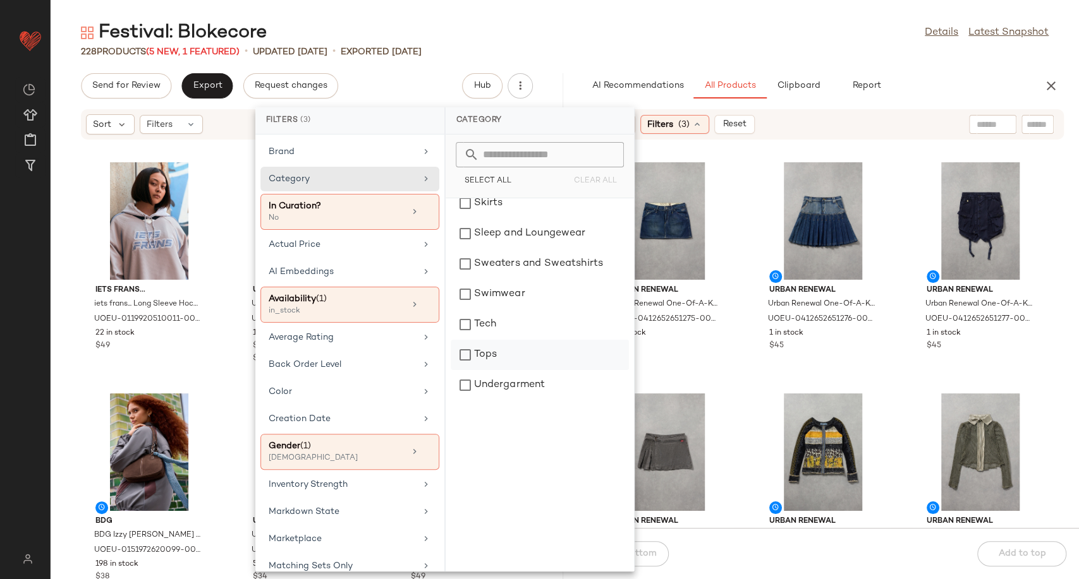
click at [497, 348] on div "Tops" at bounding box center [539, 355] width 178 height 30
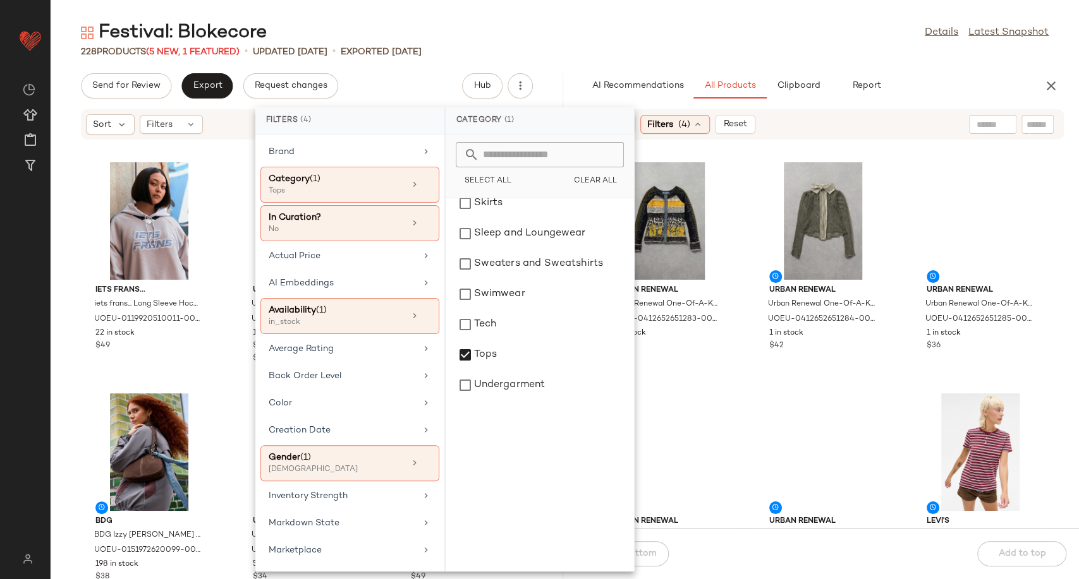
click at [737, 365] on div "Urban Renewal Urban Renewal One-Of-A-Kind LULU-H Stripe & [PERSON_NAME] S at Ur…" at bounding box center [823, 341] width 512 height 373
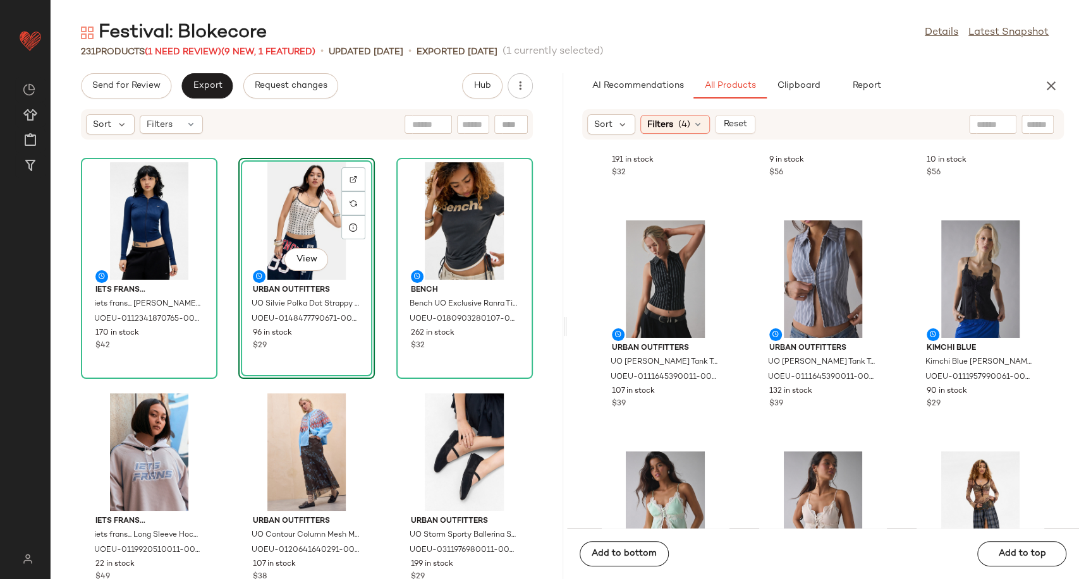
scroll to position [3099, 0]
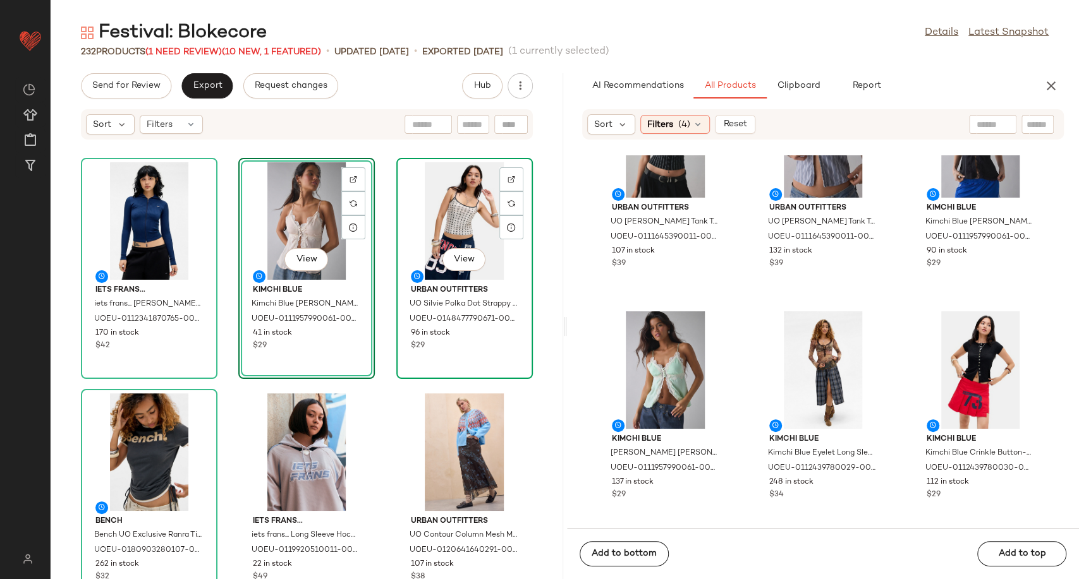
click at [445, 204] on div "View" at bounding box center [465, 221] width 128 height 118
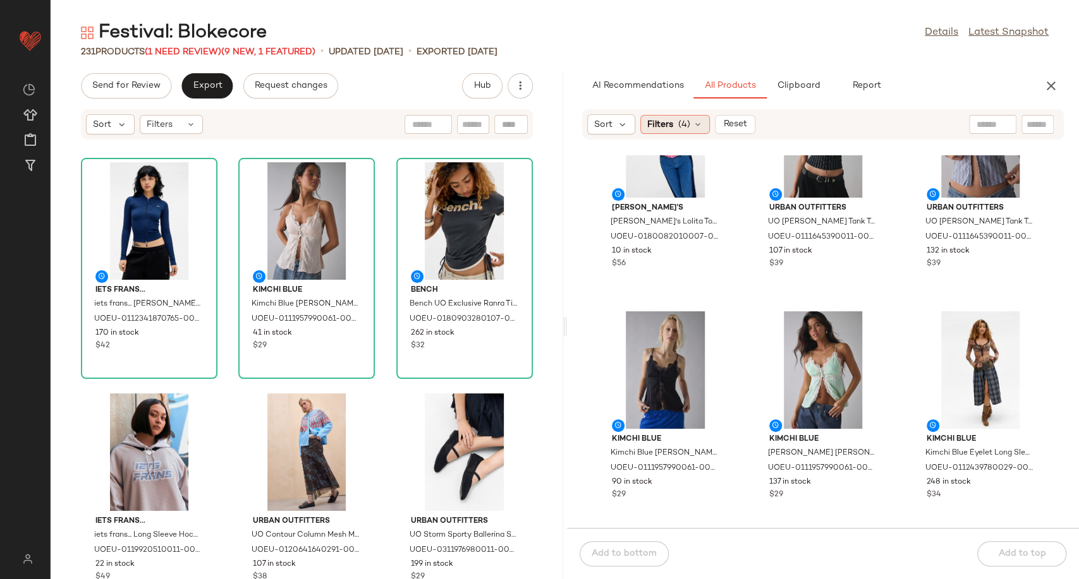
click at [692, 126] on icon at bounding box center [697, 124] width 10 height 10
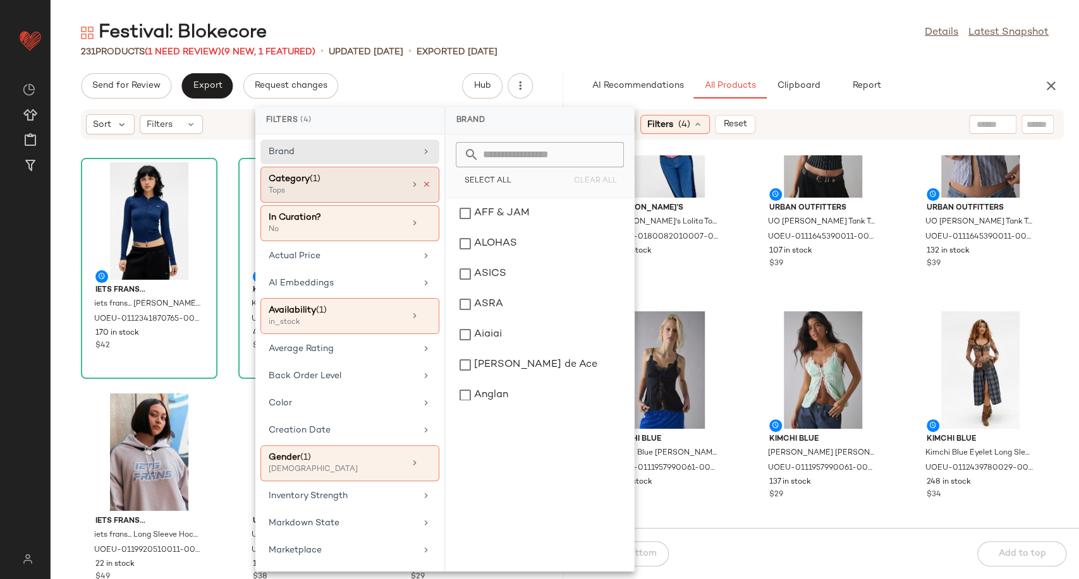
click at [423, 188] on icon at bounding box center [426, 184] width 9 height 9
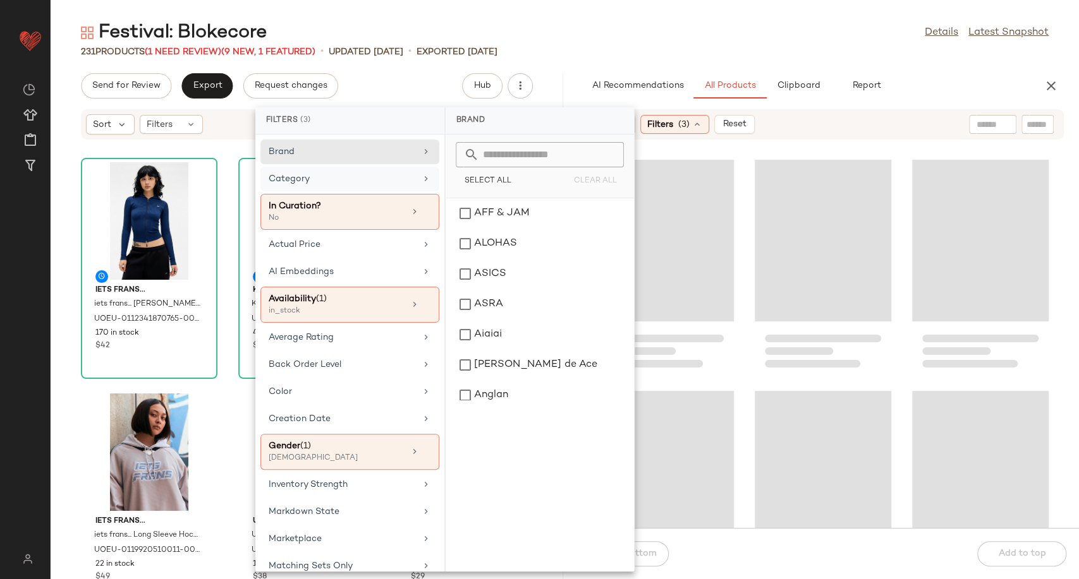
click at [403, 179] on div "Category" at bounding box center [342, 178] width 147 height 13
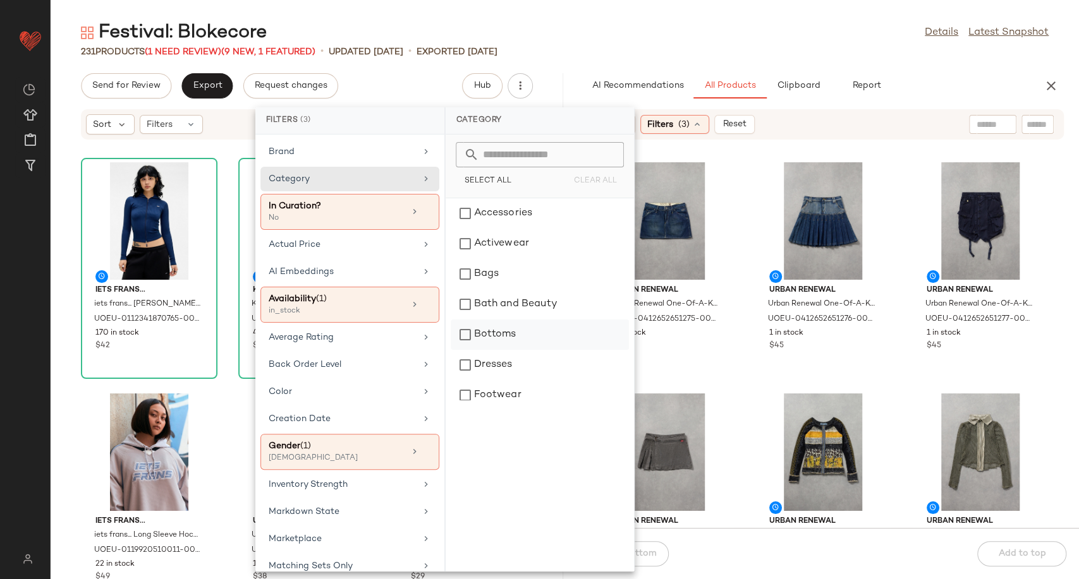
click at [511, 335] on div "Bottoms" at bounding box center [539, 335] width 178 height 30
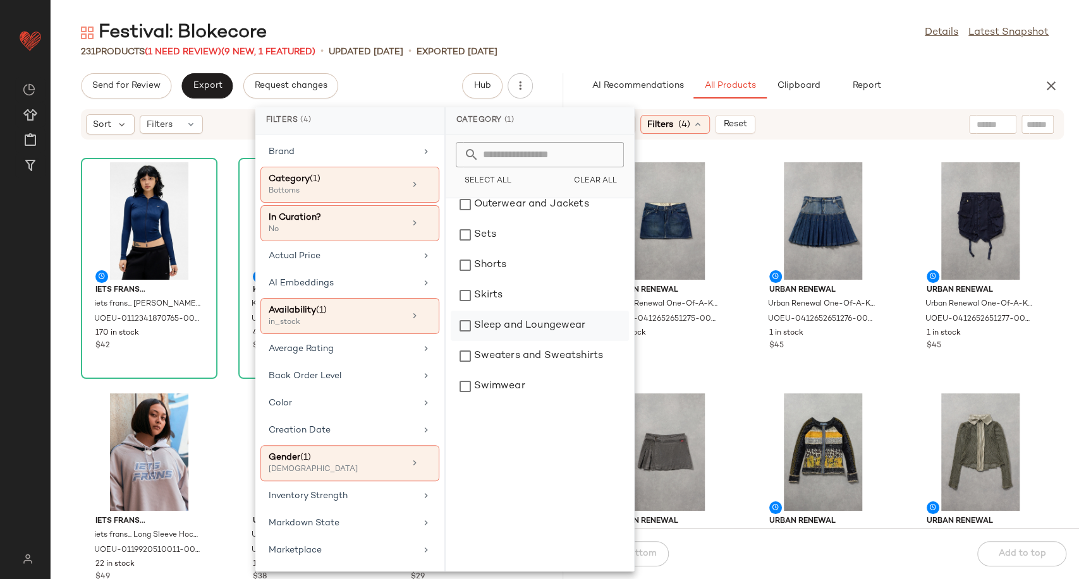
scroll to position [281, 0]
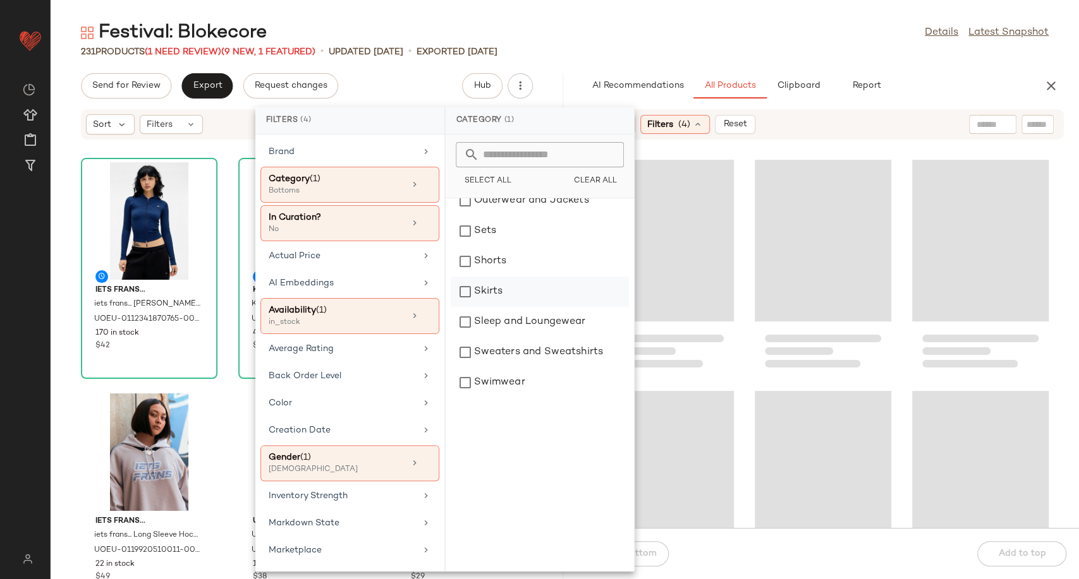
click at [509, 289] on div "Skirts" at bounding box center [539, 292] width 178 height 30
click at [506, 258] on div "Shorts" at bounding box center [539, 261] width 178 height 30
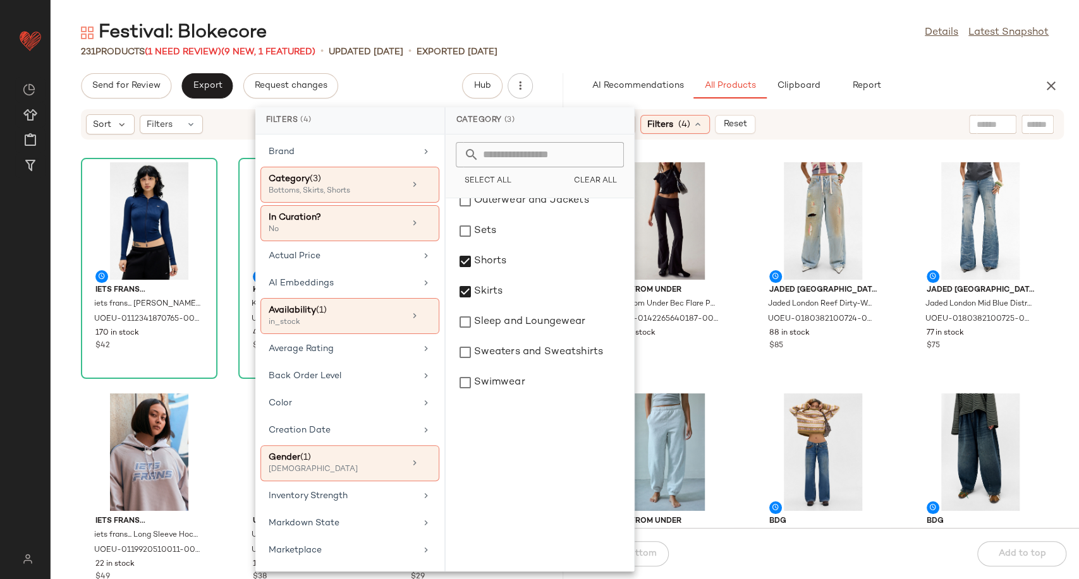
click at [741, 336] on div "Out From Under Out From Under Bec Flare Pants - Black S at Urban Outfitters UOE…" at bounding box center [823, 341] width 512 height 373
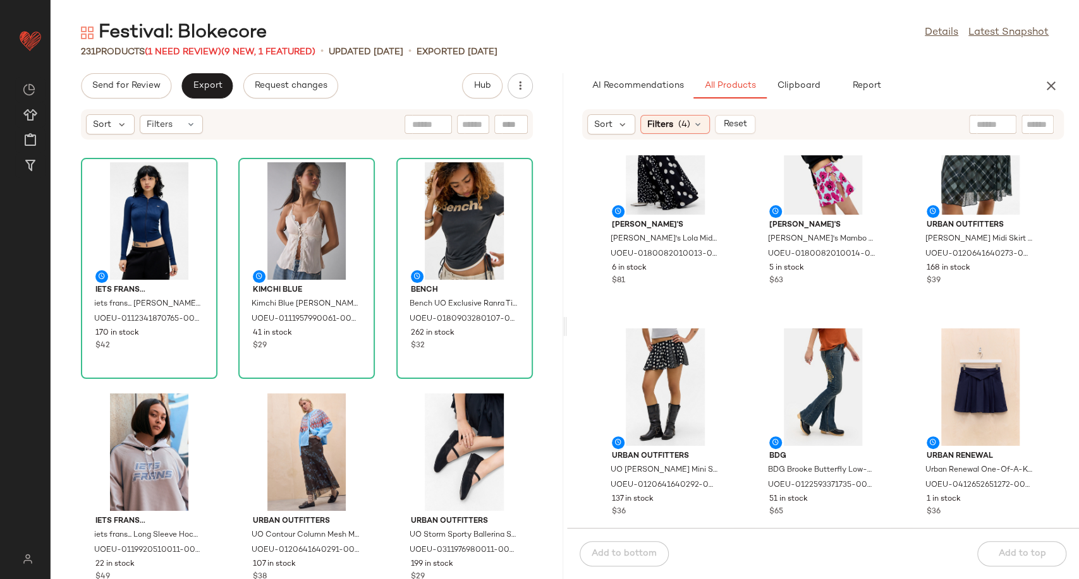
scroll to position [1906, 0]
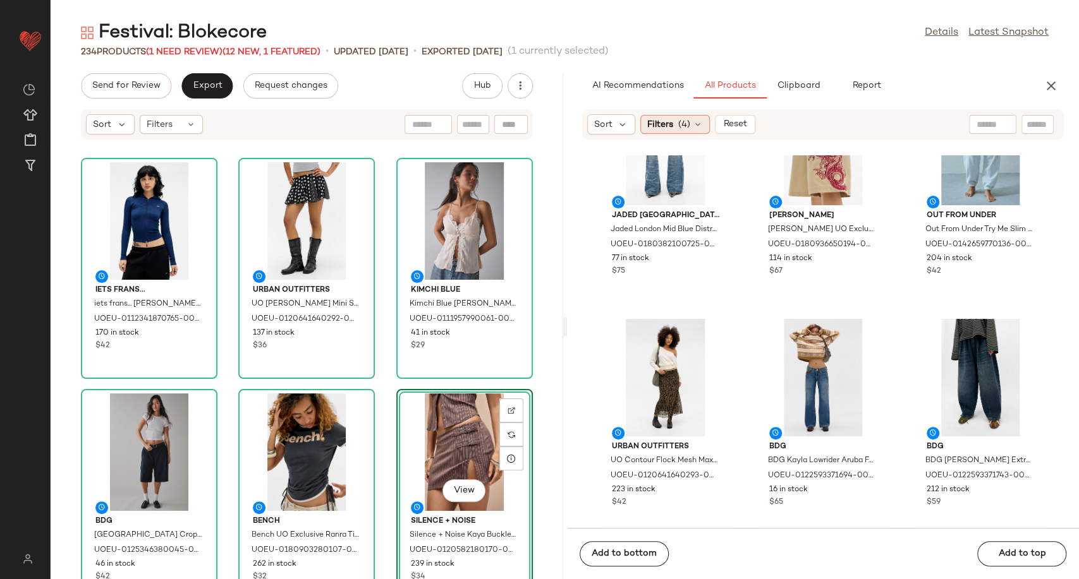
click at [692, 123] on icon at bounding box center [697, 124] width 10 height 10
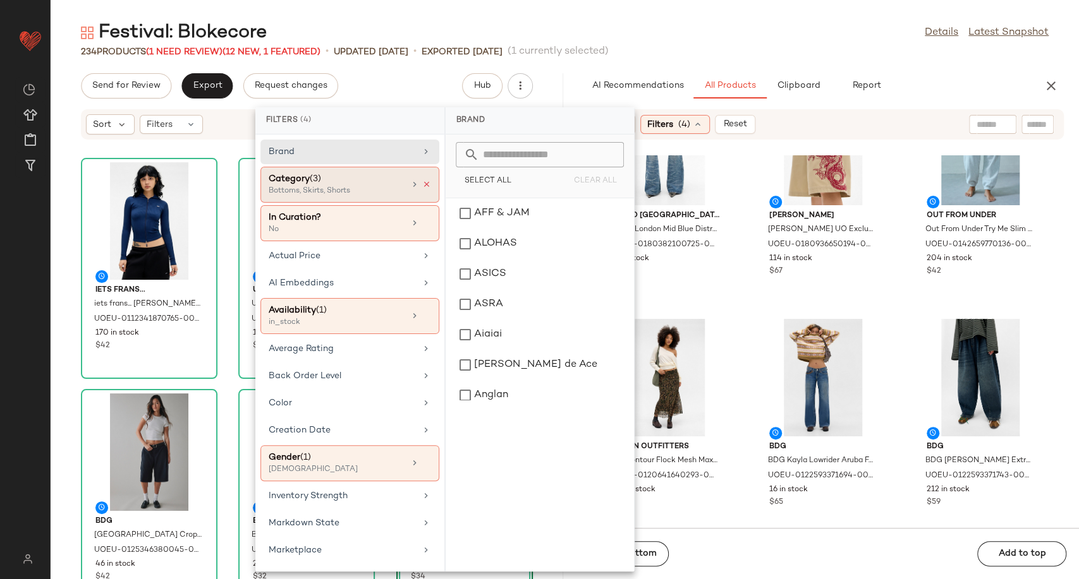
click at [425, 180] on icon at bounding box center [426, 184] width 9 height 9
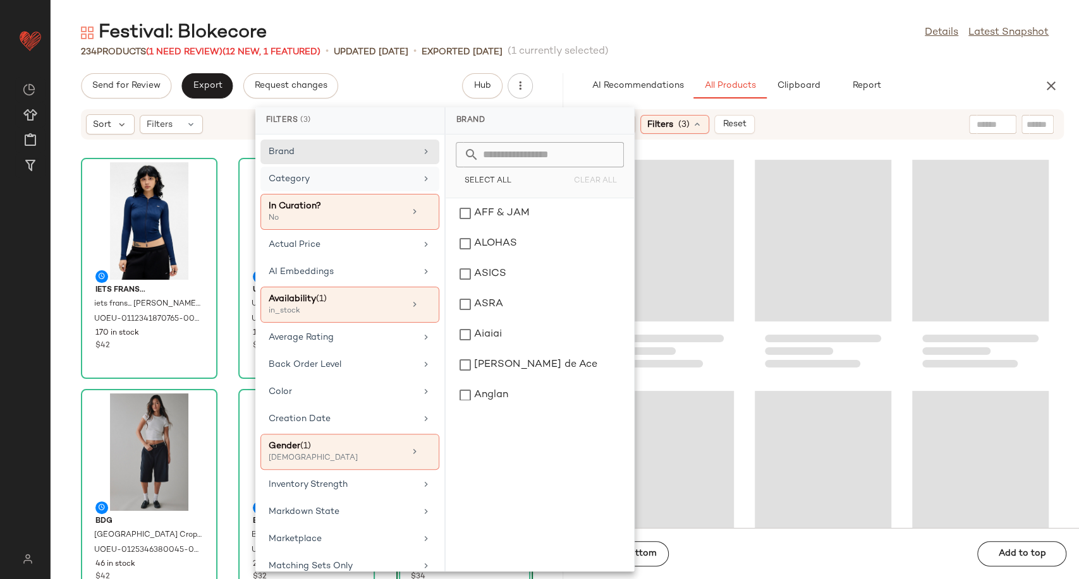
click at [398, 184] on div "Category" at bounding box center [342, 178] width 147 height 13
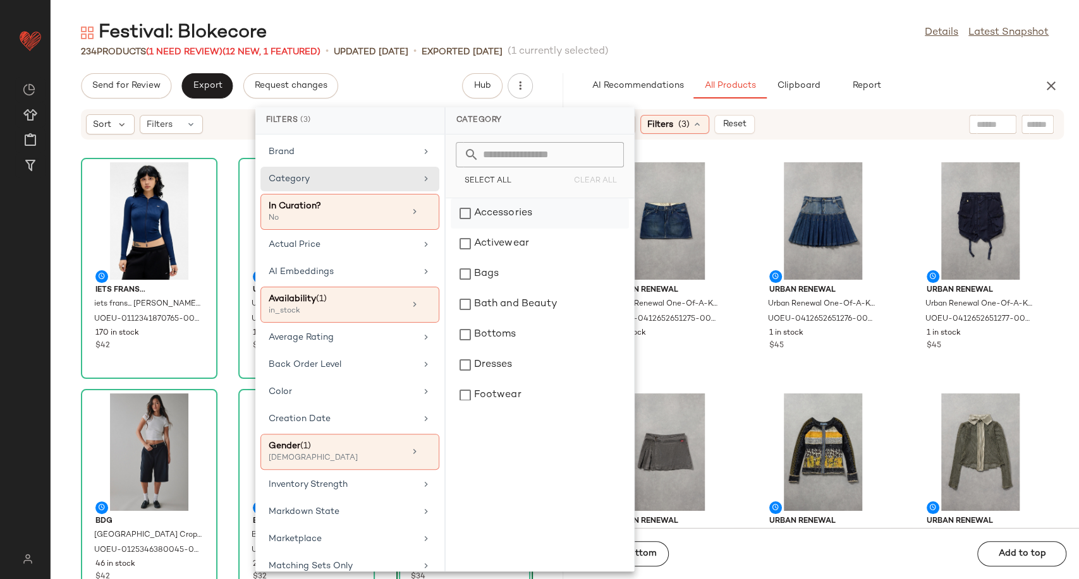
click at [487, 219] on div "Accessories" at bounding box center [539, 213] width 178 height 30
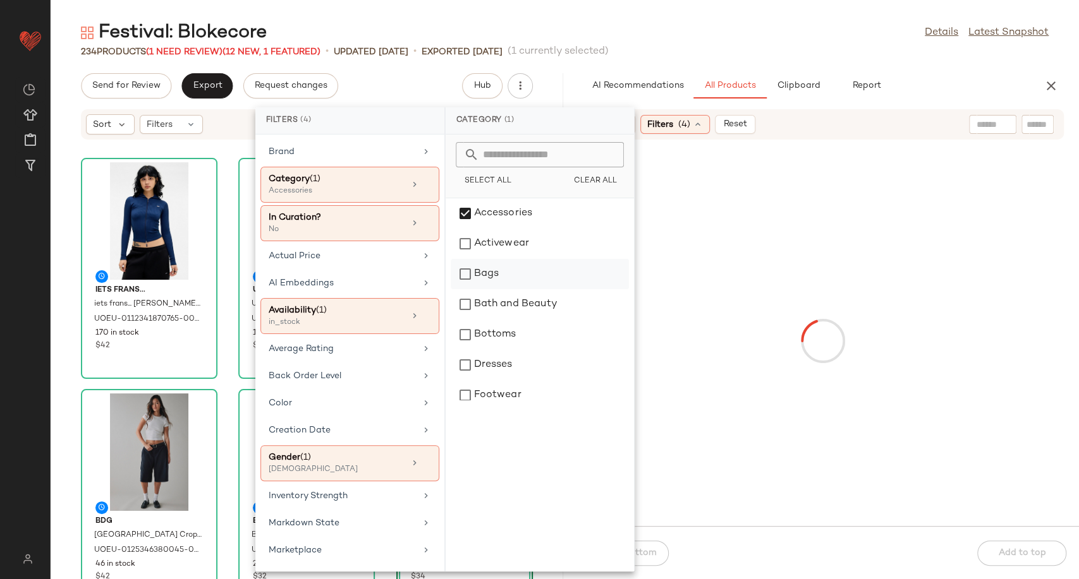
click at [489, 272] on div "Bags" at bounding box center [539, 274] width 178 height 30
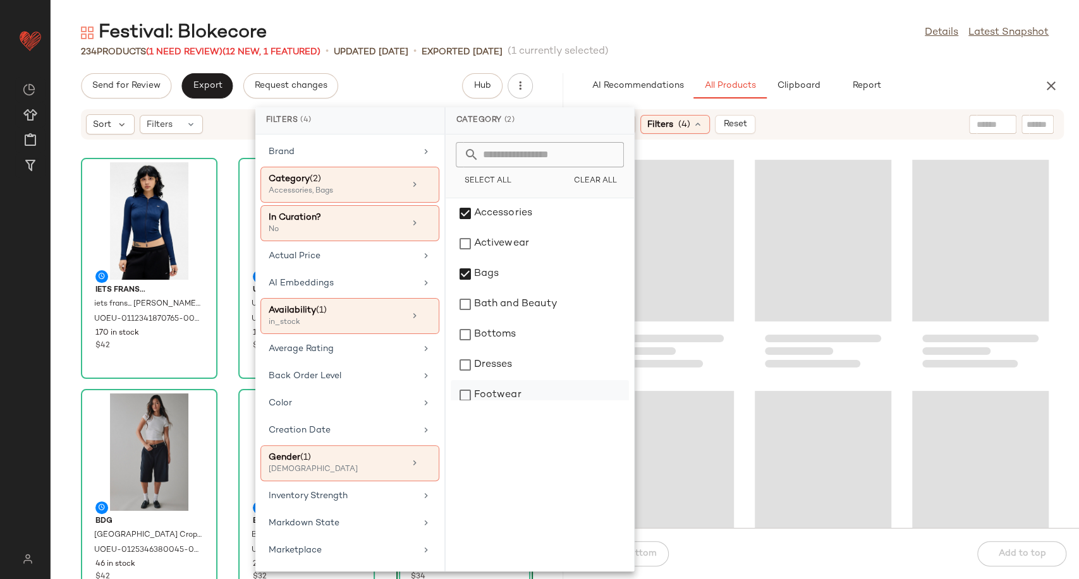
click at [500, 394] on div "Footwear" at bounding box center [539, 395] width 178 height 30
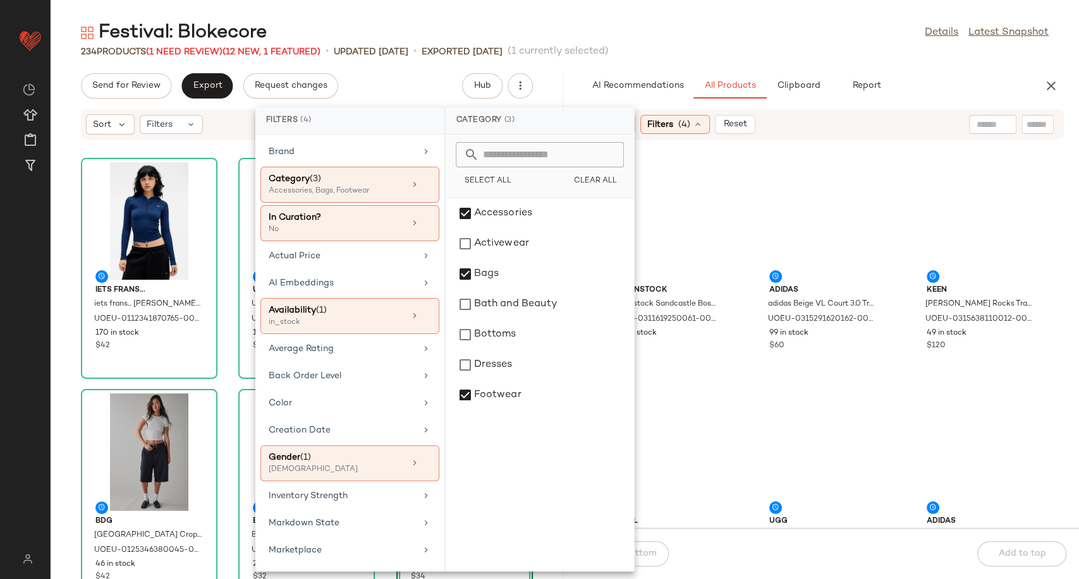
click at [737, 373] on div "Birkenstock Birkenstock Sandcastle Boston Clogs - Sand UK 7 at Urban Outfitters…" at bounding box center [823, 341] width 512 height 373
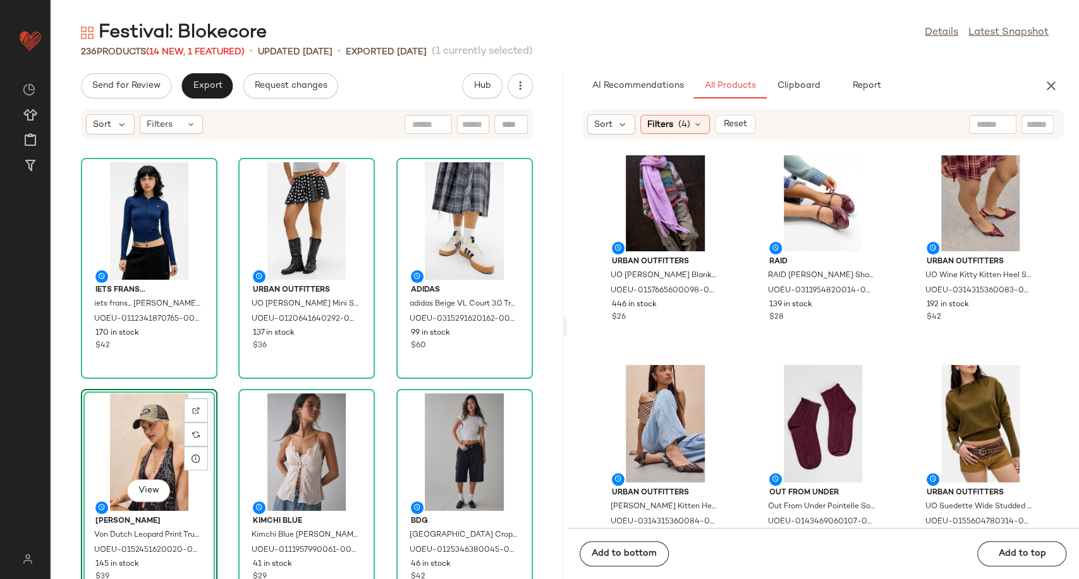
scroll to position [1274, 0]
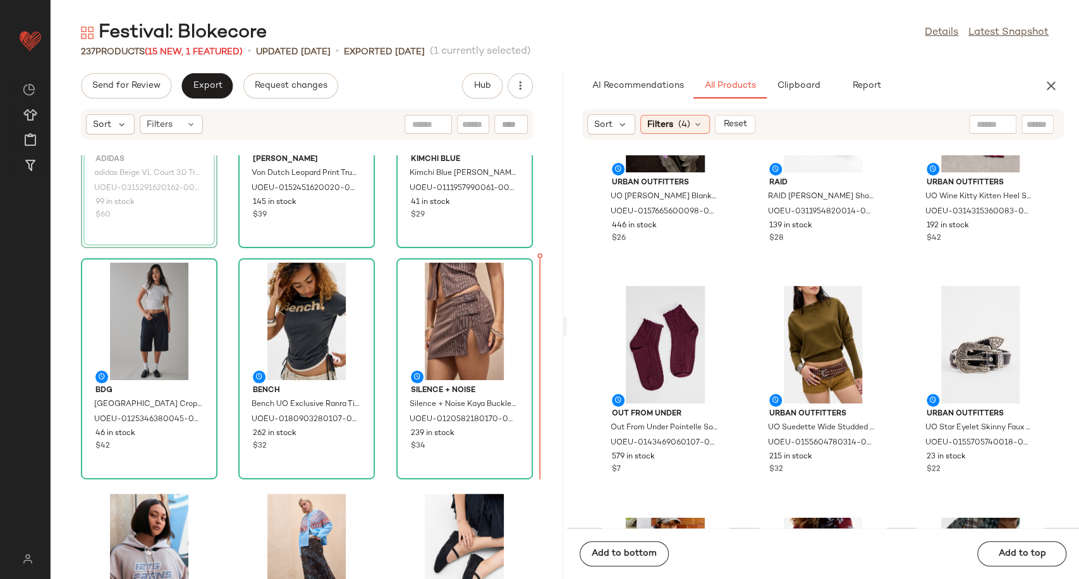
scroll to position [384, 0]
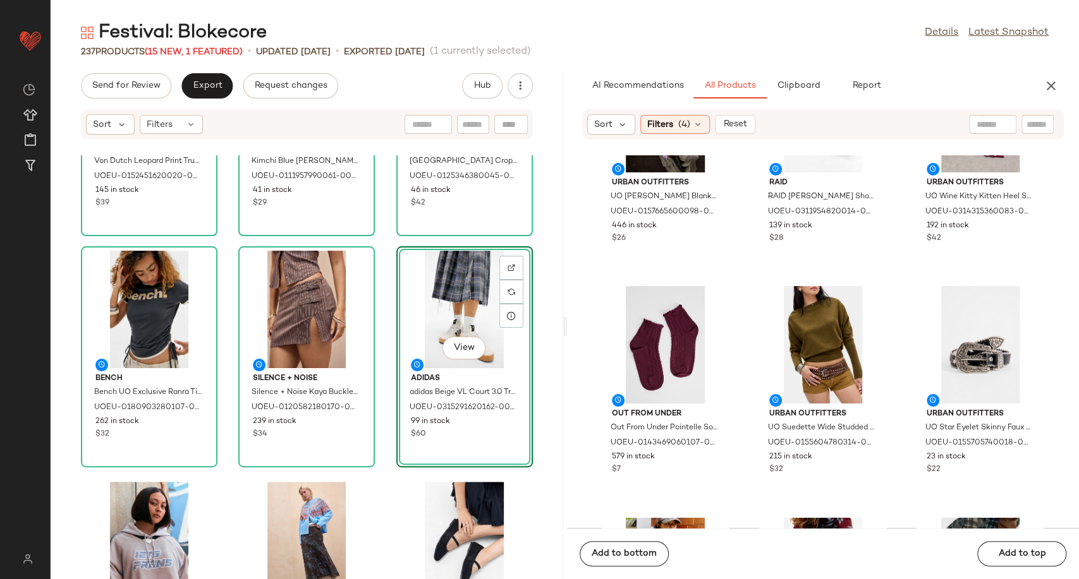
click at [377, 416] on div "Von Dutch Von Dutch Leopard Print Trucker Cap - Black at Urban Outfitters UOEU-…" at bounding box center [307, 367] width 512 height 424
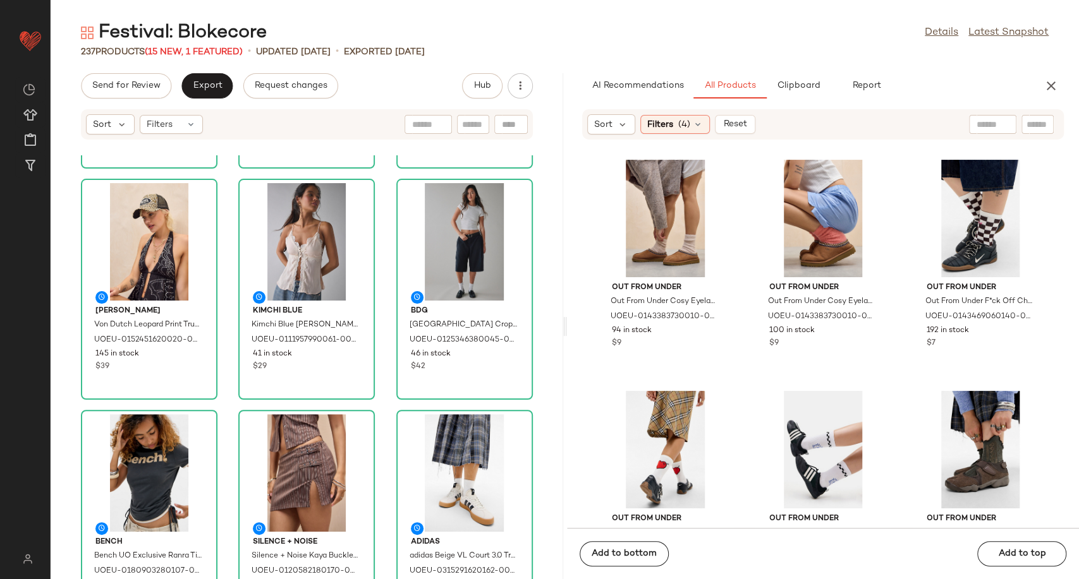
scroll to position [4362, 0]
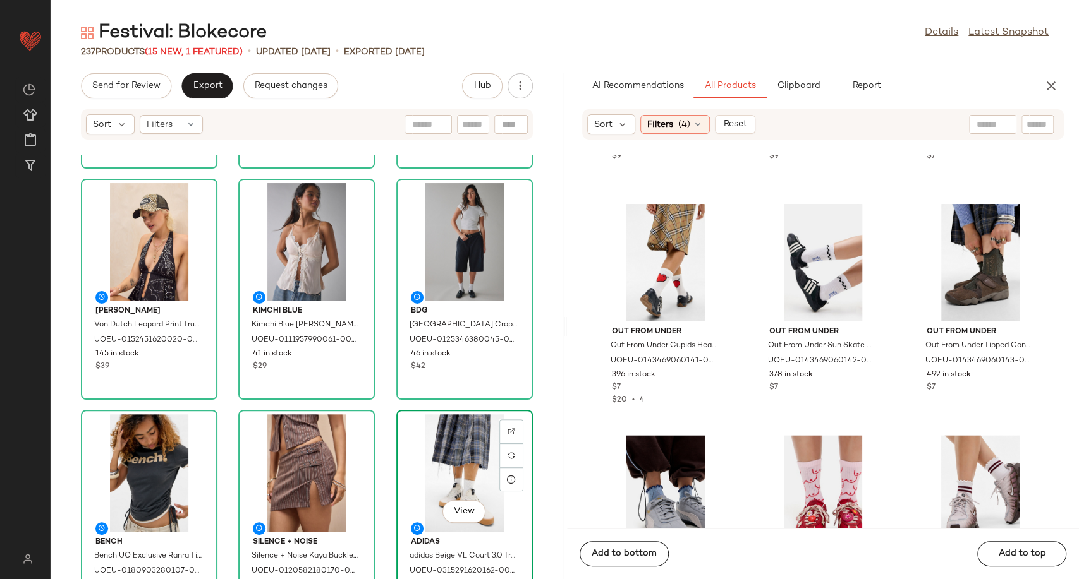
click at [447, 467] on div "View" at bounding box center [465, 473] width 128 height 118
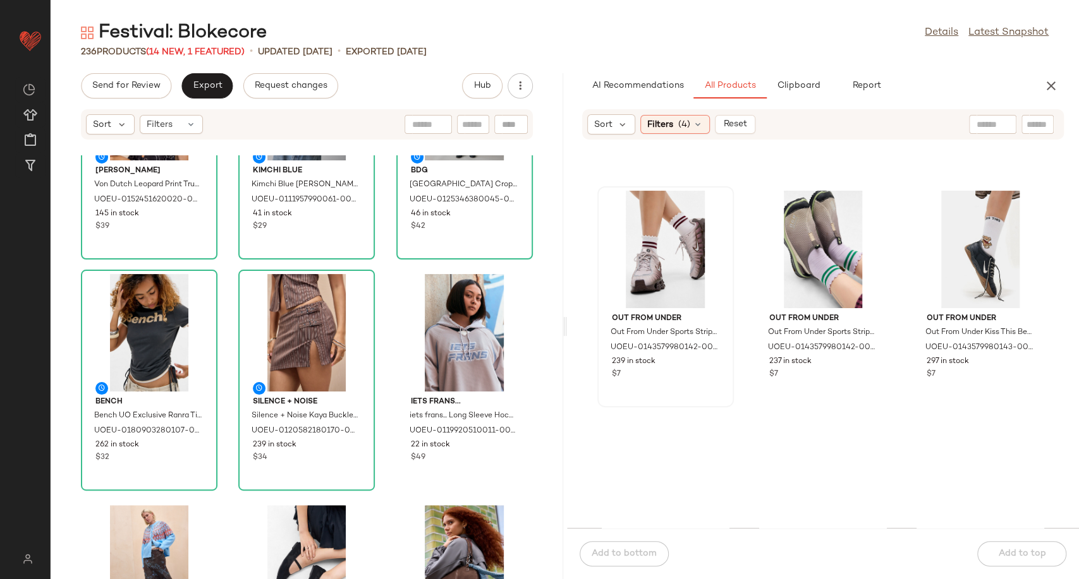
scroll to position [4854, 0]
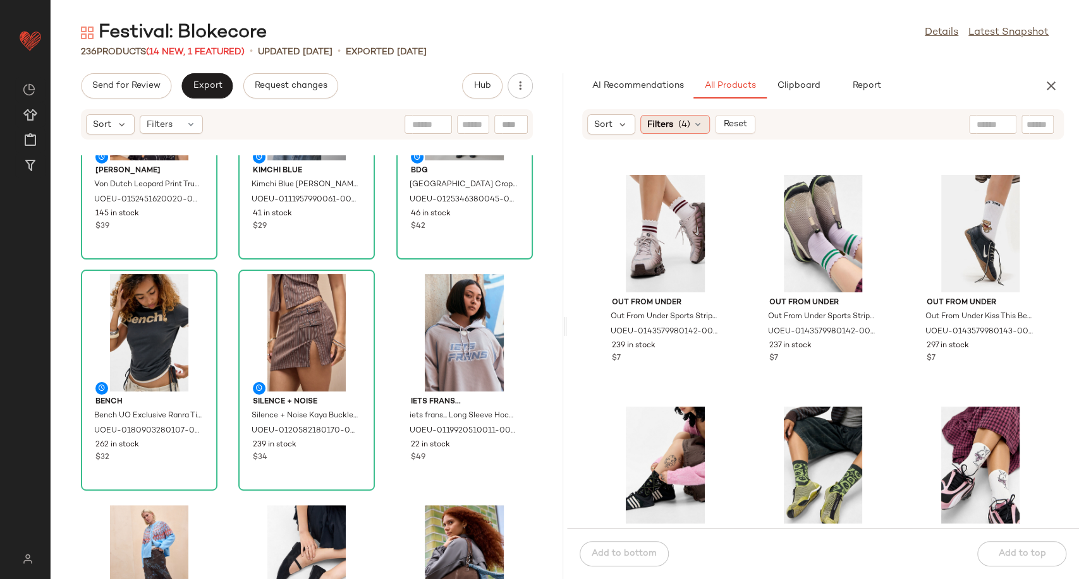
click at [699, 126] on icon at bounding box center [697, 124] width 10 height 10
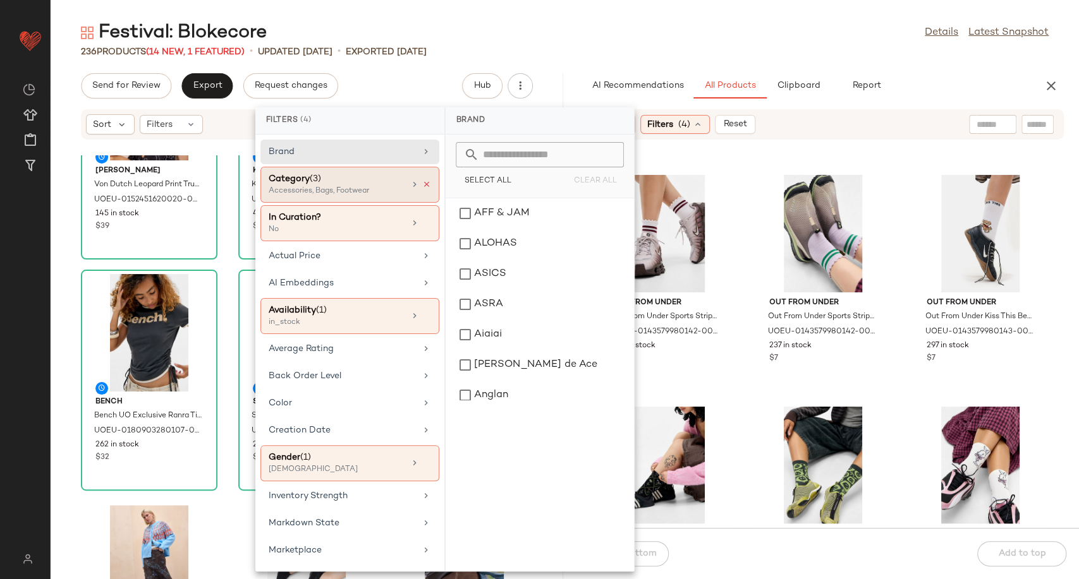
click at [425, 180] on icon at bounding box center [426, 184] width 9 height 9
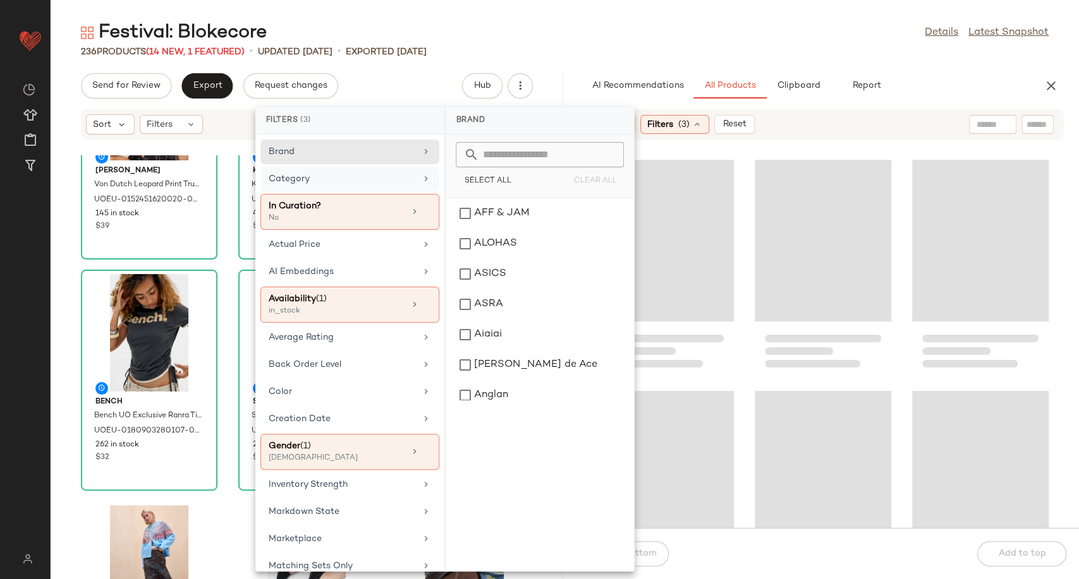
click at [408, 181] on div "Category" at bounding box center [342, 178] width 147 height 13
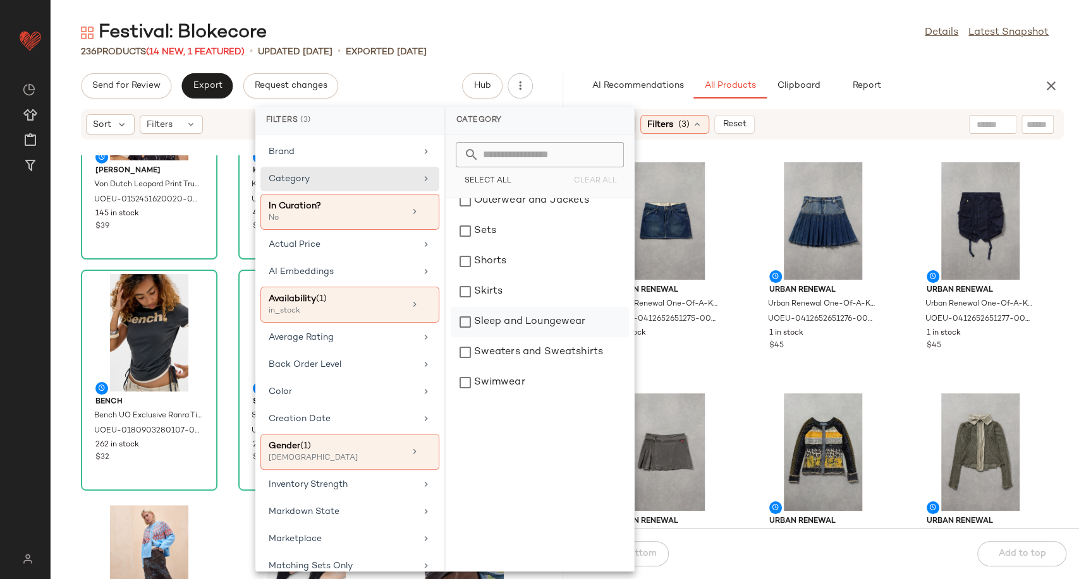
scroll to position [210, 0]
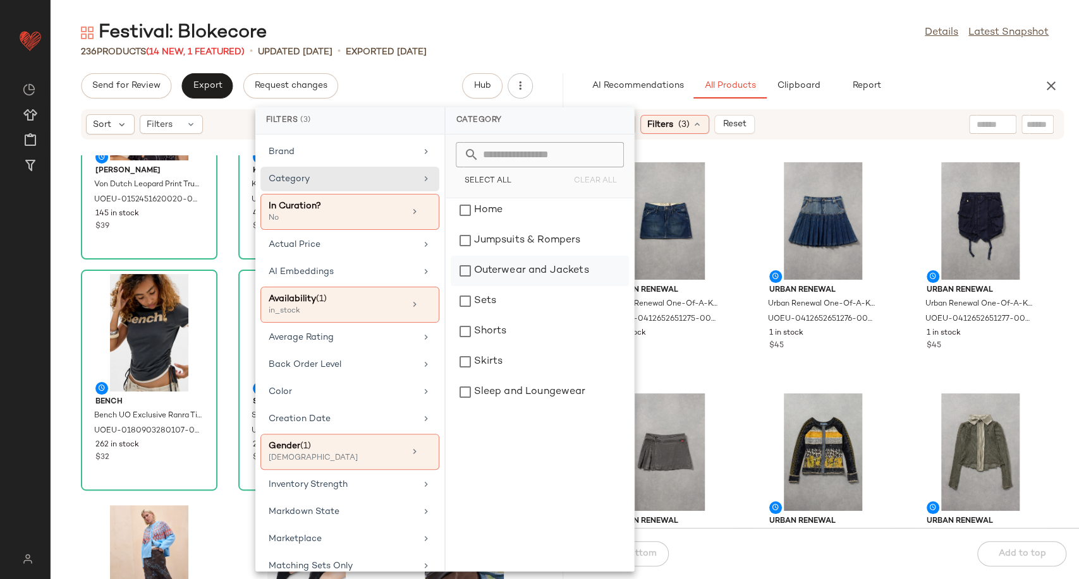
click at [529, 267] on div "Outerwear and Jackets" at bounding box center [539, 271] width 178 height 30
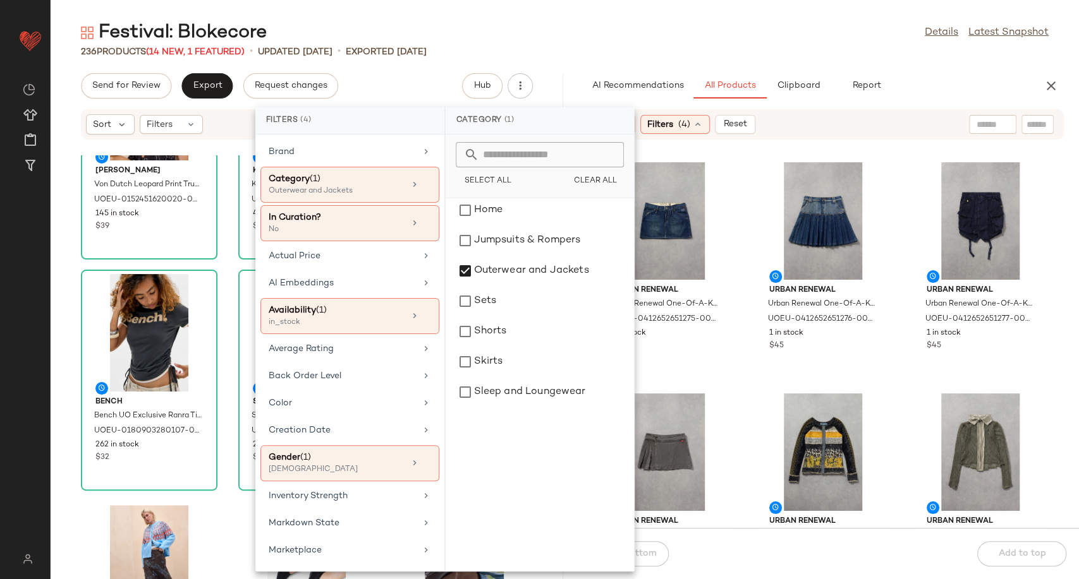
click at [744, 348] on div "Urban Renewal Urban Renewal One-Of-A-Kind G-STAR Mini Skirt - Indigo S at Urban…" at bounding box center [823, 341] width 512 height 373
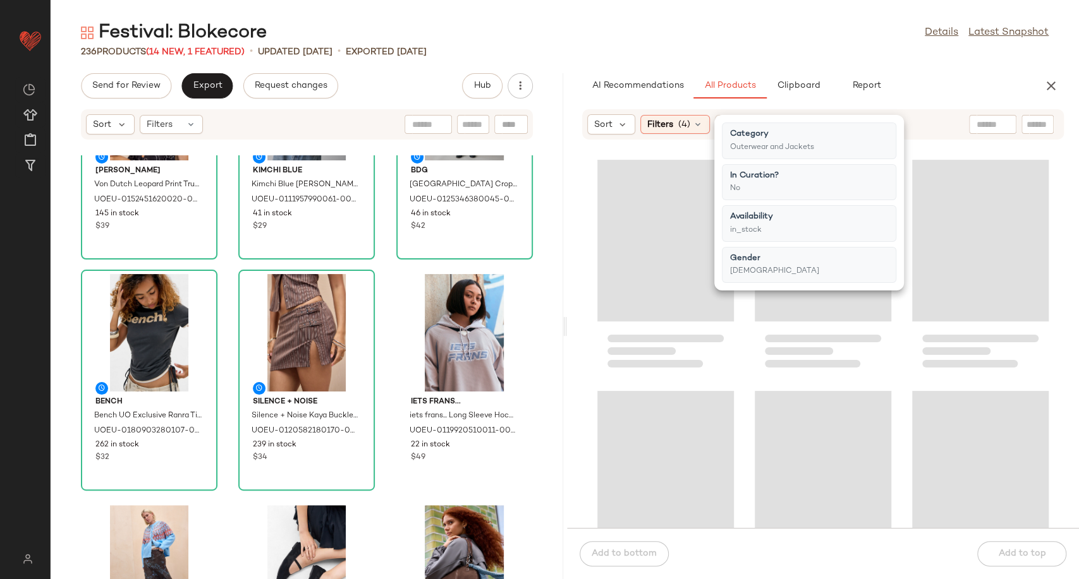
click at [743, 414] on div at bounding box center [823, 341] width 512 height 373
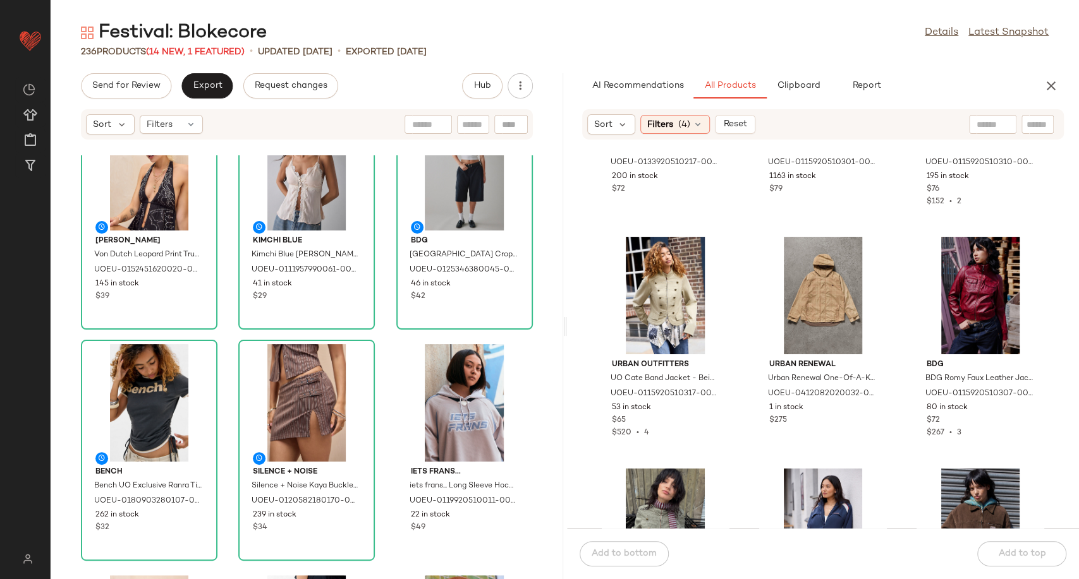
scroll to position [1765, 0]
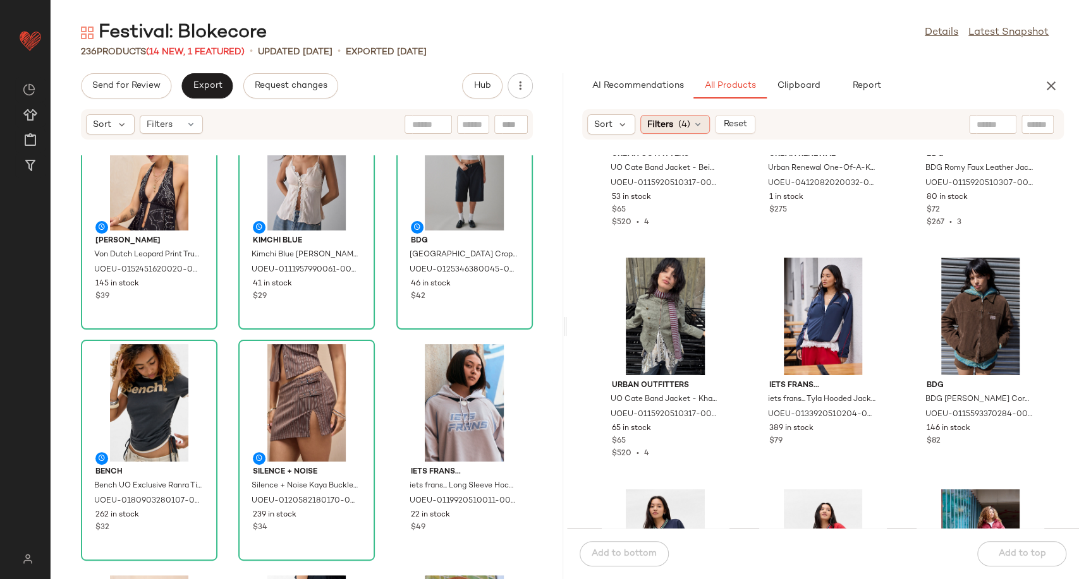
click at [701, 124] on icon at bounding box center [697, 124] width 10 height 10
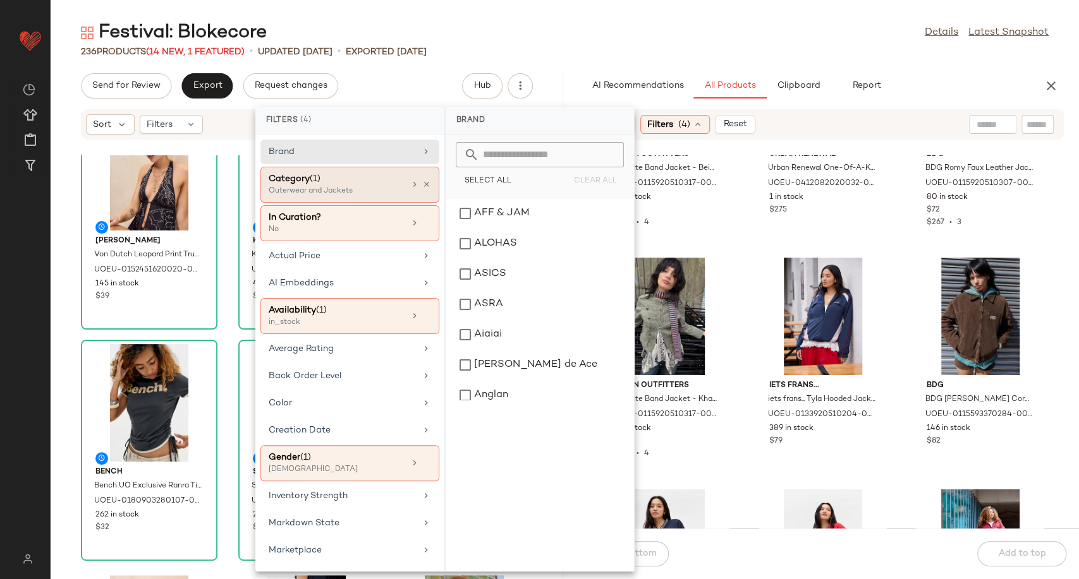
click at [428, 205] on div "Category (1) Outerwear and Jackets" at bounding box center [349, 223] width 179 height 36
click at [423, 183] on icon at bounding box center [426, 184] width 9 height 9
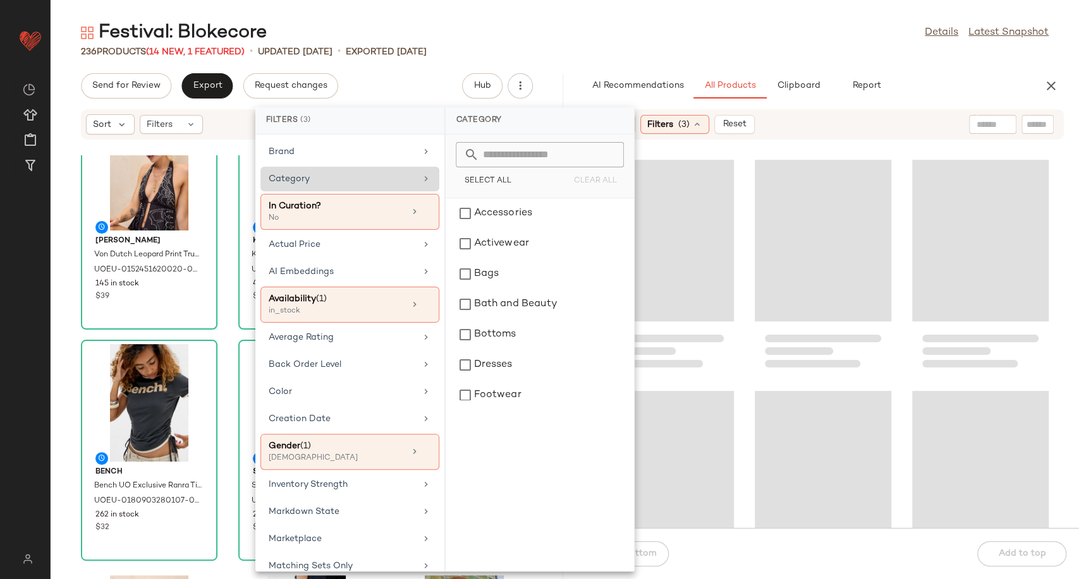
click at [382, 179] on div "Category" at bounding box center [342, 178] width 147 height 13
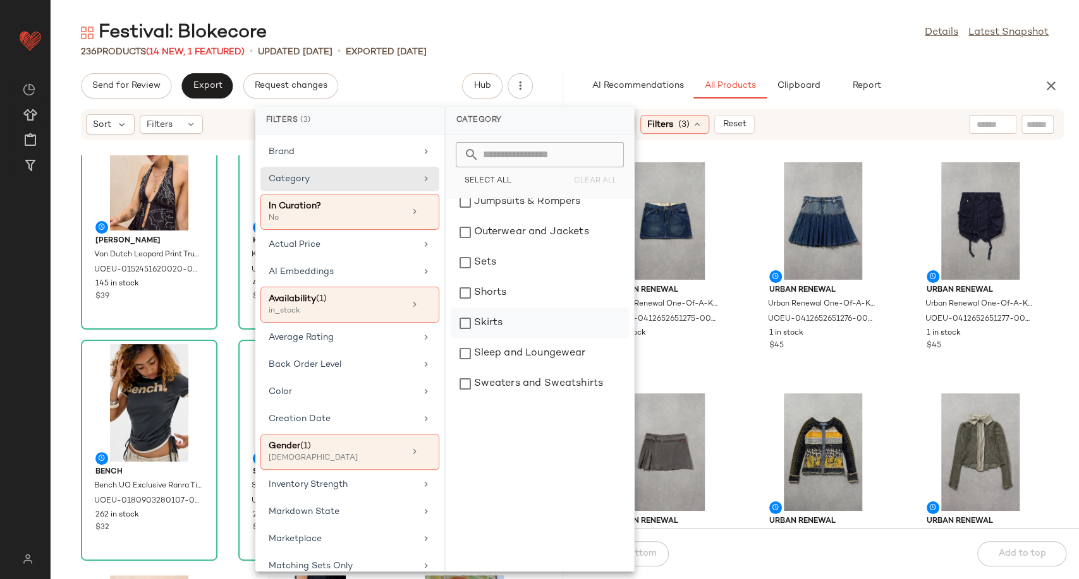
scroll to position [281, 0]
click at [553, 350] on div "Sweaters and Sweatshirts" at bounding box center [539, 352] width 178 height 30
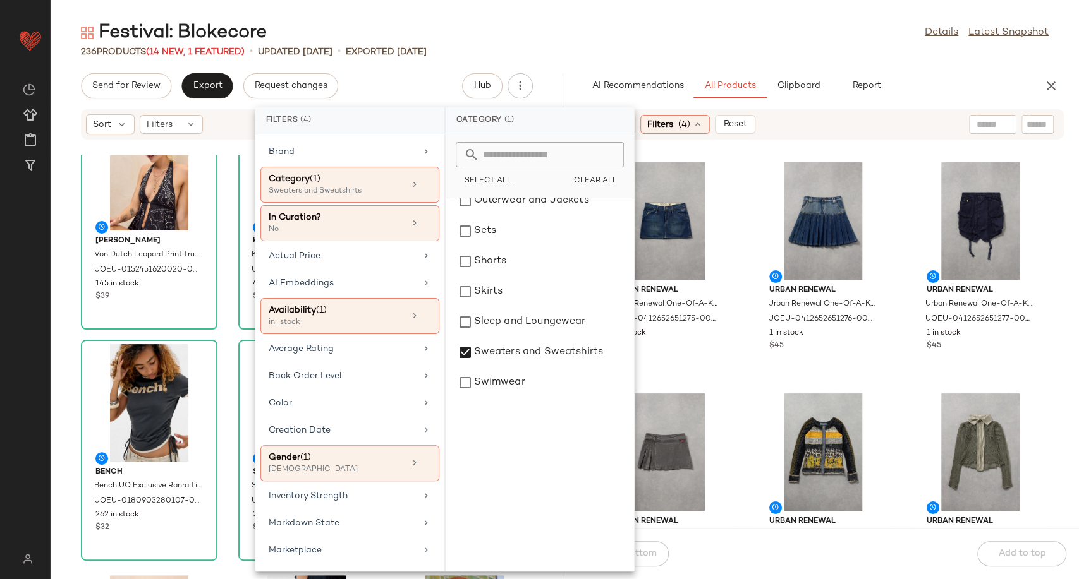
click at [733, 387] on div "Urban Renewal Urban Renewal One-Of-A-Kind G-STAR Mini Skirt - Indigo S at Urban…" at bounding box center [823, 341] width 512 height 373
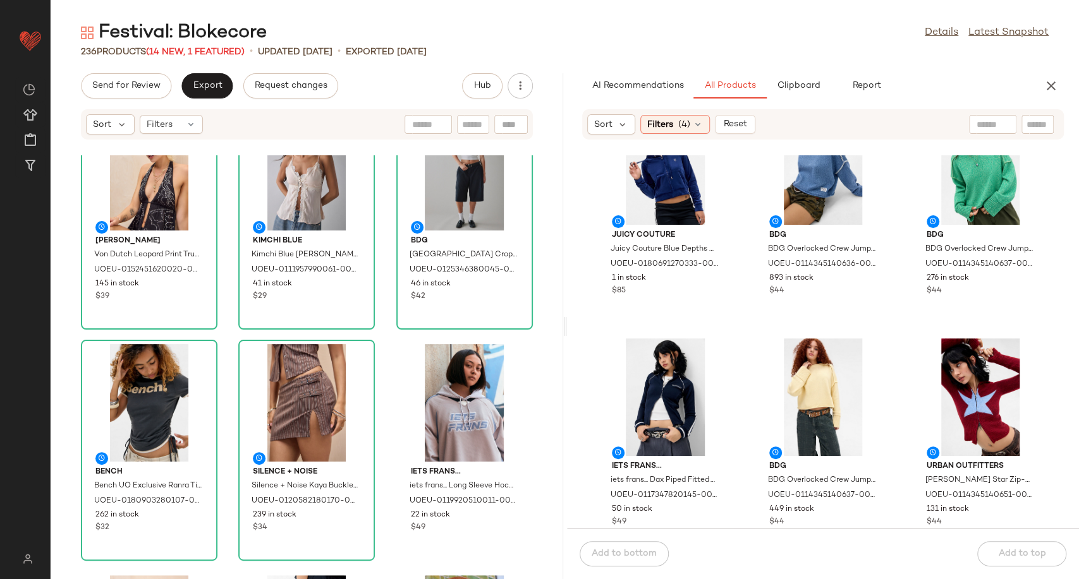
scroll to position [70, 0]
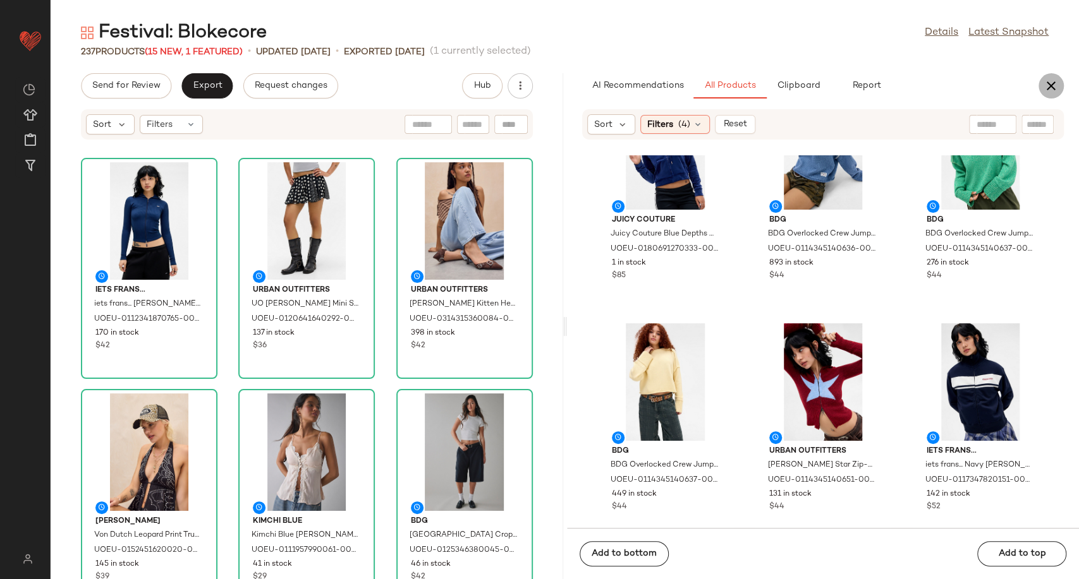
click at [1049, 87] on icon "button" at bounding box center [1050, 85] width 15 height 15
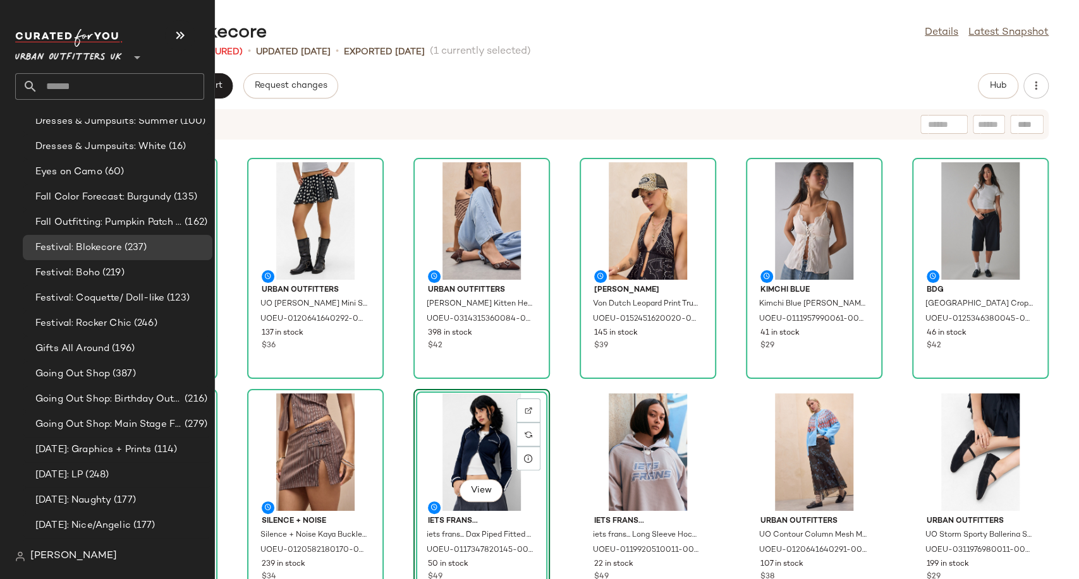
scroll to position [3018, 0]
click at [109, 272] on span "(219)" at bounding box center [112, 272] width 25 height 15
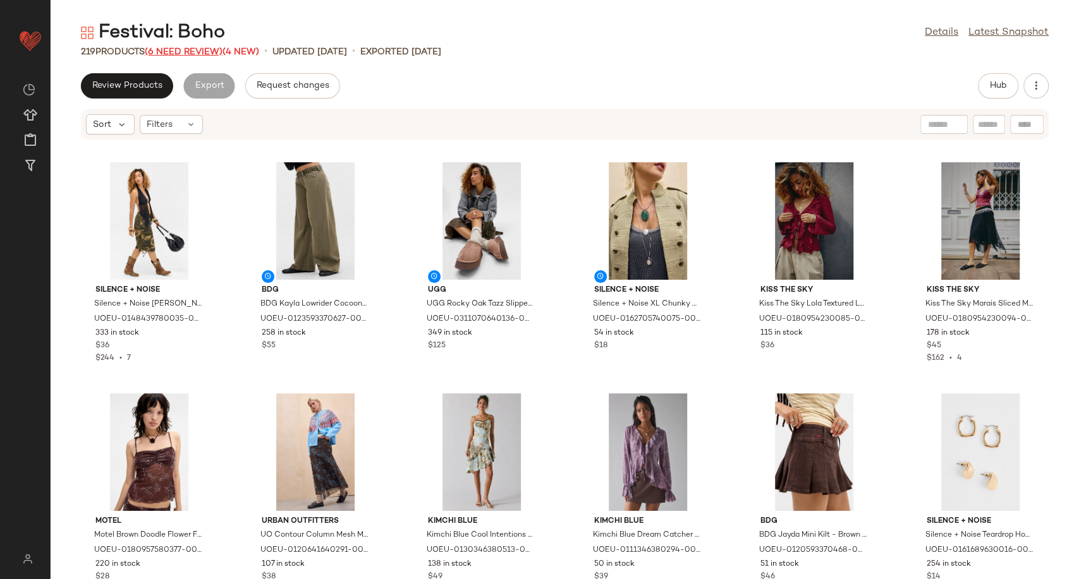
click at [190, 53] on span "(6 Need Review)" at bounding box center [184, 51] width 78 height 9
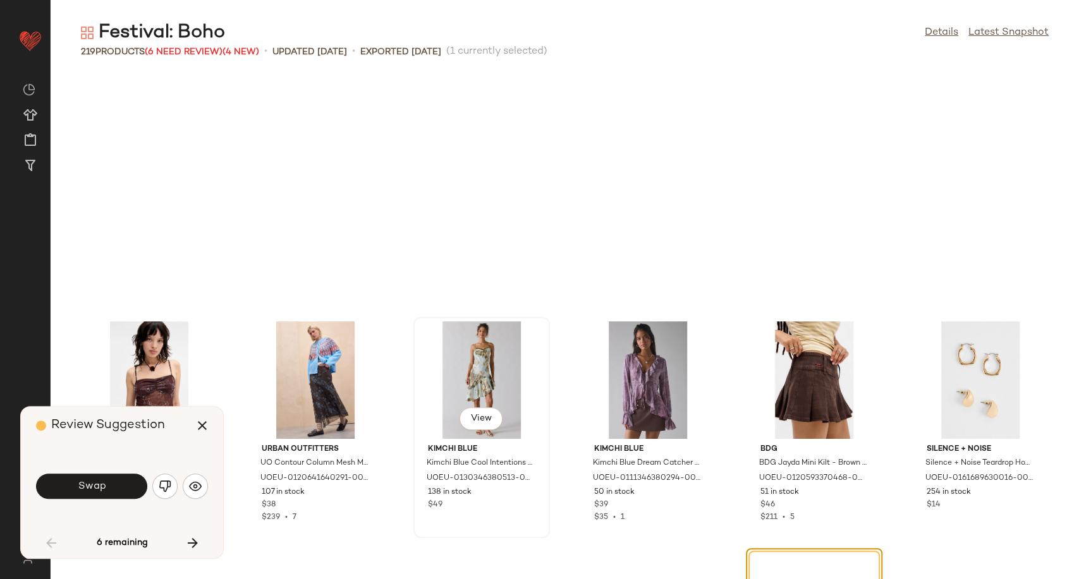
scroll to position [241, 0]
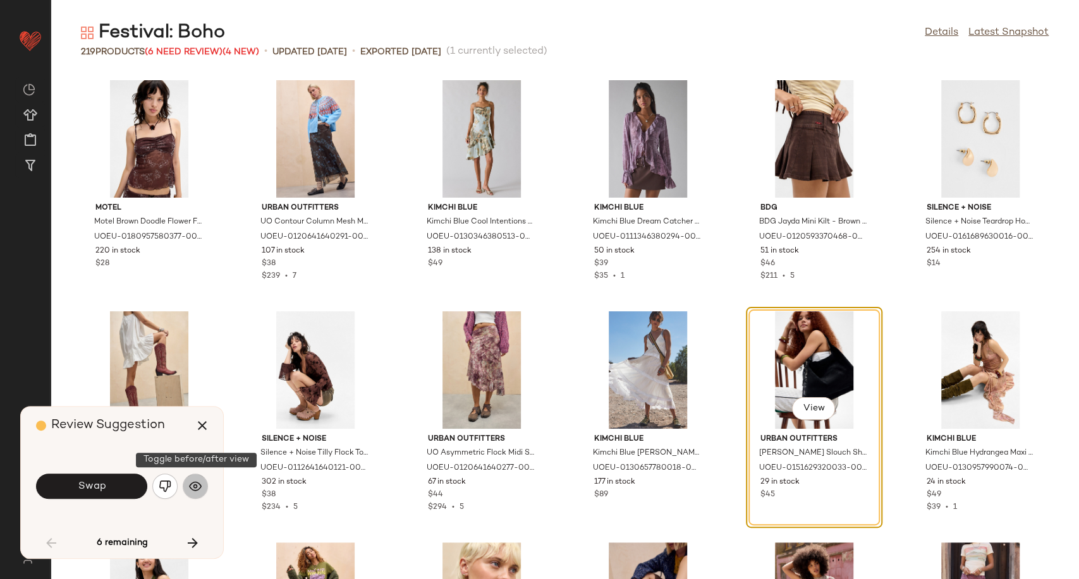
click at [189, 490] on img "button" at bounding box center [195, 486] width 13 height 13
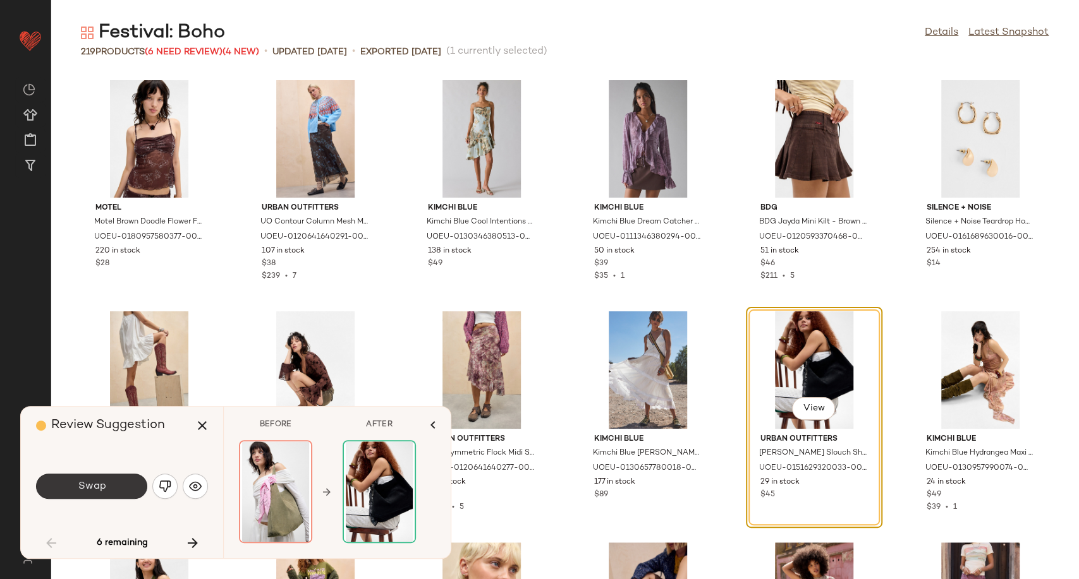
click at [102, 489] on span "Swap" at bounding box center [91, 487] width 28 height 12
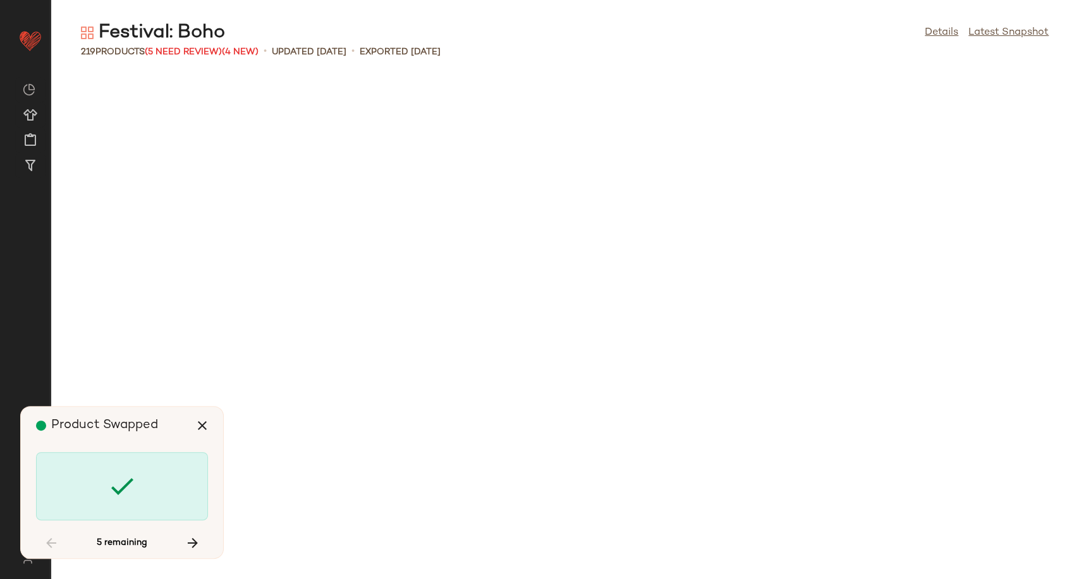
scroll to position [2081, 0]
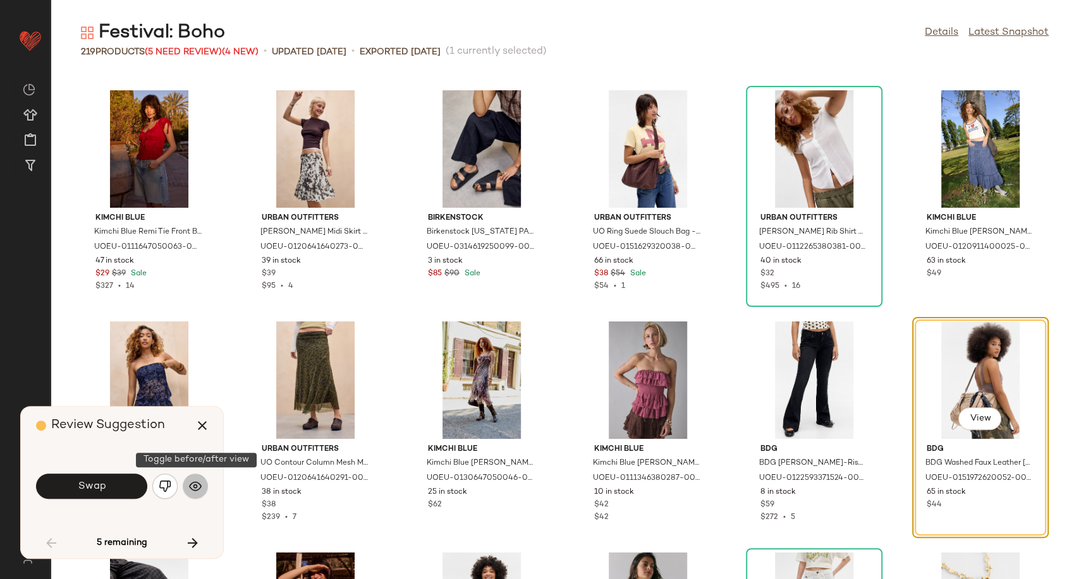
click at [198, 485] on img "button" at bounding box center [195, 486] width 13 height 13
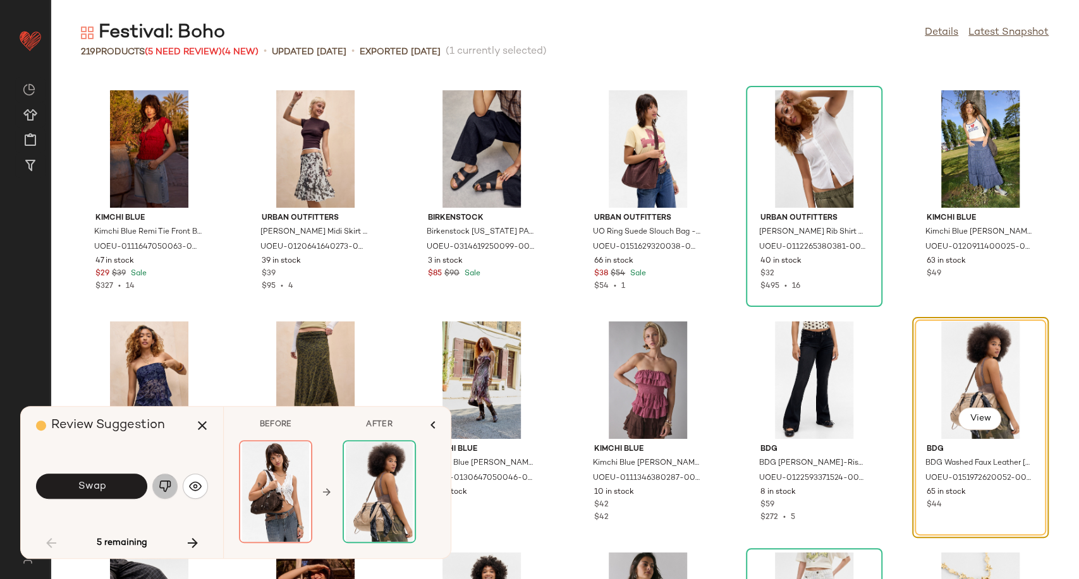
click at [167, 484] on img "button" at bounding box center [165, 486] width 13 height 13
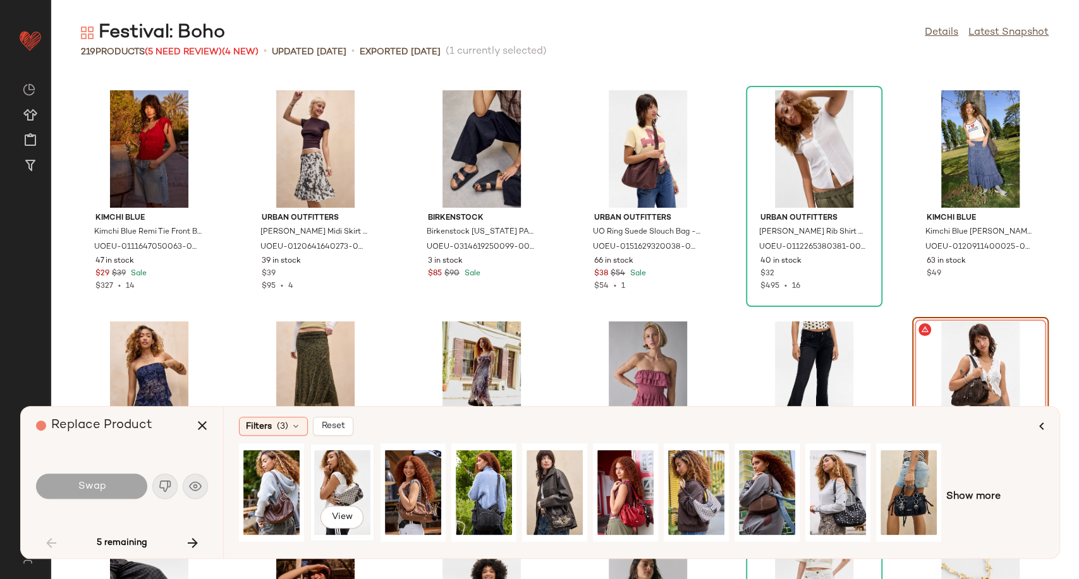
click at [346, 482] on div "View" at bounding box center [342, 493] width 56 height 90
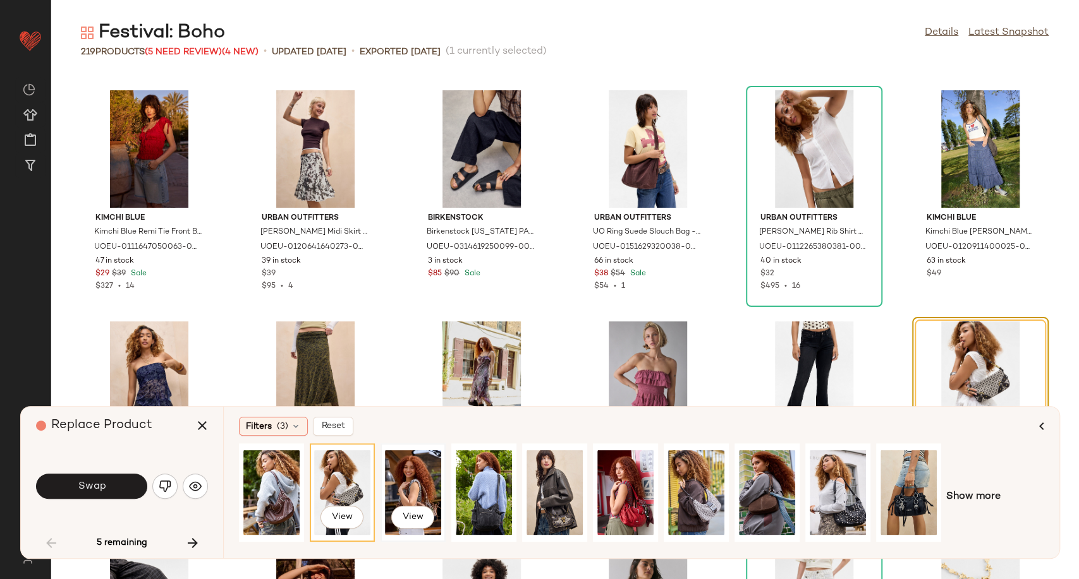
click at [406, 484] on div "View" at bounding box center [413, 493] width 56 height 90
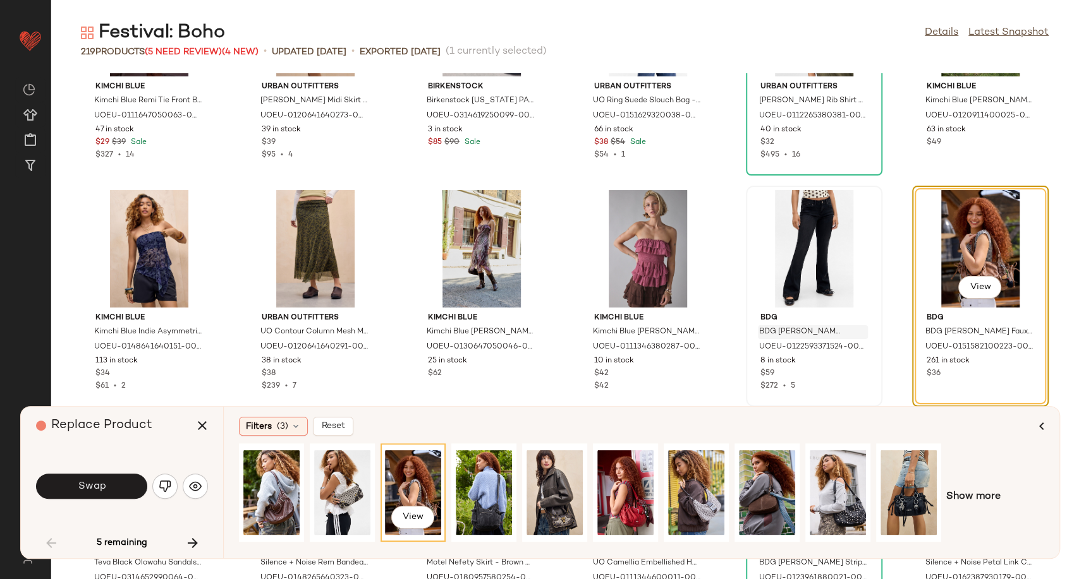
scroll to position [2222, 0]
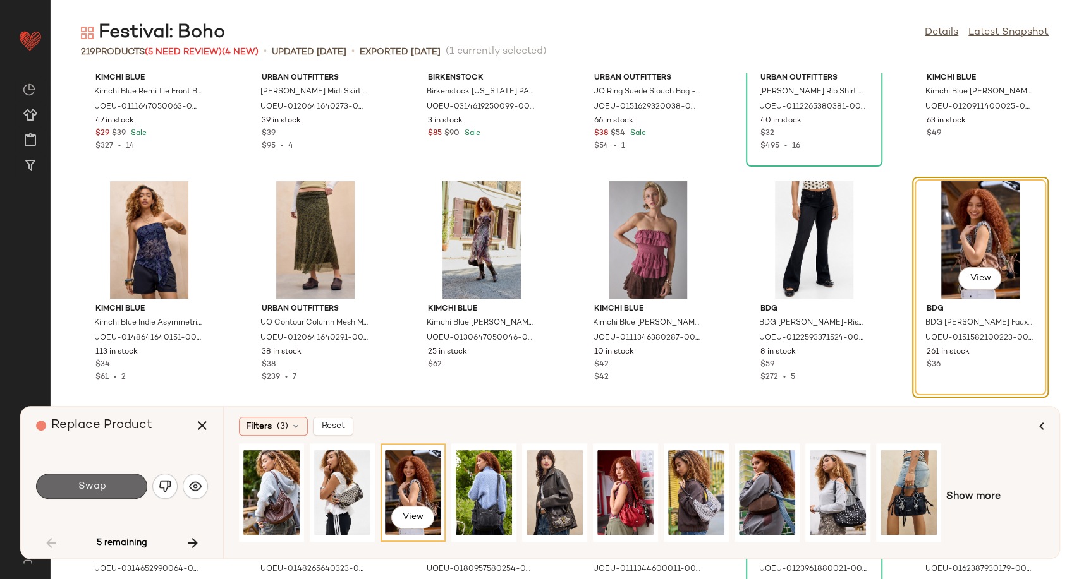
click at [95, 492] on span "Swap" at bounding box center [91, 487] width 28 height 12
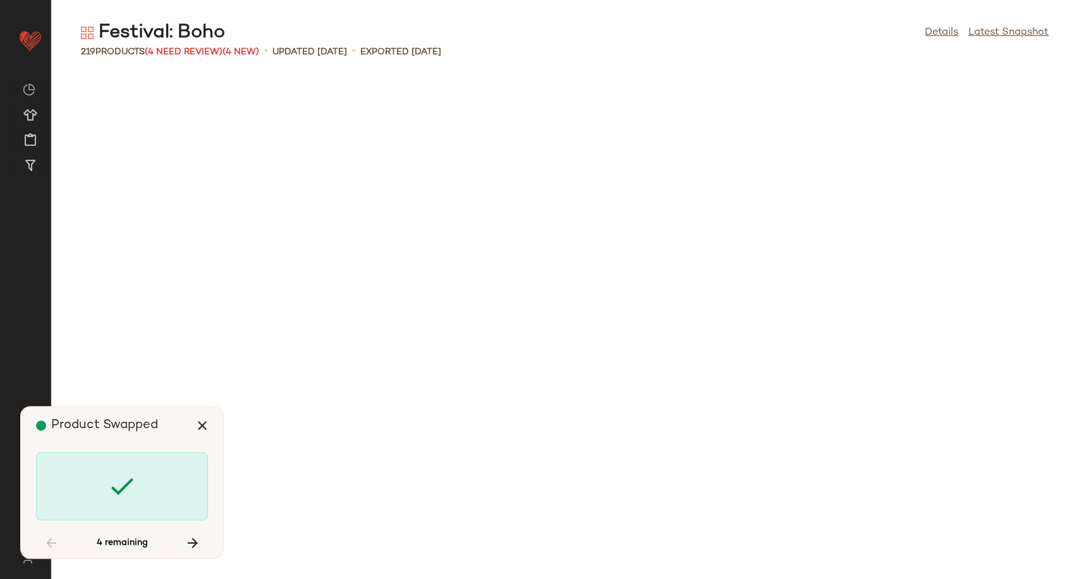
scroll to position [3006, 0]
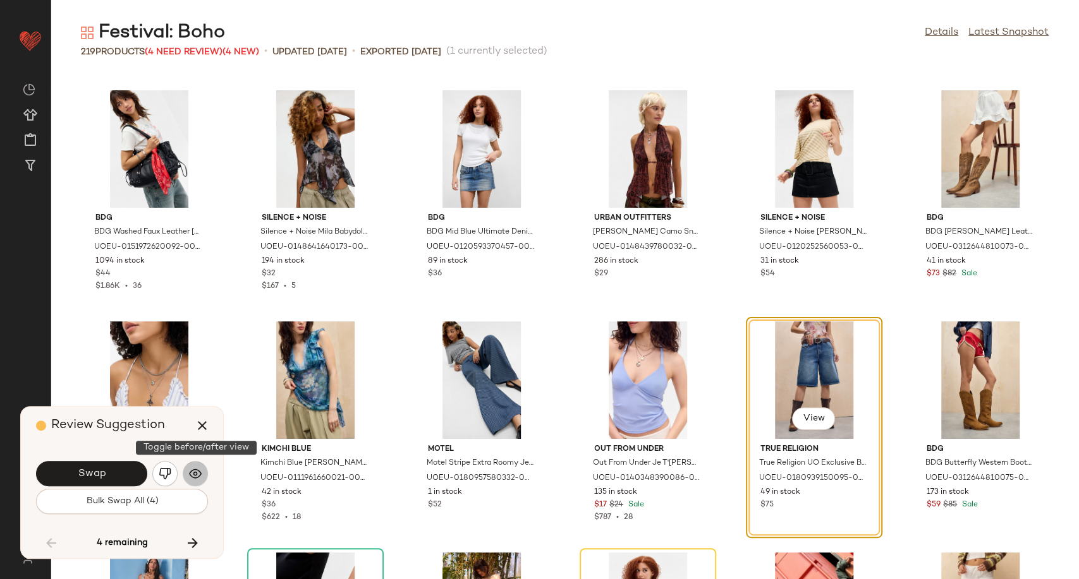
click at [193, 476] on img "button" at bounding box center [195, 474] width 13 height 13
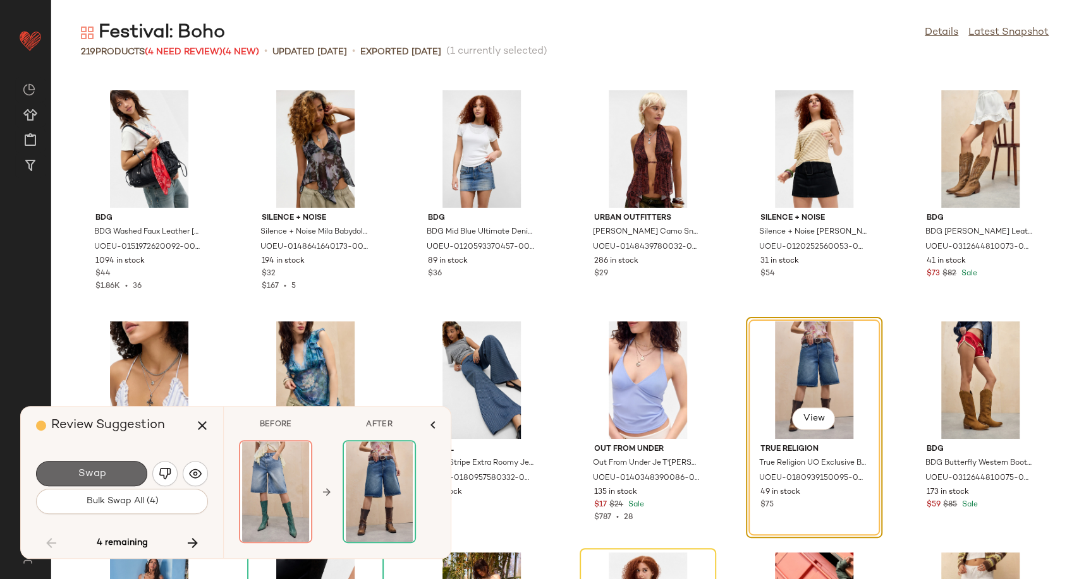
click at [121, 473] on button "Swap" at bounding box center [91, 473] width 111 height 25
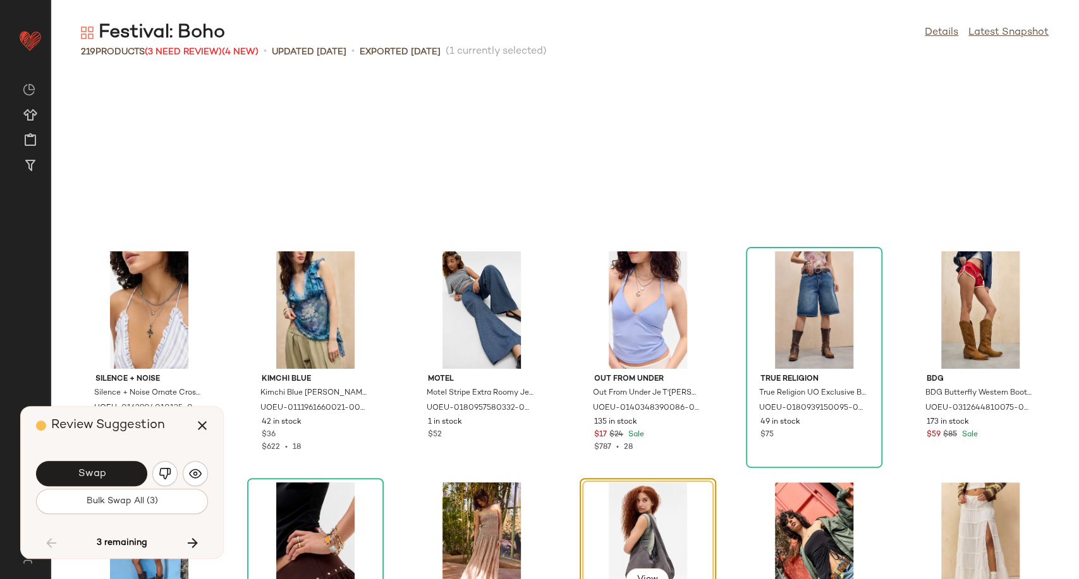
scroll to position [3238, 0]
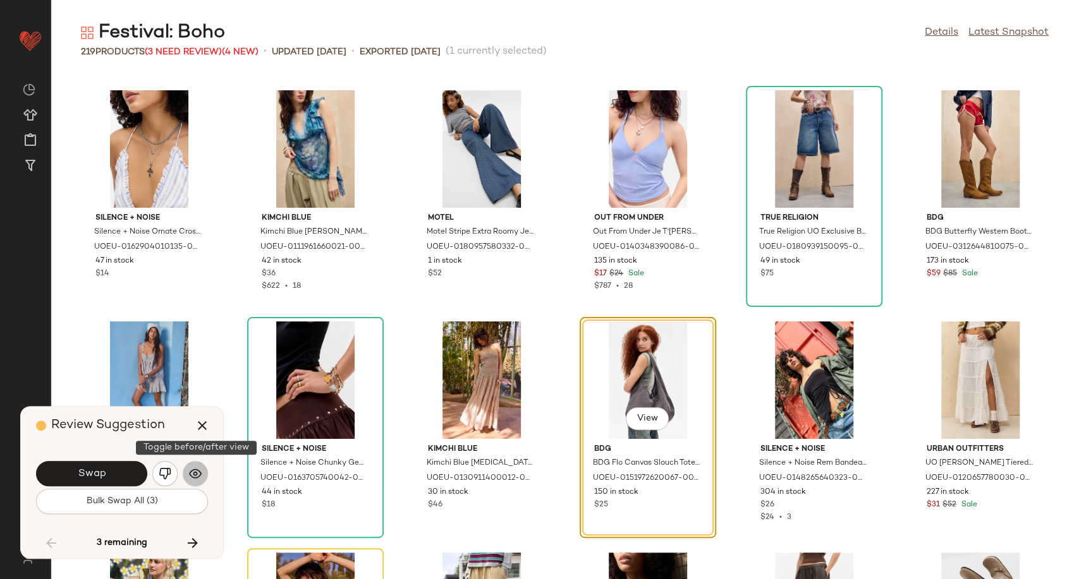
click at [193, 476] on img "button" at bounding box center [195, 474] width 13 height 13
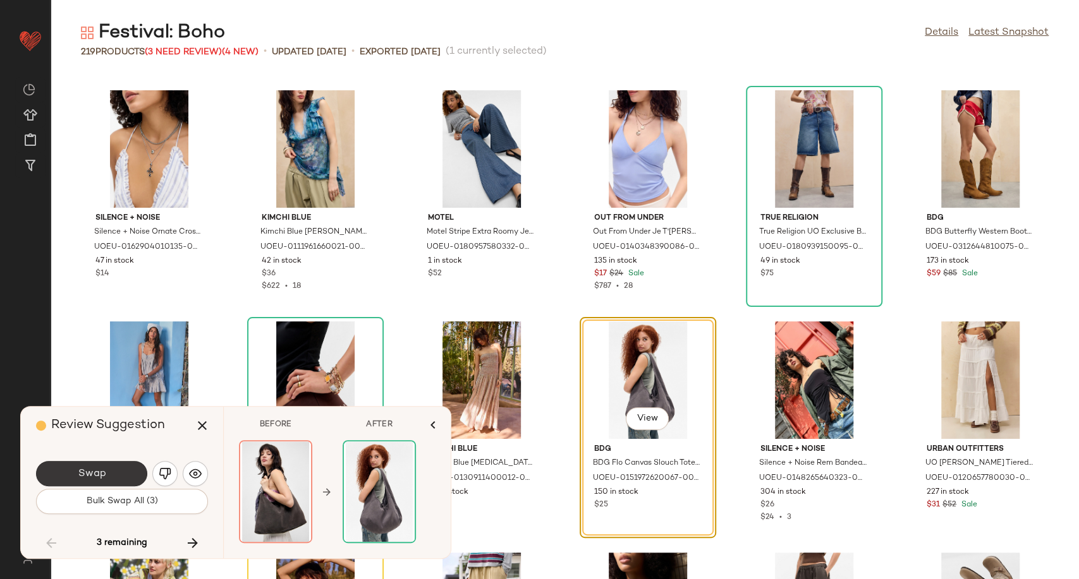
click at [119, 474] on button "Swap" at bounding box center [91, 473] width 111 height 25
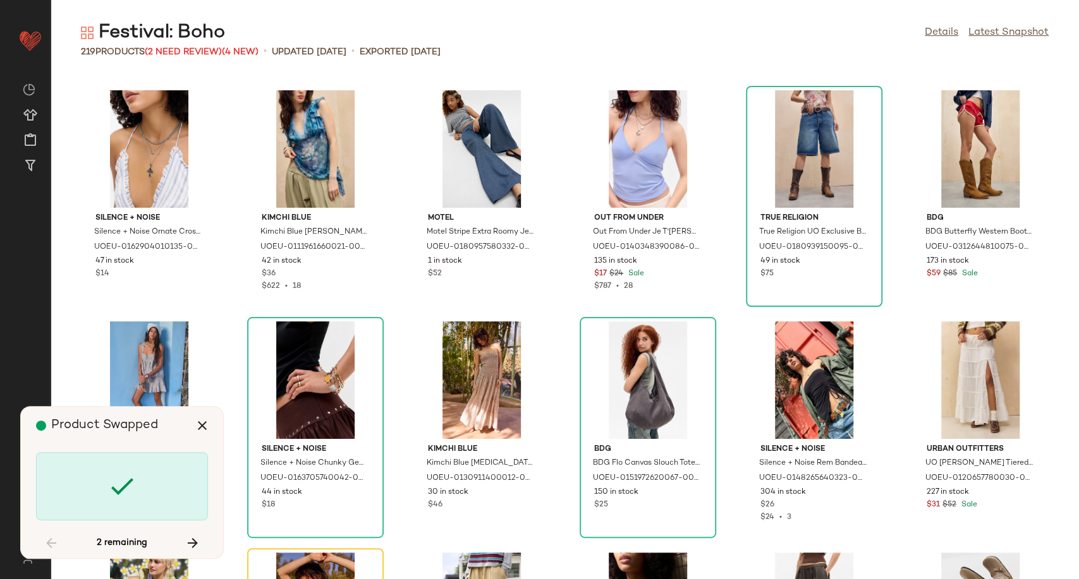
scroll to position [3468, 0]
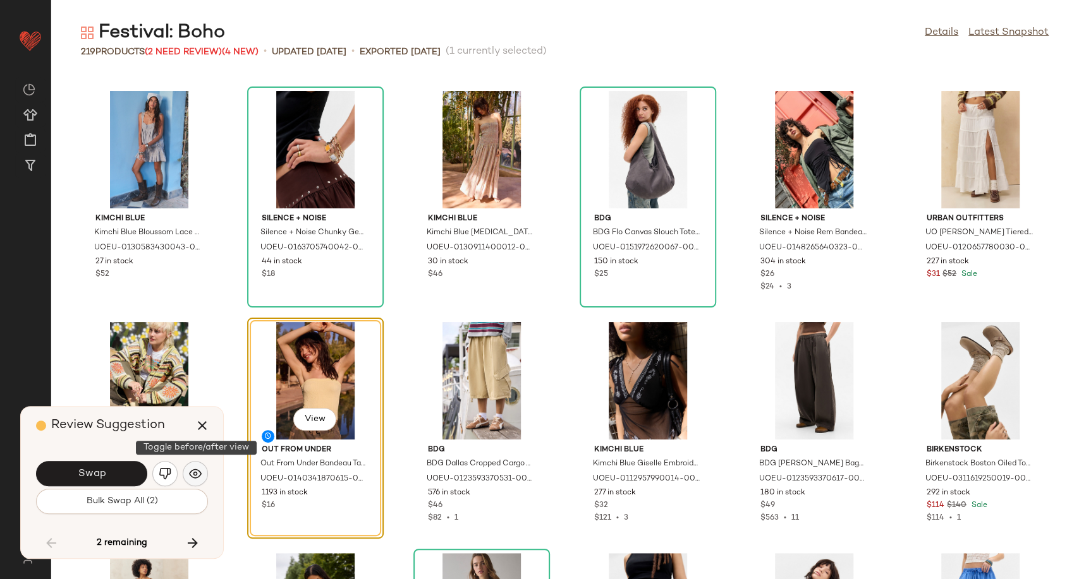
click at [200, 475] on img "button" at bounding box center [195, 474] width 13 height 13
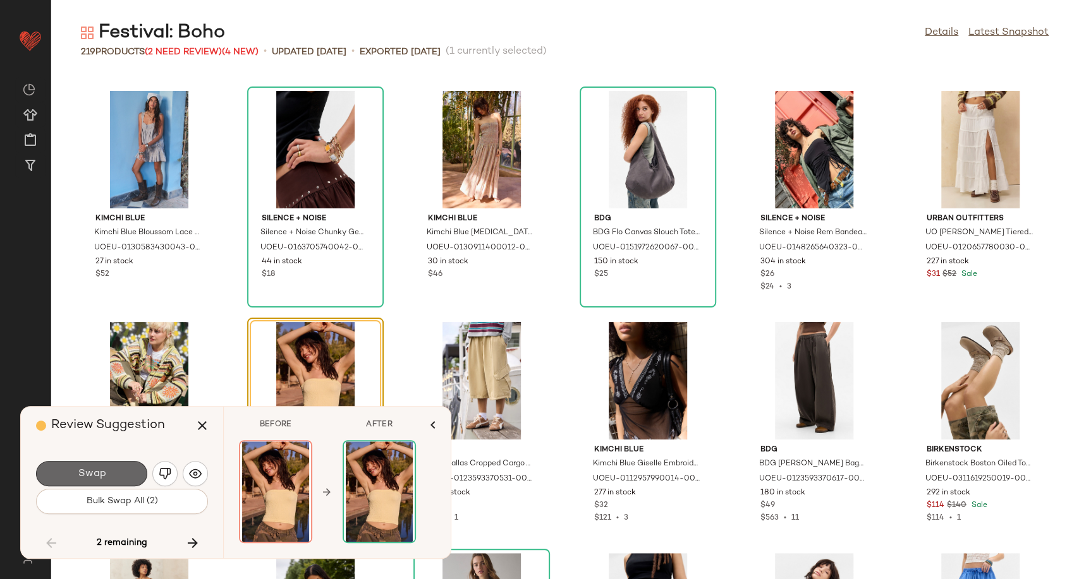
click at [136, 474] on button "Swap" at bounding box center [91, 473] width 111 height 25
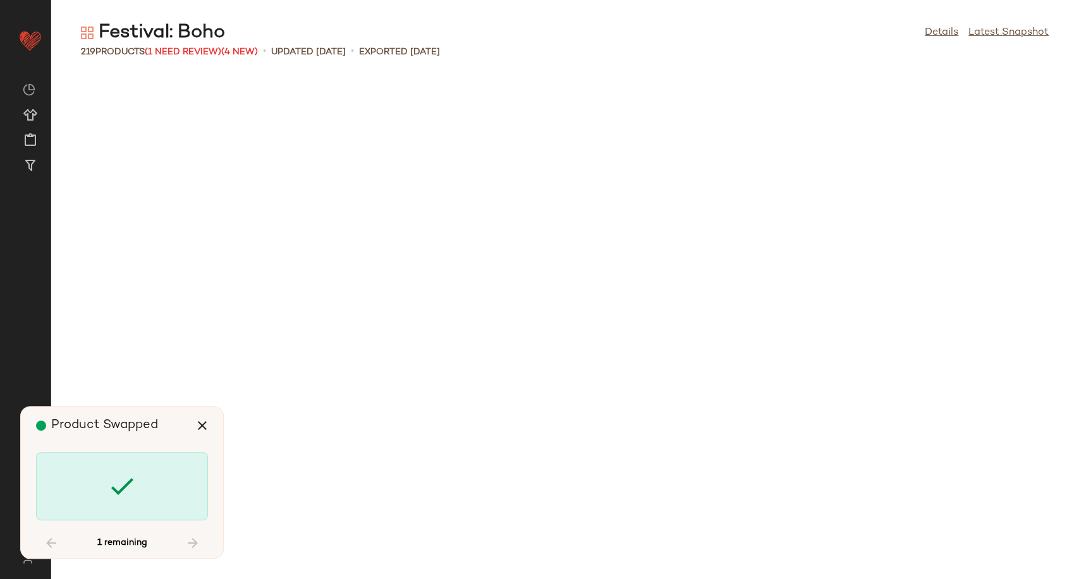
scroll to position [7631, 0]
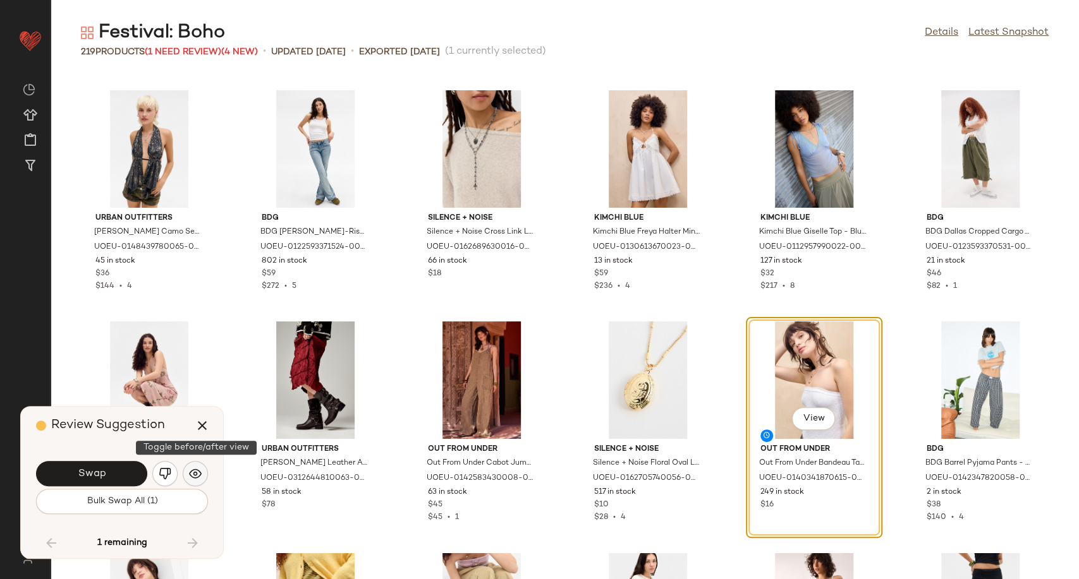
click at [187, 473] on button "button" at bounding box center [195, 473] width 25 height 25
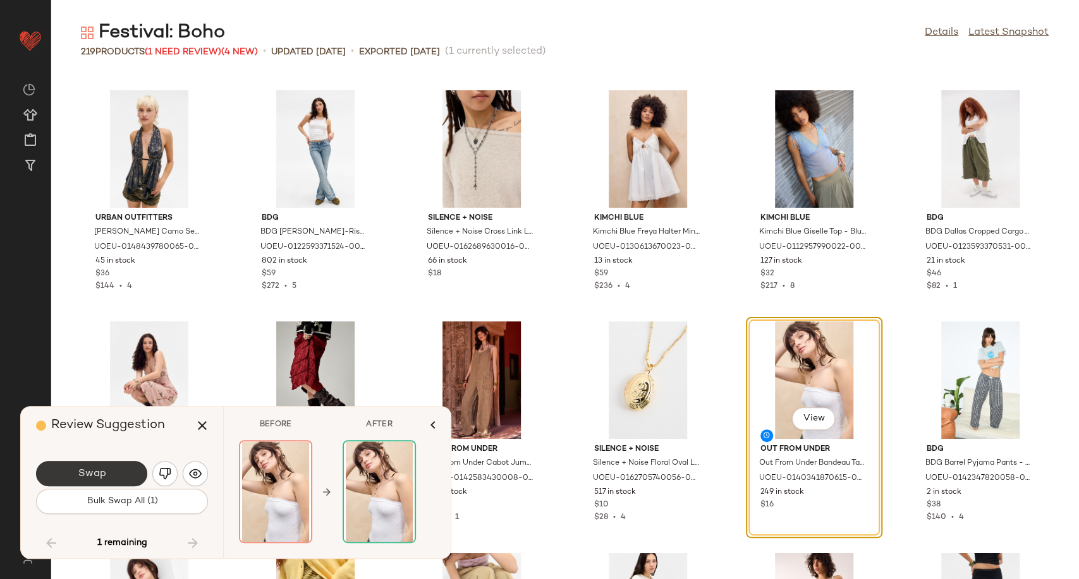
click at [126, 470] on button "Swap" at bounding box center [91, 473] width 111 height 25
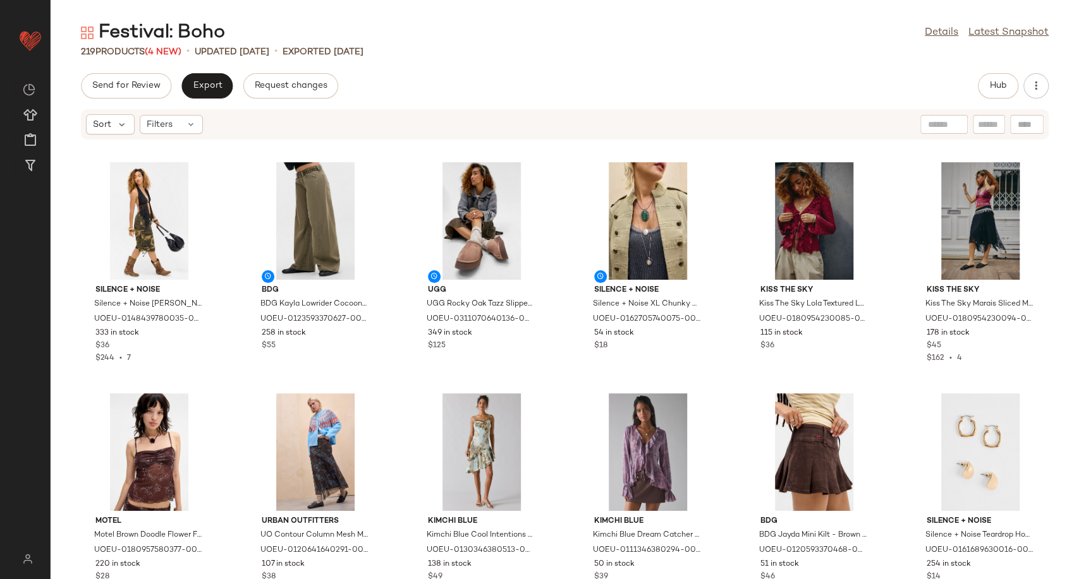
click at [523, 120] on div "Sort Filters" at bounding box center [482, 124] width 793 height 20
click at [984, 85] on button "Hub" at bounding box center [997, 85] width 40 height 25
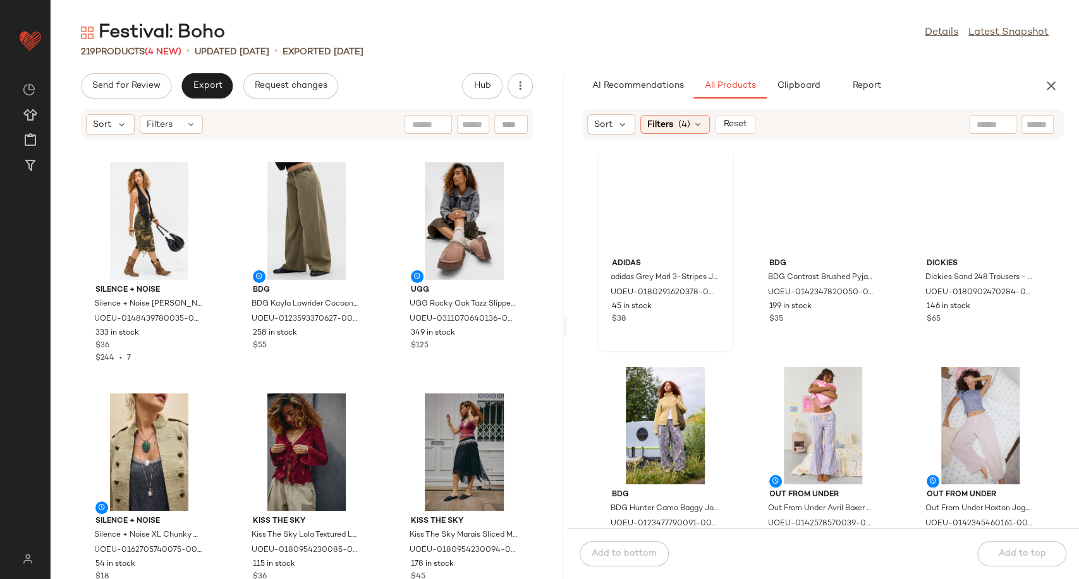
scroll to position [712, 0]
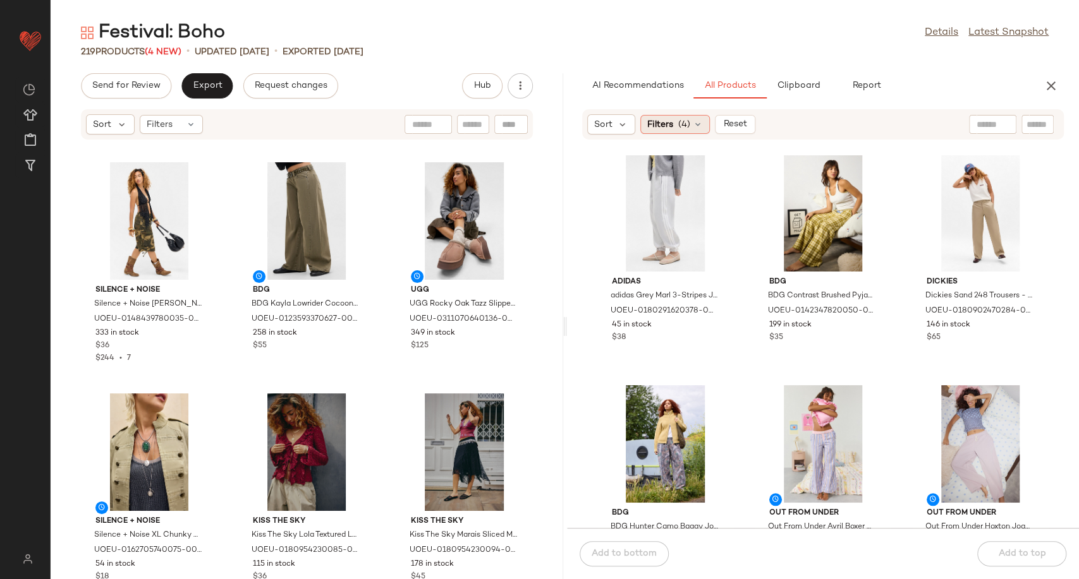
click at [698, 123] on icon at bounding box center [697, 124] width 10 height 10
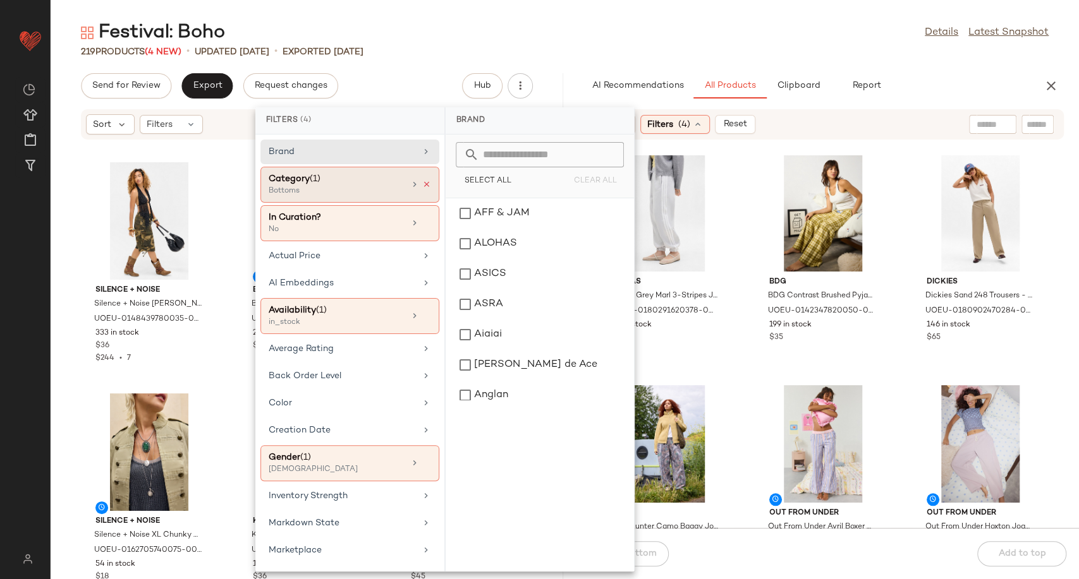
click at [422, 184] on icon at bounding box center [426, 184] width 9 height 9
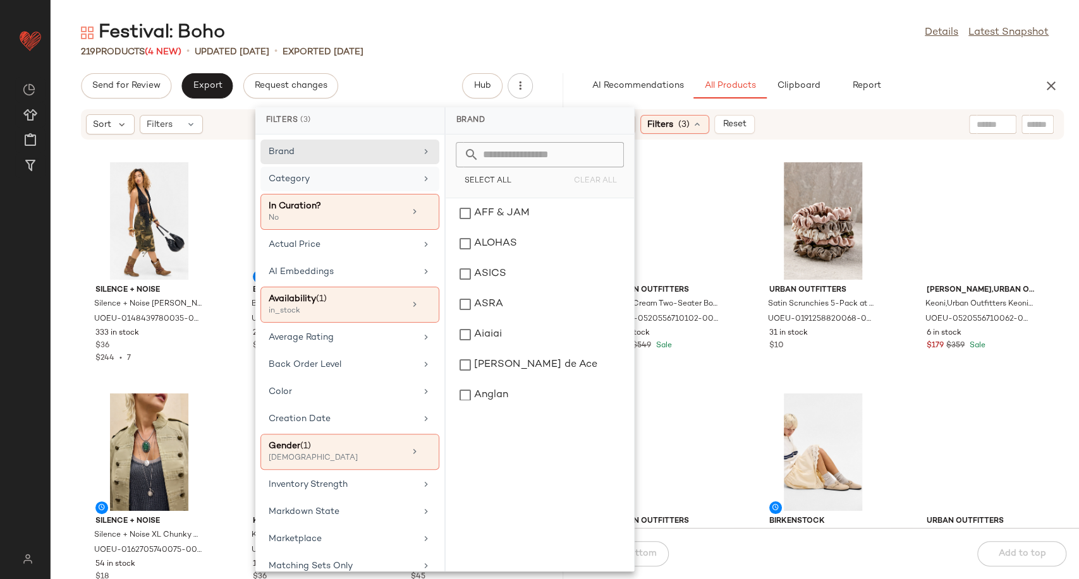
click at [741, 301] on div "Urban Outfitters Keoni Cream Two-Seater Boucle Sofa Bed - Cream W: 144cm x H: 1…" at bounding box center [823, 341] width 512 height 373
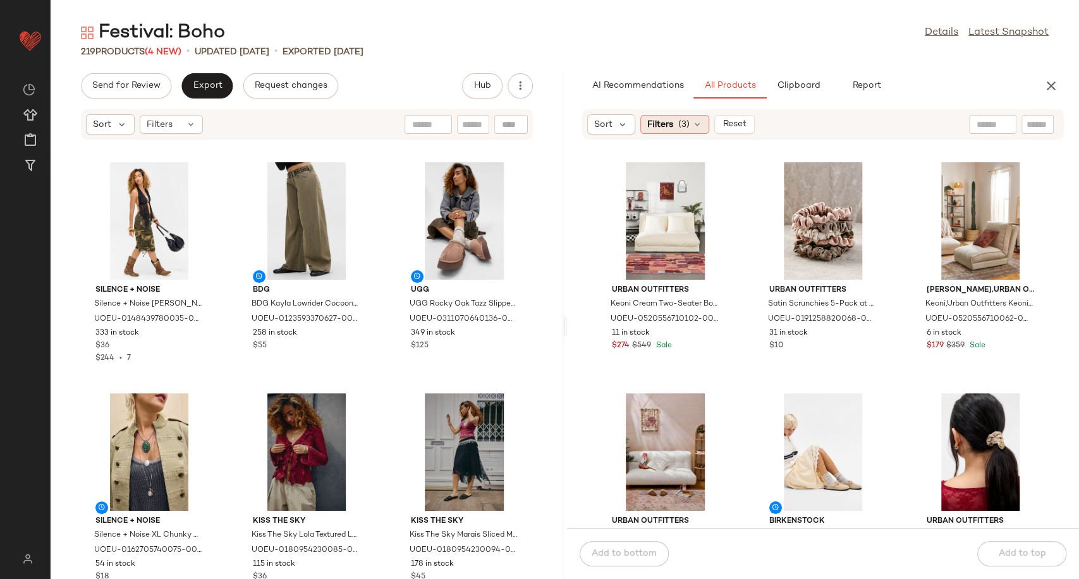
click at [704, 123] on div "Filters (3)" at bounding box center [674, 124] width 69 height 19
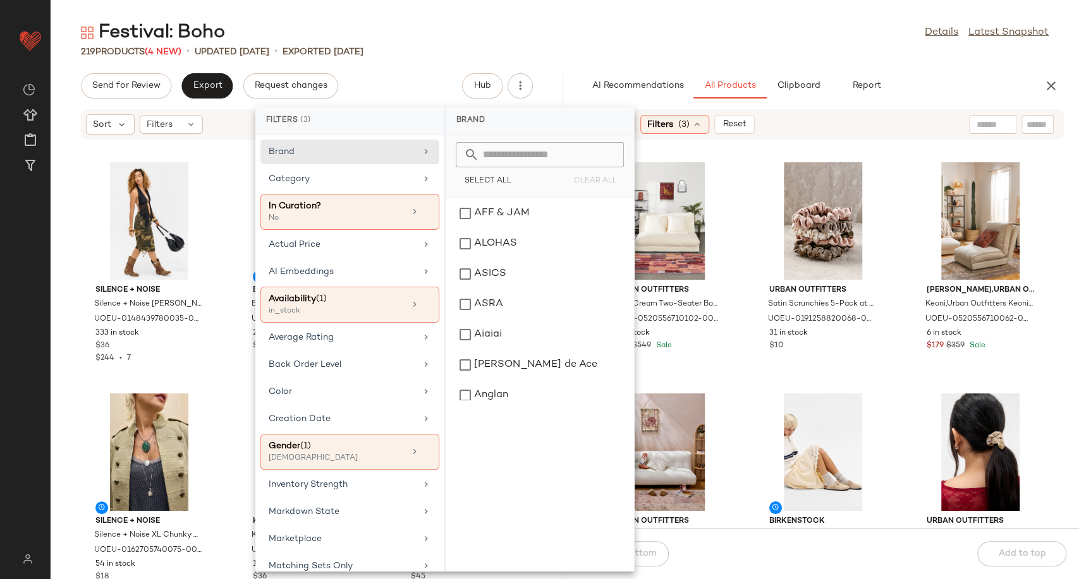
click at [993, 128] on input "text" at bounding box center [992, 124] width 32 height 13
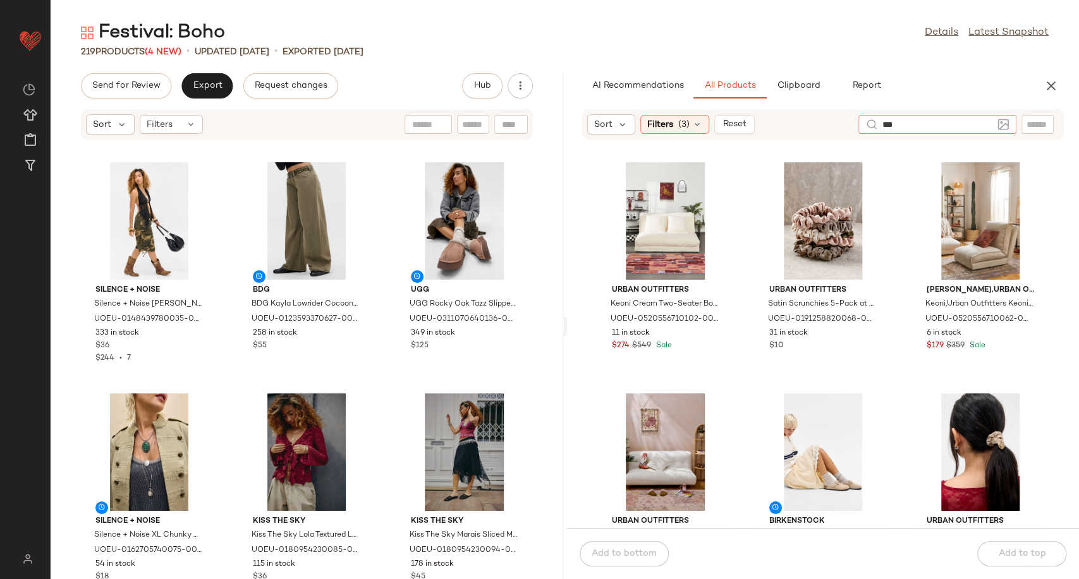
type input "****"
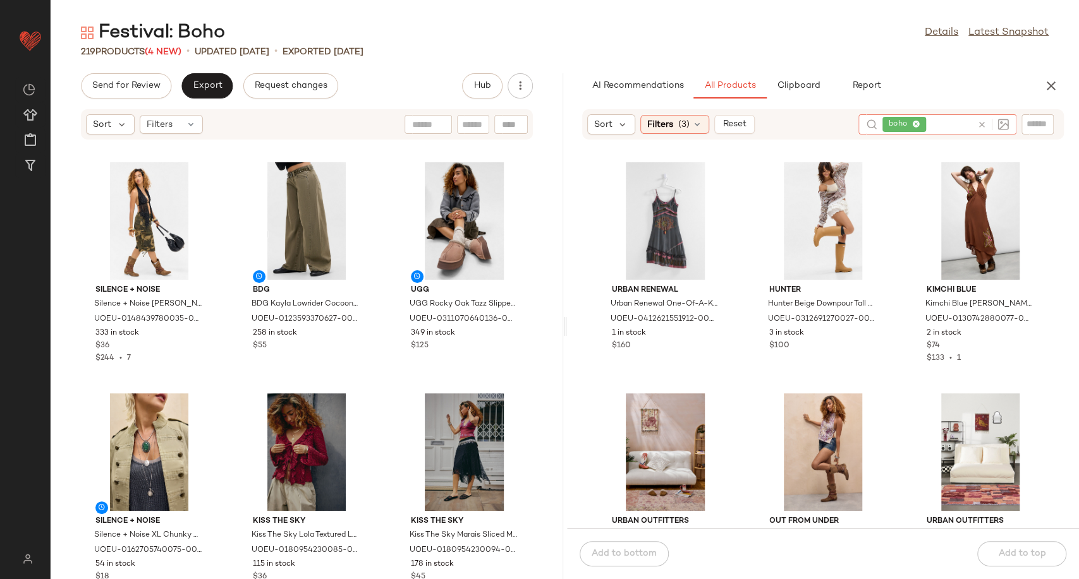
click at [982, 124] on icon at bounding box center [981, 124] width 9 height 9
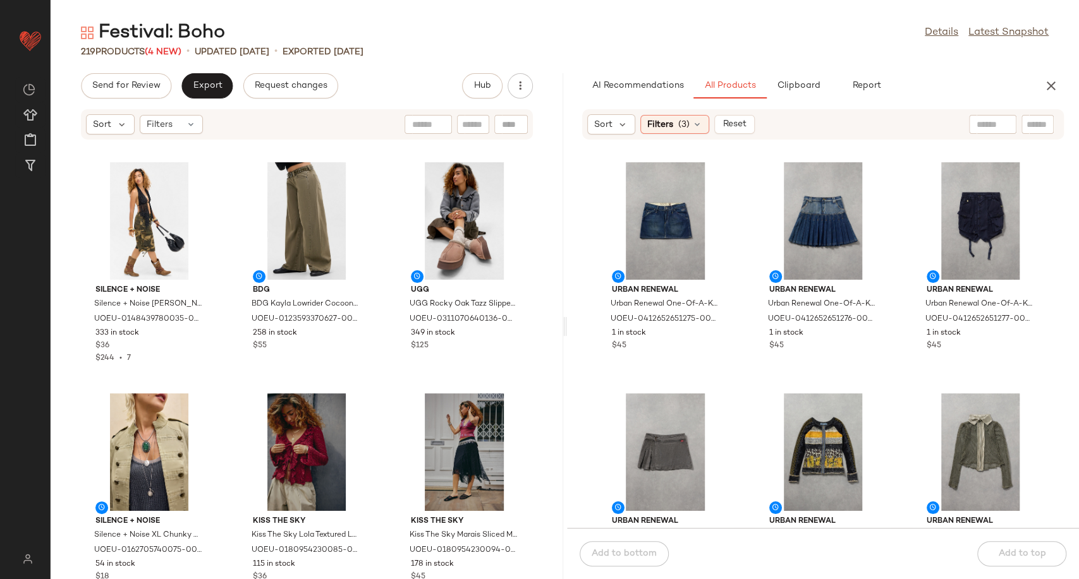
click at [744, 198] on div "Urban Renewal Urban Renewal One-Of-A-Kind G-STAR Mini Skirt - Indigo S at Urban…" at bounding box center [823, 341] width 512 height 373
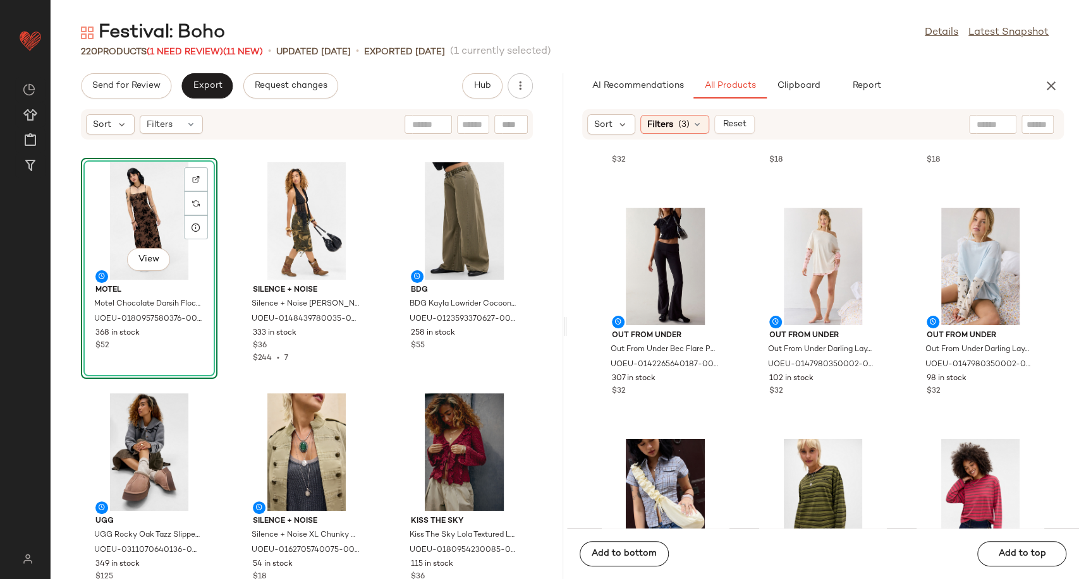
scroll to position [2256, 0]
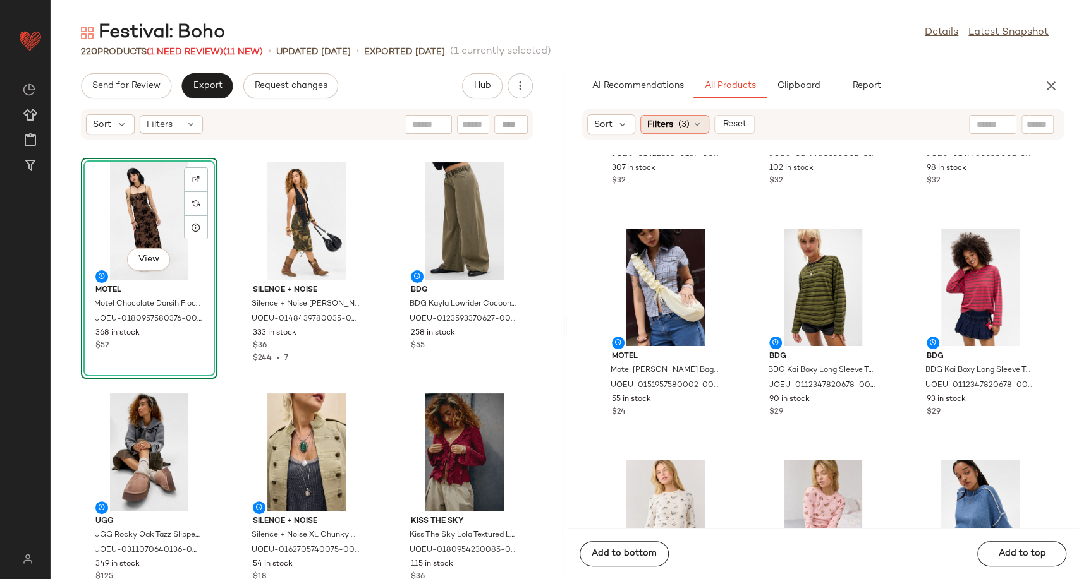
click at [701, 123] on icon at bounding box center [697, 124] width 10 height 10
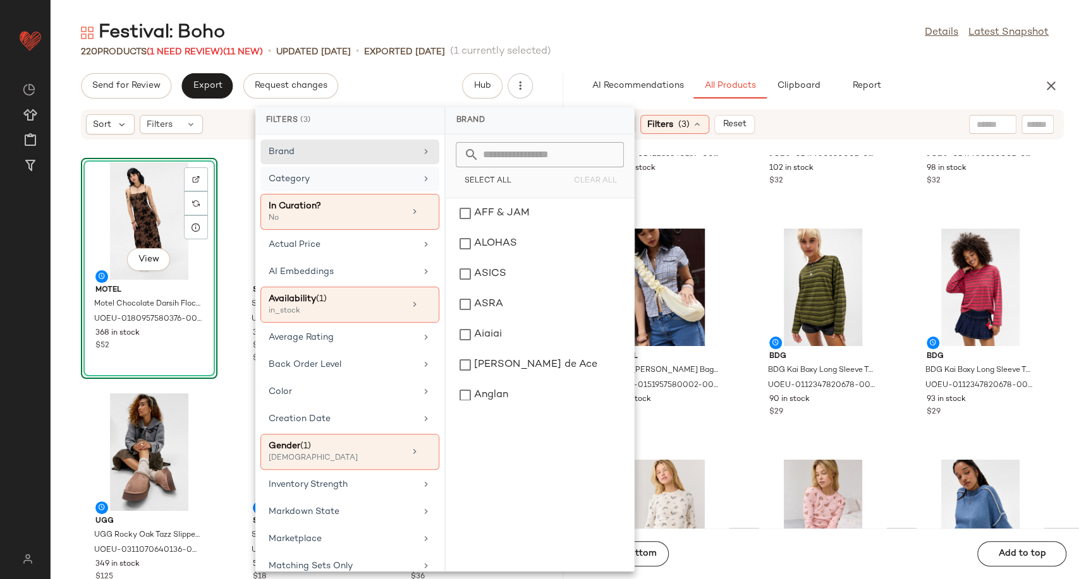
click at [421, 181] on icon at bounding box center [426, 179] width 10 height 10
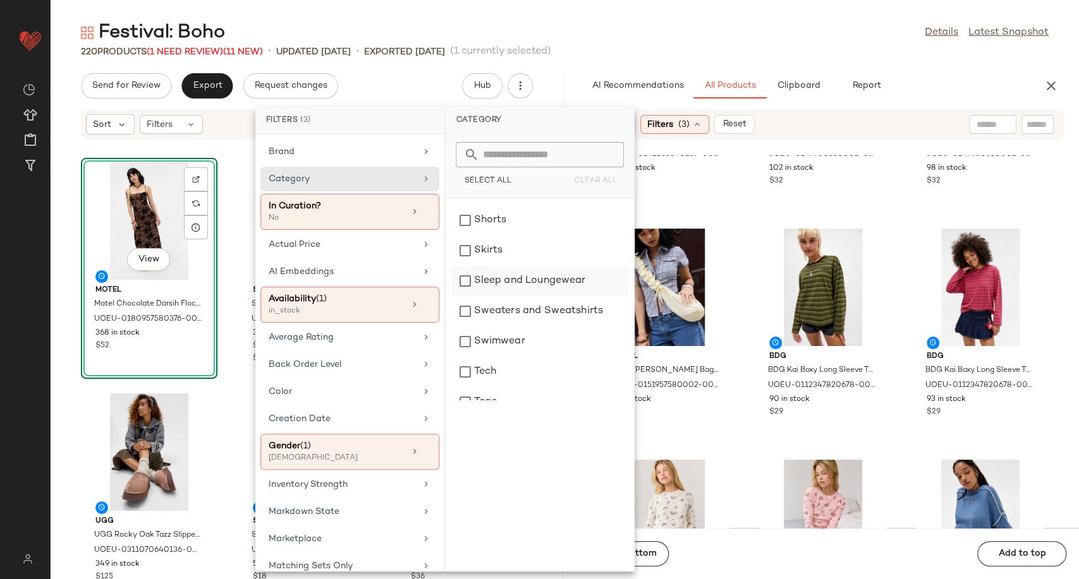
scroll to position [414, 0]
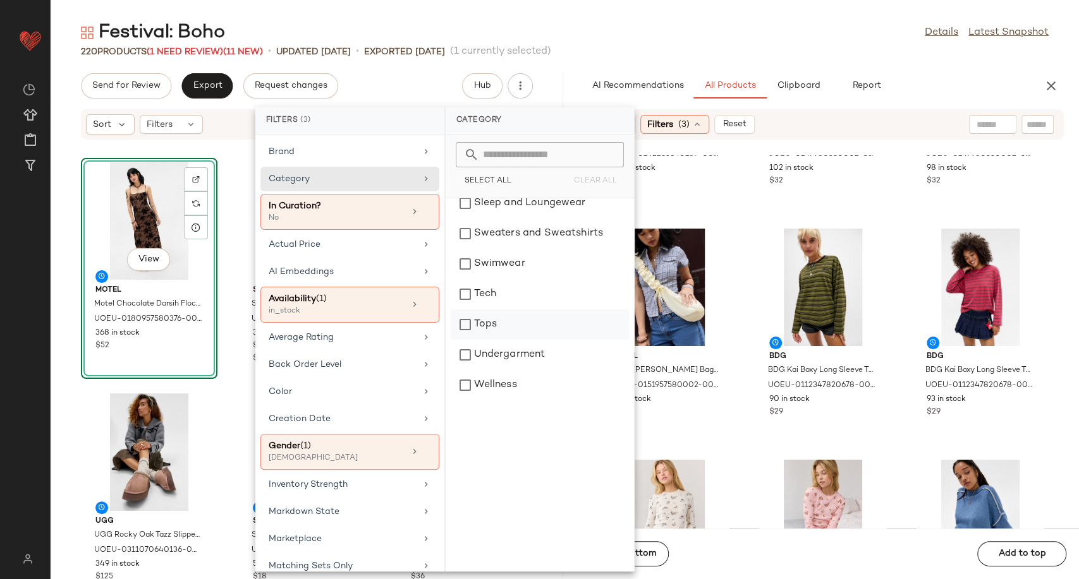
click at [490, 316] on div "Tops" at bounding box center [539, 325] width 178 height 30
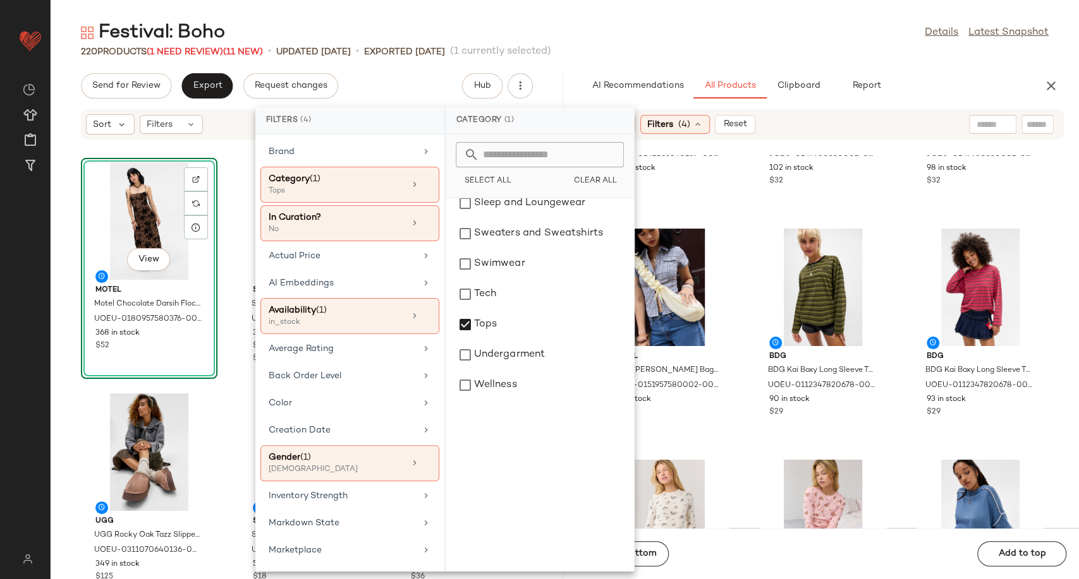
click at [738, 345] on div "Out From Under Out From Under Bec Flare Pants - Black S at Urban Outfitters UOE…" at bounding box center [823, 341] width 512 height 373
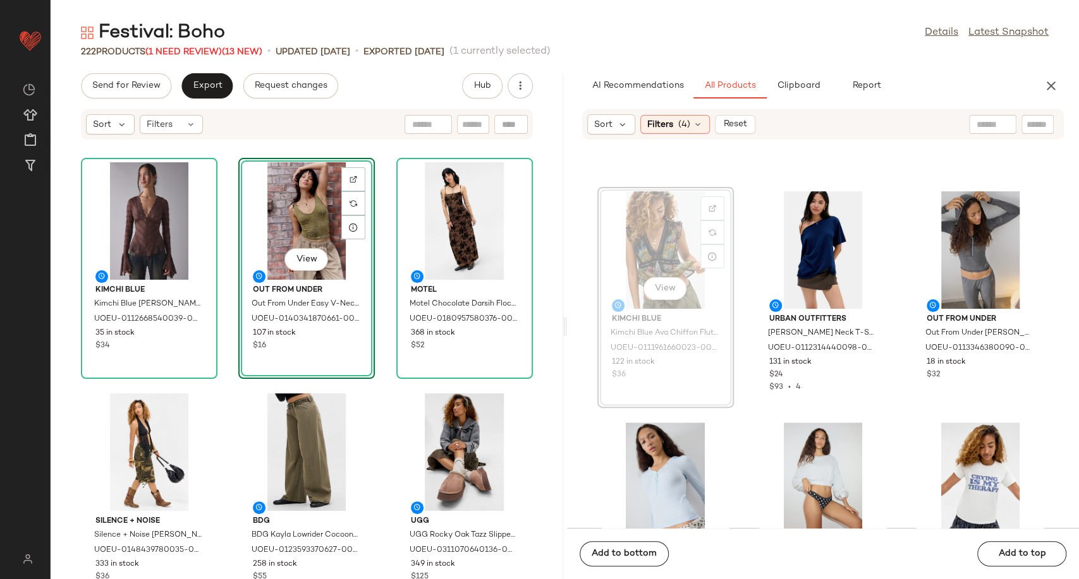
scroll to position [7376, 0]
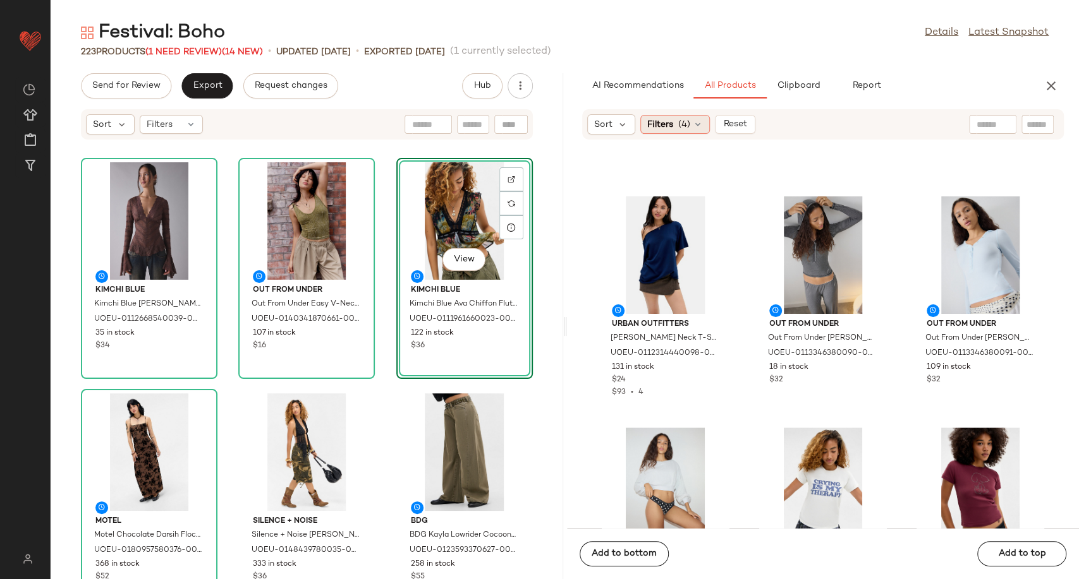
click at [691, 128] on div "Filters (4)" at bounding box center [675, 124] width 70 height 19
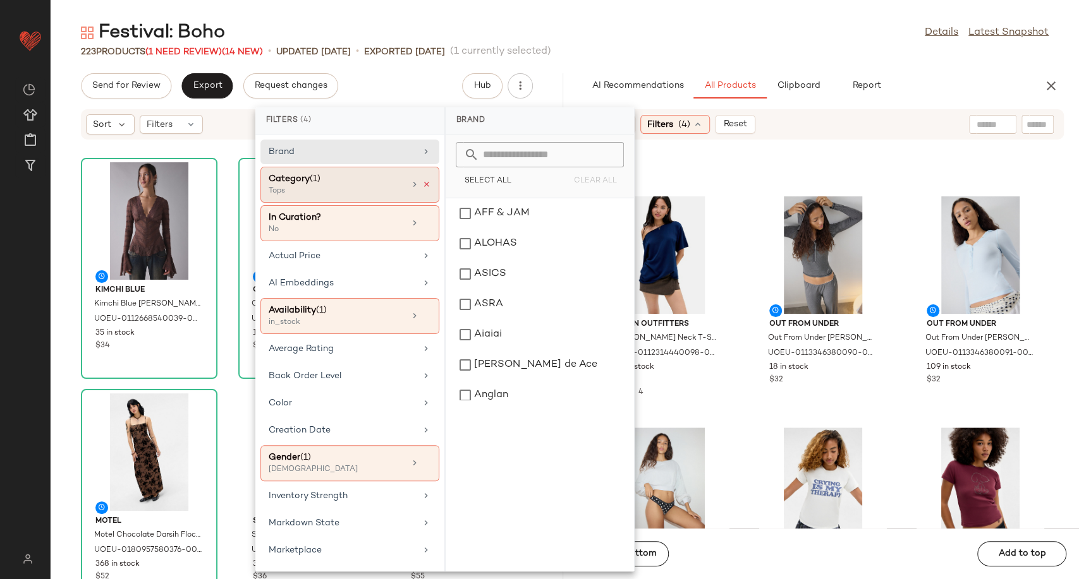
click at [423, 183] on icon at bounding box center [426, 184] width 9 height 9
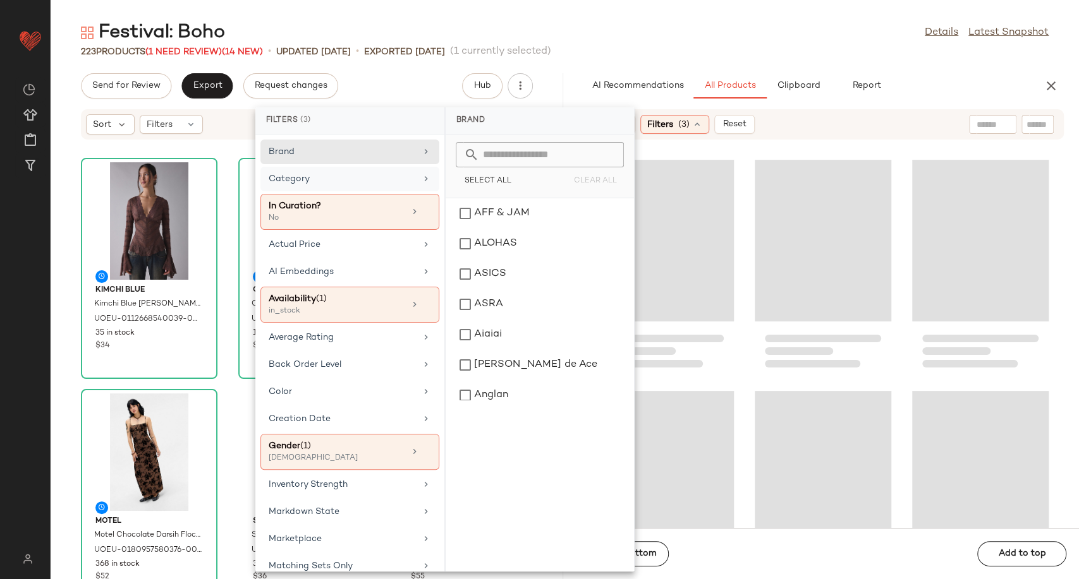
click at [404, 179] on div "Category" at bounding box center [342, 178] width 147 height 13
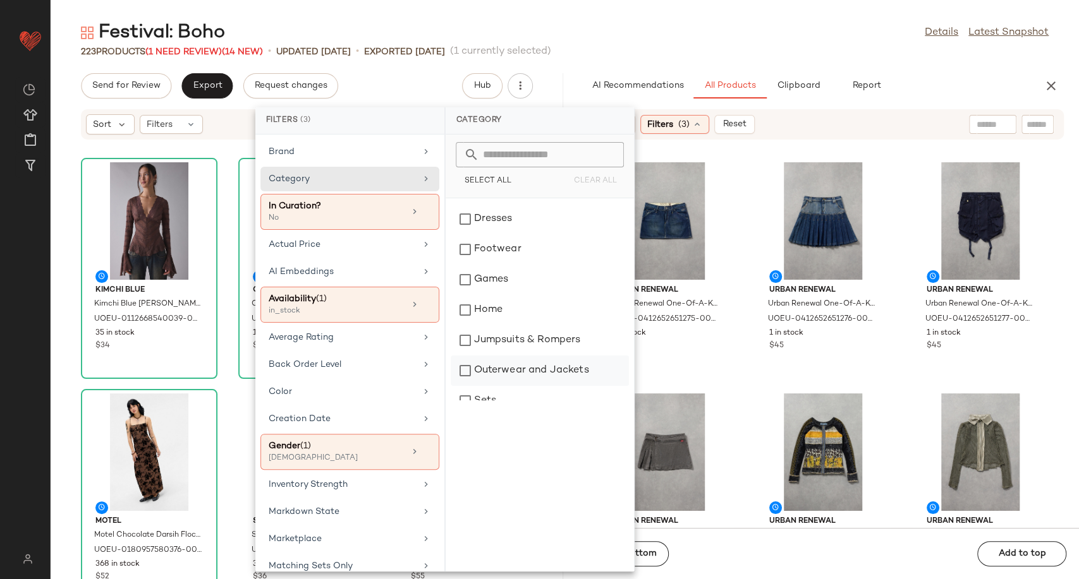
scroll to position [70, 0]
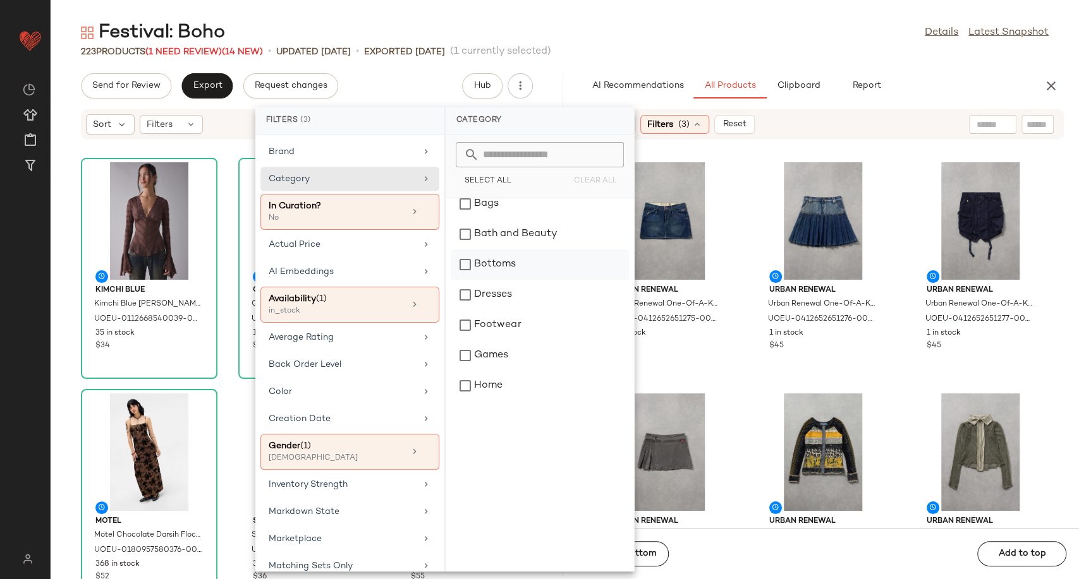
click at [506, 268] on div "Bottoms" at bounding box center [539, 265] width 178 height 30
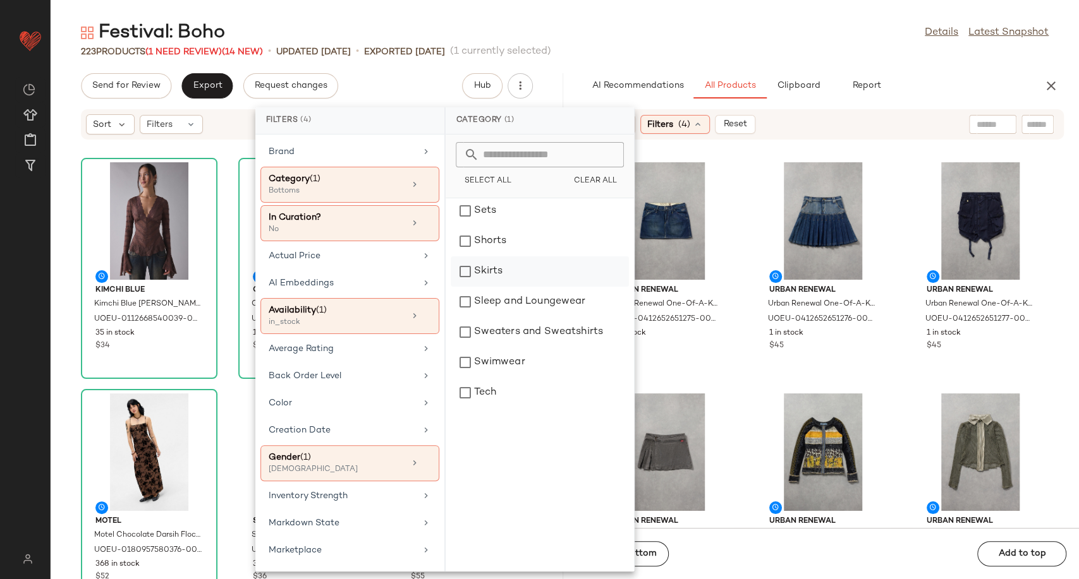
scroll to position [351, 0]
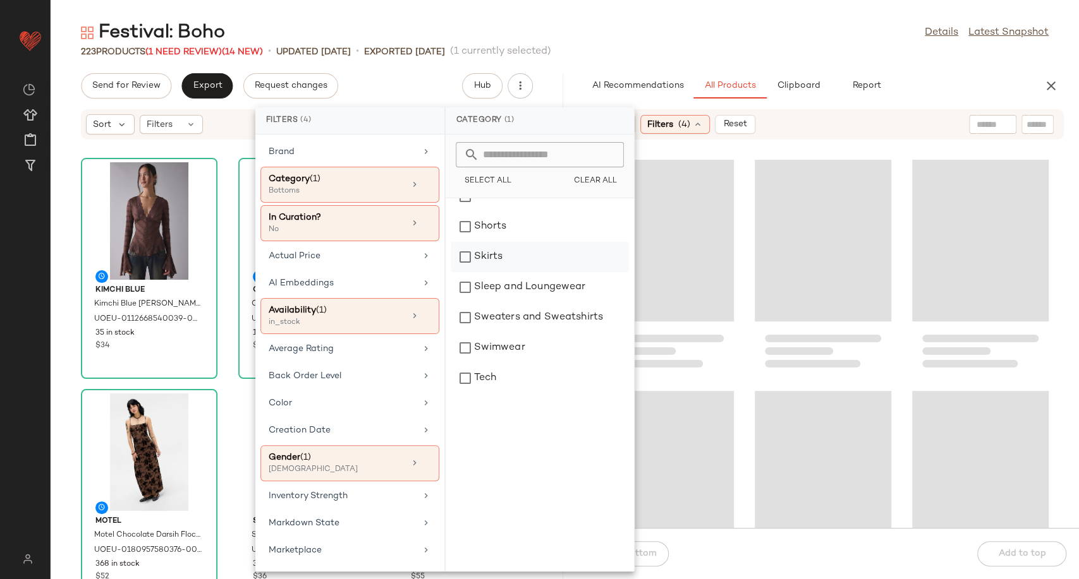
click at [515, 264] on div "Skirts" at bounding box center [539, 257] width 178 height 30
click at [739, 287] on div at bounding box center [823, 341] width 512 height 373
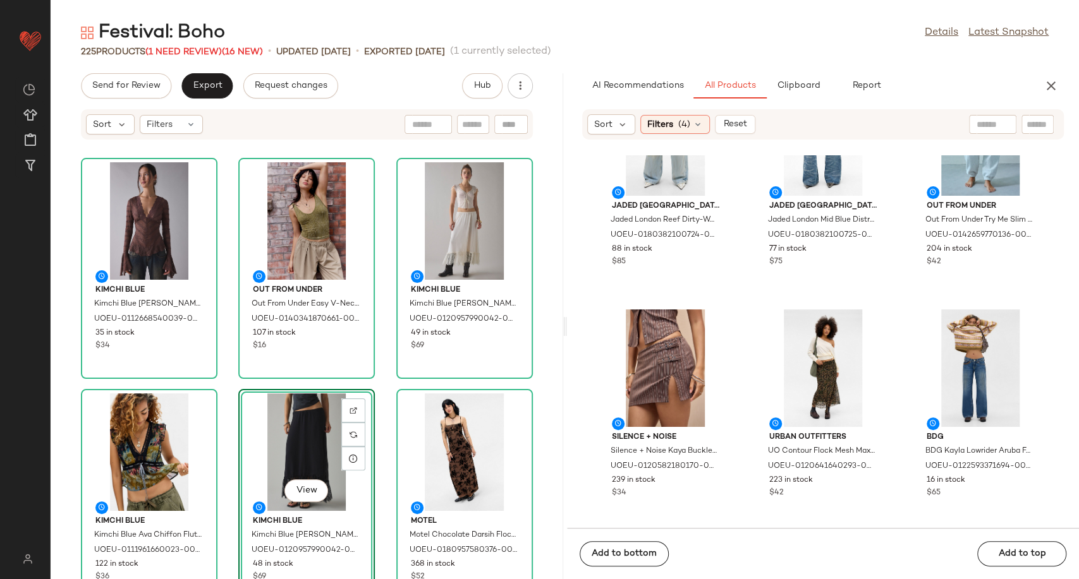
scroll to position [571, 0]
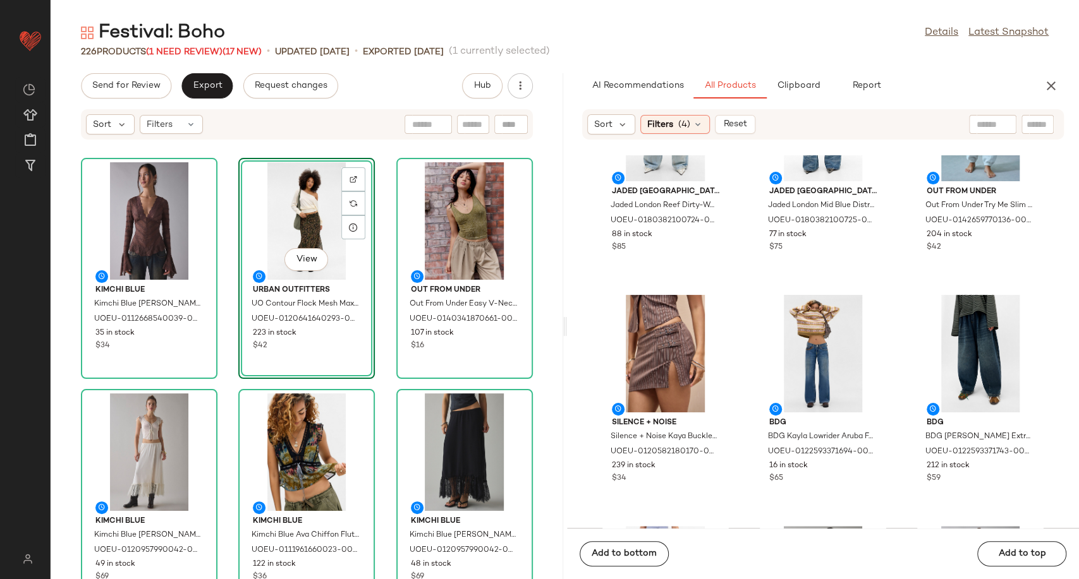
click at [384, 344] on div "Kimchi Blue Kimchi Blue Irene Blouse - Brown XL at Urban Outfitters UOEU-011266…" at bounding box center [307, 367] width 512 height 424
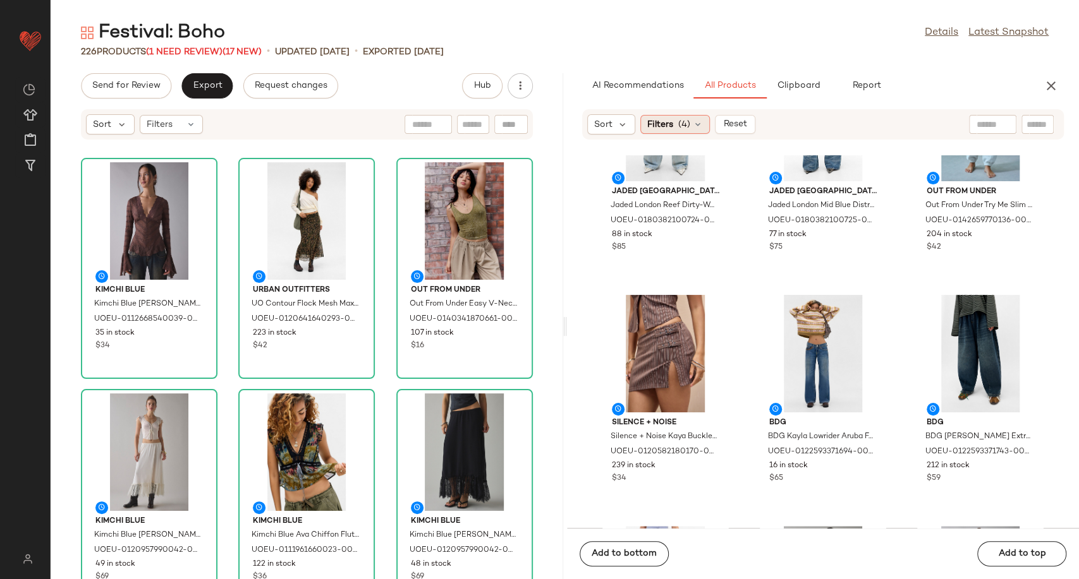
click at [698, 125] on icon at bounding box center [697, 124] width 10 height 10
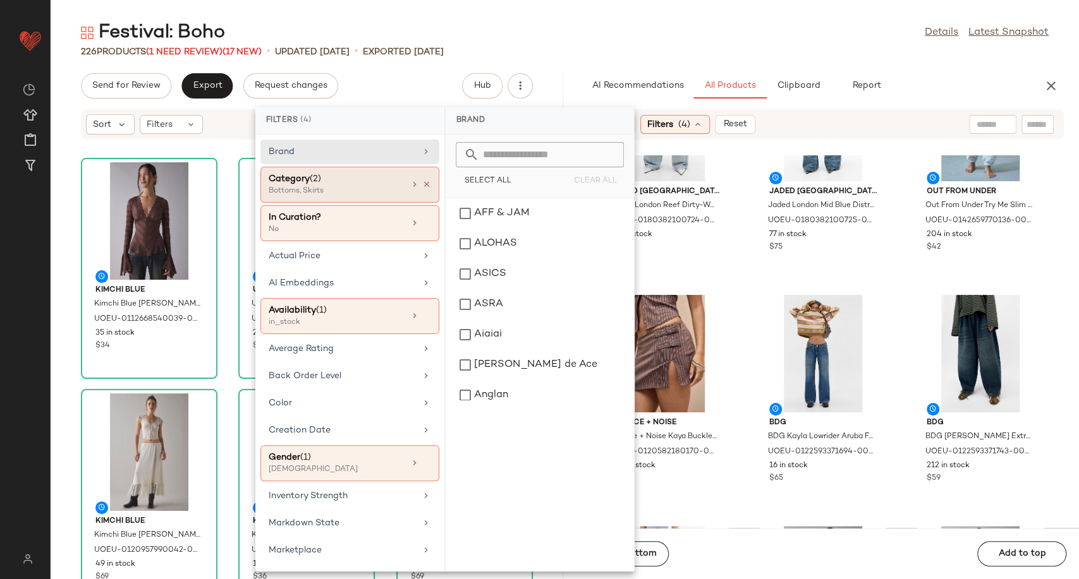
click at [422, 184] on icon at bounding box center [426, 184] width 9 height 9
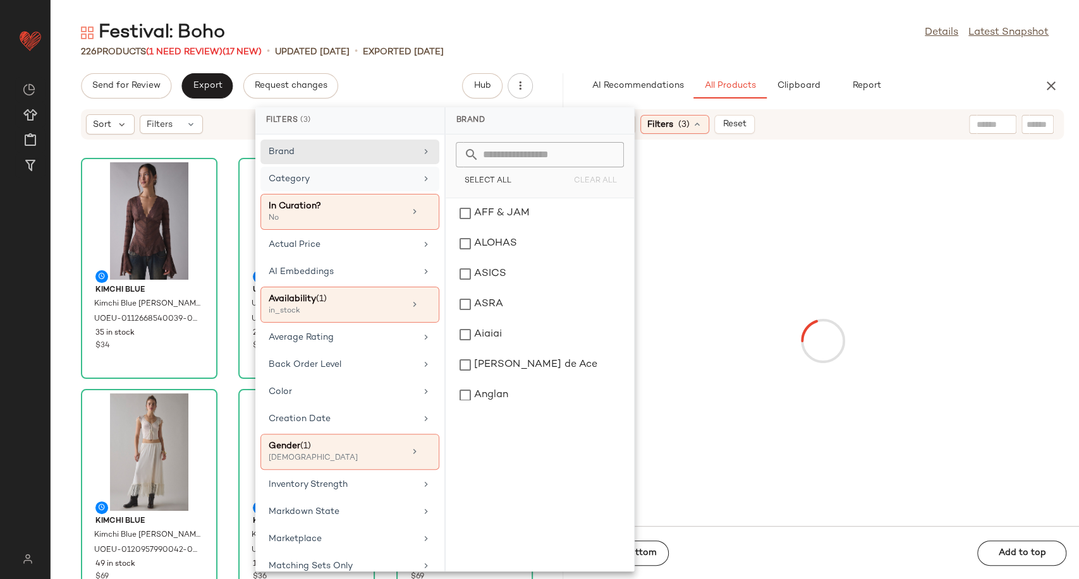
click at [405, 181] on div "Category" at bounding box center [342, 178] width 147 height 13
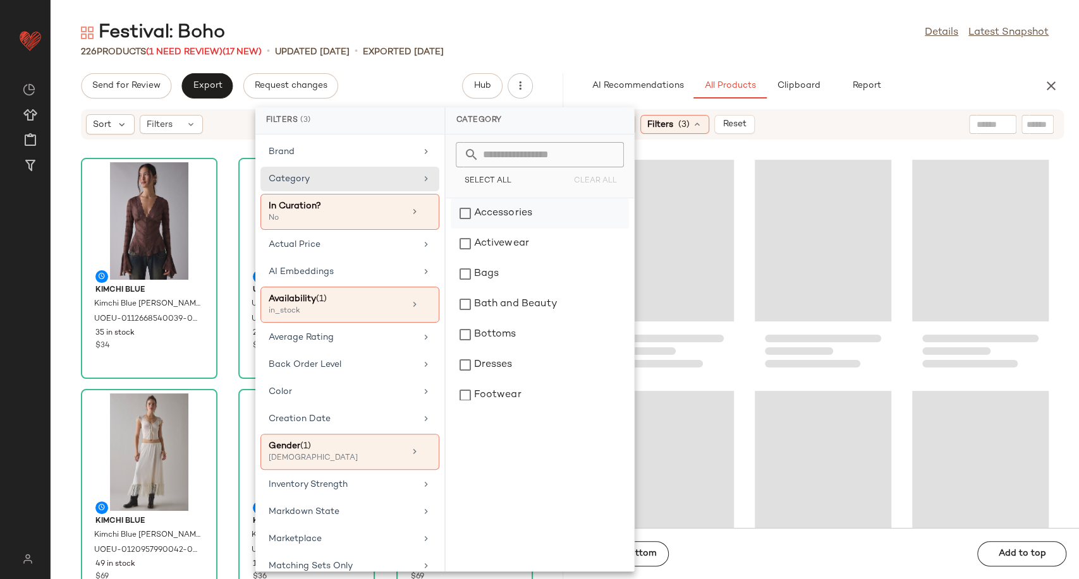
click at [512, 216] on div "Accessories" at bounding box center [539, 213] width 178 height 30
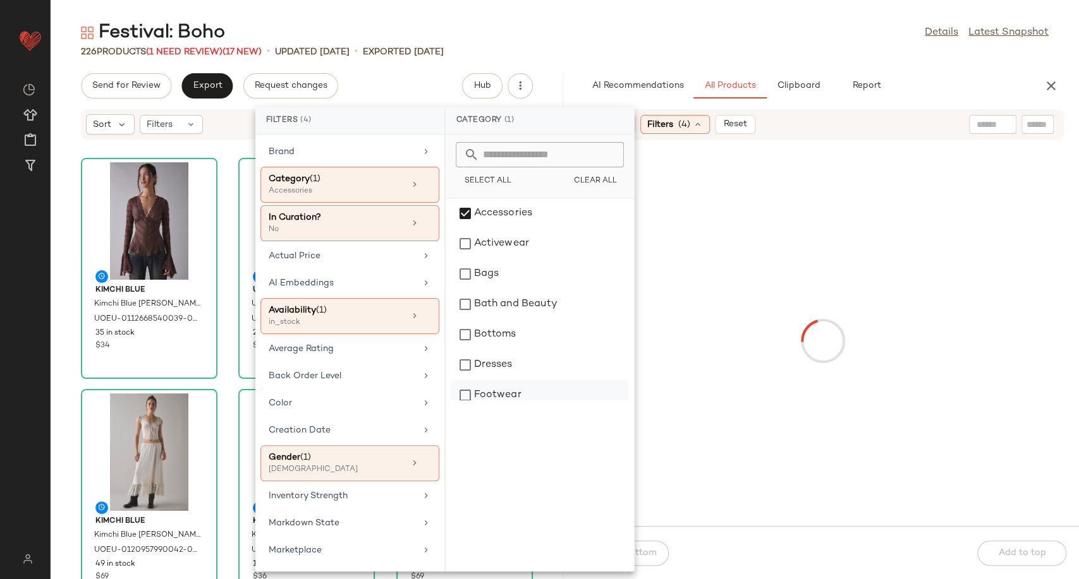
click at [496, 399] on div "Footwear" at bounding box center [539, 395] width 178 height 30
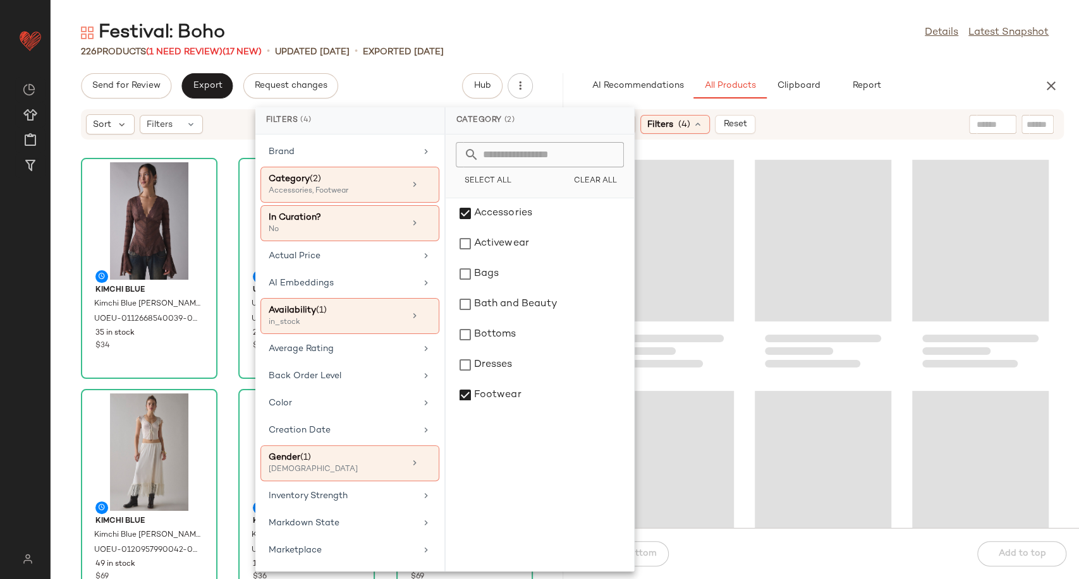
click at [743, 294] on div at bounding box center [823, 341] width 512 height 373
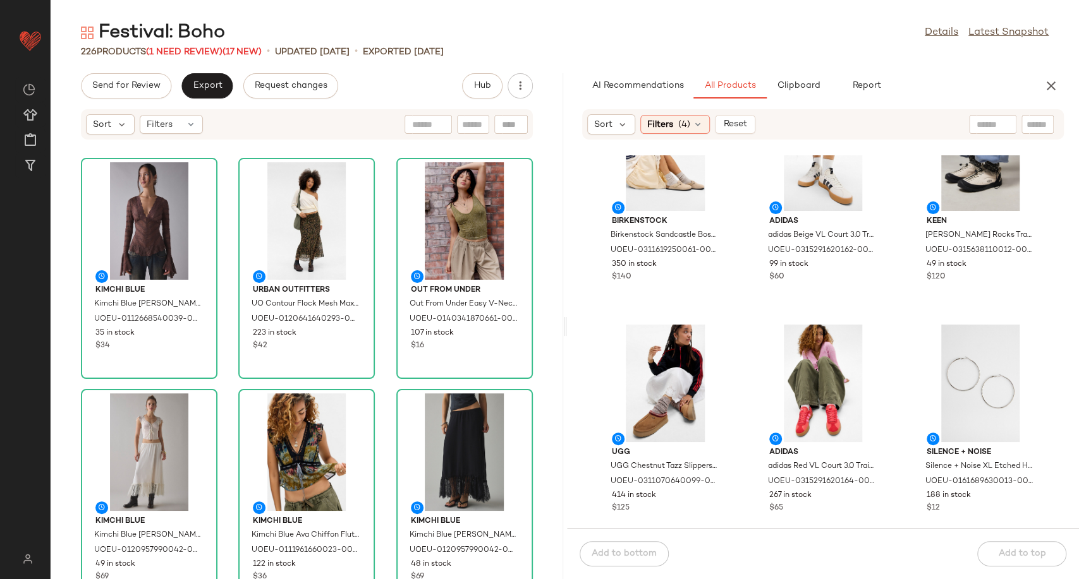
scroll to position [0, 0]
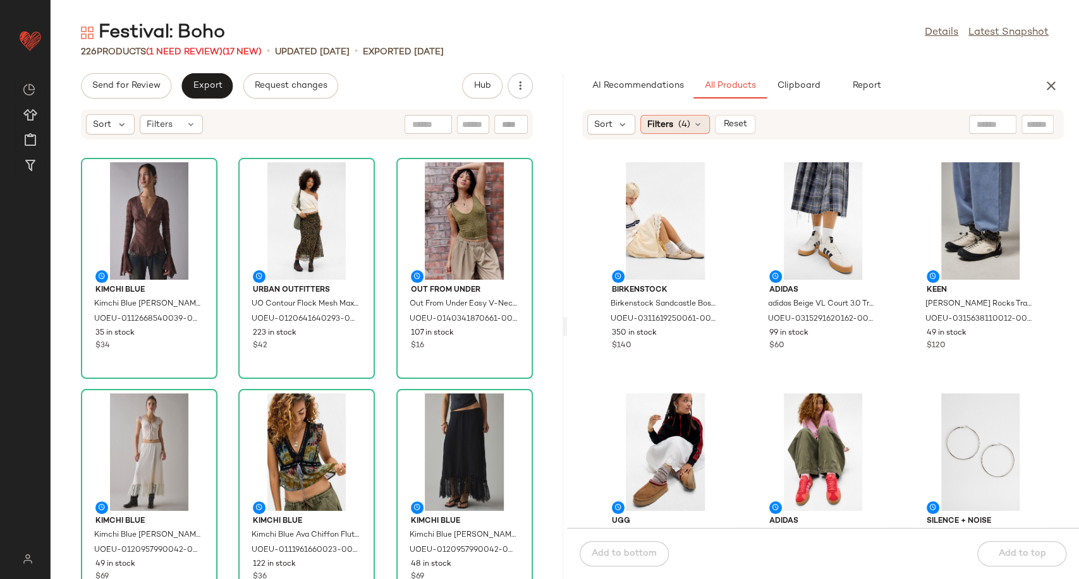
click at [698, 123] on icon at bounding box center [697, 124] width 10 height 10
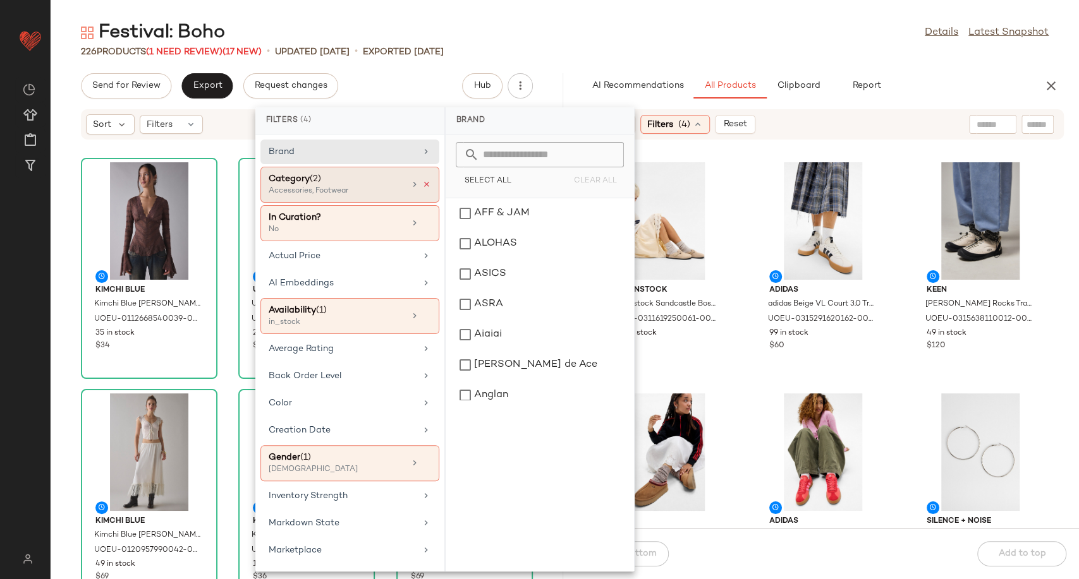
click at [422, 183] on icon at bounding box center [426, 184] width 9 height 9
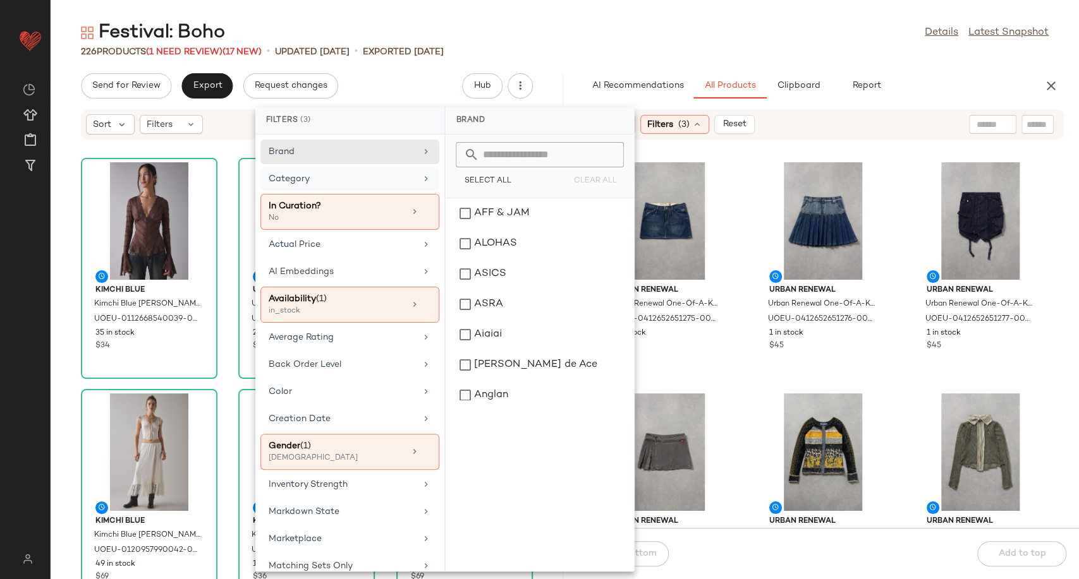
click at [741, 332] on div "Urban Renewal Urban Renewal One-Of-A-Kind G-STAR Mini Skirt - Indigo S at Urban…" at bounding box center [823, 341] width 512 height 373
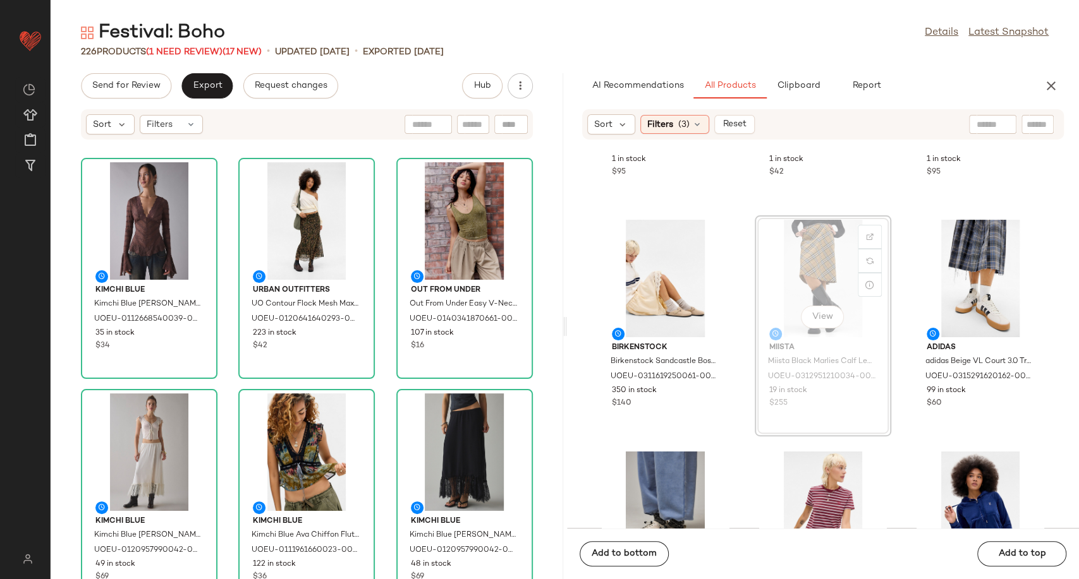
scroll to position [1339, 0]
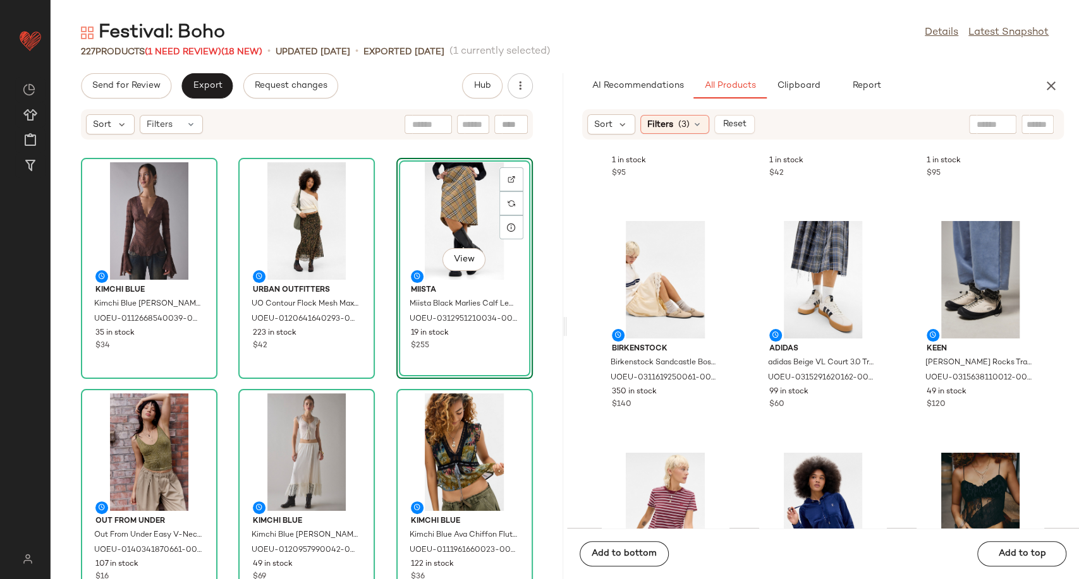
click at [383, 377] on div "Kimchi Blue Kimchi Blue Irene Blouse - Brown XL at Urban Outfitters UOEU-011266…" at bounding box center [307, 367] width 512 height 424
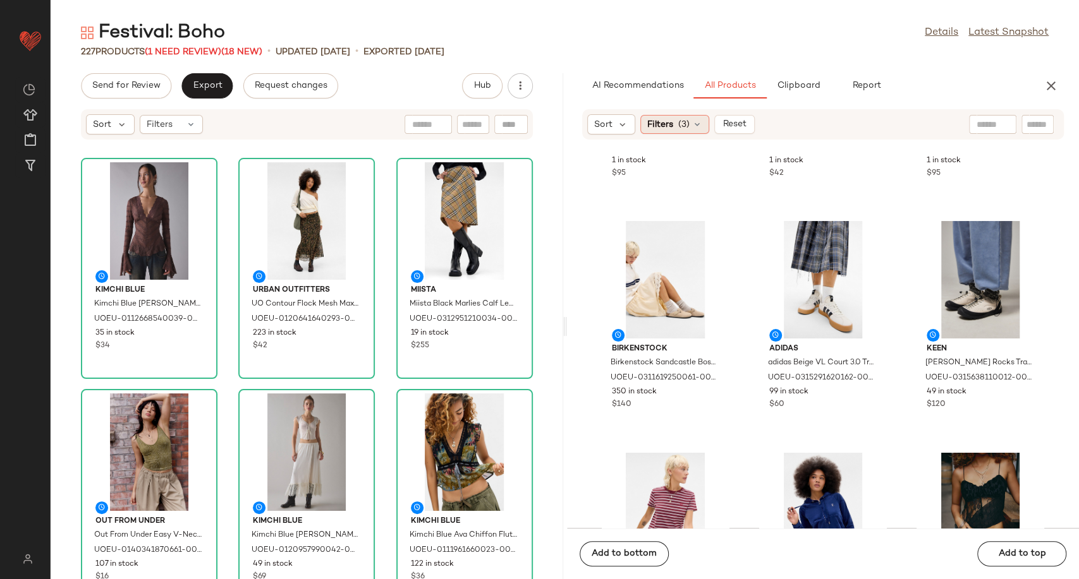
click at [695, 121] on icon at bounding box center [697, 124] width 10 height 10
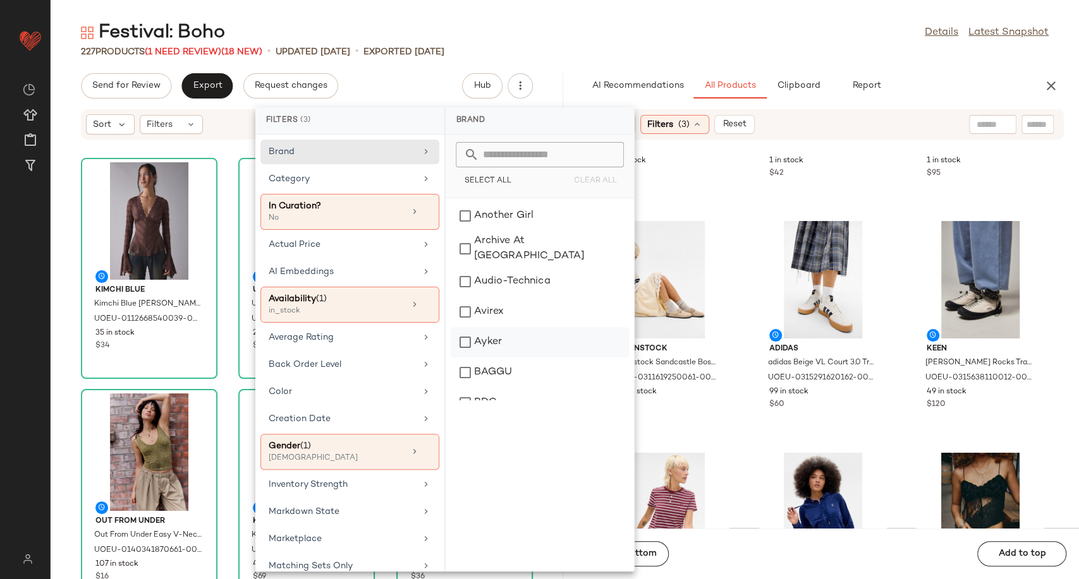
scroll to position [210, 0]
click at [387, 194] on div "Category" at bounding box center [349, 212] width 179 height 36
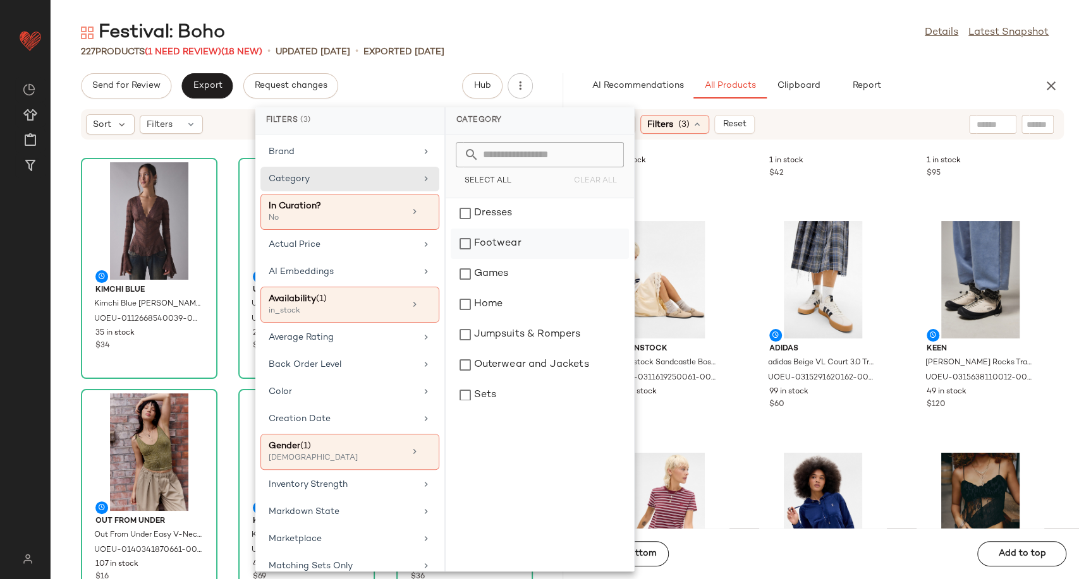
scroll to position [70, 0]
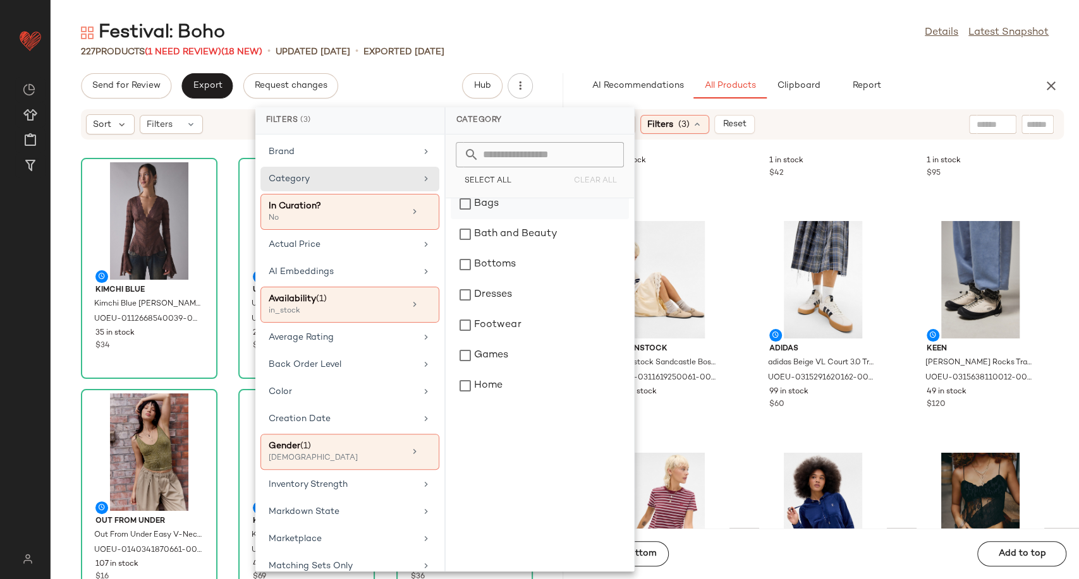
click at [499, 209] on div "Bags" at bounding box center [539, 204] width 178 height 30
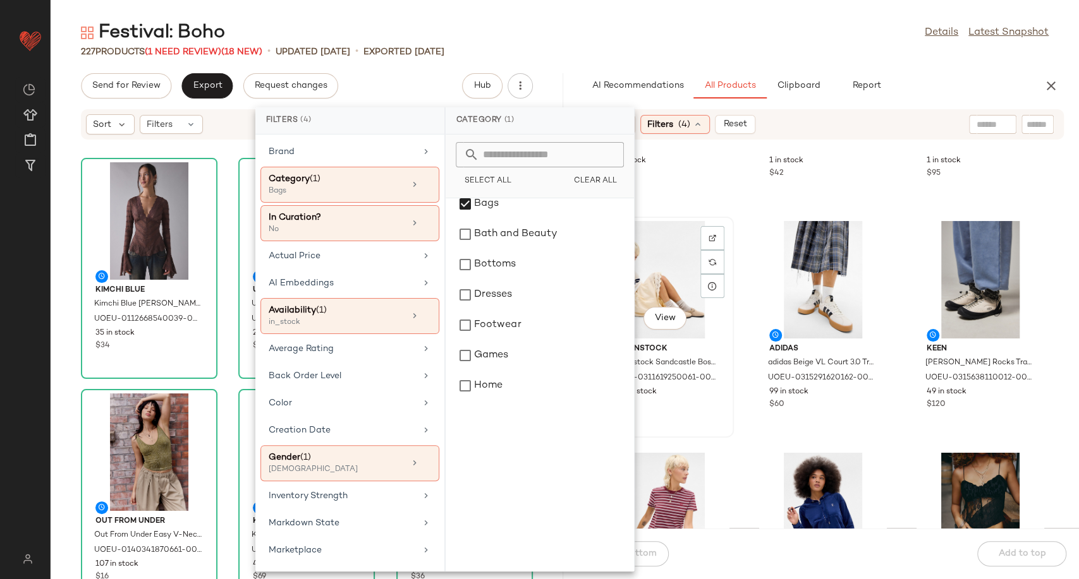
click at [730, 399] on div "View Birkenstock Birkenstock Sandcastle Boston Clogs - Sand UK 7 at Urban Outfi…" at bounding box center [665, 327] width 134 height 219
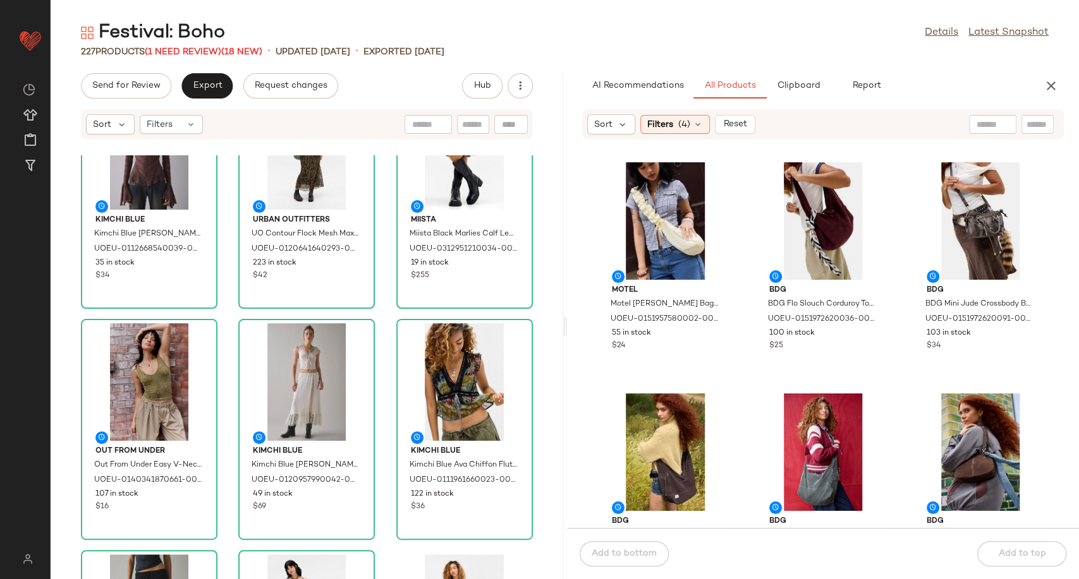
scroll to position [0, 0]
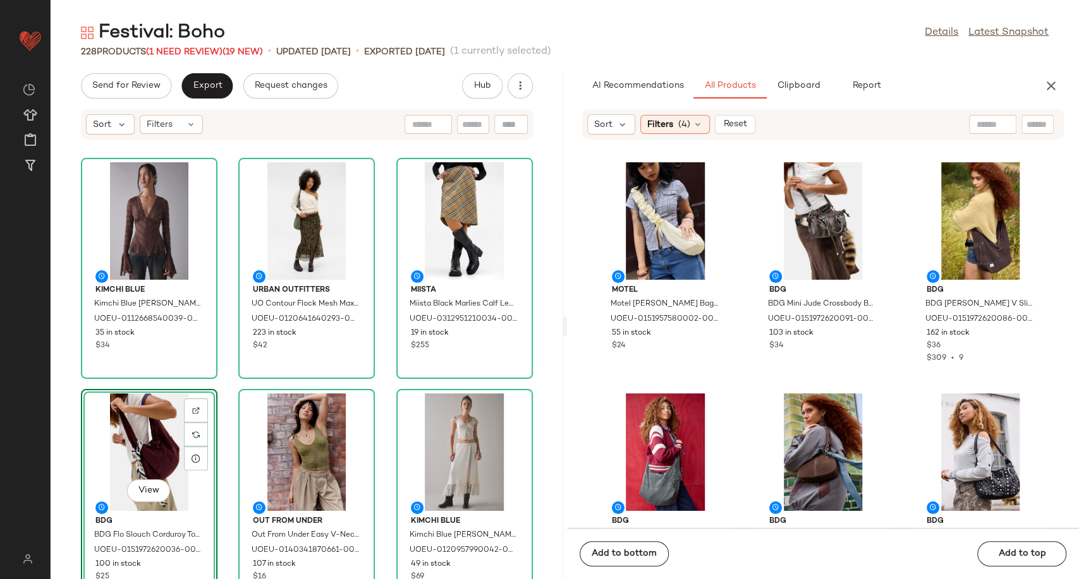
click at [384, 394] on div "Kimchi Blue Kimchi Blue Irene Blouse - Brown XL at Urban Outfitters UOEU-011266…" at bounding box center [307, 367] width 512 height 424
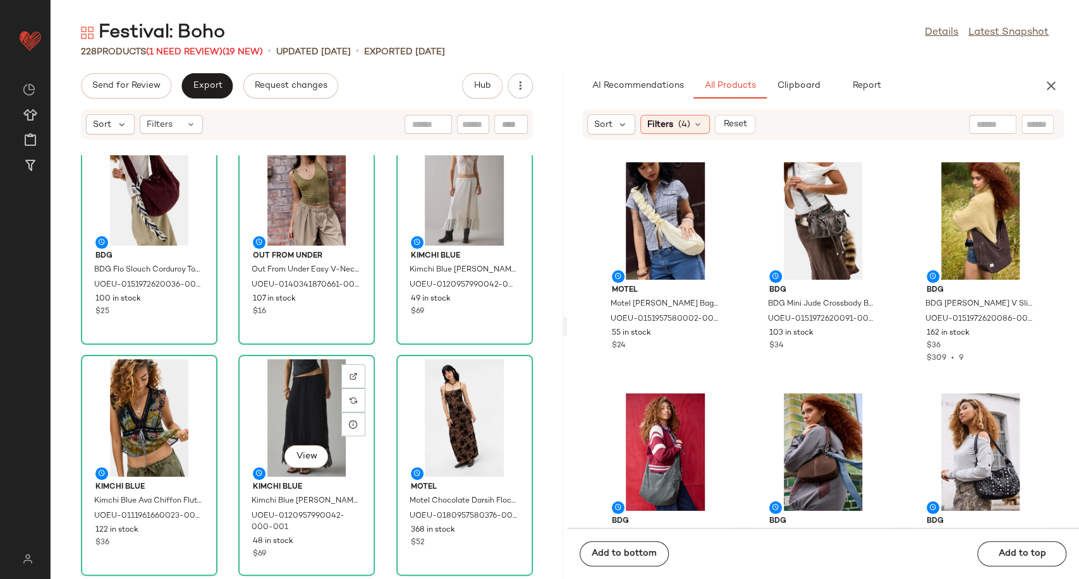
scroll to position [431, 0]
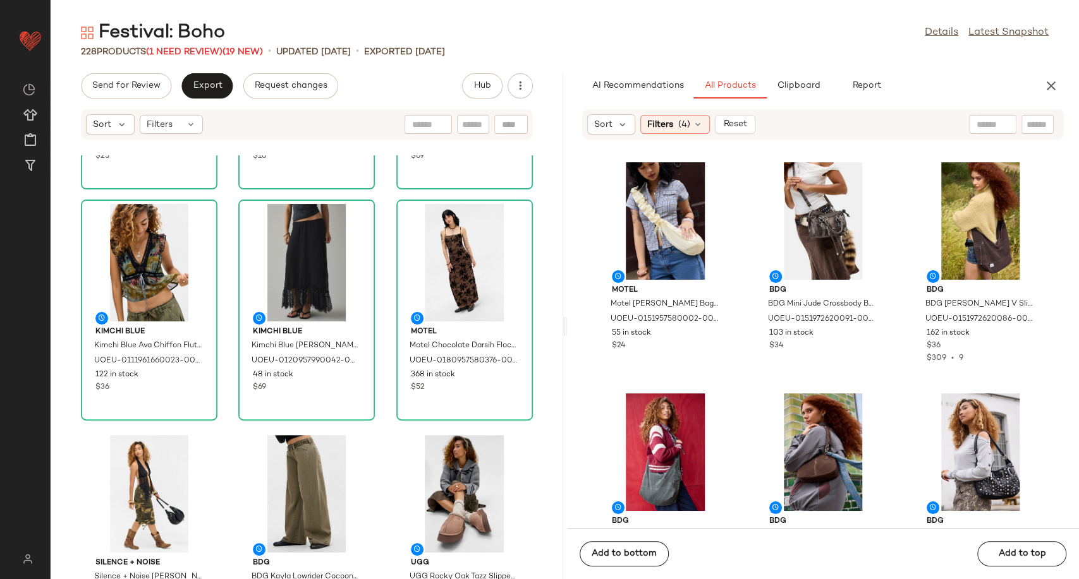
click at [384, 429] on div "BDG BDG Flo Slouch Corduroy Tote Bag - Maroon 49cm x W: 2cm x H: 32.5cm at Urba…" at bounding box center [307, 367] width 512 height 424
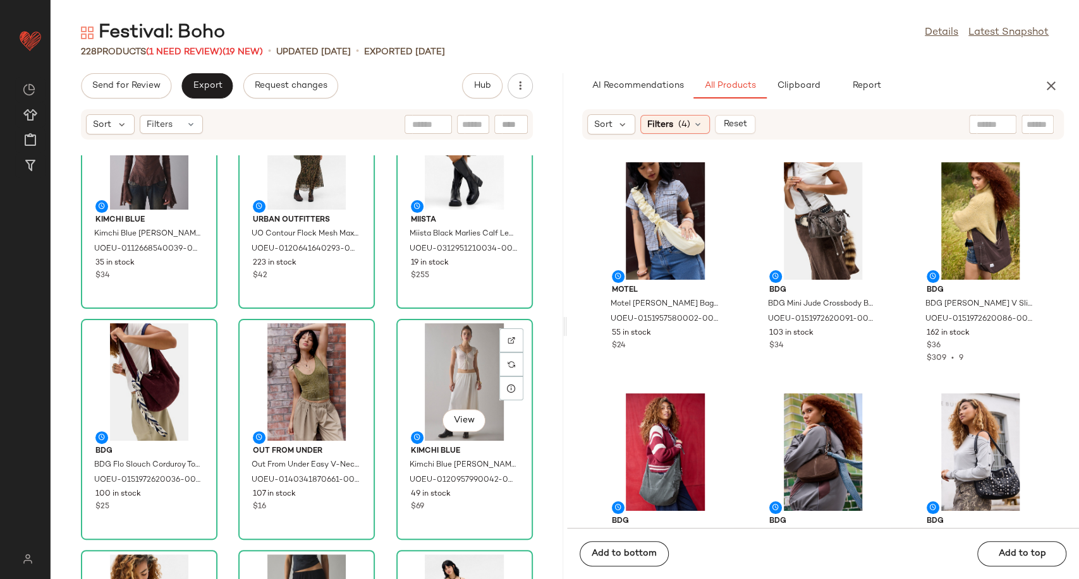
scroll to position [0, 0]
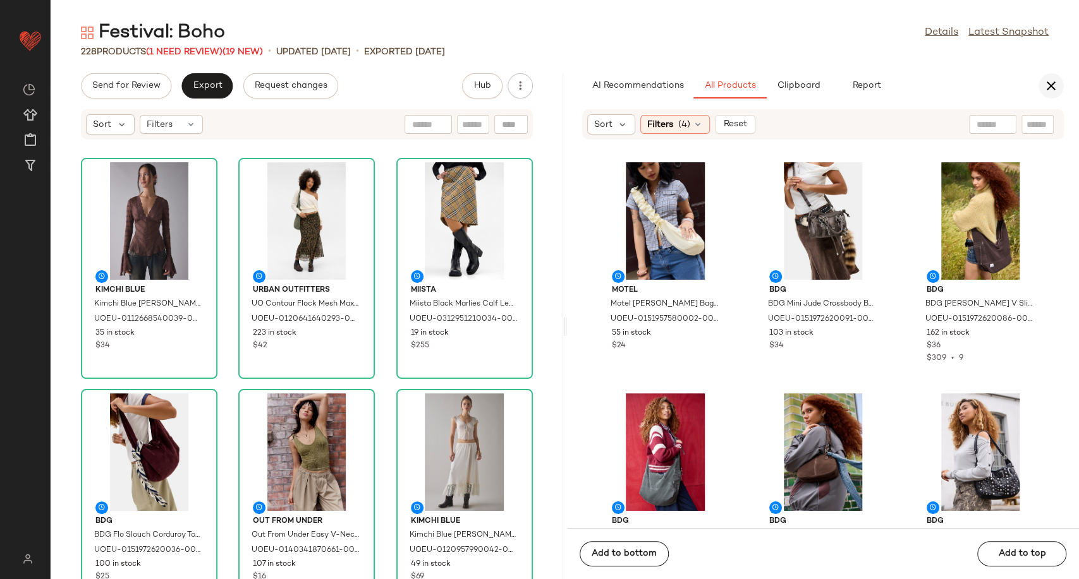
click at [1045, 80] on icon "button" at bounding box center [1050, 85] width 15 height 15
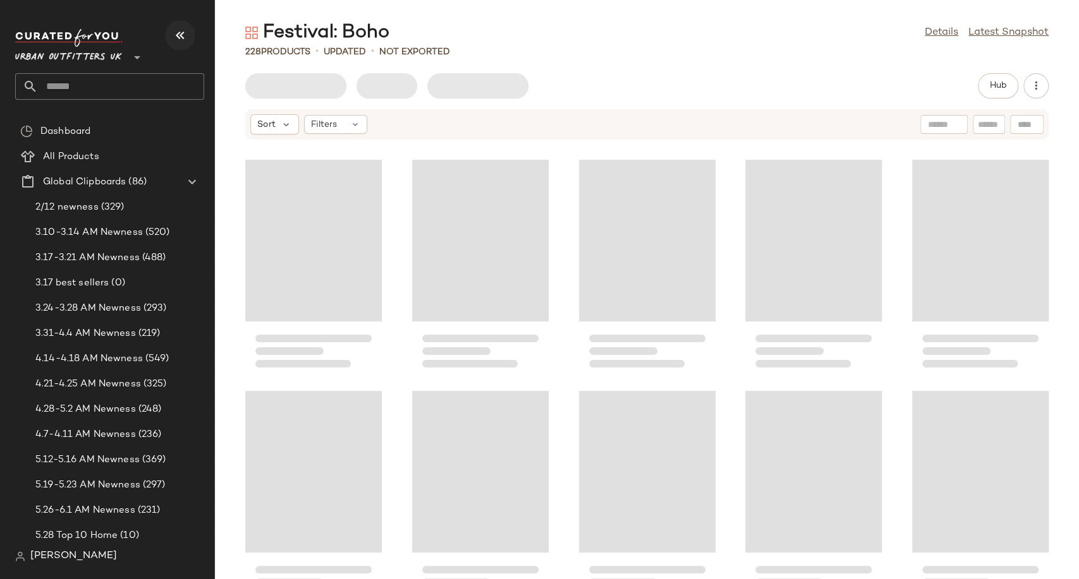
click at [178, 33] on icon "button" at bounding box center [179, 35] width 15 height 15
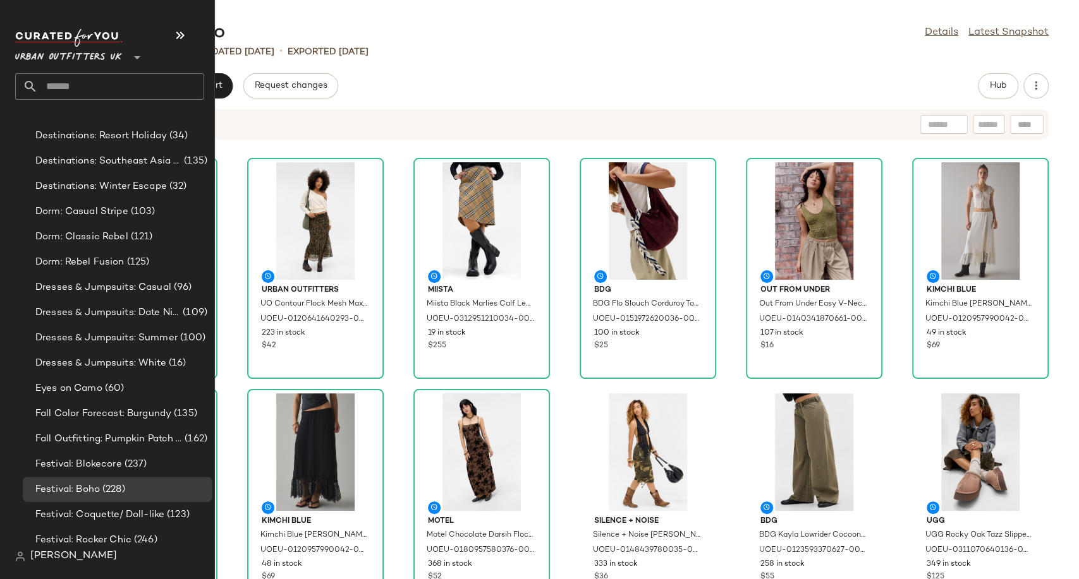
scroll to position [2808, 0]
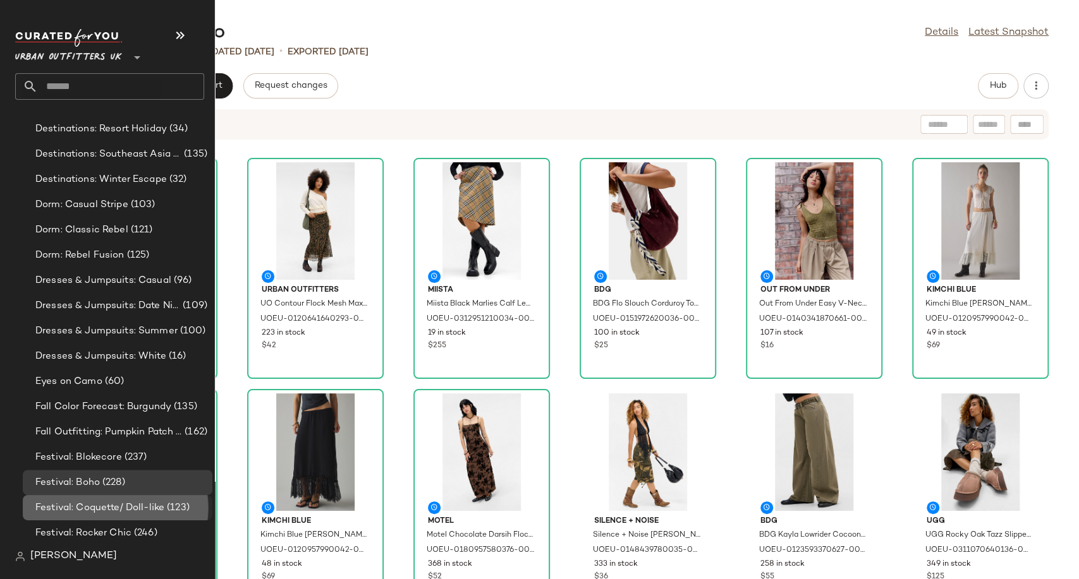
click at [117, 503] on span "Festival: Coquette/ Doll-like" at bounding box center [99, 508] width 129 height 15
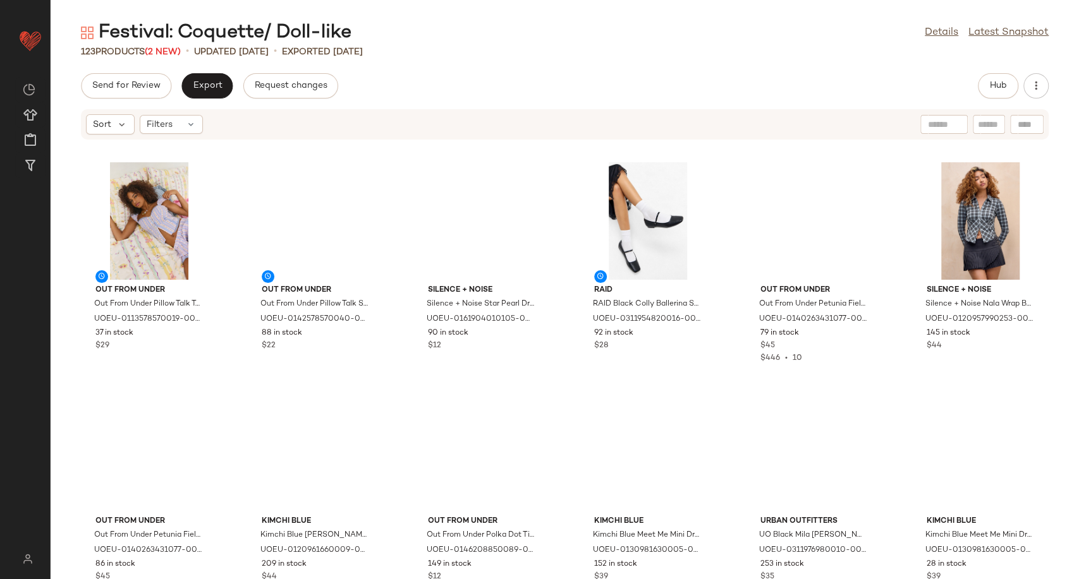
click at [547, 42] on div "Festival: Coquette/ Doll-like Details Latest Snapshot" at bounding box center [565, 32] width 1028 height 25
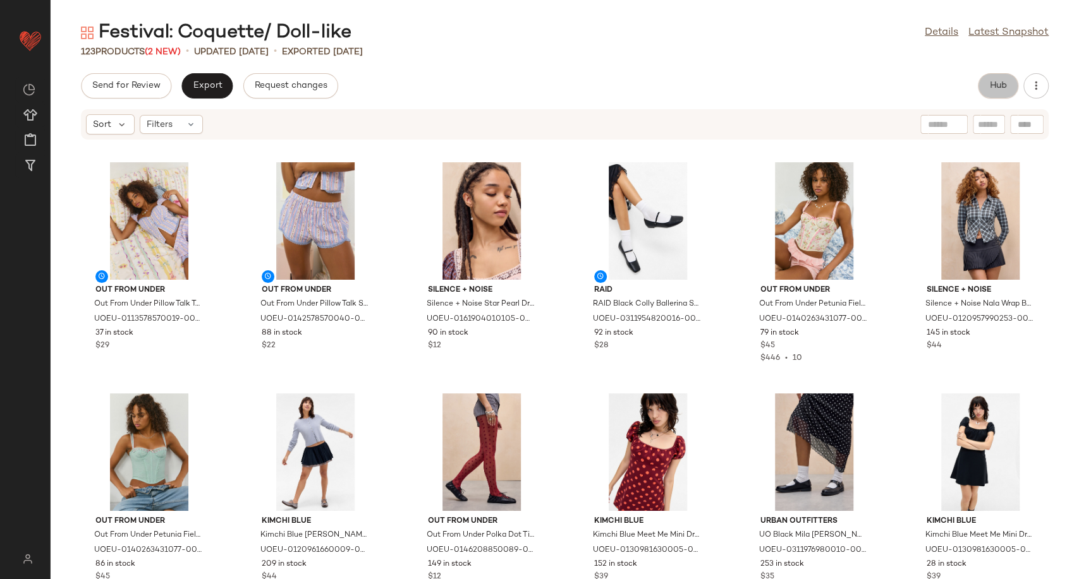
click at [989, 88] on span "Hub" at bounding box center [998, 86] width 18 height 10
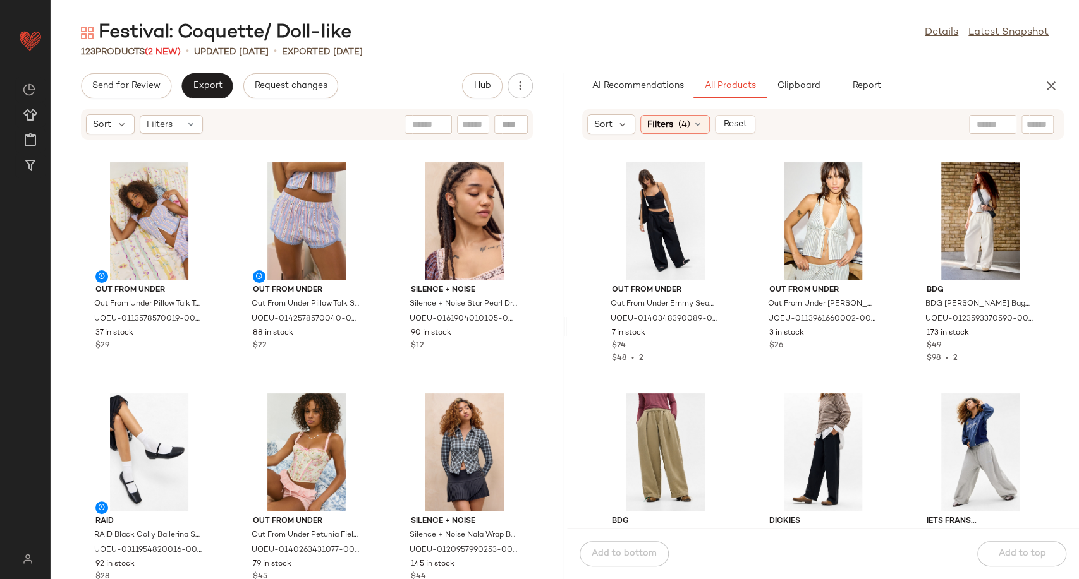
click at [984, 130] on input "text" at bounding box center [992, 124] width 32 height 13
click at [699, 123] on icon at bounding box center [697, 124] width 10 height 10
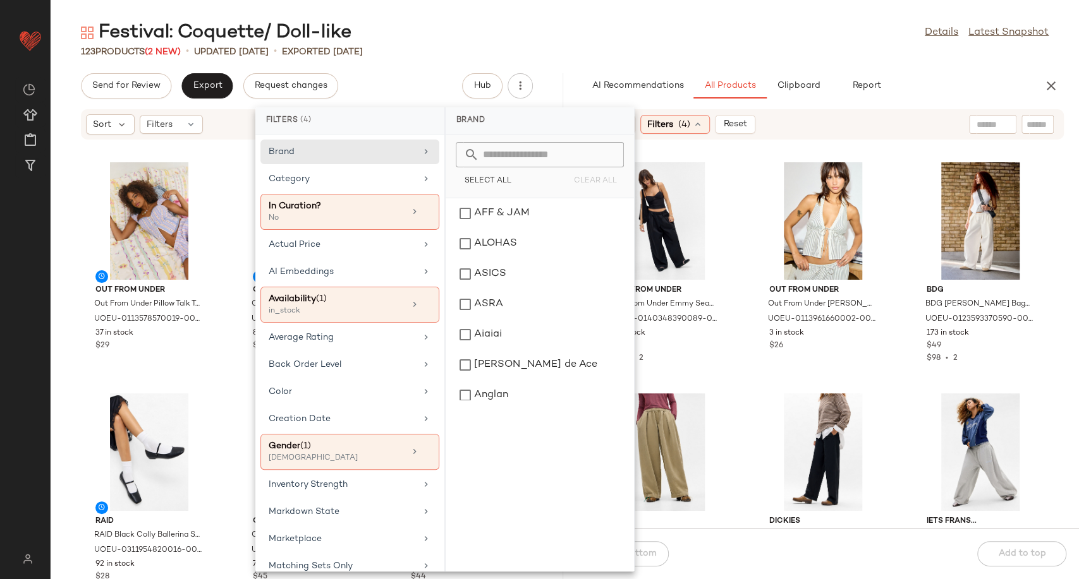
click at [745, 226] on div "Out From Under Out From Under Emmy Seamed Cami - Black M at Urban Outfitters UO…" at bounding box center [823, 341] width 512 height 373
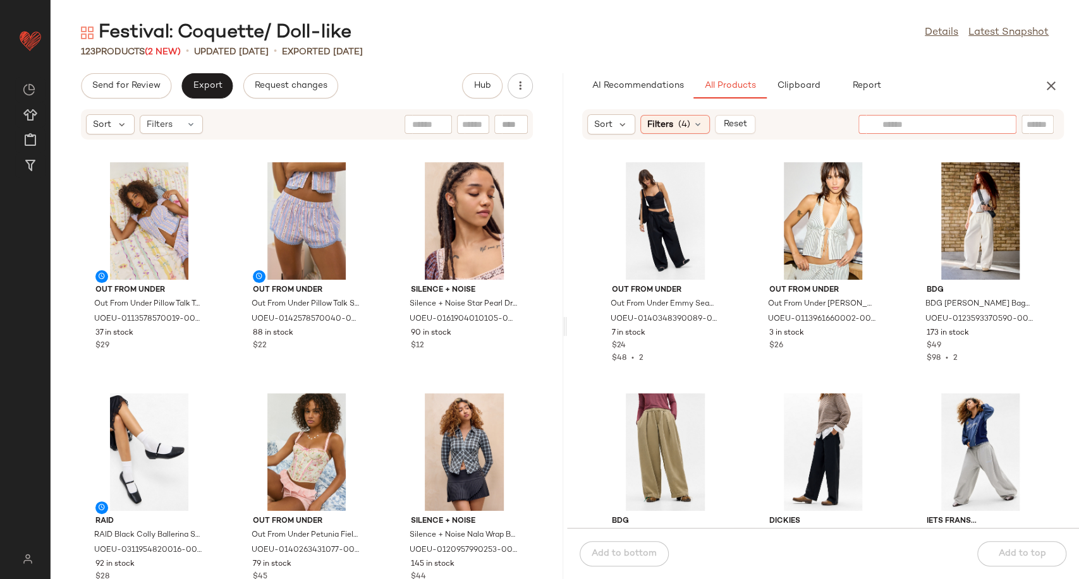
click at [981, 116] on div at bounding box center [937, 124] width 110 height 19
type input "********"
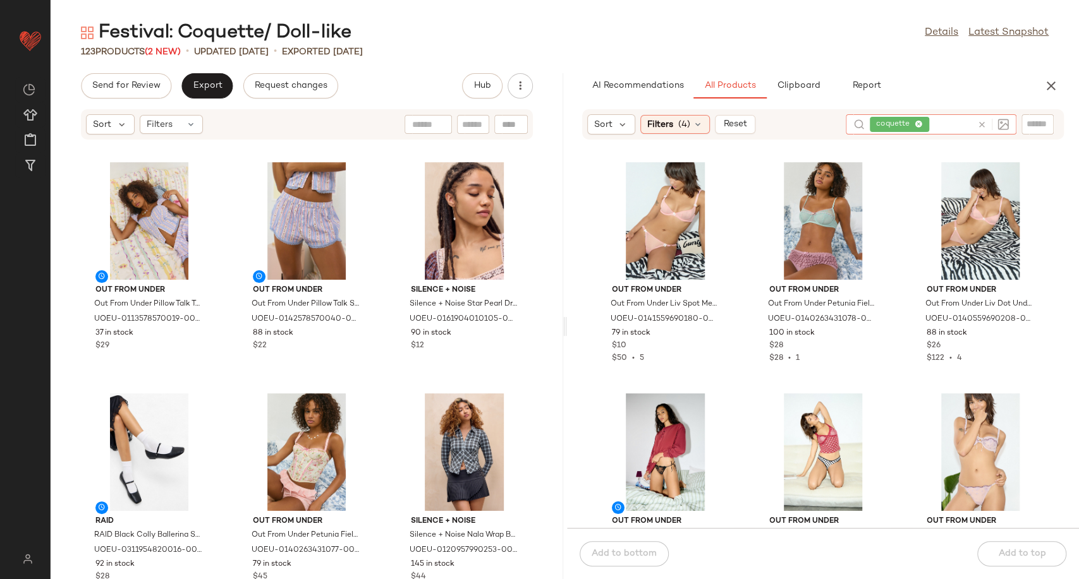
click at [982, 123] on icon at bounding box center [981, 124] width 9 height 9
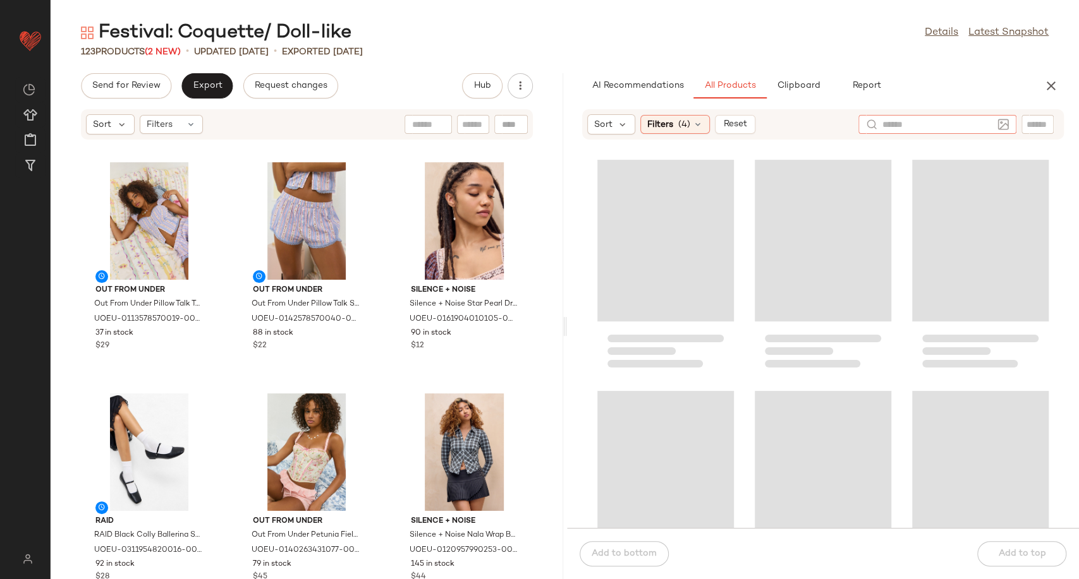
click at [737, 252] on div at bounding box center [823, 341] width 512 height 373
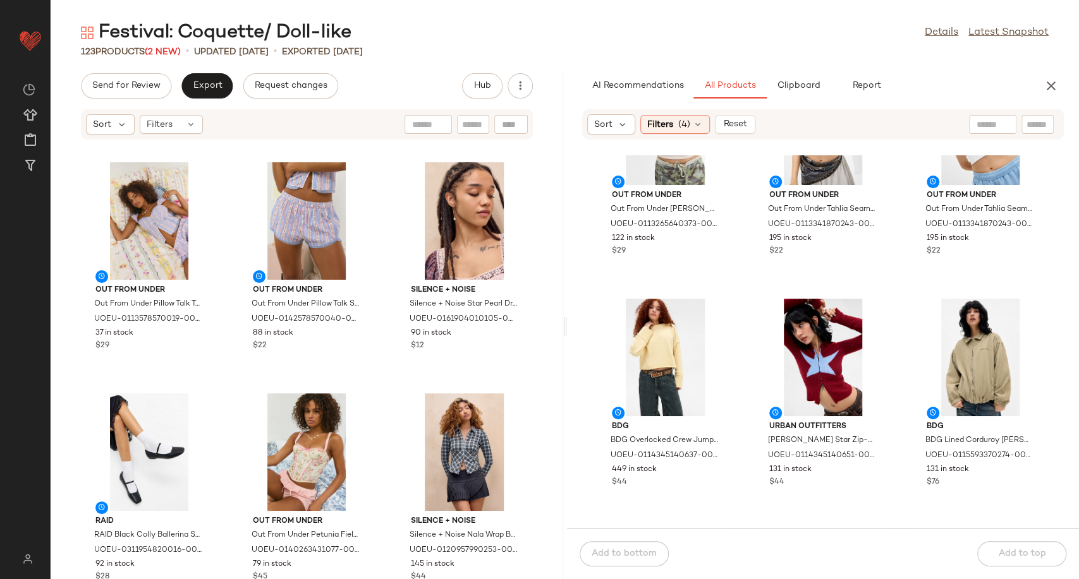
scroll to position [5907, 0]
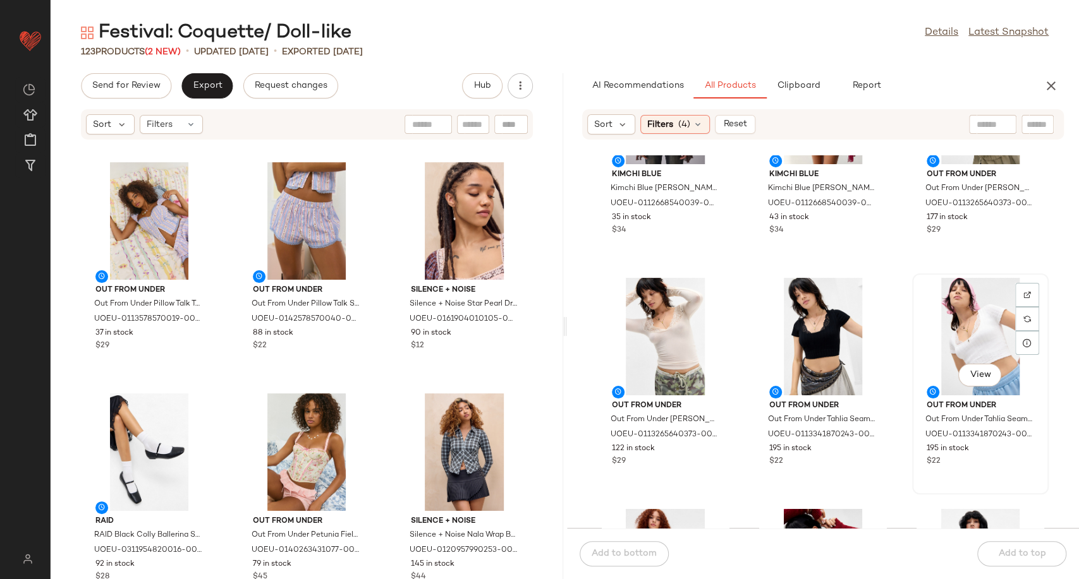
click at [974, 336] on div "View" at bounding box center [980, 337] width 128 height 118
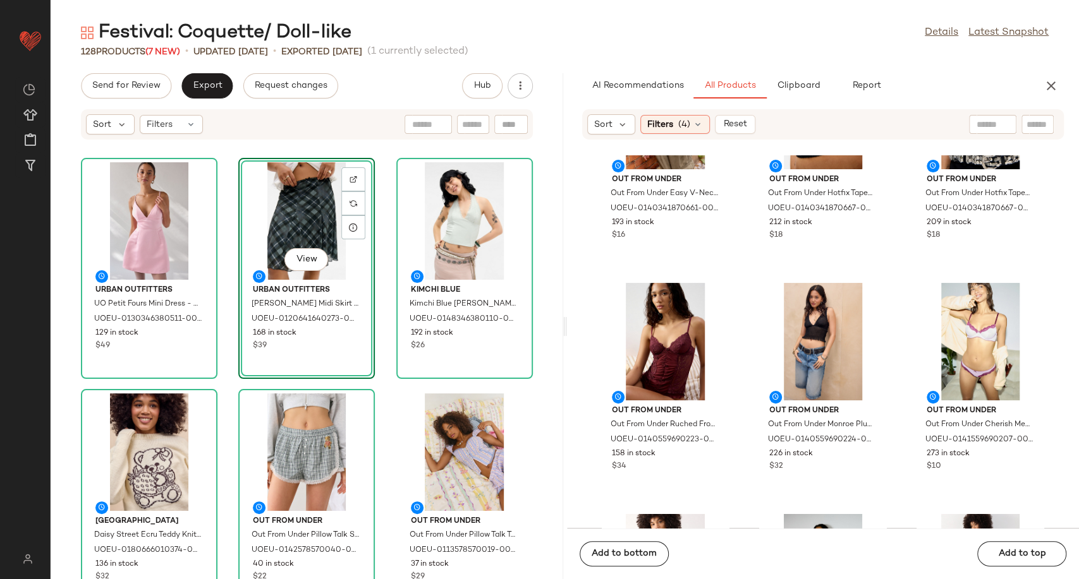
scroll to position [12146, 0]
click at [697, 119] on icon at bounding box center [697, 124] width 10 height 10
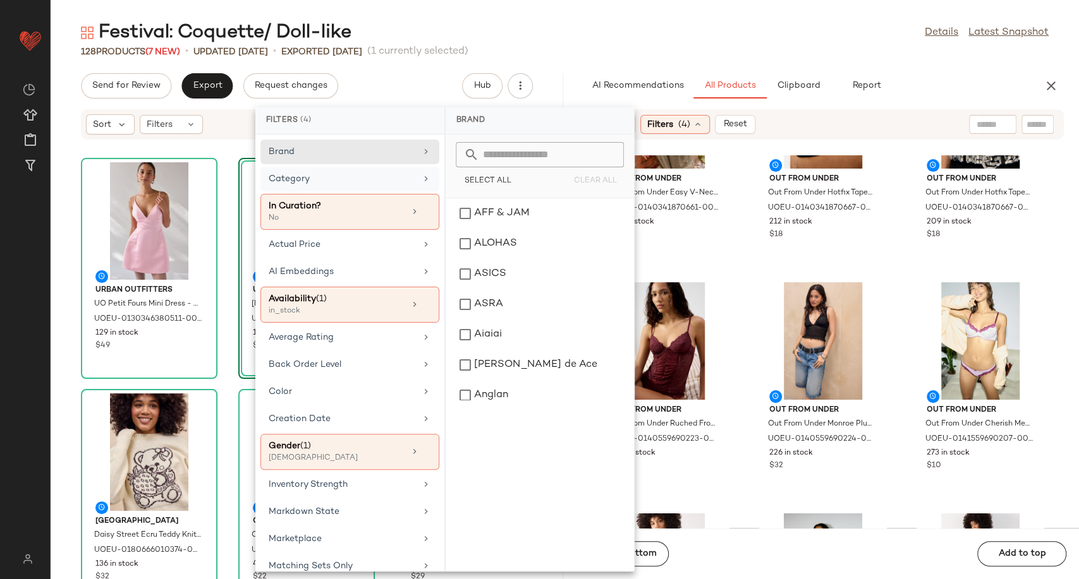
click at [414, 194] on div "Category" at bounding box center [349, 212] width 179 height 36
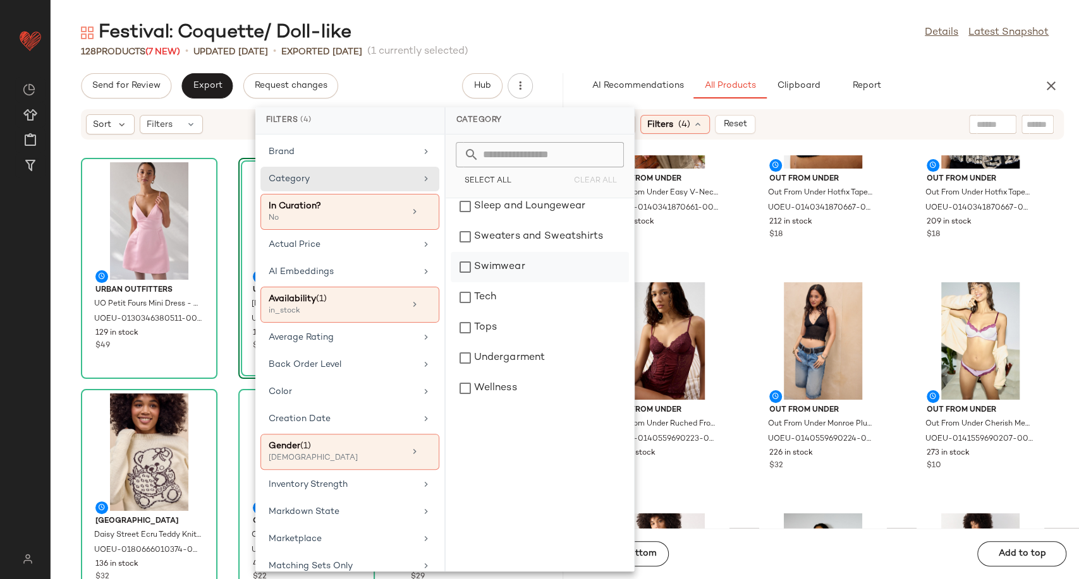
scroll to position [399, 0]
click at [500, 323] on div "Tops" at bounding box center [539, 325] width 178 height 30
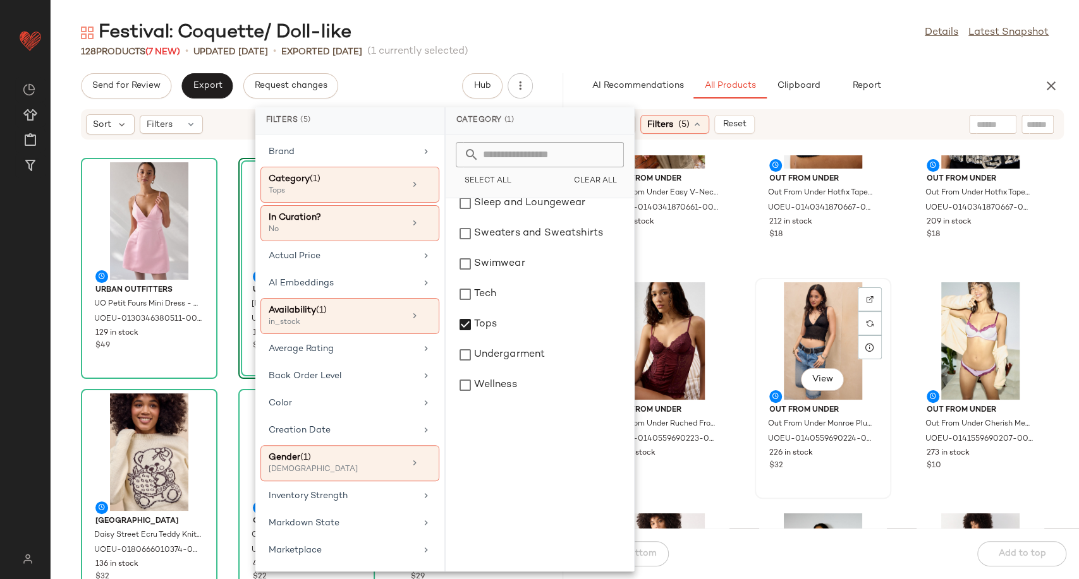
click at [756, 287] on div "View Out From Under Out From Under Monroe Plunge Cami - Black M at Urban Outfit…" at bounding box center [823, 388] width 134 height 219
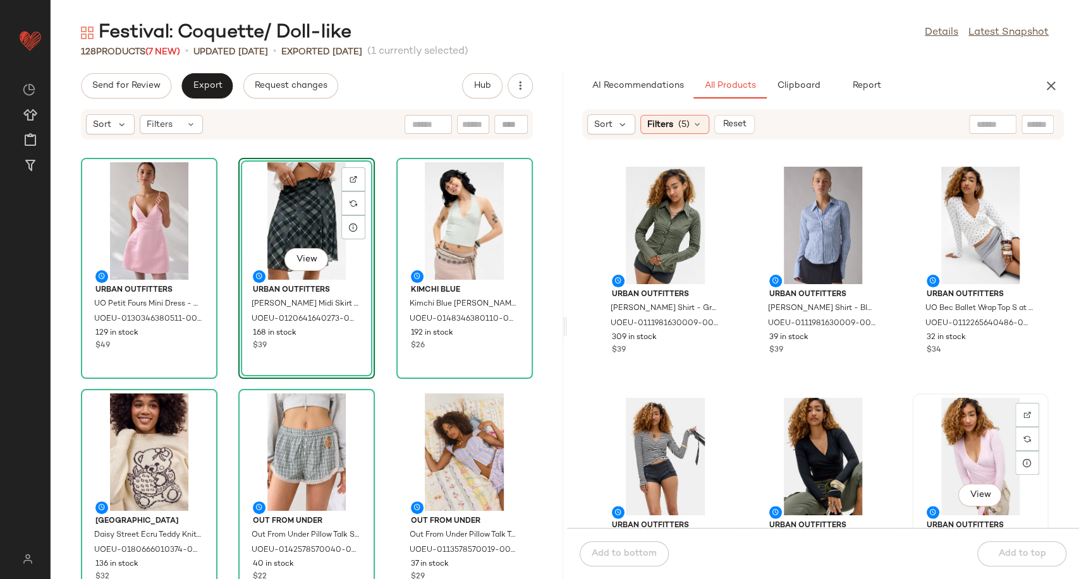
scroll to position [1625, 0]
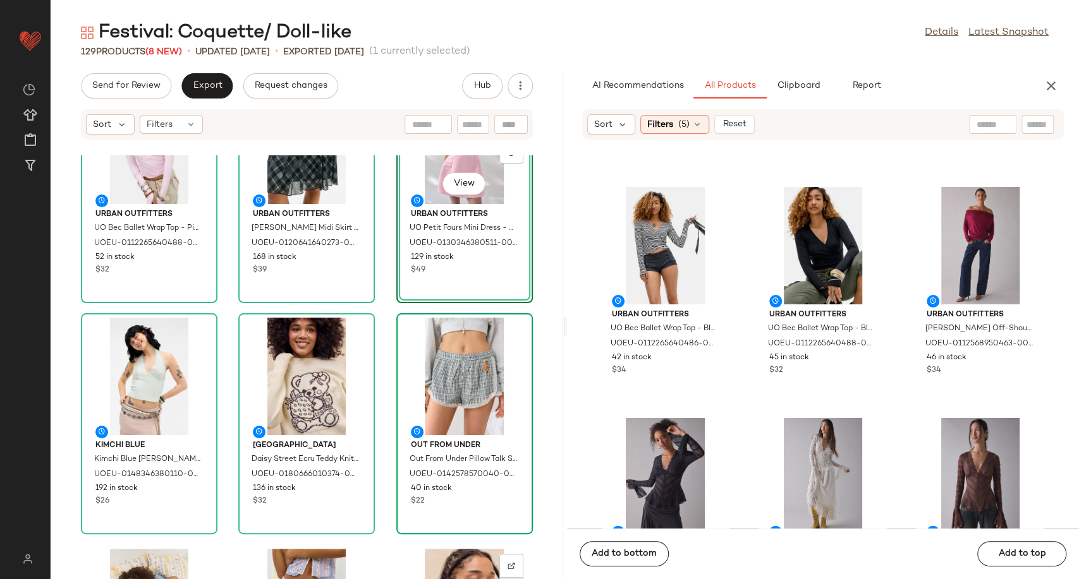
scroll to position [70, 0]
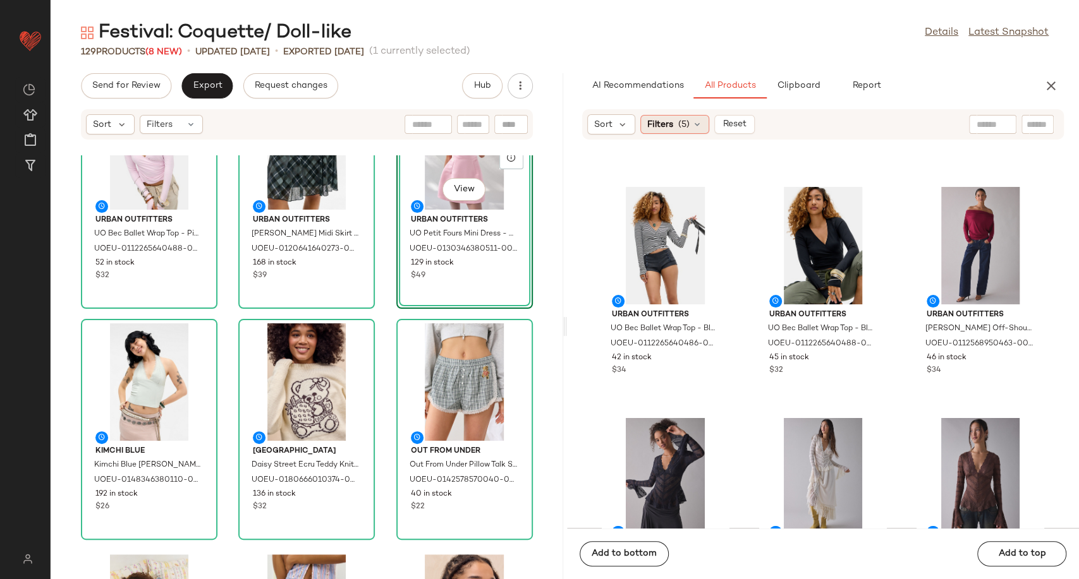
click at [704, 128] on div "Filters (5)" at bounding box center [674, 124] width 69 height 19
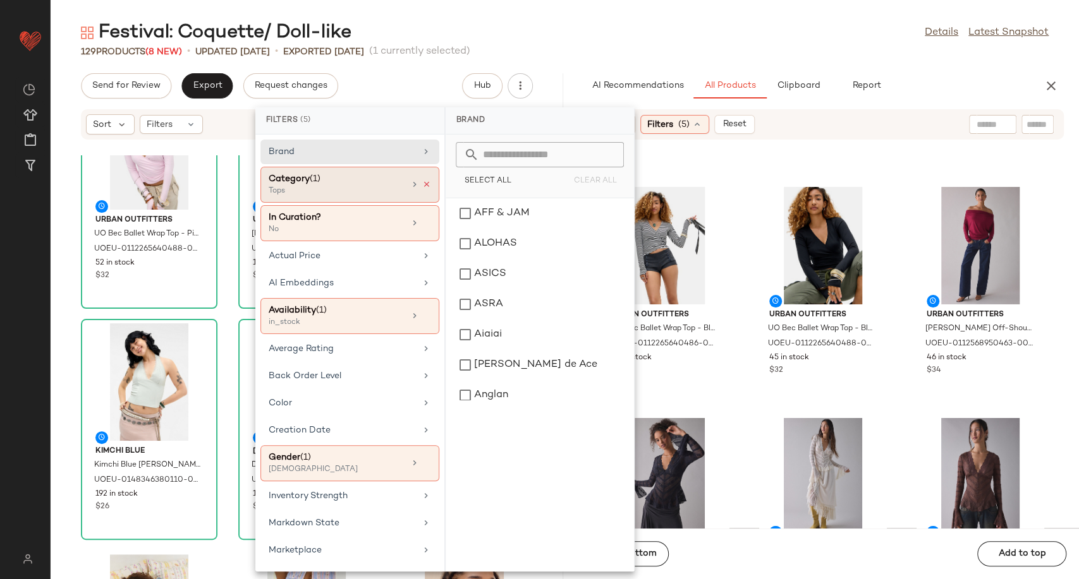
click at [422, 182] on icon at bounding box center [426, 184] width 9 height 9
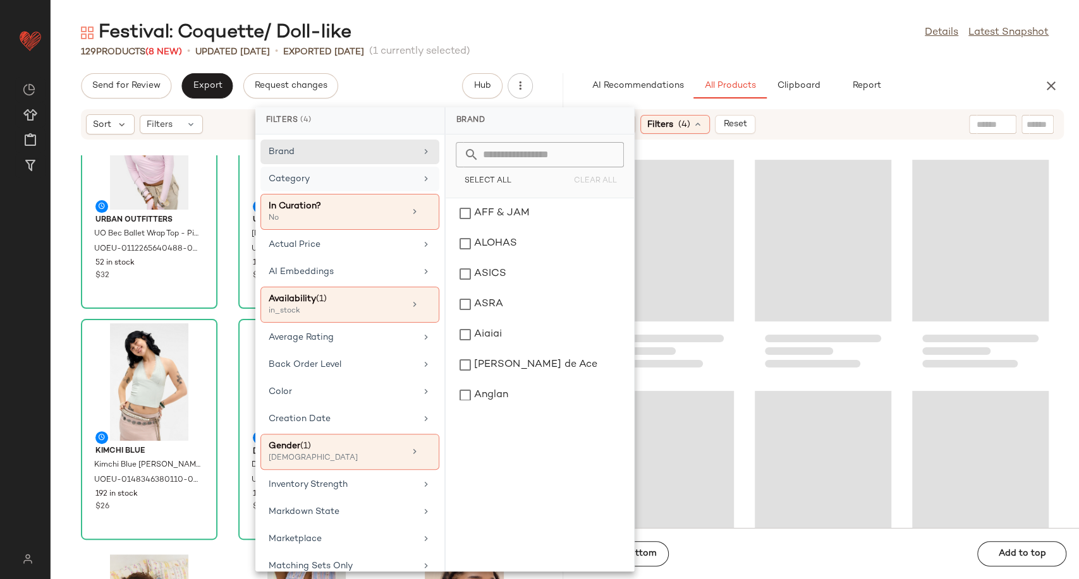
click at [394, 181] on div "Category" at bounding box center [342, 178] width 147 height 13
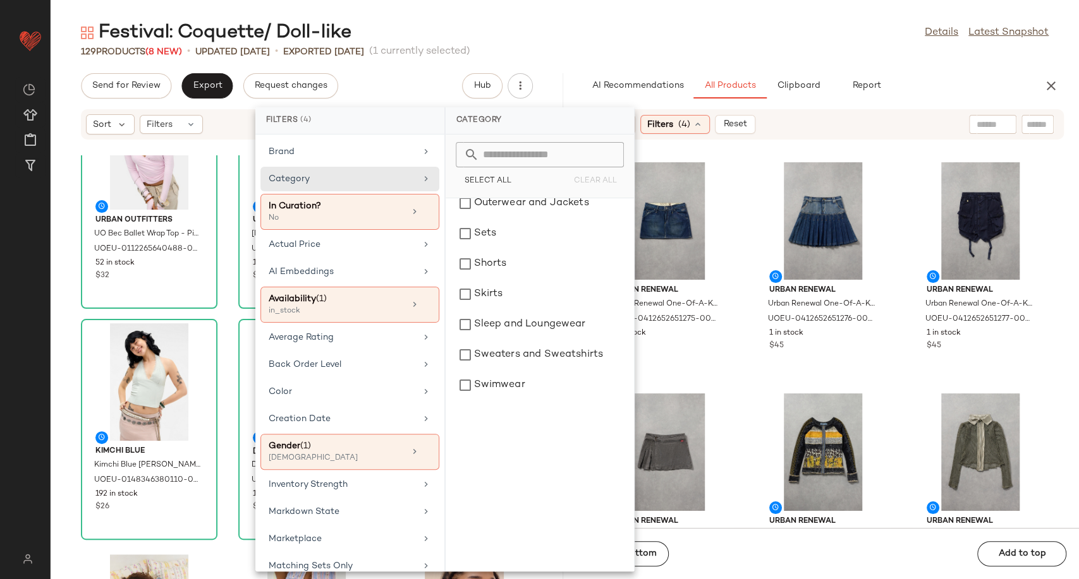
scroll to position [281, 0]
click at [490, 287] on div "Skirts" at bounding box center [539, 292] width 178 height 30
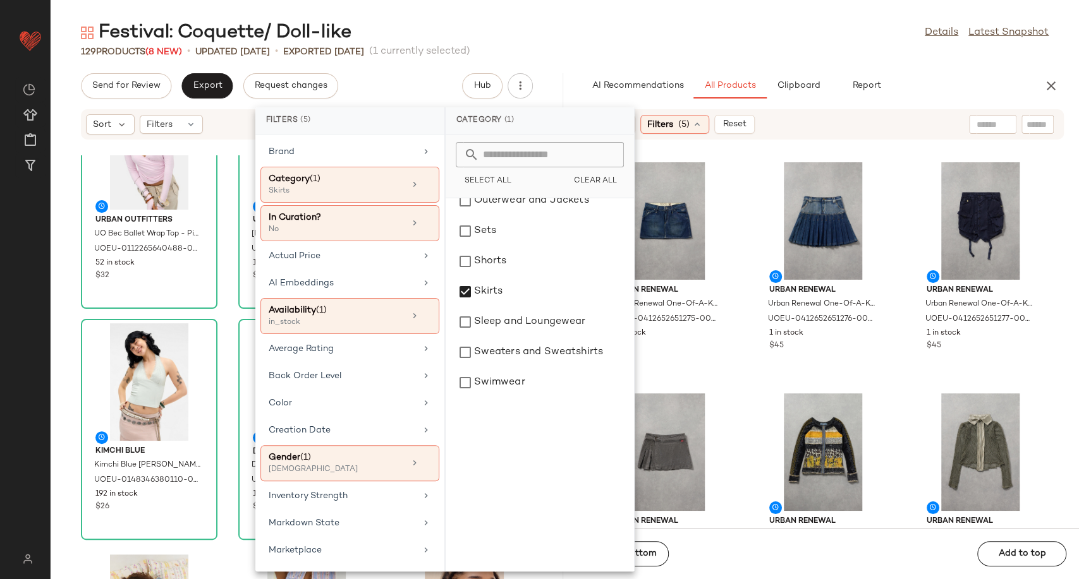
click at [733, 375] on div "Urban Renewal Urban Renewal One-Of-A-Kind G-STAR Mini Skirt - Indigo S at Urban…" at bounding box center [823, 341] width 512 height 373
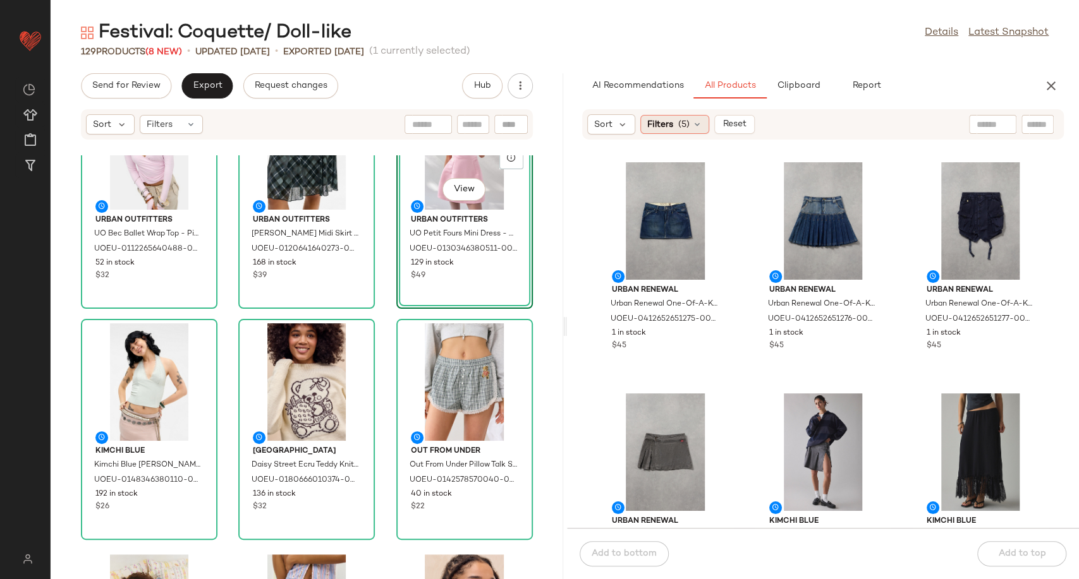
click at [693, 129] on icon at bounding box center [697, 124] width 10 height 10
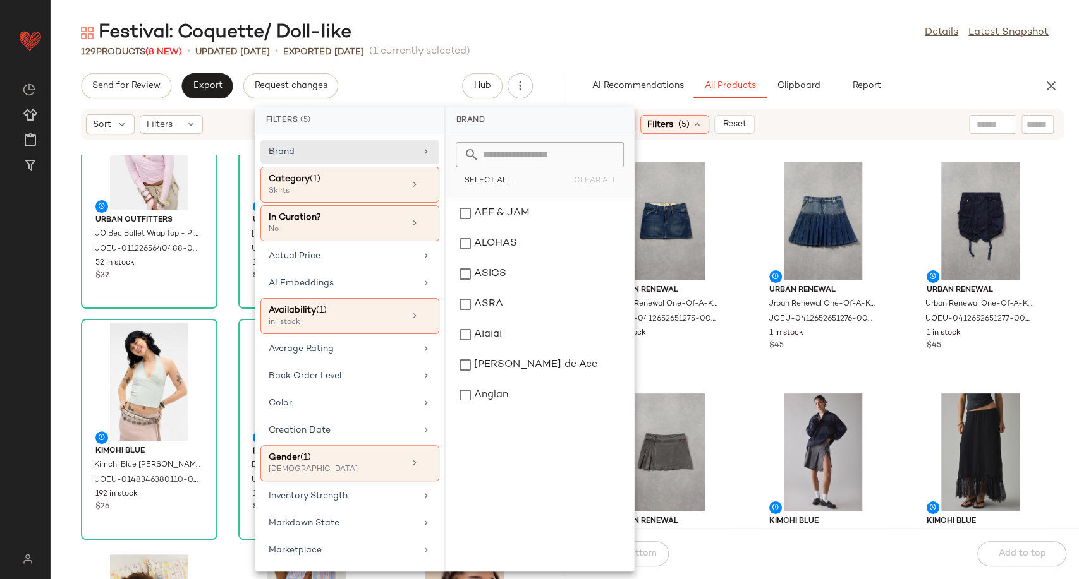
click at [749, 396] on div "Urban Renewal Urban Renewal One-Of-A-Kind G-STAR Mini Skirt - Indigo S at Urban…" at bounding box center [823, 341] width 512 height 373
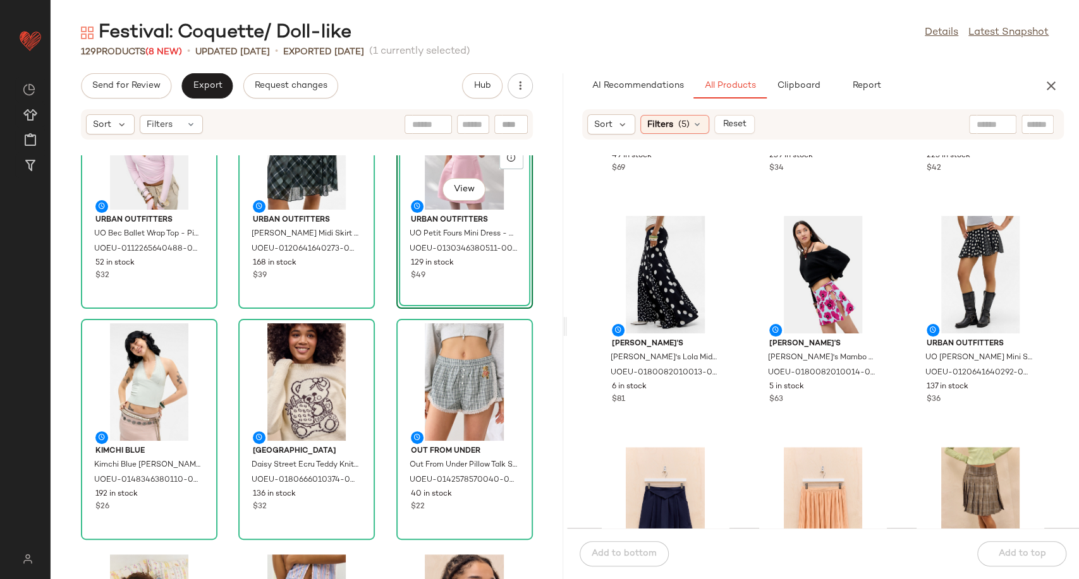
scroll to position [642, 0]
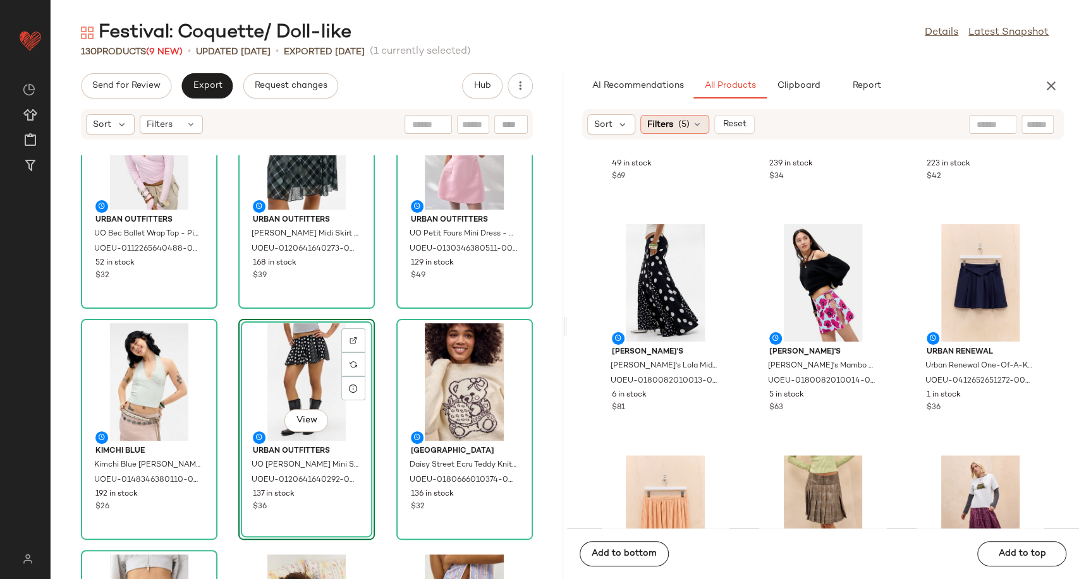
click at [692, 124] on icon at bounding box center [697, 124] width 10 height 10
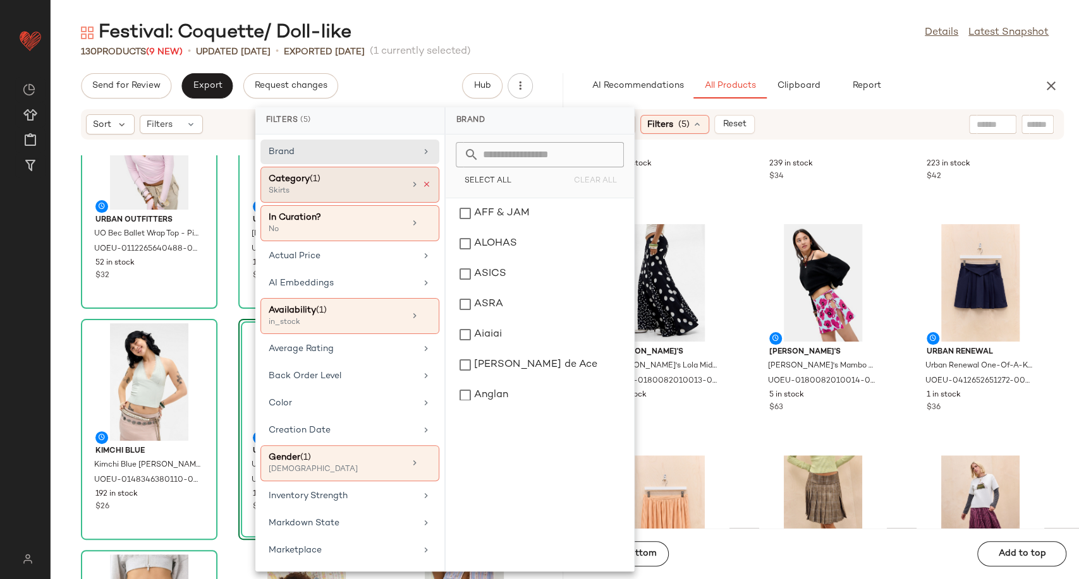
click at [425, 180] on icon at bounding box center [426, 184] width 9 height 9
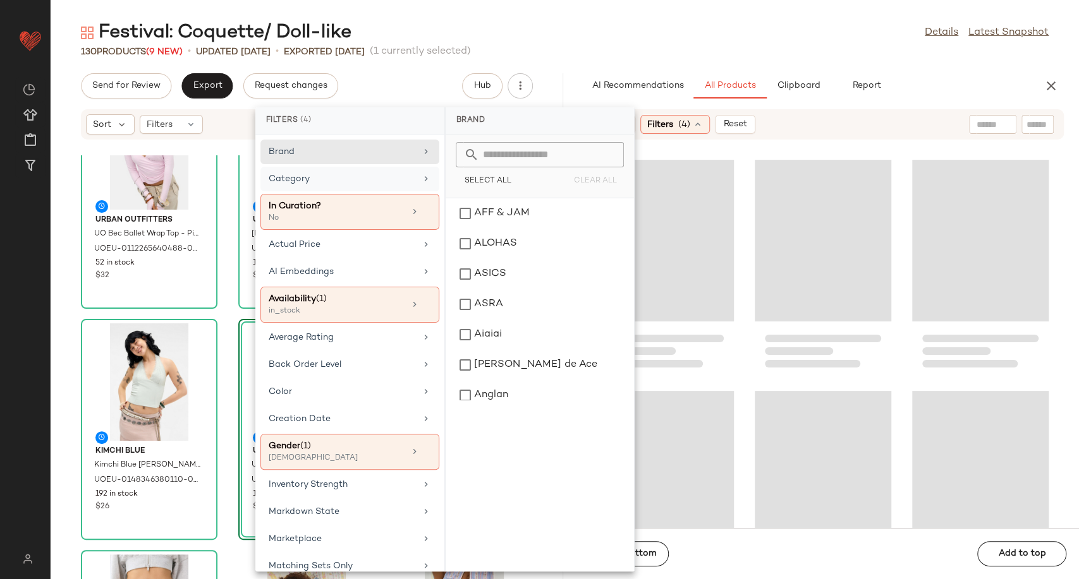
click at [397, 184] on div "Category" at bounding box center [342, 178] width 147 height 13
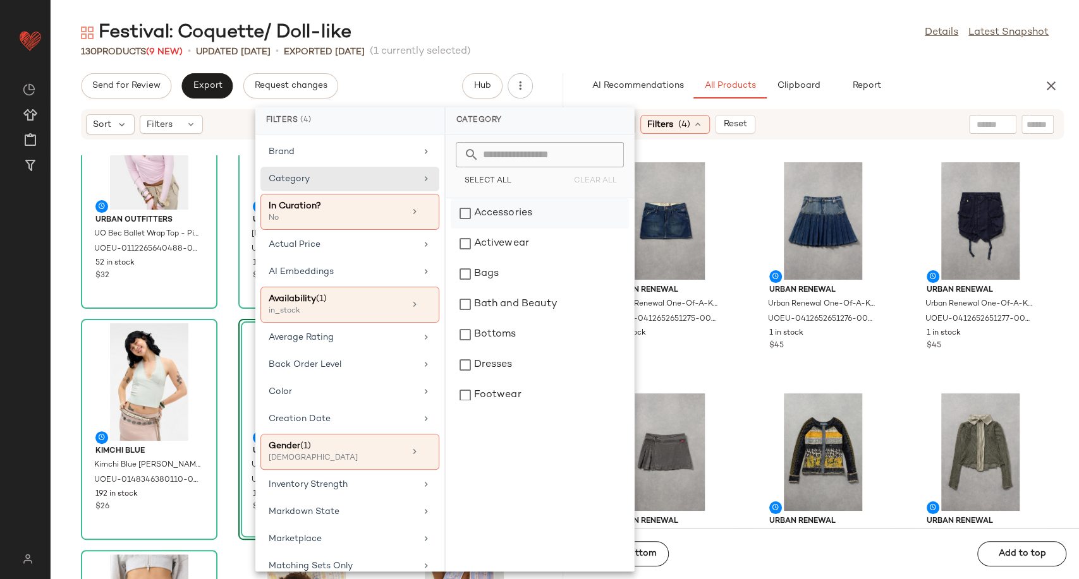
click at [495, 217] on div "Accessories" at bounding box center [539, 213] width 178 height 30
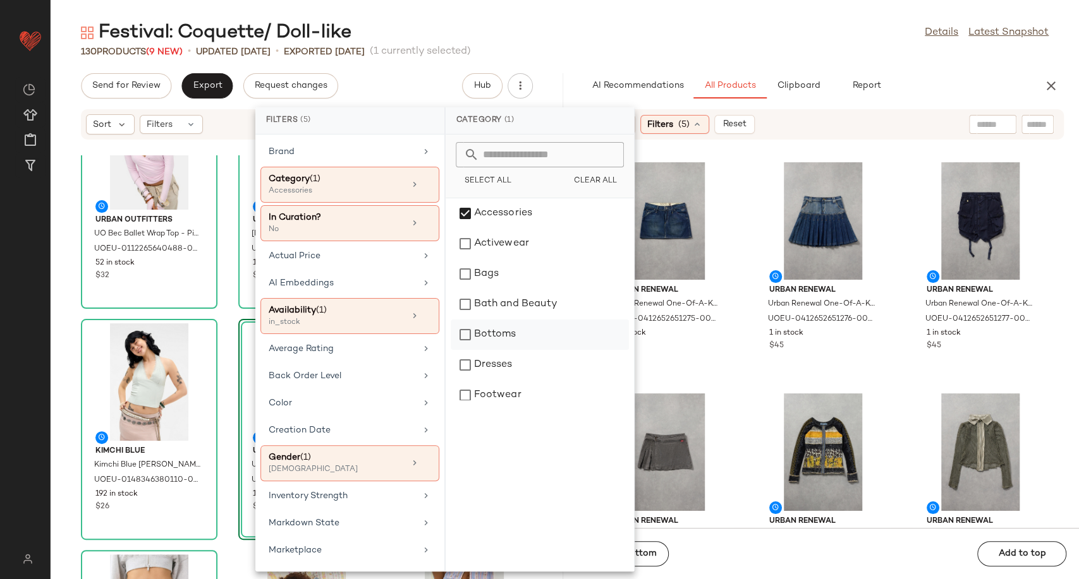
scroll to position [70, 0]
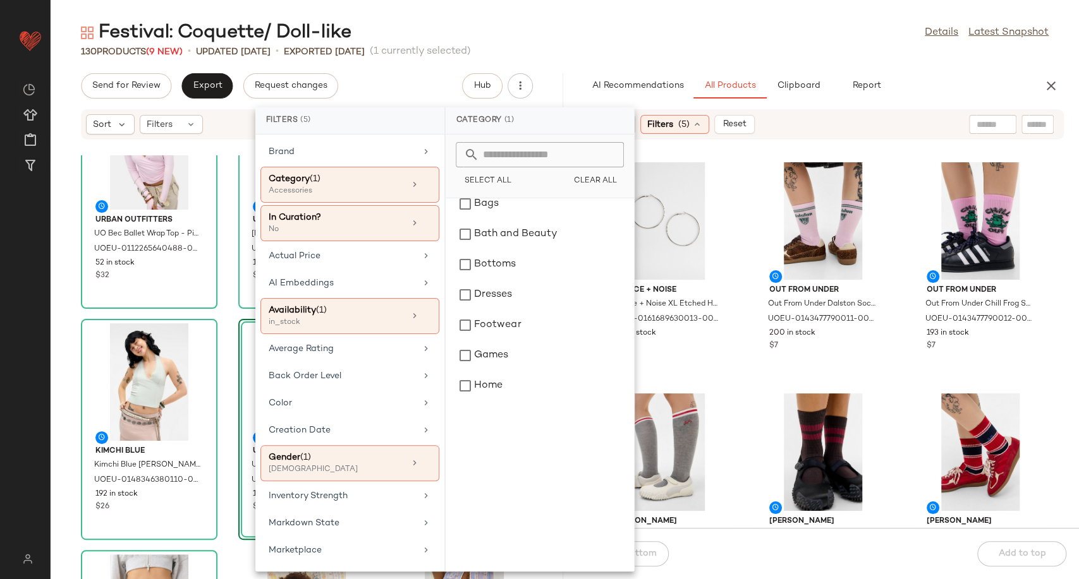
click at [729, 380] on div "Silence + Noise Silence + Noise XL Etched Hoop Earrings - Silver at Urban Outfi…" at bounding box center [823, 341] width 512 height 373
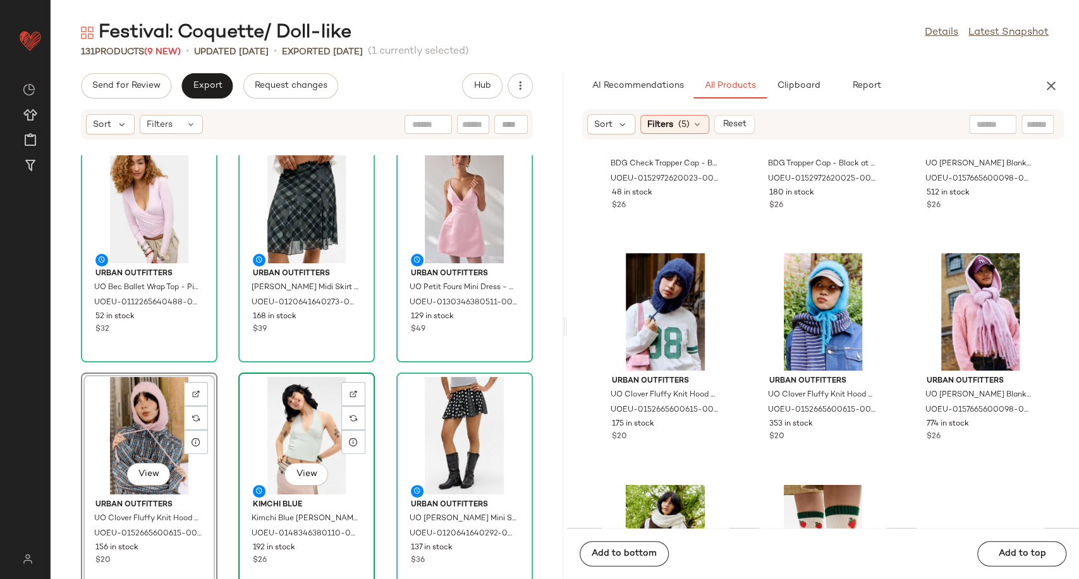
scroll to position [0, 0]
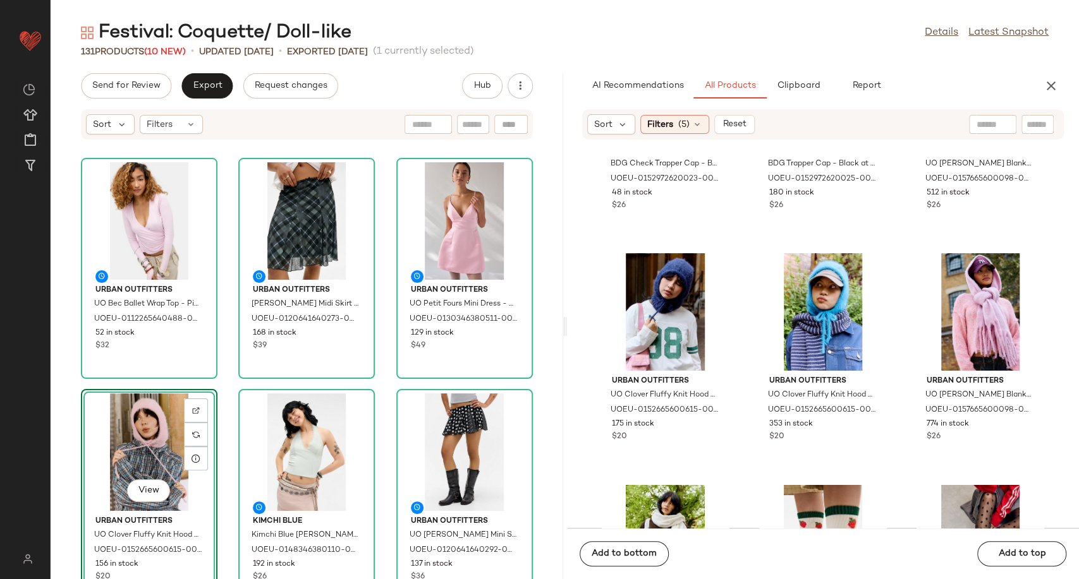
click at [381, 384] on div "Urban Outfitters UO Bec Ballet Wrap Top - Pink XS at Urban Outfitters UOEU-0112…" at bounding box center [307, 367] width 512 height 424
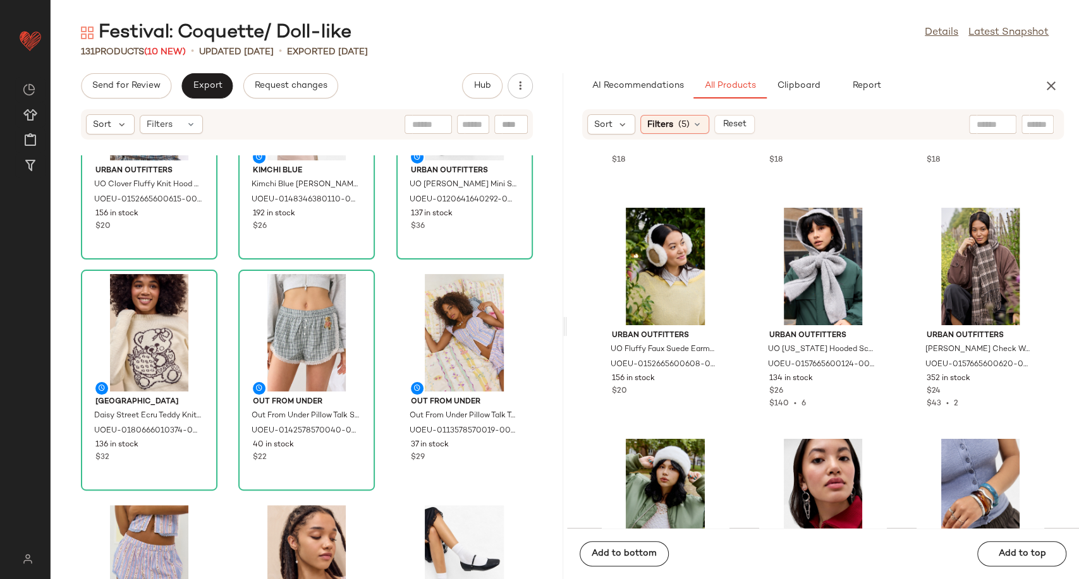
scroll to position [5697, 0]
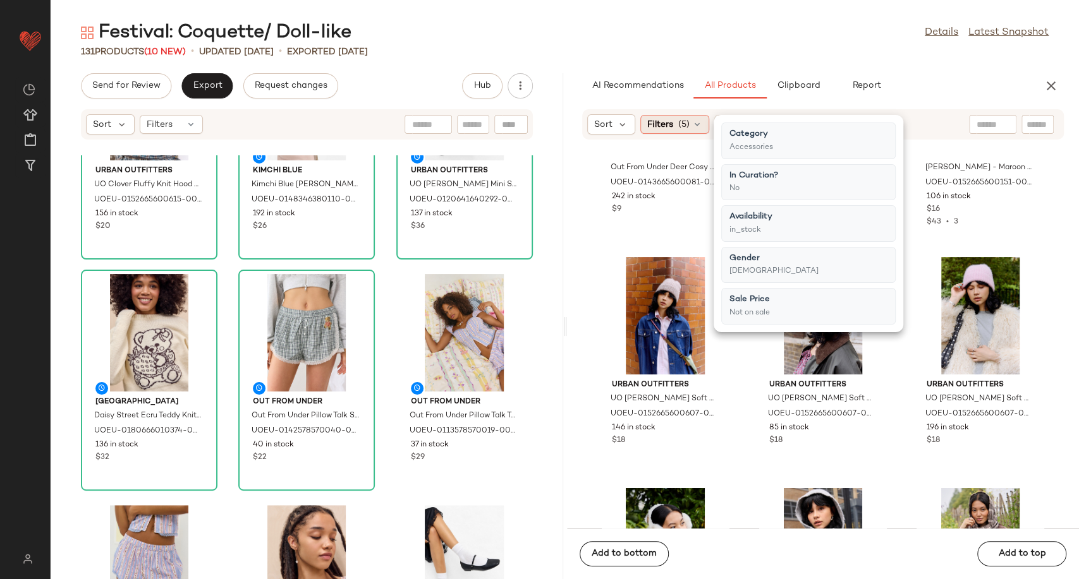
click at [698, 123] on icon at bounding box center [697, 124] width 10 height 10
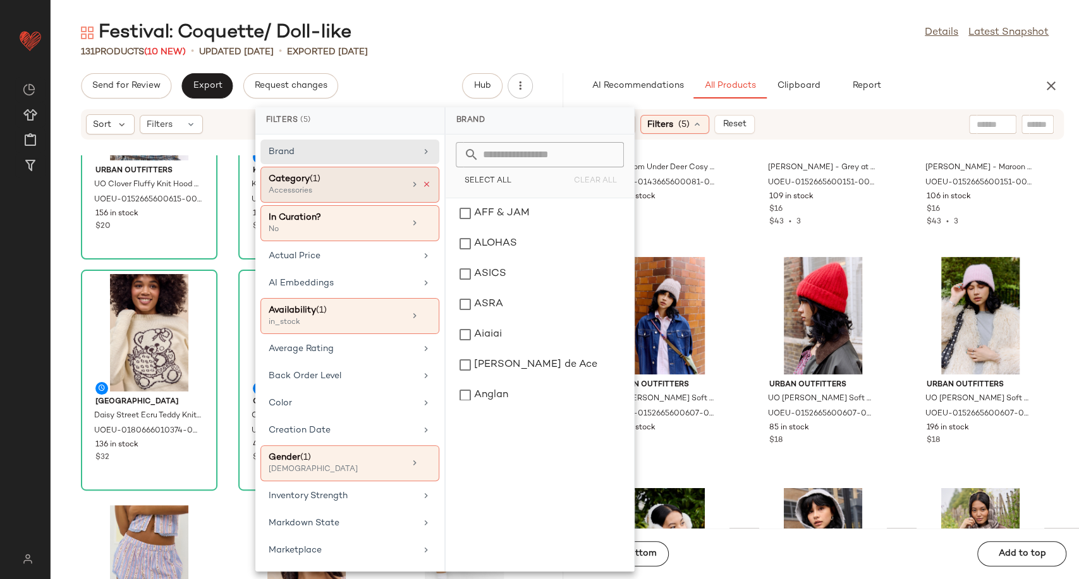
click at [422, 183] on icon at bounding box center [426, 184] width 9 height 9
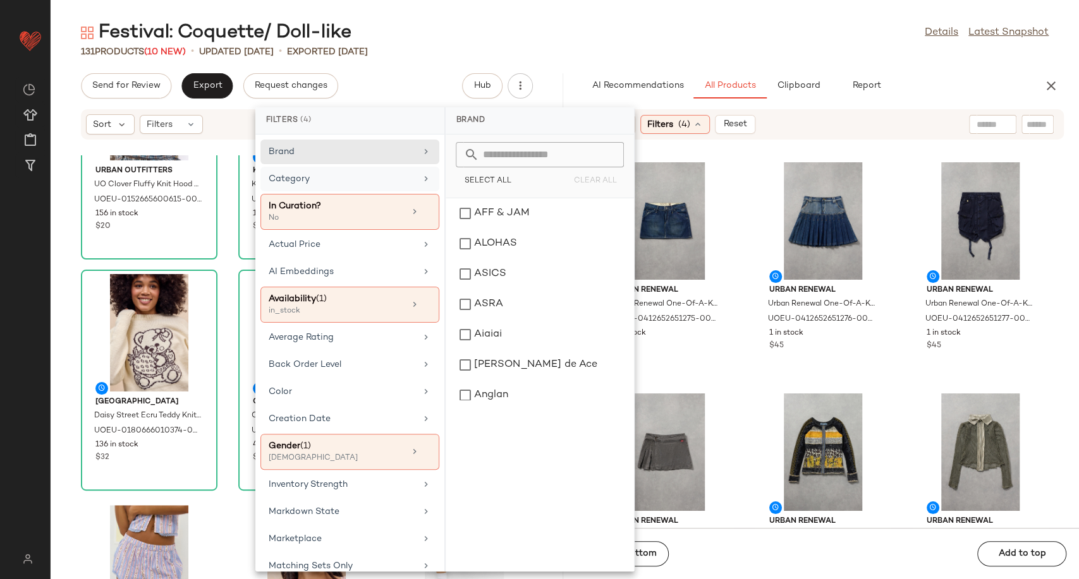
drag, startPoint x: 378, startPoint y: 184, endPoint x: 384, endPoint y: 187, distance: 7.1
click at [378, 183] on div "Category" at bounding box center [342, 178] width 147 height 13
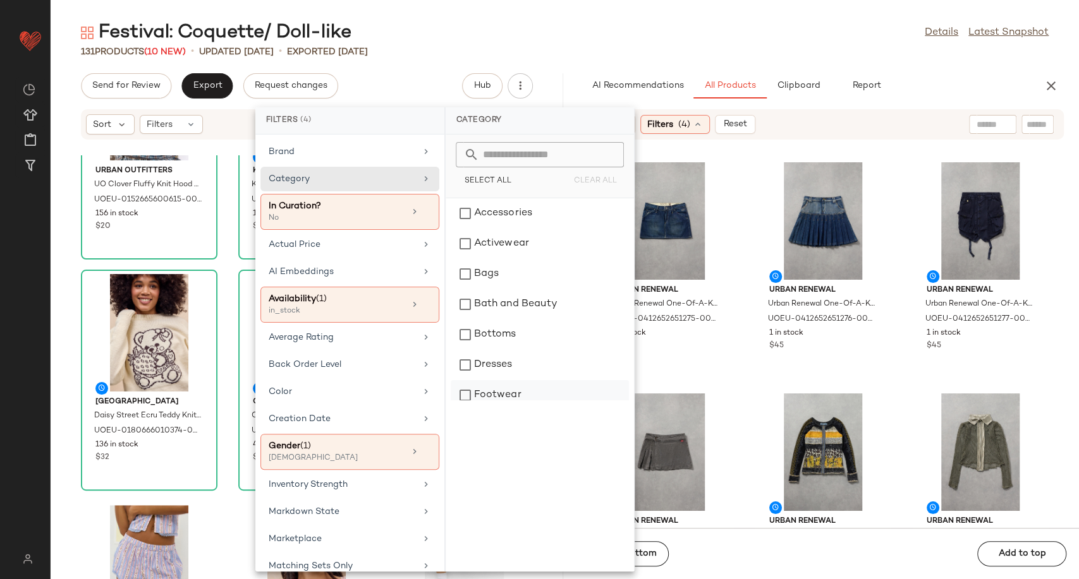
click at [533, 392] on div "Footwear" at bounding box center [539, 395] width 178 height 30
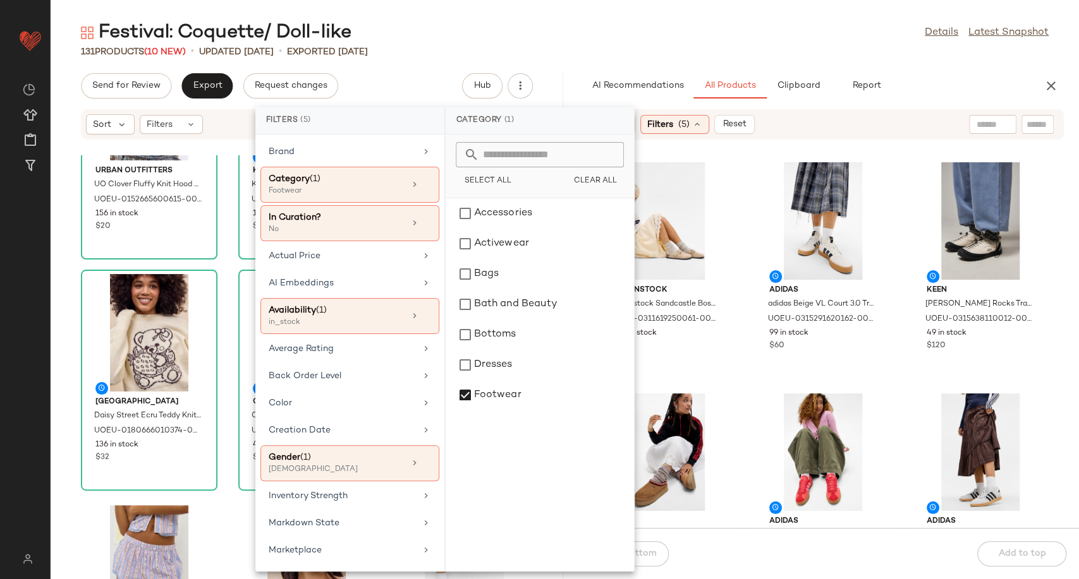
click at [746, 355] on div "Birkenstock Birkenstock Sandcastle Boston Clogs - Sand UK 7 at Urban Outfitters…" at bounding box center [823, 341] width 512 height 373
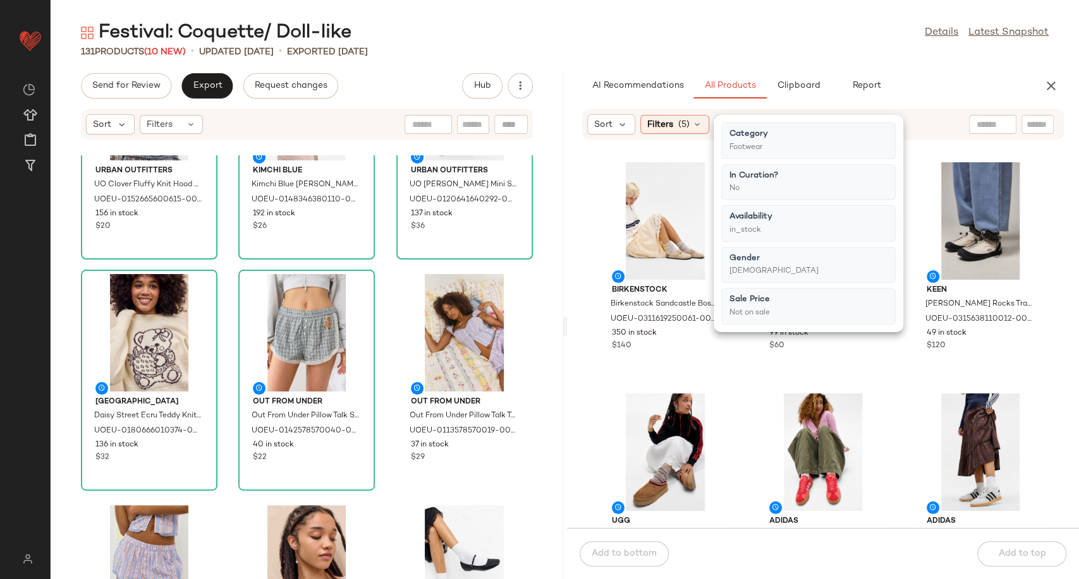
click at [740, 355] on div "Birkenstock Birkenstock Sandcastle Boston Clogs - Sand UK 7 at Urban Outfitters…" at bounding box center [823, 341] width 512 height 373
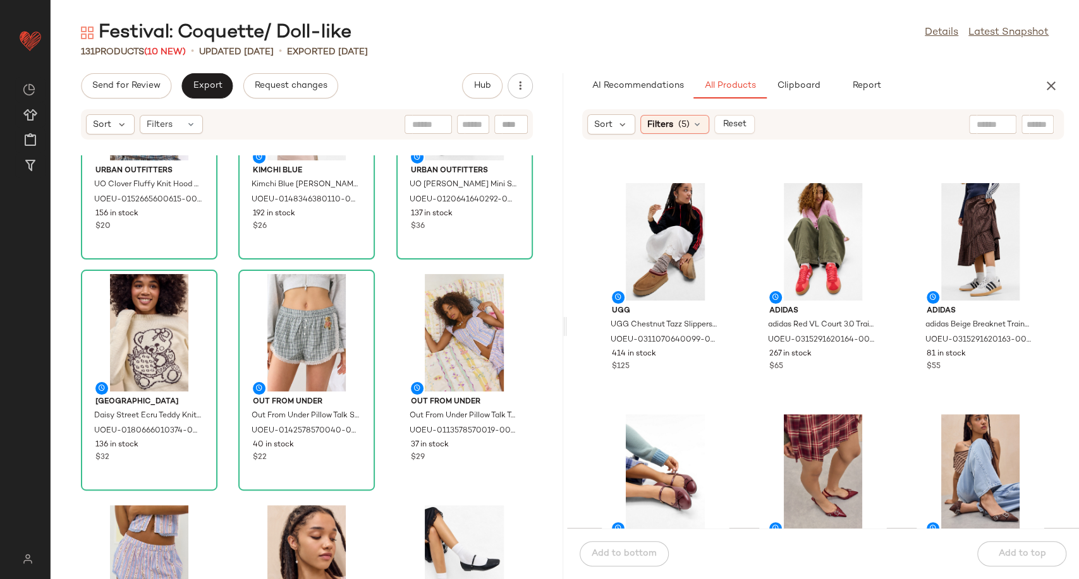
scroll to position [361, 0]
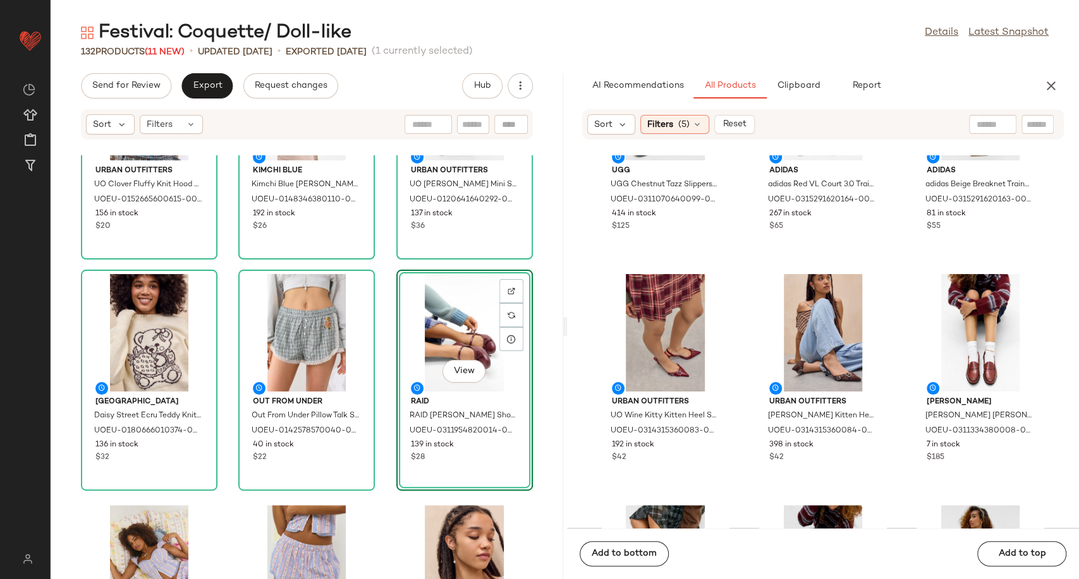
click at [397, 456] on div "View RAID RAID Natalya Ballerina Shoes UK 4 at Urban Outfitters UOEU-0311954820…" at bounding box center [464, 380] width 134 height 219
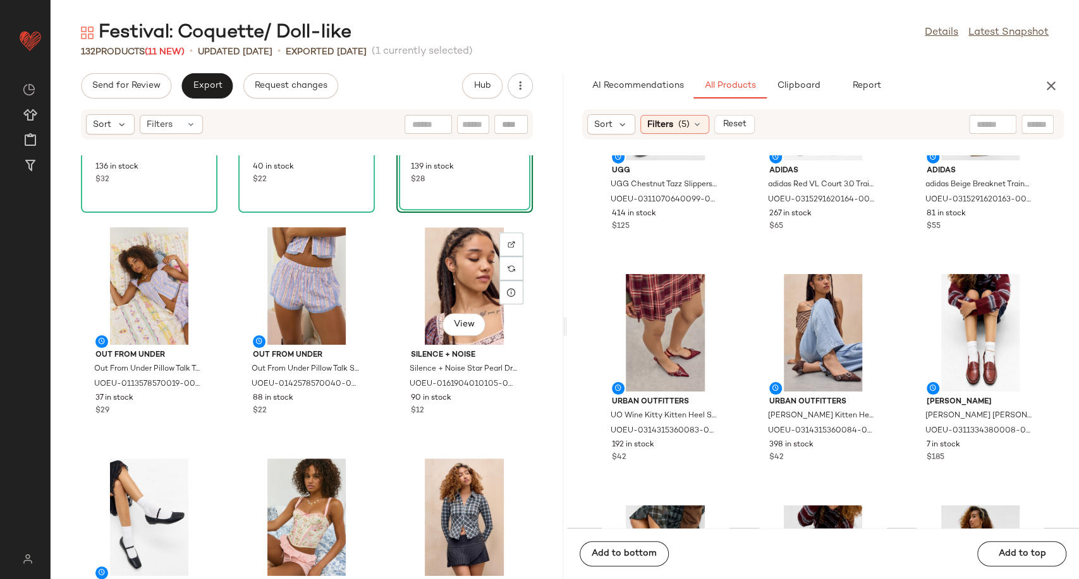
scroll to position [642, 0]
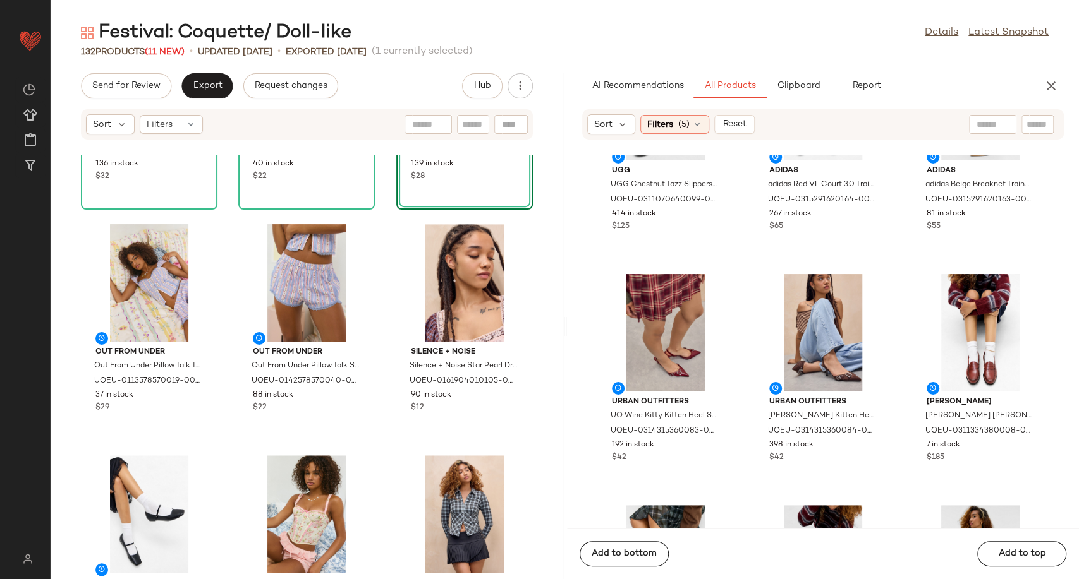
click at [384, 472] on div "Daisy Street Daisy Street Ecru Teddy Knit Jumper - Cream XL at Urban Outfitters…" at bounding box center [307, 367] width 512 height 424
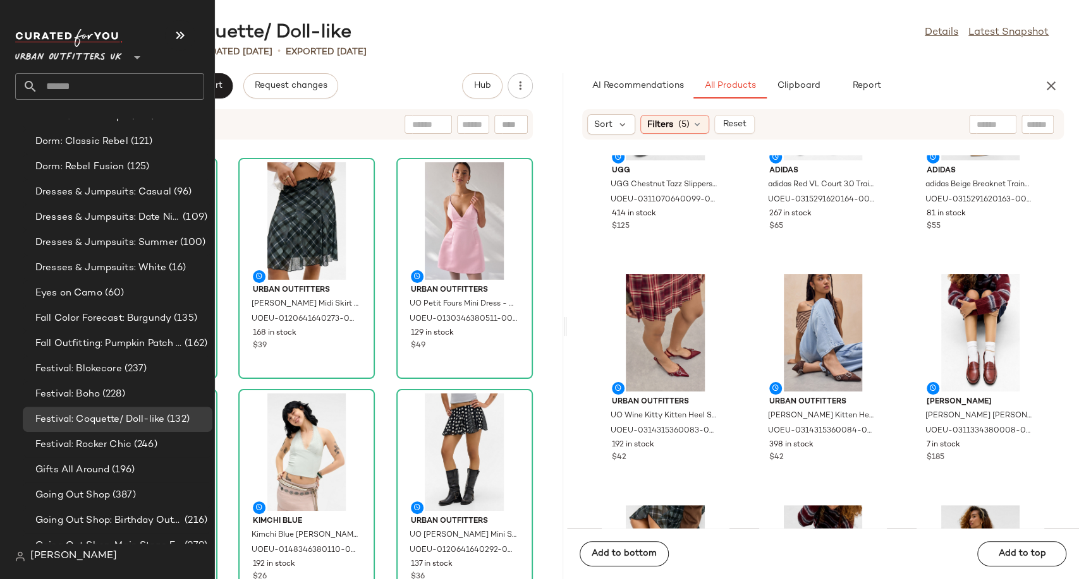
scroll to position [2860, 0]
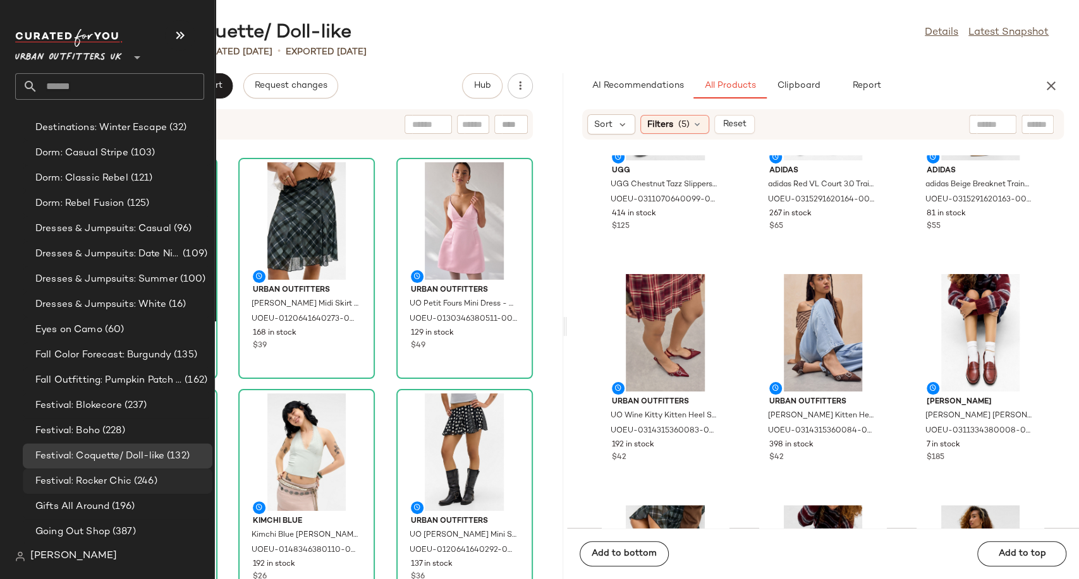
click at [114, 481] on span "Festival: Rocker Chic" at bounding box center [83, 482] width 96 height 15
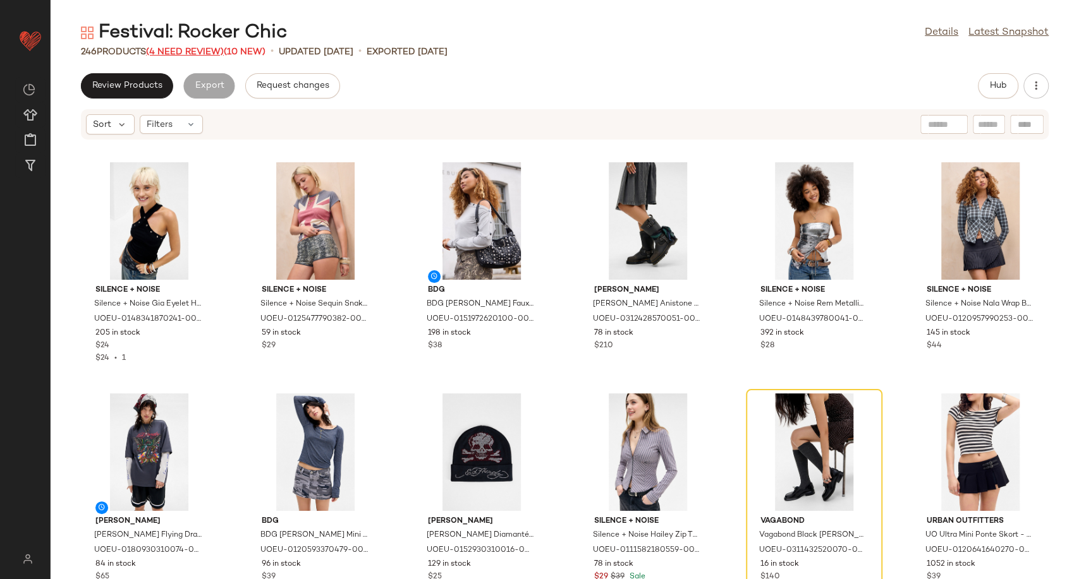
click at [197, 49] on span "(4 Need Review)" at bounding box center [185, 51] width 78 height 9
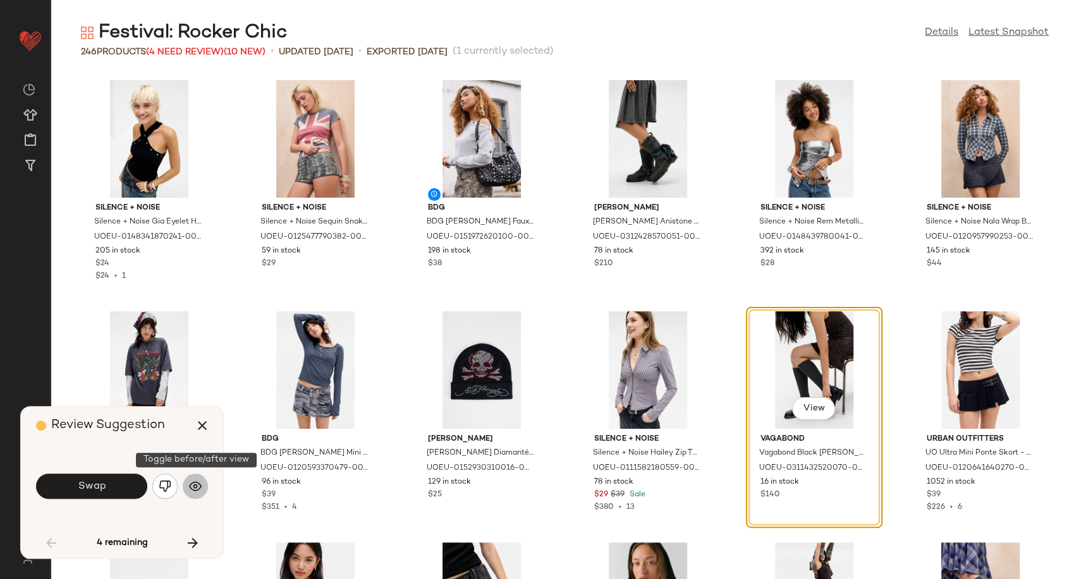
click at [193, 483] on img "button" at bounding box center [195, 486] width 13 height 13
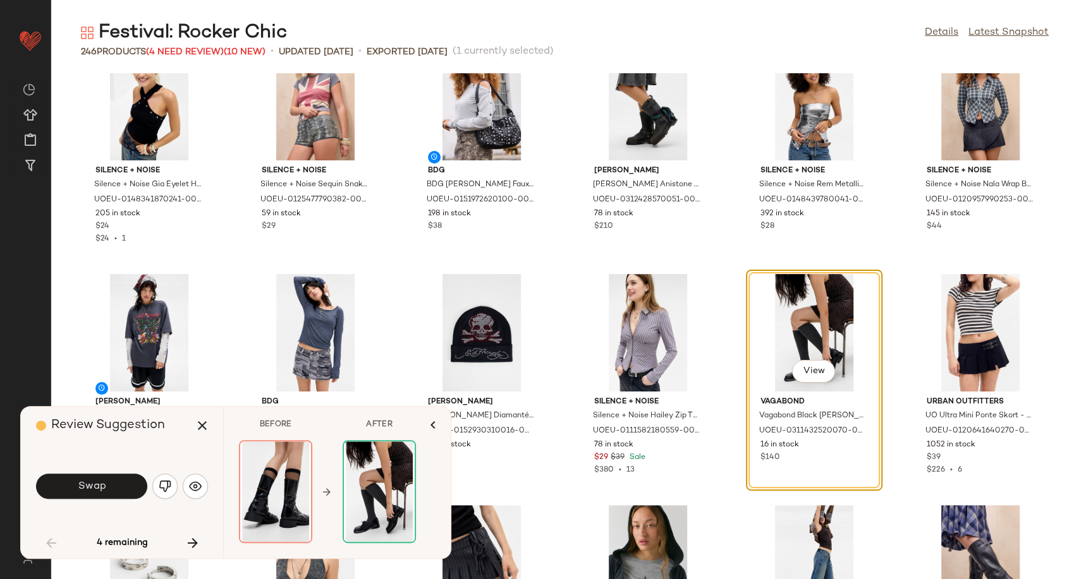
scroll to position [70, 0]
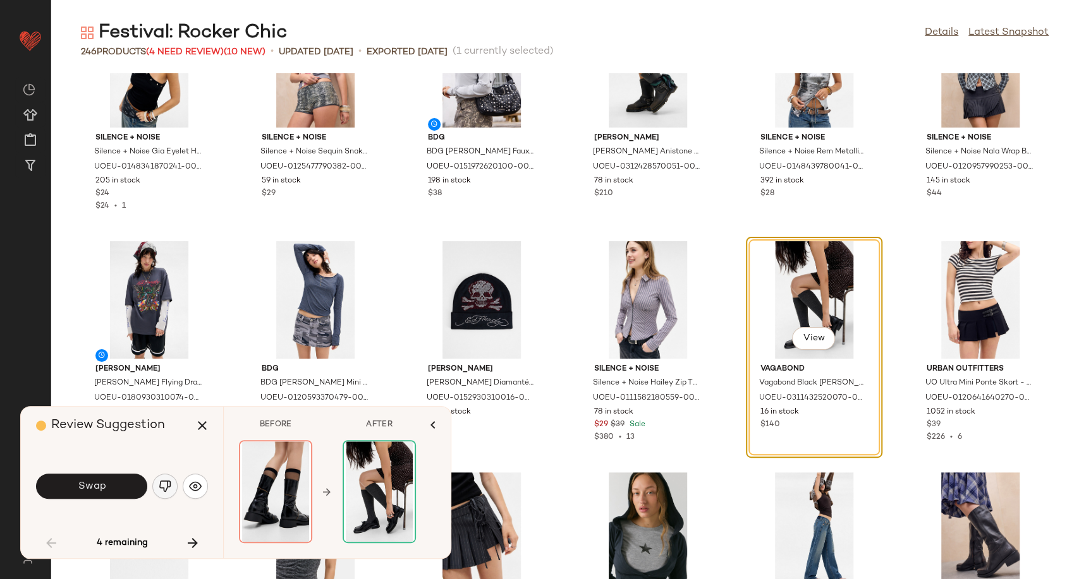
click at [162, 488] on img "button" at bounding box center [165, 486] width 13 height 13
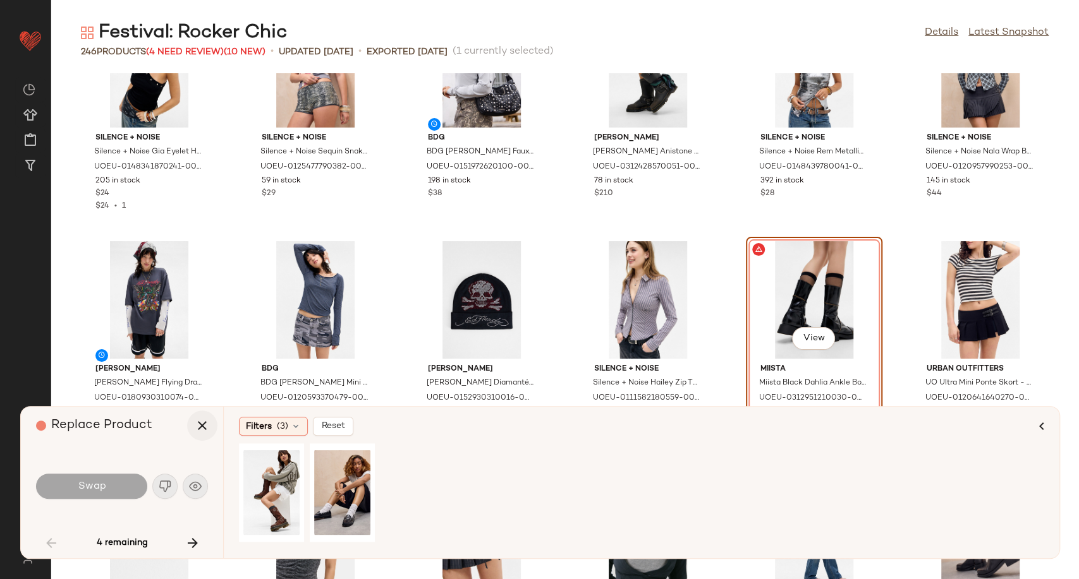
click at [195, 427] on icon "button" at bounding box center [202, 425] width 15 height 15
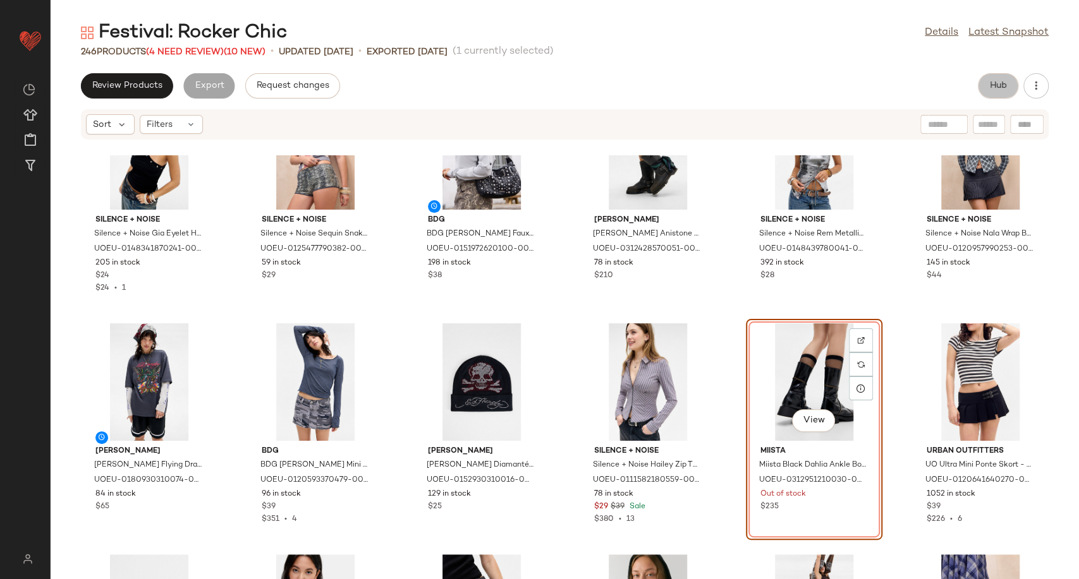
click at [984, 83] on button "Hub" at bounding box center [997, 85] width 40 height 25
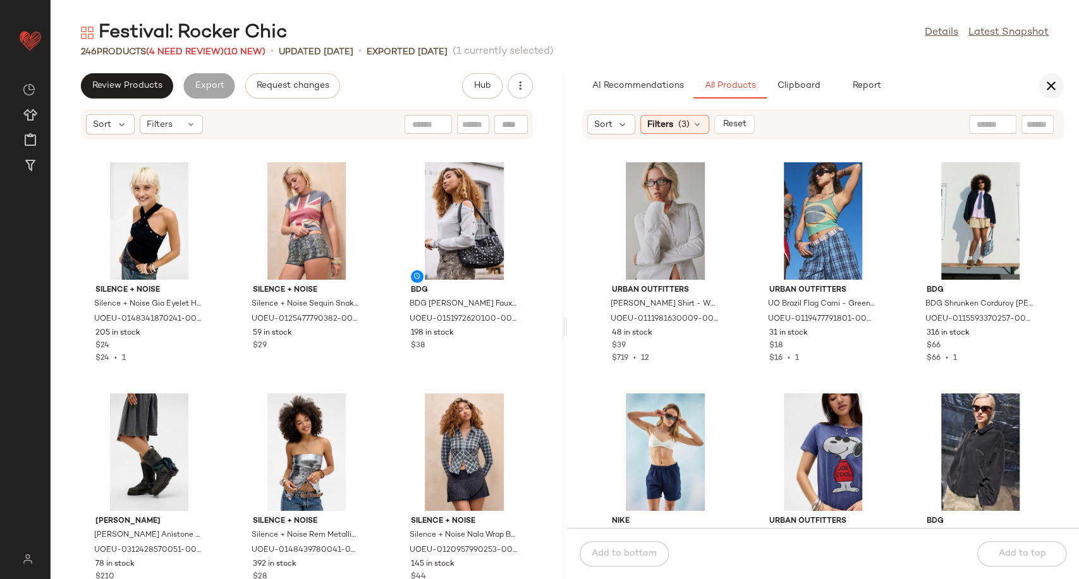
click at [1051, 77] on button "button" at bounding box center [1050, 85] width 25 height 25
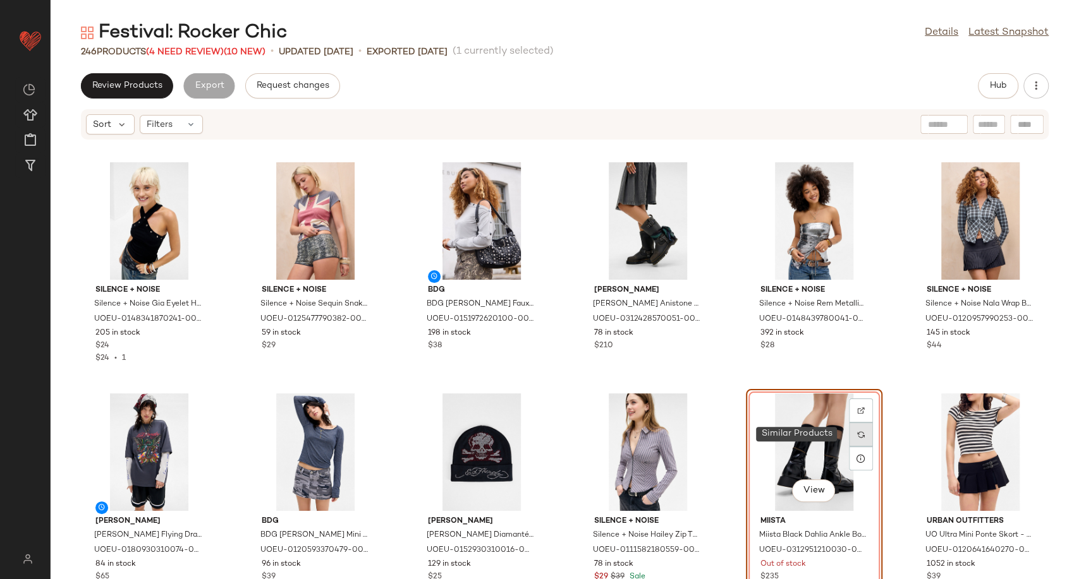
click at [849, 433] on div at bounding box center [861, 435] width 24 height 24
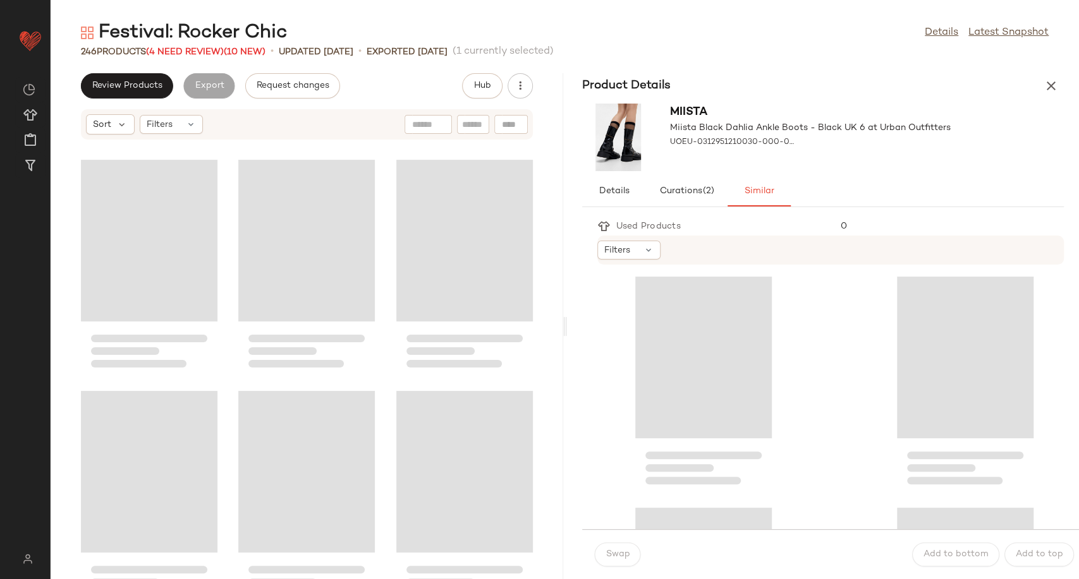
scroll to position [703, 0]
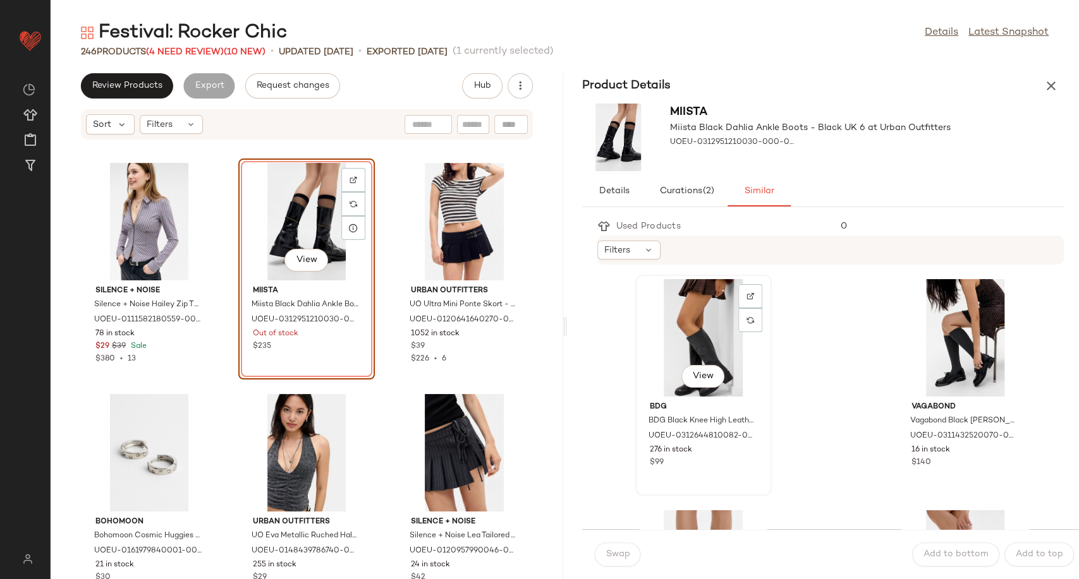
click at [704, 326] on div "View" at bounding box center [703, 338] width 128 height 118
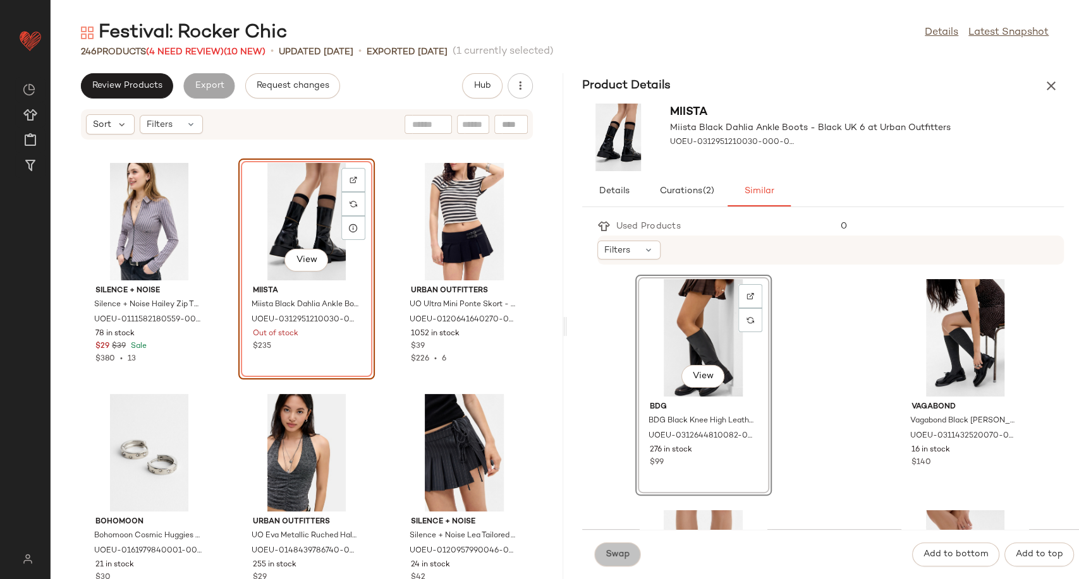
click at [620, 559] on span "Swap" at bounding box center [617, 555] width 25 height 10
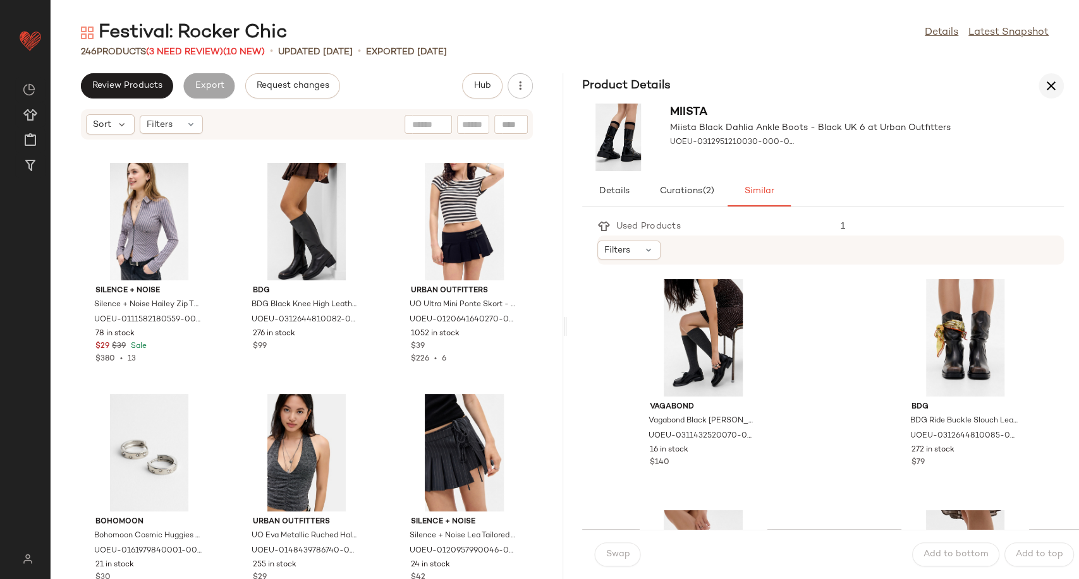
click at [1053, 84] on icon "button" at bounding box center [1050, 85] width 15 height 15
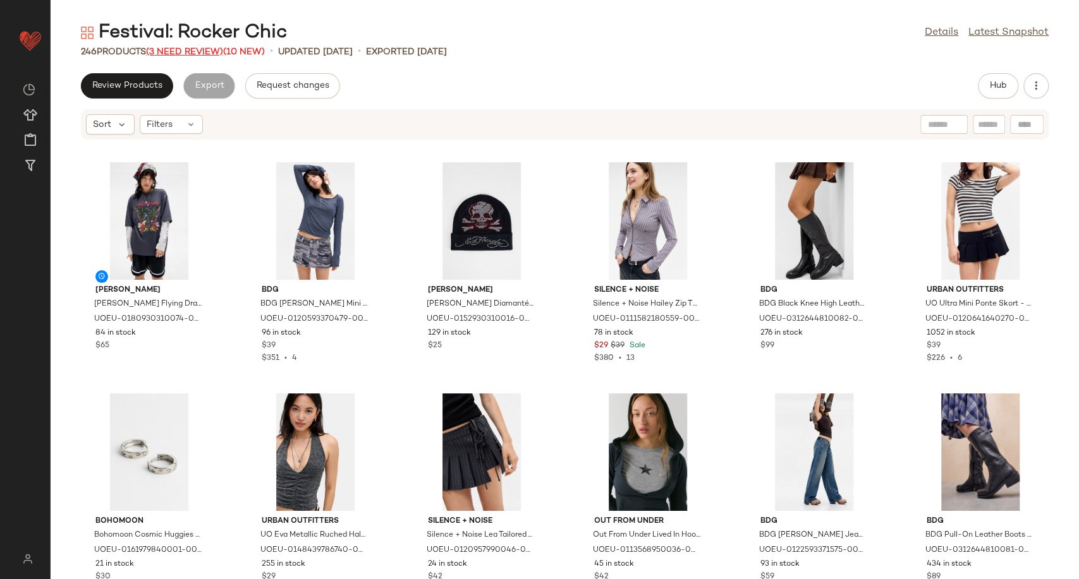
click at [191, 52] on span "(3 Need Review)" at bounding box center [184, 51] width 77 height 9
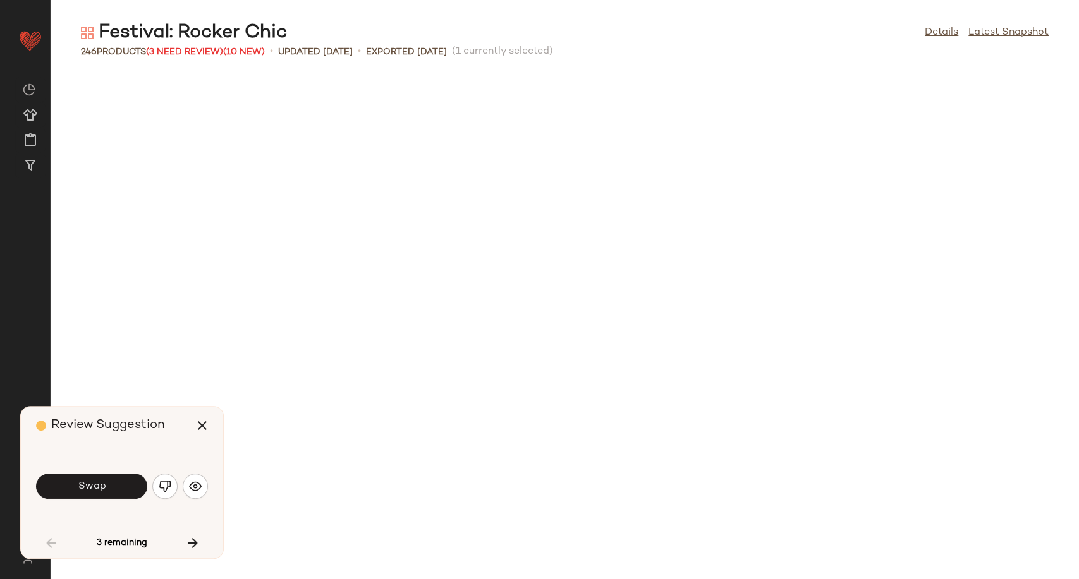
scroll to position [925, 0]
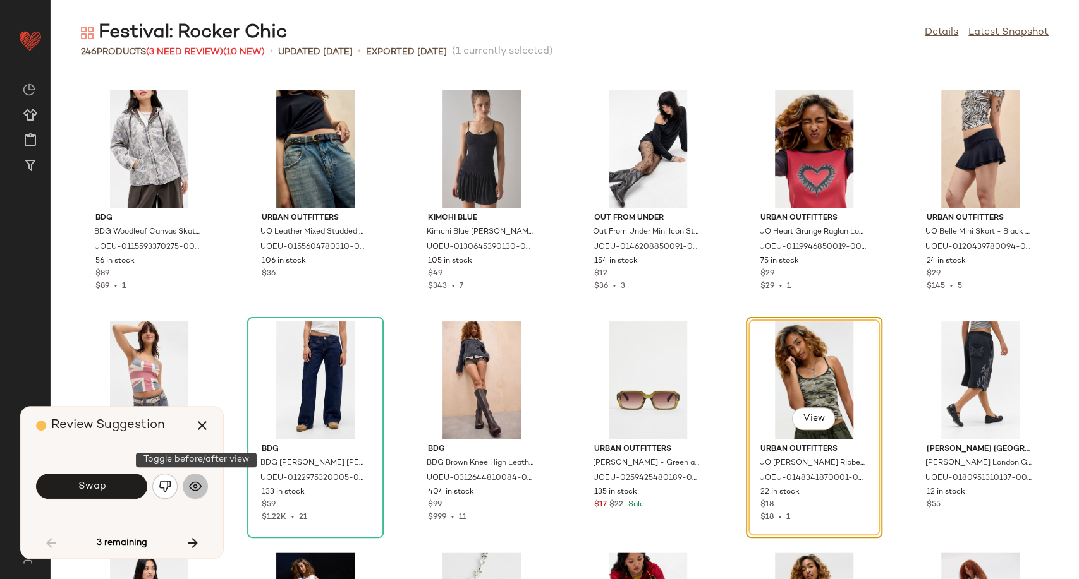
click at [194, 487] on img "button" at bounding box center [195, 486] width 13 height 13
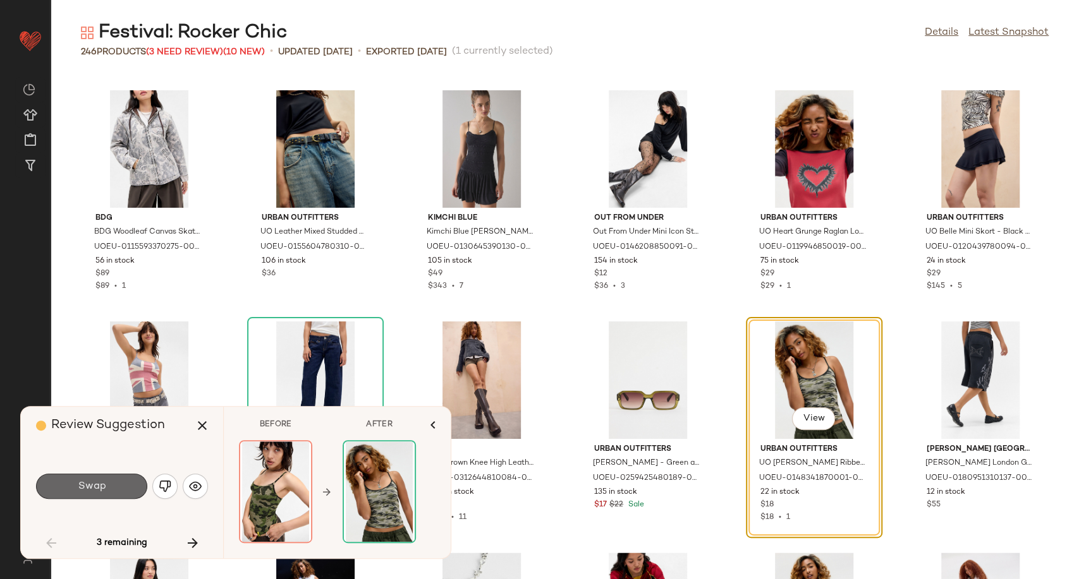
click at [107, 486] on button "Swap" at bounding box center [91, 486] width 111 height 25
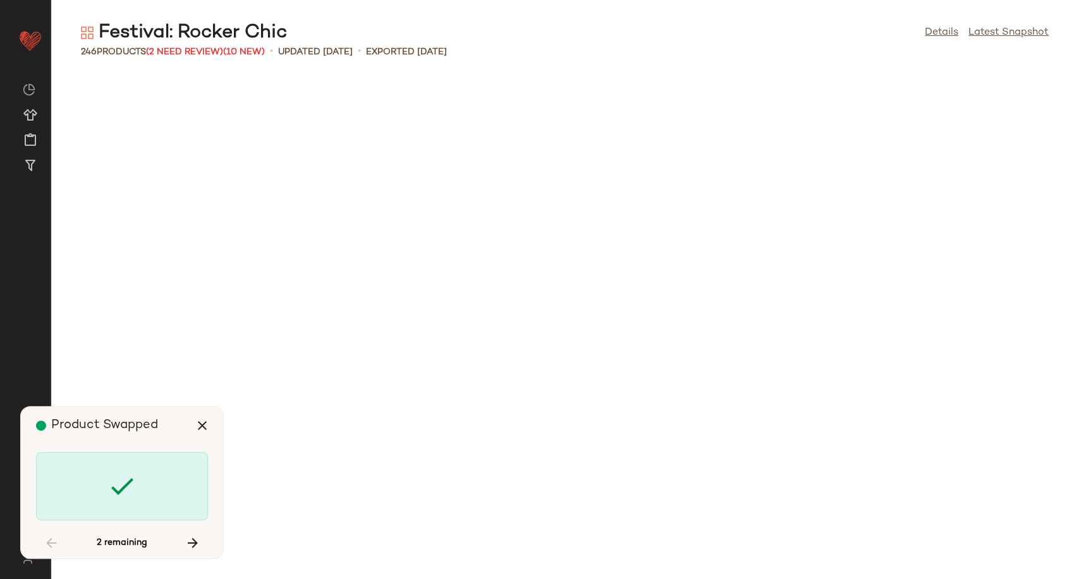
scroll to position [2543, 0]
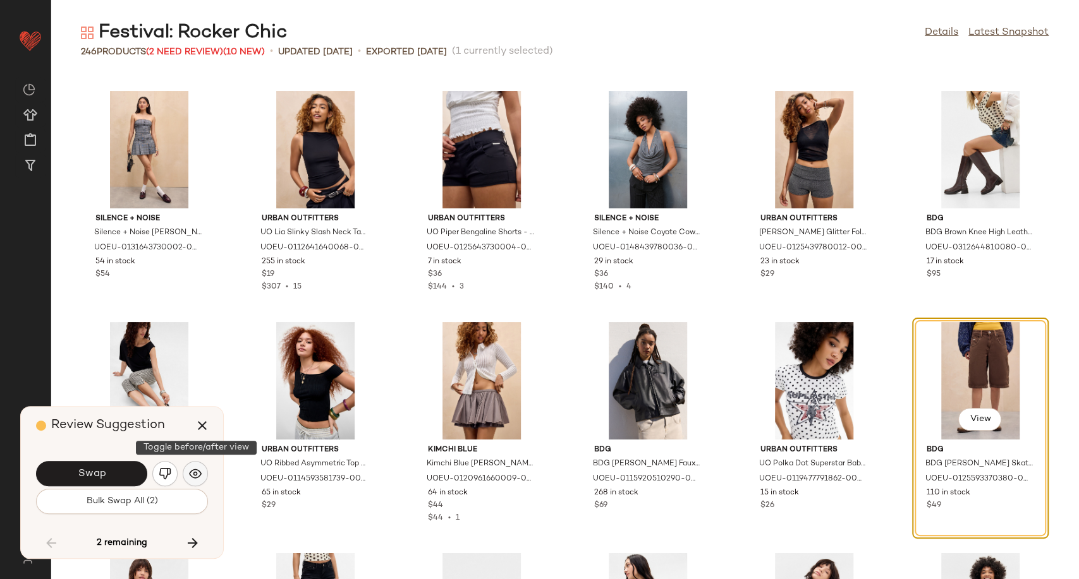
click at [194, 478] on img "button" at bounding box center [195, 474] width 13 height 13
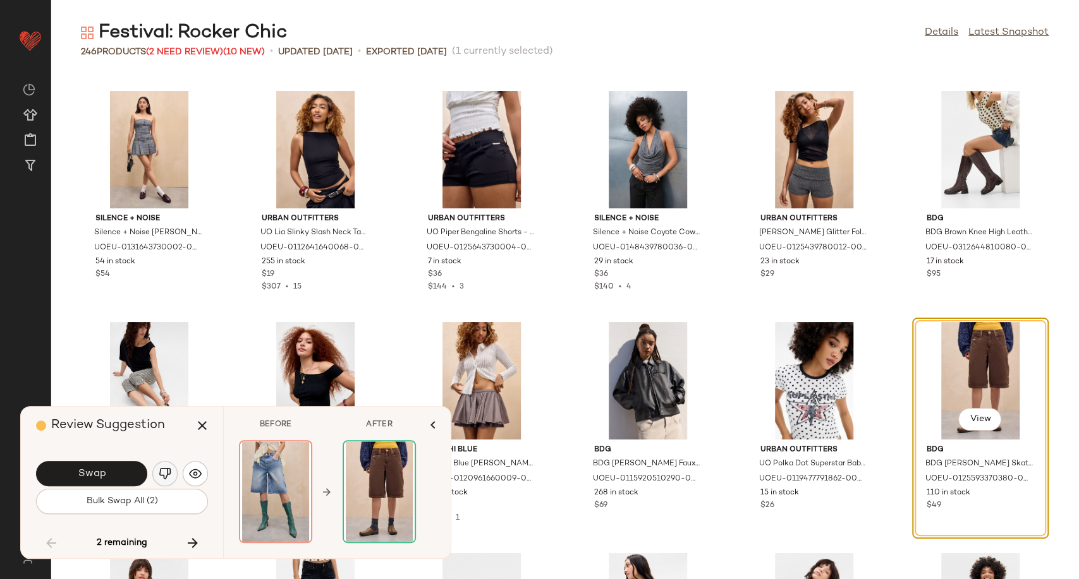
click at [170, 474] on img "button" at bounding box center [165, 474] width 13 height 13
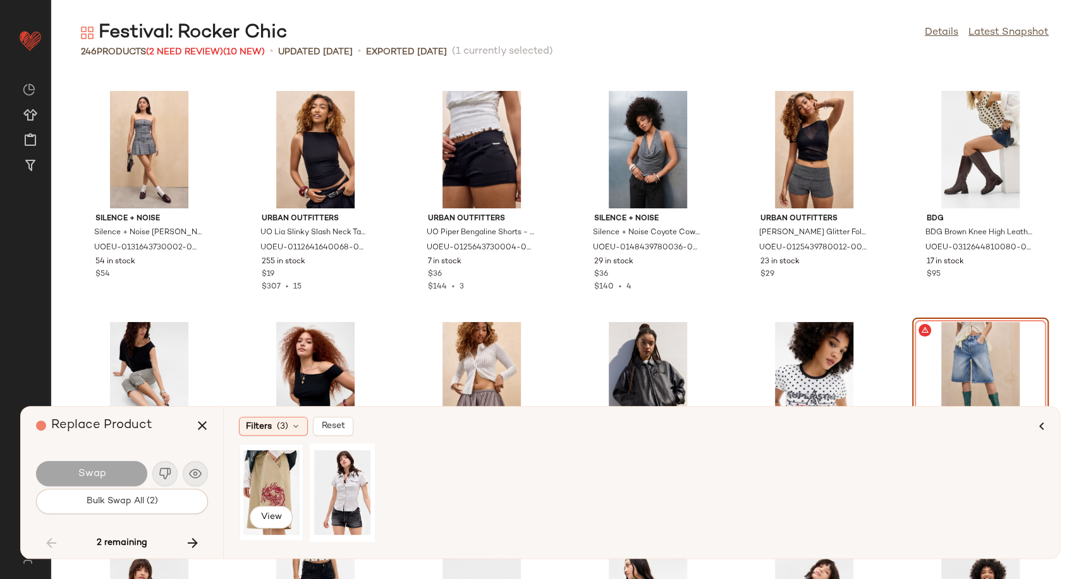
click at [256, 487] on div "View" at bounding box center [271, 493] width 56 height 90
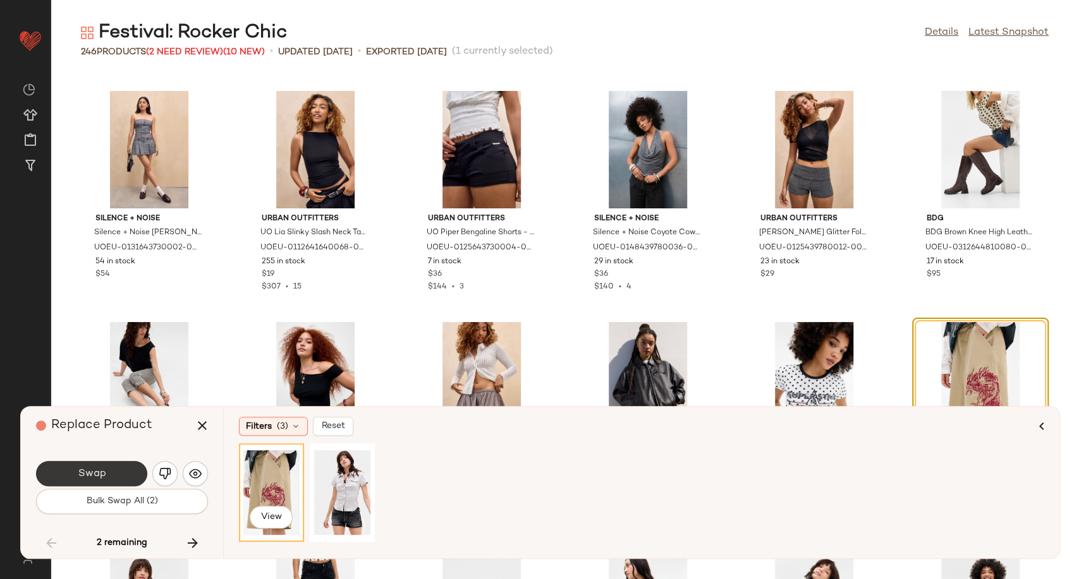
click at [109, 480] on button "Swap" at bounding box center [91, 473] width 111 height 25
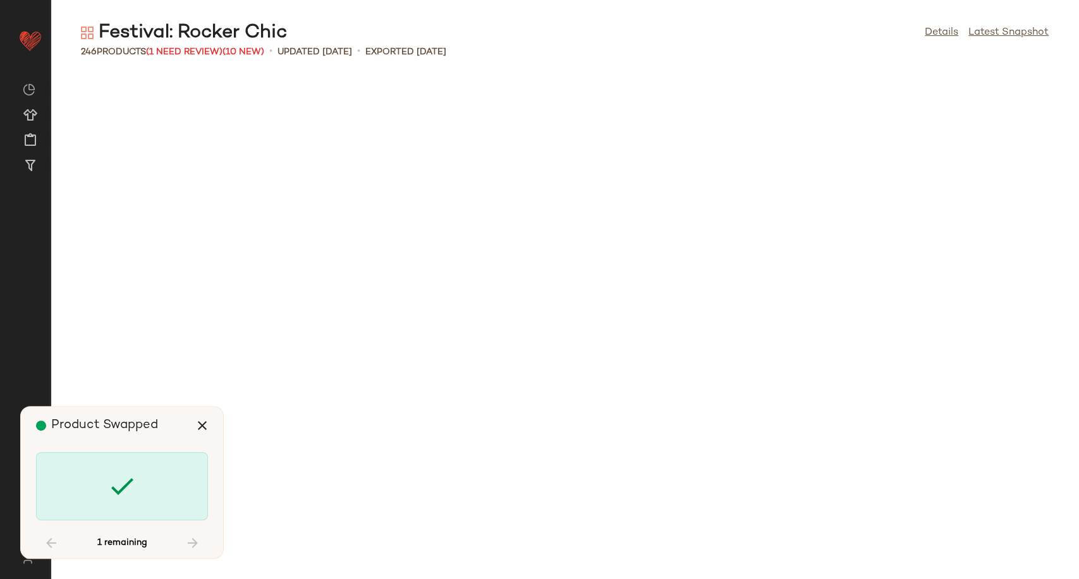
scroll to position [0, 0]
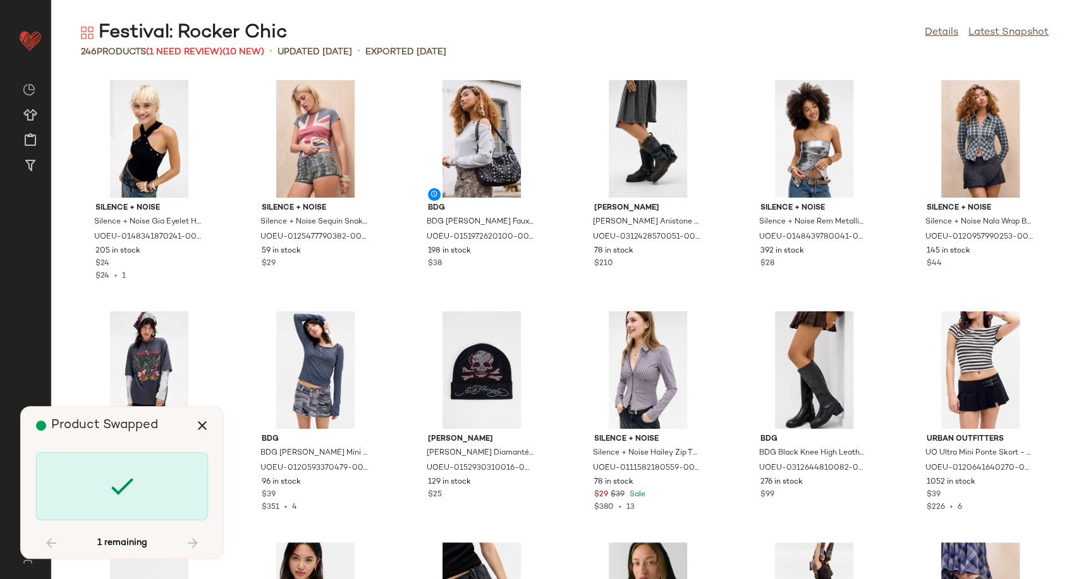
scroll to position [7168, 0]
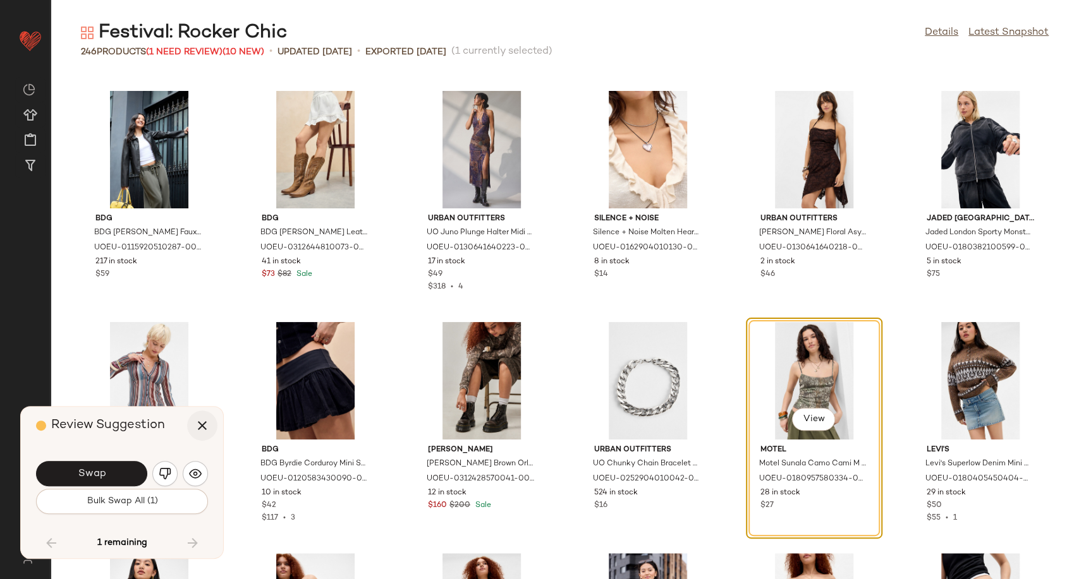
click at [201, 429] on icon "button" at bounding box center [202, 425] width 15 height 15
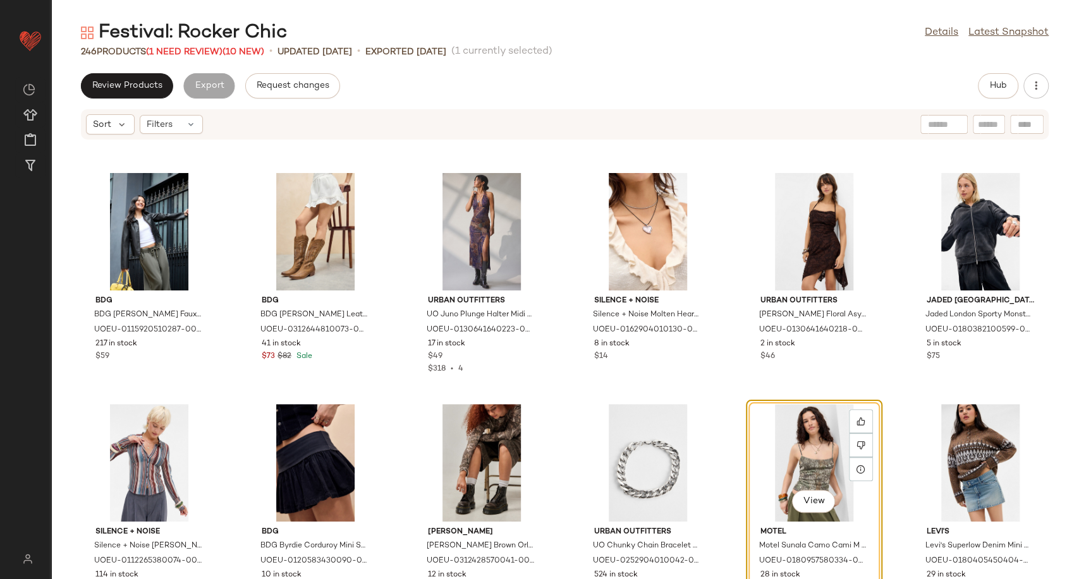
click at [814, 466] on div "View" at bounding box center [814, 463] width 128 height 118
click at [203, 42] on div "Festival: Rocker Chic" at bounding box center [184, 32] width 206 height 25
click at [207, 49] on span "(1 Need Review)" at bounding box center [184, 51] width 76 height 9
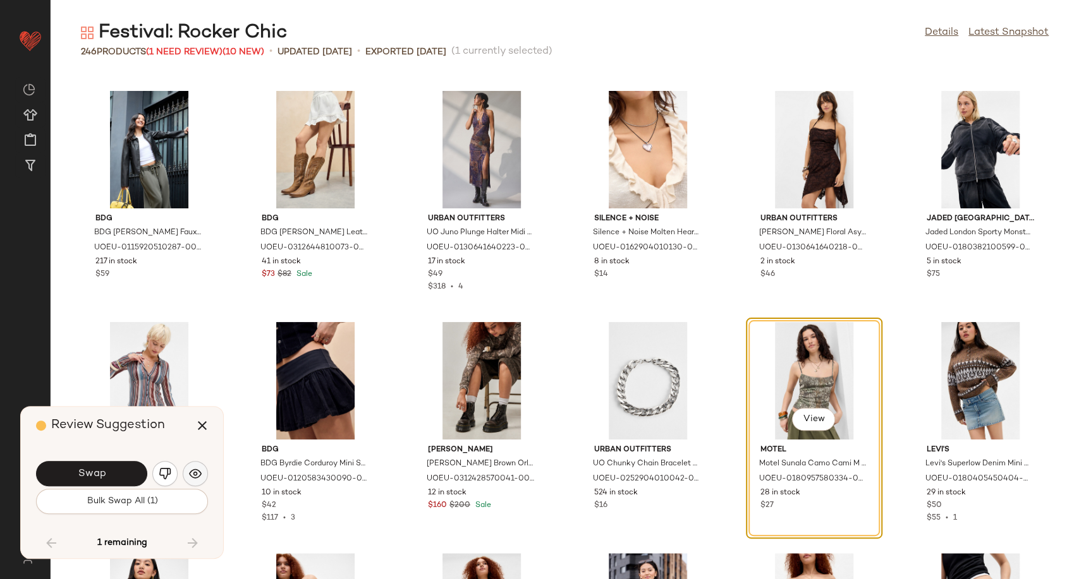
click at [196, 471] on img "button" at bounding box center [195, 474] width 13 height 13
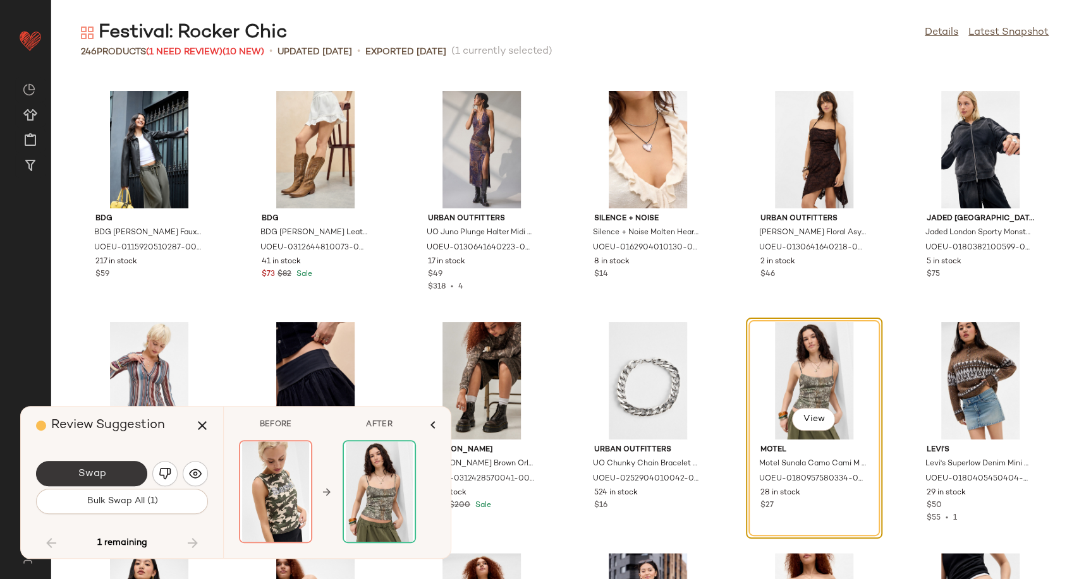
click at [97, 480] on span "Swap" at bounding box center [91, 474] width 28 height 12
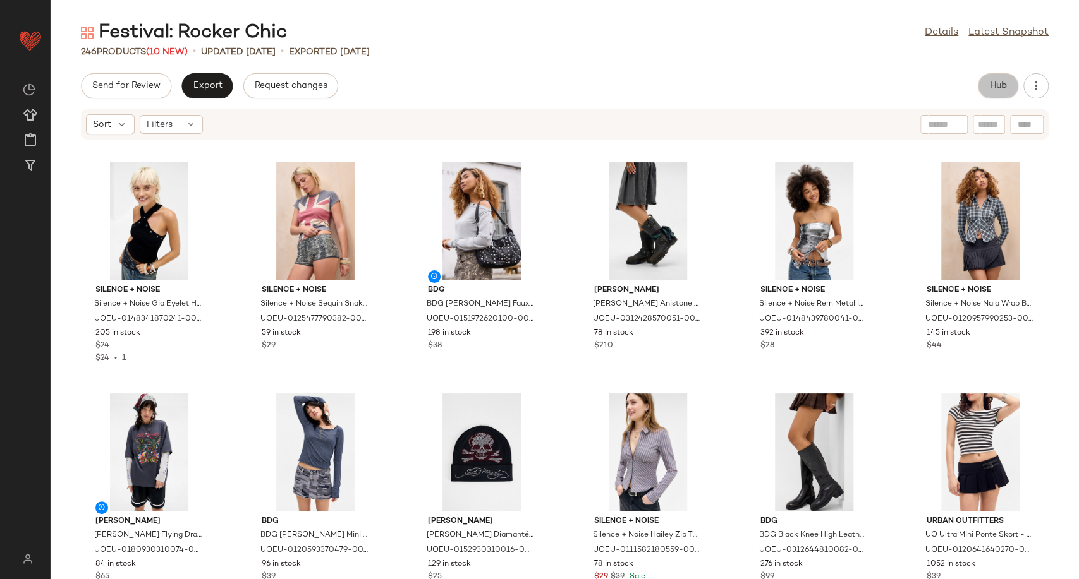
click at [1001, 87] on span "Hub" at bounding box center [998, 86] width 18 height 10
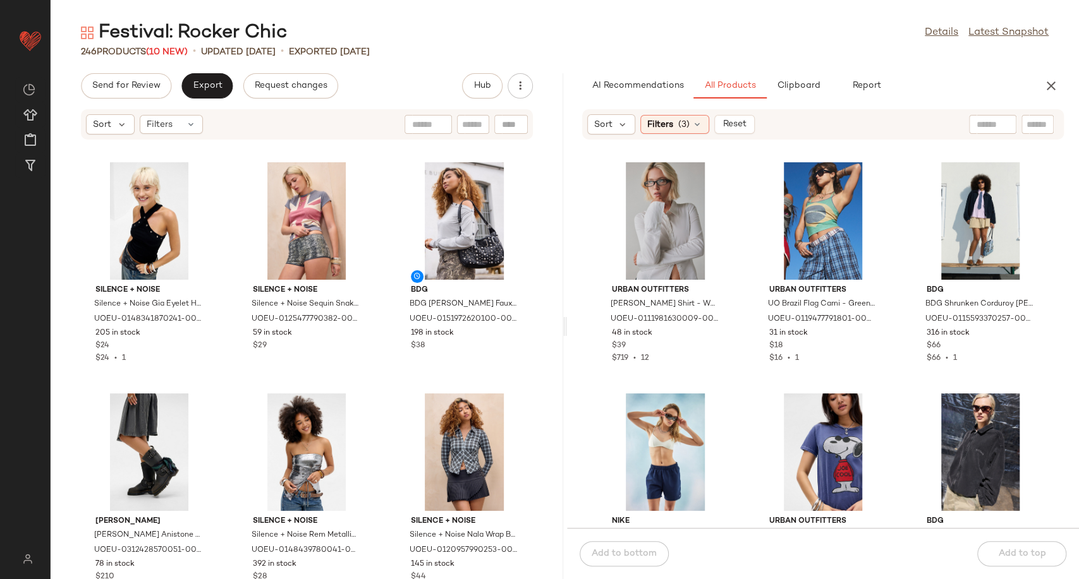
click at [998, 122] on div at bounding box center [992, 124] width 47 height 19
type input "******"
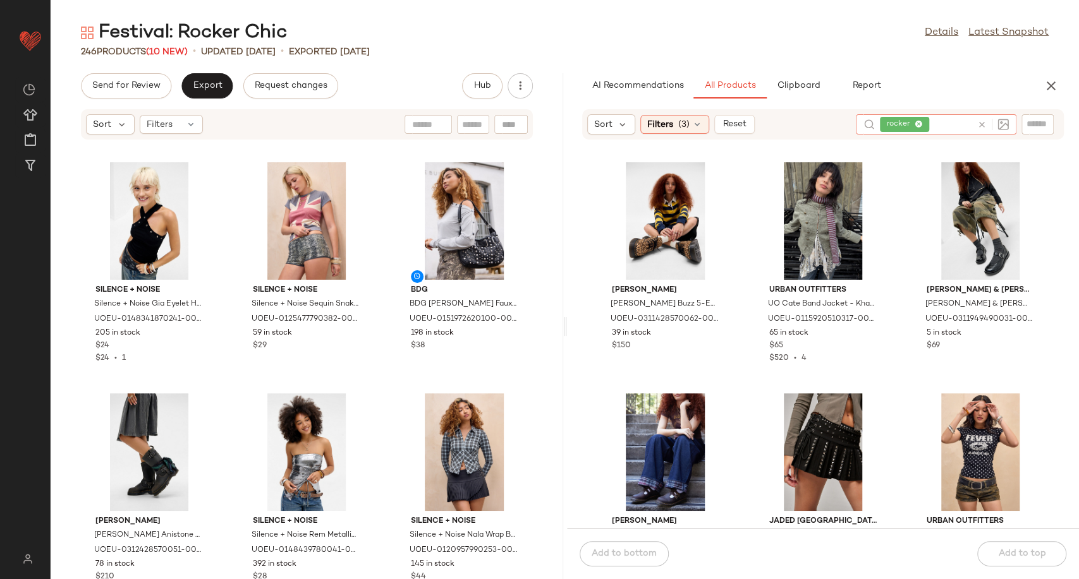
click at [981, 123] on icon at bounding box center [981, 124] width 9 height 9
click at [696, 126] on icon at bounding box center [697, 124] width 10 height 10
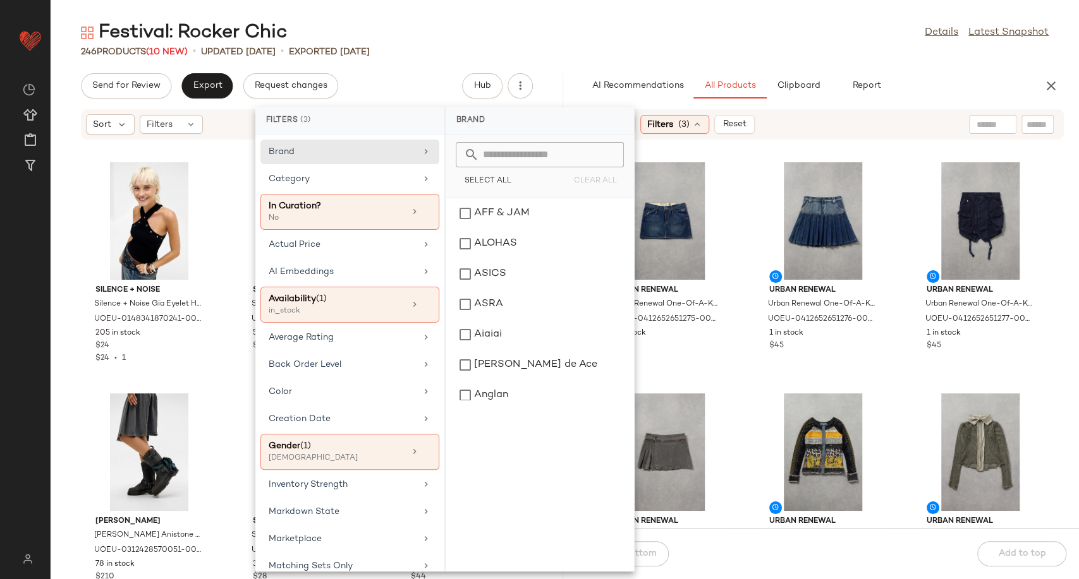
click at [743, 216] on div "Urban Renewal Urban Renewal One-Of-A-Kind G-STAR Mini Skirt - Indigo S at Urban…" at bounding box center [823, 341] width 512 height 373
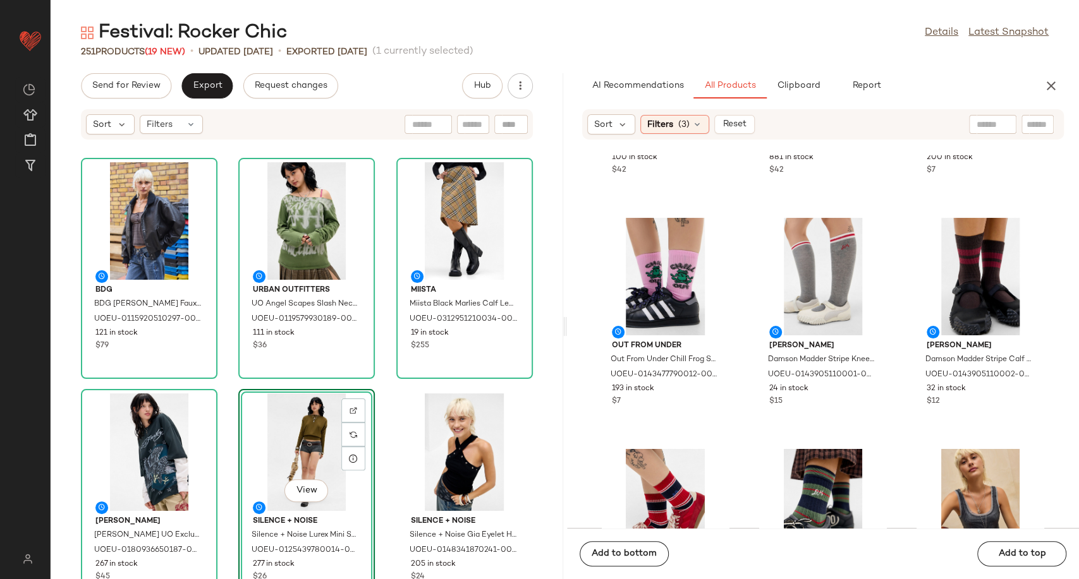
scroll to position [8294, 0]
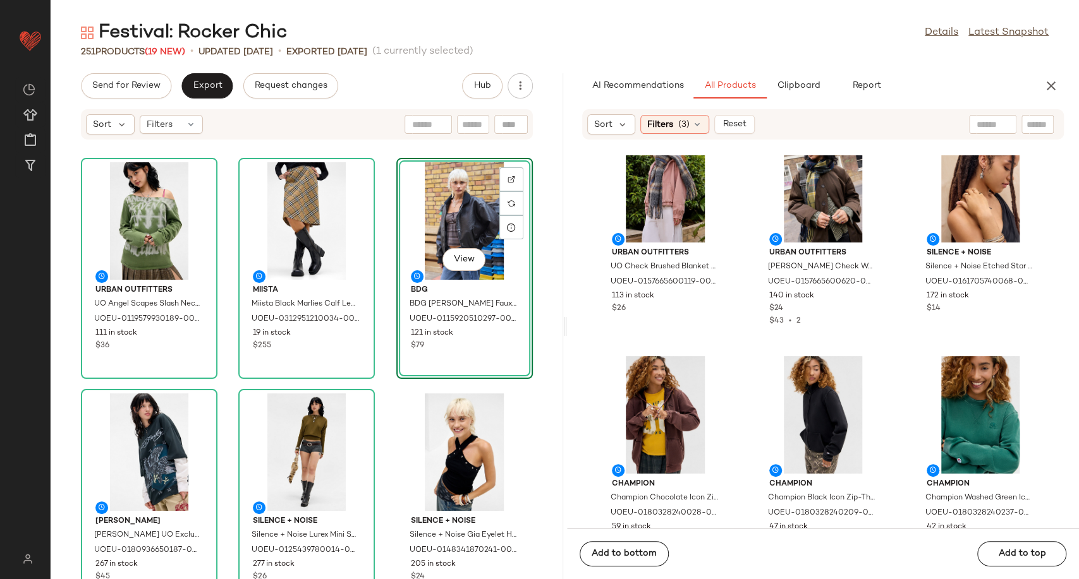
scroll to position [18192, 0]
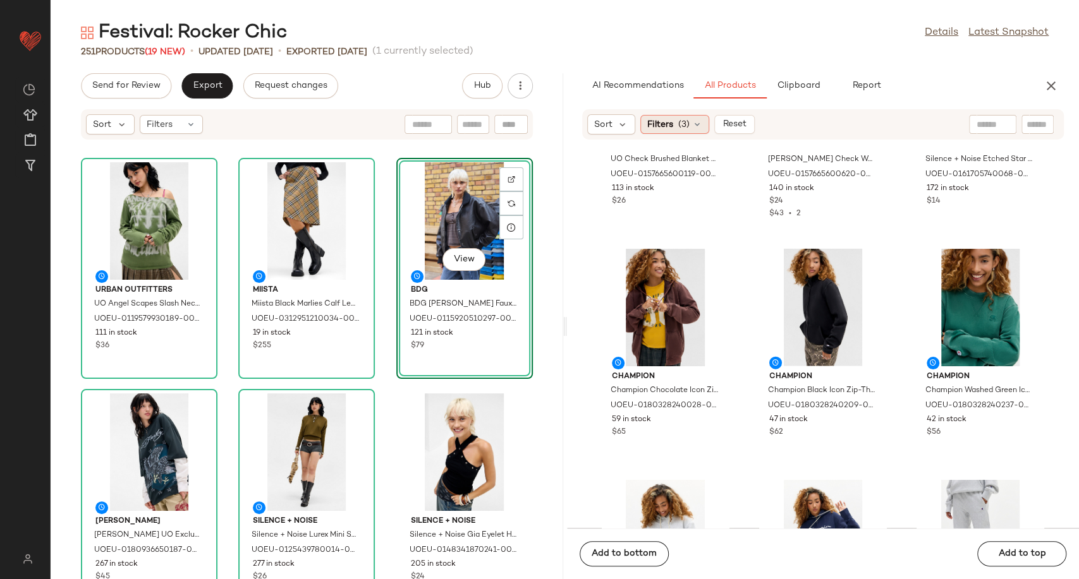
click at [698, 118] on div "Filters (3)" at bounding box center [674, 124] width 69 height 19
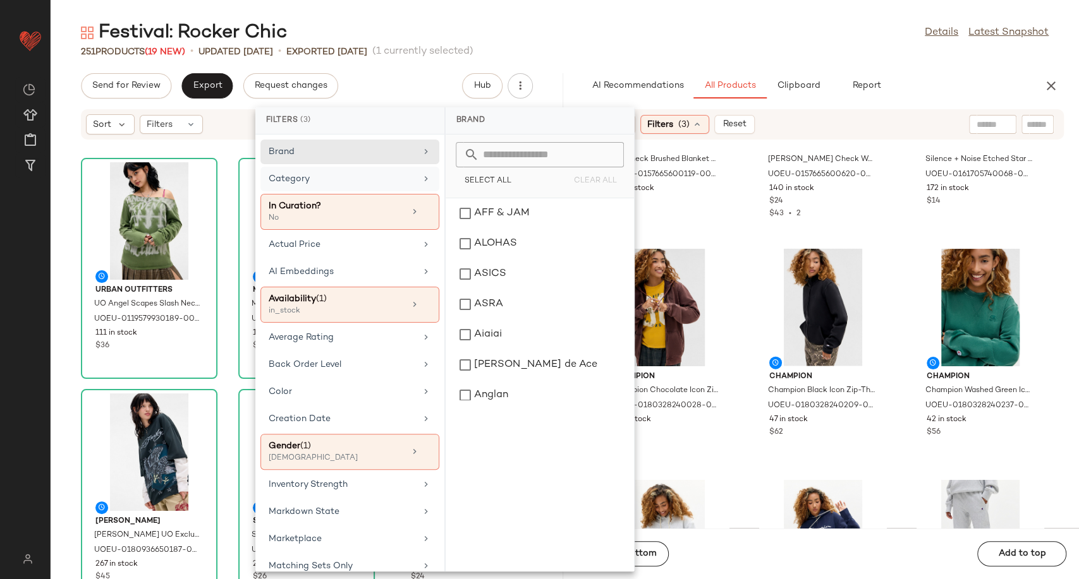
click at [421, 179] on icon at bounding box center [426, 179] width 10 height 10
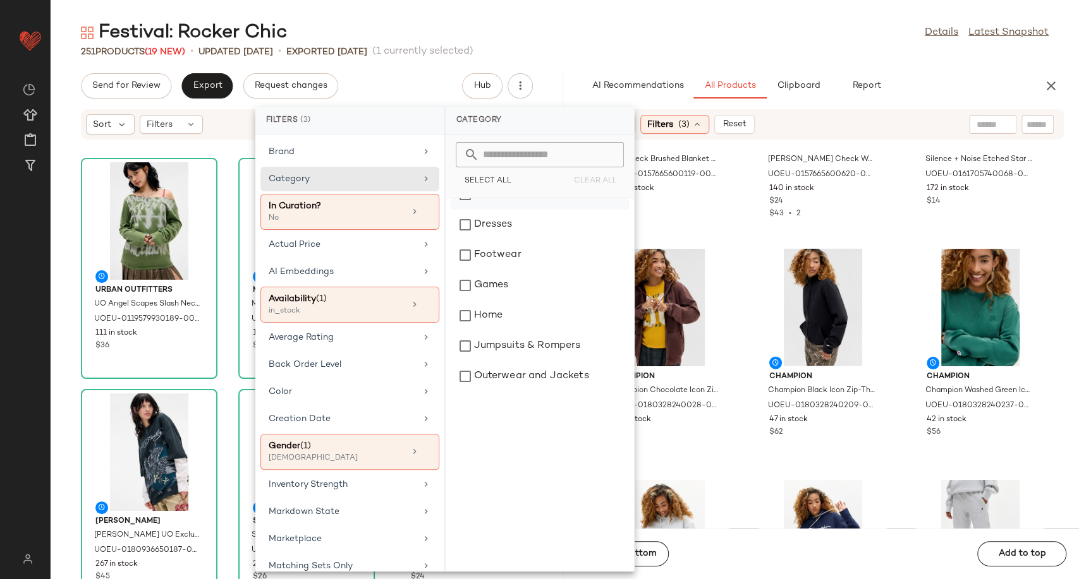
scroll to position [210, 0]
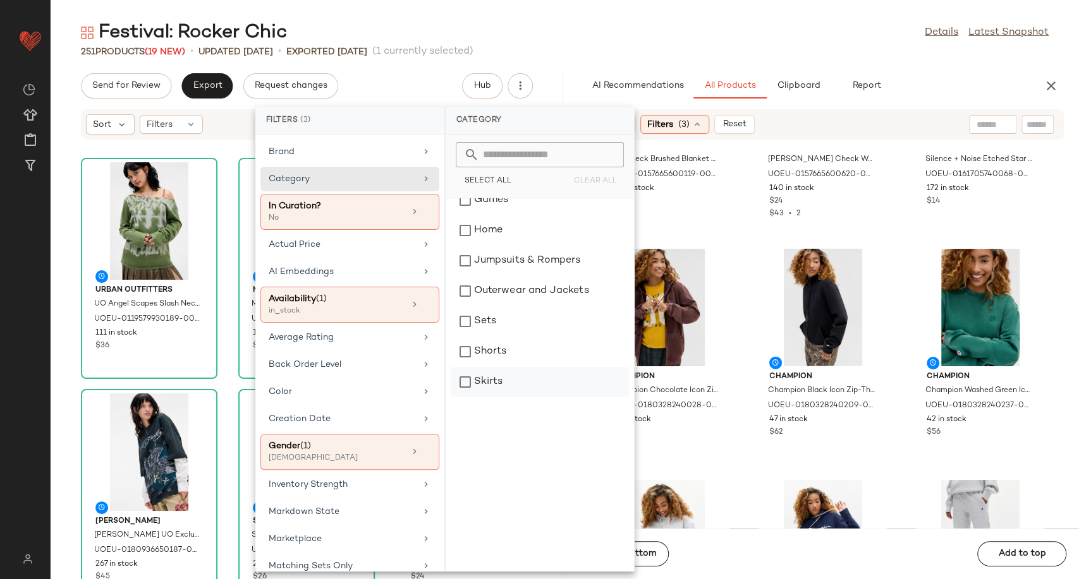
click at [505, 380] on div "Skirts" at bounding box center [539, 382] width 178 height 30
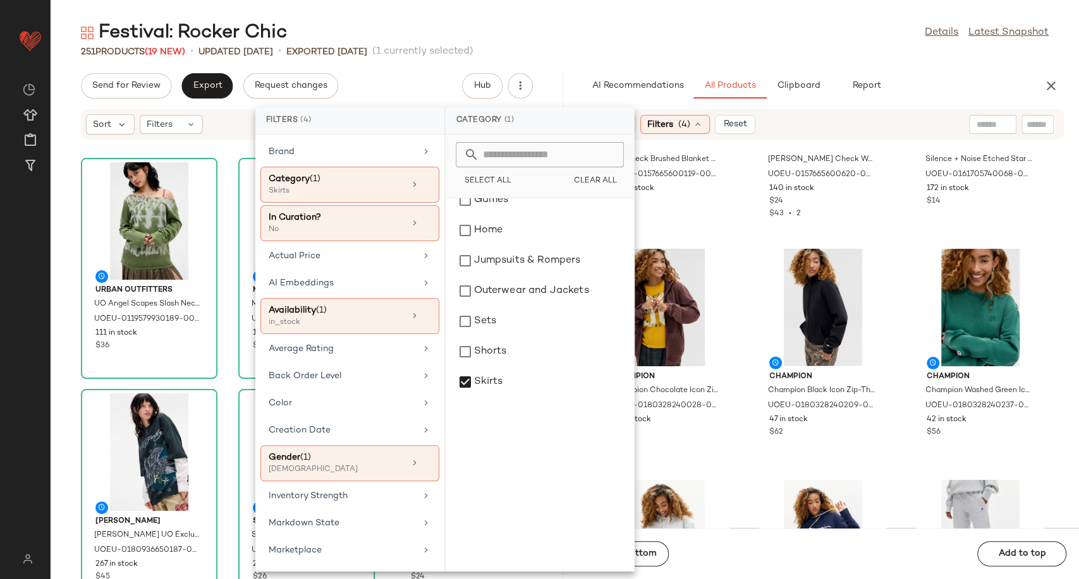
click at [744, 398] on div "Urban Outfitters UO Check Brushed Blanket Scarf - Grey at Urban Outfitters UOEU…" at bounding box center [823, 341] width 512 height 373
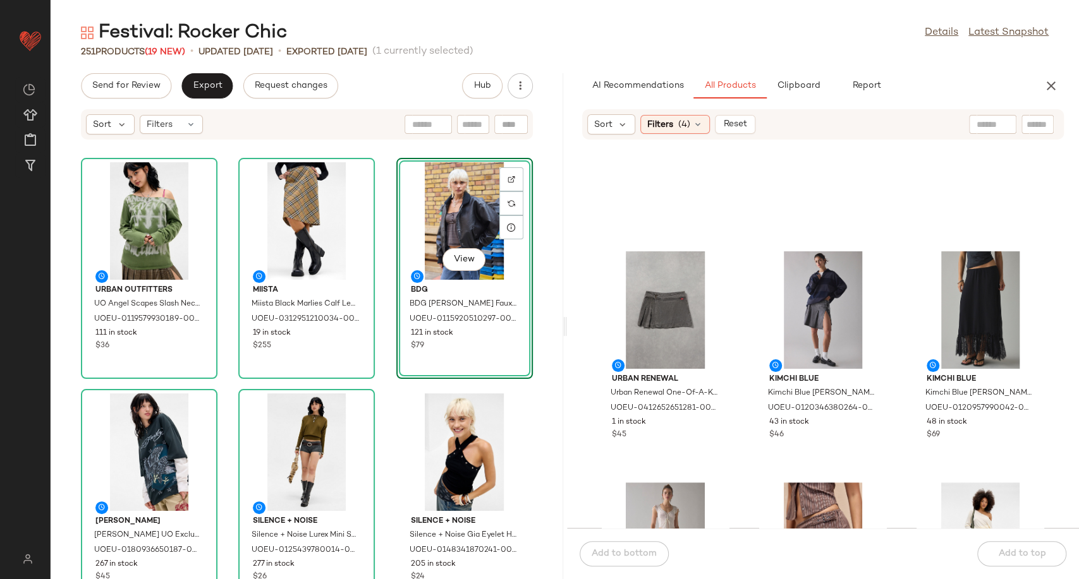
scroll to position [150, 0]
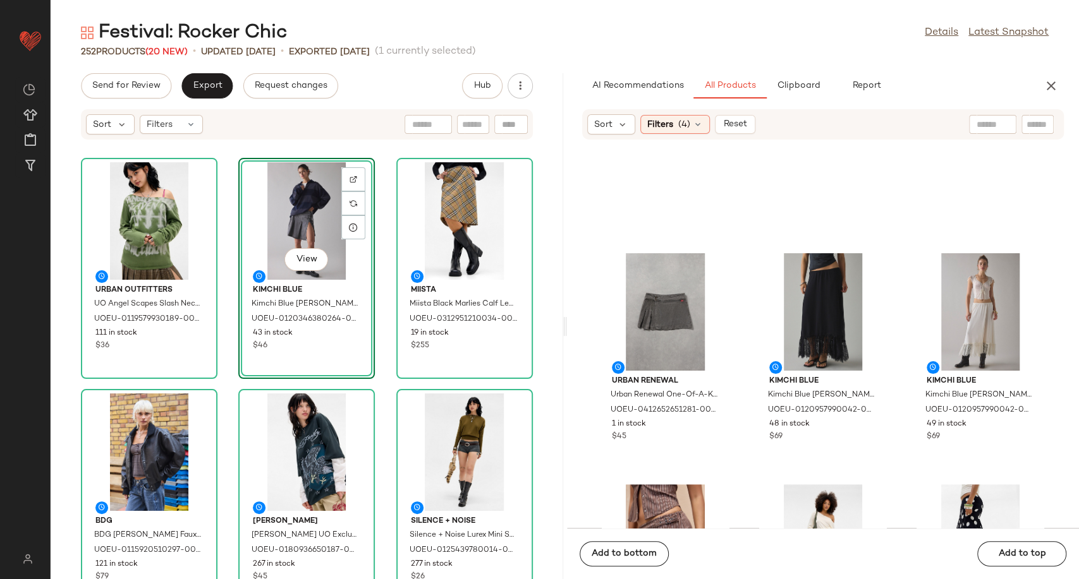
click at [392, 385] on div "Urban Outfitters UO Angel Scapes Slash Neck Long Sleeve T-Shirt - Khaki M/L at …" at bounding box center [307, 367] width 512 height 424
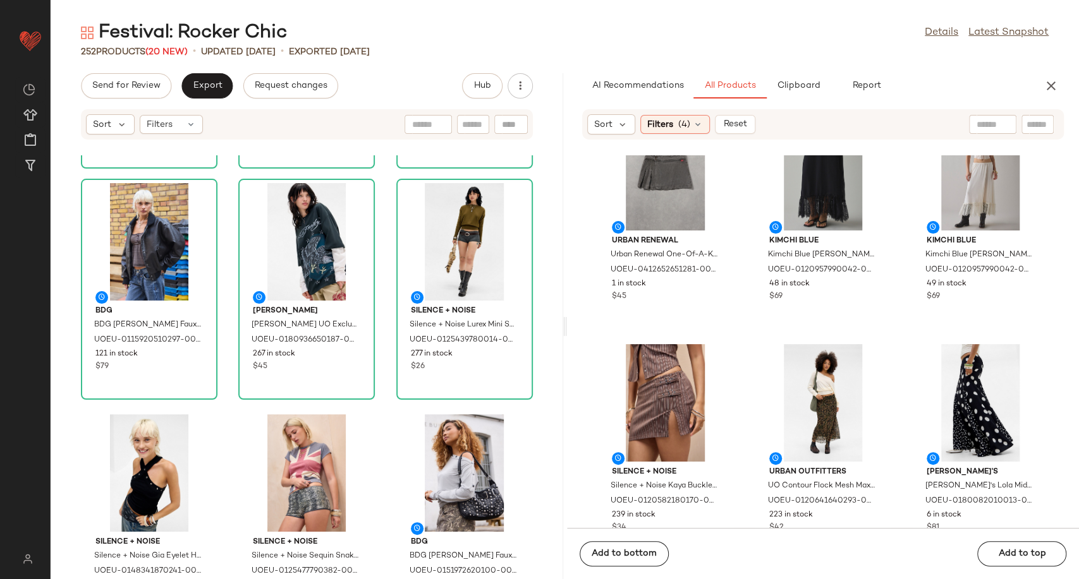
scroll to position [0, 0]
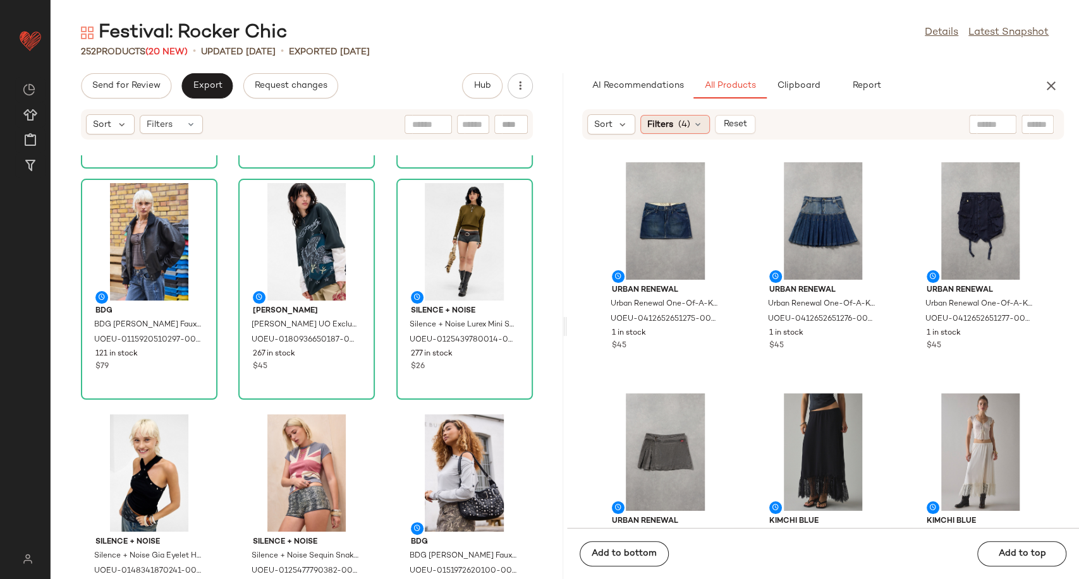
click at [700, 126] on icon at bounding box center [697, 124] width 10 height 10
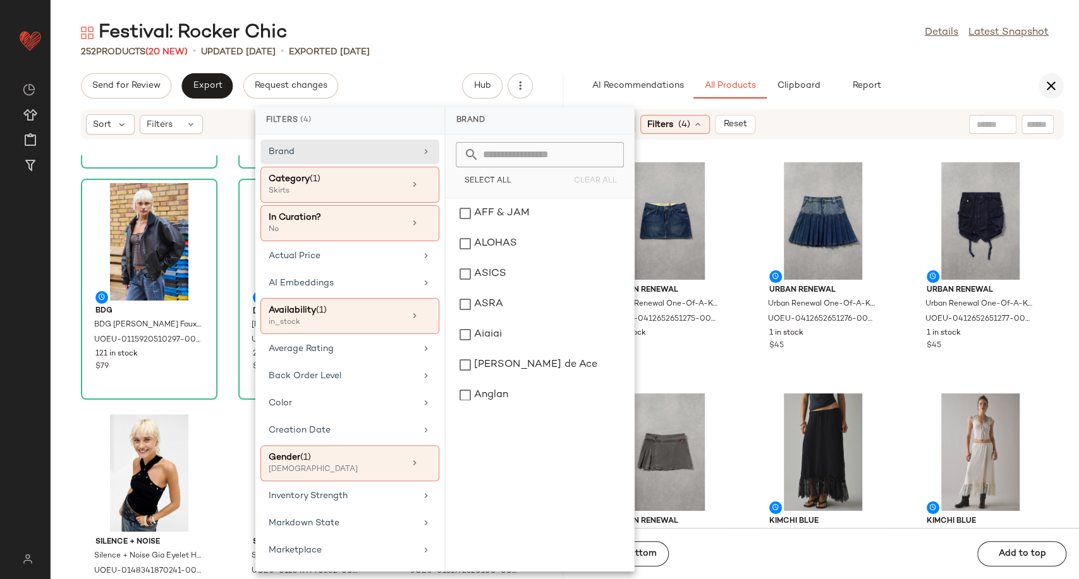
click at [1048, 83] on icon "button" at bounding box center [1050, 85] width 15 height 15
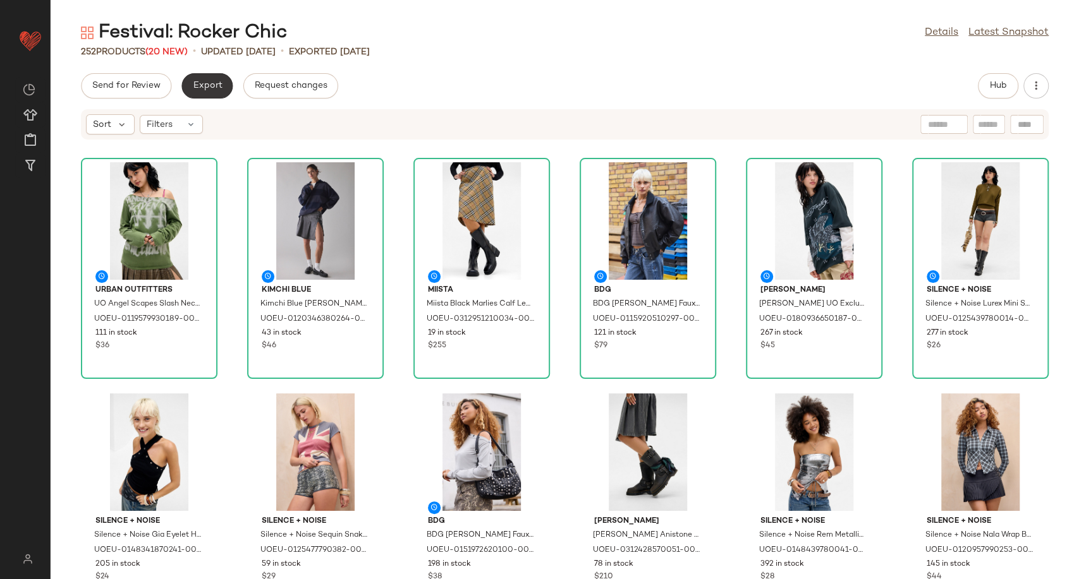
click at [195, 90] on span "Export" at bounding box center [207, 86] width 30 height 10
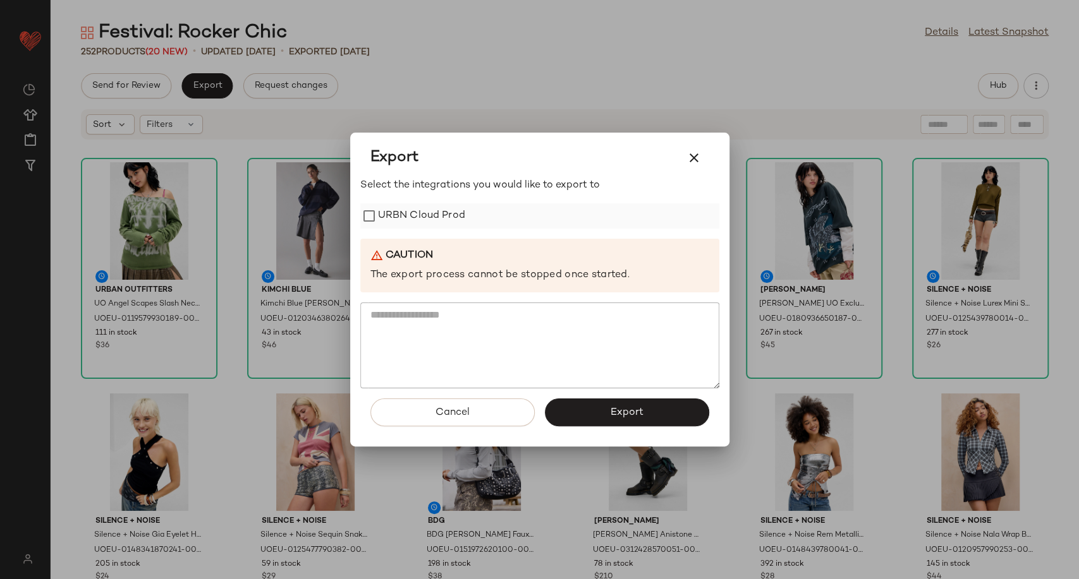
click at [394, 224] on label "URBN Cloud Prod" at bounding box center [421, 215] width 87 height 25
drag, startPoint x: 602, startPoint y: 420, endPoint x: 578, endPoint y: 368, distance: 56.8
click at [601, 420] on button "Export" at bounding box center [627, 413] width 164 height 28
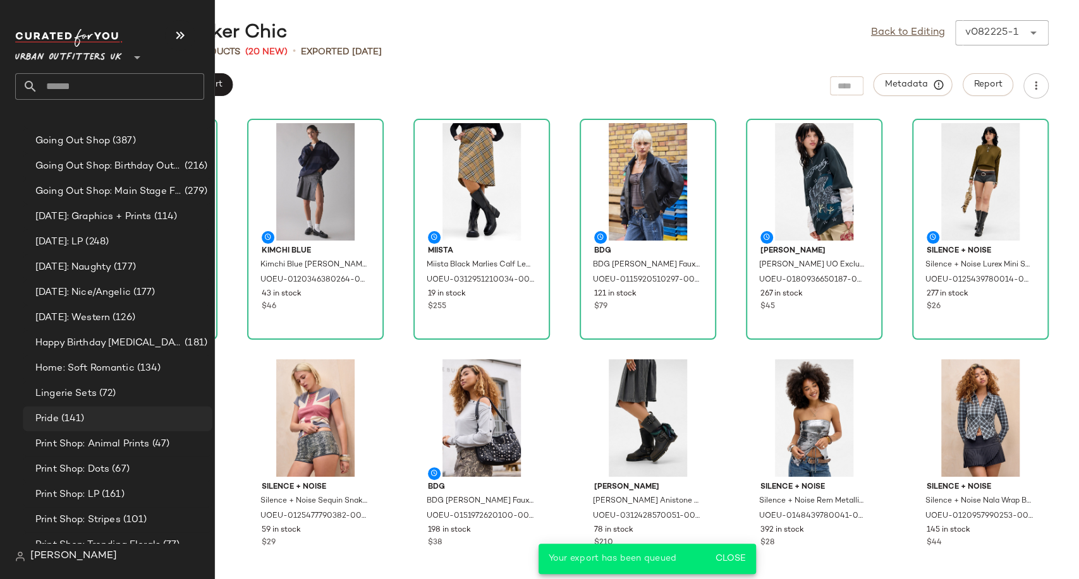
scroll to position [3018, 0]
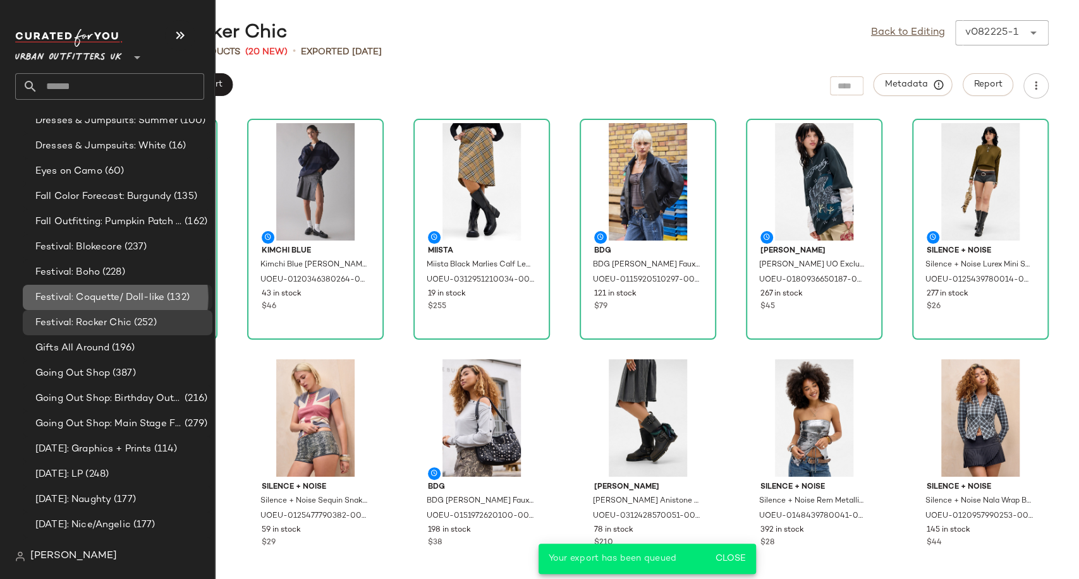
click at [112, 301] on span "Festival: Coquette/ Doll-like" at bounding box center [99, 298] width 129 height 15
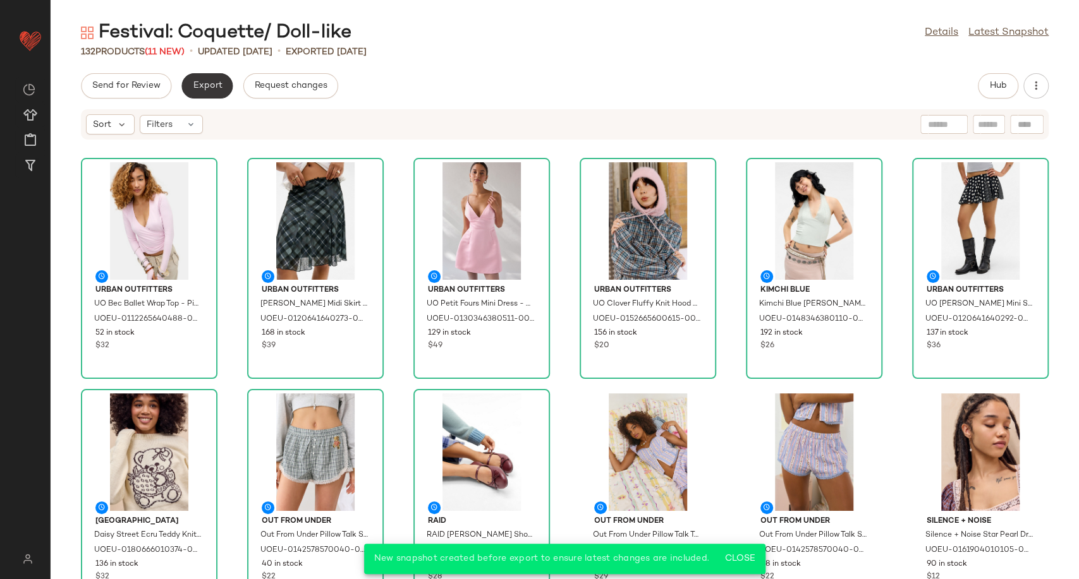
click at [207, 91] on span "Export" at bounding box center [207, 86] width 30 height 10
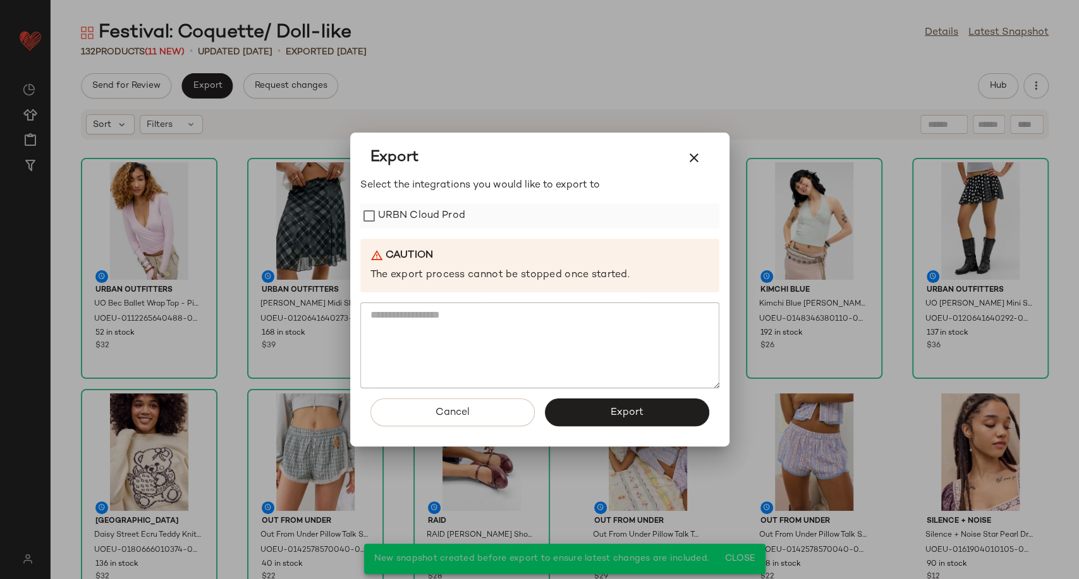
click at [471, 218] on div "URBN Cloud Prod" at bounding box center [539, 215] width 359 height 25
click at [434, 214] on label "URBN Cloud Prod" at bounding box center [421, 215] width 87 height 25
click at [577, 416] on button "Export" at bounding box center [627, 413] width 164 height 28
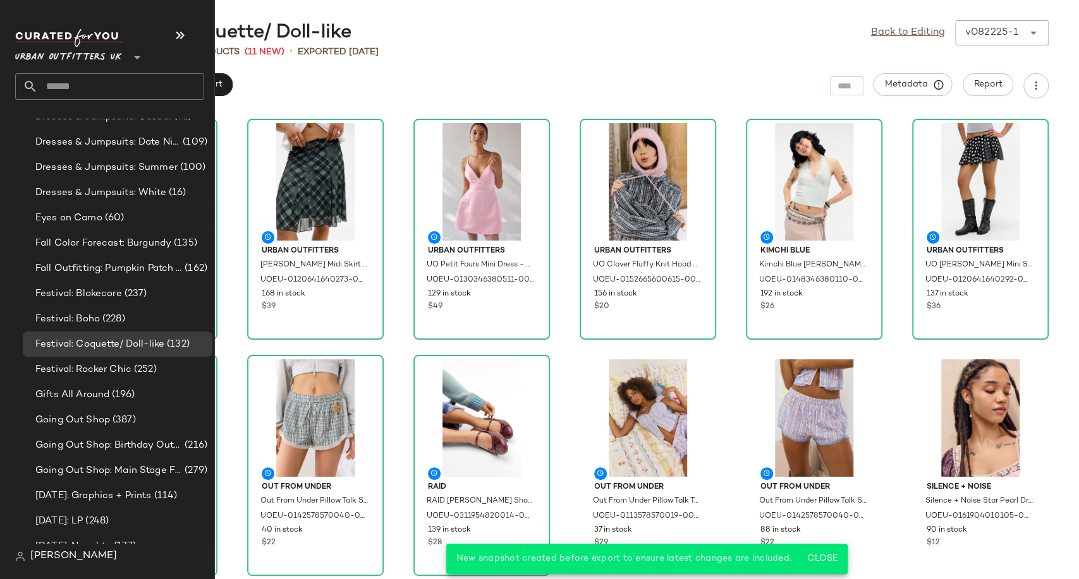
scroll to position [2948, 0]
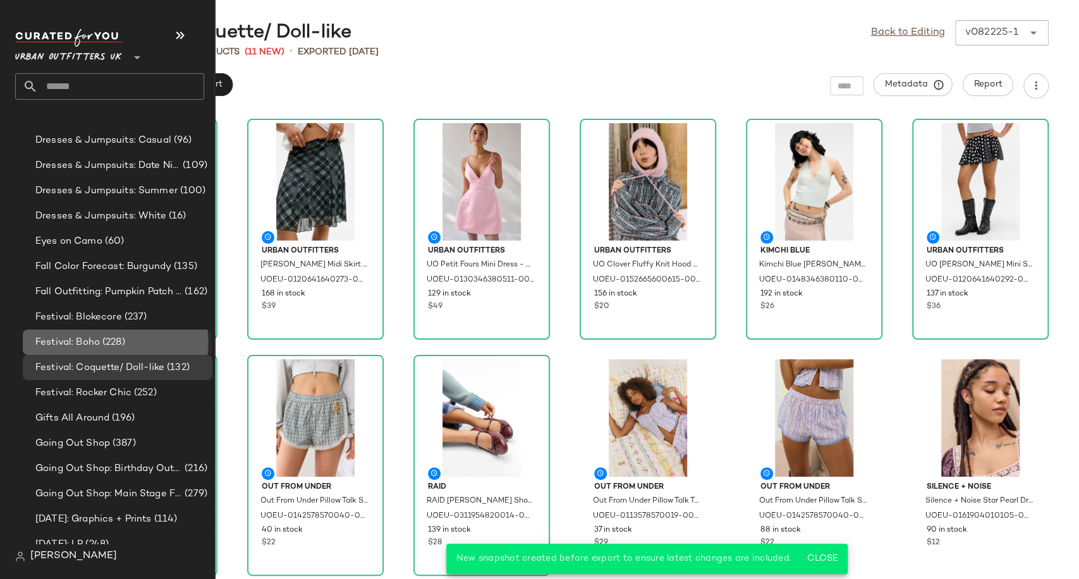
click at [73, 342] on span "Festival: Boho" at bounding box center [67, 343] width 64 height 15
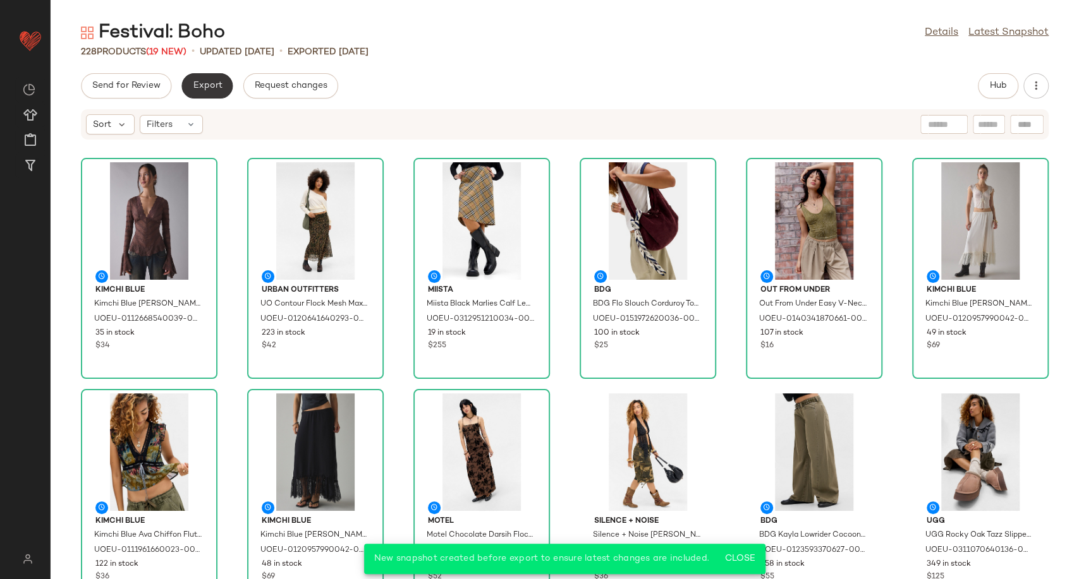
click at [212, 83] on span "Export" at bounding box center [207, 86] width 30 height 10
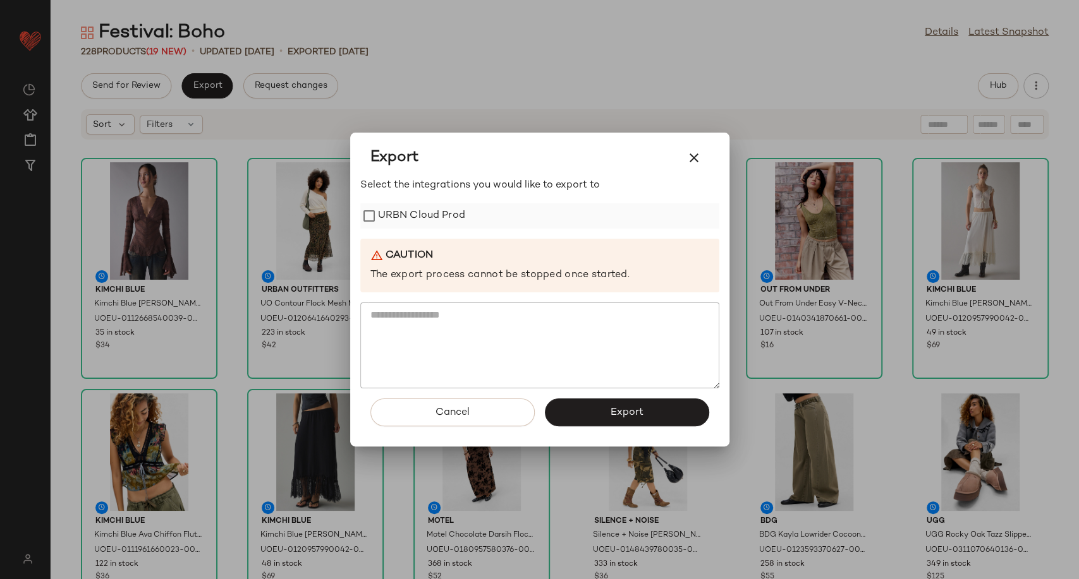
click at [410, 219] on label "URBN Cloud Prod" at bounding box center [421, 215] width 87 height 25
click at [588, 408] on button "Export" at bounding box center [627, 413] width 164 height 28
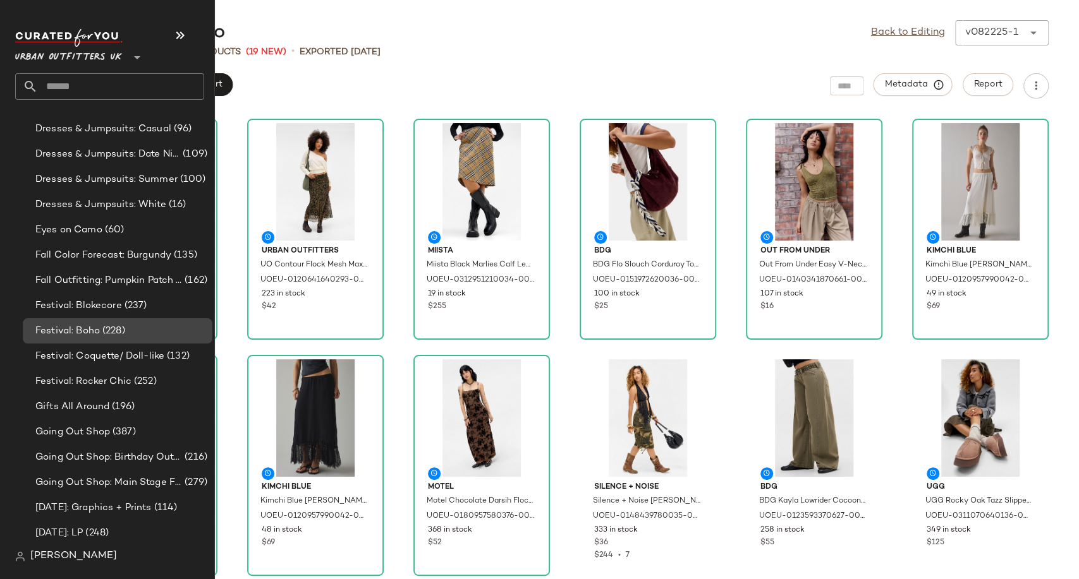
scroll to position [2948, 0]
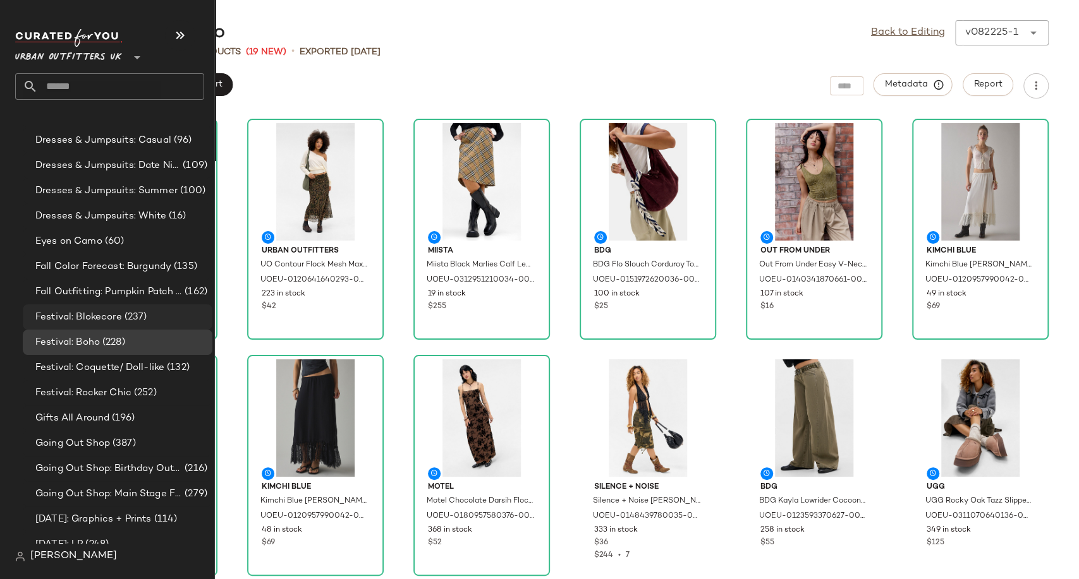
click at [76, 315] on span "Festival: Blokecore" at bounding box center [78, 317] width 87 height 15
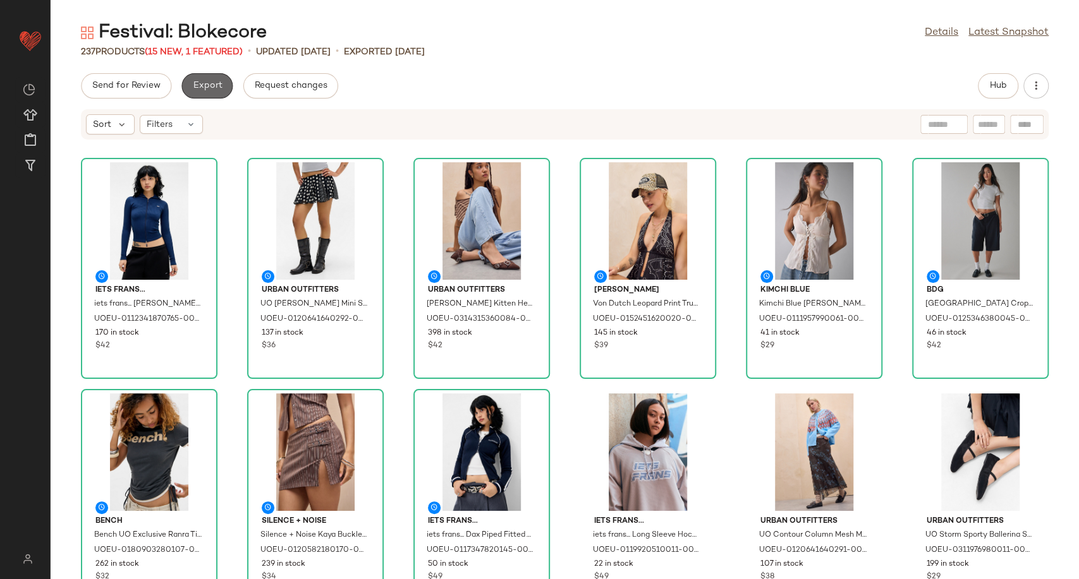
click at [203, 92] on button "Export" at bounding box center [206, 85] width 51 height 25
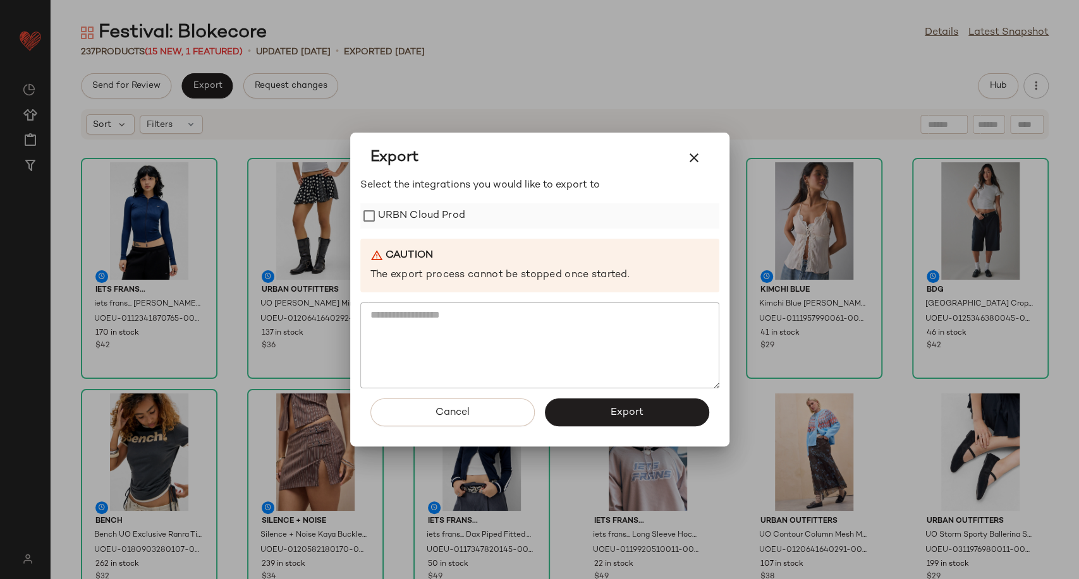
click at [405, 215] on label "URBN Cloud Prod" at bounding box center [421, 215] width 87 height 25
click at [620, 409] on span "Export" at bounding box center [626, 413] width 33 height 12
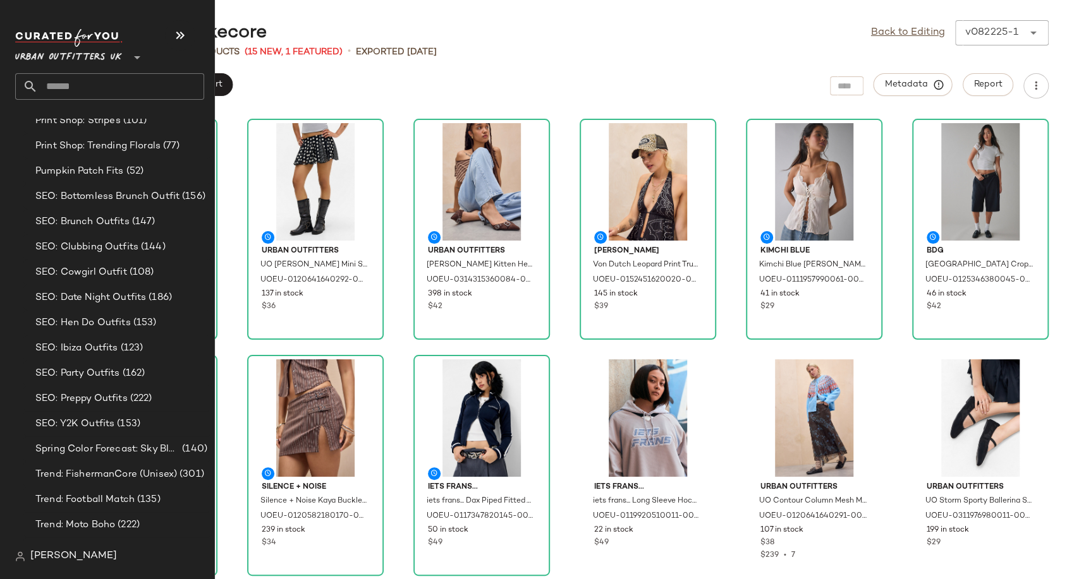
scroll to position [3770, 0]
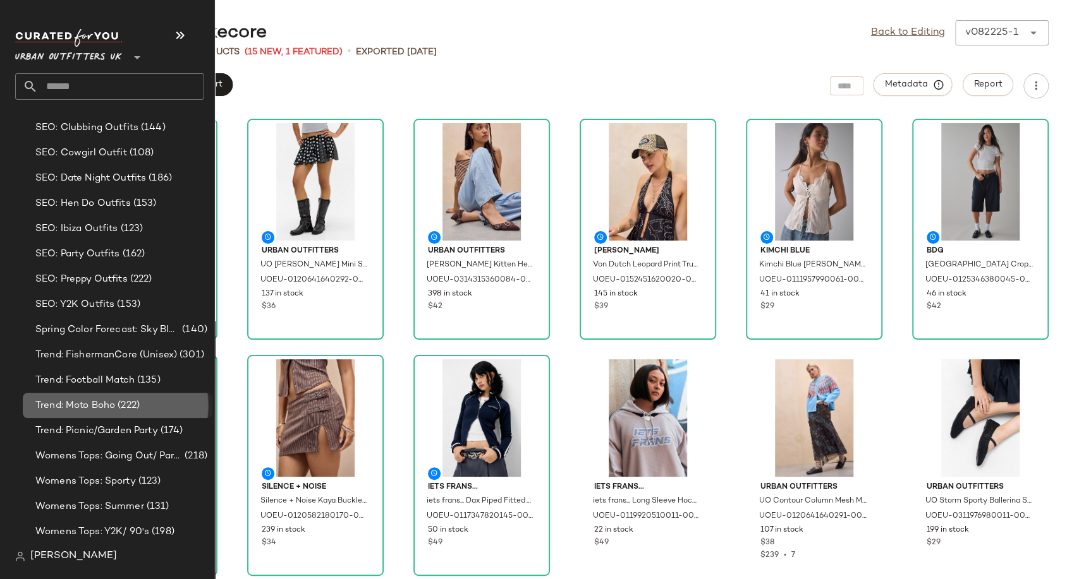
click at [81, 401] on span "Trend: Moto Boho" at bounding box center [75, 406] width 80 height 15
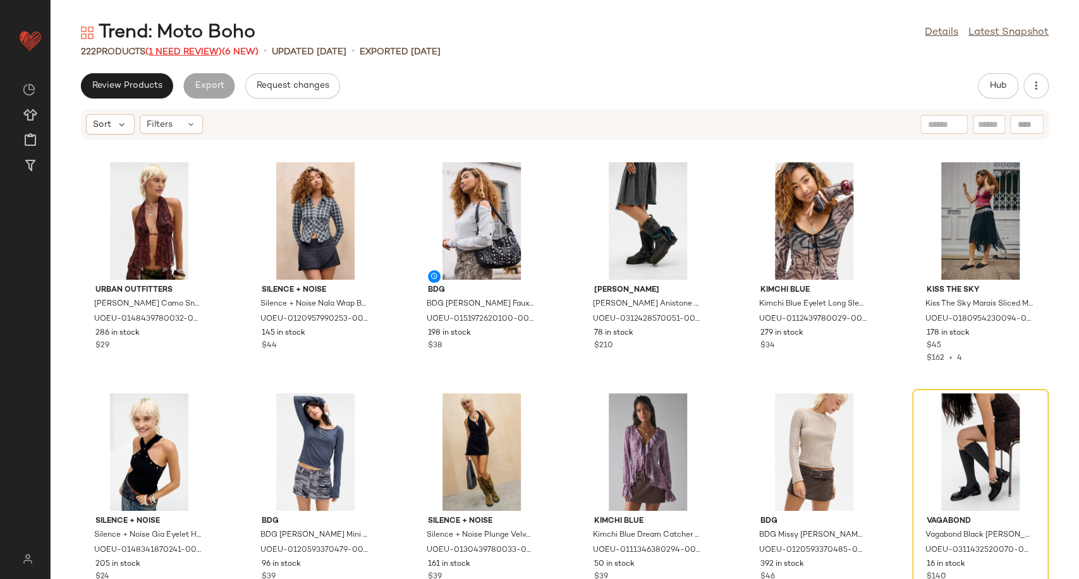
click at [199, 52] on span "(1 Need Review)" at bounding box center [183, 51] width 76 height 9
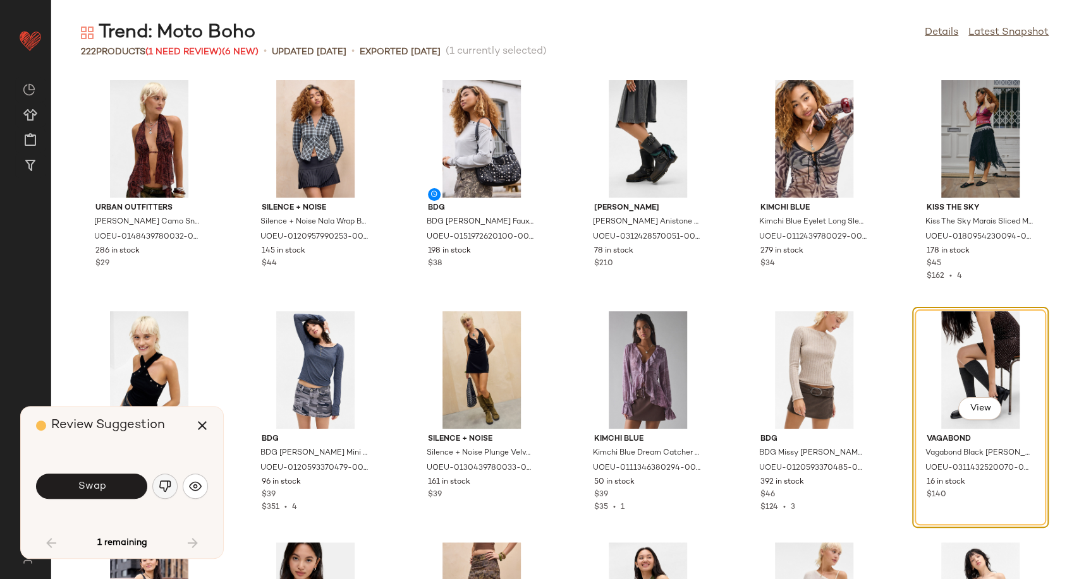
click at [171, 483] on button "button" at bounding box center [164, 486] width 25 height 25
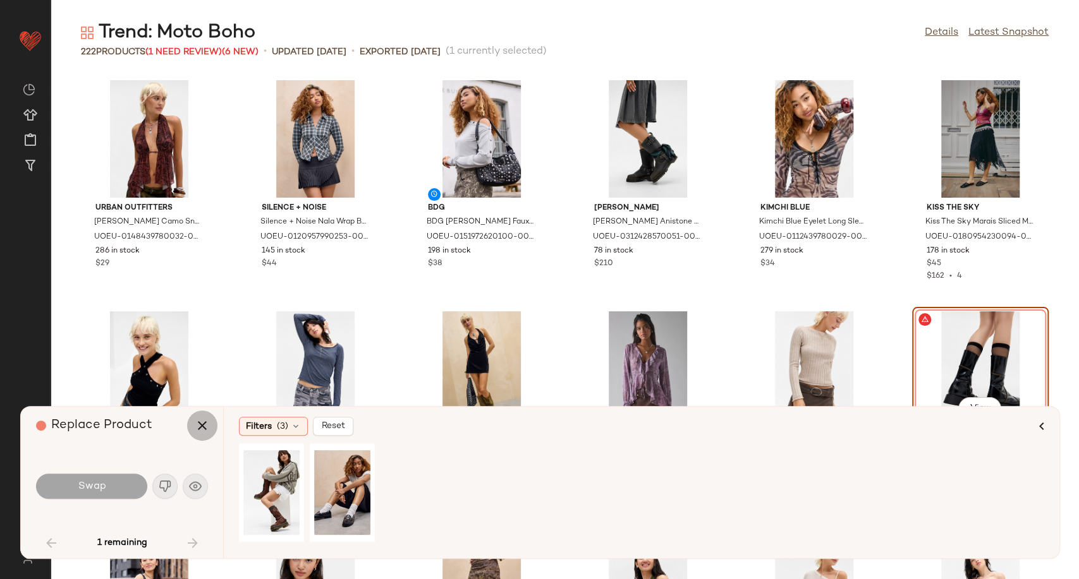
click at [196, 426] on icon "button" at bounding box center [202, 425] width 15 height 15
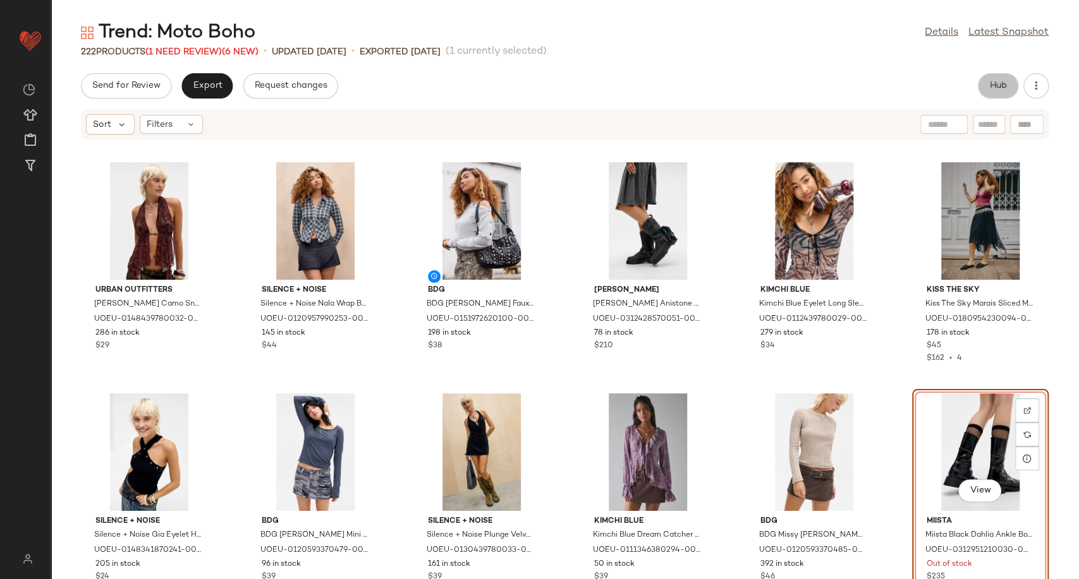
click at [998, 85] on span "Hub" at bounding box center [998, 86] width 18 height 10
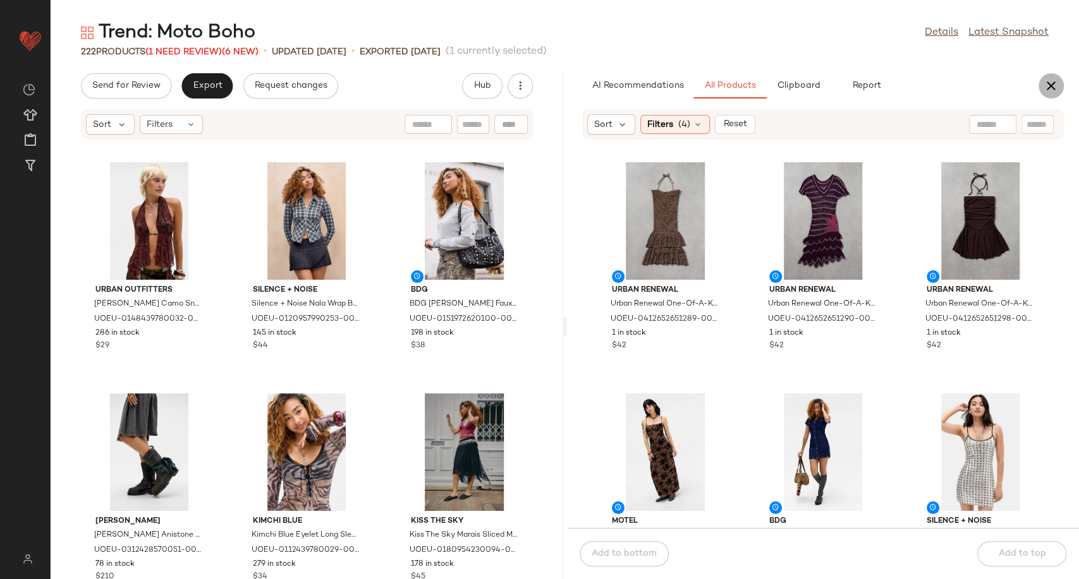
click at [1051, 83] on icon "button" at bounding box center [1050, 85] width 15 height 15
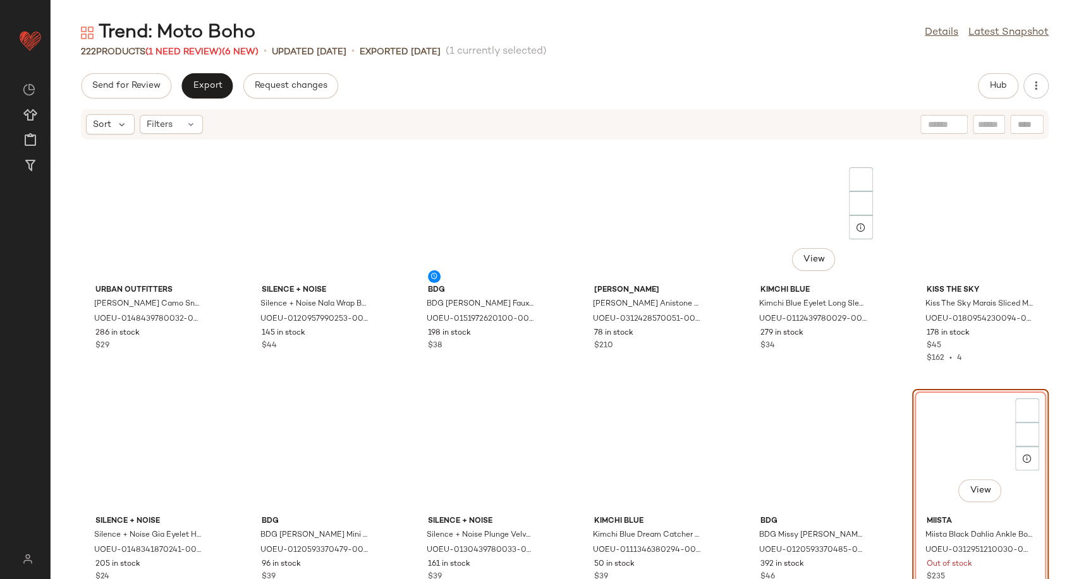
scroll to position [61, 0]
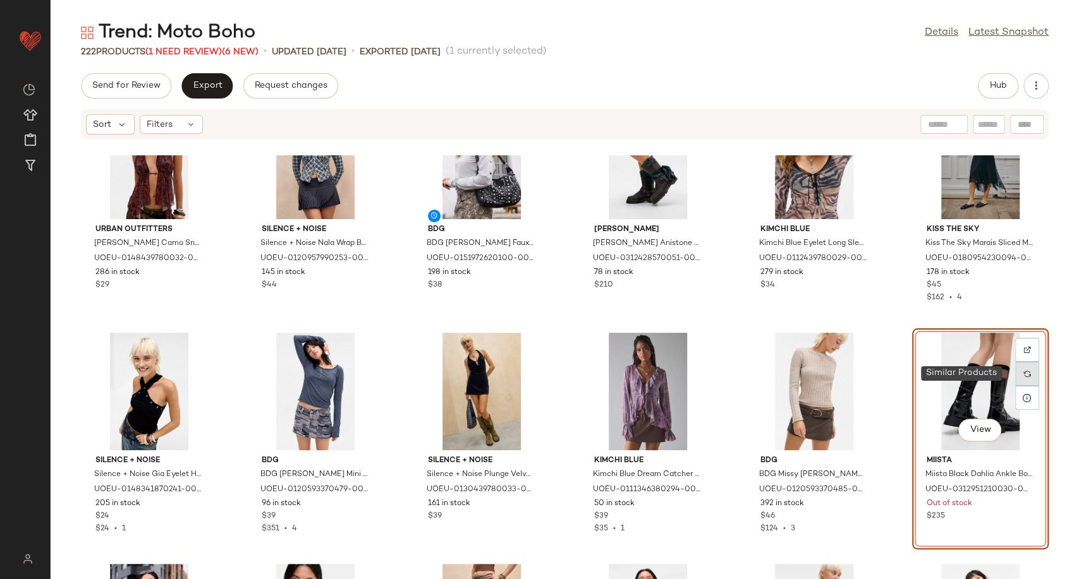
click at [1020, 378] on div at bounding box center [1027, 374] width 24 height 24
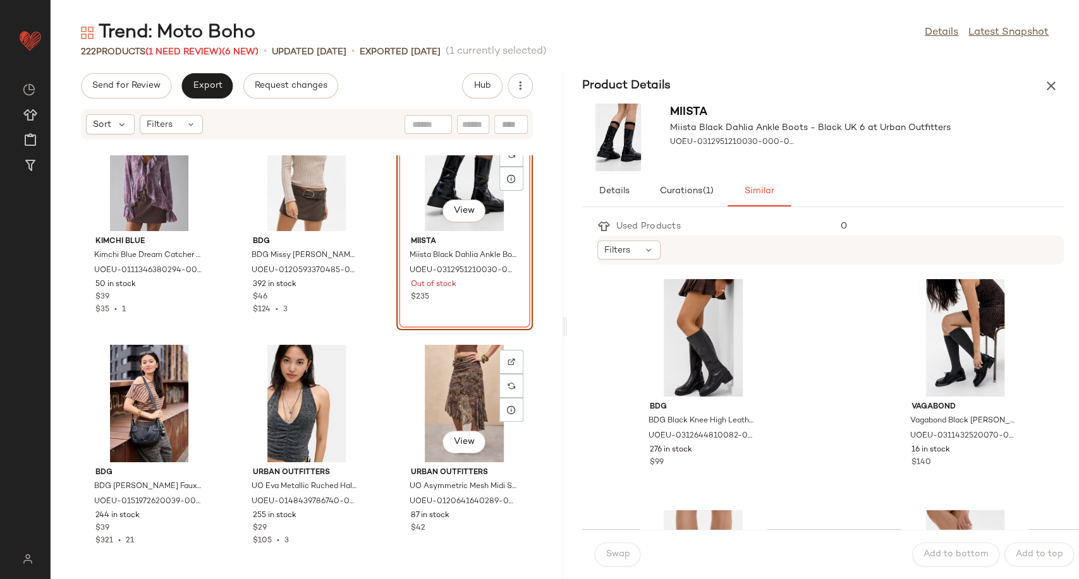
scroll to position [773, 0]
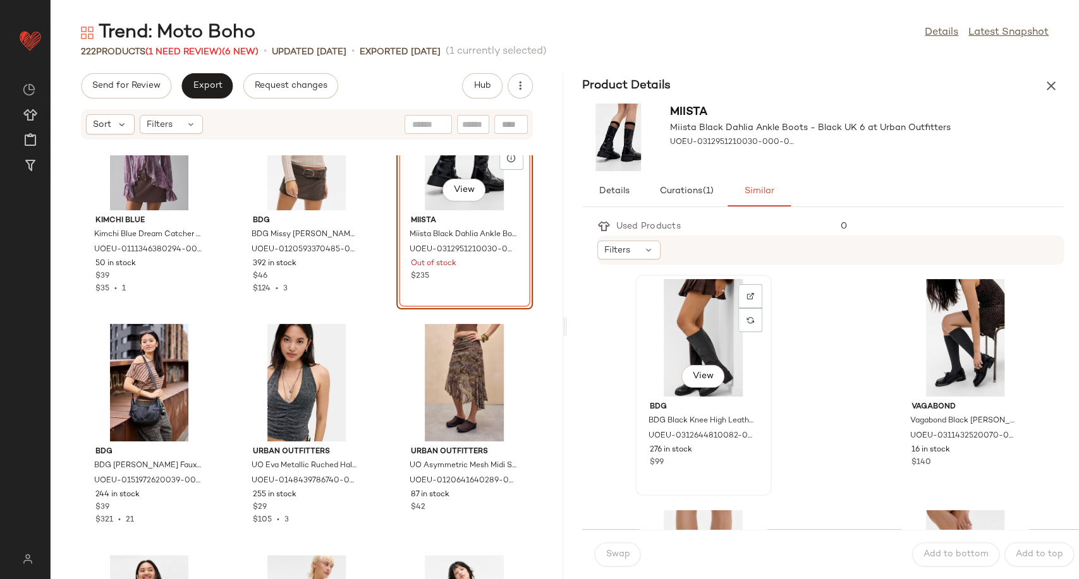
click at [706, 340] on div "View" at bounding box center [703, 338] width 128 height 118
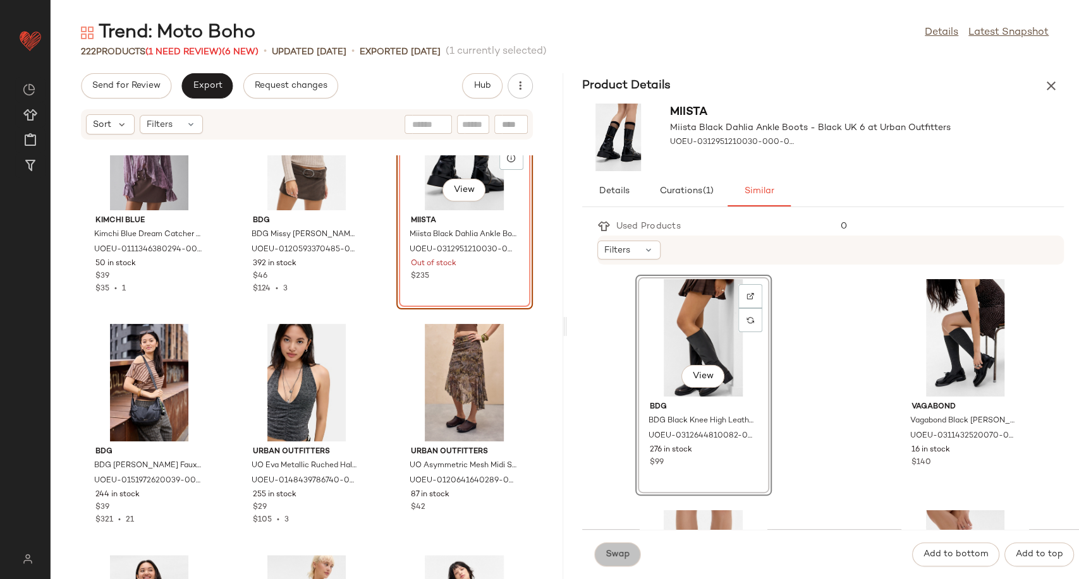
click at [638, 559] on button "Swap" at bounding box center [618, 555] width 46 height 24
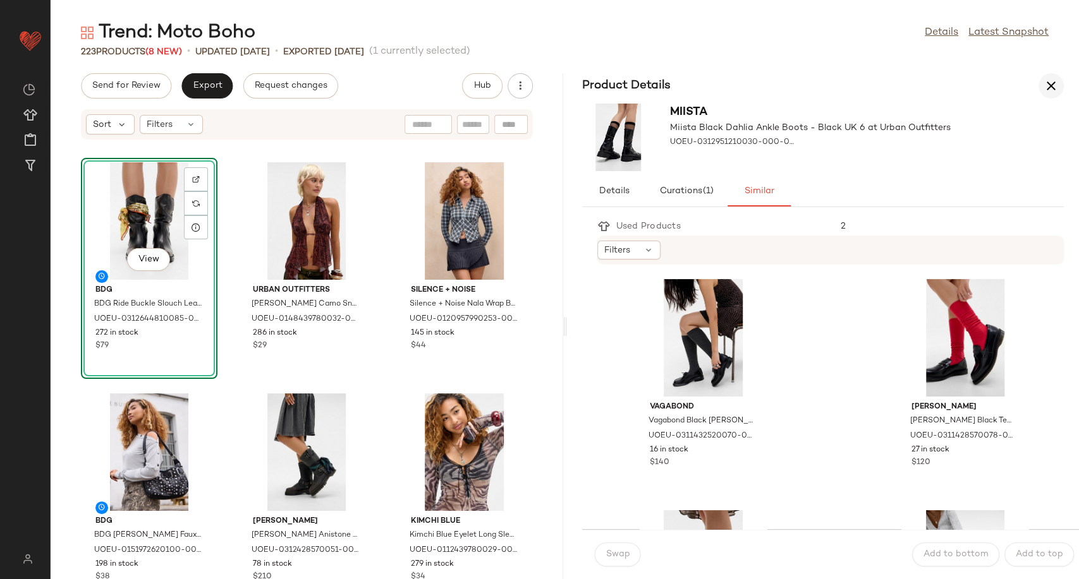
click at [1050, 92] on icon "button" at bounding box center [1050, 85] width 15 height 15
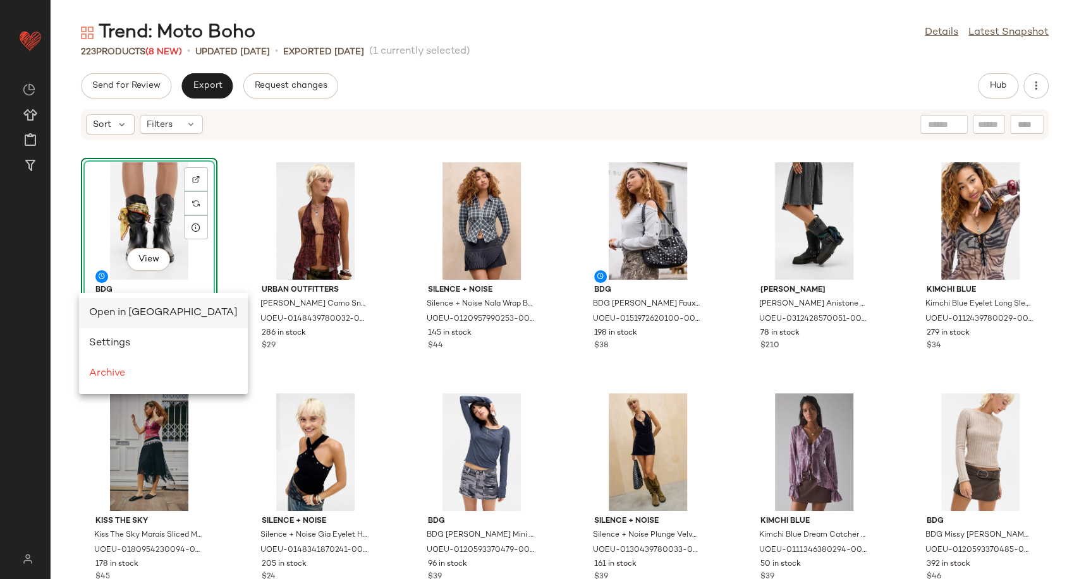
click at [104, 318] on span "Open in Split View" at bounding box center [163, 313] width 148 height 11
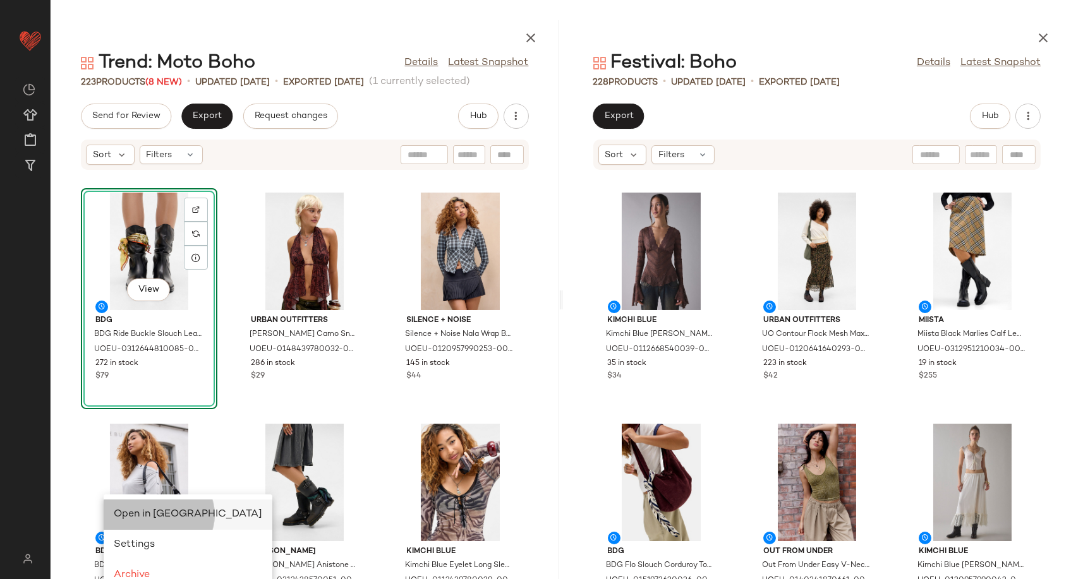
click at [126, 515] on span "Open in Split View" at bounding box center [188, 514] width 148 height 11
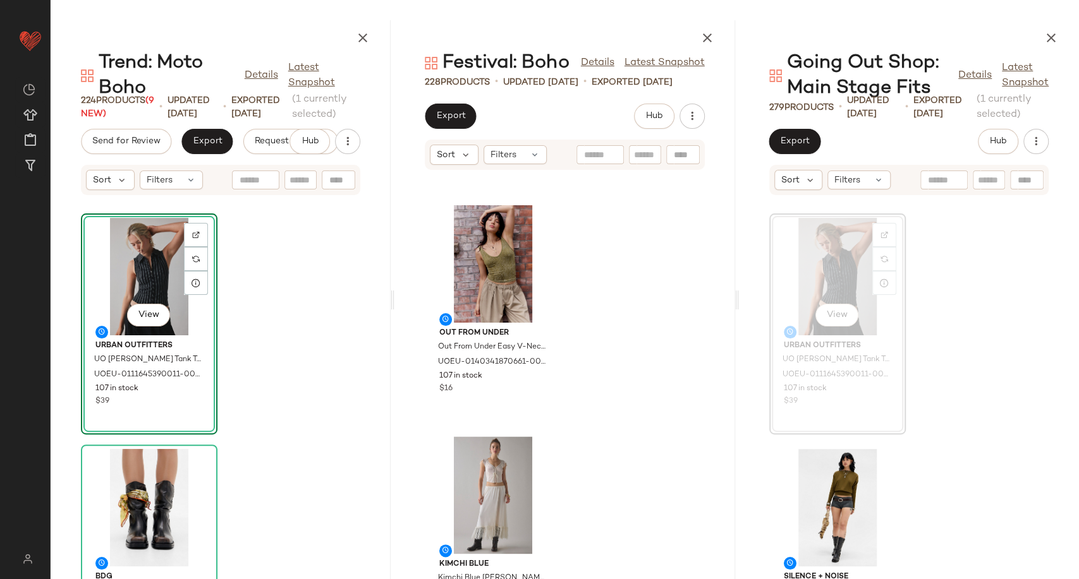
scroll to position [1133, 0]
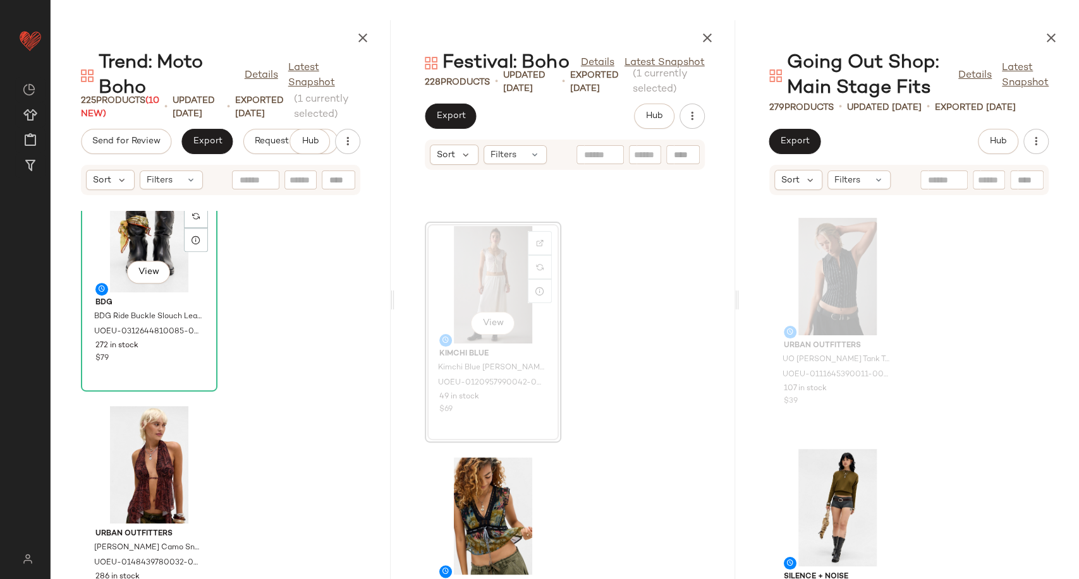
scroll to position [571, 0]
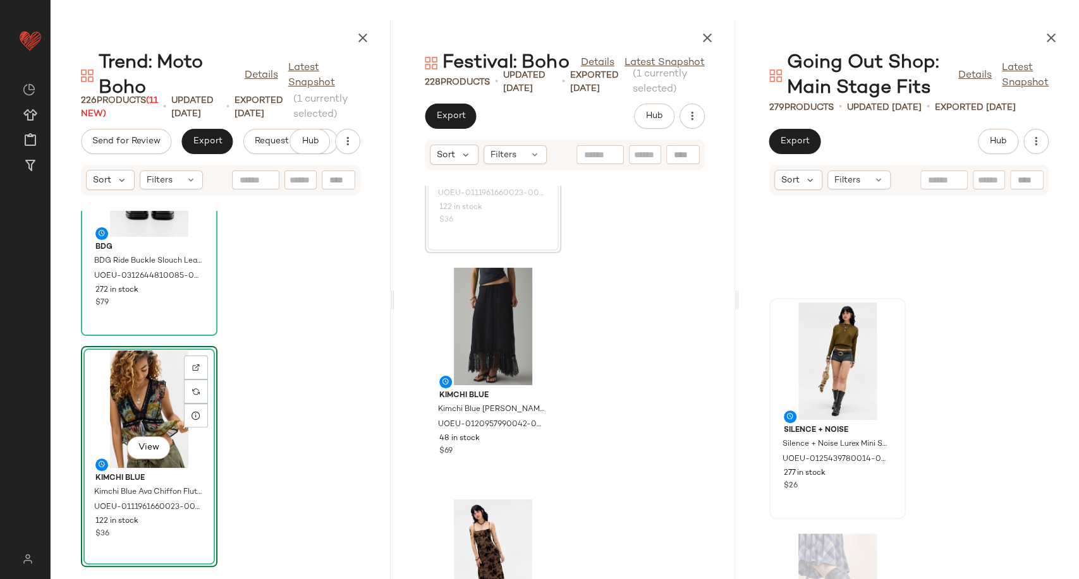
scroll to position [140, 0]
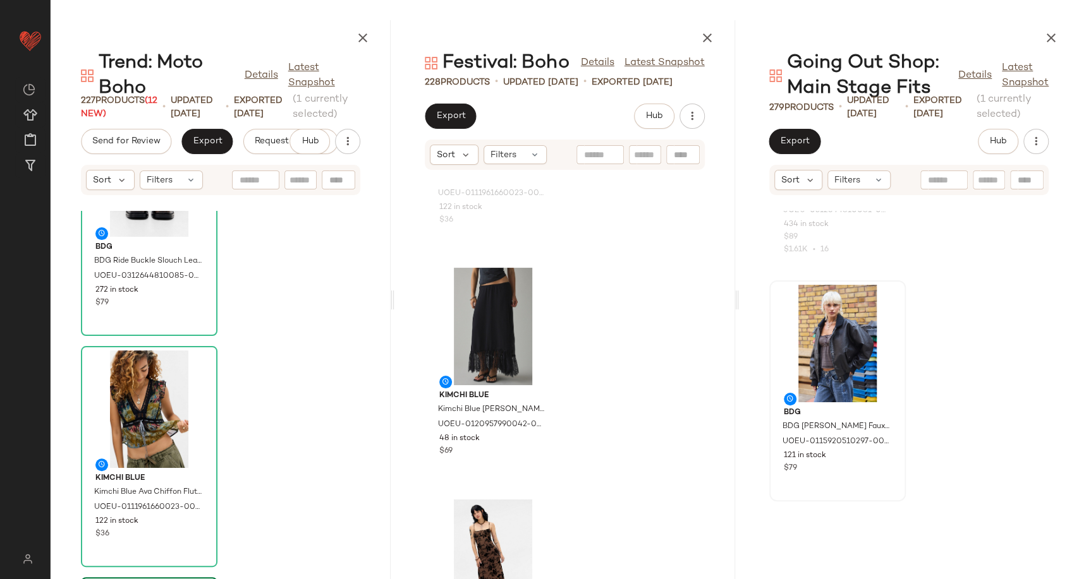
scroll to position [642, 0]
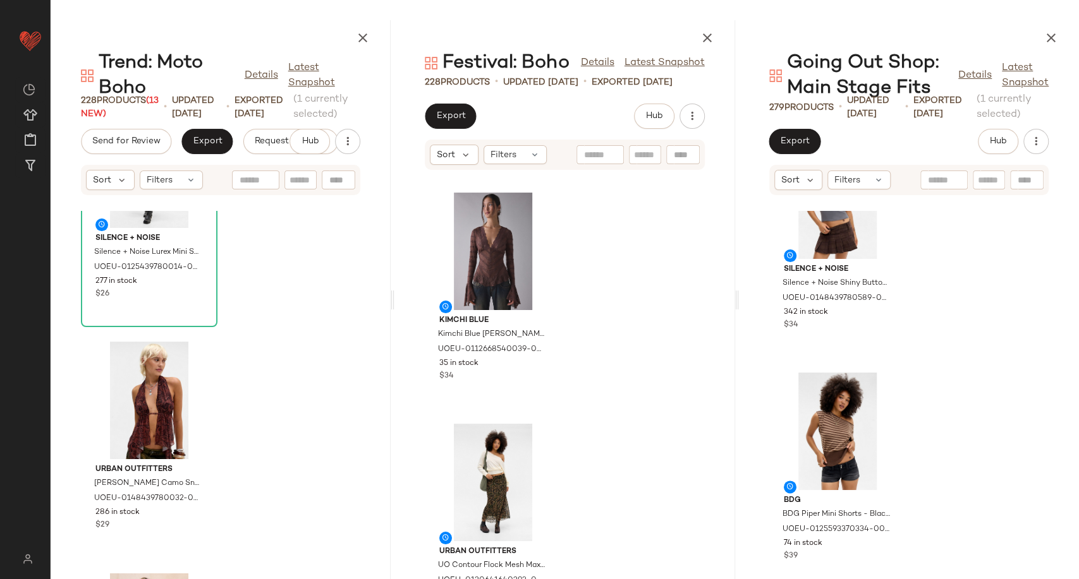
scroll to position [1203, 0]
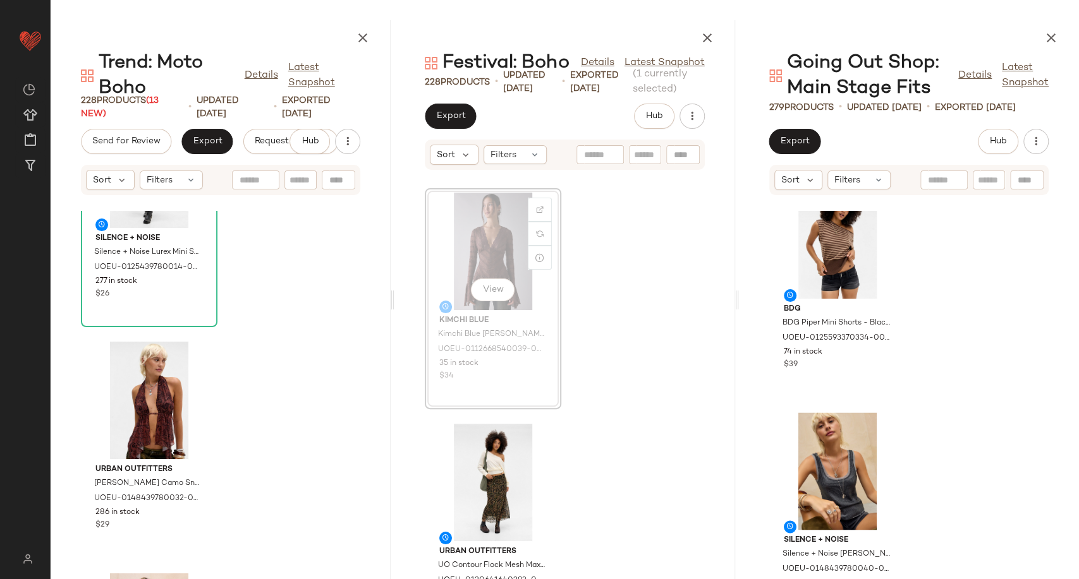
scroll to position [1273, 0]
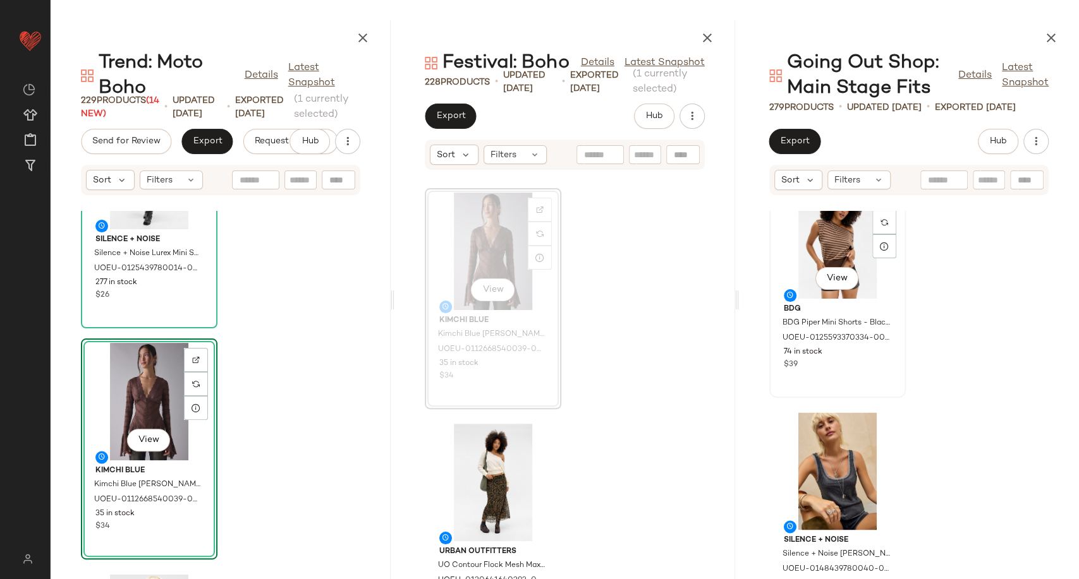
scroll to position [1201, 0]
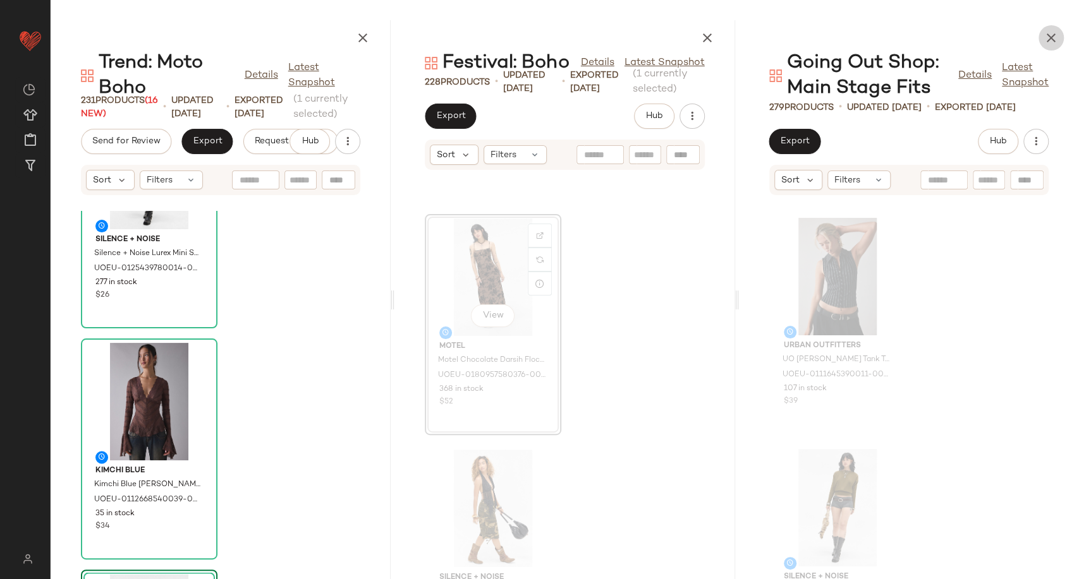
click at [1038, 32] on div at bounding box center [909, 35] width 340 height 30
click at [1049, 37] on icon "button" at bounding box center [1050, 37] width 15 height 15
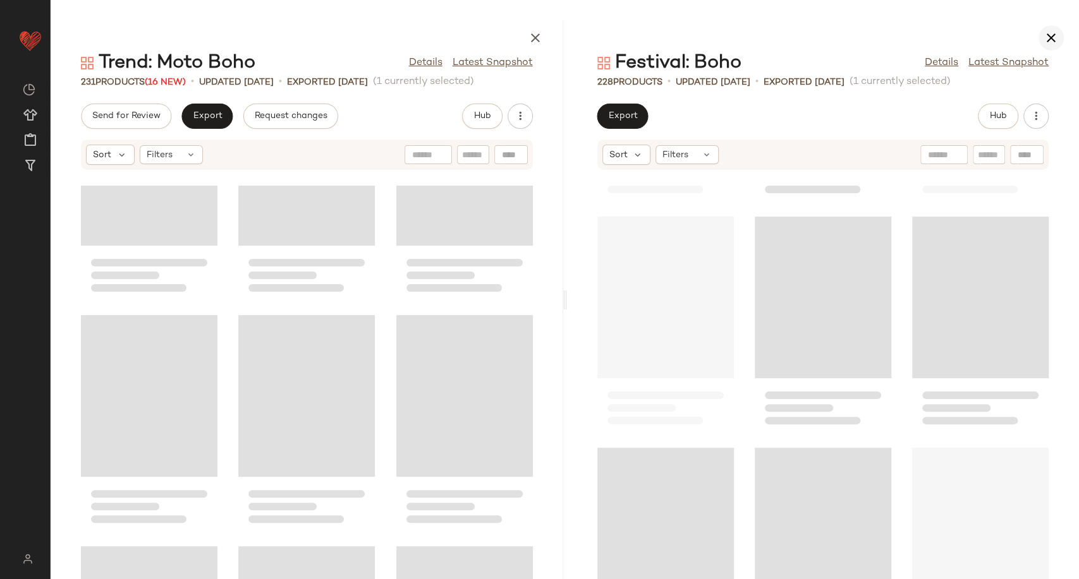
scroll to position [463, 0]
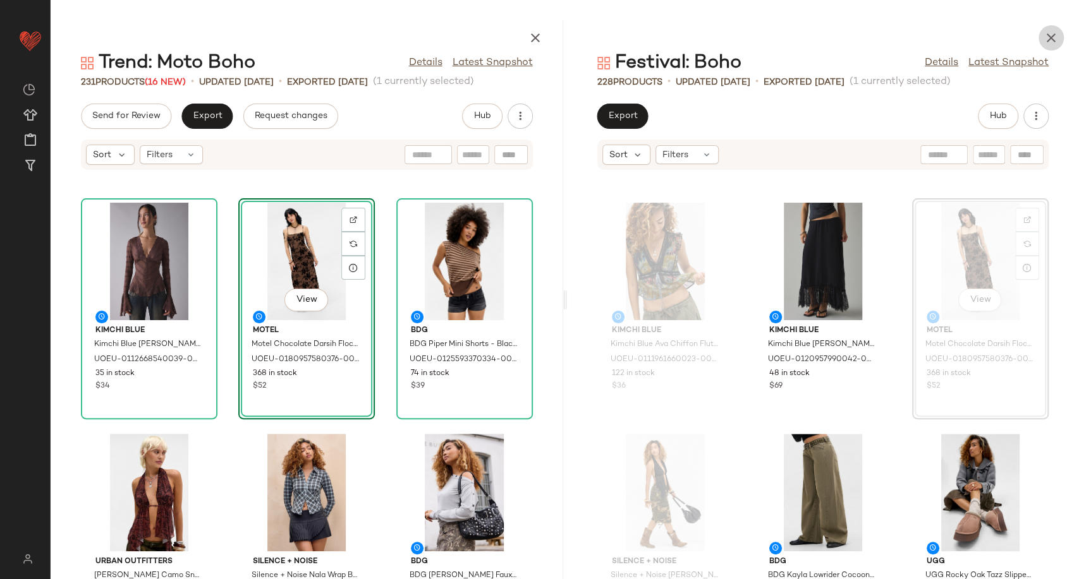
click at [1056, 39] on icon "button" at bounding box center [1050, 37] width 15 height 15
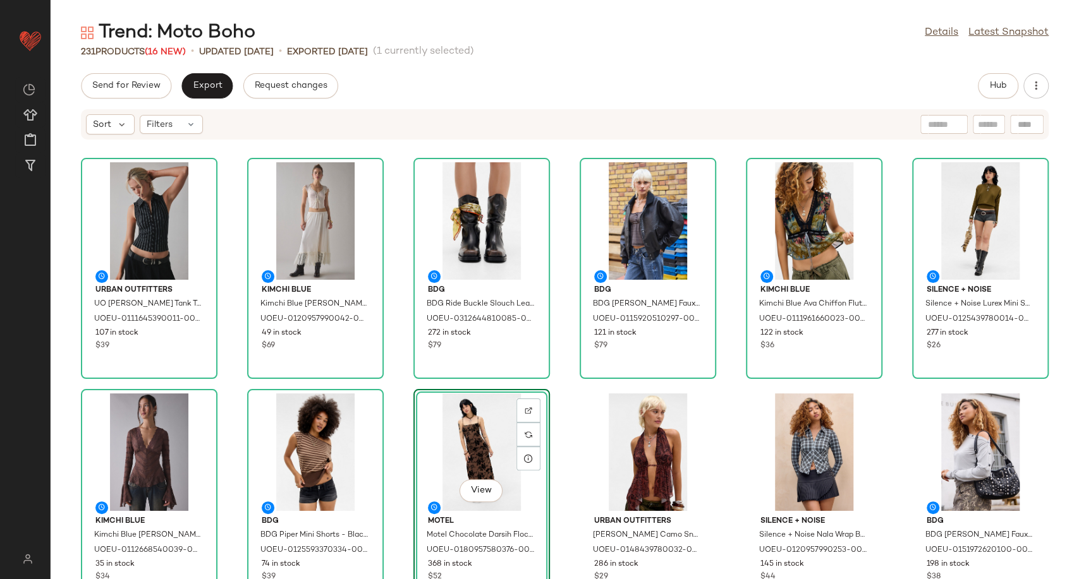
click at [386, 447] on div "Urban Outfitters UO Ledia Tank Top - Black XS at Urban Outfitters UOEU-01116453…" at bounding box center [565, 367] width 1028 height 424
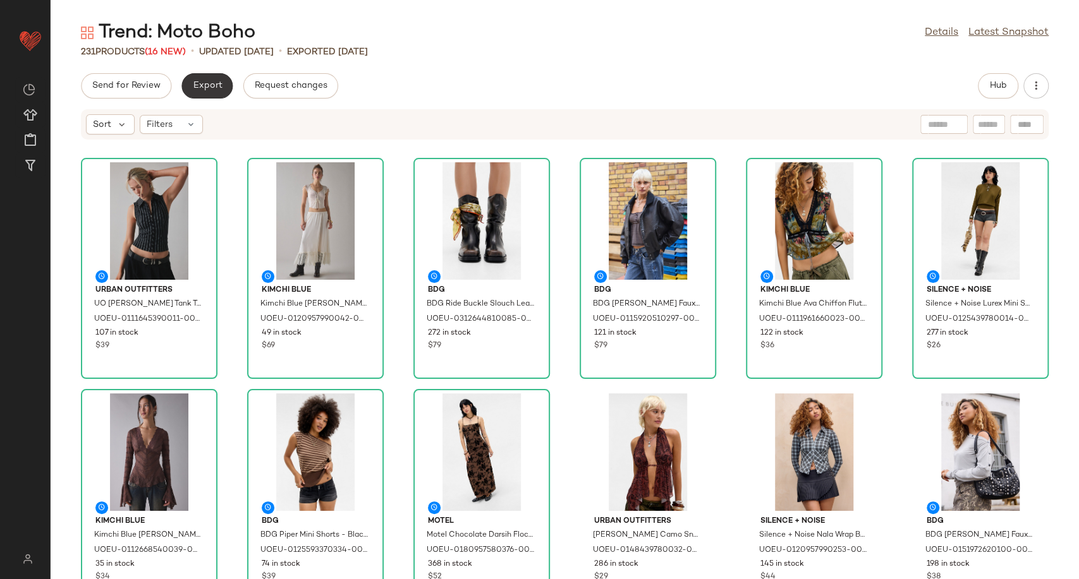
click at [200, 85] on span "Export" at bounding box center [207, 86] width 30 height 10
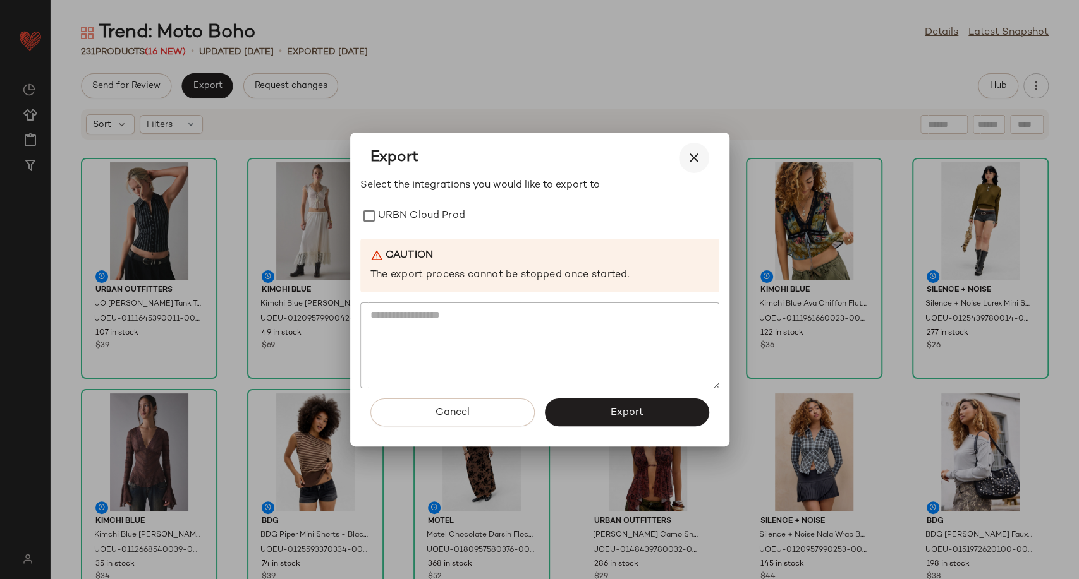
click at [699, 153] on icon "button" at bounding box center [693, 157] width 15 height 15
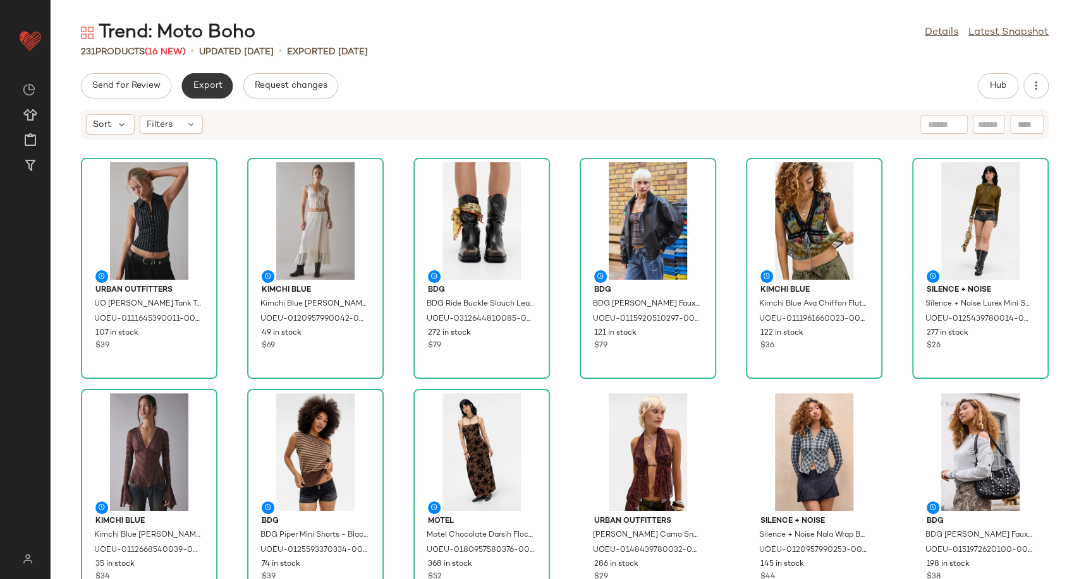
click at [217, 90] on span "Export" at bounding box center [207, 86] width 30 height 10
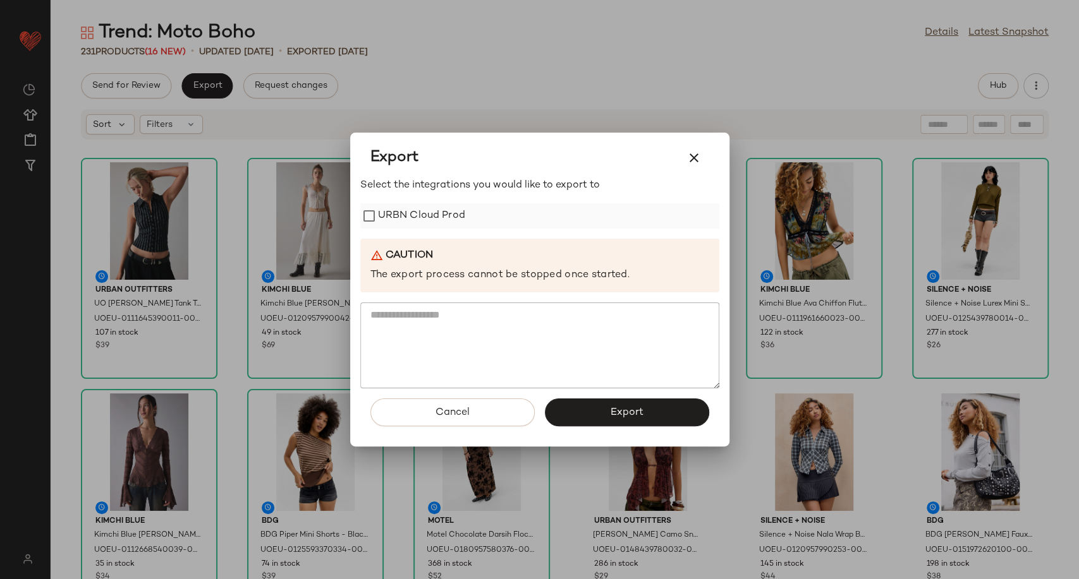
click at [465, 222] on div "URBN Cloud Prod" at bounding box center [539, 215] width 359 height 25
click at [392, 225] on label "URBN Cloud Prod" at bounding box center [421, 215] width 87 height 25
click at [632, 420] on button "Export" at bounding box center [627, 413] width 164 height 28
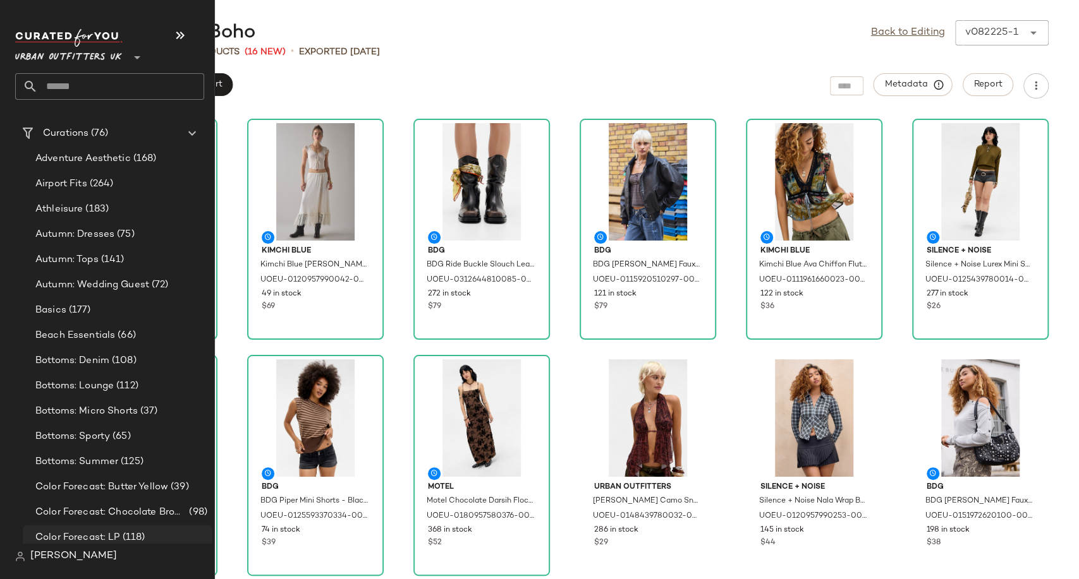
scroll to position [2246, 0]
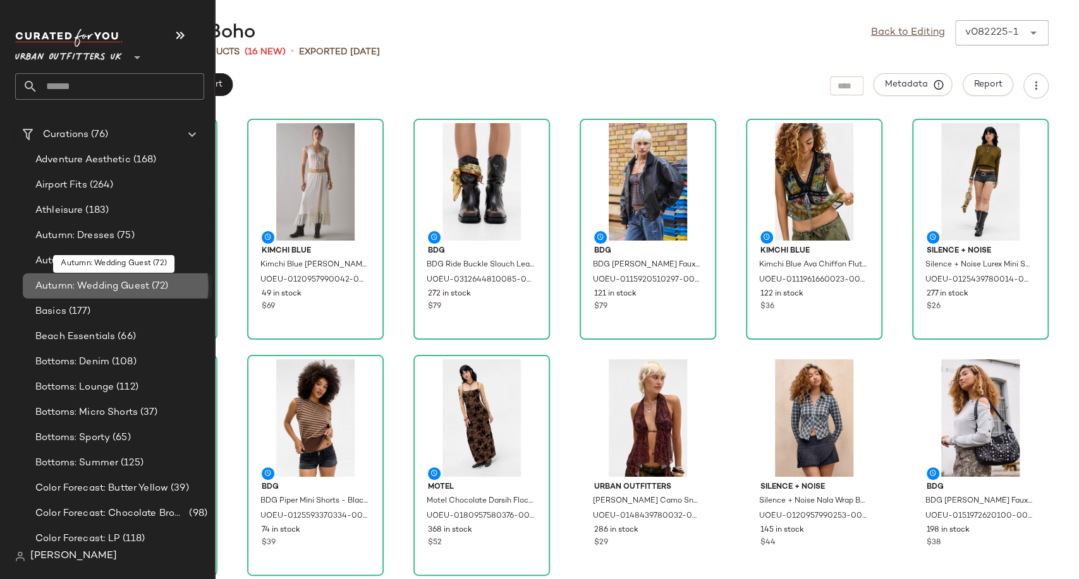
click at [133, 285] on span "Autumn: Wedding Guest" at bounding box center [92, 286] width 114 height 15
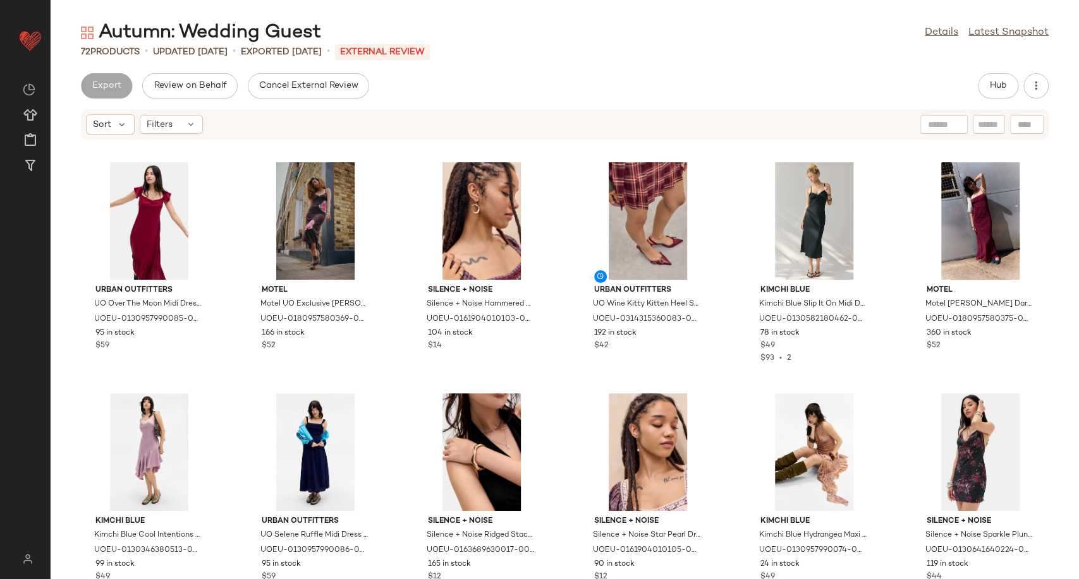
click at [536, 44] on div "Autumn: Wedding Guest Details Latest Snapshot" at bounding box center [565, 32] width 1028 height 25
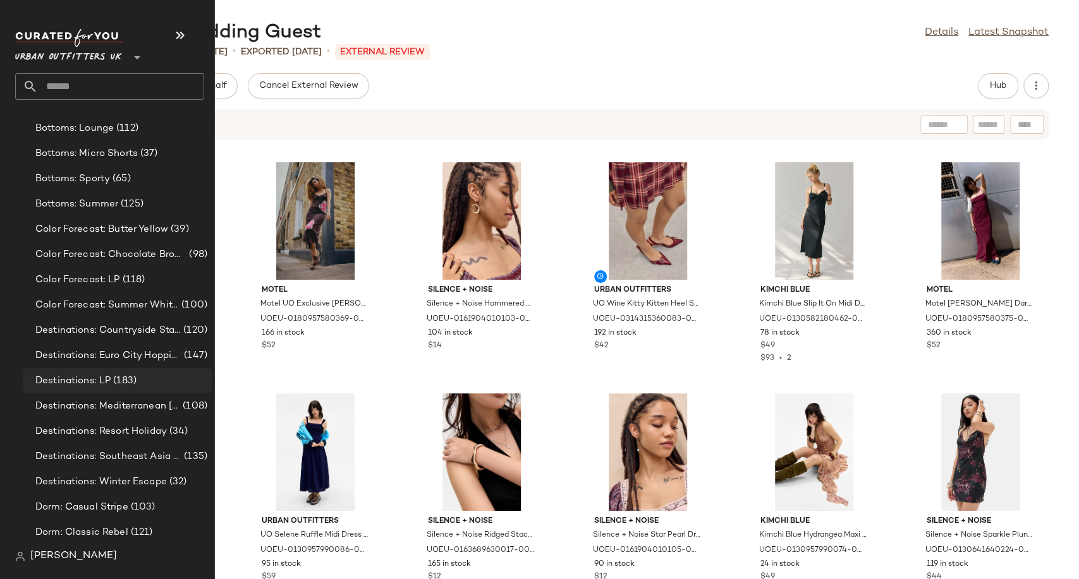
scroll to position [2527, 0]
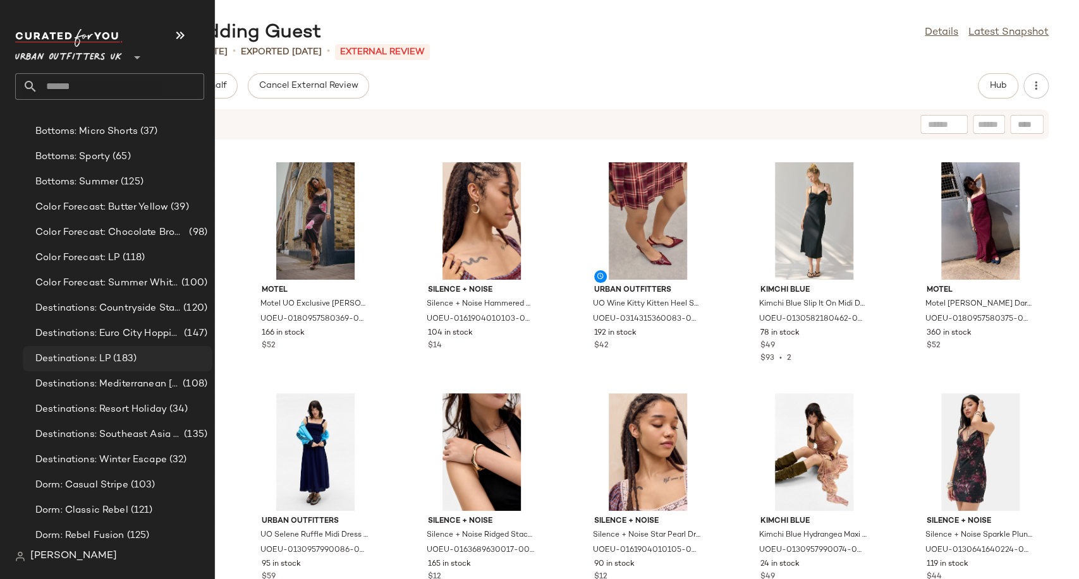
click at [121, 354] on span "(183)" at bounding box center [124, 359] width 26 height 15
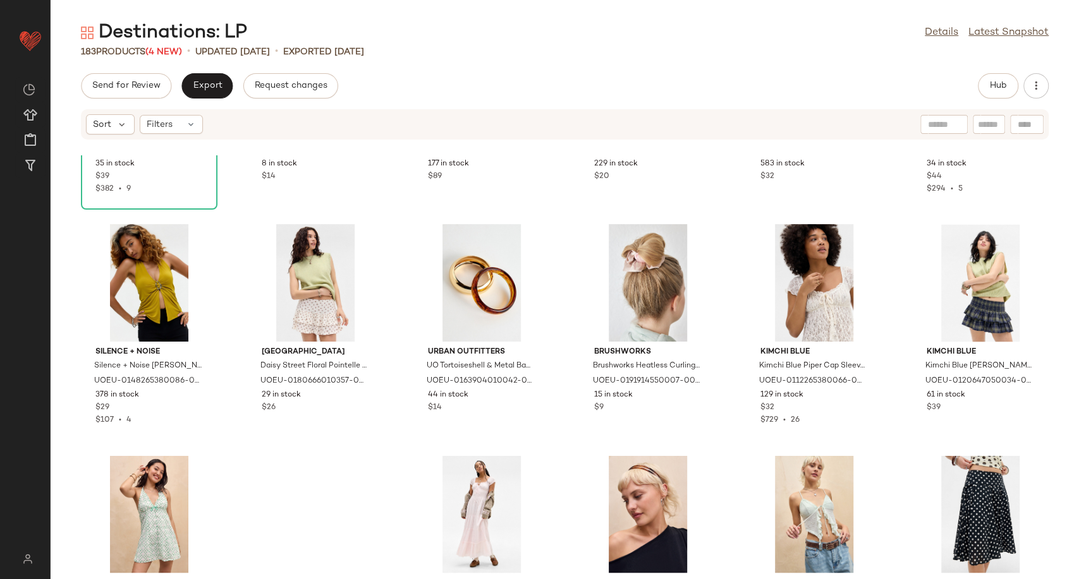
scroll to position [4375, 0]
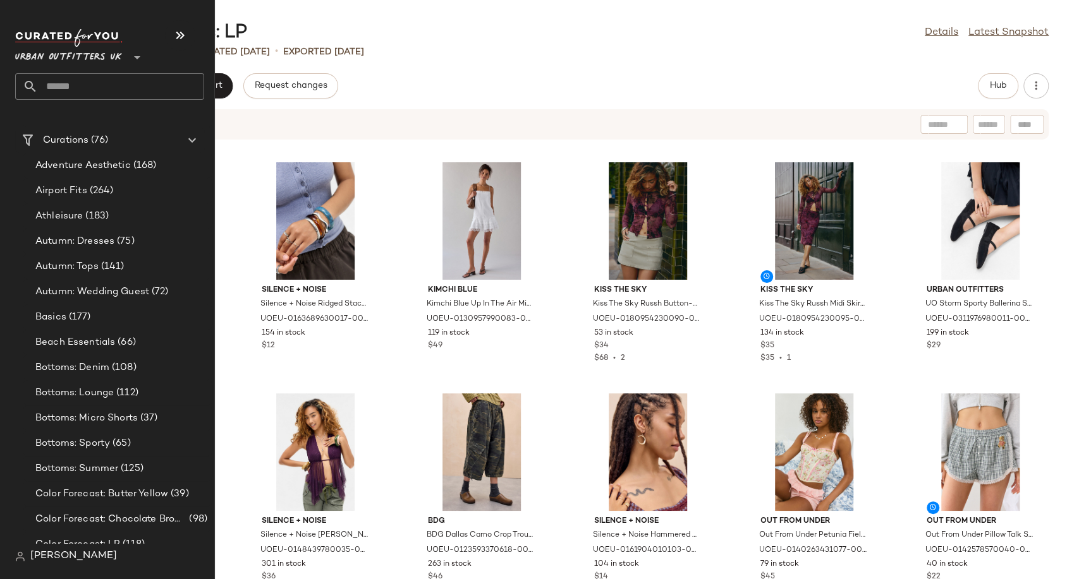
scroll to position [2386, 0]
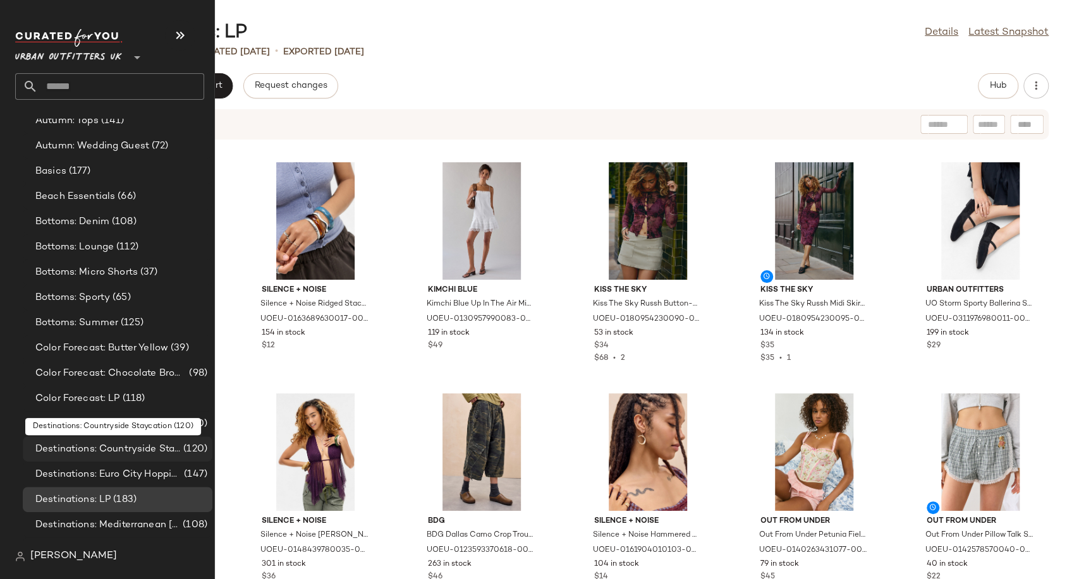
click at [119, 450] on span "Destinations: Countryside Staycation" at bounding box center [107, 449] width 145 height 15
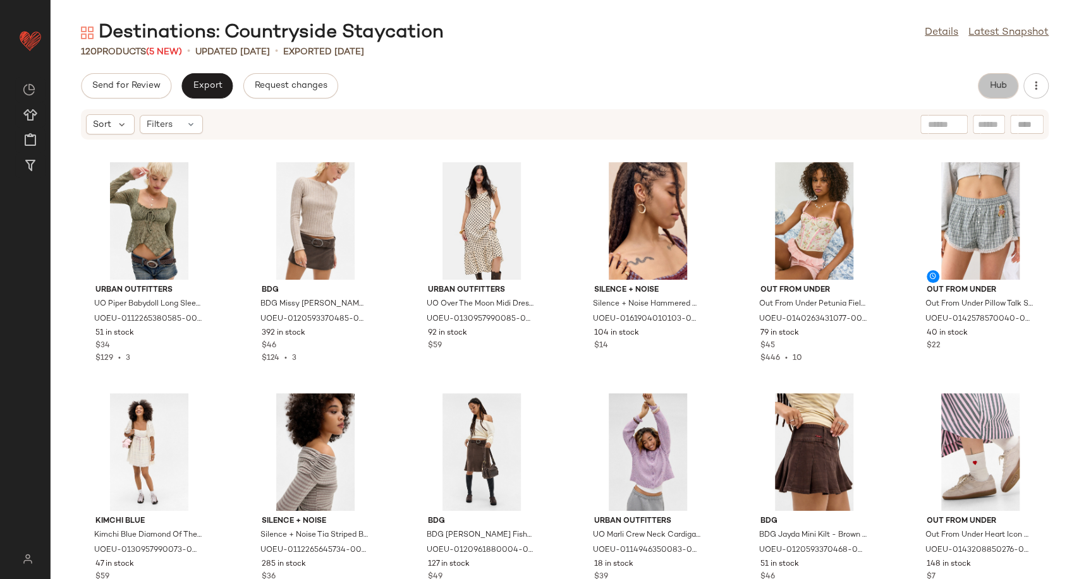
click at [987, 90] on button "Hub" at bounding box center [997, 85] width 40 height 25
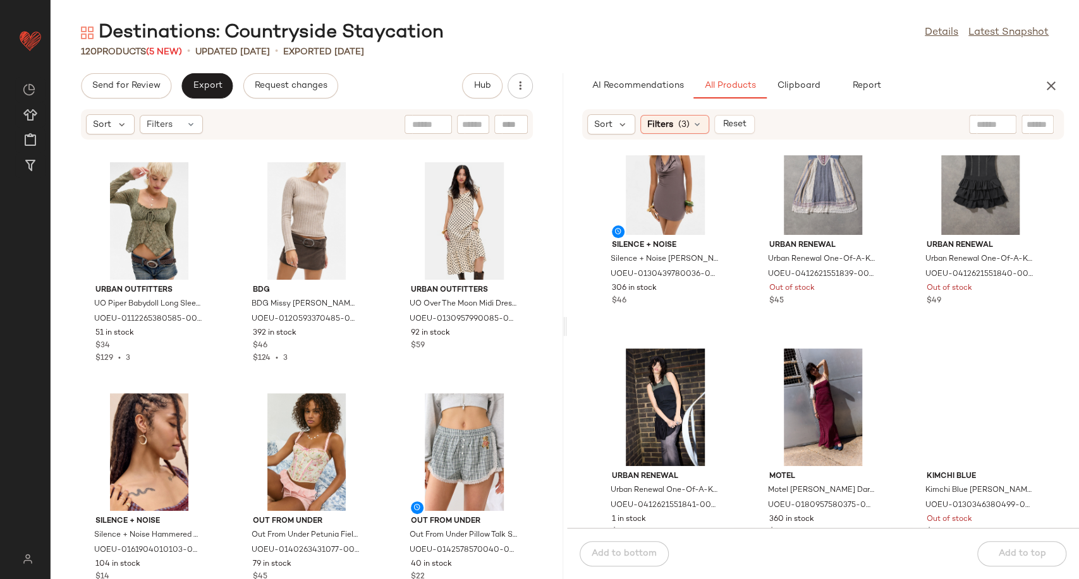
scroll to position [1554, 0]
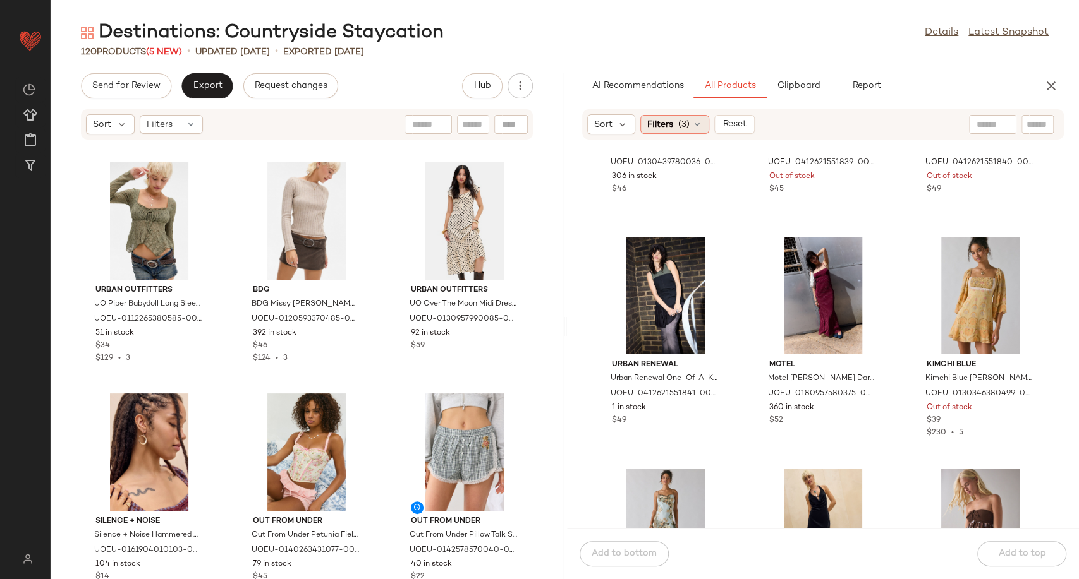
click at [698, 124] on icon at bounding box center [697, 124] width 10 height 10
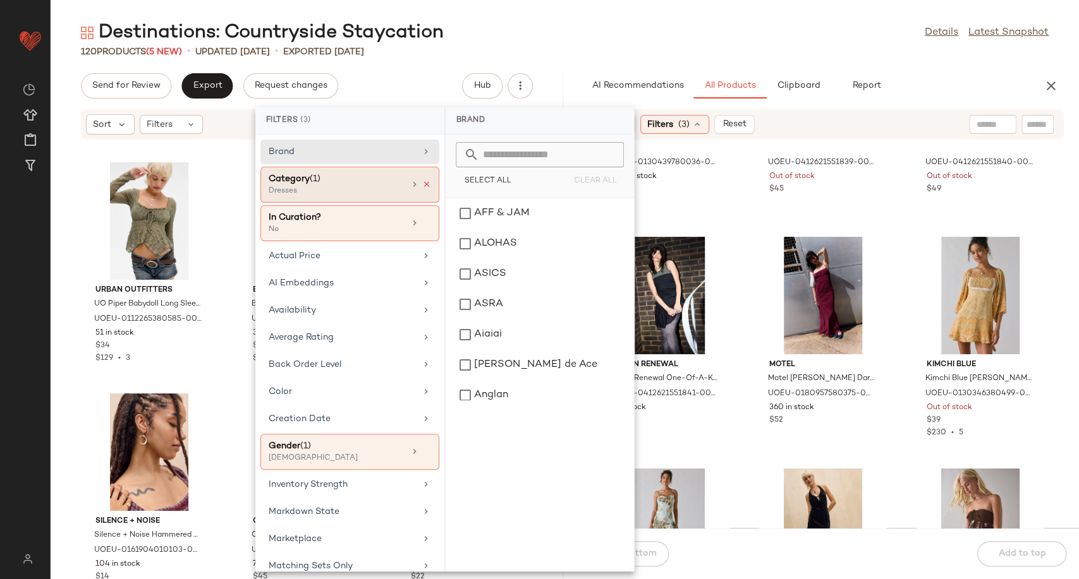
click at [425, 184] on icon at bounding box center [426, 184] width 9 height 9
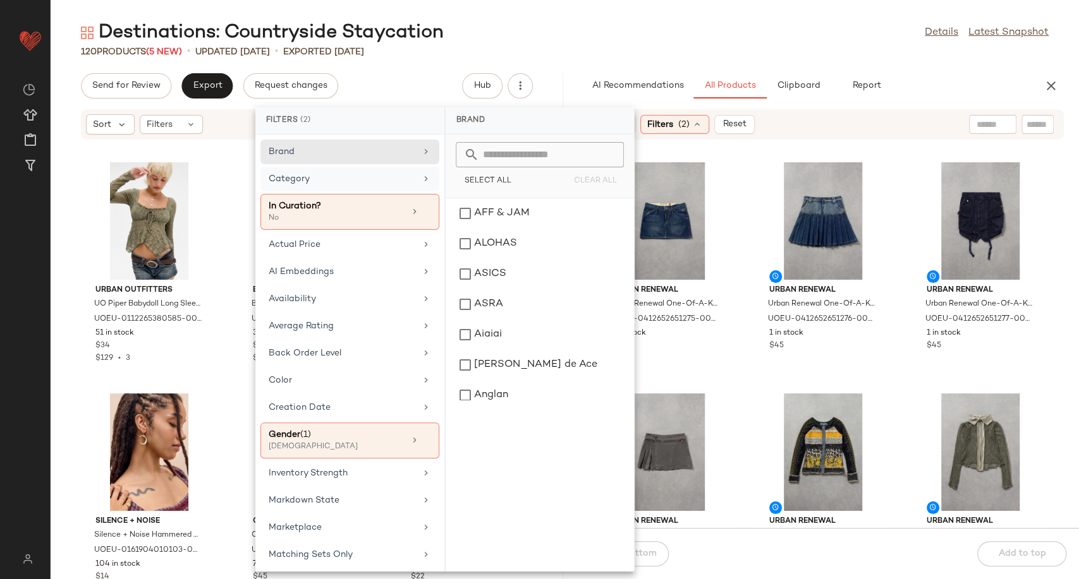
click at [745, 274] on div "Urban Renewal Urban Renewal One-Of-A-Kind G-STAR Mini Skirt - Indigo S at Urban…" at bounding box center [823, 341] width 512 height 373
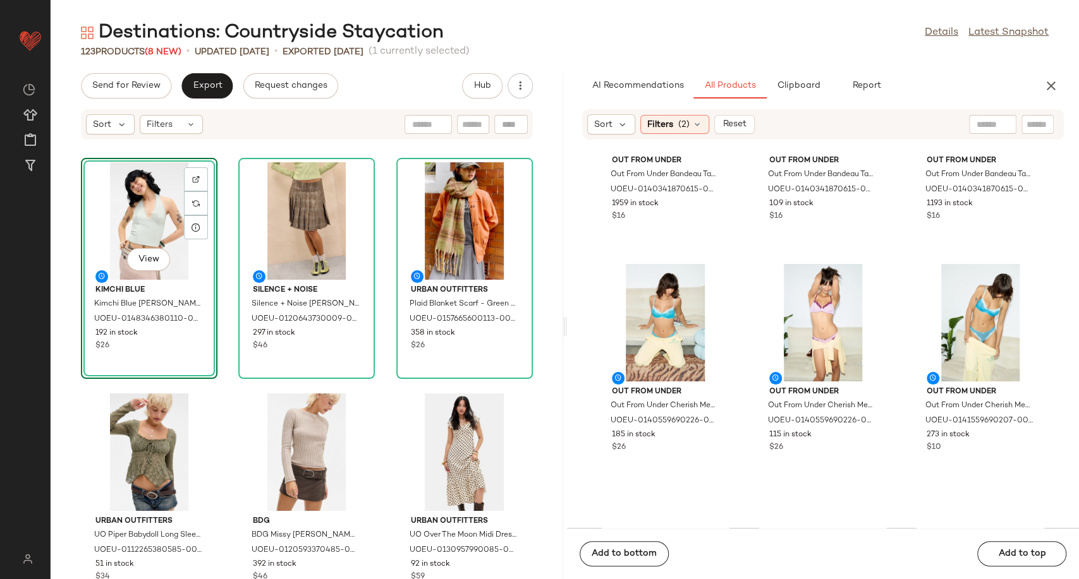
scroll to position [8504, 0]
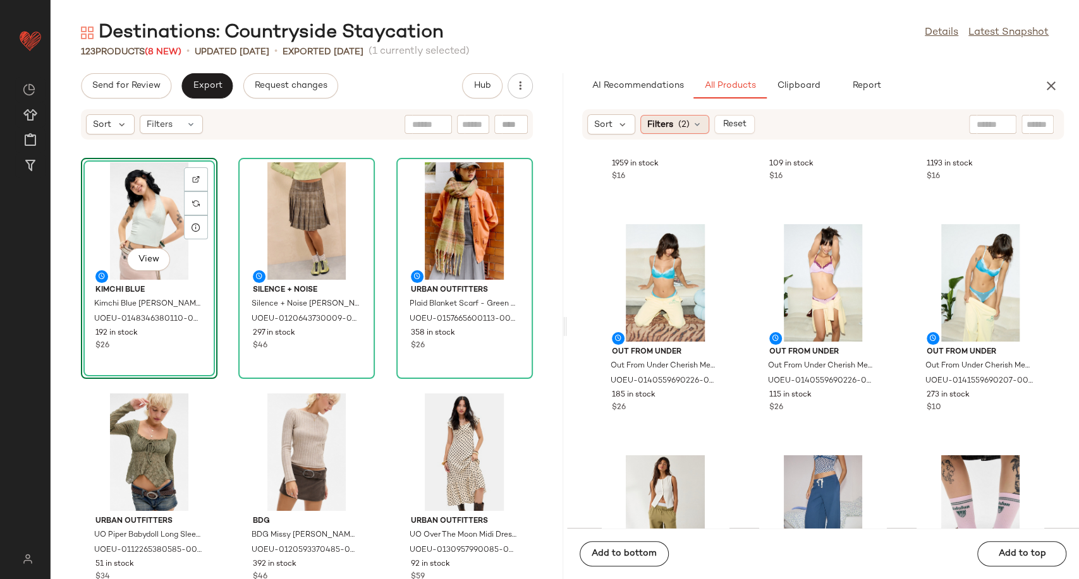
click at [694, 123] on icon at bounding box center [697, 124] width 10 height 10
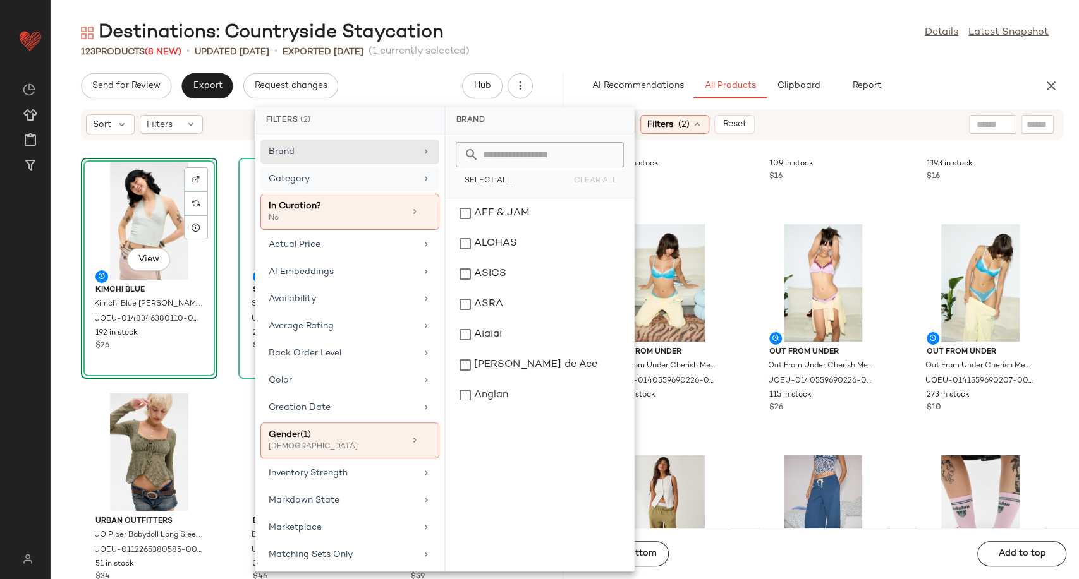
click at [367, 182] on div "Category" at bounding box center [342, 178] width 147 height 13
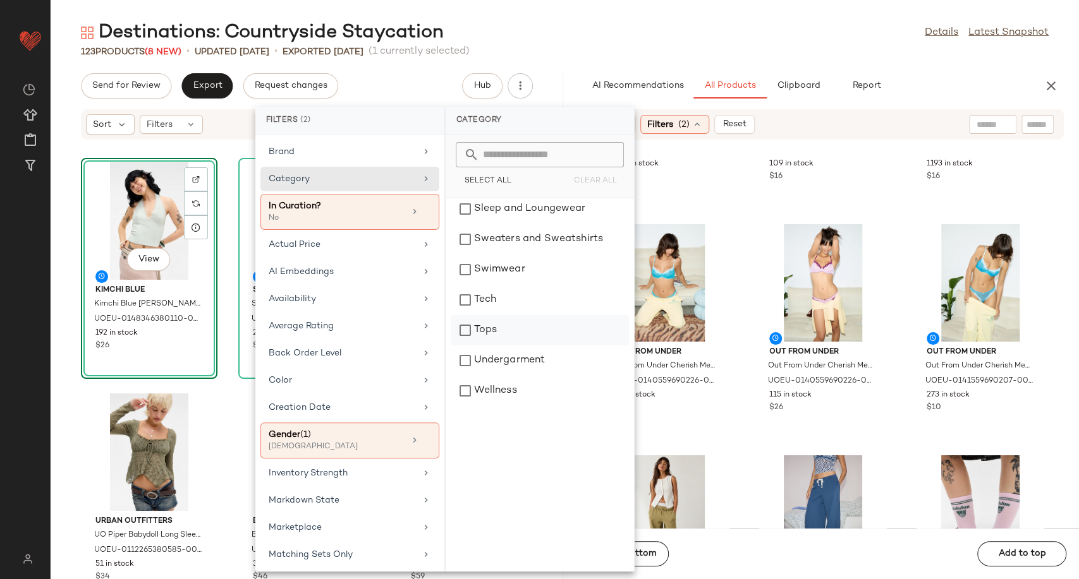
scroll to position [399, 0]
drag, startPoint x: 469, startPoint y: 330, endPoint x: 482, endPoint y: 330, distance: 12.6
click at [469, 330] on div "Tops" at bounding box center [539, 325] width 178 height 30
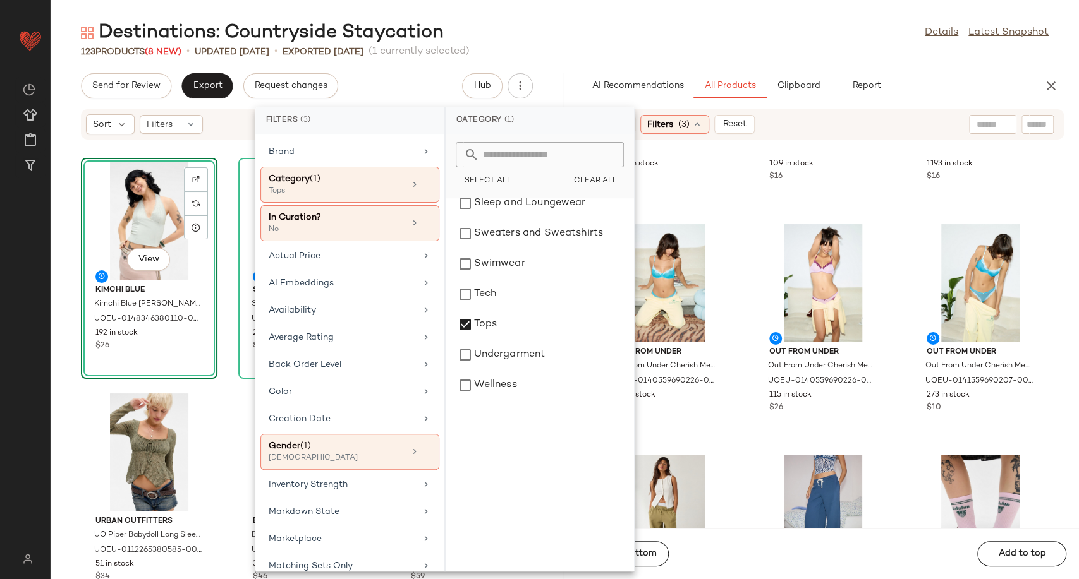
click at [736, 385] on div "Out From Under Out From Under Bandeau Tapestry Top - Red XS at Urban Outfitters…" at bounding box center [823, 341] width 512 height 373
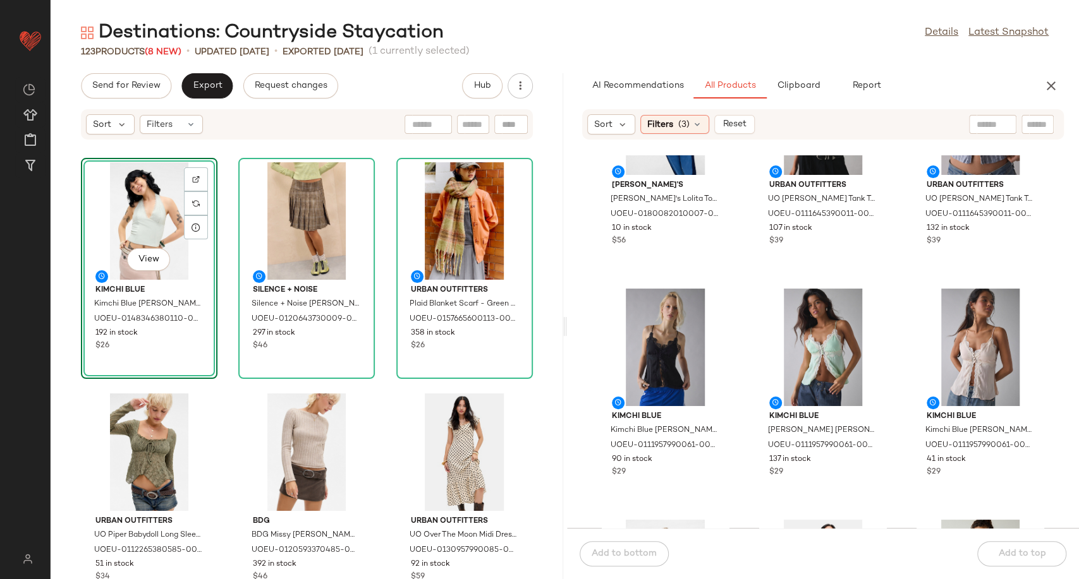
scroll to position [3099, 0]
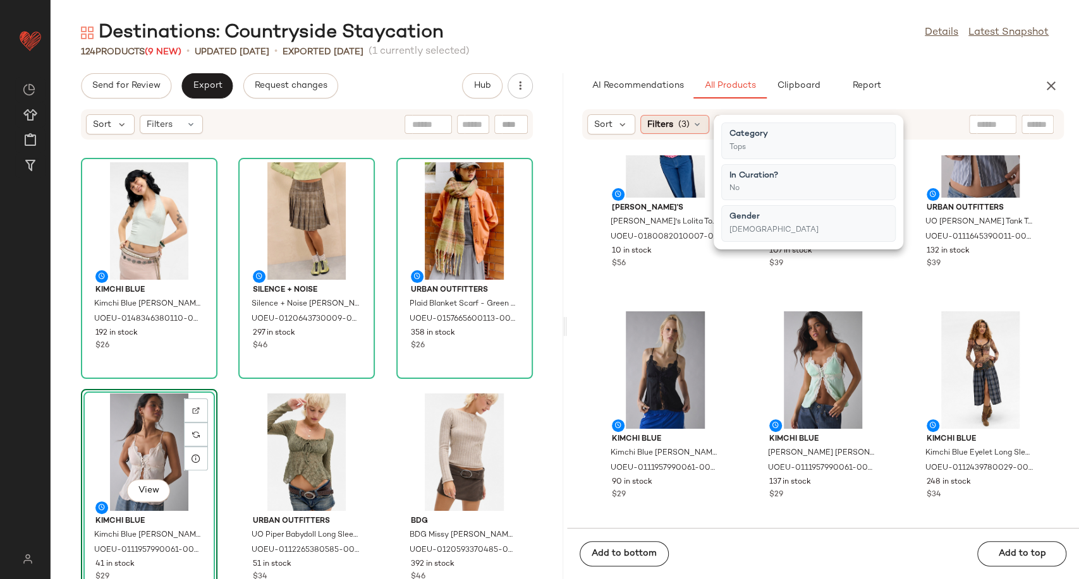
click at [696, 126] on icon at bounding box center [697, 124] width 10 height 10
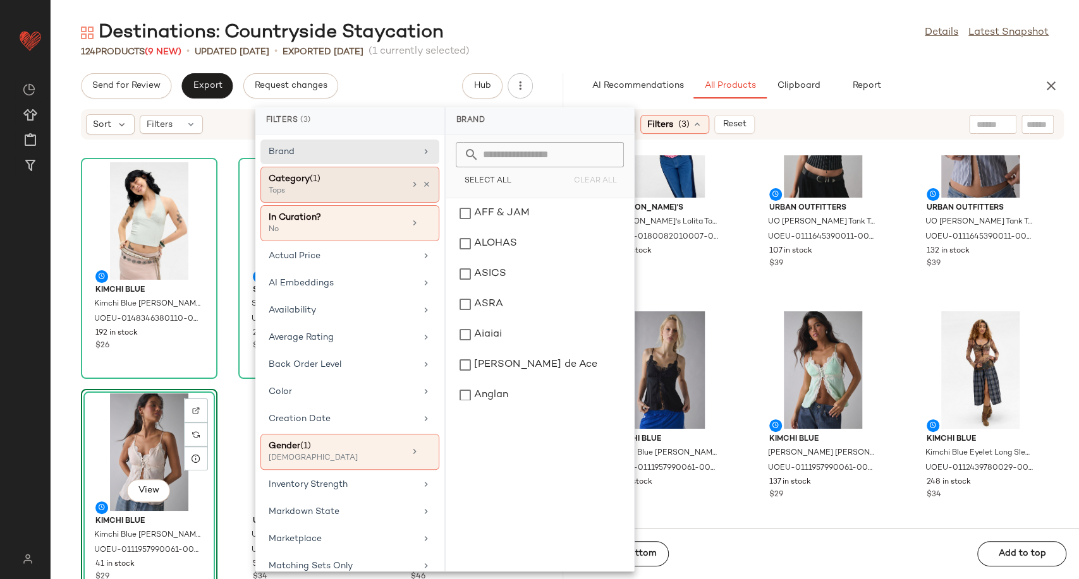
click at [420, 205] on div "Category (1) Tops" at bounding box center [349, 223] width 179 height 36
click at [422, 183] on icon at bounding box center [426, 184] width 9 height 9
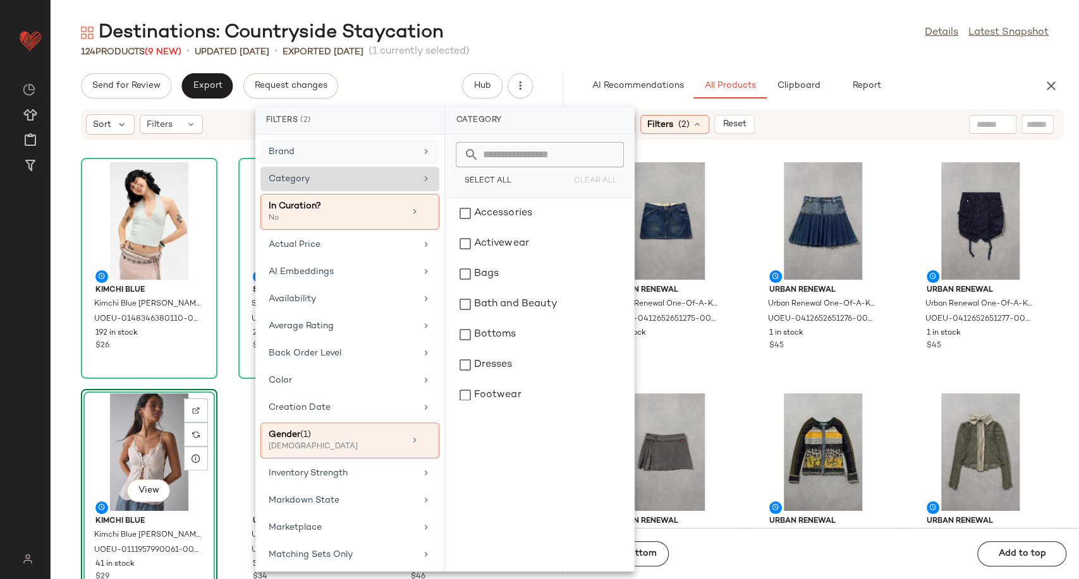
click at [414, 167] on div "Brand" at bounding box center [349, 179] width 179 height 25
click at [410, 194] on div "Category" at bounding box center [349, 212] width 179 height 36
click at [486, 219] on div "Accessories" at bounding box center [539, 213] width 178 height 30
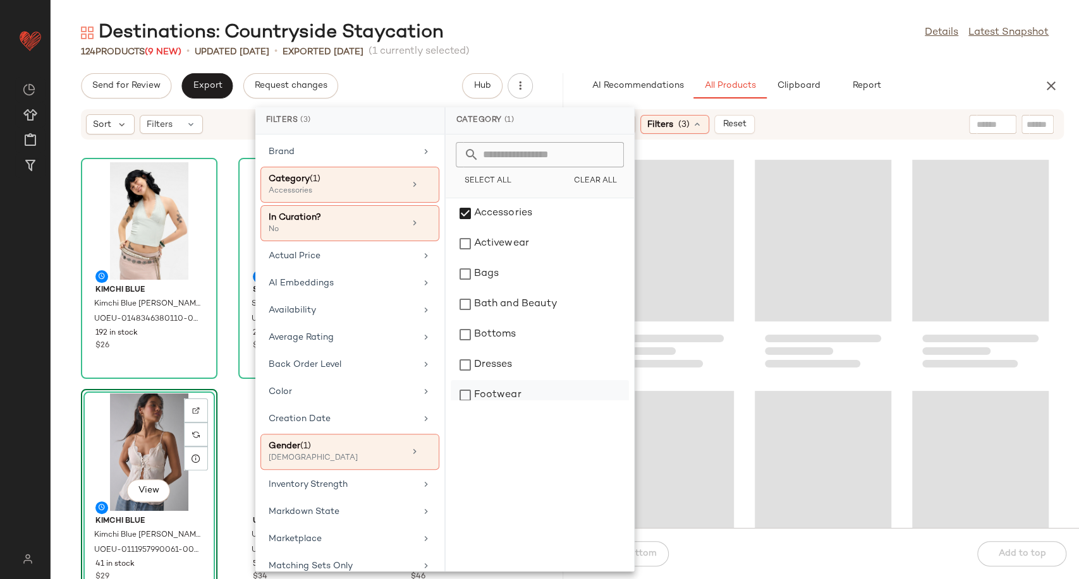
click at [504, 388] on div "Footwear" at bounding box center [539, 395] width 178 height 30
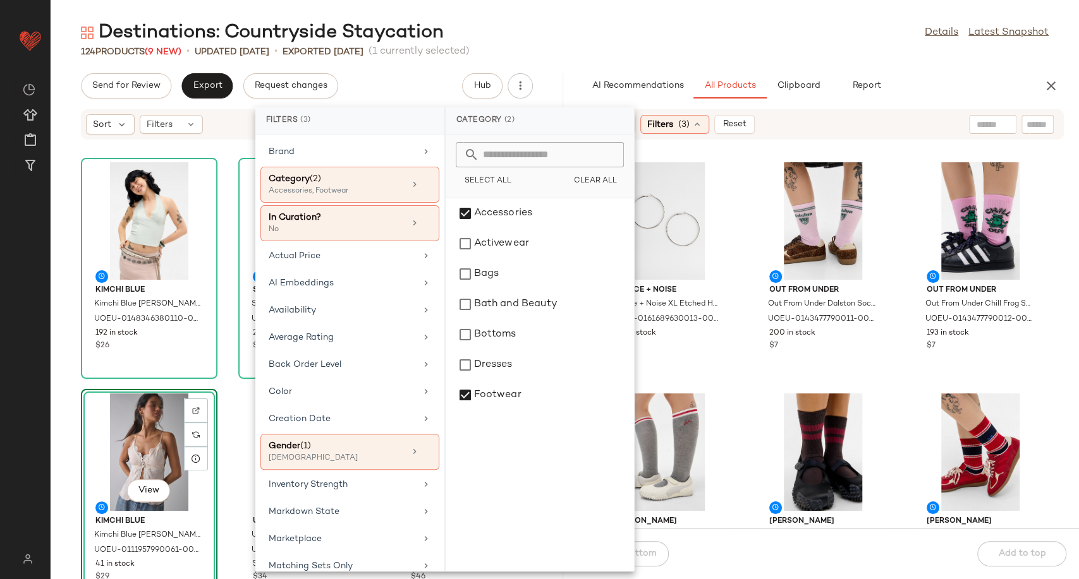
click at [738, 380] on div "Silence + Noise Silence + Noise XL Etched Hoop Earrings - Silver at Urban Outfi…" at bounding box center [823, 341] width 512 height 373
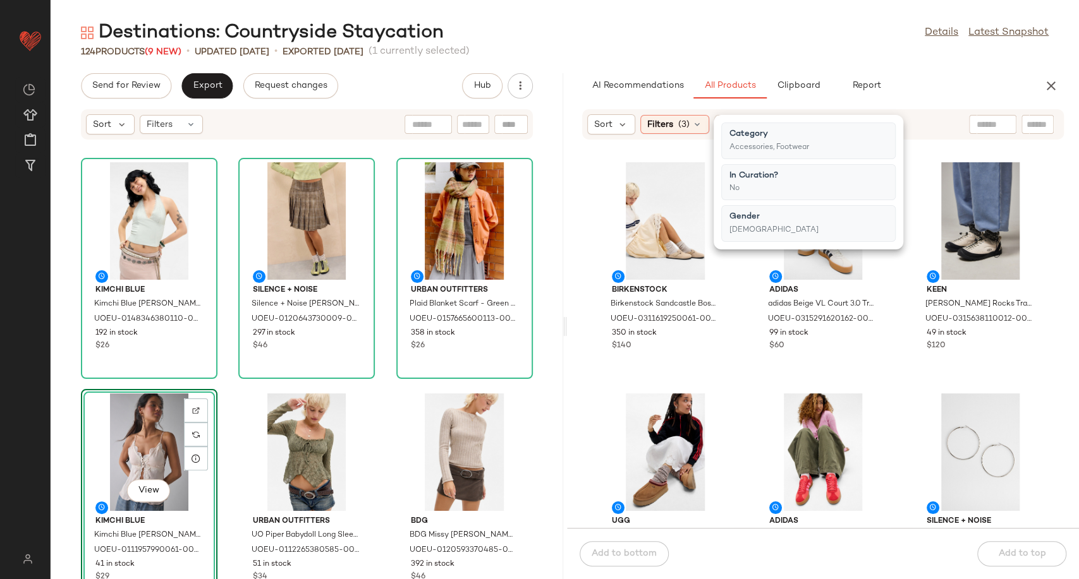
click at [733, 353] on div "Birkenstock Birkenstock Sandcastle Boston Clogs - Sand UK 7 at Urban Outfitters…" at bounding box center [823, 341] width 512 height 373
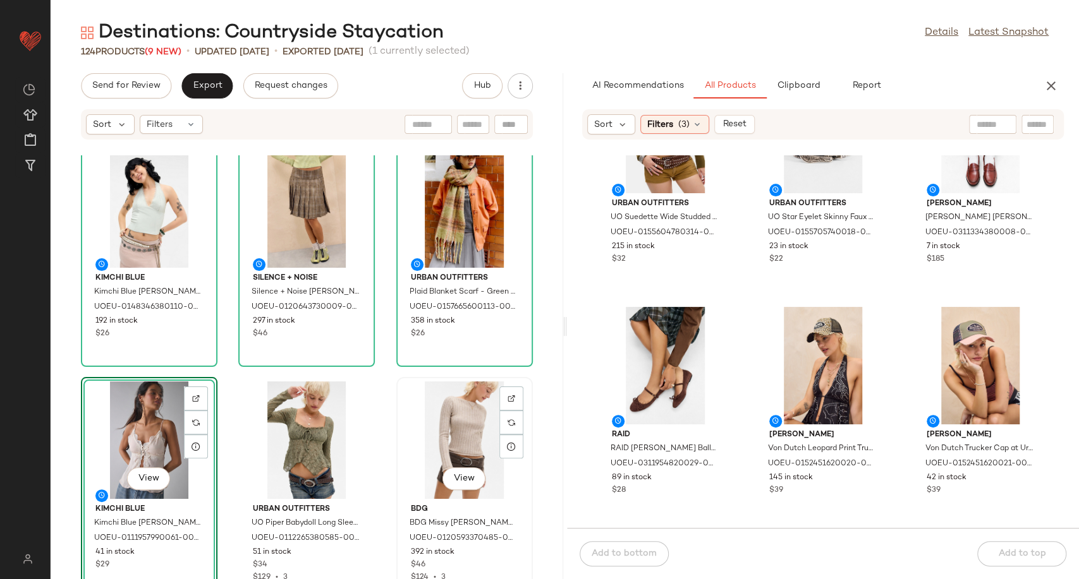
scroll to position [0, 0]
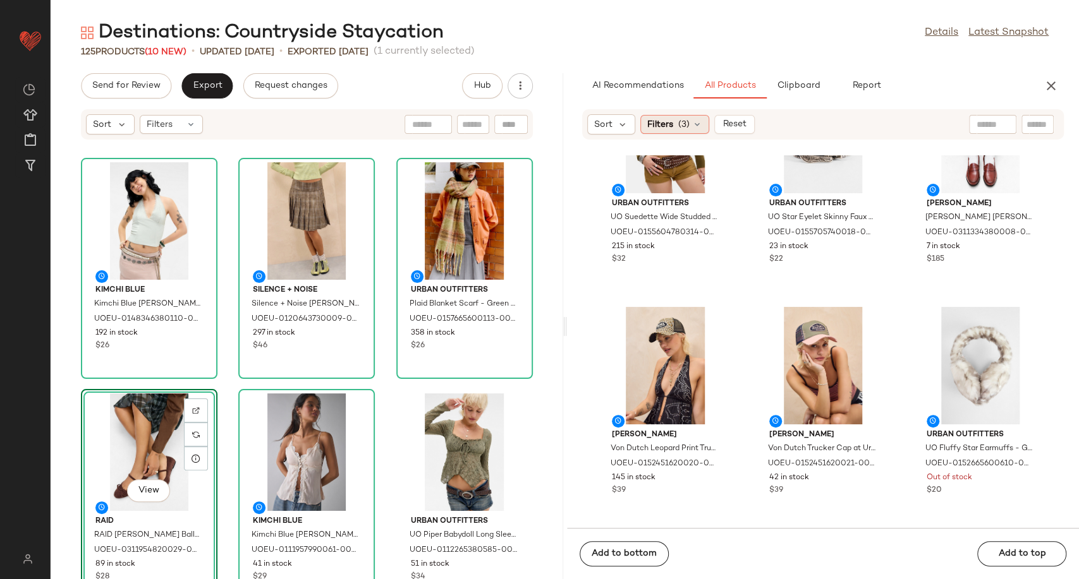
click at [695, 130] on div "Filters (3)" at bounding box center [674, 124] width 69 height 19
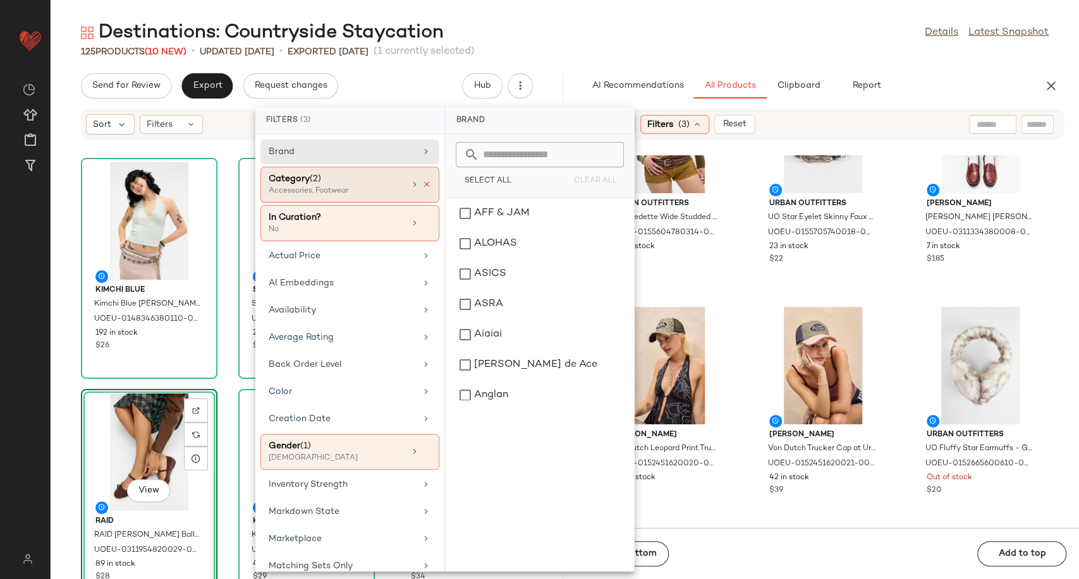
click at [425, 182] on icon at bounding box center [426, 184] width 9 height 9
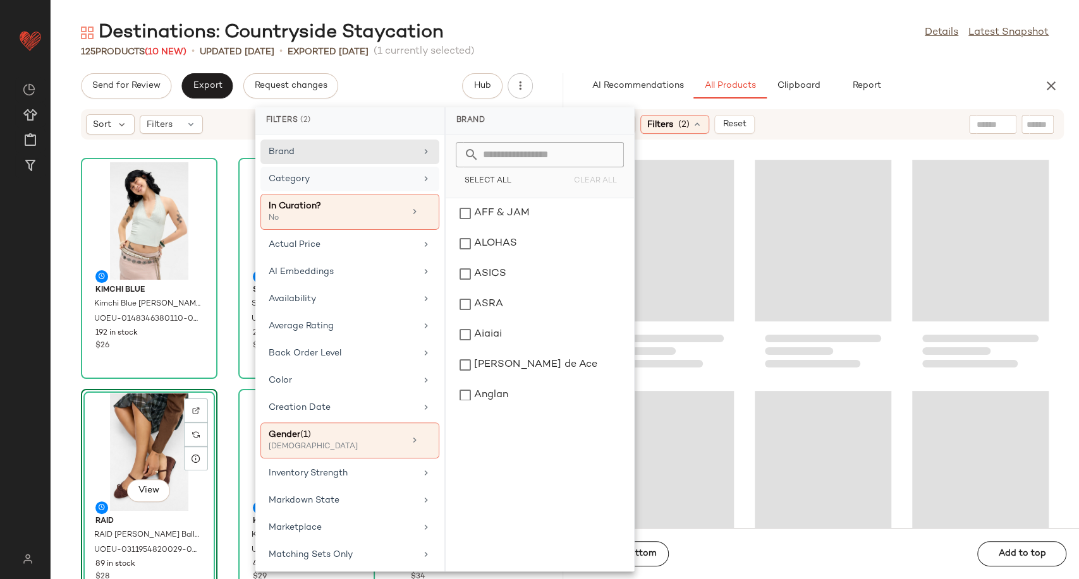
click at [406, 178] on div "Category" at bounding box center [342, 178] width 147 height 13
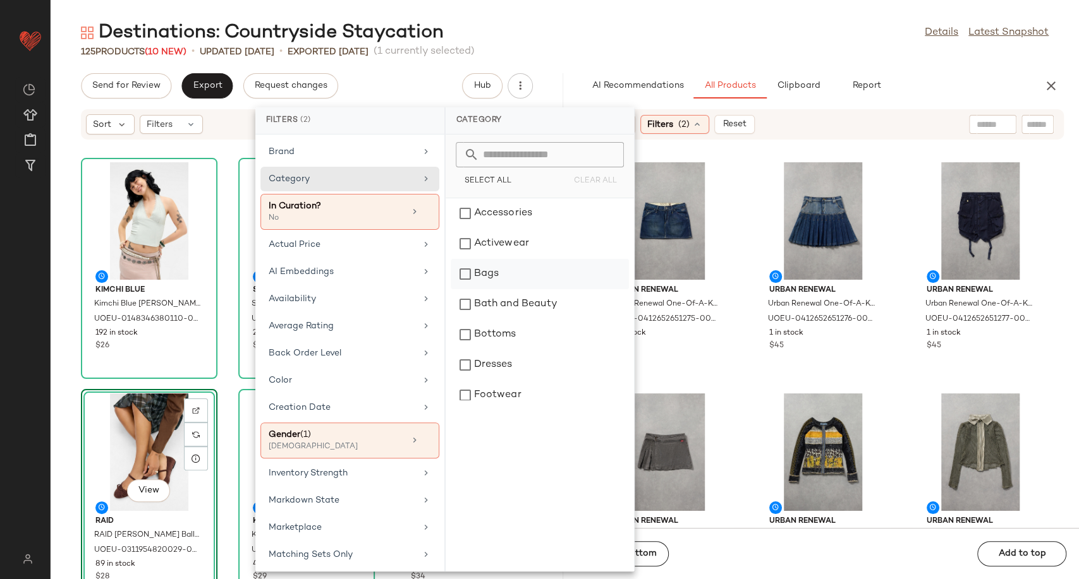
scroll to position [281, 0]
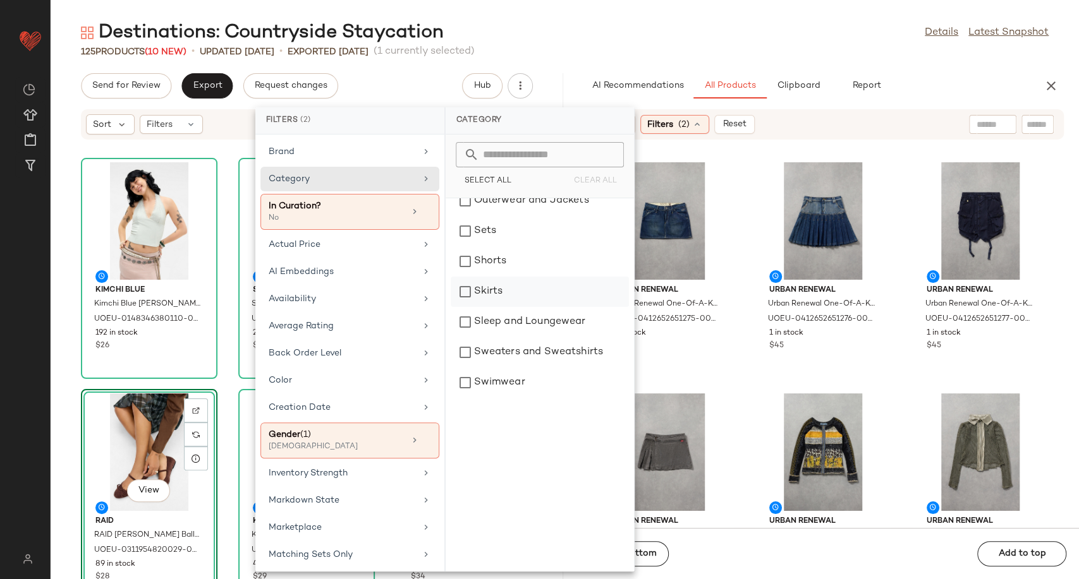
click at [497, 295] on div "Skirts" at bounding box center [539, 292] width 178 height 30
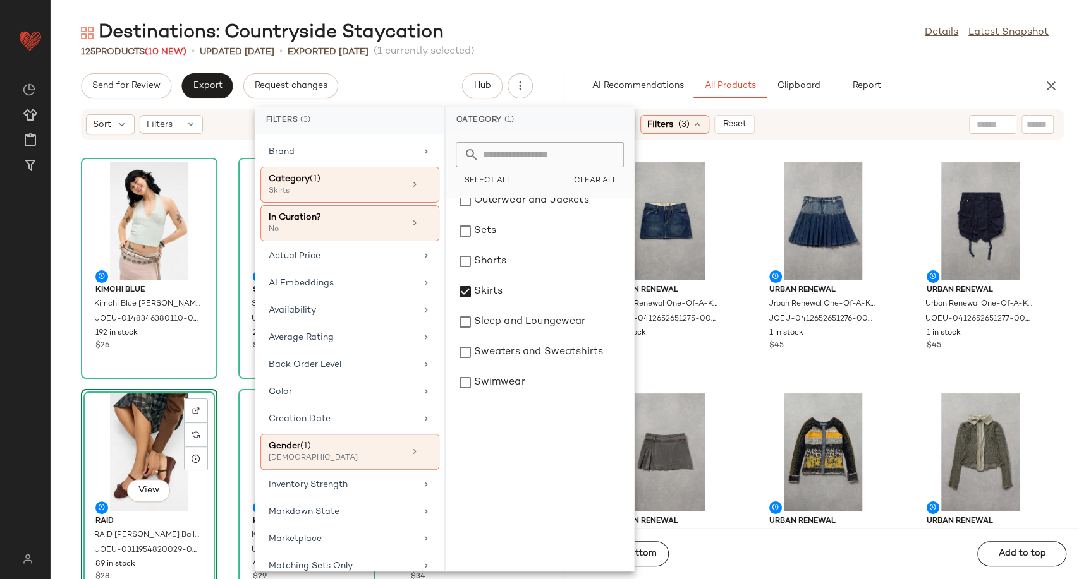
click at [743, 369] on div "Urban Renewal Urban Renewal One-Of-A-Kind G-STAR Mini Skirt - Indigo S at Urban…" at bounding box center [823, 341] width 512 height 373
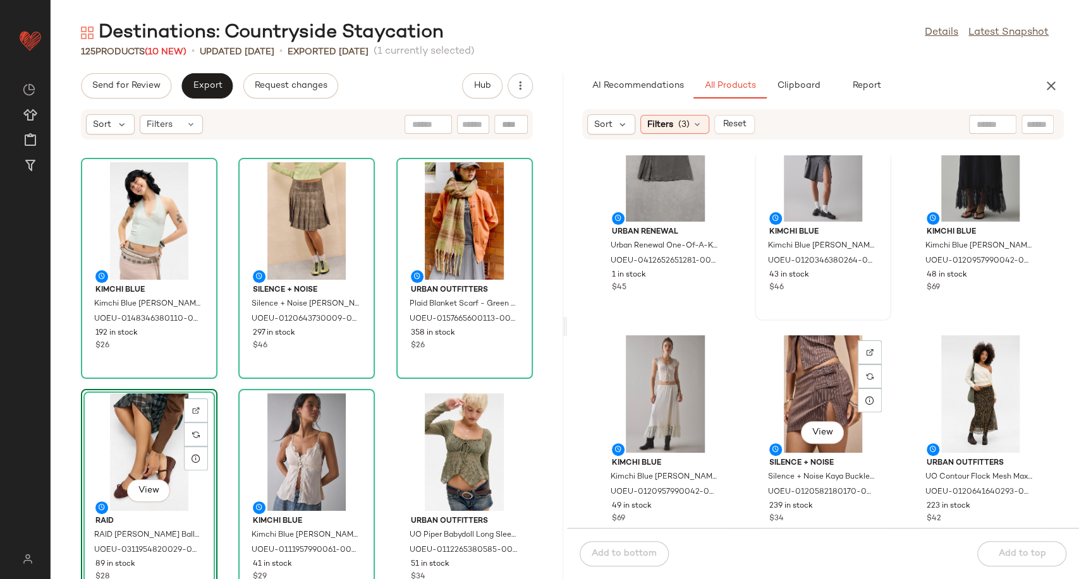
scroll to position [361, 0]
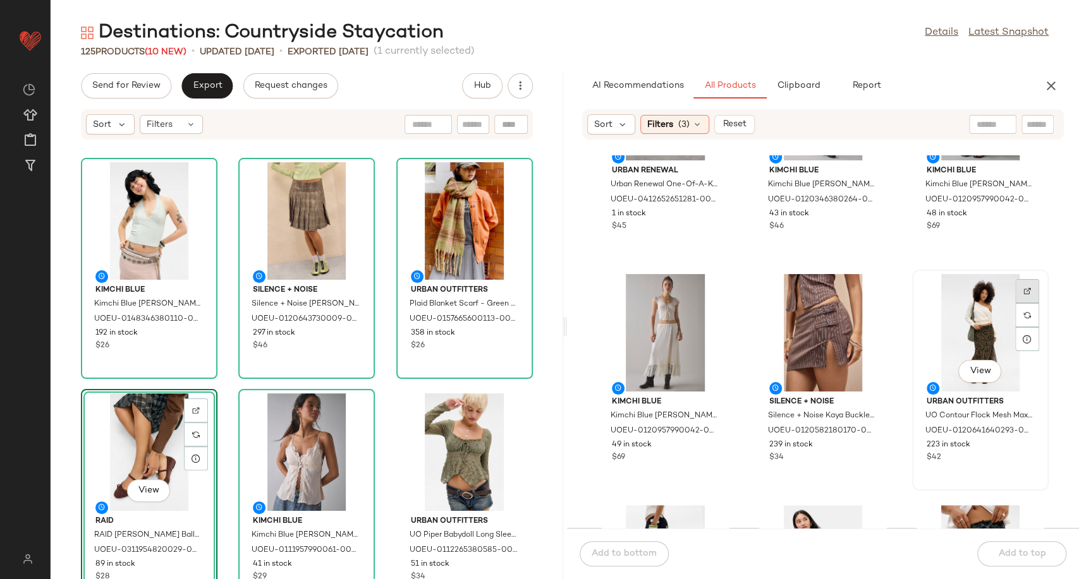
click at [1023, 303] on div at bounding box center [1027, 315] width 24 height 24
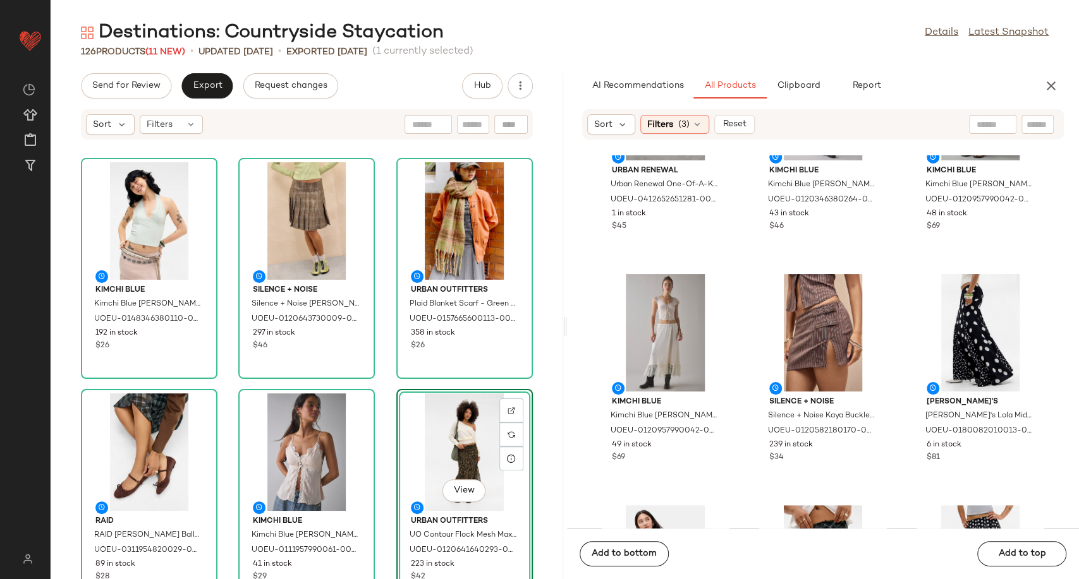
click at [737, 264] on div "Urban Renewal Urban Renewal One-Of-A-Kind Miss Sixty Grey Mini Skirt - Grey S a…" at bounding box center [823, 341] width 512 height 373
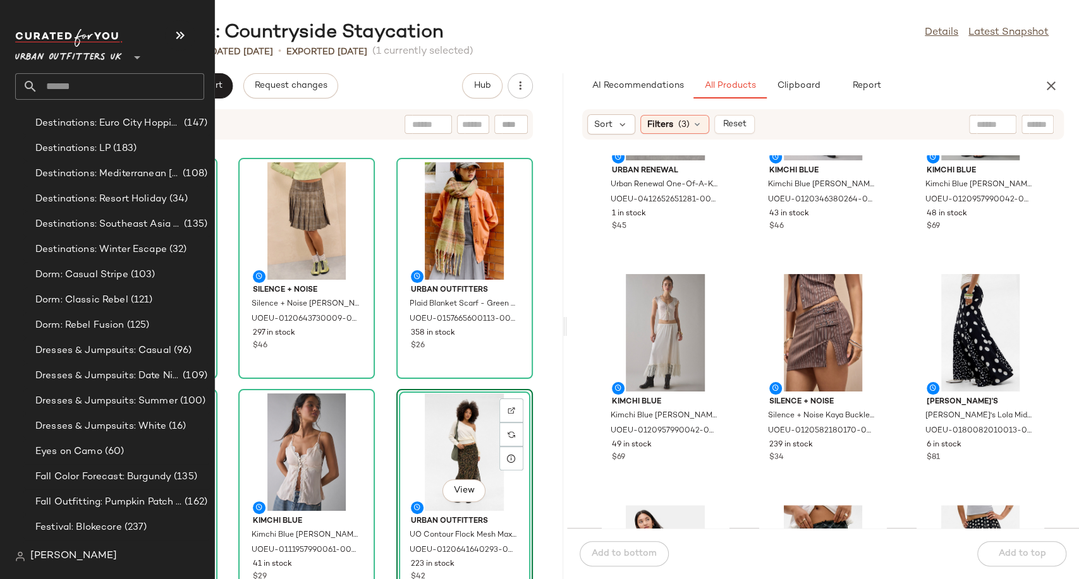
scroll to position [2597, 0]
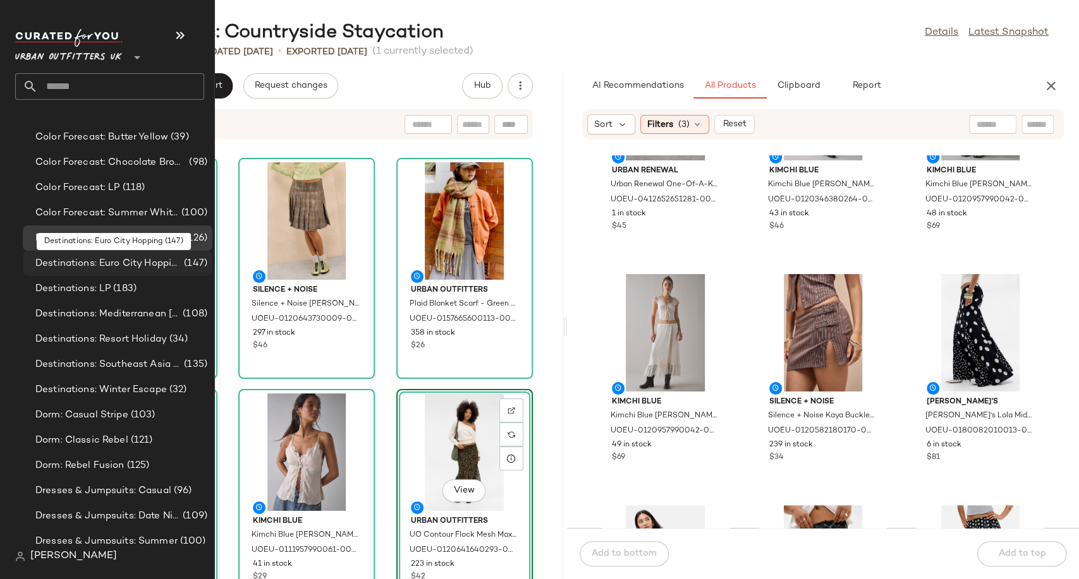
click at [107, 260] on span "Destinations: Euro City Hopping" at bounding box center [108, 264] width 146 height 15
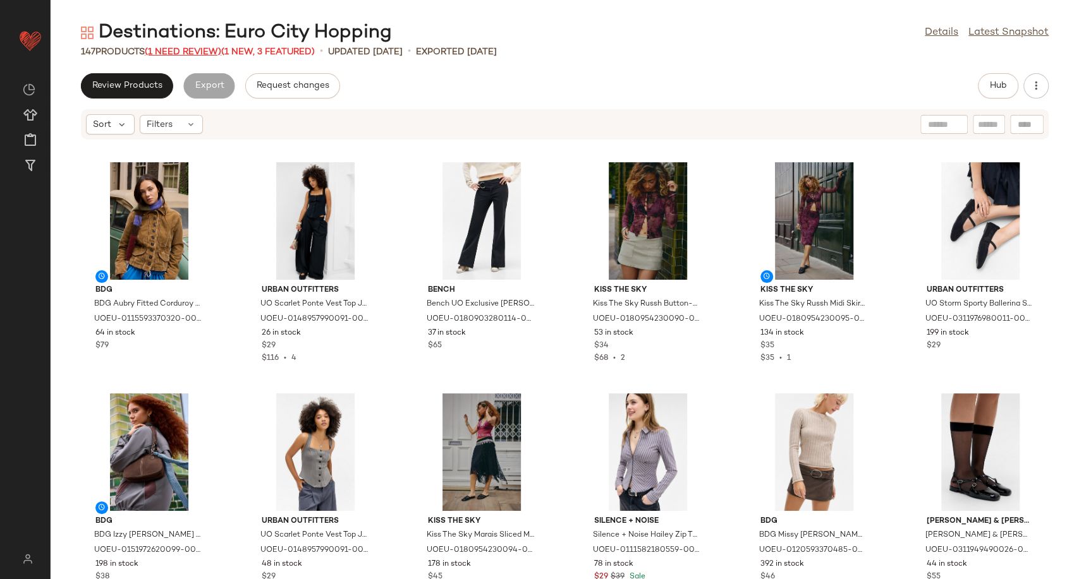
click at [189, 52] on span "(1 Need Review)" at bounding box center [183, 51] width 76 height 9
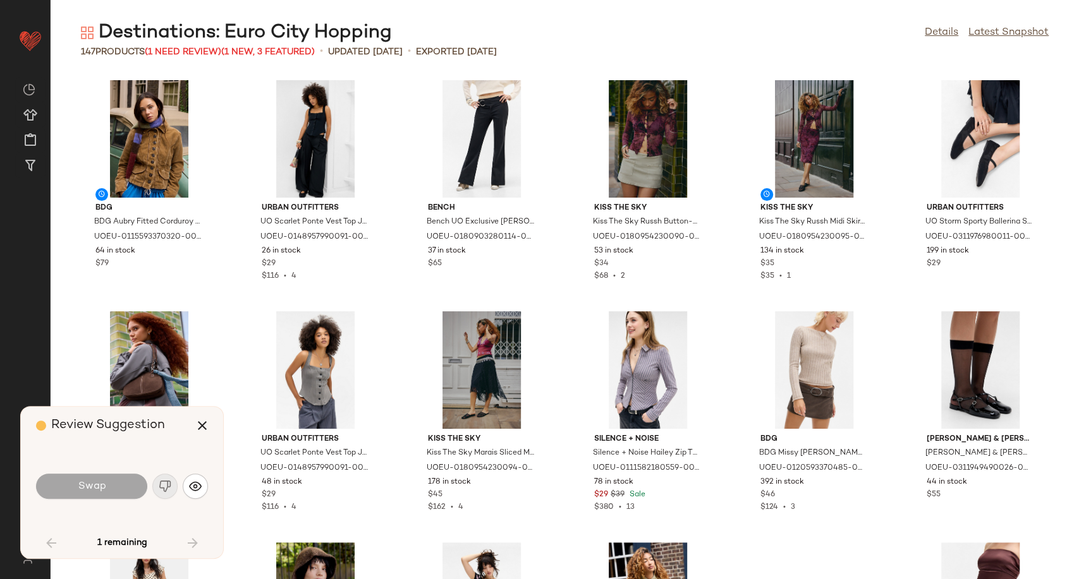
scroll to position [1156, 0]
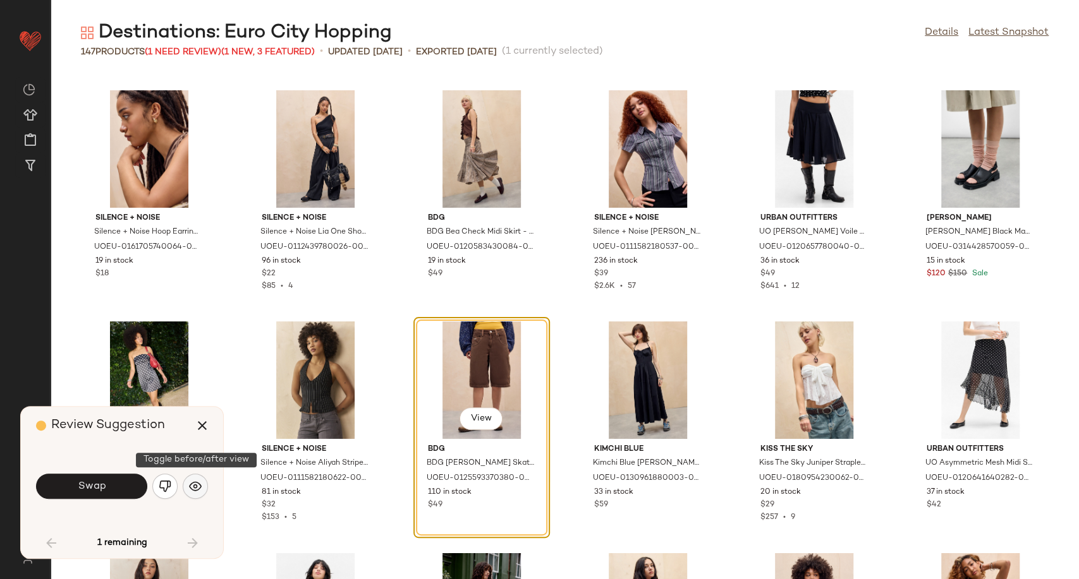
click at [199, 488] on img "button" at bounding box center [195, 486] width 13 height 13
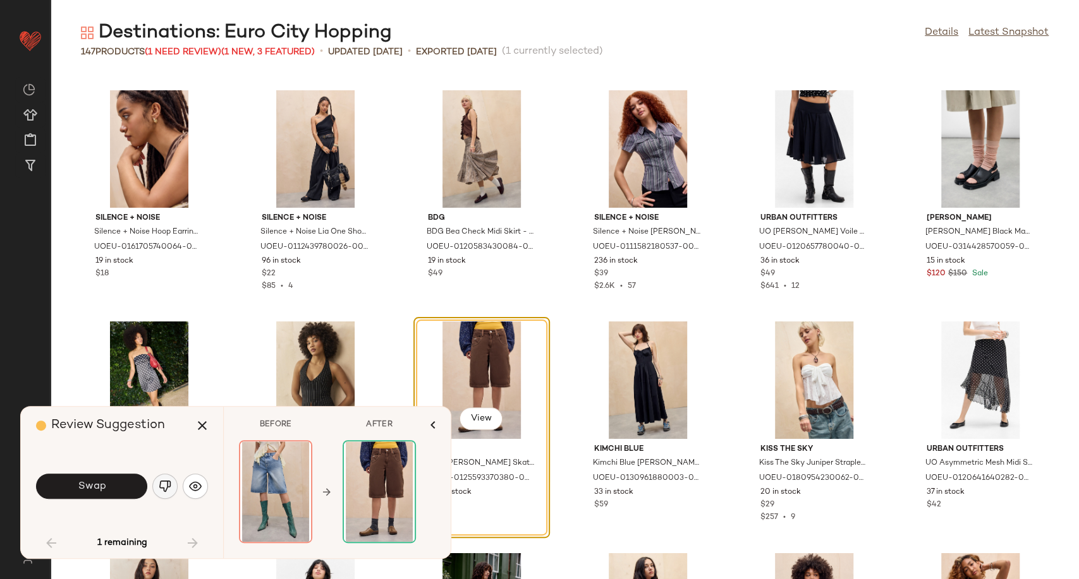
click at [165, 490] on img "button" at bounding box center [165, 486] width 13 height 13
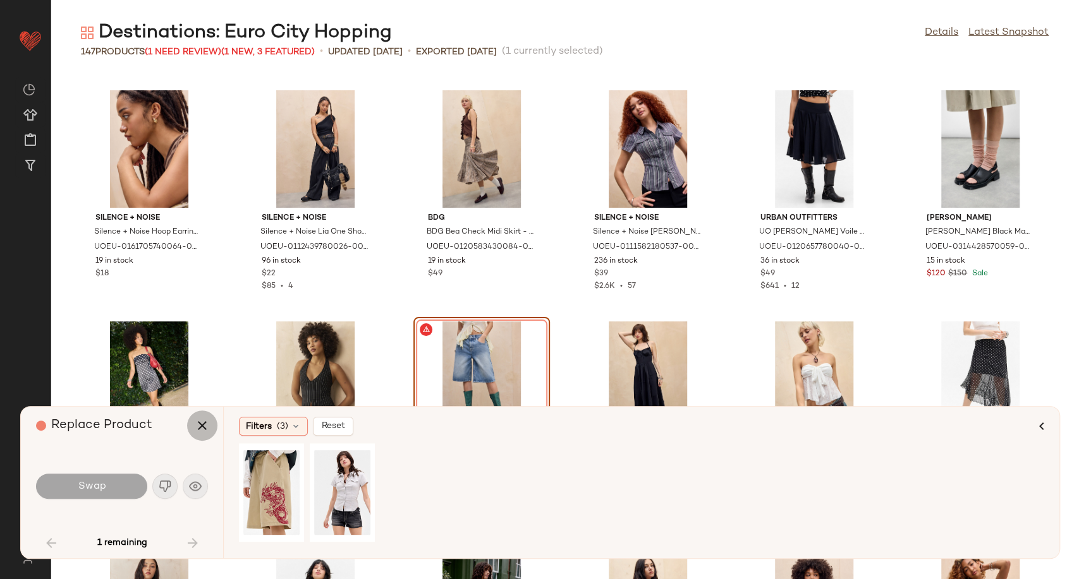
click at [202, 426] on icon "button" at bounding box center [202, 425] width 15 height 15
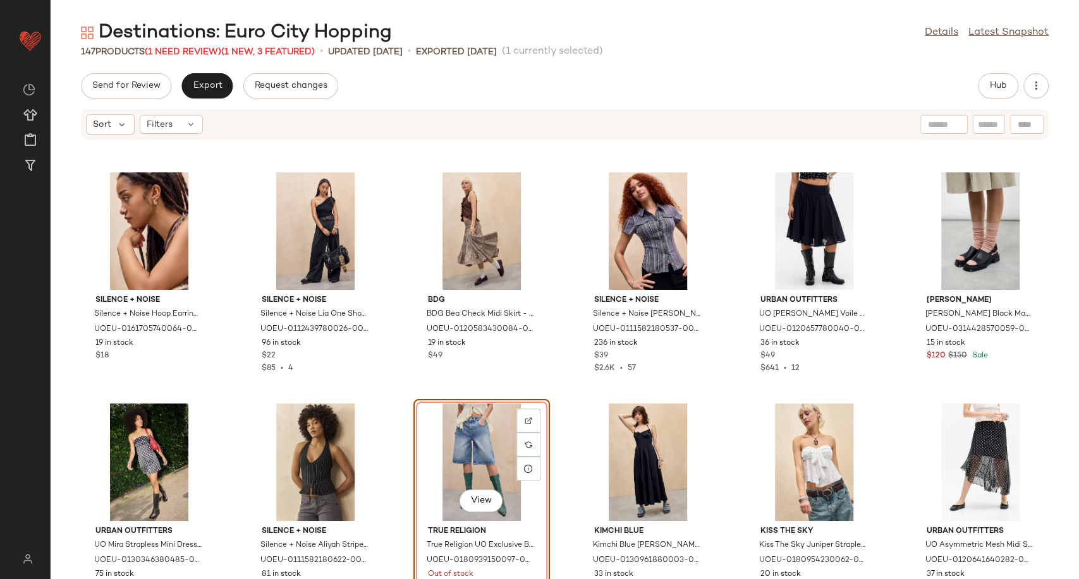
click at [538, 437] on div "View" at bounding box center [482, 463] width 128 height 118
click at [527, 442] on img at bounding box center [528, 445] width 8 height 8
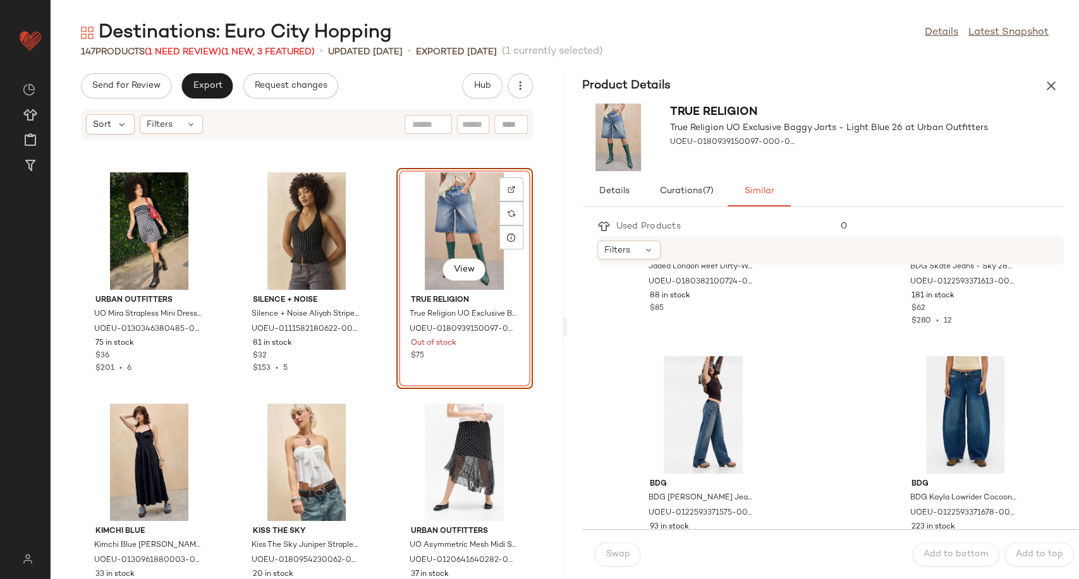
scroll to position [2386, 0]
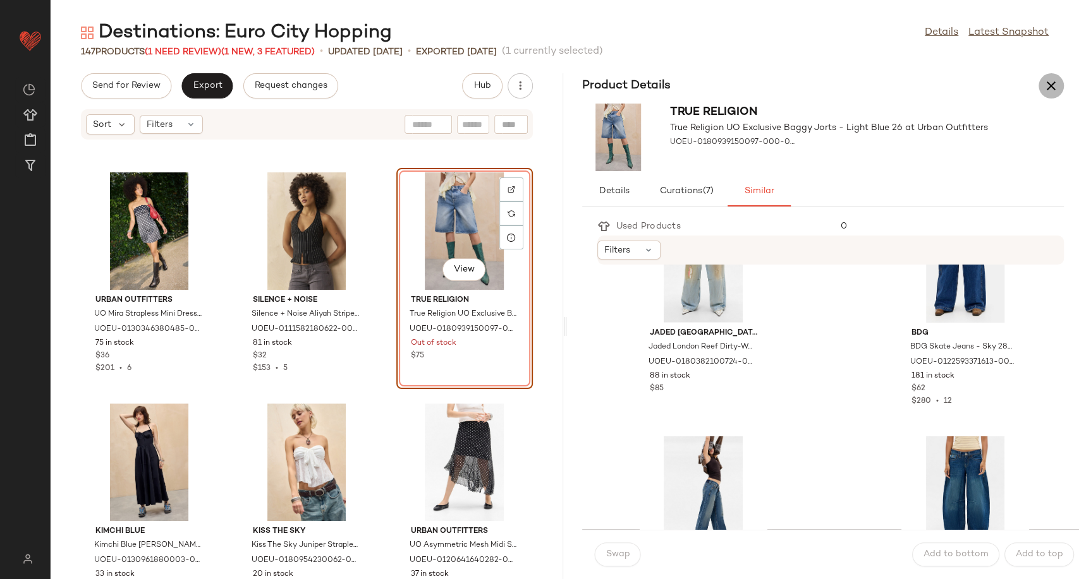
click at [1043, 87] on icon "button" at bounding box center [1050, 85] width 15 height 15
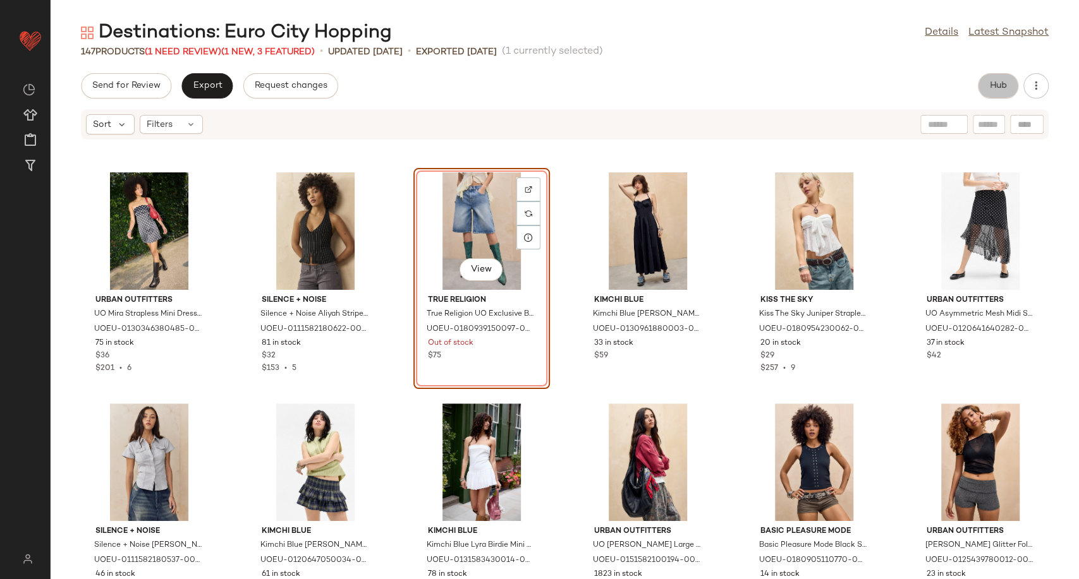
click at [993, 82] on span "Hub" at bounding box center [998, 86] width 18 height 10
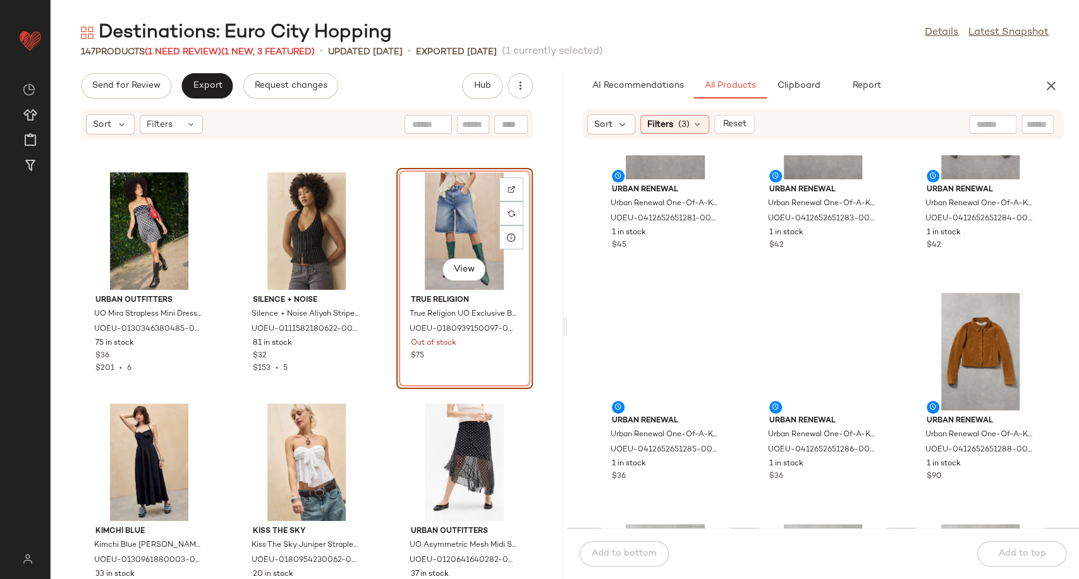
scroll to position [361, 0]
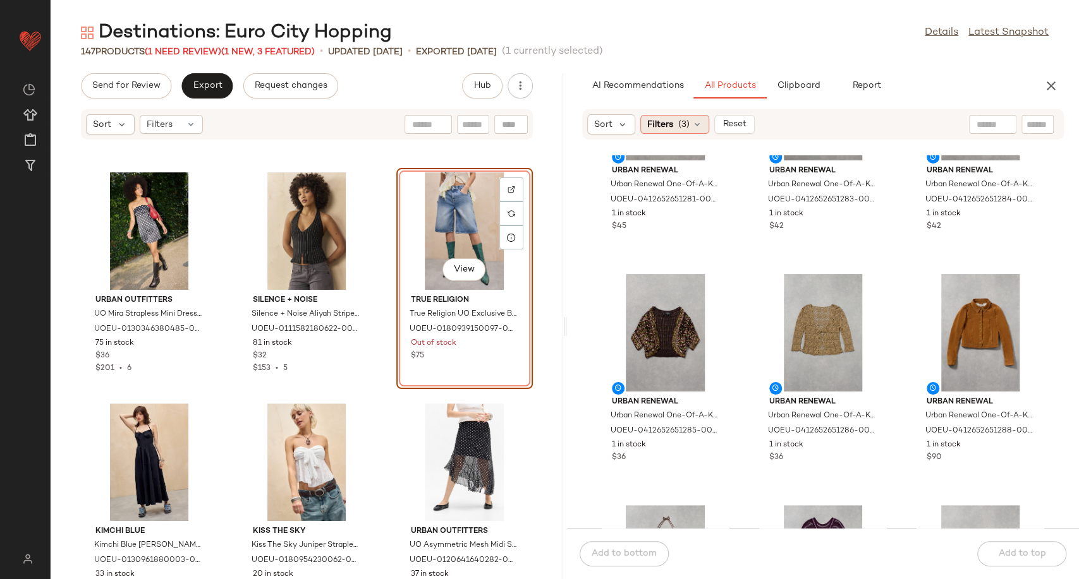
click at [703, 121] on div "Filters (3)" at bounding box center [674, 124] width 69 height 19
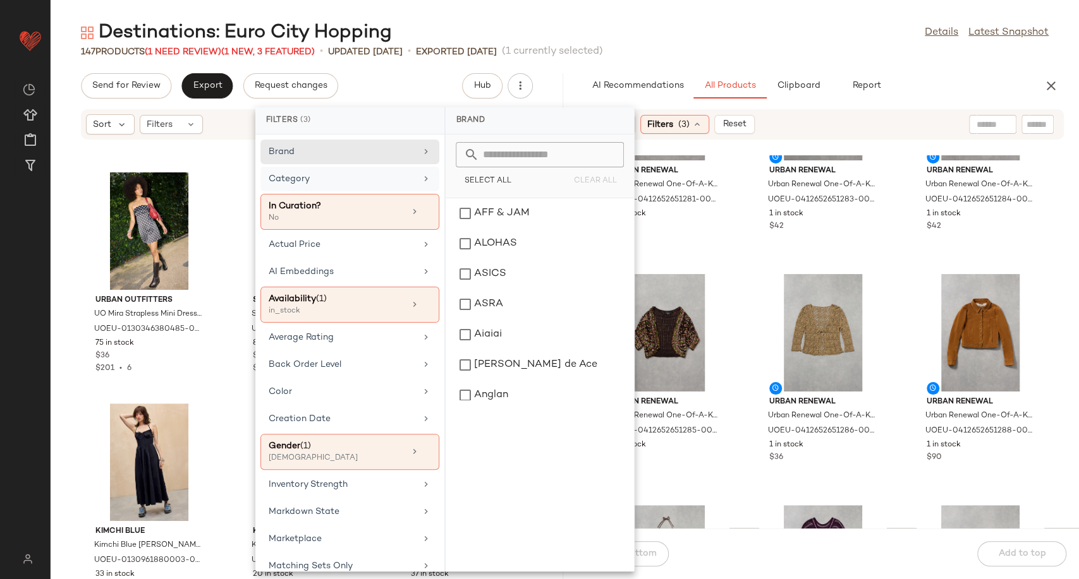
click at [375, 183] on div "Category" at bounding box center [342, 178] width 147 height 13
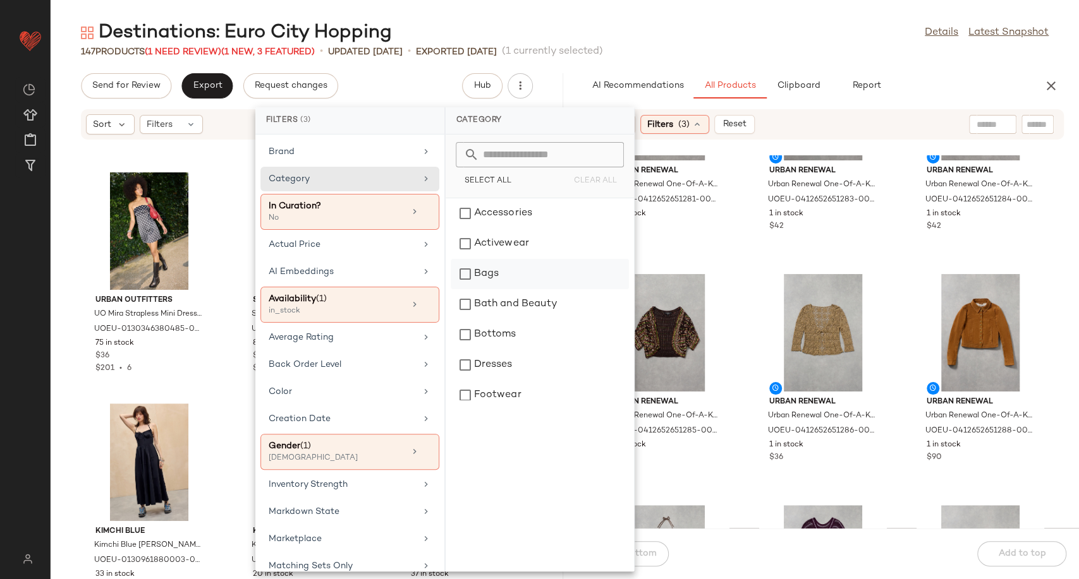
click at [507, 273] on div "Bags" at bounding box center [539, 274] width 178 height 30
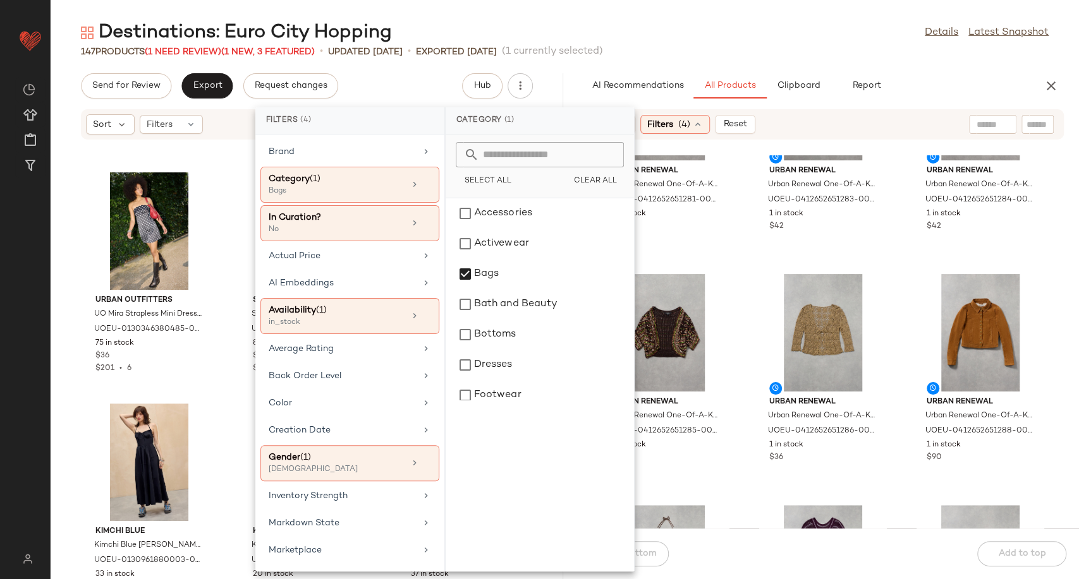
click at [743, 287] on div "Urban Renewal Urban Renewal One-Of-A-Kind Miss Sixty Grey Mini Skirt - Grey S a…" at bounding box center [823, 341] width 512 height 373
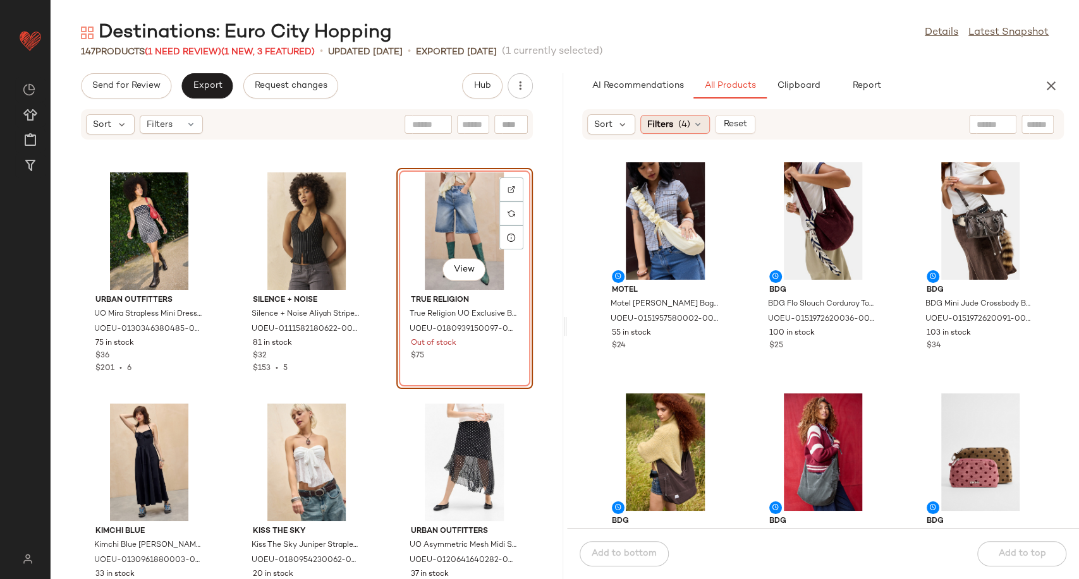
click at [692, 123] on icon at bounding box center [697, 124] width 10 height 10
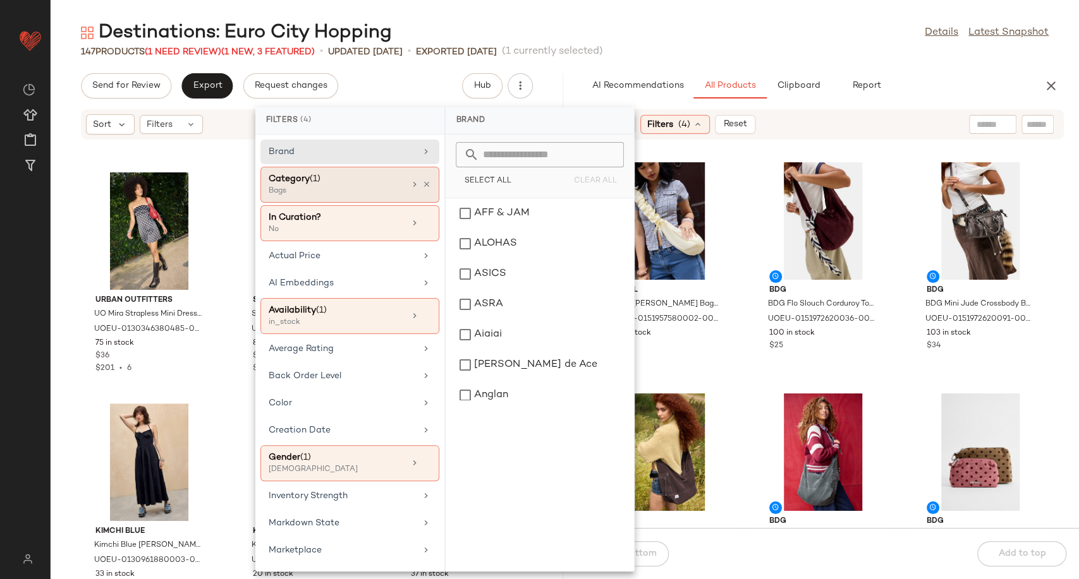
click at [380, 182] on div "Category (1)" at bounding box center [337, 178] width 136 height 13
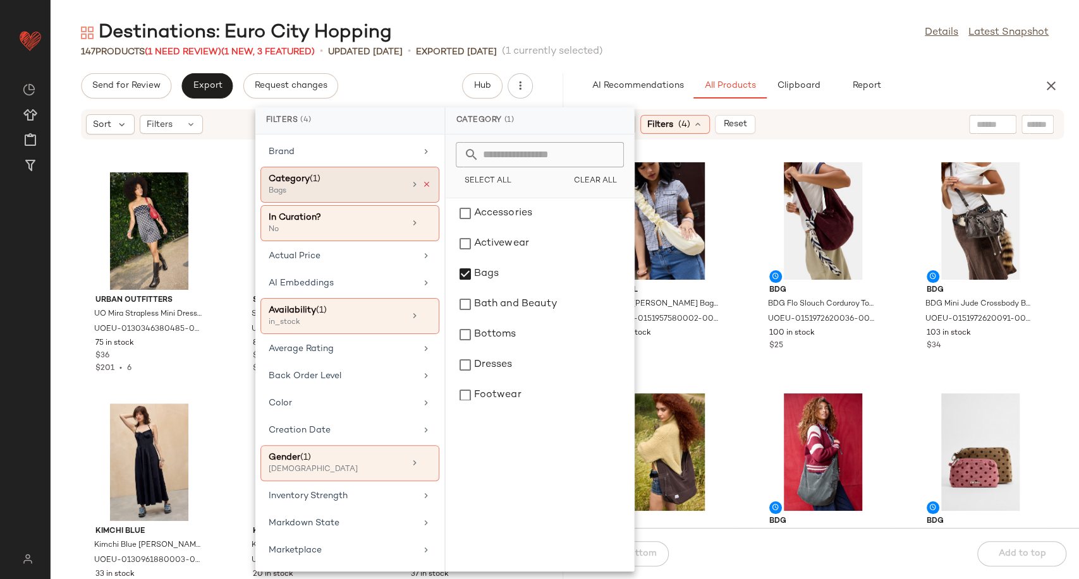
click at [425, 182] on icon at bounding box center [426, 184] width 9 height 9
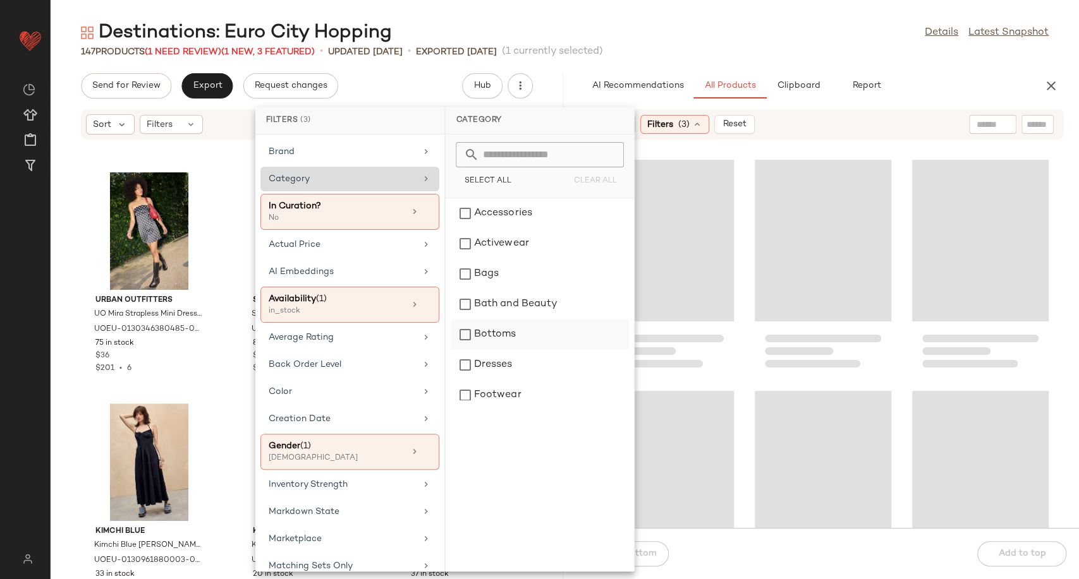
click at [475, 330] on div "Bottoms" at bounding box center [539, 335] width 178 height 30
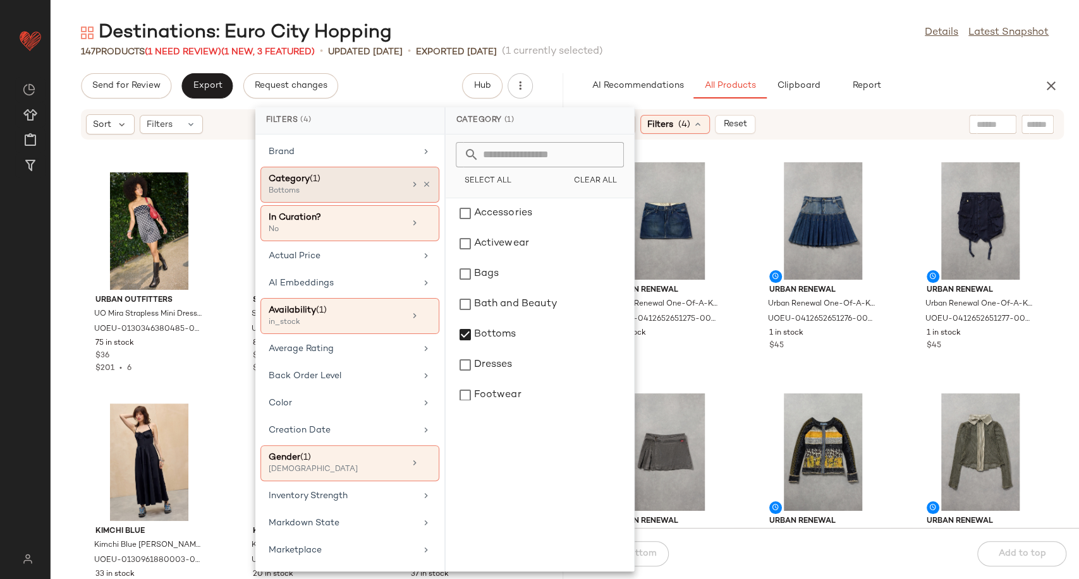
click at [754, 342] on div "Urban Renewal Urban Renewal One-Of-A-Kind Denim Pleated Skirt - Indigo XL at Ur…" at bounding box center [822, 268] width 136 height 221
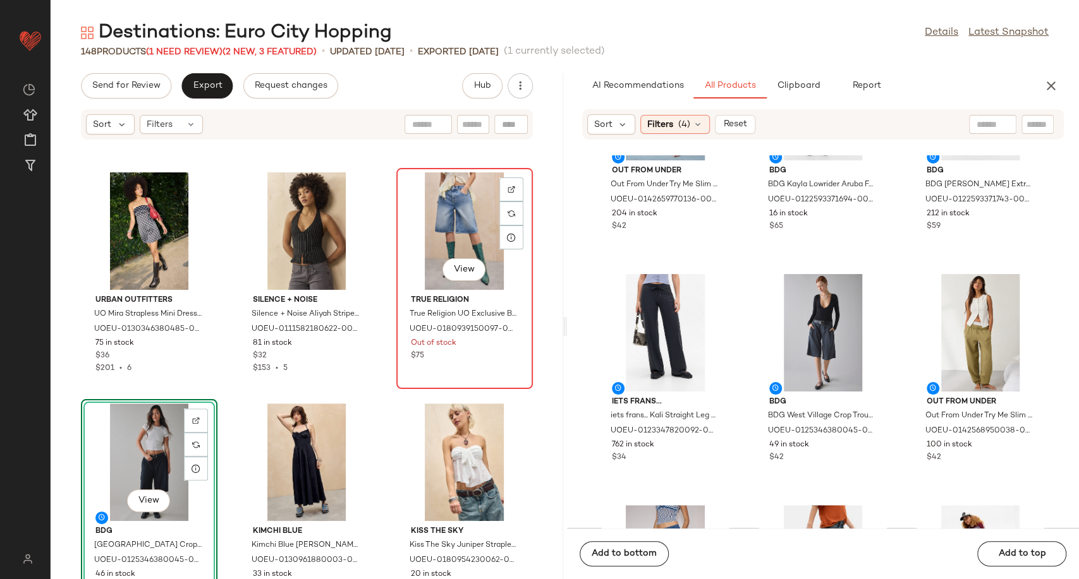
click at [457, 217] on div "View" at bounding box center [465, 231] width 128 height 118
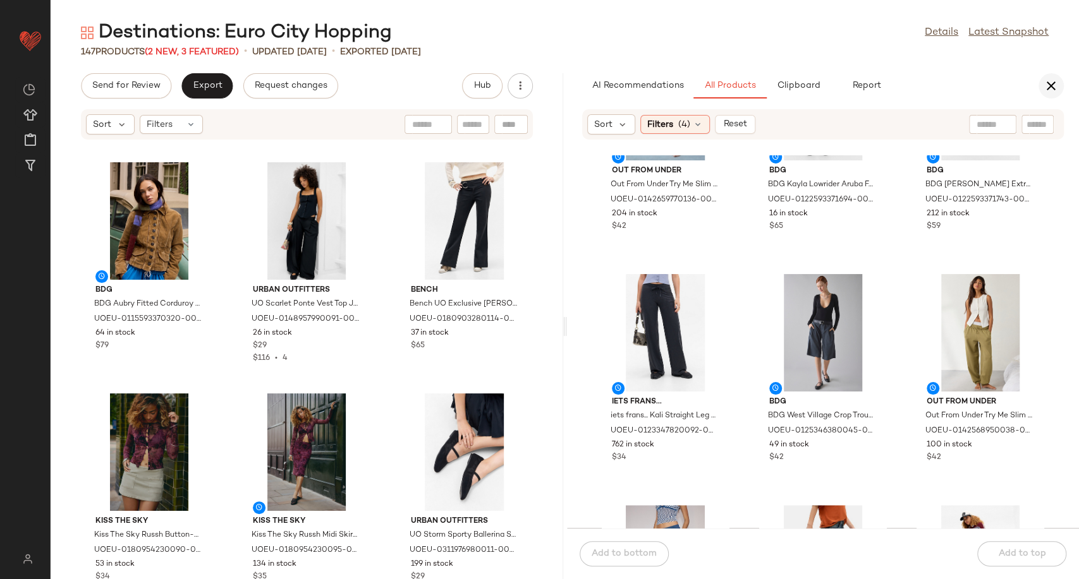
click at [1051, 87] on icon "button" at bounding box center [1050, 85] width 15 height 15
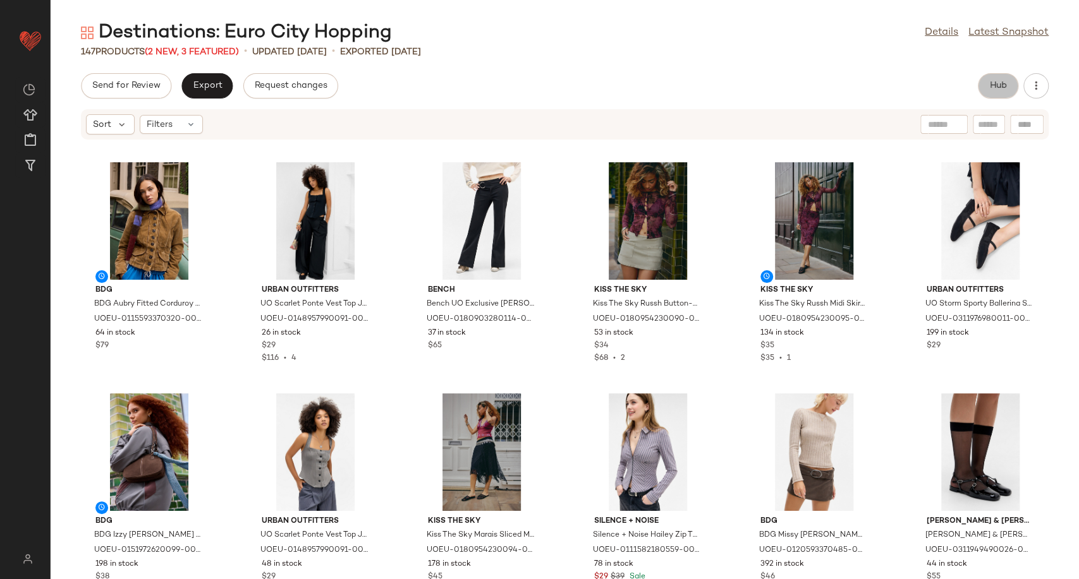
click at [984, 85] on button "Hub" at bounding box center [997, 85] width 40 height 25
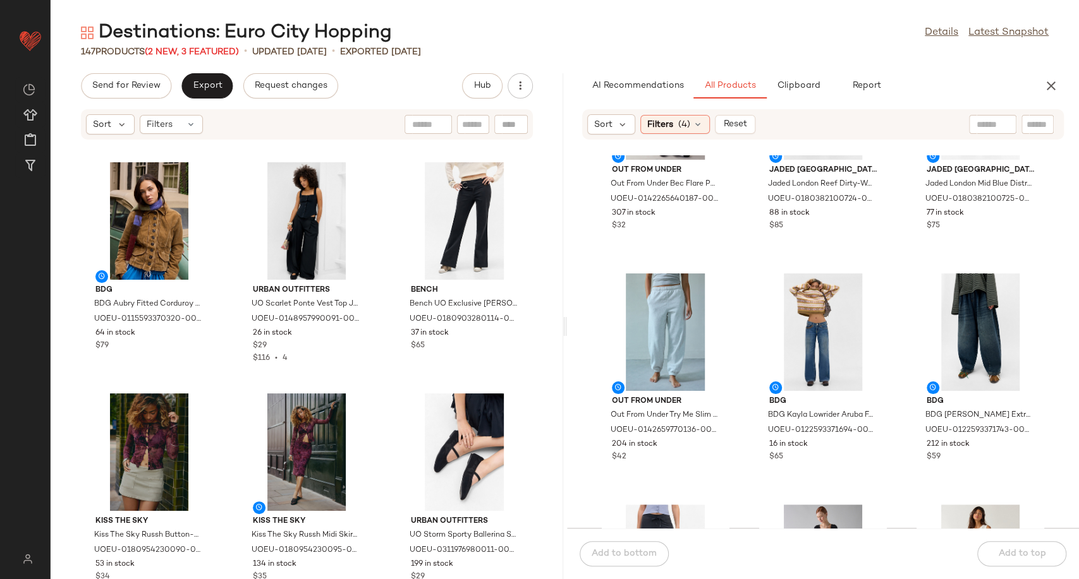
scroll to position [291, 0]
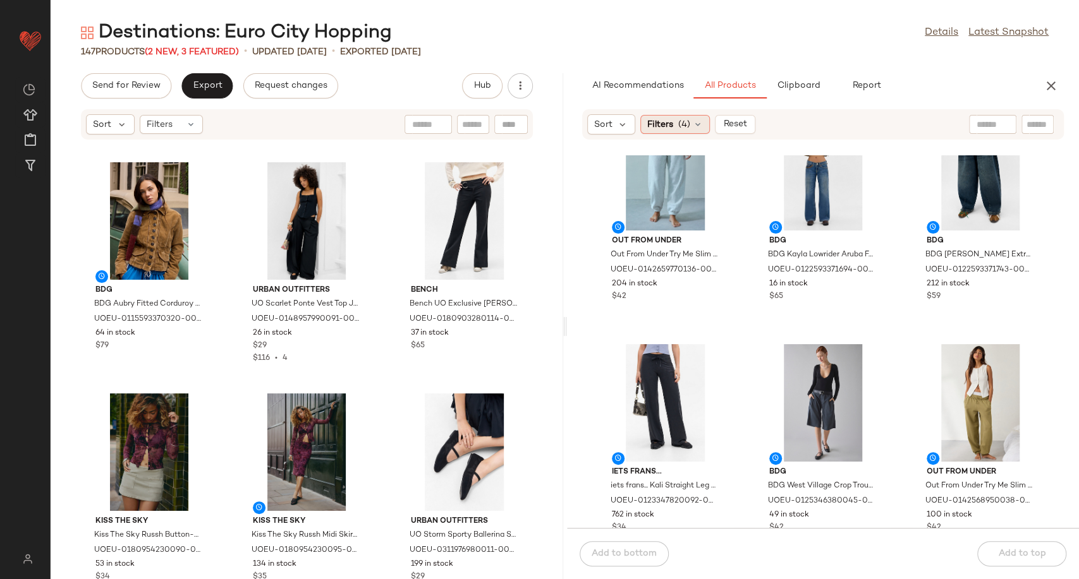
click at [695, 120] on icon at bounding box center [697, 124] width 10 height 10
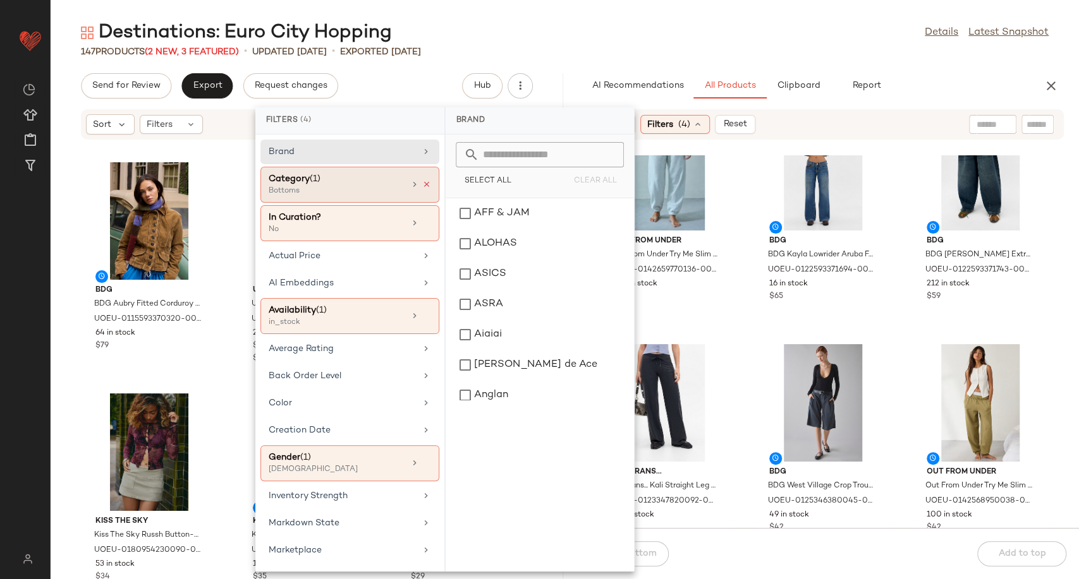
click at [422, 187] on icon at bounding box center [426, 184] width 9 height 9
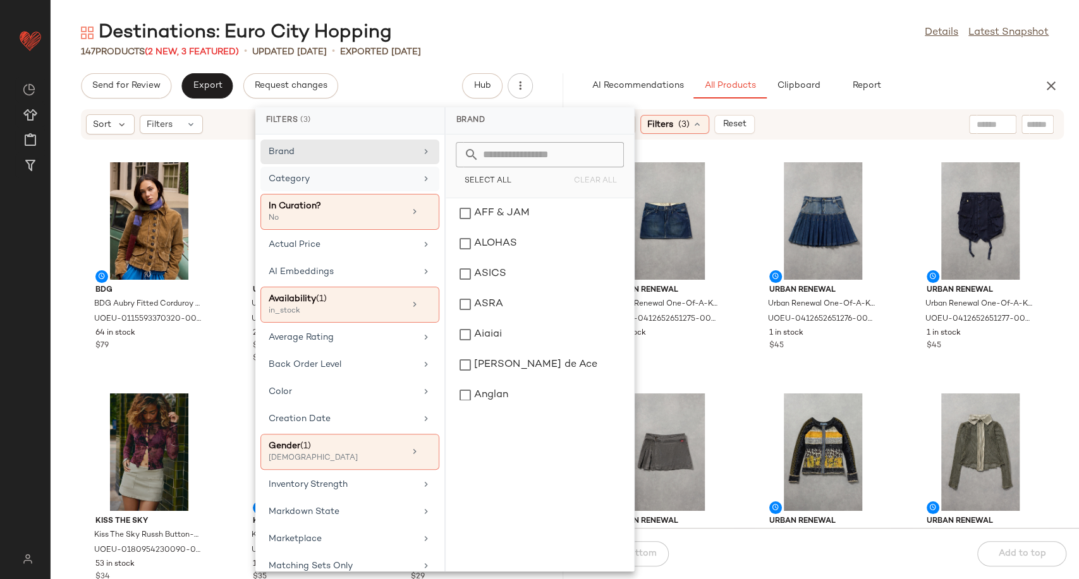
click at [740, 325] on div "Urban Renewal Urban Renewal One-Of-A-Kind G-STAR Mini Skirt - Indigo S at Urban…" at bounding box center [823, 341] width 512 height 373
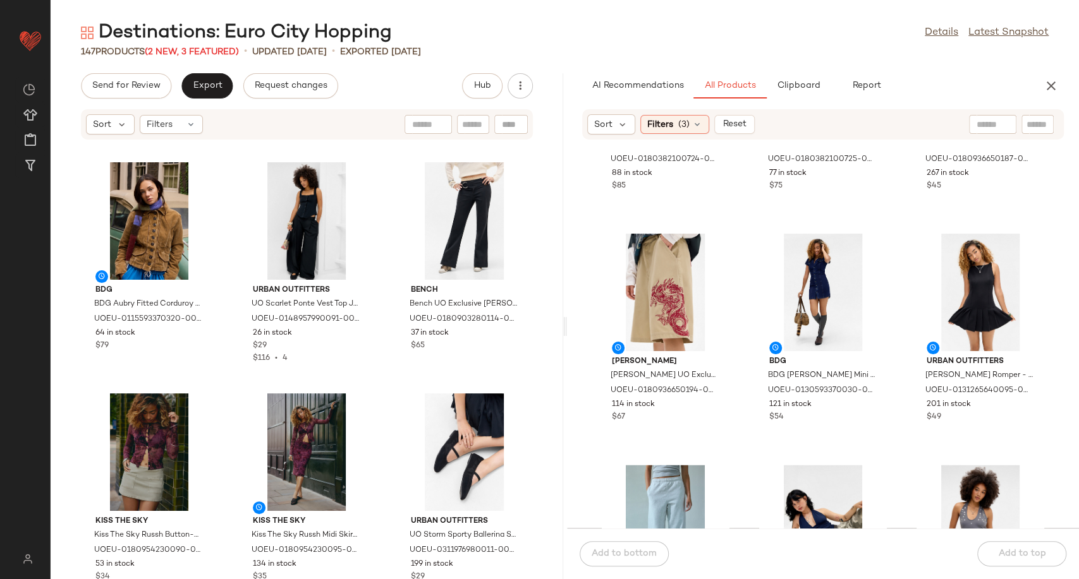
scroll to position [4152, 0]
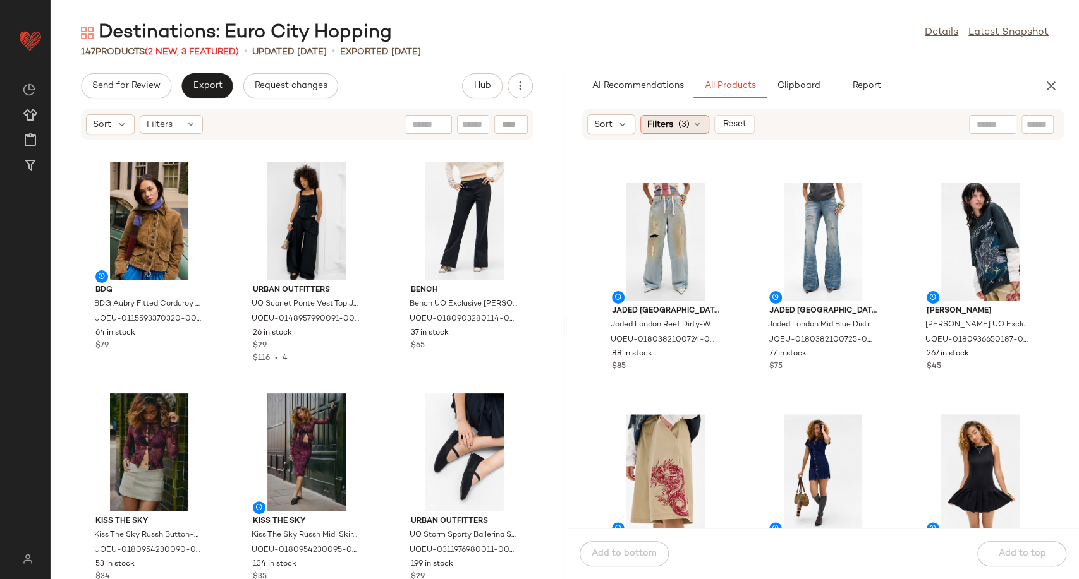
click at [698, 121] on icon at bounding box center [697, 124] width 10 height 10
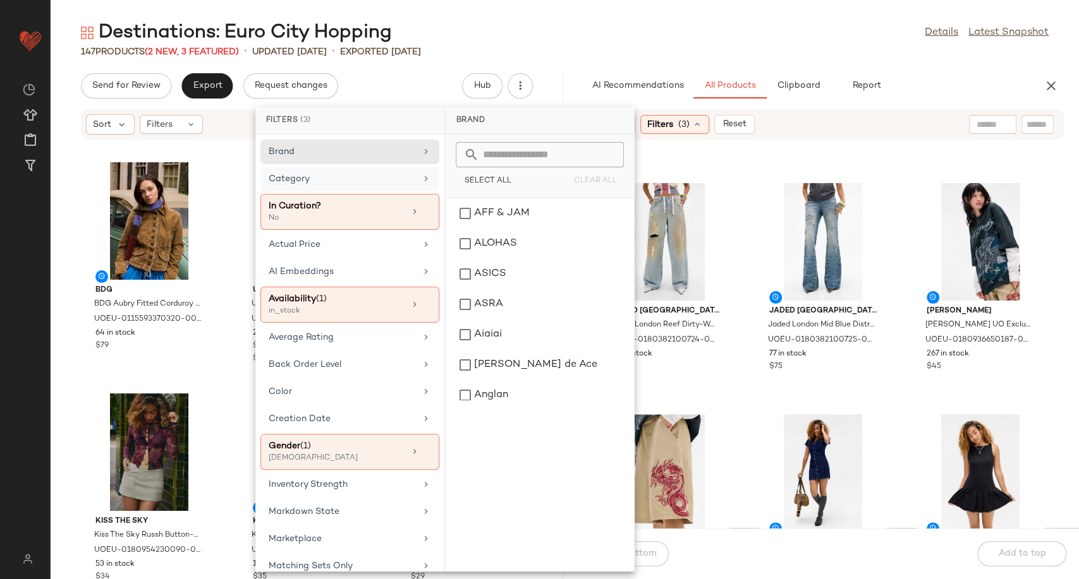
click at [354, 175] on div "Category" at bounding box center [342, 178] width 147 height 13
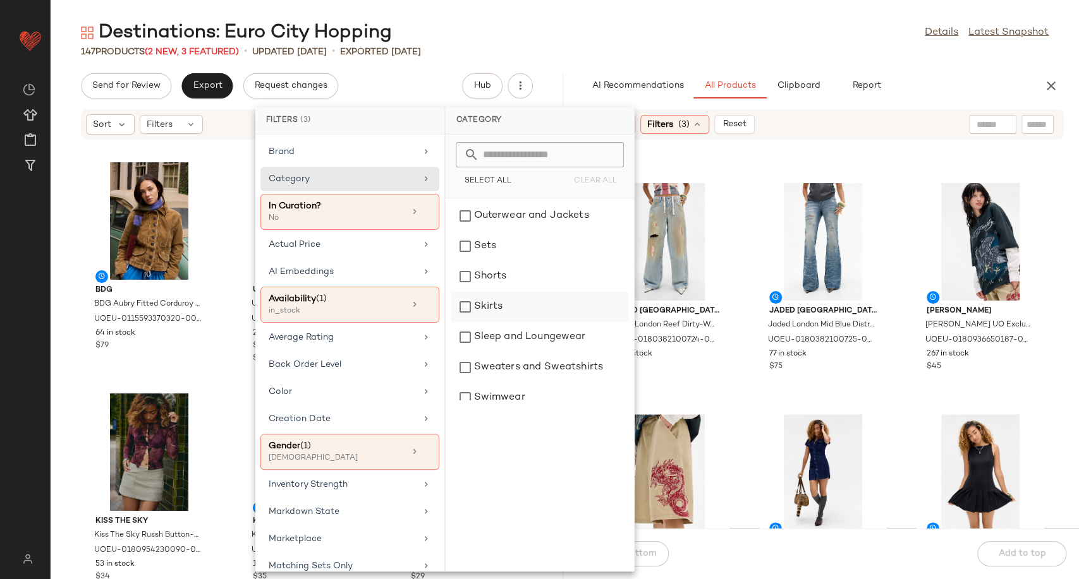
scroll to position [414, 0]
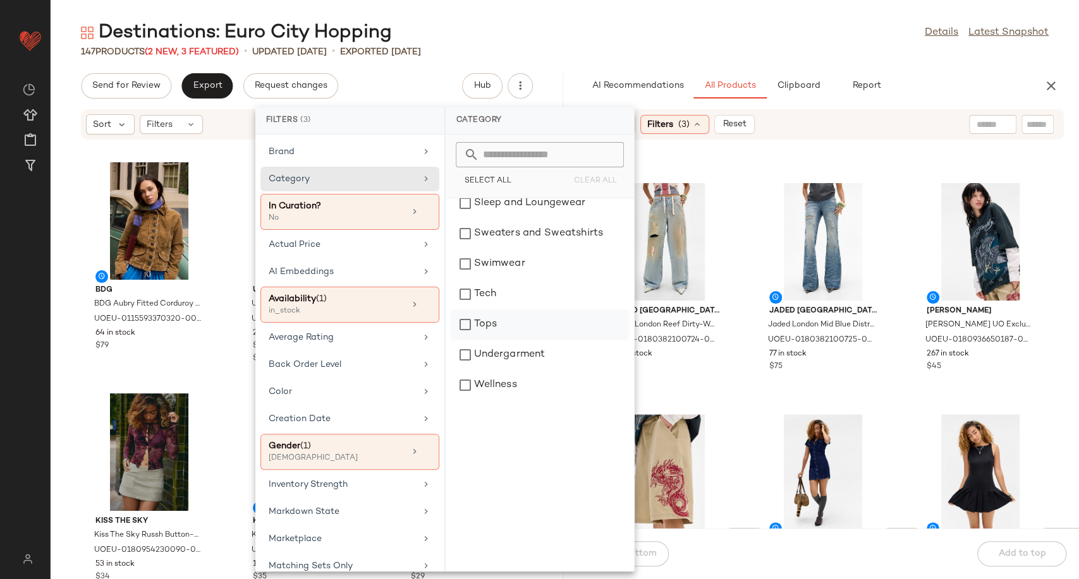
click at [500, 328] on div "Tops" at bounding box center [539, 325] width 178 height 30
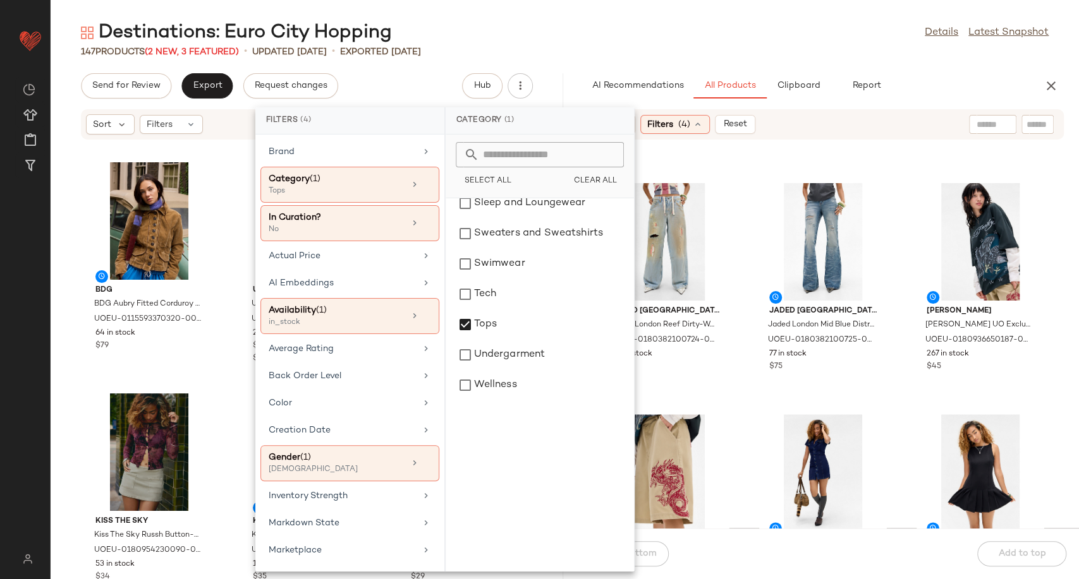
click at [743, 351] on div "Jaded London Jaded London Reef Dirty-Wash Colossus Jeans - Tinted Denim 32 at U…" at bounding box center [823, 341] width 512 height 373
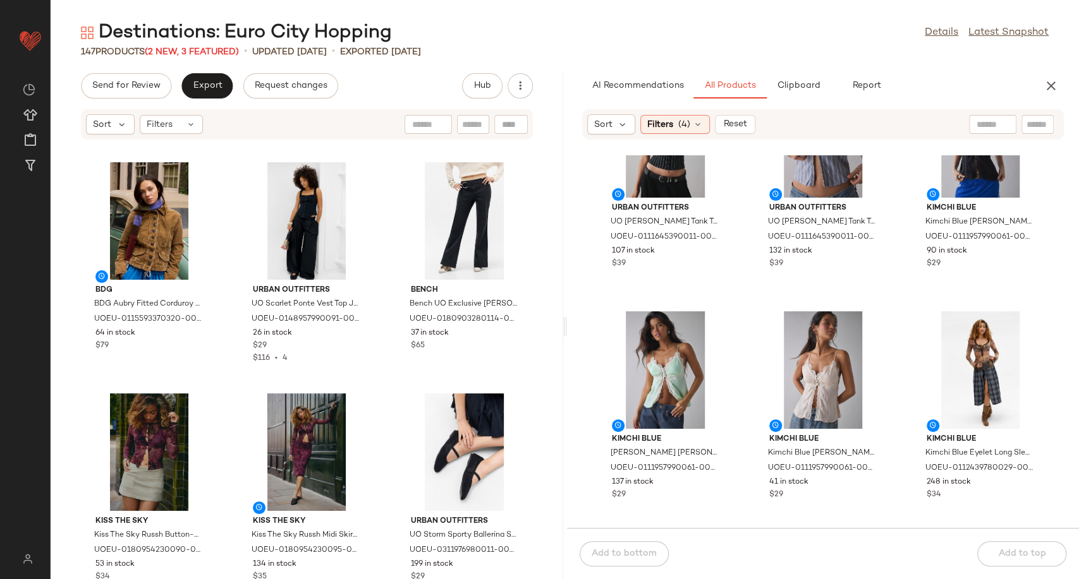
scroll to position [2888, 0]
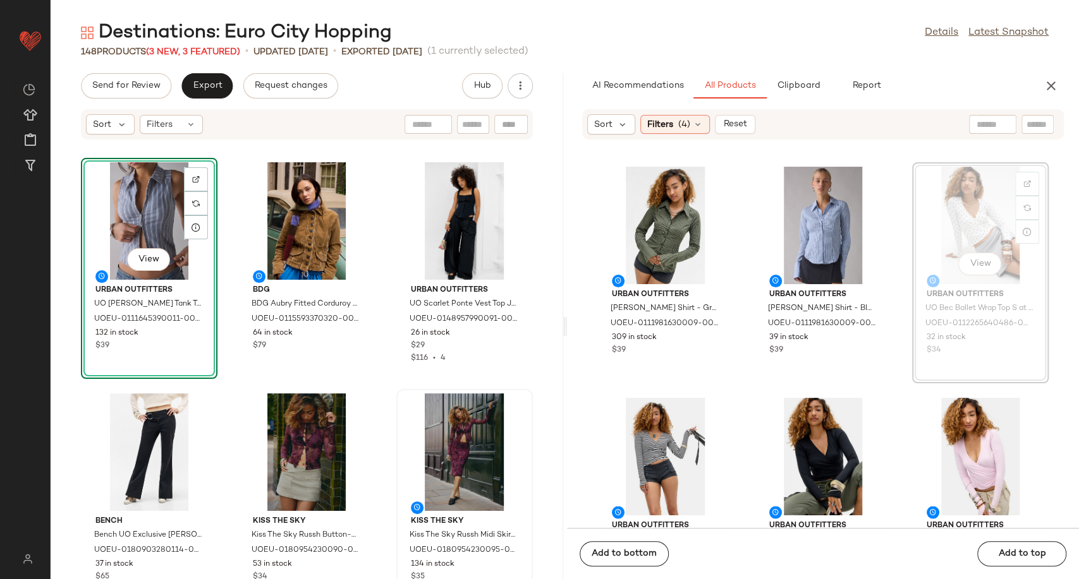
scroll to position [1623, 0]
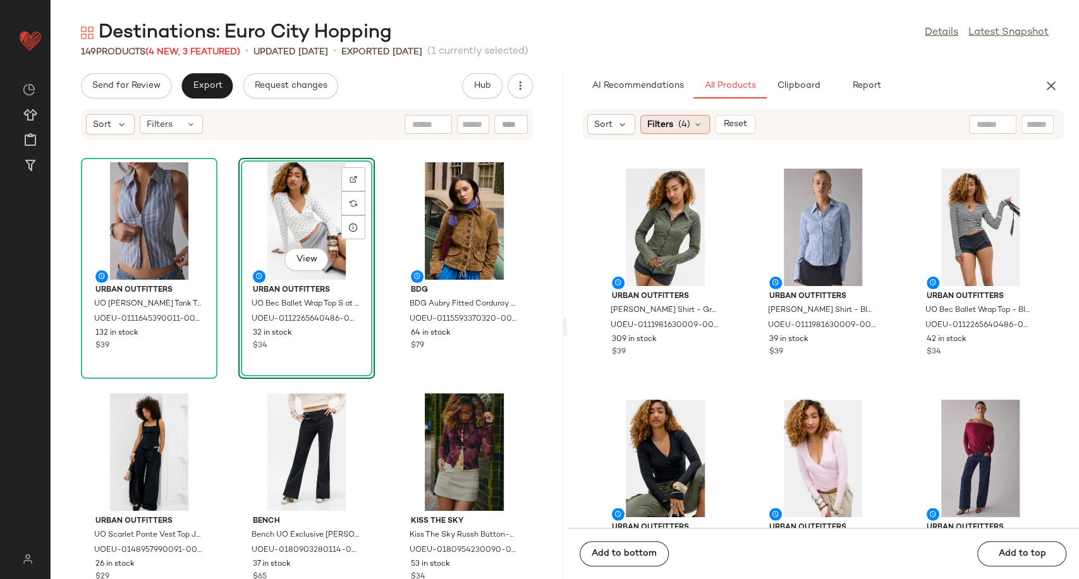
click at [698, 126] on icon at bounding box center [697, 124] width 10 height 10
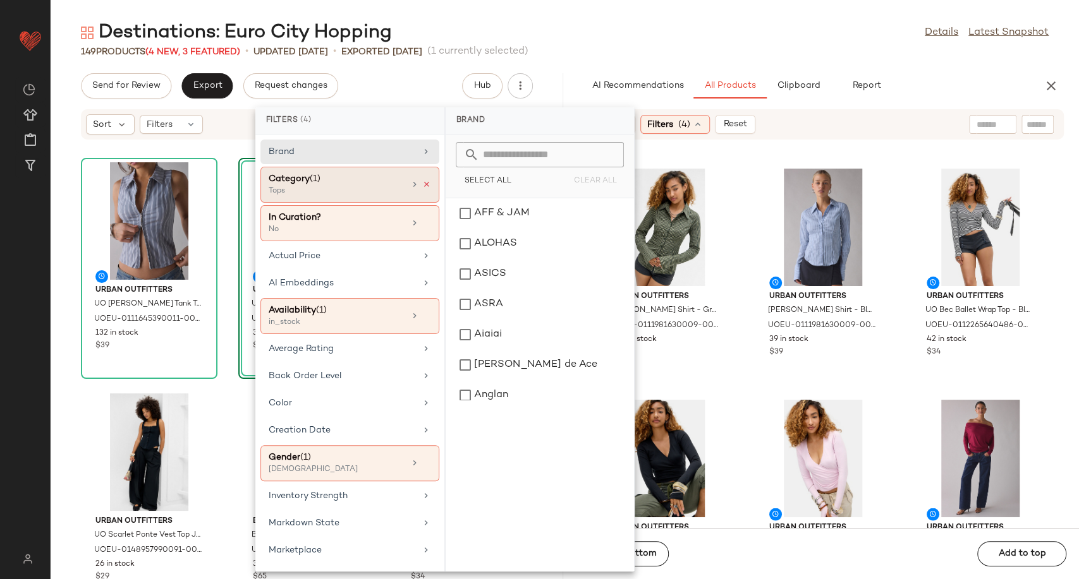
click at [422, 185] on icon at bounding box center [426, 184] width 9 height 9
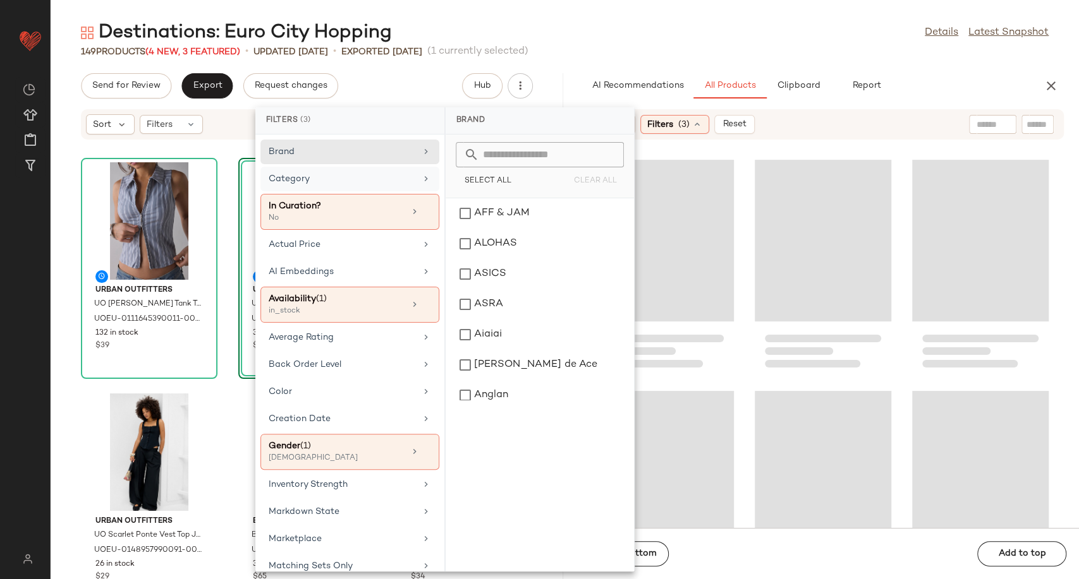
click at [380, 183] on div "Category" at bounding box center [342, 178] width 147 height 13
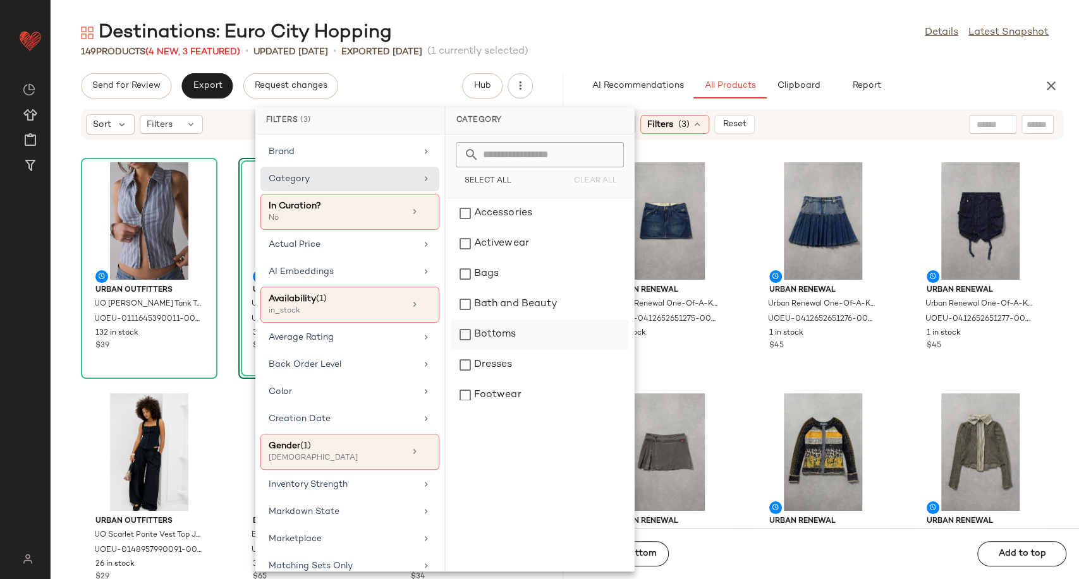
click at [507, 327] on div "Bottoms" at bounding box center [539, 335] width 178 height 30
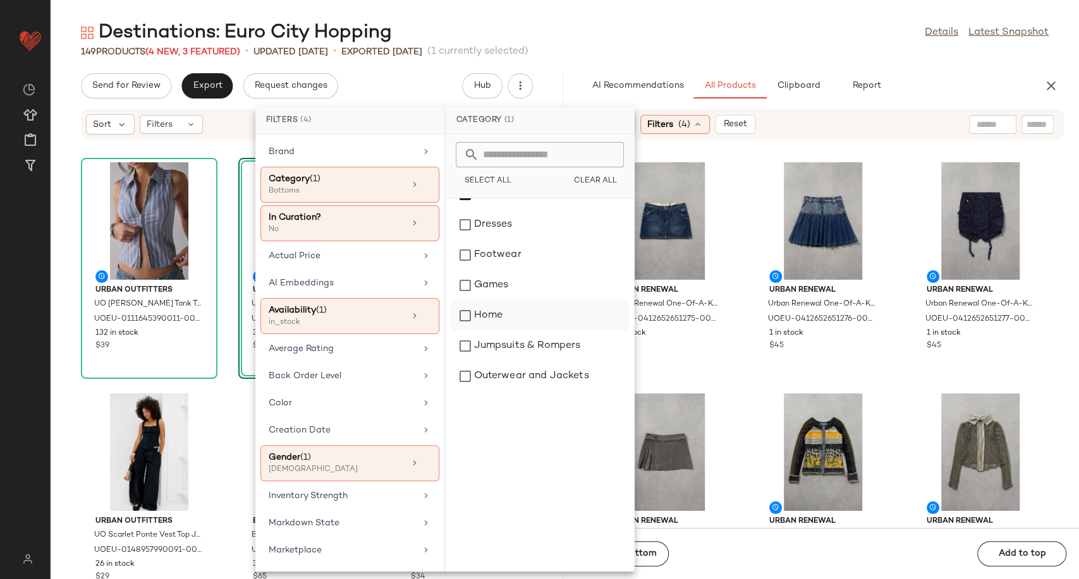
scroll to position [210, 0]
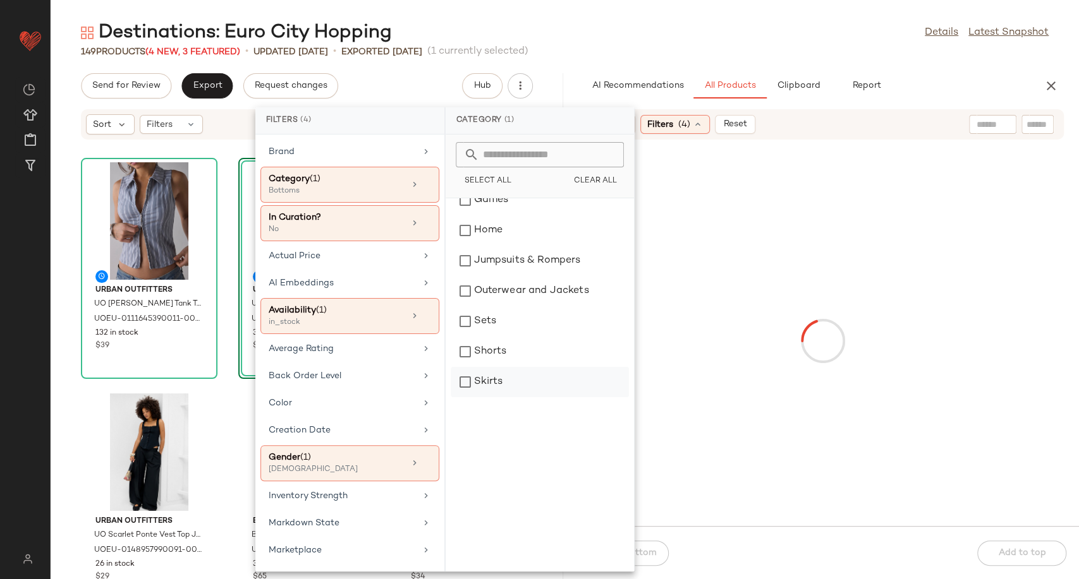
click at [499, 375] on div "Skirts" at bounding box center [539, 382] width 178 height 30
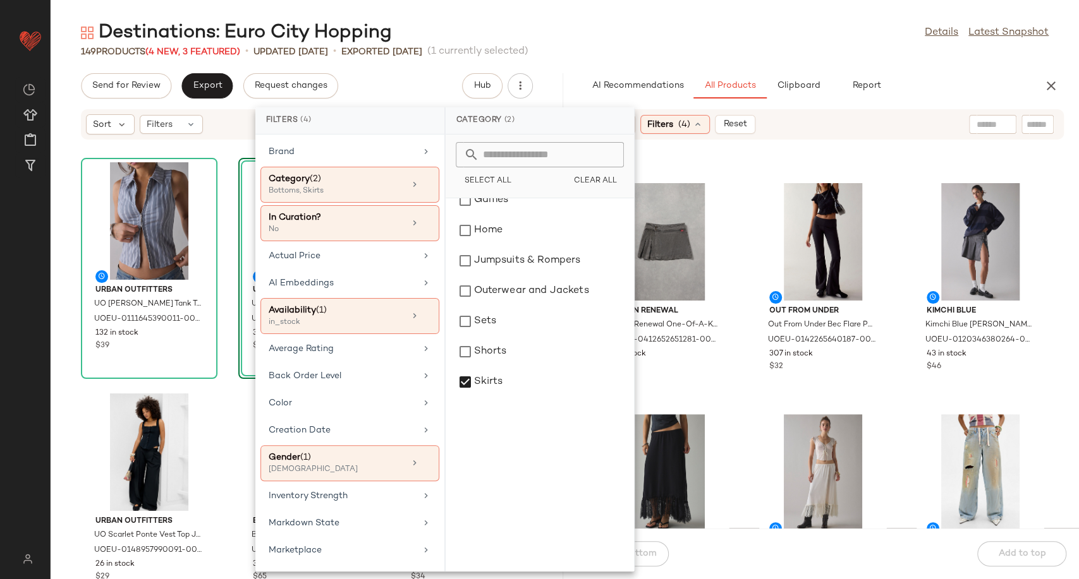
click at [745, 378] on div "Urban Renewal Urban Renewal One-Of-A-Kind G-STAR Mini Skirt - Indigo S at Urban…" at bounding box center [823, 341] width 512 height 373
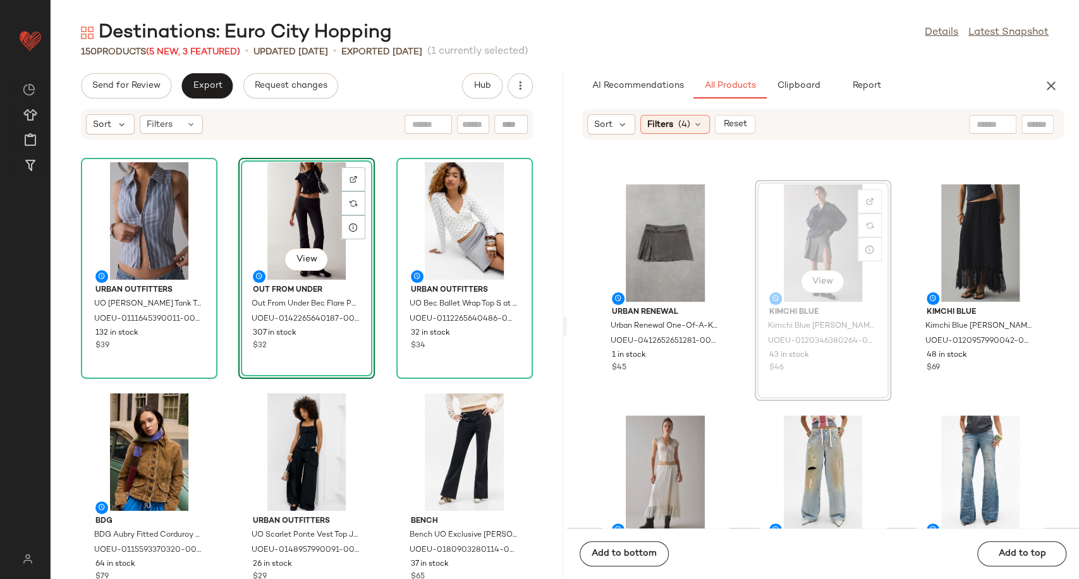
scroll to position [209, 0]
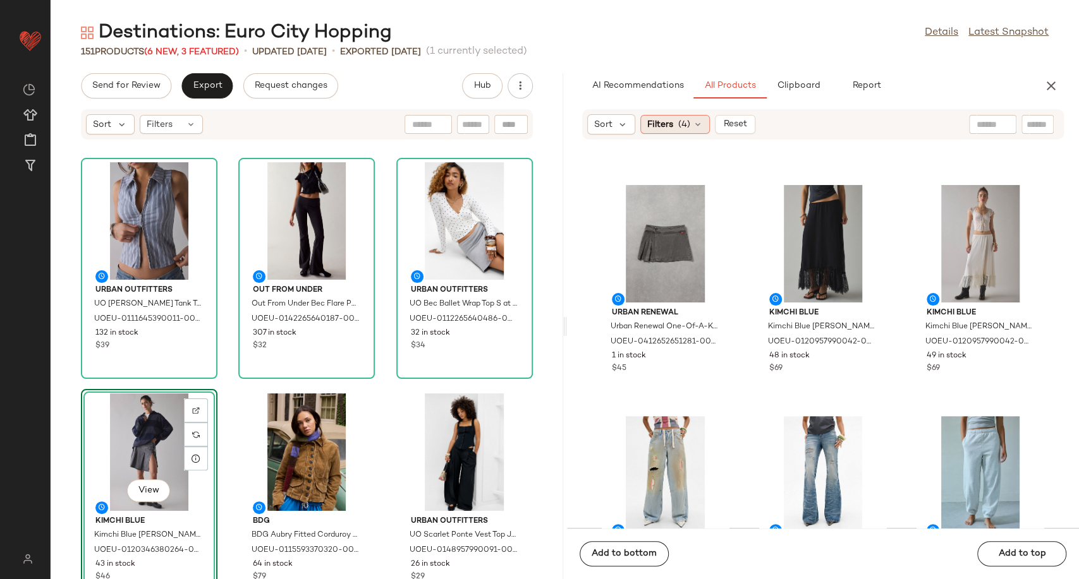
click at [698, 123] on icon at bounding box center [697, 124] width 10 height 10
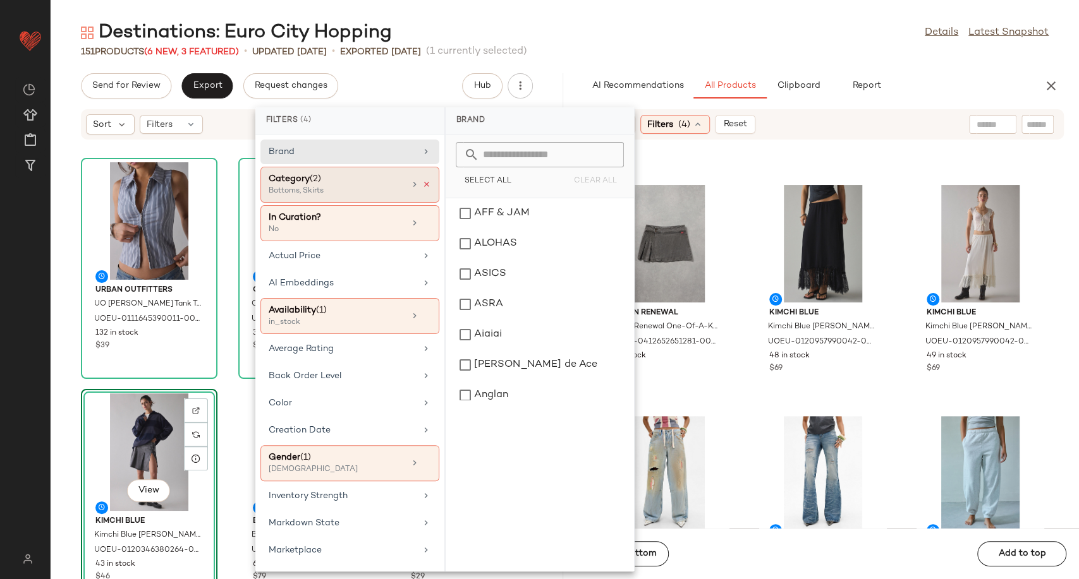
click at [422, 185] on icon at bounding box center [426, 184] width 9 height 9
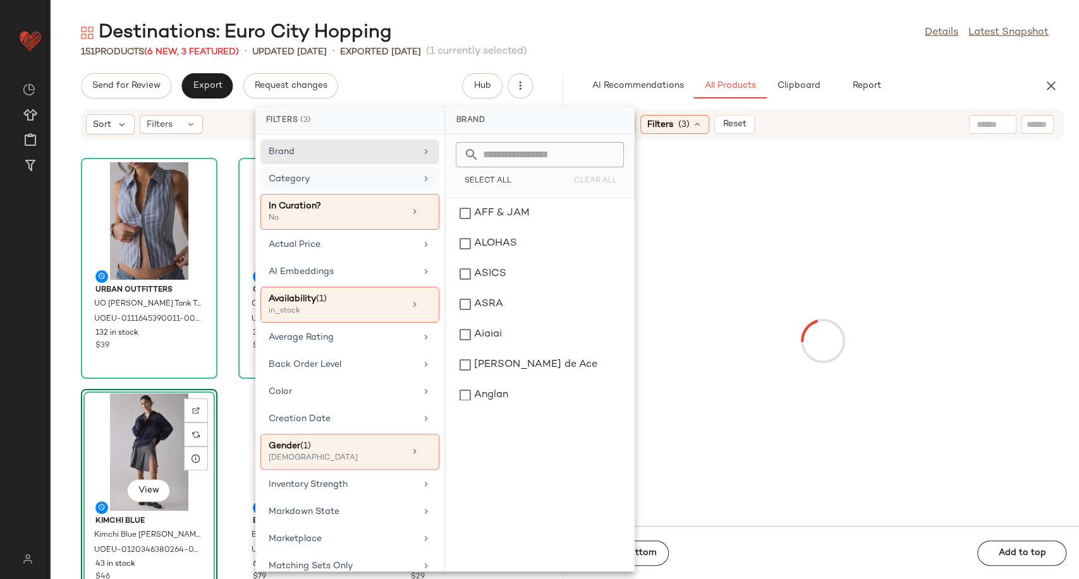
click at [403, 179] on div "Category" at bounding box center [342, 178] width 147 height 13
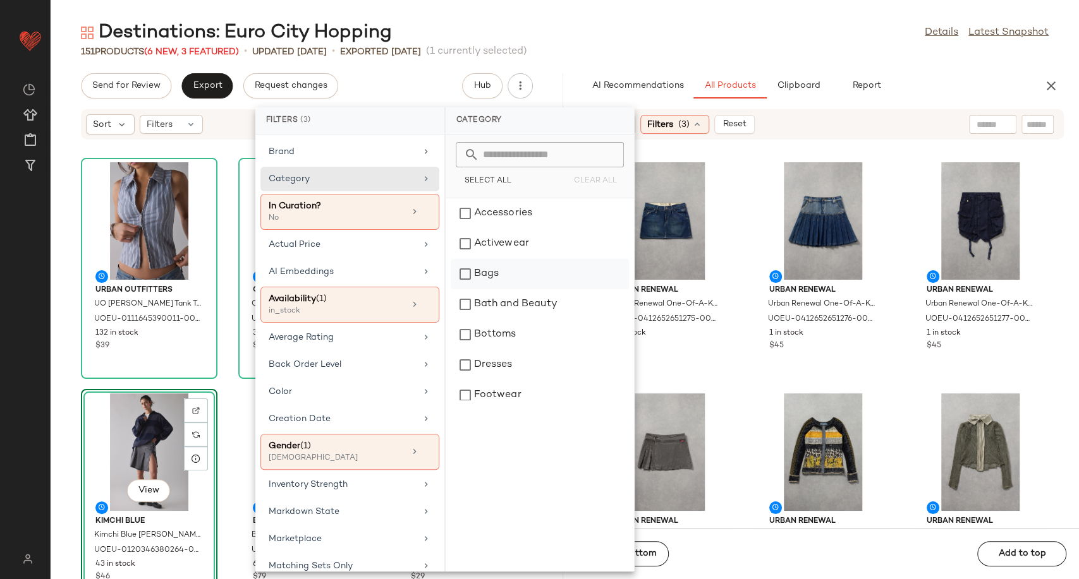
click at [495, 274] on div "Bags" at bounding box center [539, 274] width 178 height 30
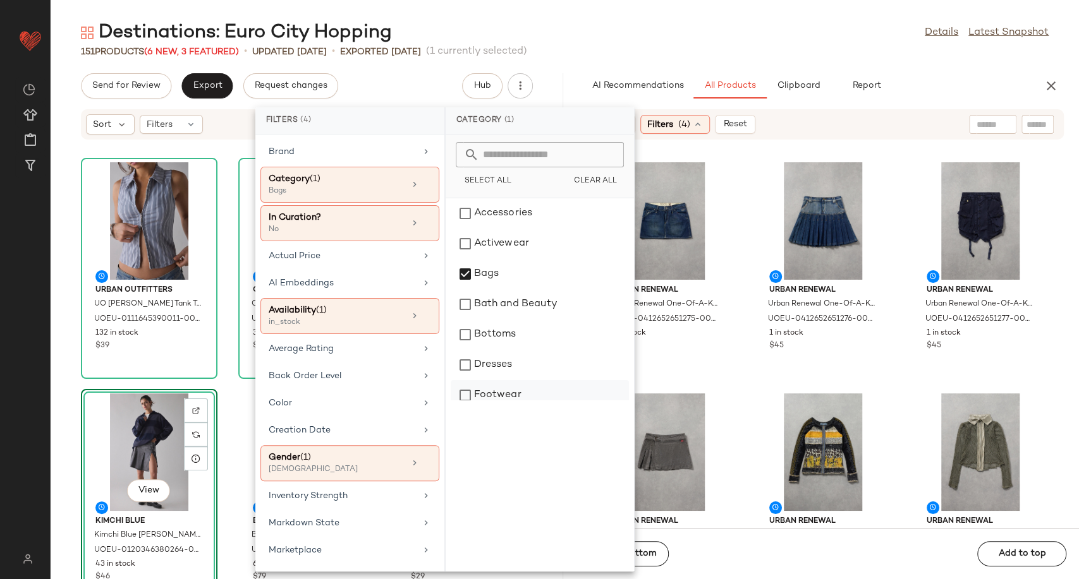
click at [509, 394] on div "Footwear" at bounding box center [539, 395] width 178 height 30
click at [222, 384] on div "Urban Outfitters UO Ledia Tank Top - Grey XS at Urban Outfitters UOEU-011164539…" at bounding box center [307, 367] width 512 height 424
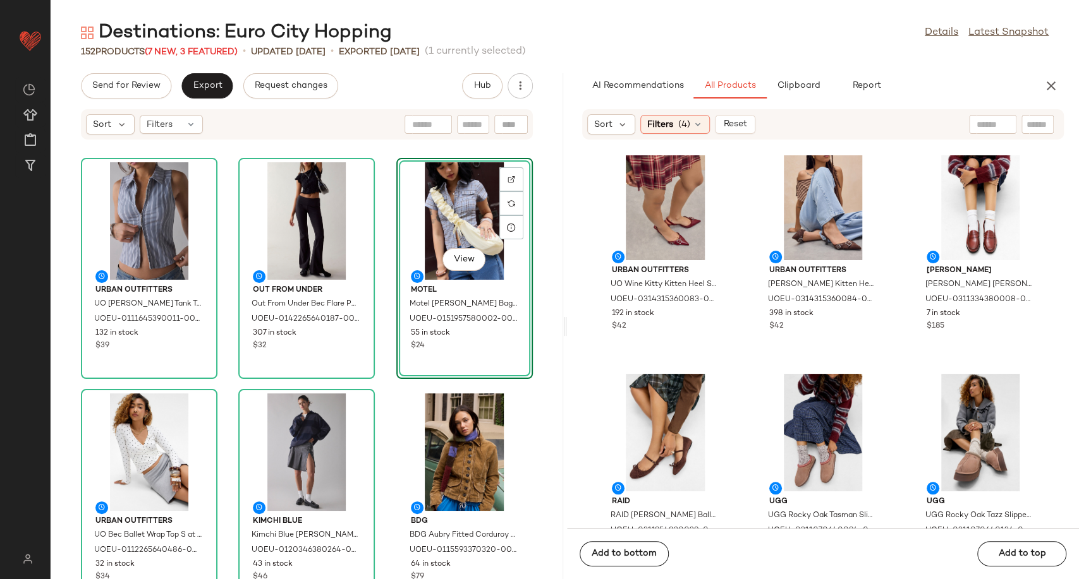
scroll to position [854, 0]
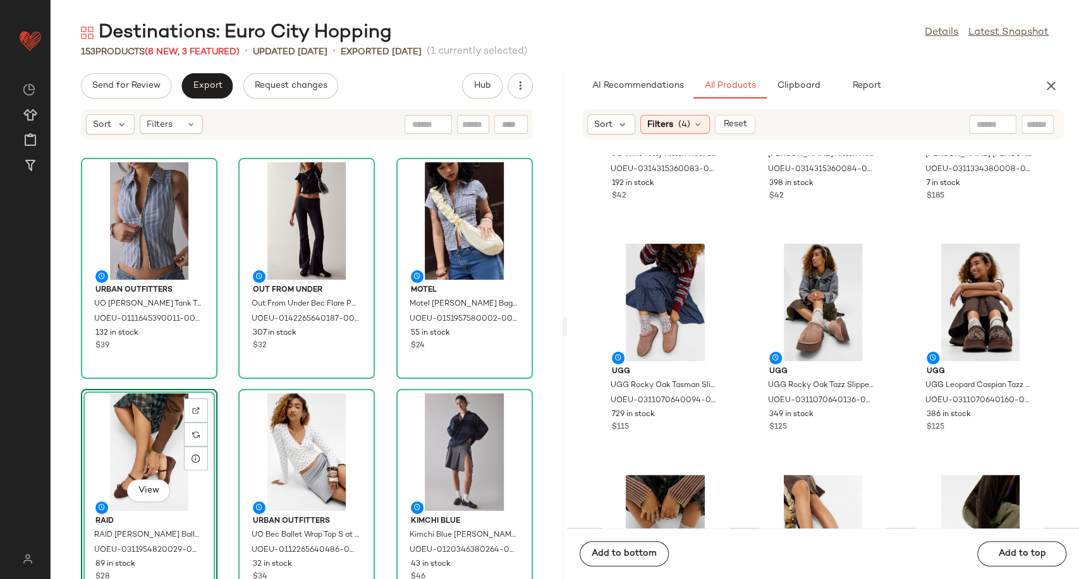
click at [380, 382] on div "Urban Outfitters UO Ledia Tank Top - Grey XS at Urban Outfitters UOEU-011164539…" at bounding box center [307, 367] width 512 height 424
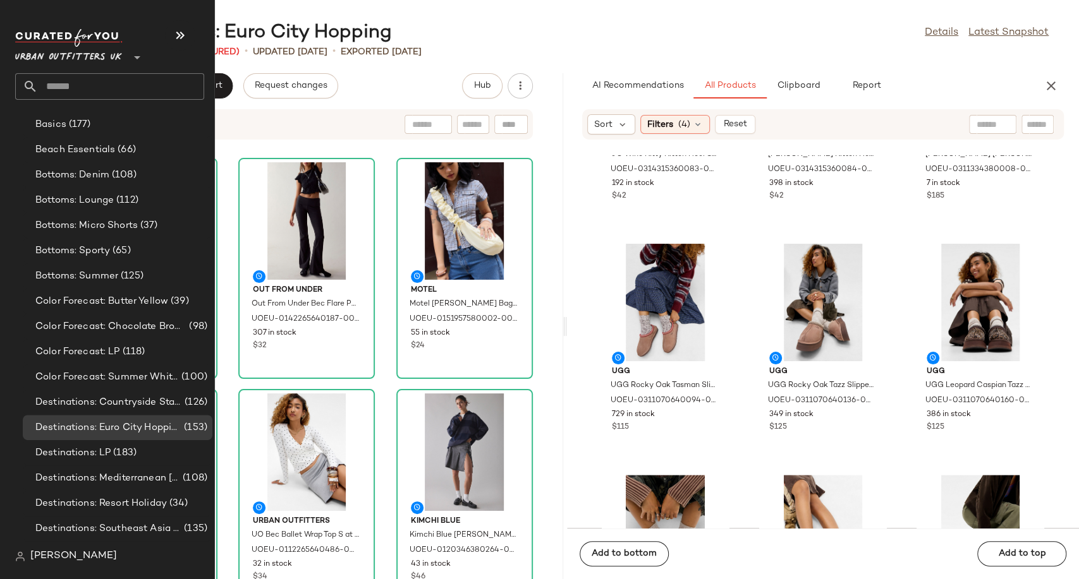
scroll to position [2436, 0]
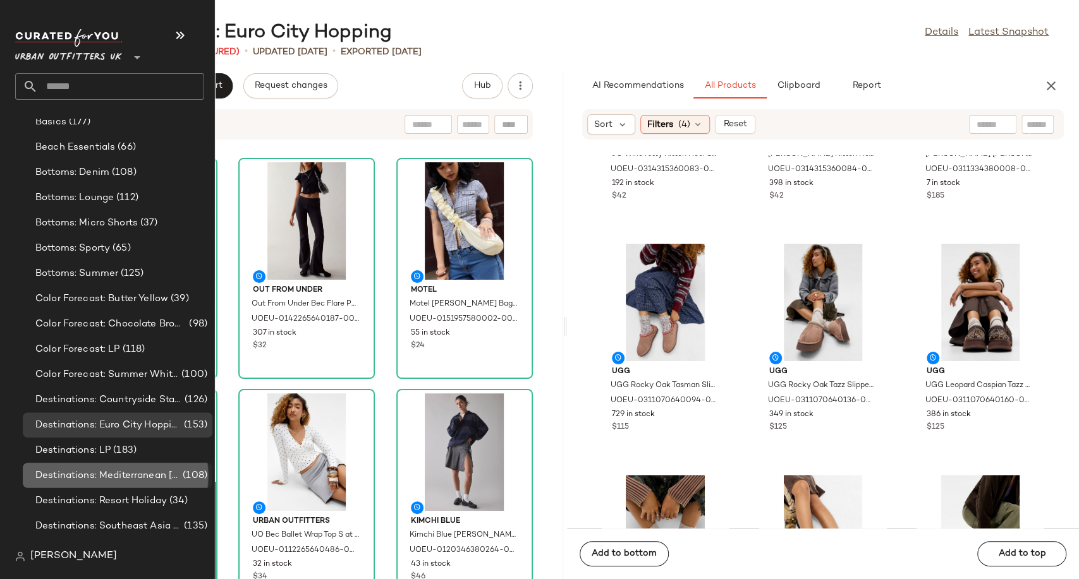
click at [133, 476] on span "Destinations: Mediterranean [MEDICAL_DATA]" at bounding box center [107, 476] width 145 height 15
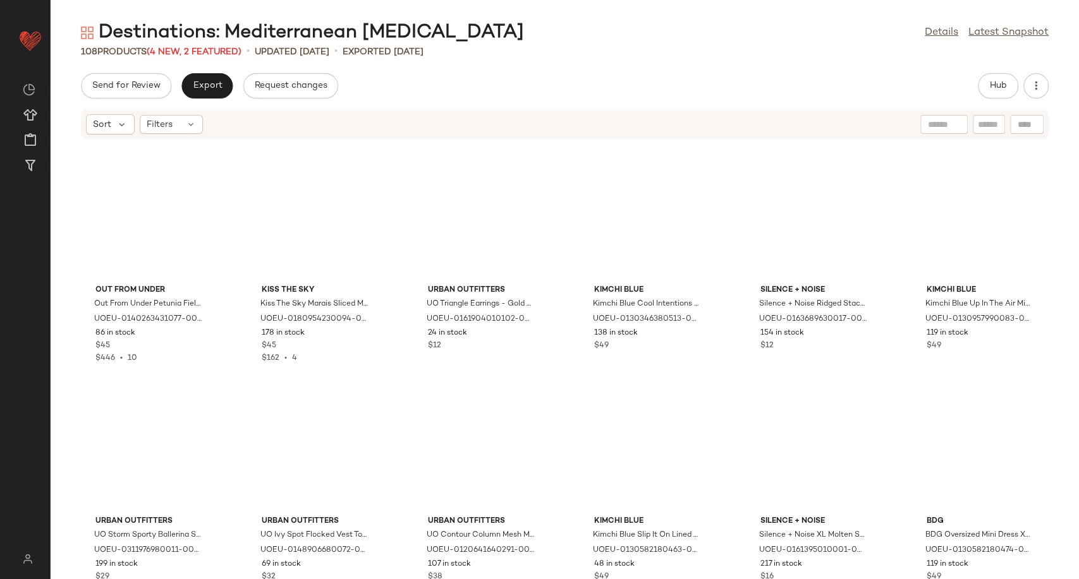
click at [500, 63] on div "Destinations: Mediterranean Muse Details Latest Snapshot 108 Products (4 New, 2…" at bounding box center [565, 299] width 1028 height 559
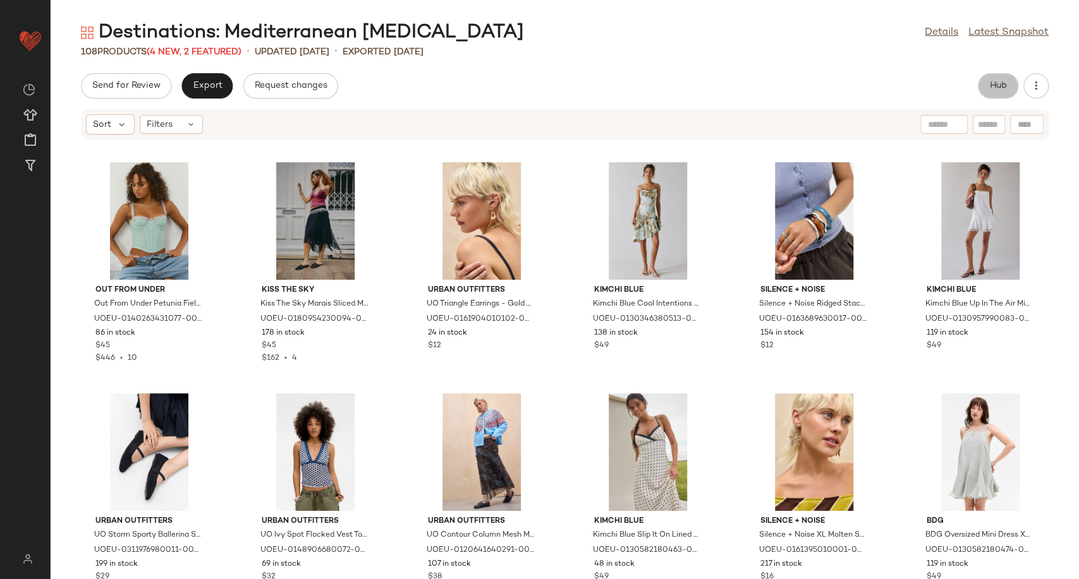
click at [987, 87] on button "Hub" at bounding box center [997, 85] width 40 height 25
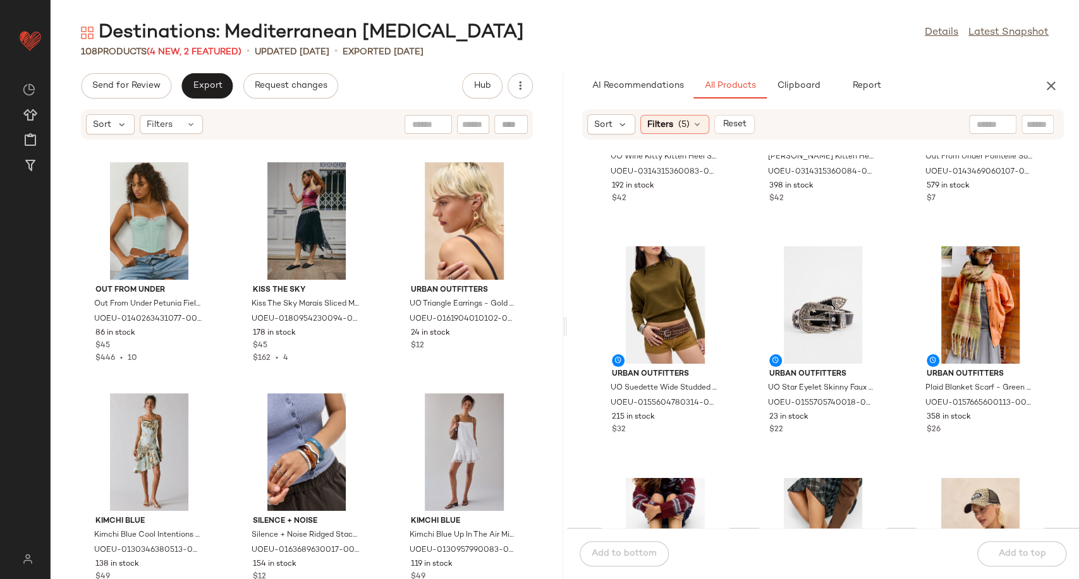
scroll to position [1695, 0]
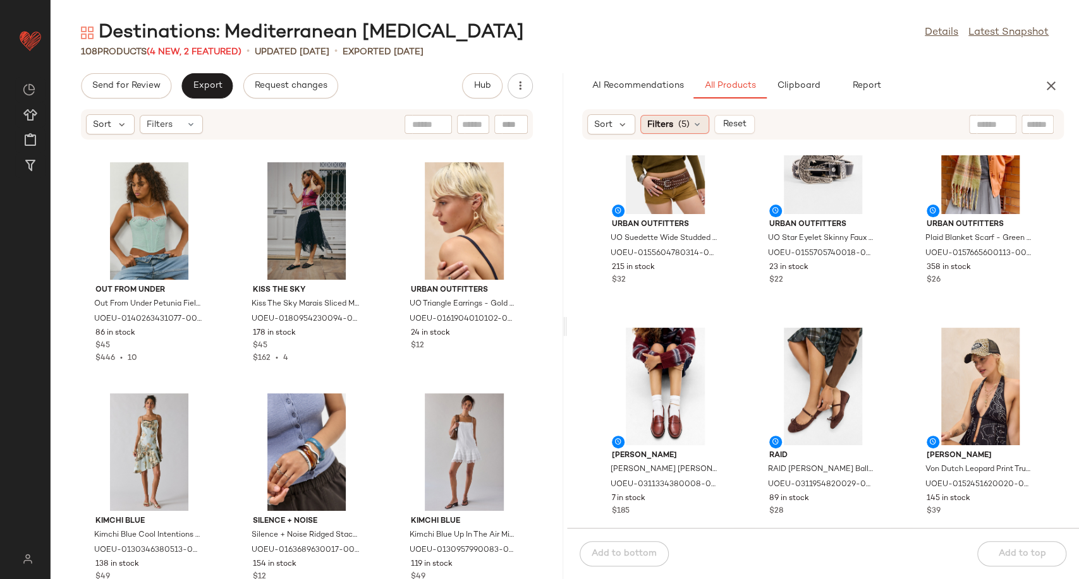
click at [696, 128] on icon at bounding box center [697, 124] width 10 height 10
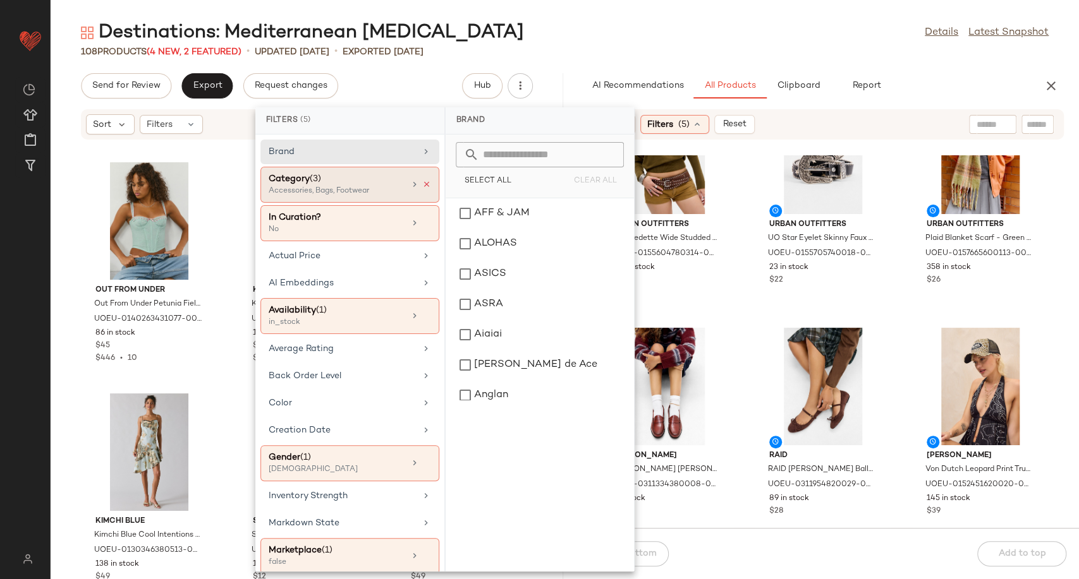
click at [422, 182] on icon at bounding box center [426, 184] width 9 height 9
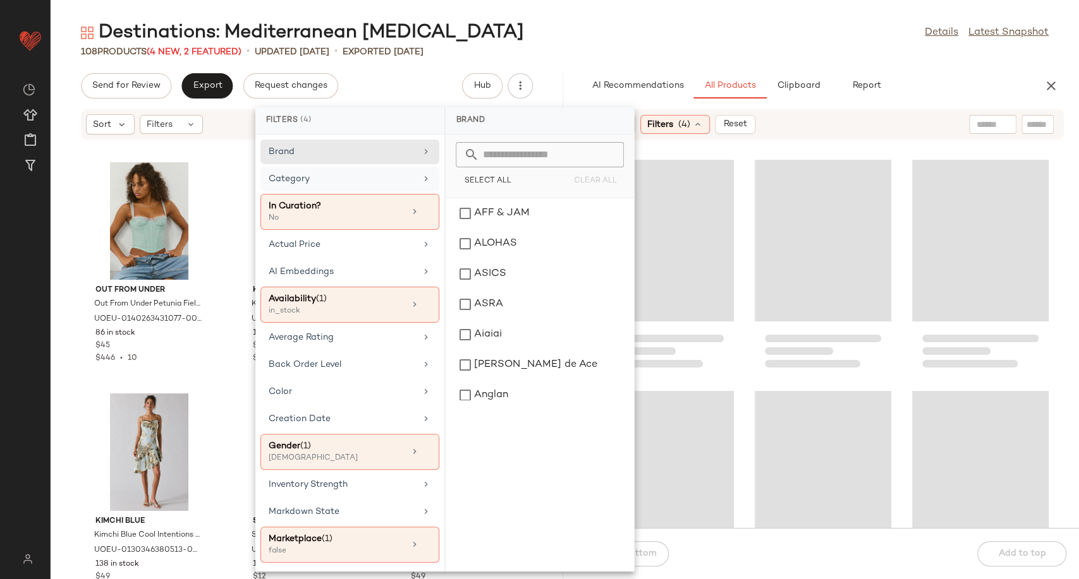
click at [395, 180] on div "Category" at bounding box center [342, 178] width 147 height 13
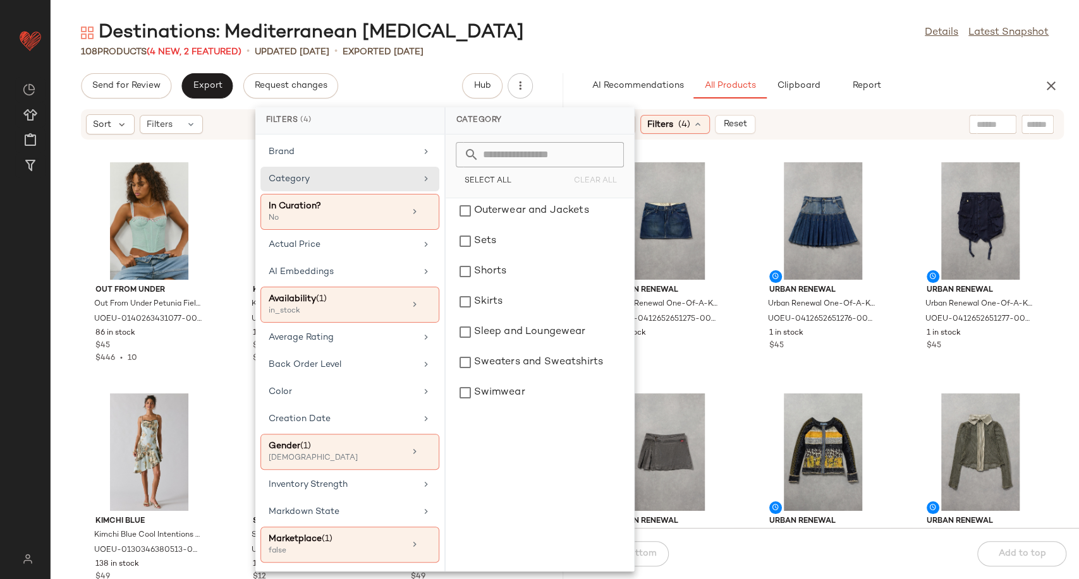
scroll to position [409, 0]
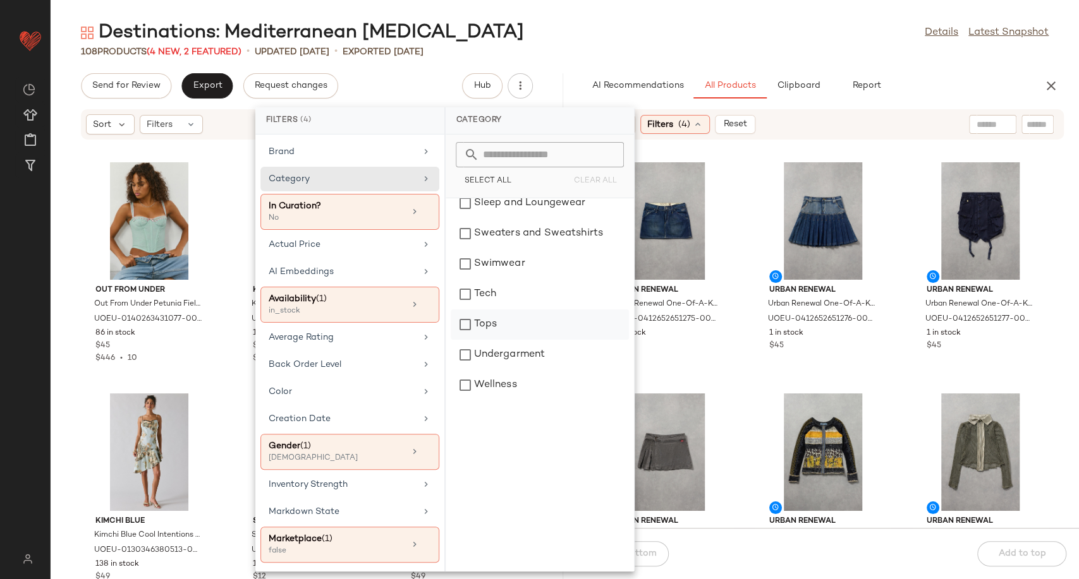
click at [513, 330] on div "Tops" at bounding box center [539, 325] width 178 height 30
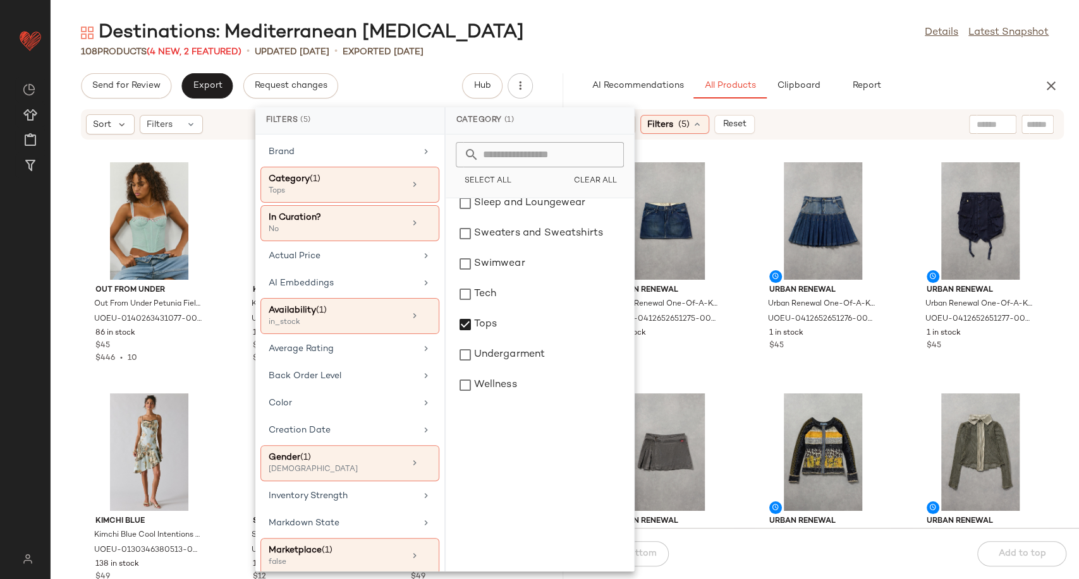
click at [744, 361] on div "Urban Renewal Urban Renewal One-Of-A-Kind G-STAR Mini Skirt - Indigo S at Urban…" at bounding box center [823, 341] width 512 height 373
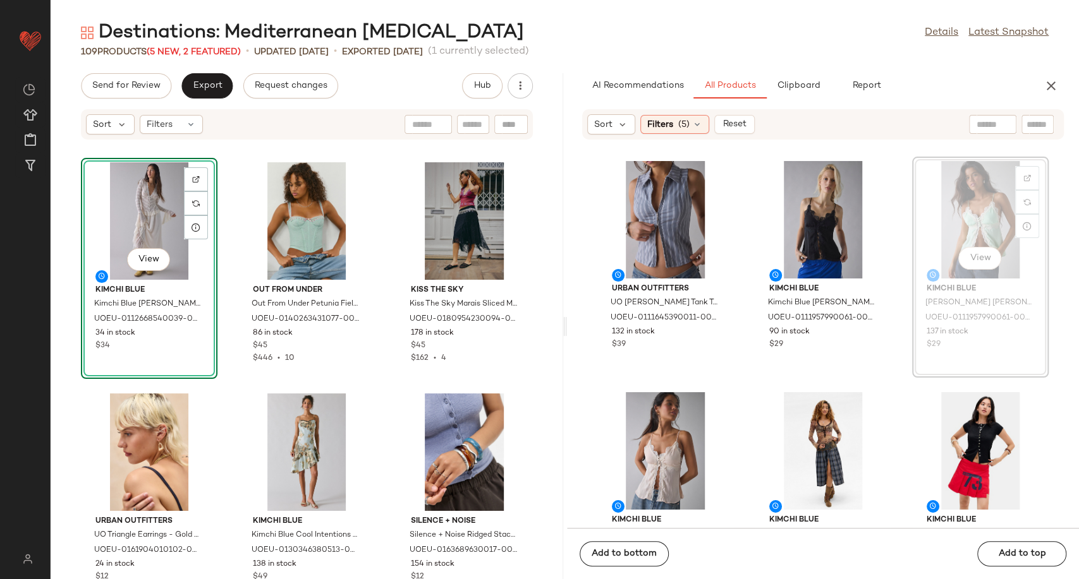
scroll to position [3015, 0]
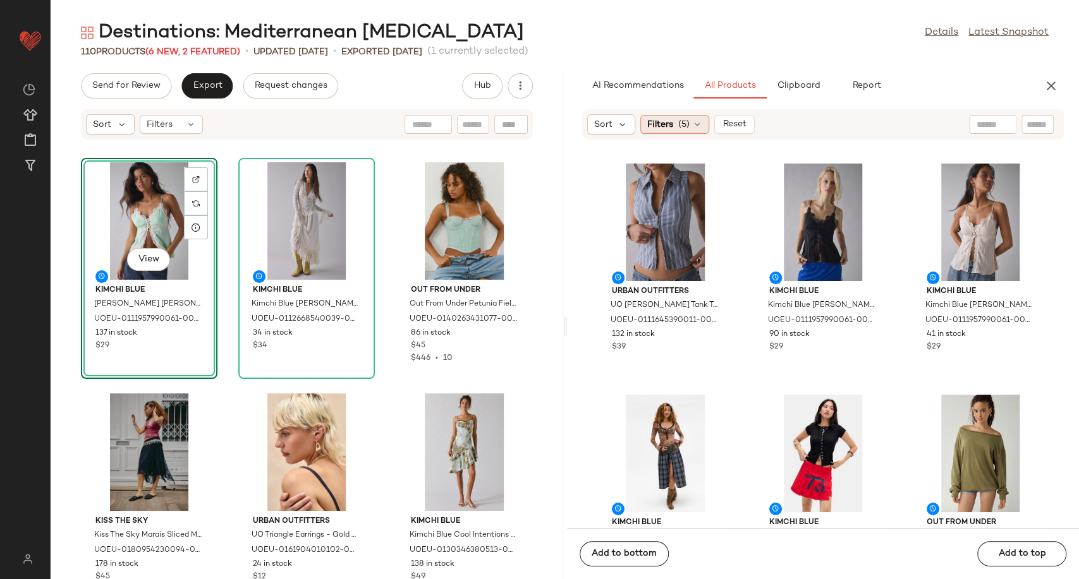
click at [700, 128] on icon at bounding box center [697, 124] width 10 height 10
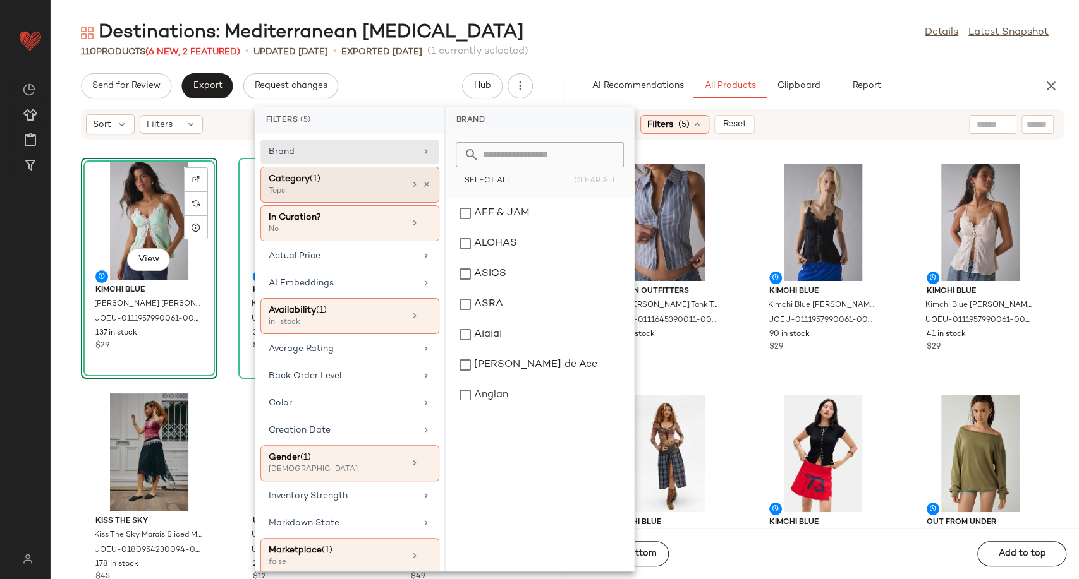
click at [428, 205] on div "Category (1) Tops" at bounding box center [349, 223] width 179 height 36
click at [422, 184] on icon at bounding box center [426, 184] width 9 height 9
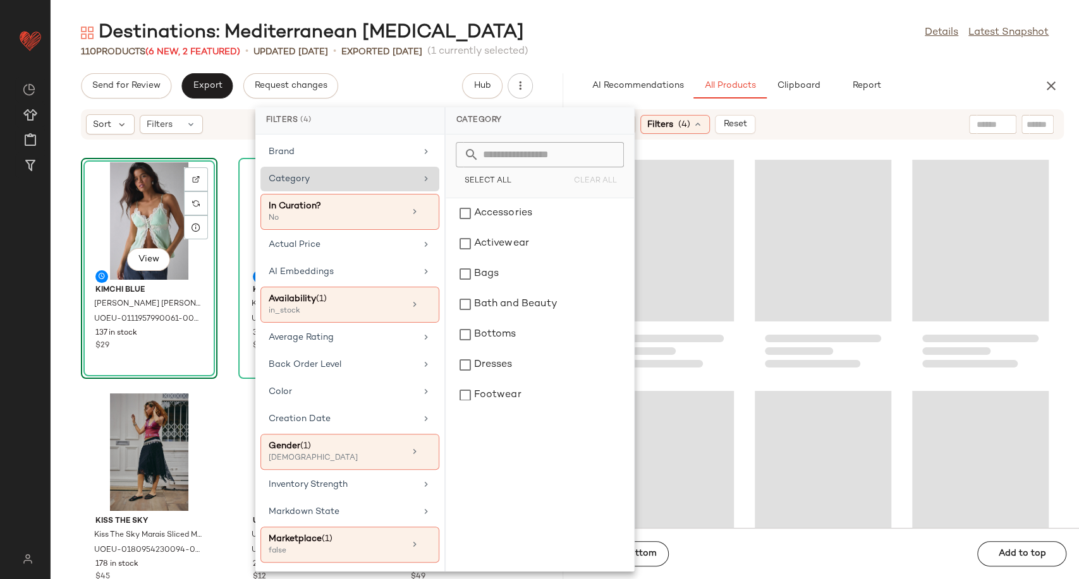
click at [390, 179] on div "Category" at bounding box center [342, 178] width 147 height 13
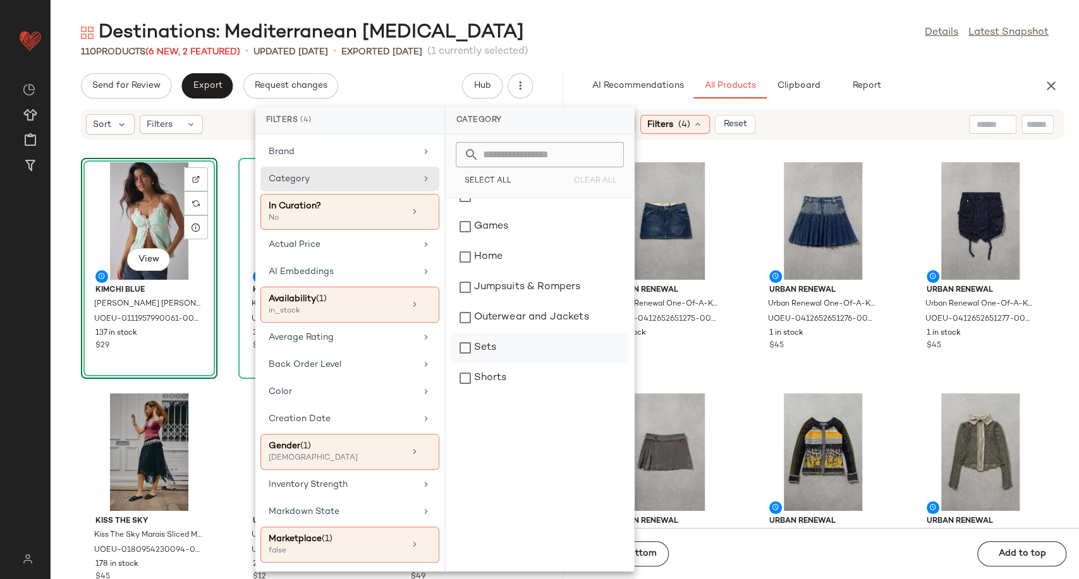
scroll to position [210, 0]
click at [492, 375] on div "Skirts" at bounding box center [539, 382] width 178 height 30
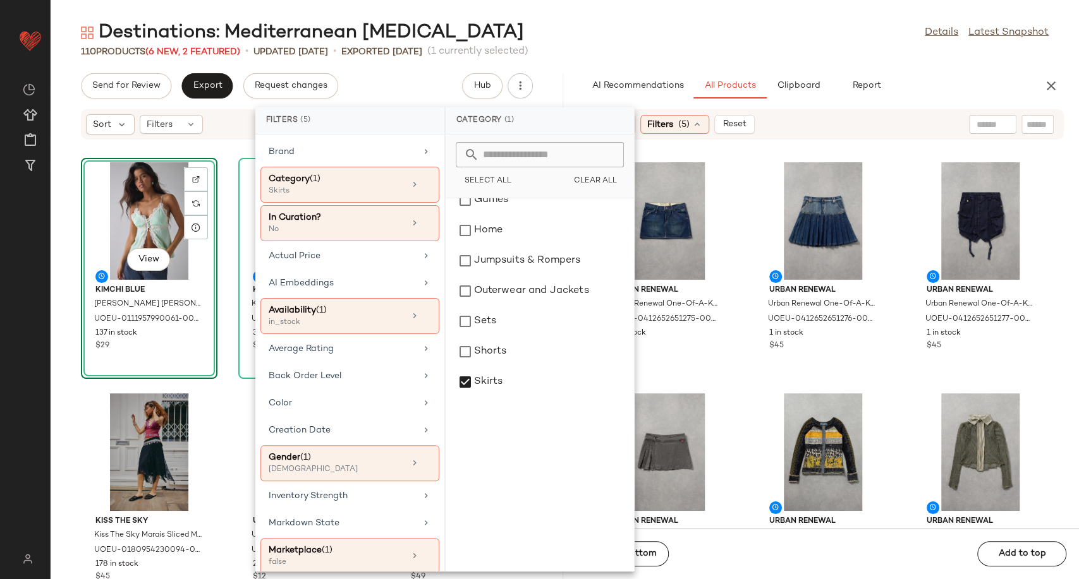
click at [737, 362] on div "Urban Renewal Urban Renewal One-Of-A-Kind G-STAR Mini Skirt - Indigo S at Urban…" at bounding box center [823, 341] width 512 height 373
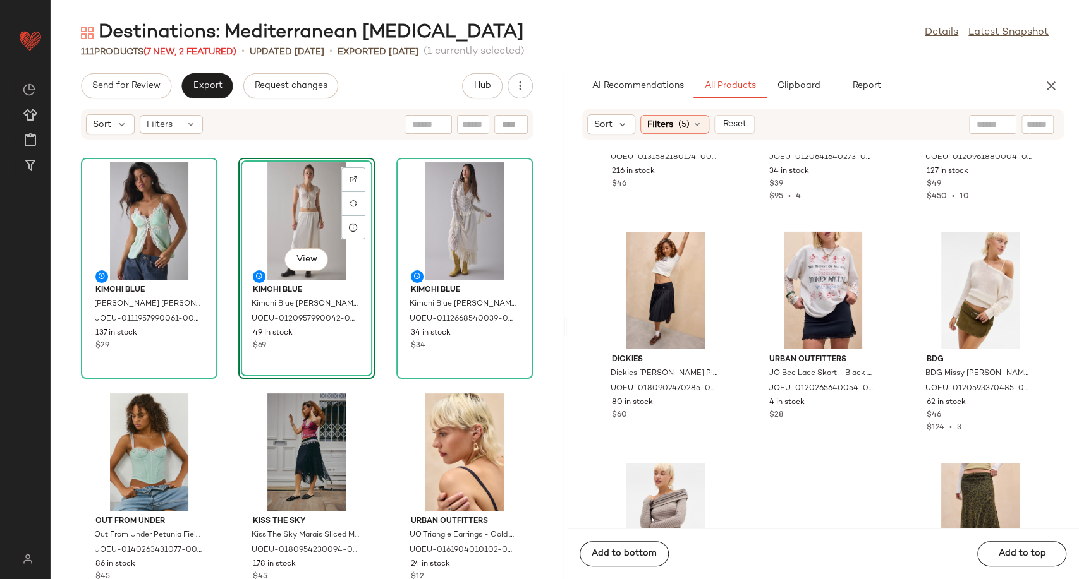
scroll to position [2256, 0]
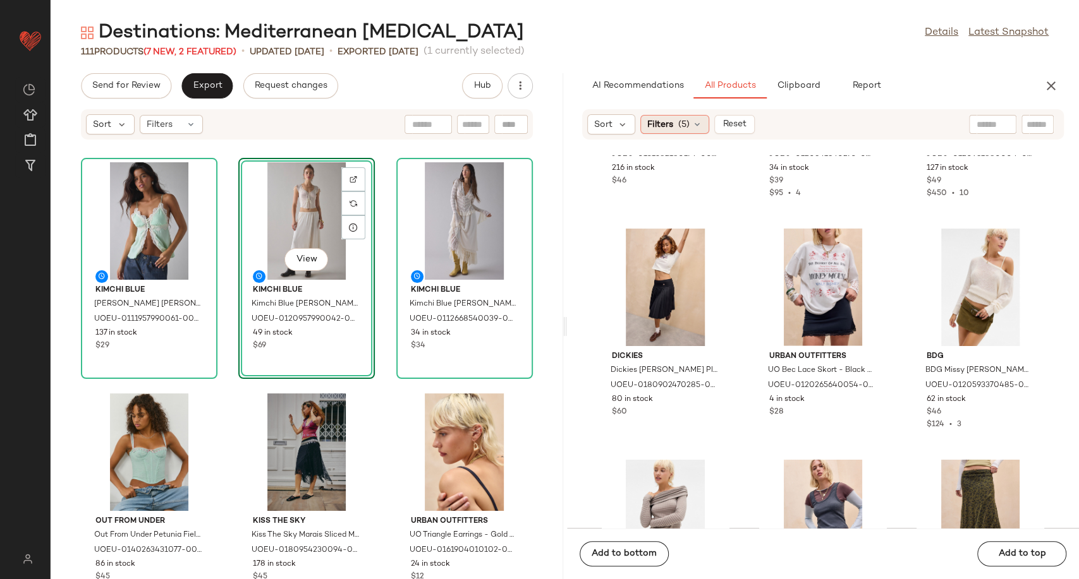
click at [701, 123] on icon at bounding box center [697, 124] width 10 height 10
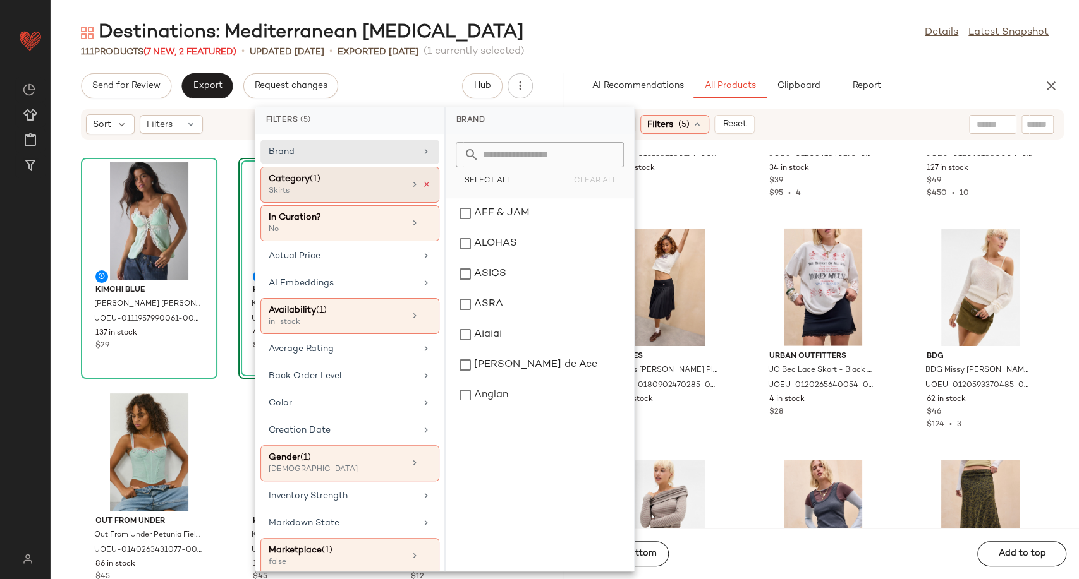
click at [422, 184] on icon at bounding box center [426, 184] width 9 height 9
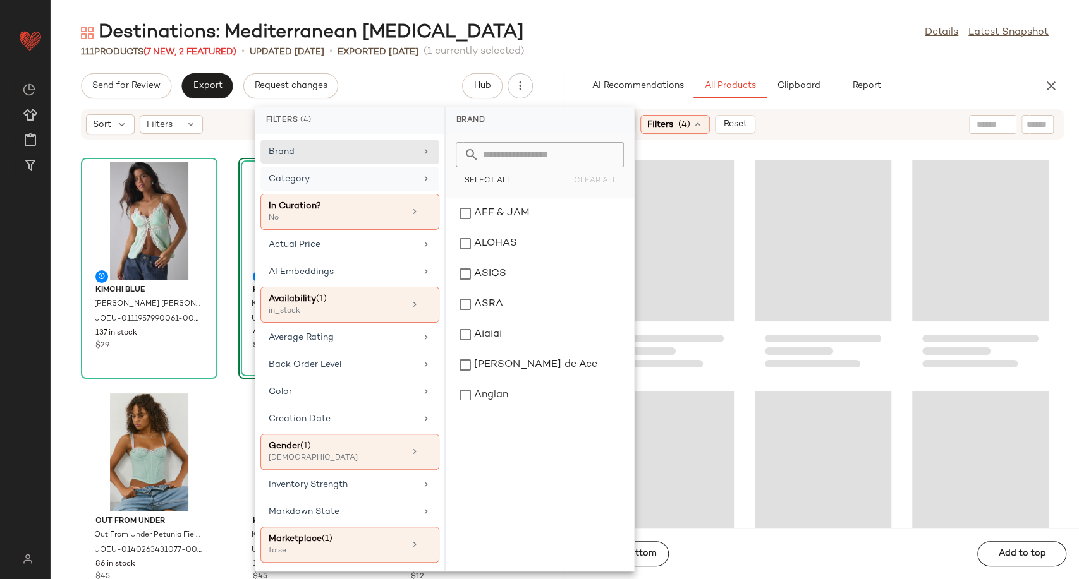
click at [375, 182] on div "Category" at bounding box center [342, 178] width 147 height 13
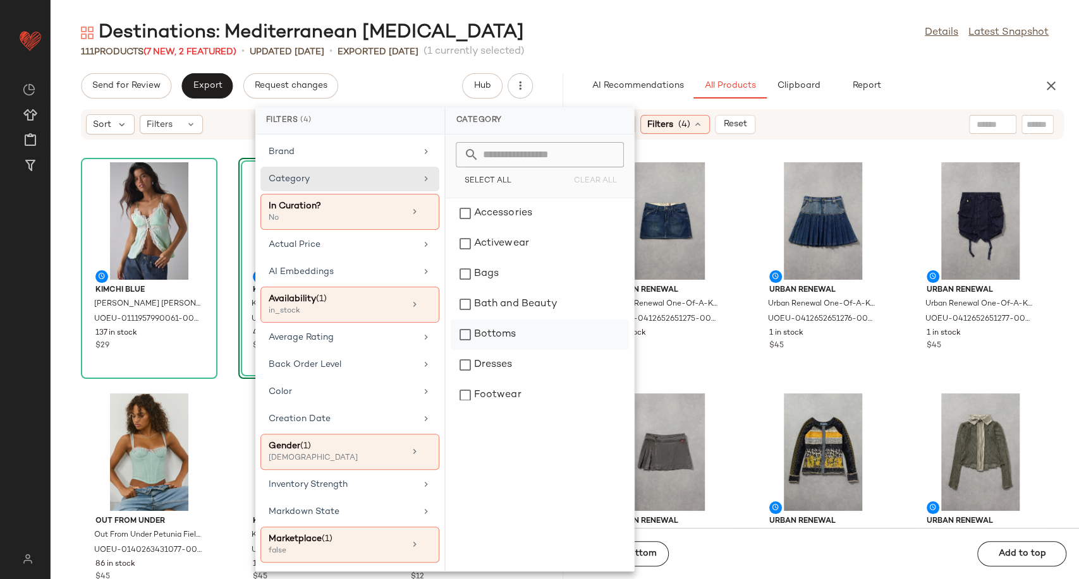
click at [495, 339] on div "Bottoms" at bounding box center [539, 335] width 178 height 30
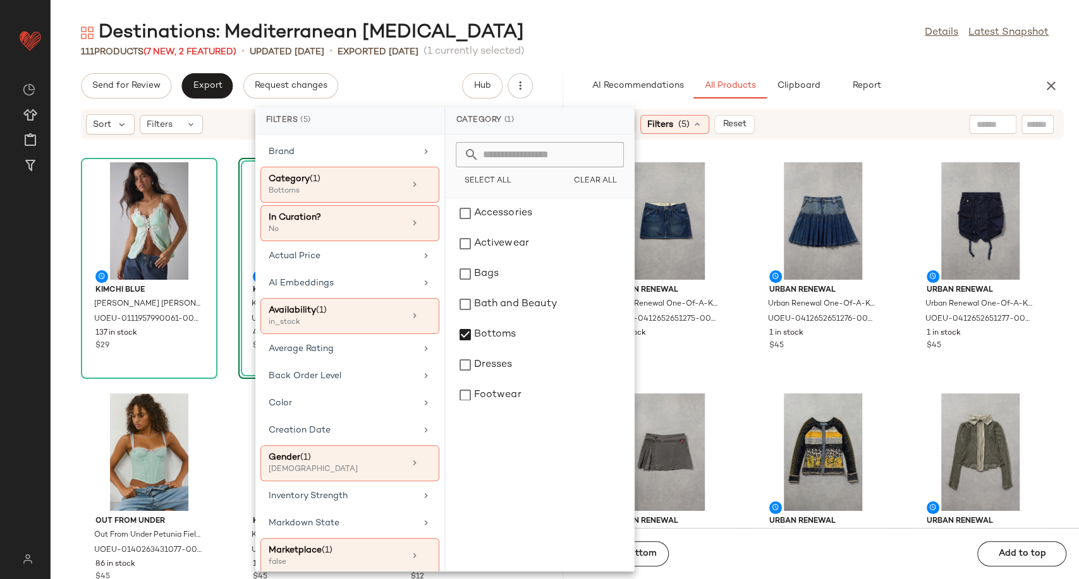
click at [735, 383] on div "Urban Renewal Urban Renewal One-Of-A-Kind G-STAR Mini Skirt - Indigo S at Urban…" at bounding box center [823, 341] width 512 height 373
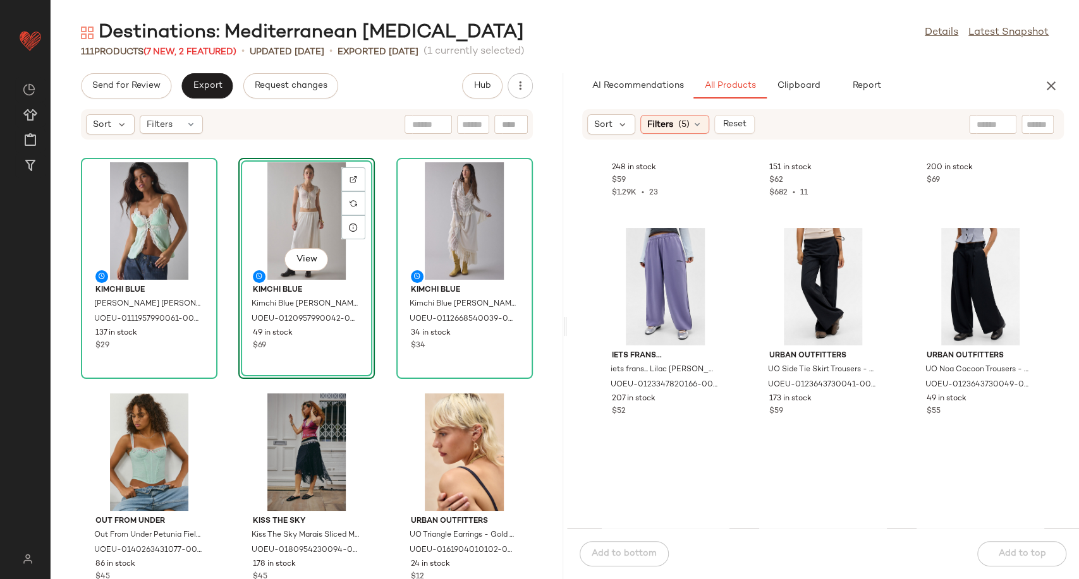
scroll to position [2958, 0]
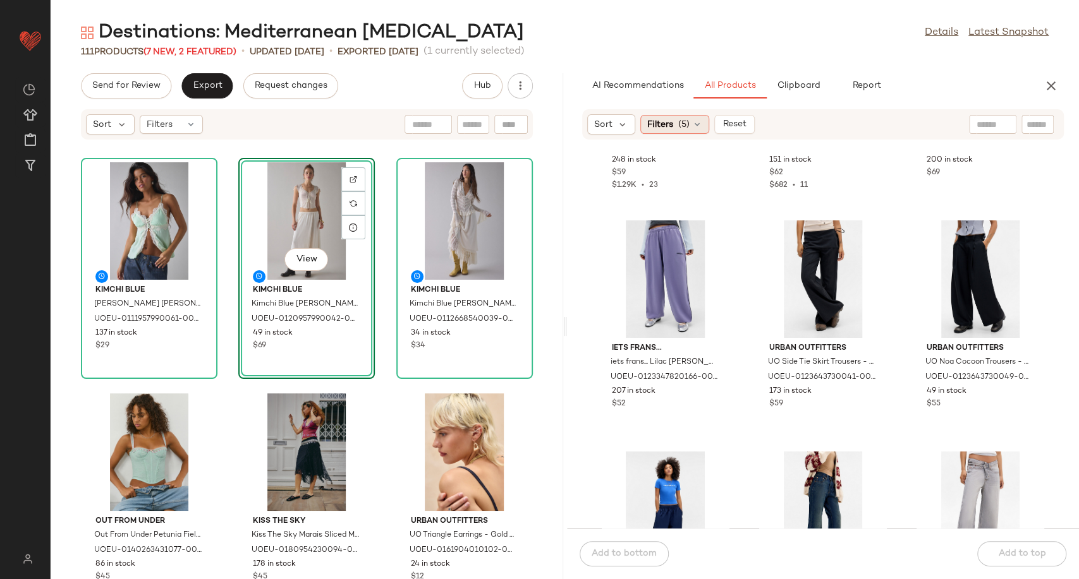
click at [698, 122] on icon at bounding box center [697, 124] width 10 height 10
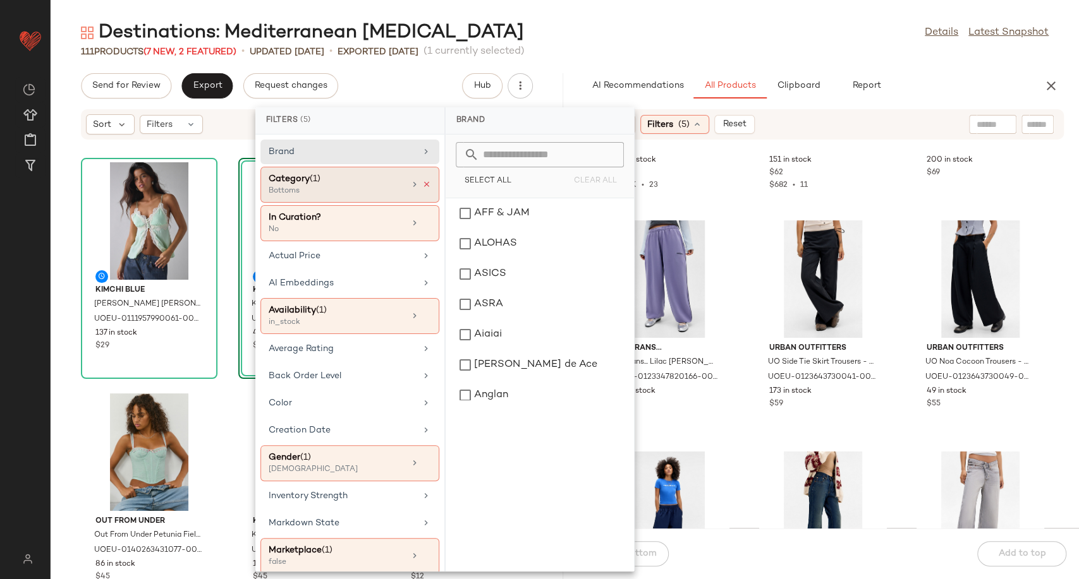
click at [422, 187] on icon at bounding box center [426, 184] width 9 height 9
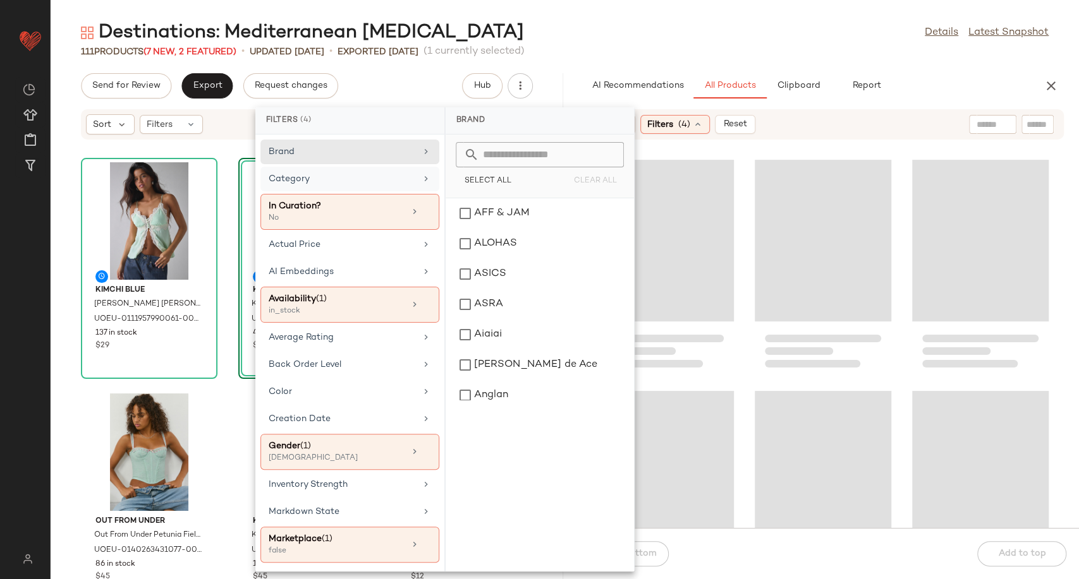
click at [377, 194] on div "Category" at bounding box center [349, 212] width 179 height 36
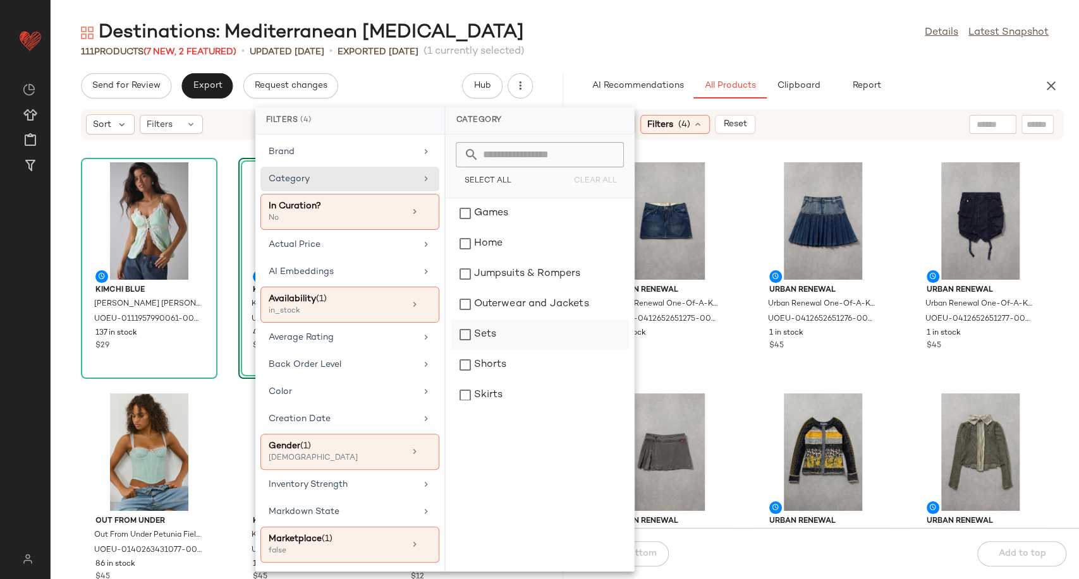
scroll to position [210, 0]
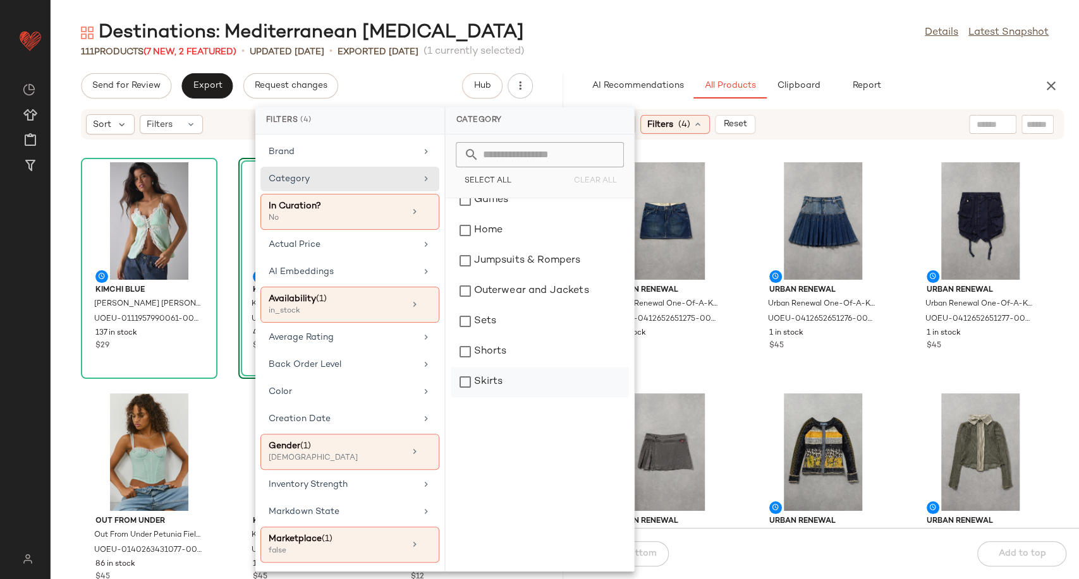
click at [493, 384] on div "Skirts" at bounding box center [539, 382] width 178 height 30
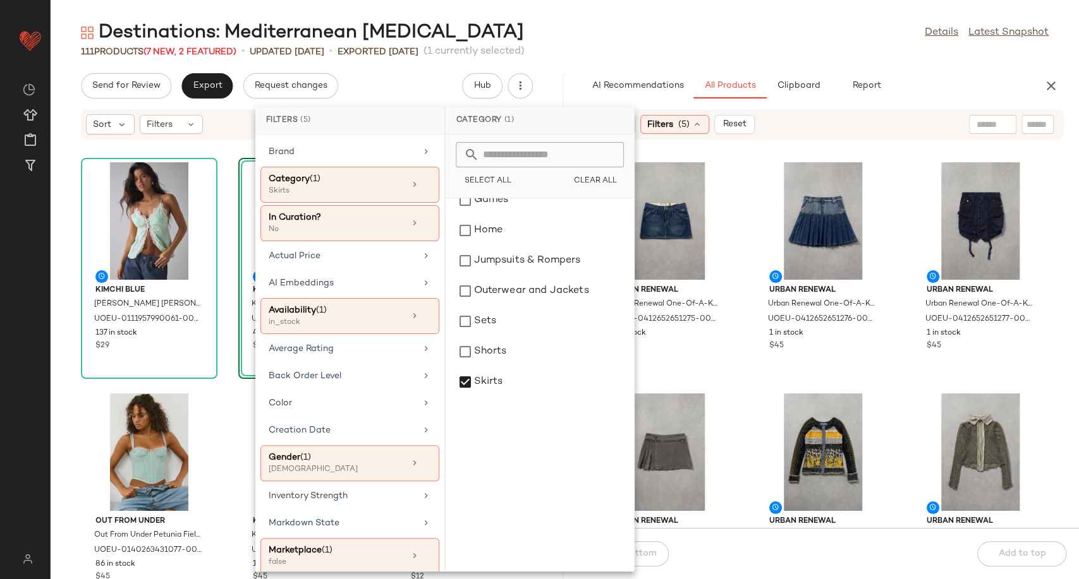
click at [736, 381] on div "Urban Renewal Urban Renewal One-Of-A-Kind G-STAR Mini Skirt - Indigo S at Urban…" at bounding box center [823, 341] width 512 height 373
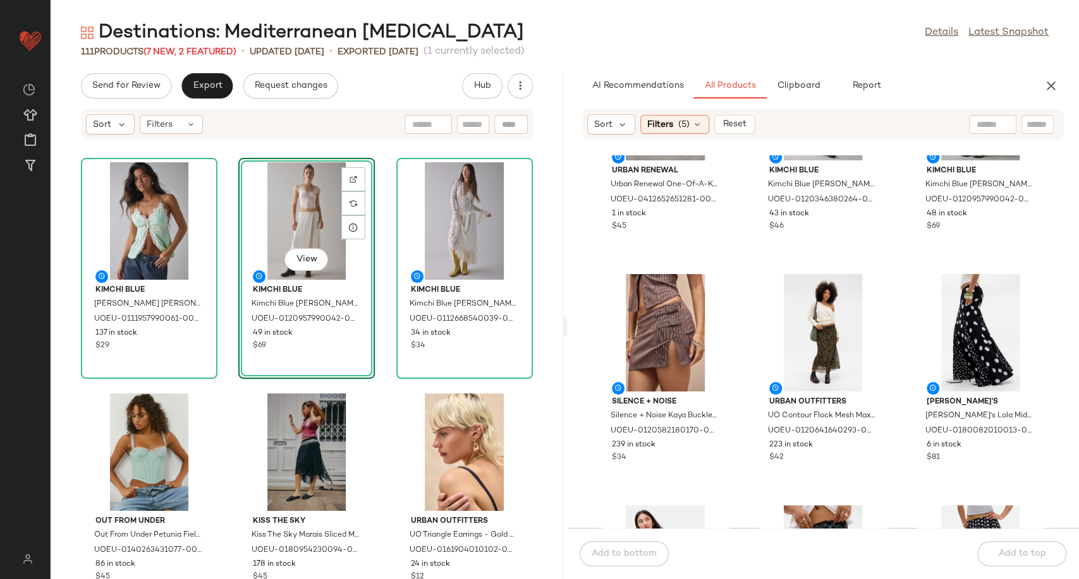
scroll to position [140, 0]
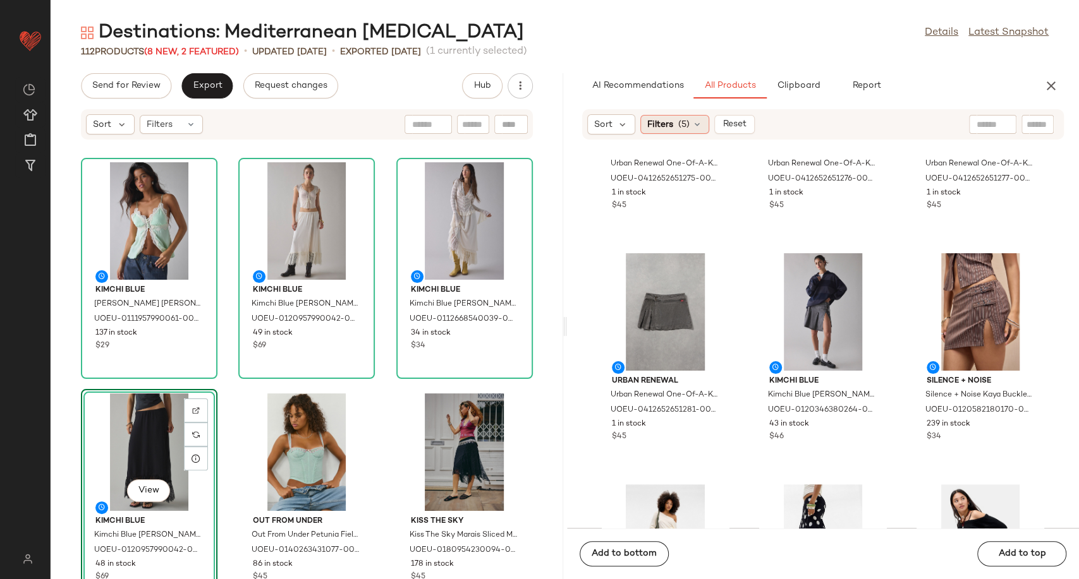
click at [694, 124] on icon at bounding box center [697, 124] width 10 height 10
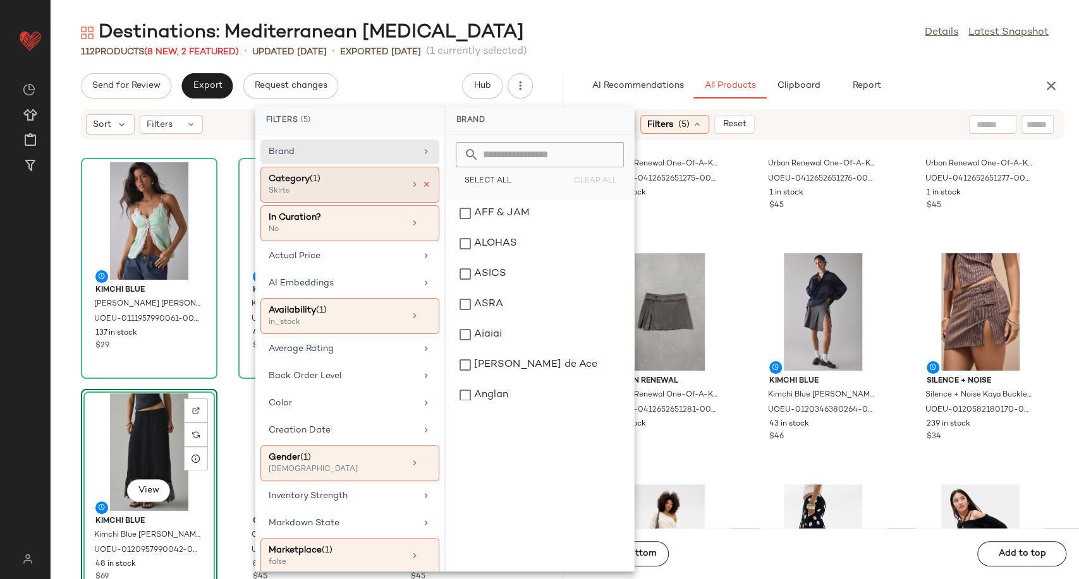
click at [422, 182] on icon at bounding box center [426, 184] width 9 height 9
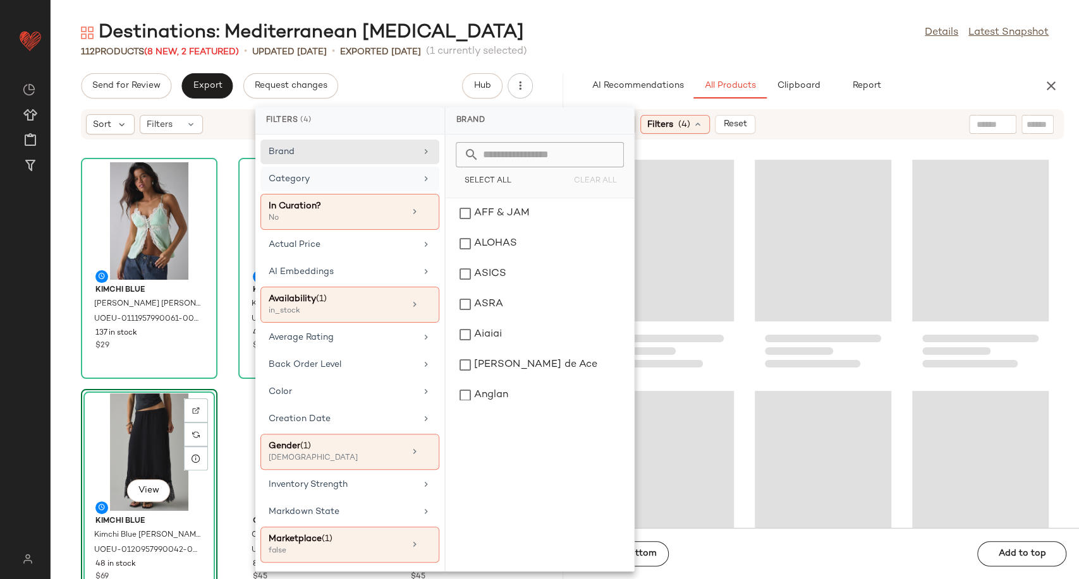
click at [396, 183] on div "Category" at bounding box center [342, 178] width 147 height 13
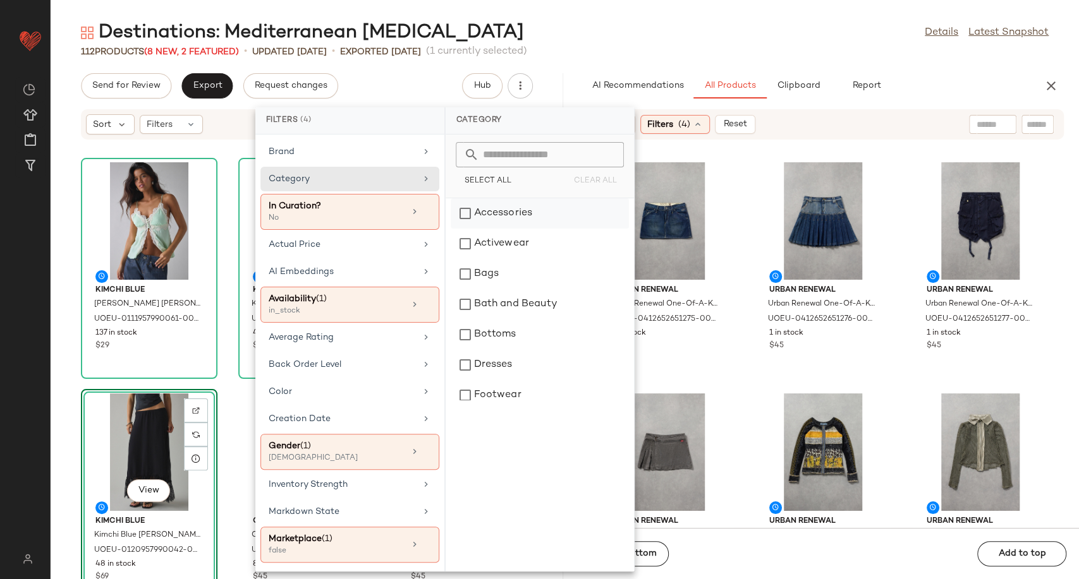
click at [495, 213] on div "Accessories" at bounding box center [539, 213] width 178 height 30
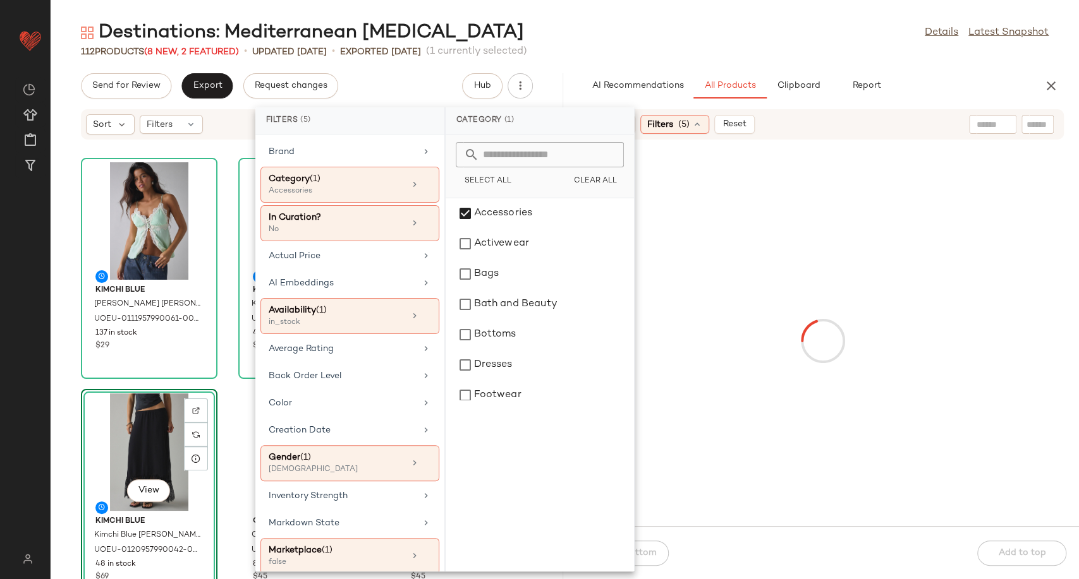
drag, startPoint x: 729, startPoint y: 382, endPoint x: 735, endPoint y: 381, distance: 6.3
click at [735, 381] on div at bounding box center [822, 341] width 507 height 366
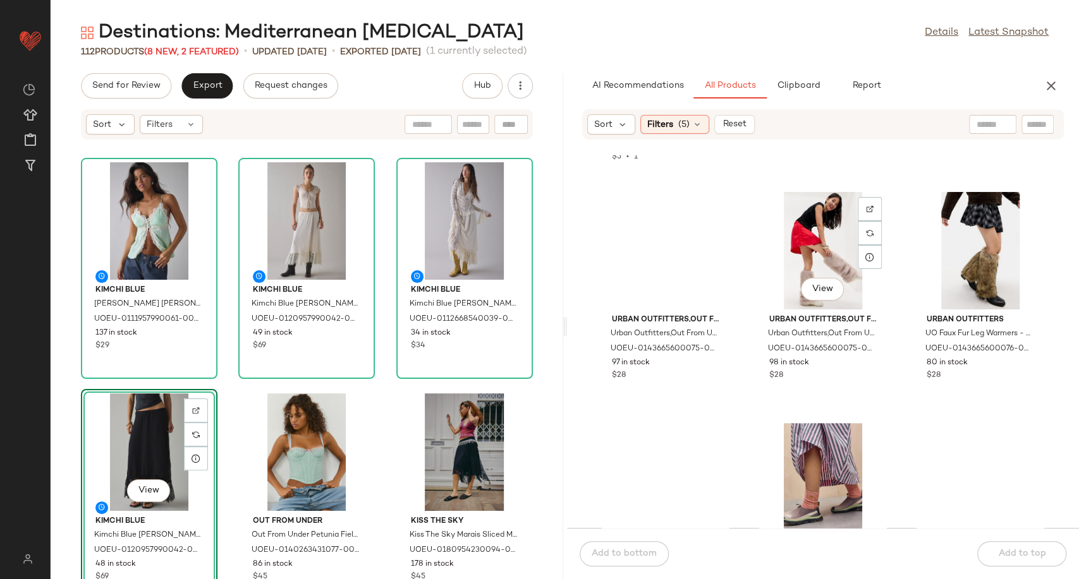
scroll to position [3450, 0]
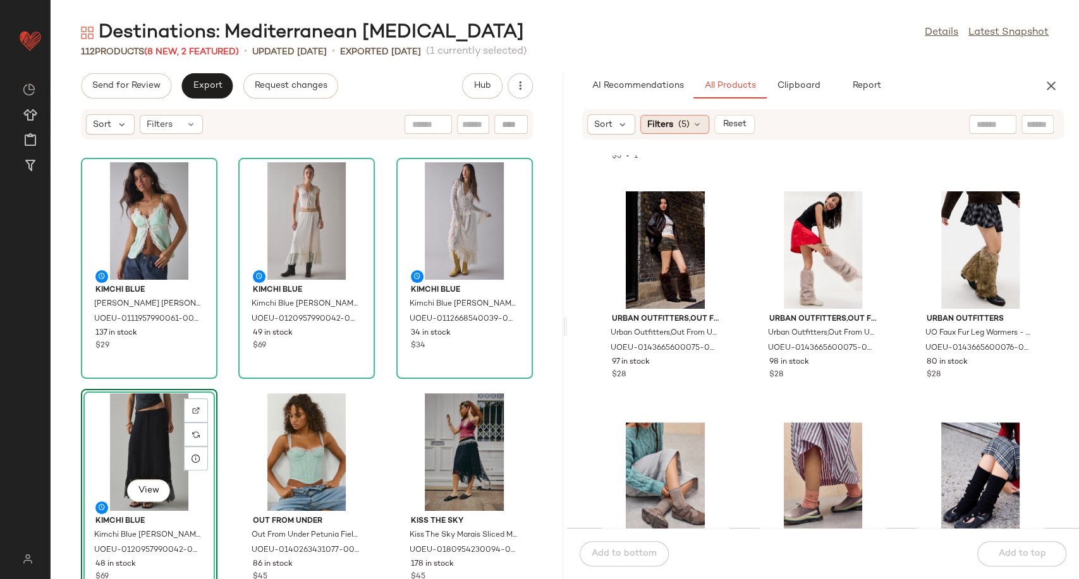
click at [698, 128] on icon at bounding box center [697, 124] width 10 height 10
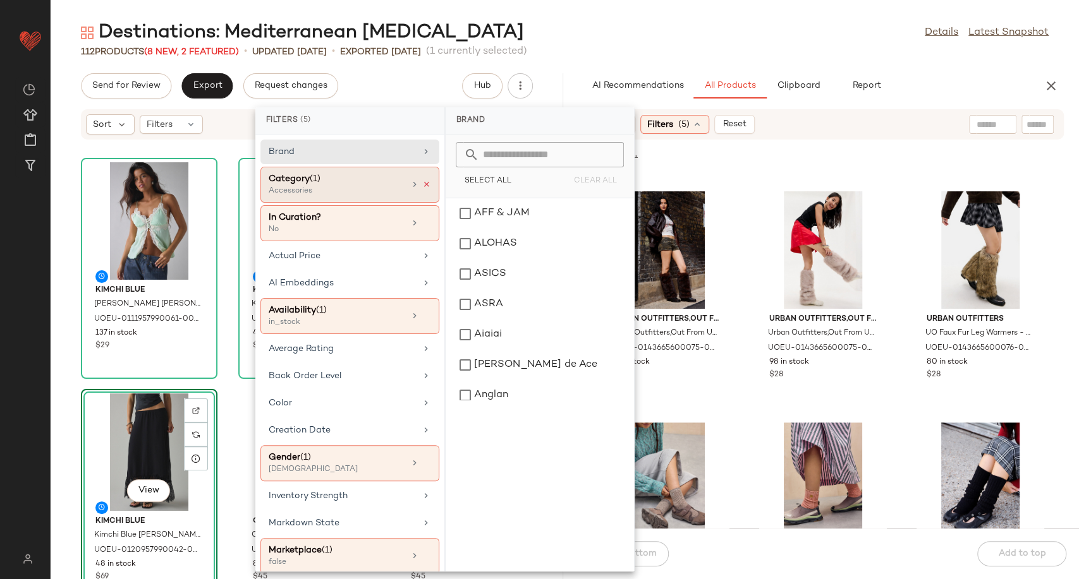
click at [423, 181] on icon at bounding box center [426, 184] width 9 height 9
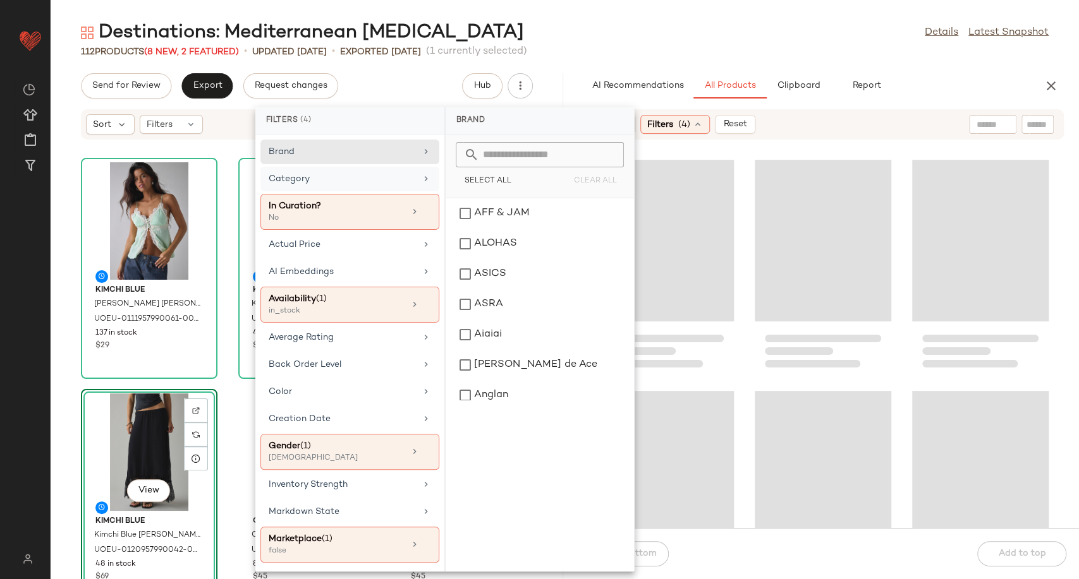
click at [394, 179] on div "Category" at bounding box center [342, 178] width 147 height 13
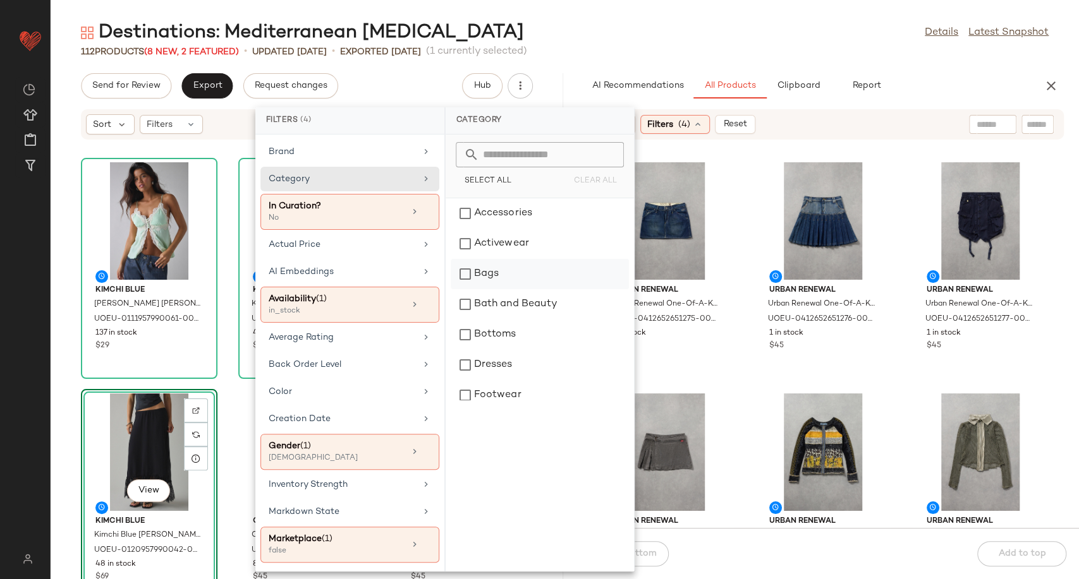
click at [492, 275] on div "Bags" at bounding box center [539, 274] width 178 height 30
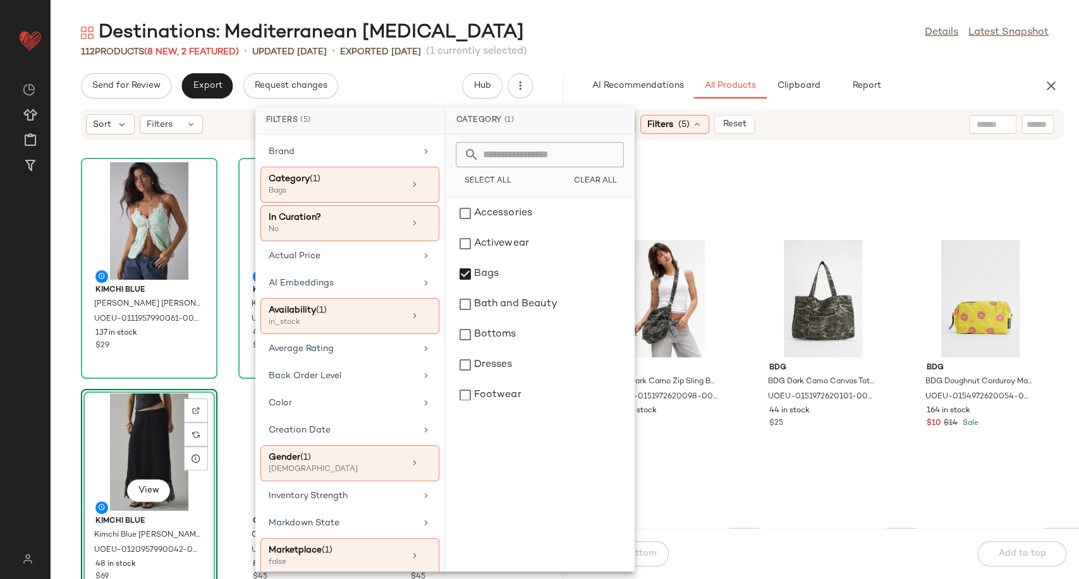
scroll to position [1063, 0]
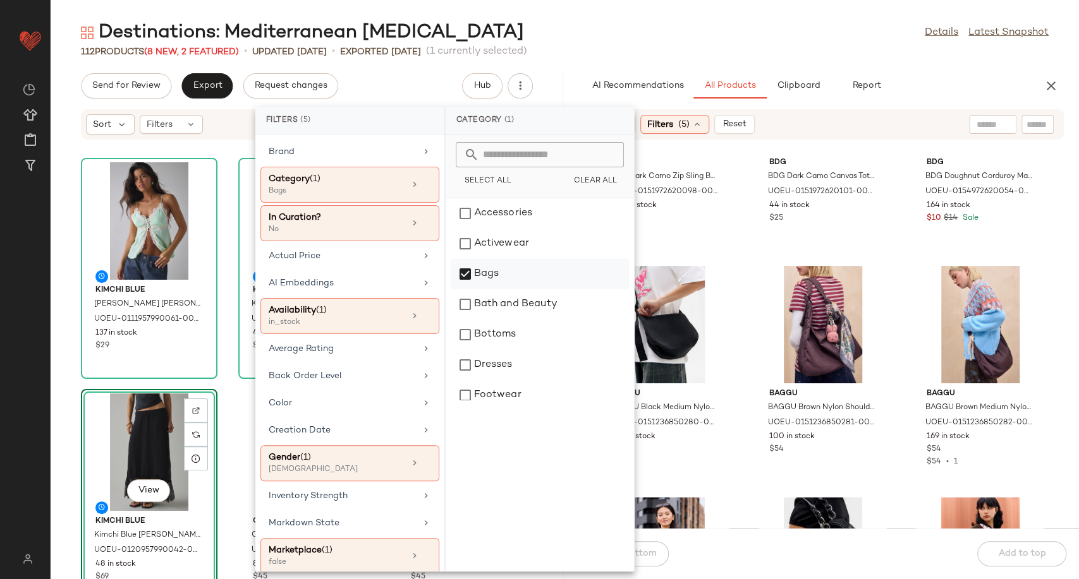
click at [469, 274] on div "Bags" at bounding box center [539, 274] width 178 height 30
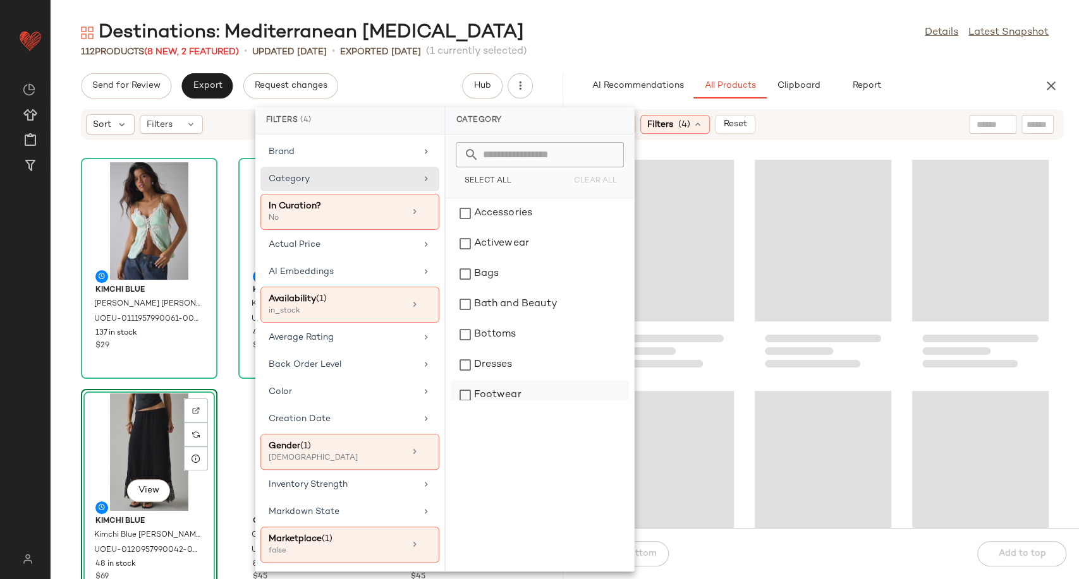
click at [466, 394] on div "Footwear" at bounding box center [539, 395] width 178 height 30
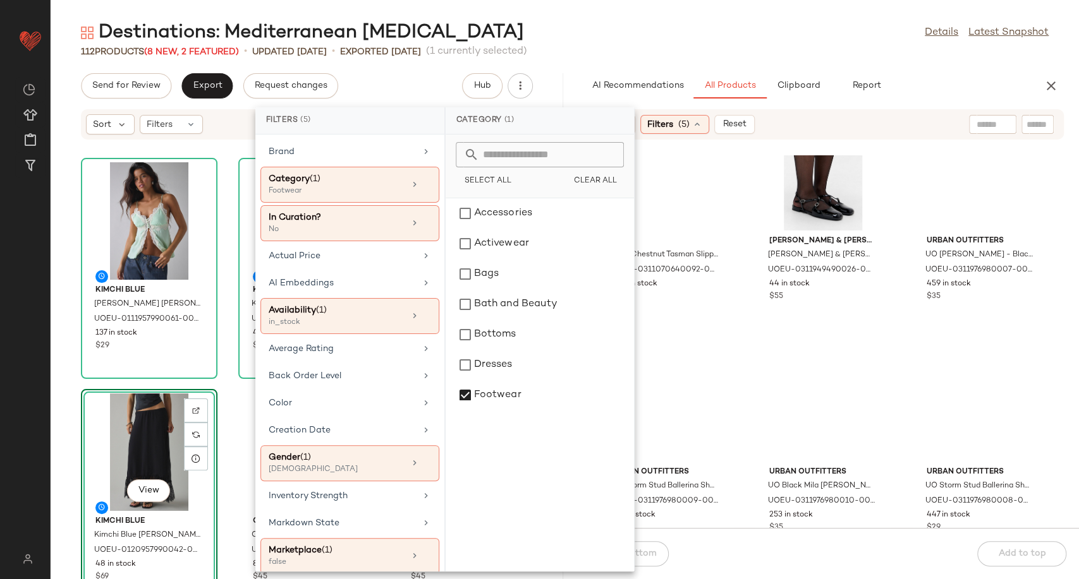
scroll to position [2608, 0]
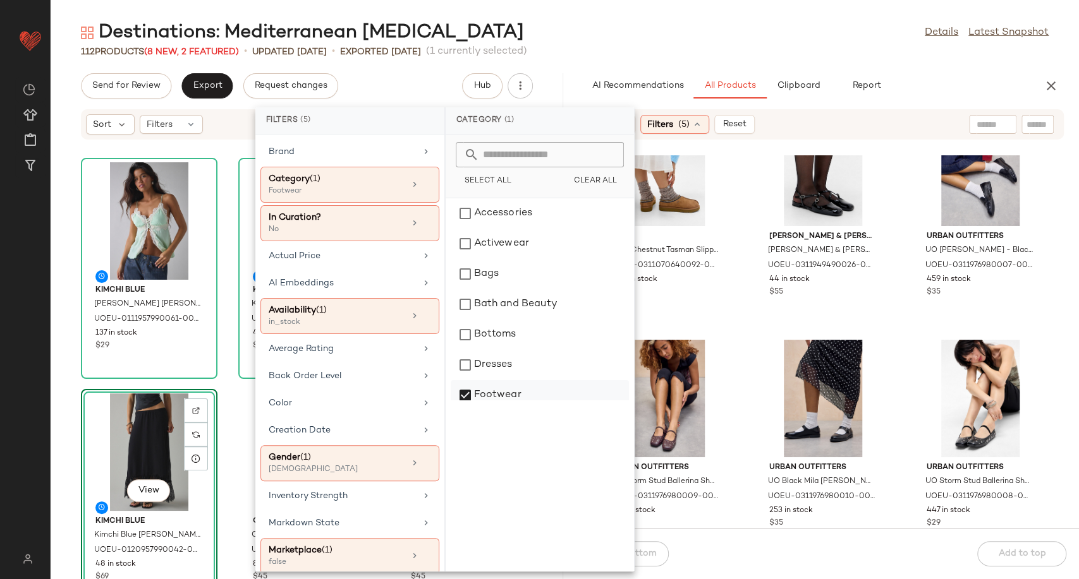
click at [464, 395] on div "Footwear" at bounding box center [539, 395] width 178 height 30
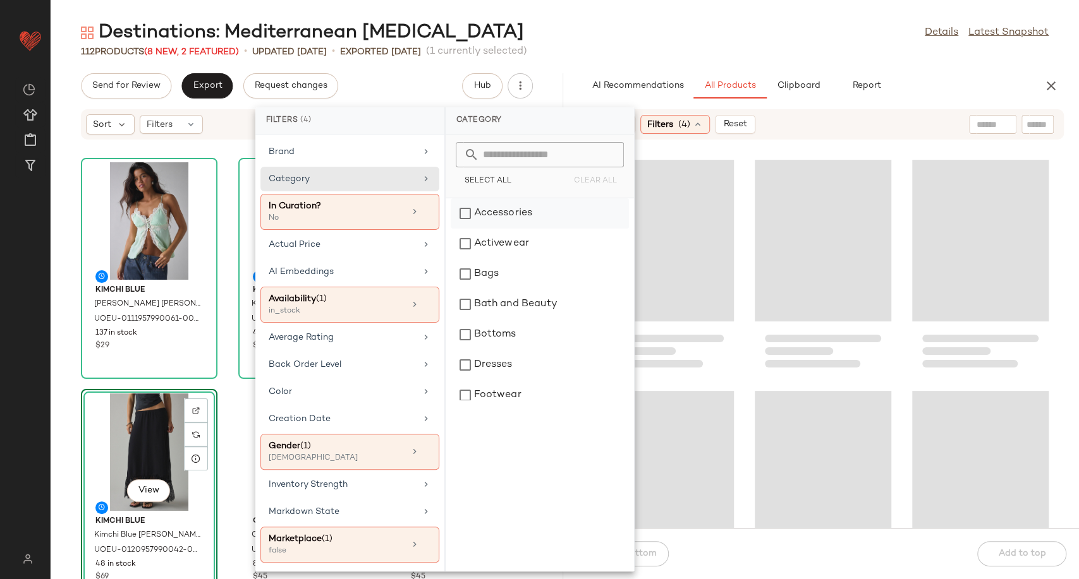
click at [474, 213] on div "Accessories" at bounding box center [539, 213] width 178 height 30
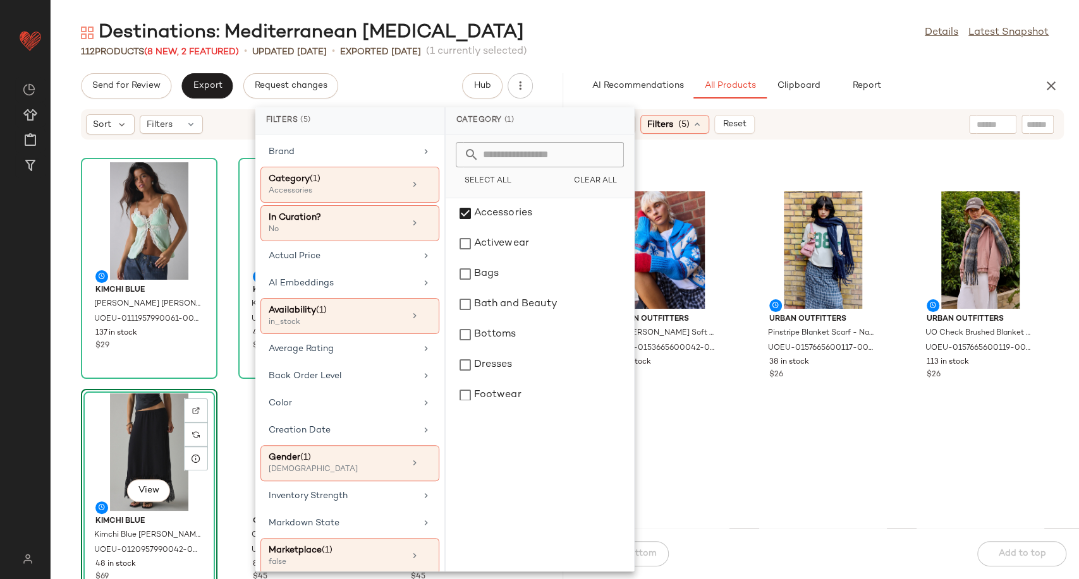
scroll to position [1203, 0]
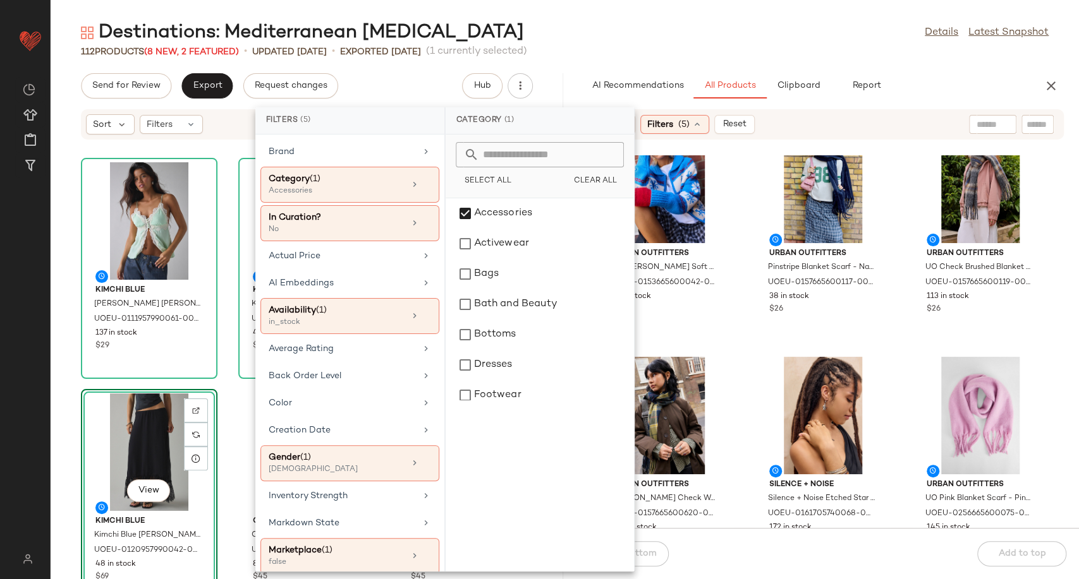
click at [743, 361] on div "Urban Outfitters UO Rory Soft Knit Fingerless Gloves - Red at Urban Outfitters …" at bounding box center [823, 341] width 512 height 373
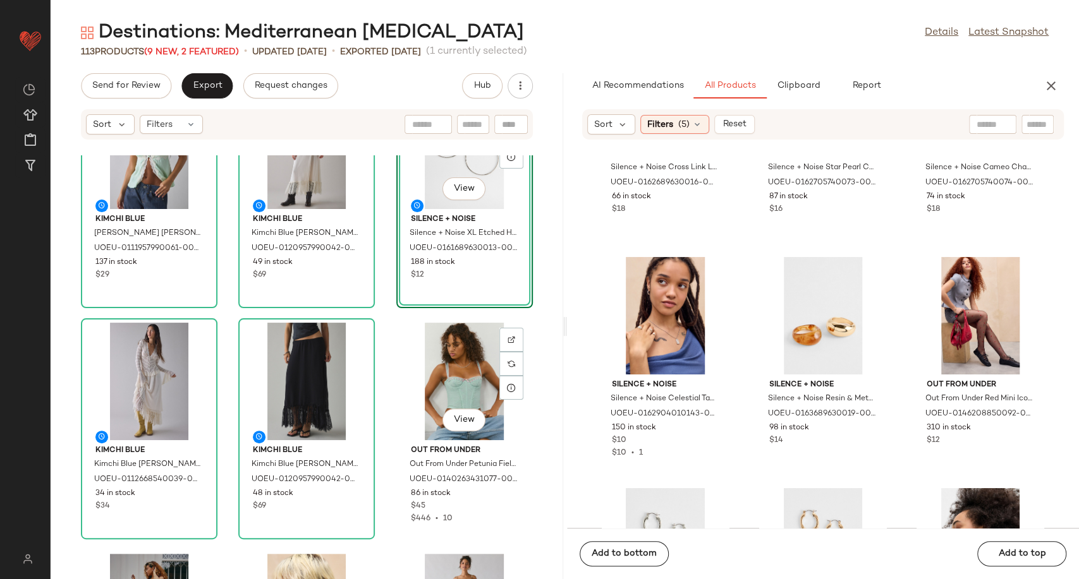
scroll to position [0, 0]
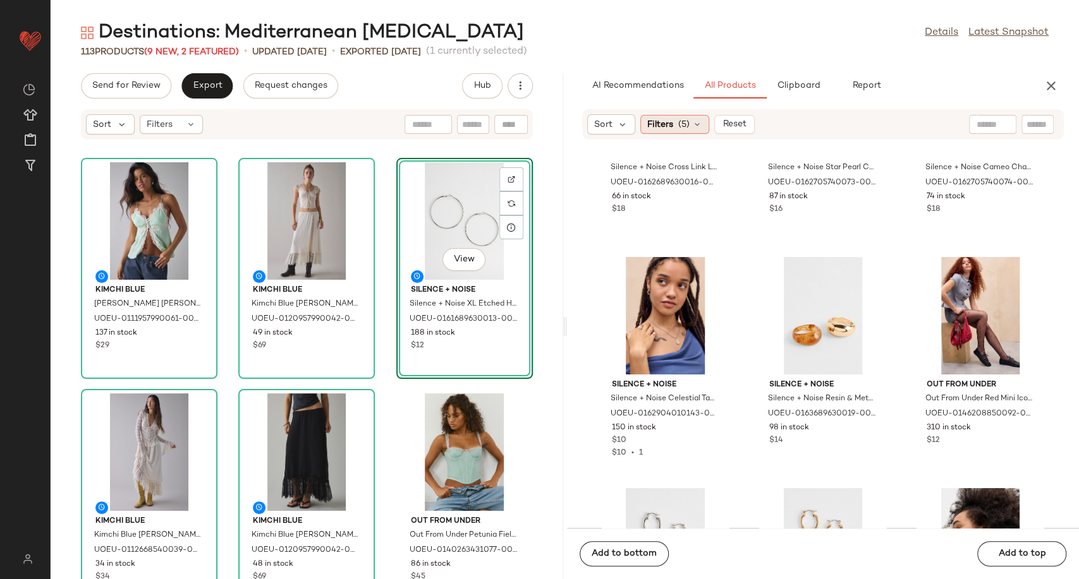
click at [698, 121] on icon at bounding box center [697, 124] width 10 height 10
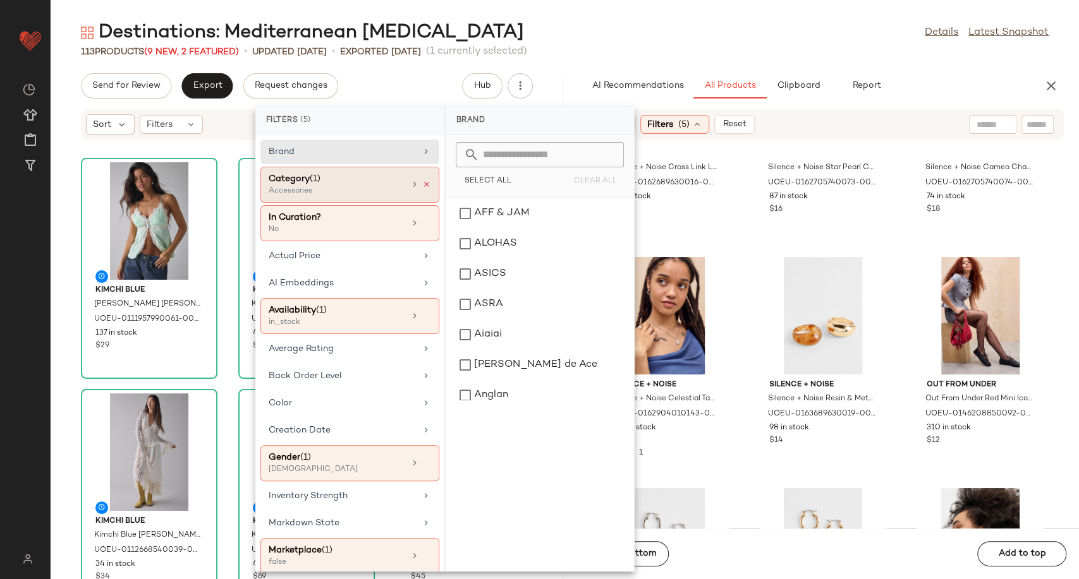
click at [422, 185] on icon at bounding box center [426, 184] width 9 height 9
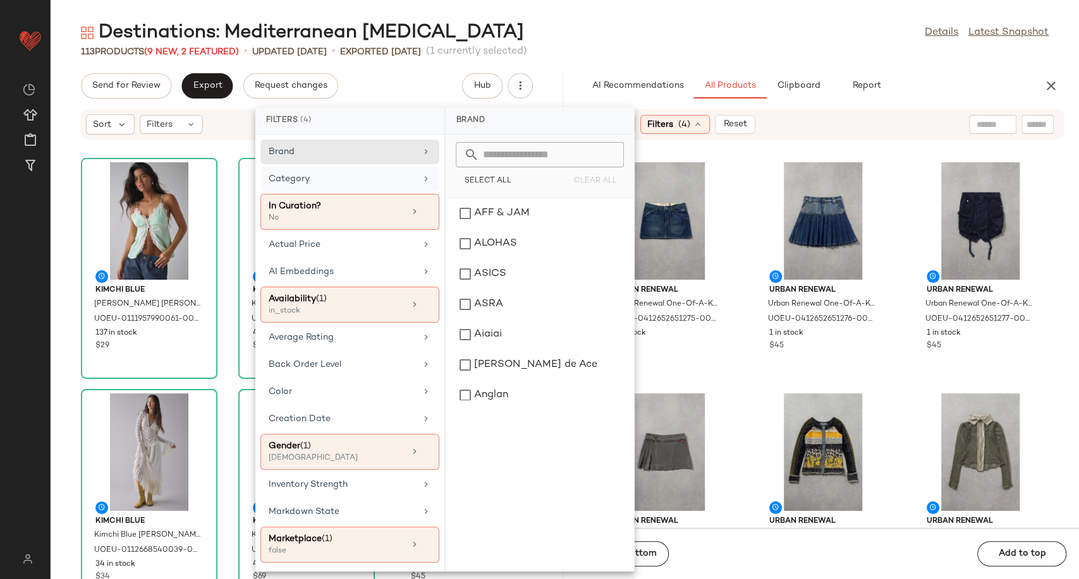
click at [363, 194] on div "Category" at bounding box center [349, 212] width 179 height 36
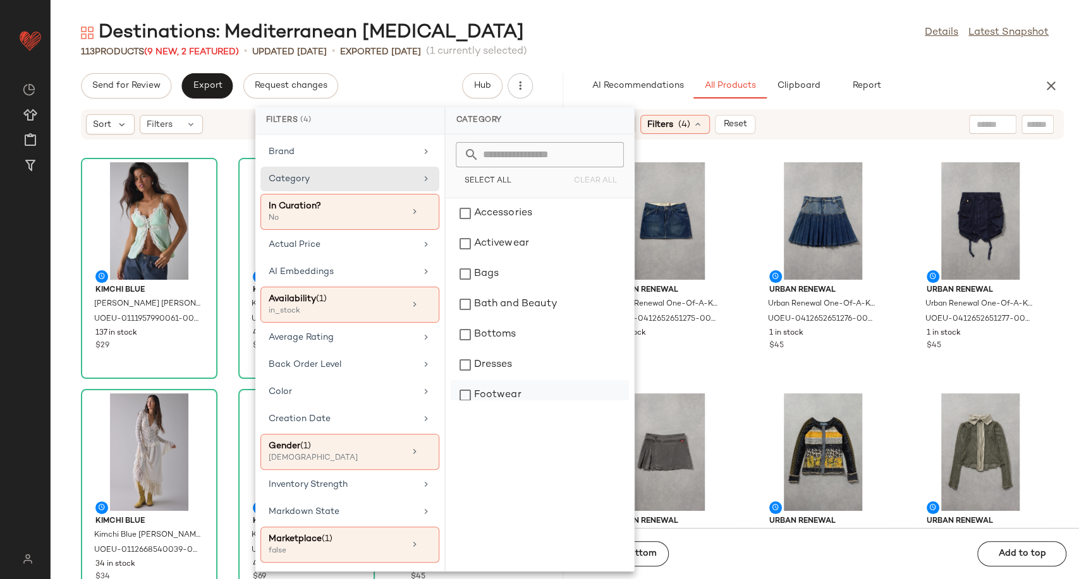
click at [517, 390] on div "Footwear" at bounding box center [539, 395] width 178 height 30
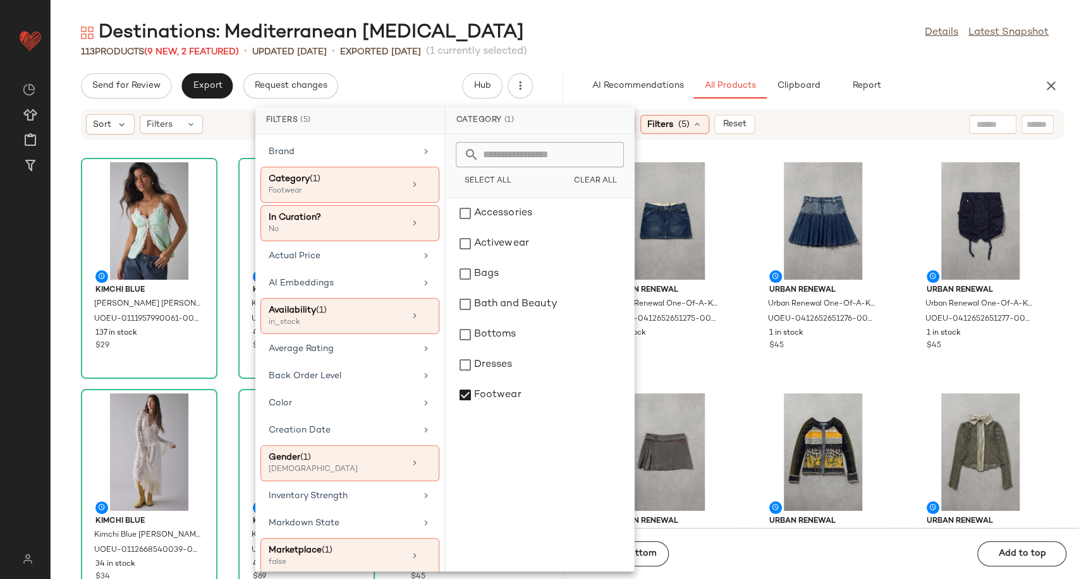
click at [744, 368] on div "Urban Renewal Urban Renewal One-Of-A-Kind G-STAR Mini Skirt - Indigo S at Urban…" at bounding box center [823, 341] width 512 height 373
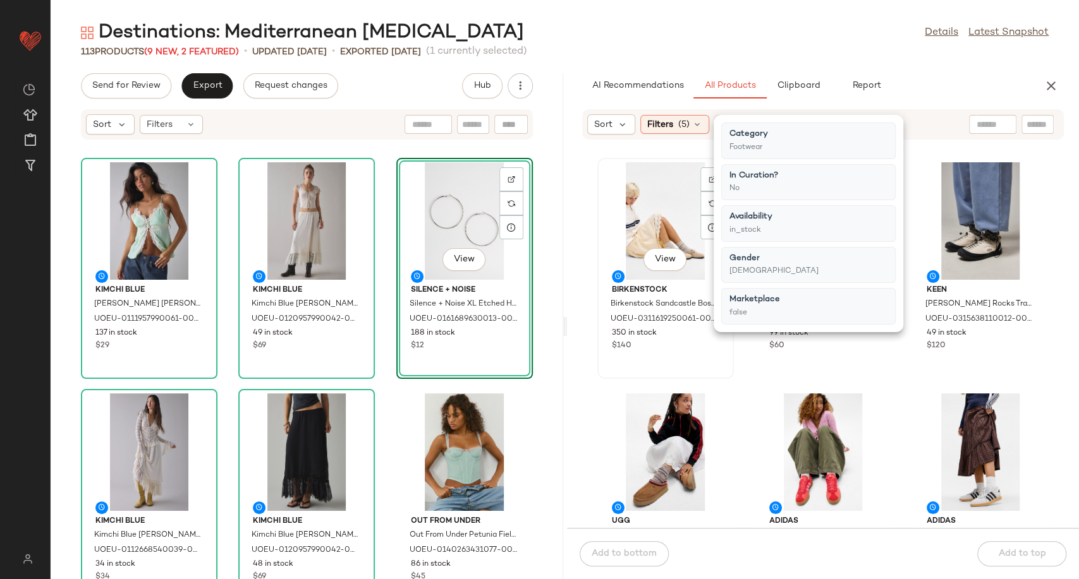
click at [728, 377] on div "View Birkenstock Birkenstock Sandcastle Boston Clogs - Sand UK 7 at Urban Outfi…" at bounding box center [665, 268] width 136 height 221
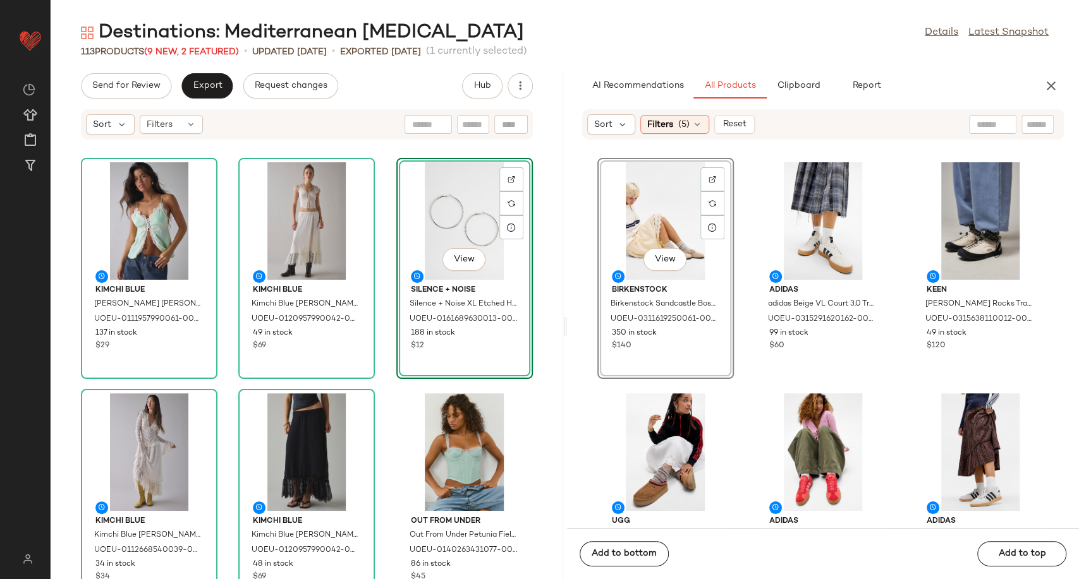
click at [743, 385] on div "View Birkenstock Birkenstock Sandcastle Boston Clogs - Sand UK 7 at Urban Outfi…" at bounding box center [823, 341] width 512 height 373
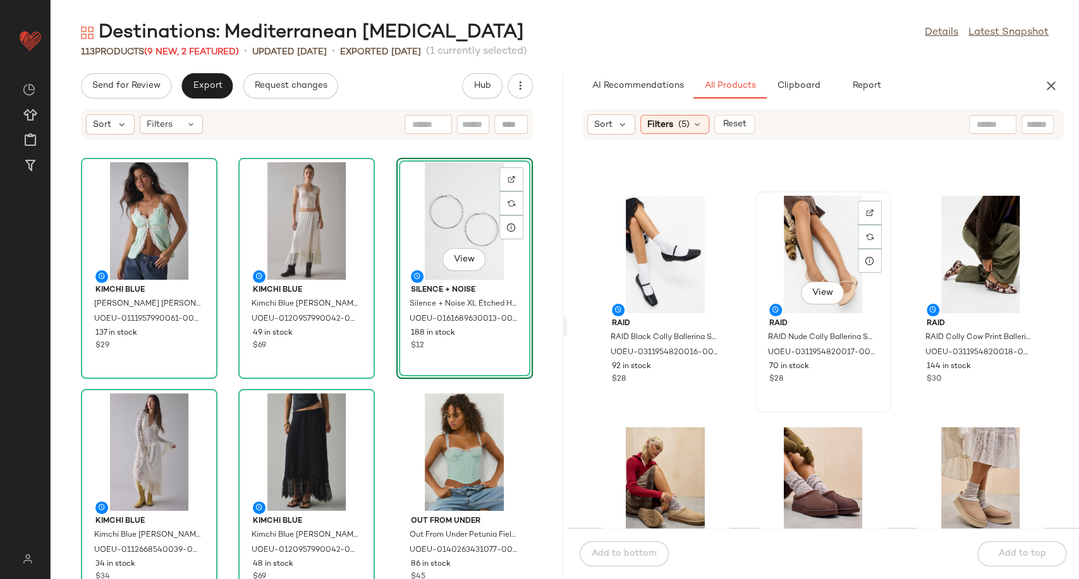
scroll to position [1132, 0]
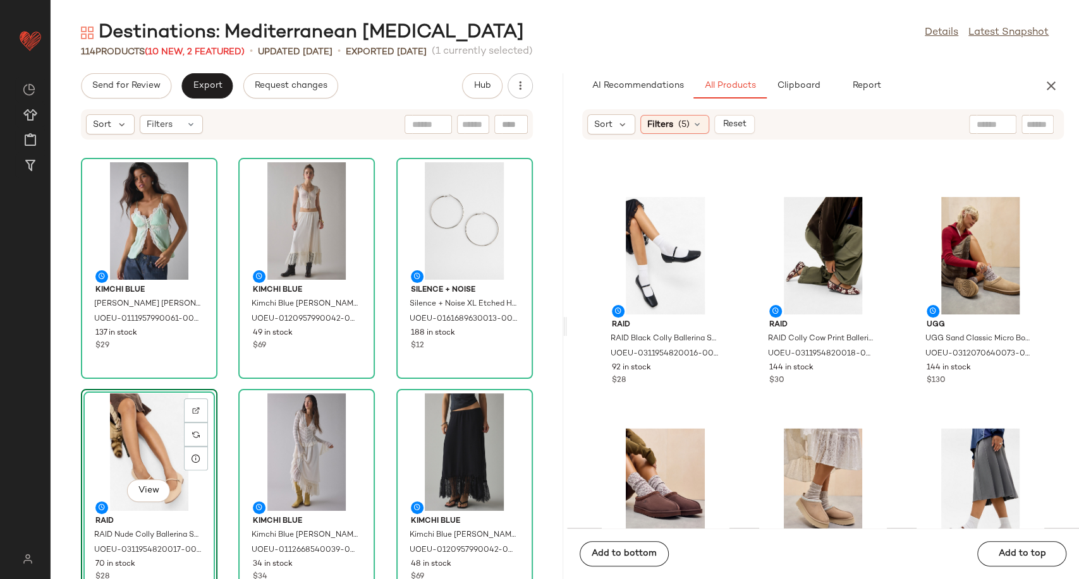
click at [382, 381] on div "Kimchi Blue Kimchi Blue Kristina Cami - Green L at Urban Outfitters UOEU-011195…" at bounding box center [307, 367] width 512 height 424
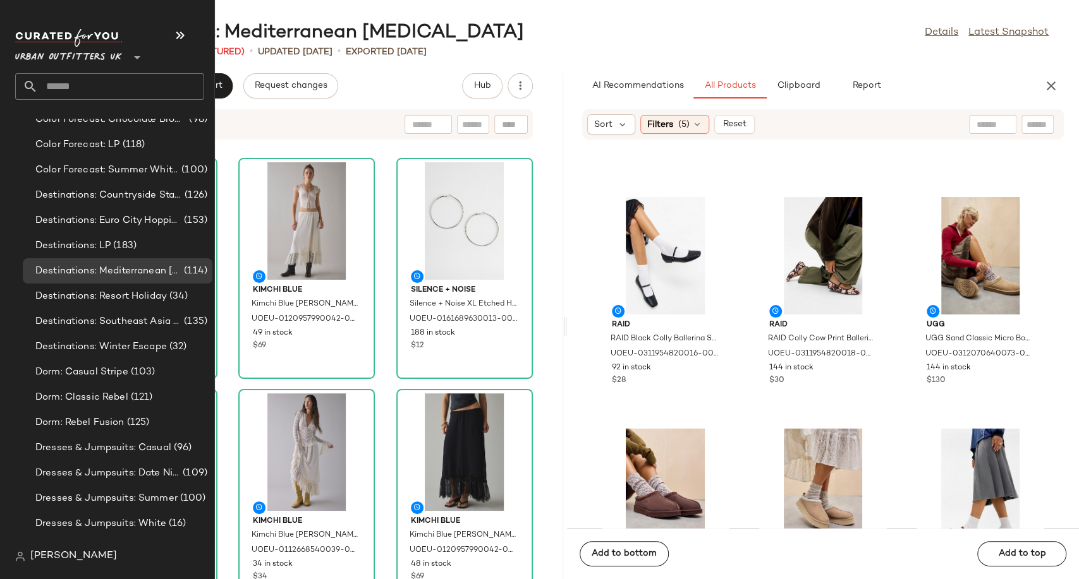
scroll to position [2597, 0]
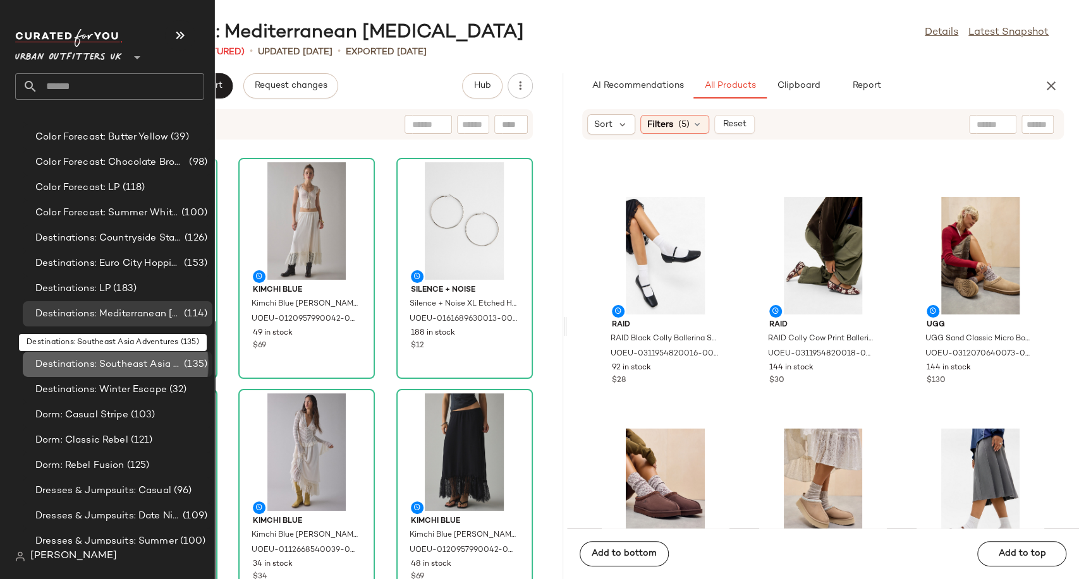
click at [152, 369] on span "Destinations: Southeast Asia Adventures" at bounding box center [108, 365] width 146 height 15
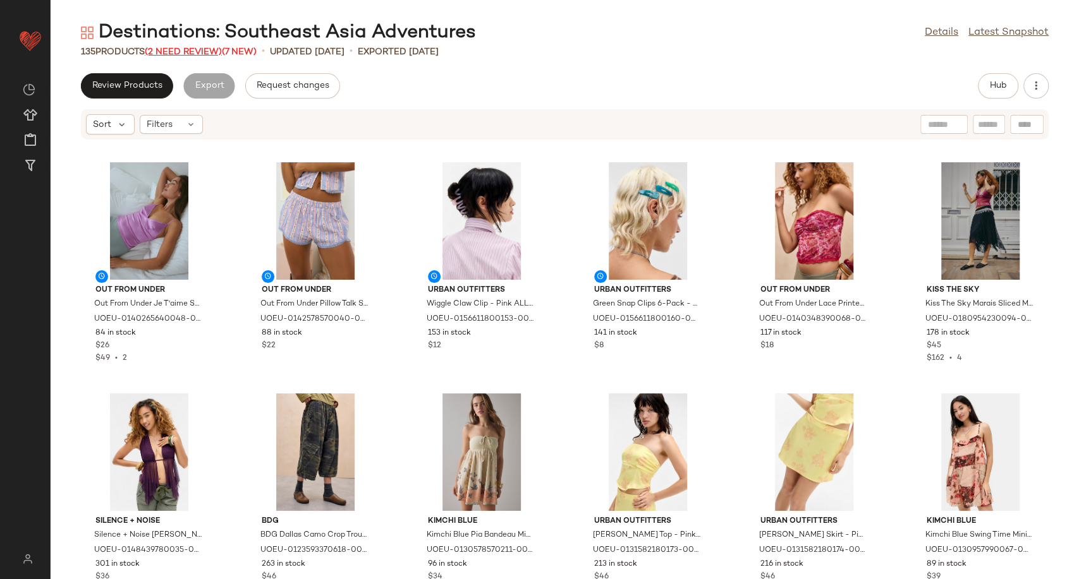
click at [178, 47] on span "(2 Need Review)" at bounding box center [183, 51] width 77 height 9
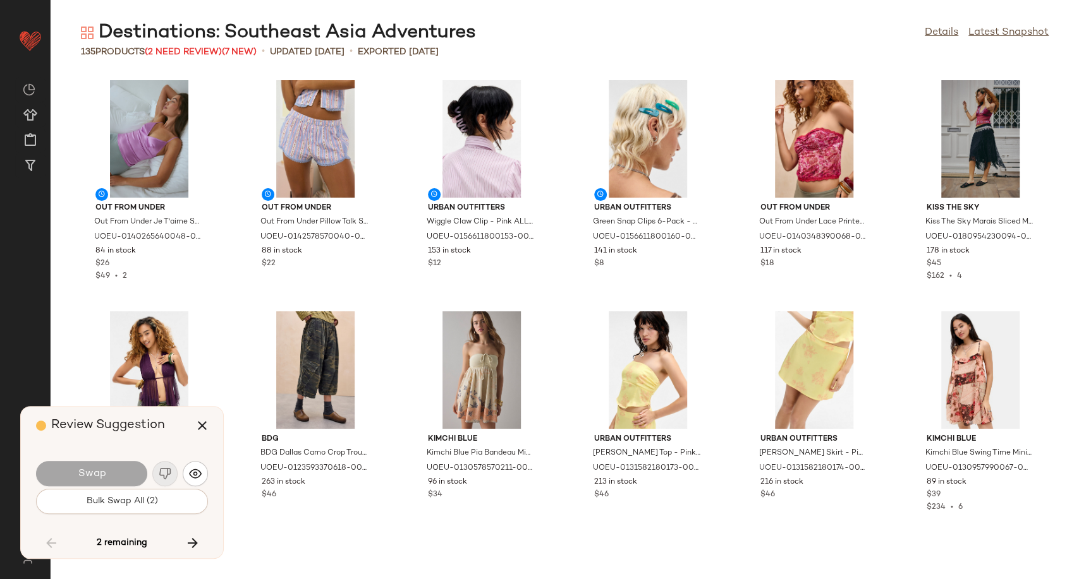
scroll to position [3238, 0]
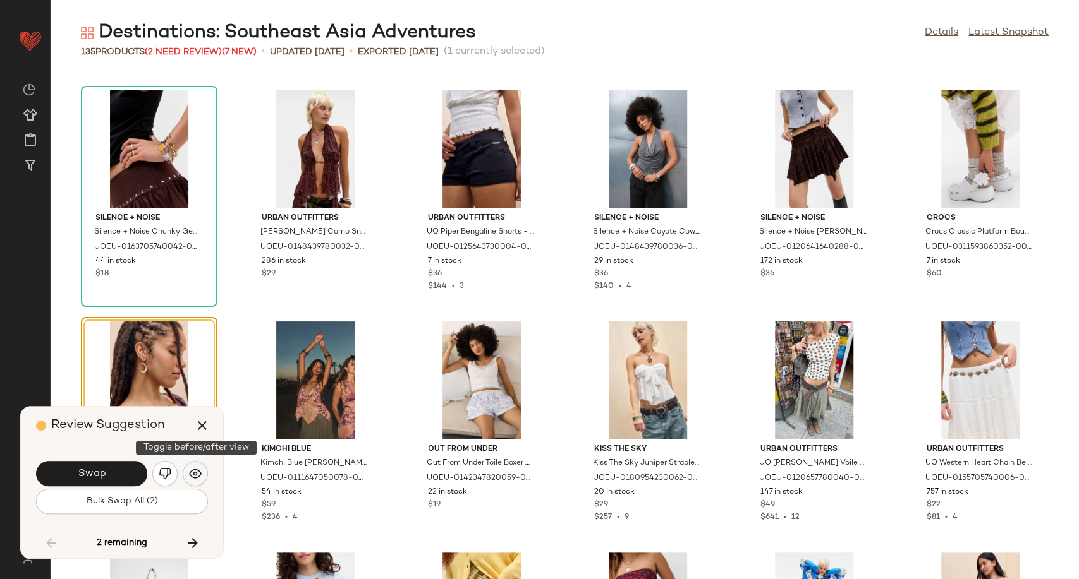
click at [189, 476] on img "button" at bounding box center [195, 474] width 13 height 13
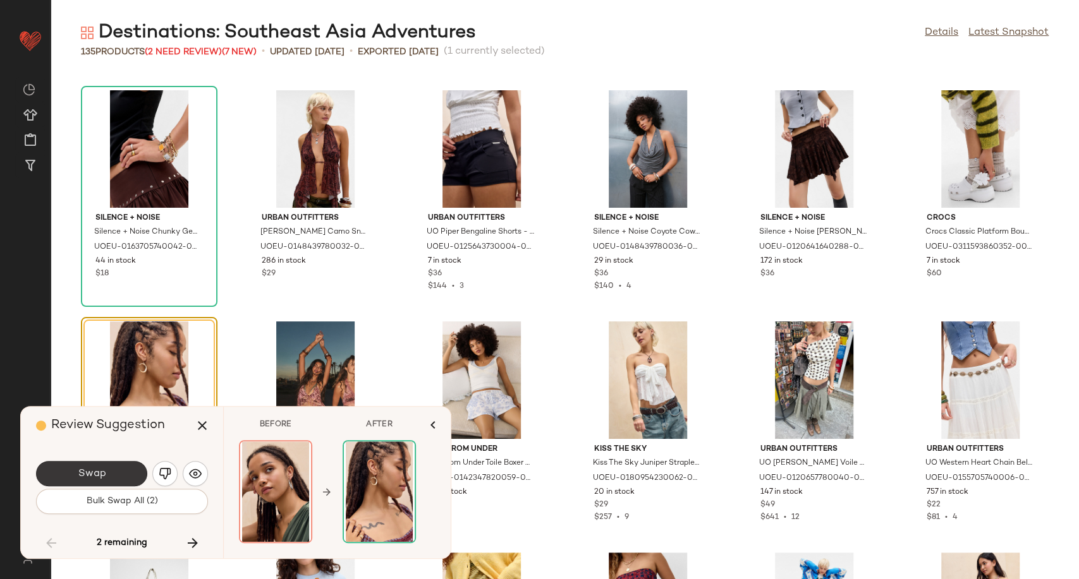
click at [135, 475] on button "Swap" at bounding box center [91, 473] width 111 height 25
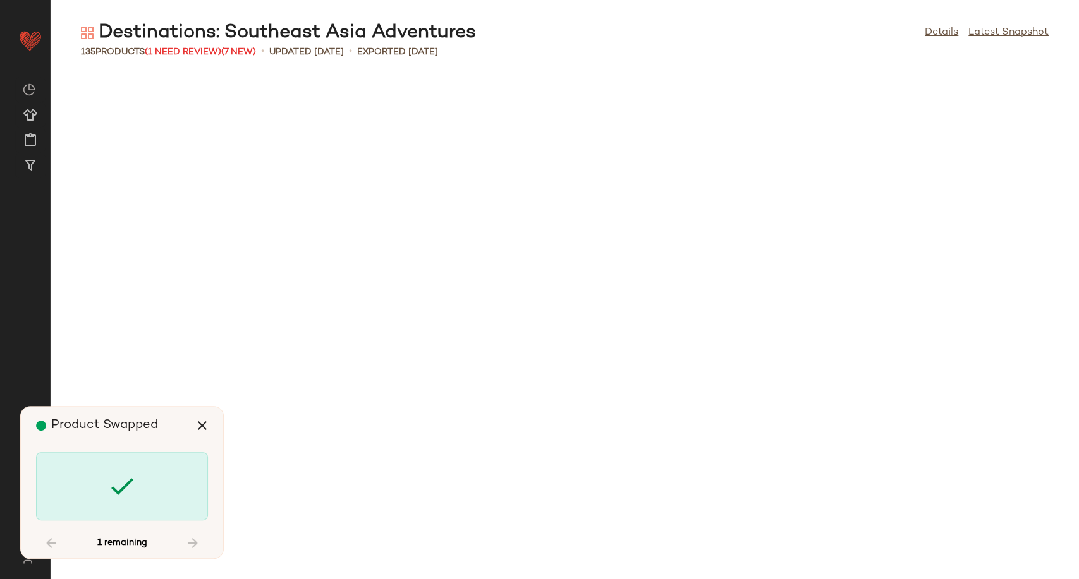
scroll to position [4393, 0]
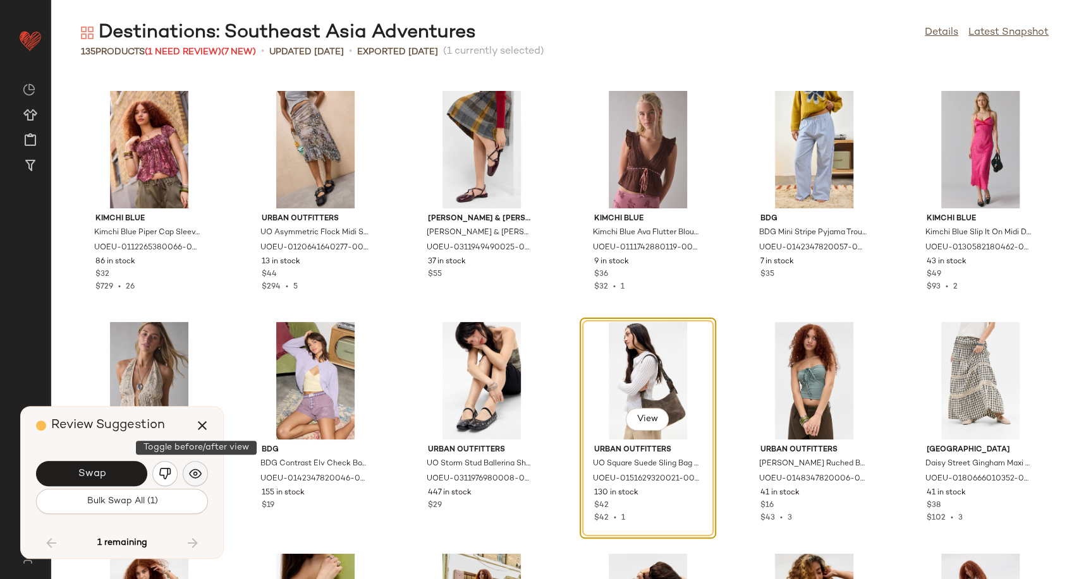
click at [201, 481] on button "button" at bounding box center [195, 473] width 25 height 25
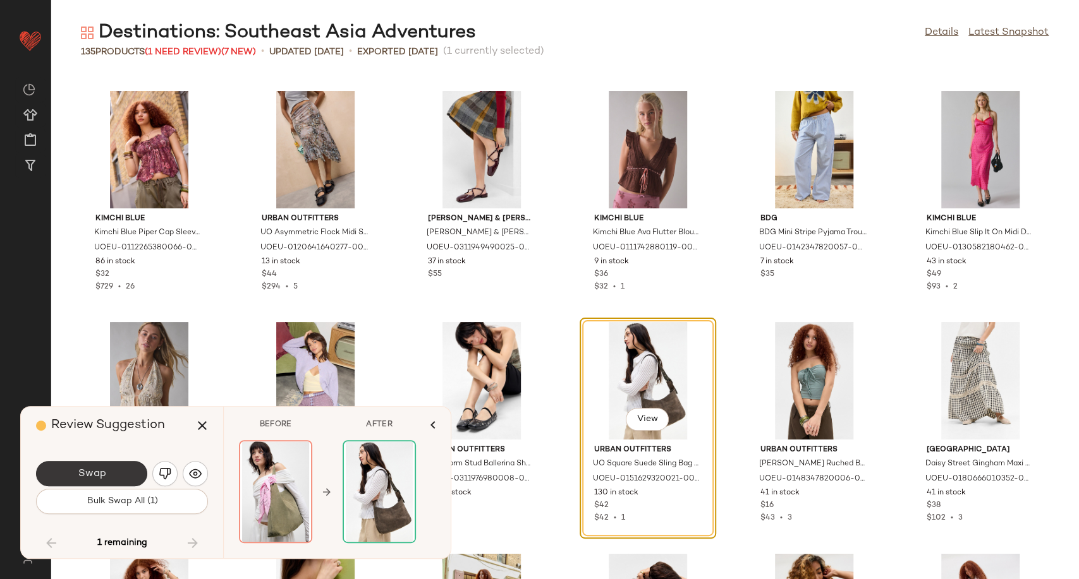
click at [121, 478] on button "Swap" at bounding box center [91, 473] width 111 height 25
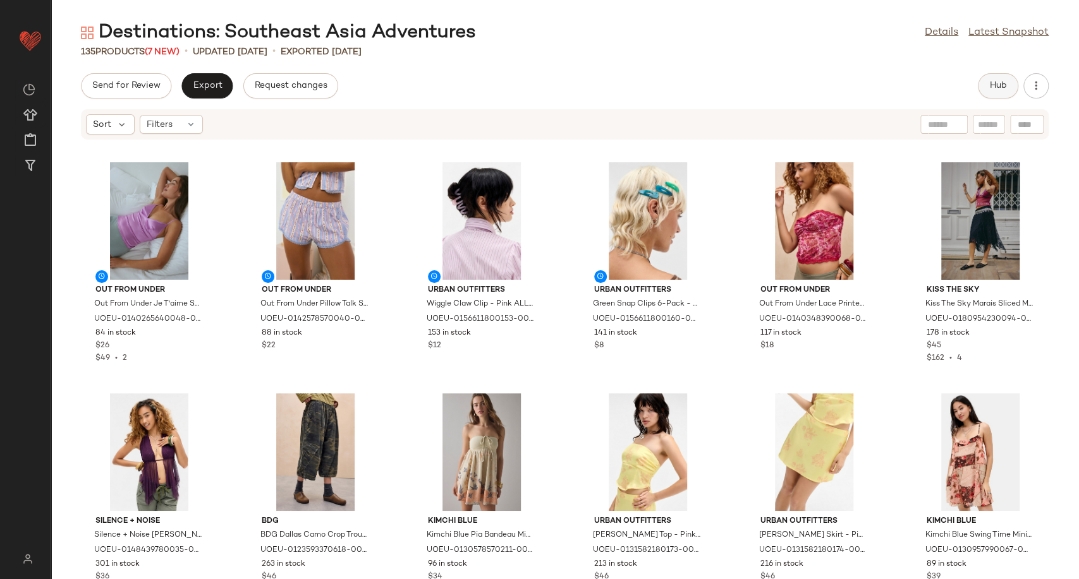
click at [985, 87] on button "Hub" at bounding box center [997, 85] width 40 height 25
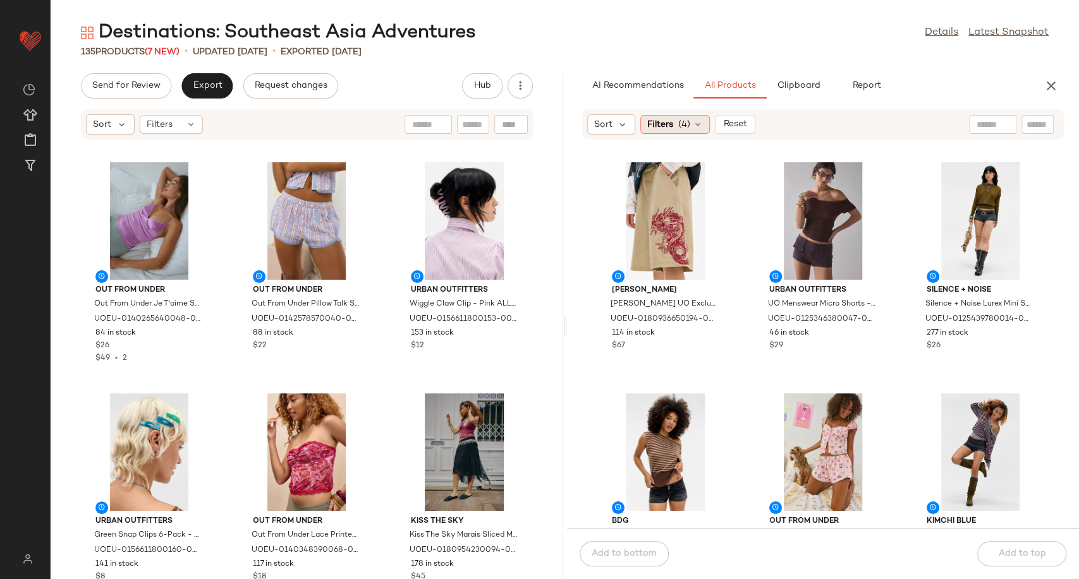
click at [699, 120] on icon at bounding box center [697, 124] width 10 height 10
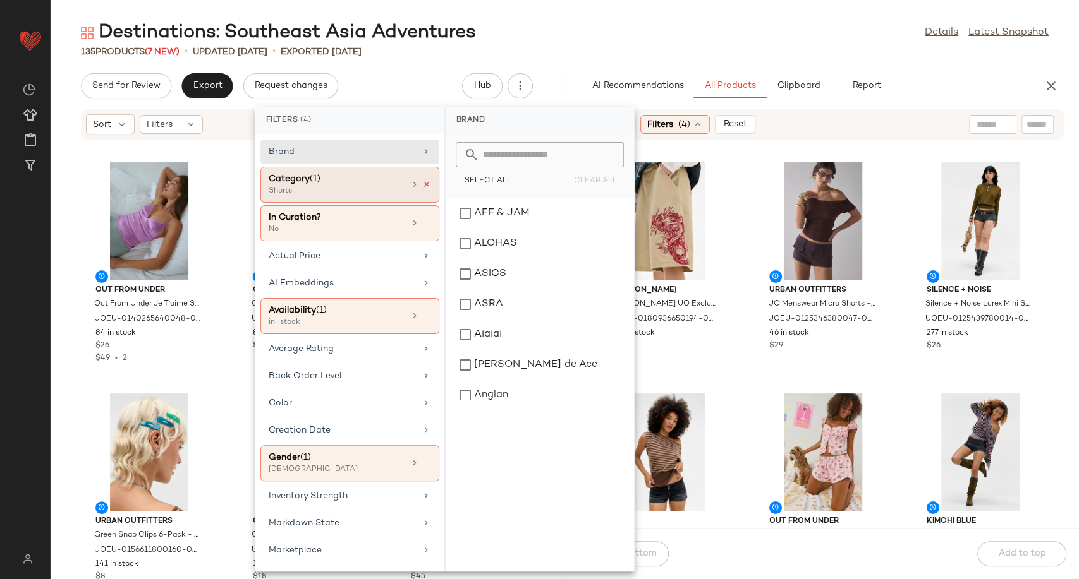
click at [422, 186] on icon at bounding box center [426, 184] width 9 height 9
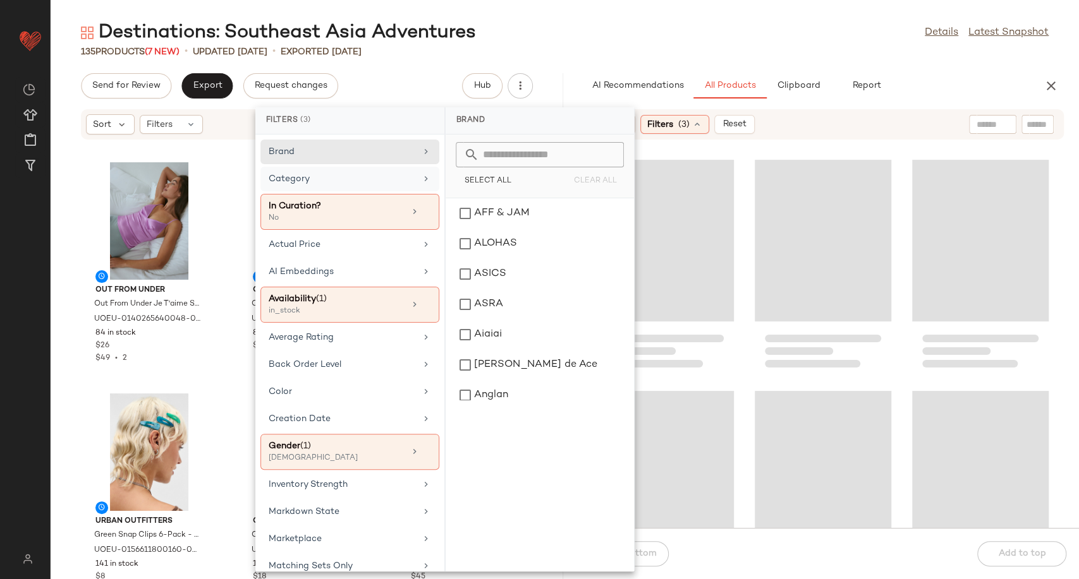
click at [389, 179] on div "Category" at bounding box center [342, 178] width 147 height 13
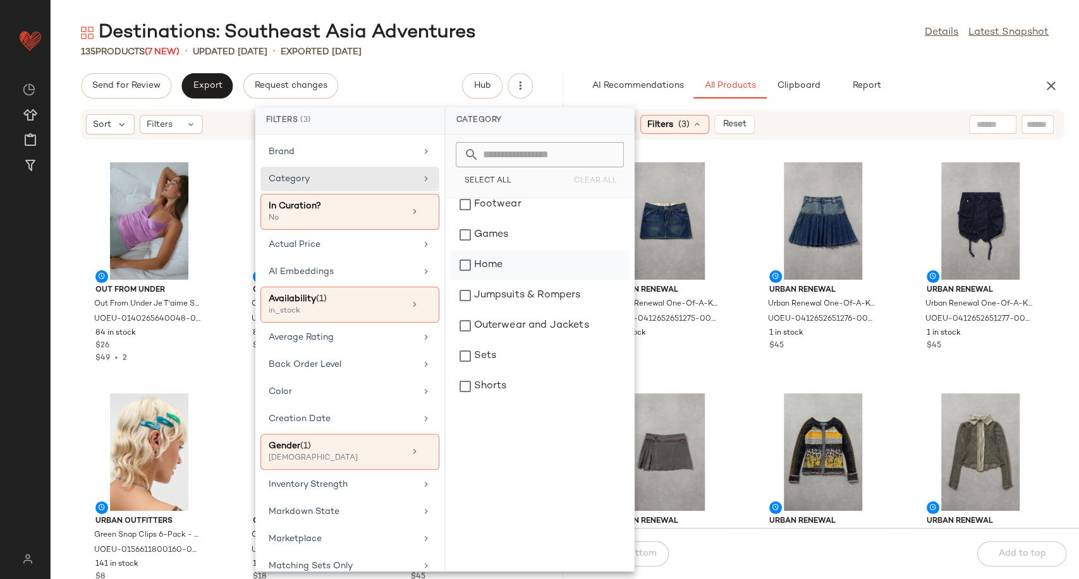
scroll to position [351, 0]
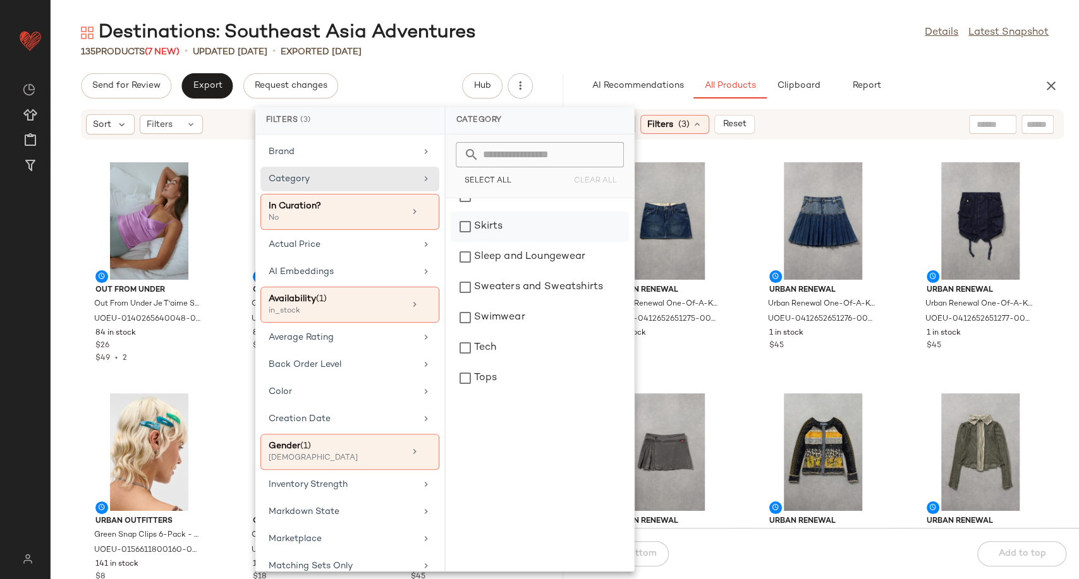
click at [495, 234] on div "Skirts" at bounding box center [539, 227] width 178 height 30
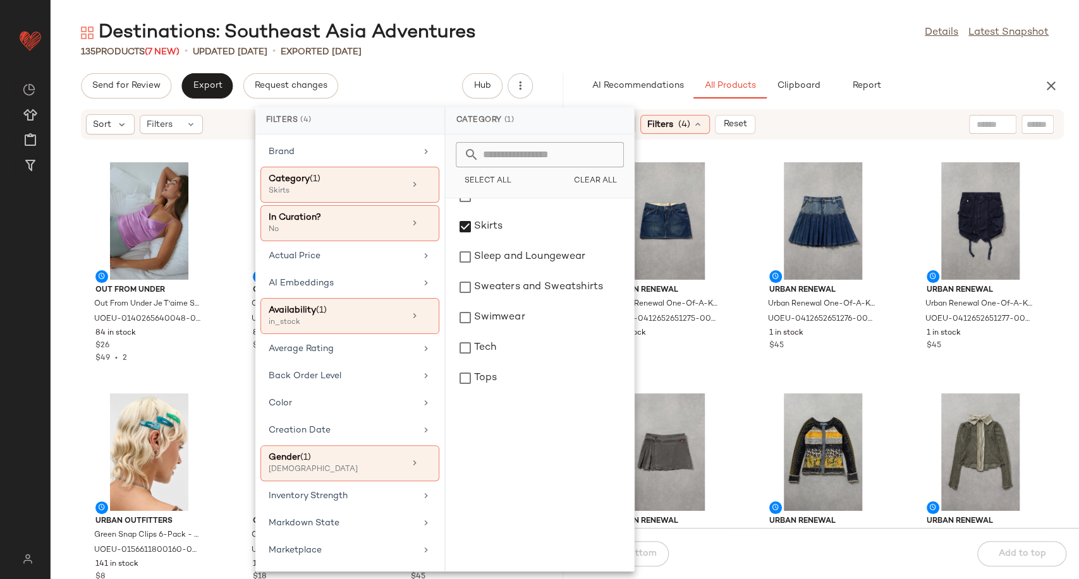
click at [741, 373] on div "Urban Renewal Urban Renewal One-Of-A-Kind G-STAR Mini Skirt - Indigo S at Urban…" at bounding box center [823, 341] width 512 height 373
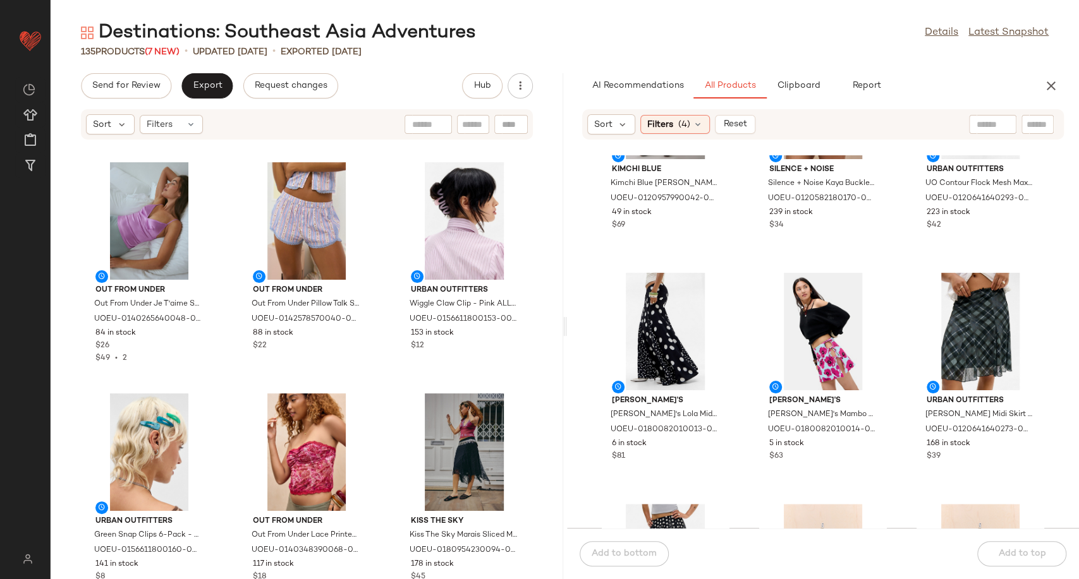
scroll to position [642, 0]
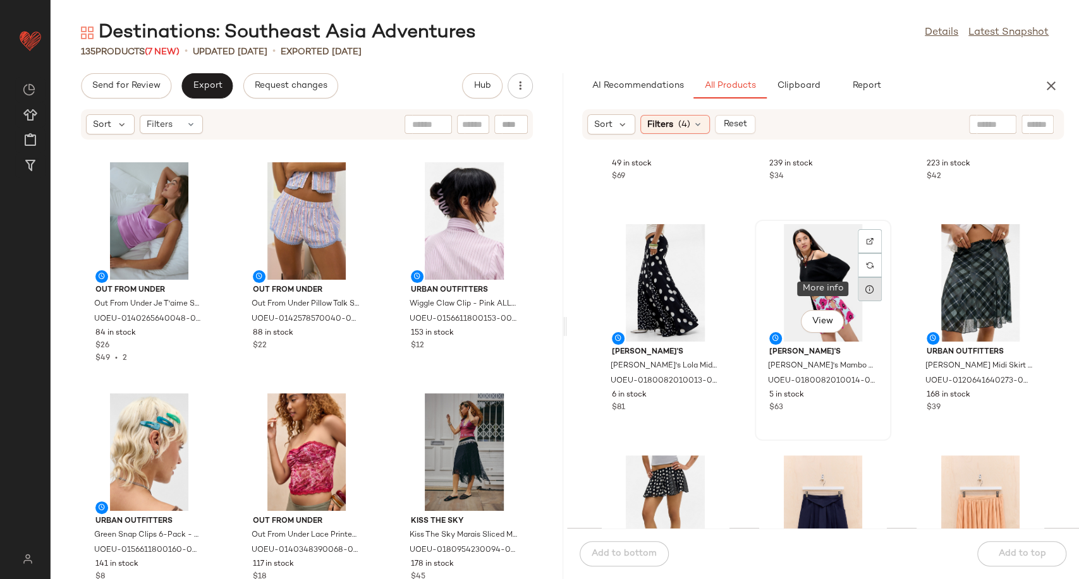
click at [864, 286] on icon at bounding box center [869, 289] width 10 height 10
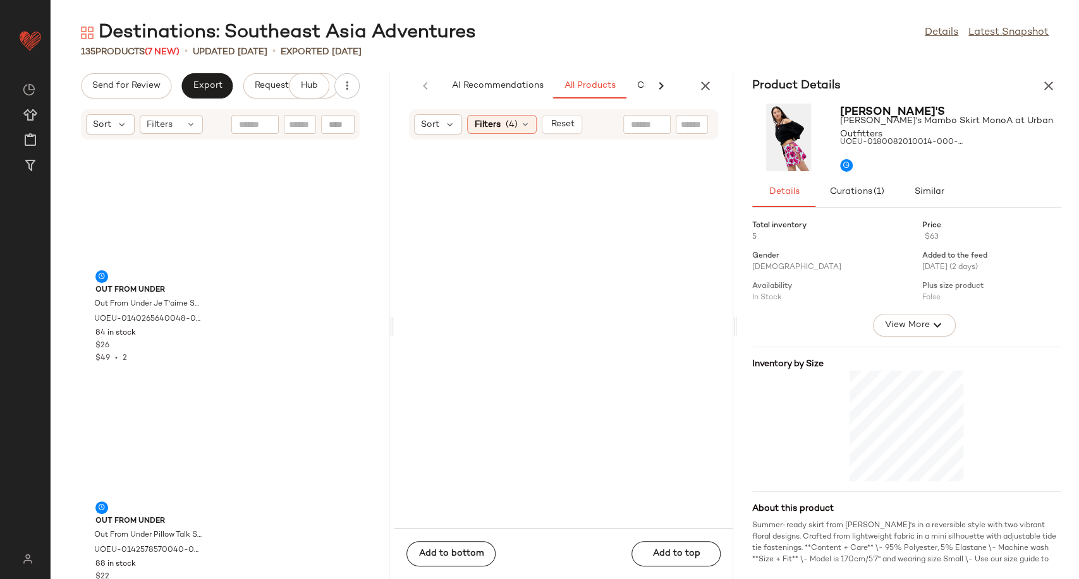
scroll to position [2313, 0]
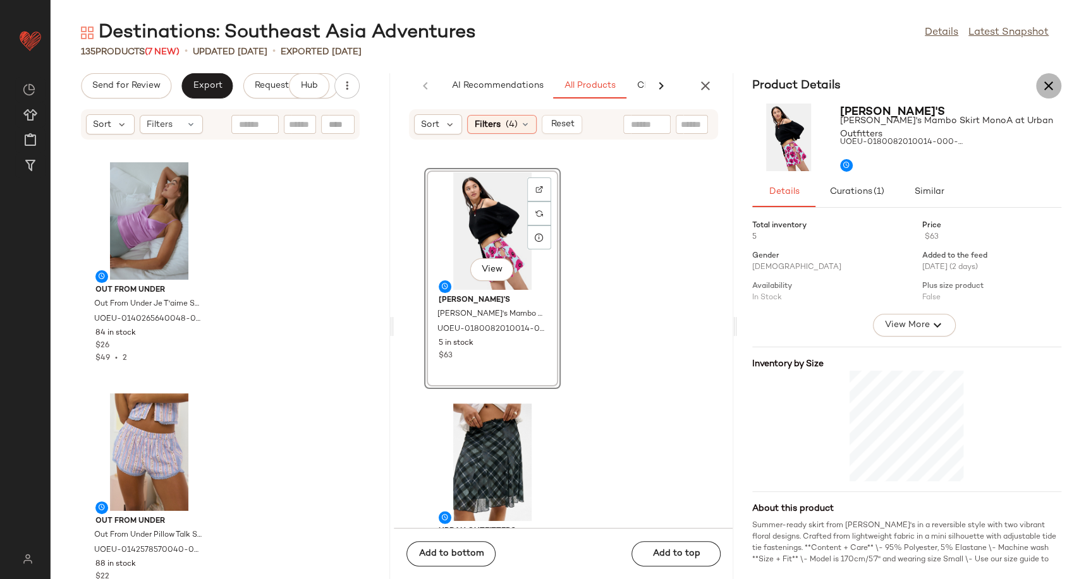
click at [1045, 86] on icon "button" at bounding box center [1048, 85] width 15 height 15
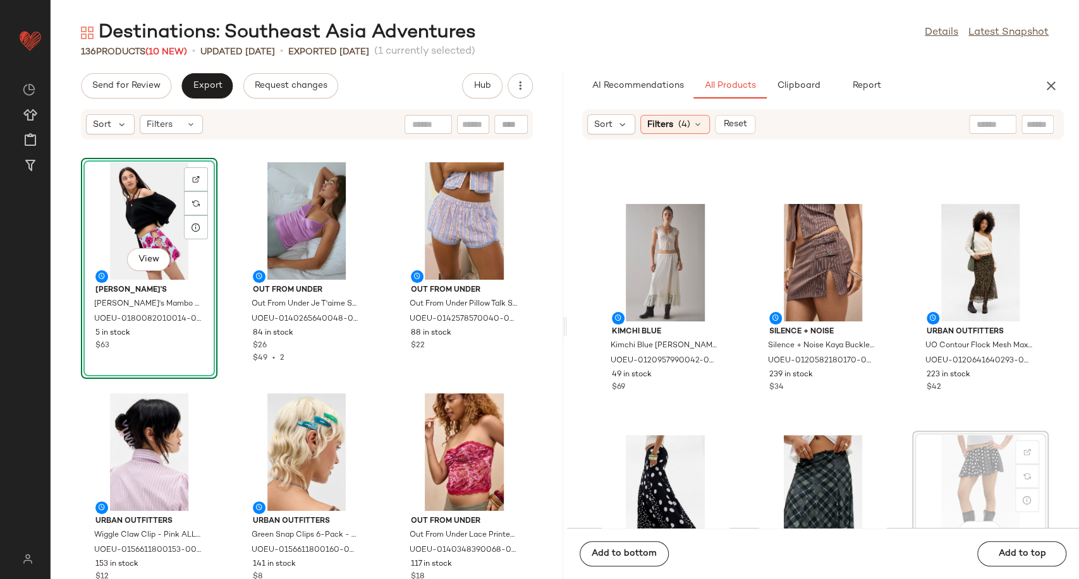
scroll to position [433, 0]
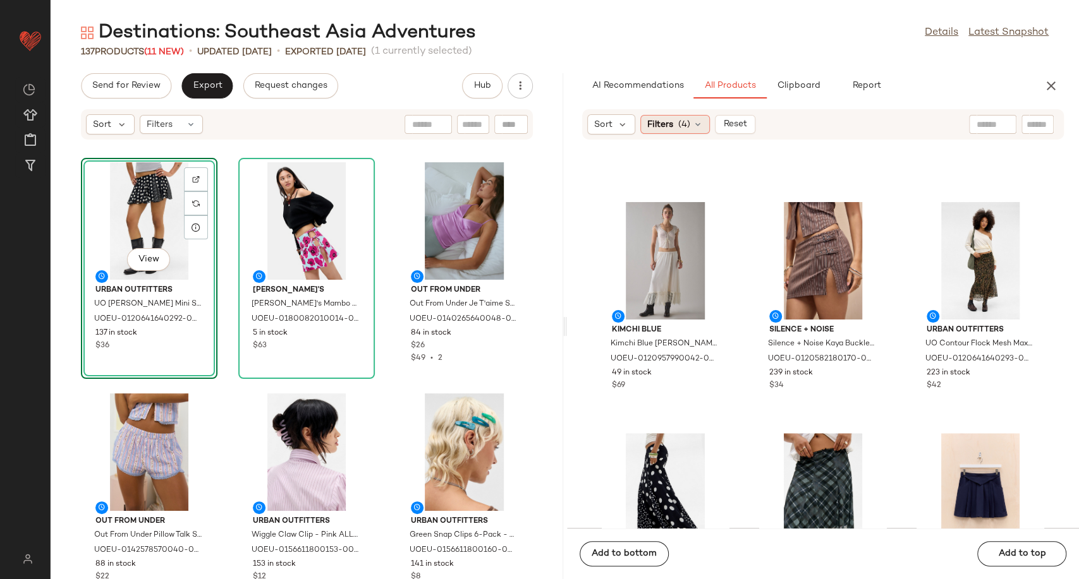
click at [700, 127] on icon at bounding box center [697, 124] width 10 height 10
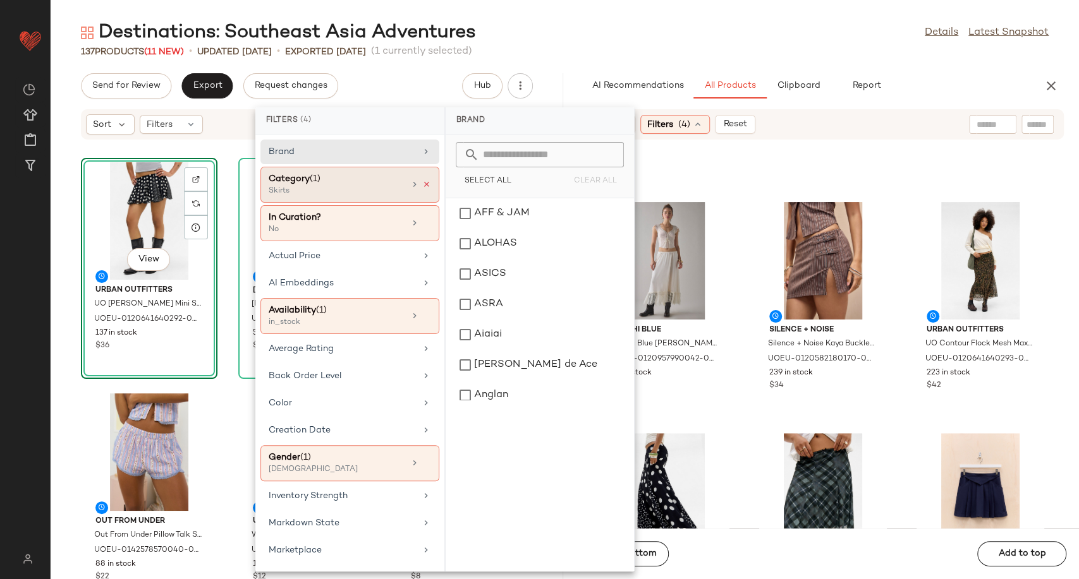
click at [422, 184] on icon at bounding box center [426, 184] width 9 height 9
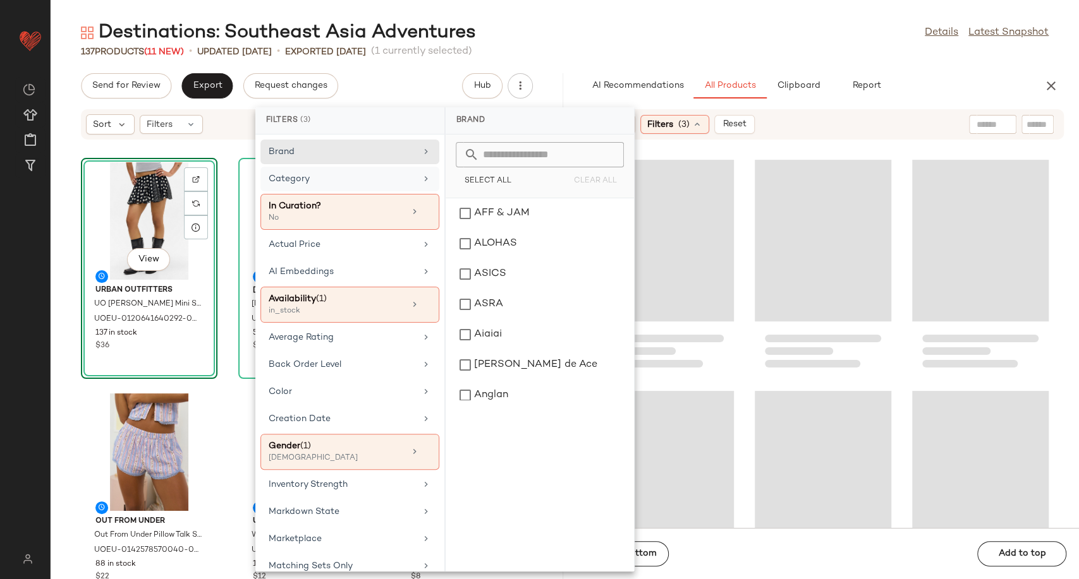
click at [368, 182] on div "Category" at bounding box center [342, 178] width 147 height 13
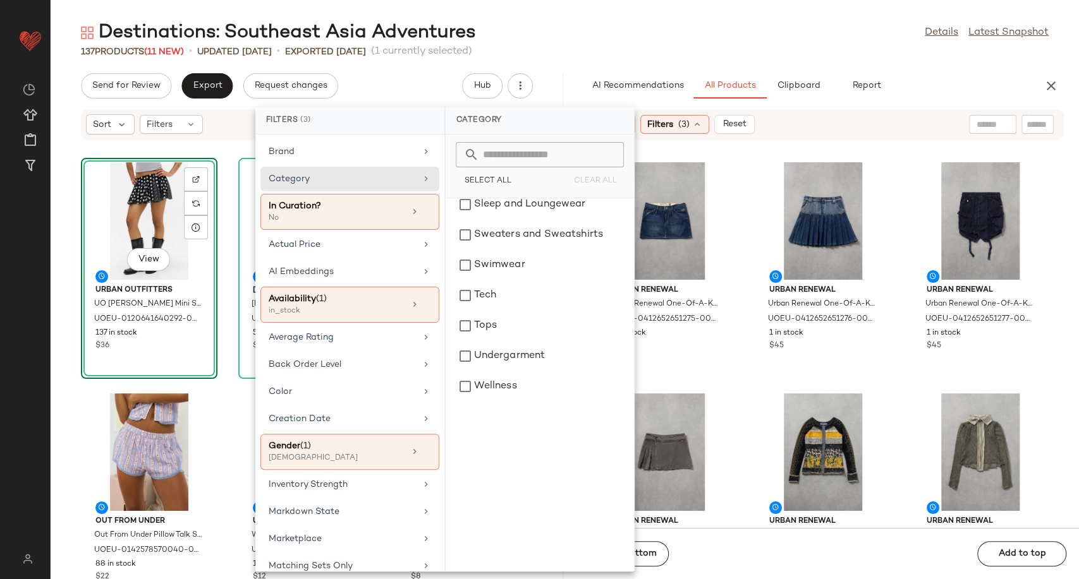
scroll to position [399, 0]
click at [492, 326] on div "Tops" at bounding box center [539, 325] width 178 height 30
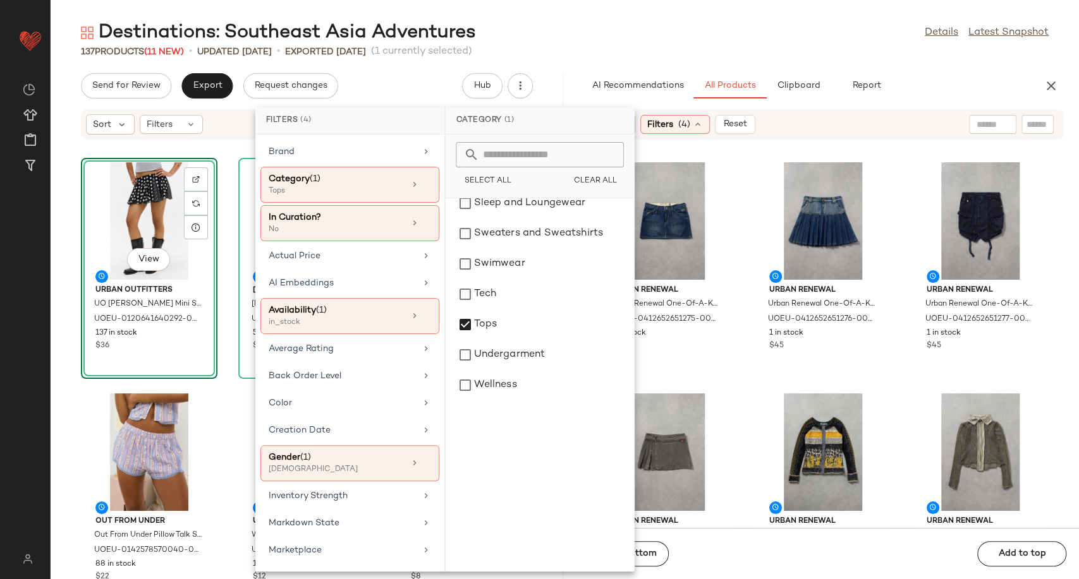
click at [747, 379] on div "Urban Renewal Urban Renewal One-Of-A-Kind G-STAR Mini Skirt - Indigo S at Urban…" at bounding box center [823, 341] width 512 height 373
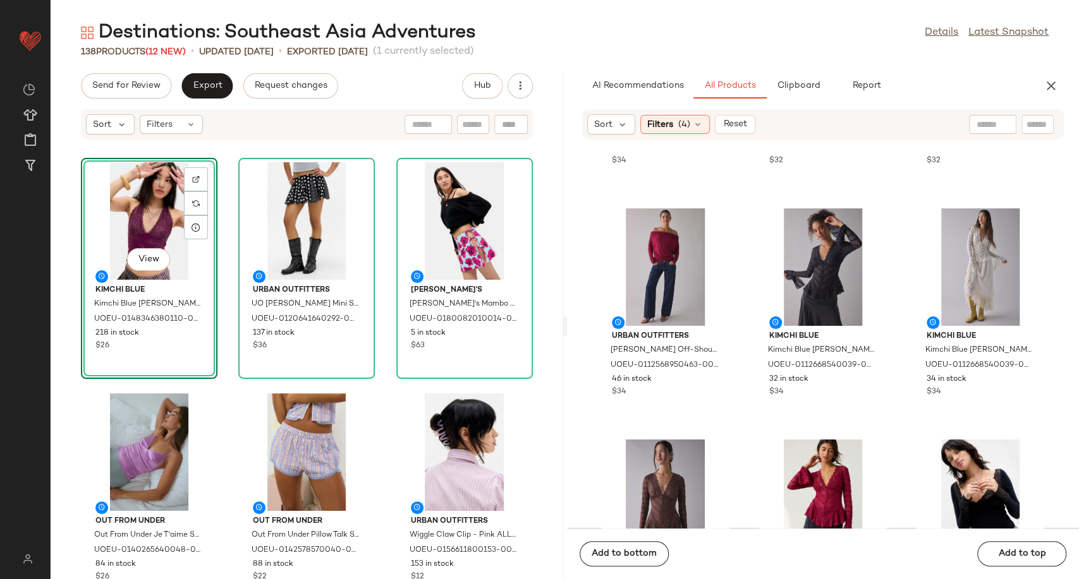
scroll to position [1903, 0]
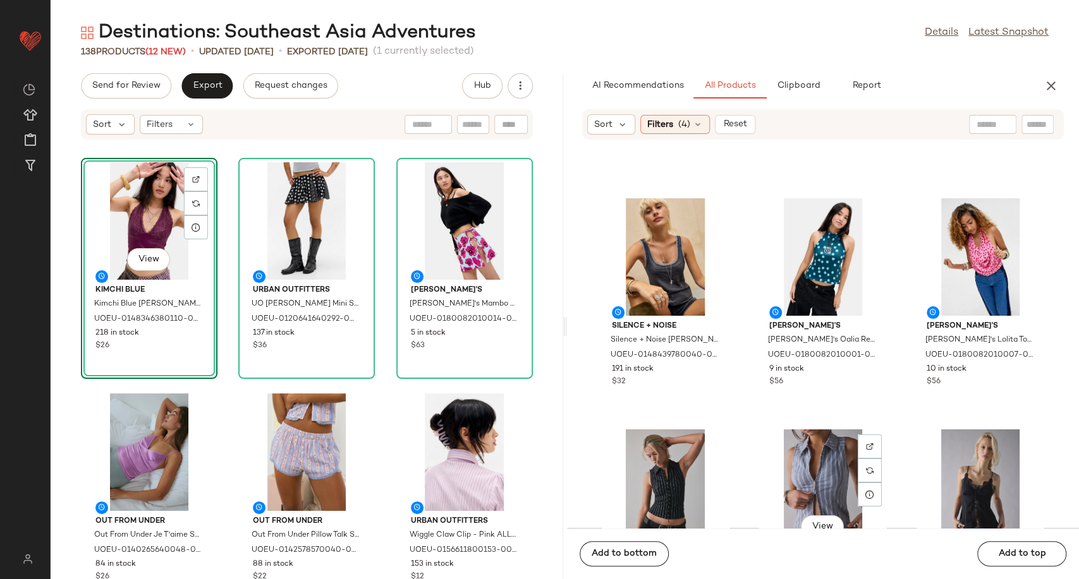
scroll to position [2747, 0]
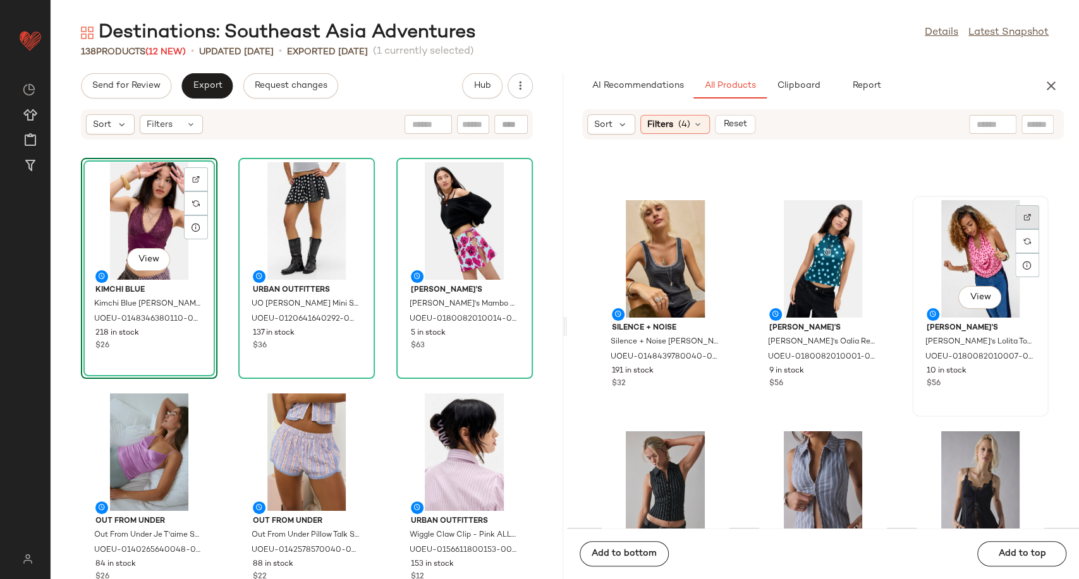
click at [1016, 229] on div at bounding box center [1027, 241] width 24 height 24
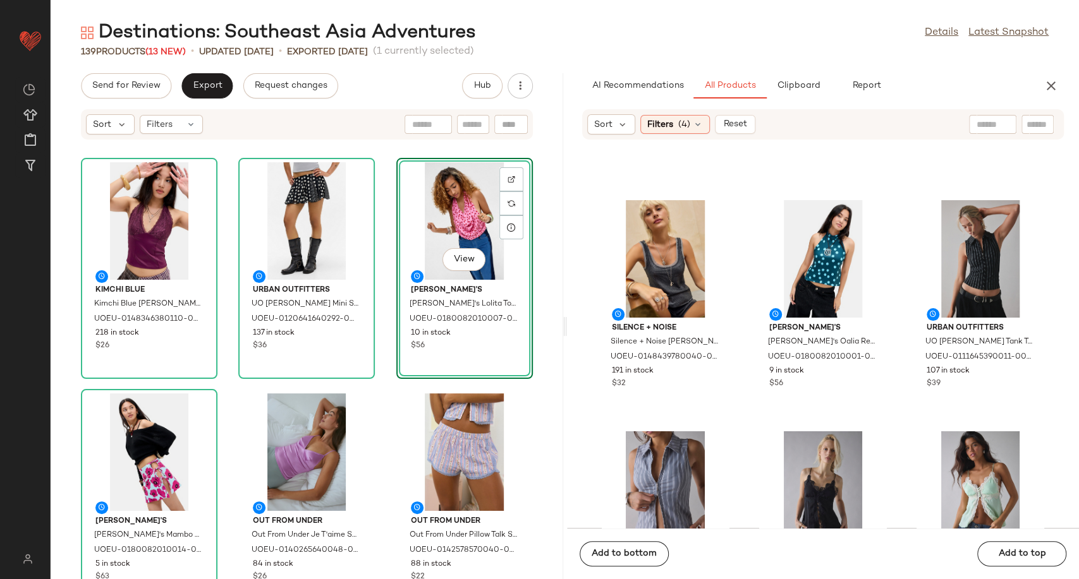
click at [429, 223] on div "View" at bounding box center [465, 221] width 128 height 118
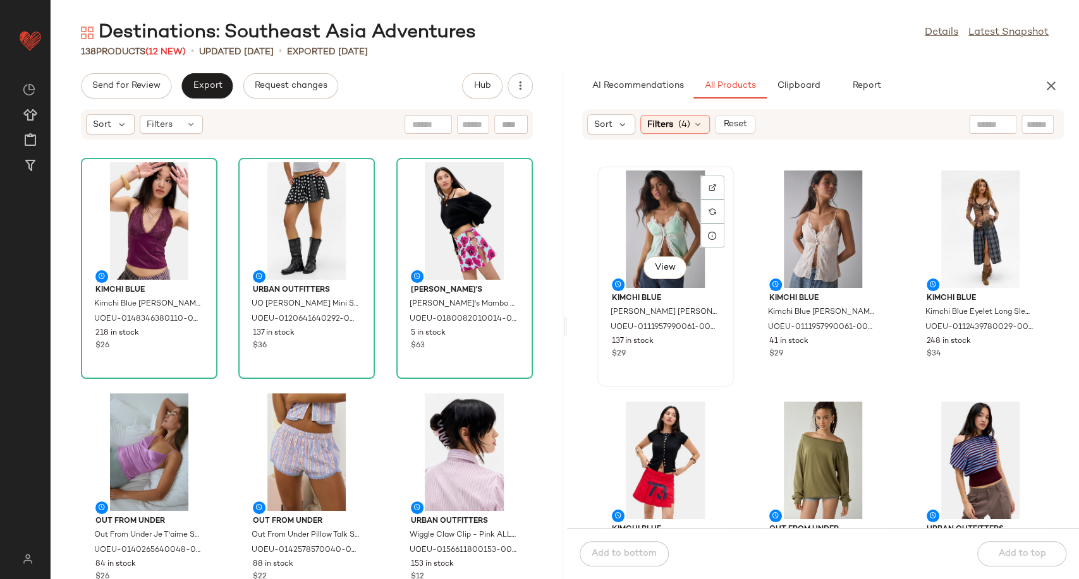
scroll to position [3238, 0]
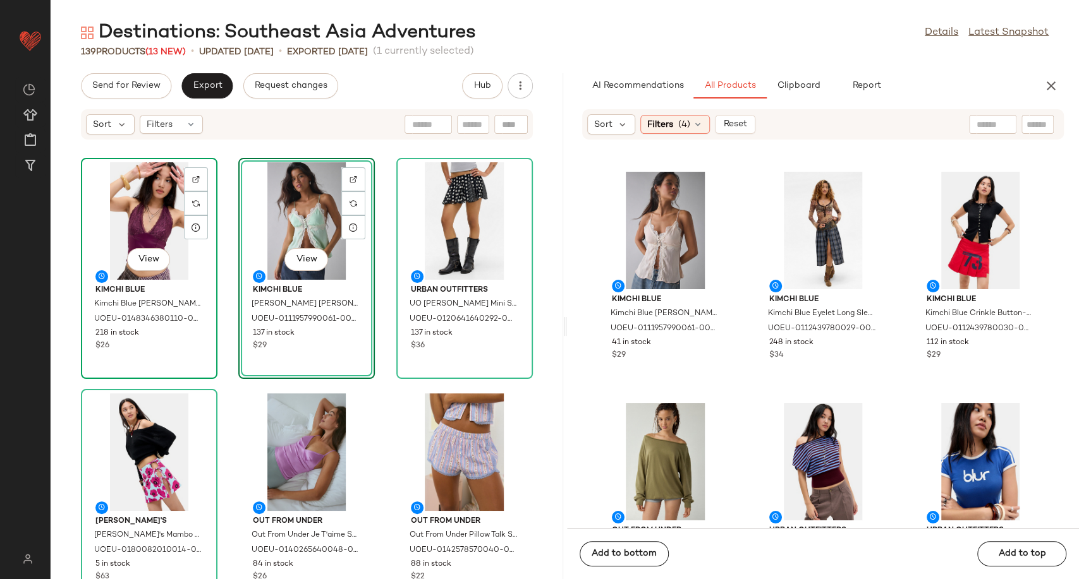
click at [161, 224] on div "View" at bounding box center [149, 221] width 128 height 118
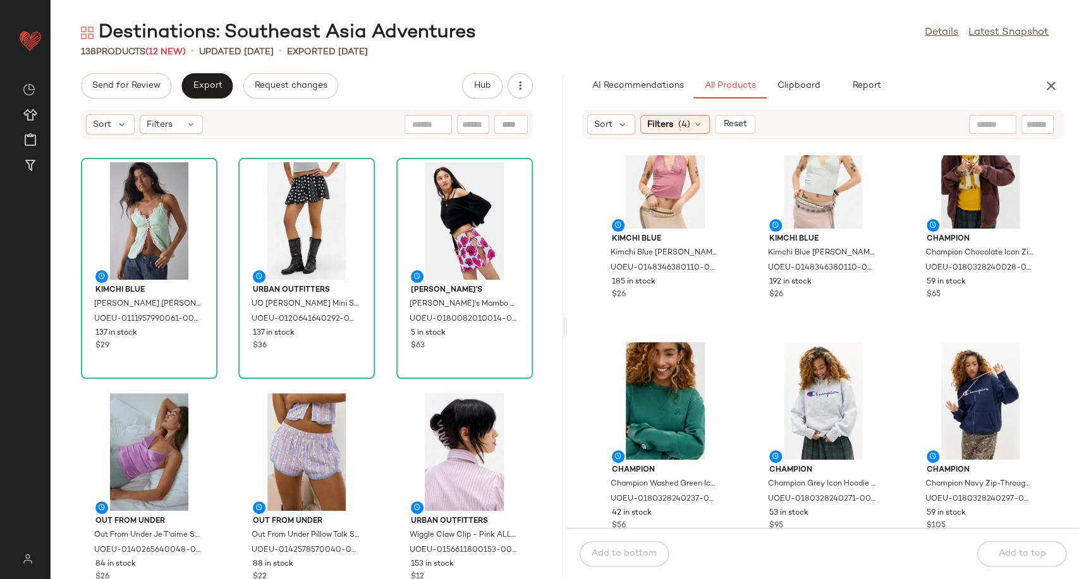
scroll to position [6889, 0]
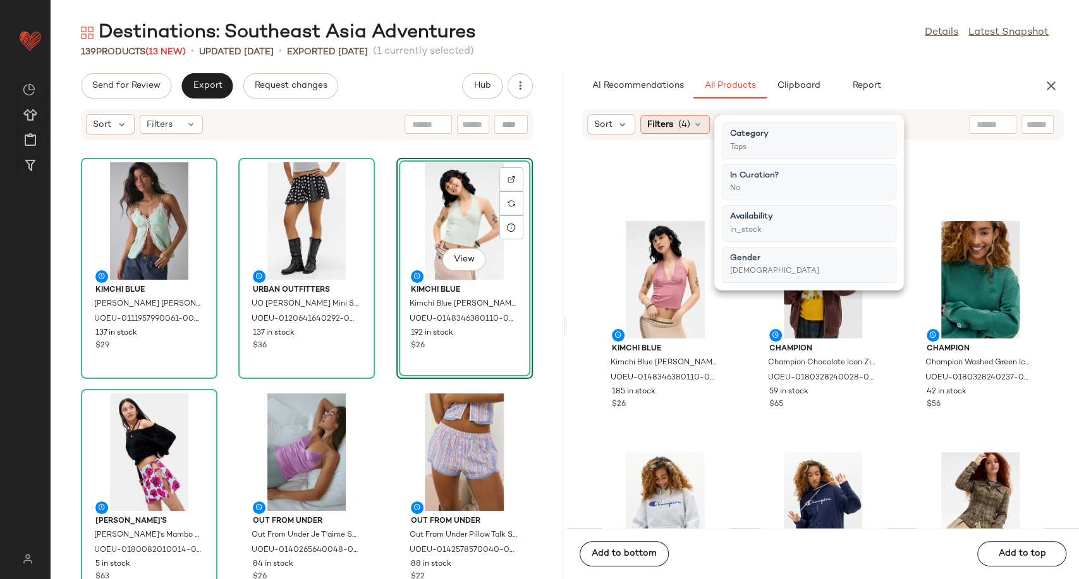
click at [701, 118] on div "Filters (4)" at bounding box center [675, 124] width 70 height 19
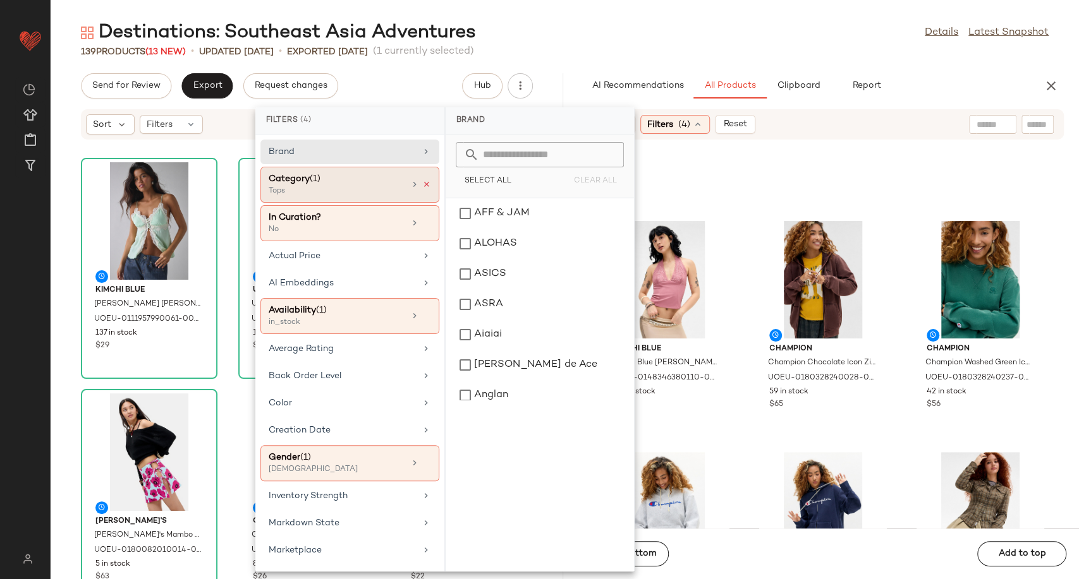
click at [423, 183] on icon at bounding box center [426, 184] width 9 height 9
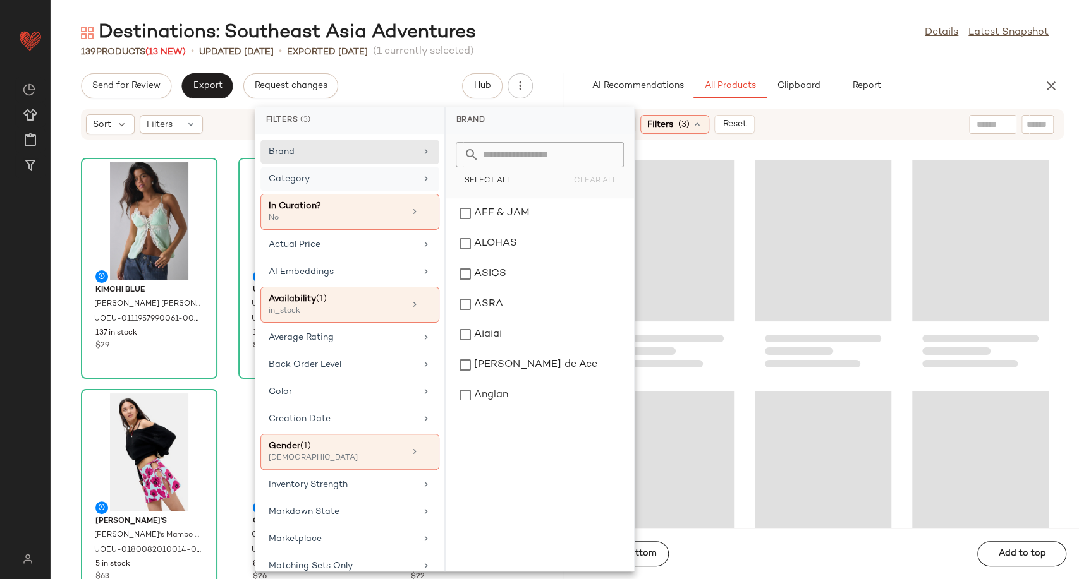
click at [395, 181] on div "Category" at bounding box center [342, 178] width 147 height 13
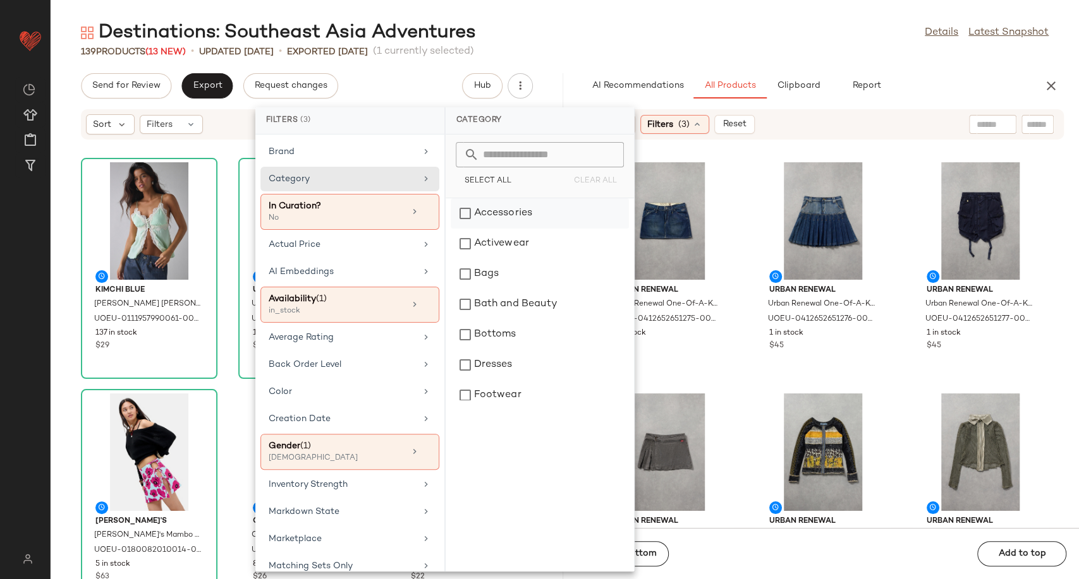
click at [502, 214] on div "Accessories" at bounding box center [539, 213] width 178 height 30
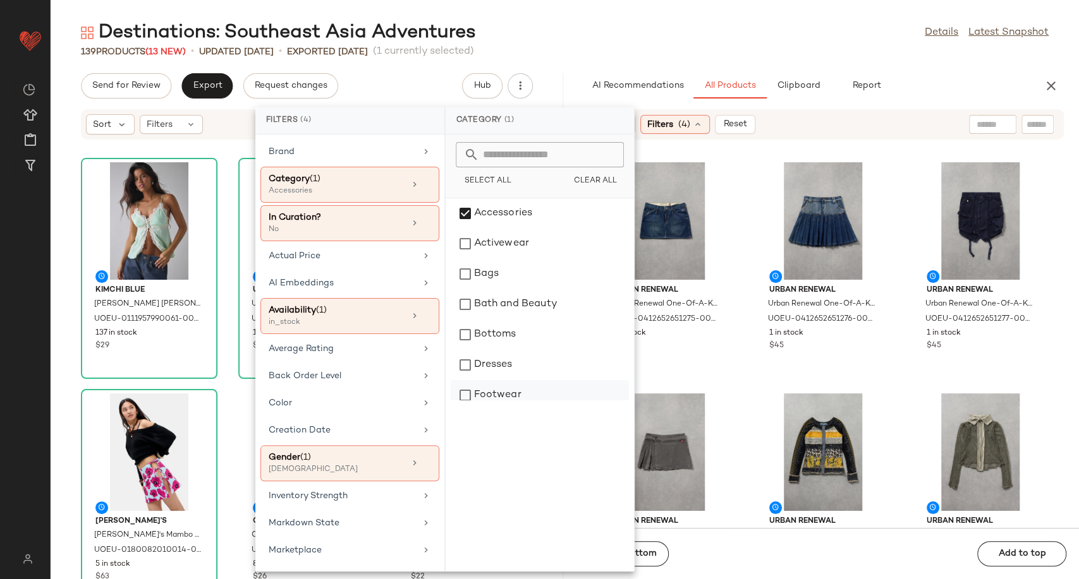
click at [509, 392] on div "Footwear" at bounding box center [539, 395] width 178 height 30
click at [738, 368] on div "Urban Renewal Urban Renewal One-Of-A-Kind G-STAR Mini Skirt - Indigo S at Urban…" at bounding box center [823, 341] width 512 height 373
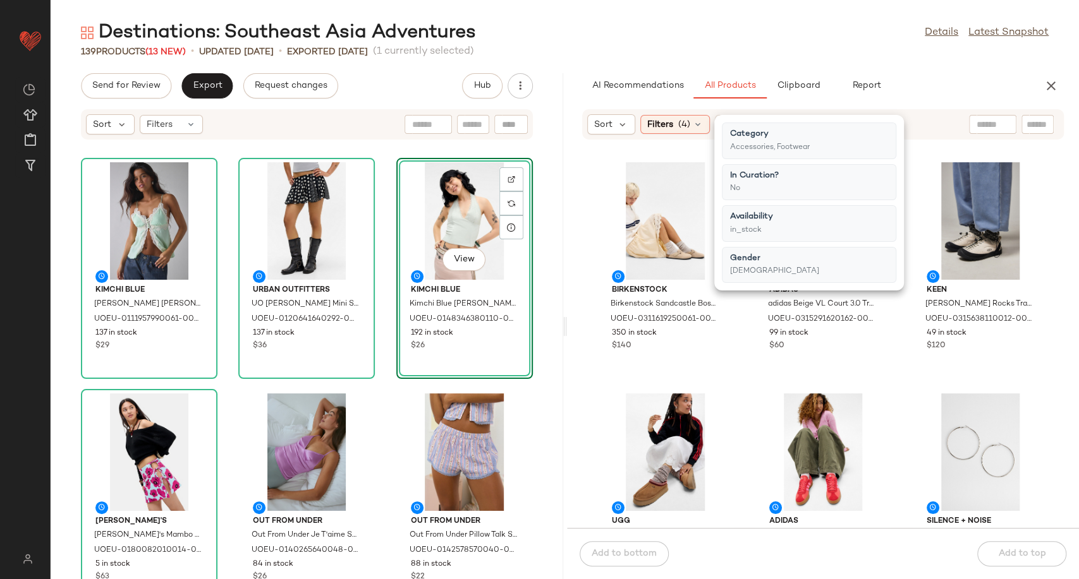
click at [744, 355] on div "Birkenstock Birkenstock Sandcastle Boston Clogs - Sand UK 7 at Urban Outfitters…" at bounding box center [823, 341] width 512 height 373
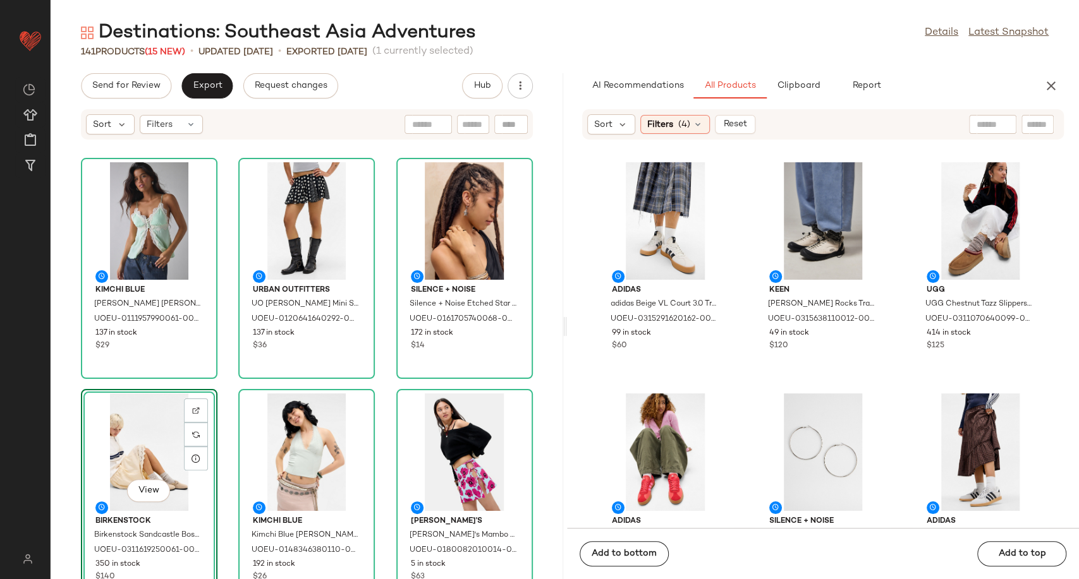
click at [376, 389] on div "Kimchi Blue Kimchi Blue Kristina Cami - Green L at Urban Outfitters UOEU-011195…" at bounding box center [307, 367] width 512 height 424
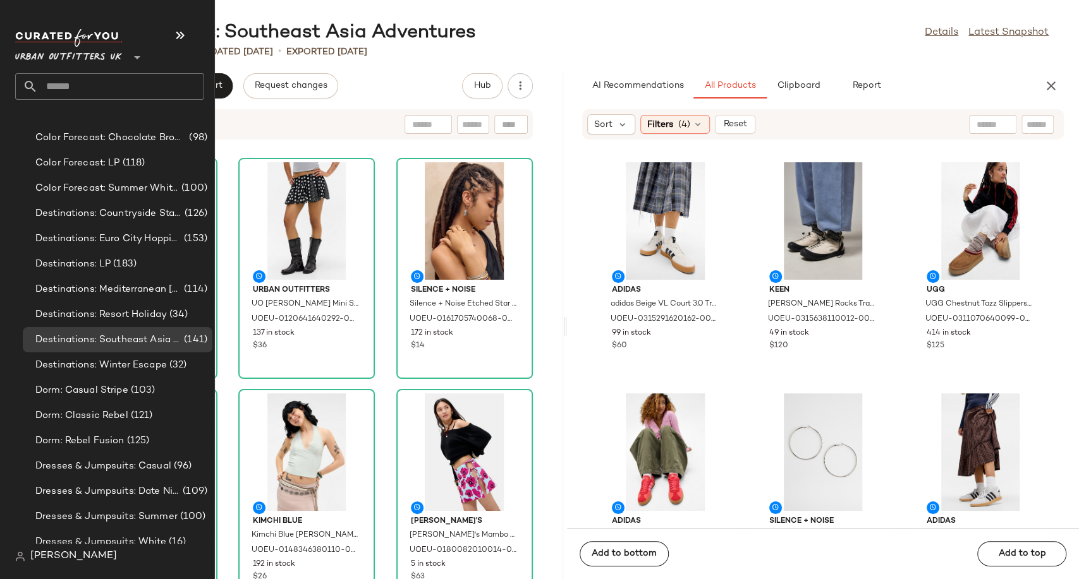
scroll to position [2597, 0]
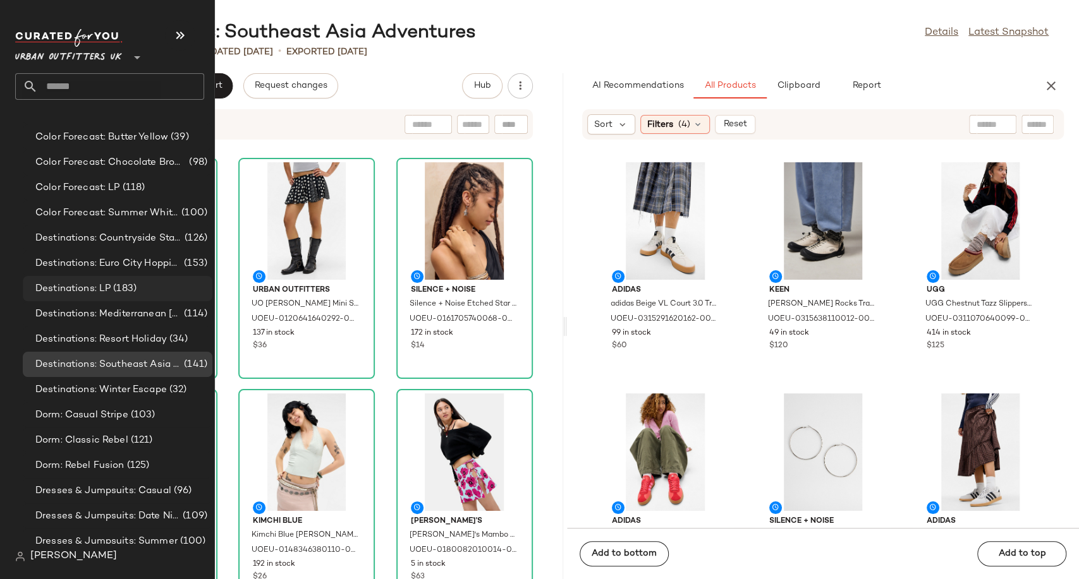
click at [88, 288] on span "Destinations: LP" at bounding box center [72, 289] width 75 height 15
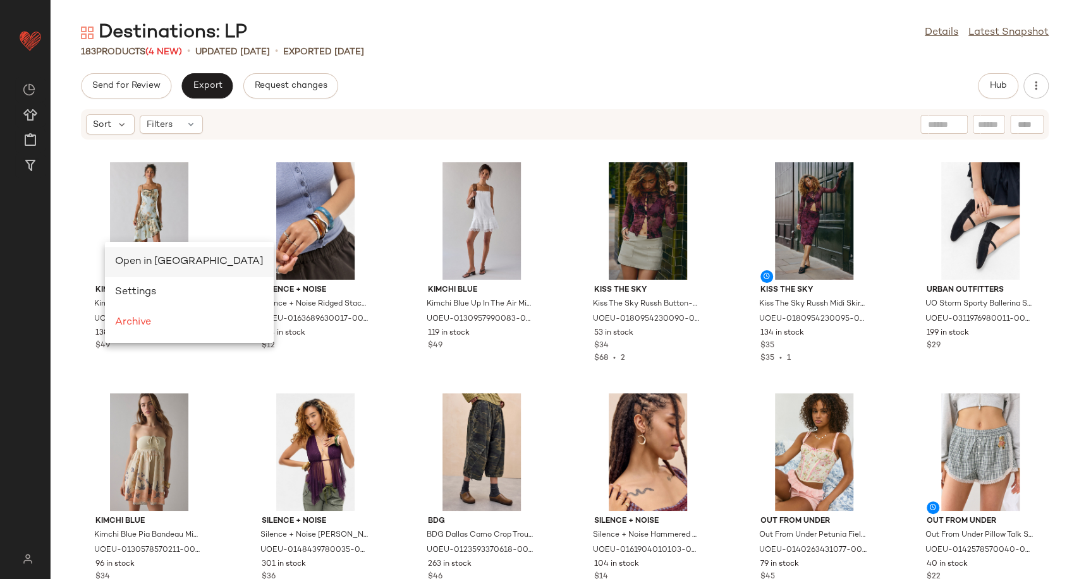
click at [116, 259] on span "Open in Split View" at bounding box center [189, 262] width 148 height 11
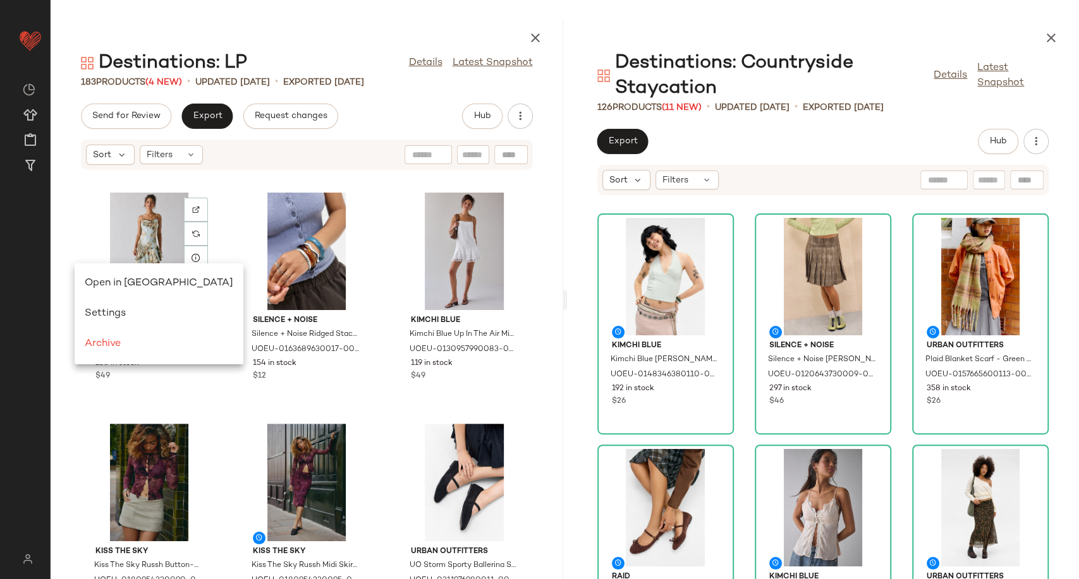
click at [742, 416] on div "Kimchi Blue Kimchi Blue Luna Halter Top - Mint S at Urban Outfitters UOEU-01483…" at bounding box center [823, 395] width 512 height 368
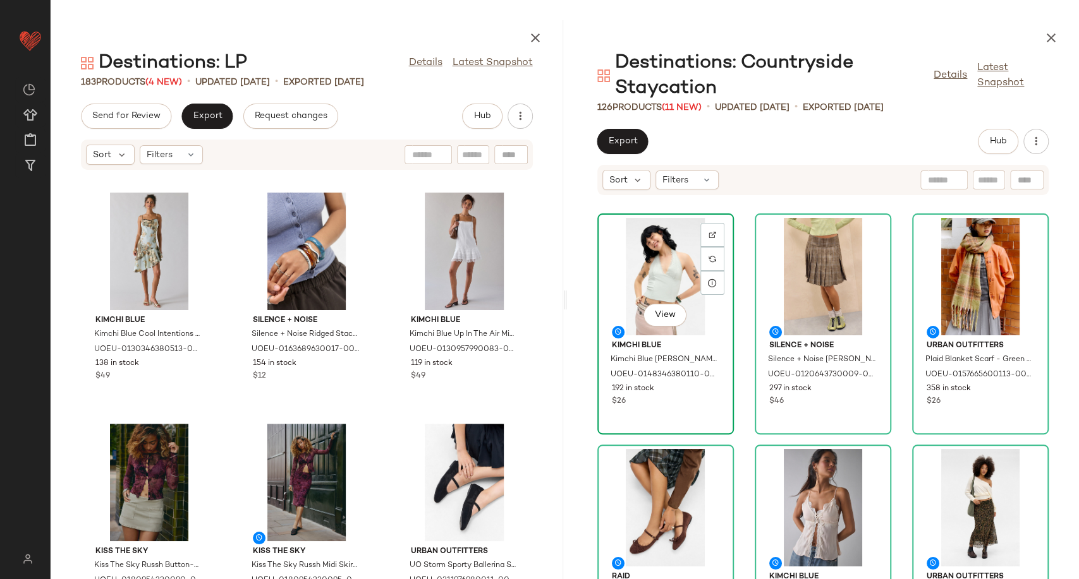
click at [651, 277] on div "View" at bounding box center [666, 277] width 128 height 118
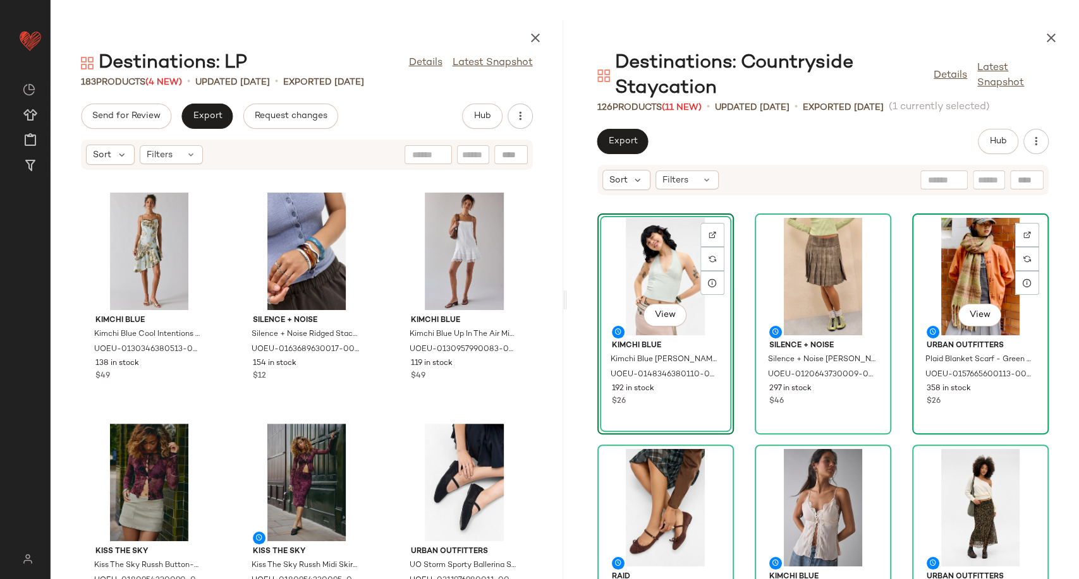
click at [989, 279] on div "View" at bounding box center [980, 277] width 128 height 118
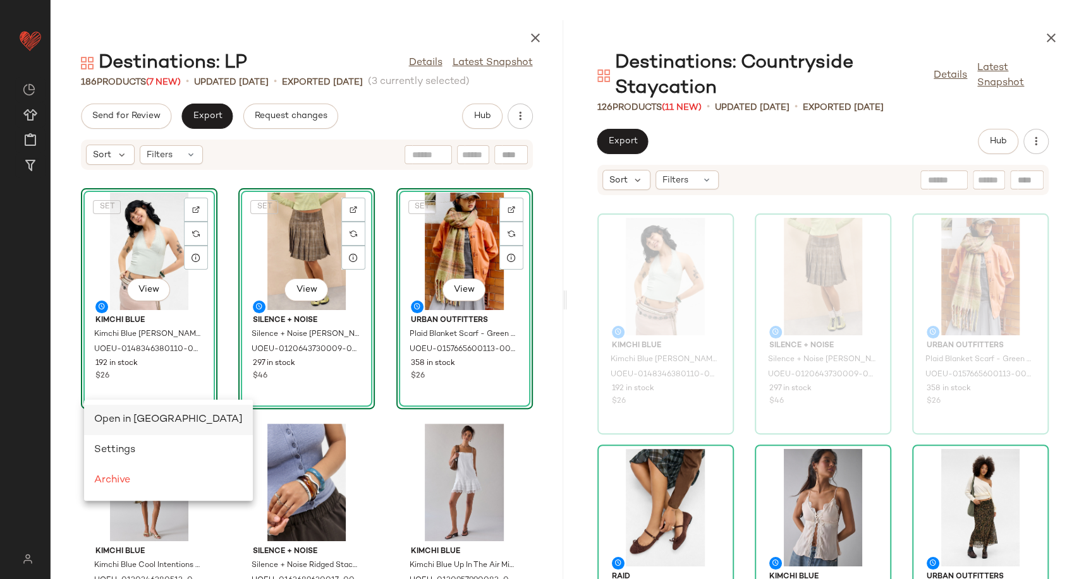
click at [101, 421] on span "Open in Split View" at bounding box center [168, 419] width 148 height 11
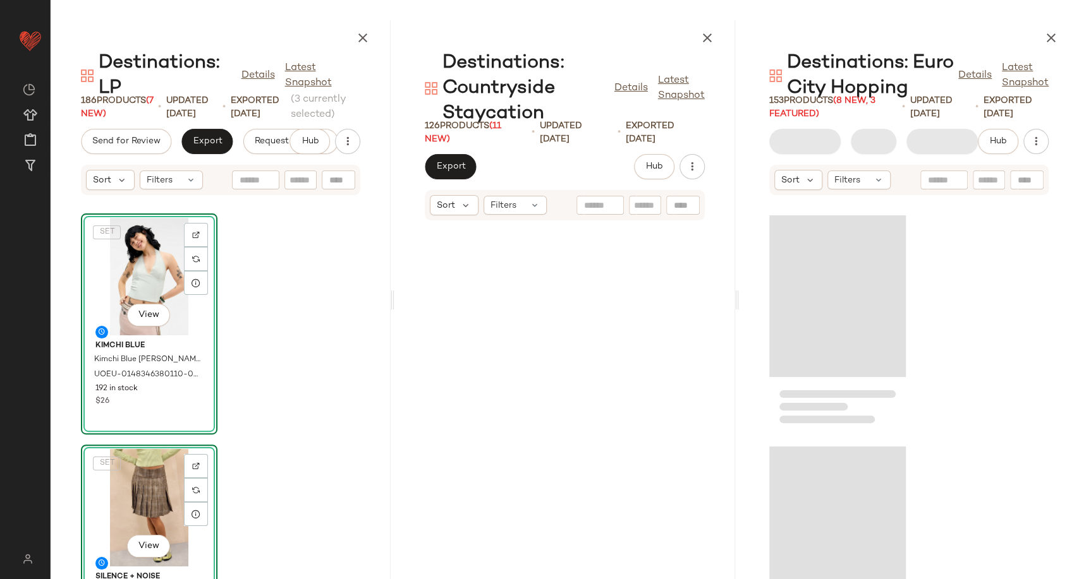
scroll to position [473, 0]
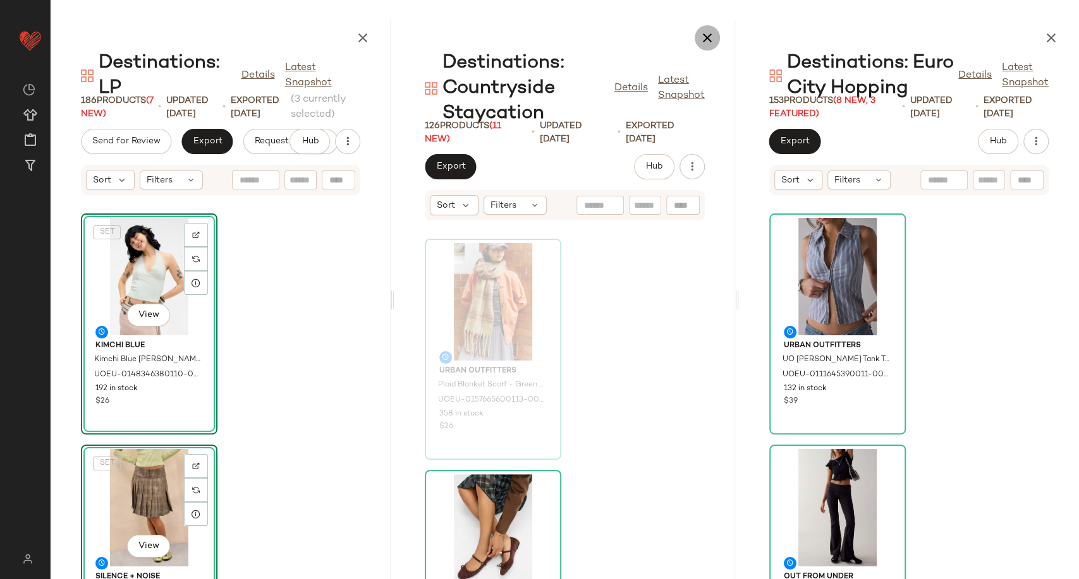
click at [708, 39] on icon "button" at bounding box center [706, 37] width 15 height 15
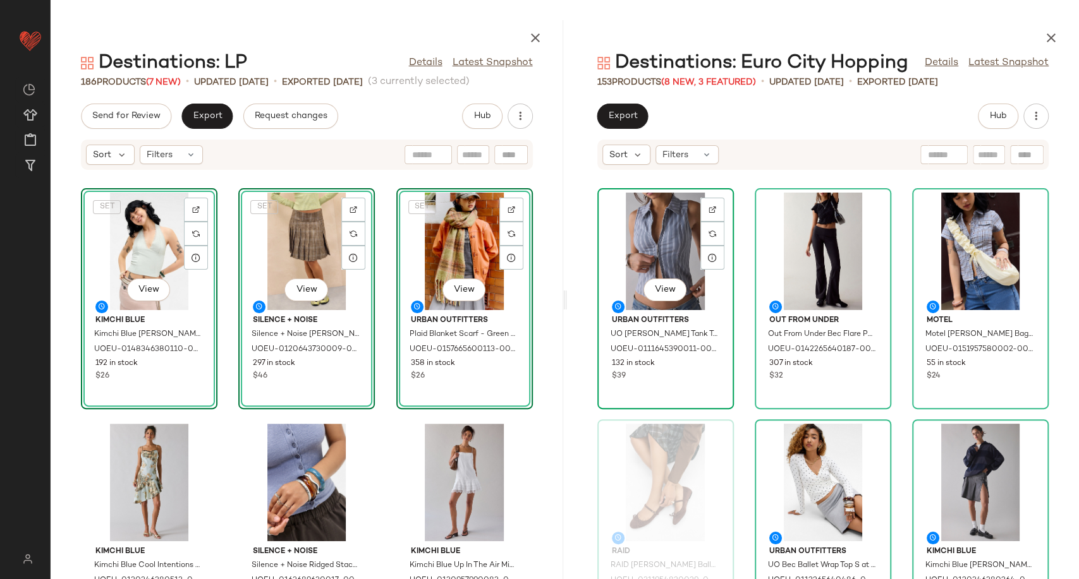
click at [658, 253] on div "View" at bounding box center [666, 252] width 128 height 118
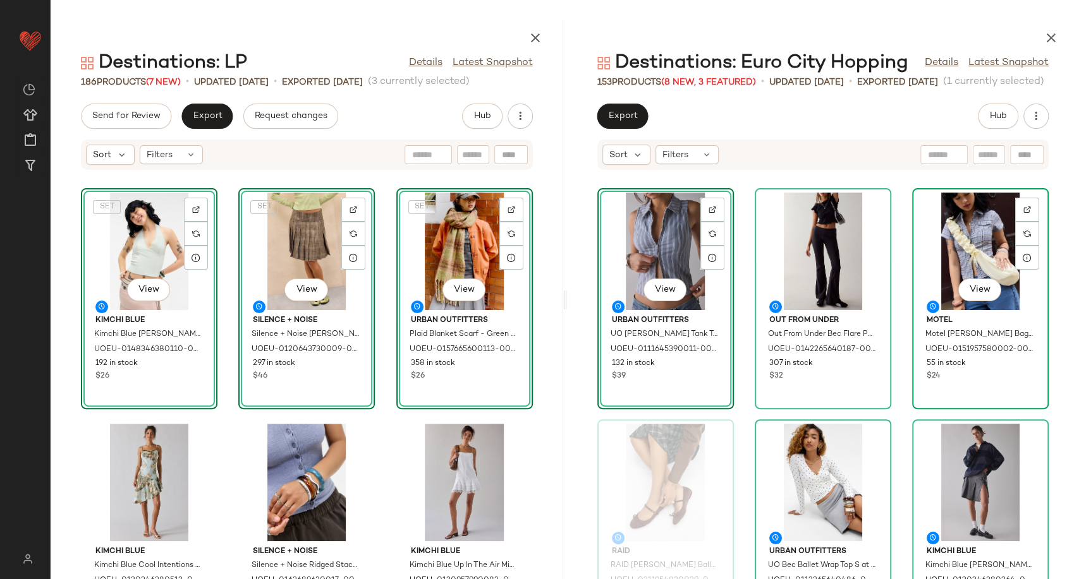
click at [952, 253] on div "View" at bounding box center [980, 252] width 128 height 118
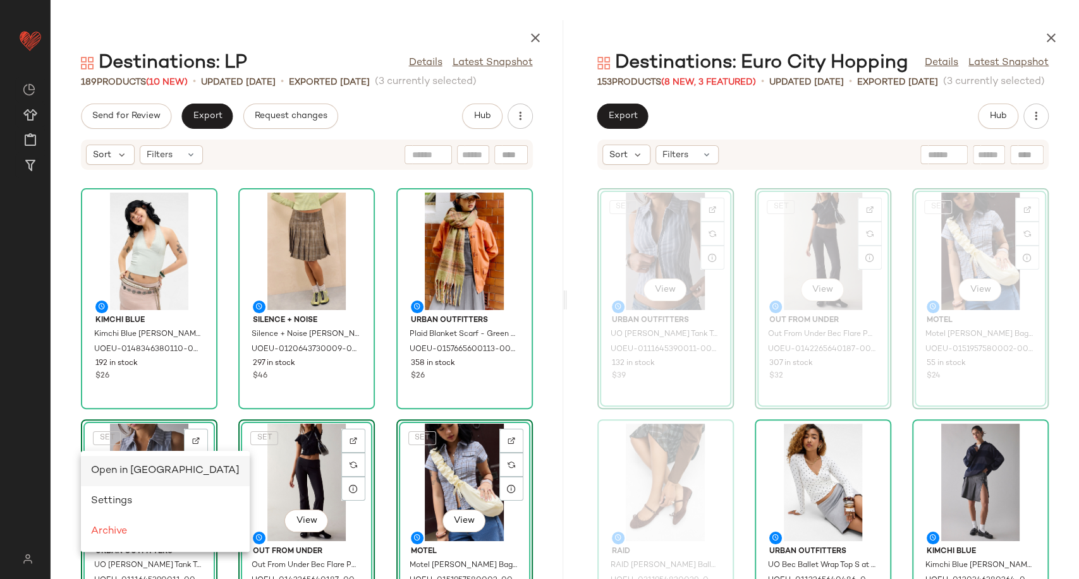
click at [88, 470] on div "Open in Split View" at bounding box center [165, 471] width 169 height 30
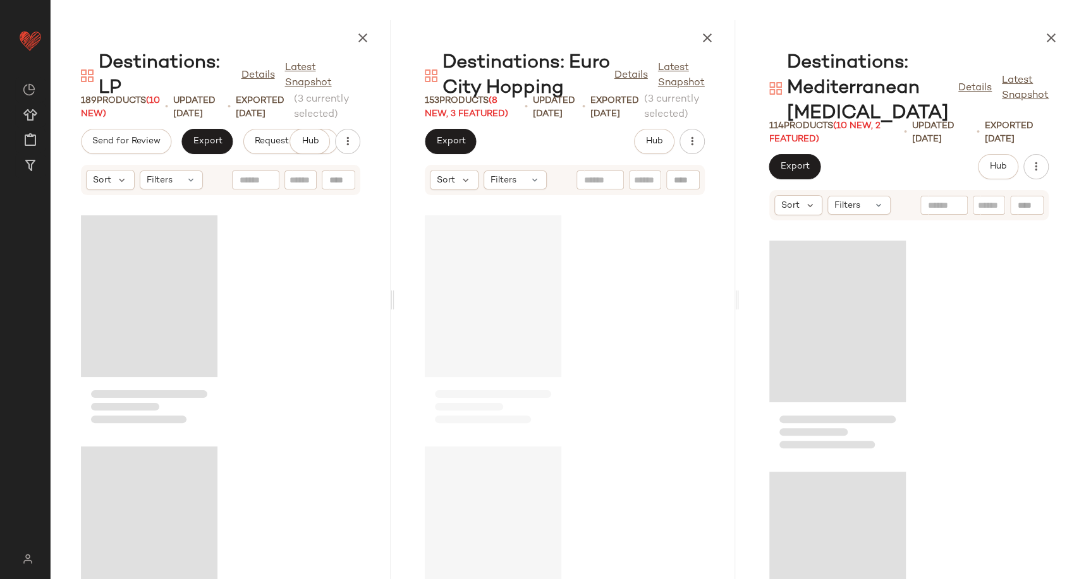
scroll to position [473, 0]
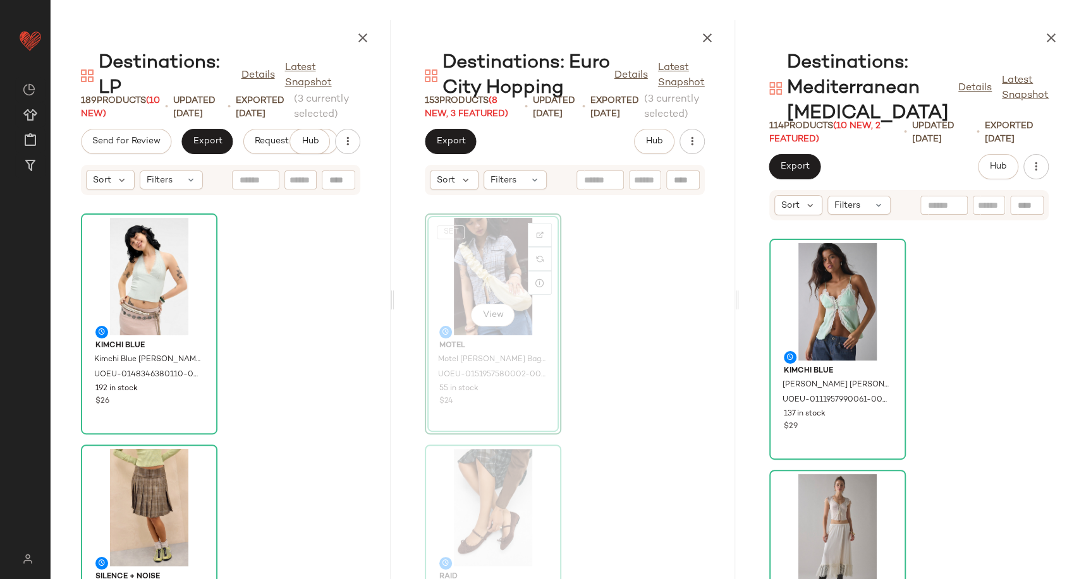
click at [691, 39] on div at bounding box center [564, 35] width 340 height 30
click at [702, 42] on icon "button" at bounding box center [706, 37] width 15 height 15
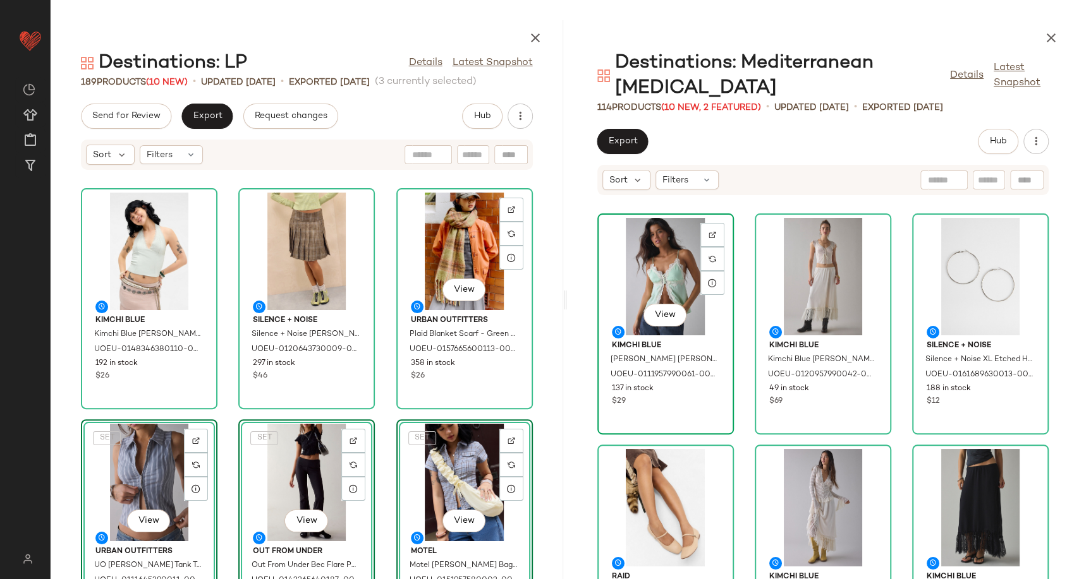
click at [675, 275] on div "View" at bounding box center [666, 277] width 128 height 118
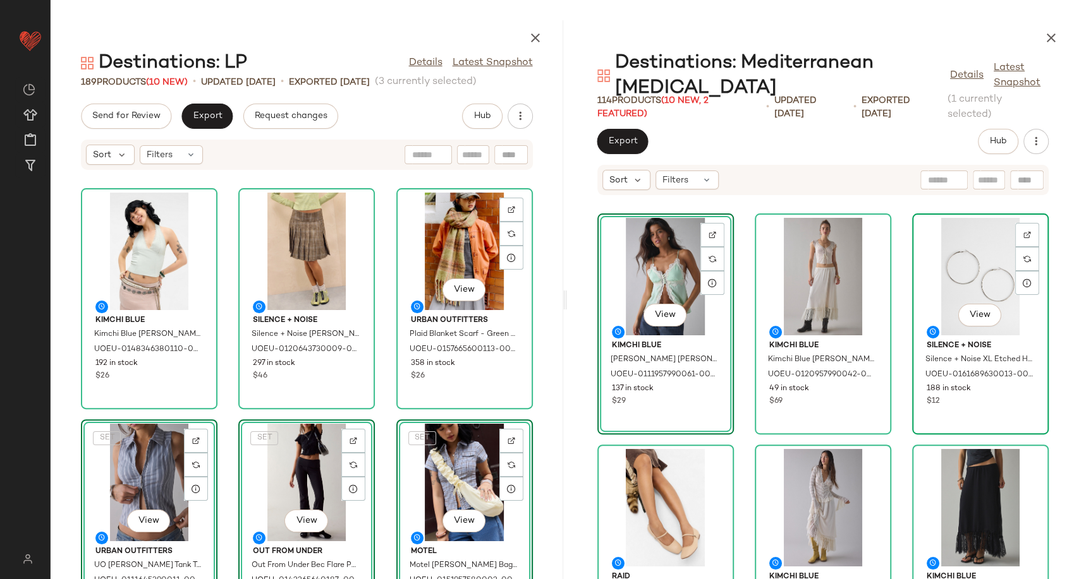
click at [948, 275] on div "View" at bounding box center [980, 277] width 128 height 118
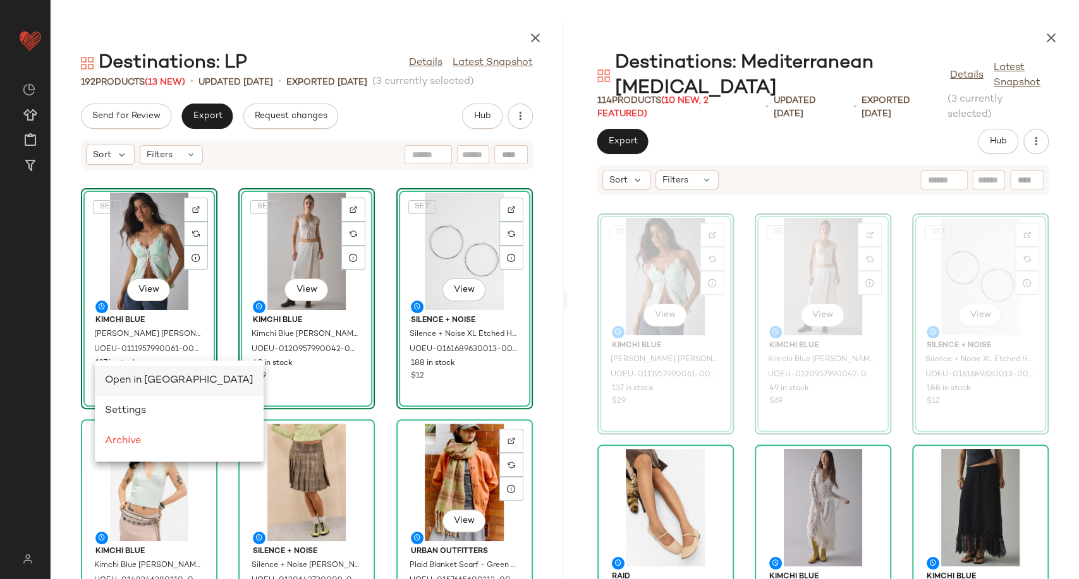
click at [112, 388] on div "Open in Split View" at bounding box center [179, 381] width 169 height 30
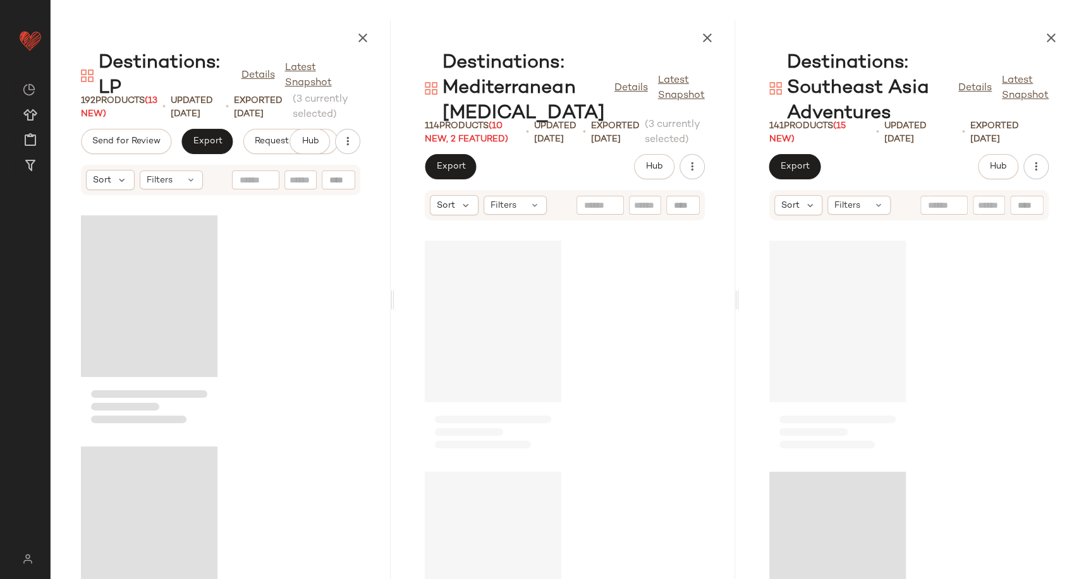
scroll to position [473, 0]
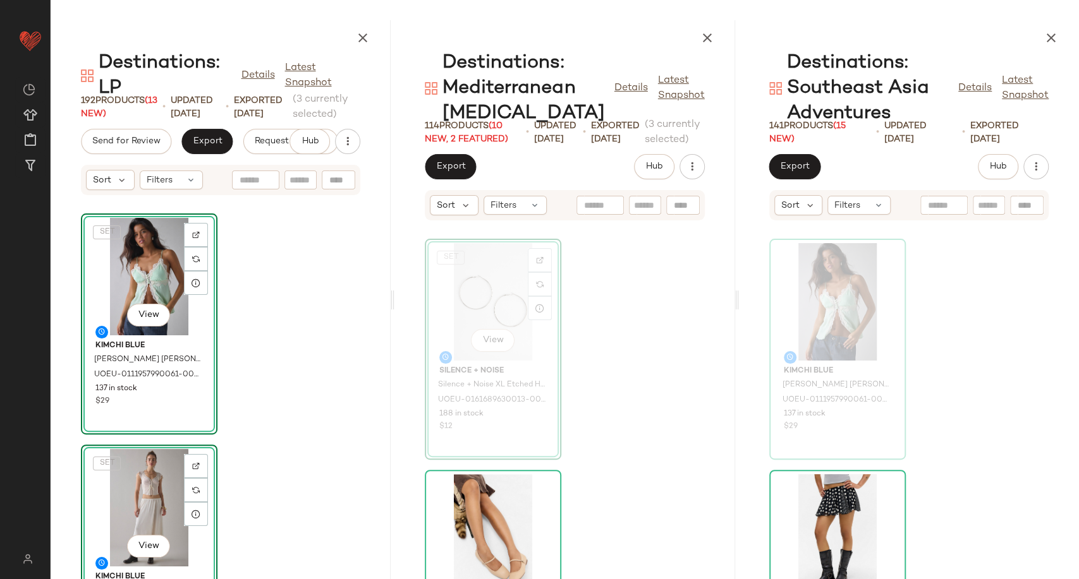
click at [706, 38] on icon "button" at bounding box center [706, 37] width 15 height 15
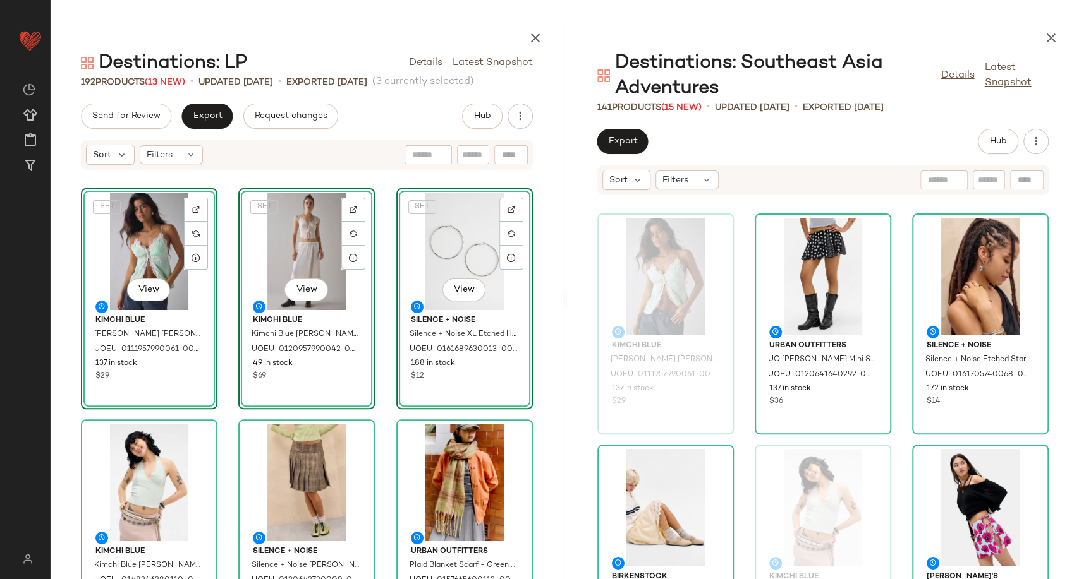
click at [375, 416] on div "SET View Kimchi Blue Kimchi Blue Kristina Cami - Green L at Urban Outfitters UO…" at bounding box center [307, 383] width 512 height 394
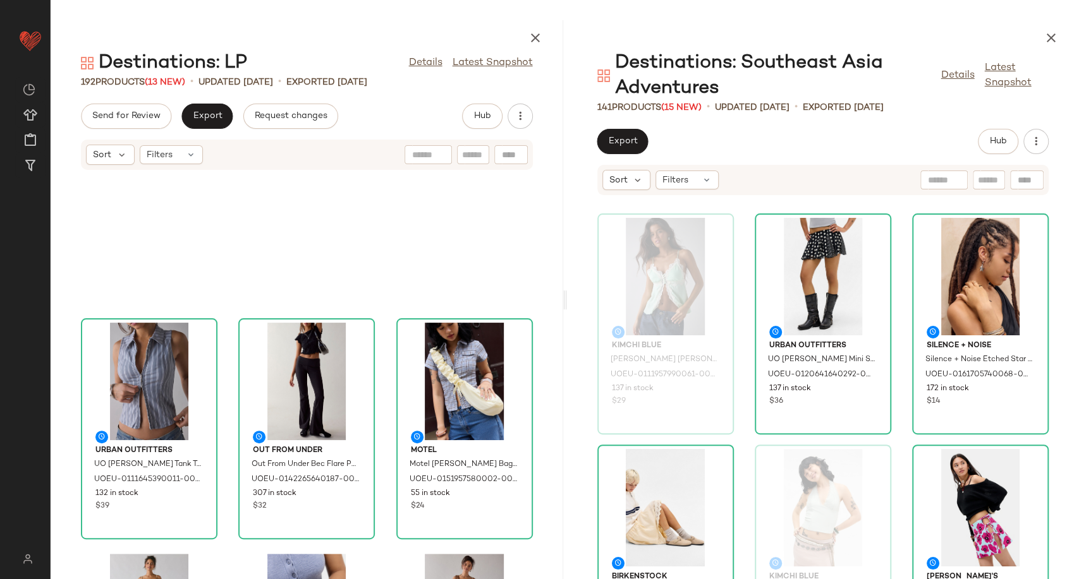
scroll to position [501, 0]
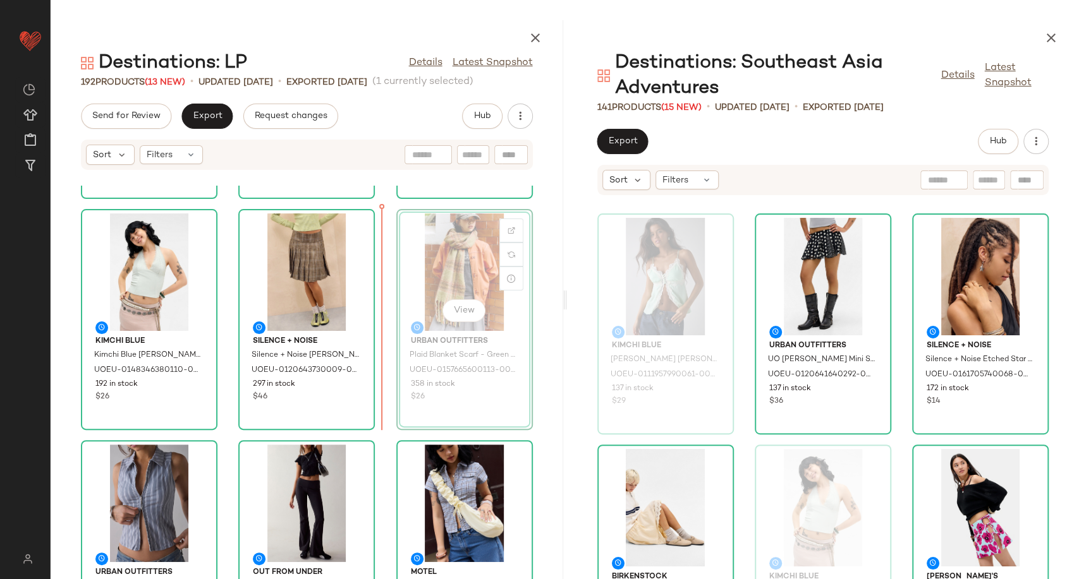
scroll to position [209, 0]
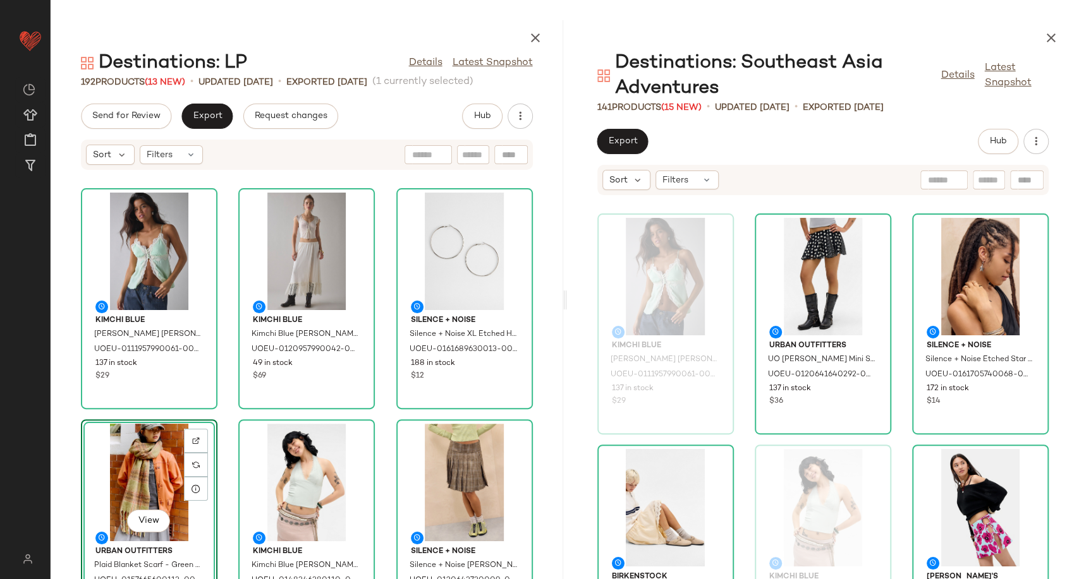
click at [369, 420] on div "Kimchi Blue Kimchi Blue Luna Halter Top - Mint S at Urban Outfitters UOEU-01483…" at bounding box center [306, 530] width 136 height 221
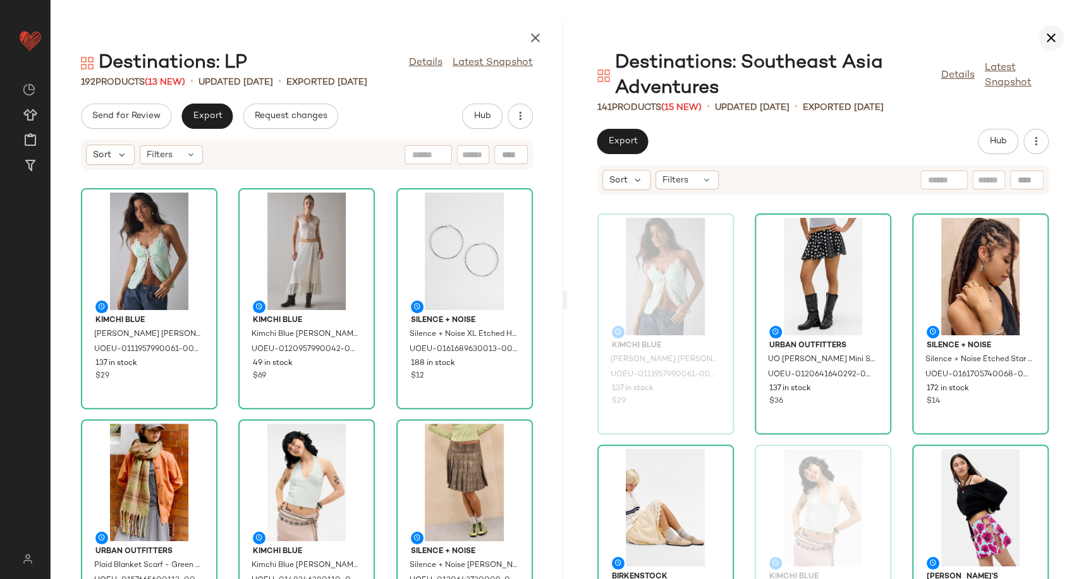
click at [1053, 40] on icon "button" at bounding box center [1050, 37] width 15 height 15
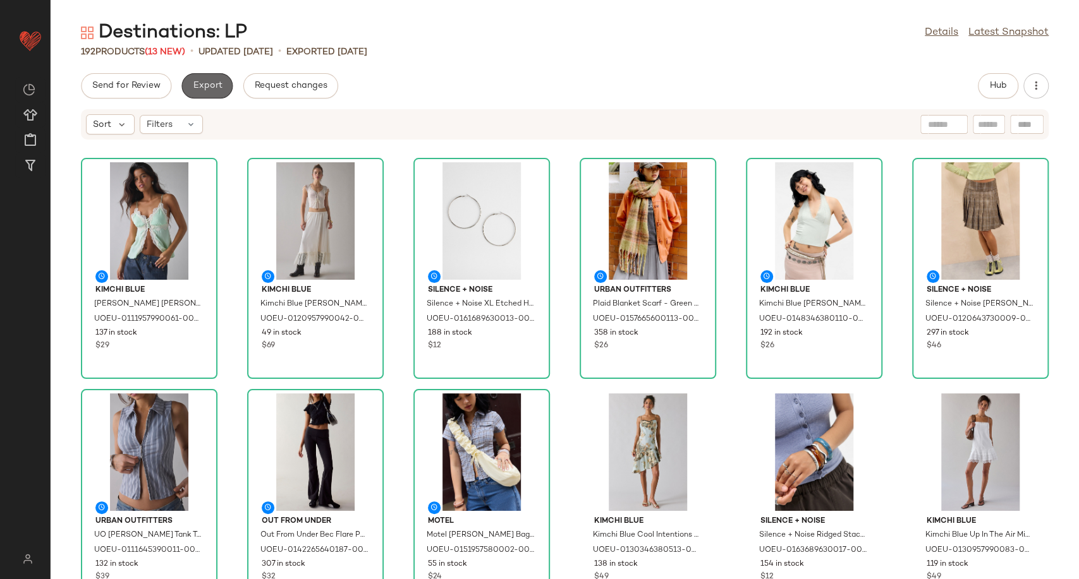
click at [215, 85] on span "Export" at bounding box center [207, 86] width 30 height 10
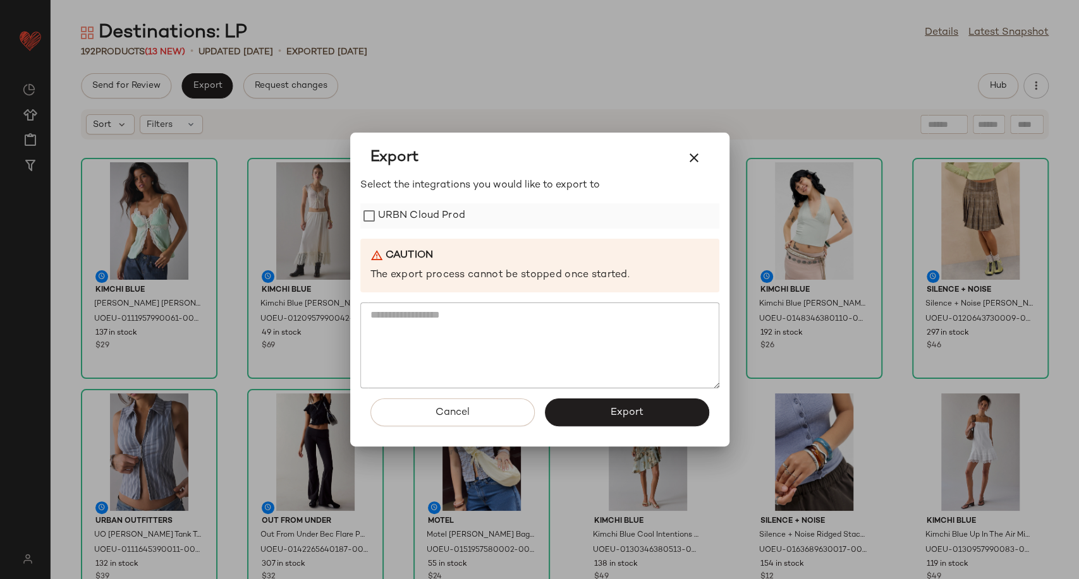
click at [403, 212] on label "URBN Cloud Prod" at bounding box center [421, 215] width 87 height 25
click at [617, 413] on span "Export" at bounding box center [626, 413] width 33 height 12
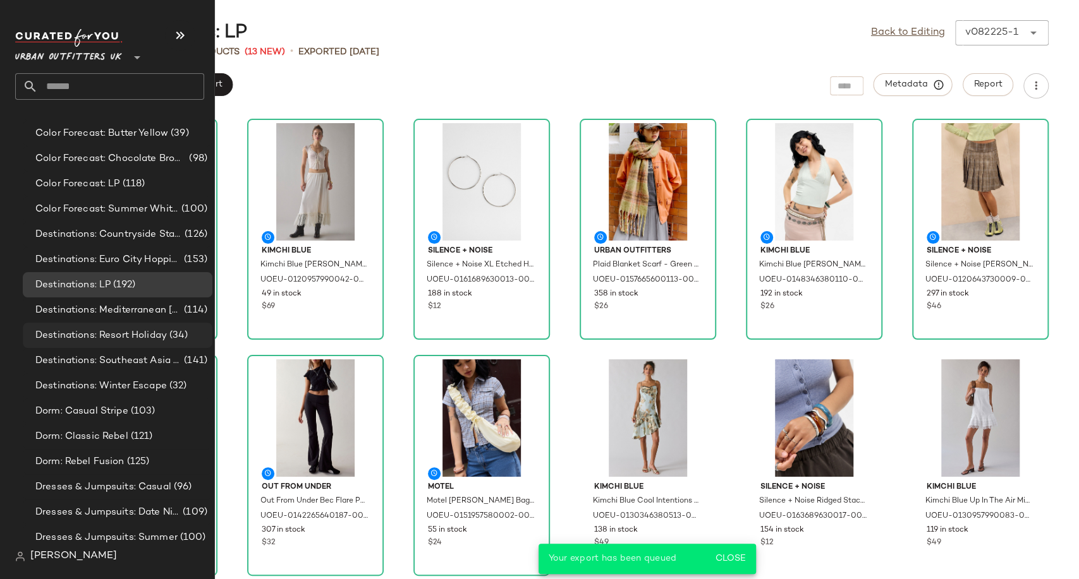
scroll to position [2597, 0]
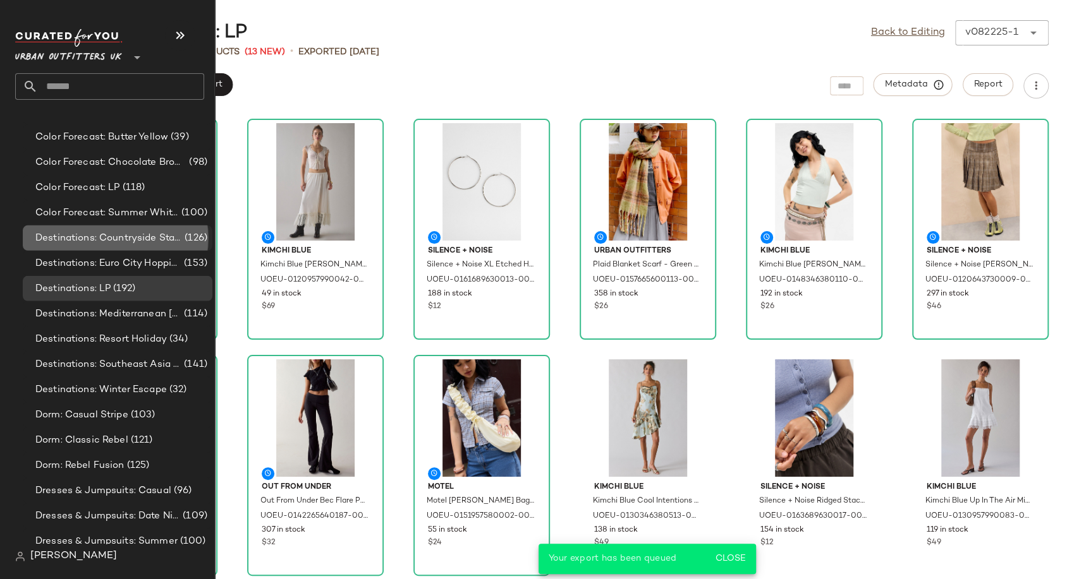
click at [125, 229] on div "Destinations: Countryside Staycation (126)" at bounding box center [118, 238] width 190 height 25
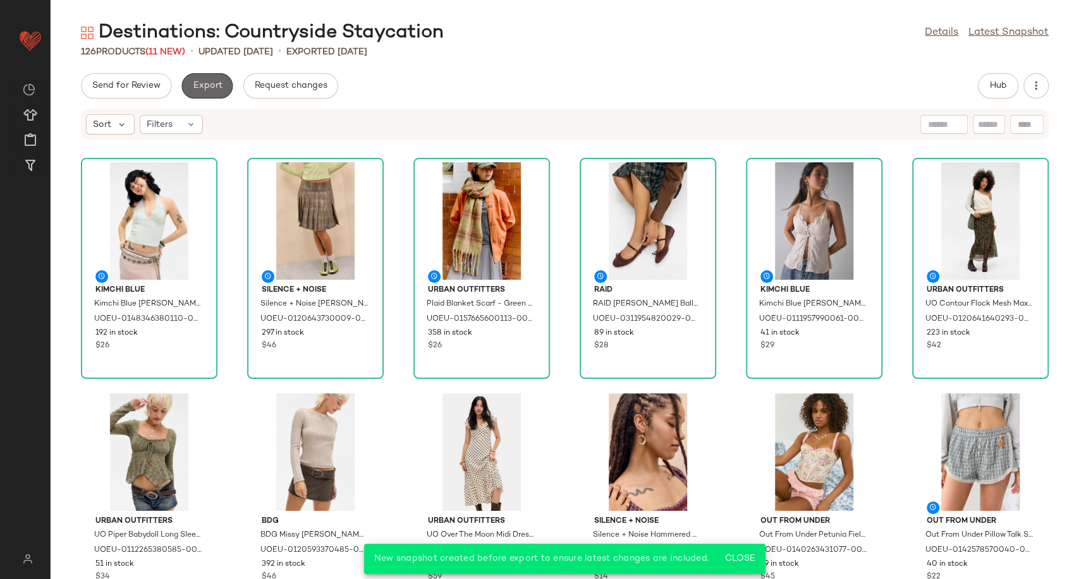
click at [204, 91] on span "Export" at bounding box center [207, 86] width 30 height 10
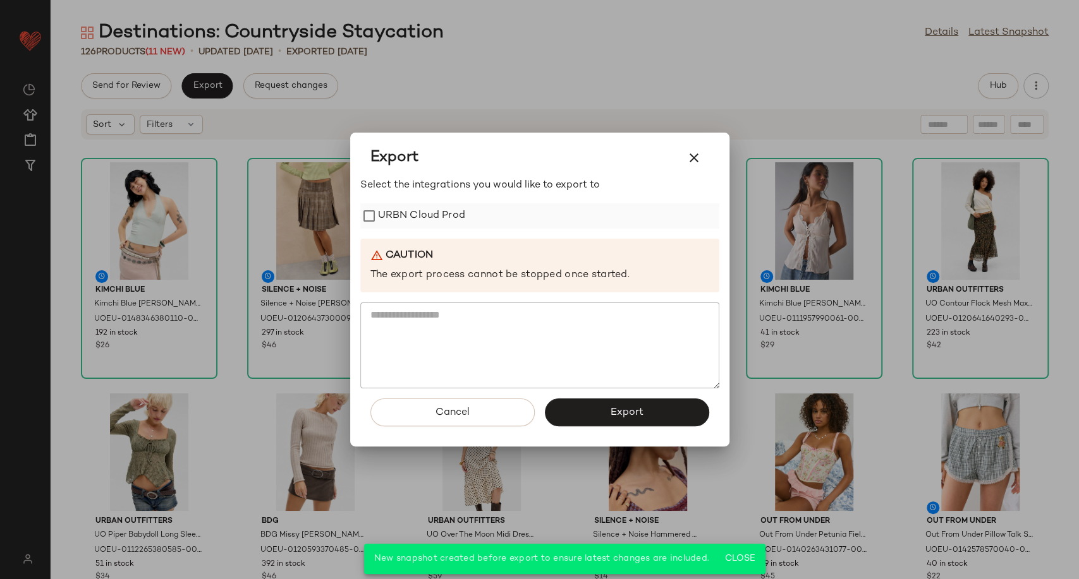
click at [425, 217] on label "URBN Cloud Prod" at bounding box center [421, 215] width 87 height 25
click at [584, 409] on button "Export" at bounding box center [627, 413] width 164 height 28
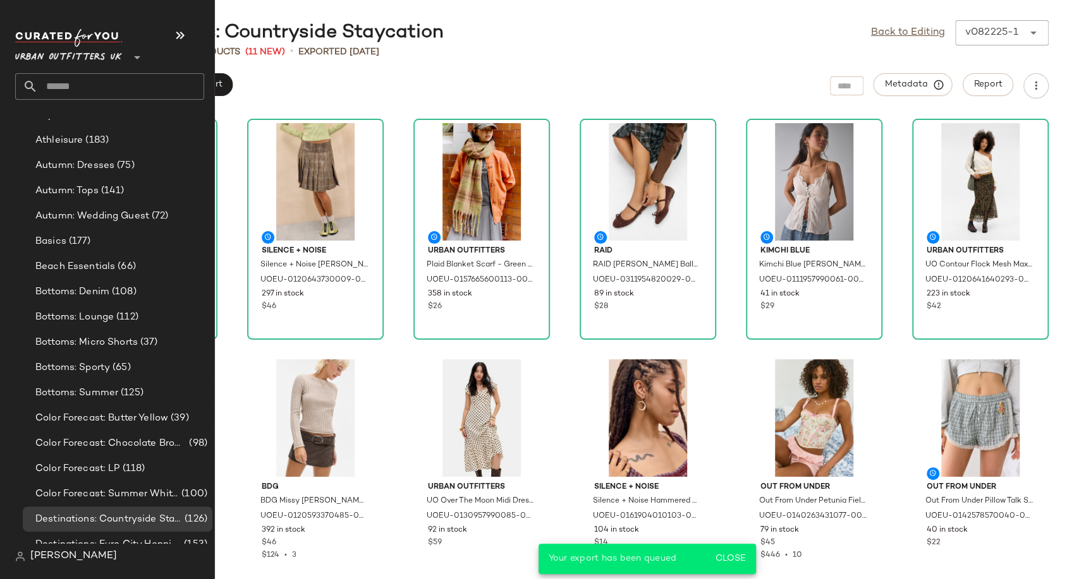
scroll to position [2457, 0]
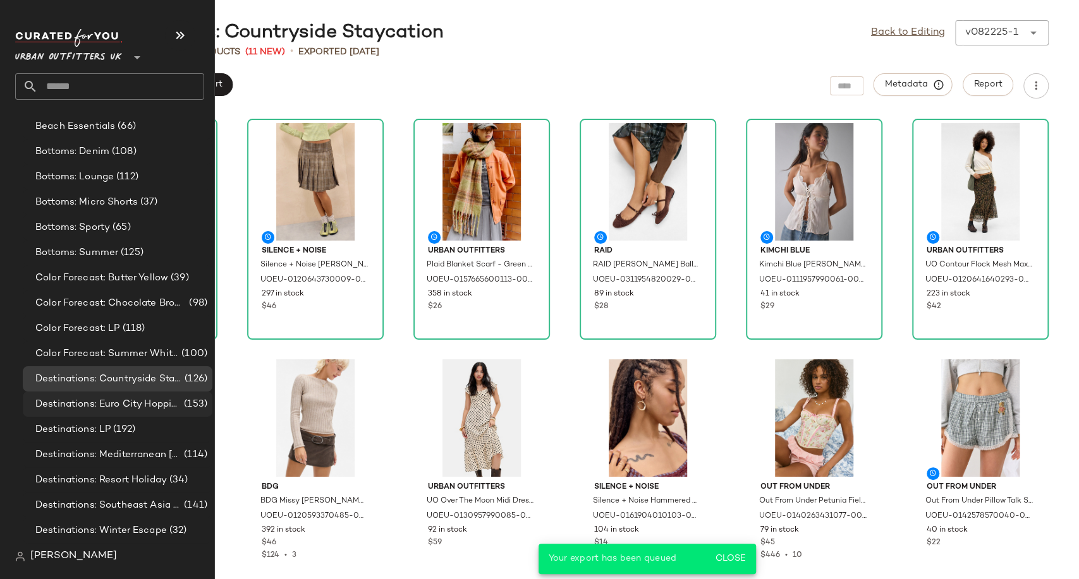
click at [91, 404] on span "Destinations: Euro City Hopping" at bounding box center [108, 404] width 146 height 15
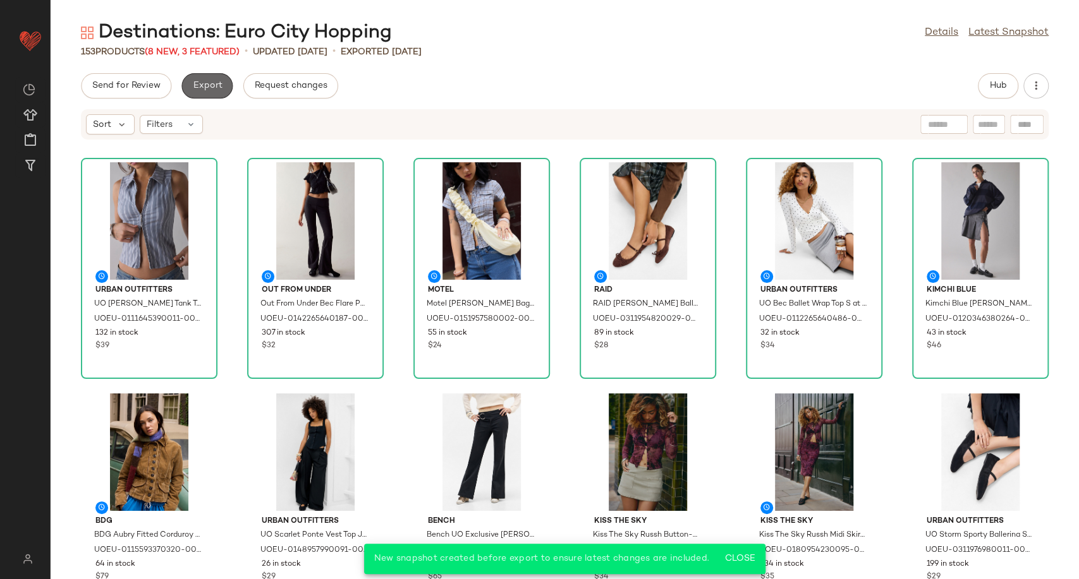
click at [221, 85] on button "Export" at bounding box center [206, 85] width 51 height 25
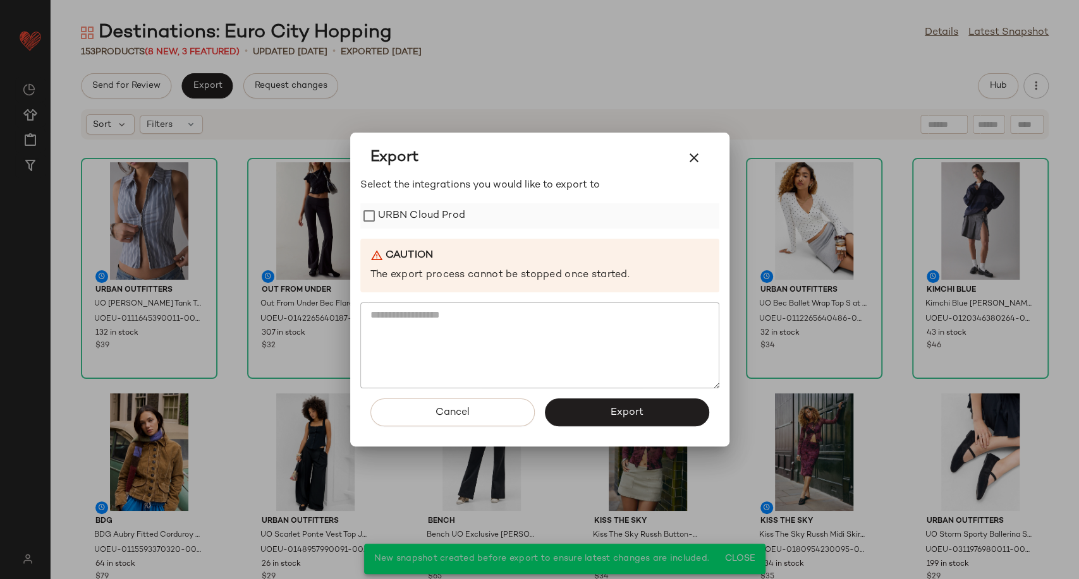
click at [411, 212] on label "URBN Cloud Prod" at bounding box center [421, 215] width 87 height 25
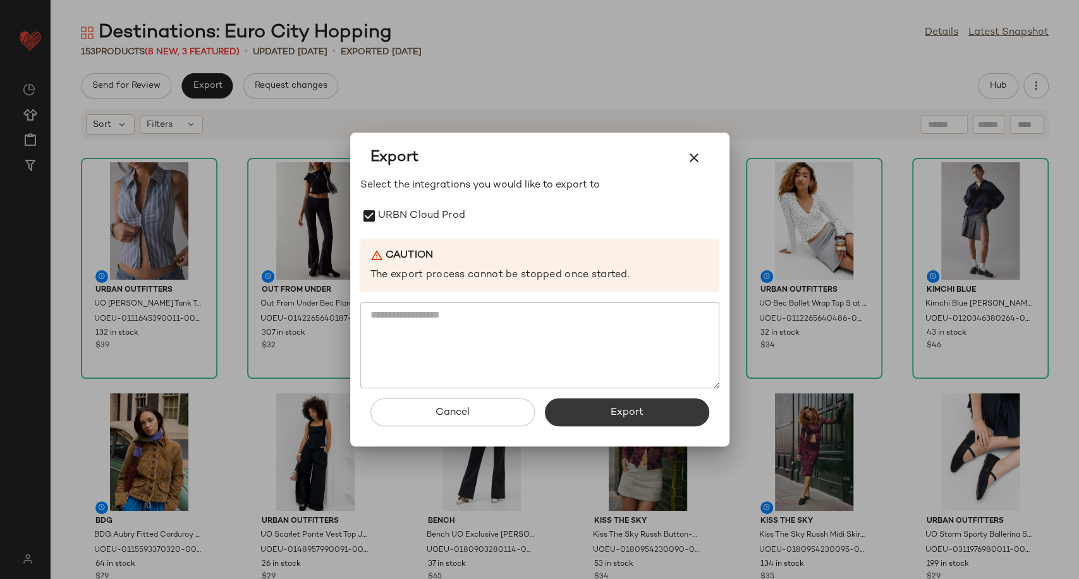
click at [591, 407] on button "Export" at bounding box center [627, 413] width 164 height 28
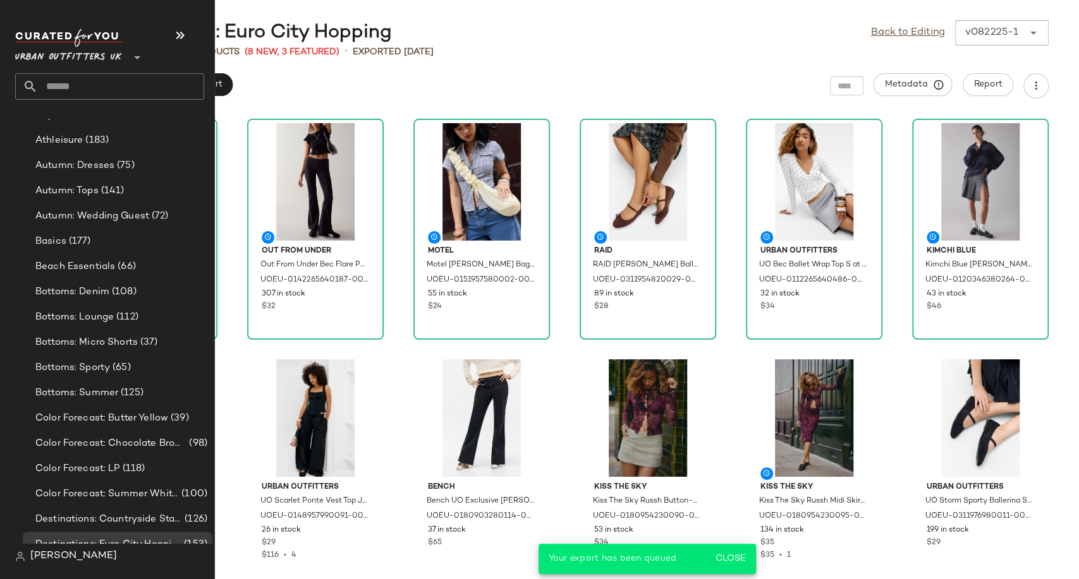
scroll to position [2668, 0]
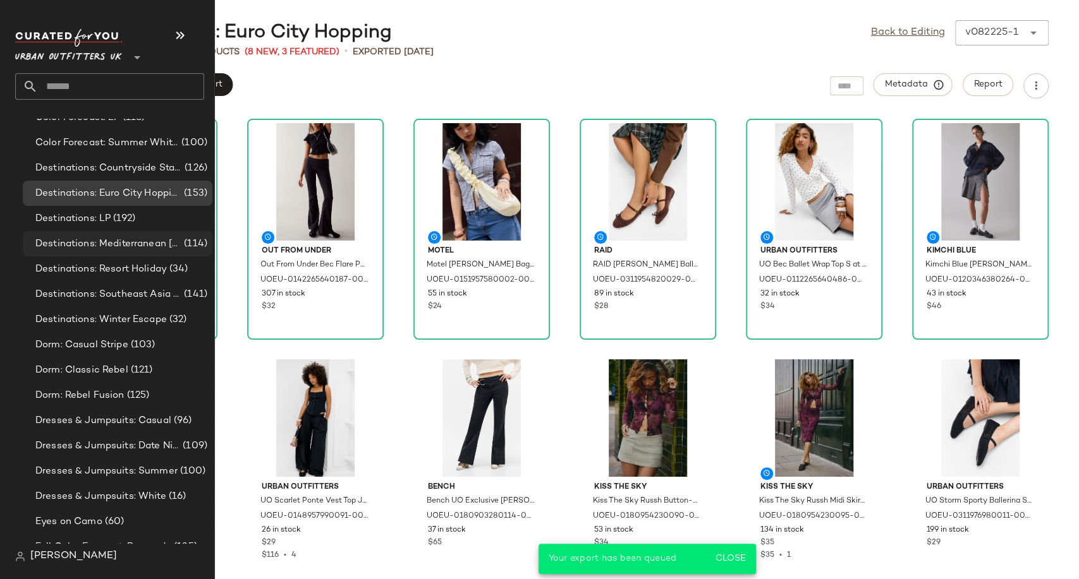
click at [76, 239] on span "Destinations: Mediterranean [MEDICAL_DATA]" at bounding box center [108, 244] width 146 height 15
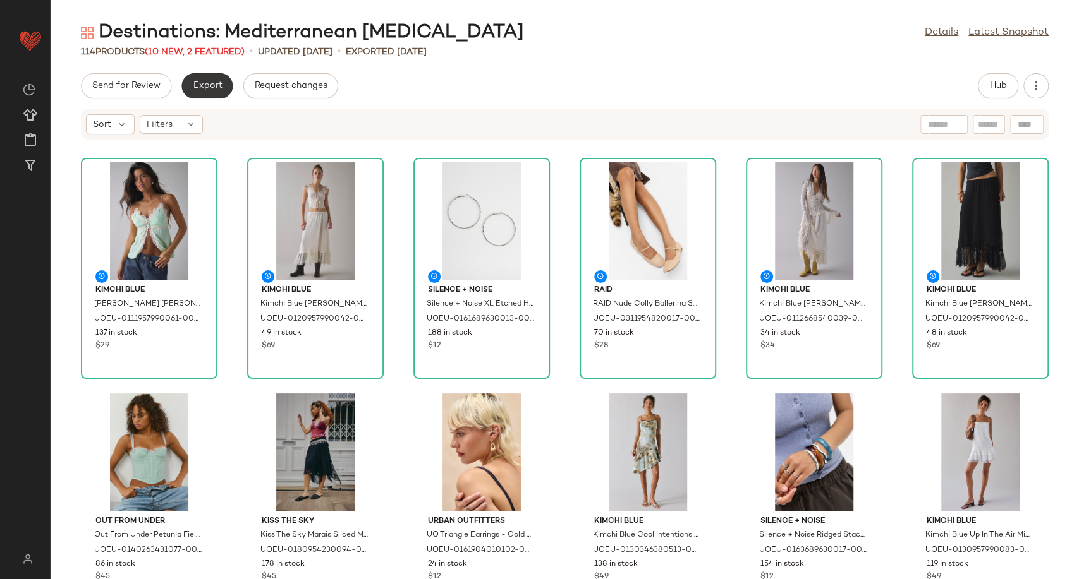
click at [208, 87] on span "Export" at bounding box center [207, 86] width 30 height 10
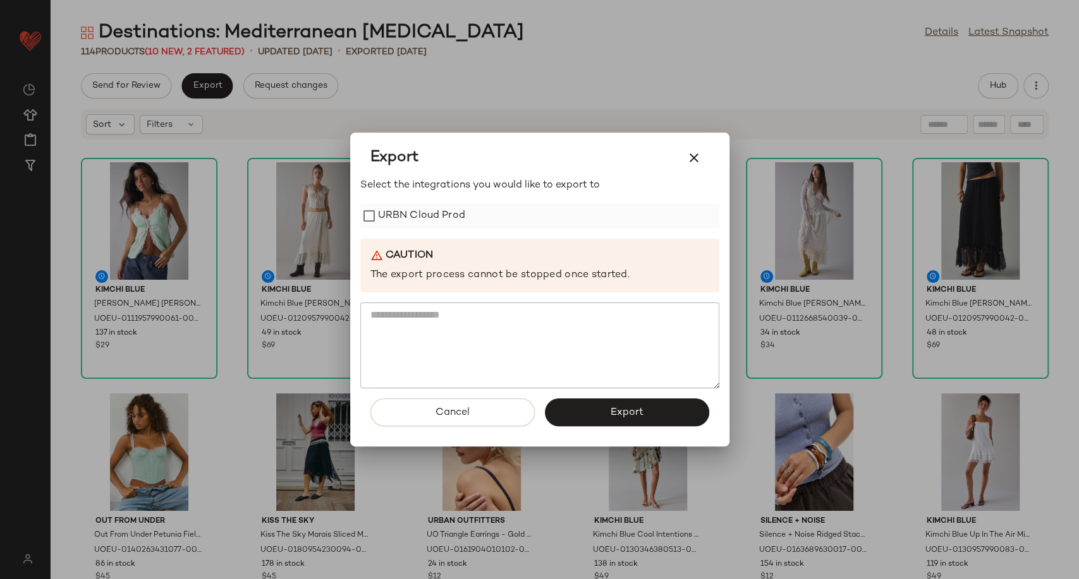
click at [402, 209] on label "URBN Cloud Prod" at bounding box center [421, 215] width 87 height 25
click at [590, 421] on button "Export" at bounding box center [627, 413] width 164 height 28
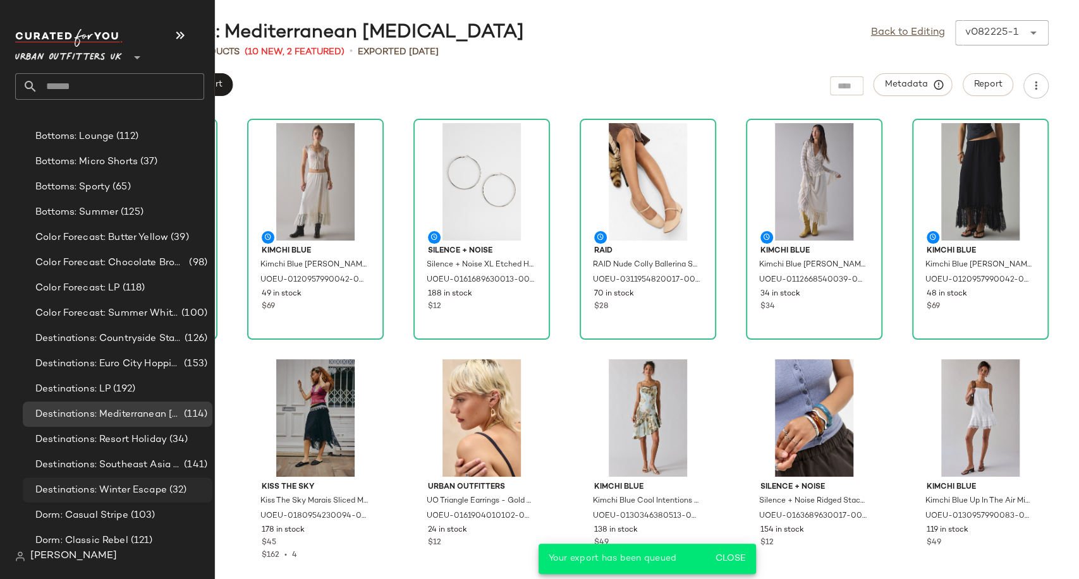
scroll to position [2597, 0]
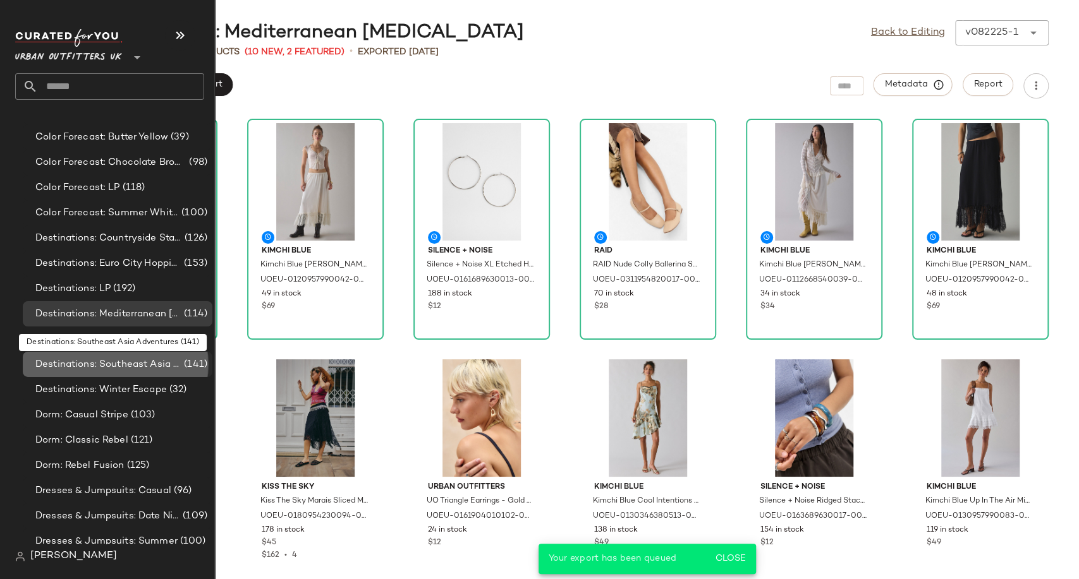
click at [96, 370] on span "Destinations: Southeast Asia Adventures" at bounding box center [108, 365] width 146 height 15
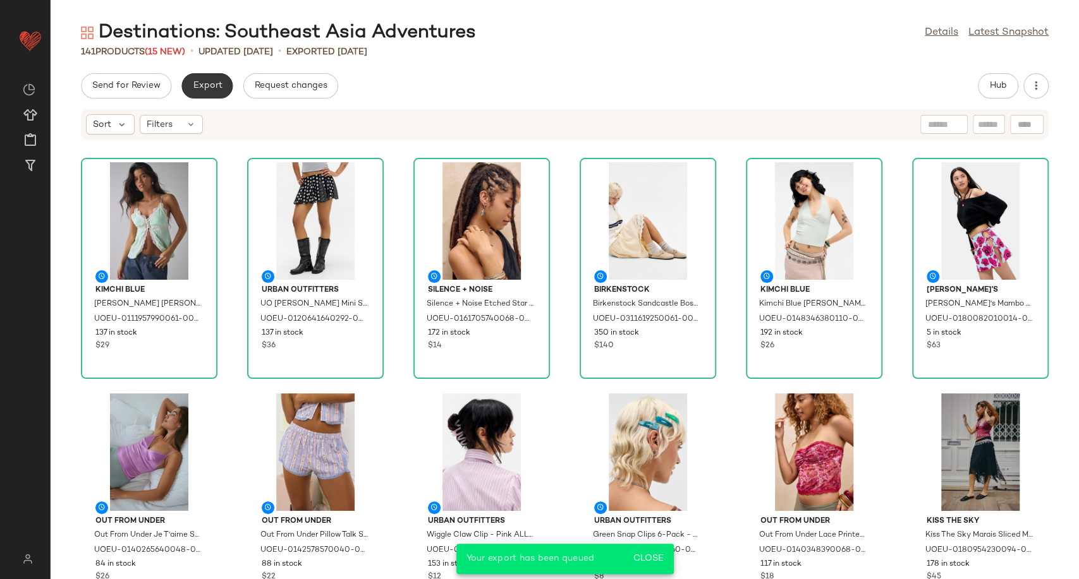
click at [202, 81] on span "Export" at bounding box center [207, 86] width 30 height 10
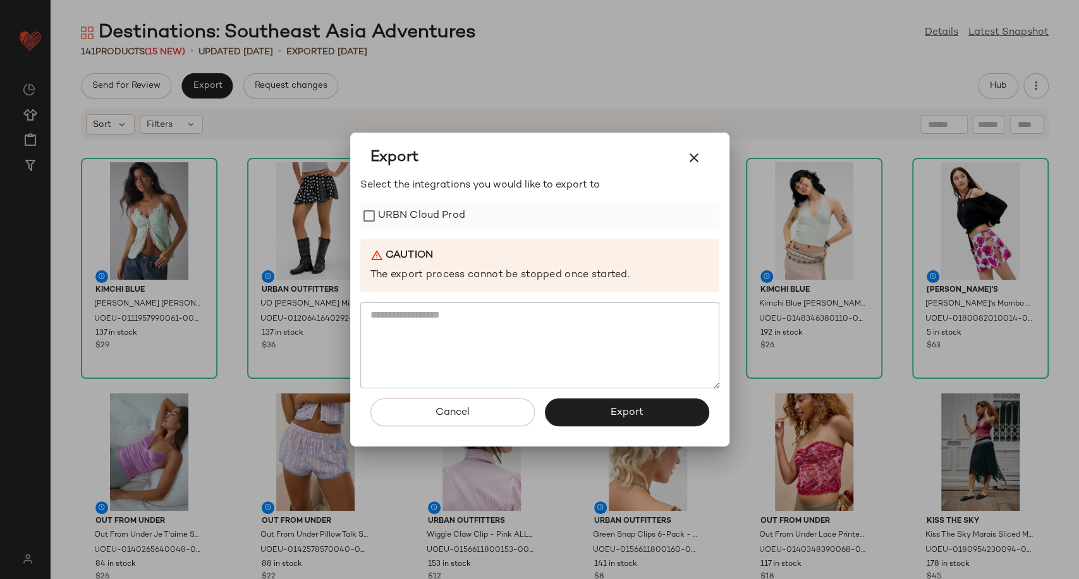
click at [411, 215] on label "URBN Cloud Prod" at bounding box center [421, 215] width 87 height 25
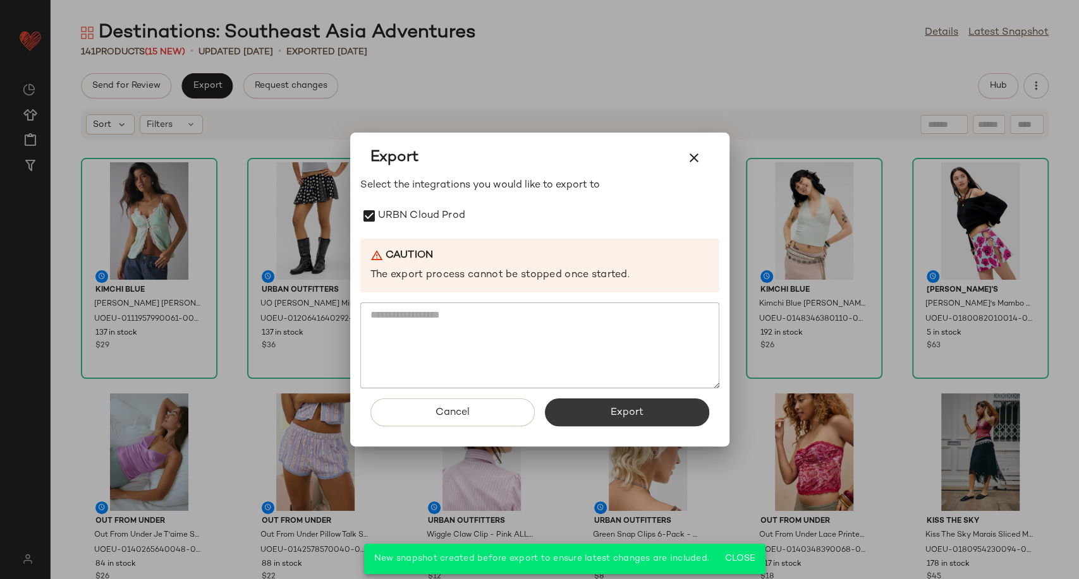
click at [587, 408] on button "Export" at bounding box center [627, 413] width 164 height 28
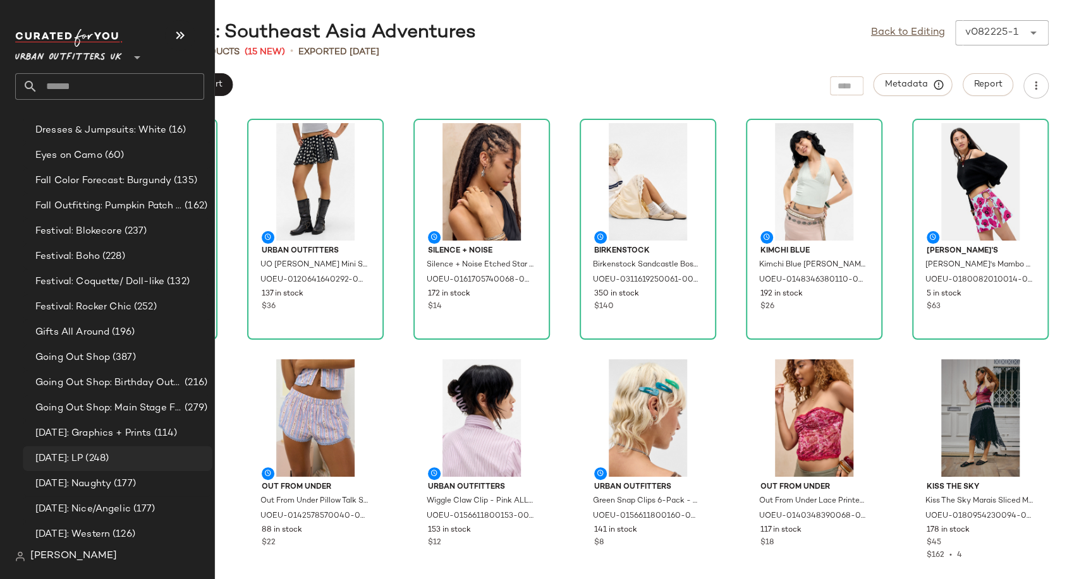
scroll to position [3299, 0]
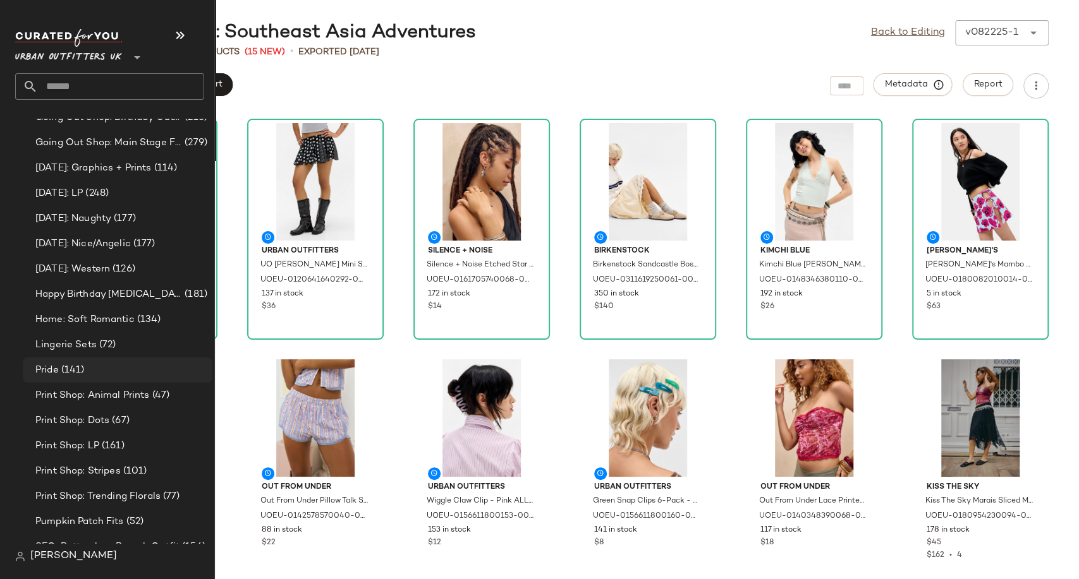
click at [76, 370] on span "(141)" at bounding box center [72, 370] width 26 height 15
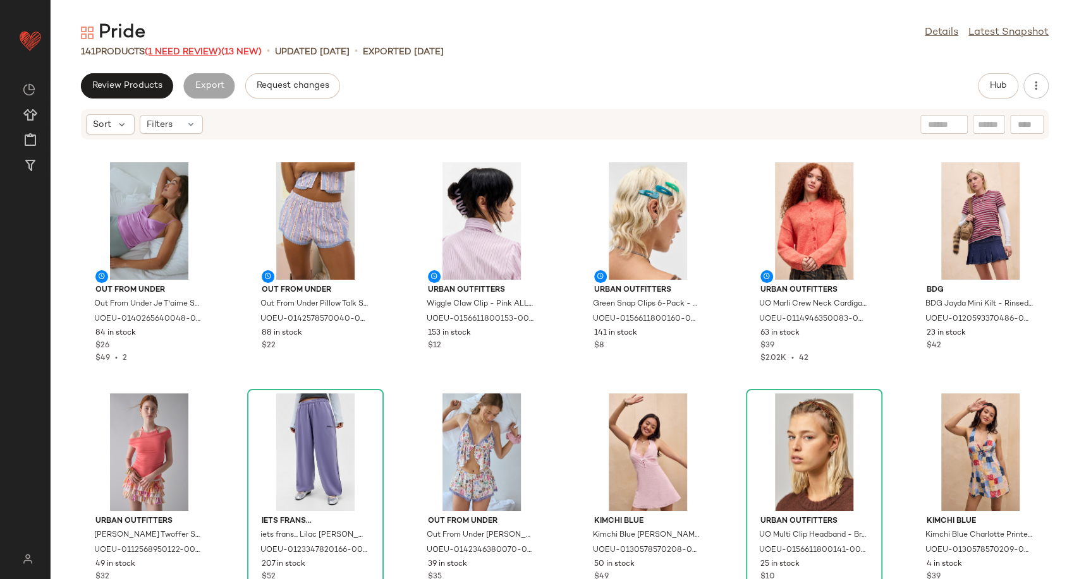
click at [178, 56] on span "(1 Need Review)" at bounding box center [183, 51] width 76 height 9
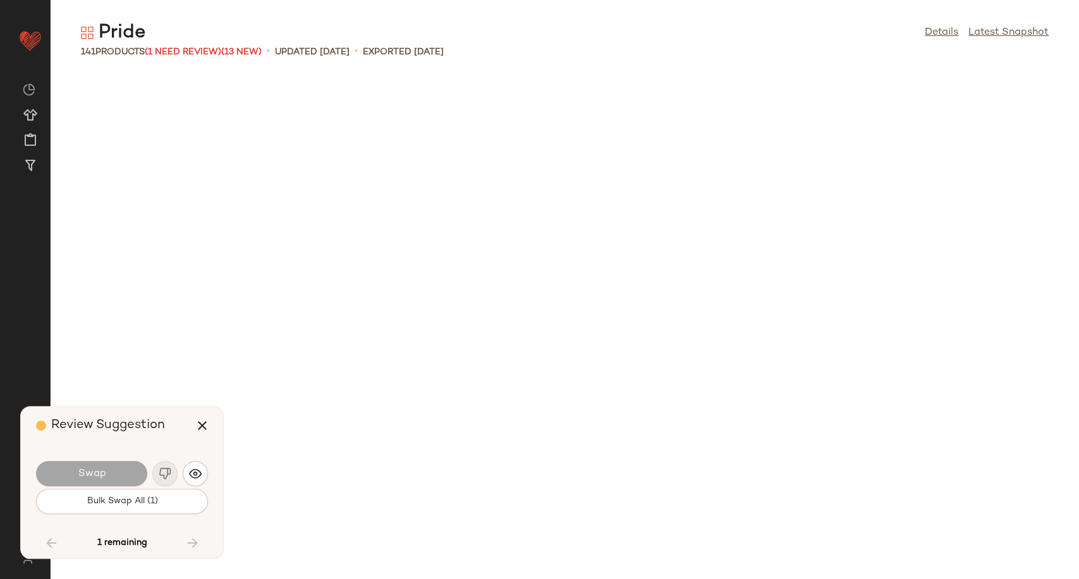
scroll to position [3468, 0]
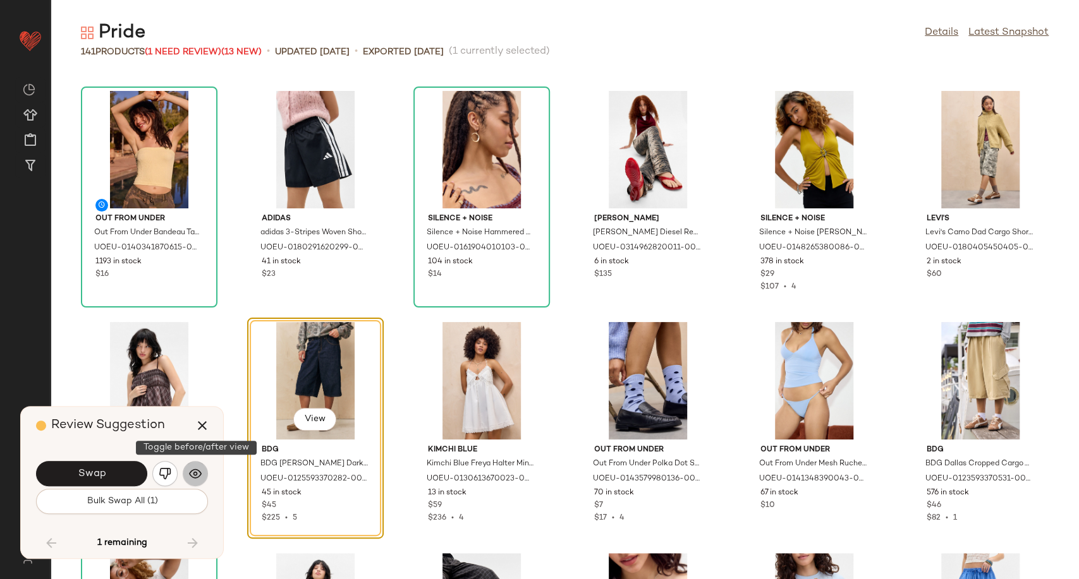
click at [197, 473] on img "button" at bounding box center [195, 474] width 13 height 13
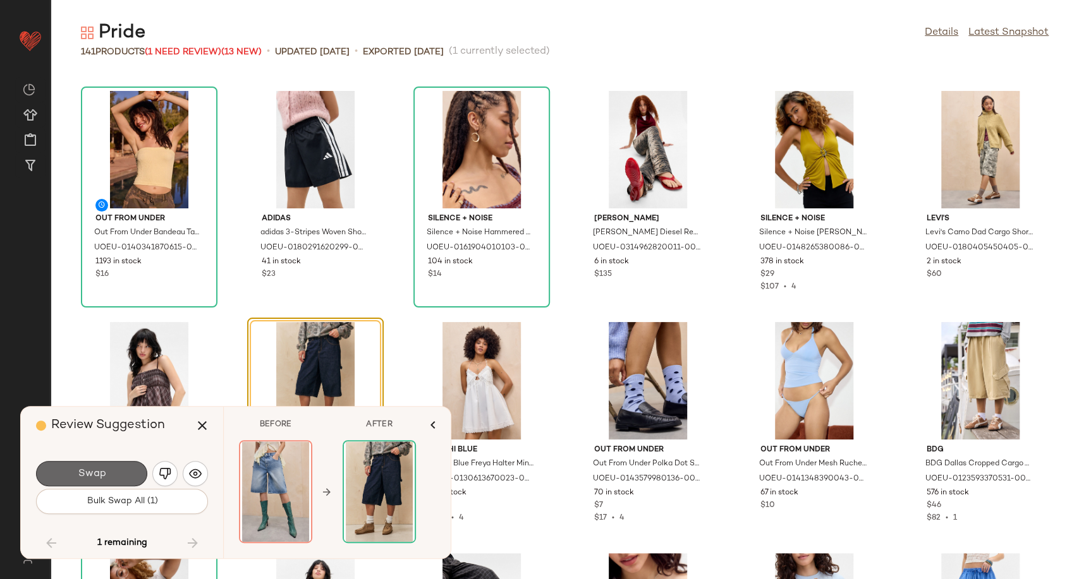
click at [132, 469] on button "Swap" at bounding box center [91, 473] width 111 height 25
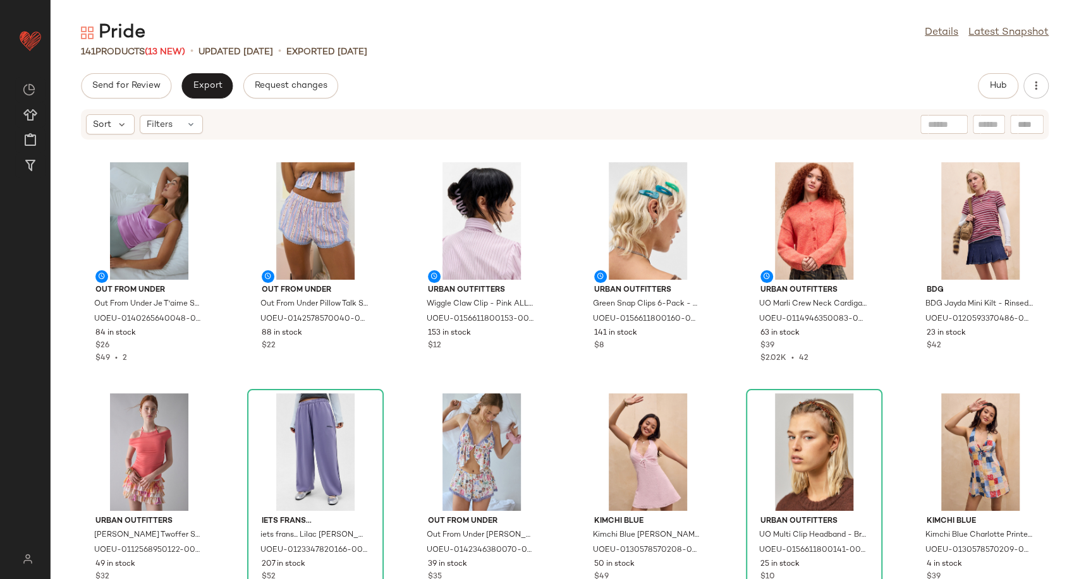
click at [981, 99] on div "Send for Review Export Request changes Hub Sort Filters Out From Under Out From…" at bounding box center [565, 326] width 1028 height 506
click at [993, 82] on span "Hub" at bounding box center [998, 86] width 18 height 10
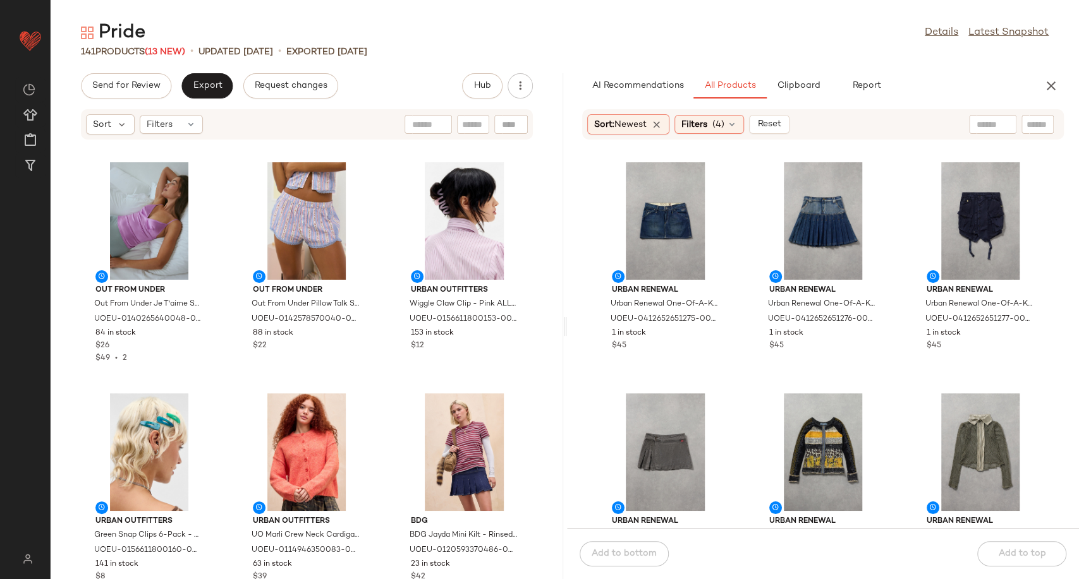
click at [742, 224] on div "Urban Renewal Urban Renewal One-Of-A-Kind G-STAR Mini Skirt - Indigo S at Urban…" at bounding box center [823, 341] width 512 height 373
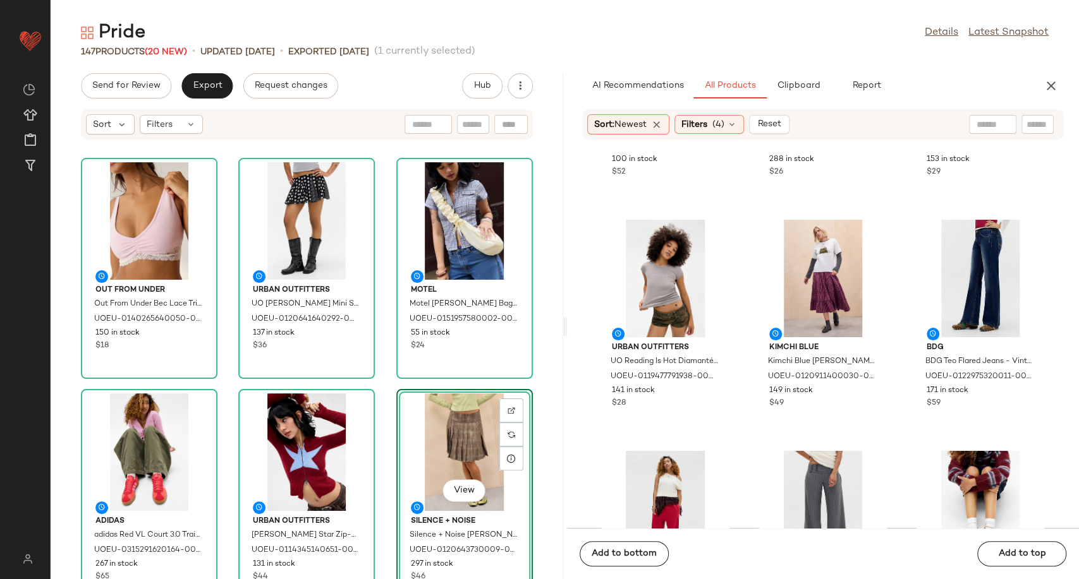
scroll to position [70, 0]
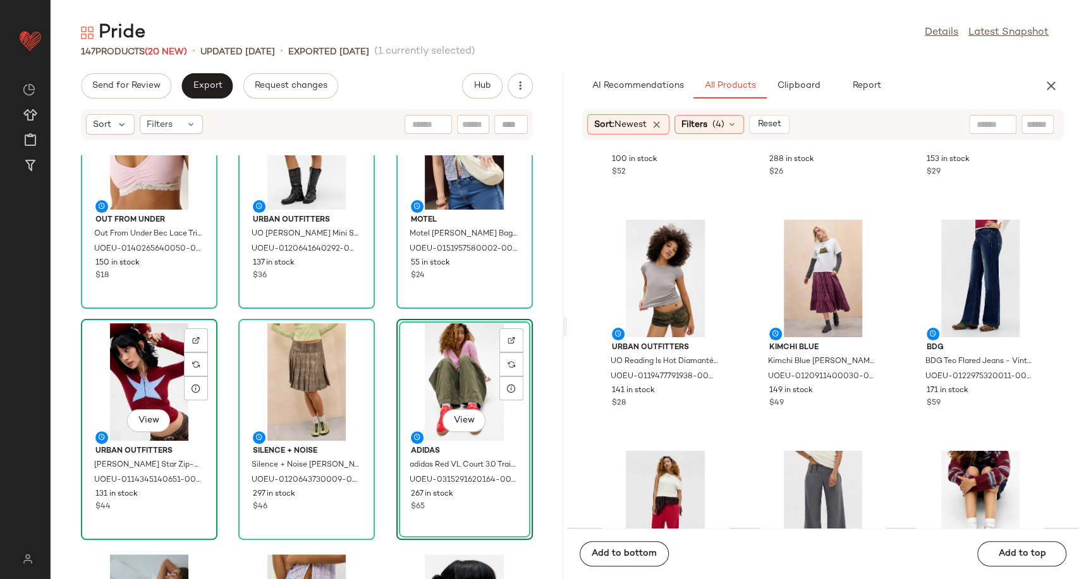
click at [147, 380] on div "View" at bounding box center [149, 382] width 128 height 118
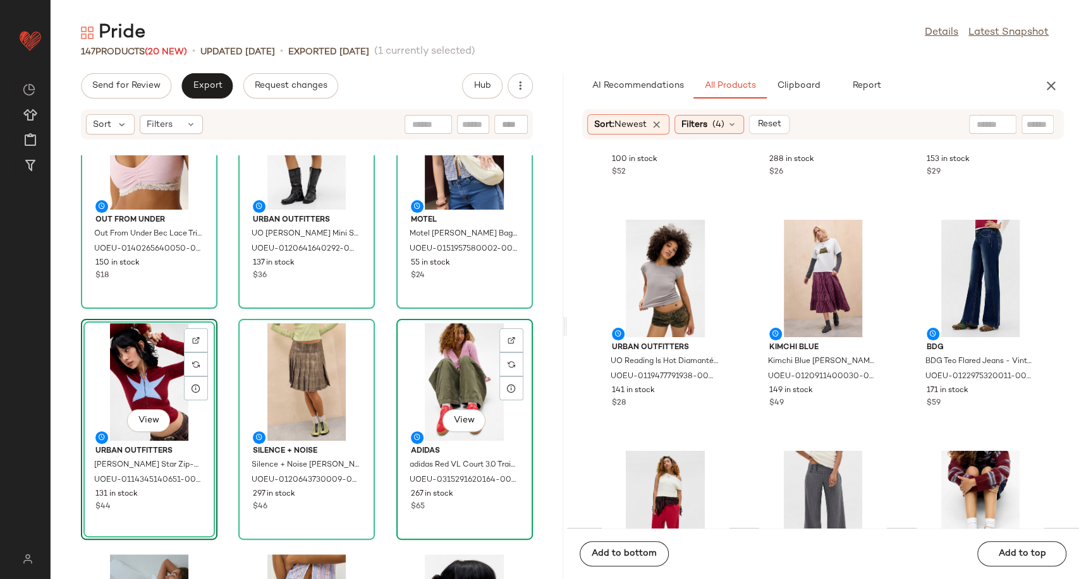
click at [454, 385] on div "View" at bounding box center [465, 382] width 128 height 118
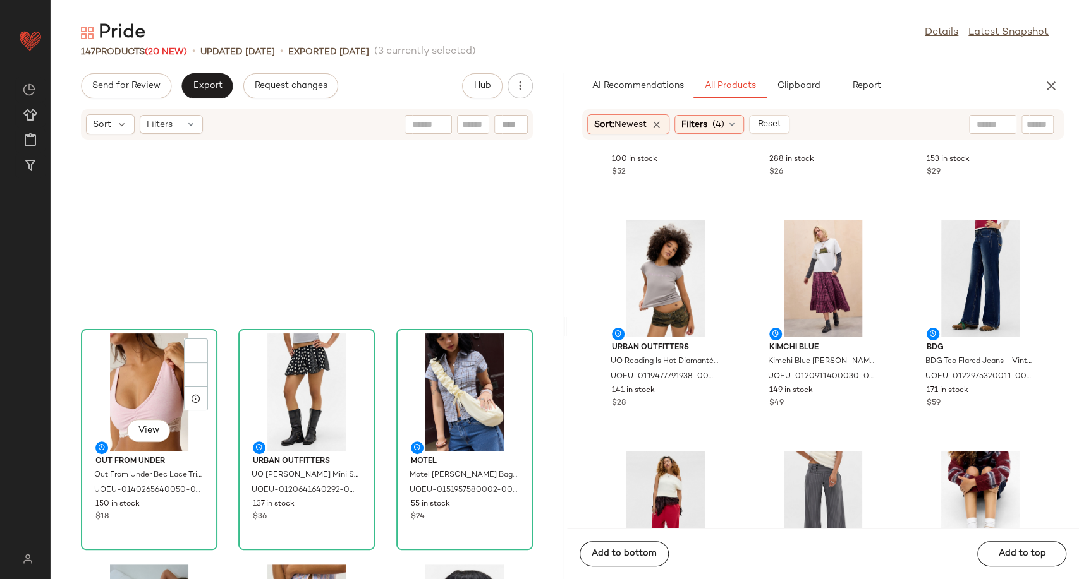
scroll to position [311, 0]
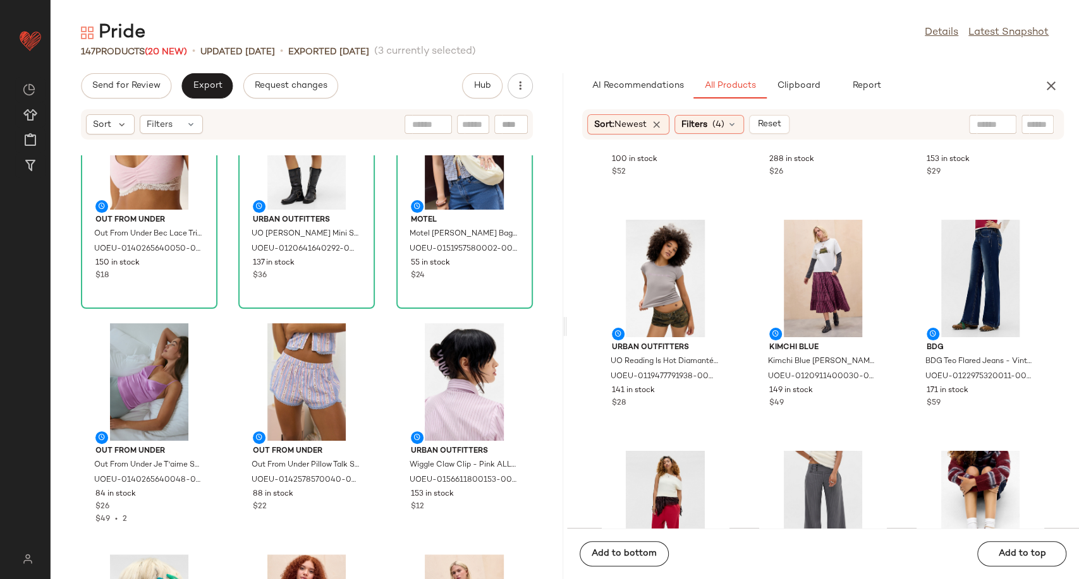
click at [374, 321] on div "Out From Under Out From Under Bec Lace Trim Bralette - Pink M at Urban Outfitte…" at bounding box center [307, 367] width 512 height 424
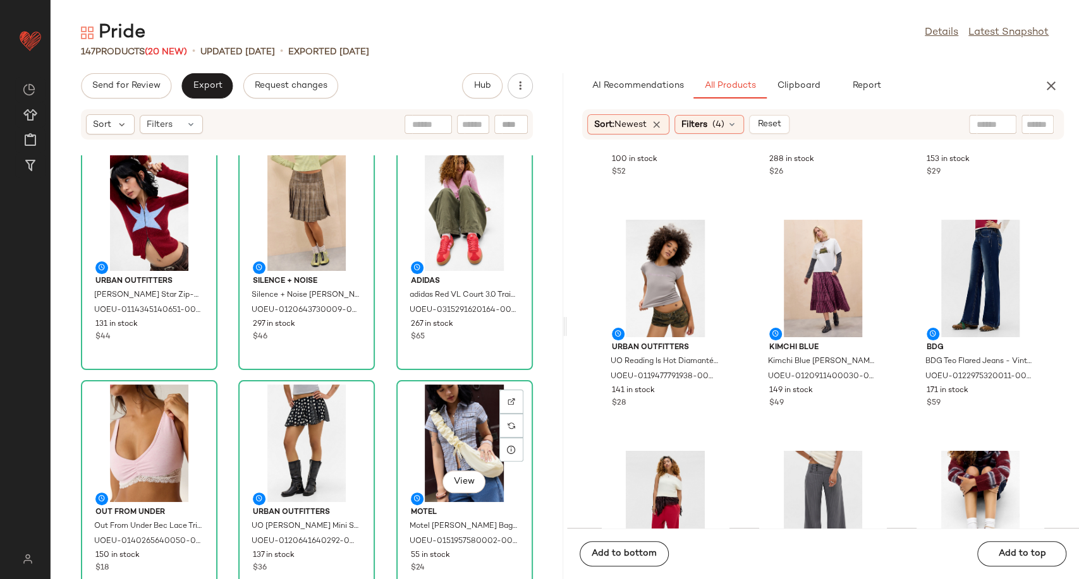
scroll to position [0, 0]
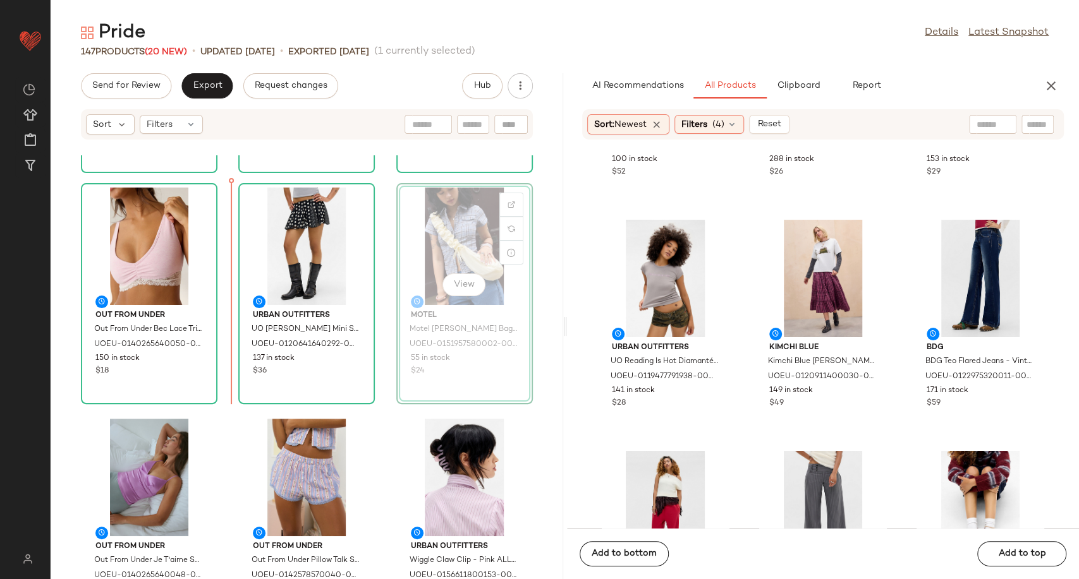
scroll to position [206, 0]
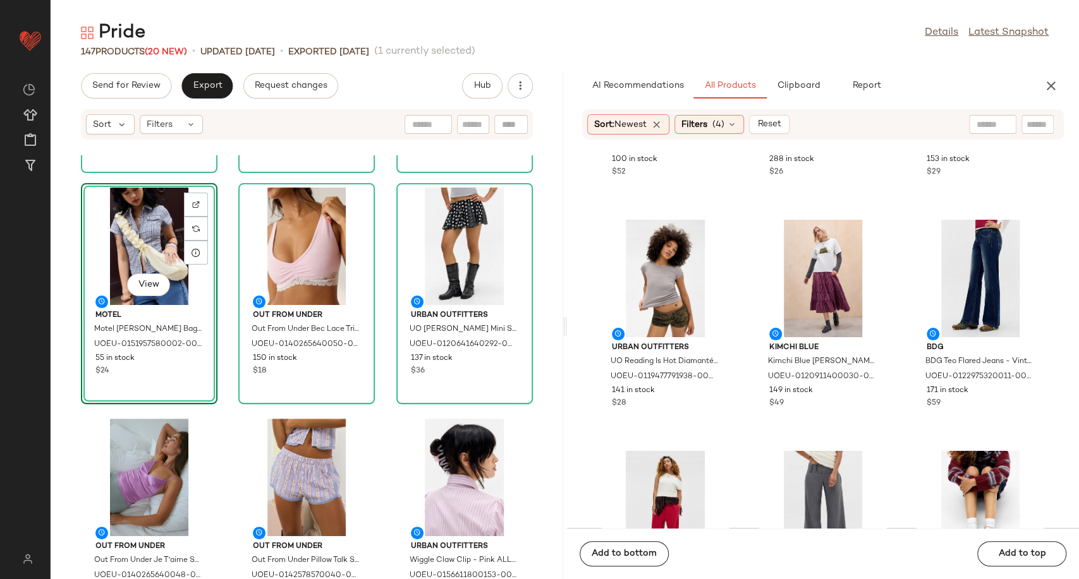
click at [381, 336] on div "Urban Outfitters UO Monet Star Zip-Up Cardigan - Red M at Urban Outfitters UOEU…" at bounding box center [307, 367] width 512 height 424
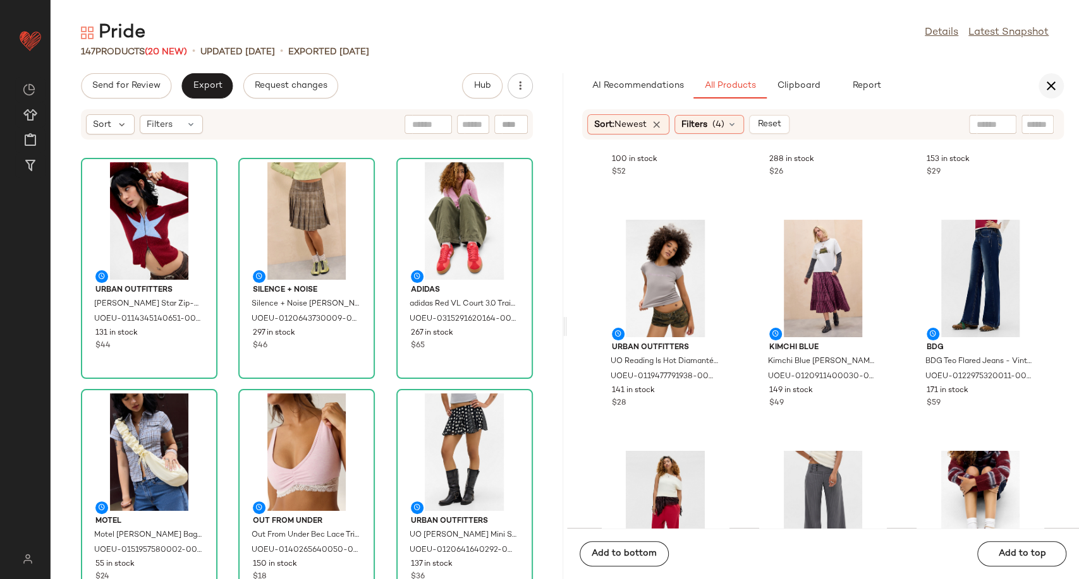
click at [1053, 82] on icon "button" at bounding box center [1050, 85] width 15 height 15
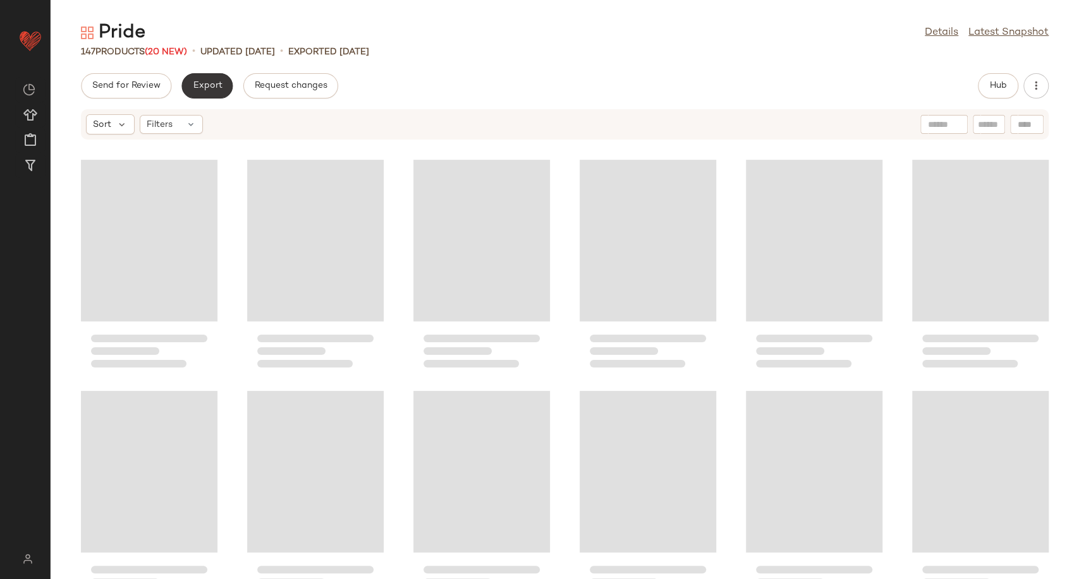
click at [201, 92] on button "Export" at bounding box center [206, 85] width 51 height 25
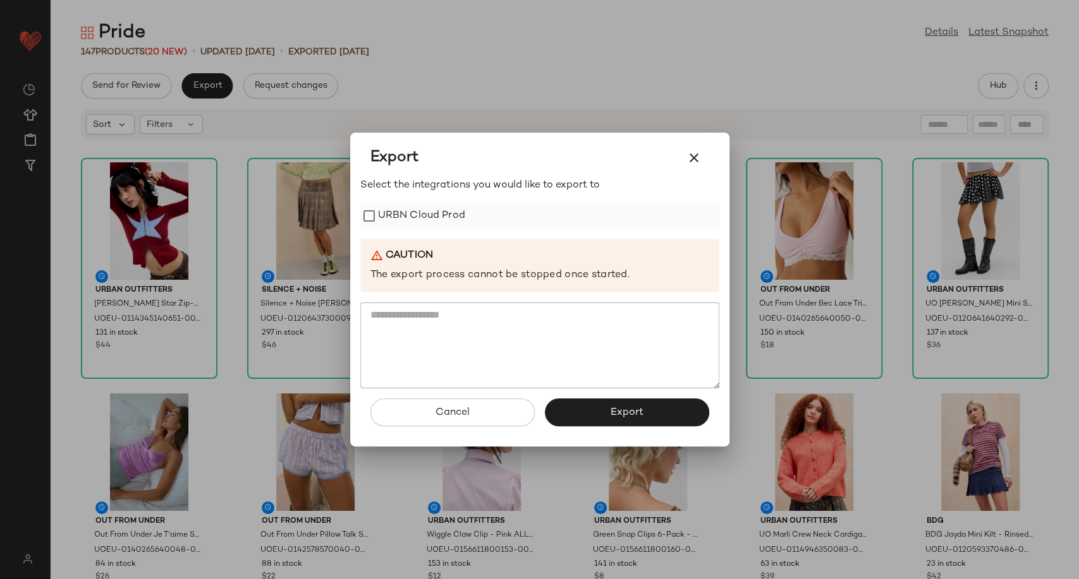
click at [453, 217] on label "URBN Cloud Prod" at bounding box center [421, 215] width 87 height 25
click at [600, 405] on button "Export" at bounding box center [627, 413] width 164 height 28
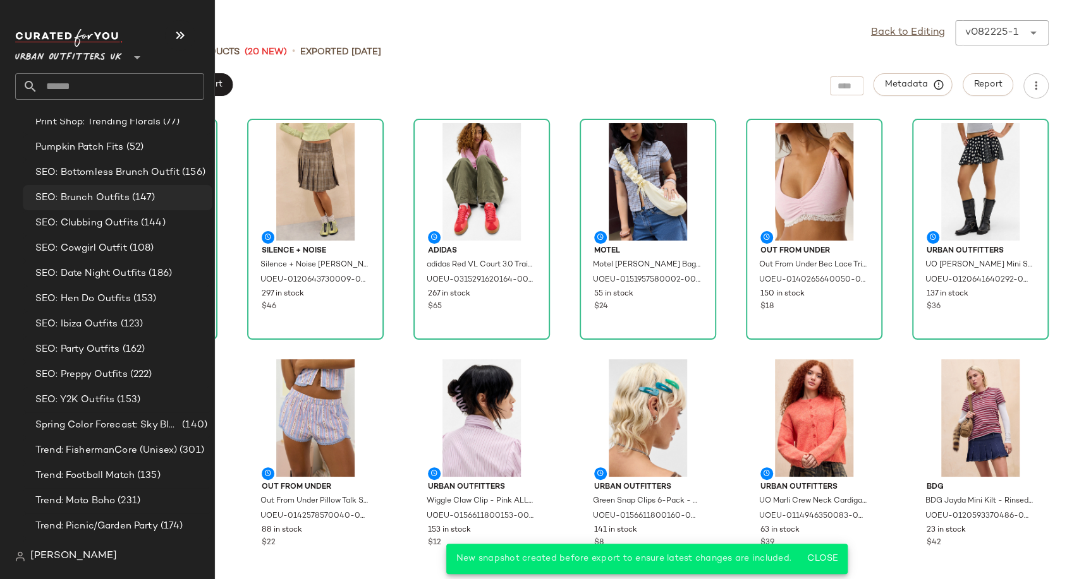
scroll to position [3720, 0]
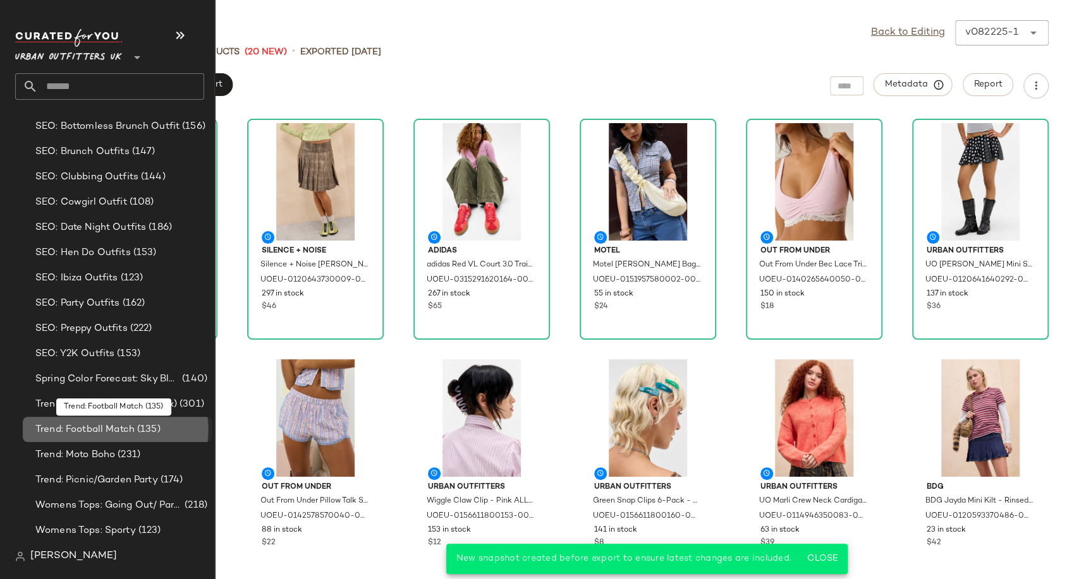
click at [107, 432] on span "Trend: Football Match" at bounding box center [84, 430] width 99 height 15
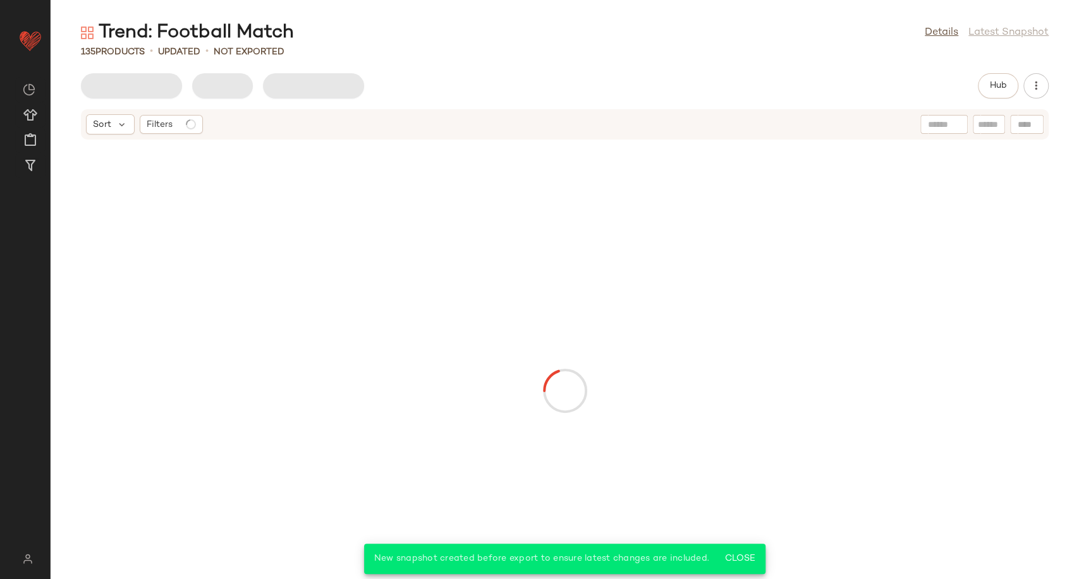
click at [500, 82] on main "Trend: Football Match Details Latest Snapshot 135 Products • updated • Not Expo…" at bounding box center [539, 289] width 1079 height 579
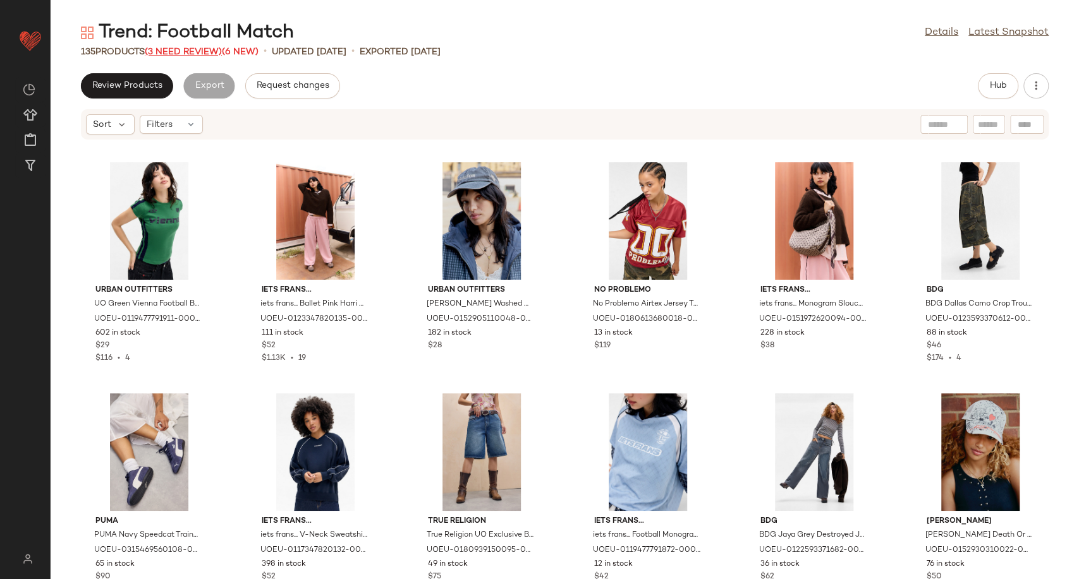
click at [182, 51] on span "(3 Need Review)" at bounding box center [183, 51] width 77 height 9
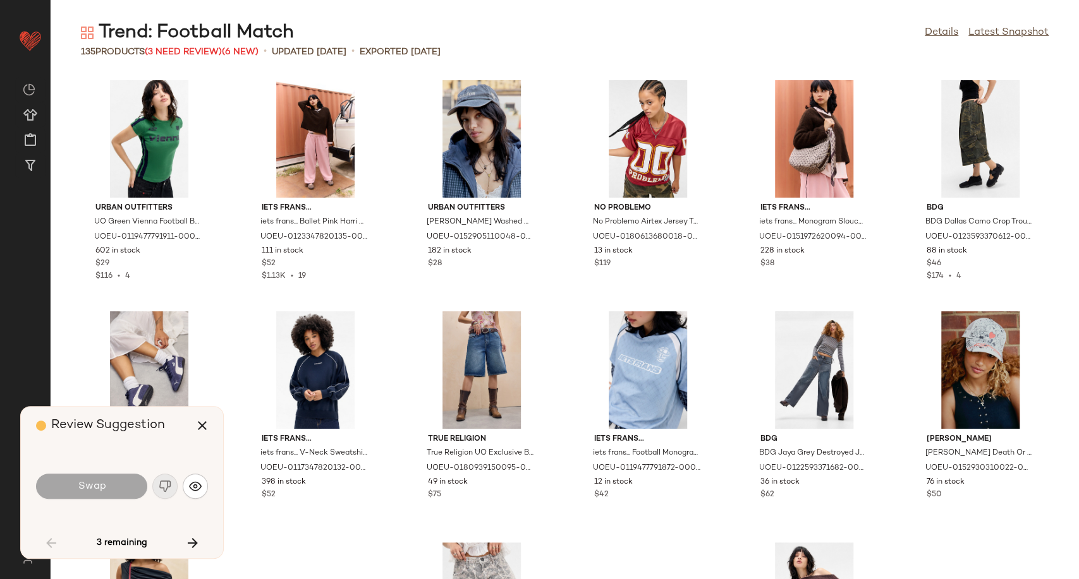
scroll to position [703, 0]
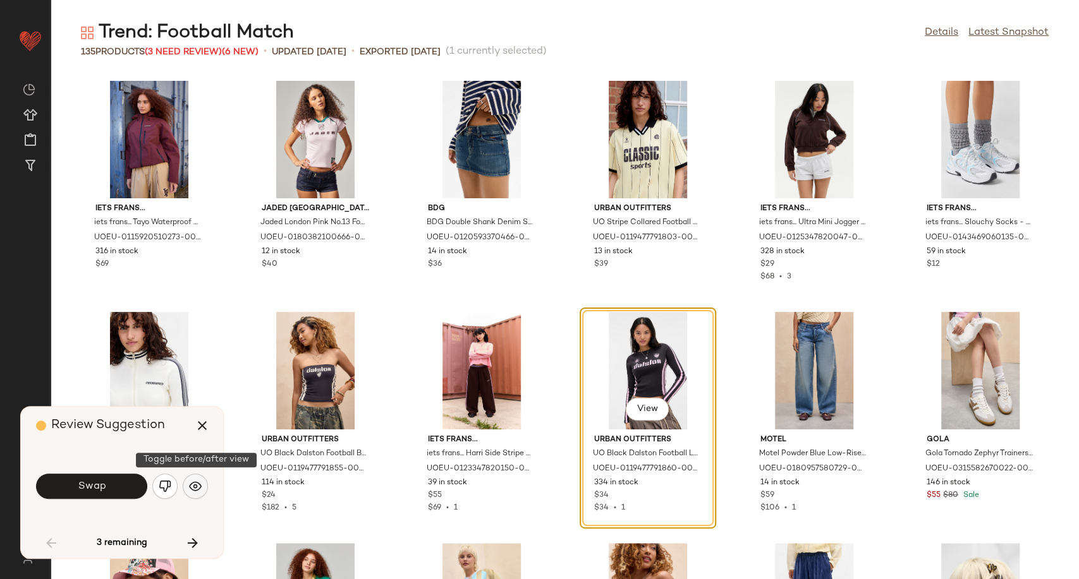
click at [190, 489] on img "button" at bounding box center [195, 486] width 13 height 13
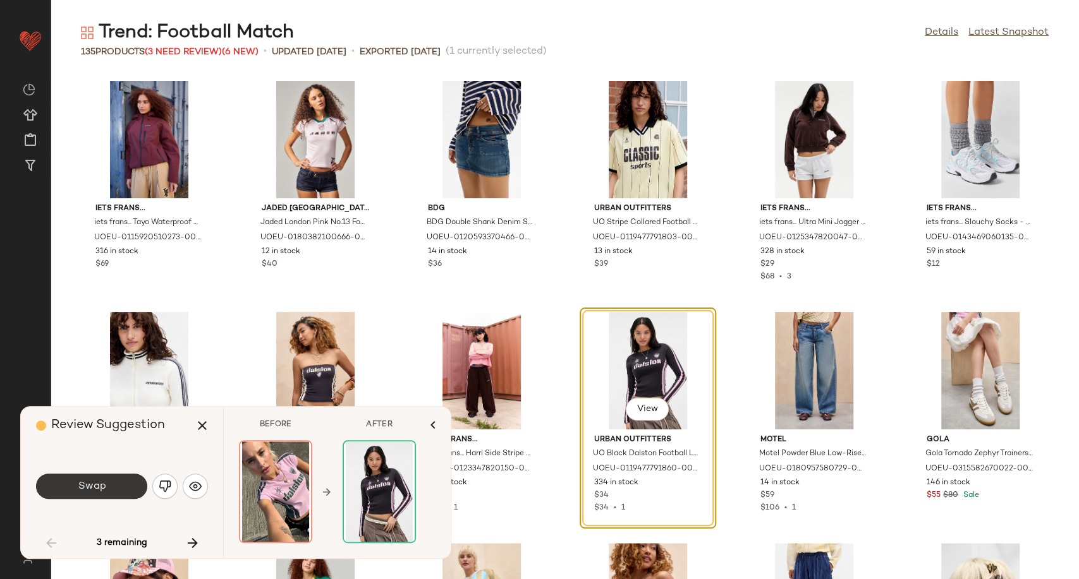
click at [121, 489] on button "Swap" at bounding box center [91, 486] width 111 height 25
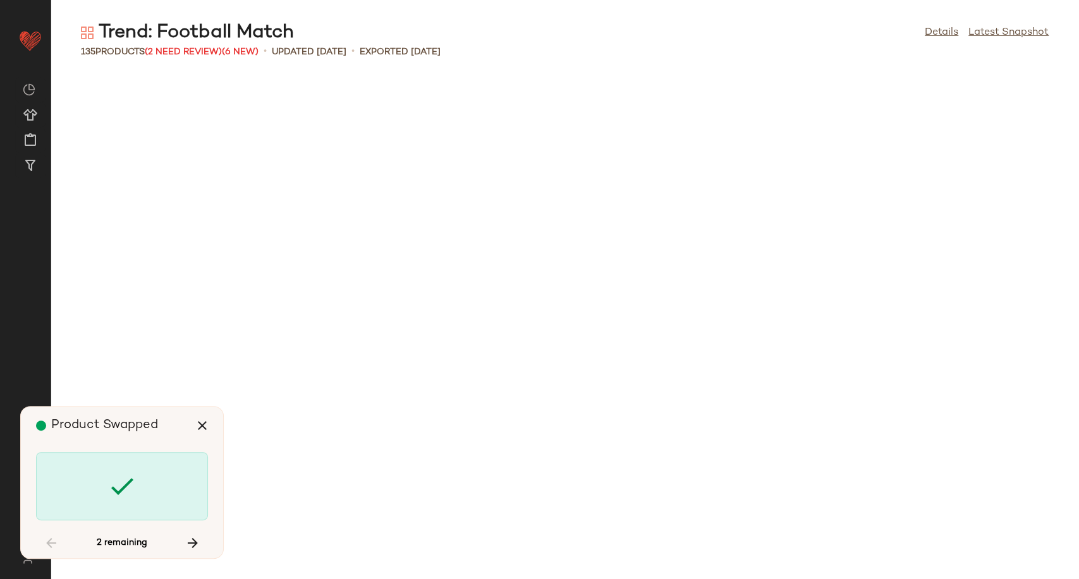
scroll to position [1618, 0]
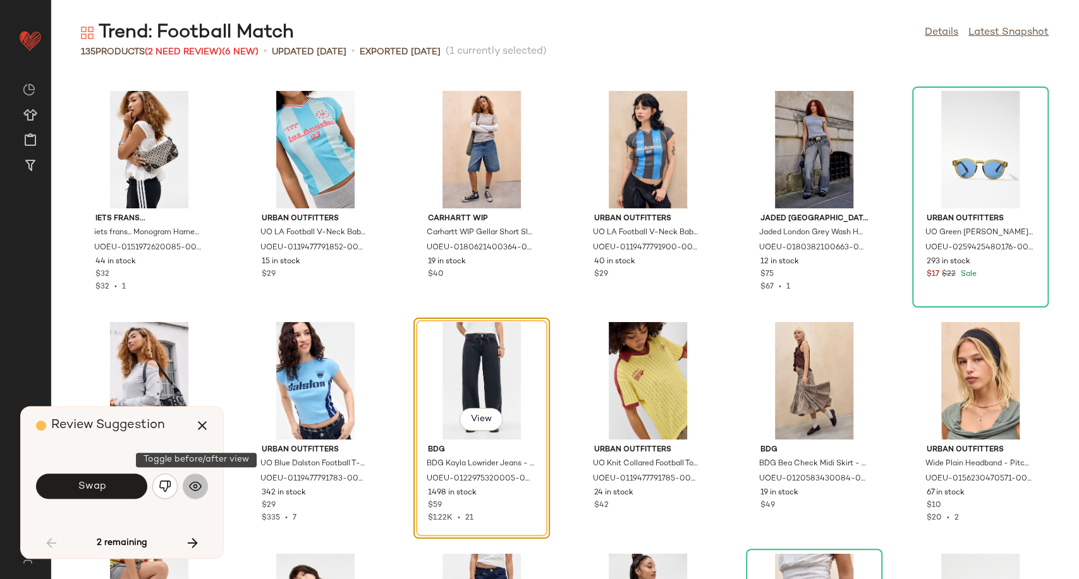
click at [197, 488] on img "button" at bounding box center [195, 486] width 13 height 13
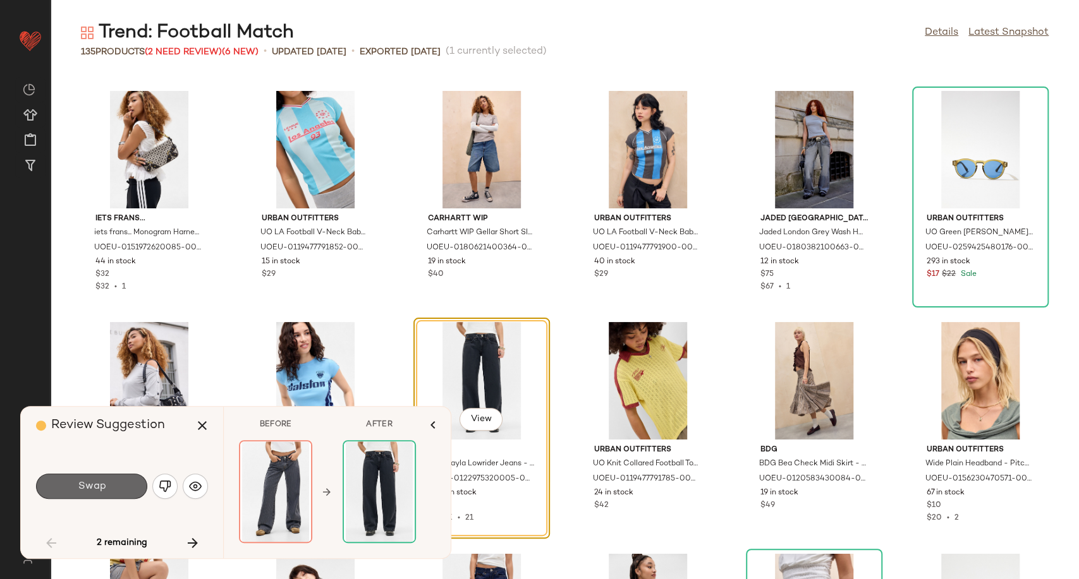
click at [123, 485] on button "Swap" at bounding box center [91, 486] width 111 height 25
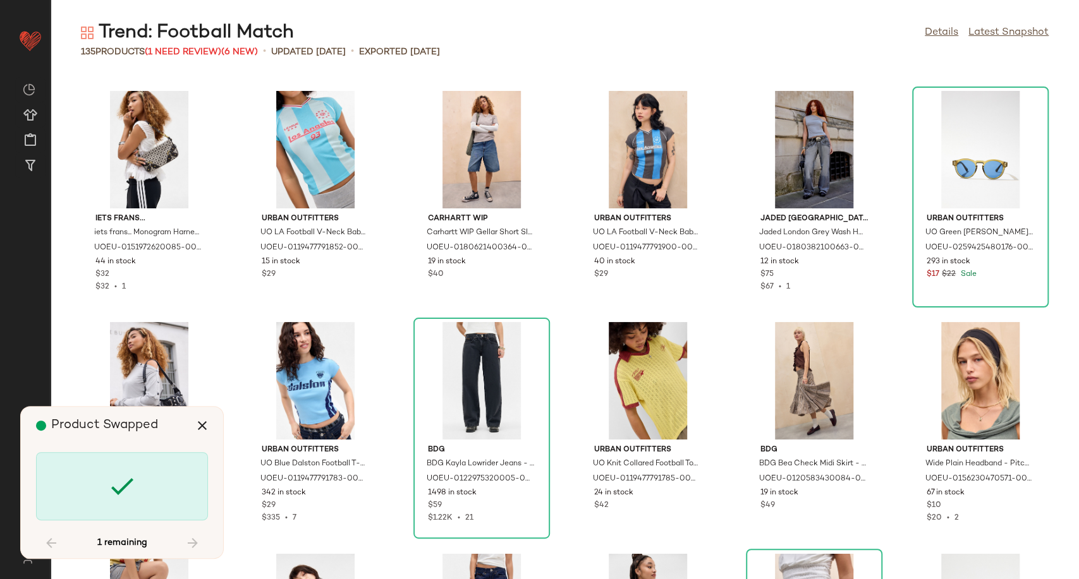
scroll to position [3931, 0]
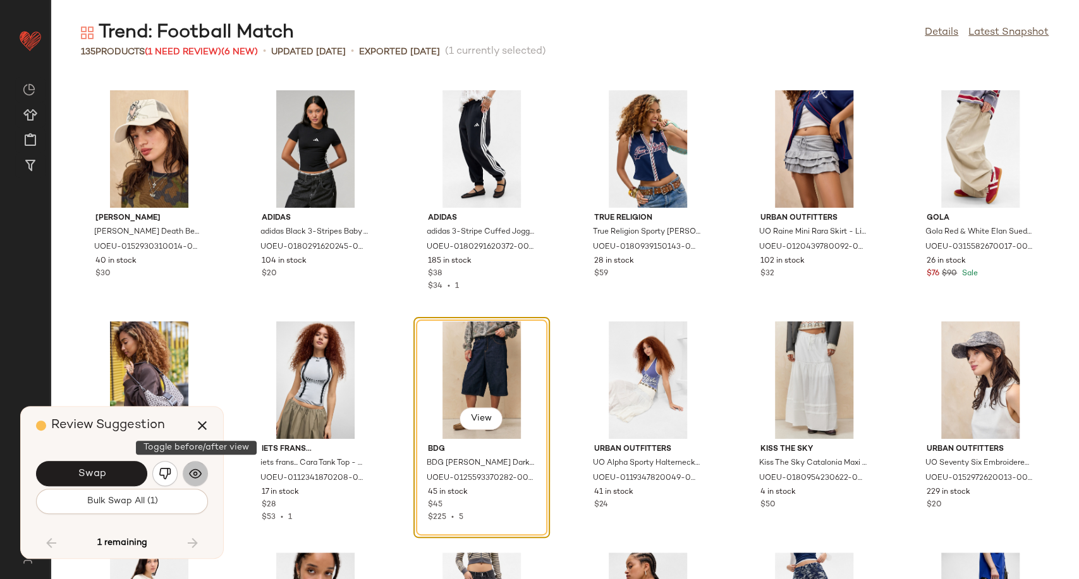
click at [195, 478] on img "button" at bounding box center [195, 474] width 13 height 13
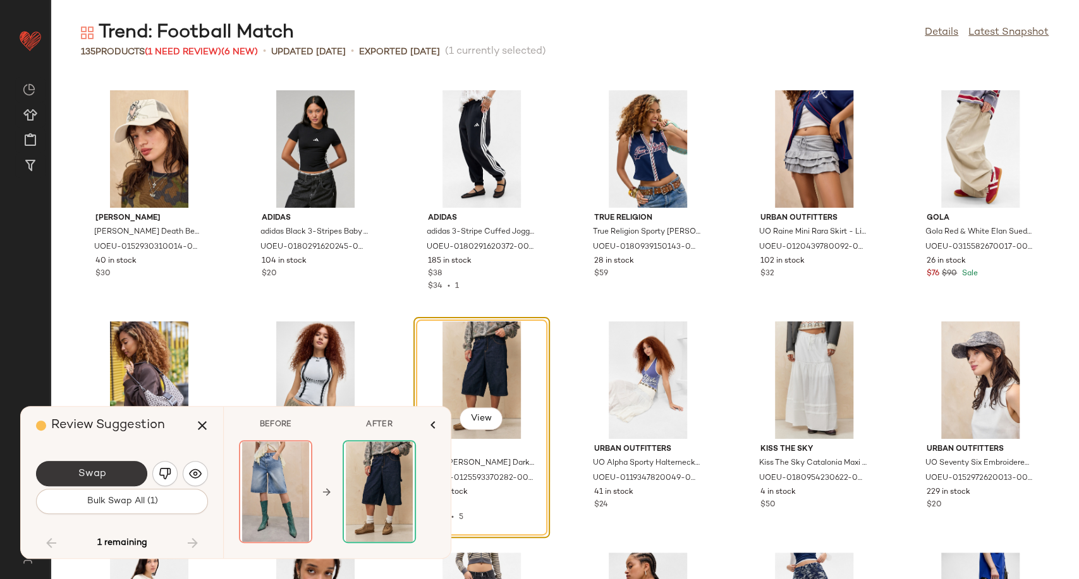
click at [112, 471] on button "Swap" at bounding box center [91, 473] width 111 height 25
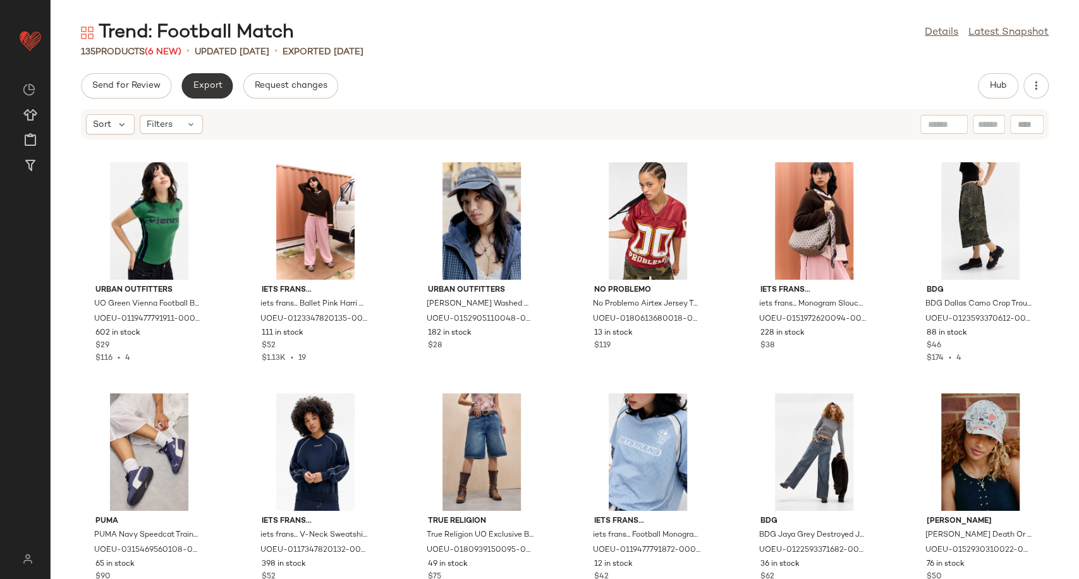
click at [206, 81] on span "Export" at bounding box center [207, 86] width 30 height 10
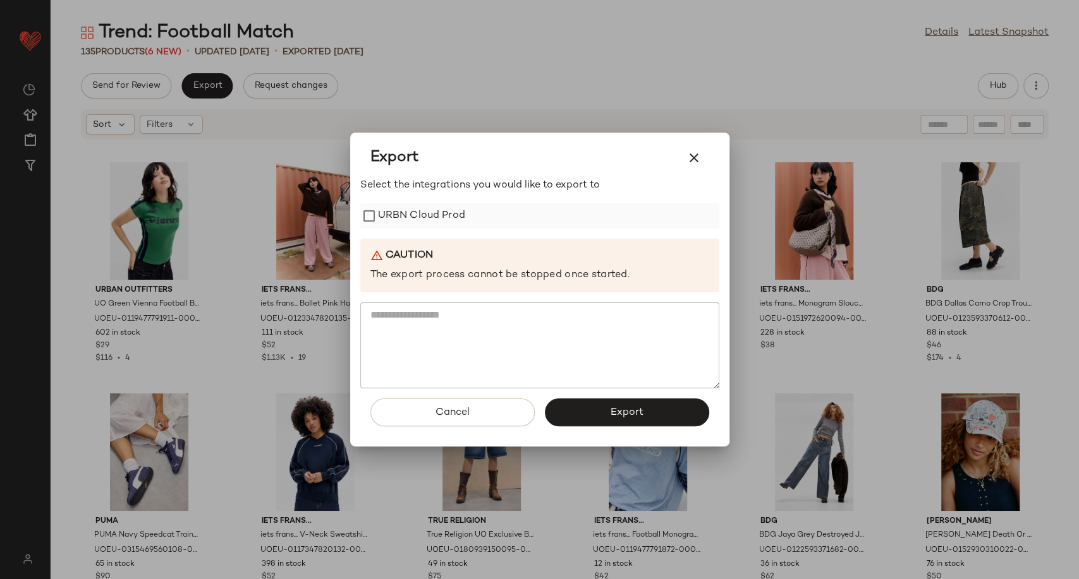
click at [470, 215] on div "URBN Cloud Prod" at bounding box center [539, 215] width 359 height 25
click at [409, 212] on label "URBN Cloud Prod" at bounding box center [421, 215] width 87 height 25
click at [620, 417] on span "Export" at bounding box center [626, 413] width 33 height 12
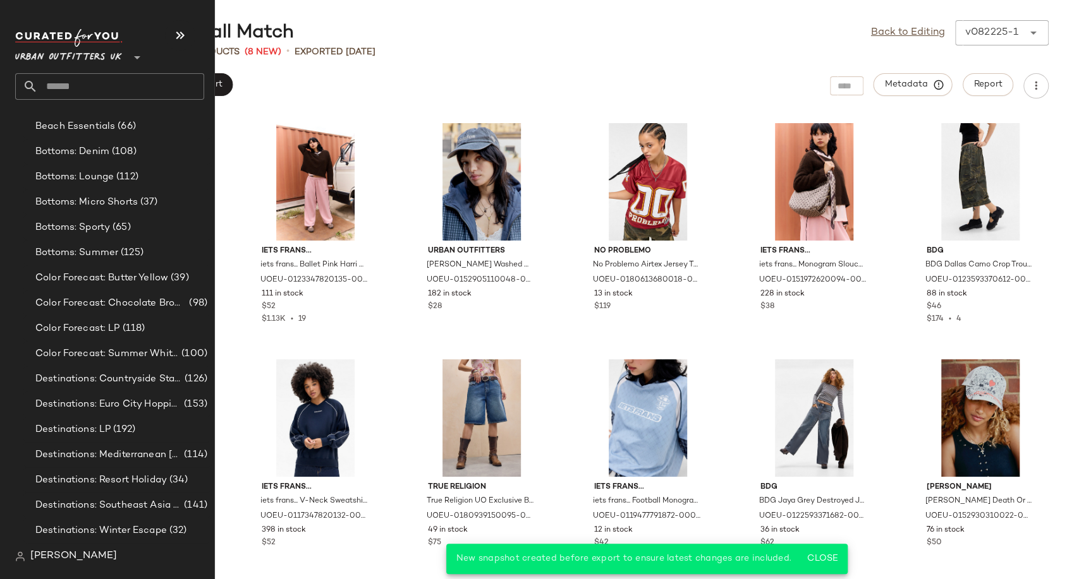
scroll to position [2246, 0]
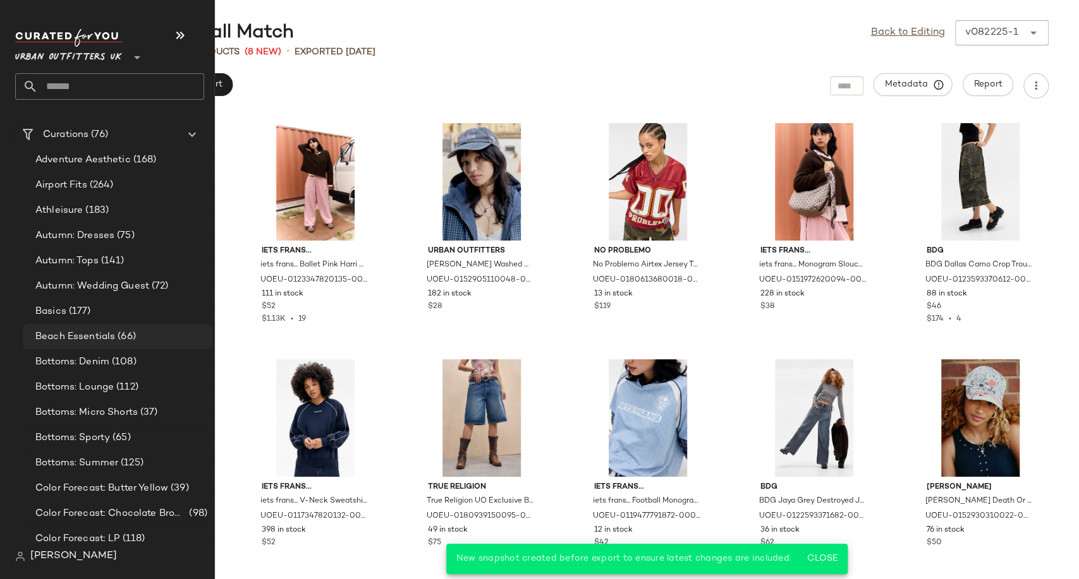
click at [88, 334] on span "Beach Essentials" at bounding box center [75, 337] width 80 height 15
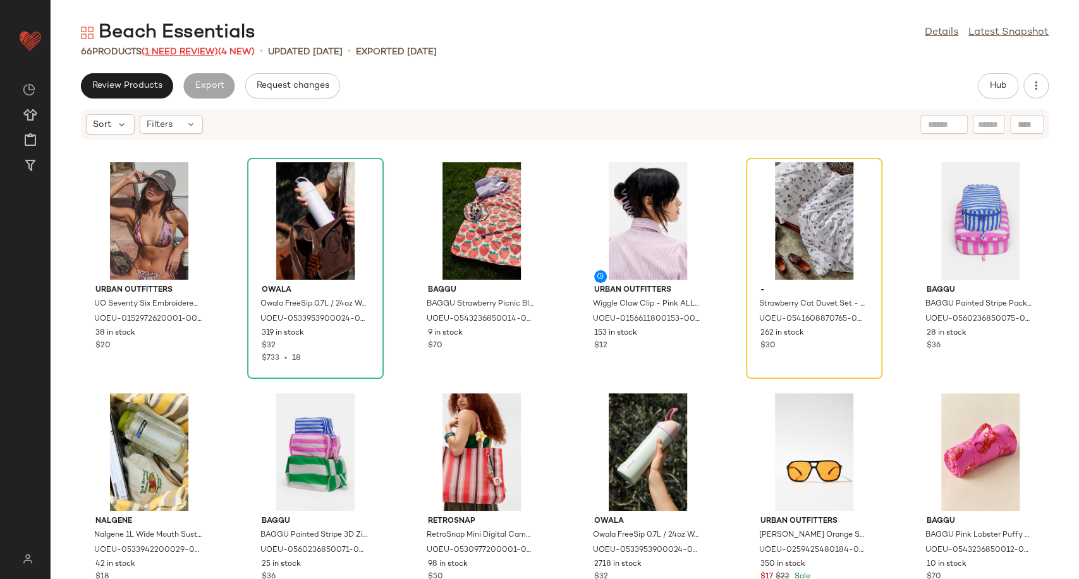
click at [195, 55] on span "(1 Need Review)" at bounding box center [180, 51] width 76 height 9
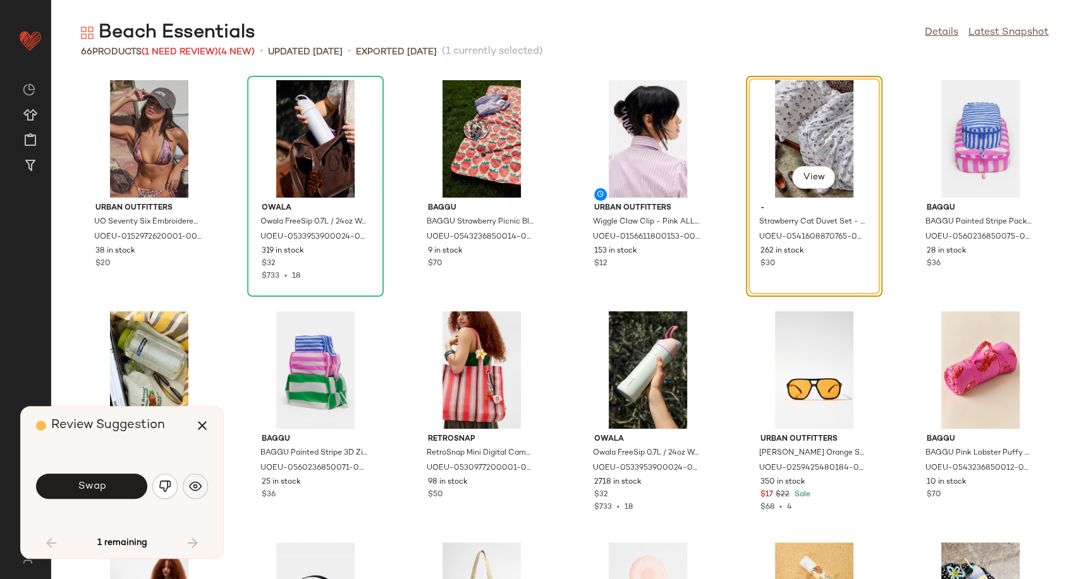
click at [206, 482] on div "Review Suggestion Swap 1 remaining" at bounding box center [122, 483] width 202 height 152
click at [202, 482] on button "button" at bounding box center [195, 486] width 25 height 25
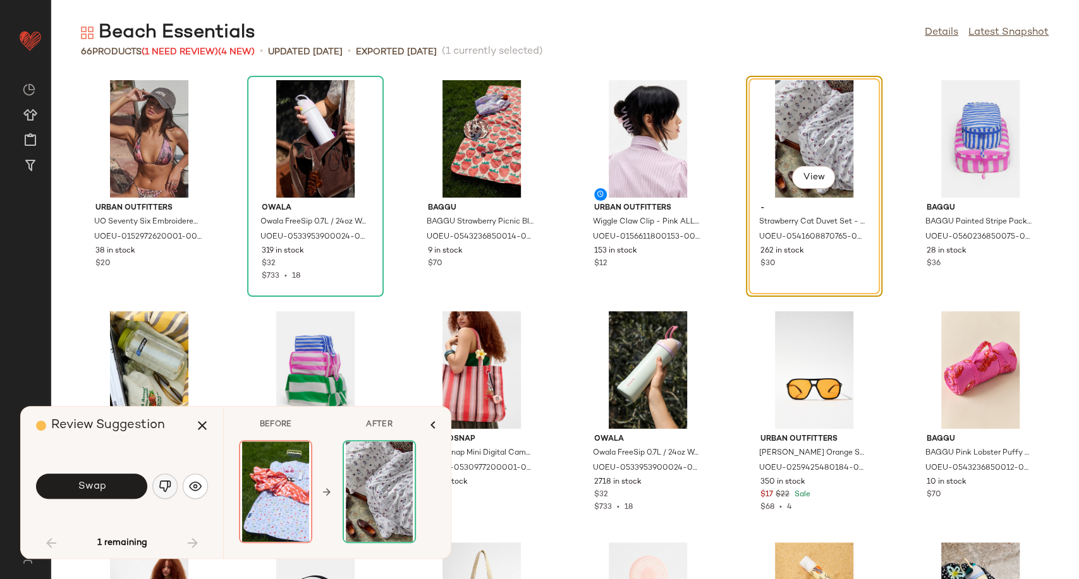
click at [169, 483] on img "button" at bounding box center [165, 486] width 13 height 13
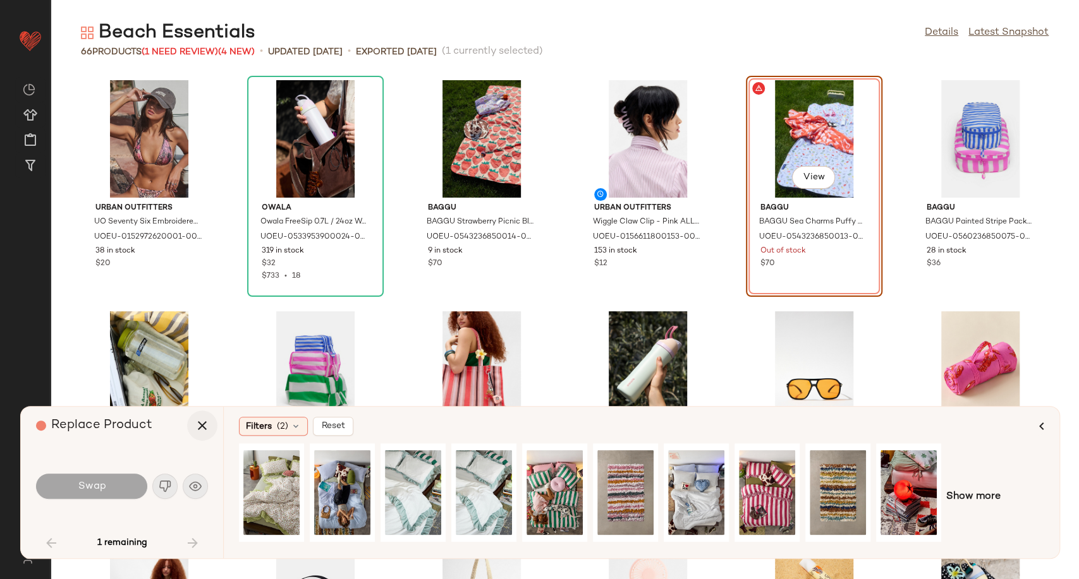
click at [195, 431] on icon "button" at bounding box center [202, 425] width 15 height 15
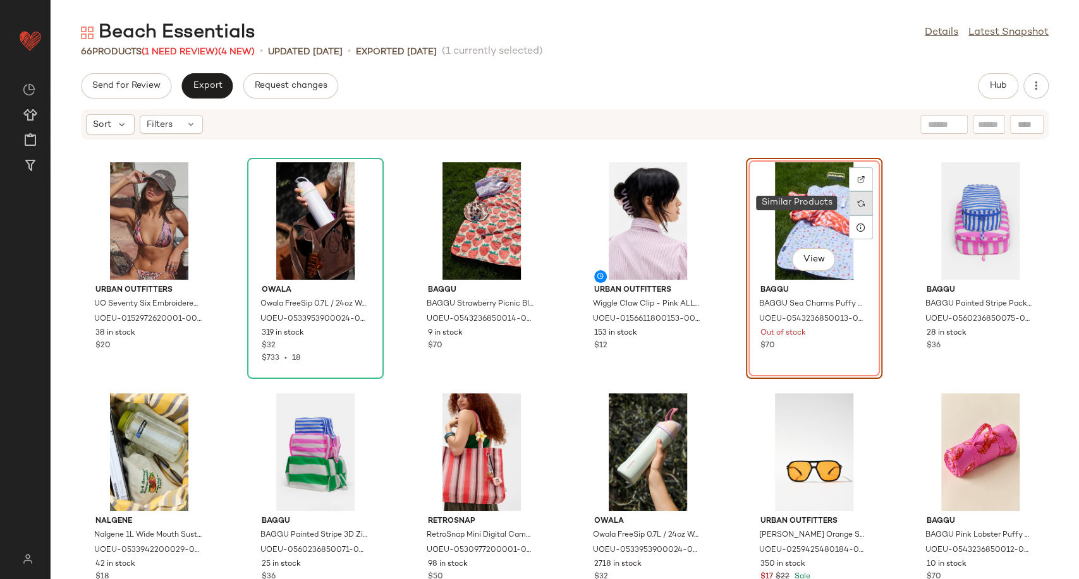
click at [857, 202] on img at bounding box center [861, 204] width 8 height 8
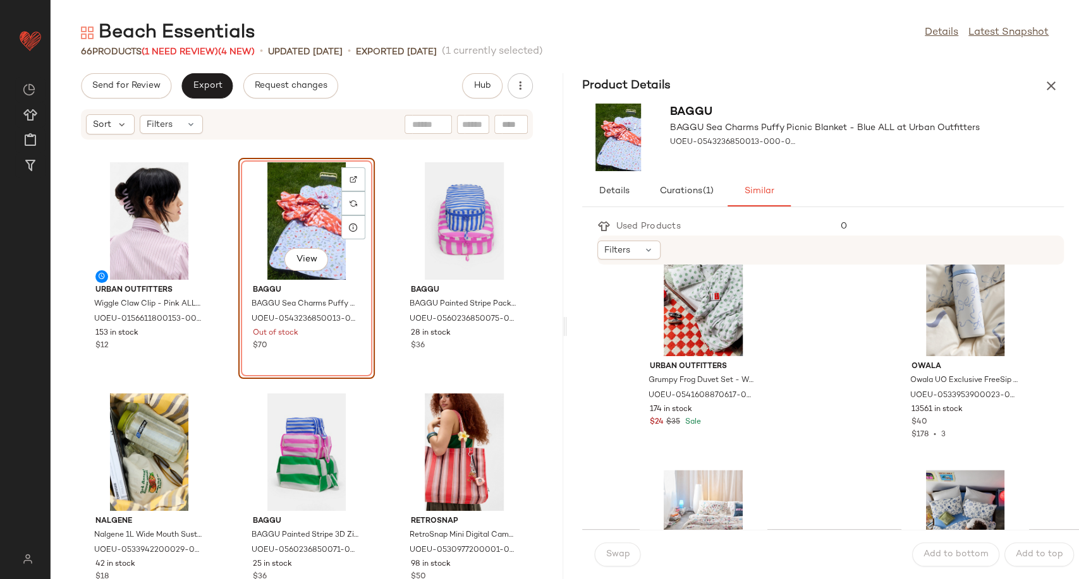
scroll to position [1193, 0]
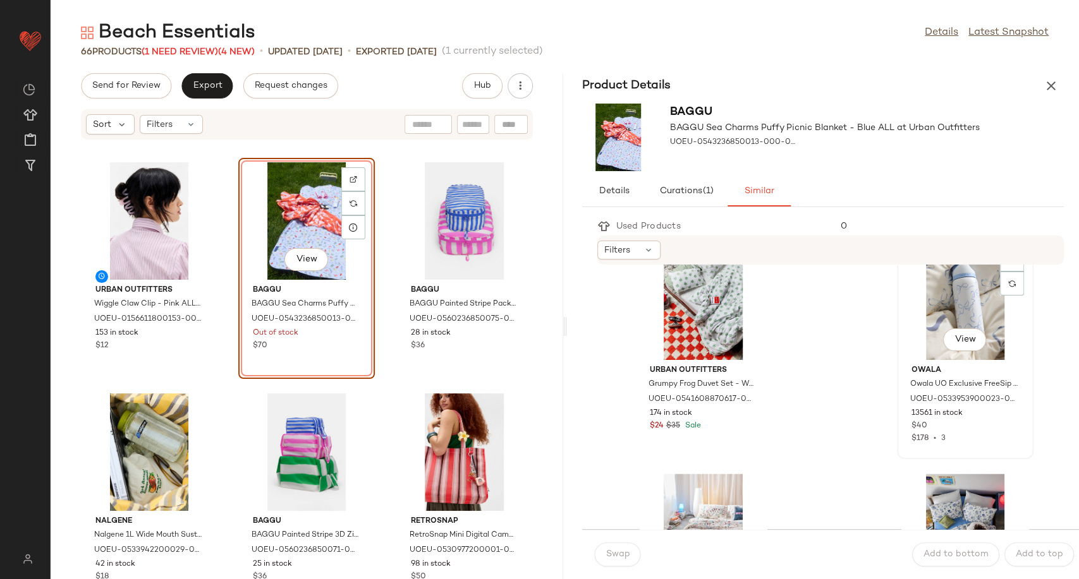
click at [932, 314] on div "View" at bounding box center [965, 302] width 128 height 118
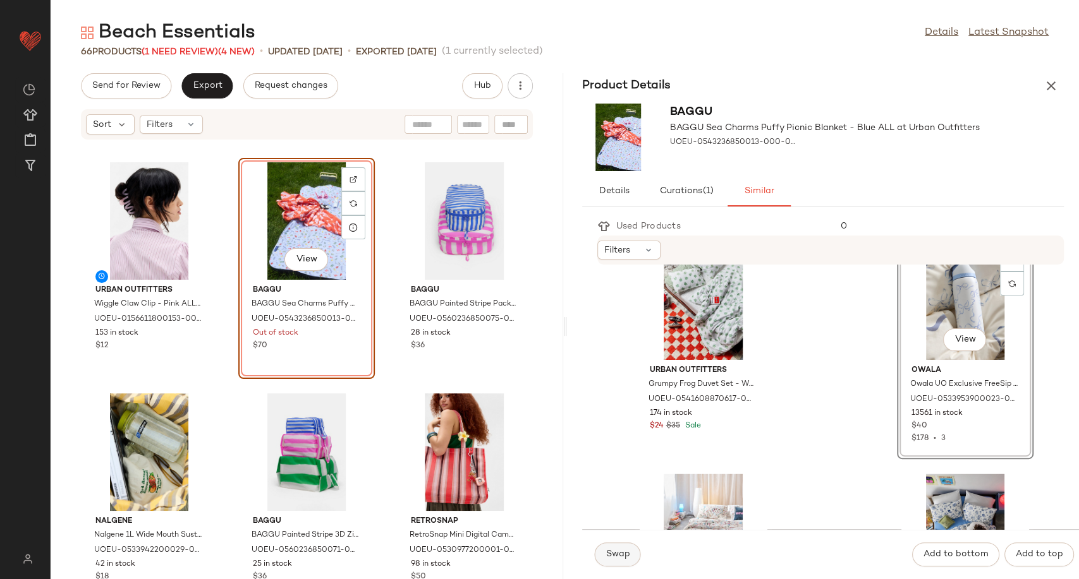
click at [619, 557] on span "Swap" at bounding box center [617, 555] width 25 height 10
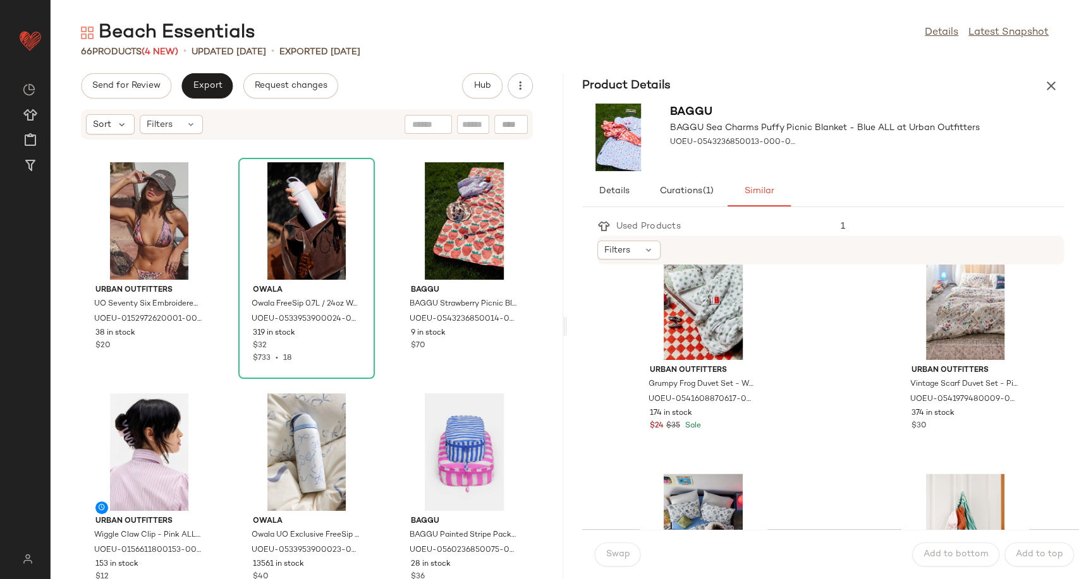
click at [385, 378] on div "Urban Outfitters UO Seventy Six Embroidered Cap - Brown at Urban Outfitters UOE…" at bounding box center [307, 367] width 512 height 424
click at [1049, 94] on button "button" at bounding box center [1050, 85] width 25 height 25
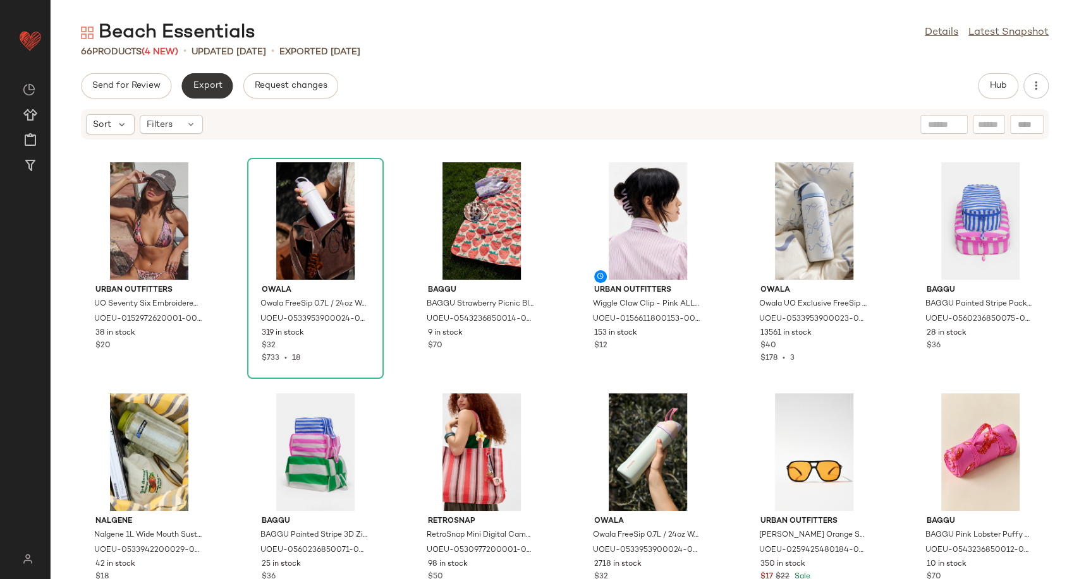
click at [212, 83] on span "Export" at bounding box center [207, 86] width 30 height 10
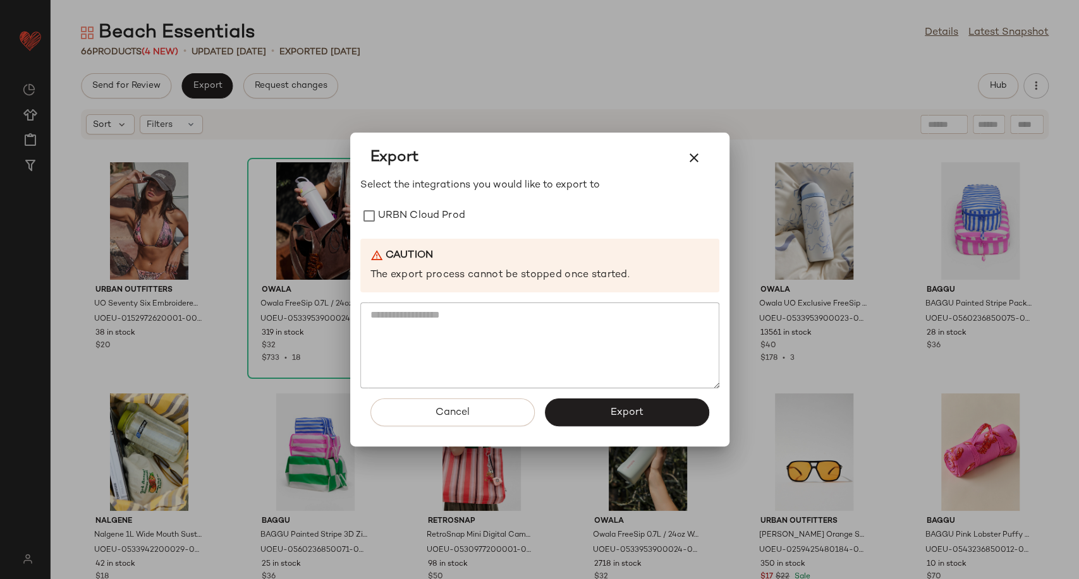
click at [416, 229] on div "Select the integrations you would like to export to URBN Cloud Prod Caution The…" at bounding box center [539, 283] width 359 height 211
click at [420, 217] on label "URBN Cloud Prod" at bounding box center [421, 215] width 87 height 25
click at [610, 407] on span "Export" at bounding box center [626, 413] width 33 height 12
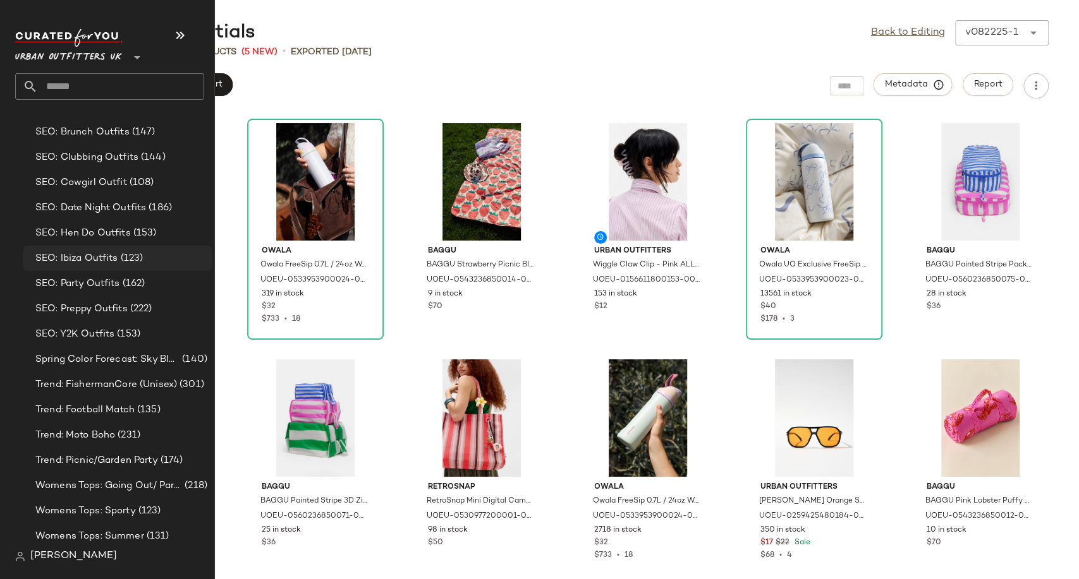
scroll to position [3770, 0]
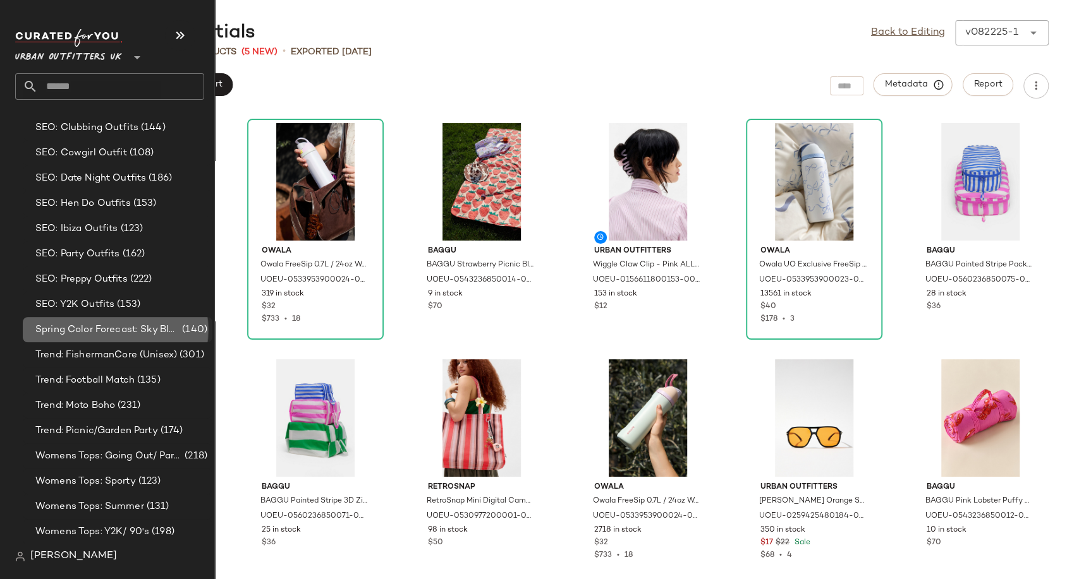
click at [112, 334] on span "Spring Color Forecast: Sky Blue" at bounding box center [107, 330] width 144 height 15
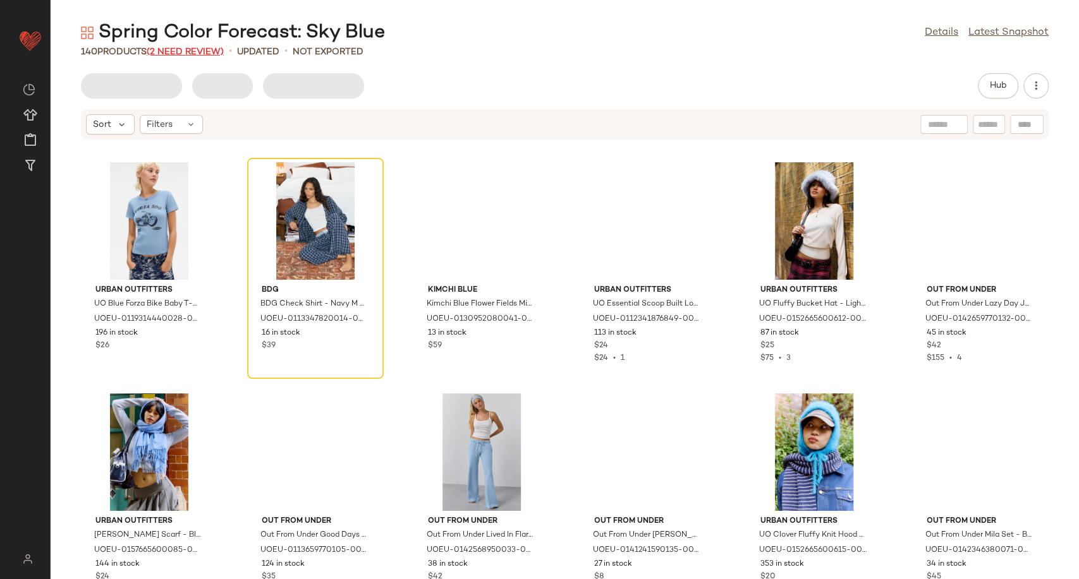
click at [169, 52] on span "(2 Need Review)" at bounding box center [185, 51] width 77 height 9
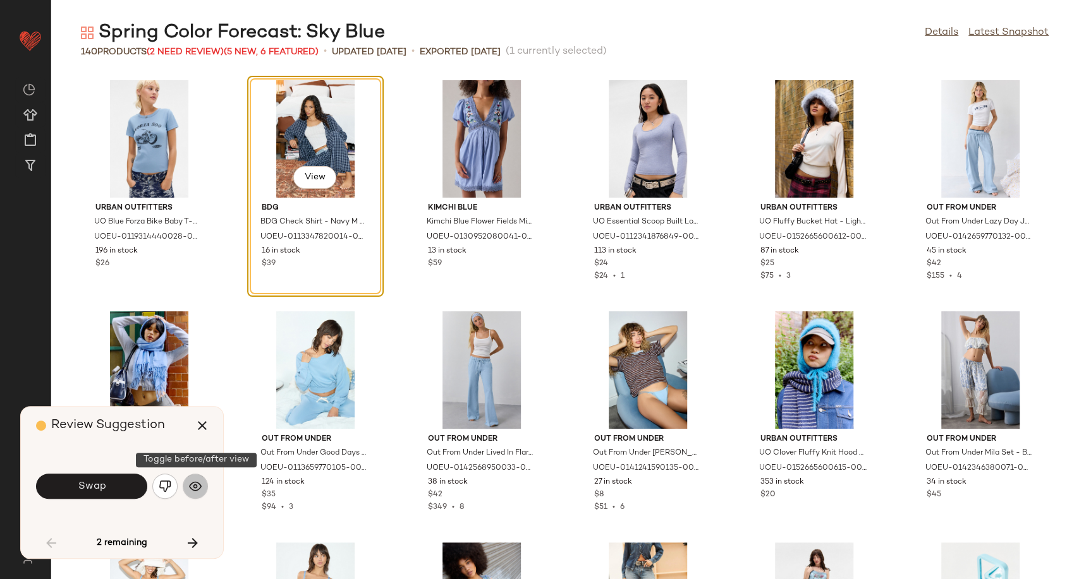
click at [196, 487] on img "button" at bounding box center [195, 486] width 13 height 13
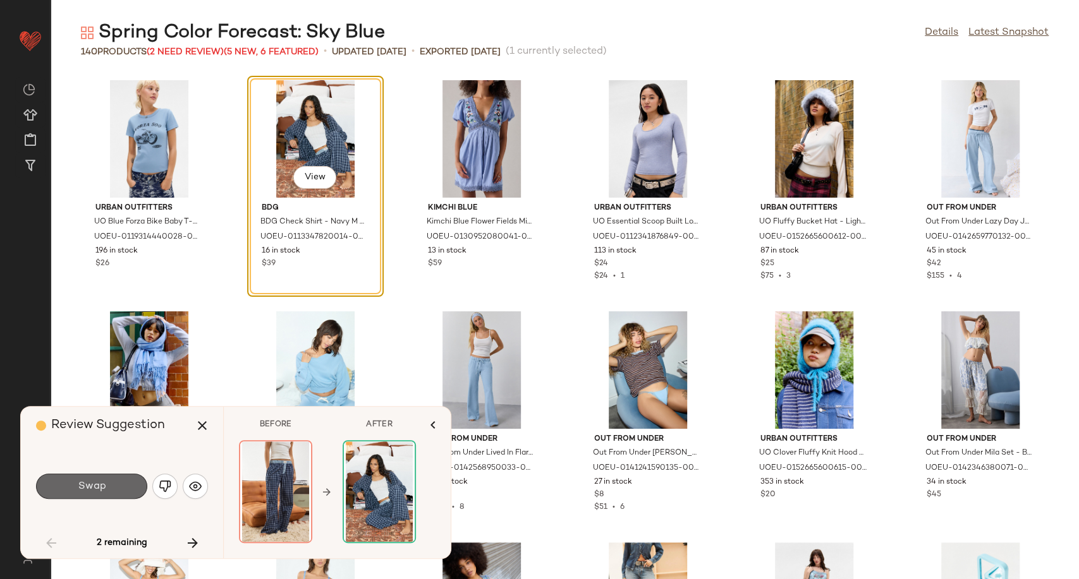
click at [111, 495] on button "Swap" at bounding box center [91, 486] width 111 height 25
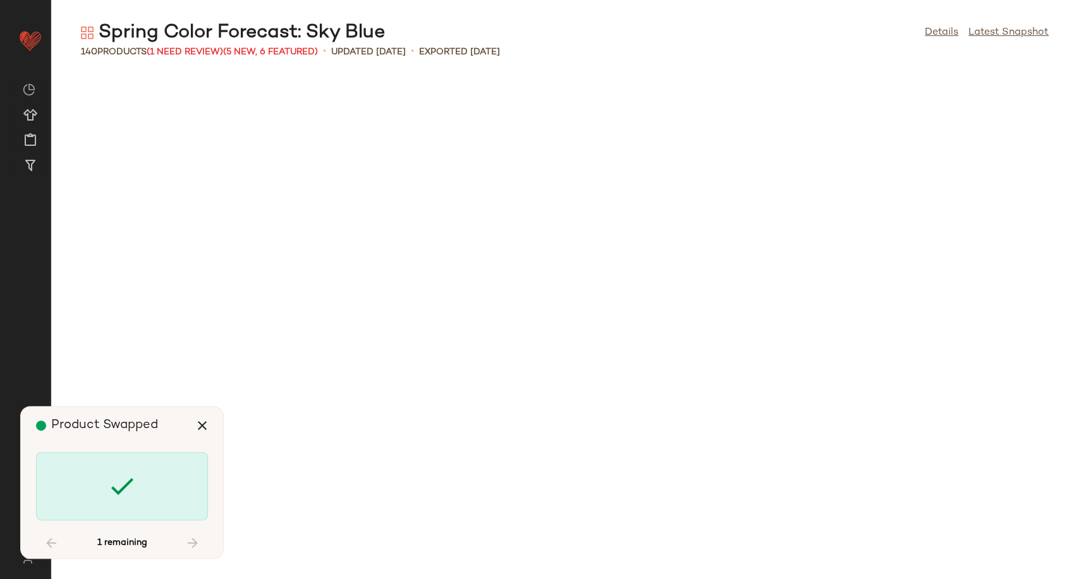
scroll to position [2543, 0]
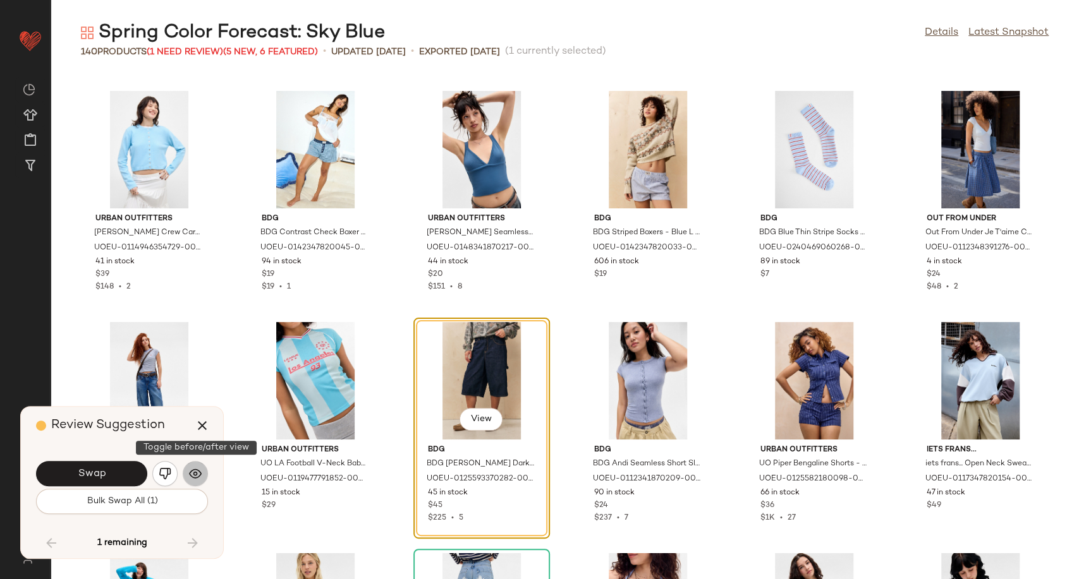
click at [198, 475] on img "button" at bounding box center [195, 474] width 13 height 13
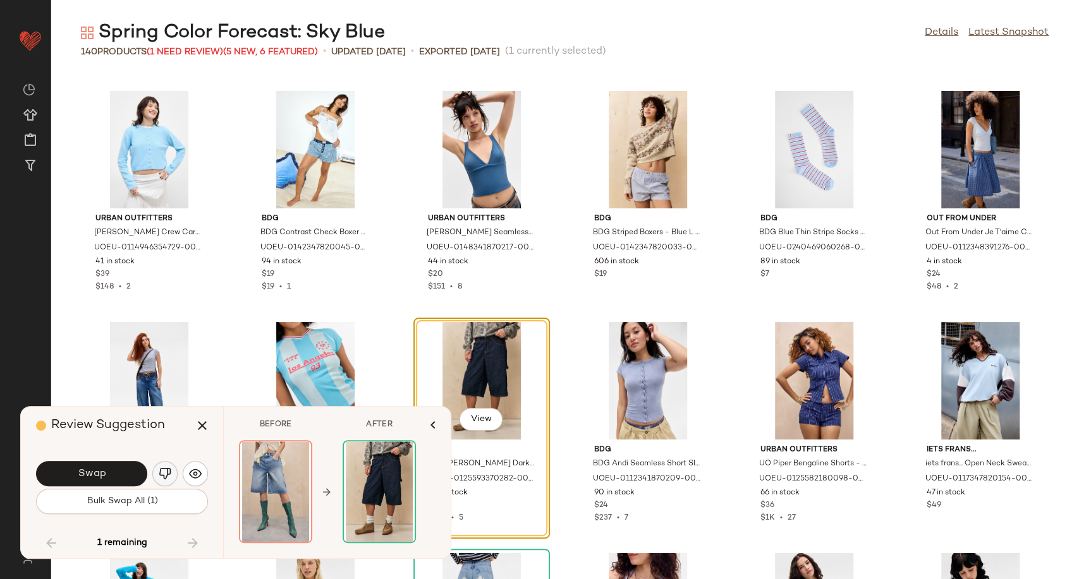
click at [171, 471] on button "button" at bounding box center [164, 473] width 25 height 25
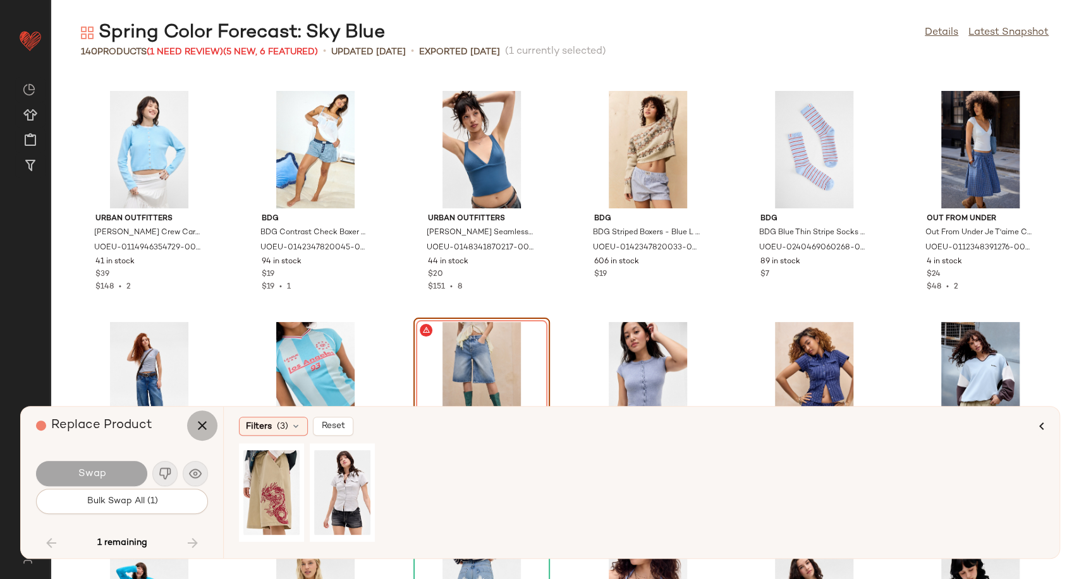
click at [198, 426] on icon "button" at bounding box center [202, 425] width 15 height 15
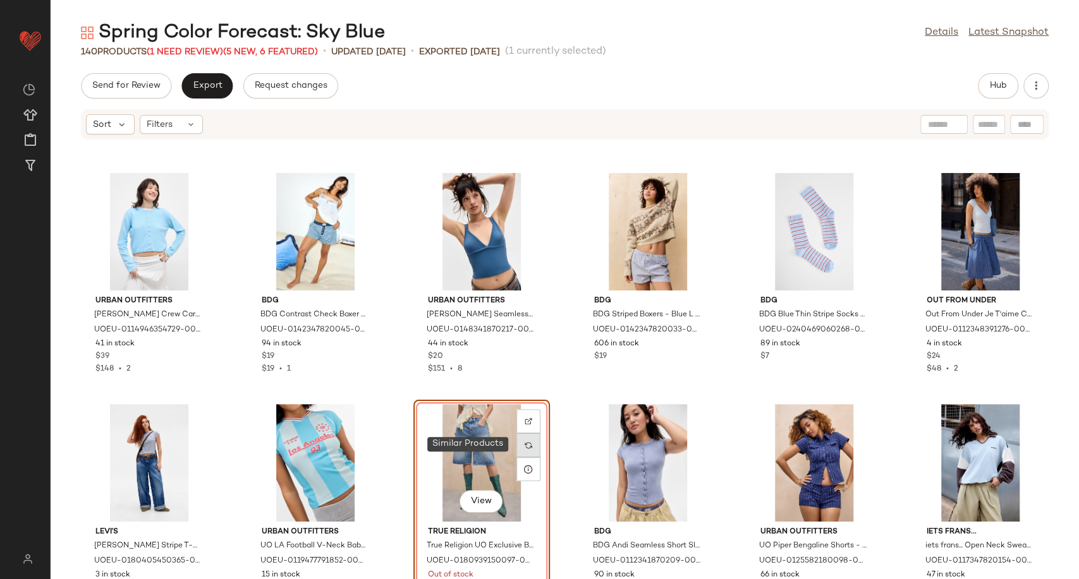
click at [528, 446] on img at bounding box center [528, 446] width 8 height 8
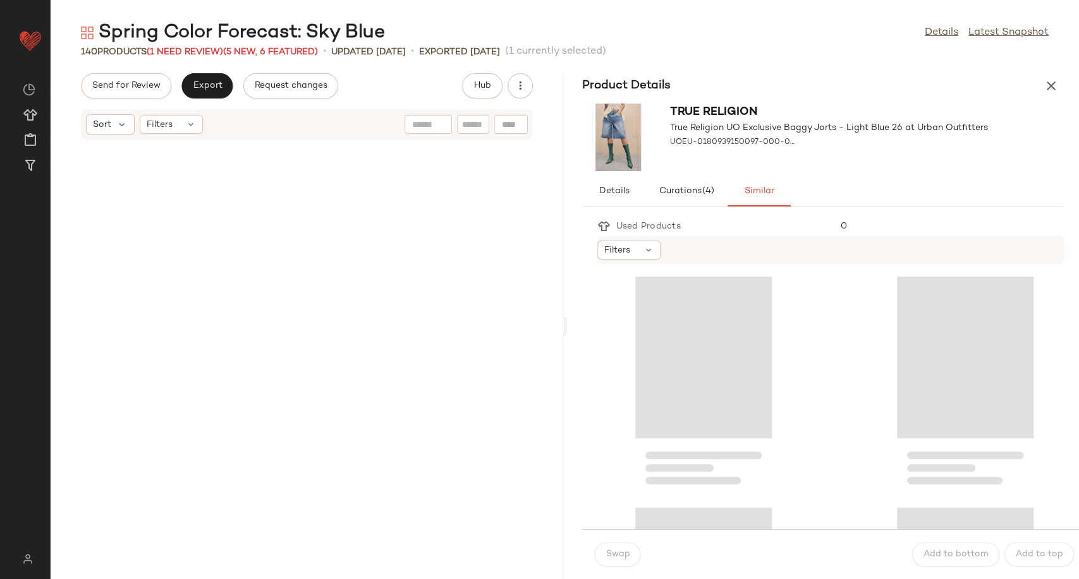
scroll to position [5550, 0]
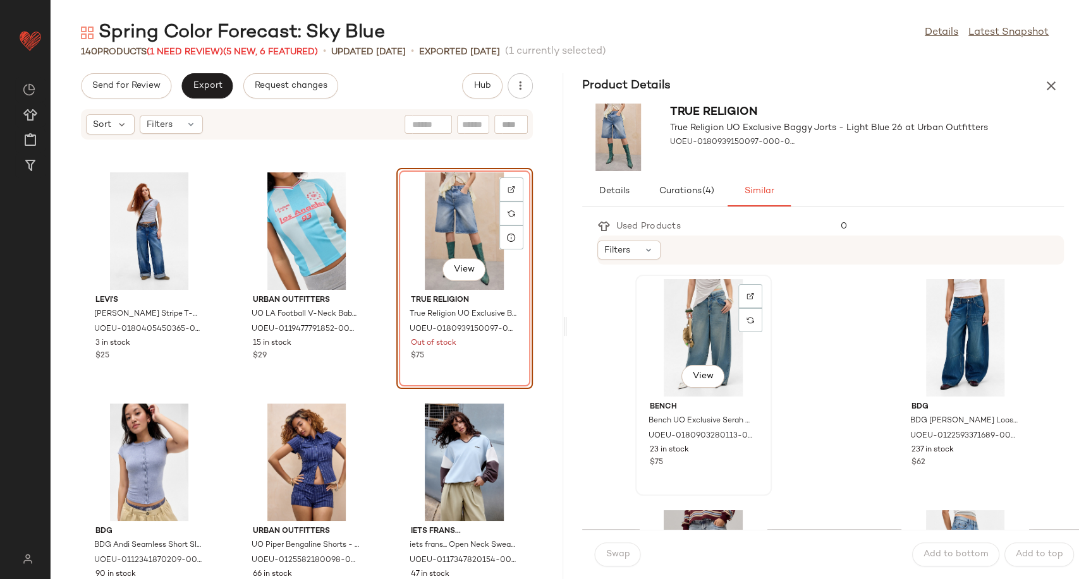
click at [726, 335] on div "View" at bounding box center [703, 338] width 128 height 118
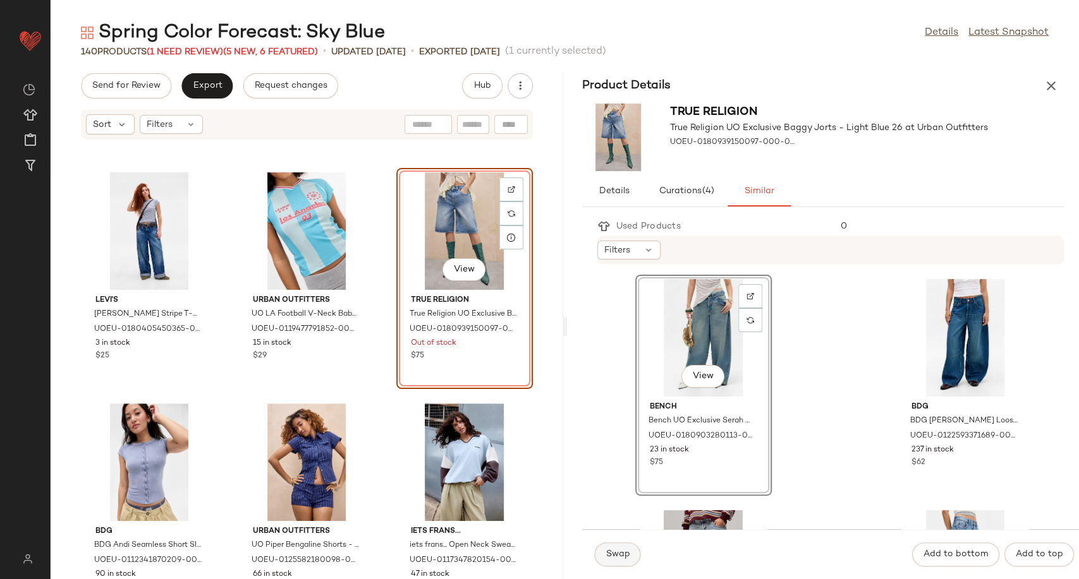
click at [626, 552] on span "Swap" at bounding box center [617, 555] width 25 height 10
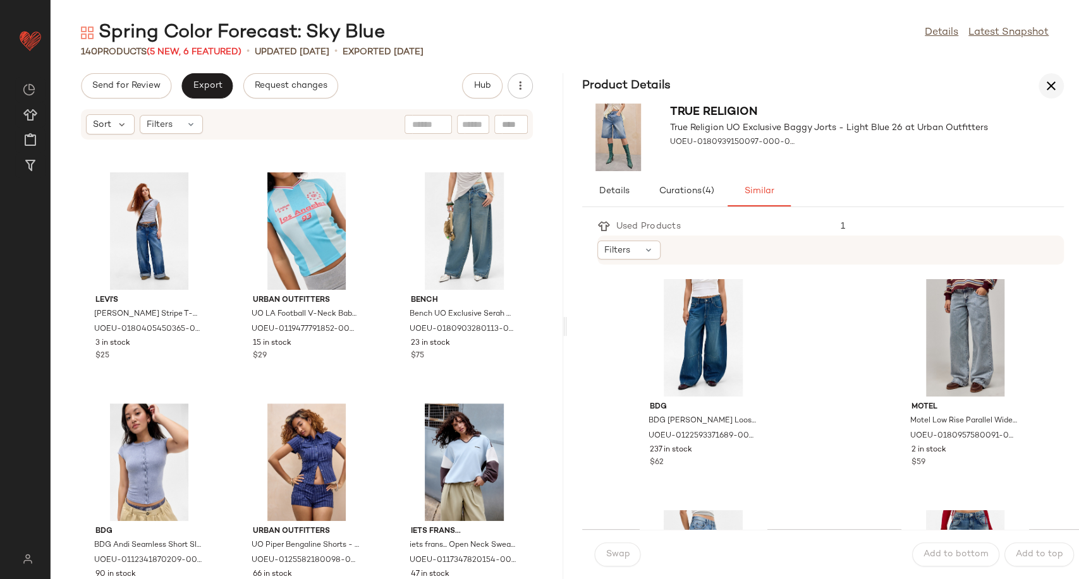
click at [1049, 88] on icon "button" at bounding box center [1050, 85] width 15 height 15
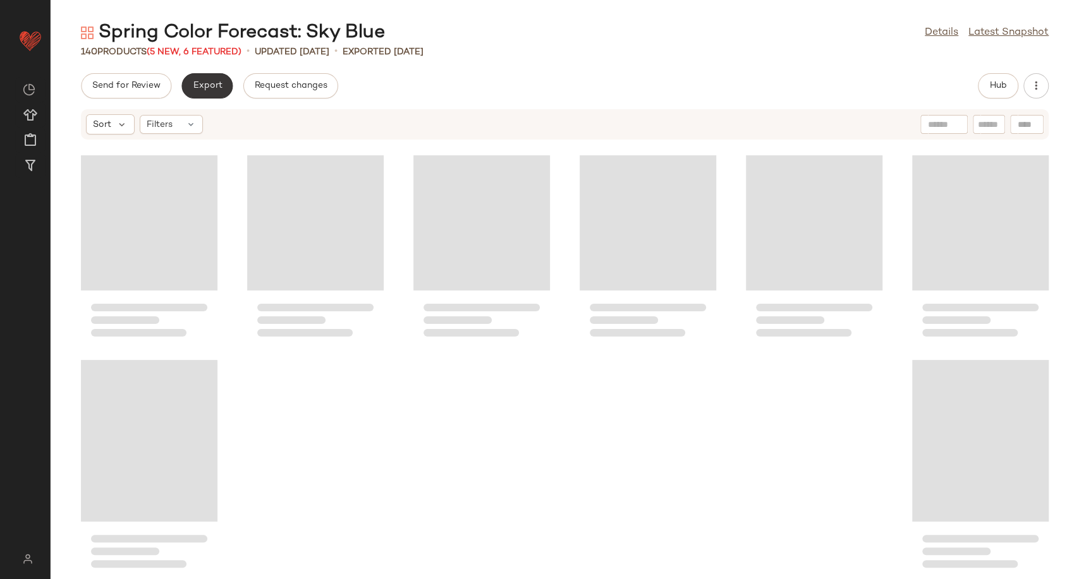
scroll to position [2775, 0]
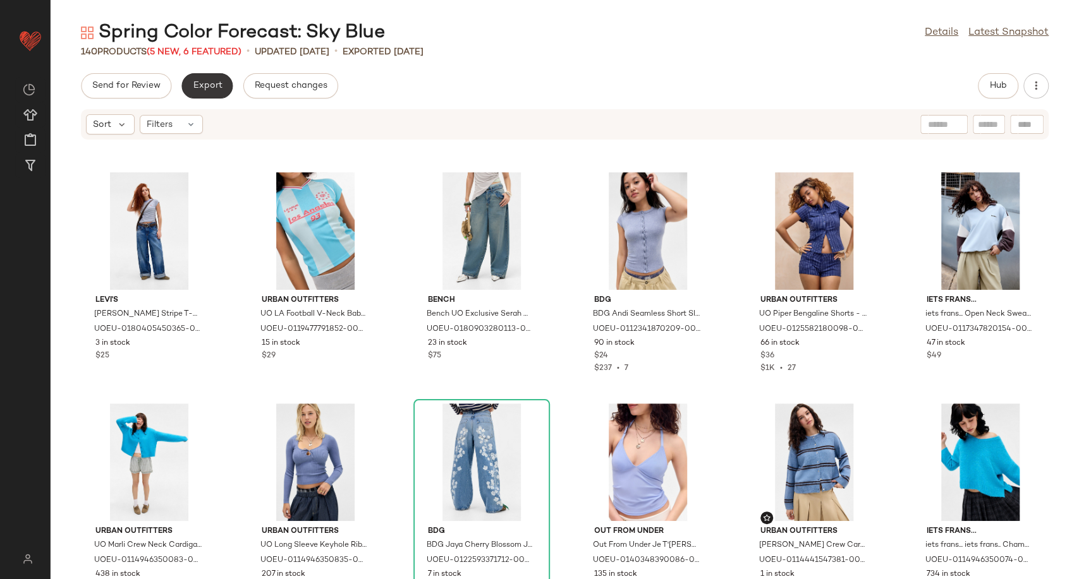
click at [207, 92] on button "Export" at bounding box center [206, 85] width 51 height 25
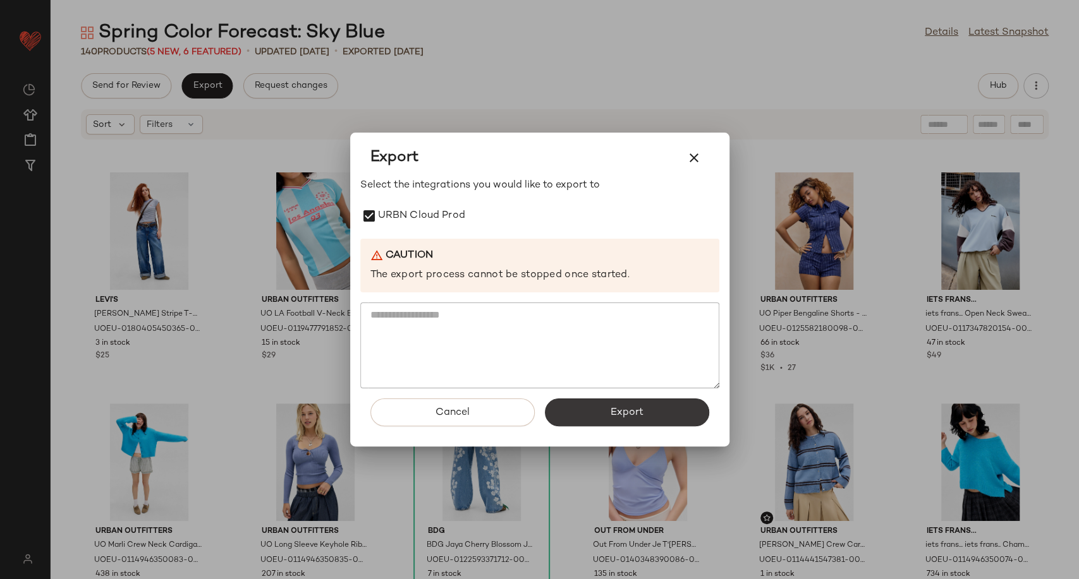
click at [596, 409] on button "Export" at bounding box center [627, 413] width 164 height 28
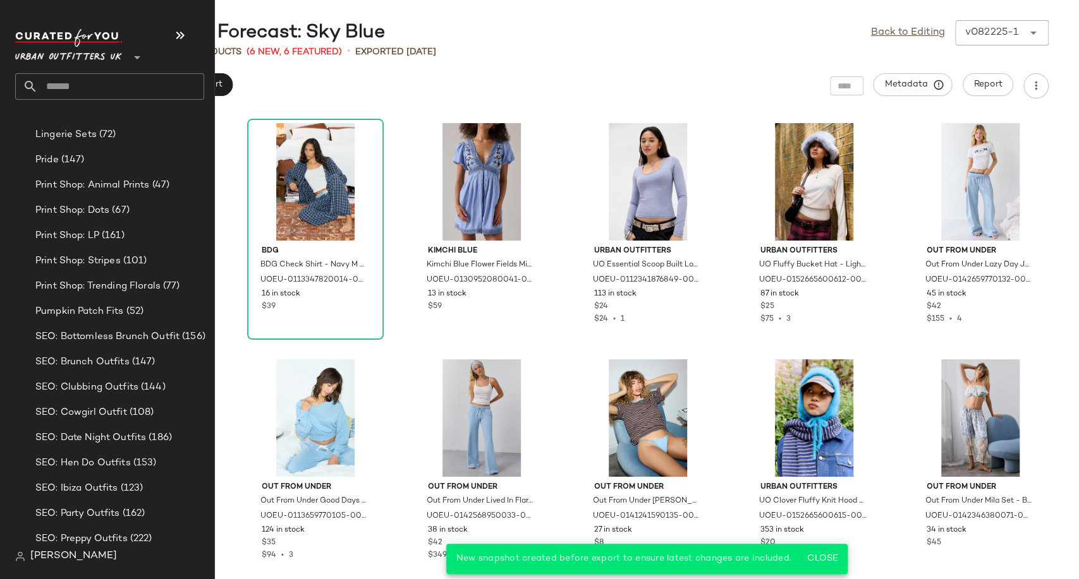
scroll to position [3770, 0]
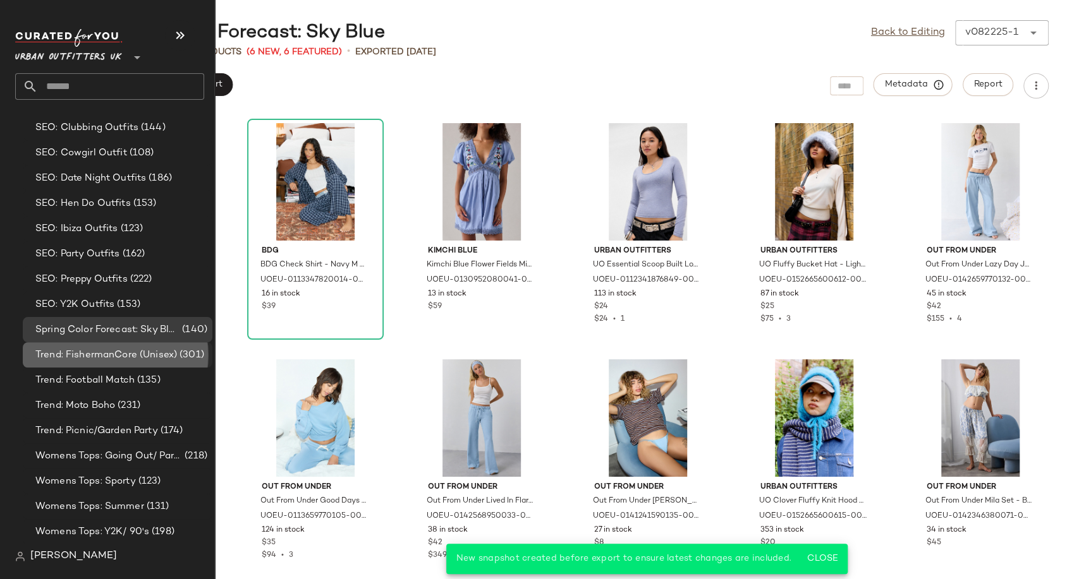
click at [104, 354] on span "Trend: FishermanCore (Unisex)" at bounding box center [106, 355] width 142 height 15
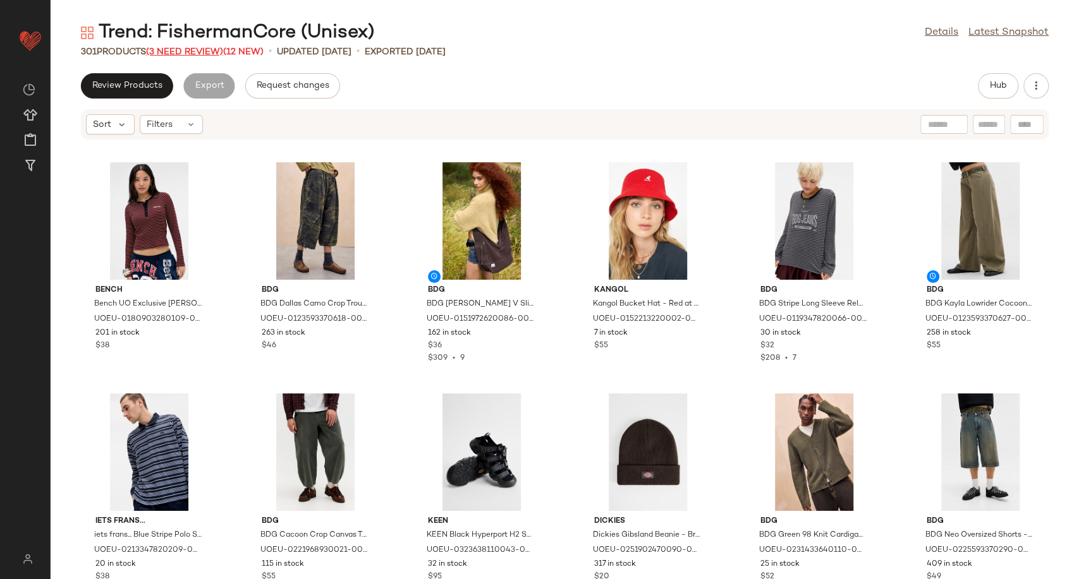
click at [193, 49] on span "(3 Need Review)" at bounding box center [184, 51] width 77 height 9
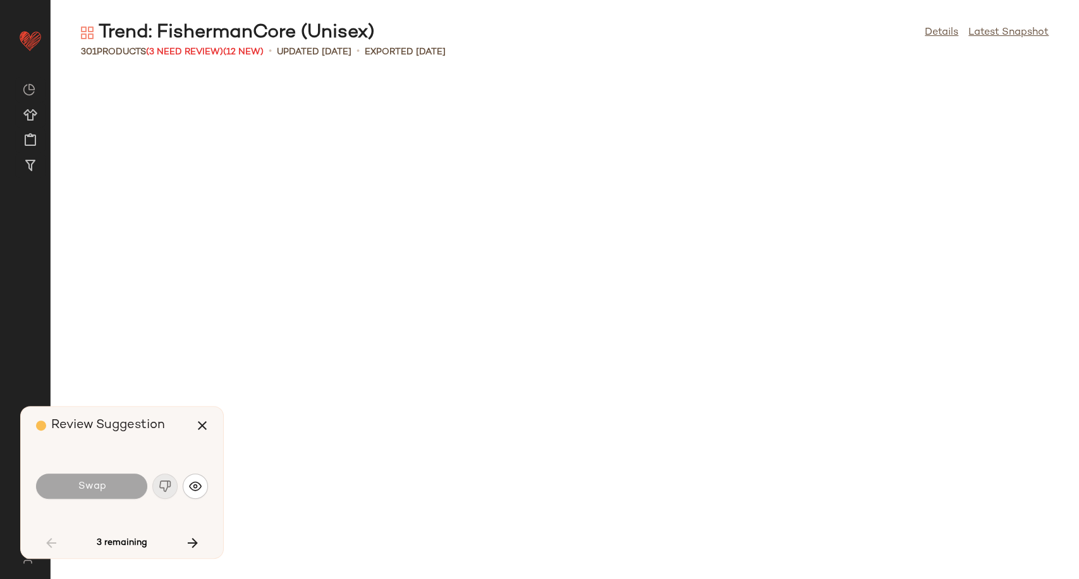
scroll to position [1156, 0]
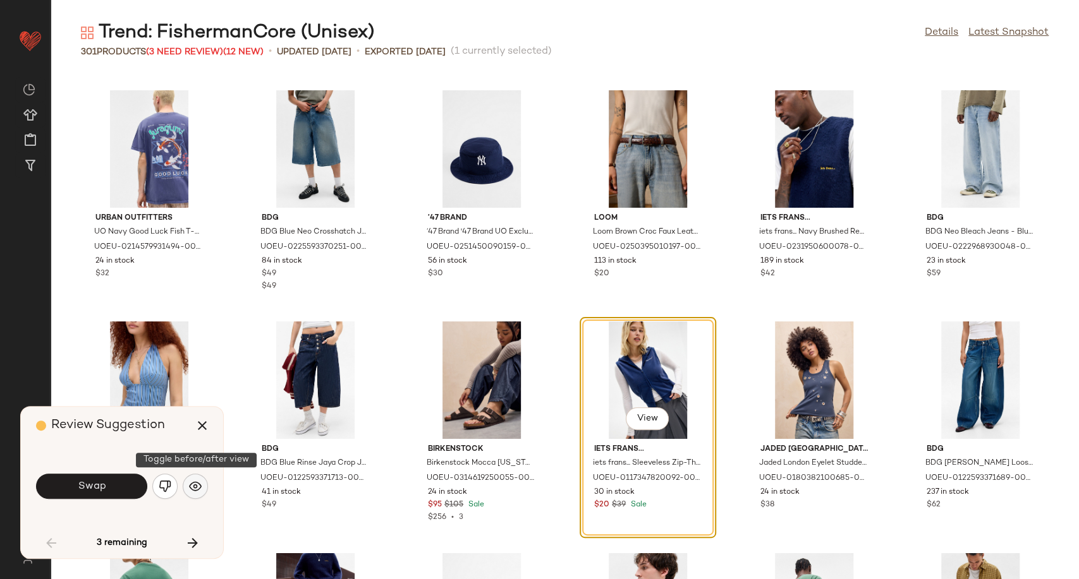
click at [190, 493] on button "button" at bounding box center [195, 486] width 25 height 25
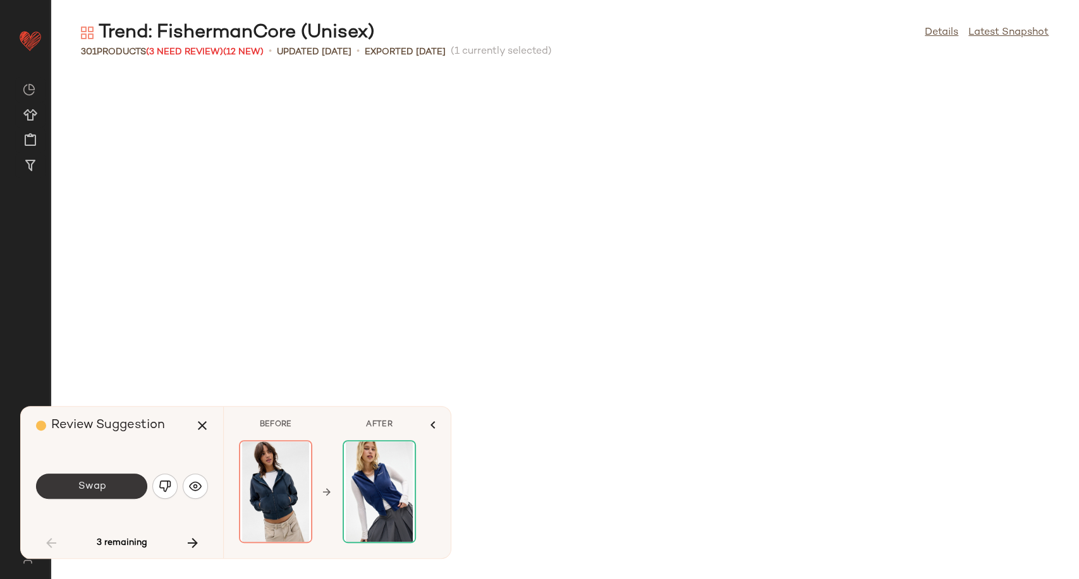
scroll to position [1156, 0]
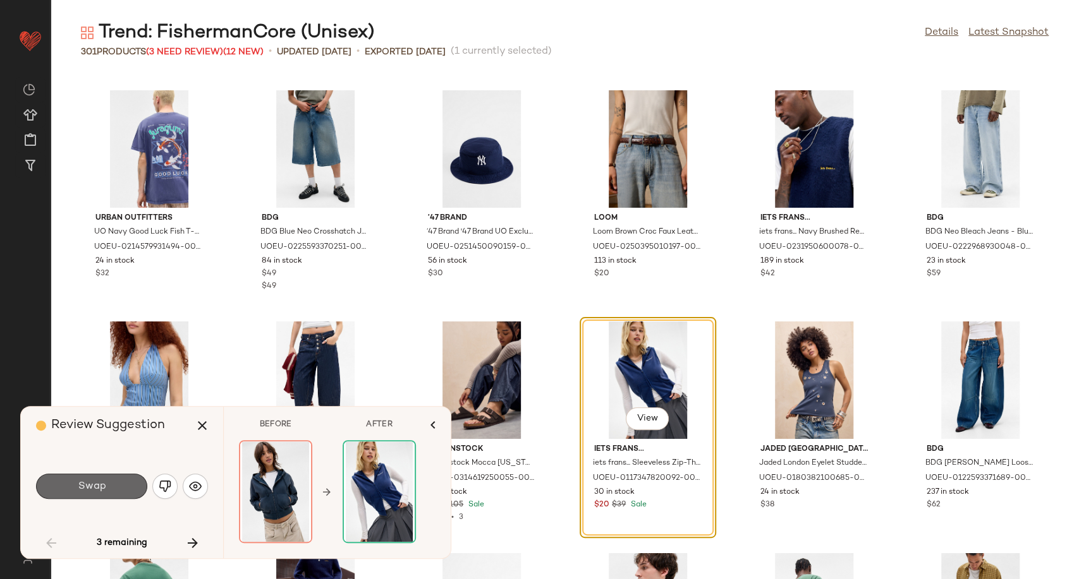
click at [118, 487] on button "Swap" at bounding box center [91, 486] width 111 height 25
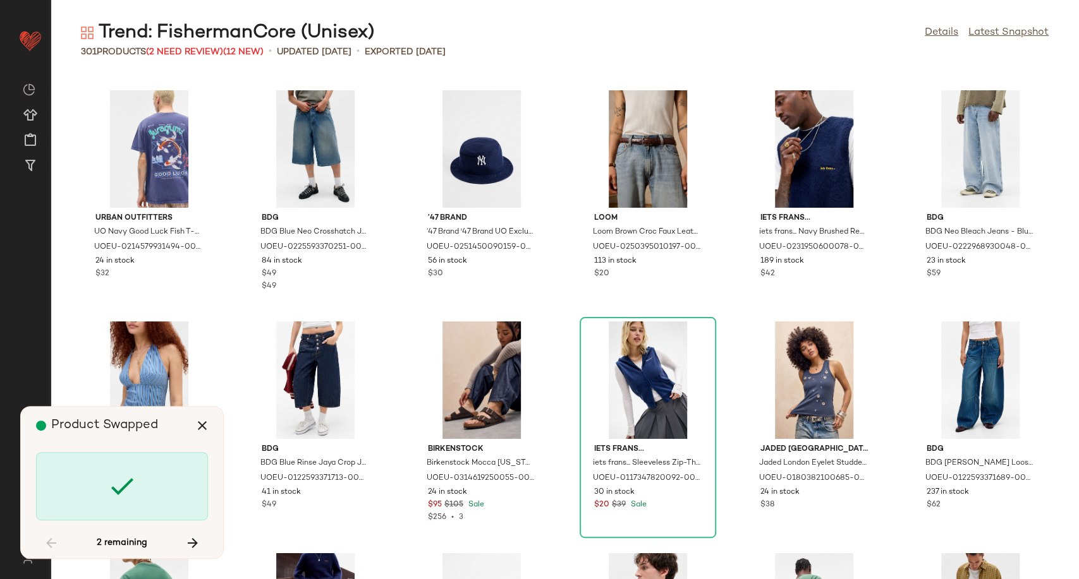
scroll to position [5781, 0]
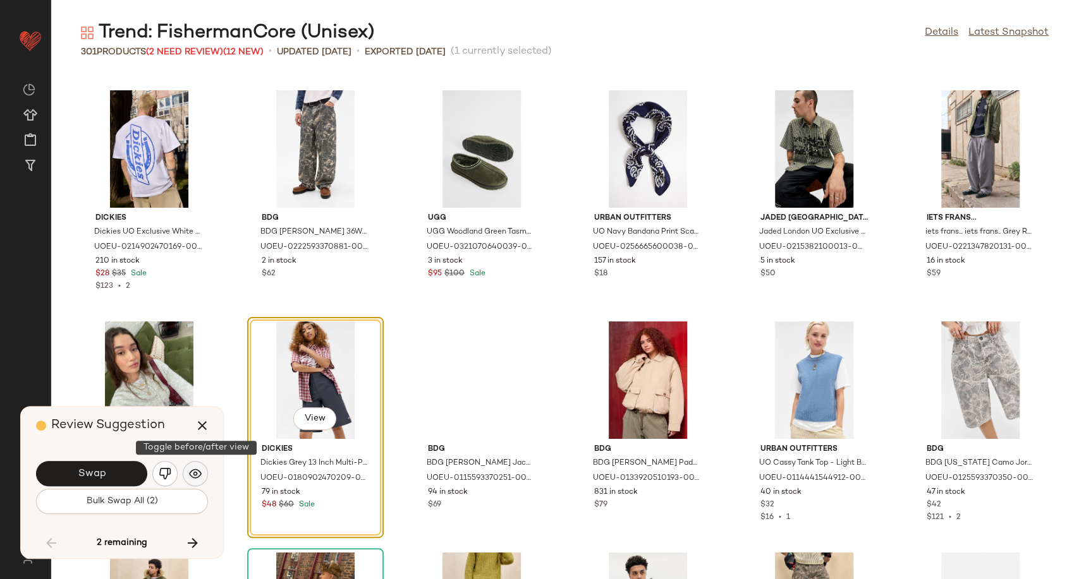
click at [197, 480] on img "button" at bounding box center [195, 474] width 13 height 13
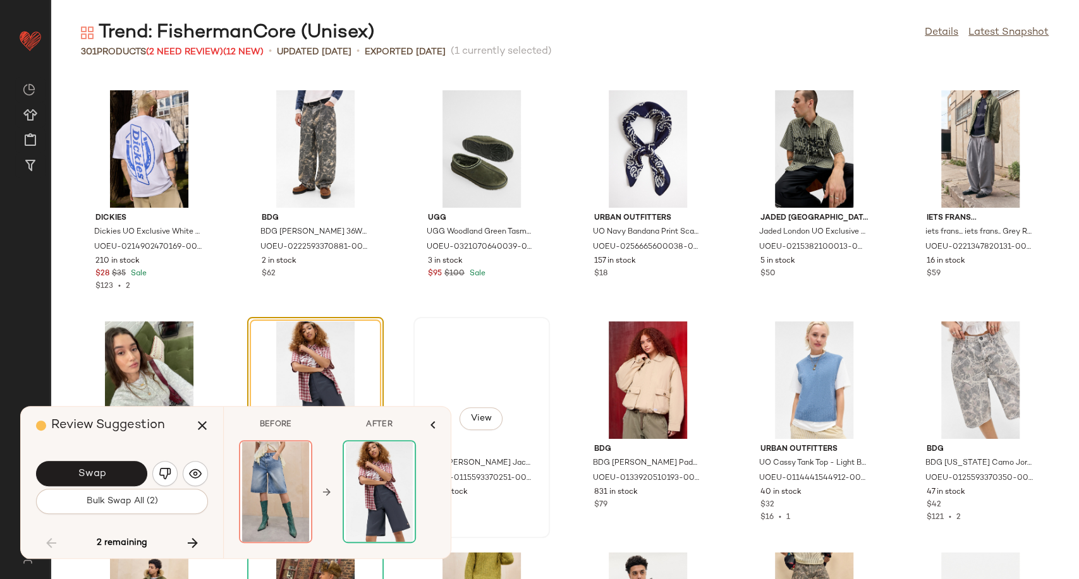
scroll to position [5922, 0]
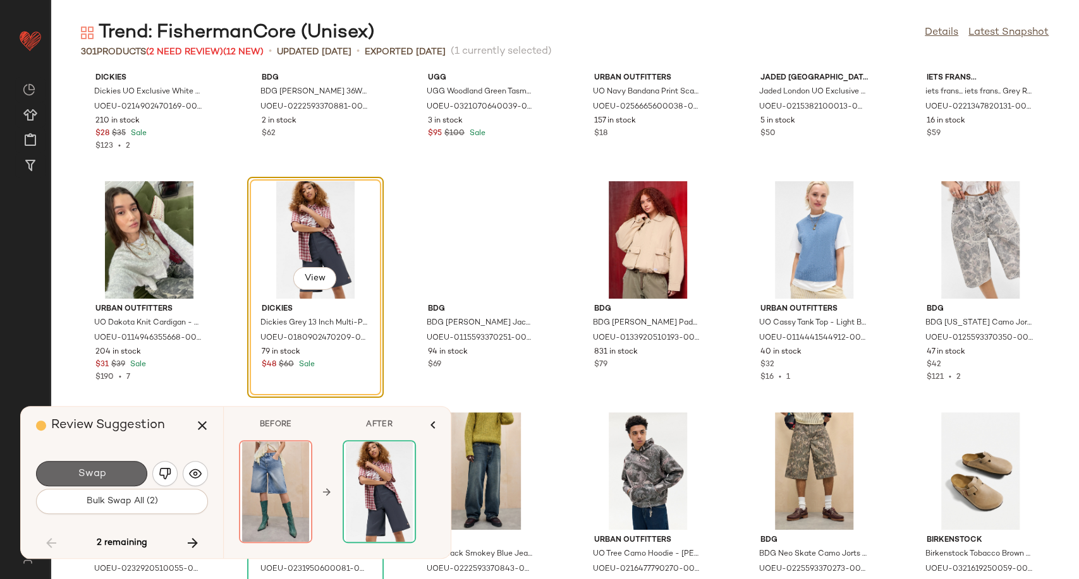
click at [124, 469] on button "Swap" at bounding box center [91, 473] width 111 height 25
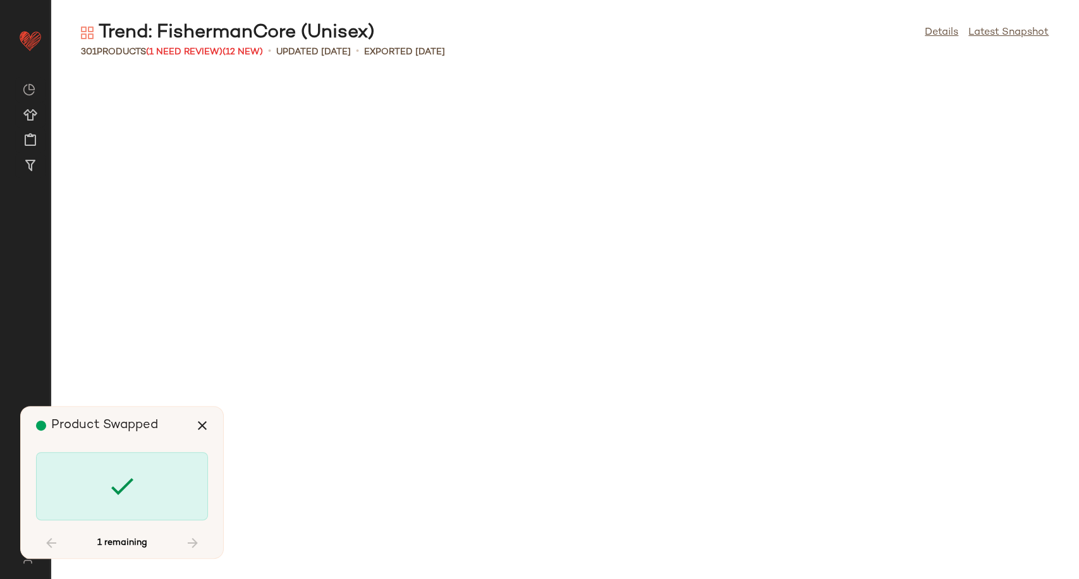
scroll to position [11100, 0]
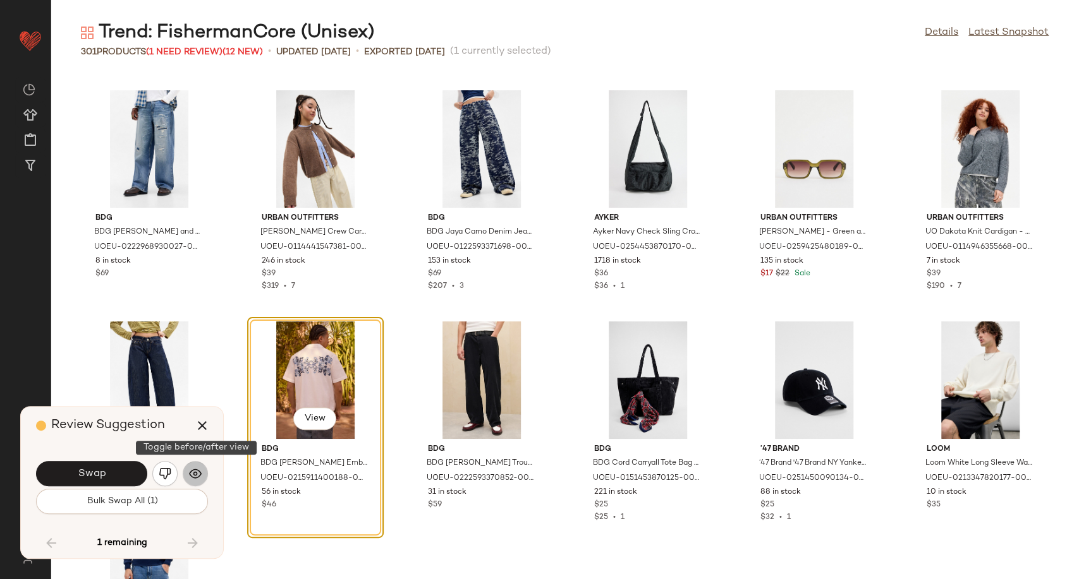
click at [199, 479] on img "button" at bounding box center [195, 474] width 13 height 13
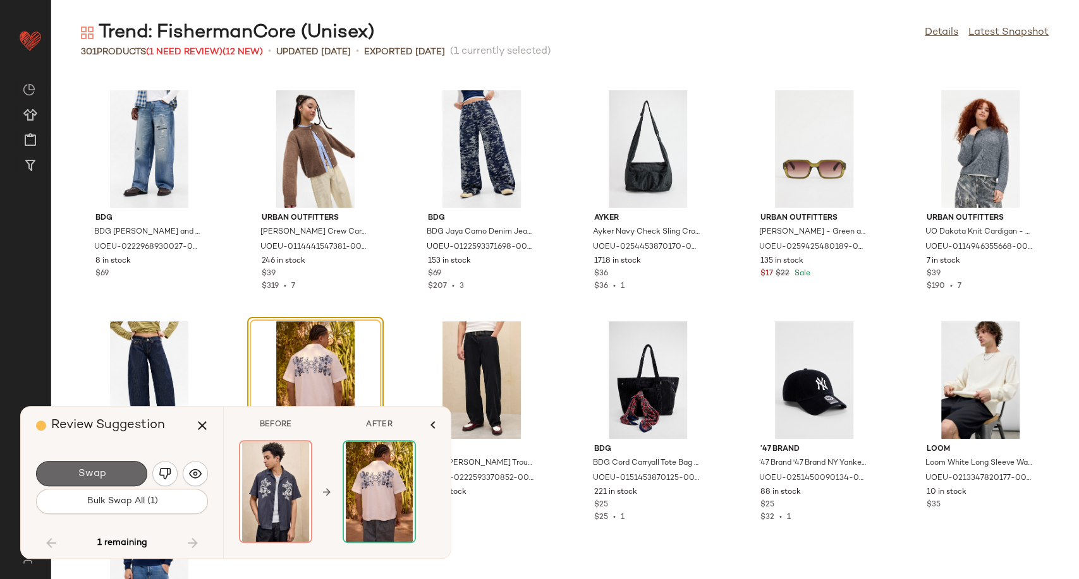
click at [119, 476] on button "Swap" at bounding box center [91, 473] width 111 height 25
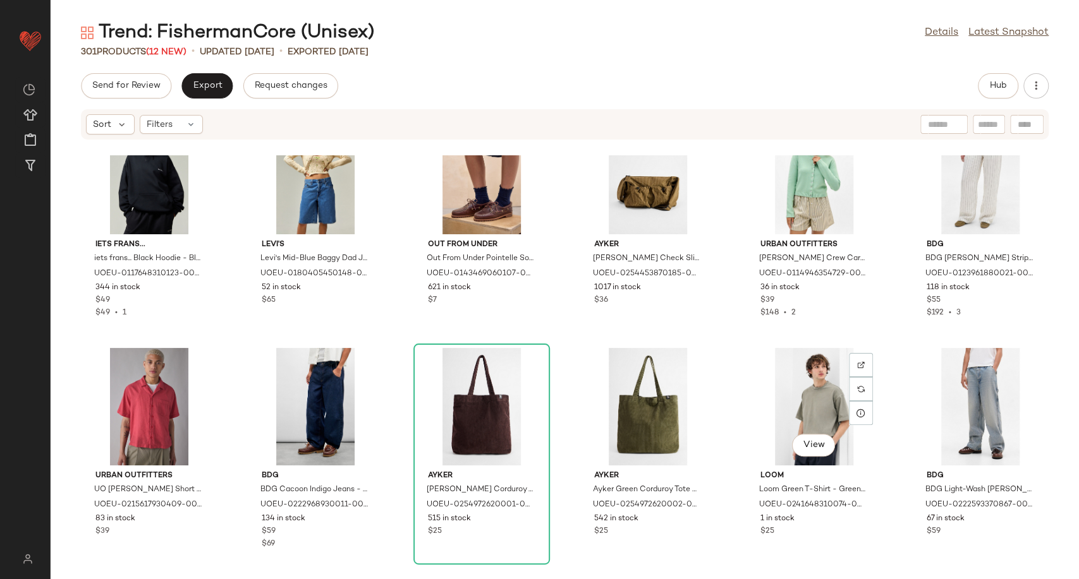
scroll to position [9275, 0]
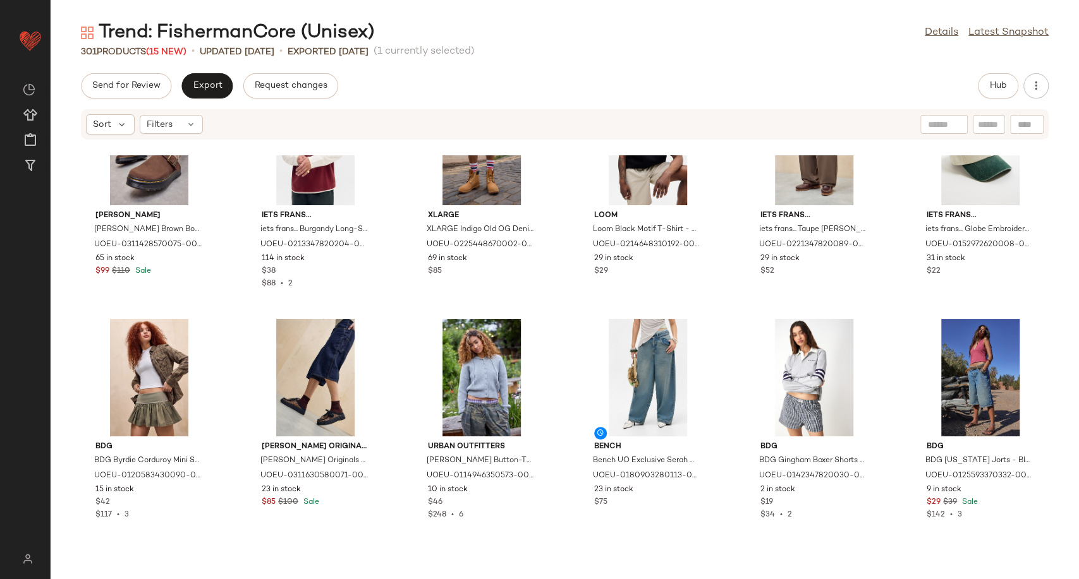
scroll to position [10043, 0]
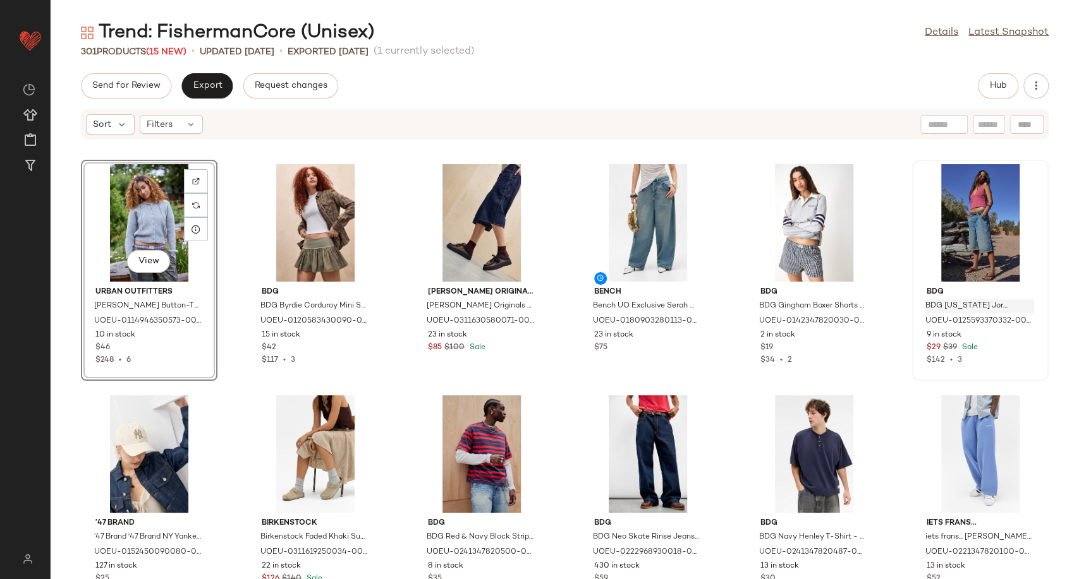
scroll to position [10043, 0]
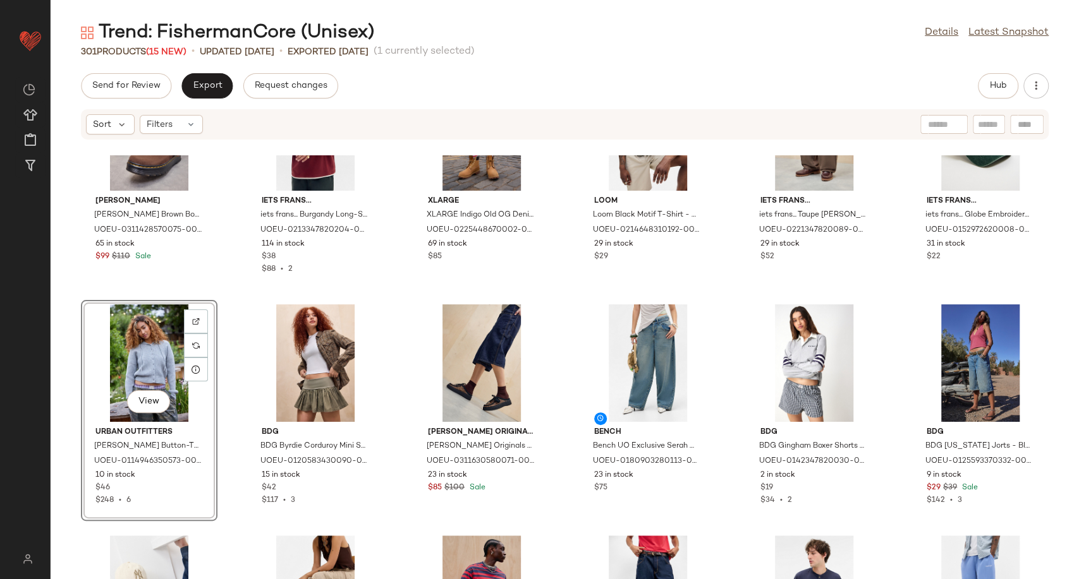
click at [141, 369] on div "View" at bounding box center [149, 364] width 128 height 118
click at [485, 355] on div "View" at bounding box center [482, 364] width 128 height 118
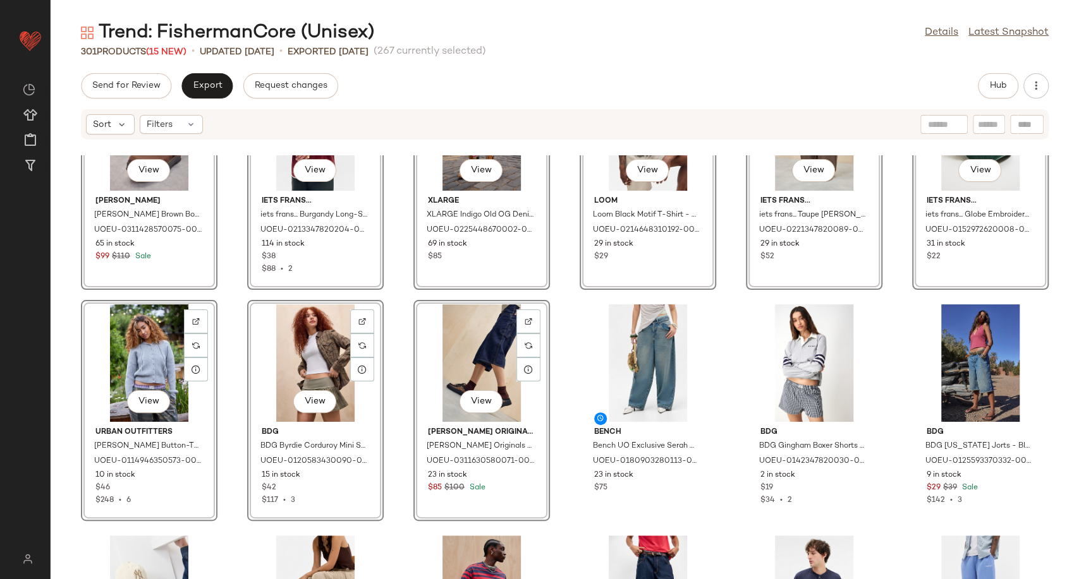
click at [556, 367] on div "View [PERSON_NAME] [PERSON_NAME] Brown Bookline Mules - Brown UK 4 at Urban Out…" at bounding box center [565, 367] width 1028 height 424
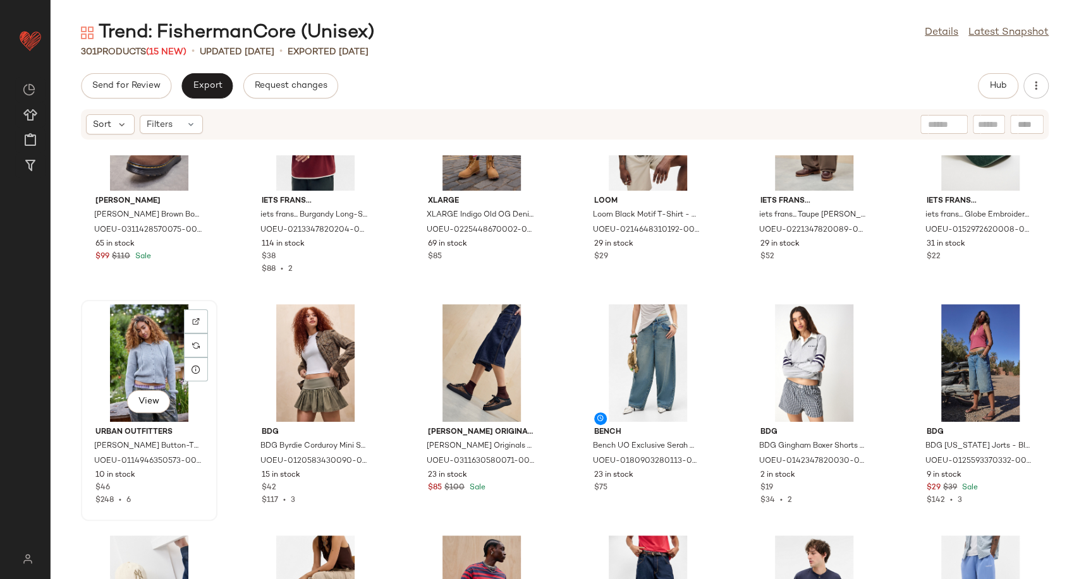
click at [123, 363] on div "View" at bounding box center [149, 364] width 128 height 118
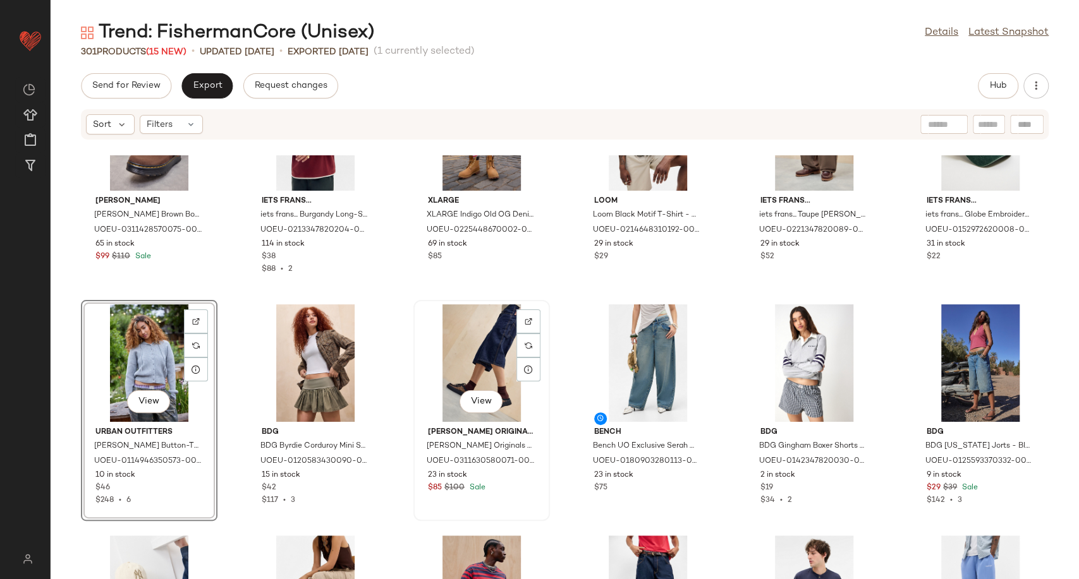
click at [474, 361] on div "View" at bounding box center [482, 364] width 128 height 118
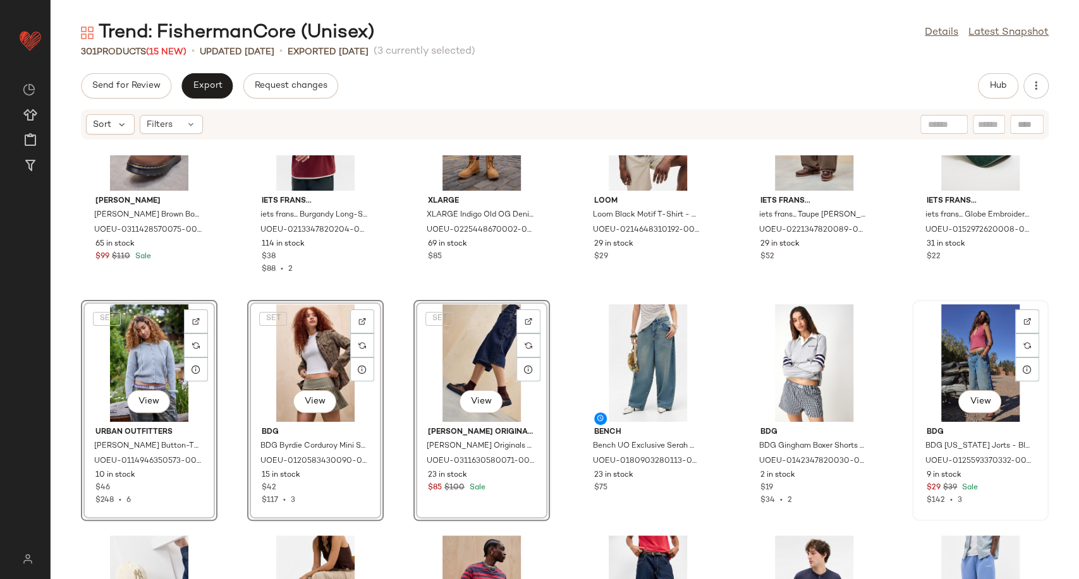
click at [960, 355] on div "View" at bounding box center [980, 364] width 128 height 118
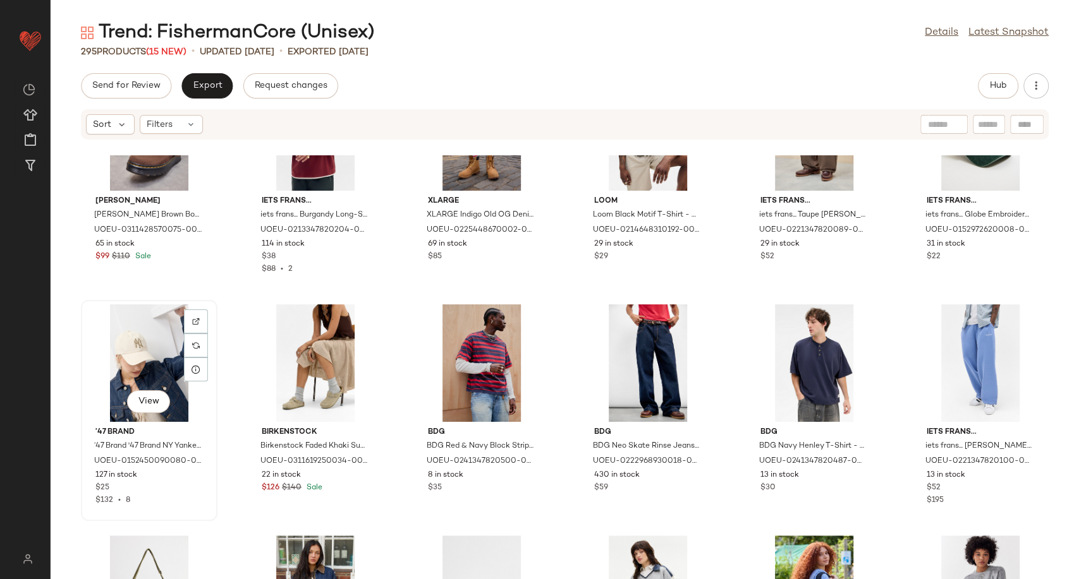
click at [142, 358] on div "View" at bounding box center [149, 364] width 128 height 118
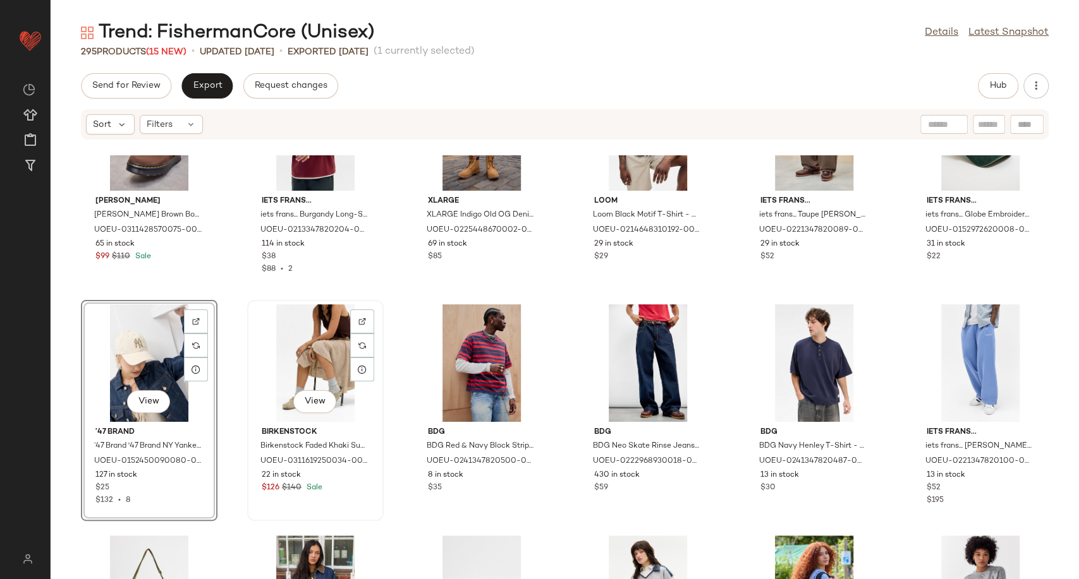
click at [326, 359] on div "View" at bounding box center [315, 364] width 128 height 118
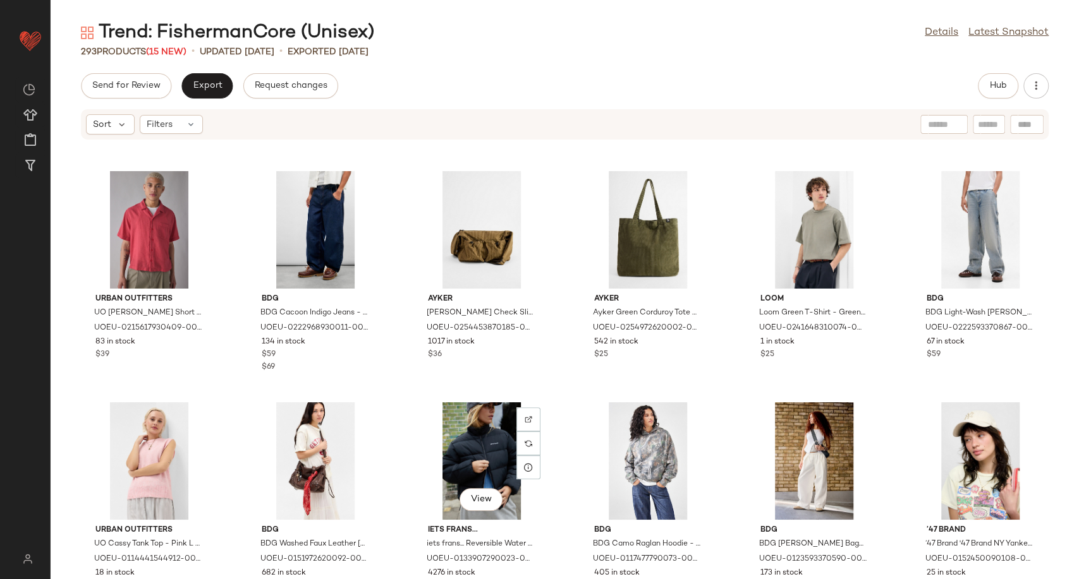
scroll to position [9481, 0]
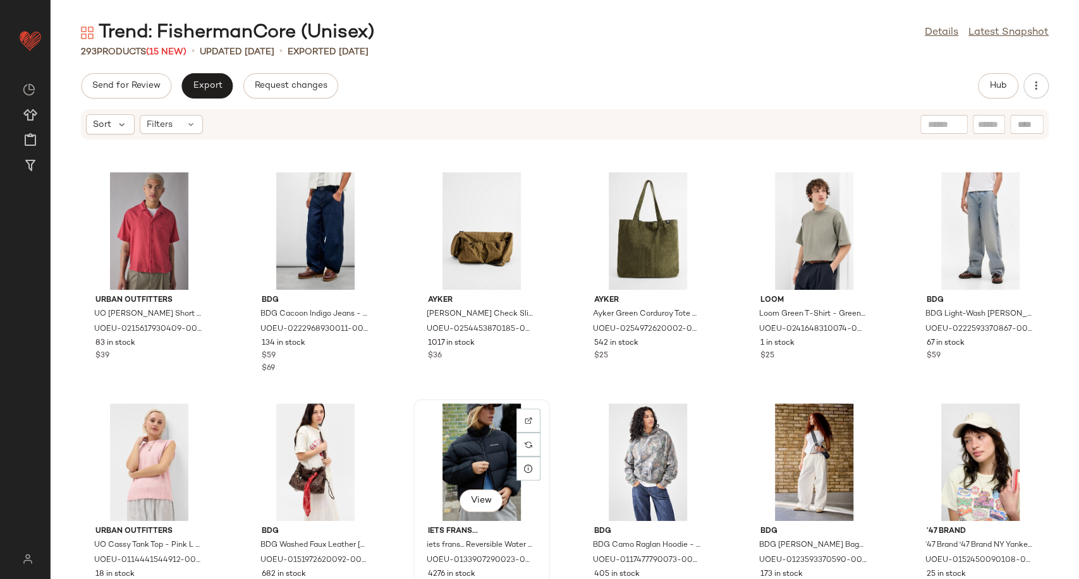
click at [468, 446] on div "View" at bounding box center [482, 463] width 128 height 118
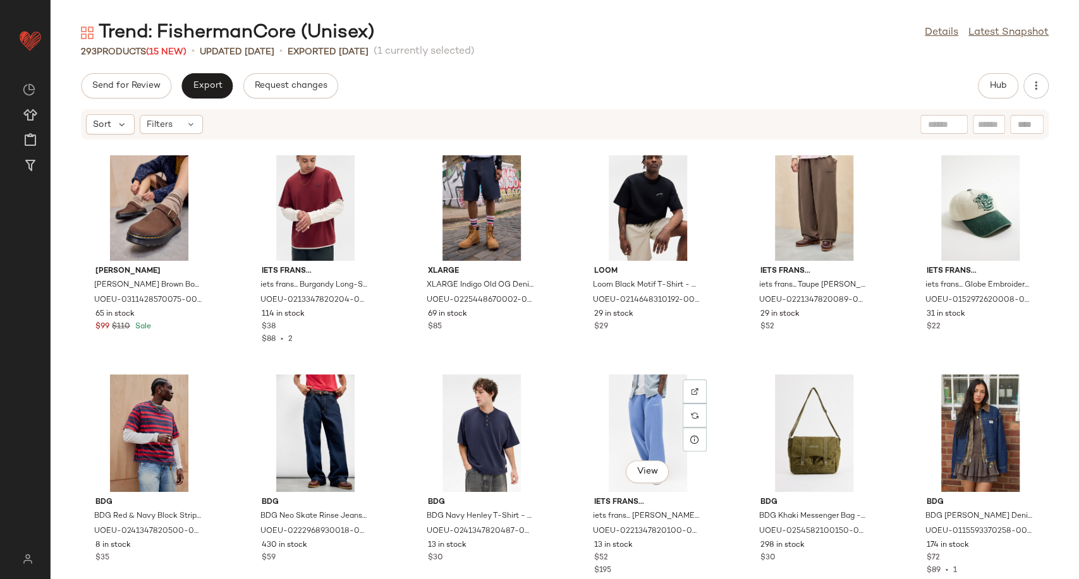
scroll to position [9902, 0]
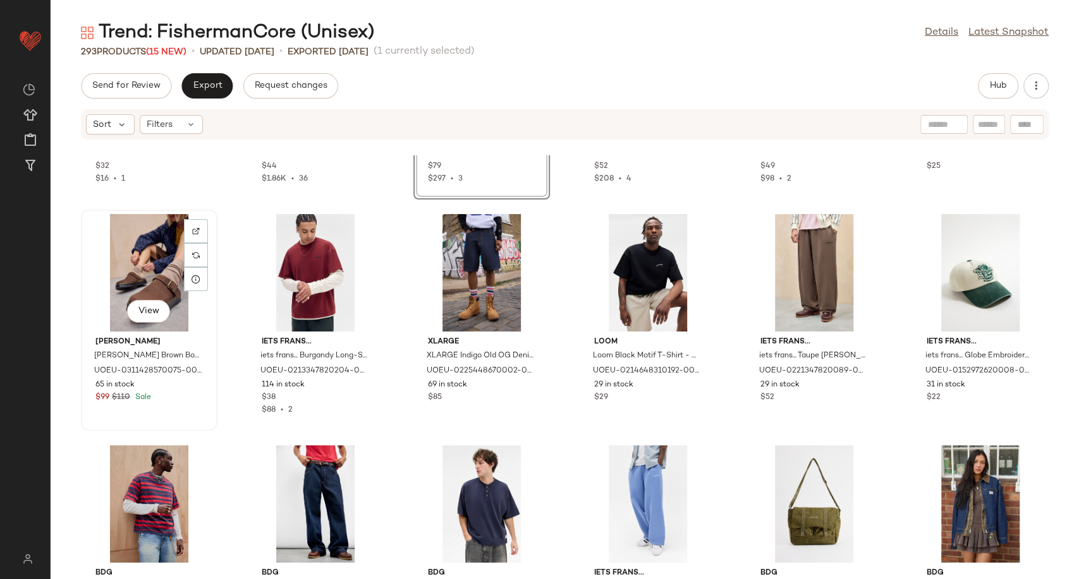
click at [135, 264] on div "View" at bounding box center [149, 273] width 128 height 118
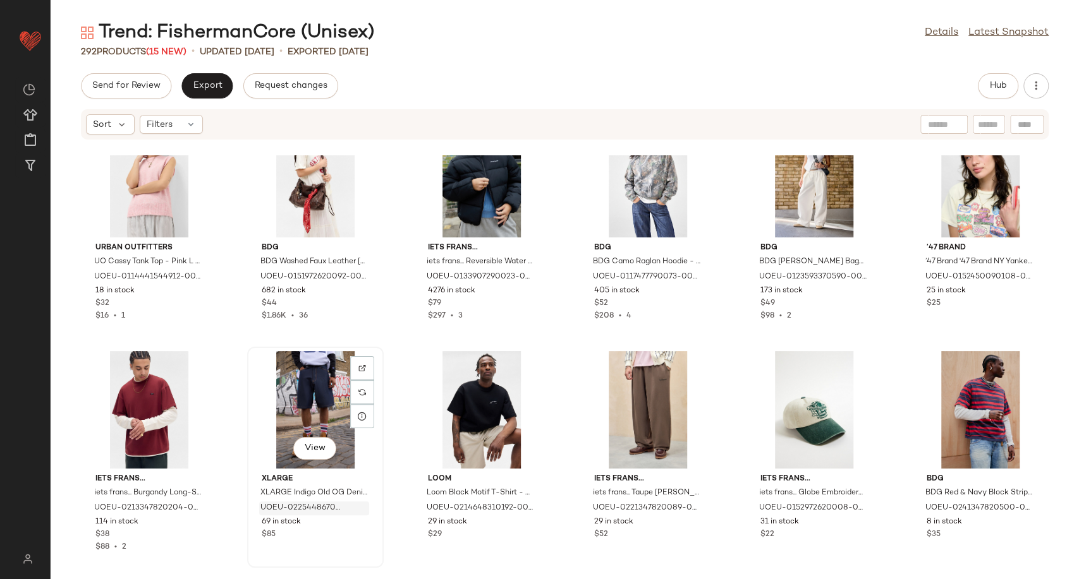
scroll to position [9692, 0]
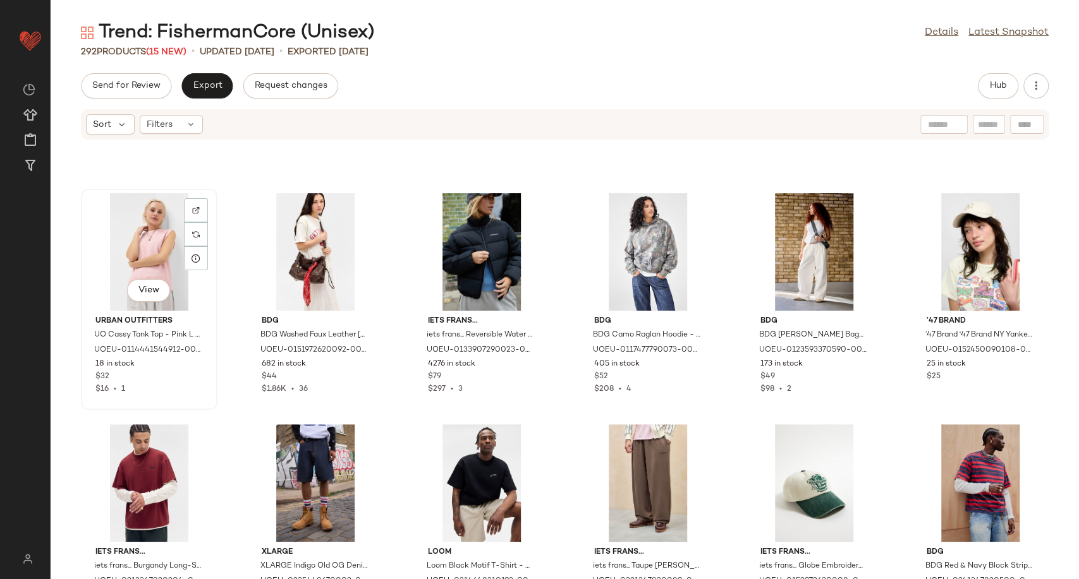
scroll to position [9691, 0]
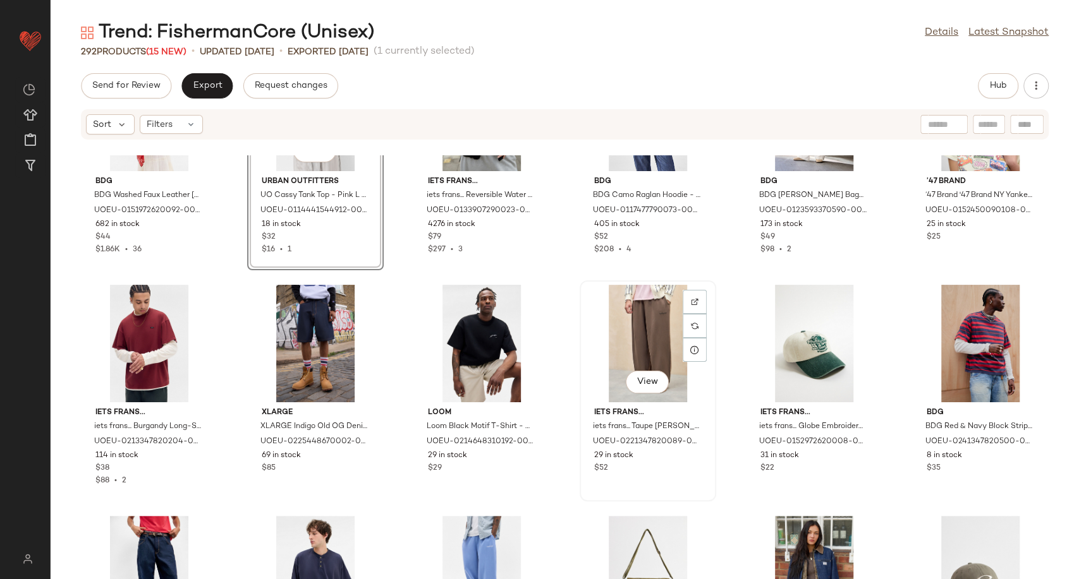
scroll to position [9902, 0]
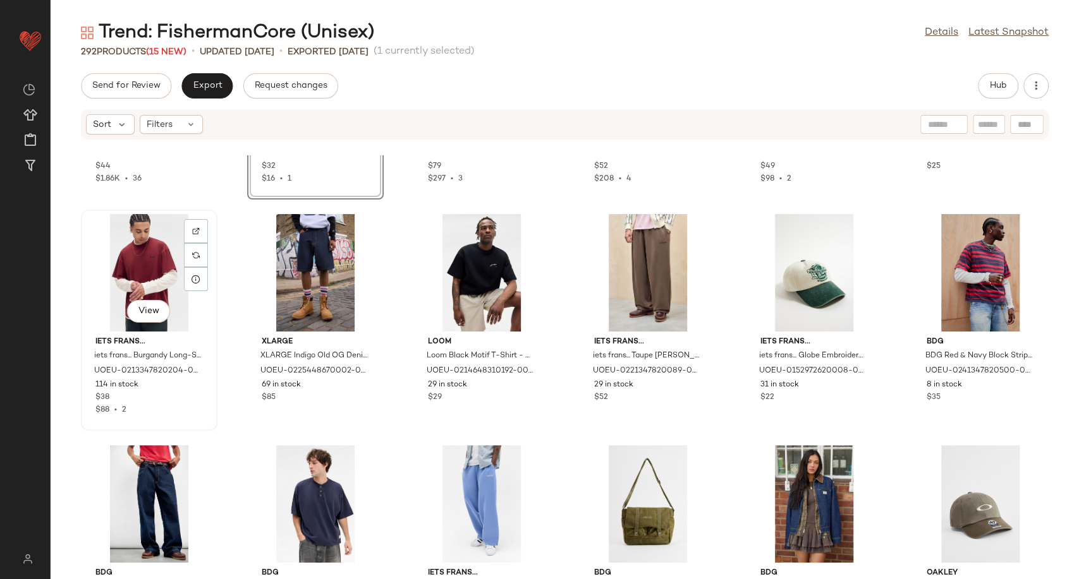
click at [139, 271] on div "View" at bounding box center [149, 273] width 128 height 118
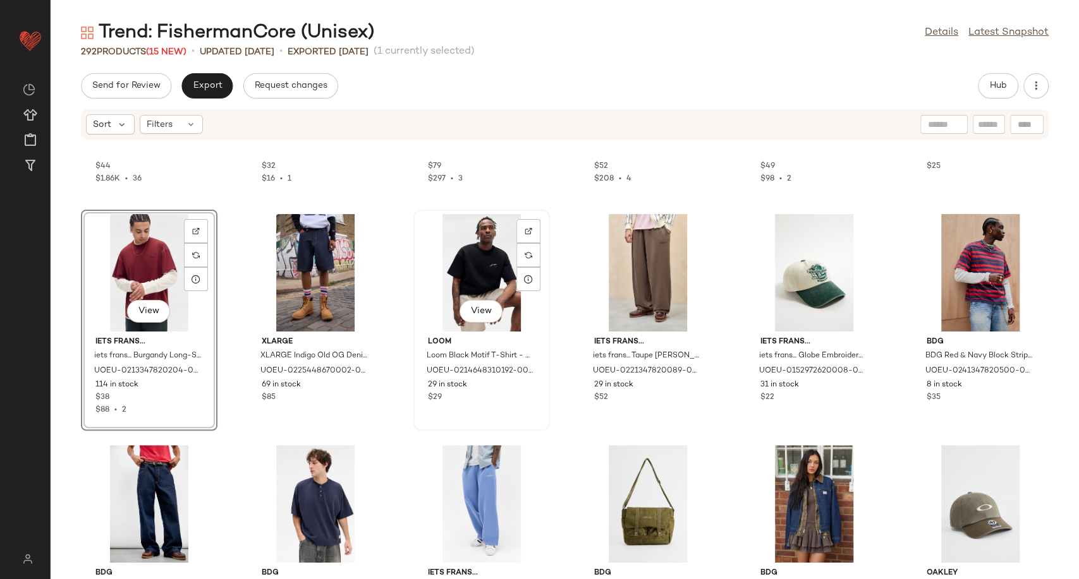
click at [483, 277] on div "View" at bounding box center [482, 273] width 128 height 118
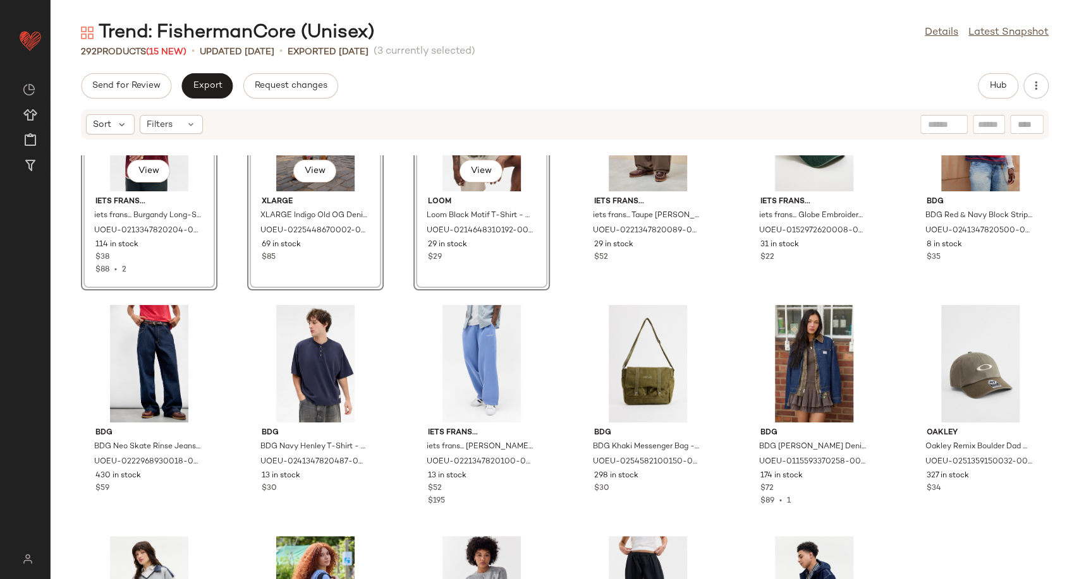
click at [553, 283] on div "BDG BDG Washed Faux Leather [PERSON_NAME] Detail Bag - Brown at Urban Outfitter…" at bounding box center [565, 367] width 1028 height 424
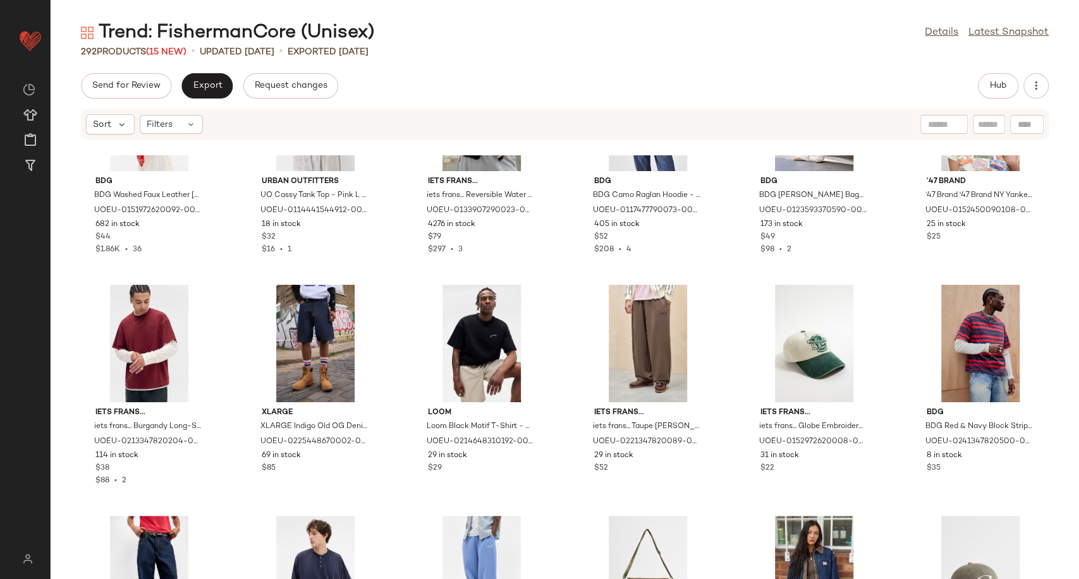
scroll to position [9902, 0]
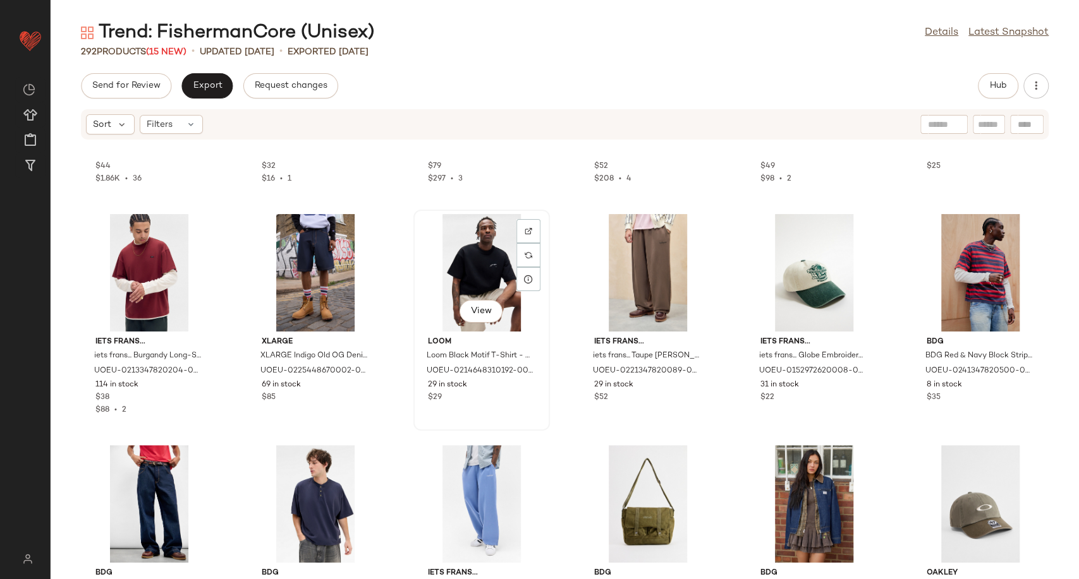
click at [487, 272] on div "View" at bounding box center [482, 273] width 128 height 118
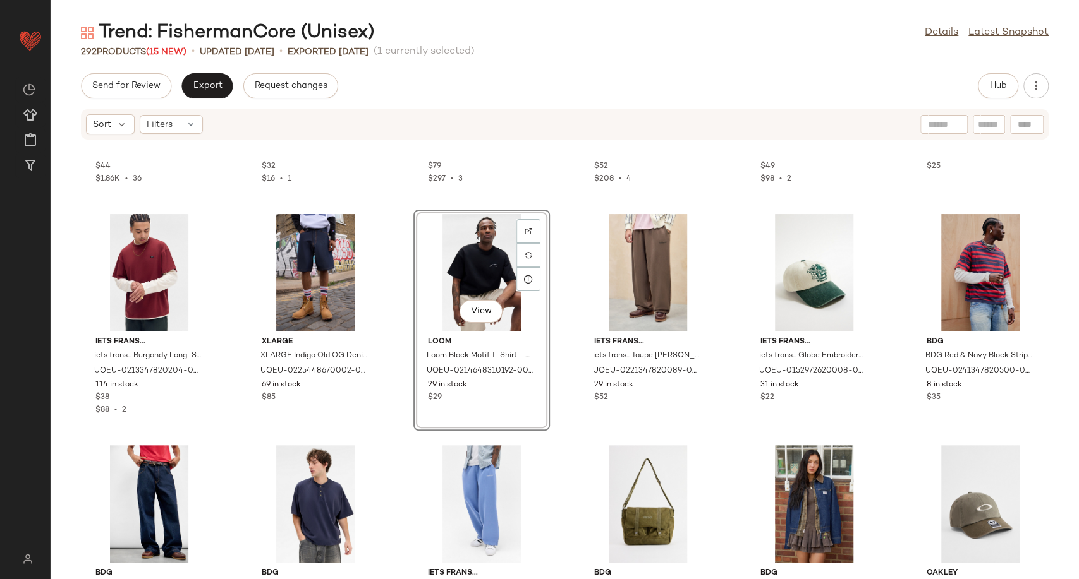
scroll to position [9761, 0]
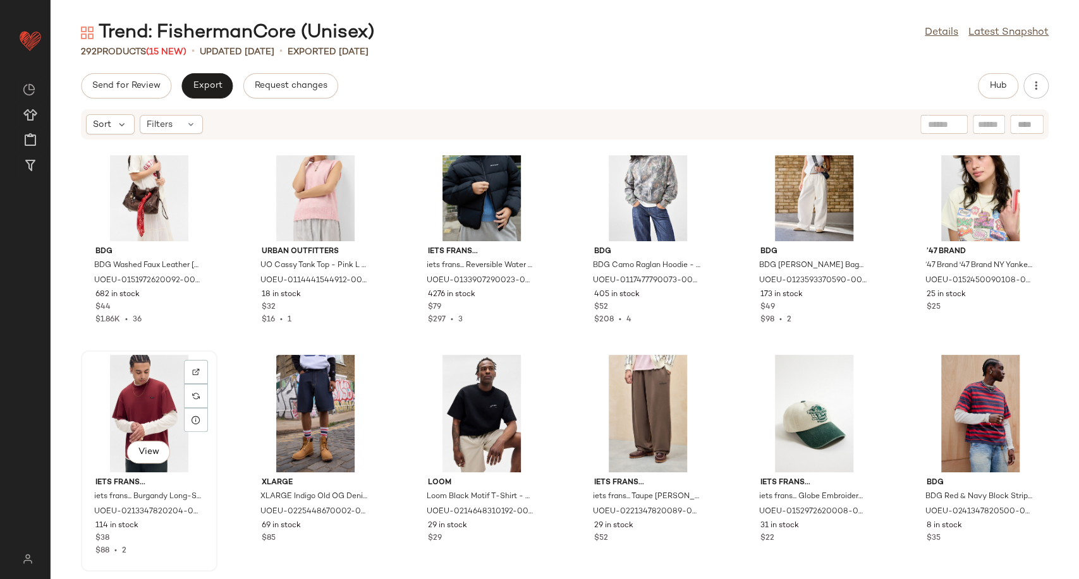
click at [131, 417] on div "View" at bounding box center [149, 414] width 128 height 118
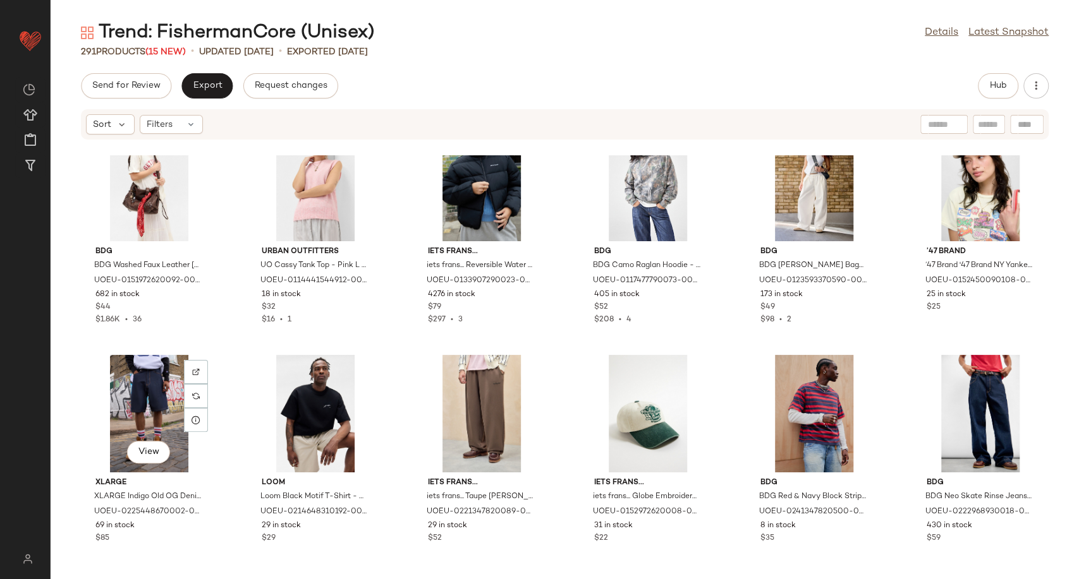
click at [131, 417] on div "View" at bounding box center [149, 414] width 128 height 118
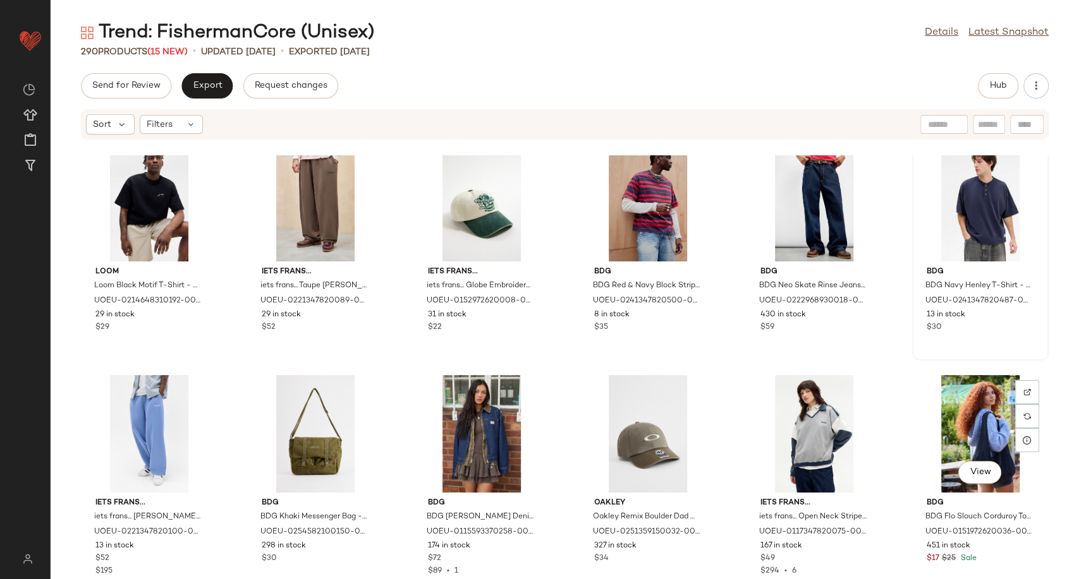
scroll to position [9902, 0]
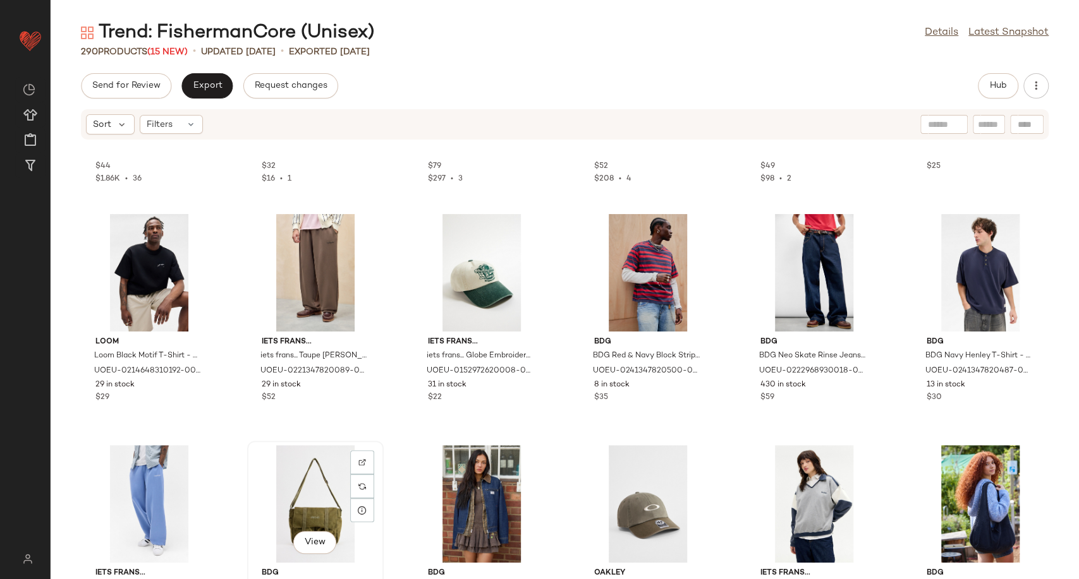
scroll to position [9905, 0]
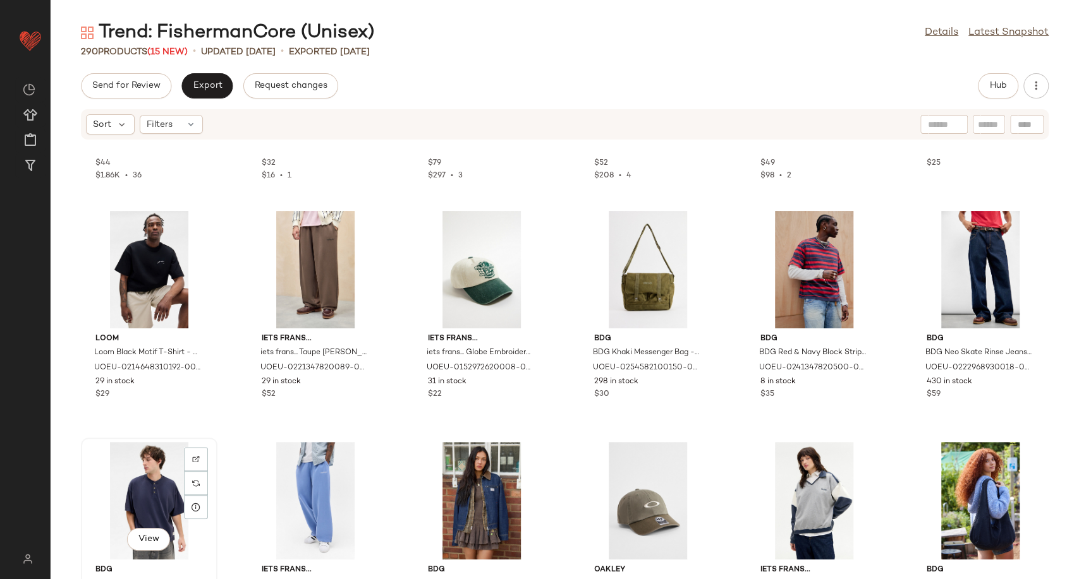
click at [160, 492] on div "View" at bounding box center [149, 501] width 128 height 118
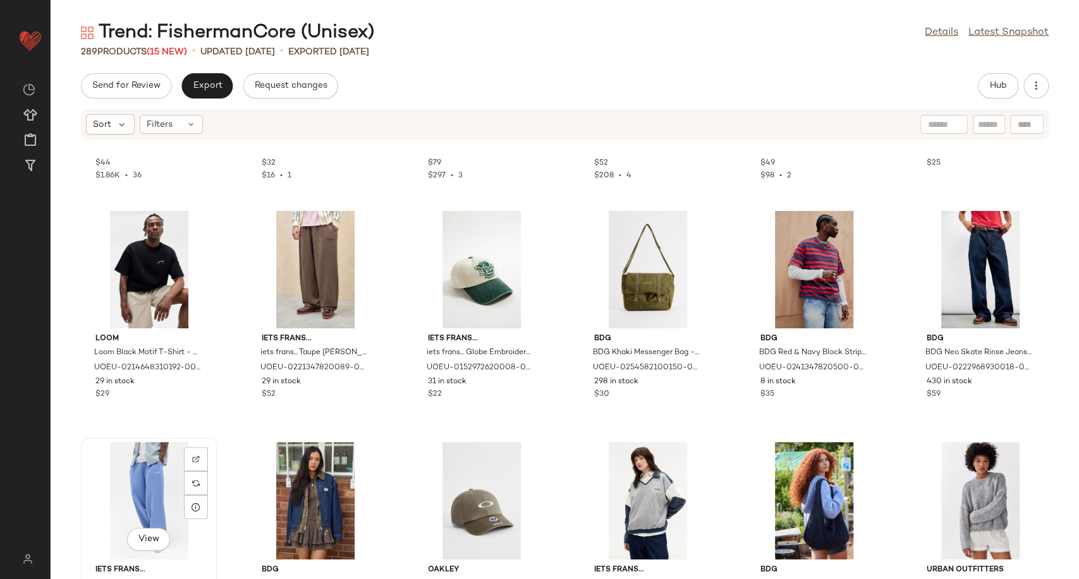
click at [160, 491] on div "View" at bounding box center [149, 501] width 128 height 118
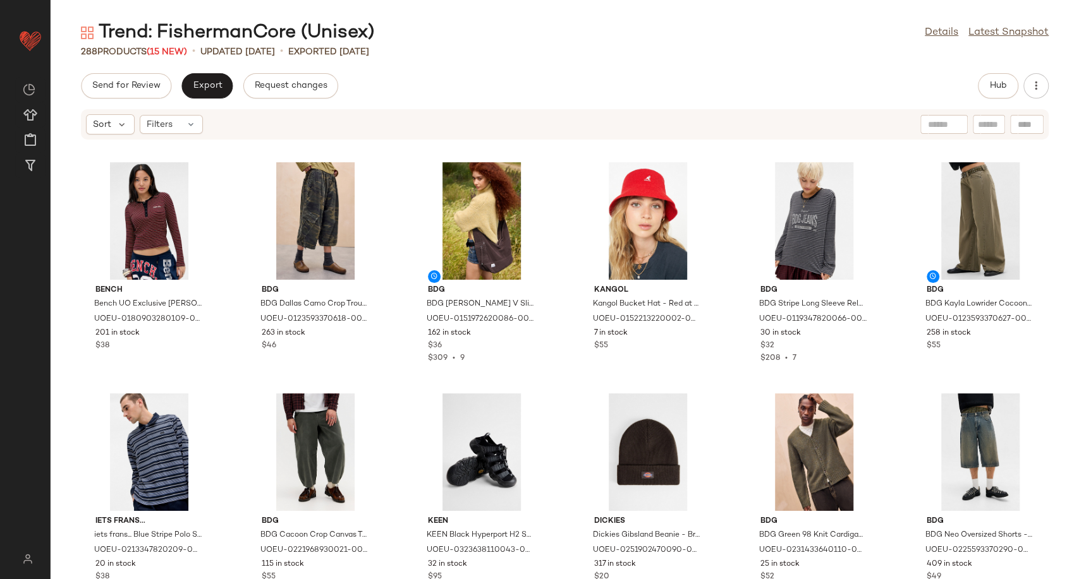
click at [559, 73] on div "Send for Review Export Request changes Hub" at bounding box center [565, 85] width 1028 height 25
click at [218, 87] on span "Export" at bounding box center [207, 86] width 30 height 10
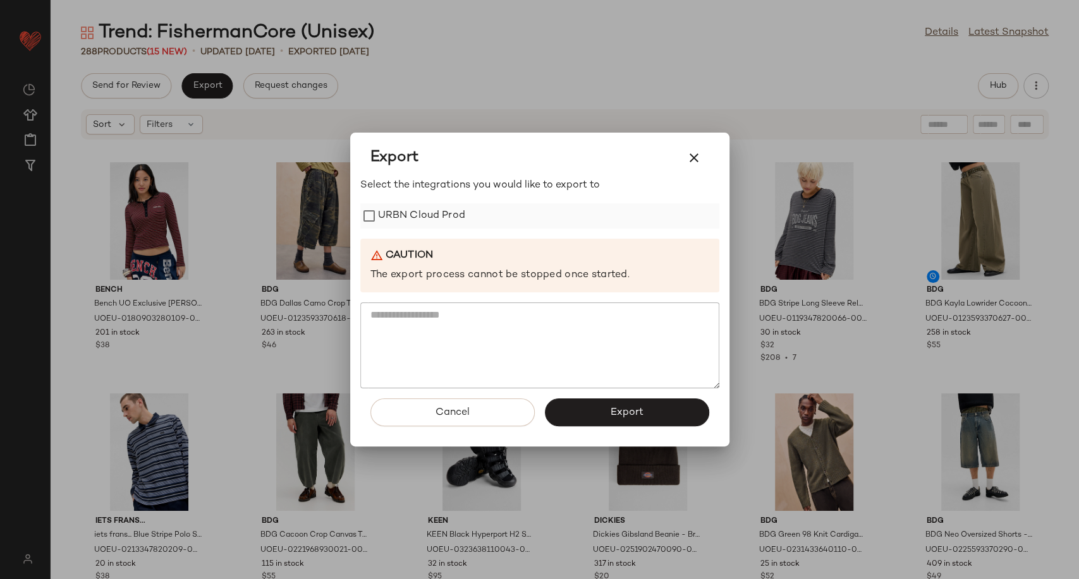
click at [443, 220] on label "URBN Cloud Prod" at bounding box center [421, 215] width 87 height 25
click at [587, 420] on button "Export" at bounding box center [627, 413] width 164 height 28
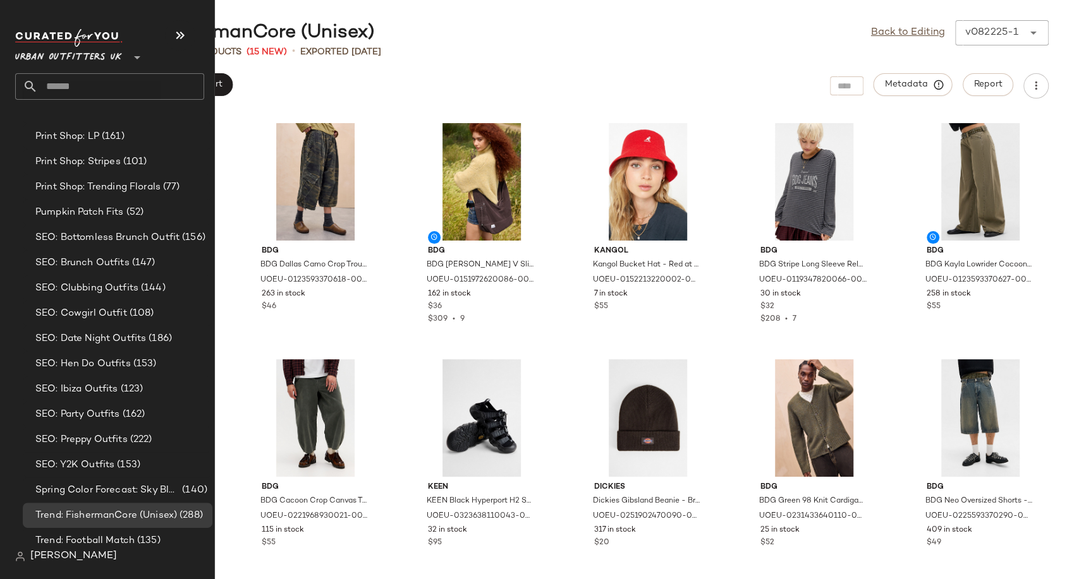
scroll to position [3770, 0]
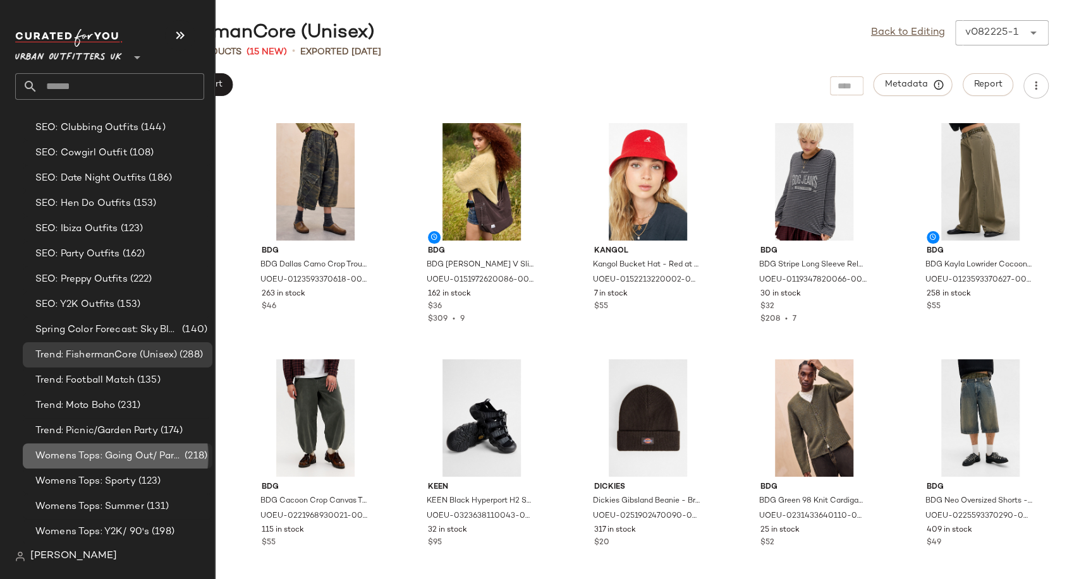
click at [119, 461] on span "Womens Tops: Going Out/ Party" at bounding box center [108, 456] width 147 height 15
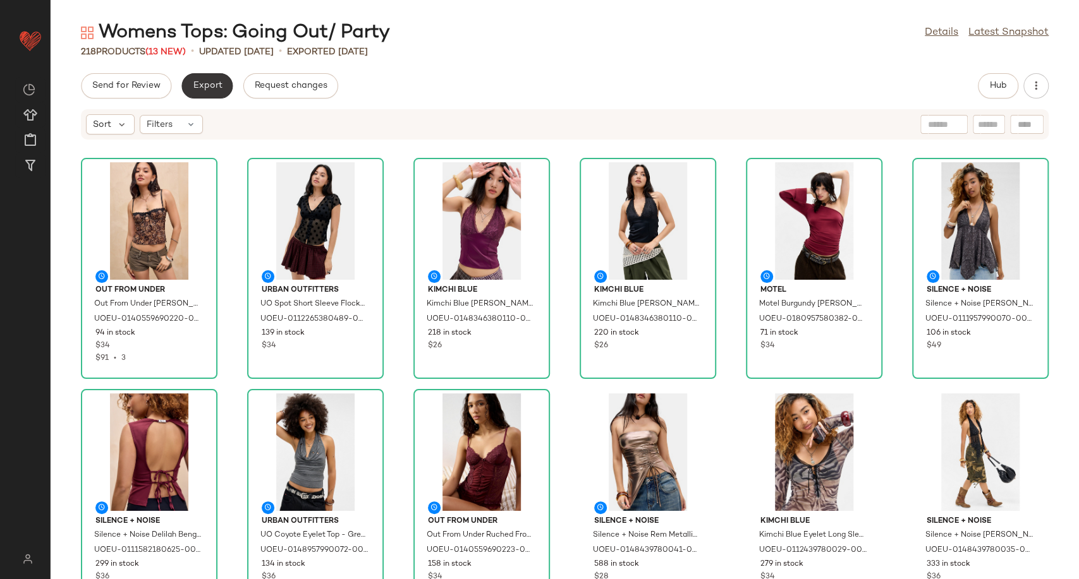
click at [221, 89] on button "Export" at bounding box center [206, 85] width 51 height 25
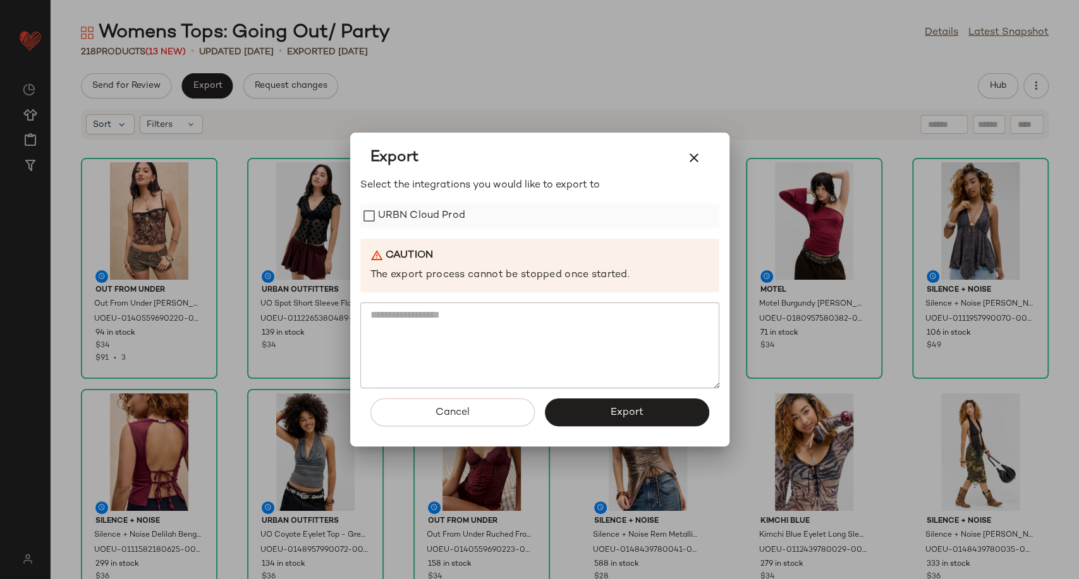
click at [440, 224] on label "URBN Cloud Prod" at bounding box center [421, 215] width 87 height 25
click at [617, 421] on button "Export" at bounding box center [627, 413] width 164 height 28
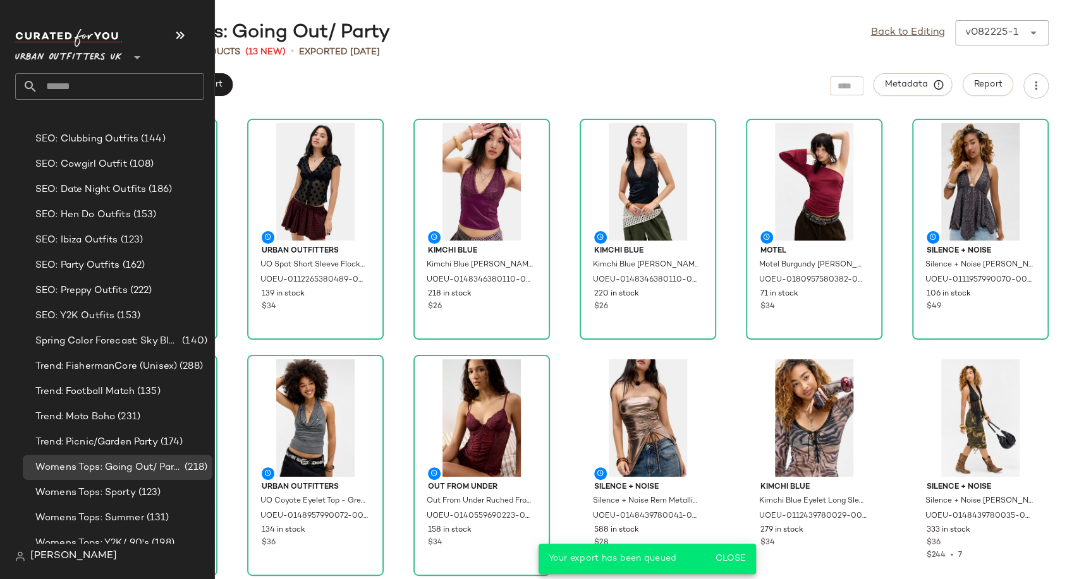
scroll to position [3770, 0]
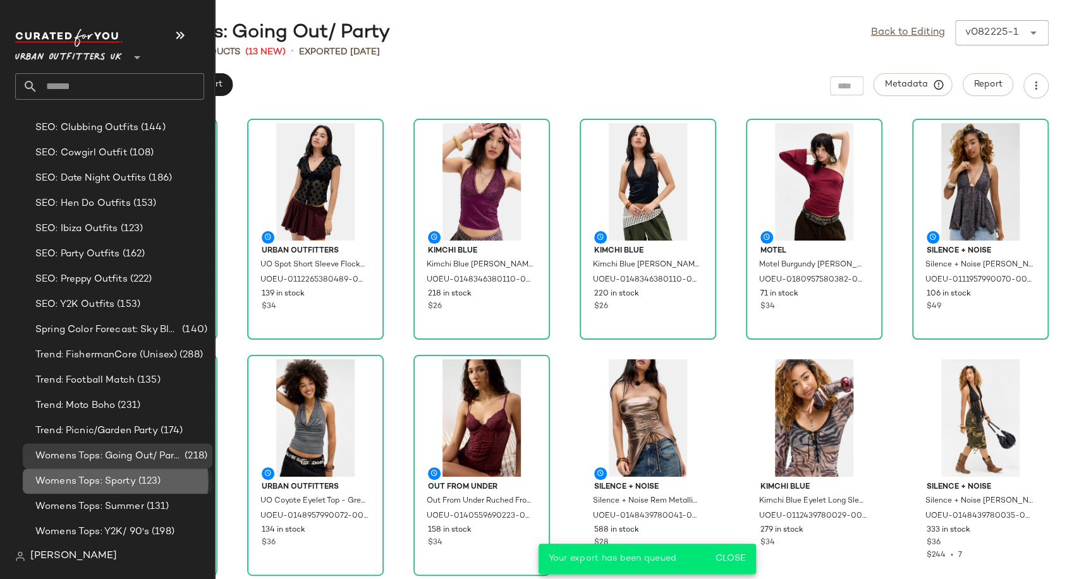
click at [125, 483] on span "Womens Tops: Sporty" at bounding box center [85, 482] width 100 height 15
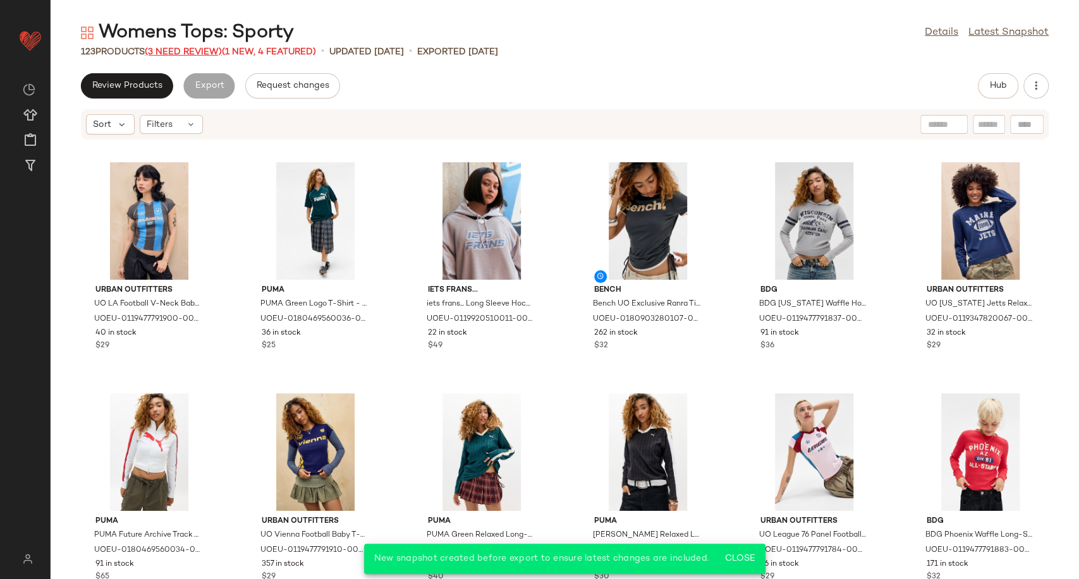
click at [198, 52] on span "(3 Need Review)" at bounding box center [183, 51] width 77 height 9
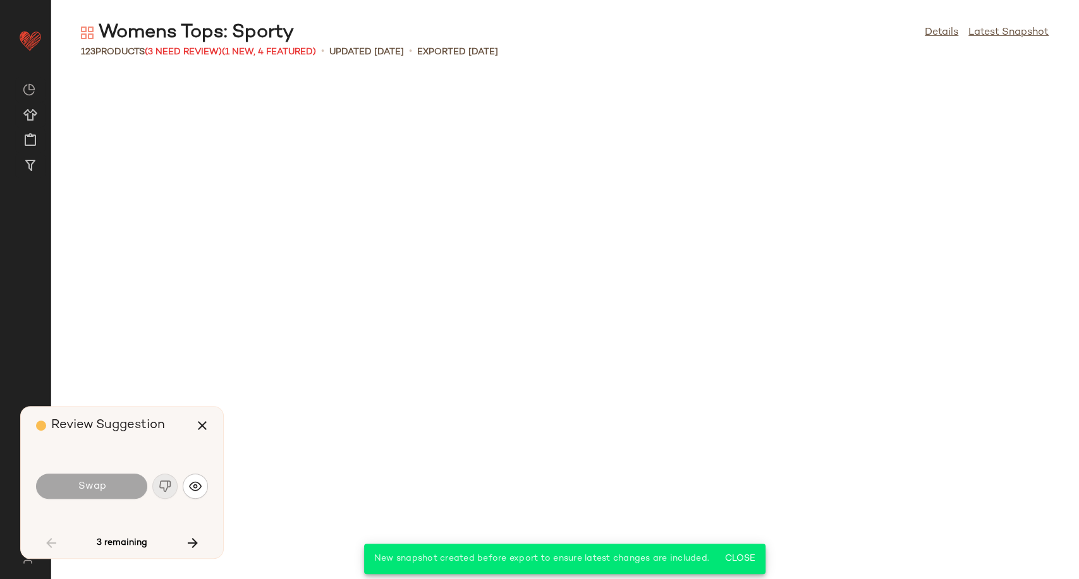
scroll to position [2081, 0]
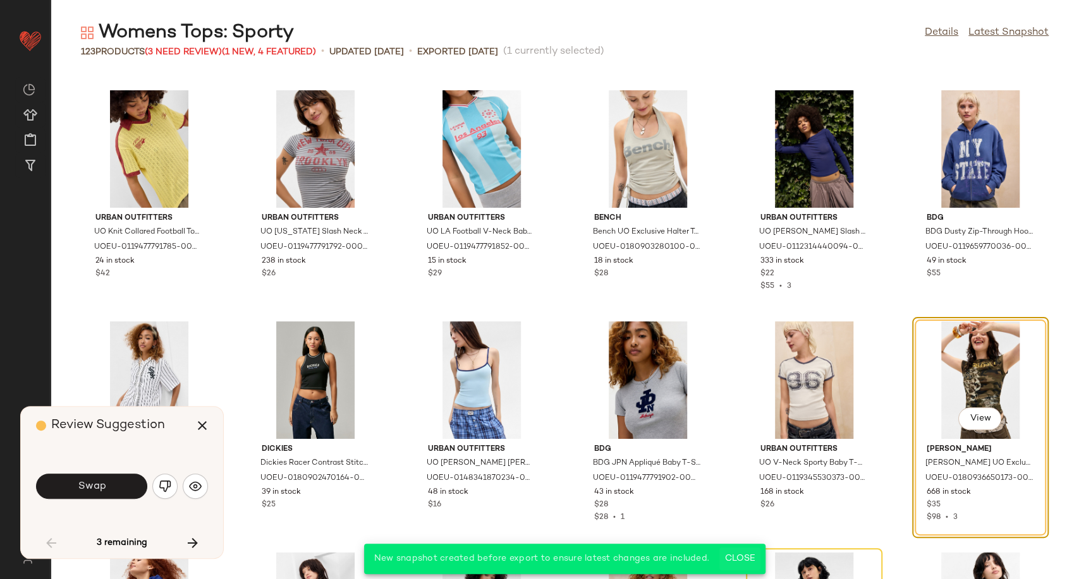
click at [735, 557] on span "Close" at bounding box center [739, 559] width 31 height 10
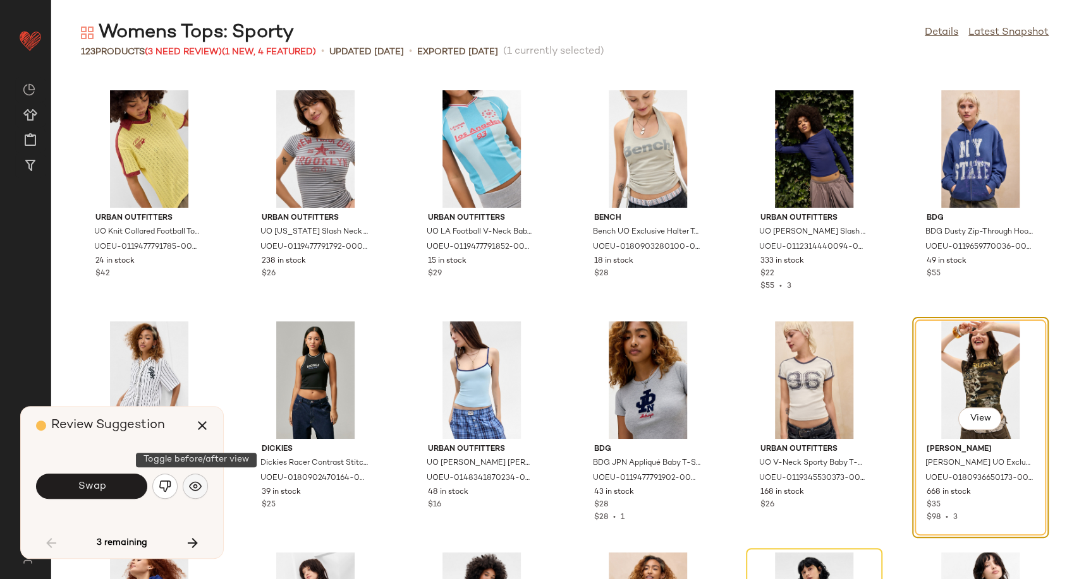
click at [193, 487] on img "button" at bounding box center [195, 486] width 13 height 13
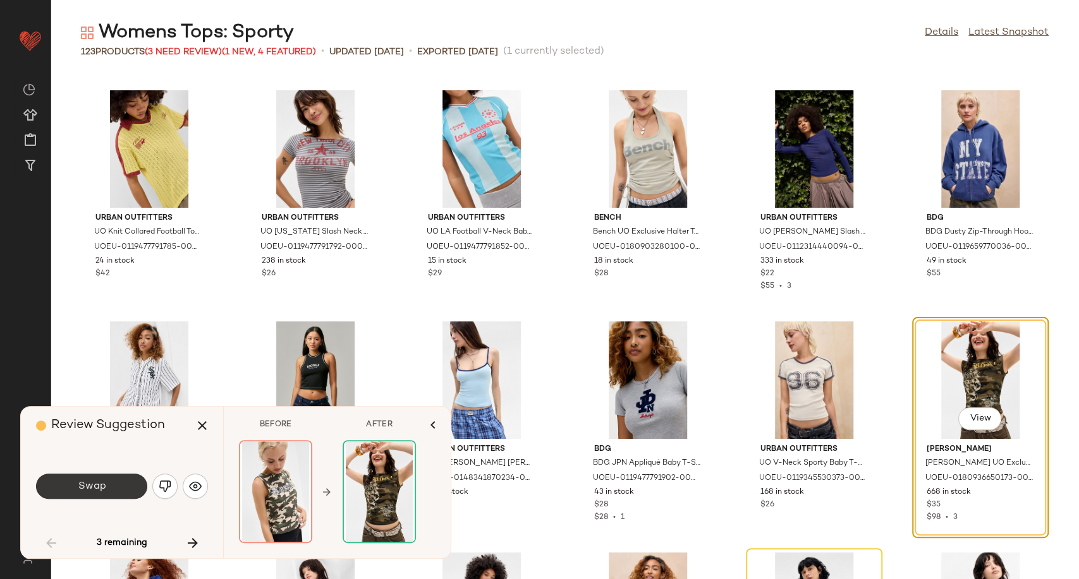
click at [94, 487] on span "Swap" at bounding box center [91, 487] width 28 height 12
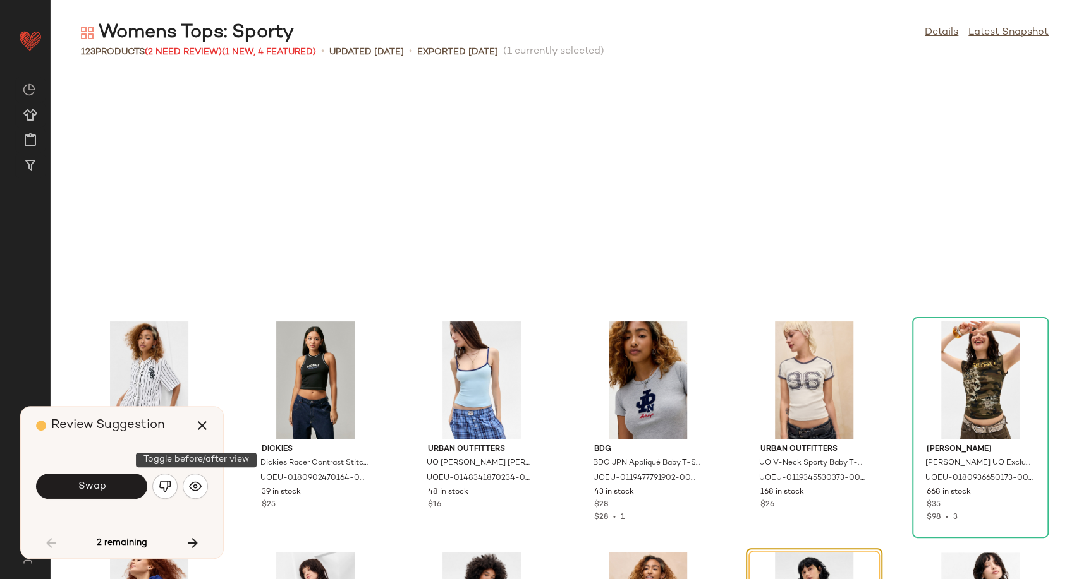
scroll to position [2313, 0]
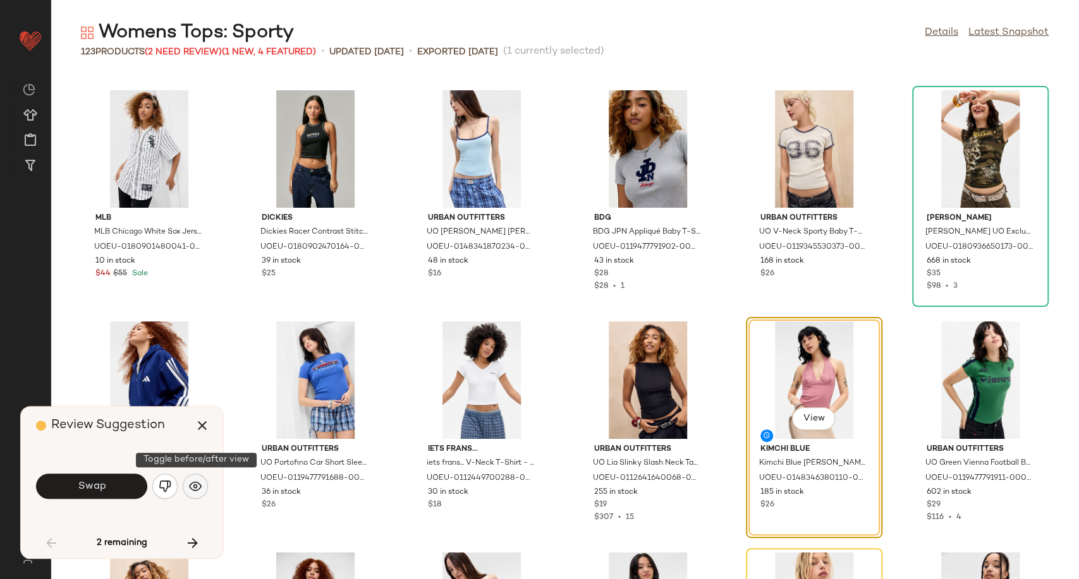
click at [202, 480] on button "button" at bounding box center [195, 486] width 25 height 25
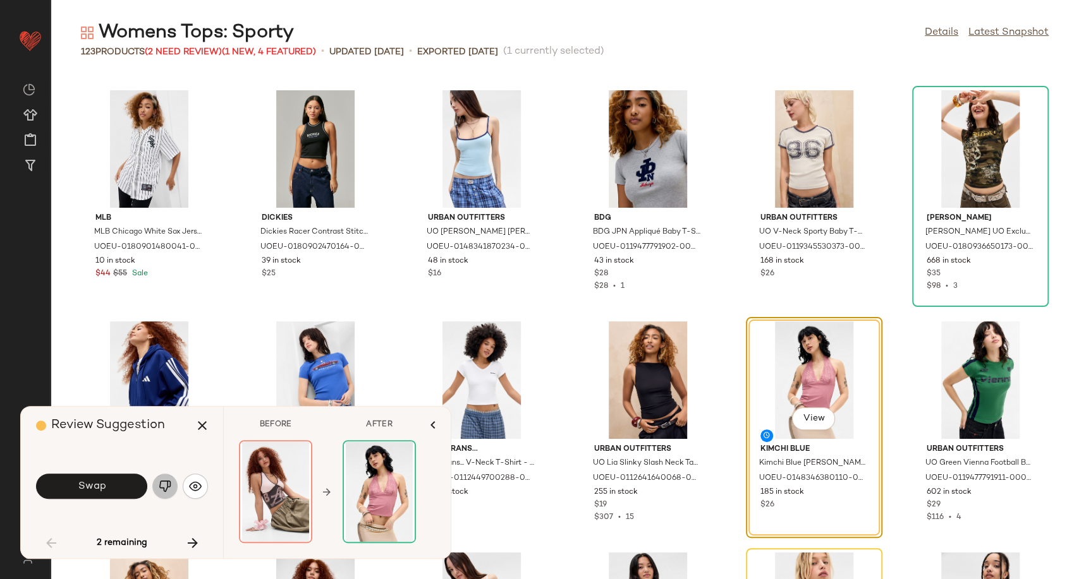
click at [169, 486] on img "button" at bounding box center [165, 486] width 13 height 13
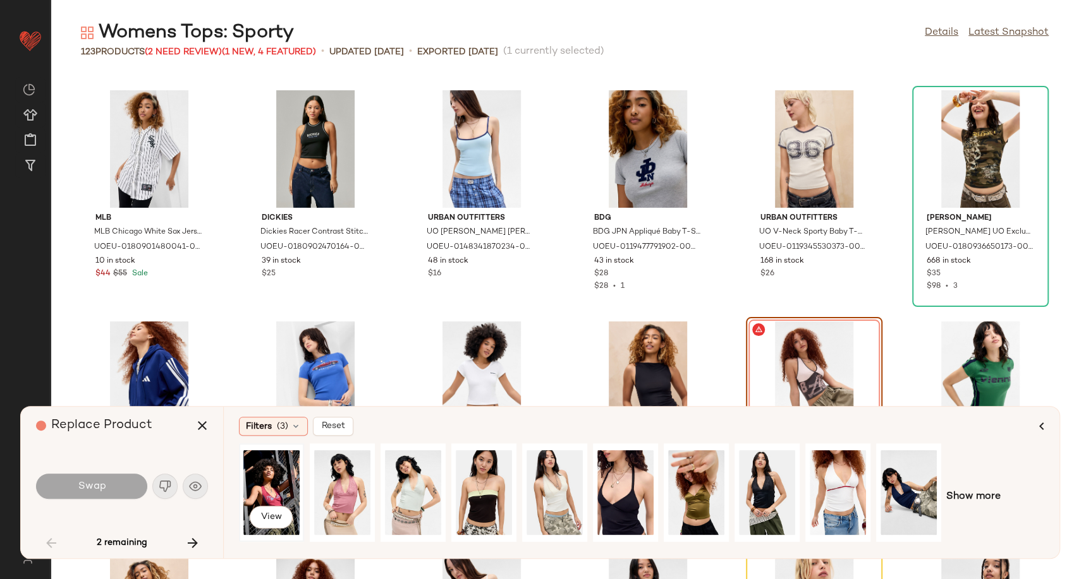
click at [270, 499] on div "View" at bounding box center [271, 493] width 56 height 90
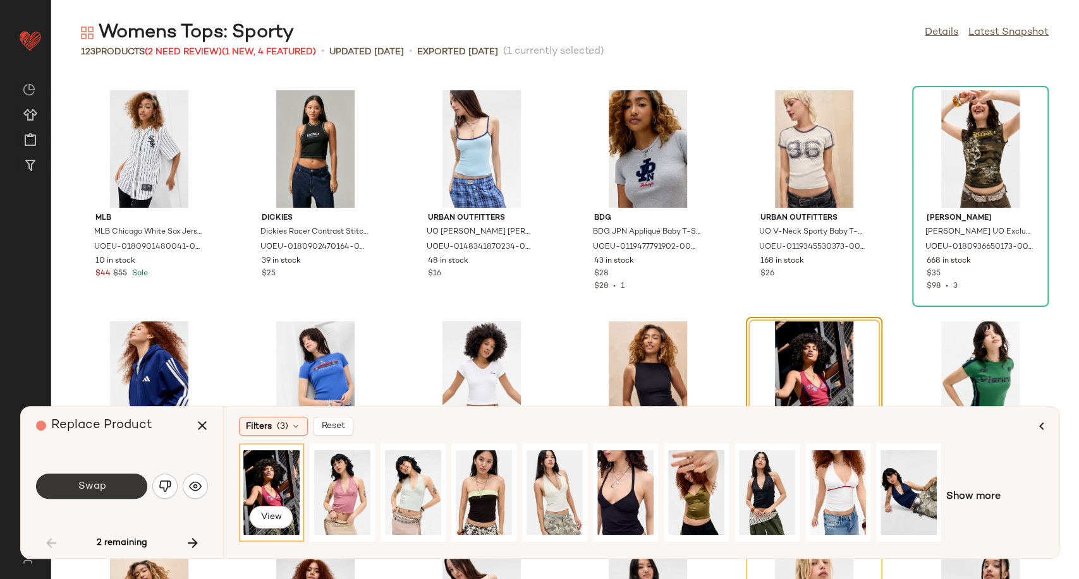
click at [112, 491] on button "Swap" at bounding box center [91, 486] width 111 height 25
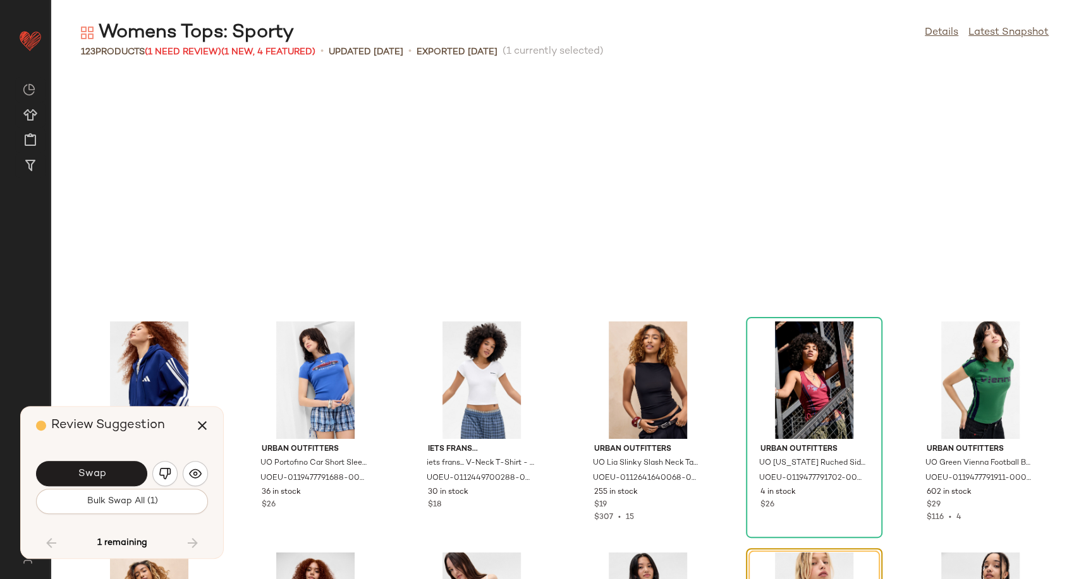
scroll to position [2543, 0]
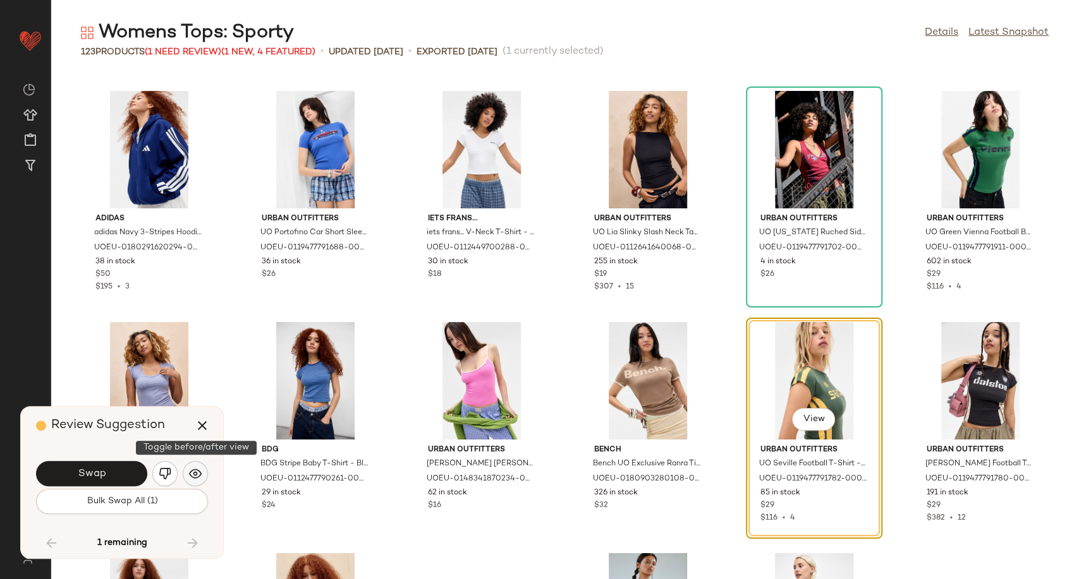
click at [201, 478] on img "button" at bounding box center [195, 474] width 13 height 13
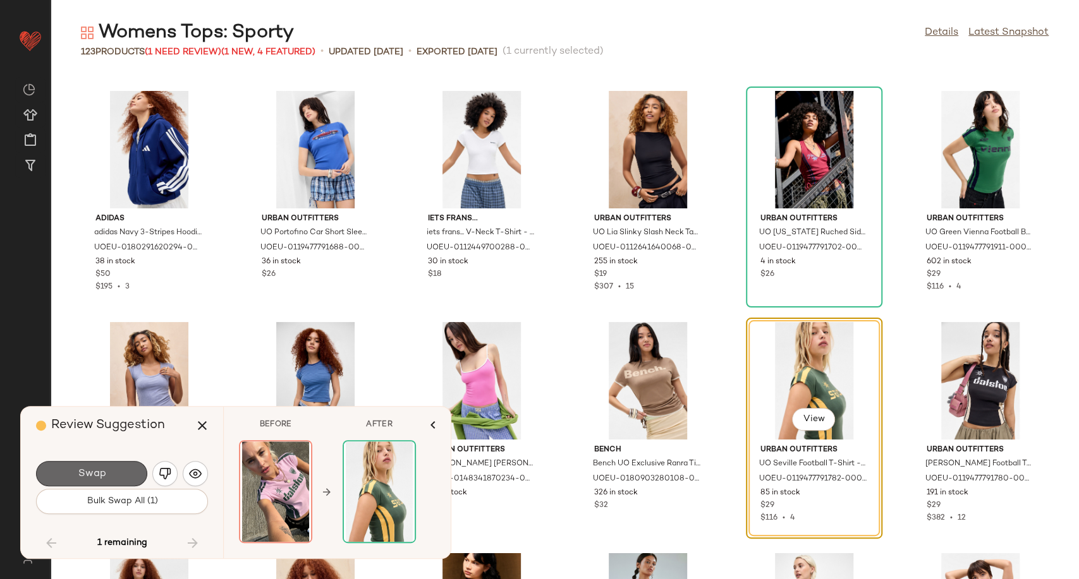
click at [76, 481] on button "Swap" at bounding box center [91, 473] width 111 height 25
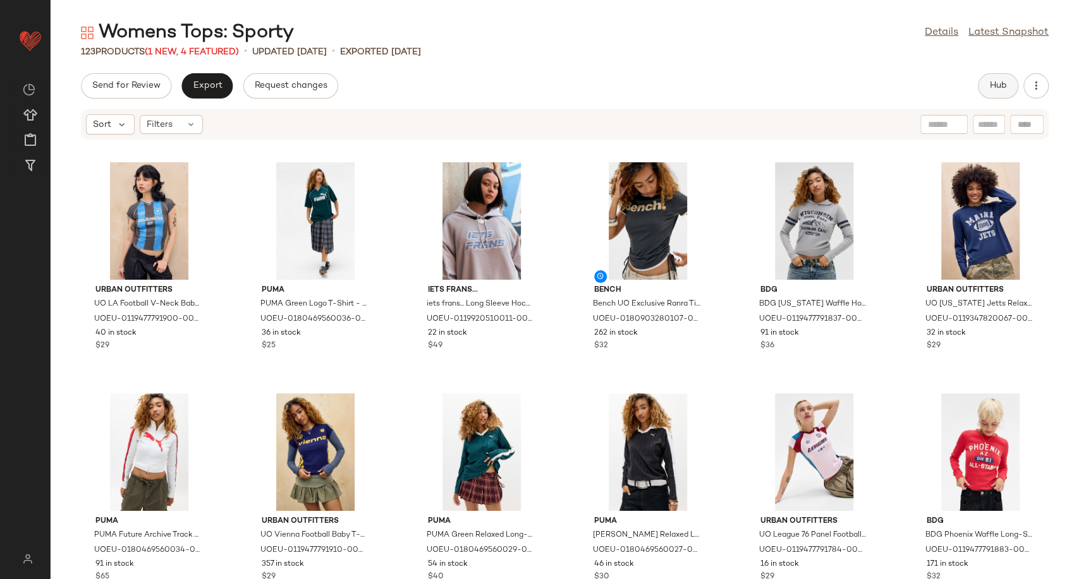
click at [993, 83] on span "Hub" at bounding box center [998, 86] width 18 height 10
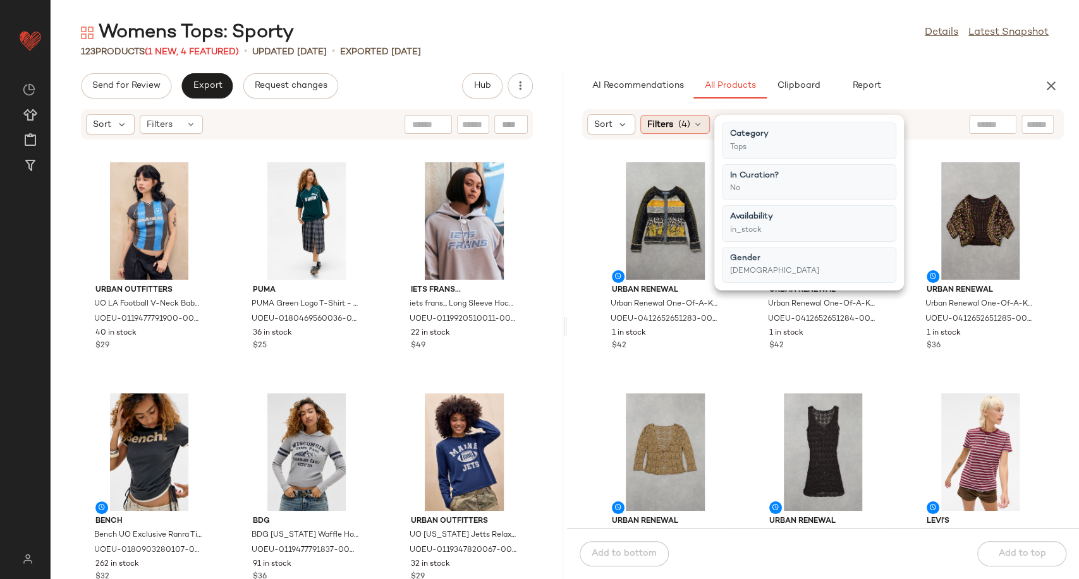
click at [701, 124] on icon at bounding box center [697, 124] width 10 height 10
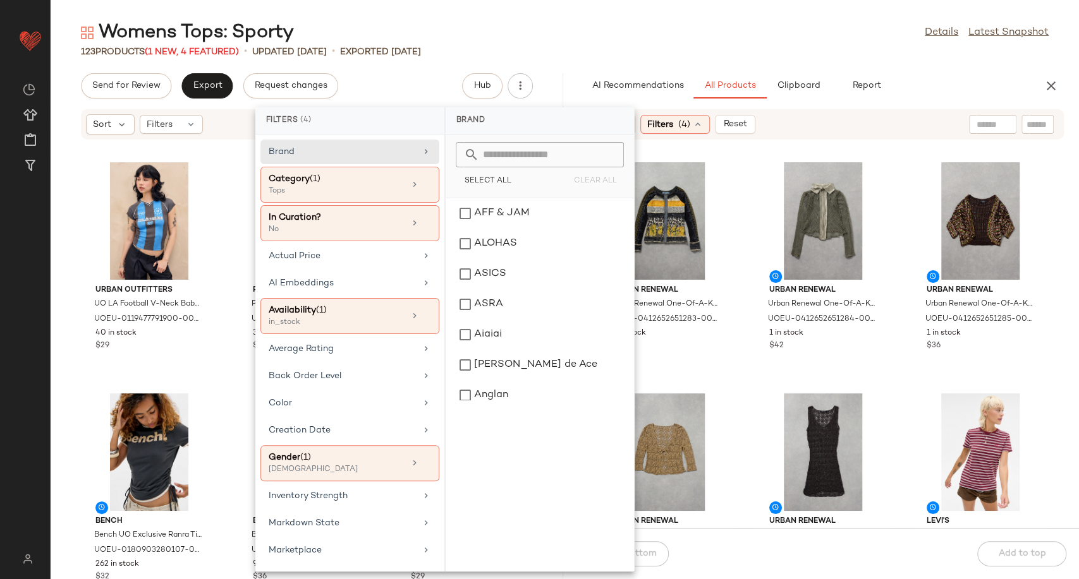
click at [742, 331] on div "Urban Renewal Urban Renewal One-Of-A-Kind LULU-H Stripe & [PERSON_NAME] S at Ur…" at bounding box center [823, 341] width 512 height 373
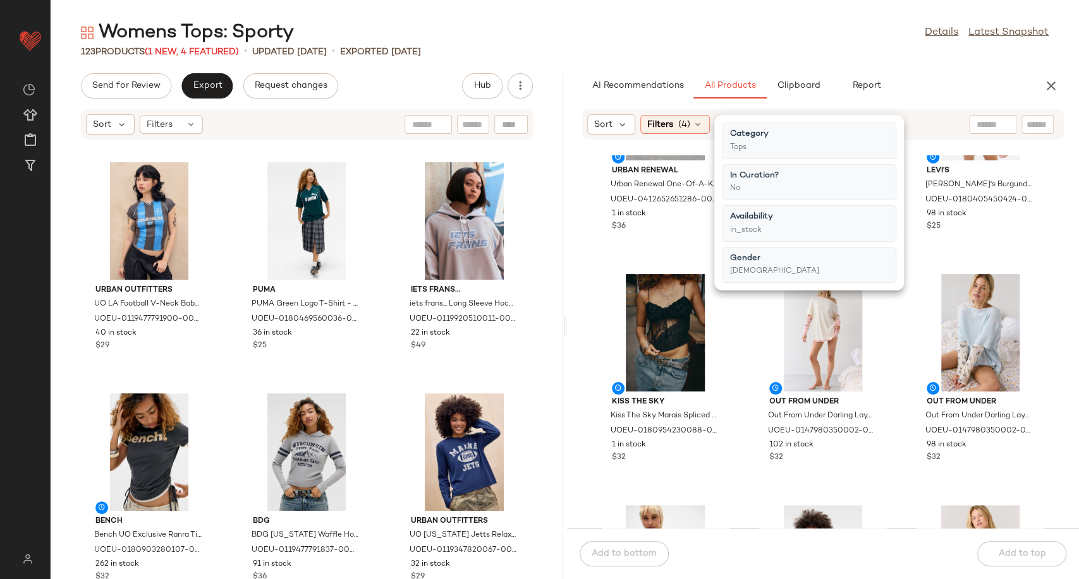
click at [738, 335] on div "Urban Renewal Urban Renewal One-Of-A-Kind Brown Crochet Tie Up Long Sleeve Card…" at bounding box center [823, 341] width 512 height 373
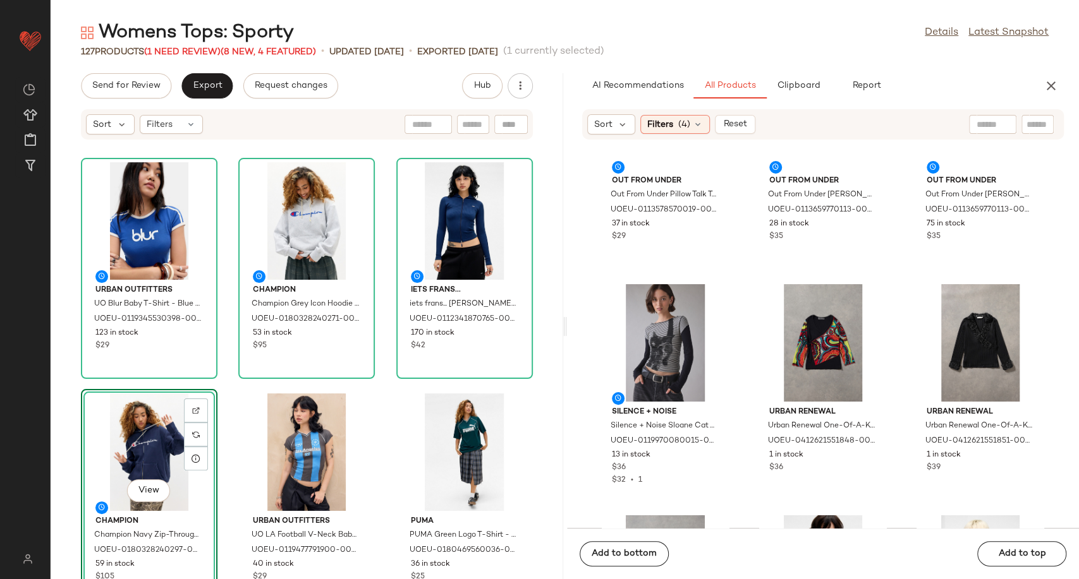
scroll to position [8645, 0]
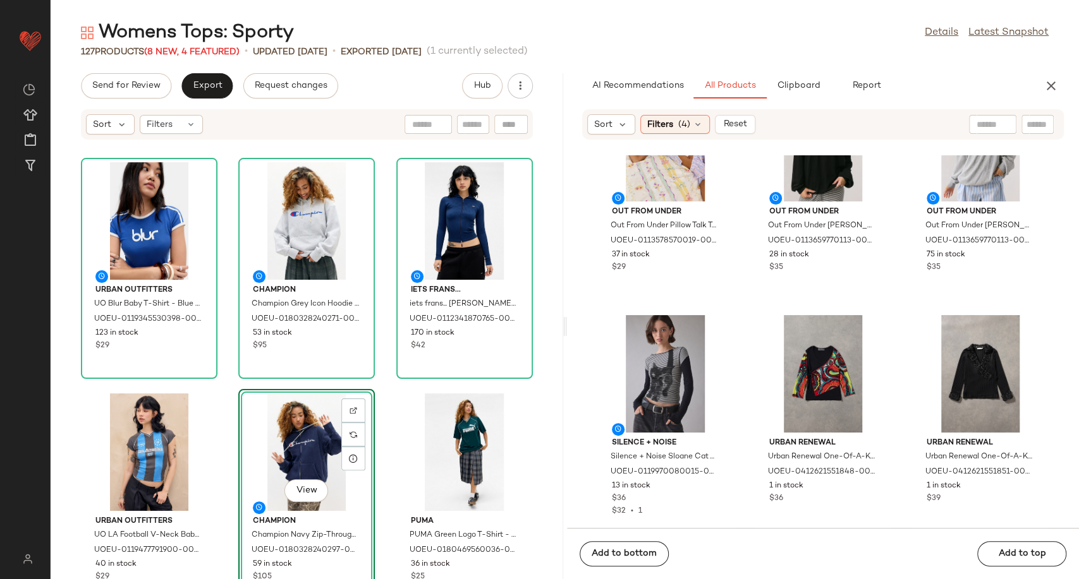
click at [377, 389] on div "Urban Outfitters UO Blur Baby T-Shirt - Blue XL at Urban Outfitters UOEU-011934…" at bounding box center [307, 367] width 512 height 424
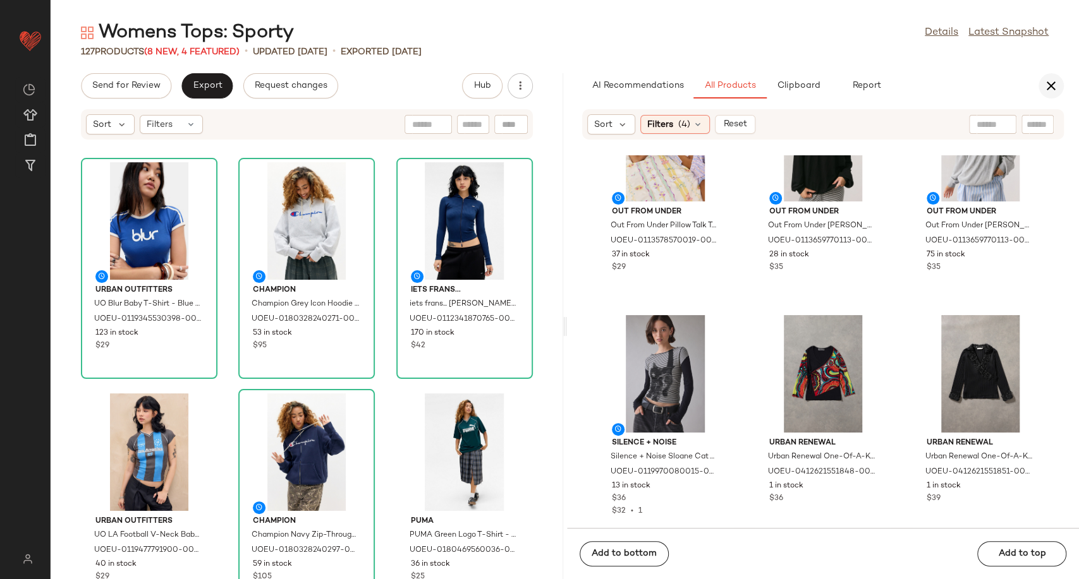
click at [1051, 87] on icon "button" at bounding box center [1050, 85] width 15 height 15
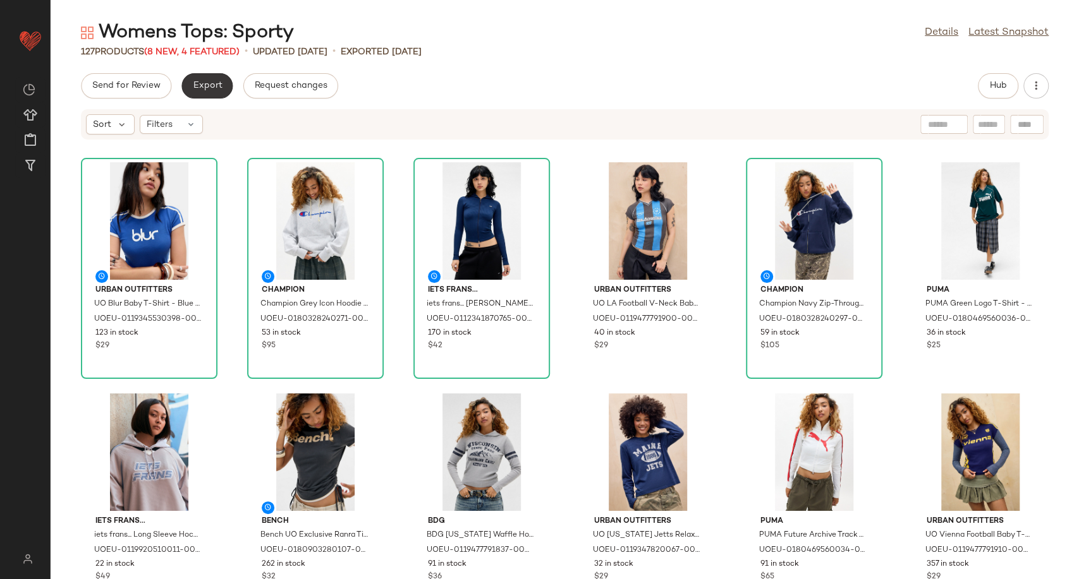
click at [212, 82] on span "Export" at bounding box center [207, 86] width 30 height 10
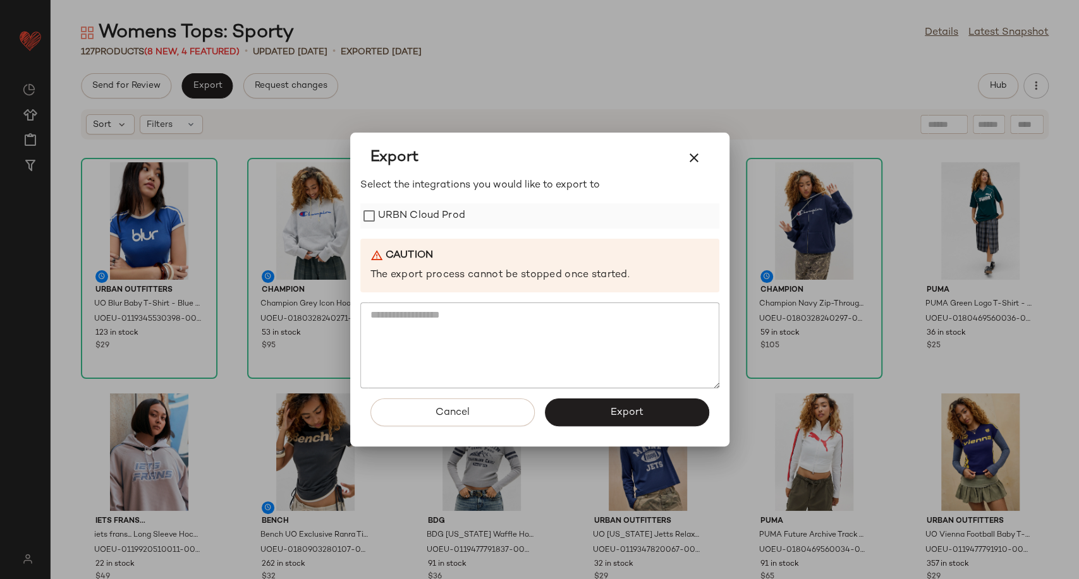
click at [381, 208] on label "URBN Cloud Prod" at bounding box center [421, 215] width 87 height 25
click at [638, 415] on span "Export" at bounding box center [626, 413] width 33 height 12
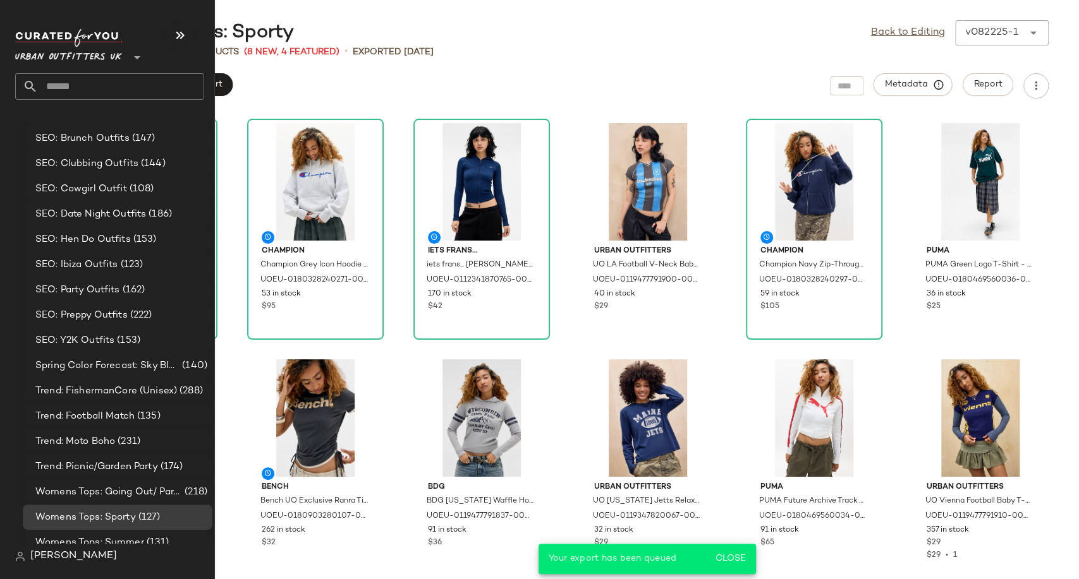
scroll to position [3770, 0]
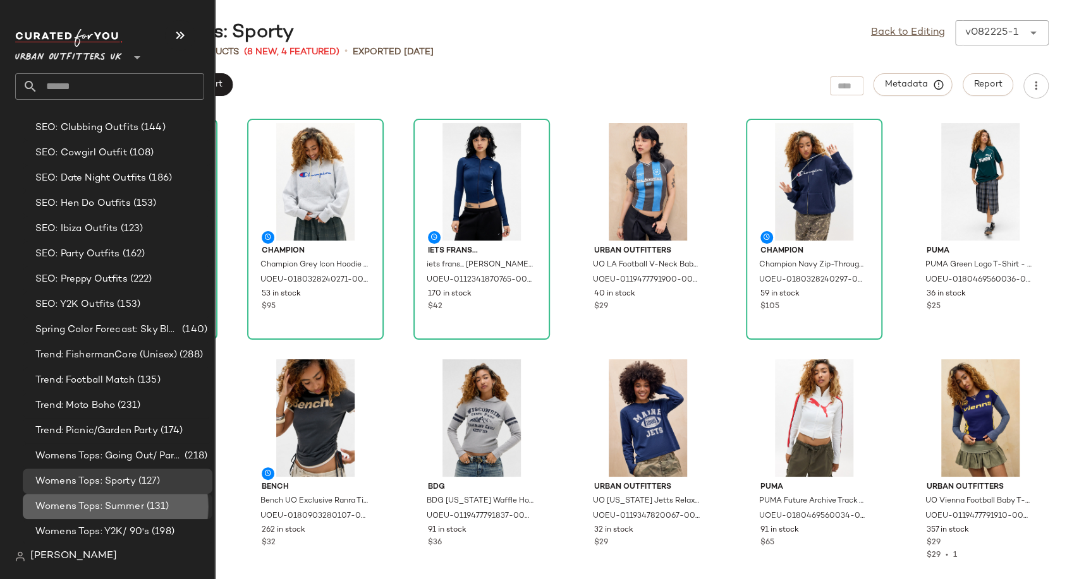
click at [80, 500] on span "Womens Tops: Summer" at bounding box center [89, 507] width 109 height 15
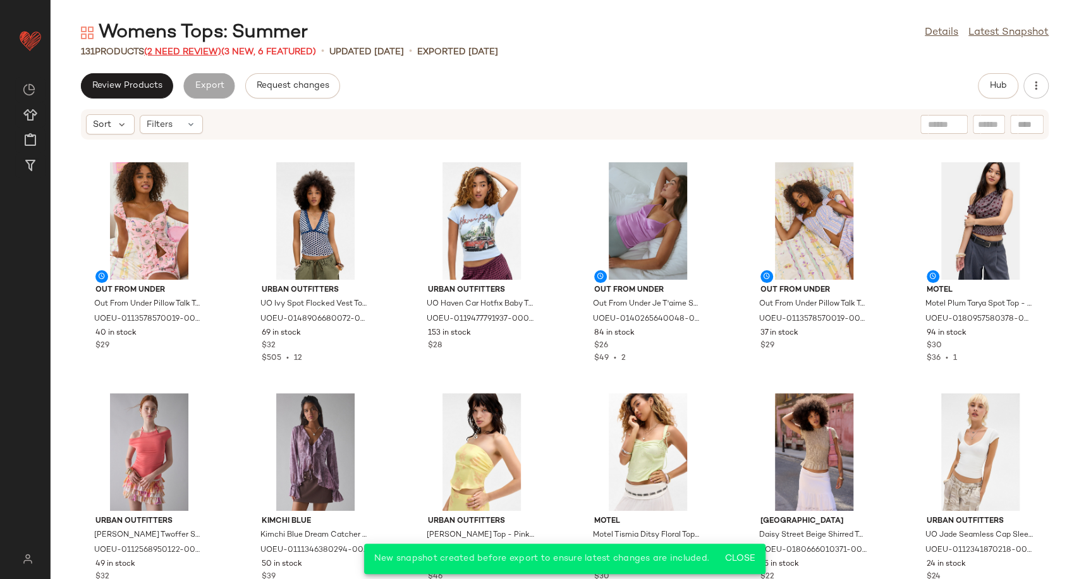
click at [187, 52] on span "(2 Need Review)" at bounding box center [182, 51] width 77 height 9
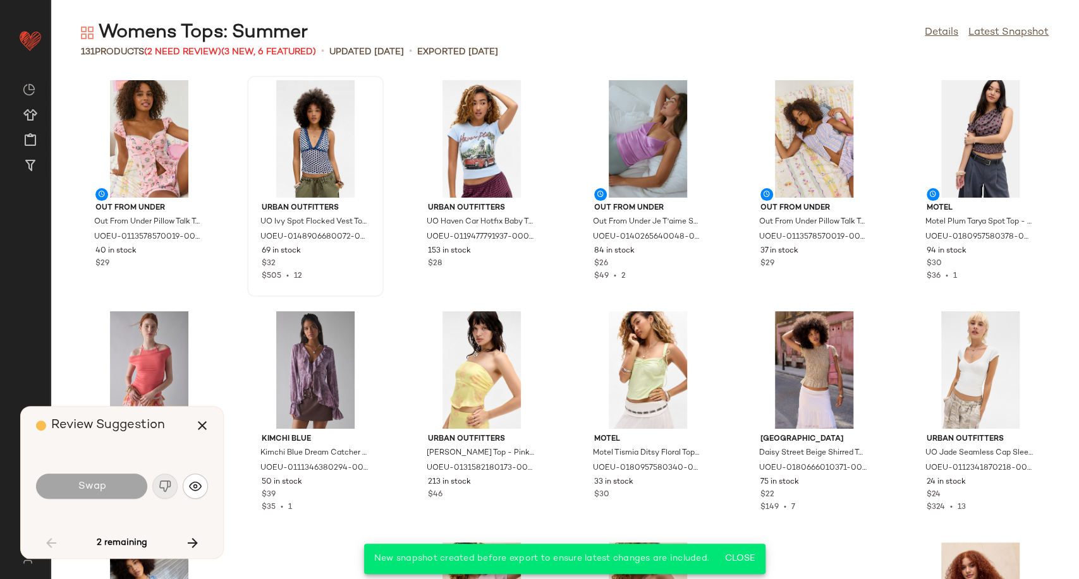
scroll to position [1850, 0]
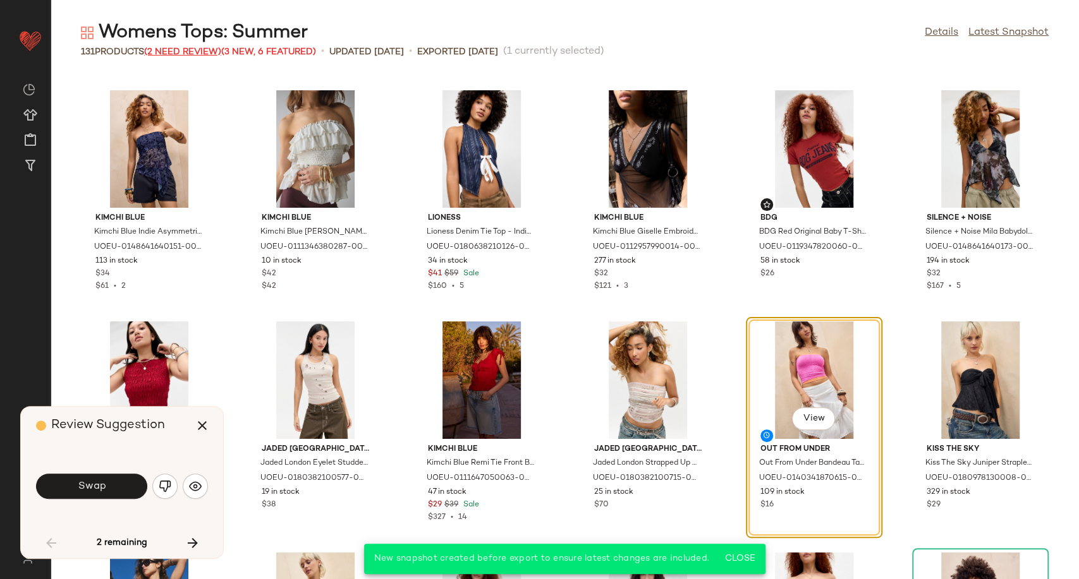
click at [207, 52] on span "(2 Need Review)" at bounding box center [182, 51] width 77 height 9
click at [197, 487] on img "button" at bounding box center [195, 486] width 13 height 13
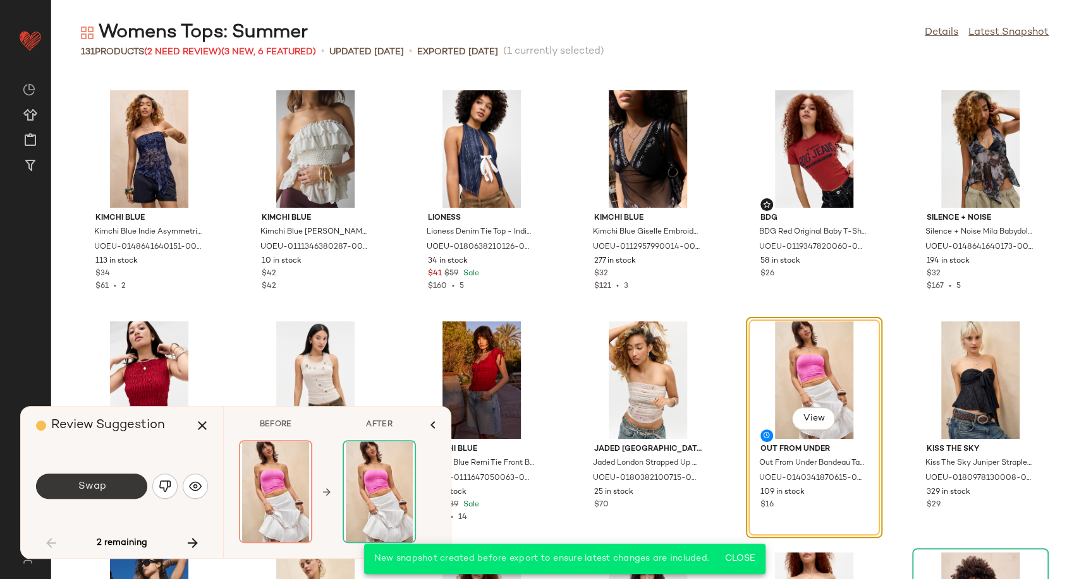
click at [97, 485] on span "Swap" at bounding box center [91, 487] width 28 height 12
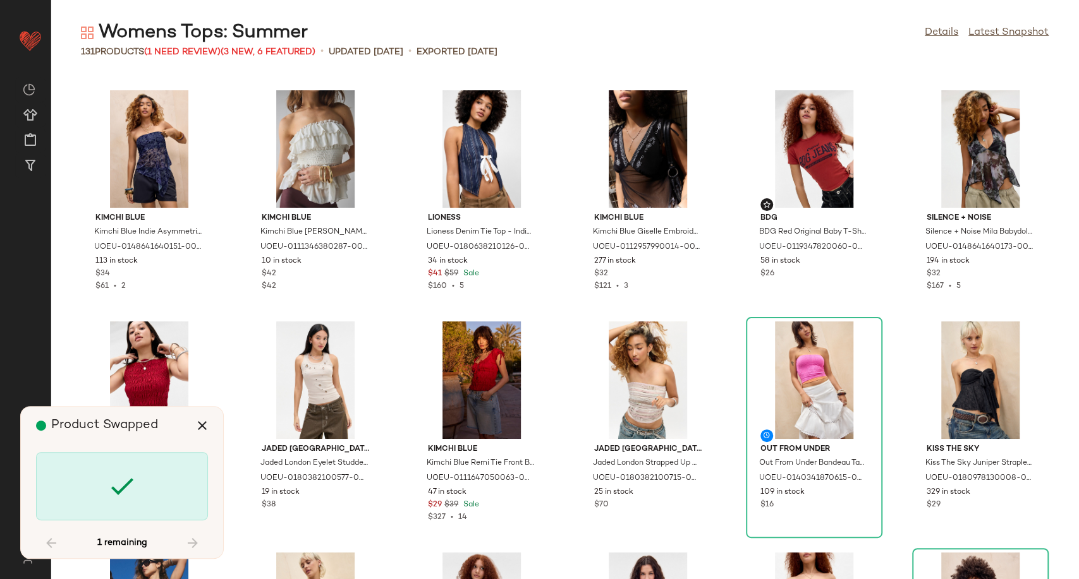
scroll to position [2775, 0]
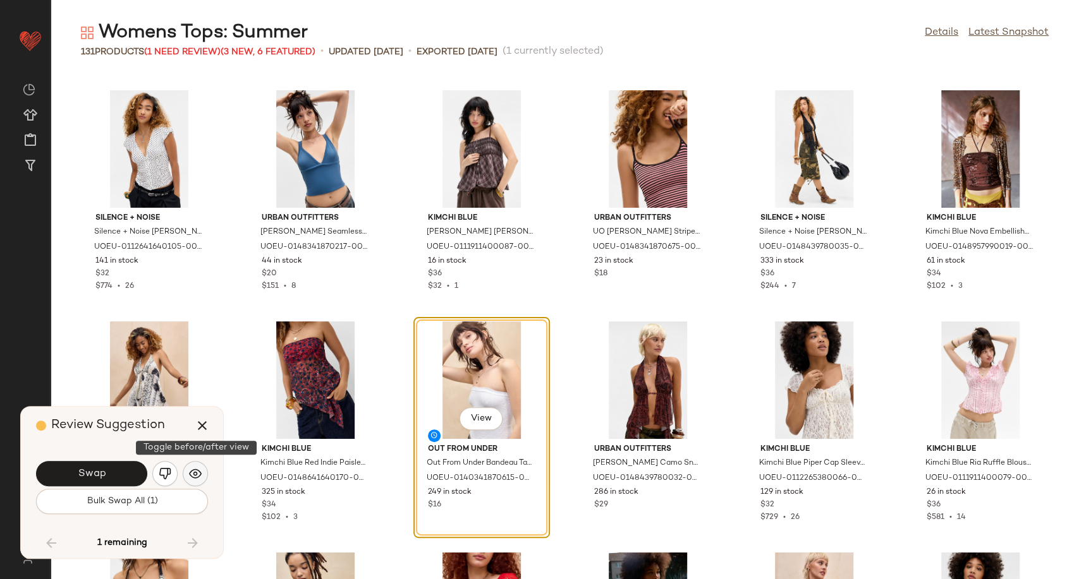
click at [196, 473] on img "button" at bounding box center [195, 474] width 13 height 13
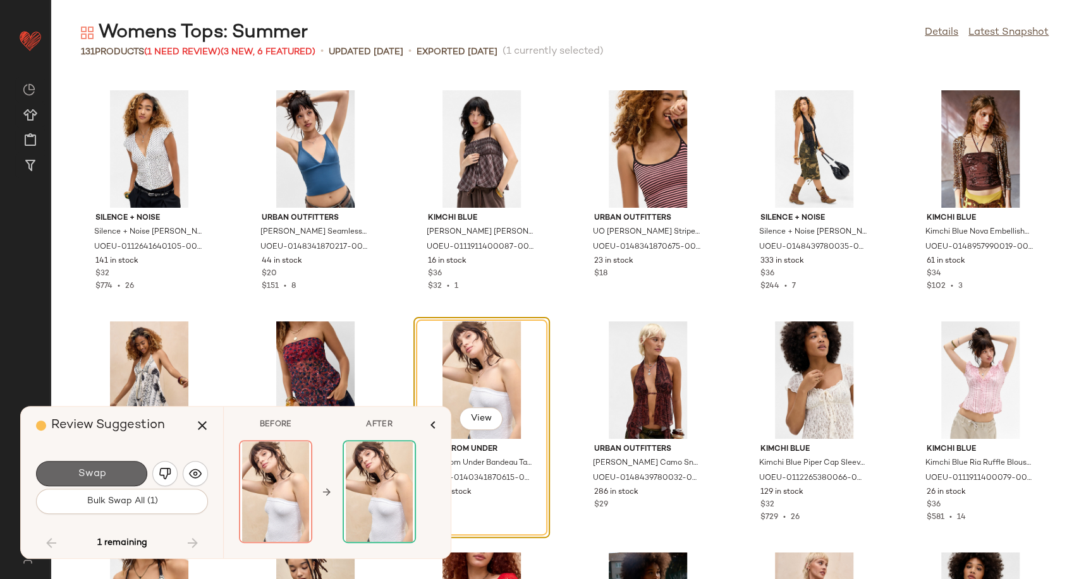
click at [94, 472] on span "Swap" at bounding box center [91, 474] width 28 height 12
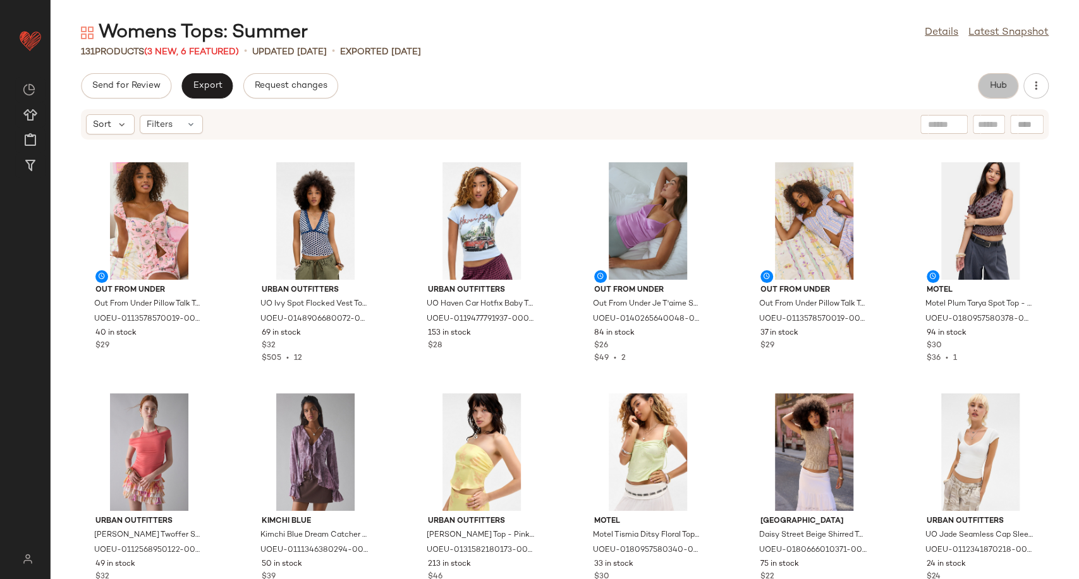
click at [996, 87] on span "Hub" at bounding box center [998, 86] width 18 height 10
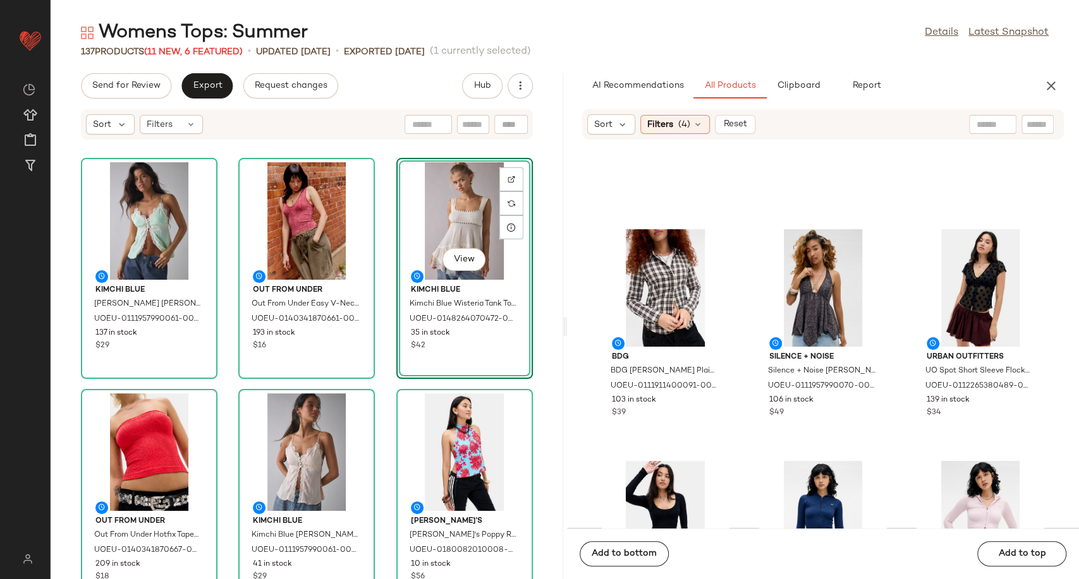
scroll to position [4772, 0]
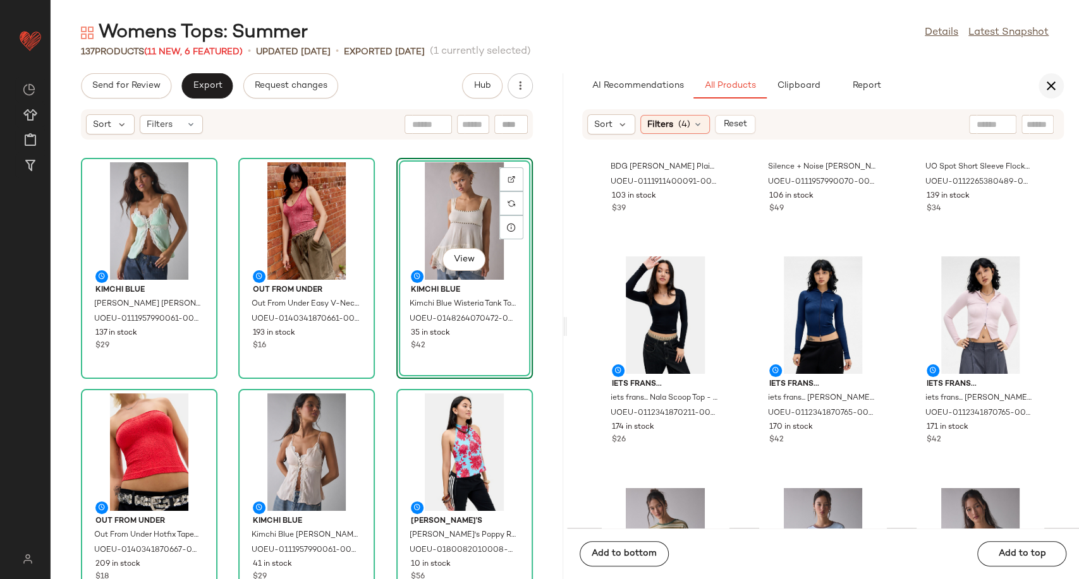
click at [1053, 92] on icon "button" at bounding box center [1050, 85] width 15 height 15
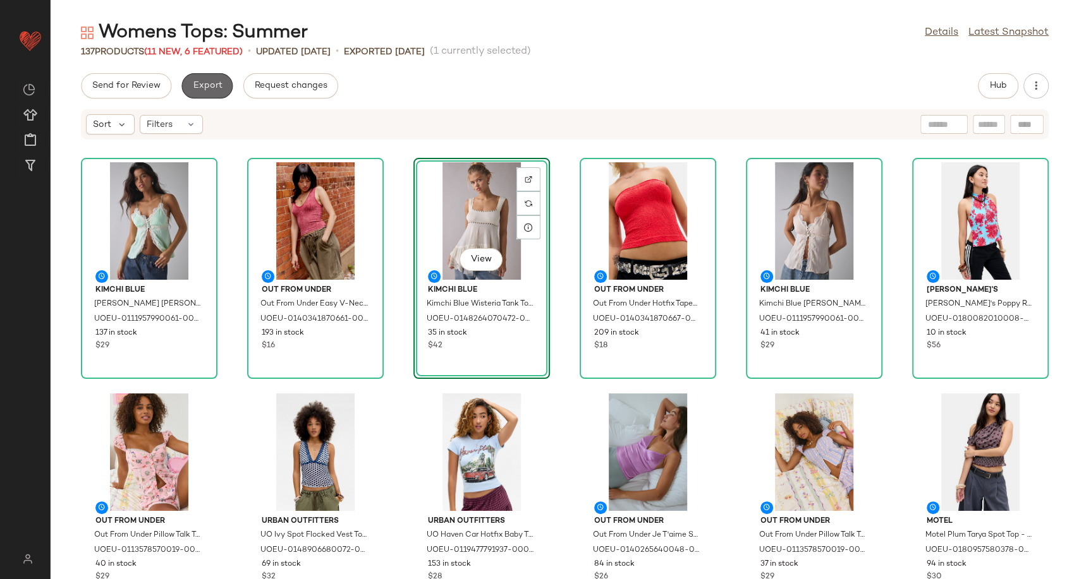
click at [205, 87] on span "Export" at bounding box center [207, 86] width 30 height 10
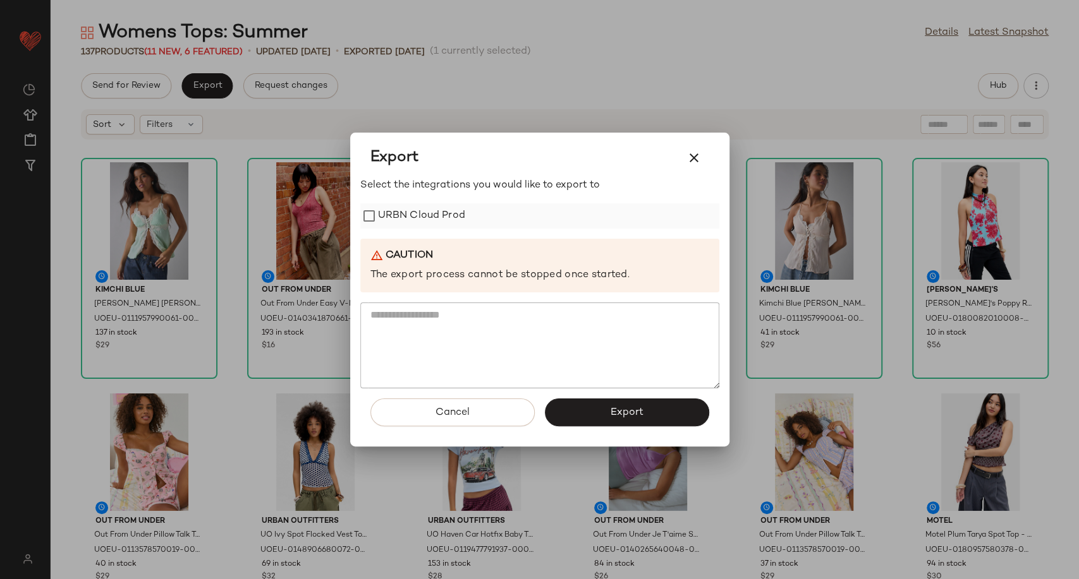
click at [442, 215] on label "URBN Cloud Prod" at bounding box center [421, 215] width 87 height 25
click at [577, 420] on button "Export" at bounding box center [627, 413] width 164 height 28
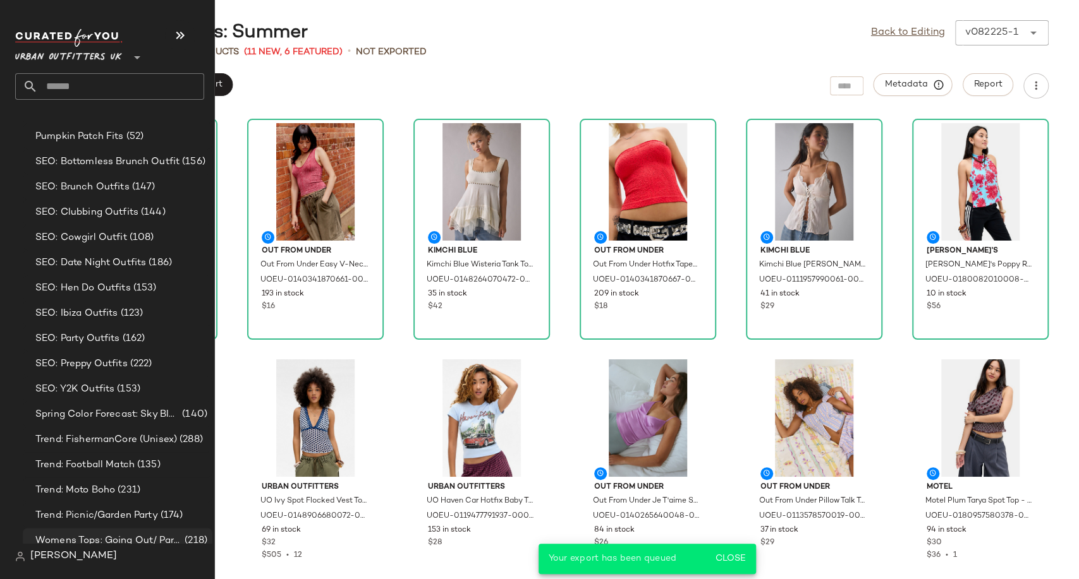
scroll to position [3770, 0]
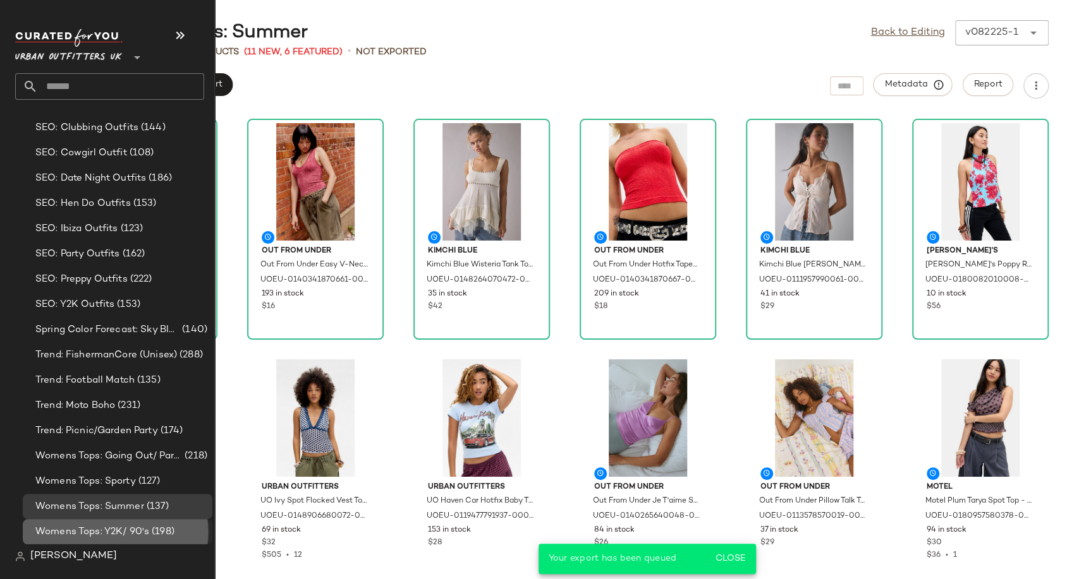
click at [98, 531] on span "Womens Tops: Y2K/ 90's" at bounding box center [92, 532] width 114 height 15
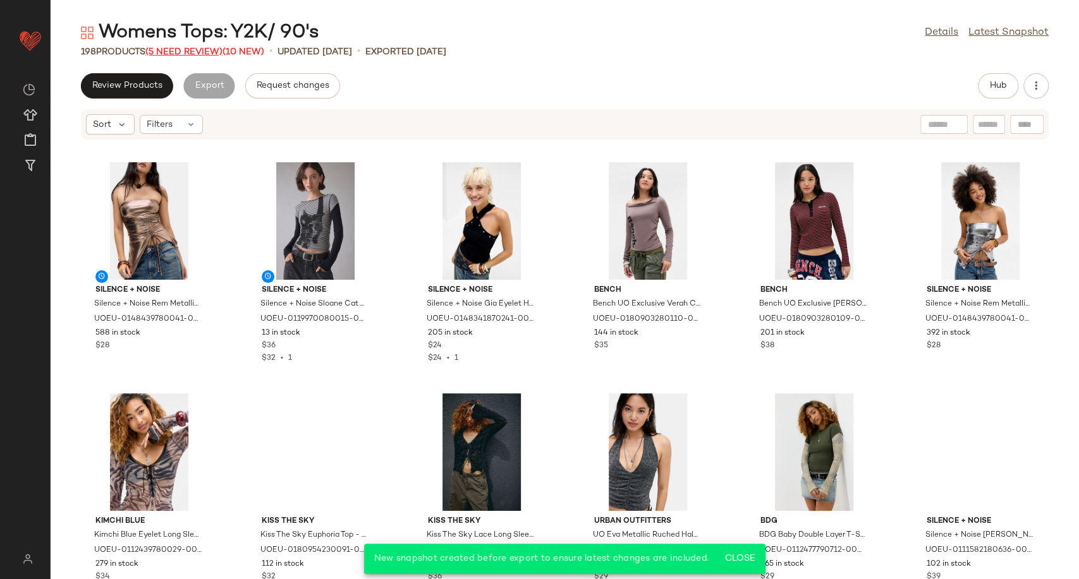
click at [185, 49] on span "(5 Need Review)" at bounding box center [183, 51] width 77 height 9
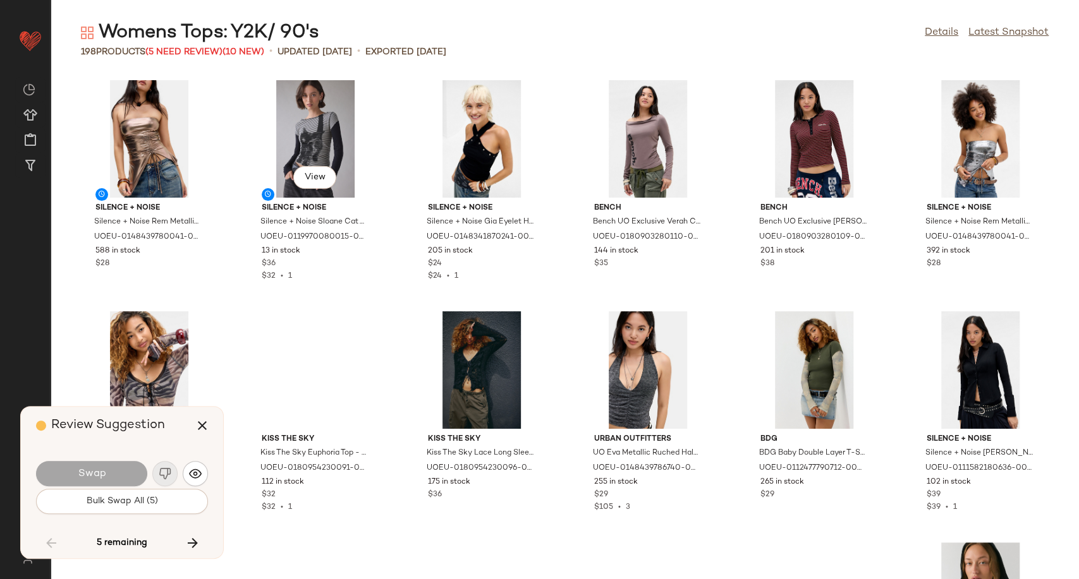
scroll to position [2543, 0]
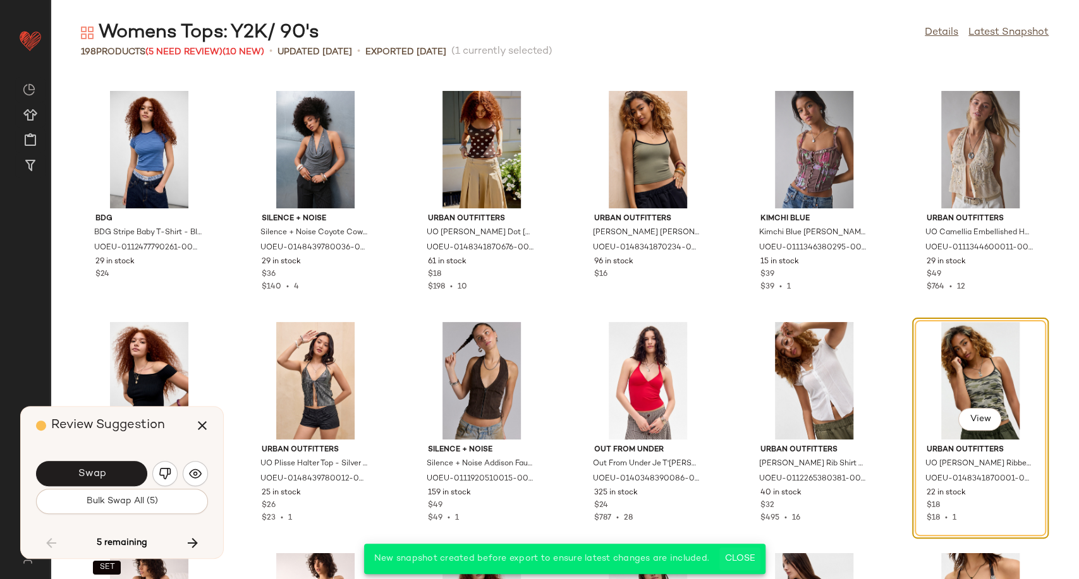
click at [746, 555] on span "Close" at bounding box center [739, 559] width 31 height 10
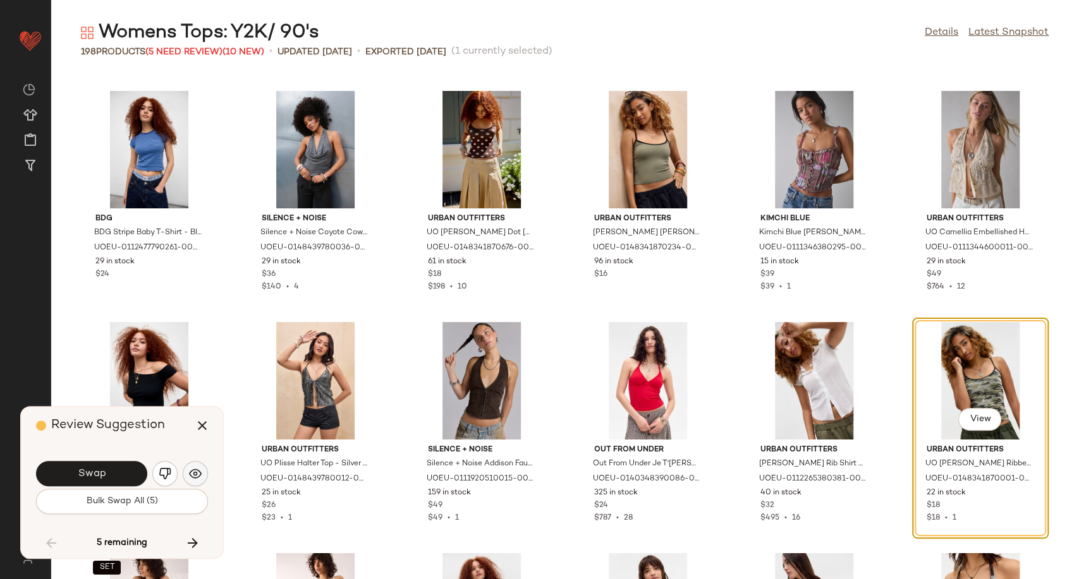
click at [205, 479] on button "button" at bounding box center [195, 473] width 25 height 25
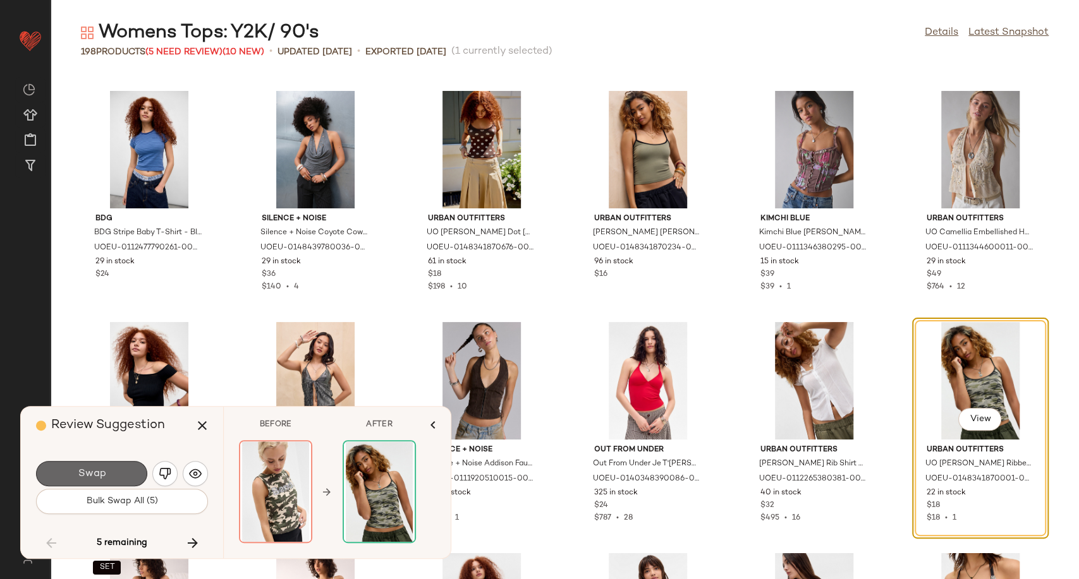
click at [118, 476] on button "Swap" at bounding box center [91, 473] width 111 height 25
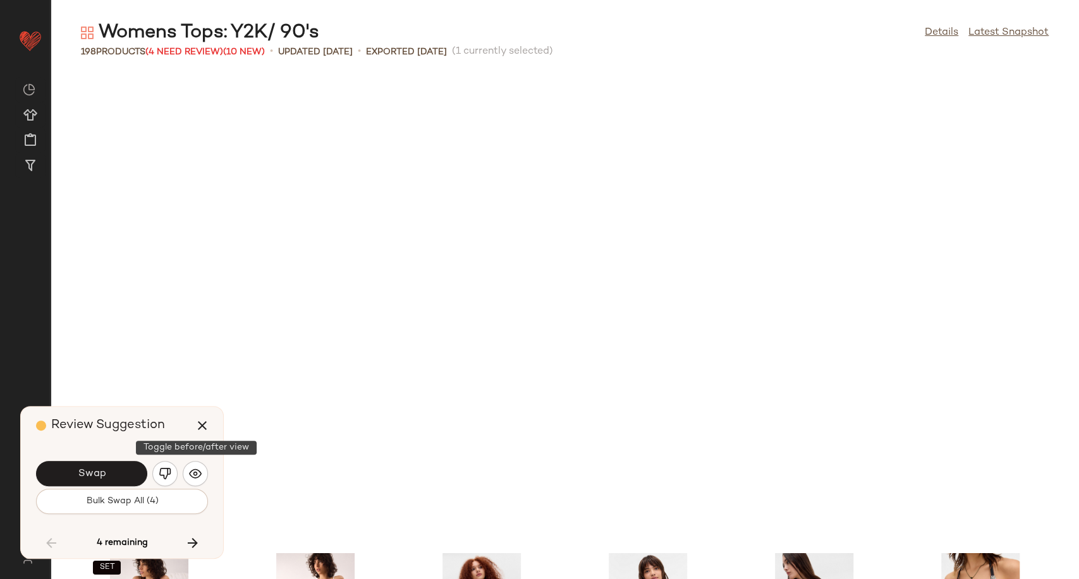
scroll to position [3006, 0]
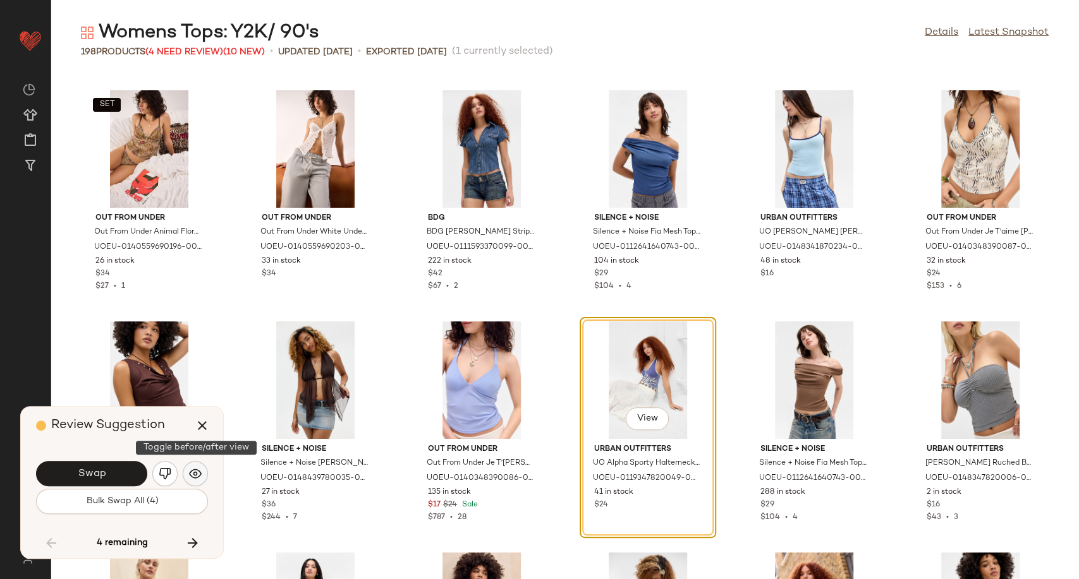
click at [194, 481] on button "button" at bounding box center [195, 473] width 25 height 25
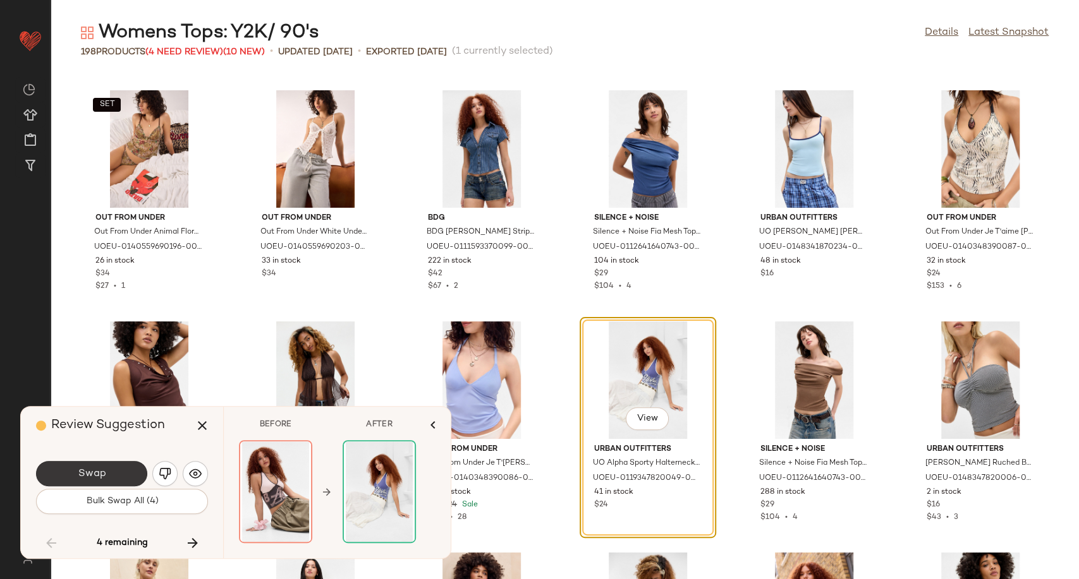
click at [113, 477] on button "Swap" at bounding box center [91, 473] width 111 height 25
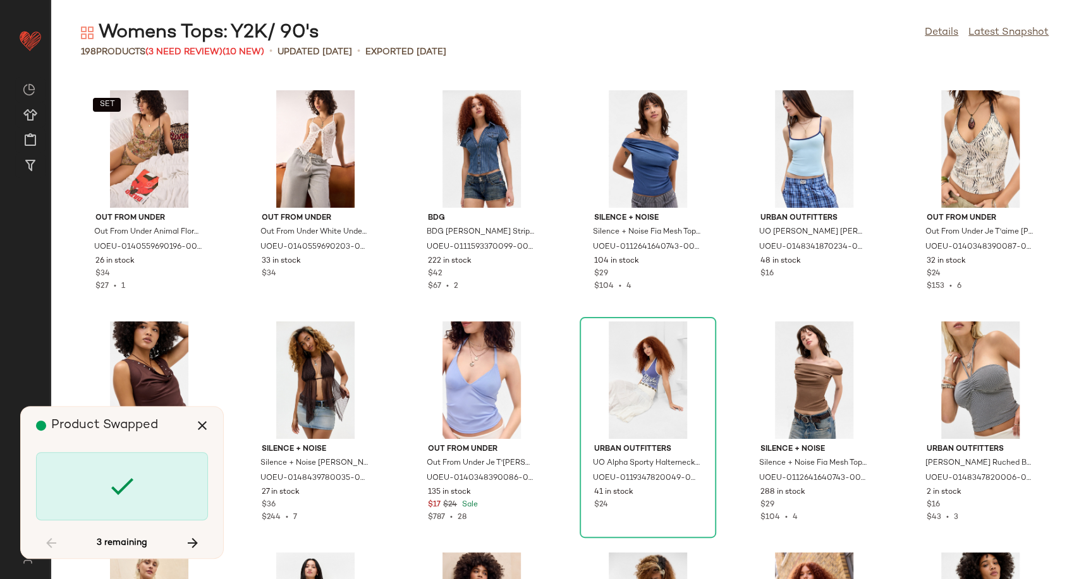
scroll to position [3931, 0]
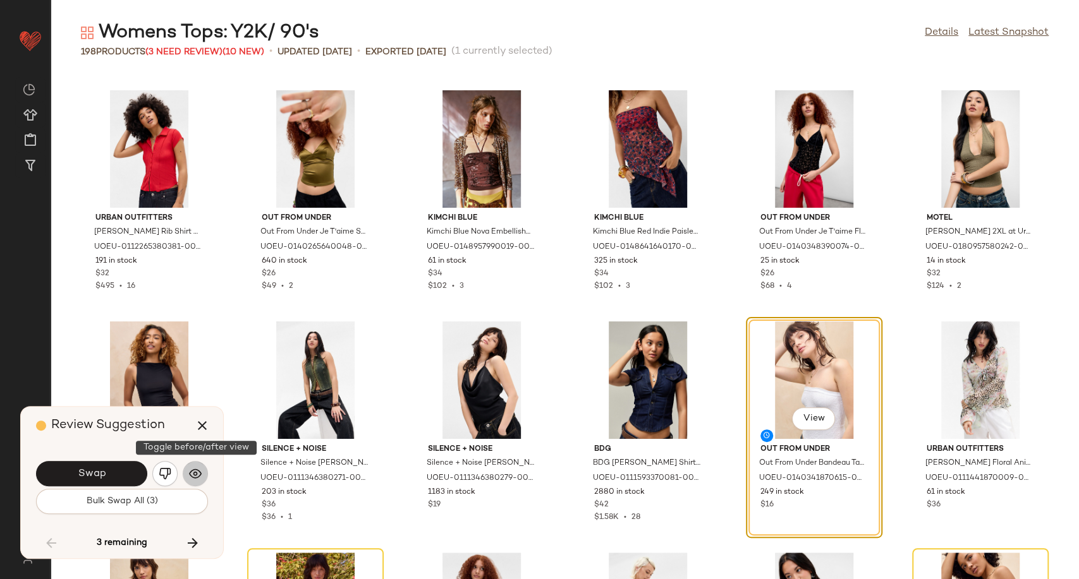
click at [193, 478] on img "button" at bounding box center [195, 474] width 13 height 13
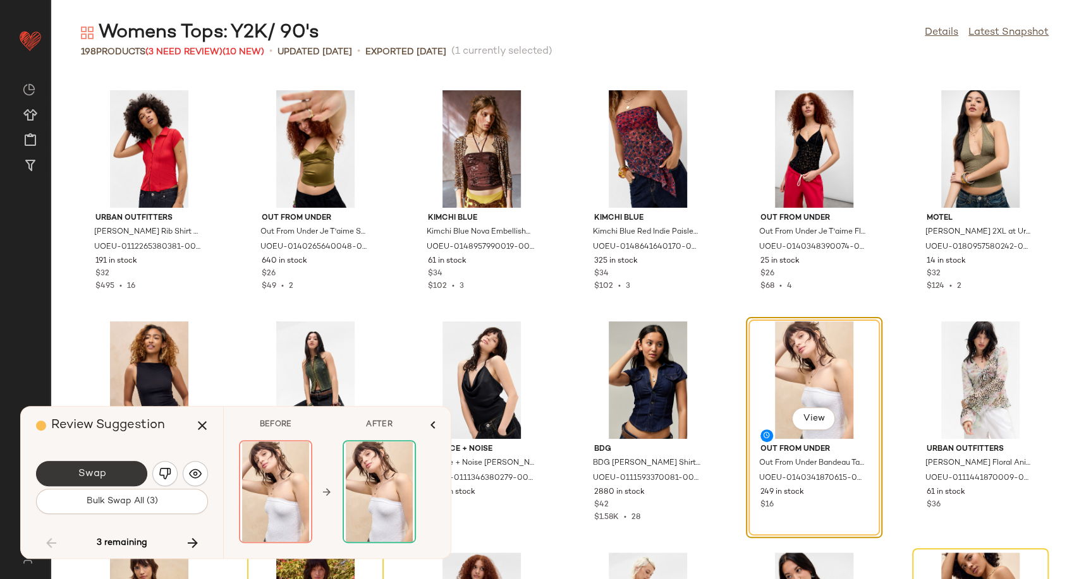
click at [97, 475] on span "Swap" at bounding box center [91, 474] width 28 height 12
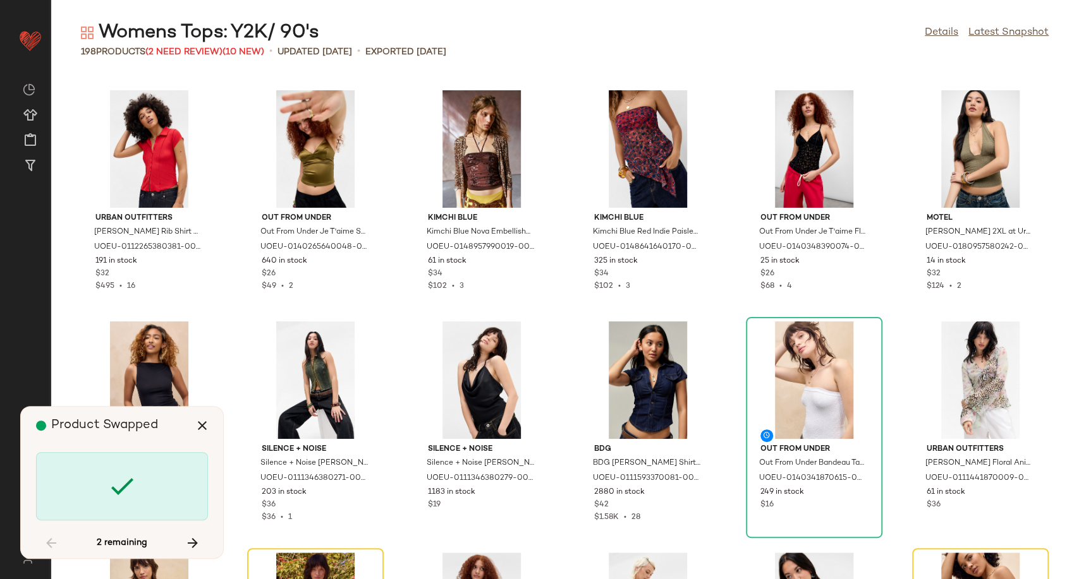
scroll to position [4163, 0]
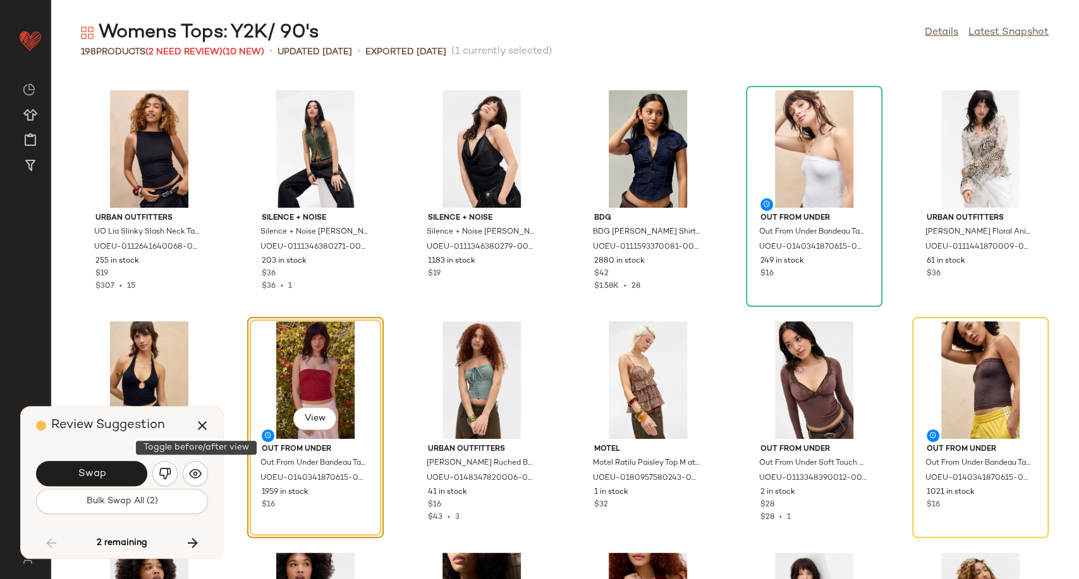
click at [197, 478] on img "button" at bounding box center [195, 474] width 13 height 13
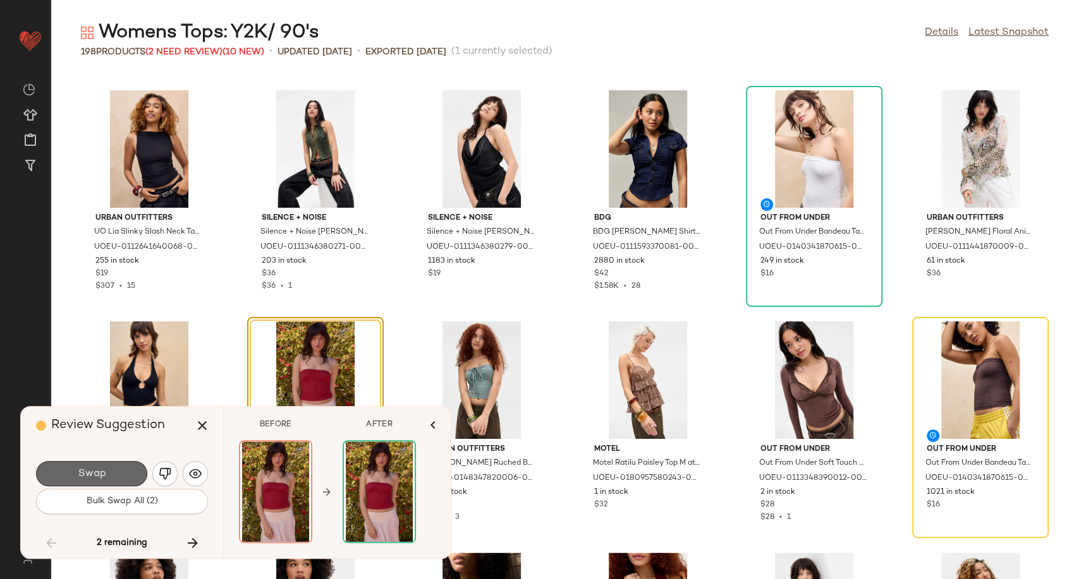
click at [100, 473] on span "Swap" at bounding box center [91, 474] width 28 height 12
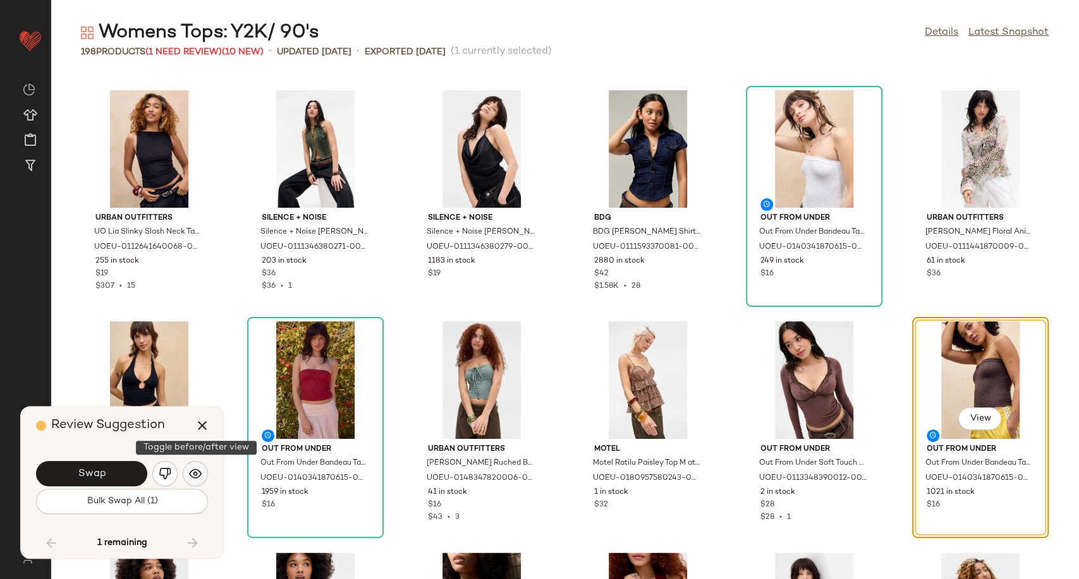
click at [197, 477] on img "button" at bounding box center [195, 474] width 13 height 13
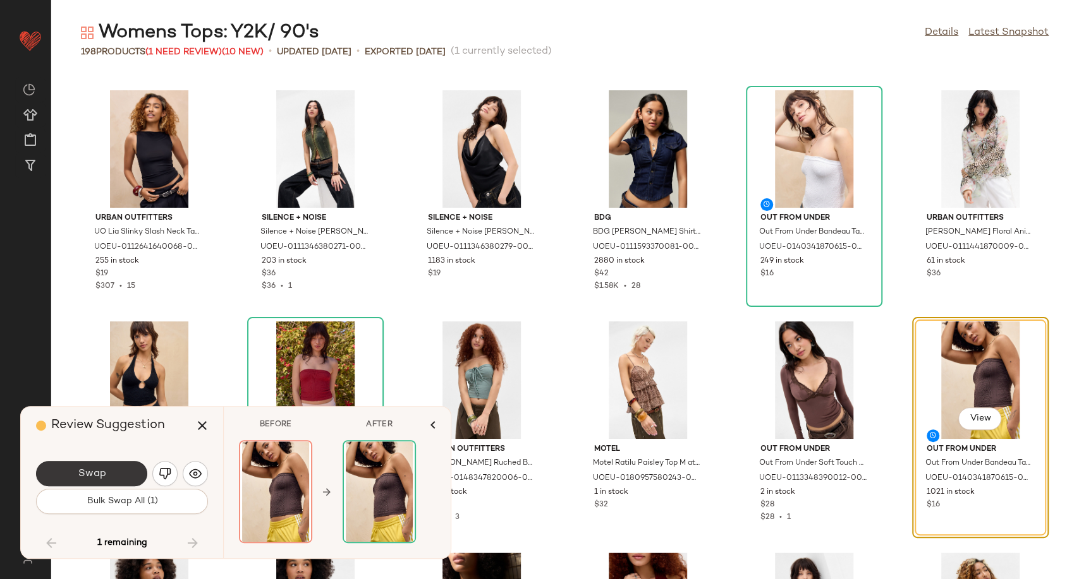
click at [102, 477] on span "Swap" at bounding box center [91, 474] width 28 height 12
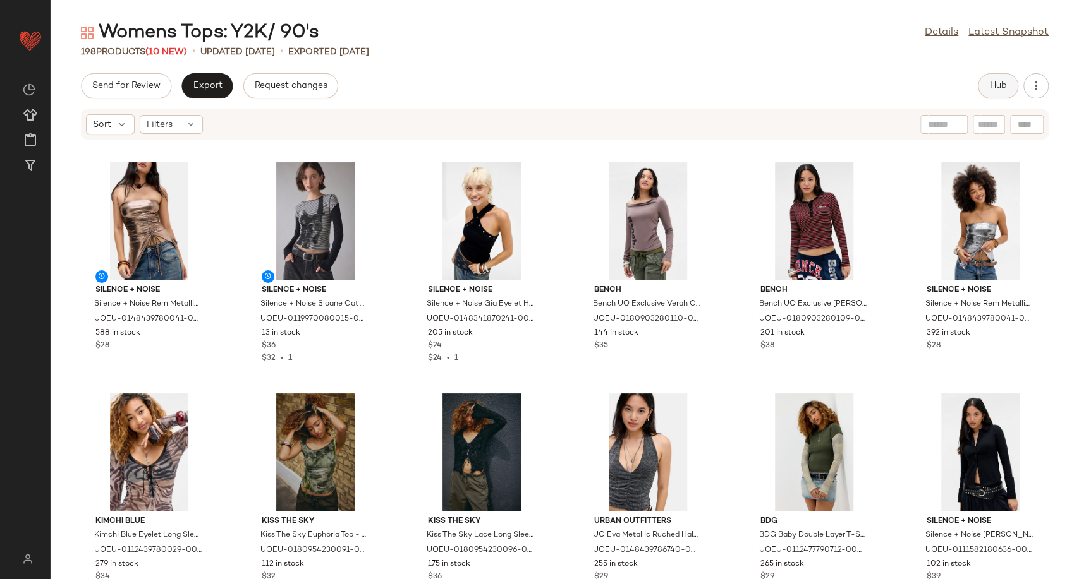
click at [1001, 81] on span "Hub" at bounding box center [998, 86] width 18 height 10
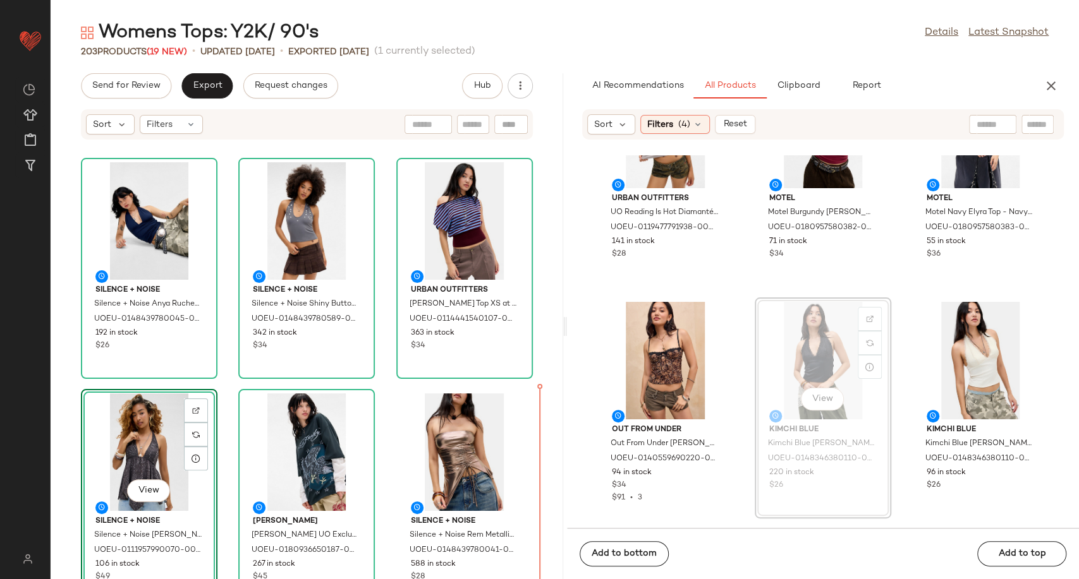
scroll to position [6116, 0]
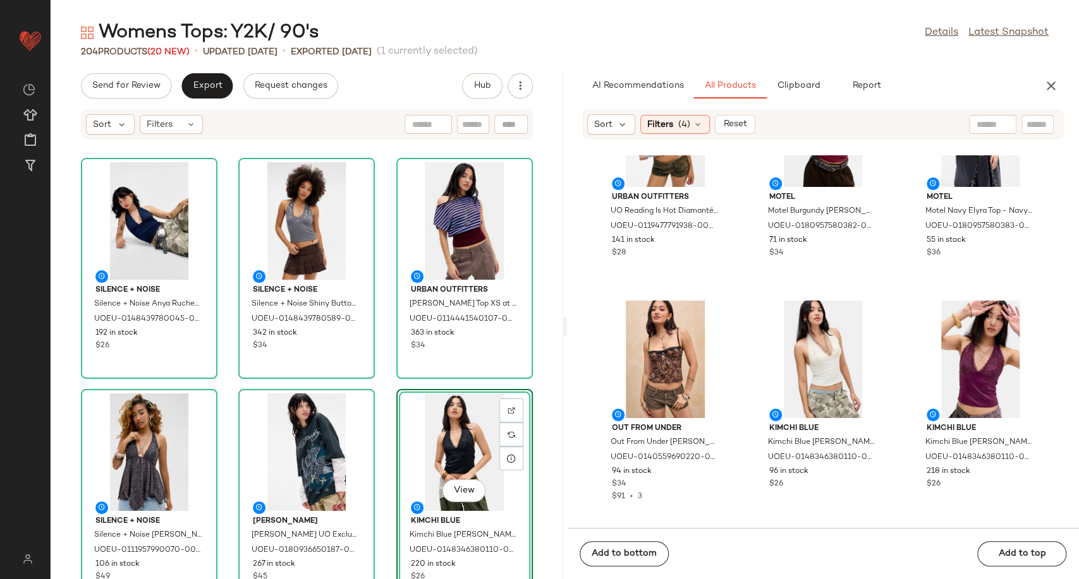
click at [379, 390] on div "Silence + Noise Silence + Noise Anya Ruched Halterneck Top - Navy L at Urban Ou…" at bounding box center [307, 367] width 512 height 424
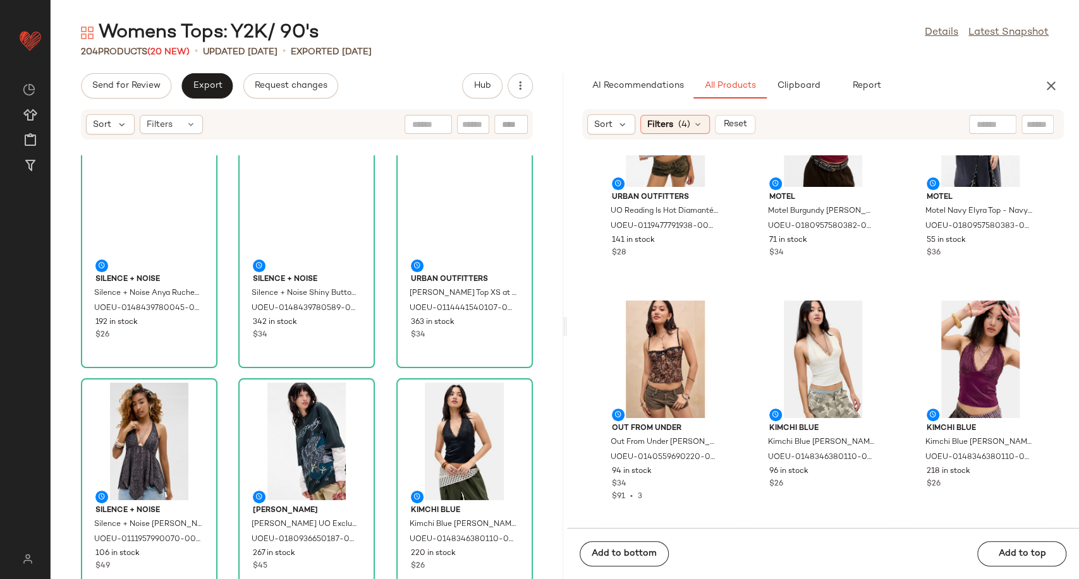
scroll to position [0, 0]
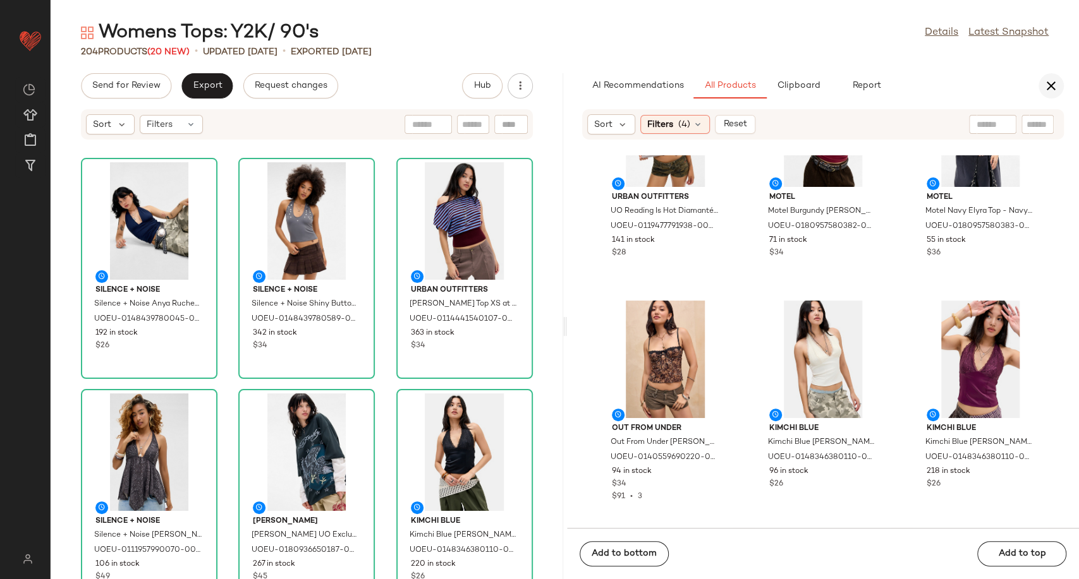
click at [1054, 87] on icon "button" at bounding box center [1050, 85] width 15 height 15
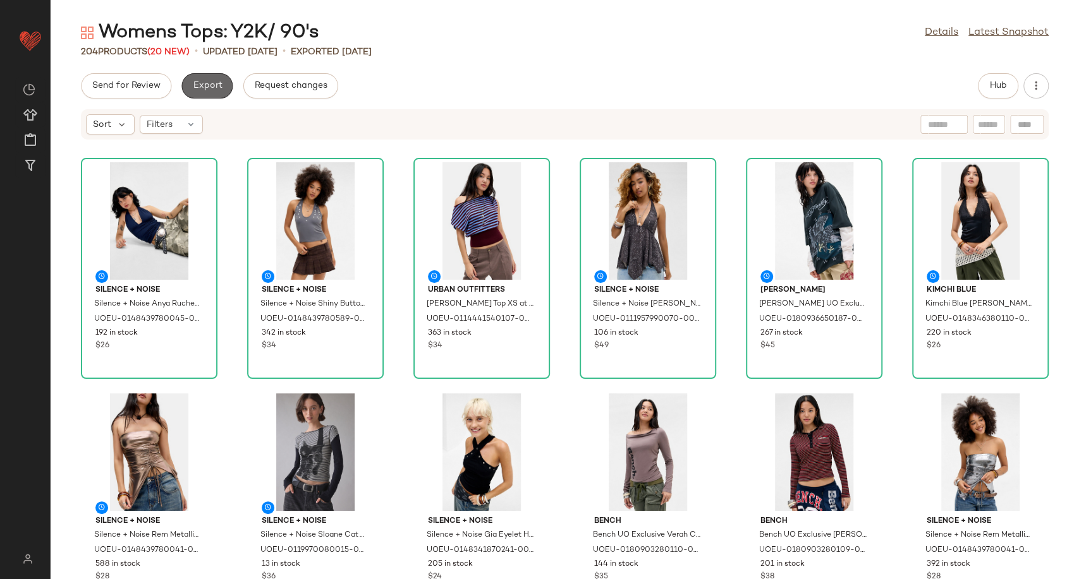
click at [204, 86] on span "Export" at bounding box center [207, 86] width 30 height 10
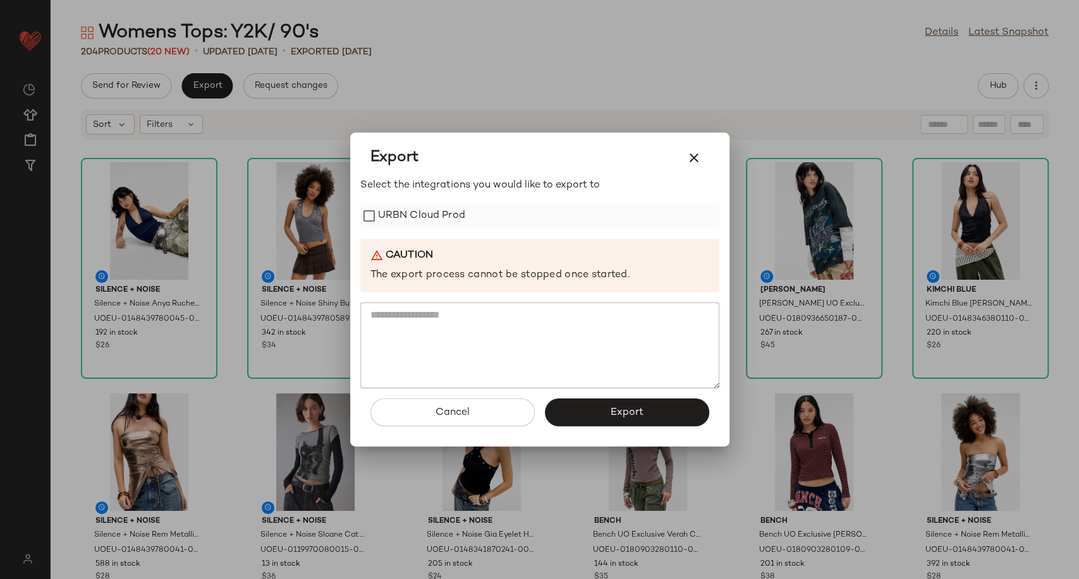
click at [420, 220] on label "URBN Cloud Prod" at bounding box center [421, 215] width 87 height 25
click at [607, 404] on button "Export" at bounding box center [627, 413] width 164 height 28
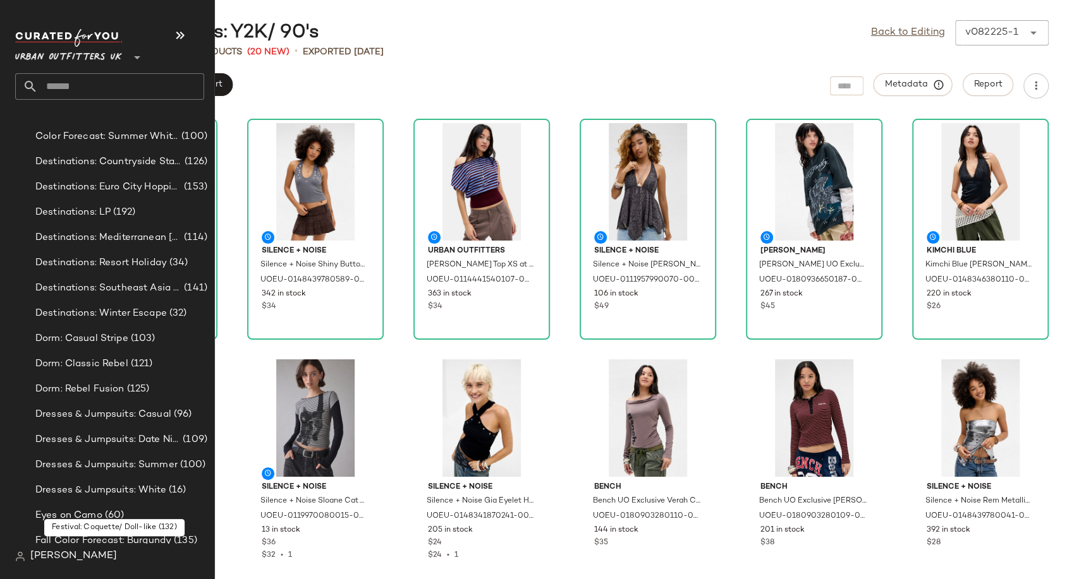
scroll to position [2668, 0]
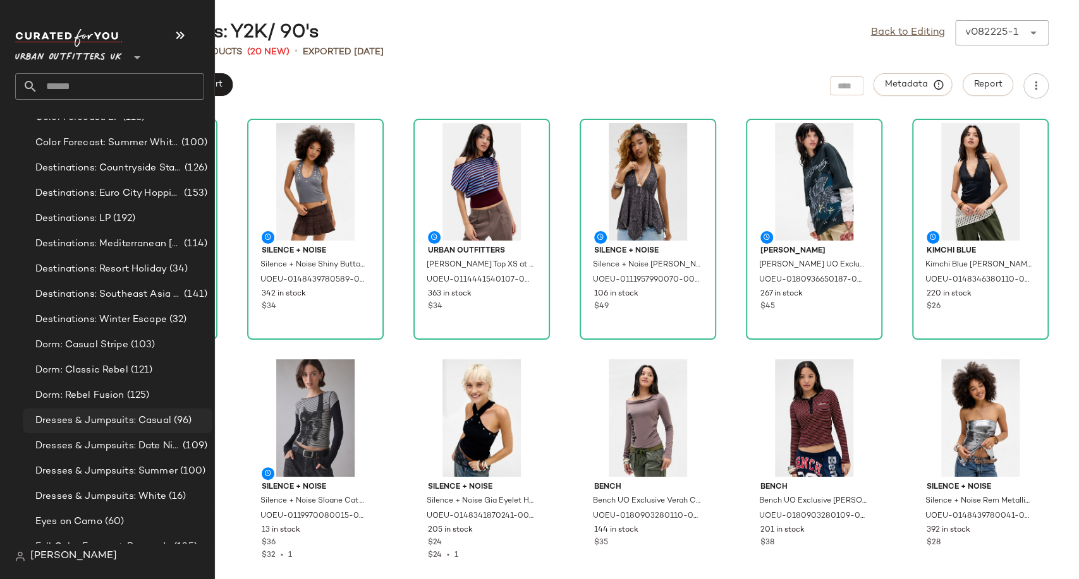
click at [88, 423] on span "Dresses & Jumpsuits: Casual" at bounding box center [103, 421] width 136 height 15
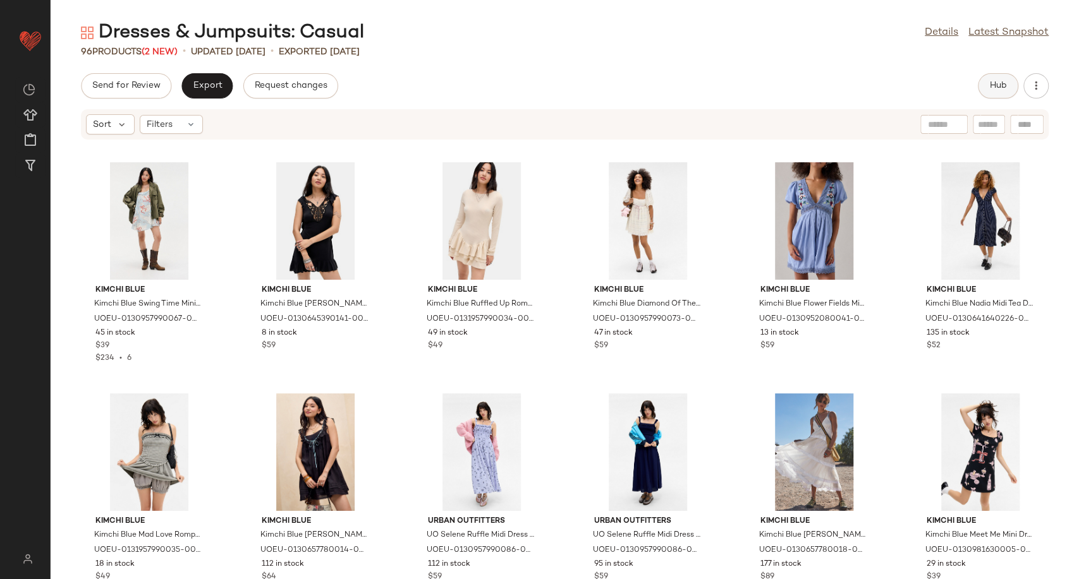
click at [985, 86] on button "Hub" at bounding box center [997, 85] width 40 height 25
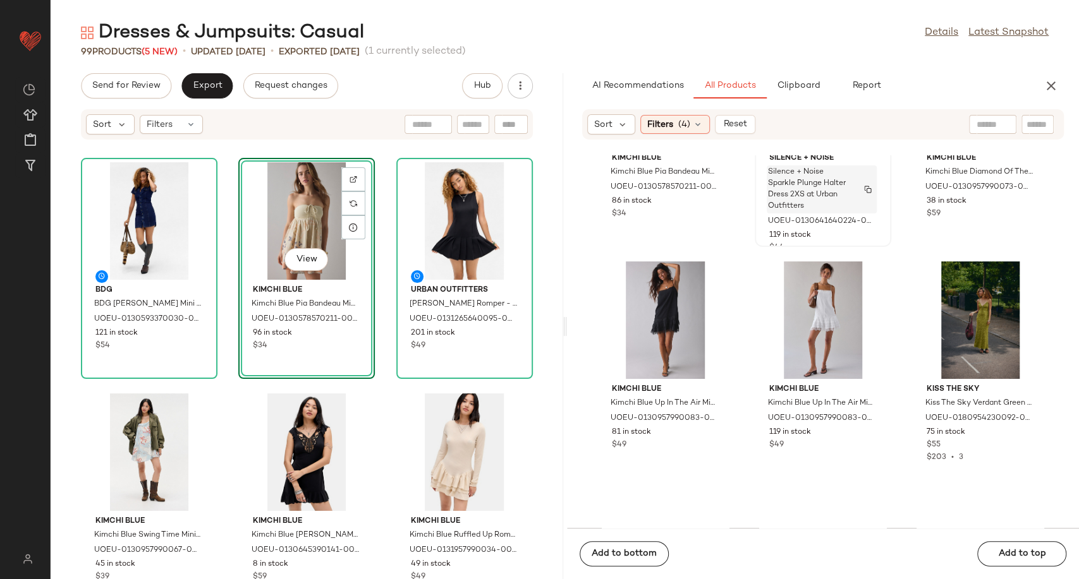
scroll to position [1764, 0]
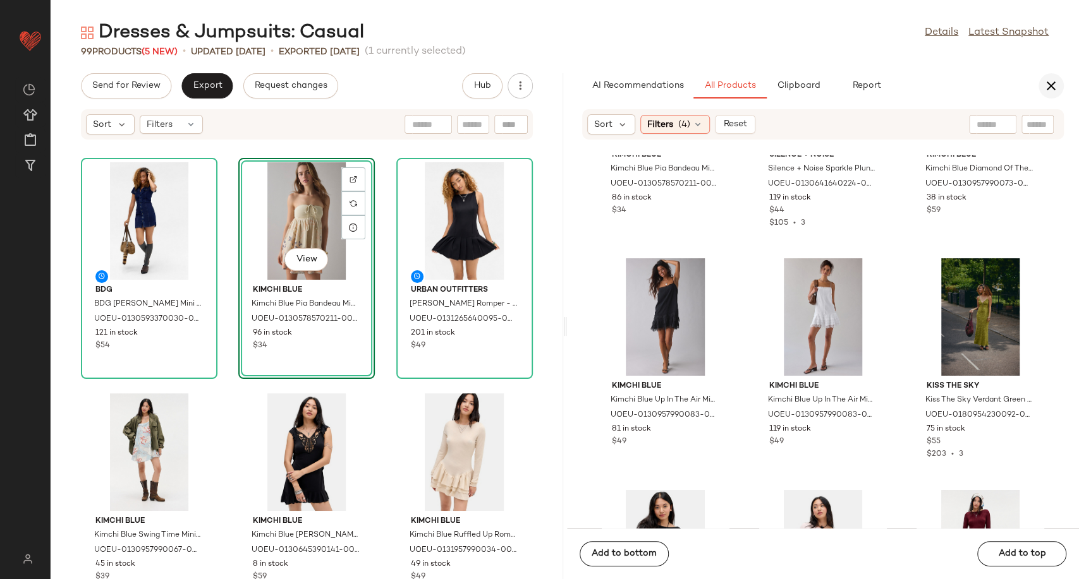
click at [1054, 85] on icon "button" at bounding box center [1050, 85] width 15 height 15
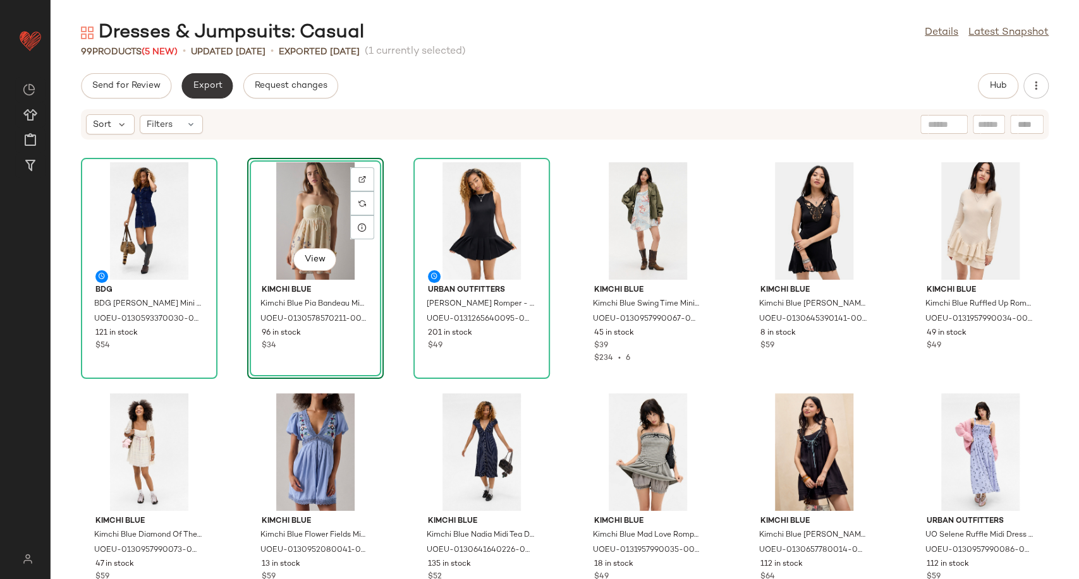
click at [213, 86] on span "Export" at bounding box center [207, 86] width 30 height 10
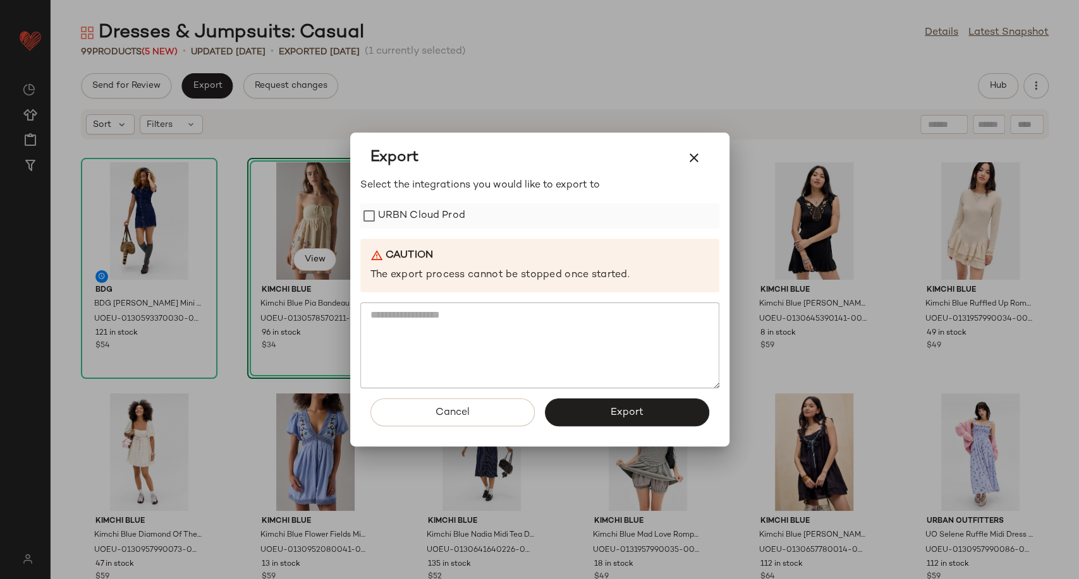
click at [413, 221] on label "URBN Cloud Prod" at bounding box center [421, 215] width 87 height 25
click at [581, 411] on button "Export" at bounding box center [627, 413] width 164 height 28
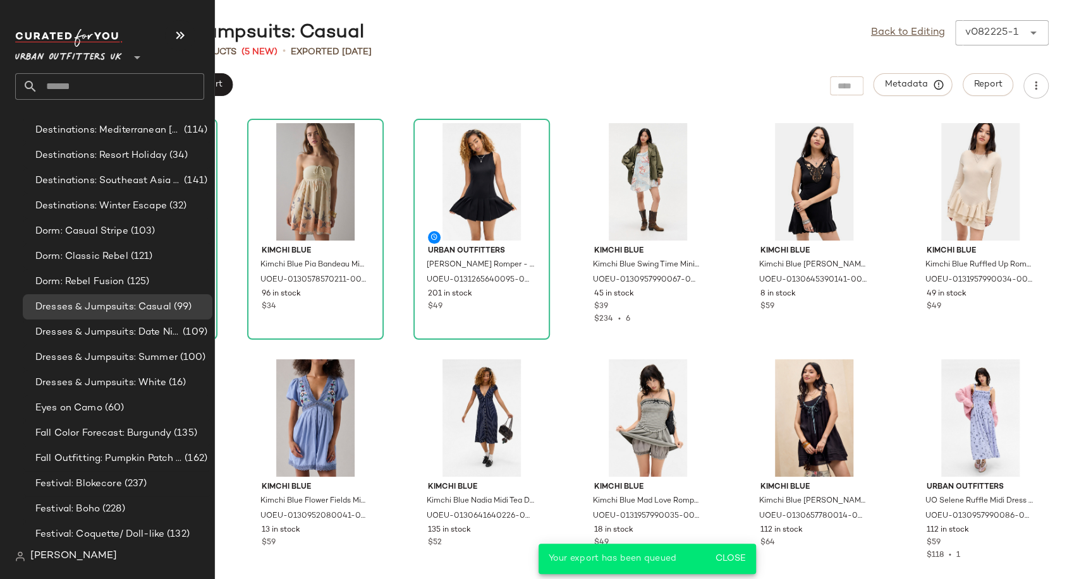
scroll to position [2808, 0]
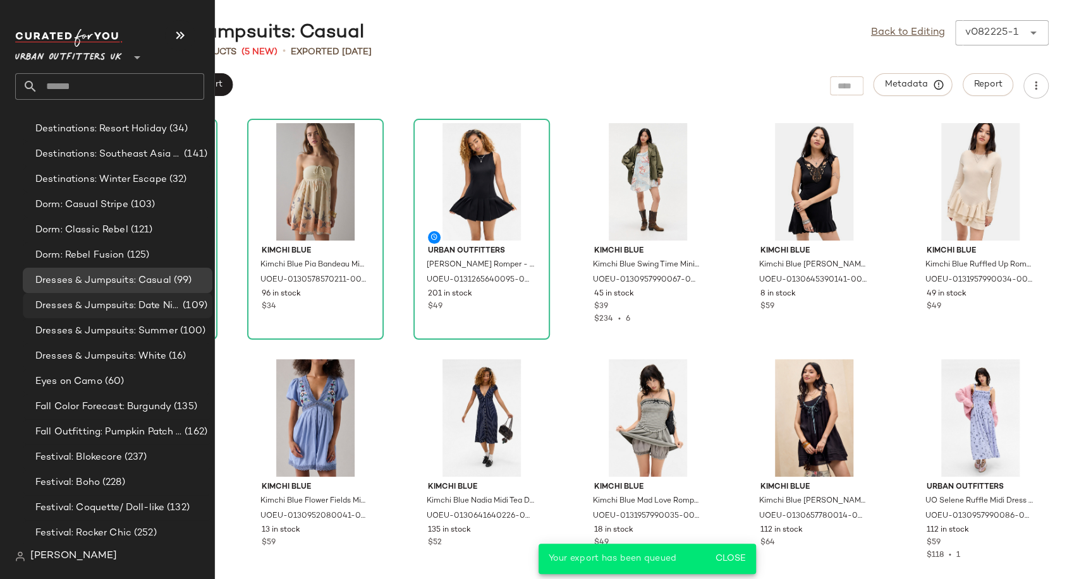
click at [95, 310] on span "Dresses & Jumpsuits: Date Night/ Night Out" at bounding box center [107, 306] width 145 height 15
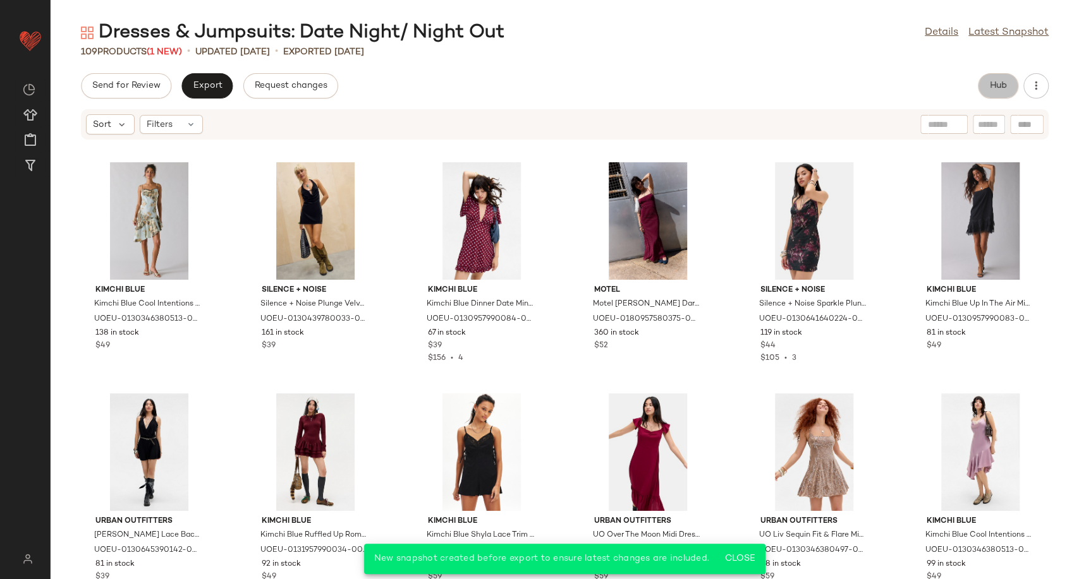
click at [989, 87] on span "Hub" at bounding box center [998, 86] width 18 height 10
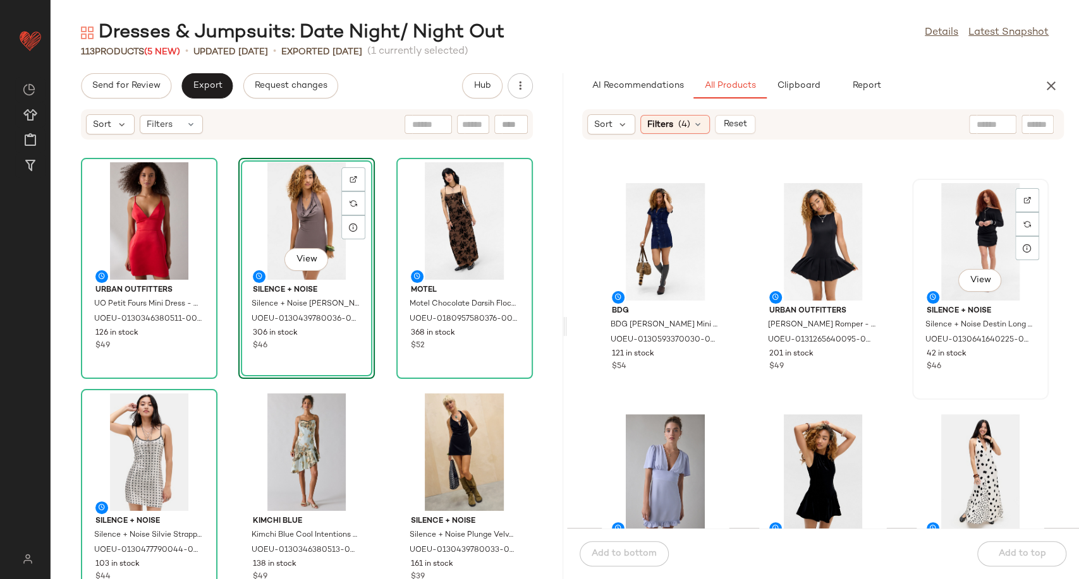
scroll to position [219, 0]
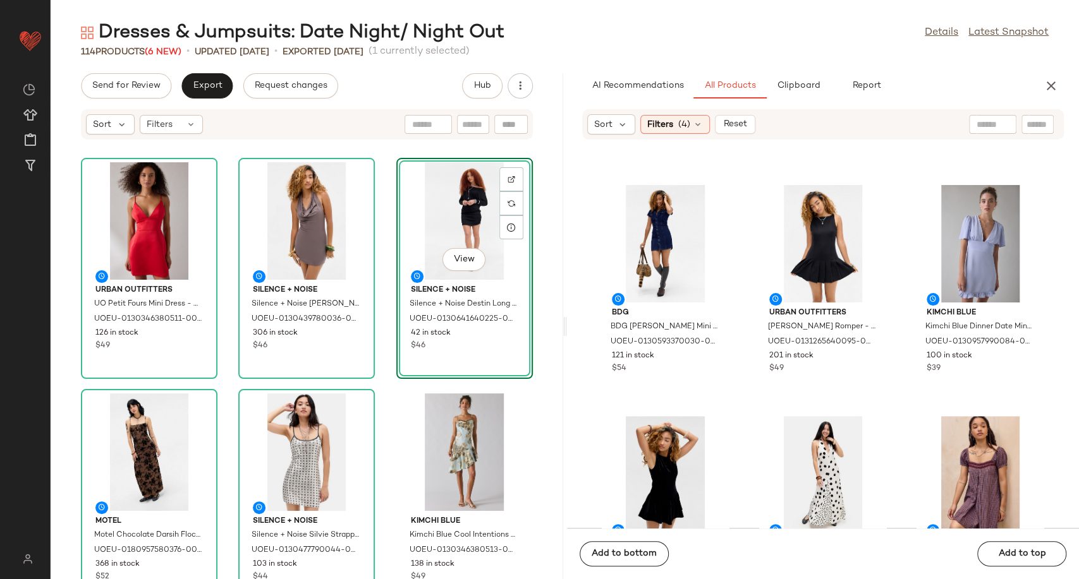
click at [385, 378] on div "Urban Outfitters UO Petit Fours Mini Dress - Red M at Urban Outfitters UOEU-013…" at bounding box center [307, 367] width 512 height 424
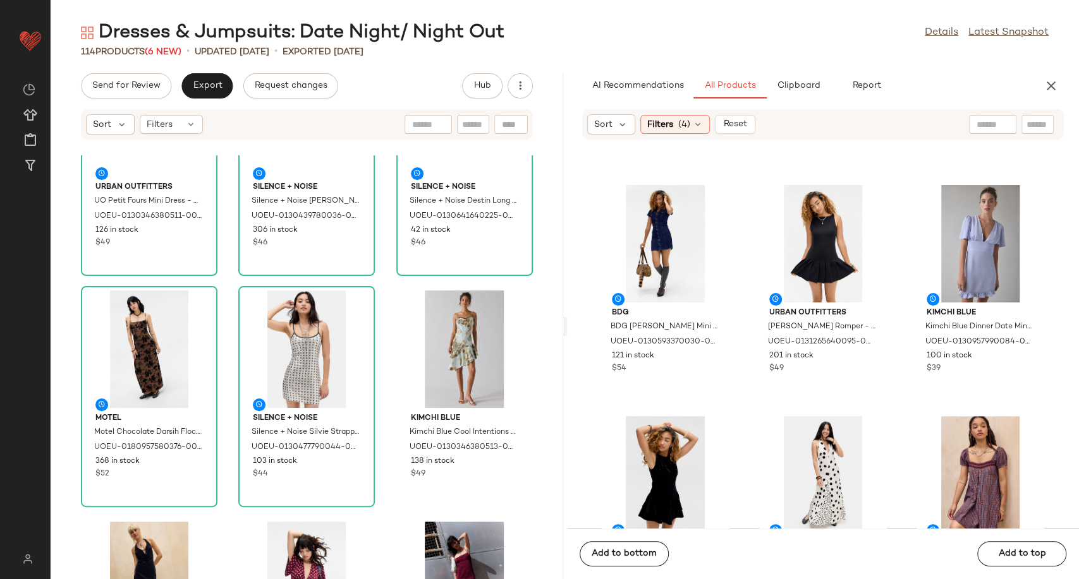
scroll to position [0, 0]
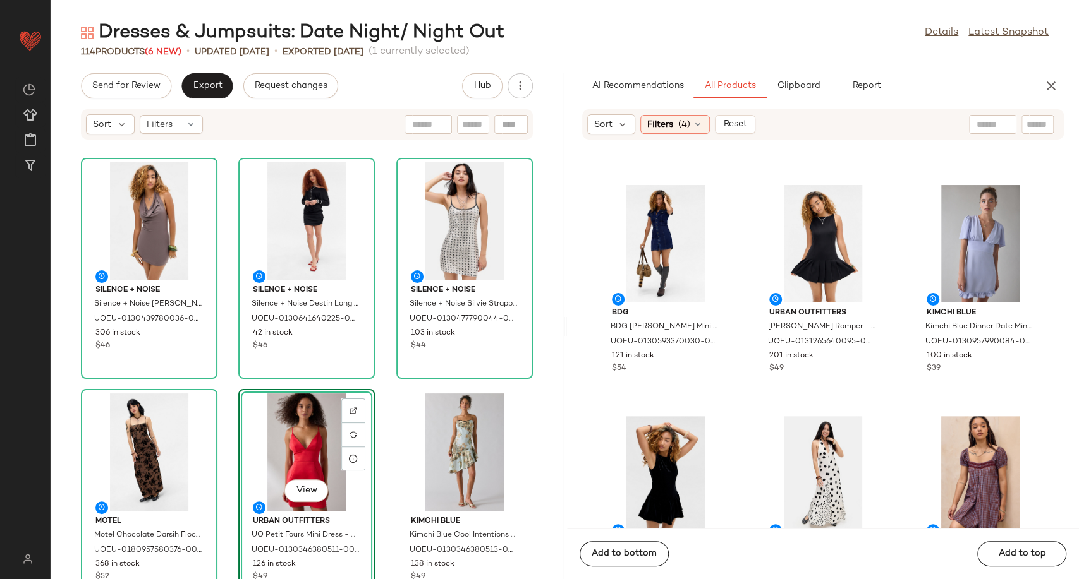
click at [377, 389] on div "Silence + Noise Silence + Noise Maxie Eyelet Halter Dress - Brown M at Urban Ou…" at bounding box center [307, 367] width 512 height 424
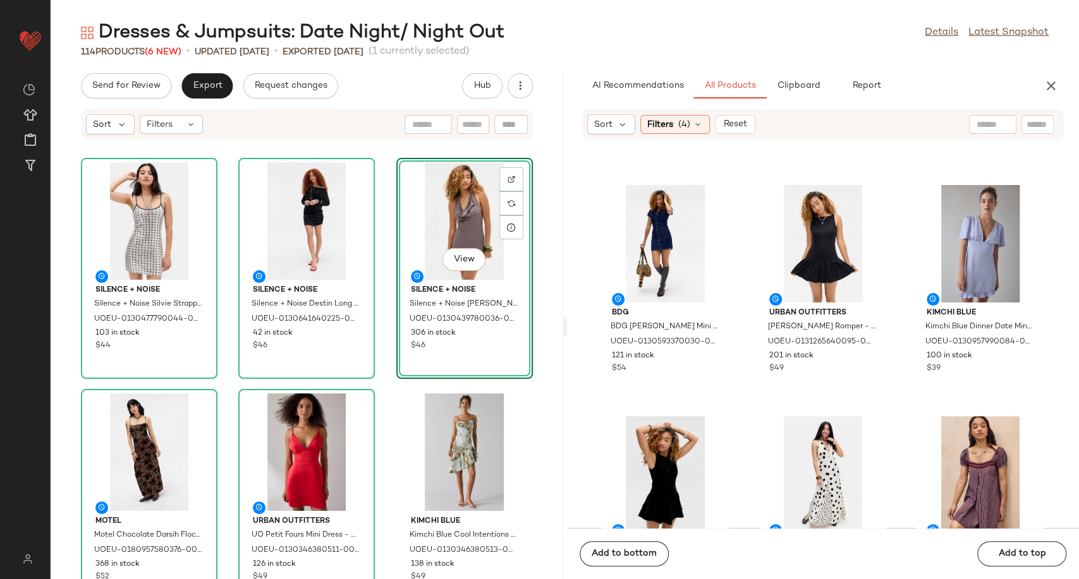
click at [373, 380] on div "Silence + Noise Silence + Noise Silvie Strappy Polka Dot Mini Dress - Cream M a…" at bounding box center [307, 367] width 512 height 424
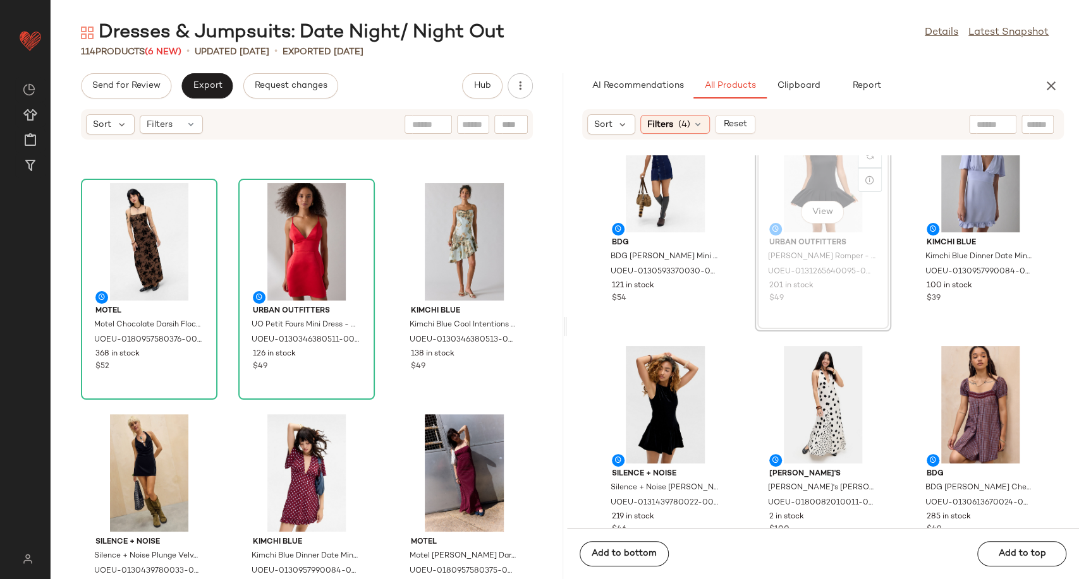
scroll to position [287, 0]
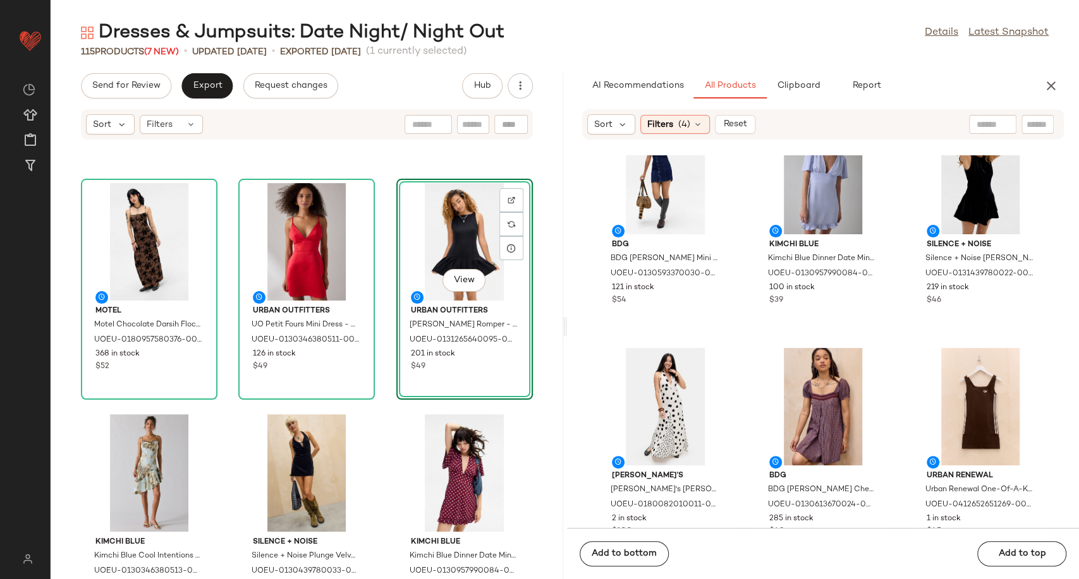
click at [383, 406] on div "Motel Motel Chocolate Darsih Flocked Maxi Dresss - Brown XL at Urban Outfitters…" at bounding box center [307, 367] width 512 height 424
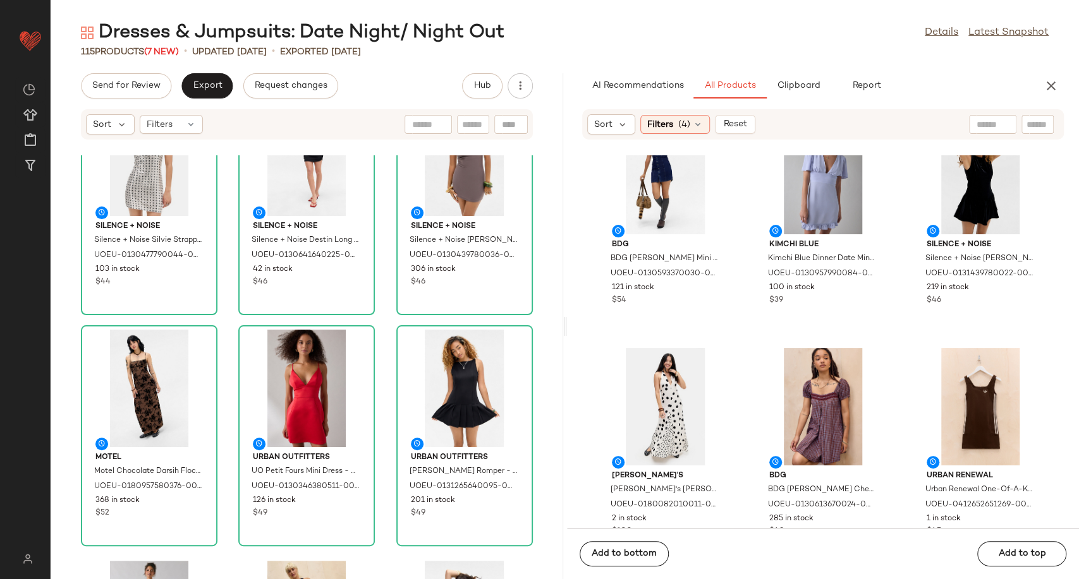
scroll to position [0, 0]
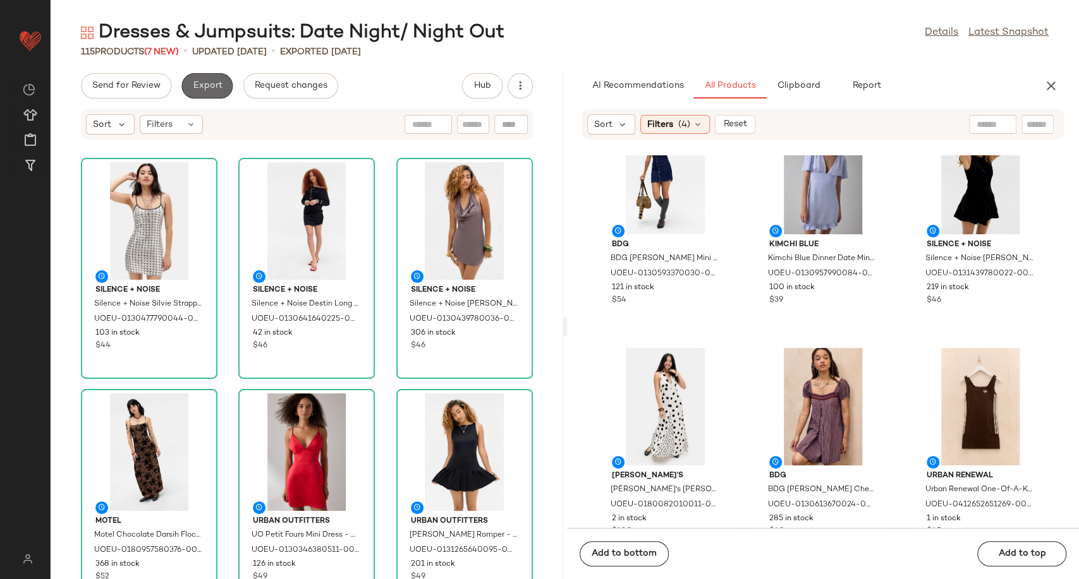
click at [195, 77] on button "Export" at bounding box center [206, 85] width 51 height 25
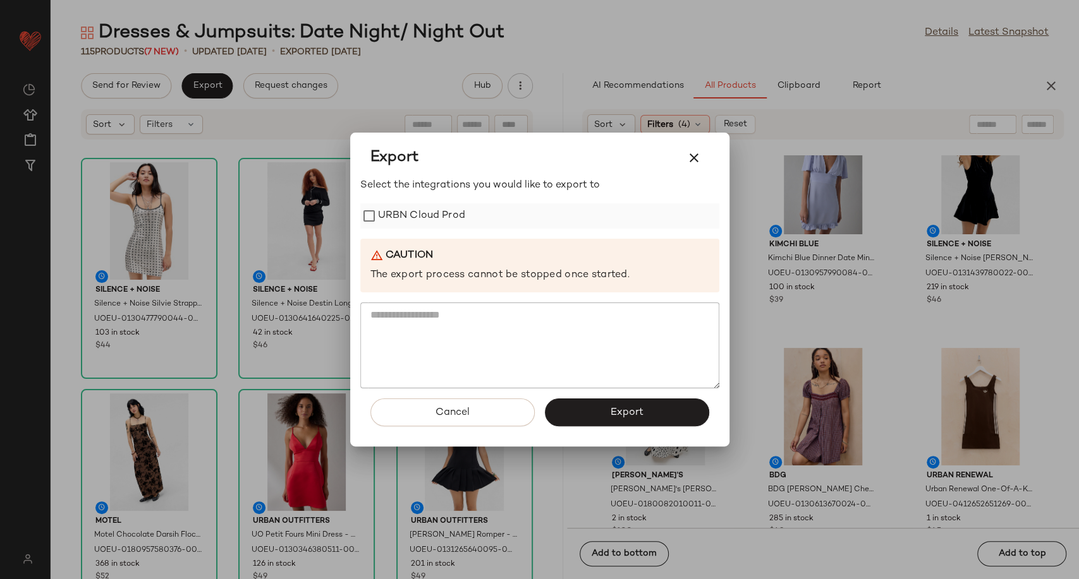
click at [406, 207] on label "URBN Cloud Prod" at bounding box center [421, 215] width 87 height 25
click at [607, 416] on button "Export" at bounding box center [627, 413] width 164 height 28
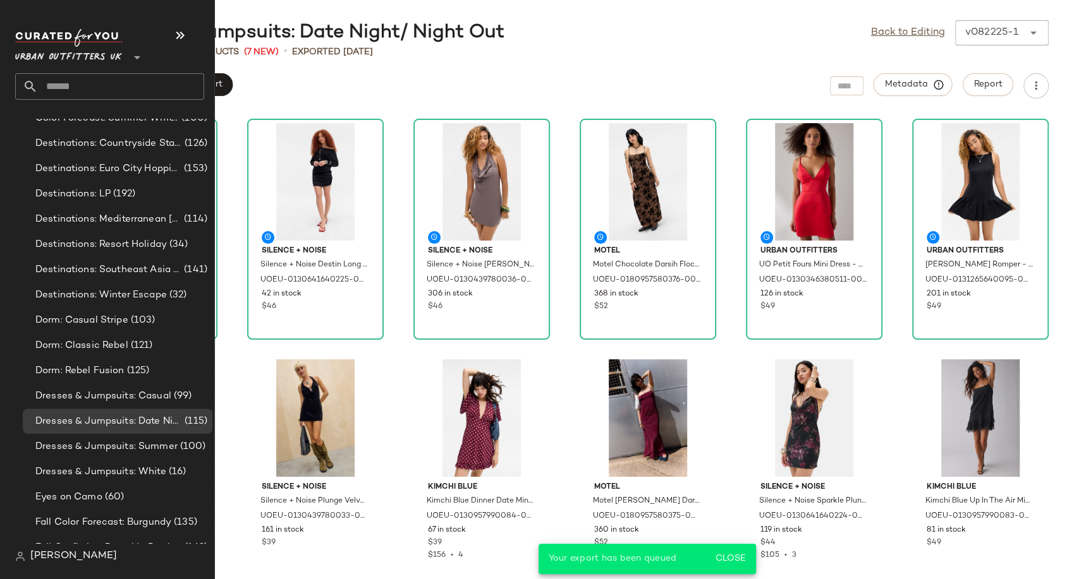
scroll to position [2668, 0]
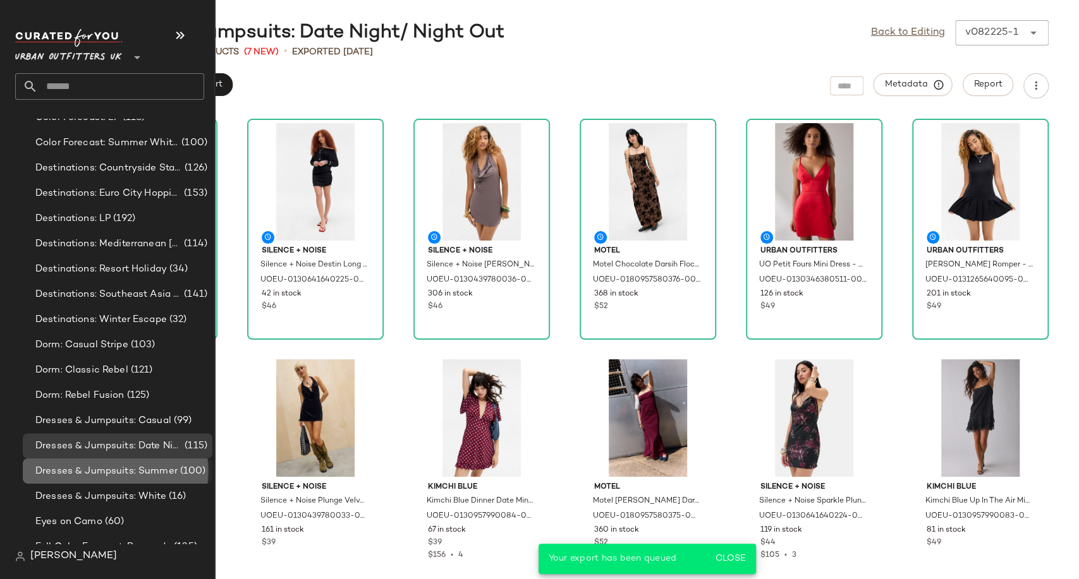
click at [96, 475] on span "Dresses & Jumpsuits: Summer" at bounding box center [106, 471] width 142 height 15
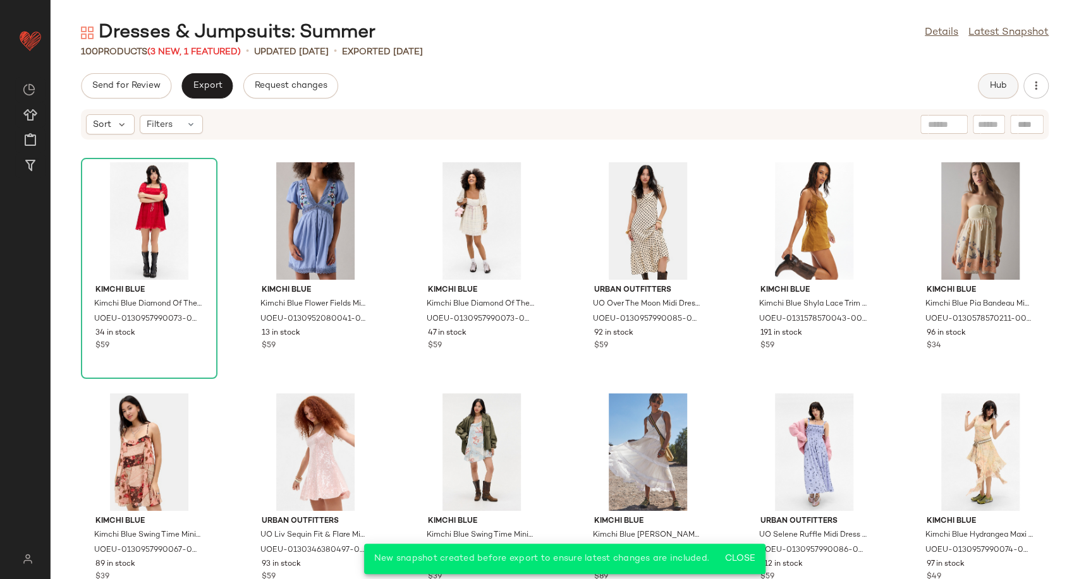
click at [1005, 82] on span "Hub" at bounding box center [998, 86] width 18 height 10
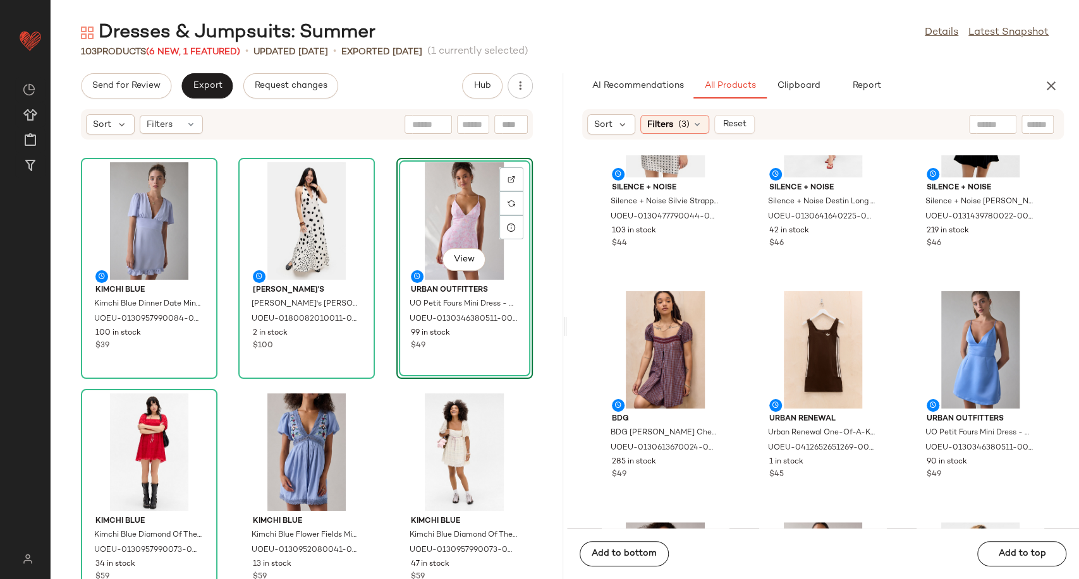
scroll to position [569, 0]
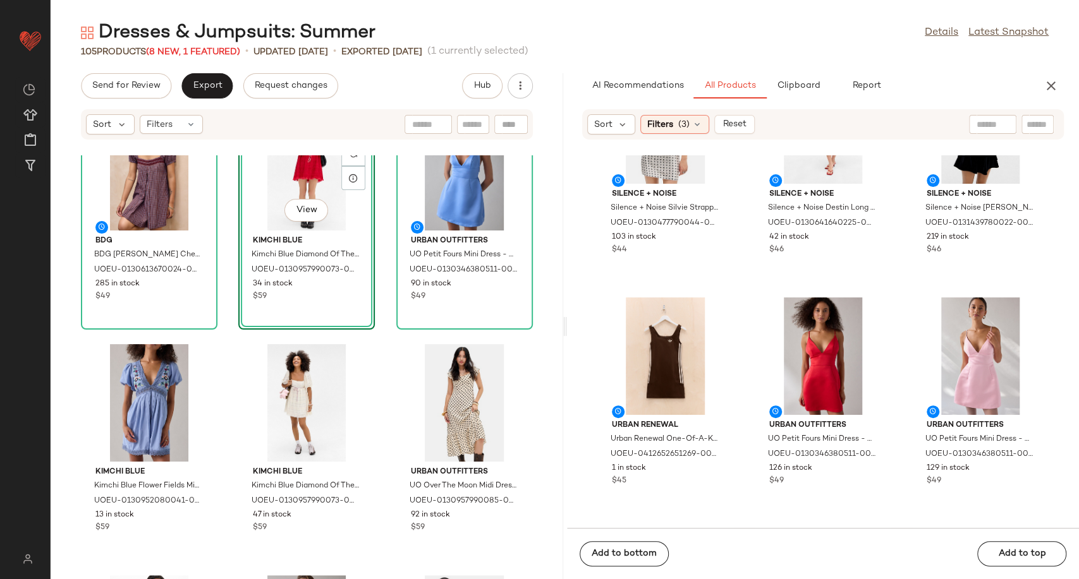
click at [379, 425] on div "BDG BDG Cordelia Check Mini Dress - Brown 2XS at Urban Outfitters UOEU-01306136…" at bounding box center [307, 367] width 512 height 424
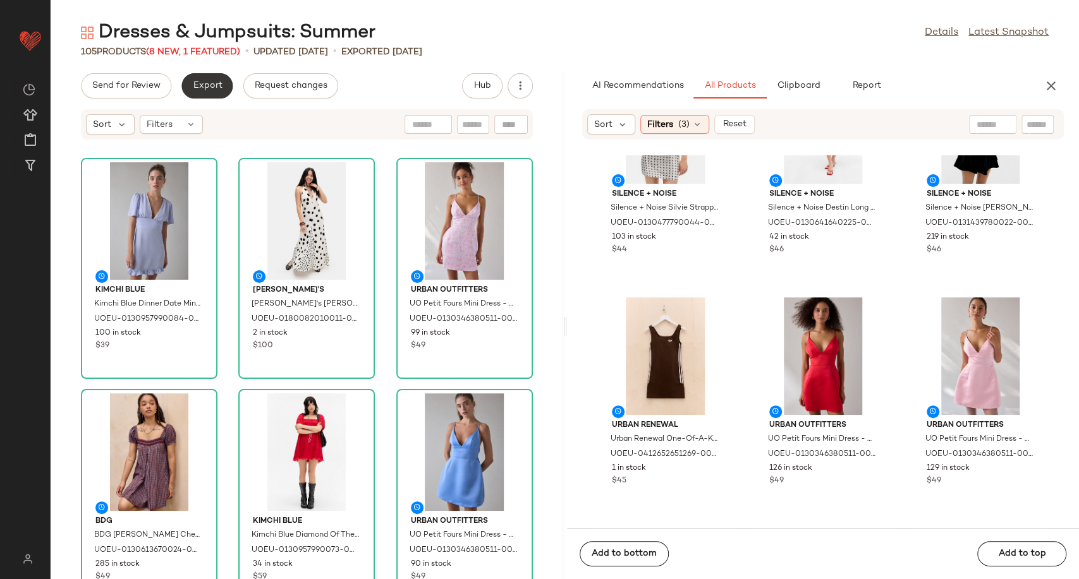
click at [212, 97] on button "Export" at bounding box center [206, 85] width 51 height 25
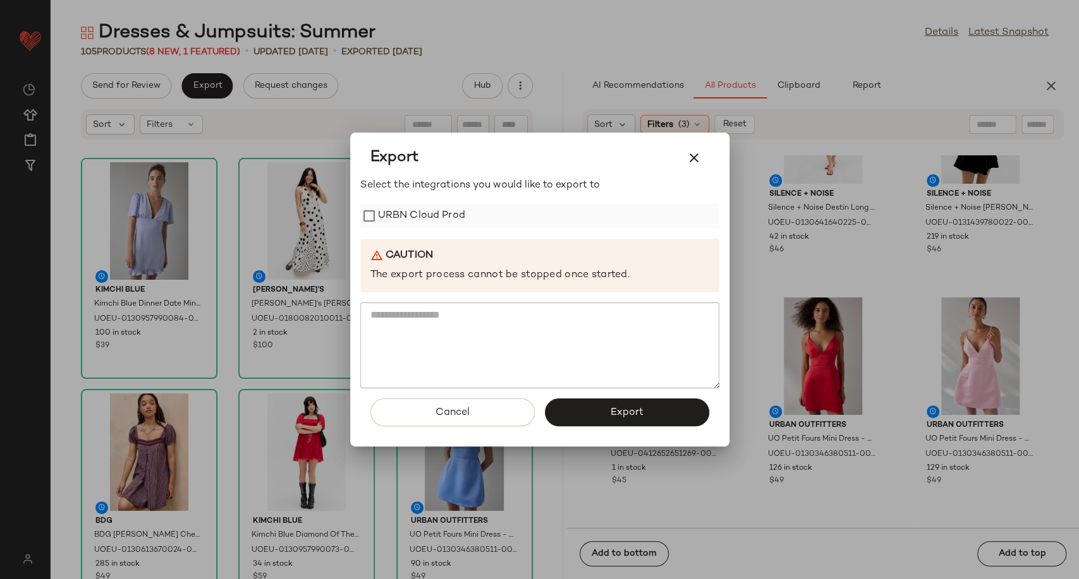
click at [406, 221] on label "URBN Cloud Prod" at bounding box center [421, 215] width 87 height 25
click at [612, 421] on button "Export" at bounding box center [627, 413] width 164 height 28
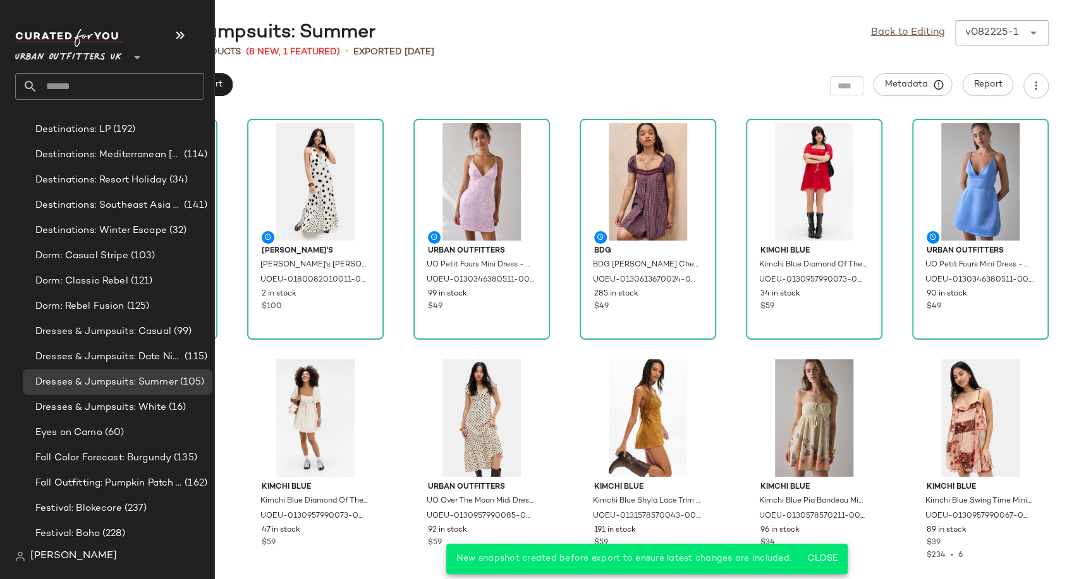
scroll to position [2808, 0]
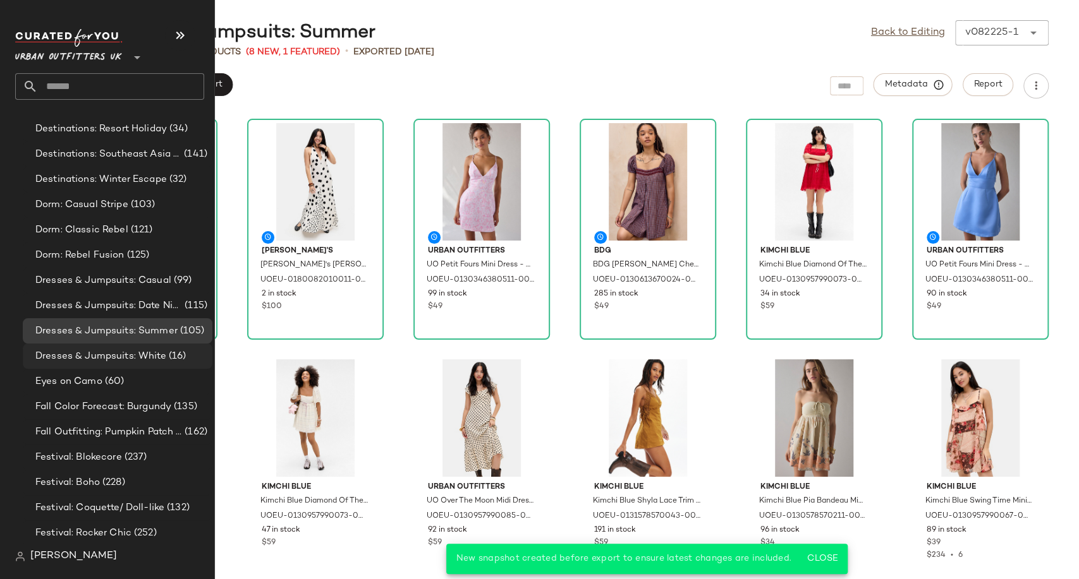
click at [141, 360] on span "Dresses & Jumpsuits: White" at bounding box center [100, 356] width 131 height 15
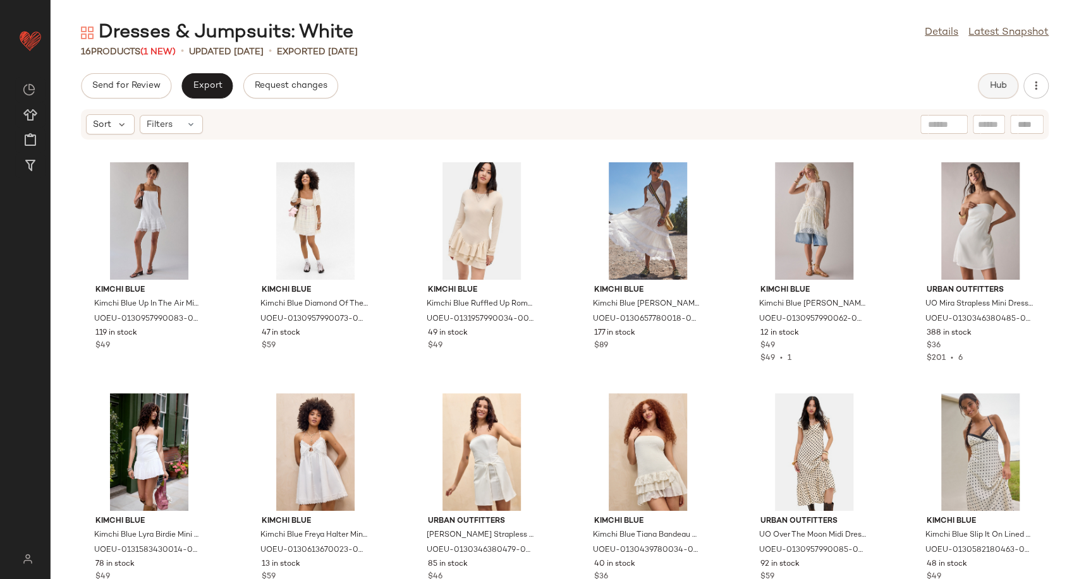
click at [991, 86] on span "Hub" at bounding box center [998, 86] width 18 height 10
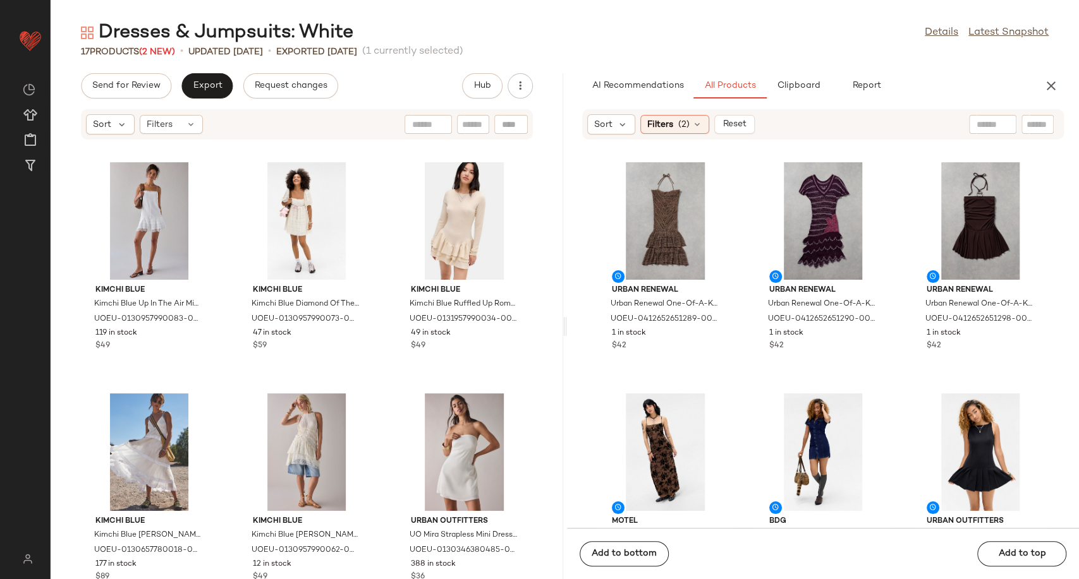
click at [1036, 84] on div "AI Recommendations All Products Clipboard Report" at bounding box center [803, 85] width 472 height 25
click at [1039, 81] on button "button" at bounding box center [1050, 85] width 25 height 25
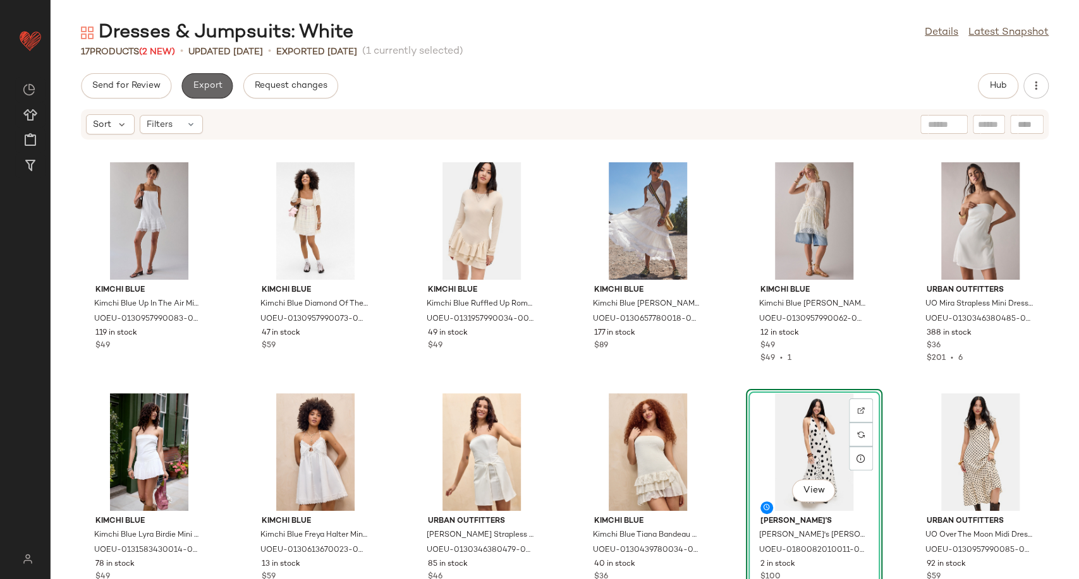
click at [215, 91] on span "Export" at bounding box center [207, 86] width 30 height 10
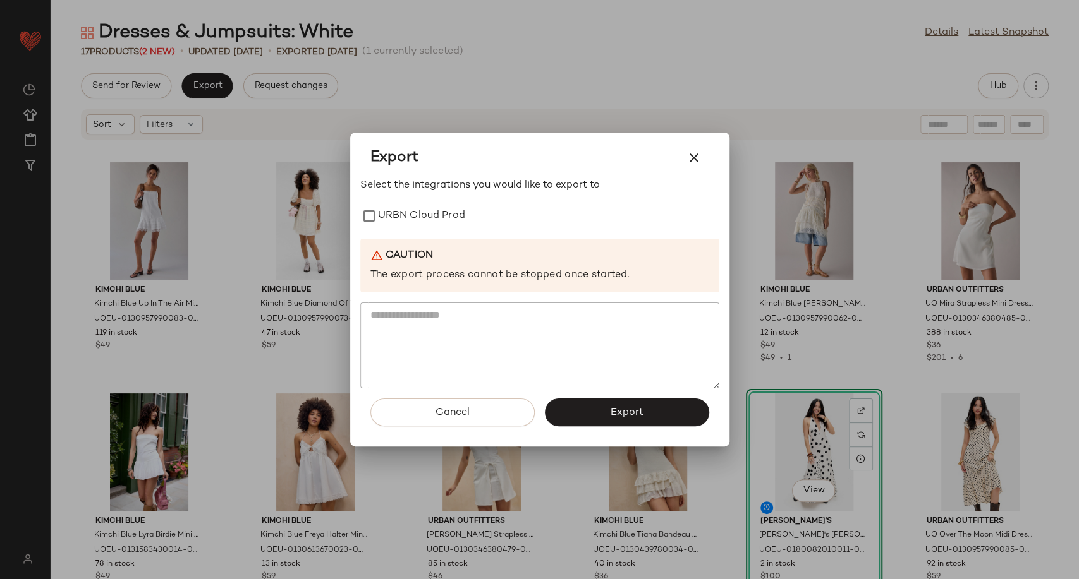
click at [413, 230] on div "Select the integrations you would like to export to URBN Cloud Prod Caution The…" at bounding box center [539, 283] width 359 height 211
click at [421, 219] on label "URBN Cloud Prod" at bounding box center [421, 215] width 87 height 25
click at [591, 411] on button "Export" at bounding box center [627, 413] width 164 height 28
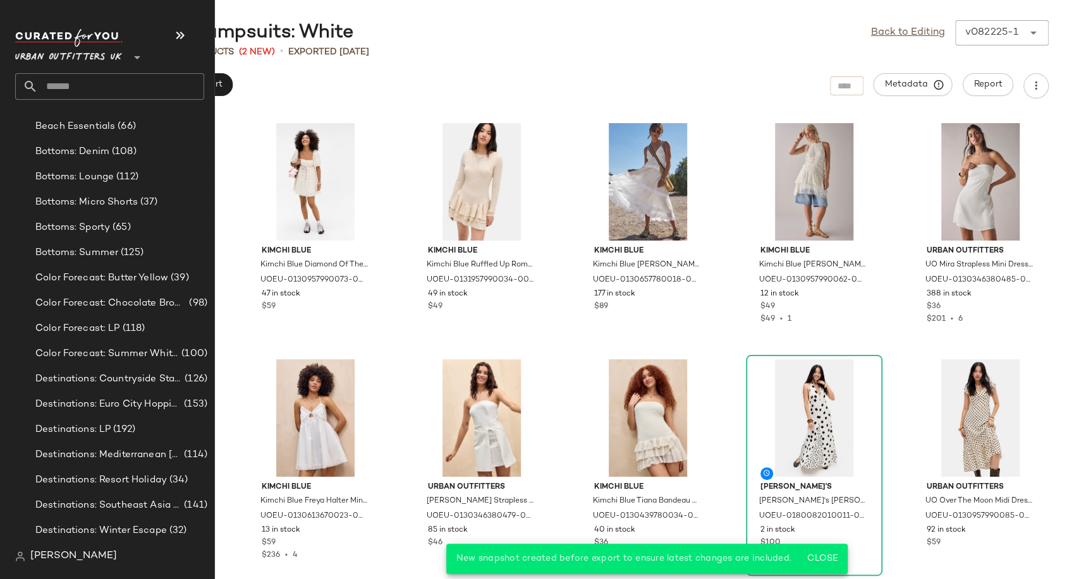
scroll to position [2386, 0]
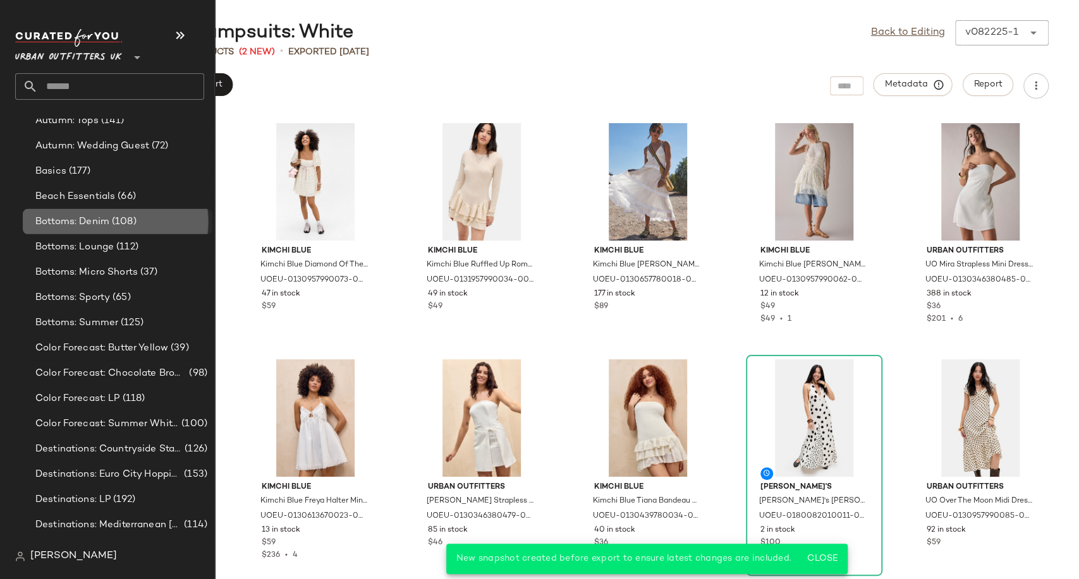
click at [94, 215] on span "Bottoms: Denim" at bounding box center [72, 222] width 74 height 15
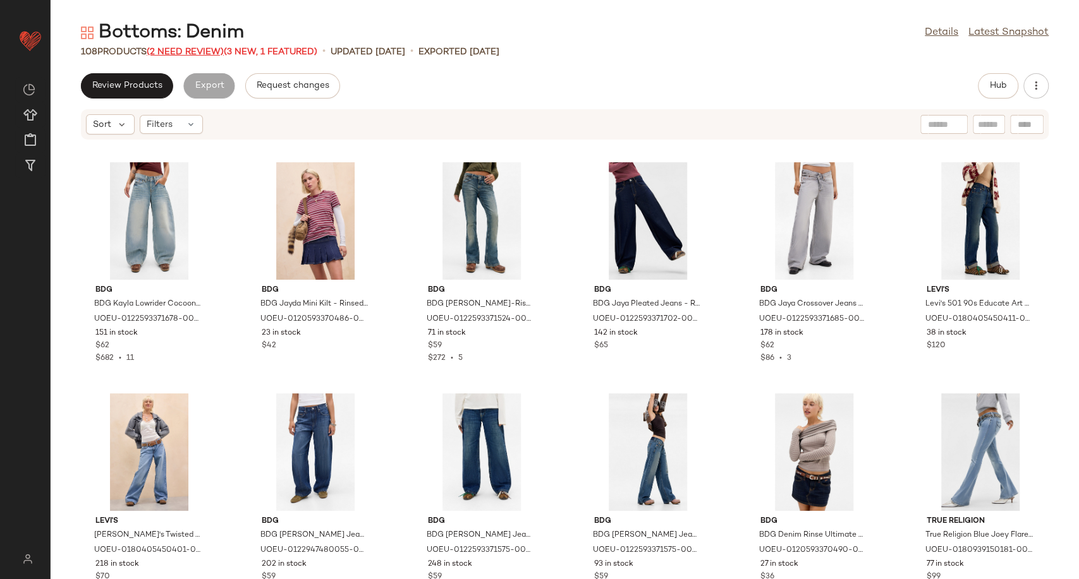
click at [162, 52] on span "(2 Need Review)" at bounding box center [185, 51] width 77 height 9
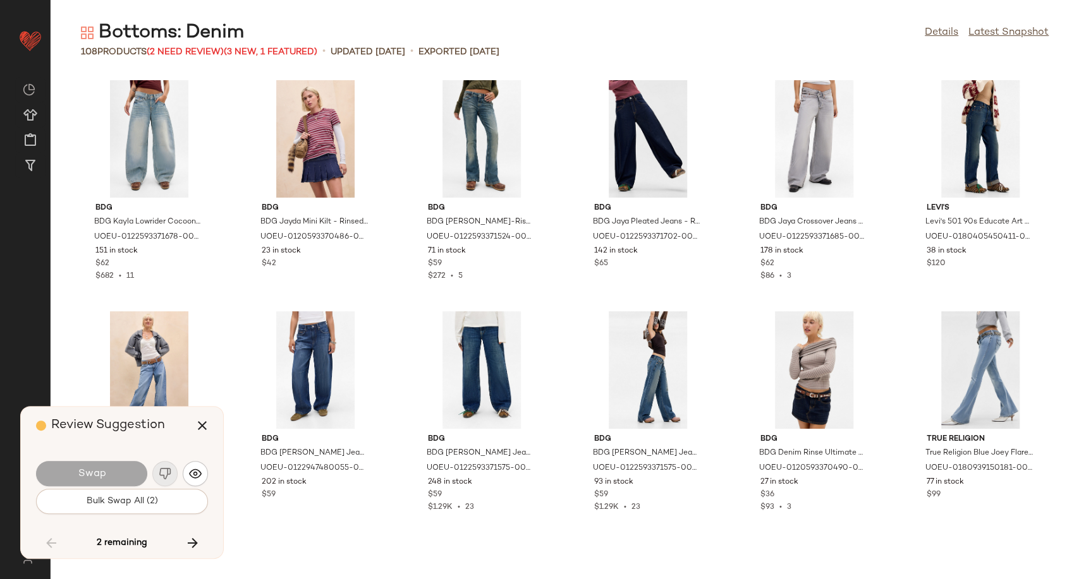
scroll to position [2543, 0]
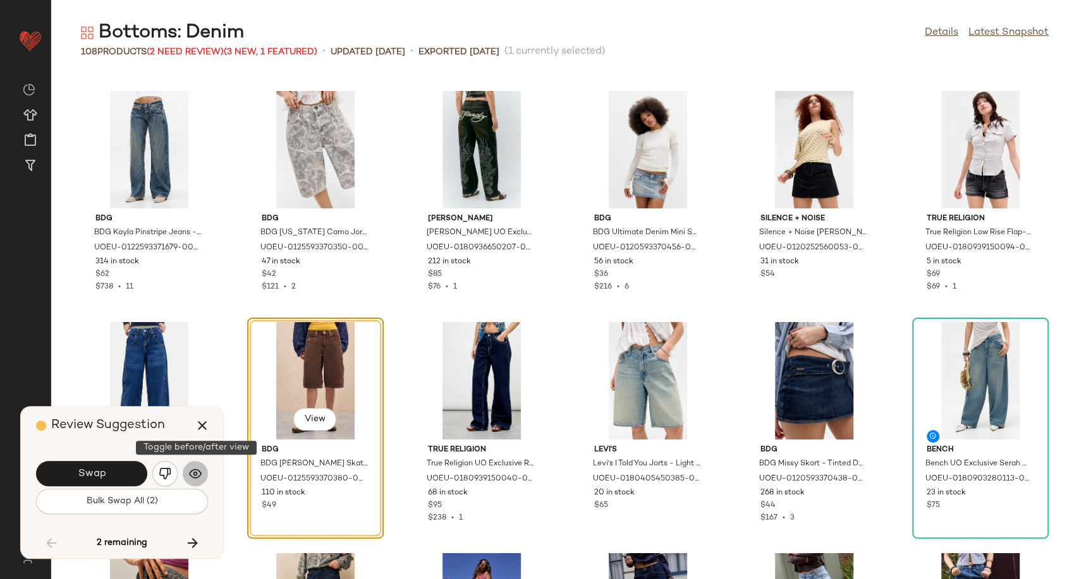
click at [198, 471] on img "button" at bounding box center [195, 474] width 13 height 13
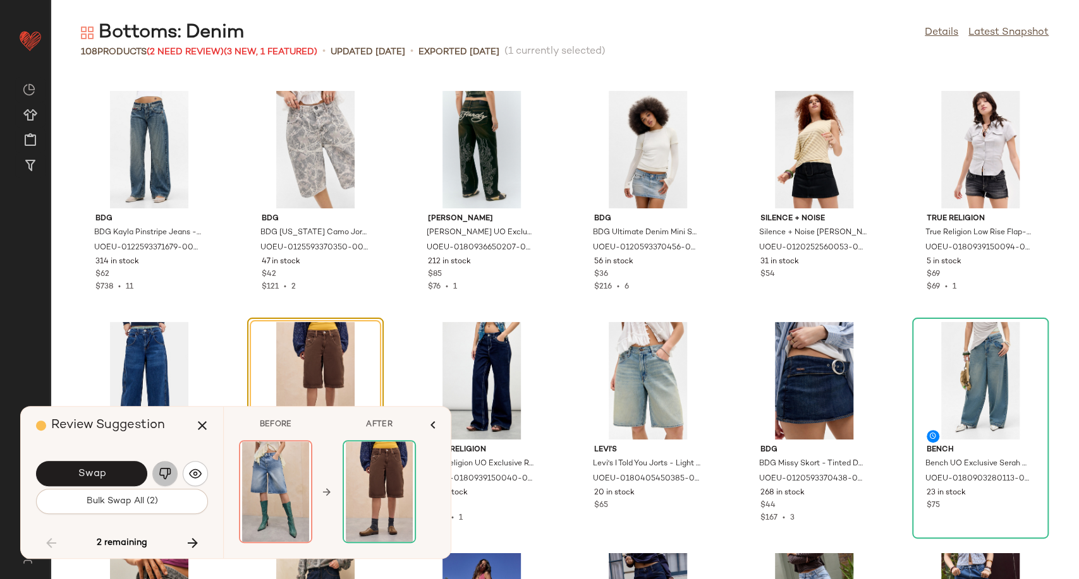
click at [163, 469] on img "button" at bounding box center [165, 474] width 13 height 13
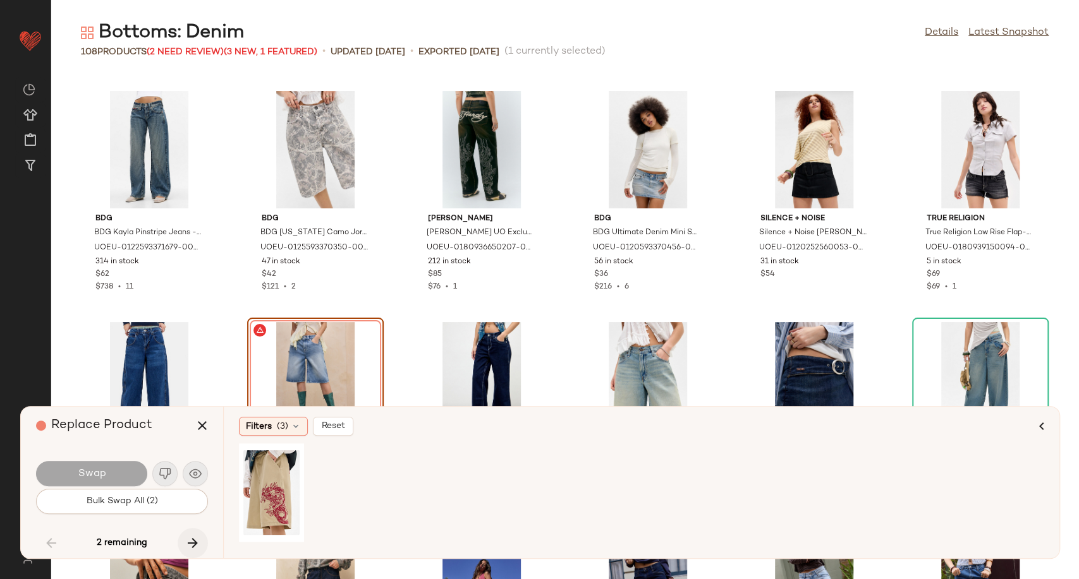
click at [190, 538] on icon "button" at bounding box center [192, 543] width 15 height 15
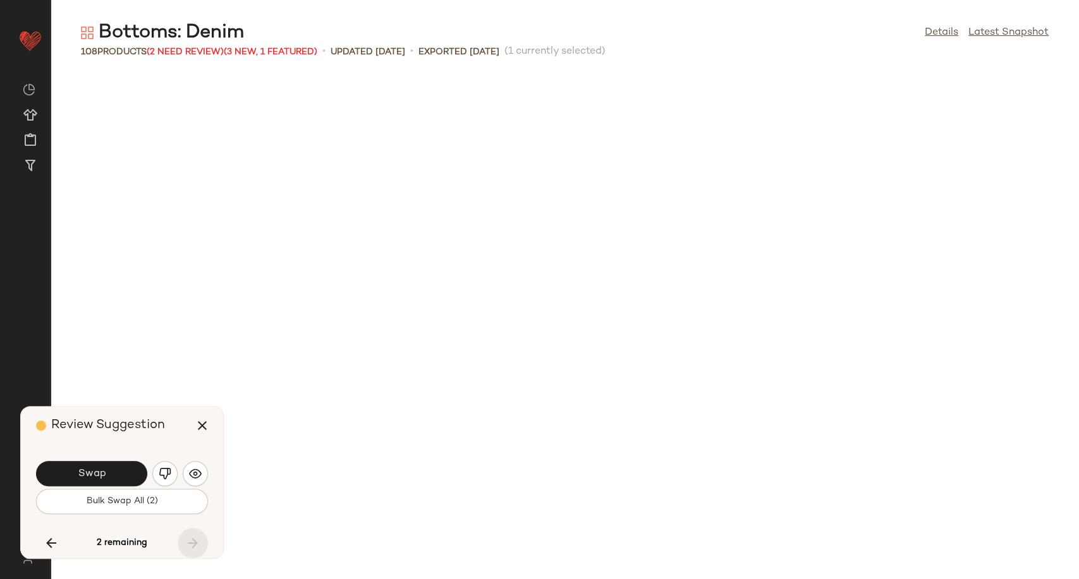
scroll to position [3238, 0]
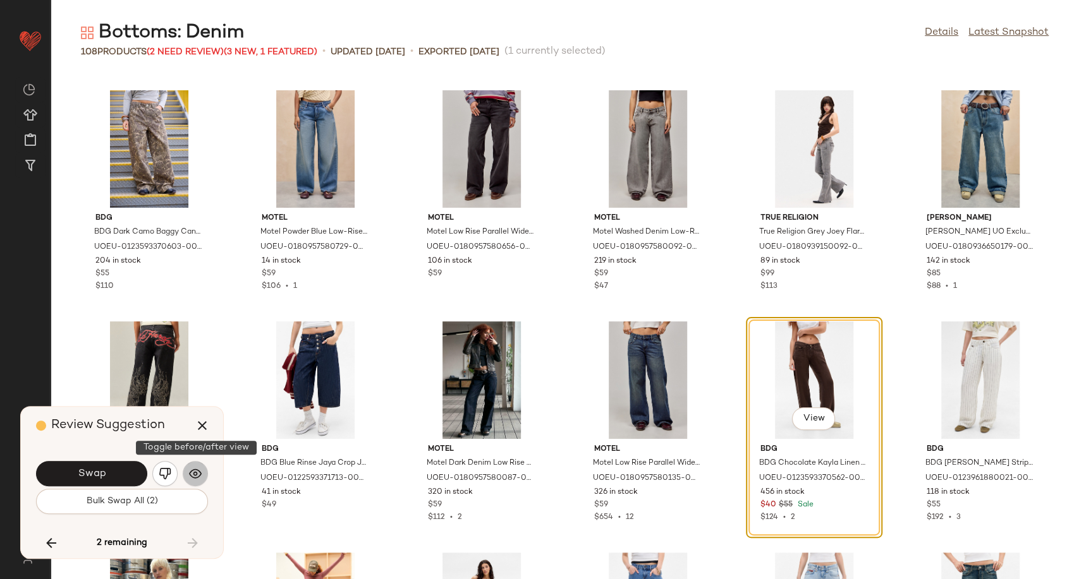
click at [202, 473] on button "button" at bounding box center [195, 473] width 25 height 25
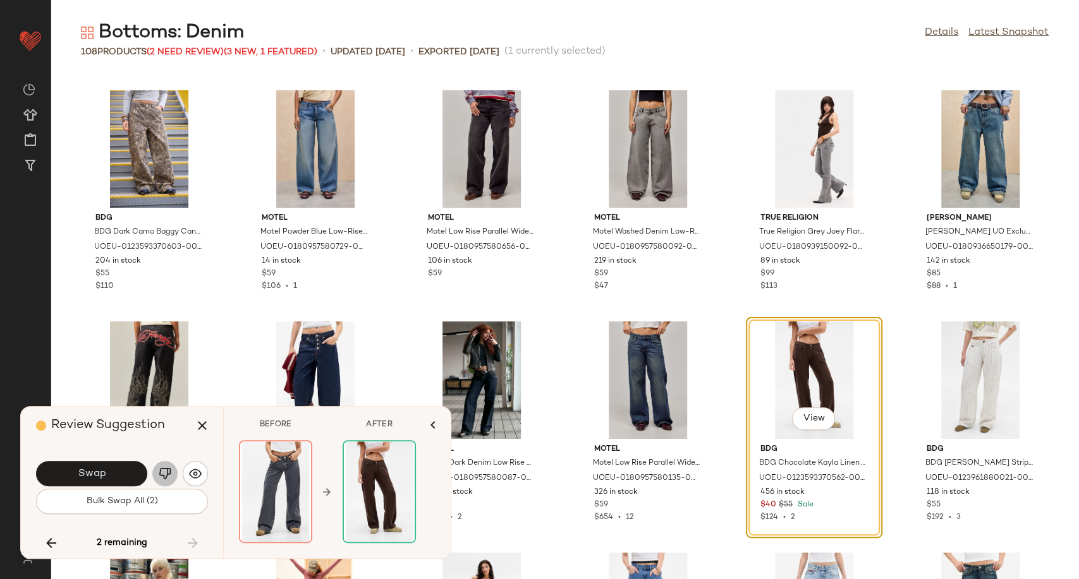
click at [172, 473] on button "button" at bounding box center [164, 473] width 25 height 25
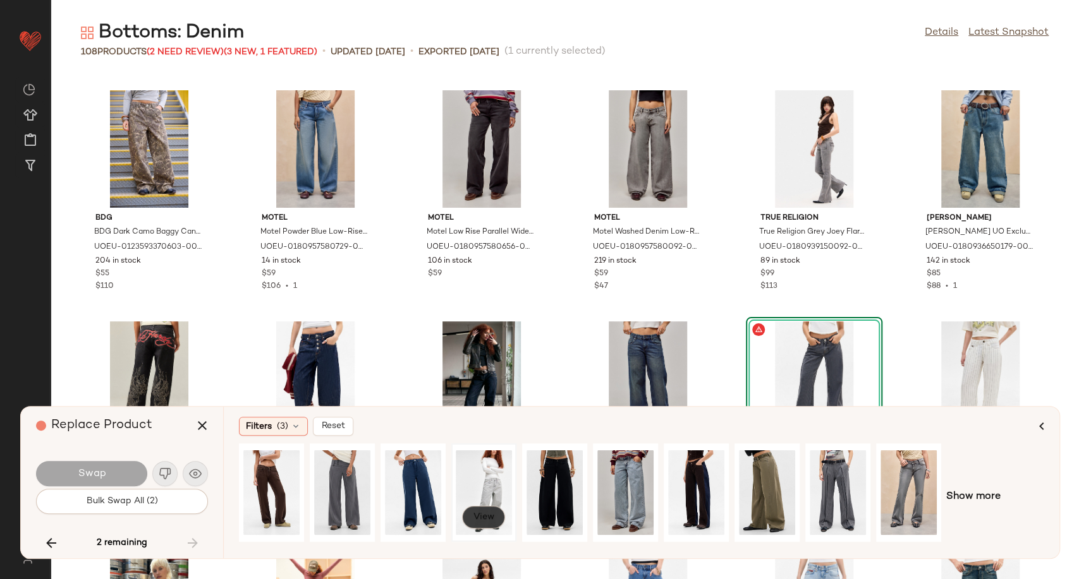
click at [496, 522] on button "View" at bounding box center [483, 517] width 43 height 23
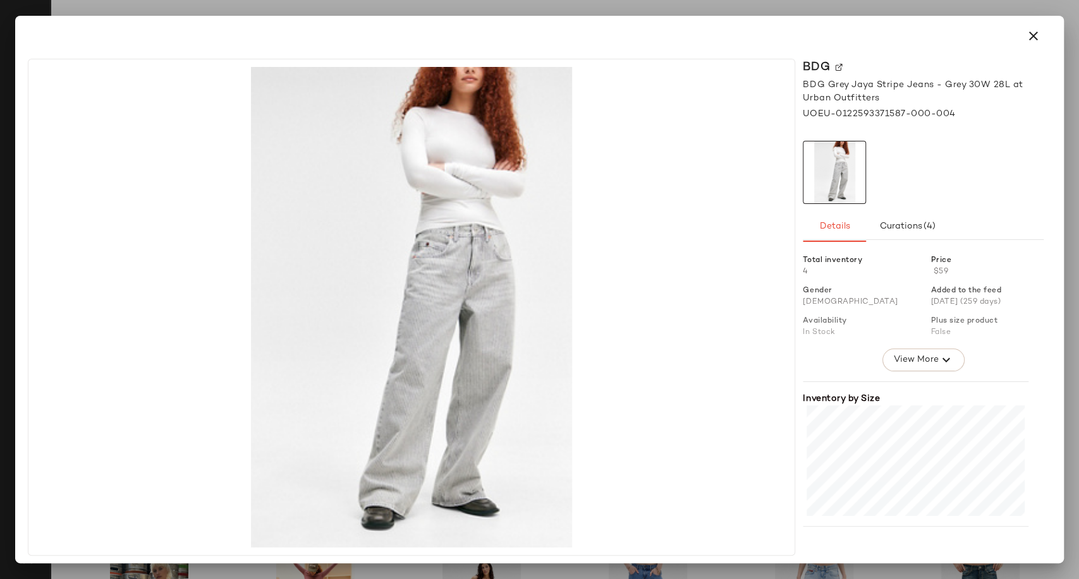
drag, startPoint x: 1030, startPoint y: 39, endPoint x: 1019, endPoint y: 47, distance: 14.4
click at [1030, 38] on icon "button" at bounding box center [1032, 35] width 15 height 15
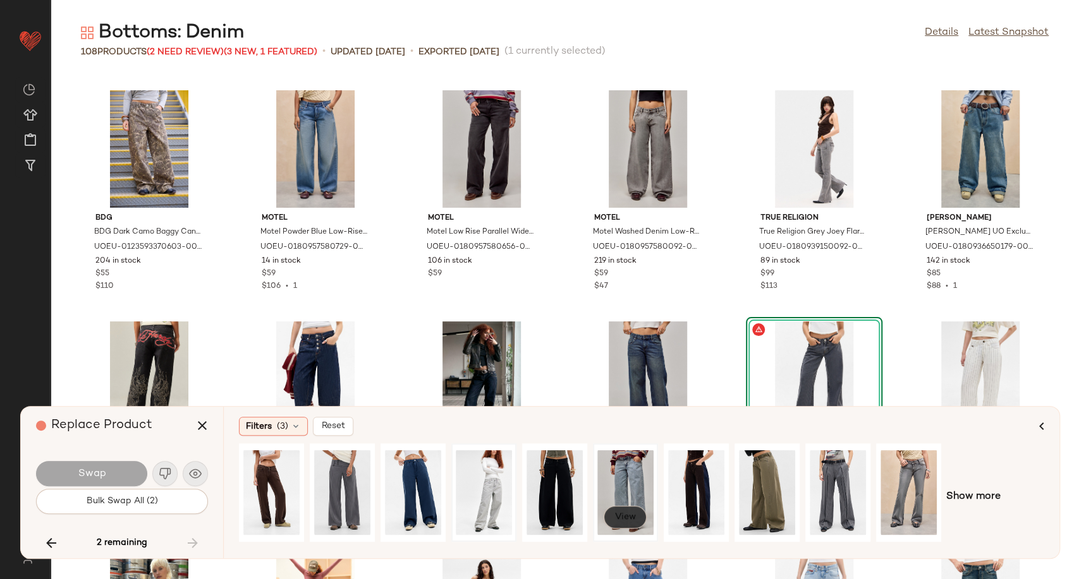
click at [638, 512] on button "View" at bounding box center [624, 517] width 43 height 23
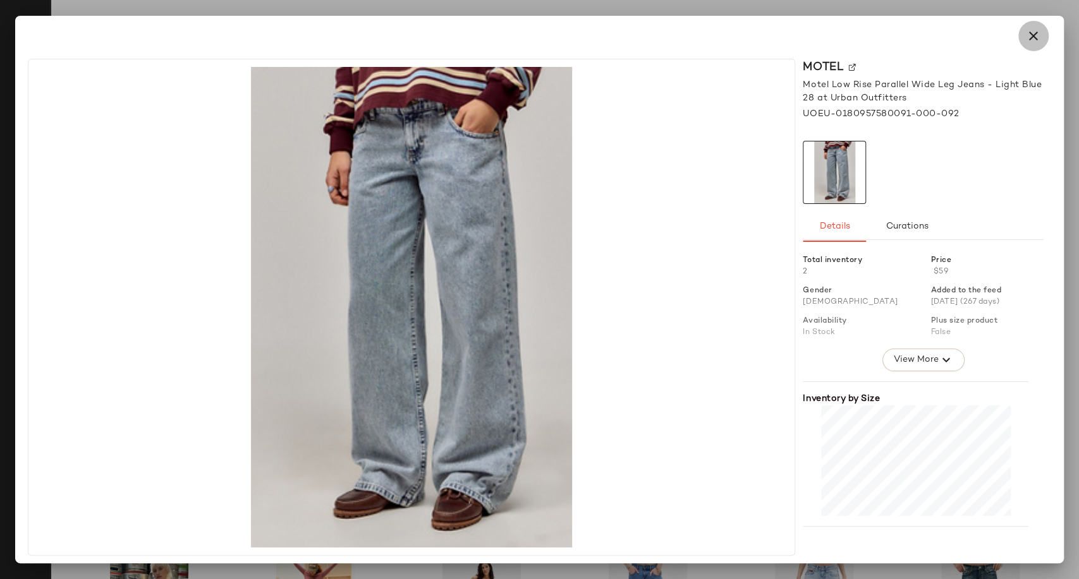
click at [1025, 44] on button "button" at bounding box center [1033, 36] width 30 height 30
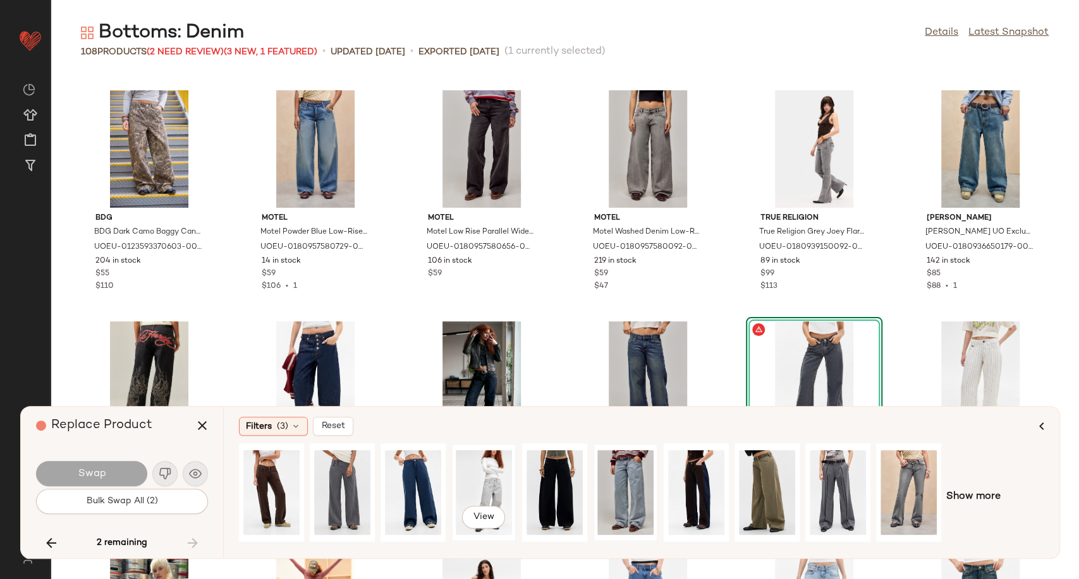
click at [472, 488] on div "View" at bounding box center [484, 493] width 56 height 90
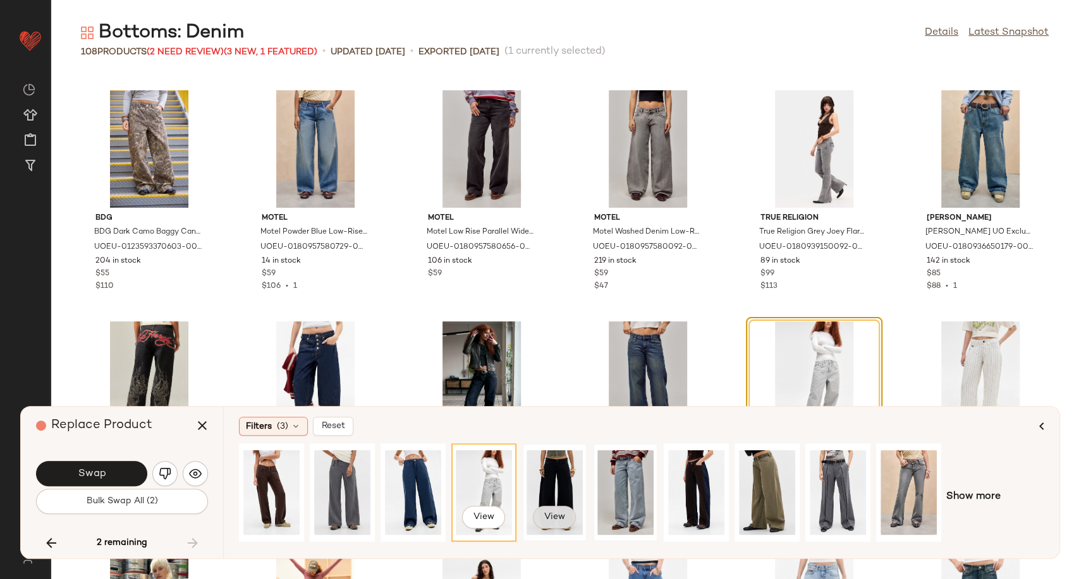
click at [559, 520] on span "View" at bounding box center [553, 517] width 21 height 10
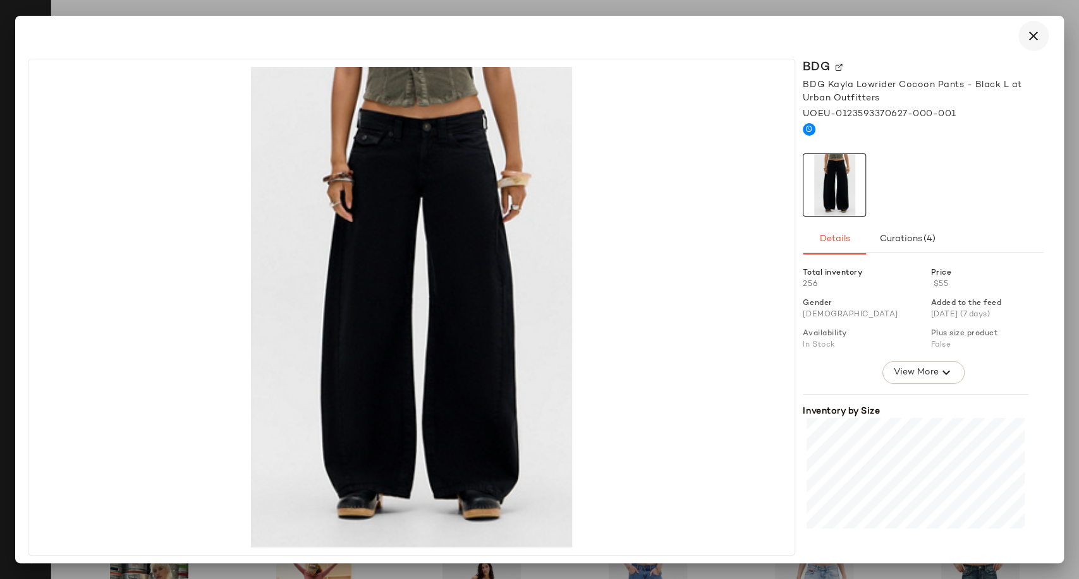
click at [1035, 36] on icon "button" at bounding box center [1032, 35] width 15 height 15
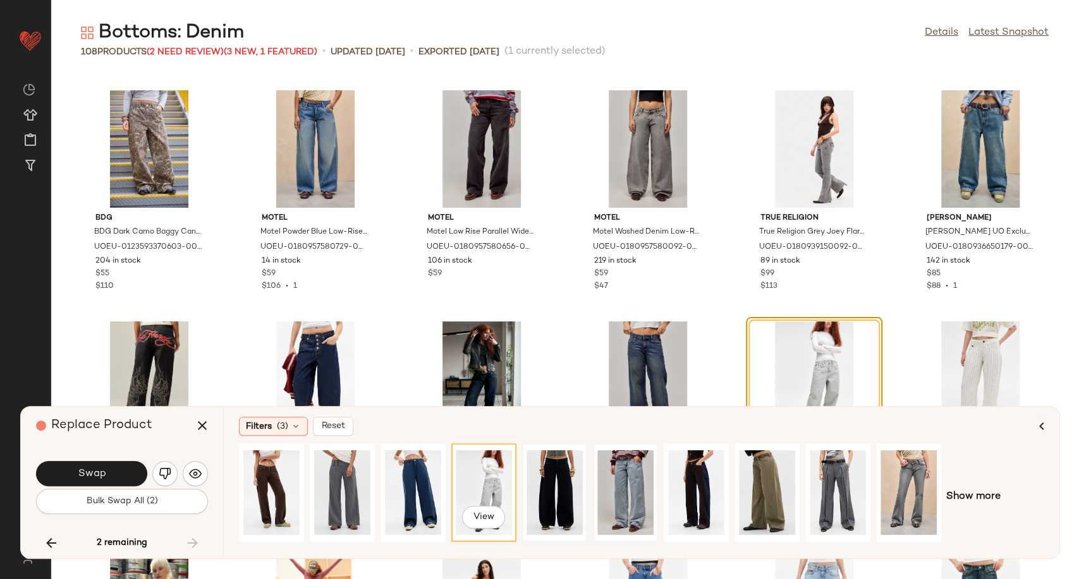
click at [480, 480] on div "View" at bounding box center [484, 493] width 56 height 90
click at [118, 475] on button "Swap" at bounding box center [91, 473] width 111 height 25
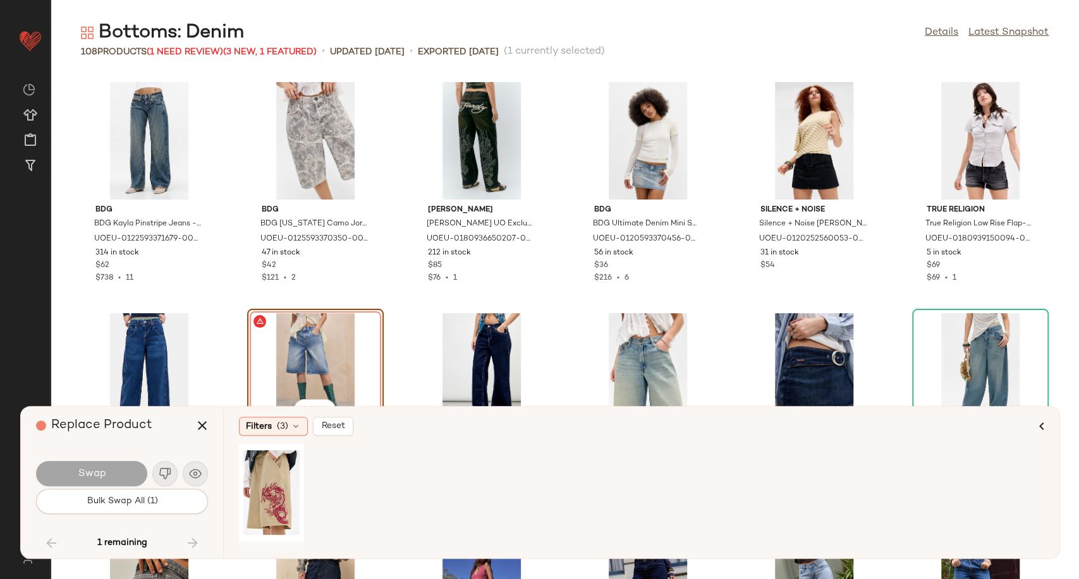
scroll to position [2704, 0]
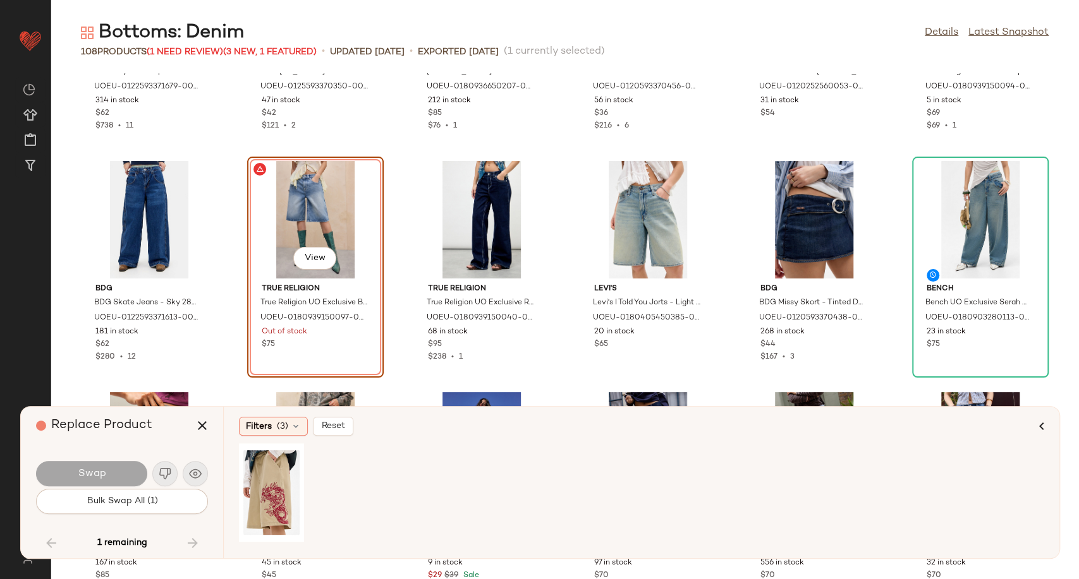
click at [344, 206] on div "View" at bounding box center [315, 220] width 128 height 118
click at [202, 426] on icon "button" at bounding box center [202, 425] width 15 height 15
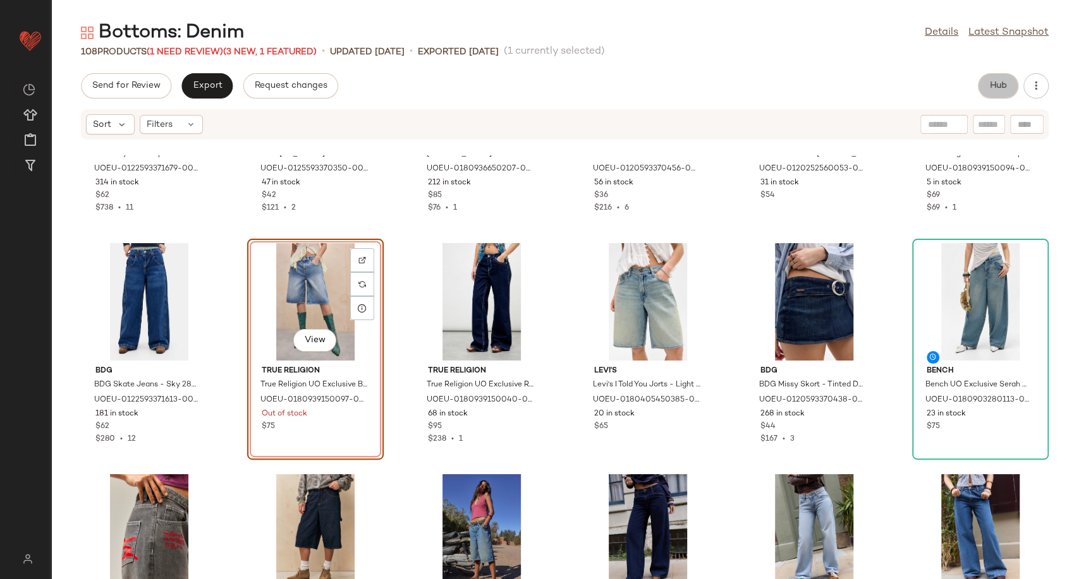
click at [1012, 83] on button "Hub" at bounding box center [997, 85] width 40 height 25
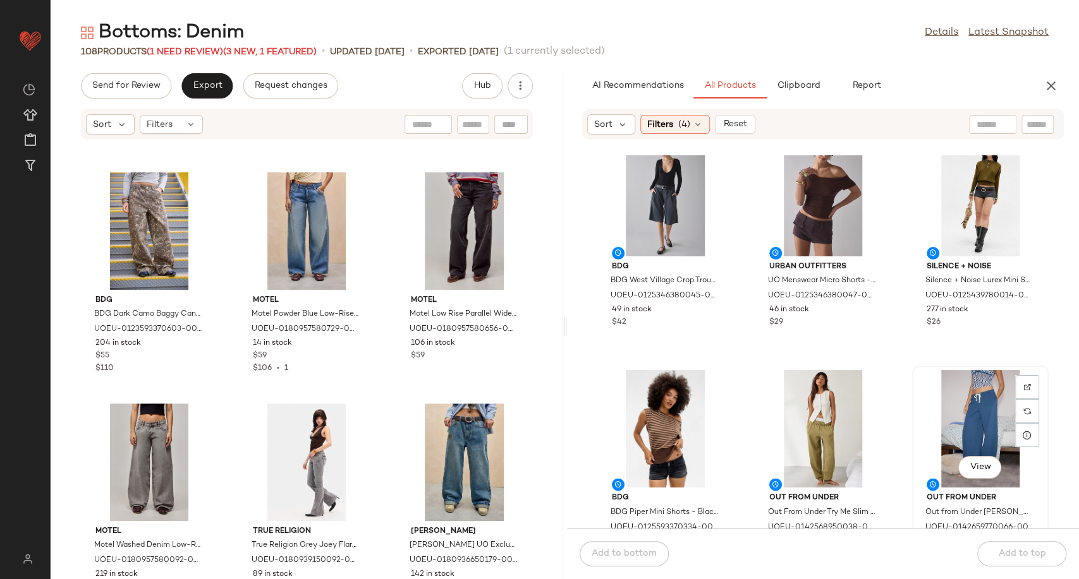
scroll to position [1554, 0]
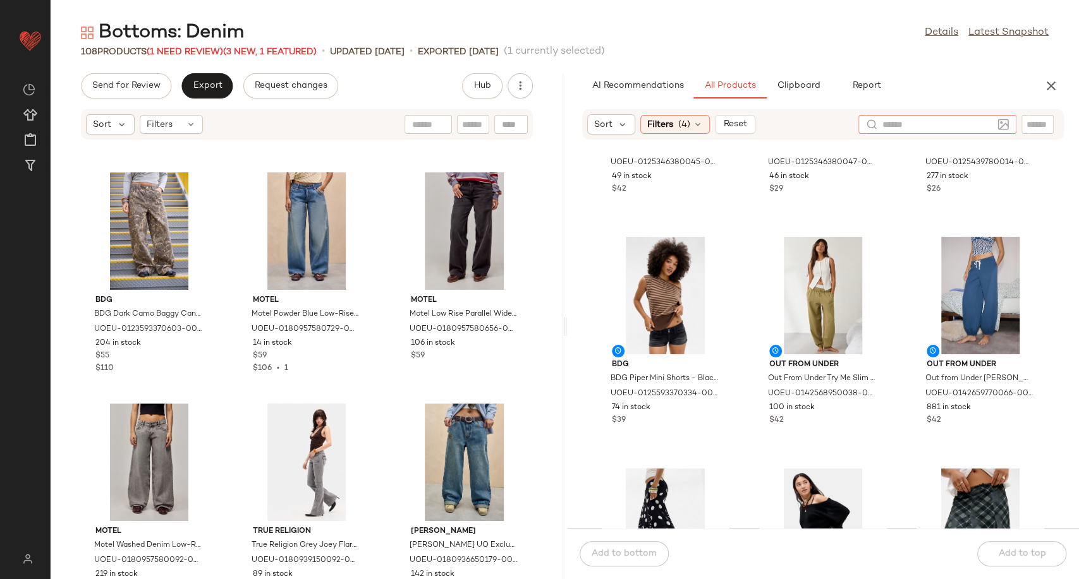
click at [984, 127] on input "text" at bounding box center [937, 124] width 110 height 13
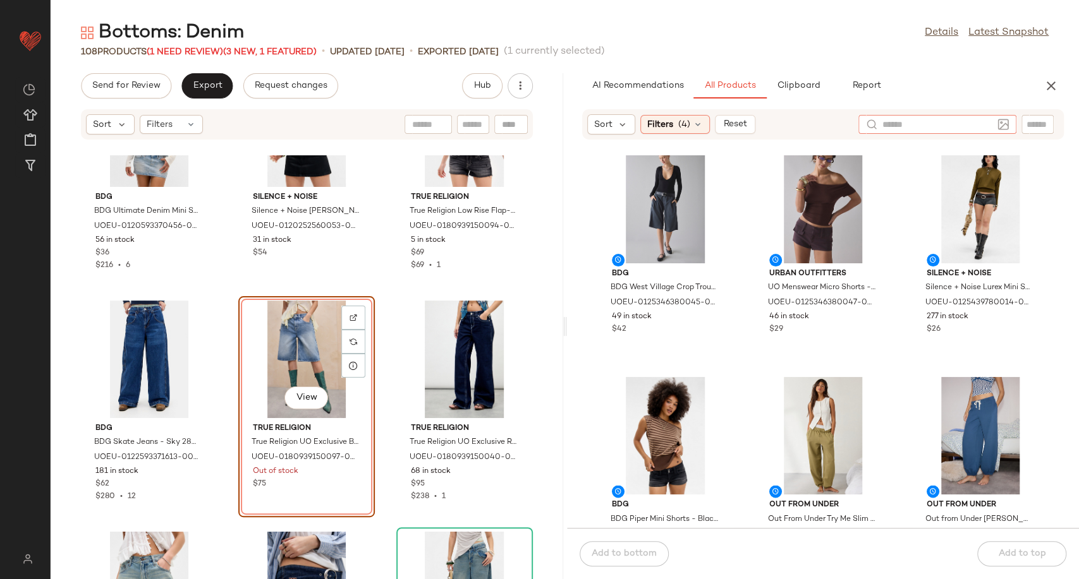
scroll to position [1274, 0]
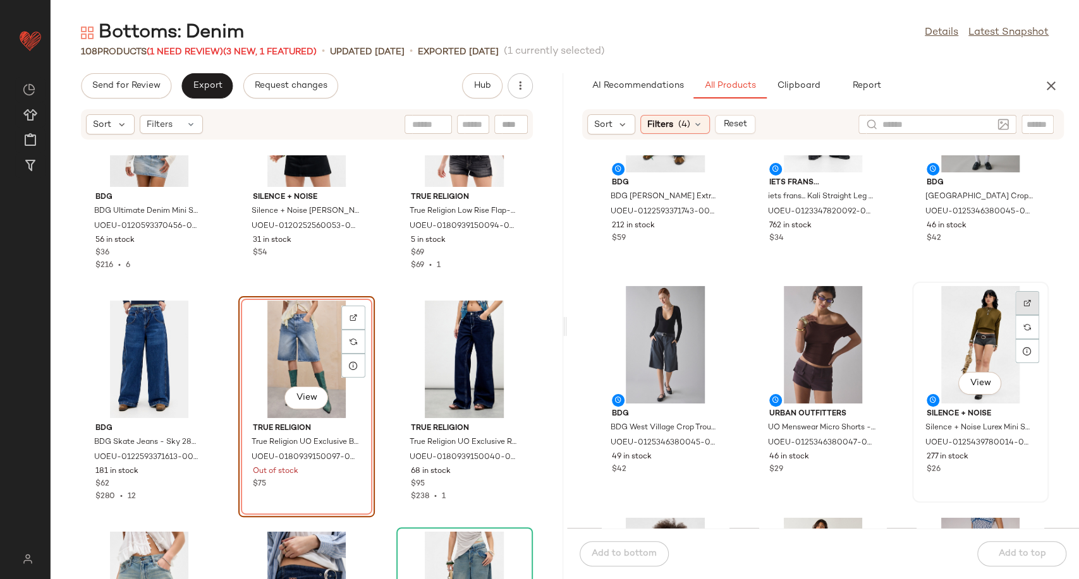
click at [1019, 315] on div at bounding box center [1027, 327] width 24 height 24
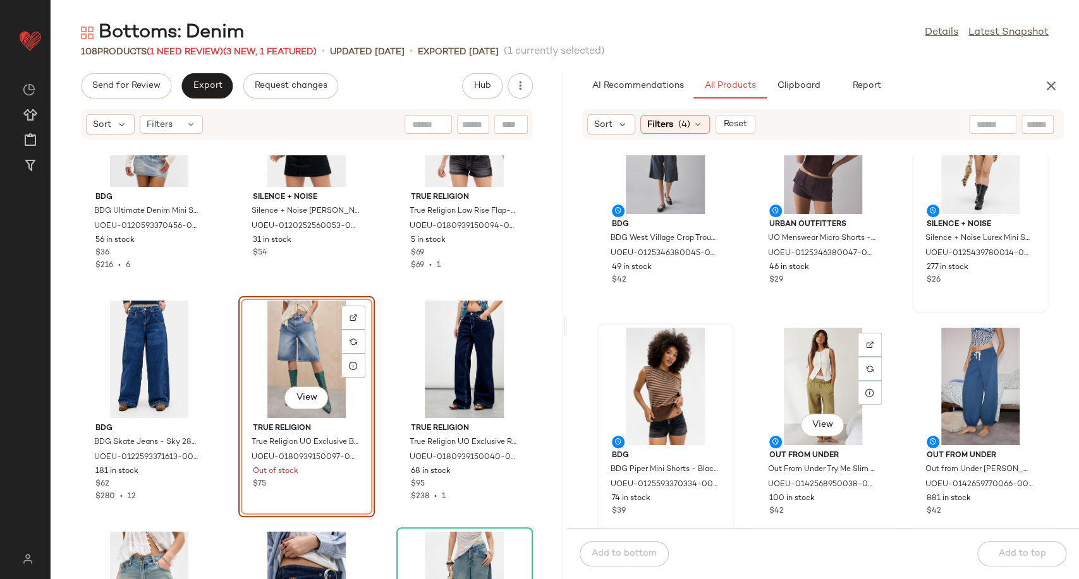
scroll to position [1484, 0]
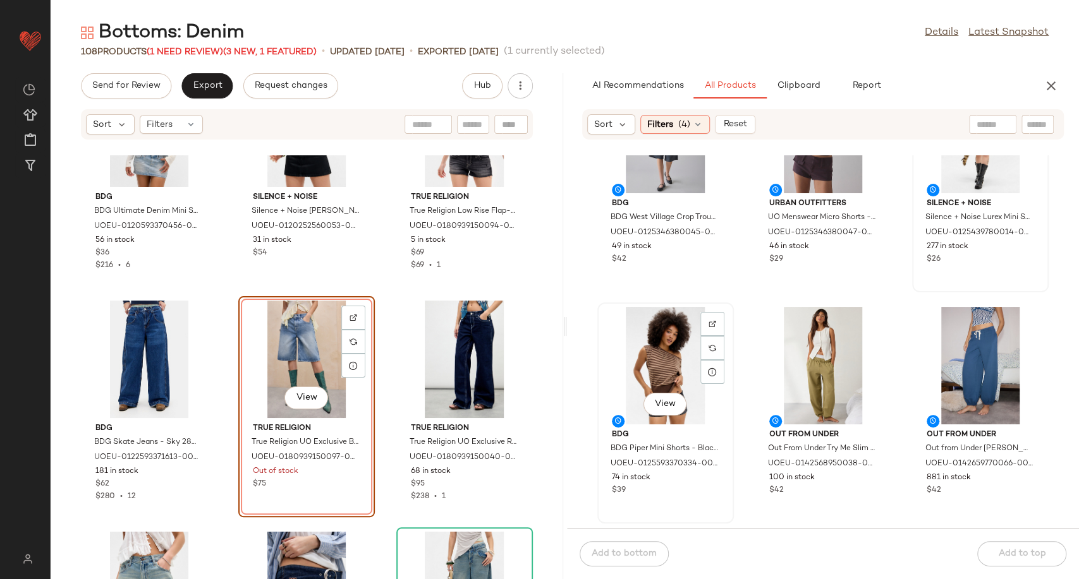
click at [716, 336] on div at bounding box center [712, 348] width 24 height 24
click at [662, 358] on div "View" at bounding box center [666, 366] width 128 height 118
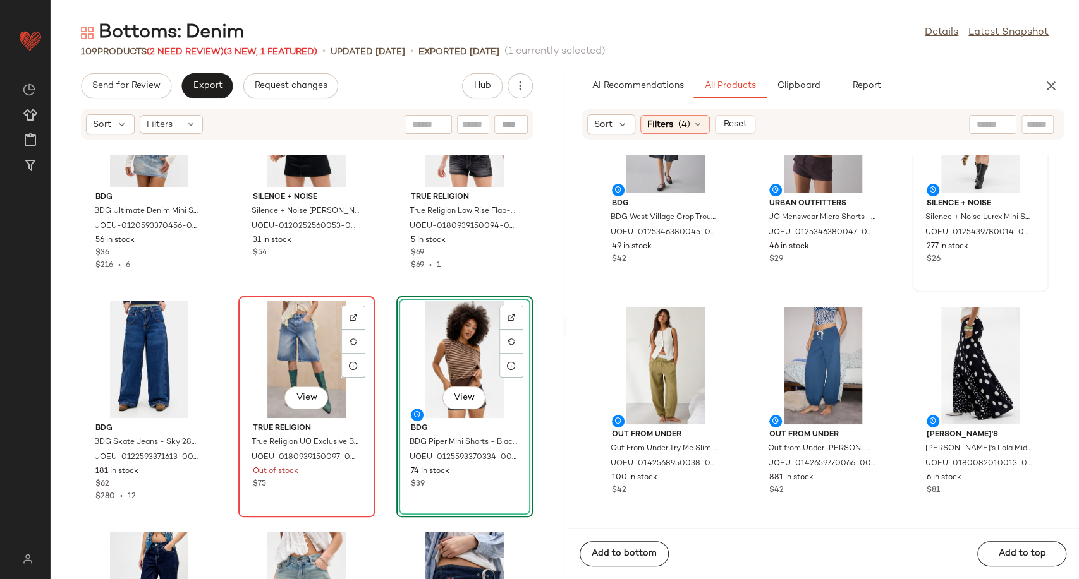
click at [284, 341] on div "View" at bounding box center [307, 360] width 128 height 118
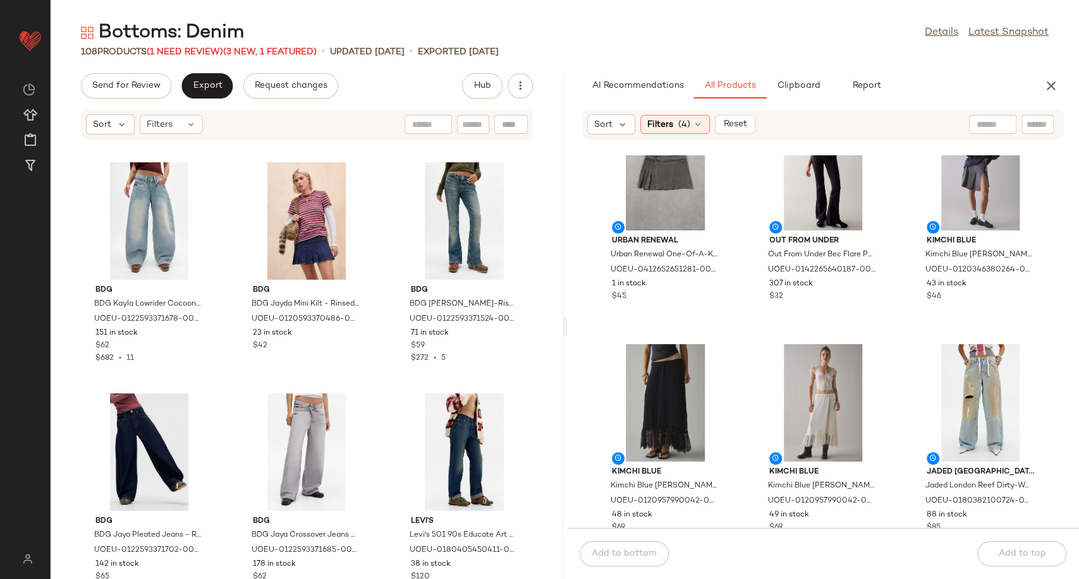
scroll to position [361, 0]
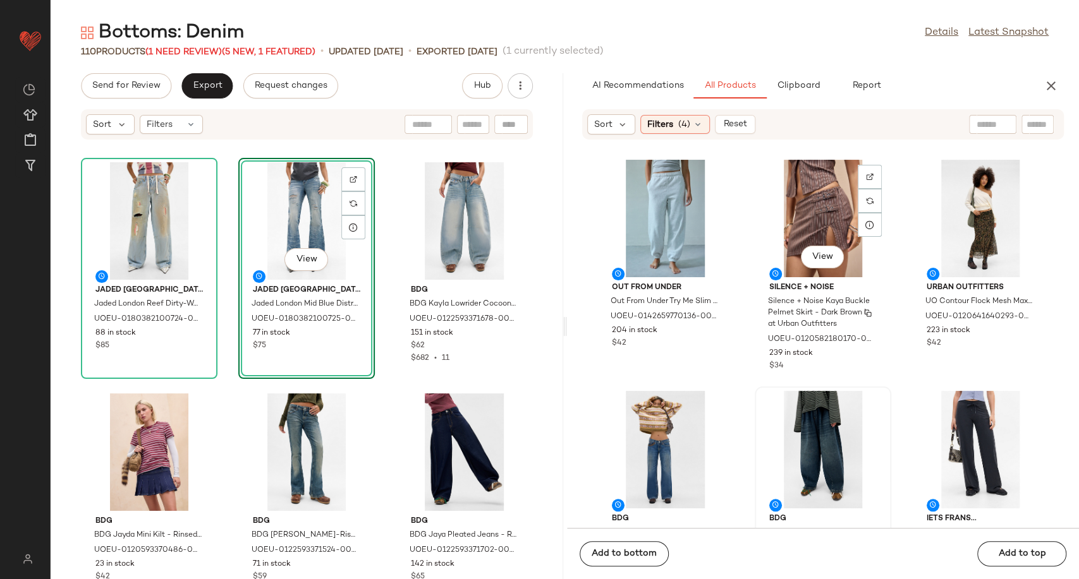
scroll to position [847, 0]
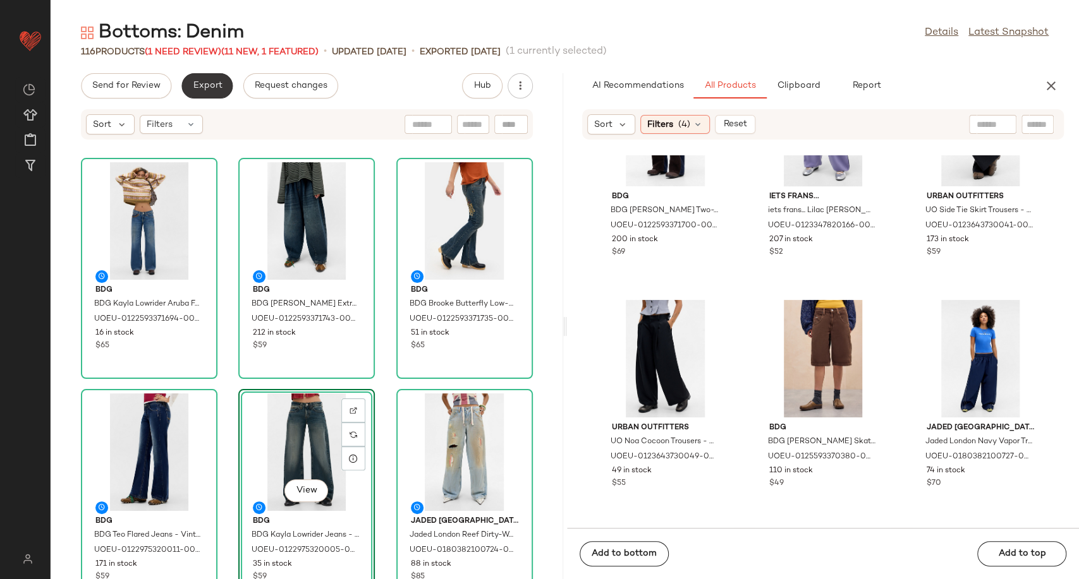
click at [210, 88] on span "Export" at bounding box center [207, 86] width 30 height 10
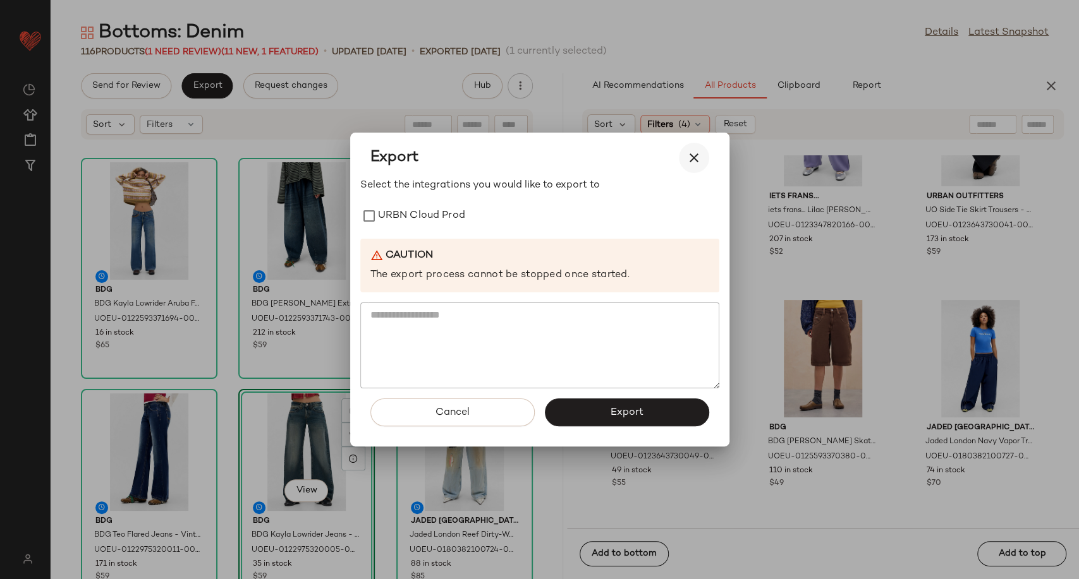
click at [681, 162] on button "button" at bounding box center [694, 158] width 30 height 30
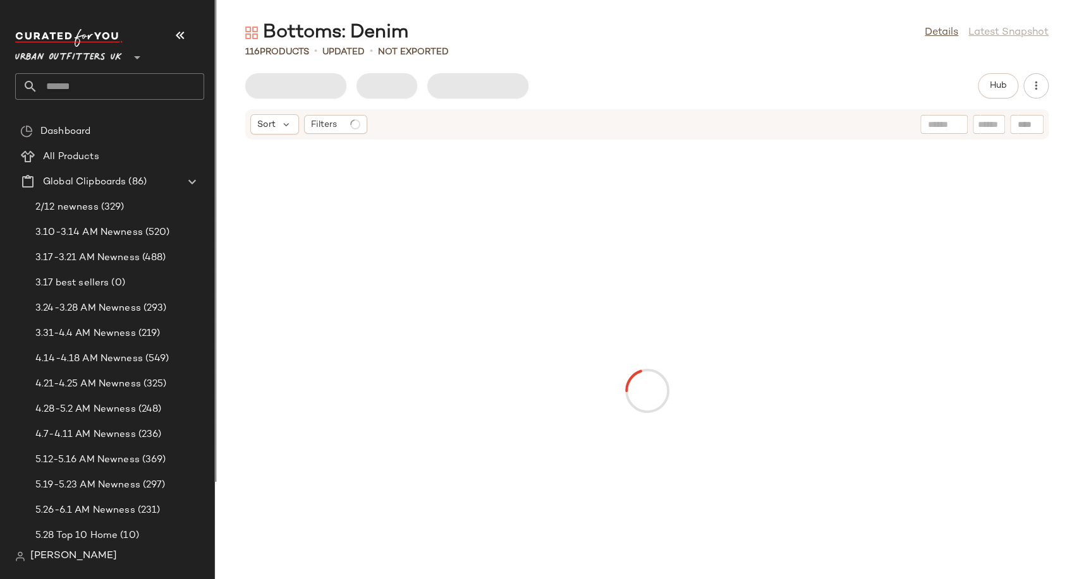
click at [184, 37] on icon "button" at bounding box center [179, 35] width 15 height 15
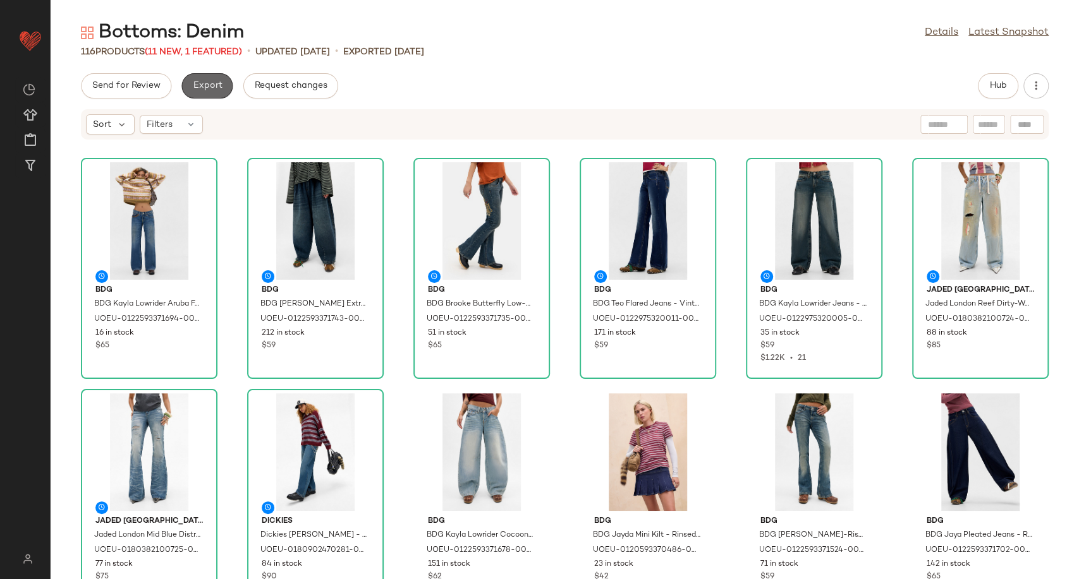
click at [209, 92] on button "Export" at bounding box center [206, 85] width 51 height 25
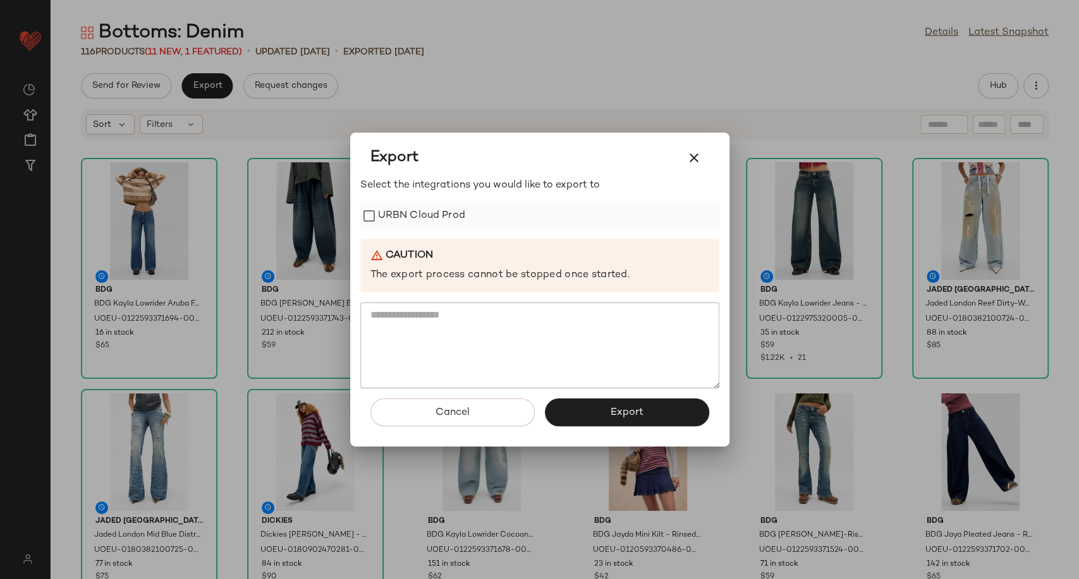
click at [384, 203] on label "URBN Cloud Prod" at bounding box center [421, 215] width 87 height 25
click at [647, 416] on button "Export" at bounding box center [627, 413] width 164 height 28
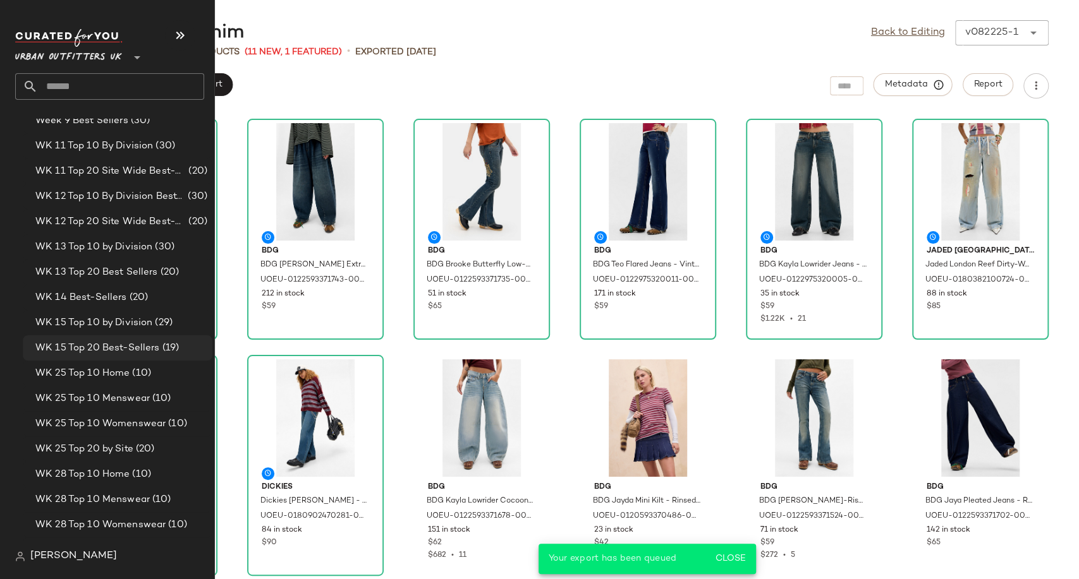
scroll to position [2176, 0]
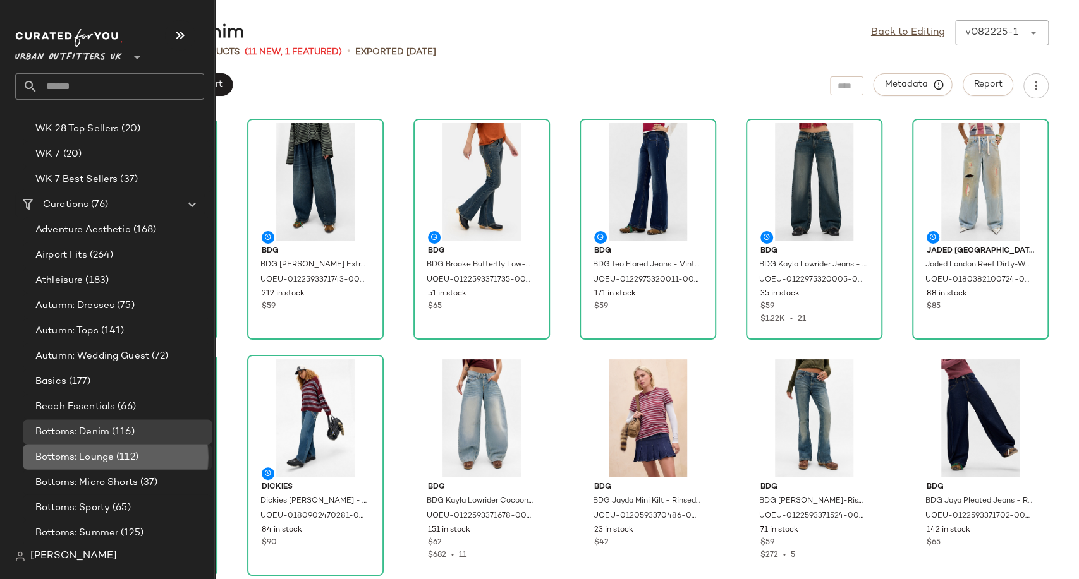
click at [109, 461] on span "Bottoms: Lounge" at bounding box center [74, 457] width 78 height 15
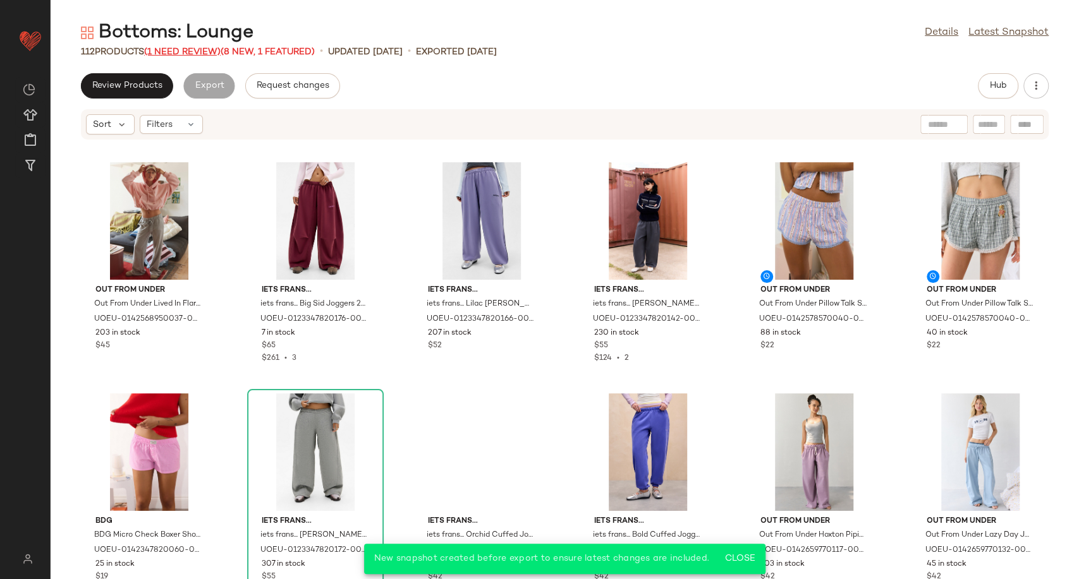
click at [179, 54] on span "(1 Need Review)" at bounding box center [182, 51] width 76 height 9
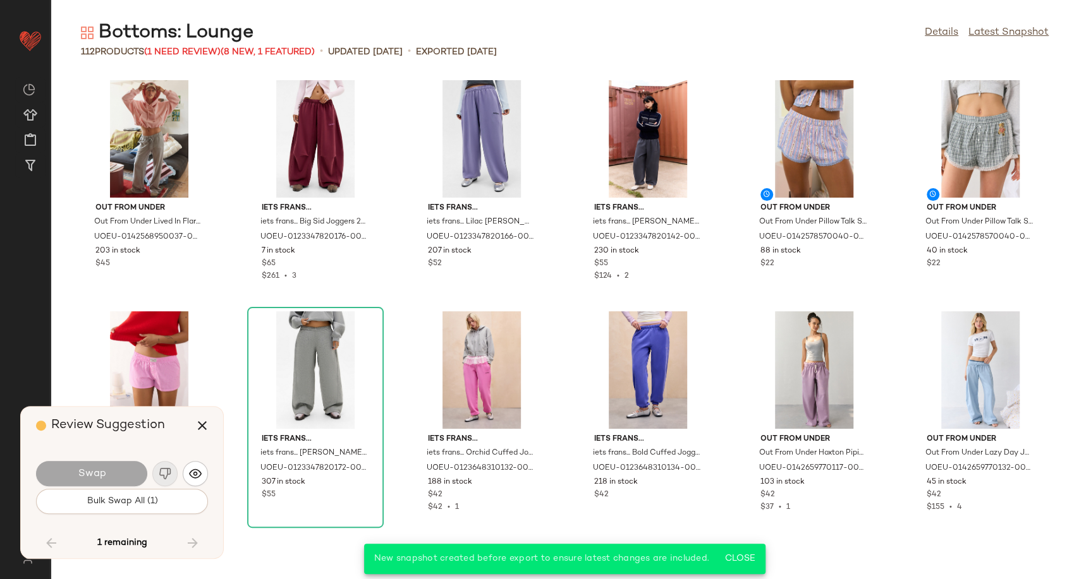
scroll to position [3238, 0]
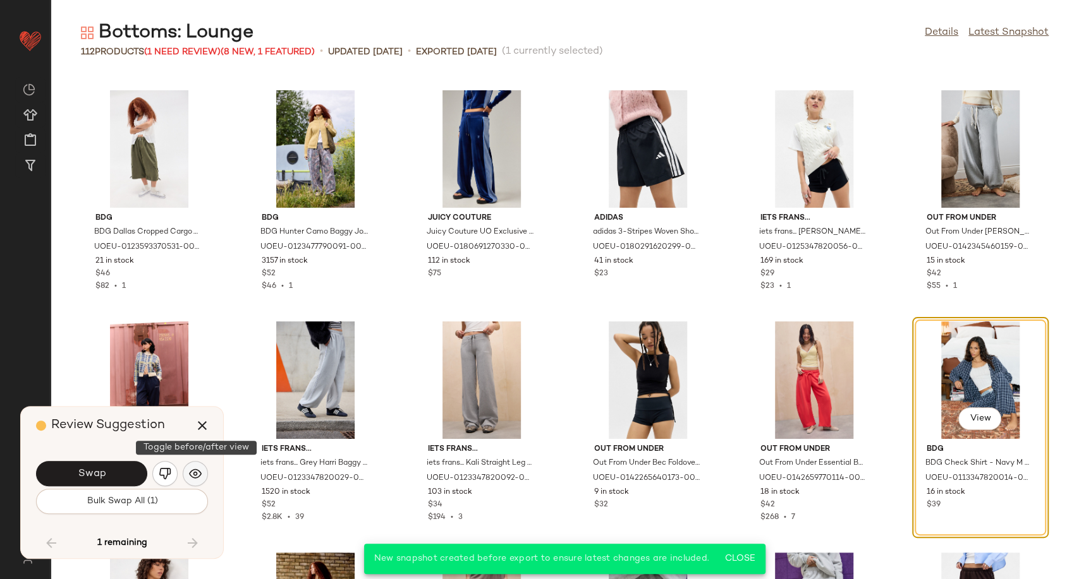
click at [189, 469] on img "button" at bounding box center [195, 474] width 13 height 13
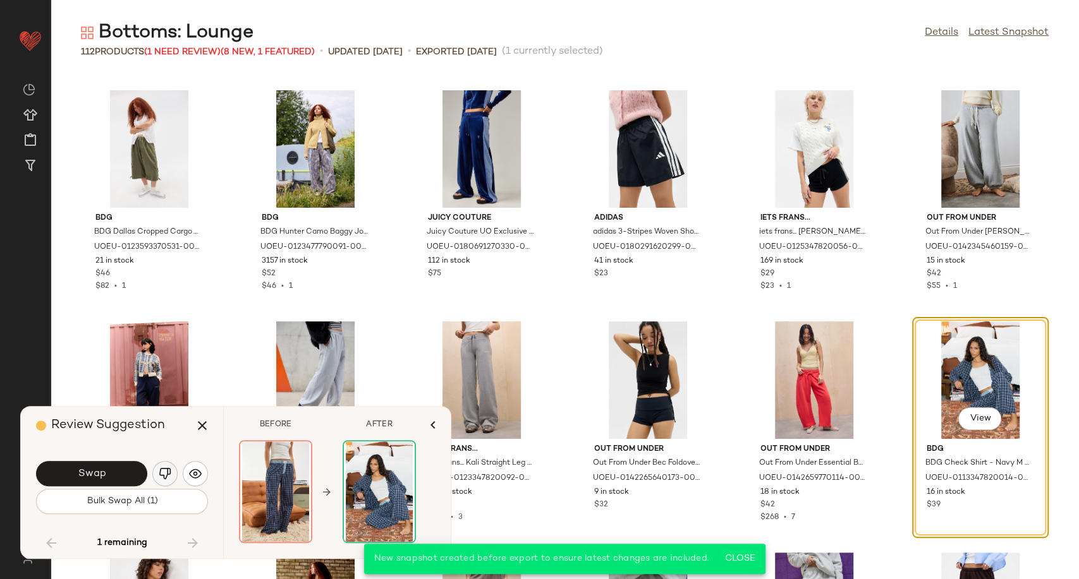
click at [167, 471] on img "button" at bounding box center [165, 474] width 13 height 13
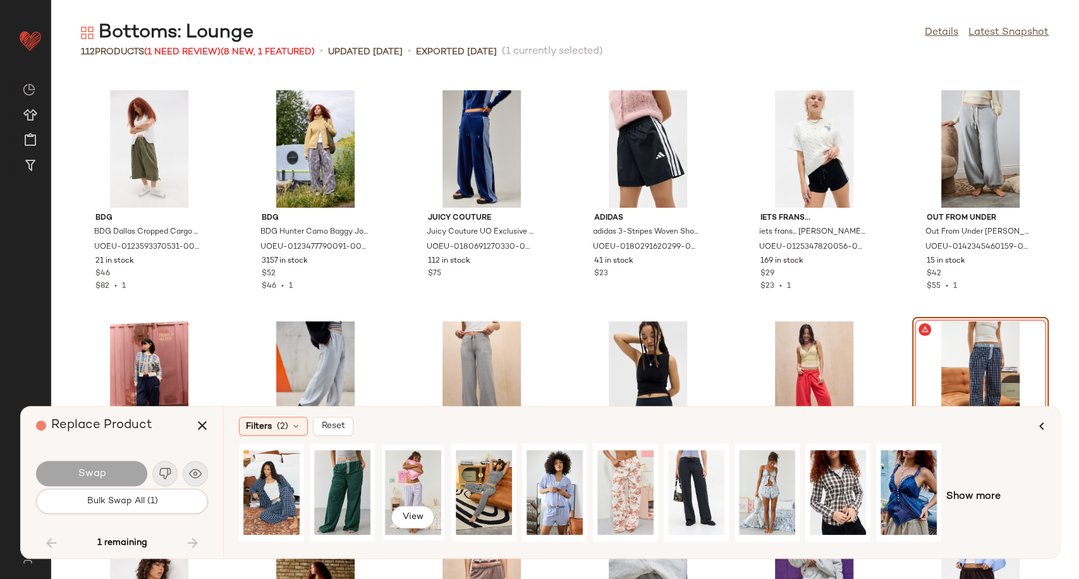
click at [412, 492] on div "View" at bounding box center [413, 493] width 56 height 90
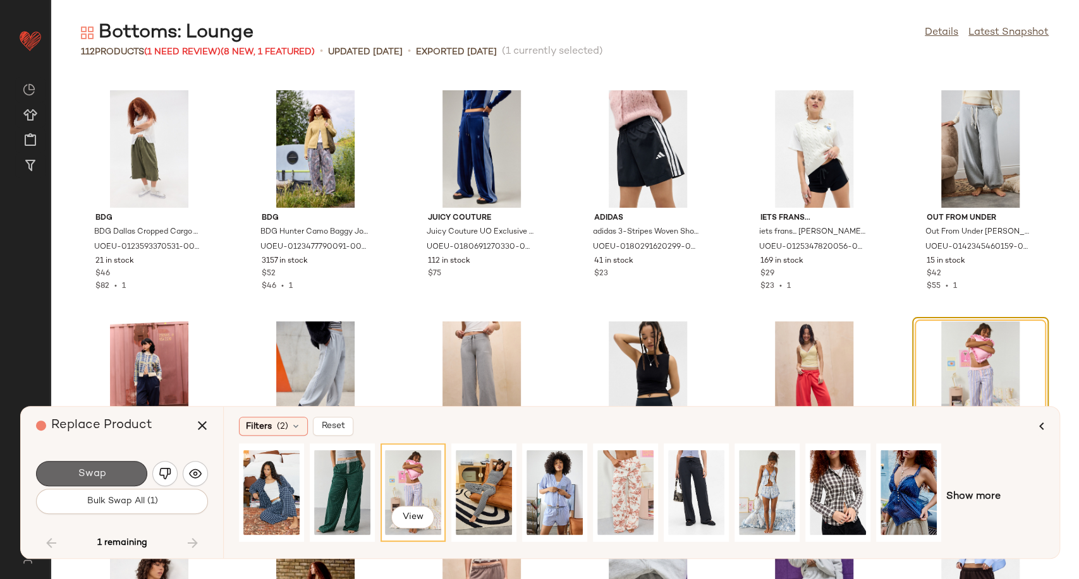
click at [100, 471] on span "Swap" at bounding box center [91, 474] width 28 height 12
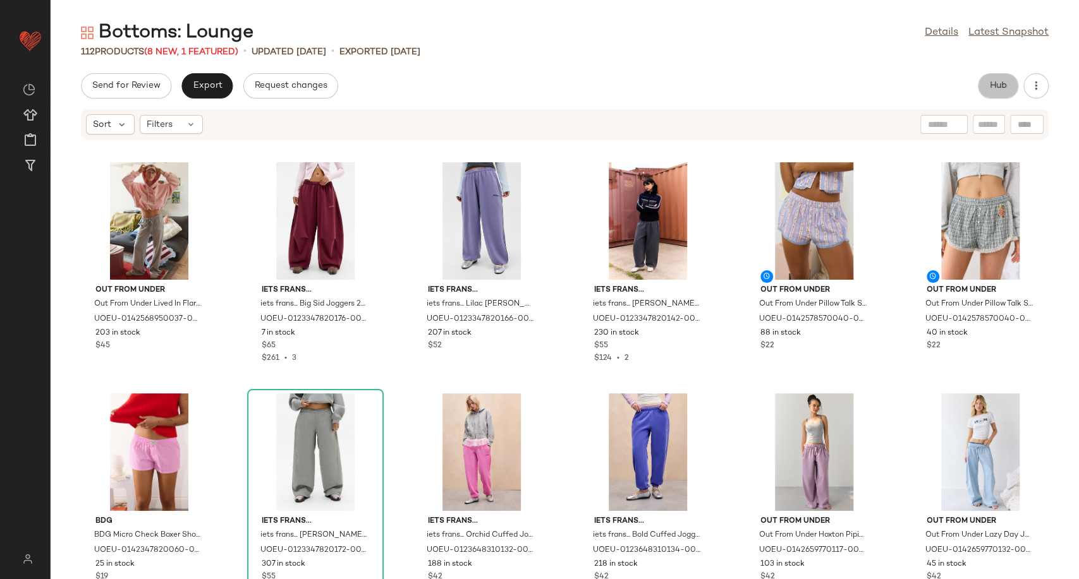
click at [984, 84] on button "Hub" at bounding box center [997, 85] width 40 height 25
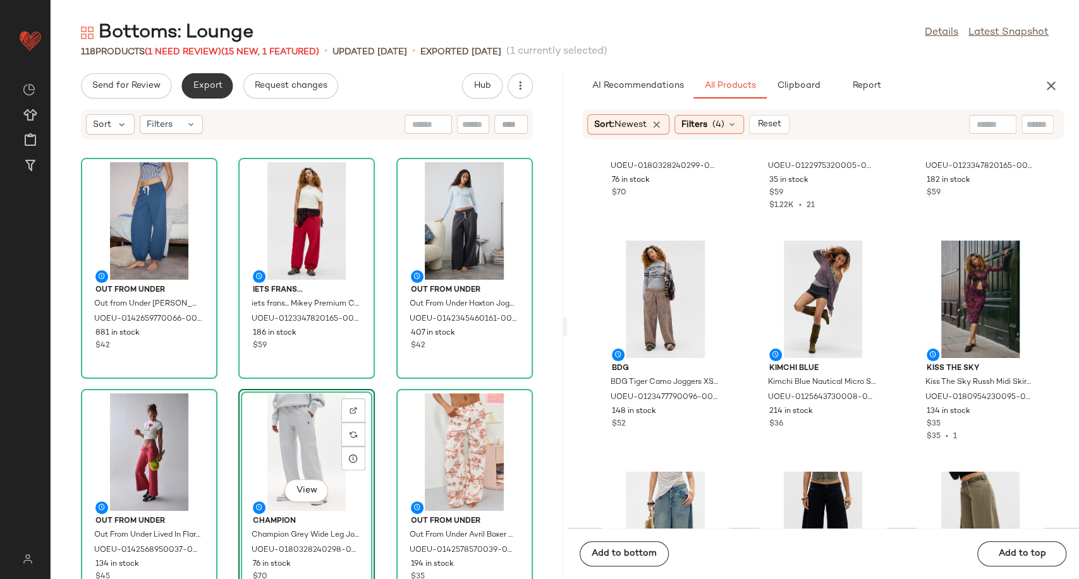
click at [213, 92] on button "Export" at bounding box center [206, 85] width 51 height 25
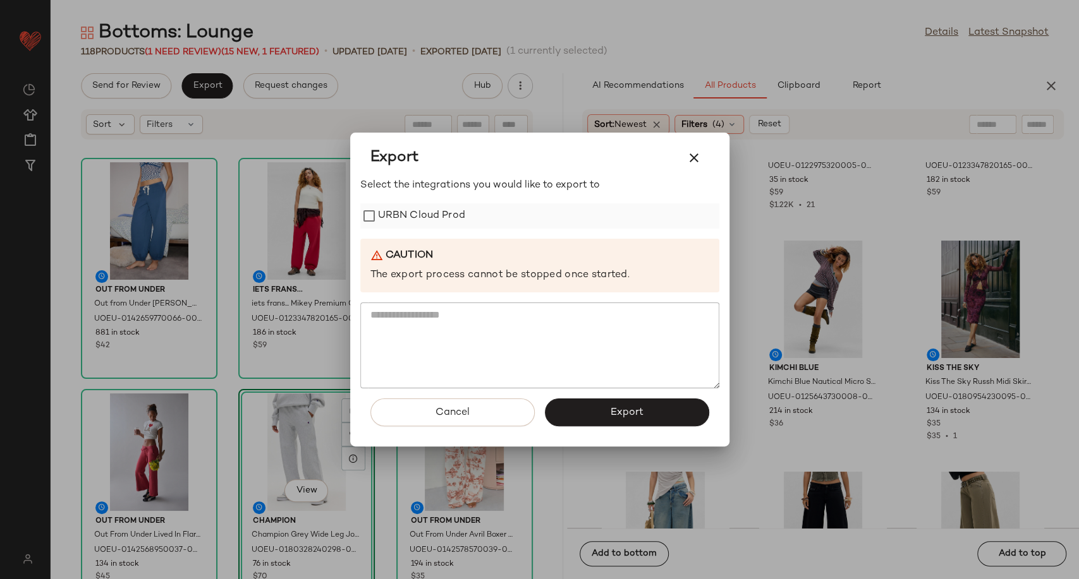
click at [430, 219] on label "URBN Cloud Prod" at bounding box center [421, 215] width 87 height 25
click at [622, 416] on span "Export" at bounding box center [626, 413] width 33 height 12
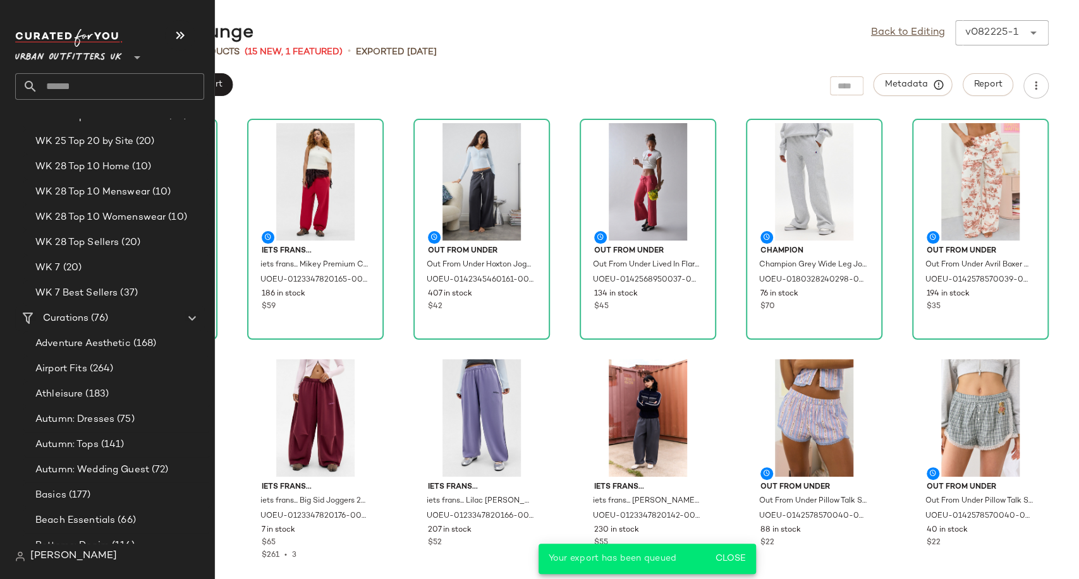
scroll to position [2246, 0]
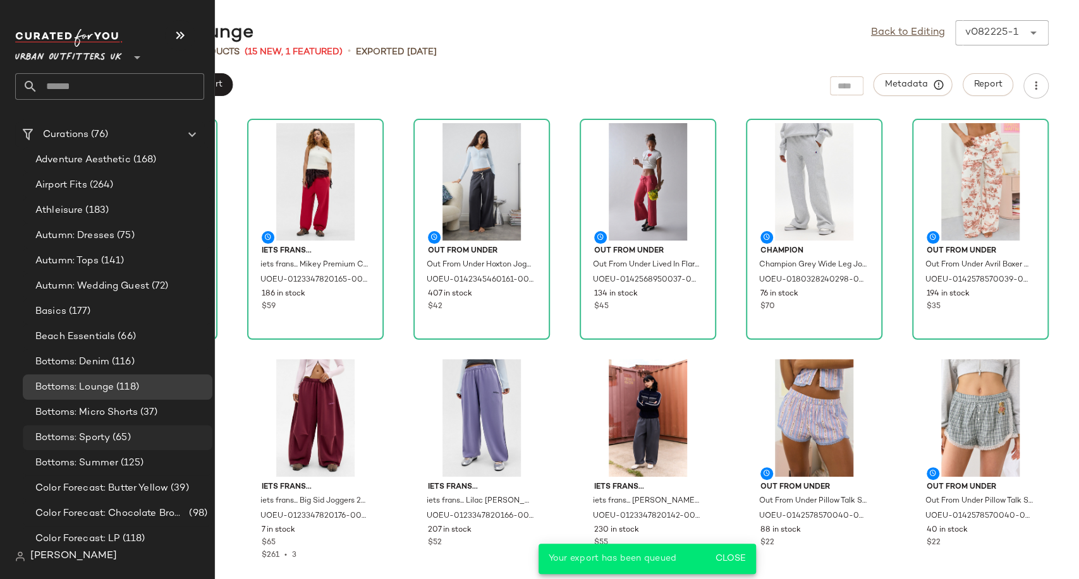
click at [94, 435] on span "Bottoms: Sporty" at bounding box center [72, 438] width 75 height 15
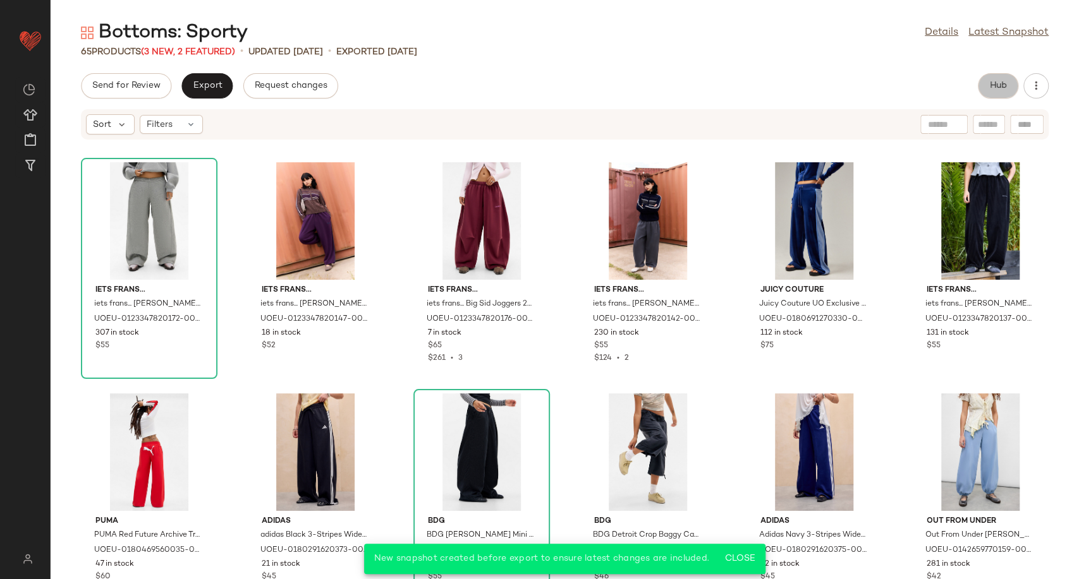
click at [1007, 88] on button "Hub" at bounding box center [997, 85] width 40 height 25
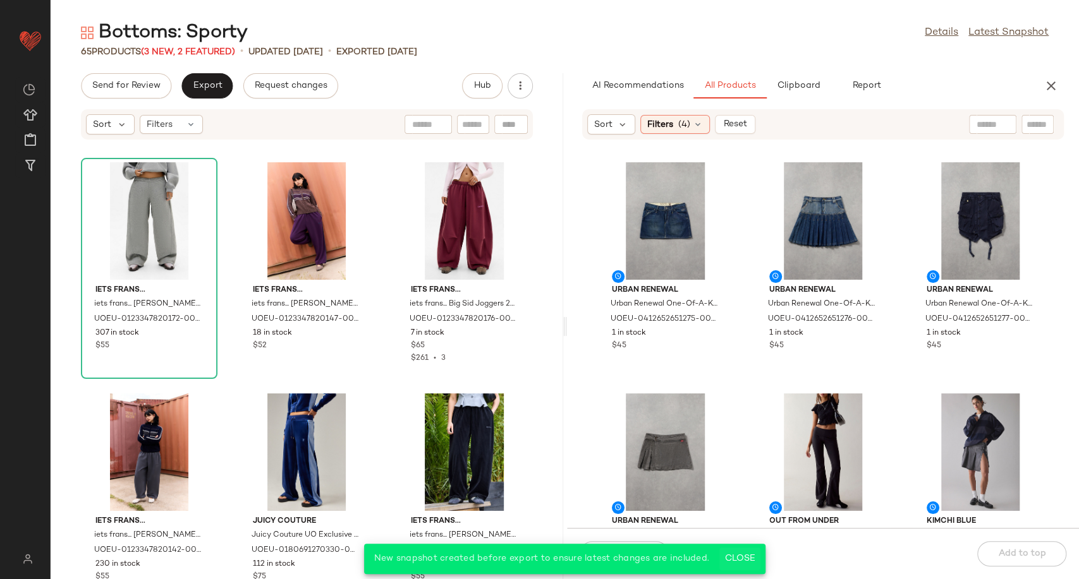
click at [744, 560] on span "Close" at bounding box center [739, 559] width 31 height 10
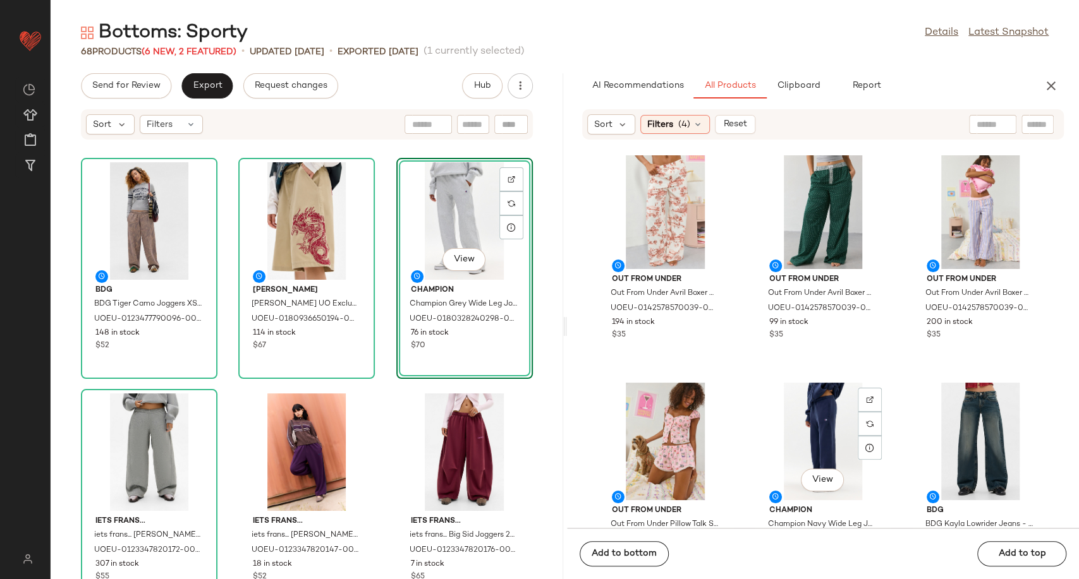
scroll to position [3380, 0]
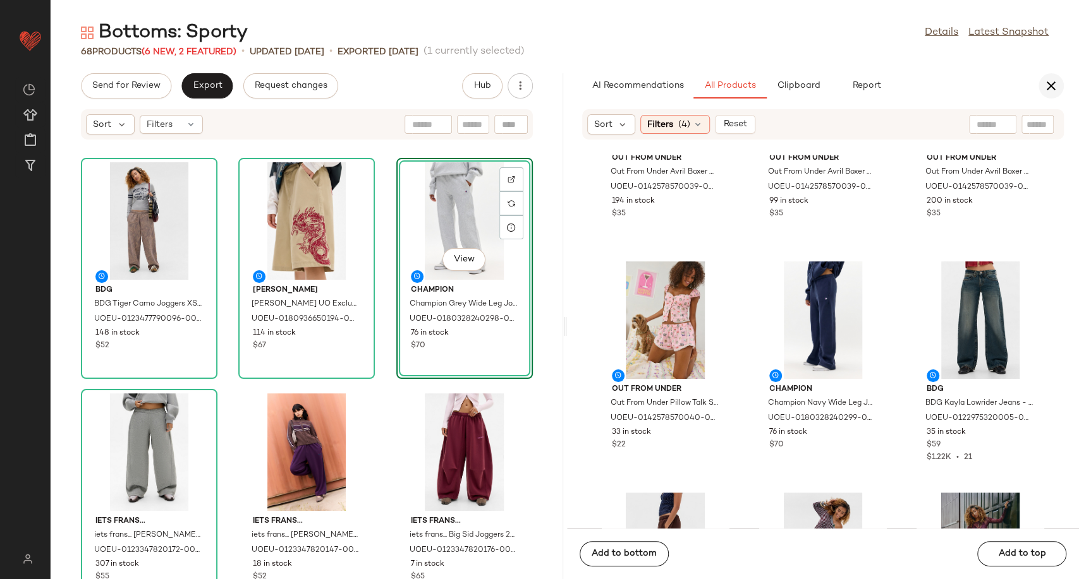
click at [1056, 87] on icon "button" at bounding box center [1050, 85] width 15 height 15
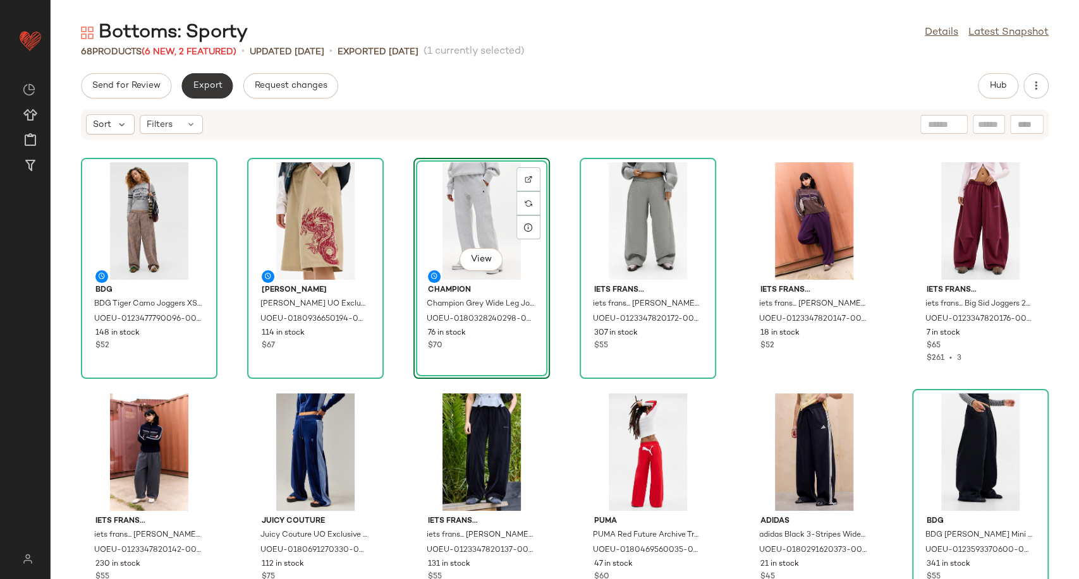
click at [202, 87] on span "Export" at bounding box center [207, 86] width 30 height 10
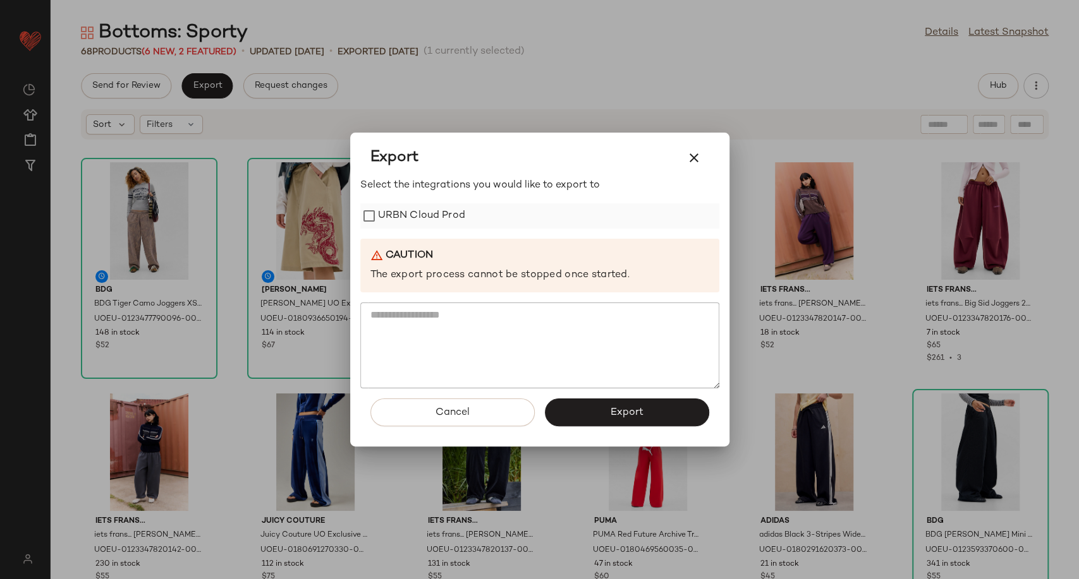
click at [432, 214] on label "URBN Cloud Prod" at bounding box center [421, 215] width 87 height 25
click at [593, 410] on button "Export" at bounding box center [627, 413] width 164 height 28
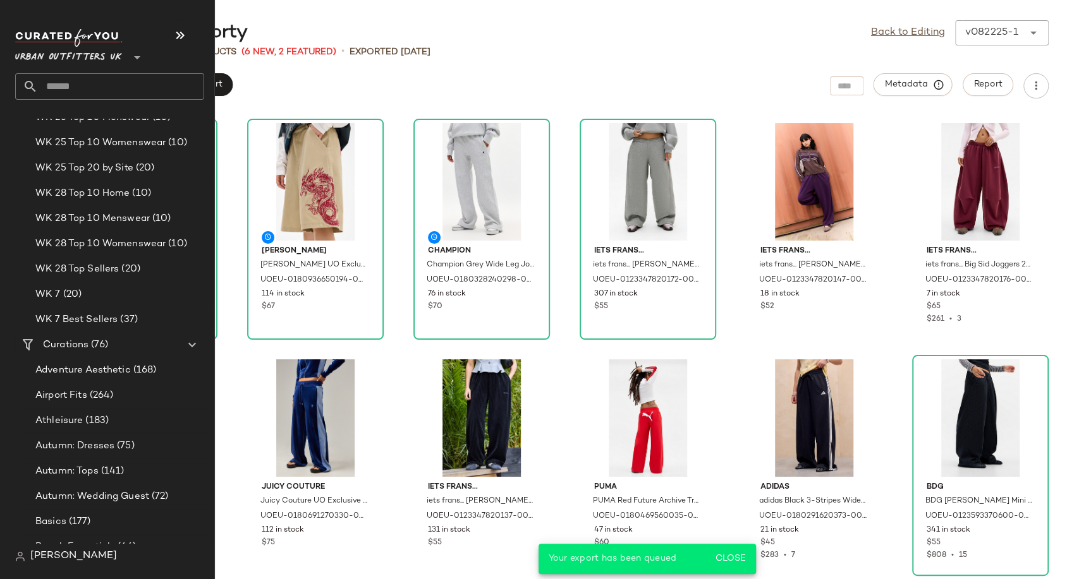
scroll to position [2457, 0]
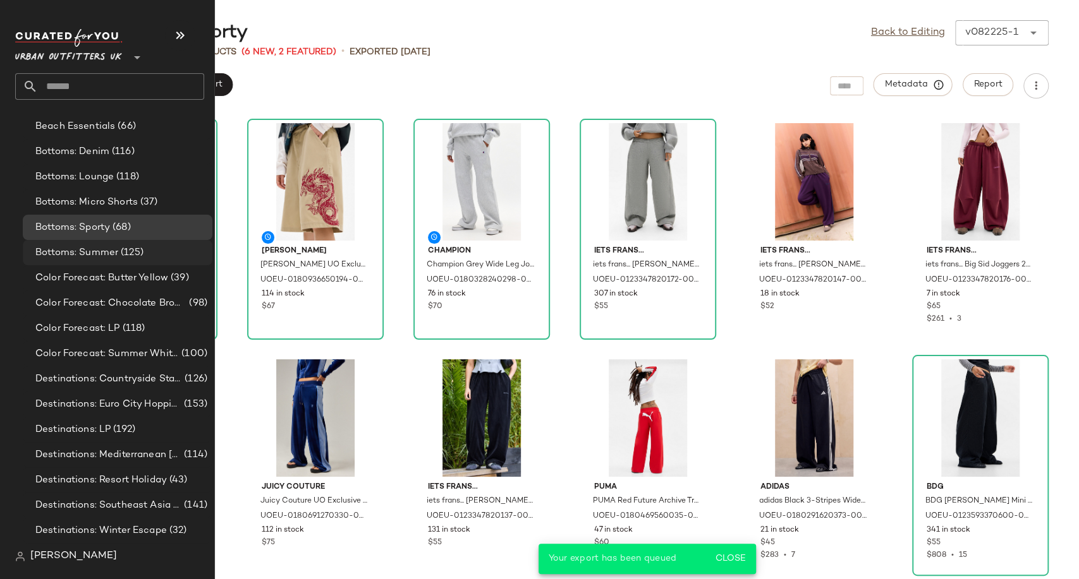
click at [62, 252] on span "Bottoms: Summer" at bounding box center [76, 253] width 83 height 15
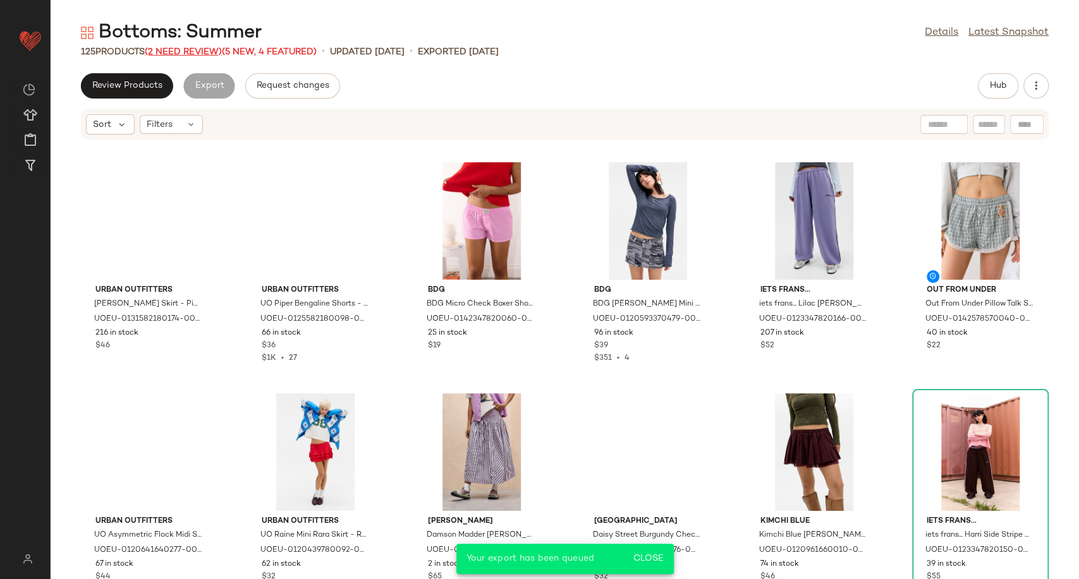
click at [184, 47] on span "(2 Need Review)" at bounding box center [183, 51] width 77 height 9
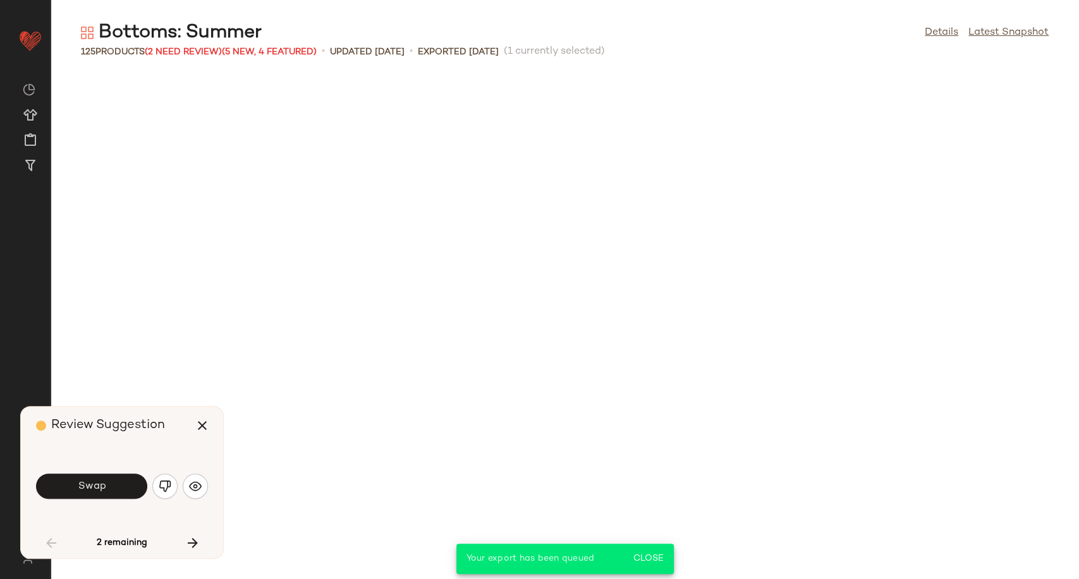
scroll to position [703, 0]
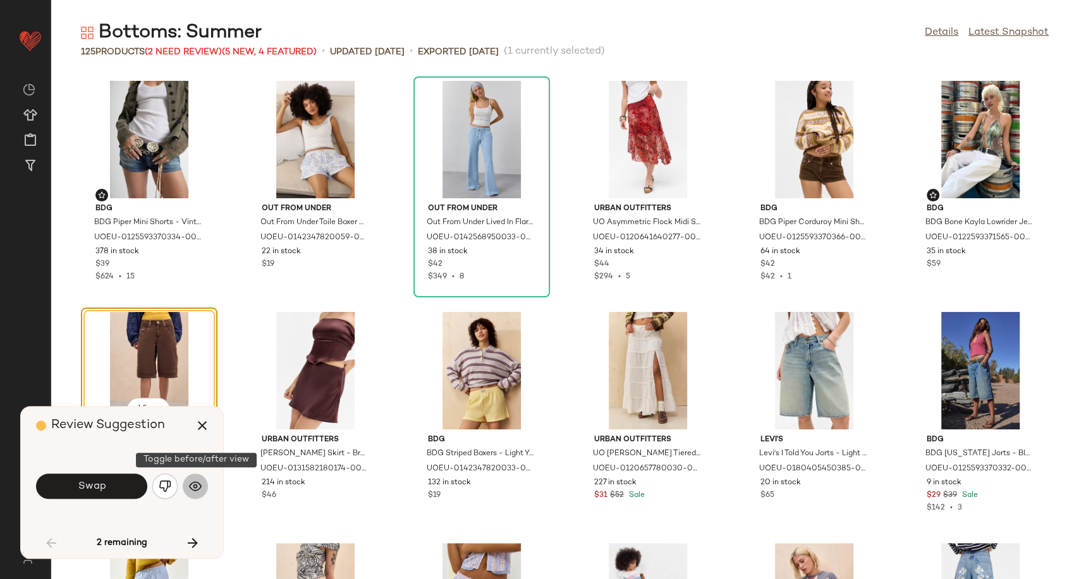
click at [196, 495] on button "button" at bounding box center [195, 486] width 25 height 25
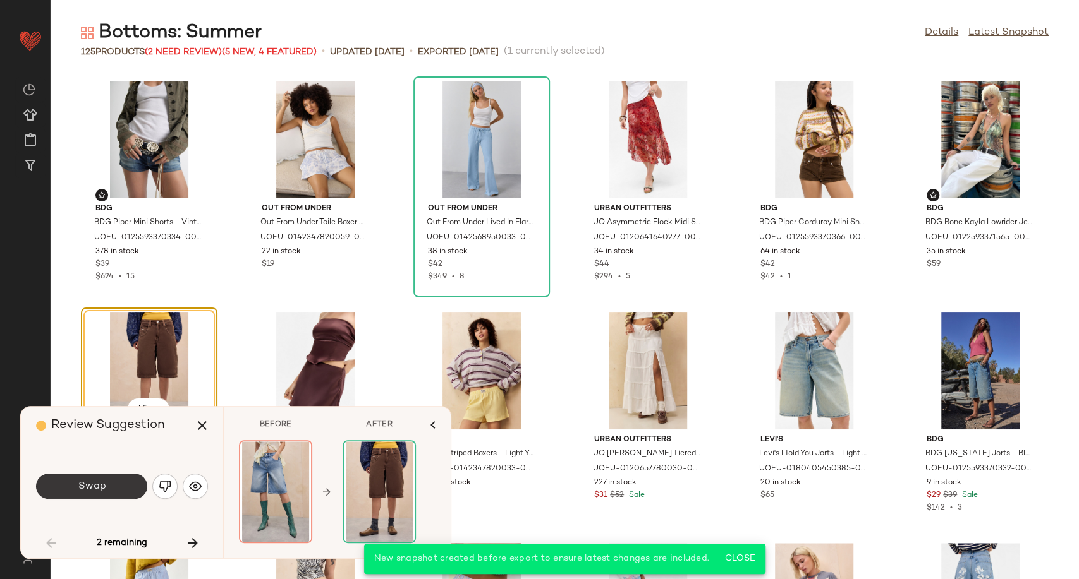
click at [135, 488] on button "Swap" at bounding box center [91, 486] width 111 height 25
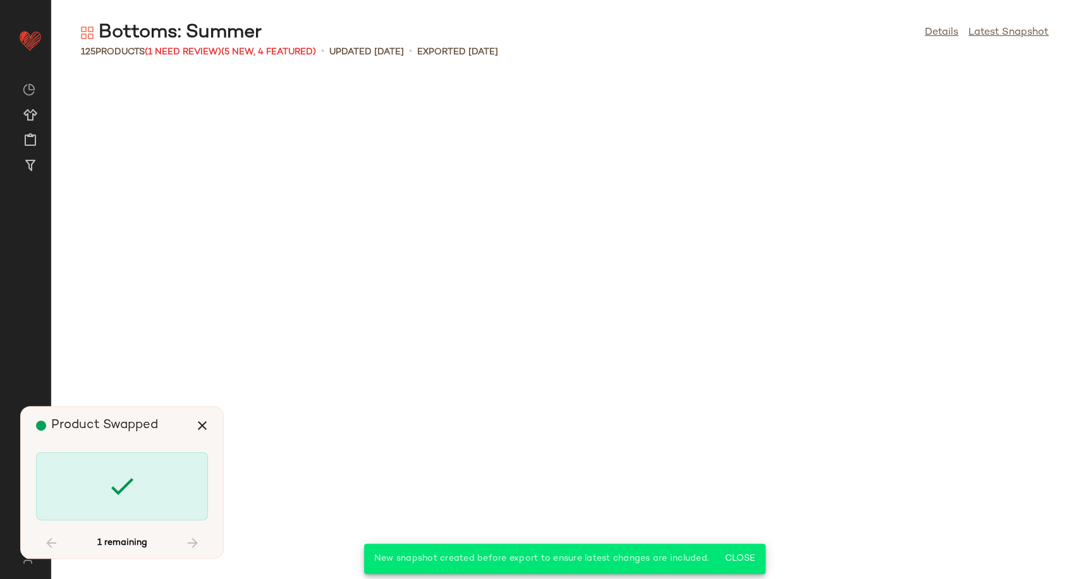
scroll to position [3700, 0]
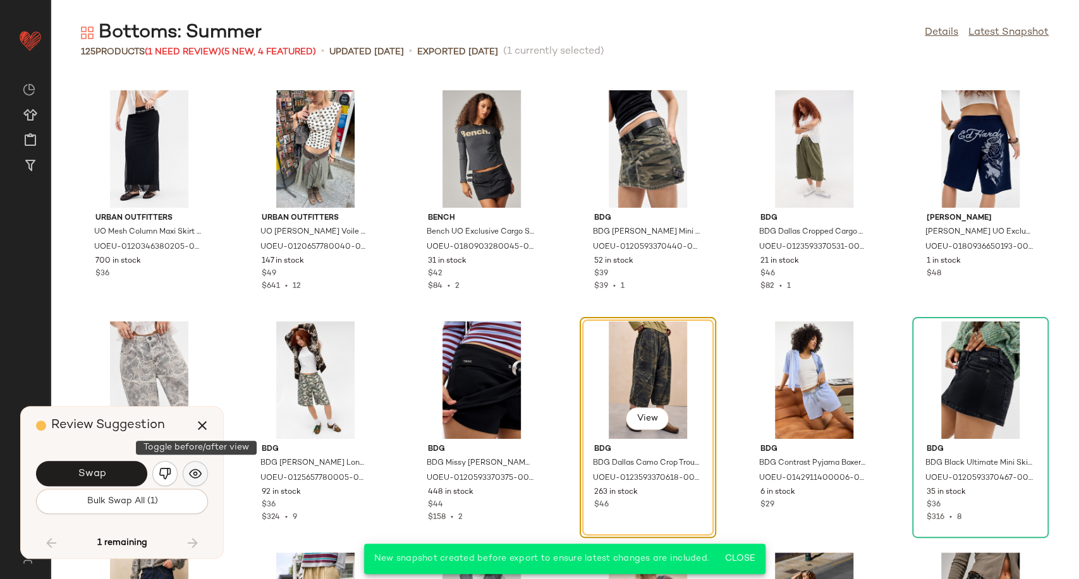
click at [201, 472] on img "button" at bounding box center [195, 474] width 13 height 13
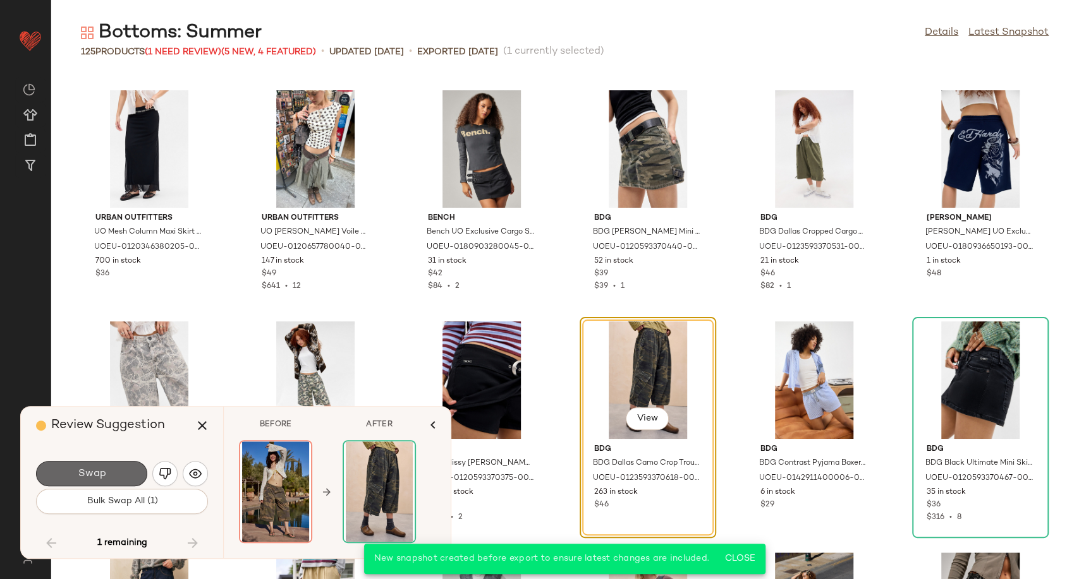
click at [106, 473] on button "Swap" at bounding box center [91, 473] width 111 height 25
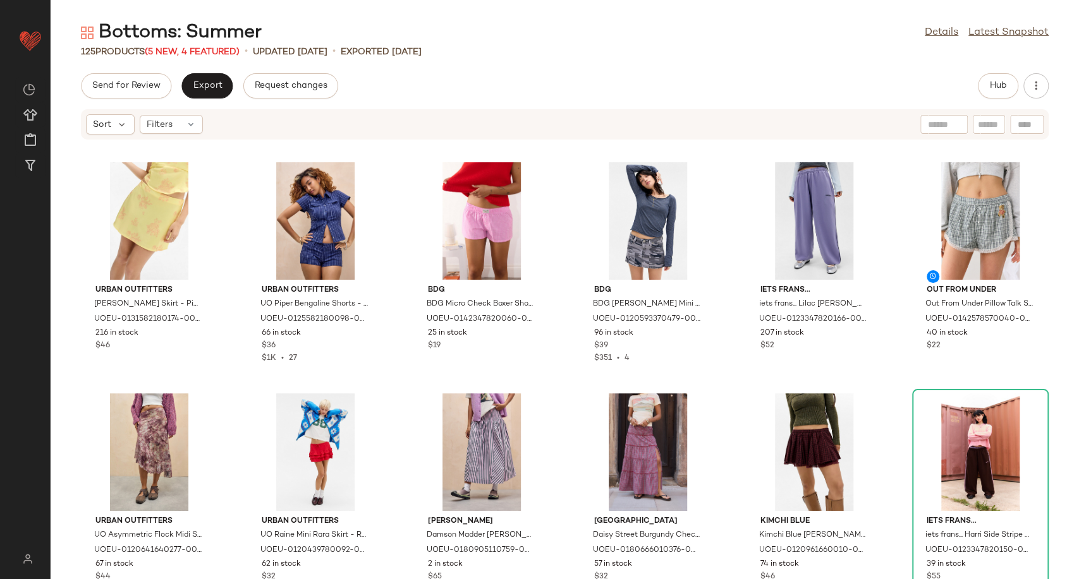
click at [635, 53] on div "125 Products (5 New, 4 Featured) • updated [DATE] • Exported [DATE]" at bounding box center [565, 51] width 1028 height 13
click at [993, 85] on span "Hub" at bounding box center [998, 86] width 18 height 10
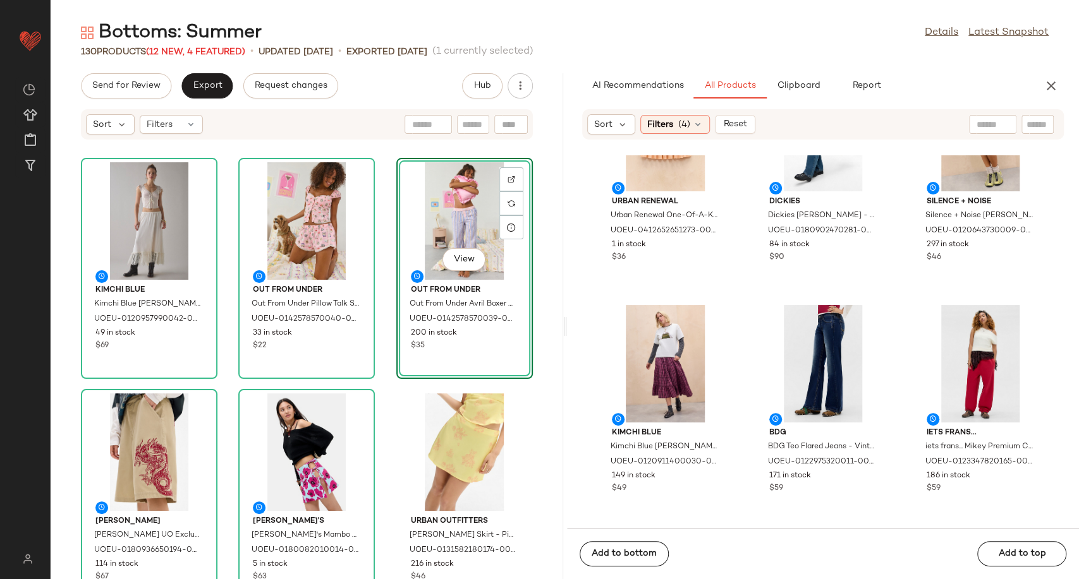
scroll to position [2183, 0]
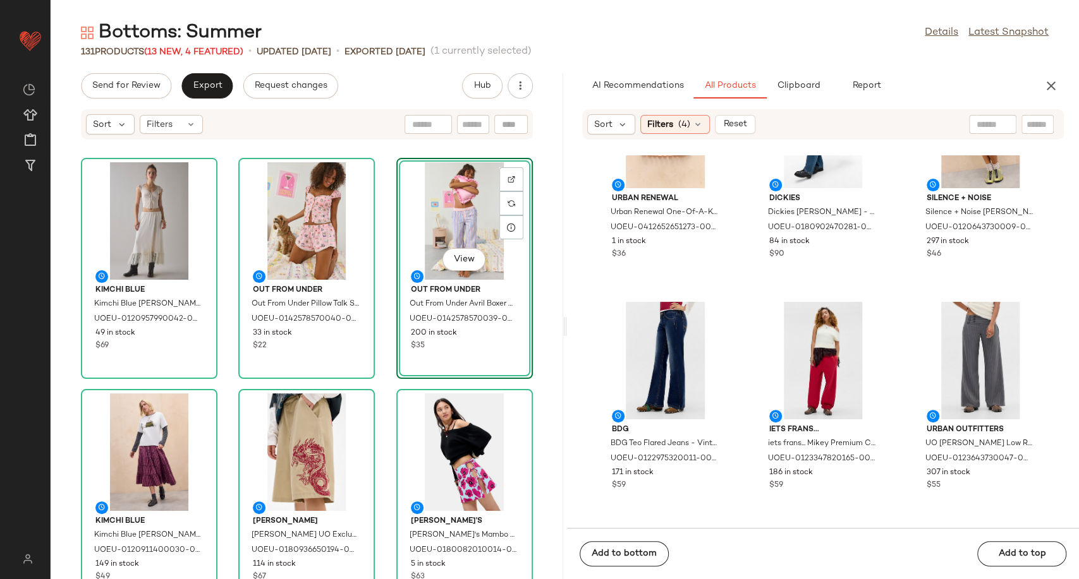
click at [381, 386] on div "Kimchi Blue Kimchi Blue [PERSON_NAME] Maxi Skirt - White 2XS at Urban Outfitter…" at bounding box center [307, 367] width 512 height 424
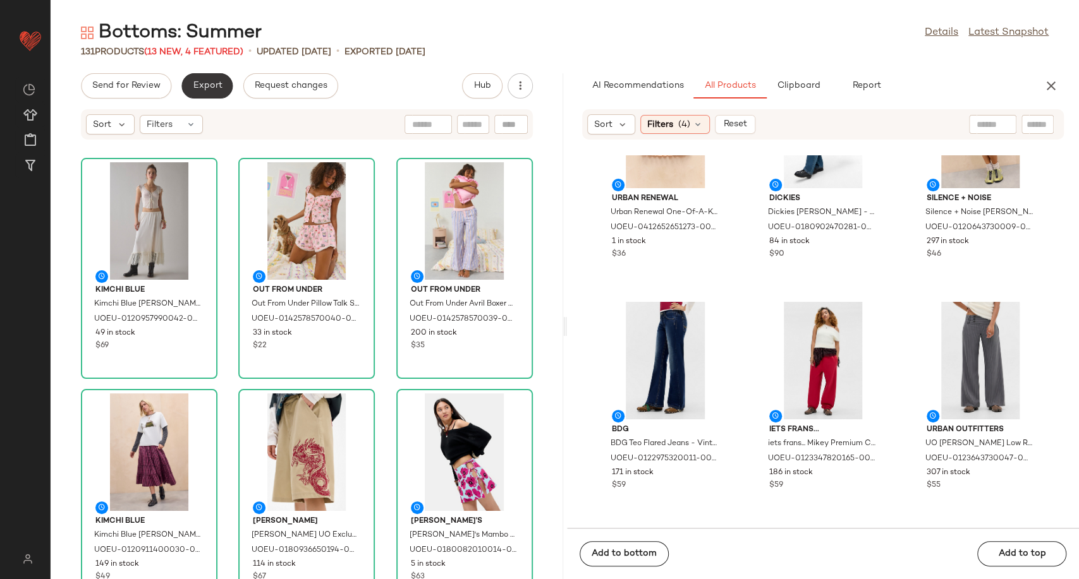
click at [209, 90] on span "Export" at bounding box center [207, 86] width 30 height 10
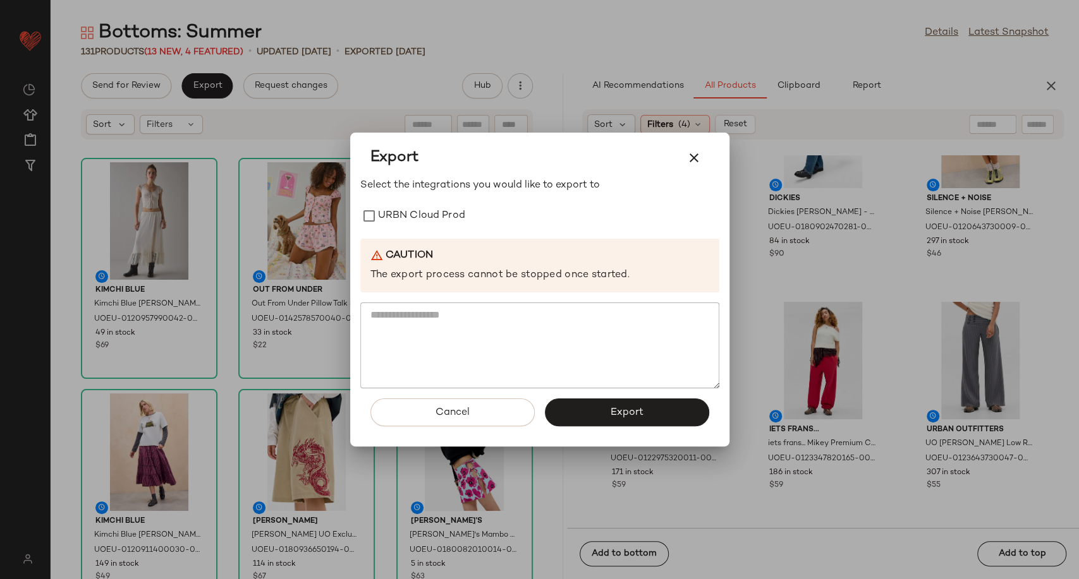
click at [424, 229] on div "Select the integrations you would like to export to URBN Cloud Prod Caution The…" at bounding box center [539, 283] width 359 height 211
click at [416, 214] on label "URBN Cloud Prod" at bounding box center [421, 215] width 87 height 25
click at [591, 411] on button "Export" at bounding box center [627, 413] width 164 height 28
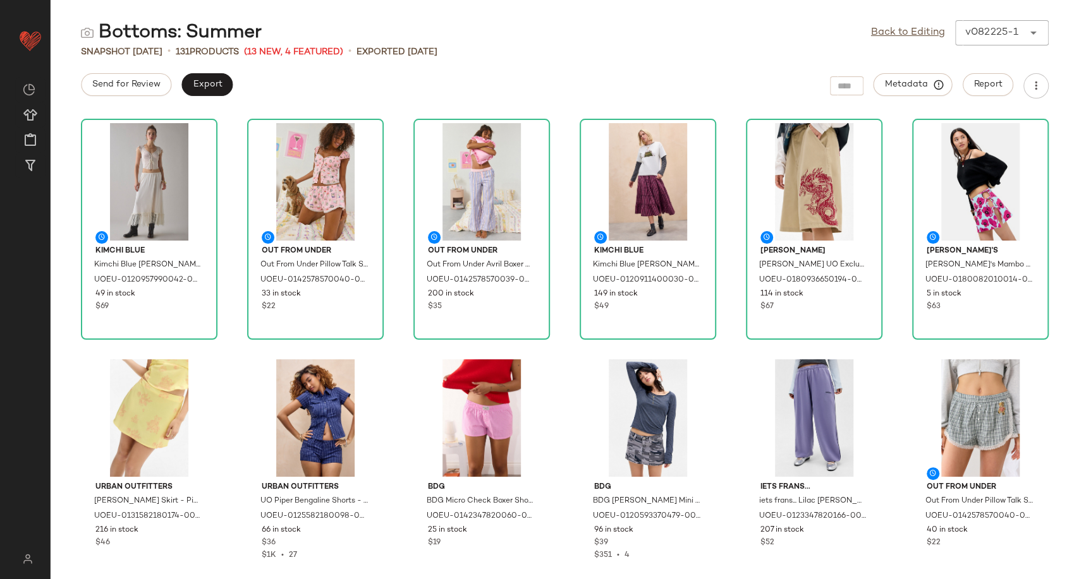
click at [560, 100] on div "Bottoms: Summer Back to Editing v082225-1 ****** Snapshot [DATE] • 131 Products…" at bounding box center [565, 299] width 1028 height 559
